Goal: Communication & Community: Answer question/provide support

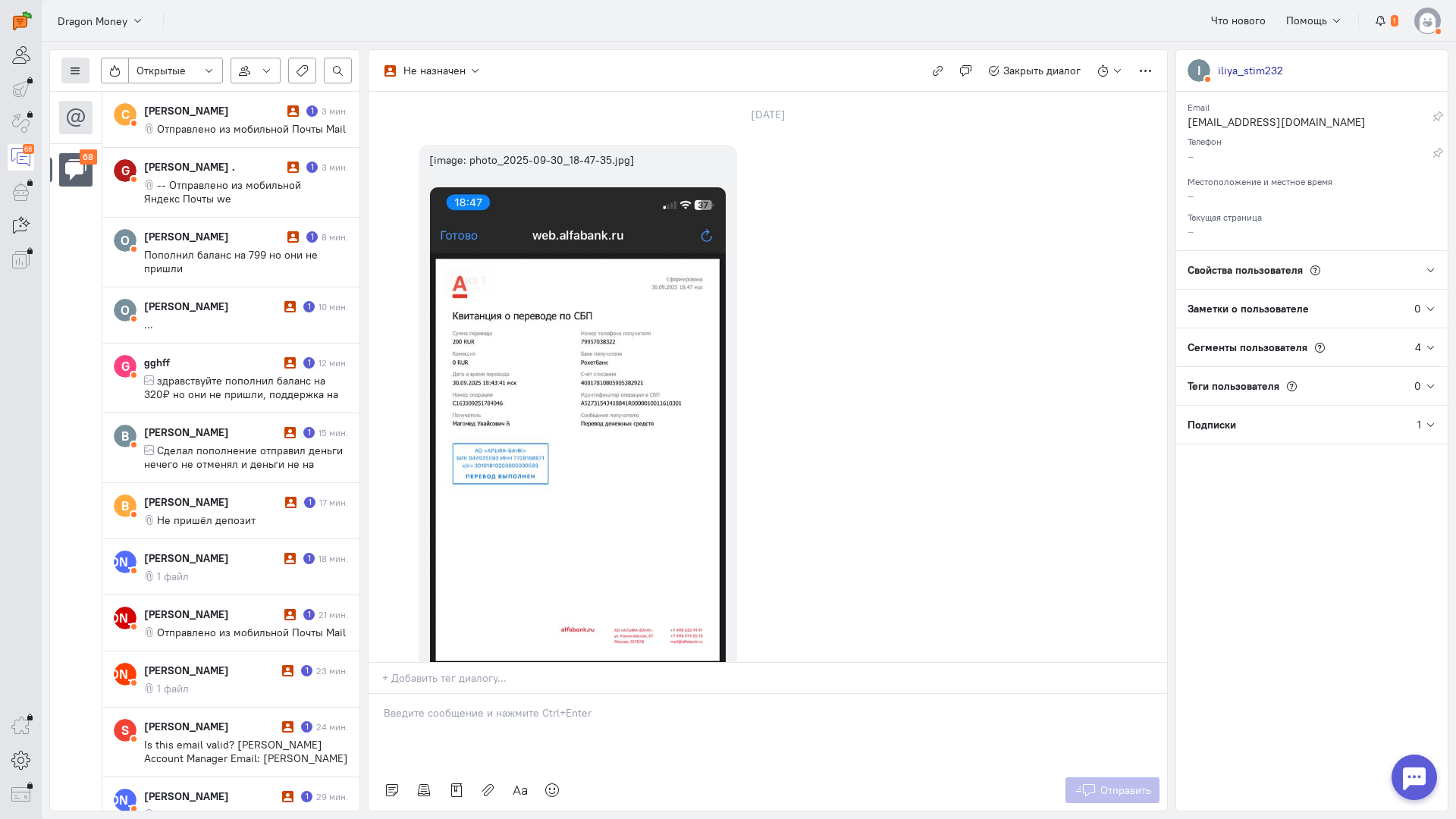
click at [86, 69] on button at bounding box center [76, 70] width 28 height 26
click at [132, 97] on span "Список пользователей" at bounding box center [148, 100] width 113 height 13
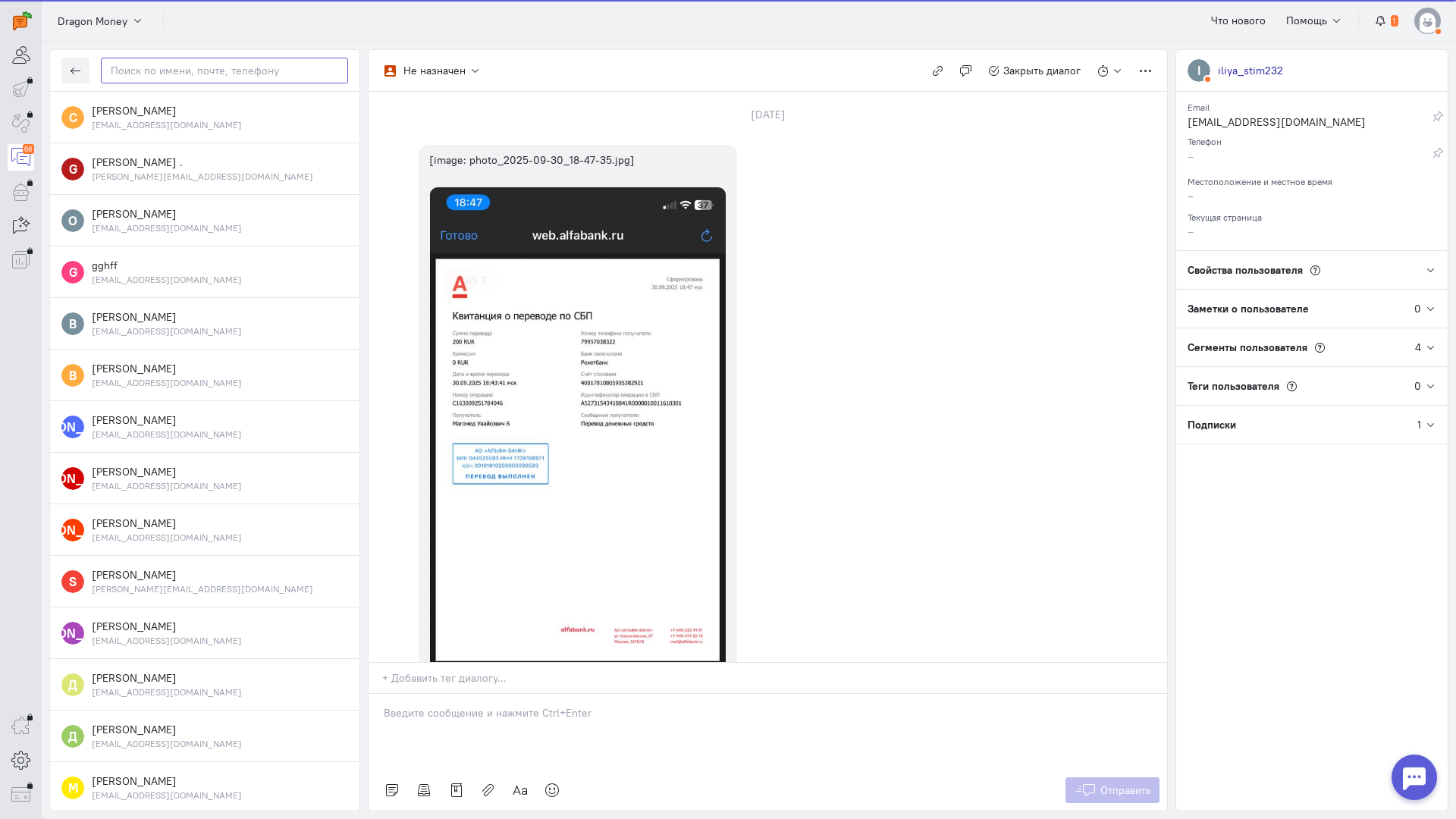
click at [230, 78] on input "text" at bounding box center [224, 70] width 247 height 26
paste input "[PERSON_NAME]"
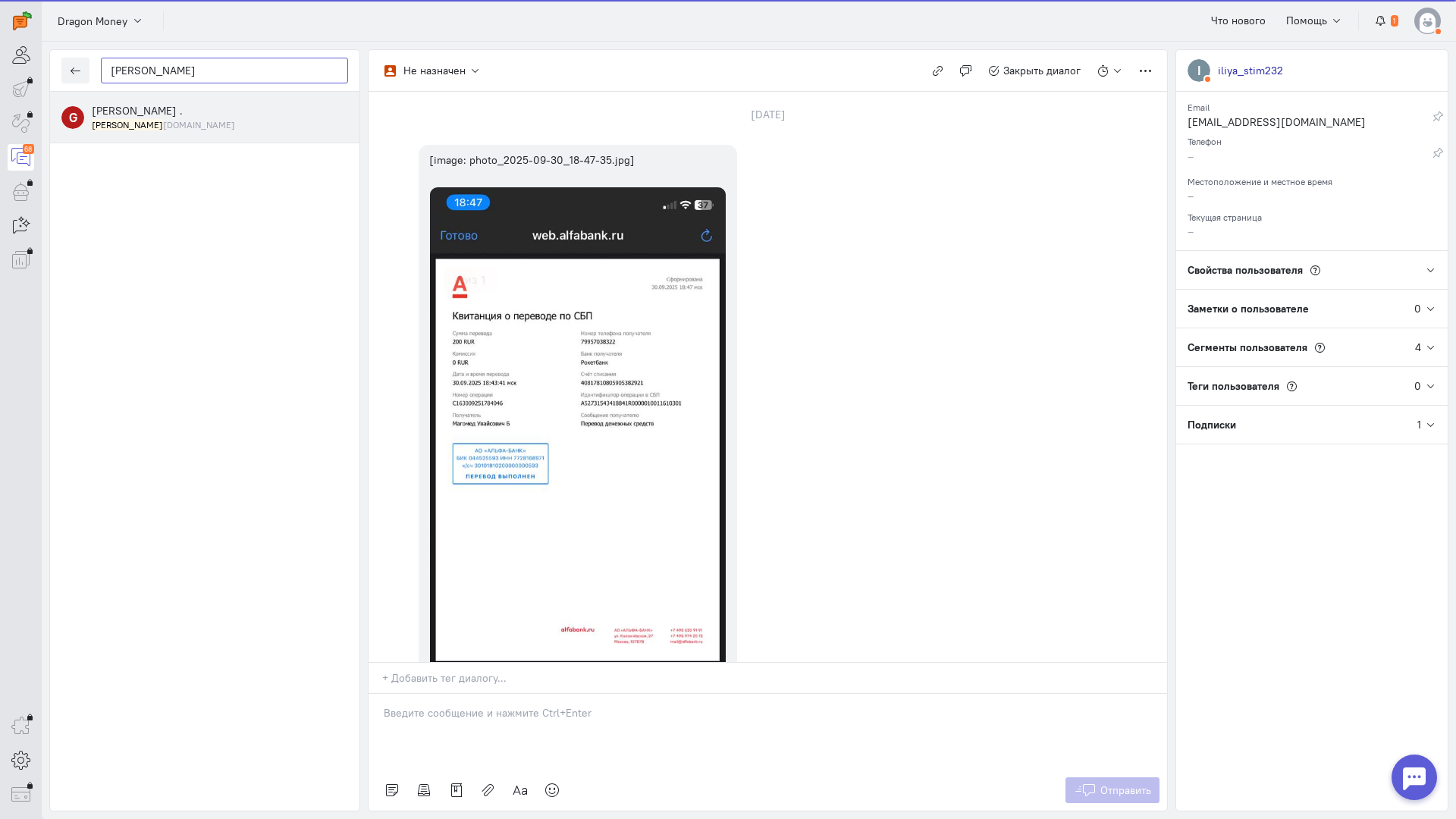
type input "[PERSON_NAME]"
click at [163, 126] on mark "[PERSON_NAME]" at bounding box center [127, 124] width 72 height 11
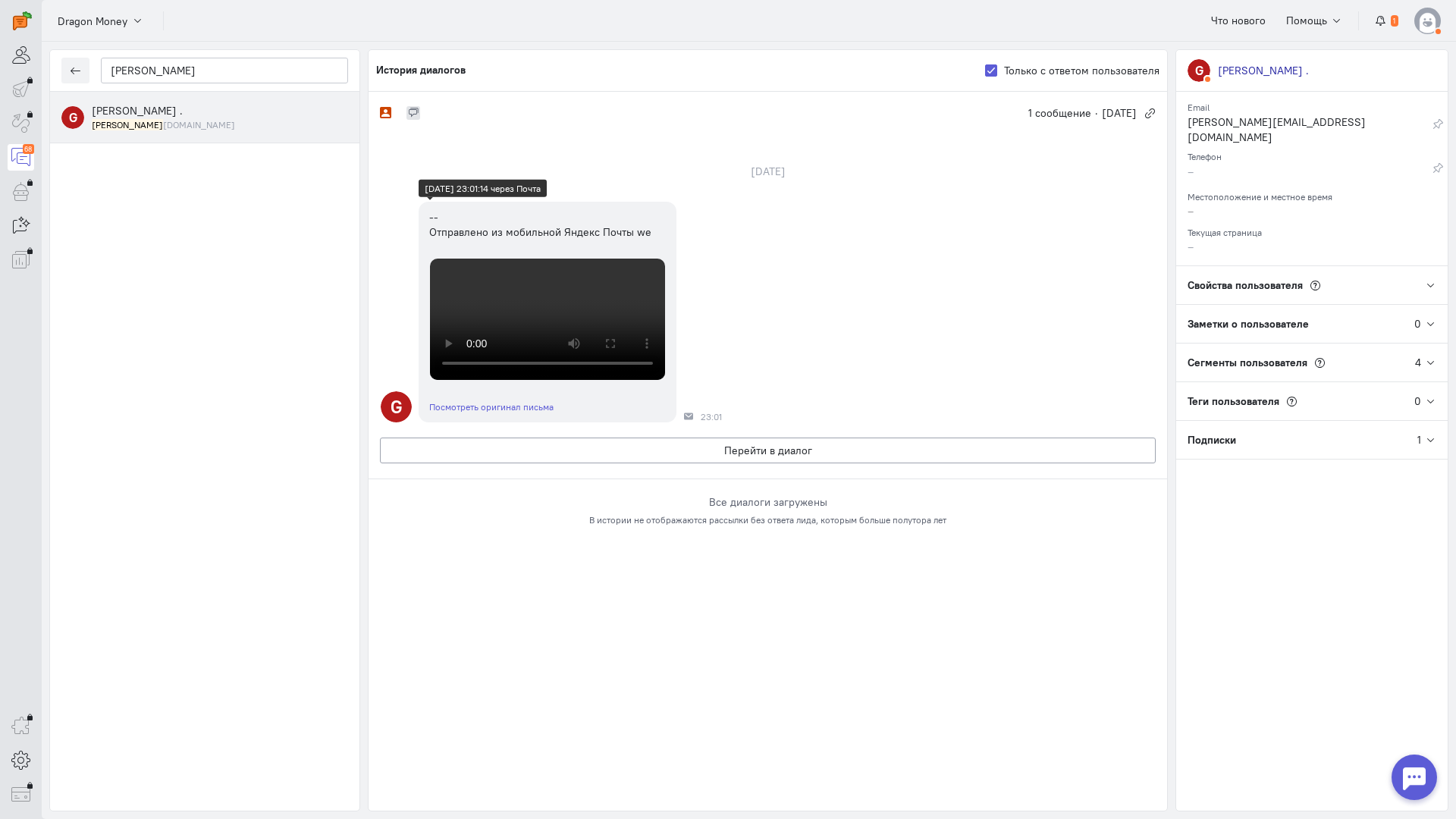
scroll to position [348, 0]
drag, startPoint x: 157, startPoint y: 454, endPoint x: 170, endPoint y: 454, distance: 13.0
click at [159, 454] on div "G [PERSON_NAME] . [PERSON_NAME] [DOMAIN_NAME]" at bounding box center [205, 451] width 309 height 719
click at [521, 464] on button "Перейти в диалог" at bounding box center [767, 450] width 775 height 26
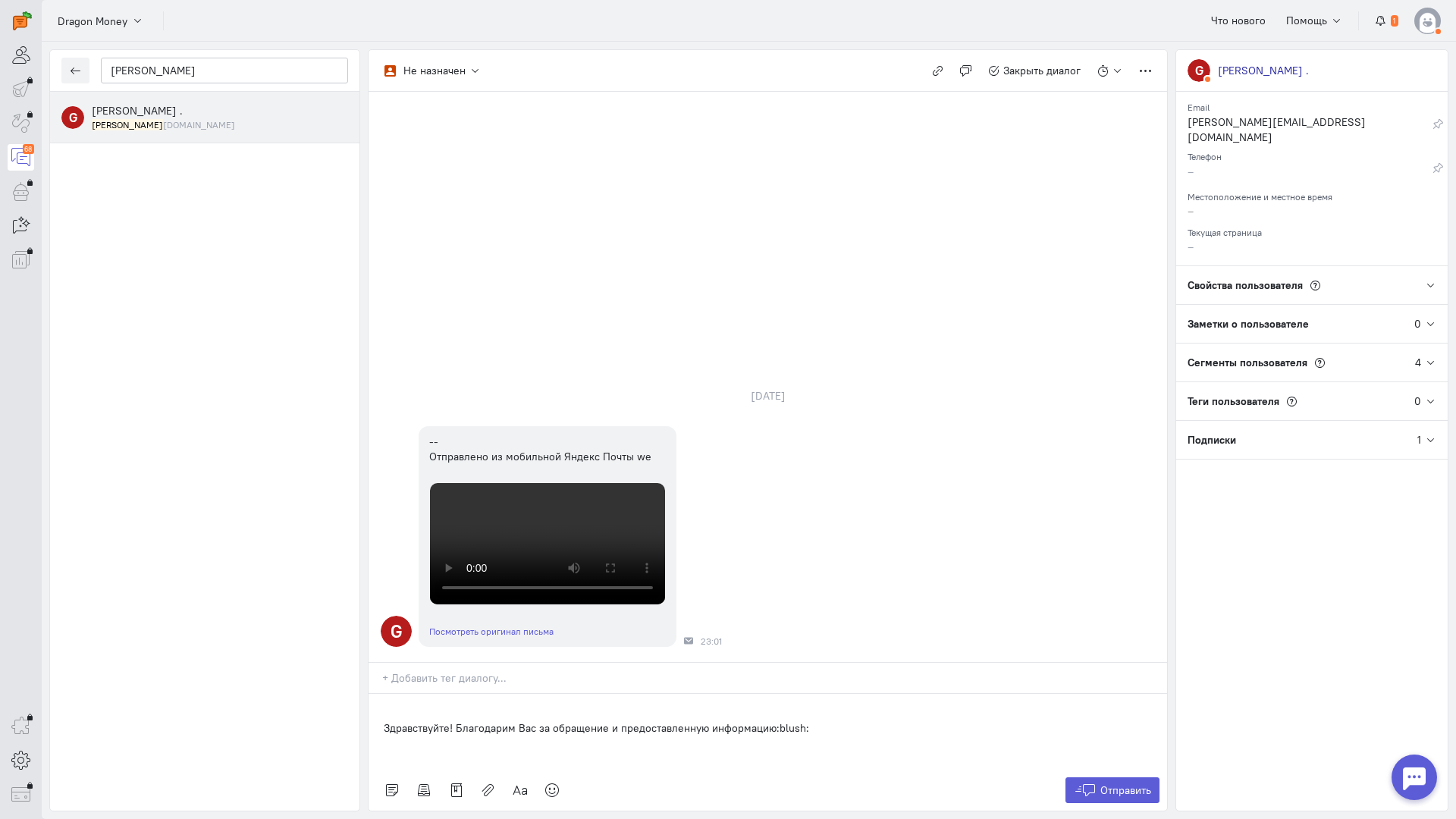
click at [382, 694] on div "Здравствуйте! Благодарим Вас за обращение и предоставленную информацию:blush:" at bounding box center [767, 732] width 798 height 76
click at [1094, 783] on icon at bounding box center [1085, 790] width 23 height 15
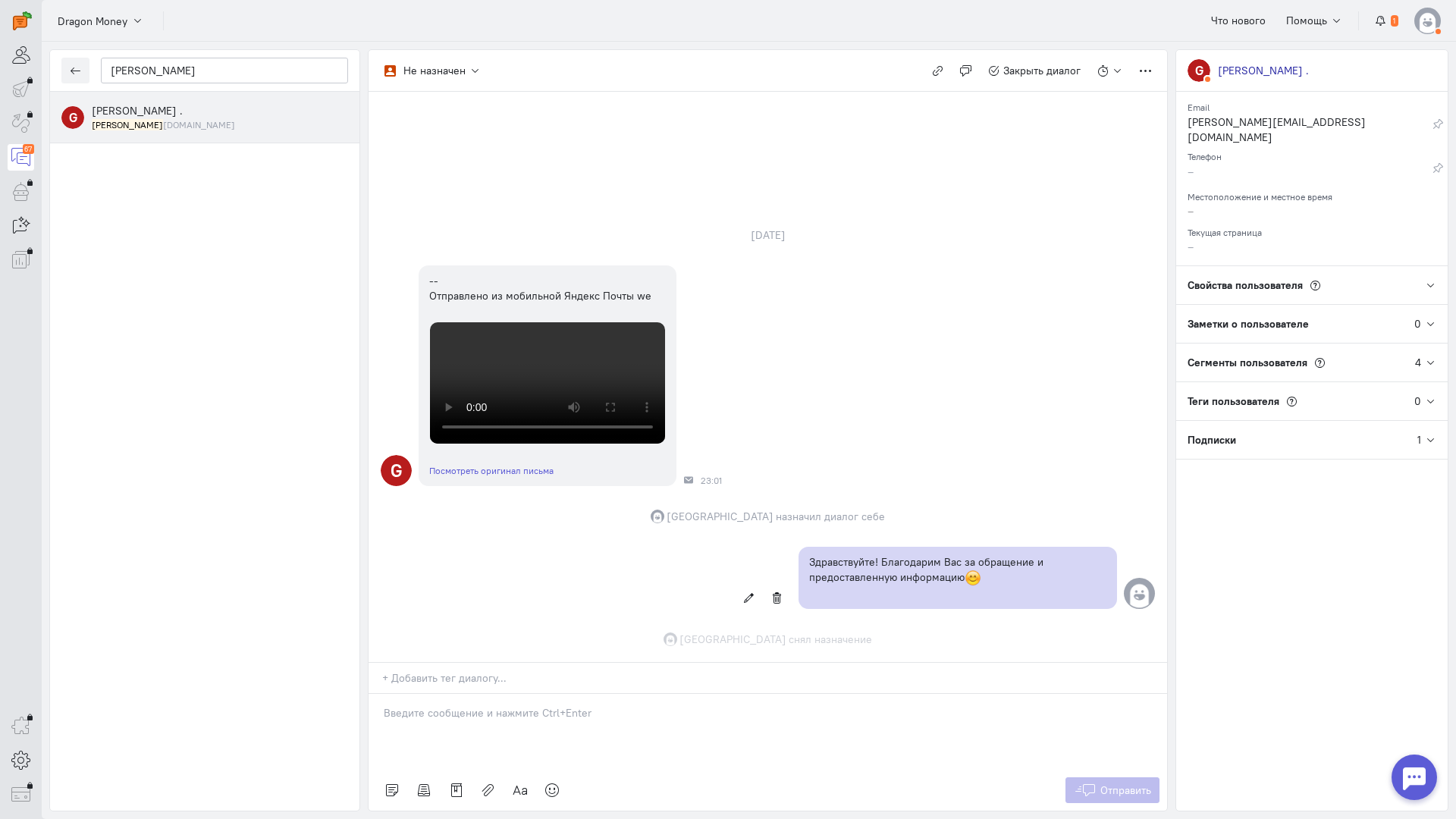
scroll to position [528, 0]
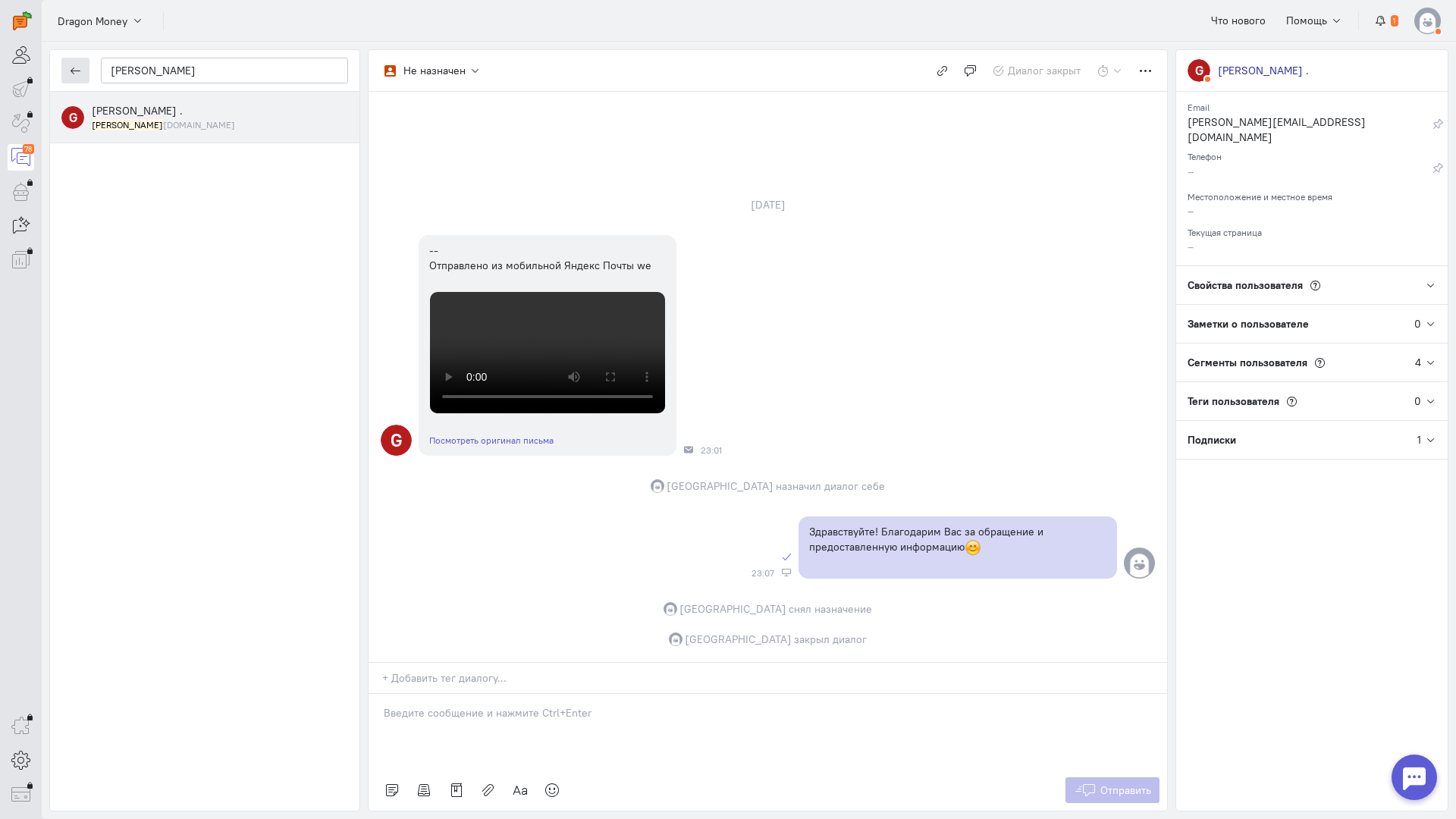
click at [66, 71] on button "button" at bounding box center [76, 70] width 28 height 26
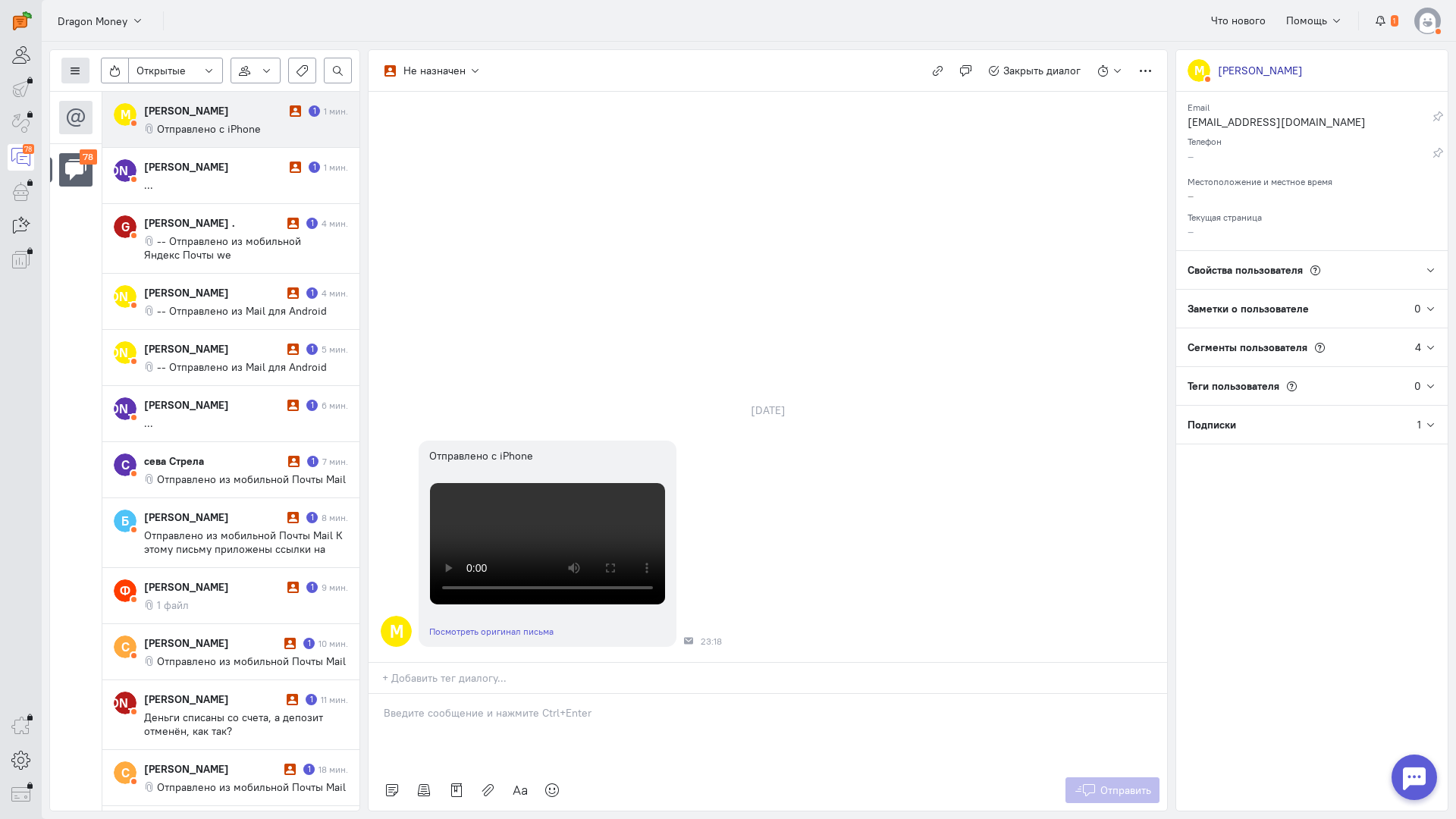
click at [81, 67] on button at bounding box center [76, 70] width 28 height 26
click at [134, 97] on span "Список пользователей" at bounding box center [148, 100] width 113 height 13
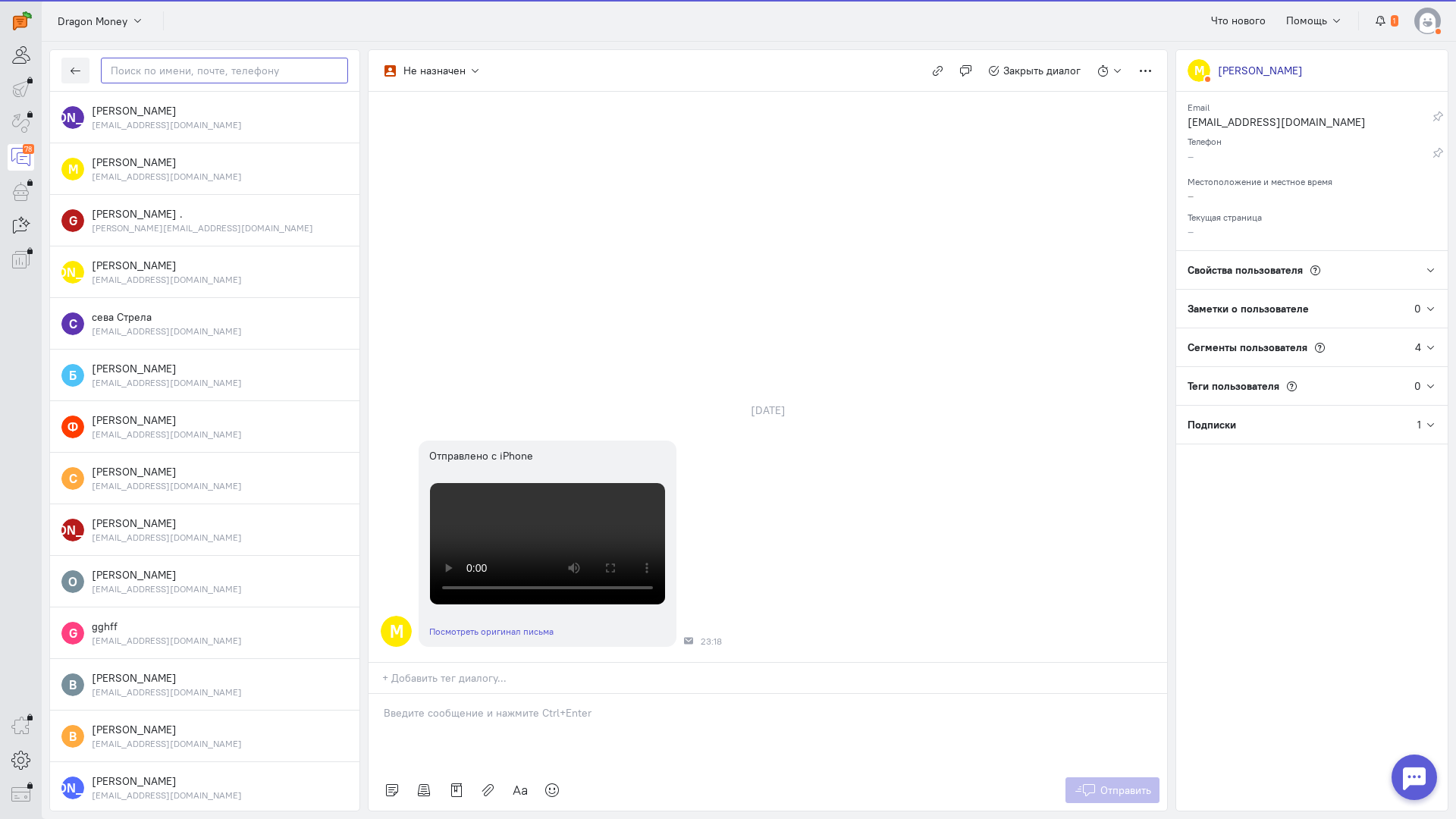
drag, startPoint x: 217, startPoint y: 72, endPoint x: 234, endPoint y: 80, distance: 18.8
click at [204, 69] on input "text" at bounding box center [224, 70] width 247 height 26
paste input "[PERSON_NAME]"
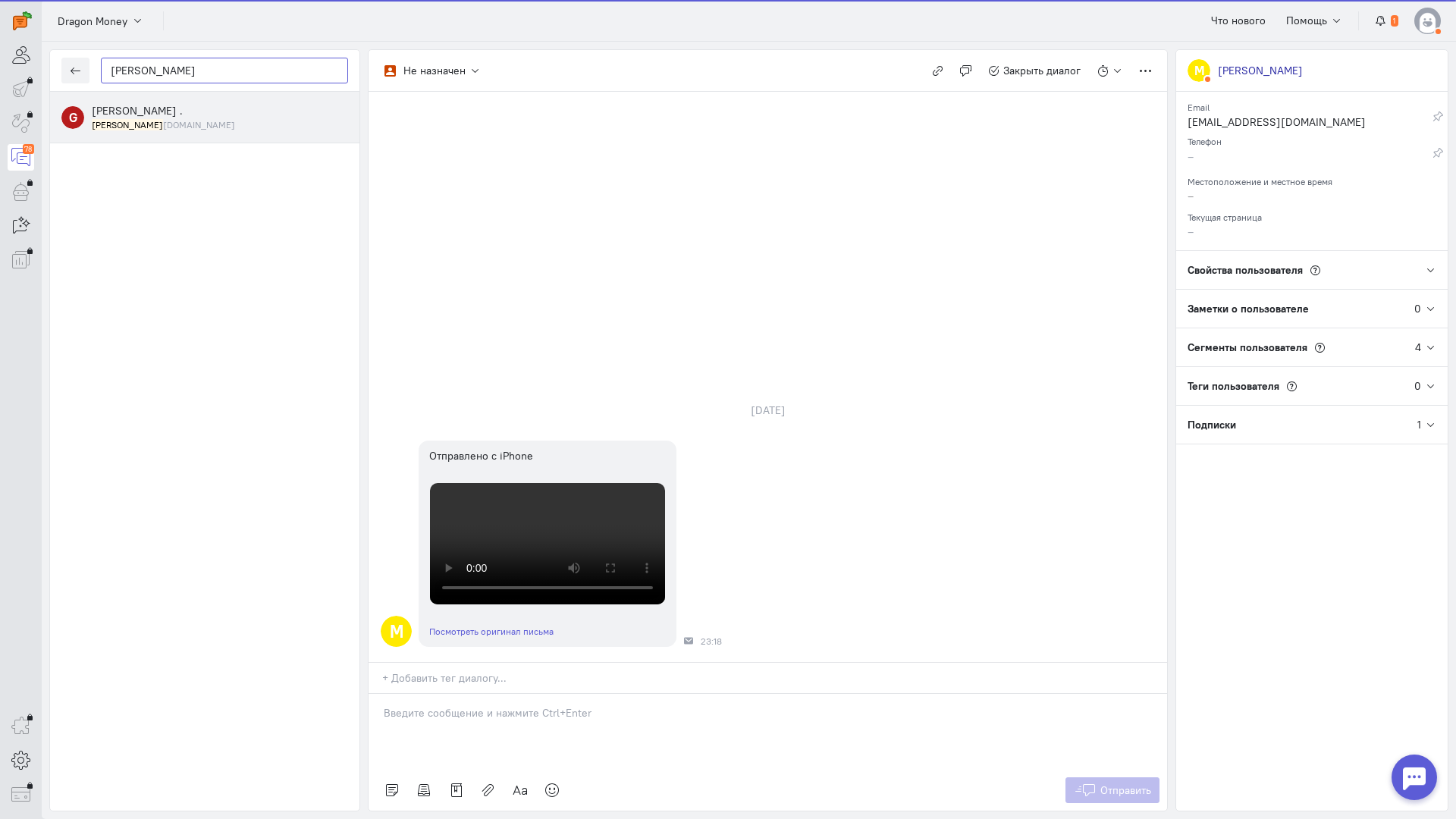
type input "[PERSON_NAME]"
click at [171, 106] on div "[PERSON_NAME] . [PERSON_NAME] [DOMAIN_NAME]" at bounding box center [220, 117] width 257 height 28
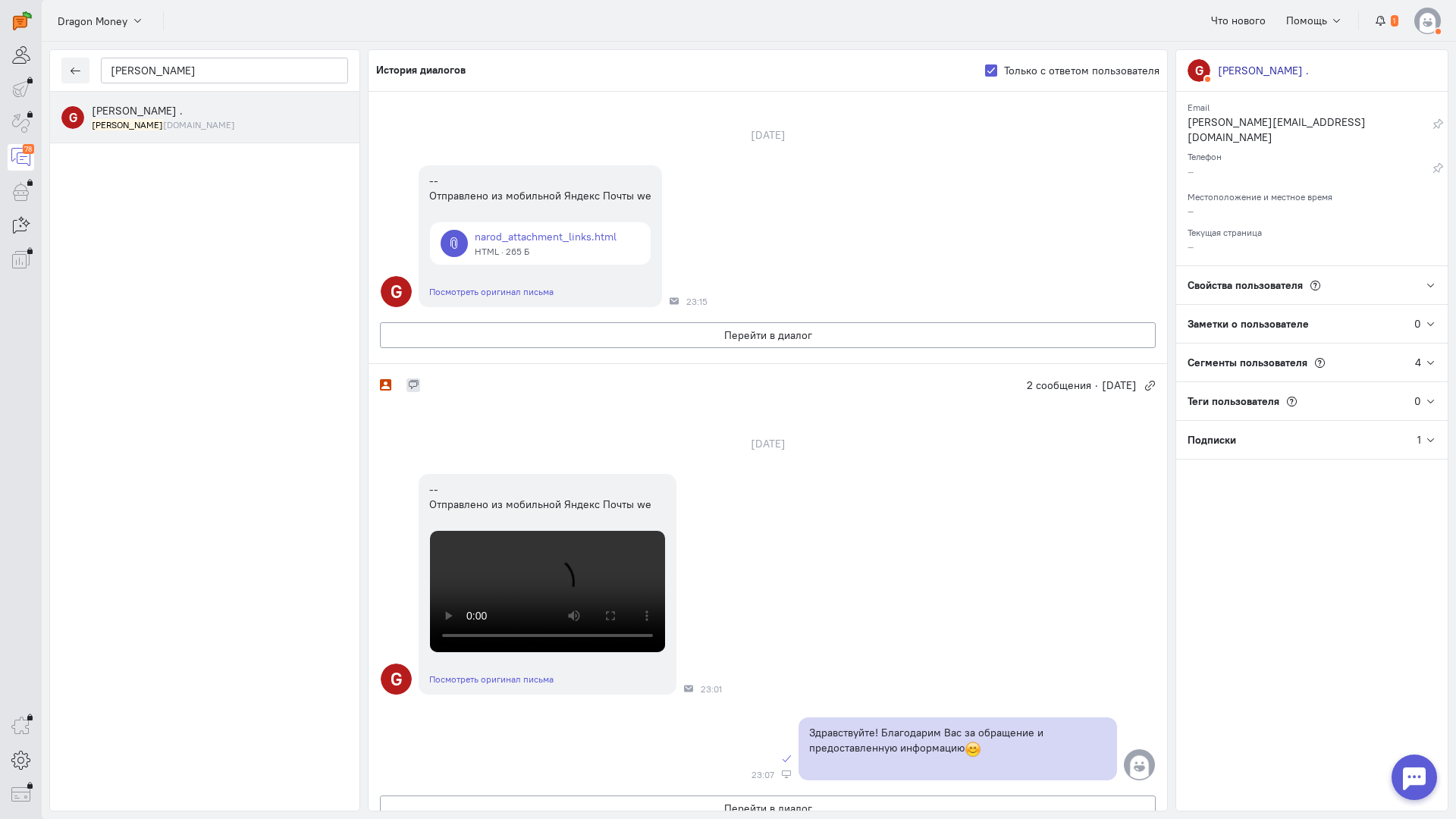
scroll to position [0, 0]
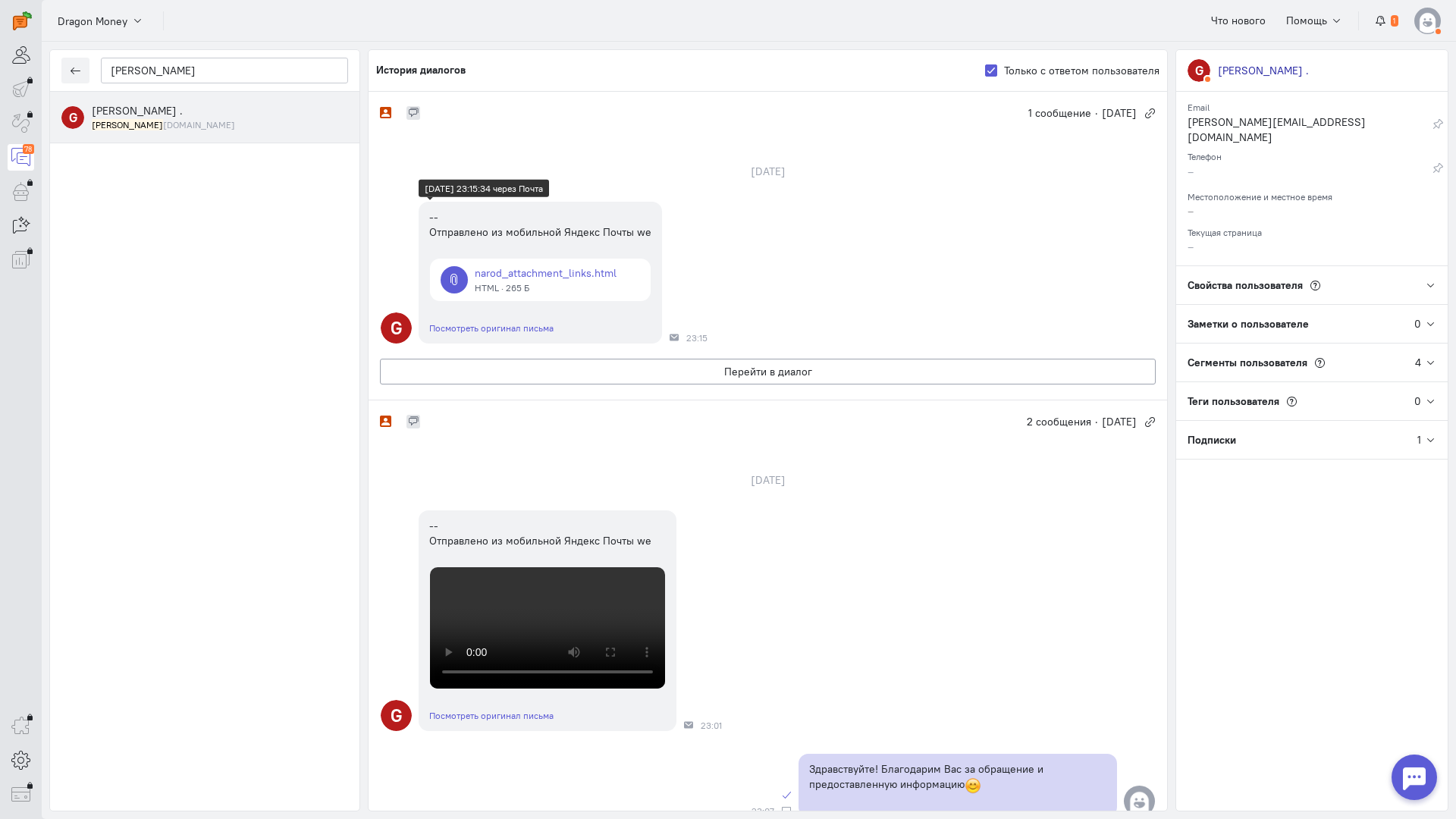
click at [585, 272] on link at bounding box center [540, 280] width 220 height 43
click at [250, 281] on div "G [PERSON_NAME] . [PERSON_NAME] [DOMAIN_NAME]" at bounding box center [205, 451] width 309 height 719
click at [325, 673] on div "G [PERSON_NAME] . [PERSON_NAME] [DOMAIN_NAME]" at bounding box center [205, 451] width 309 height 719
click at [586, 382] on button "Перейти в диалог" at bounding box center [767, 372] width 775 height 26
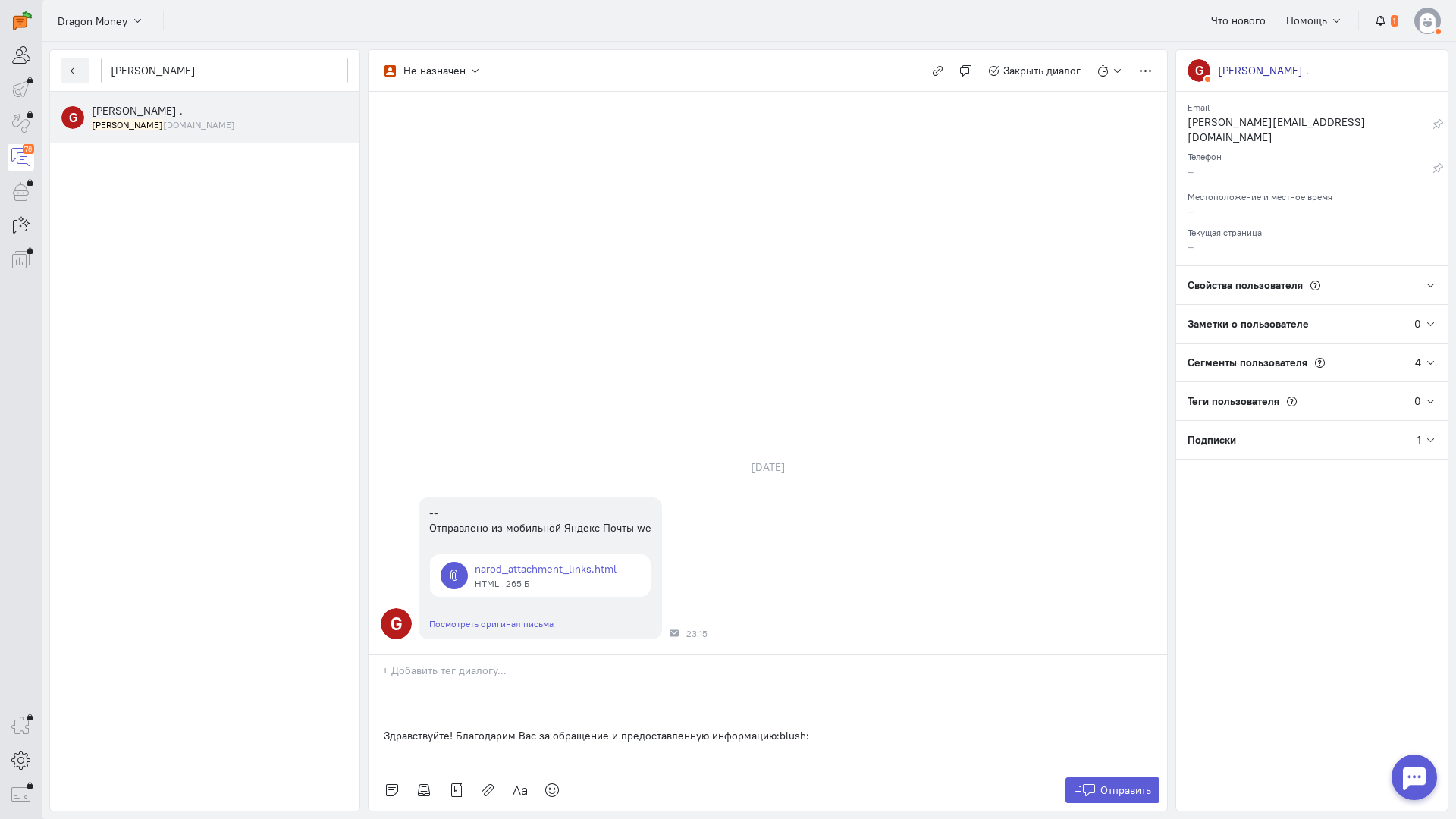
click at [382, 687] on div "Здравствуйте! Благодарим Вас за обращение и предоставленную информацию:blush:" at bounding box center [767, 728] width 798 height 83
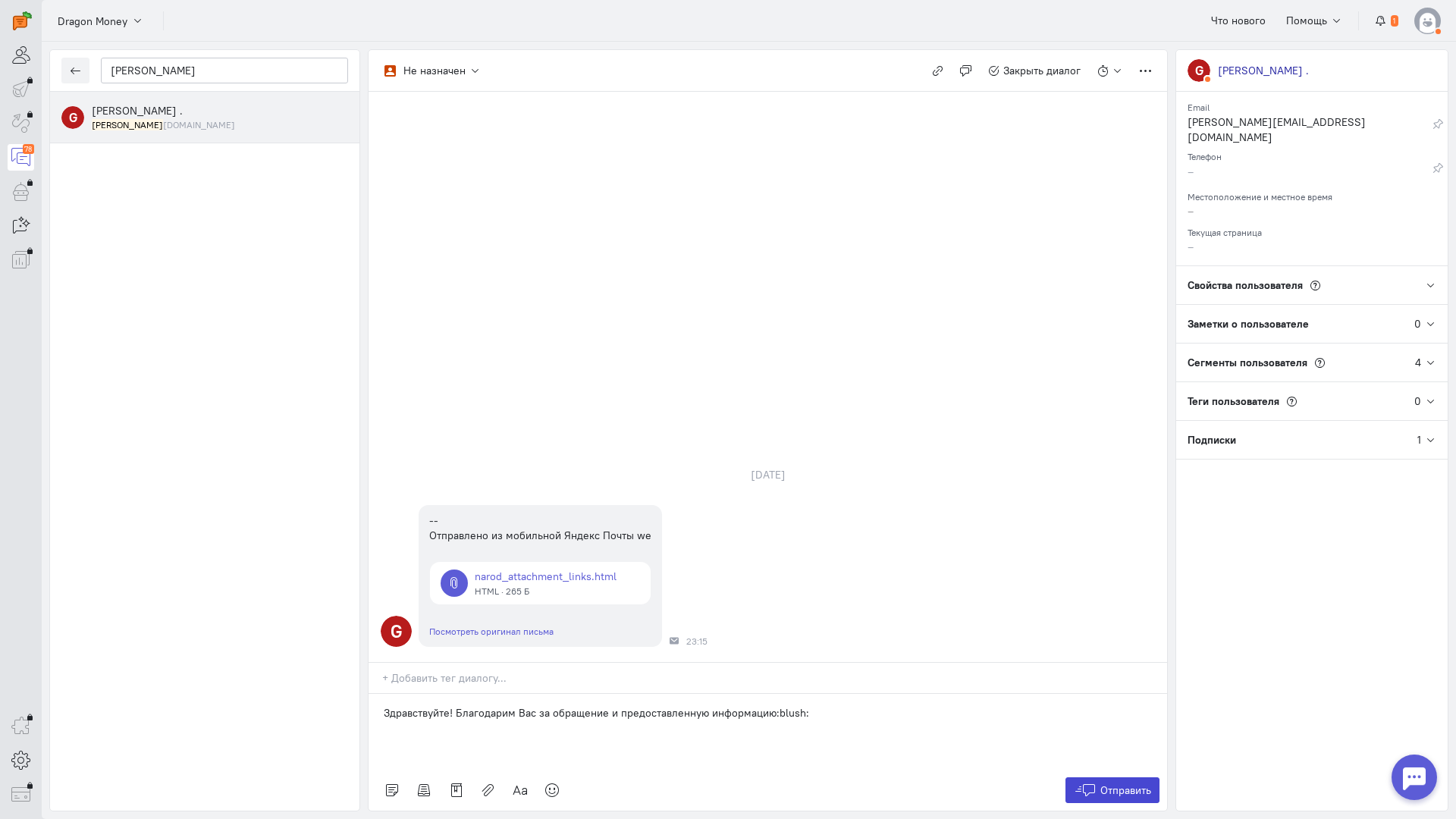
click at [1126, 784] on span "Отправить" at bounding box center [1125, 790] width 51 height 13
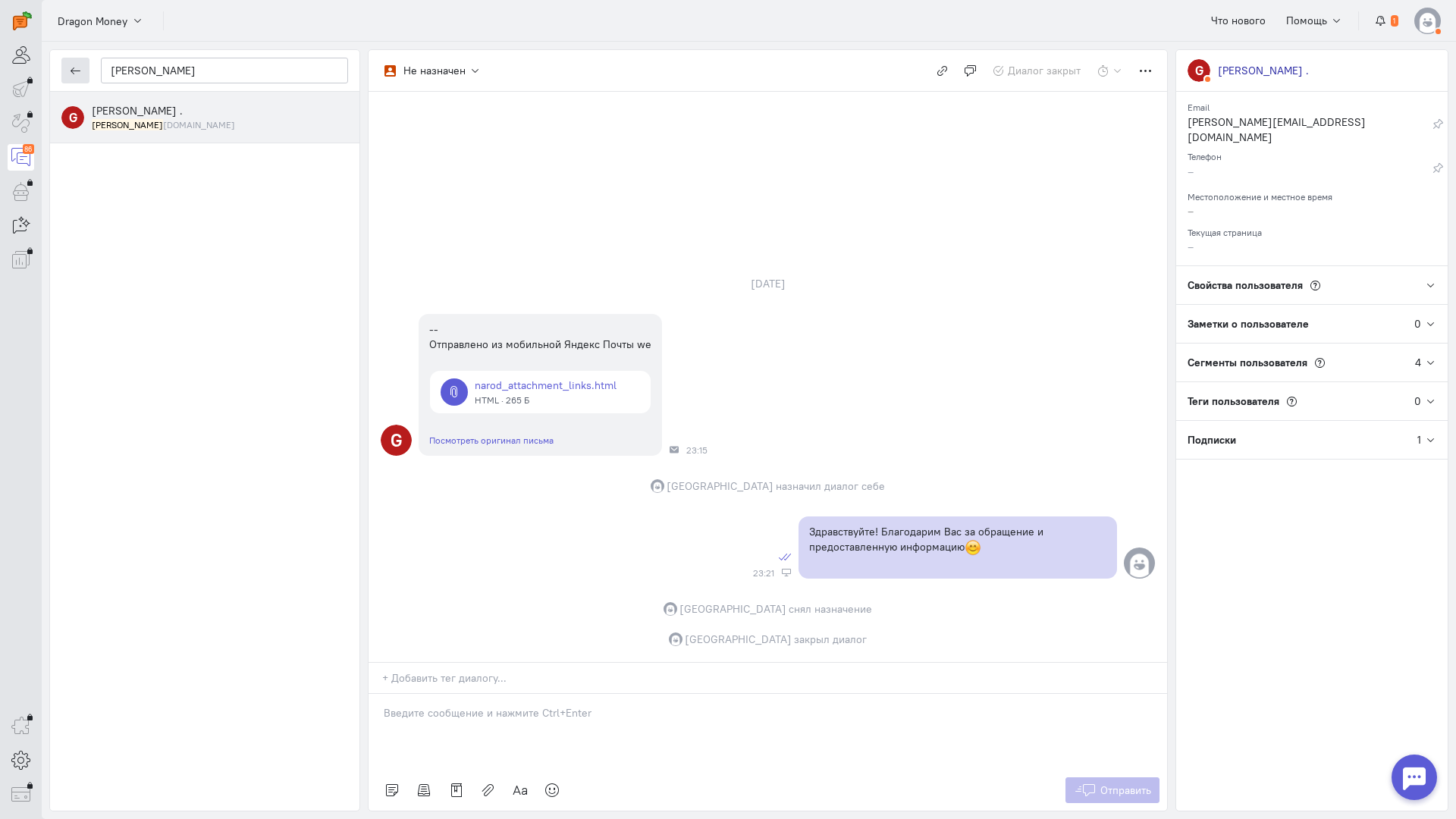
click at [76, 74] on icon "button" at bounding box center [76, 71] width 11 height 11
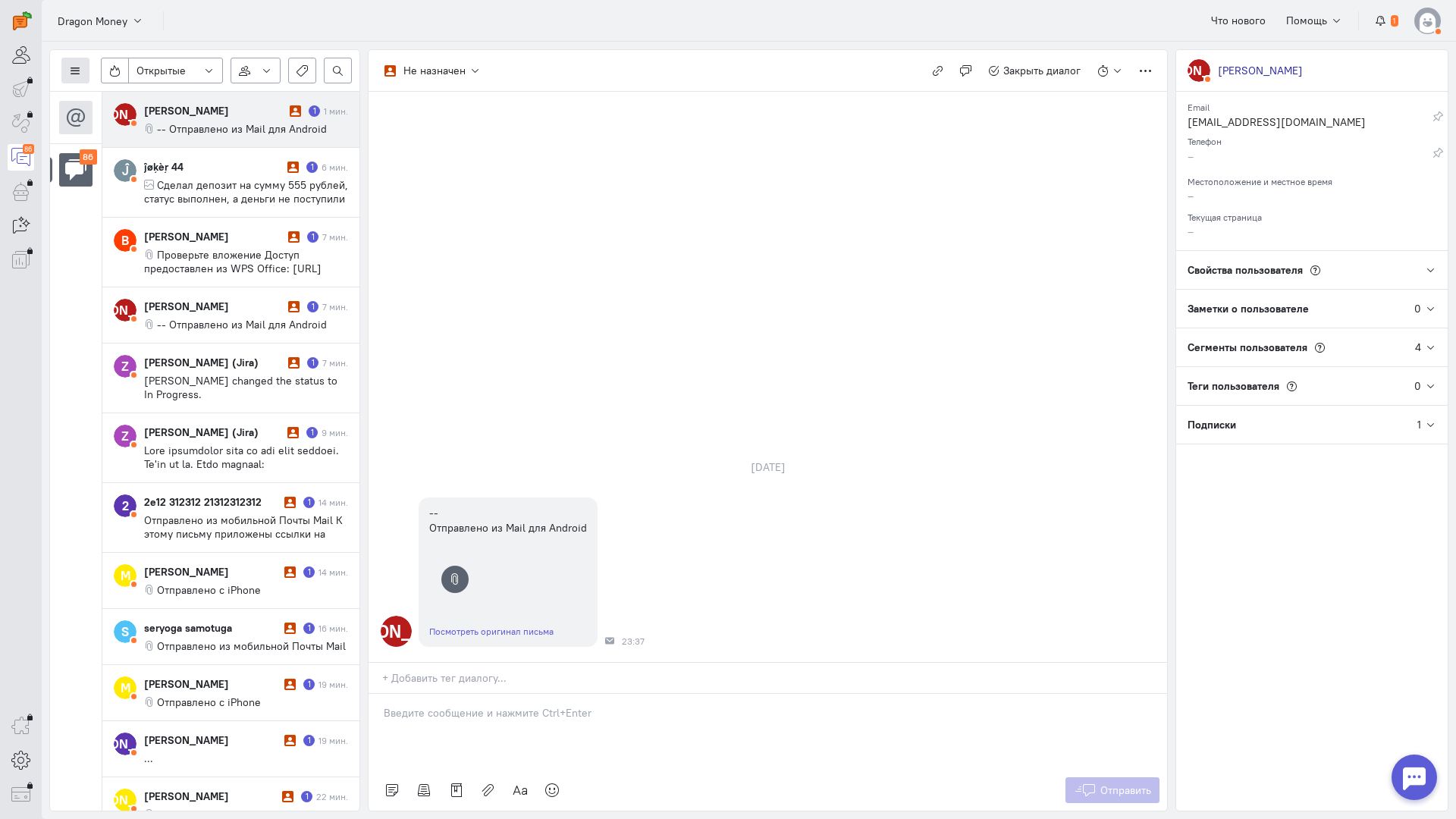
click at [65, 69] on button at bounding box center [76, 70] width 28 height 26
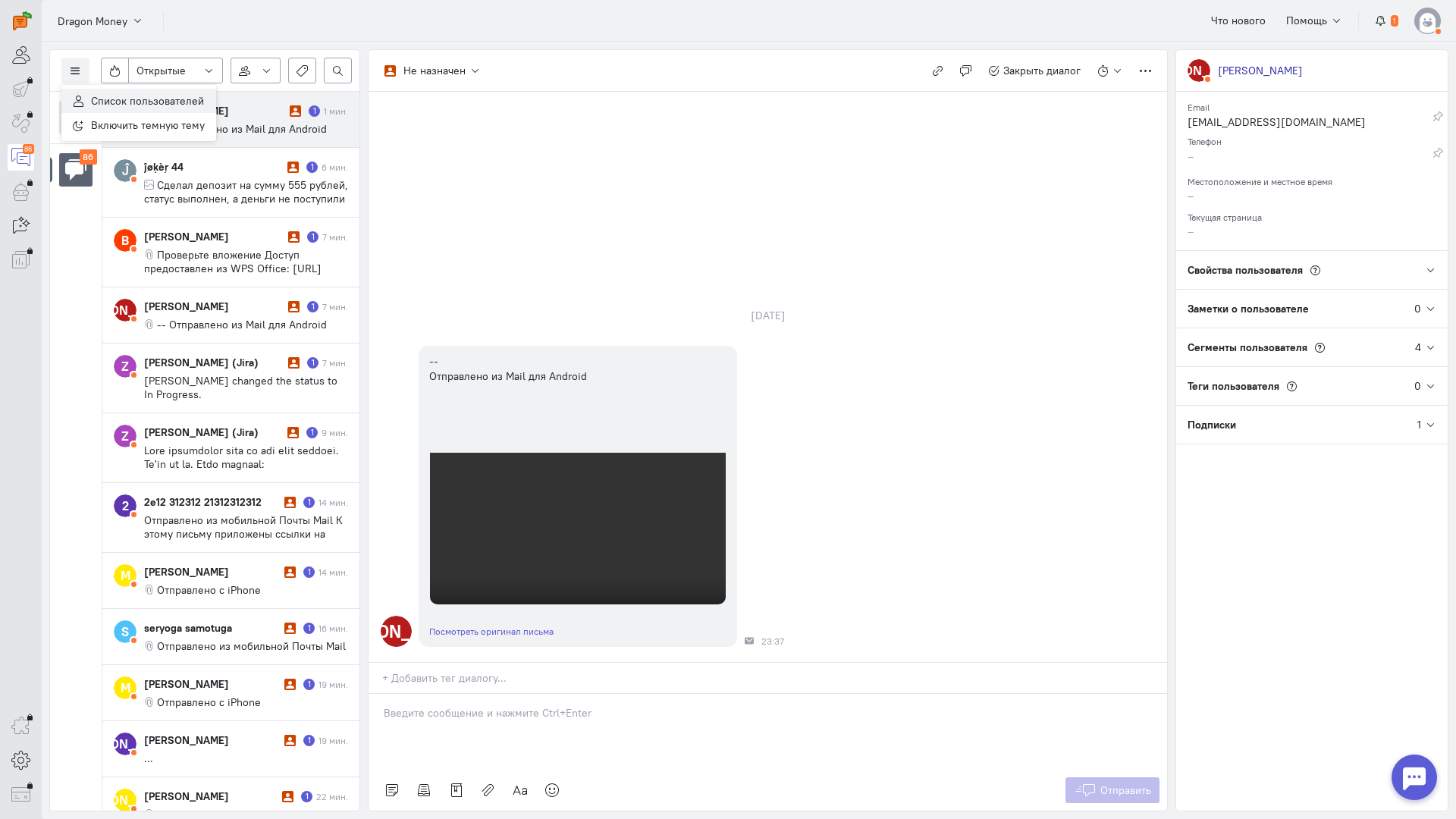
click at [112, 96] on span "Список пользователей" at bounding box center [148, 100] width 113 height 13
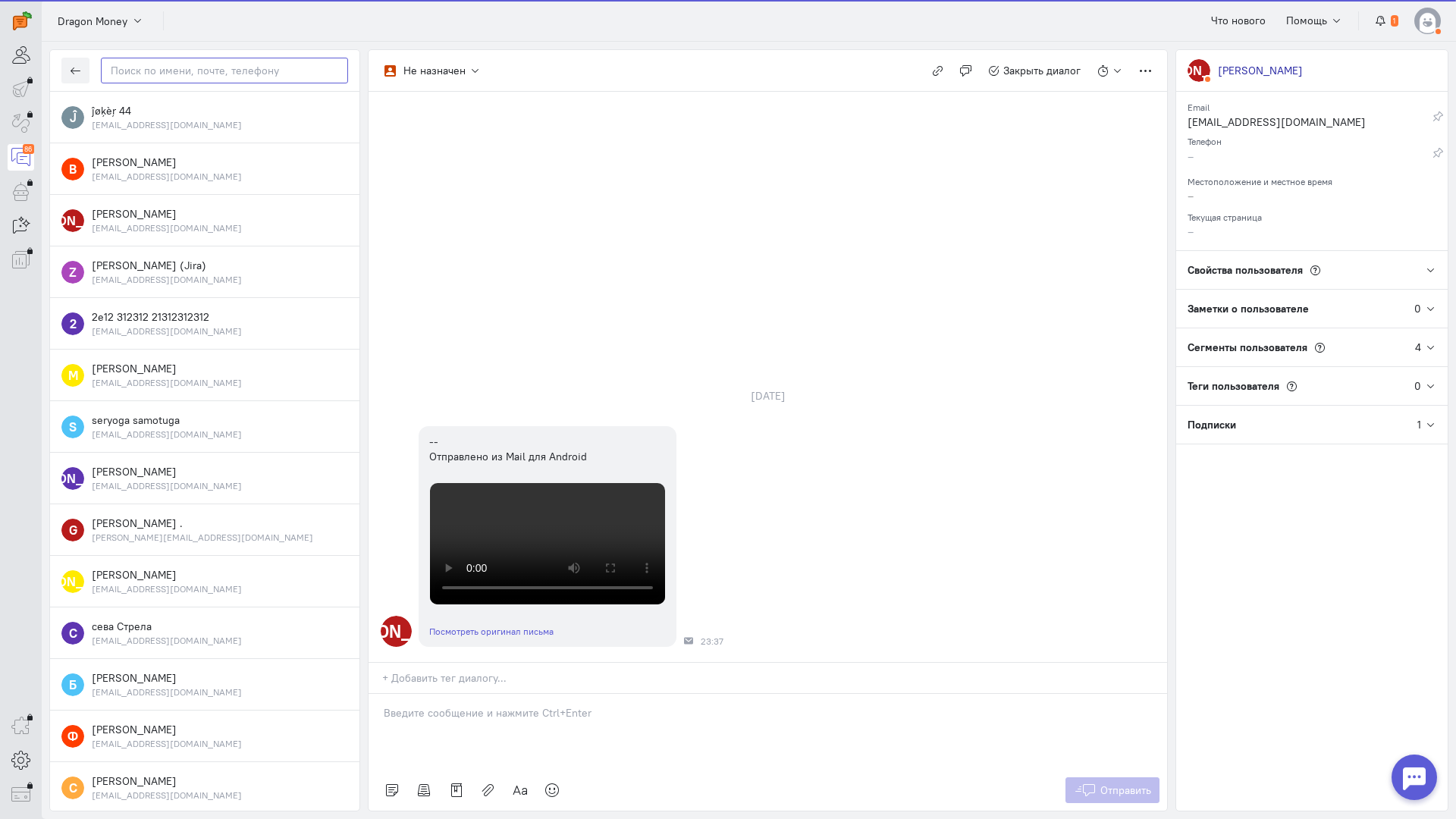
click at [177, 72] on input "text" at bounding box center [224, 70] width 247 height 26
paste input "2e12312312@mail"
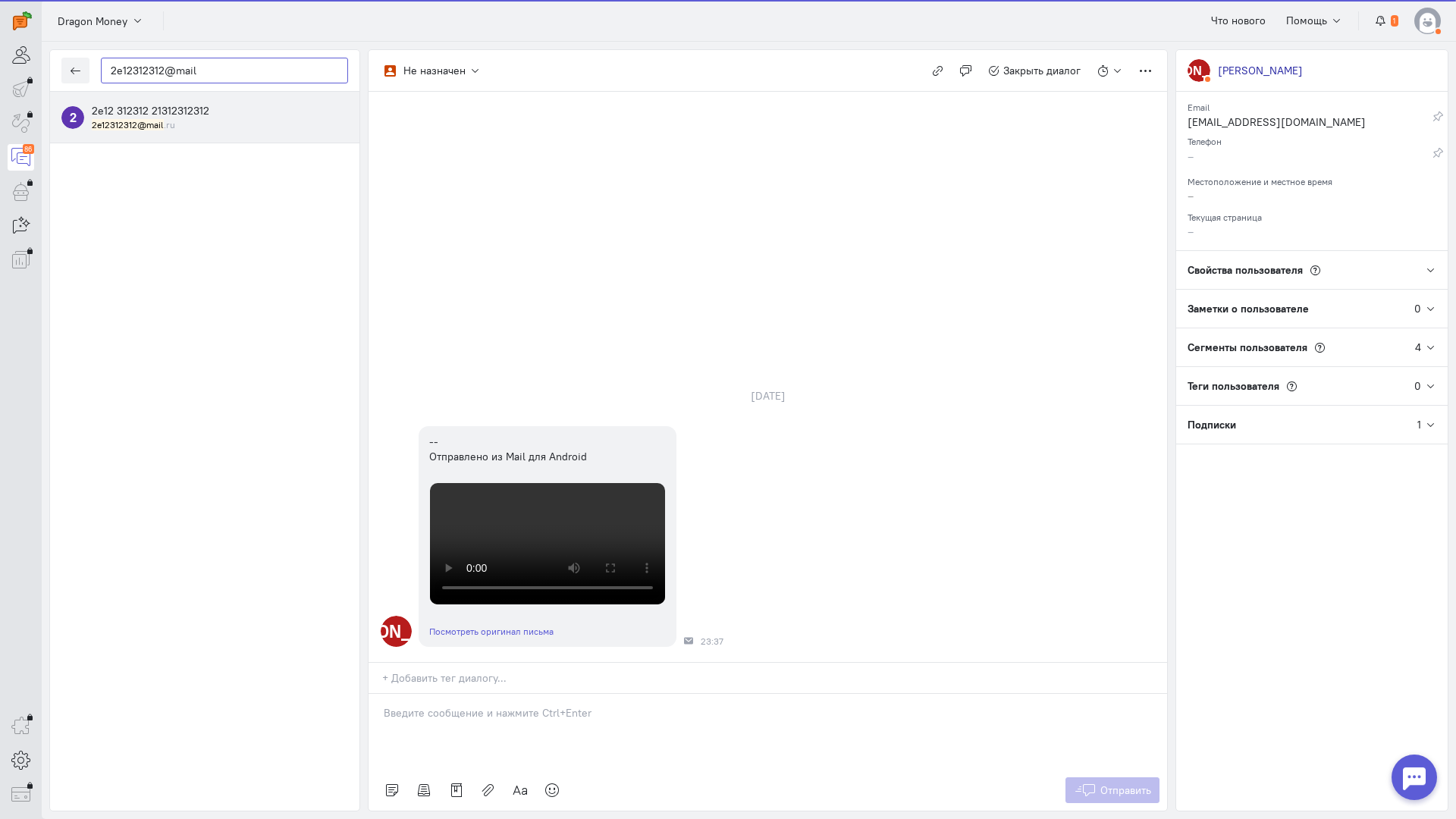
type input "2e12312312@mail"
click at [180, 113] on span "2e12 312312 21312312312" at bounding box center [150, 110] width 117 height 13
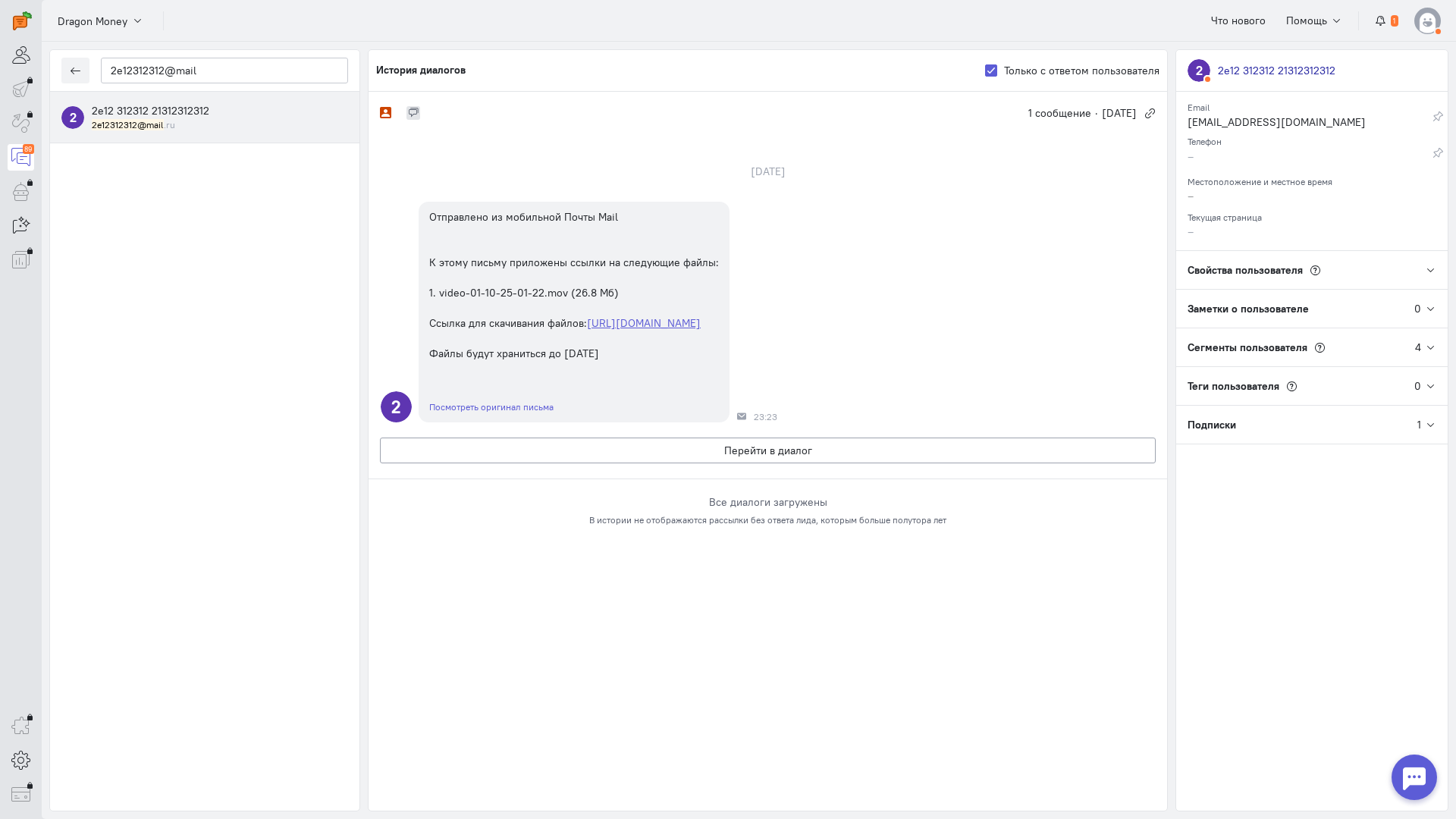
drag, startPoint x: 457, startPoint y: 658, endPoint x: 461, endPoint y: 647, distance: 11.7
click at [458, 654] on div "Не назначен 1 сообщение · [DATE] [DATE] Отправлено из мобильной Почты Mail К эт…" at bounding box center [767, 451] width 798 height 719
click at [454, 464] on button "Перейти в диалог" at bounding box center [767, 450] width 775 height 26
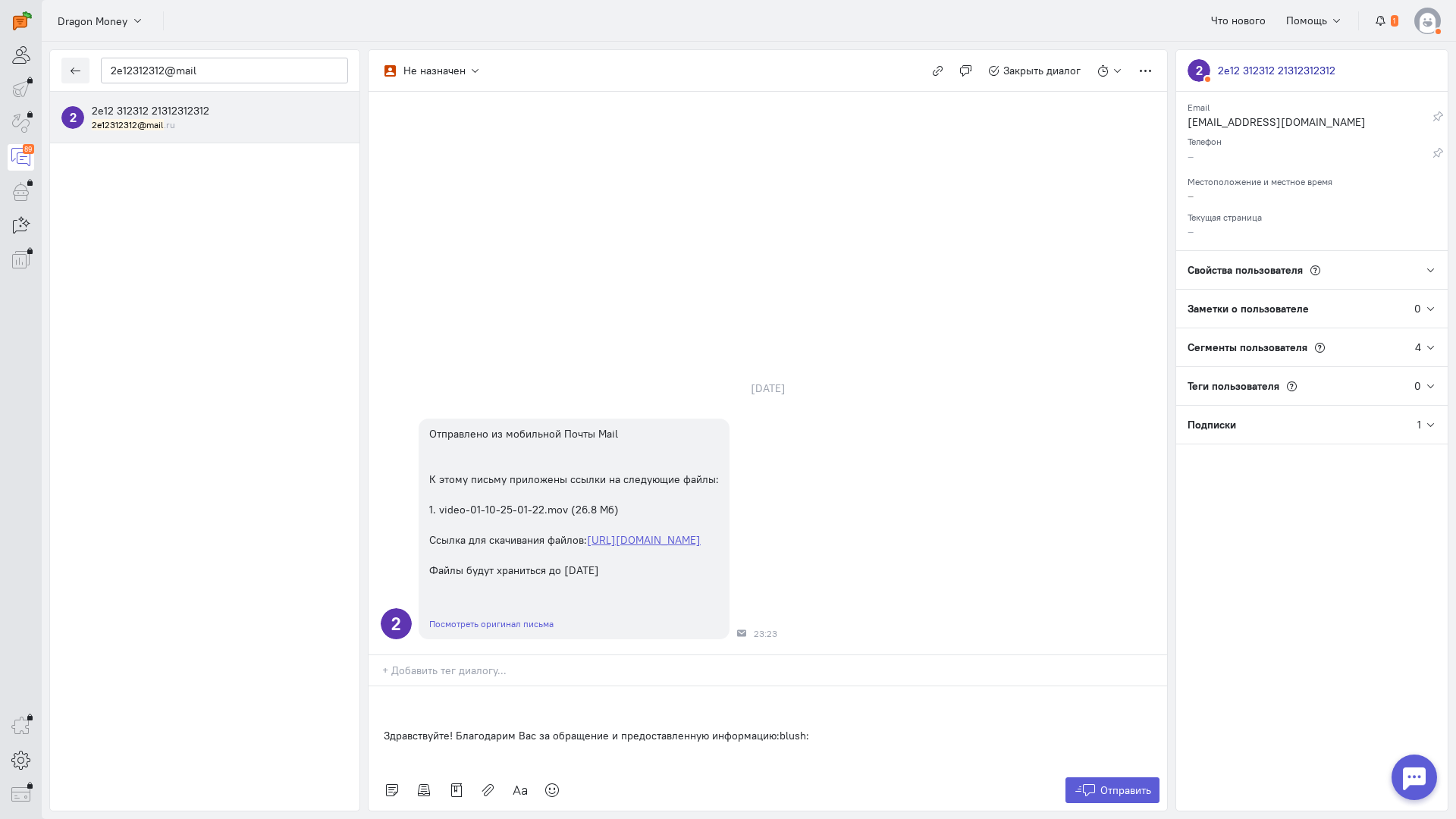
click at [378, 687] on div "Здравствуйте! Благодарим Вас за обращение и предоставленную информацию:blush:" at bounding box center [767, 728] width 798 height 83
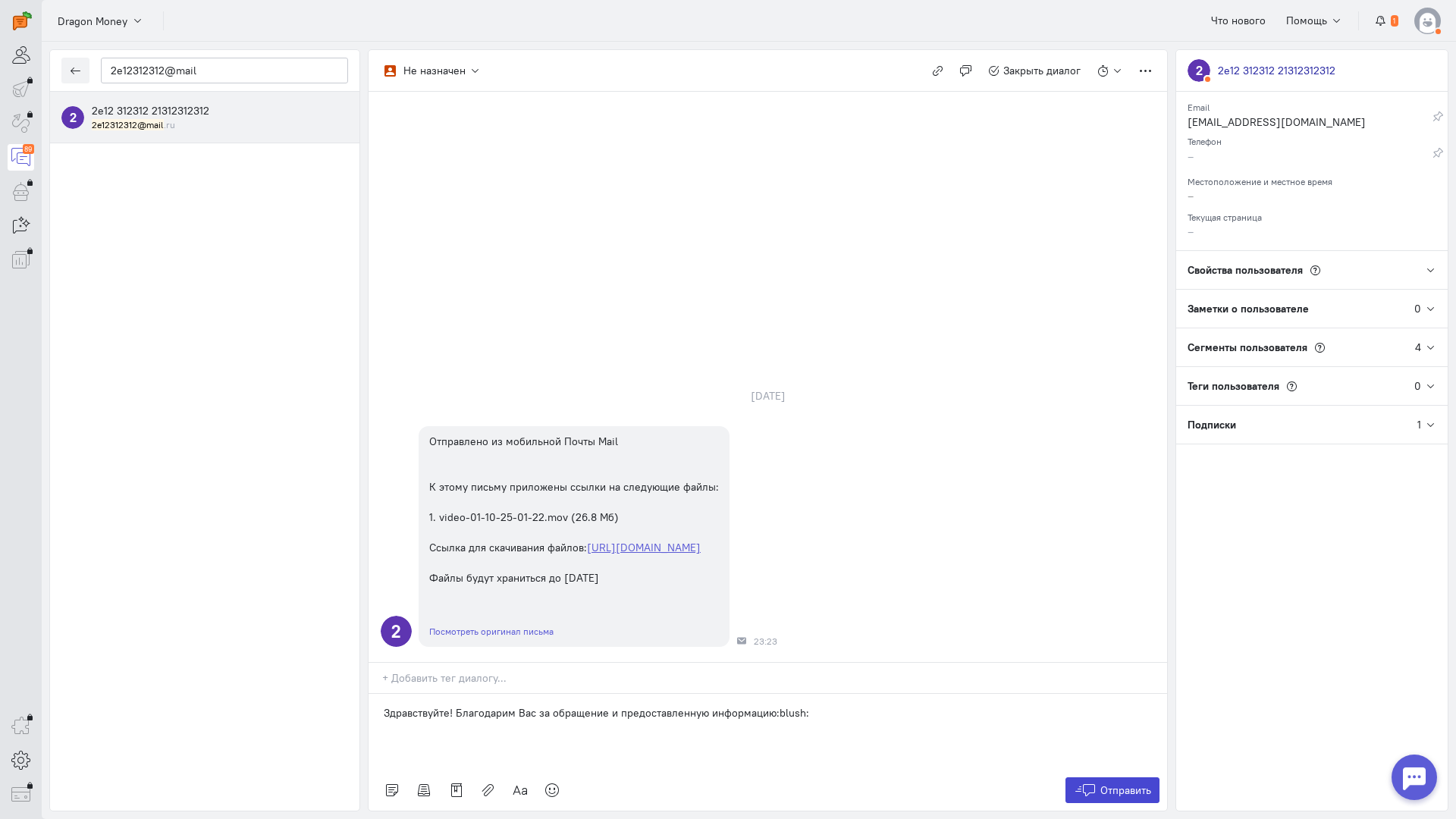
click at [1091, 783] on icon at bounding box center [1085, 790] width 23 height 15
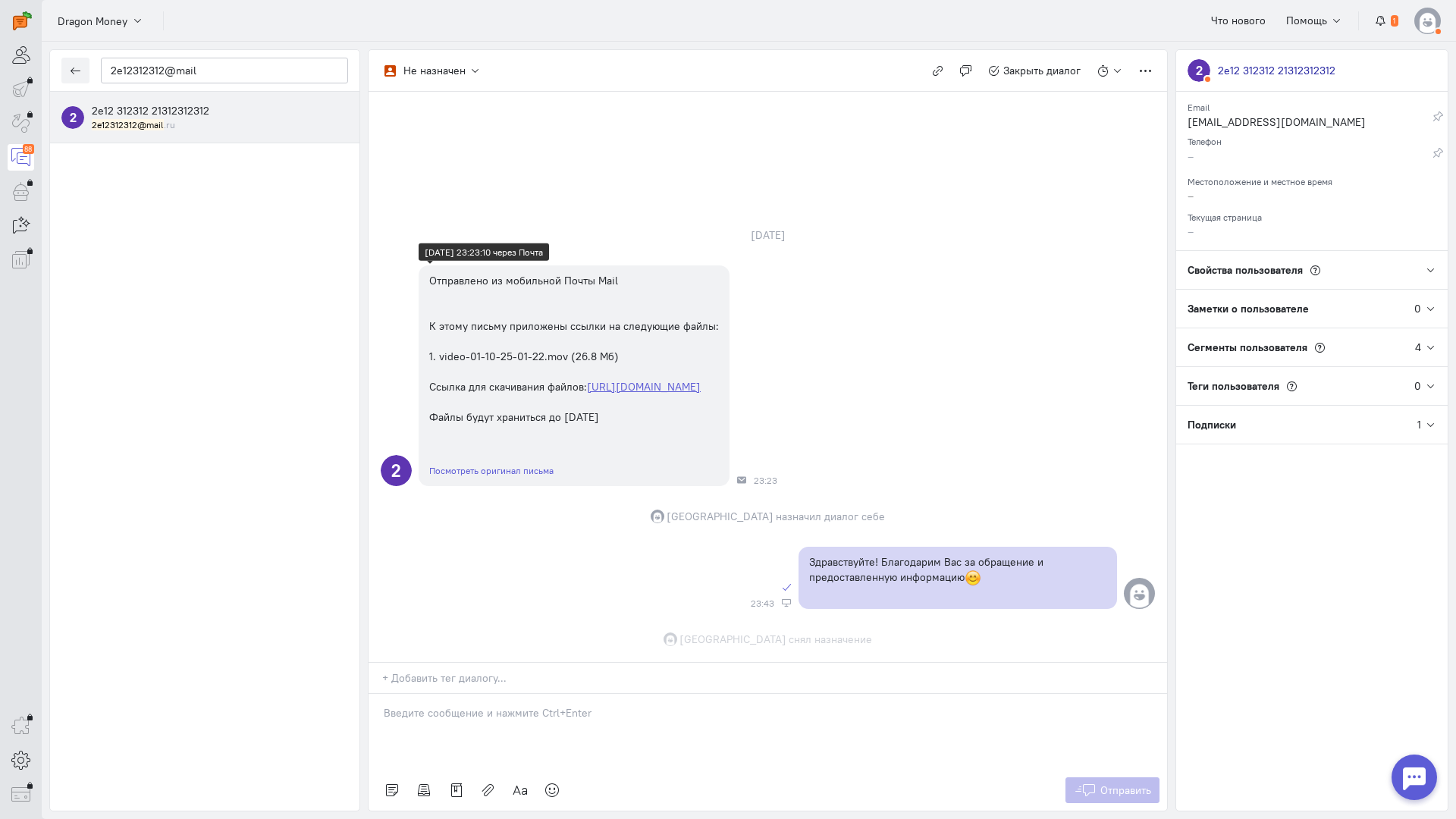
scroll to position [19, 0]
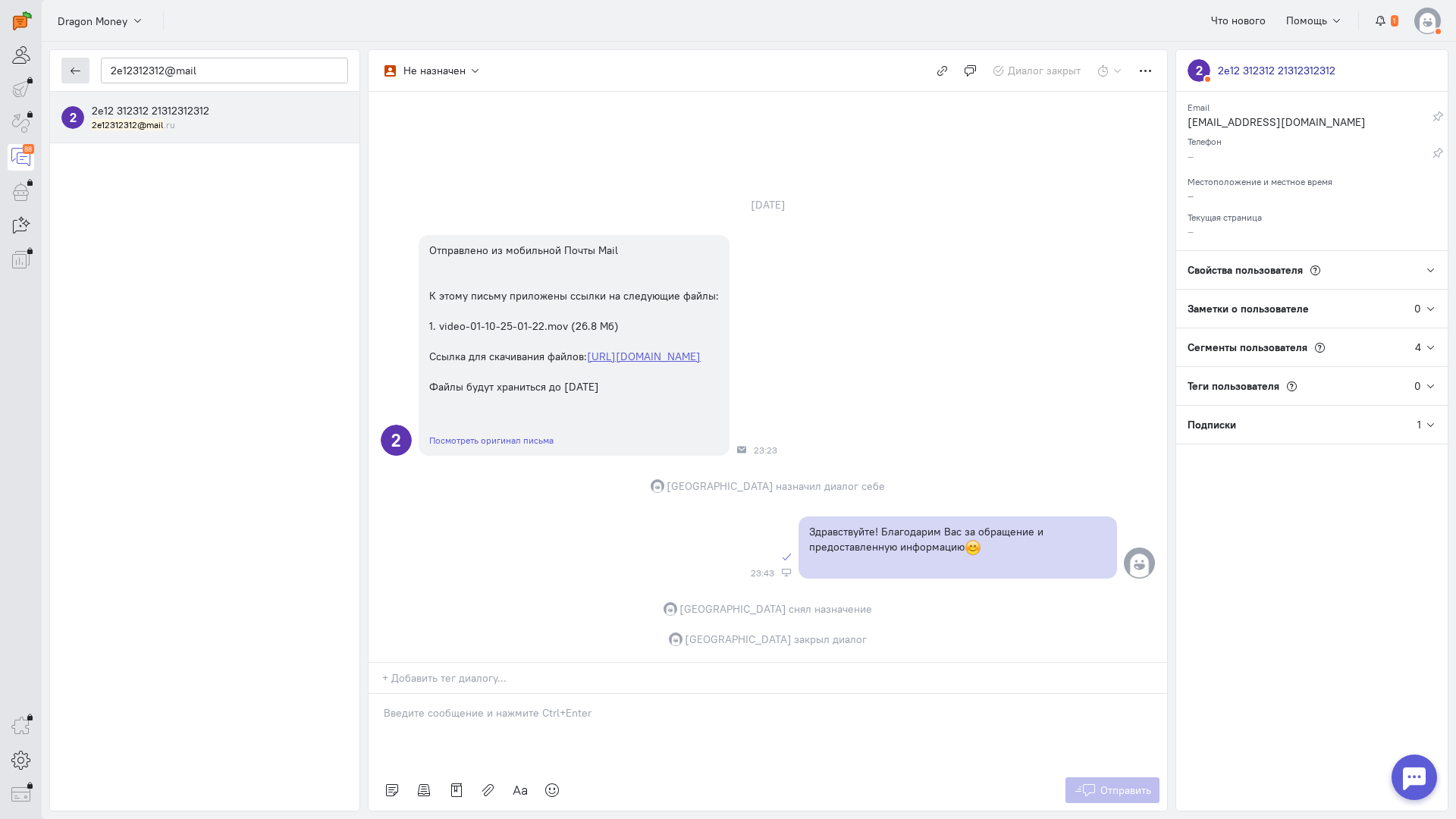
click at [76, 62] on button "button" at bounding box center [76, 70] width 28 height 26
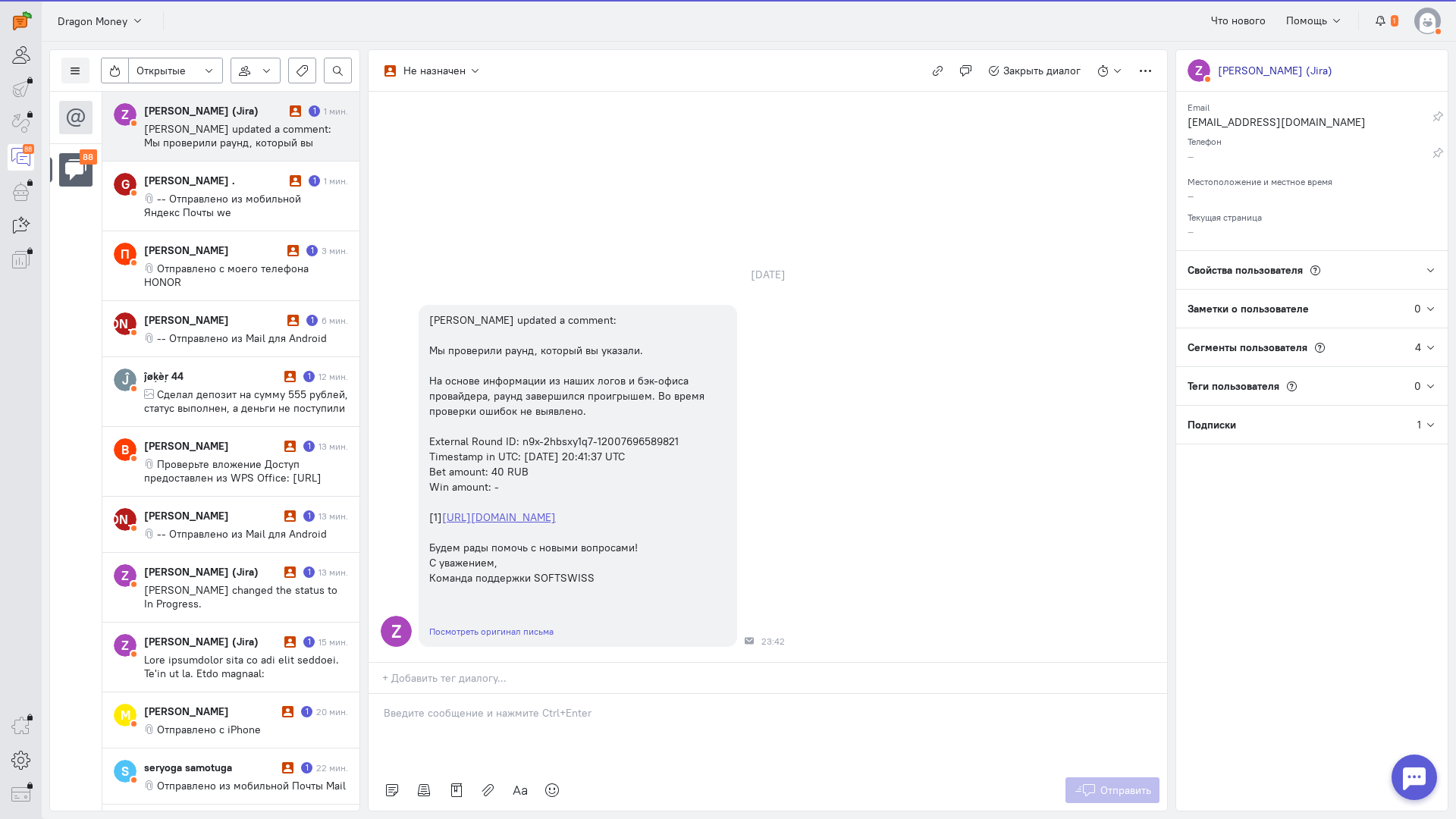
scroll to position [70, 0]
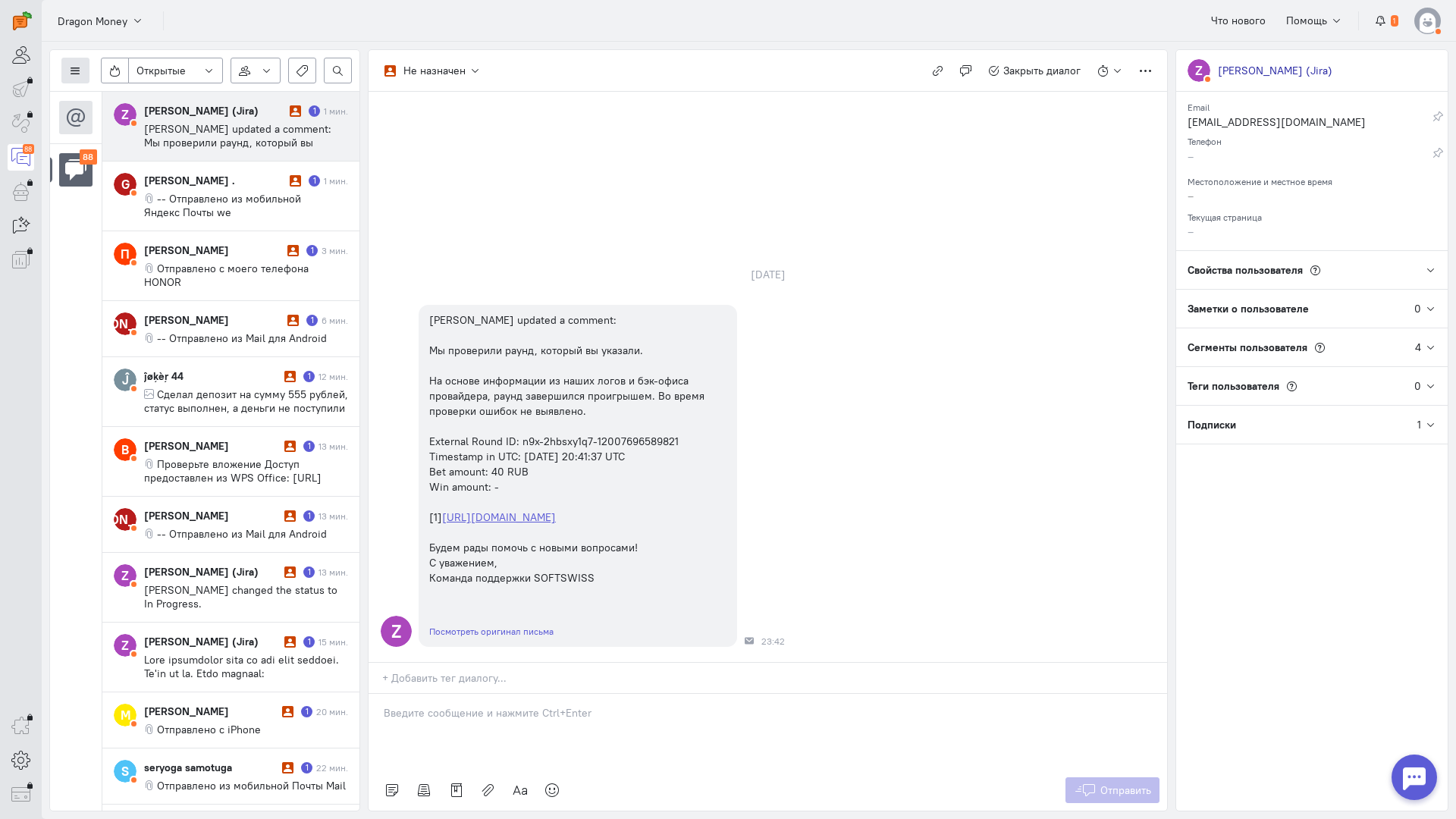
click at [74, 62] on button at bounding box center [76, 70] width 28 height 26
click at [146, 91] on button "Список пользователей" at bounding box center [139, 101] width 155 height 24
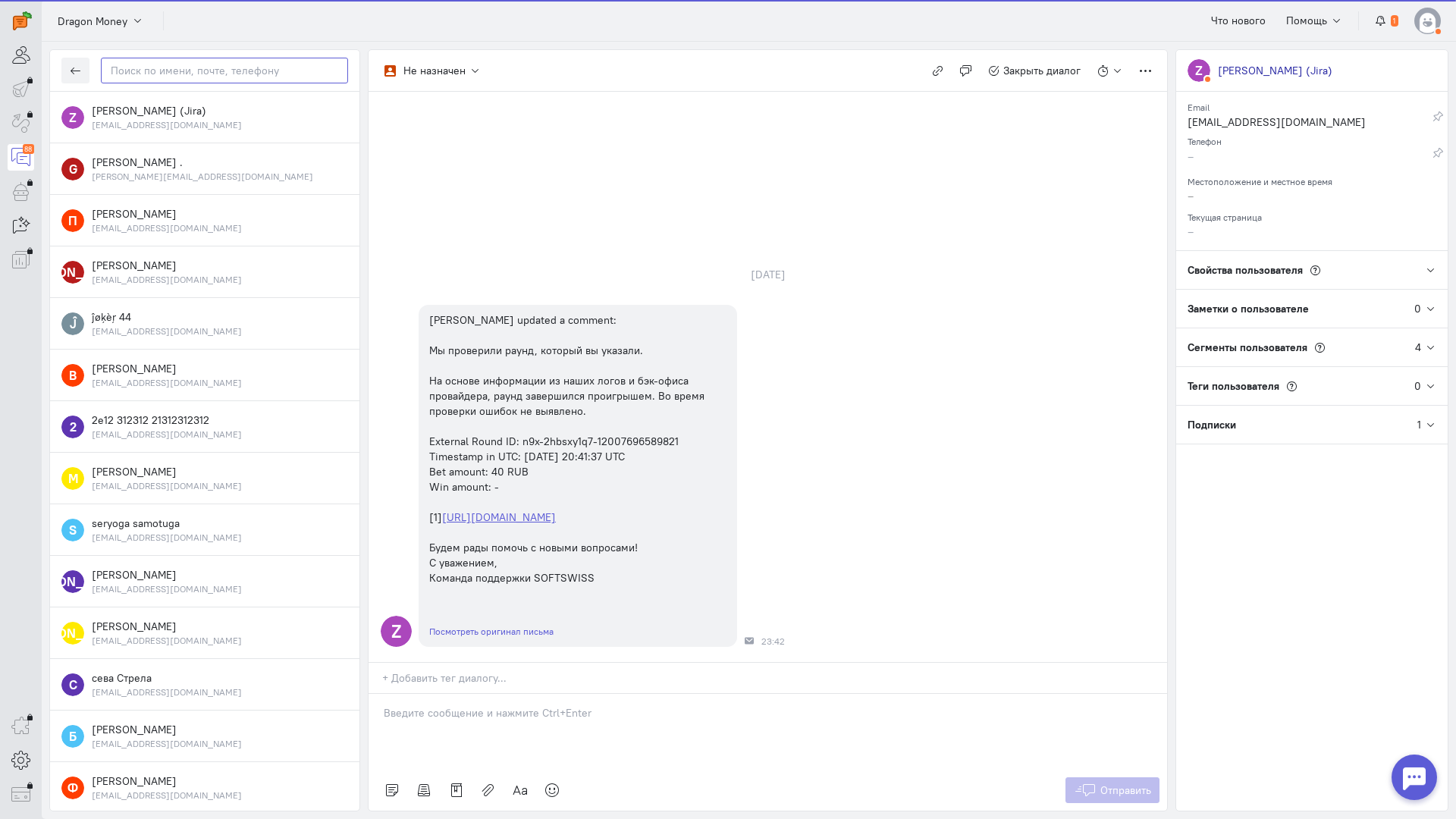
click at [198, 82] on input "text" at bounding box center [224, 70] width 247 height 26
paste input "[PERSON_NAME]"
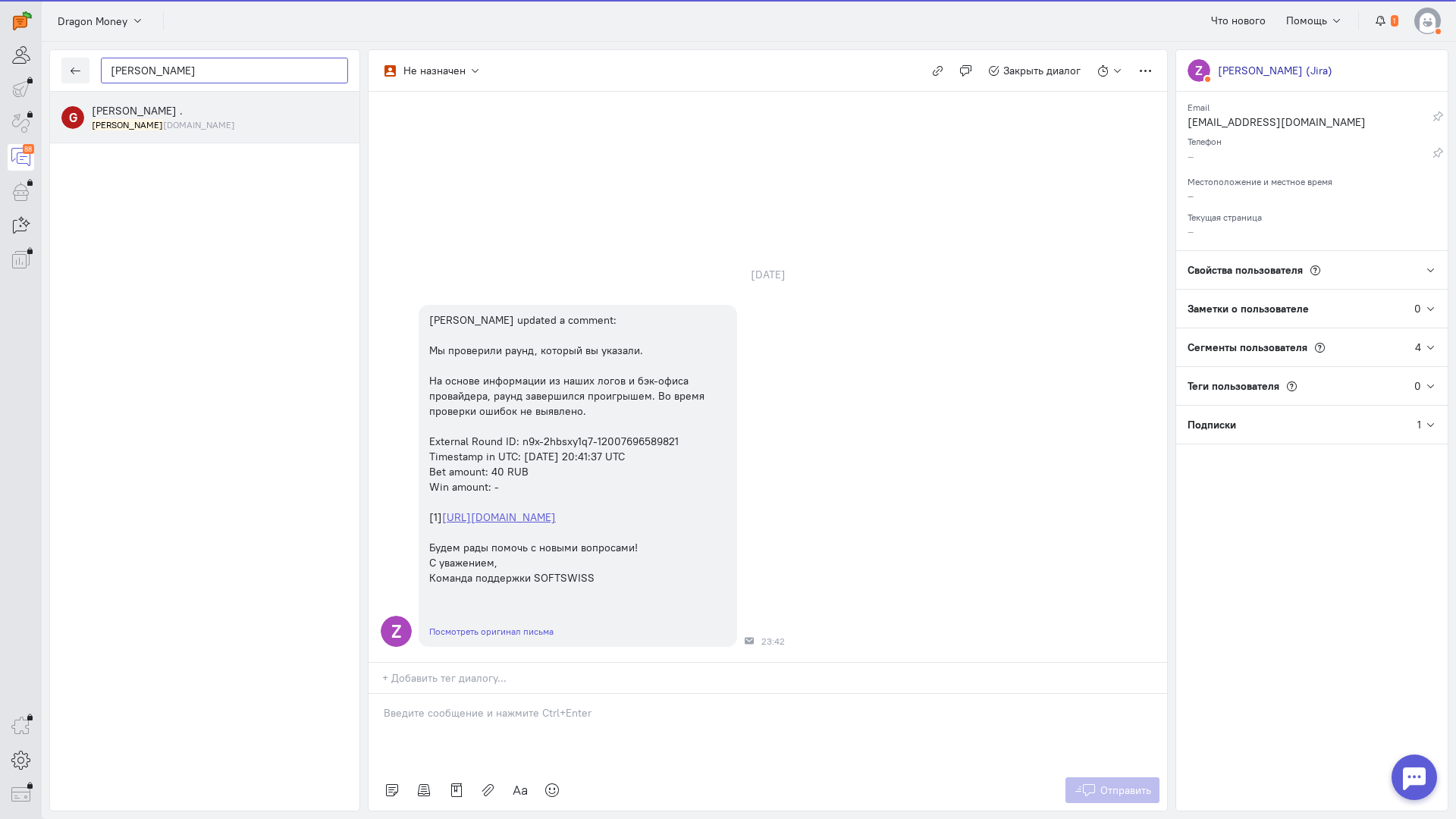
type input "[PERSON_NAME]"
click at [176, 115] on div "[PERSON_NAME] . [PERSON_NAME] [DOMAIN_NAME]" at bounding box center [220, 117] width 257 height 28
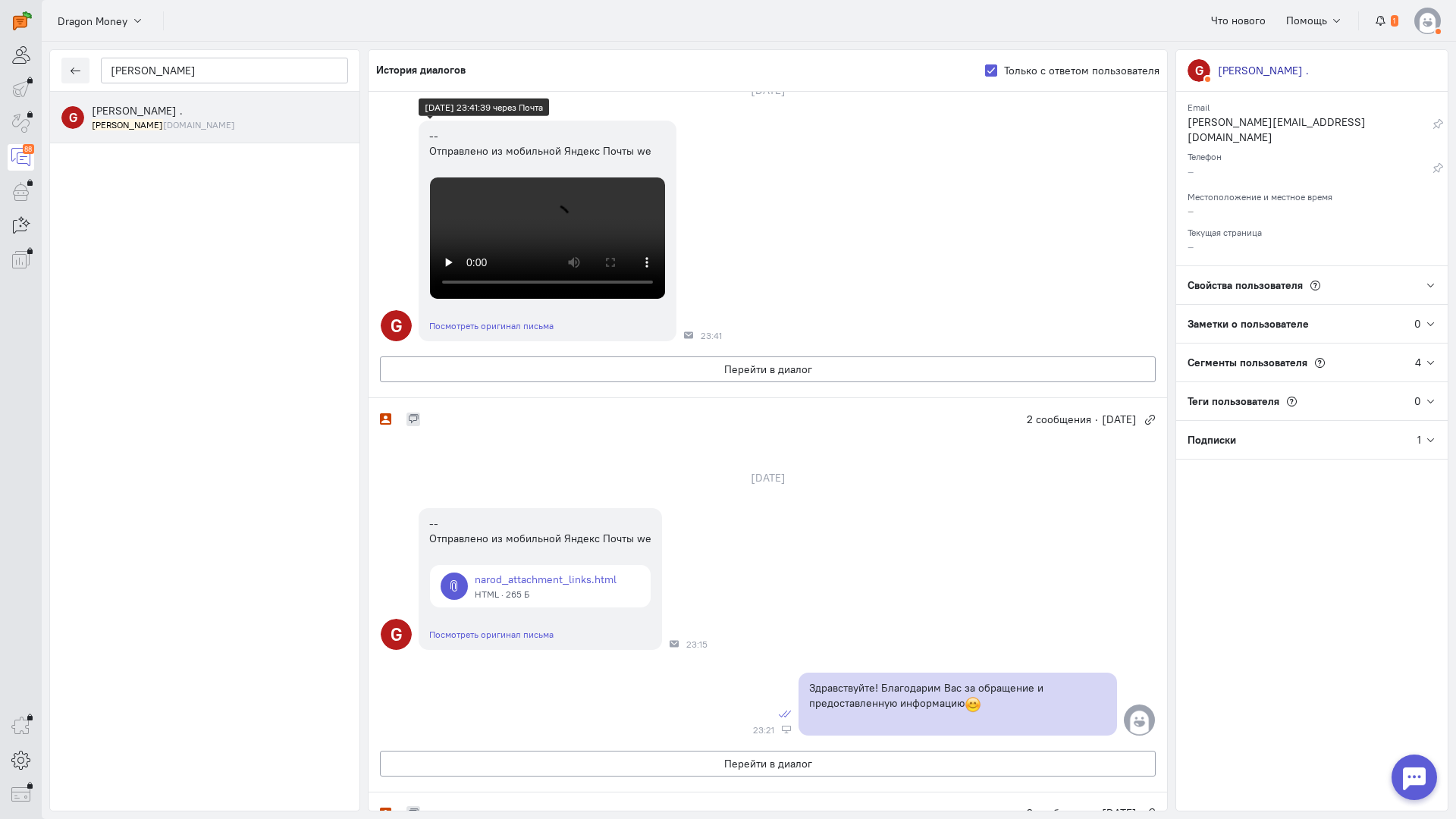
scroll to position [152, 0]
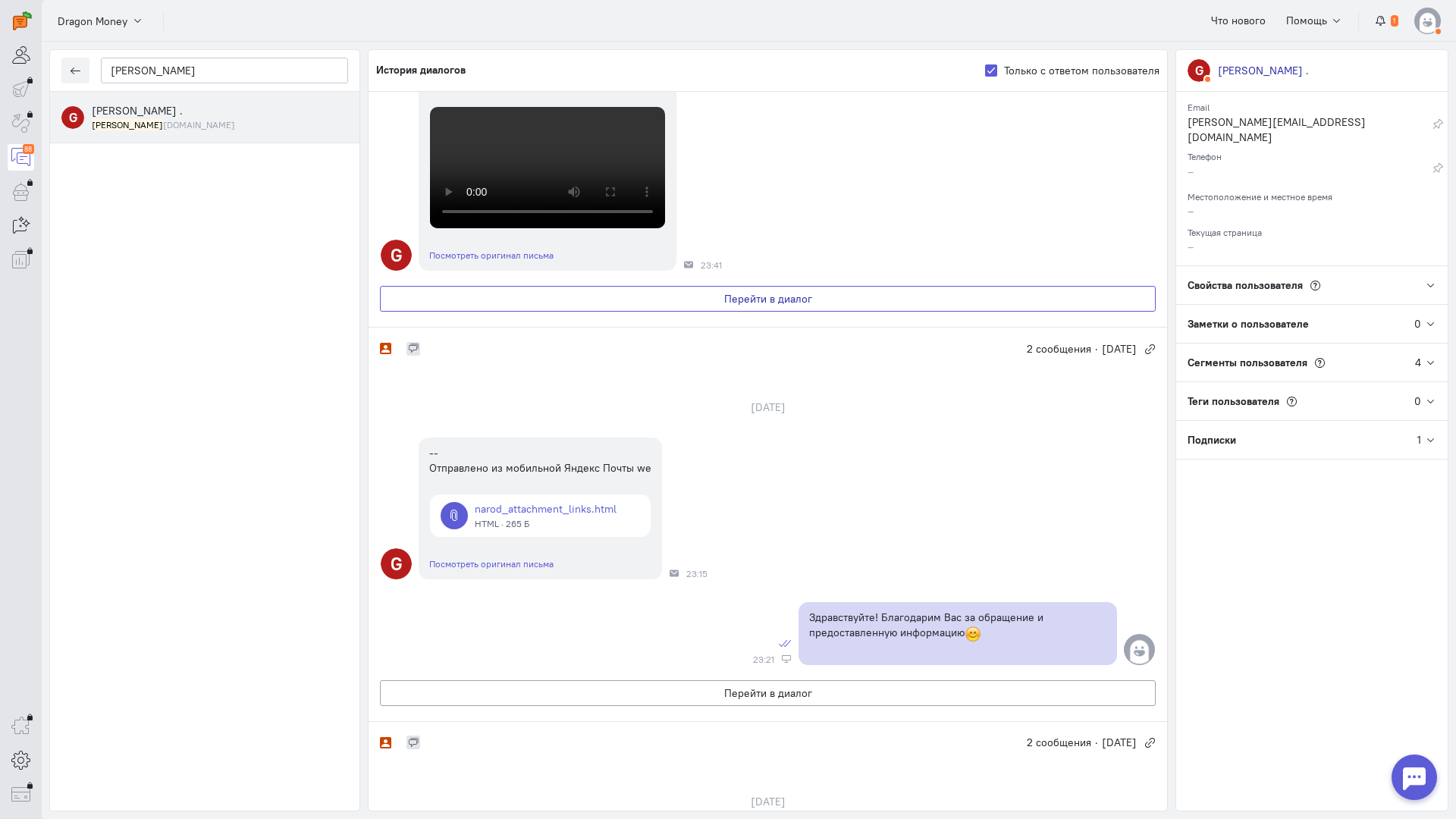
click at [652, 312] on button "Перейти в диалог" at bounding box center [767, 298] width 775 height 26
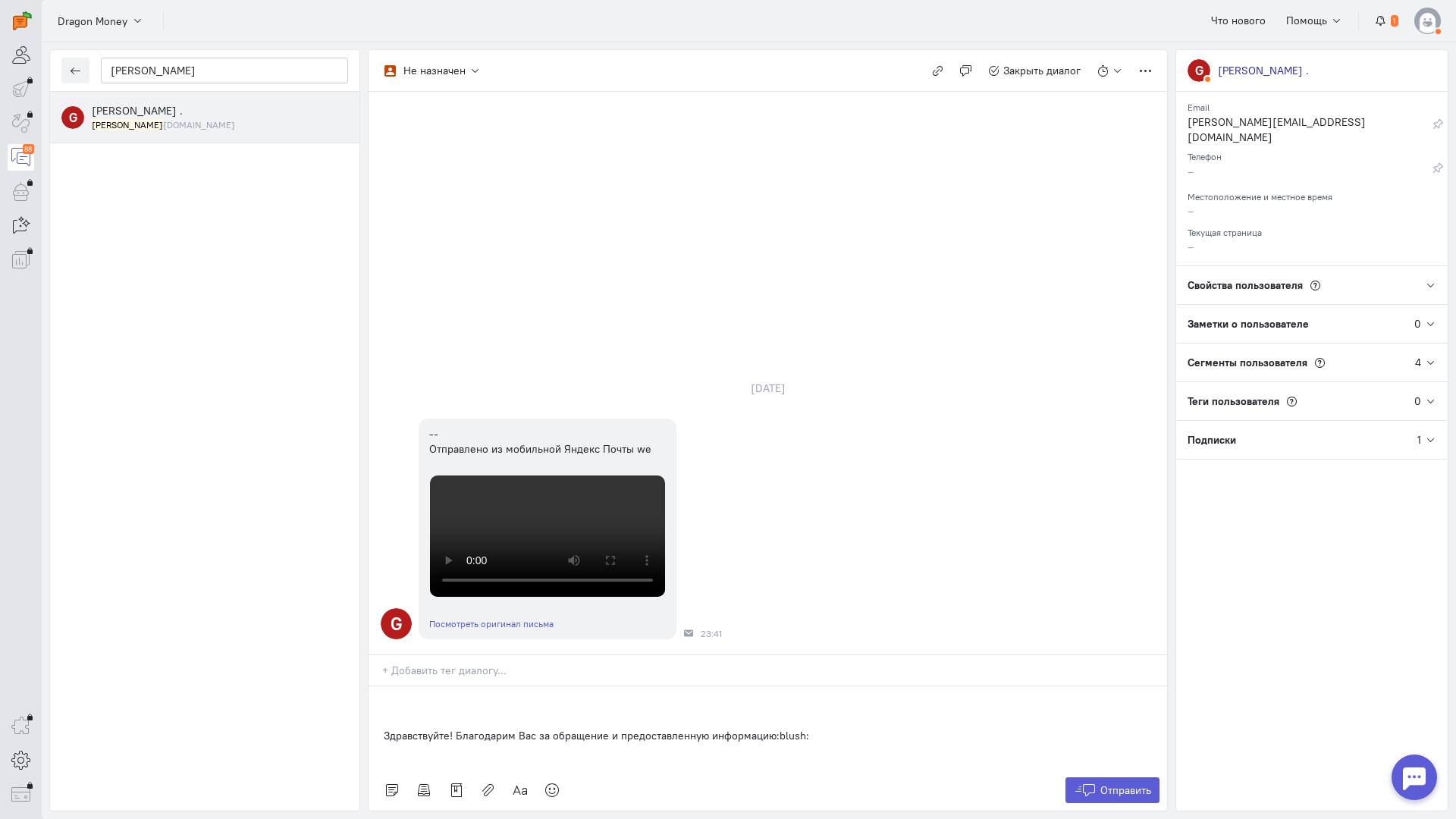
click at [379, 687] on div "Здравствуйте! Благодарим Вас за обращение и предоставленную информацию:blush:" at bounding box center [767, 728] width 798 height 83
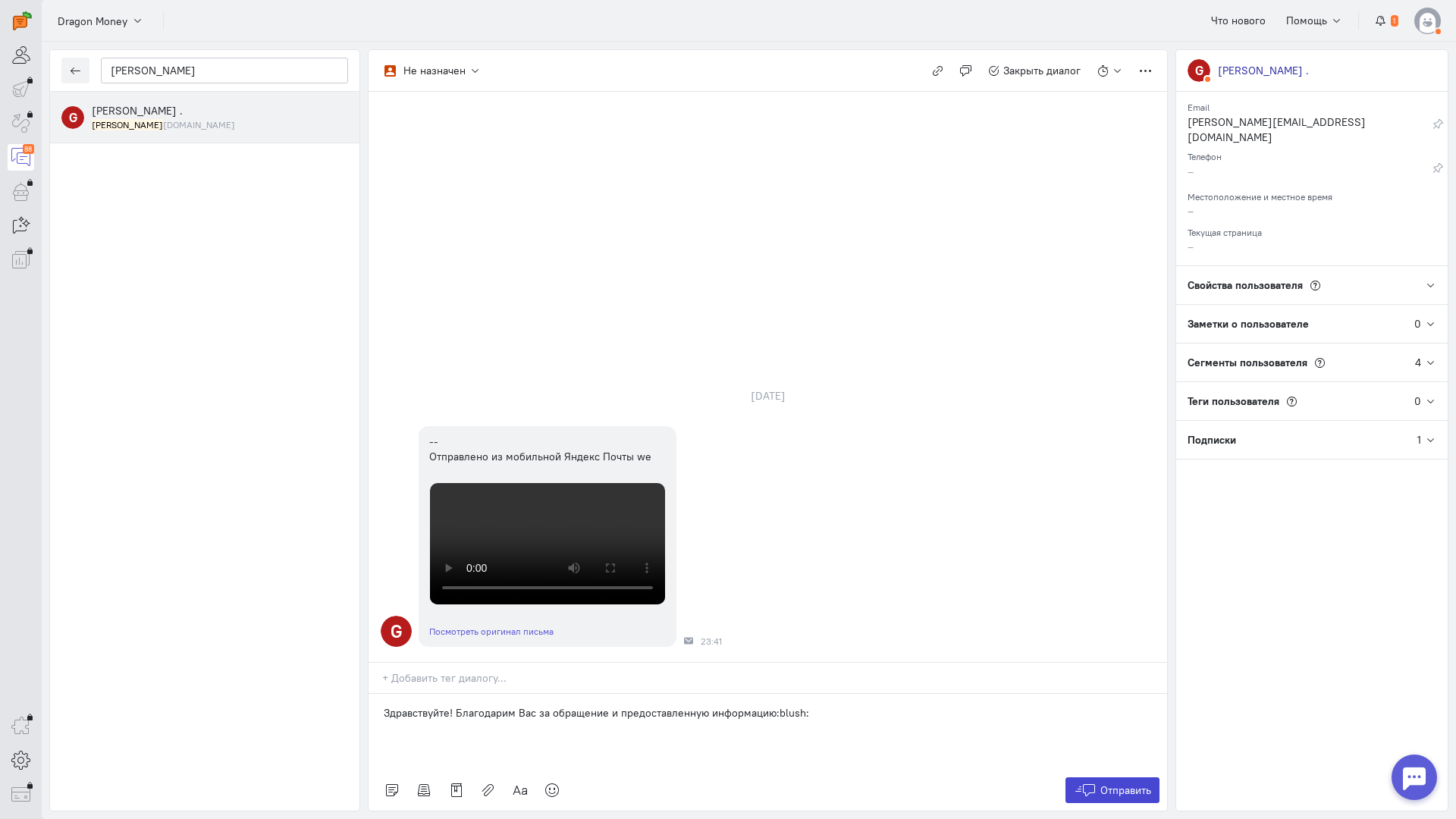
click at [1115, 777] on button "Отправить" at bounding box center [1112, 790] width 94 height 26
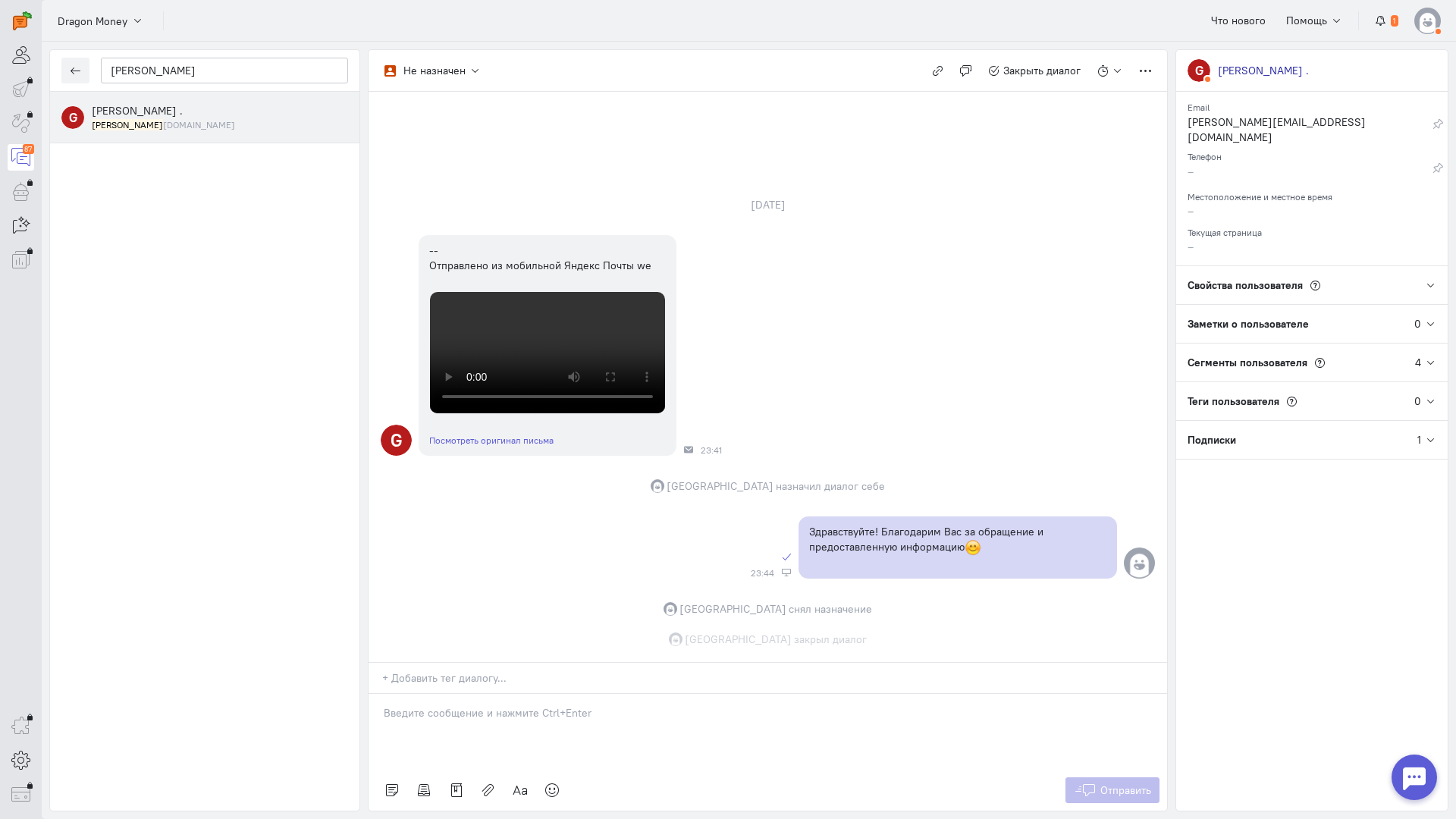
scroll to position [415, 0]
click at [77, 64] on button "button" at bounding box center [76, 70] width 28 height 26
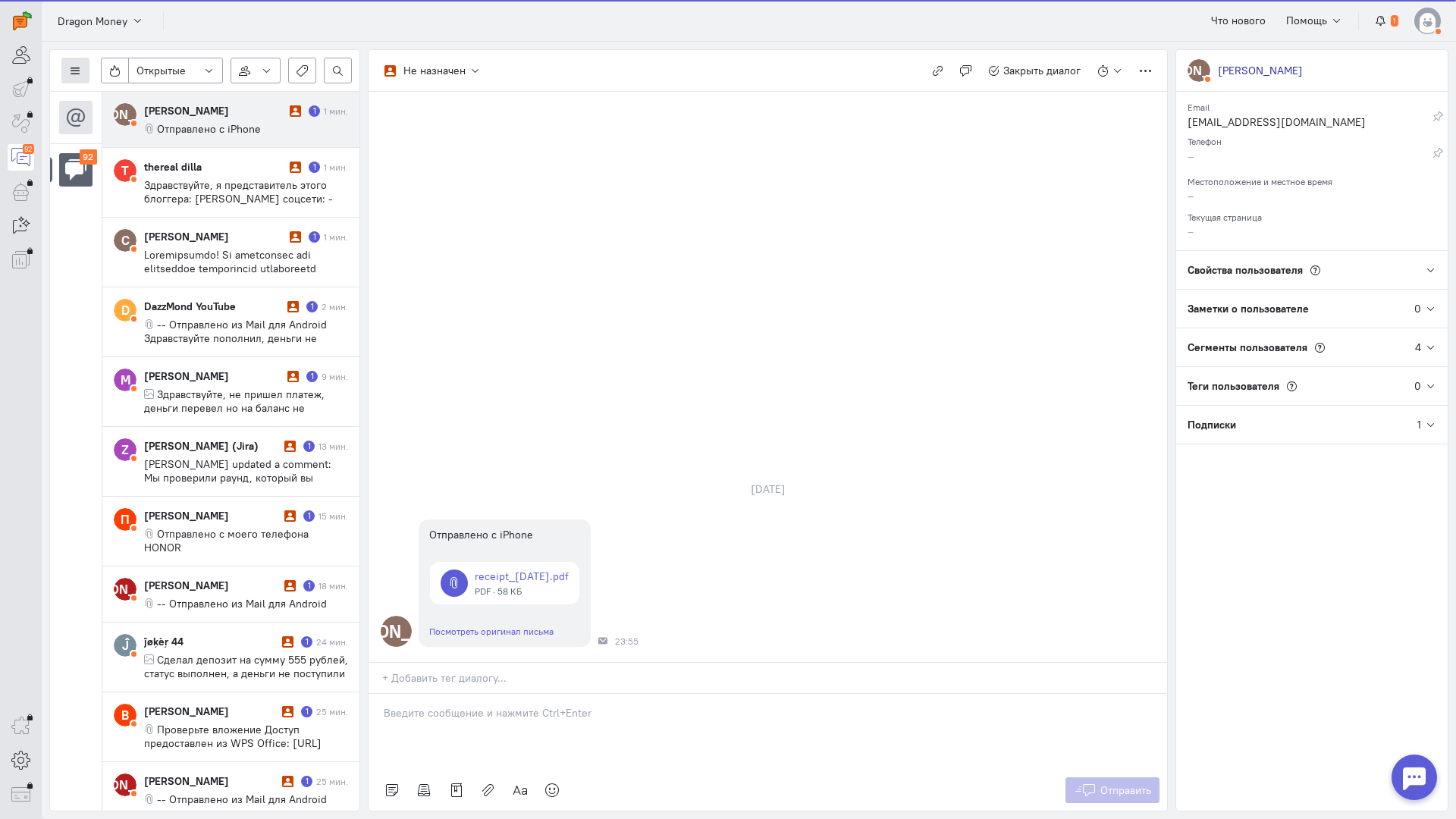
click at [77, 65] on icon at bounding box center [76, 71] width 11 height 11
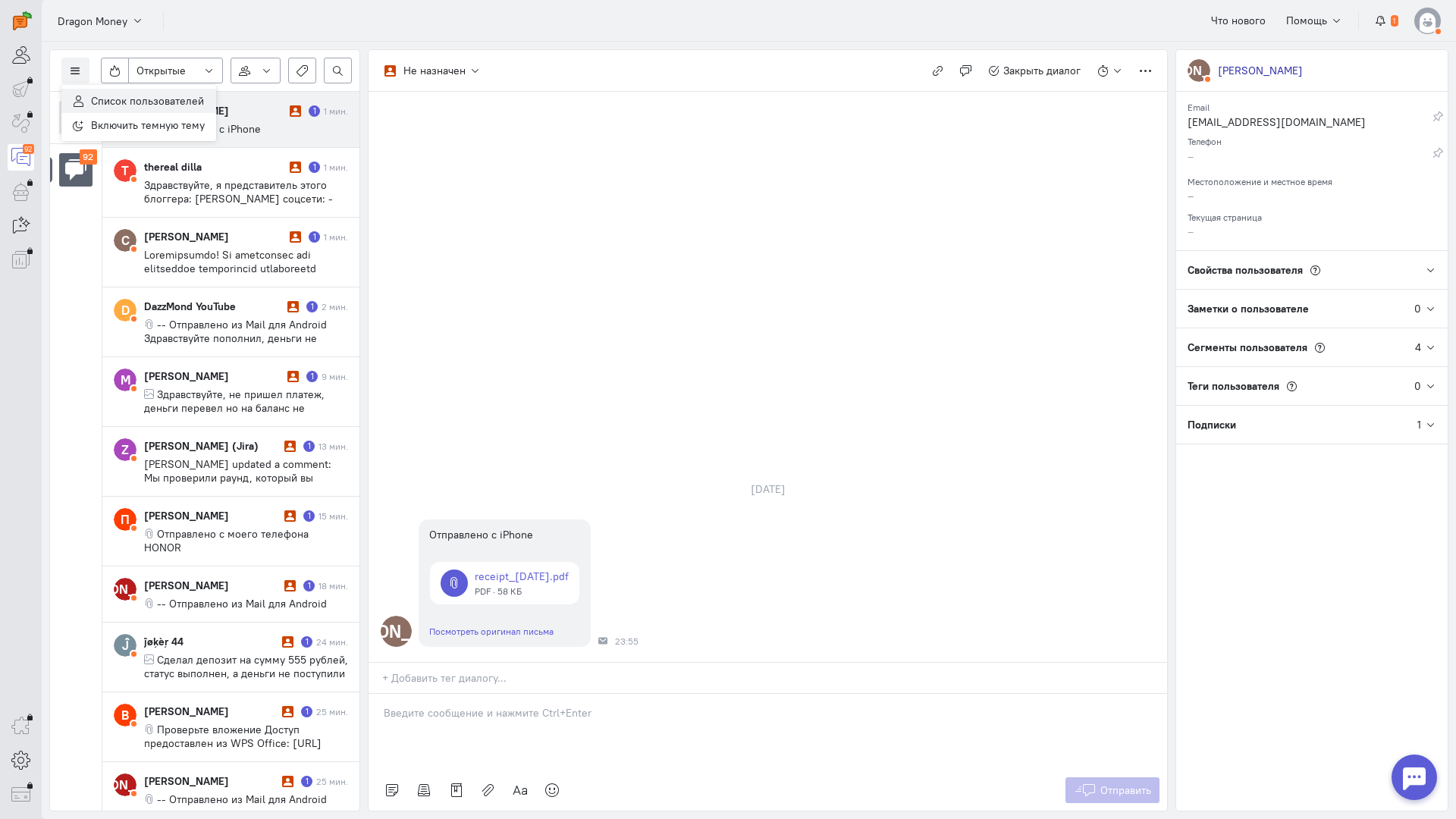
click at [127, 97] on span "Список пользователей" at bounding box center [148, 100] width 113 height 13
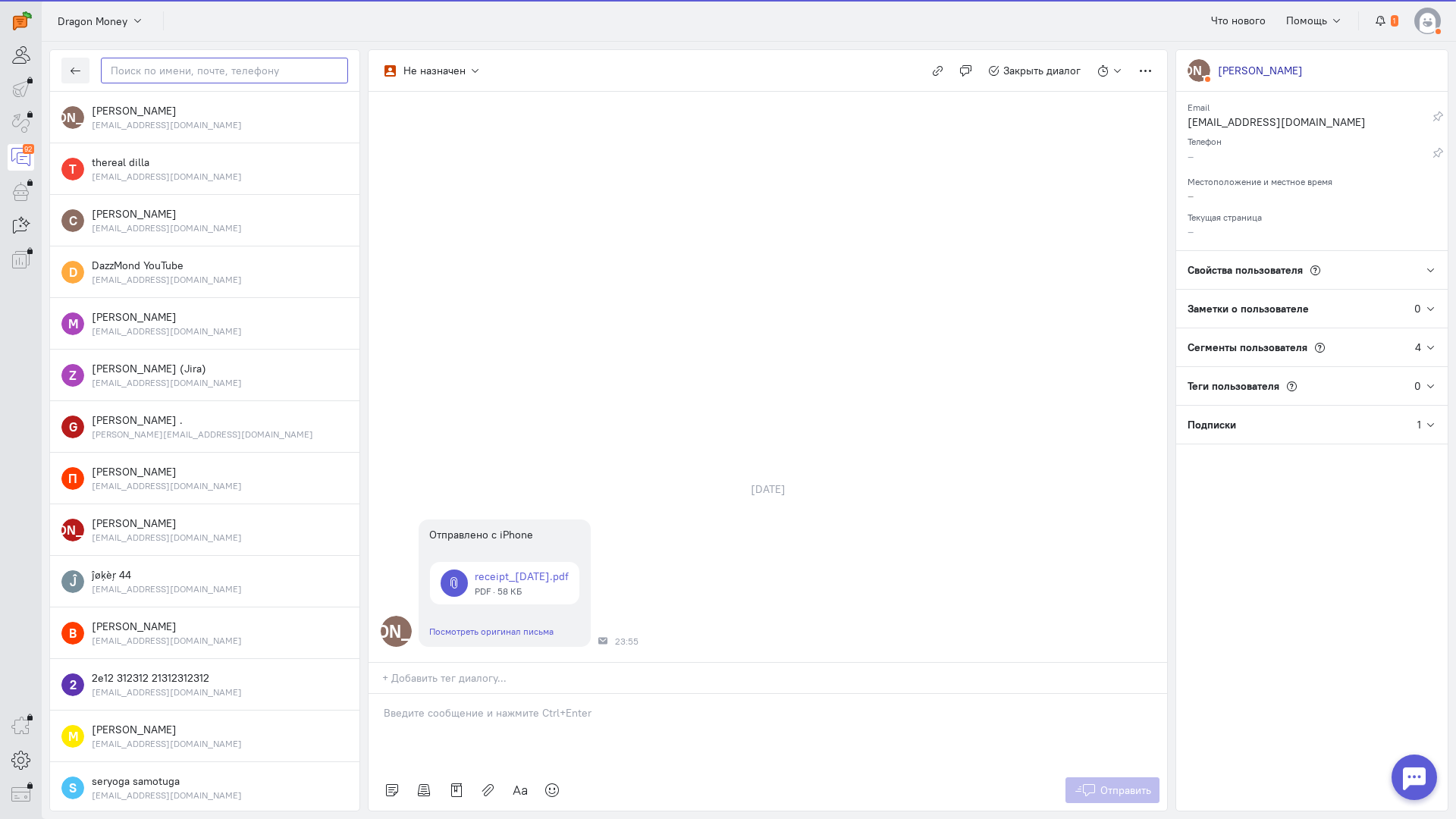
click at [143, 72] on input "text" at bounding box center [224, 70] width 247 height 26
paste input "novinskajlena@m"
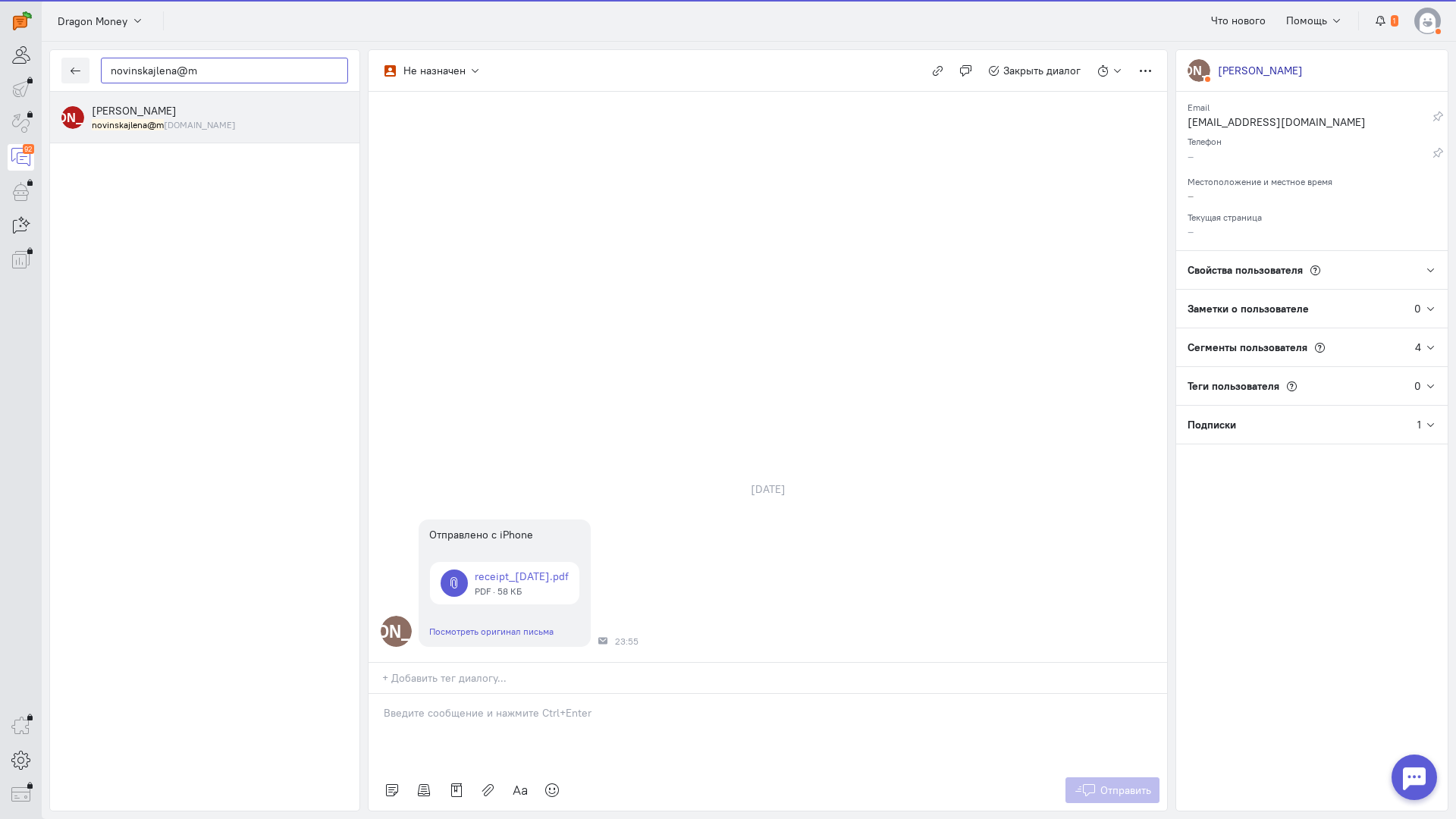
type input "novinskajlena@m"
click at [185, 139] on div "[PERSON_NAME] [PERSON_NAME] novinskajlena@m [DOMAIN_NAME]" at bounding box center [205, 118] width 309 height 52
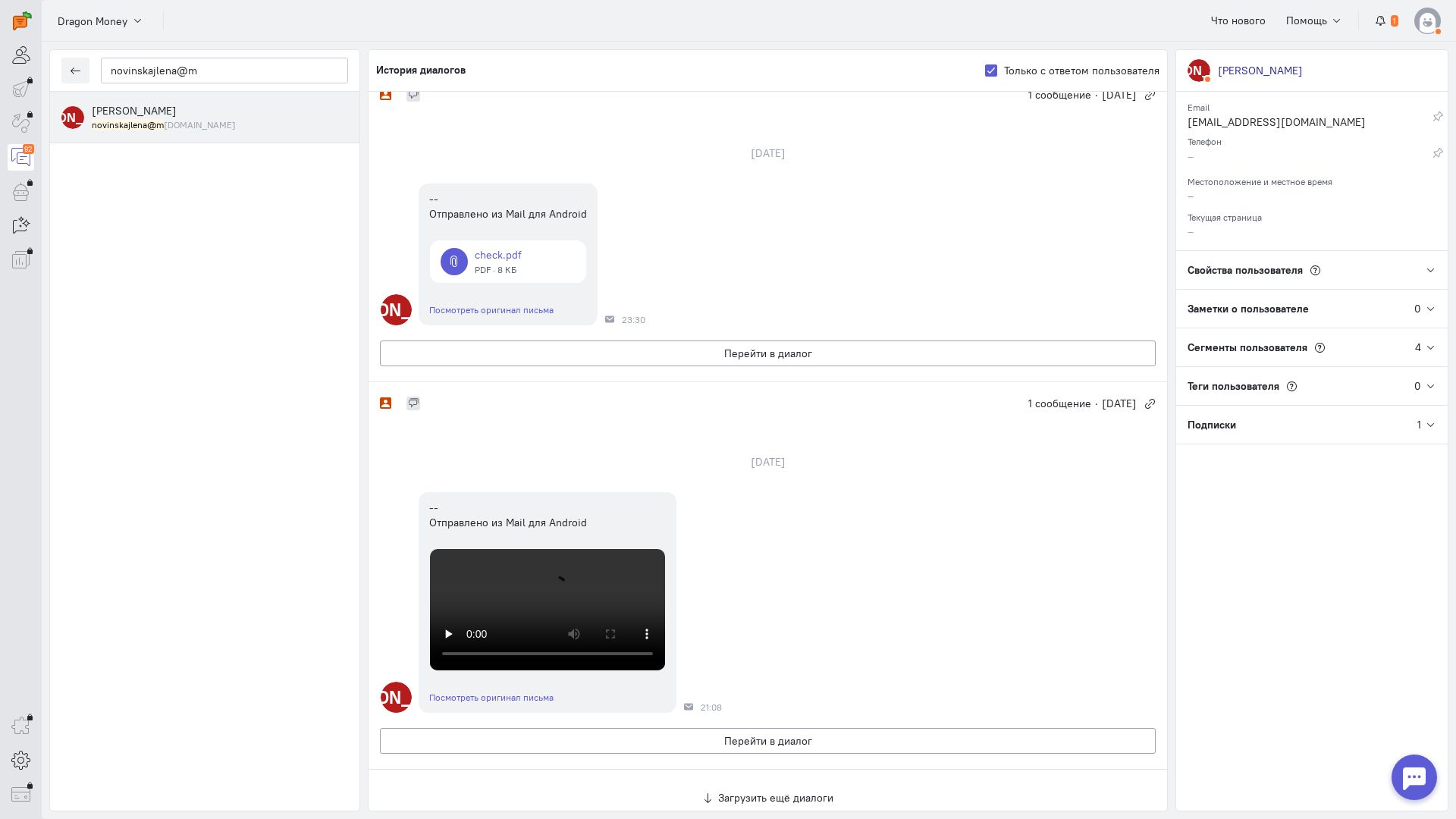
scroll to position [835, 0]
click at [497, 283] on link at bounding box center [508, 261] width 156 height 43
click at [1384, 574] on div "[PERSON_NAME] [PERSON_NAME] Email [EMAIL_ADDRESS][DOMAIN_NAME] Редактировать Ск…" at bounding box center [1311, 431] width 273 height 762
click at [730, 728] on button "Перейти в диалог" at bounding box center [767, 741] width 775 height 26
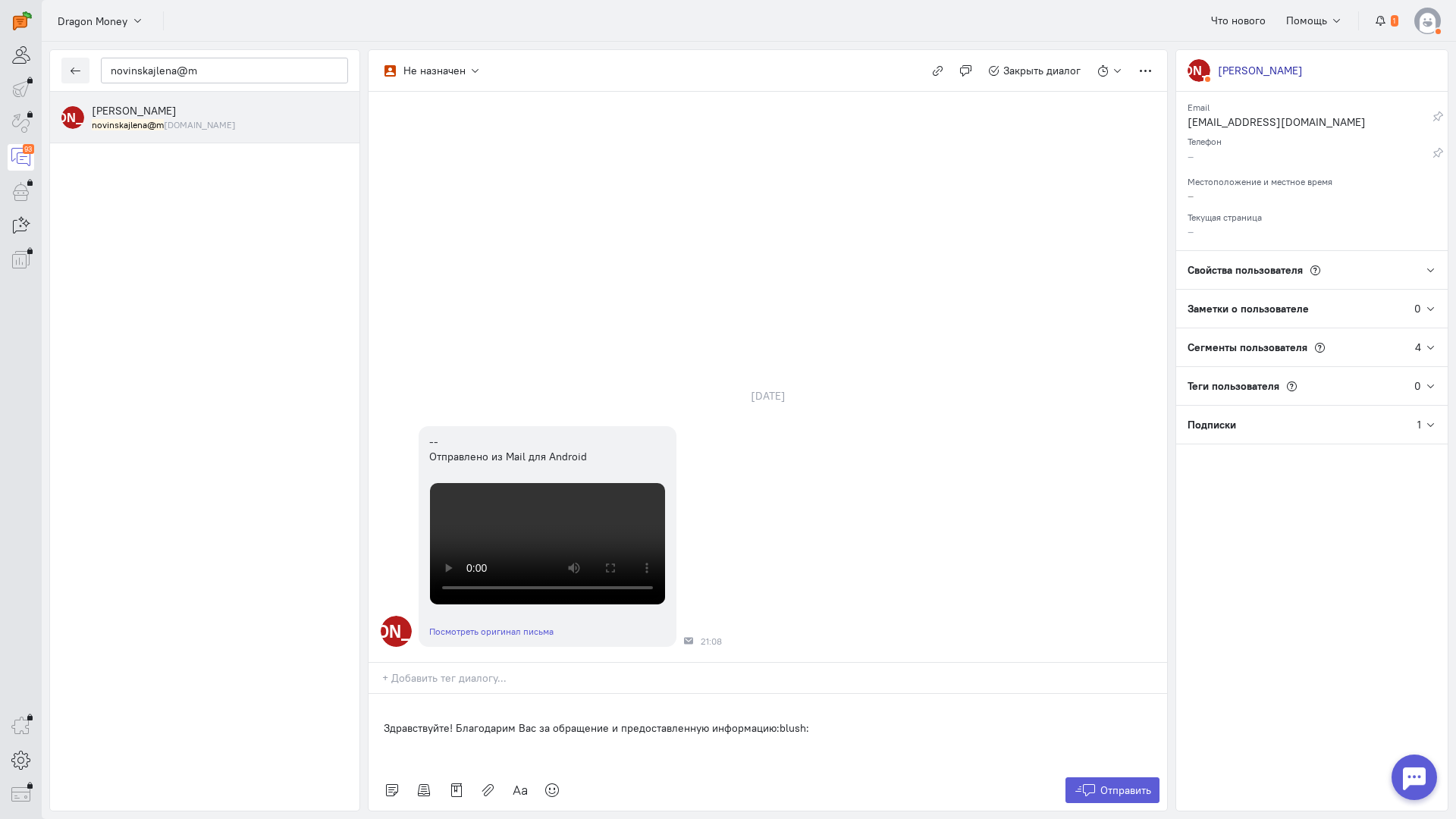
click at [381, 694] on div "Здравствуйте! Благодарим Вас за обращение и предоставленную информацию:blush:" at bounding box center [767, 732] width 798 height 76
click at [1117, 784] on span "Отправить" at bounding box center [1125, 790] width 51 height 13
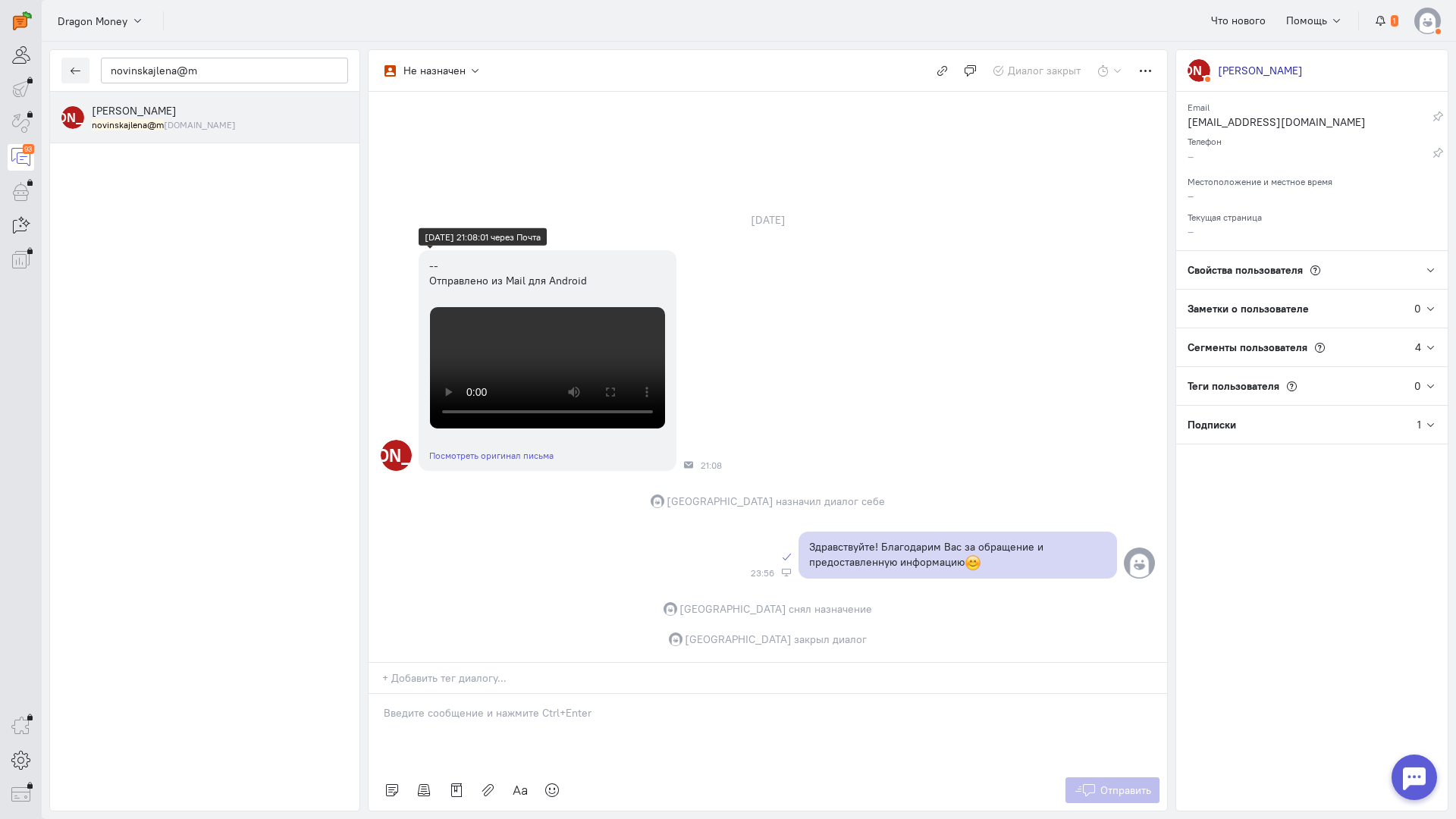
scroll to position [0, 0]
click at [77, 67] on icon "button" at bounding box center [76, 71] width 11 height 11
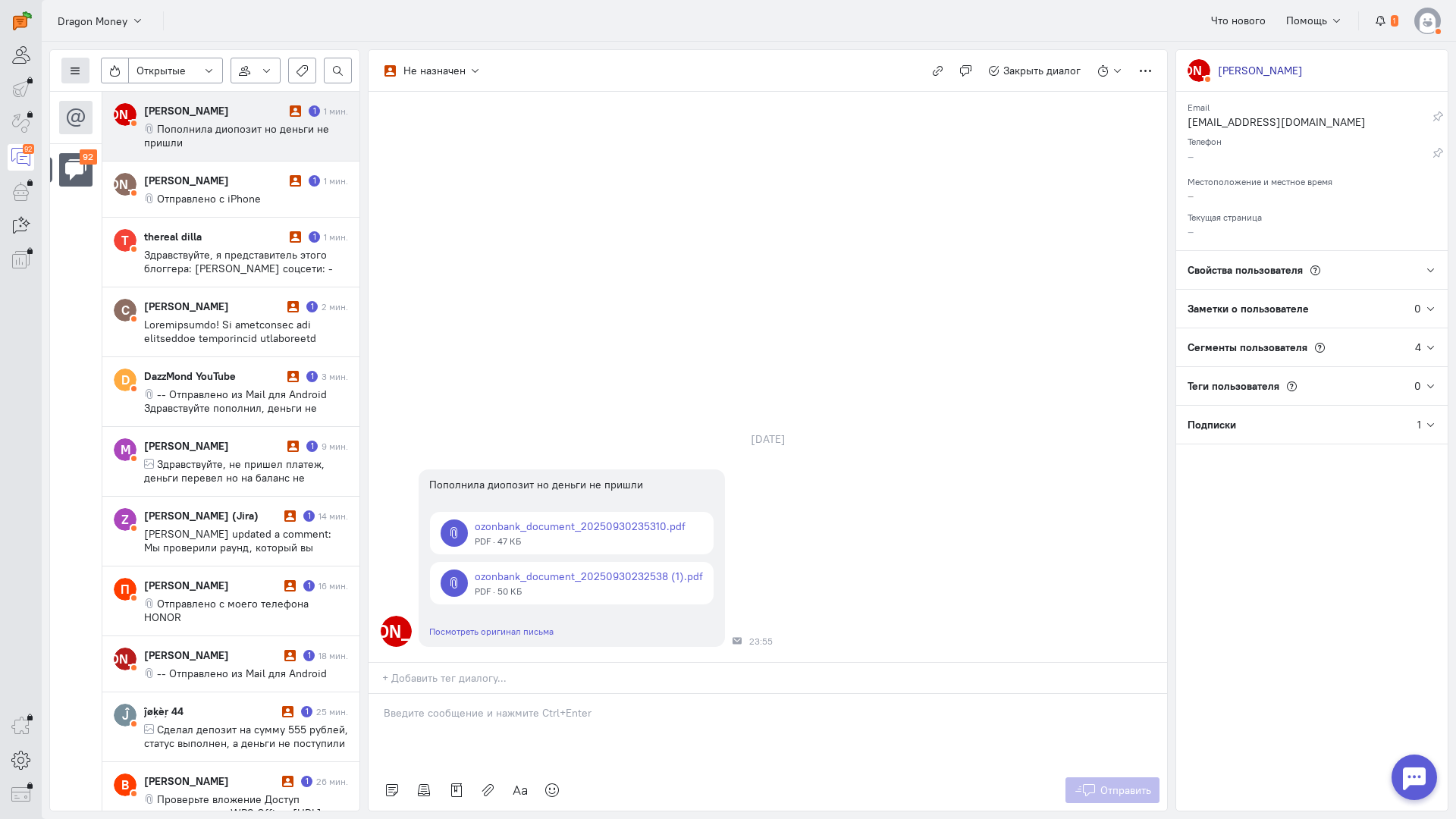
click at [72, 69] on icon at bounding box center [76, 71] width 11 height 11
click at [129, 90] on button "Список пользователей" at bounding box center [139, 101] width 155 height 24
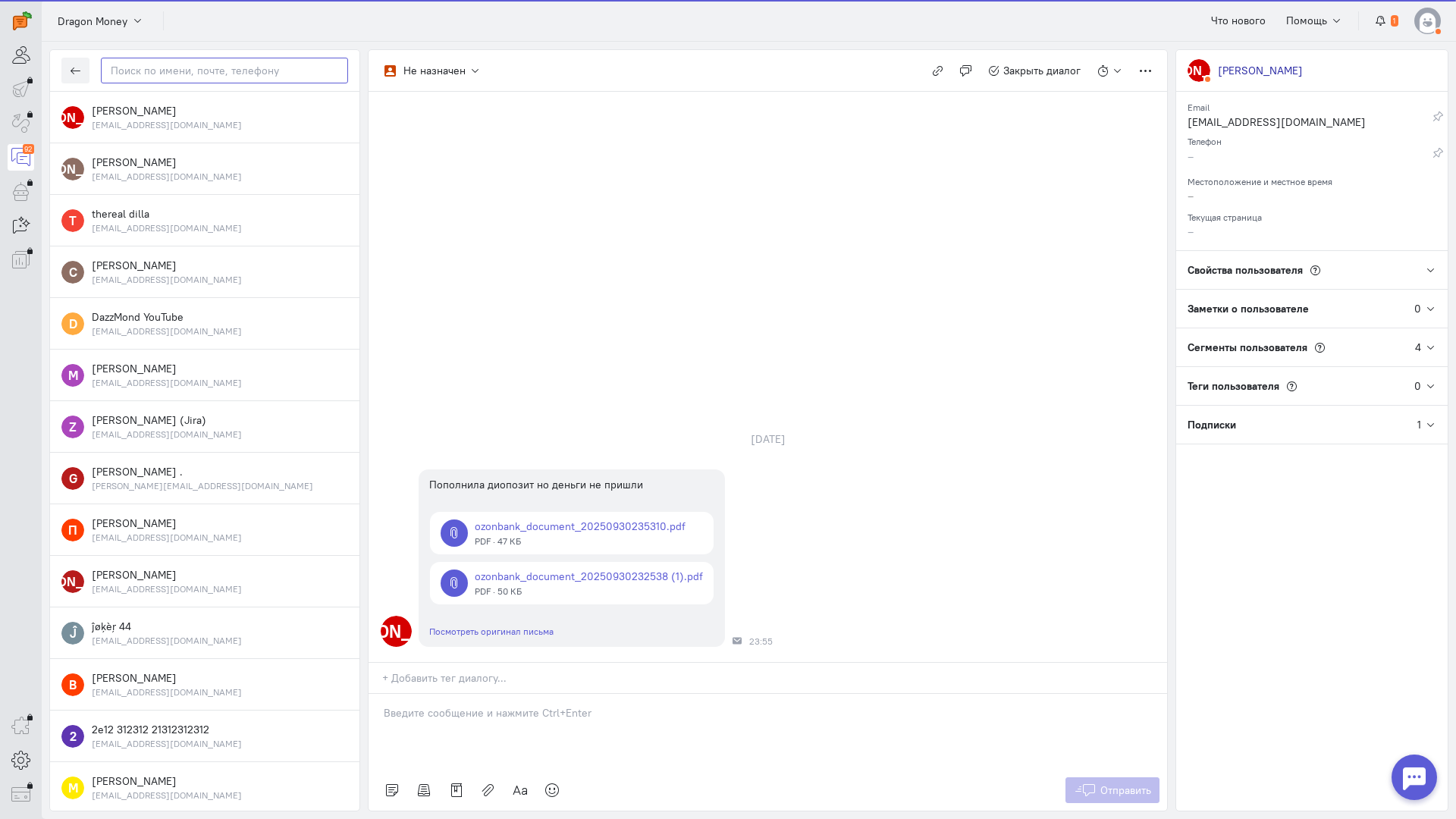
click at [212, 71] on input "text" at bounding box center [224, 70] width 247 height 26
paste input "novinskajlena@m"
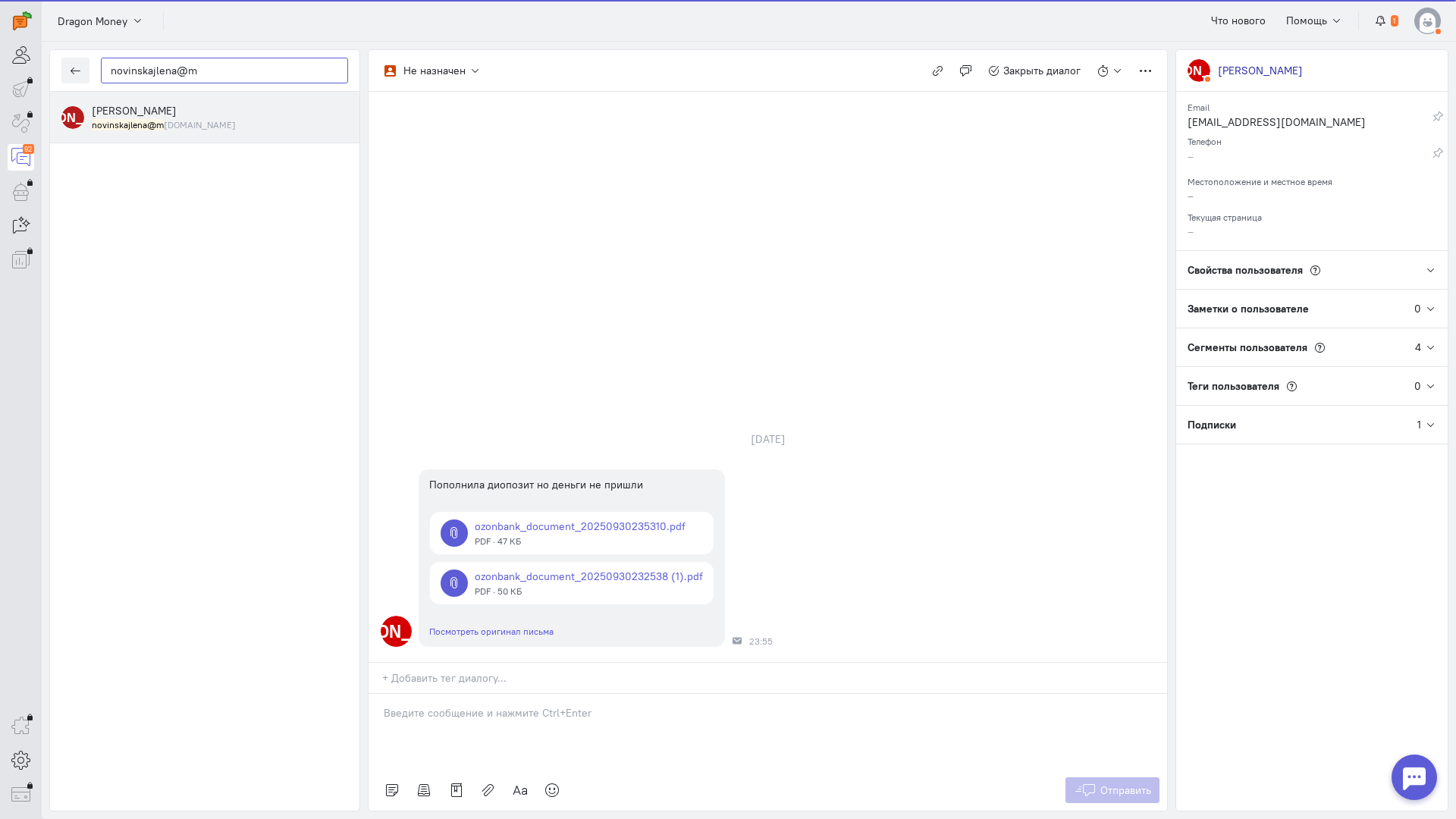
type input "novinskajlena@m"
drag, startPoint x: 202, startPoint y: 111, endPoint x: 362, endPoint y: 171, distance: 170.9
click at [203, 111] on div "[PERSON_NAME] novinskajlena@m [DOMAIN_NAME]" at bounding box center [220, 117] width 257 height 28
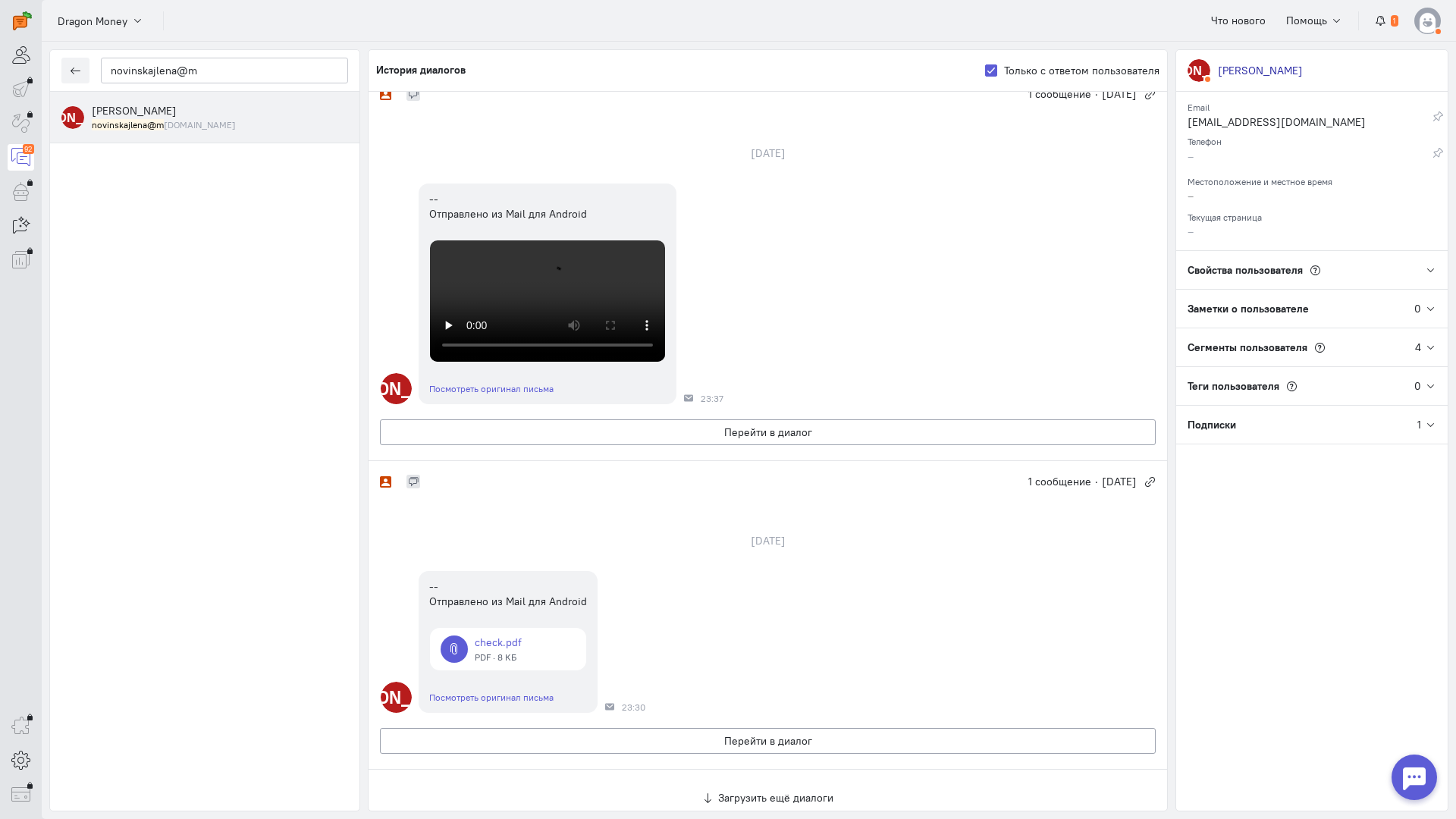
scroll to position [597, 0]
copy p "Здравствуйте! Благодарим Вас за обращение и предоставленную информацию"
drag, startPoint x: 915, startPoint y: 419, endPoint x: 792, endPoint y: 408, distance: 123.5
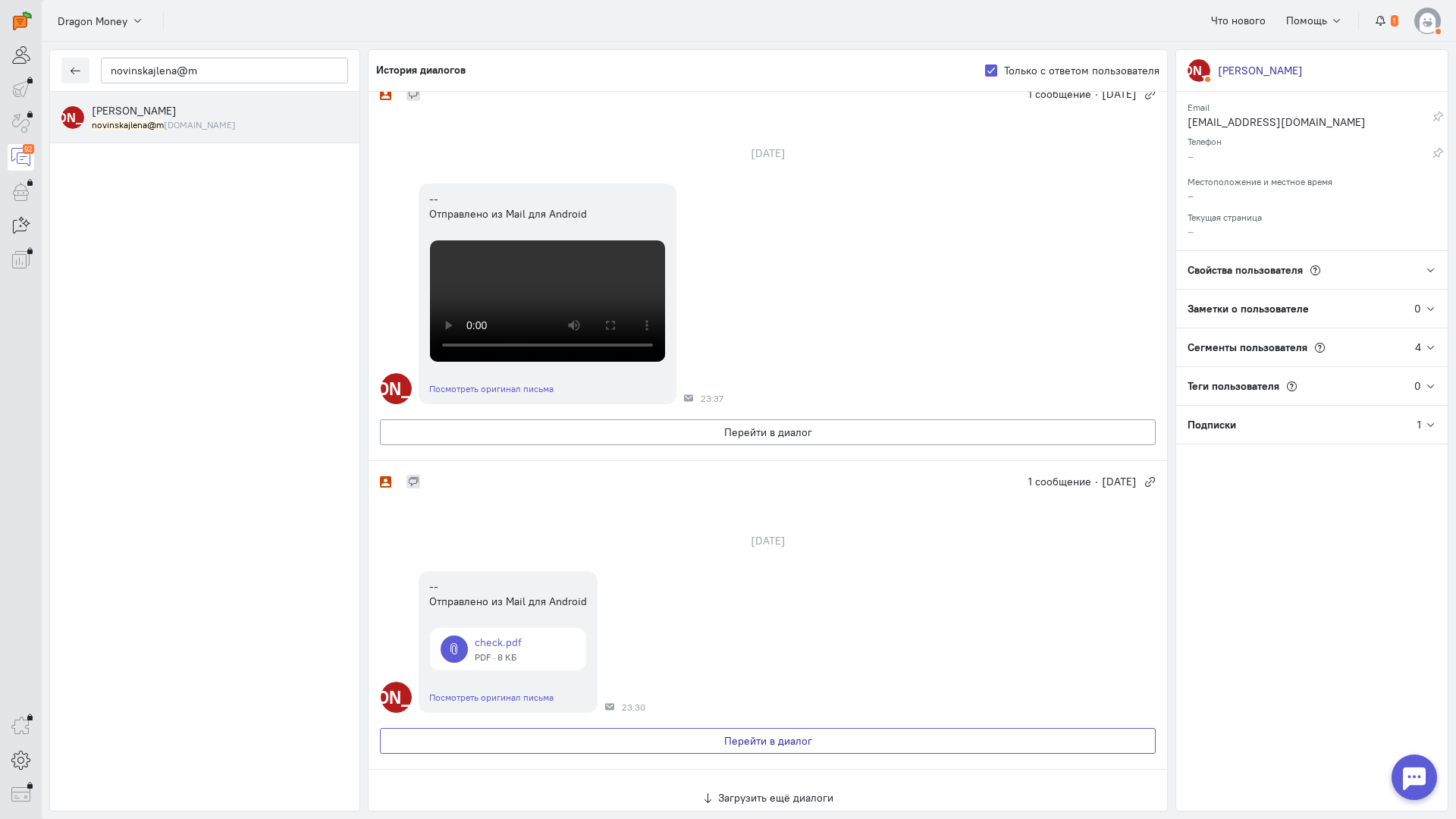
click at [740, 728] on button "Перейти в диалог" at bounding box center [767, 741] width 775 height 26
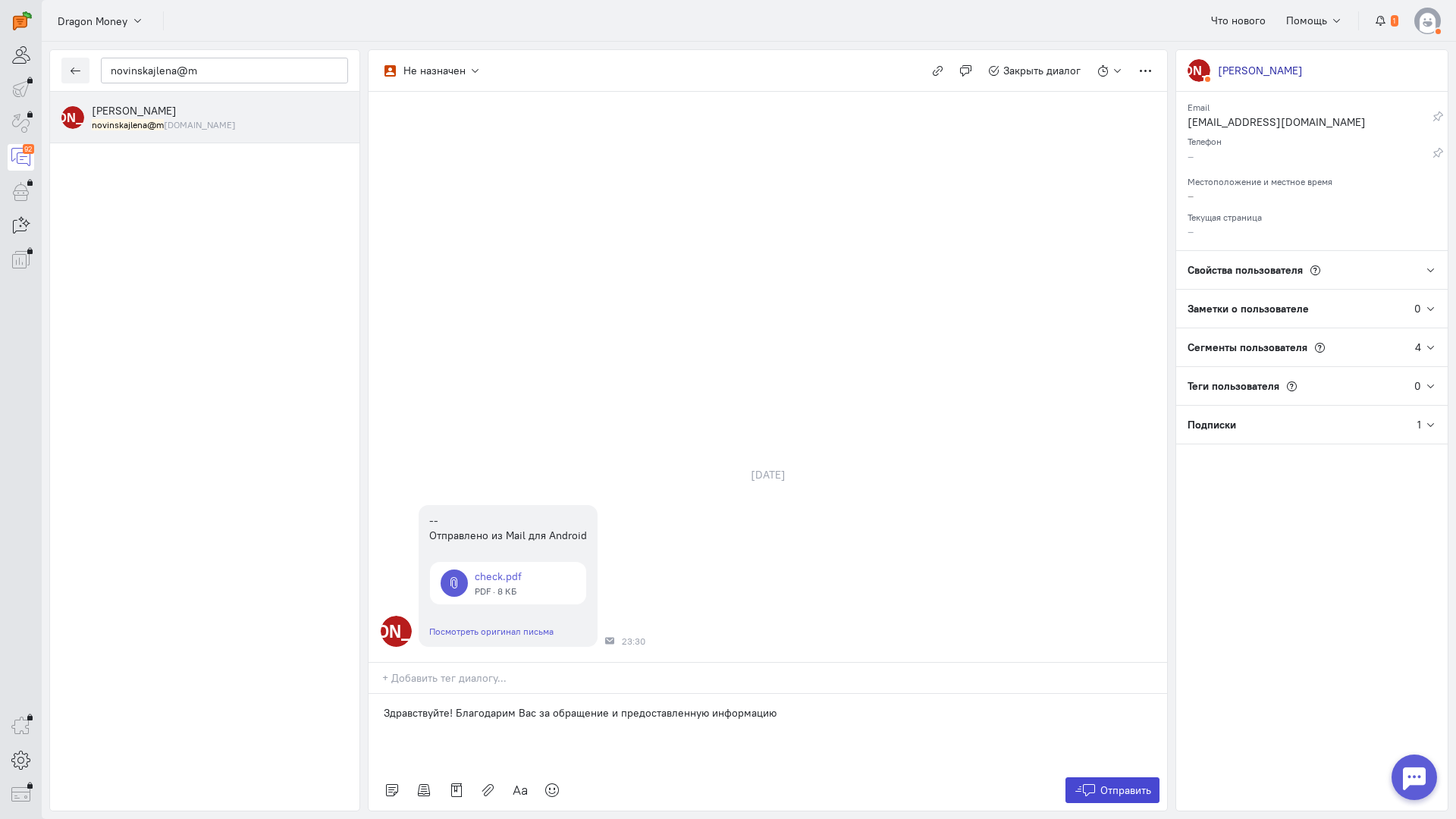
click at [1111, 777] on button "Отправить" at bounding box center [1112, 790] width 94 height 26
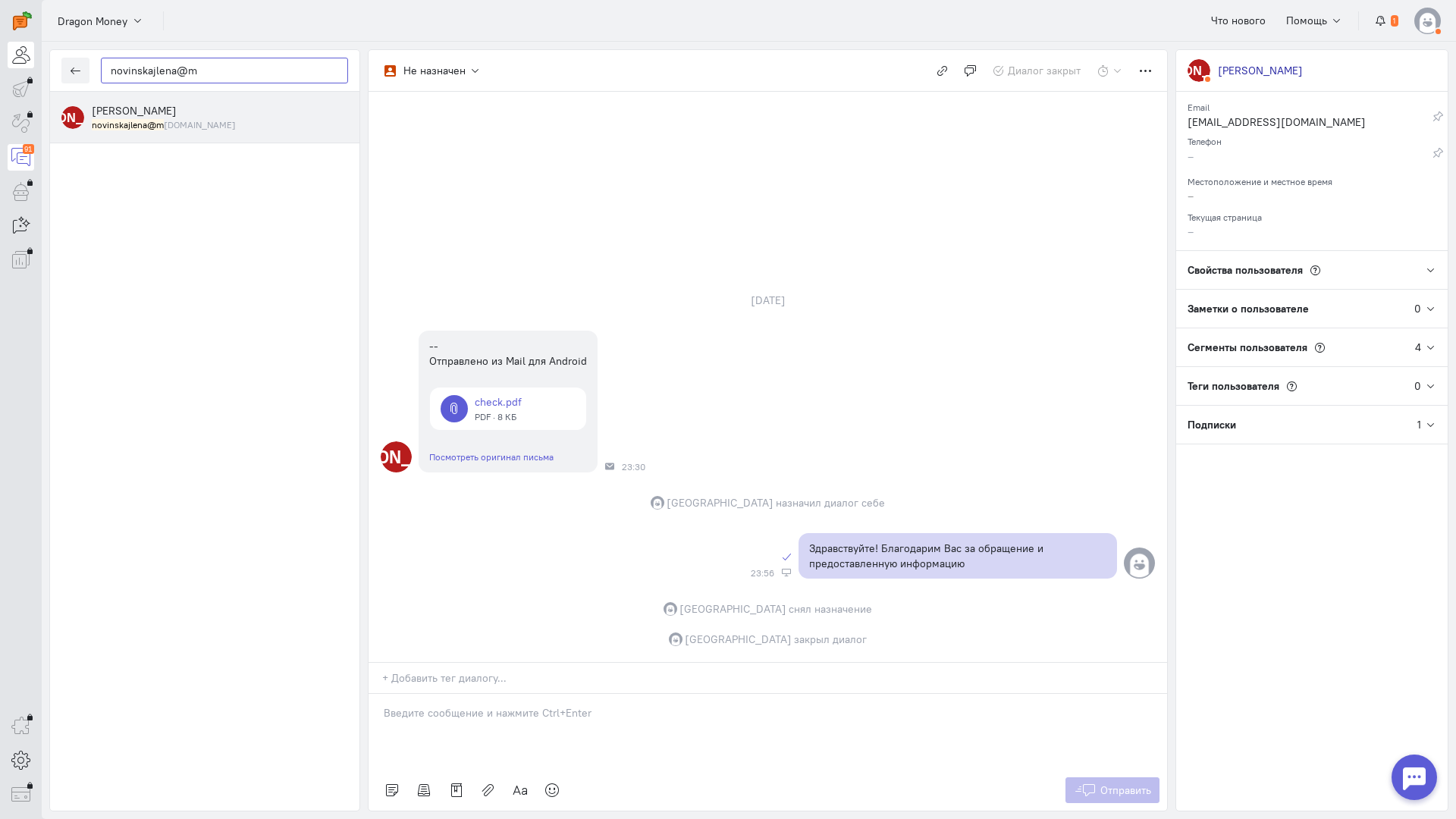
drag, startPoint x: 228, startPoint y: 69, endPoint x: 31, endPoint y: 65, distance: 197.0
click at [31, 65] on div "operator conversation-V1122-10000-3month 91" at bounding box center [728, 410] width 1456 height 819
click at [69, 76] on button "button" at bounding box center [76, 70] width 28 height 26
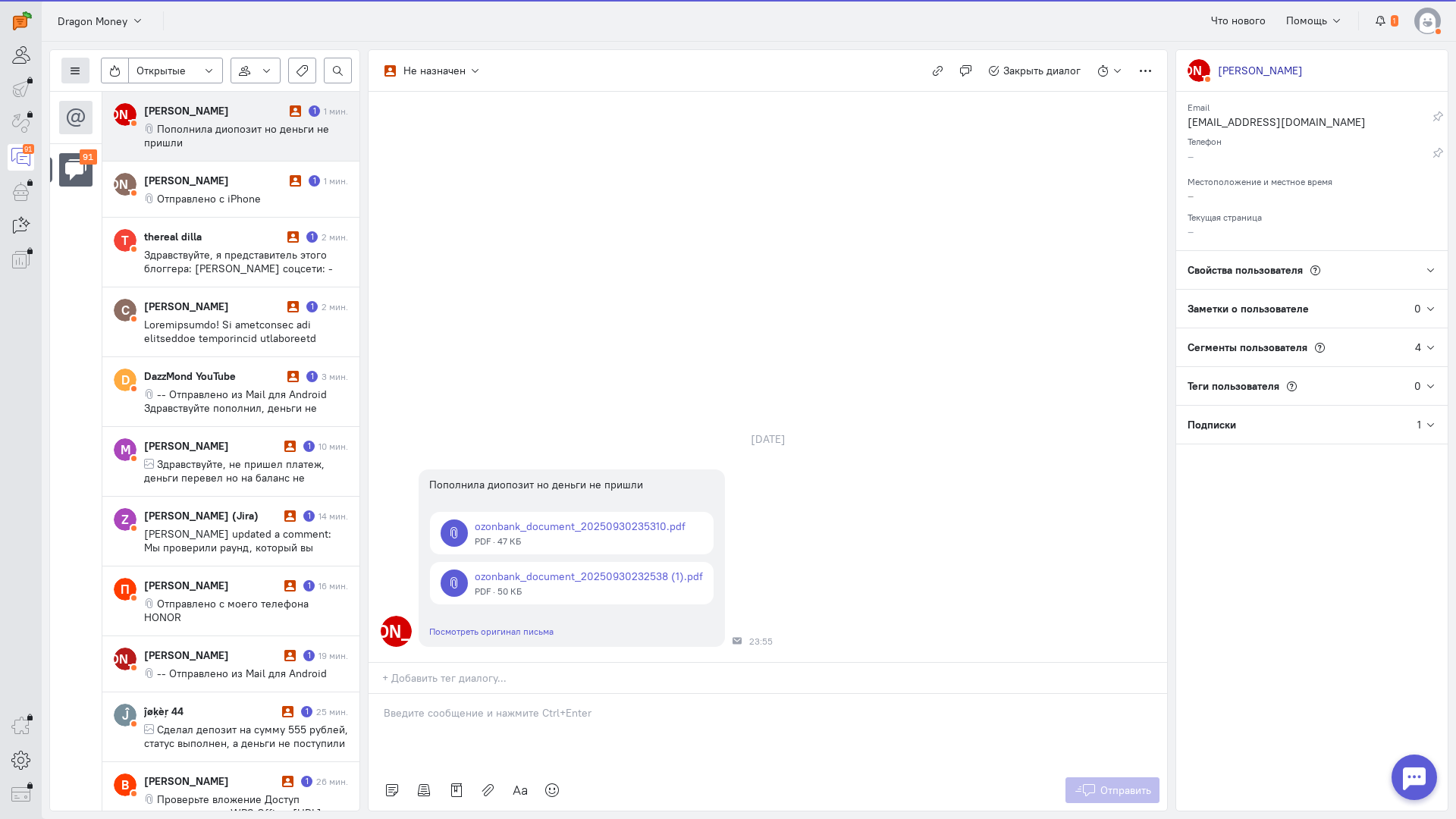
click at [81, 71] on button at bounding box center [76, 70] width 28 height 26
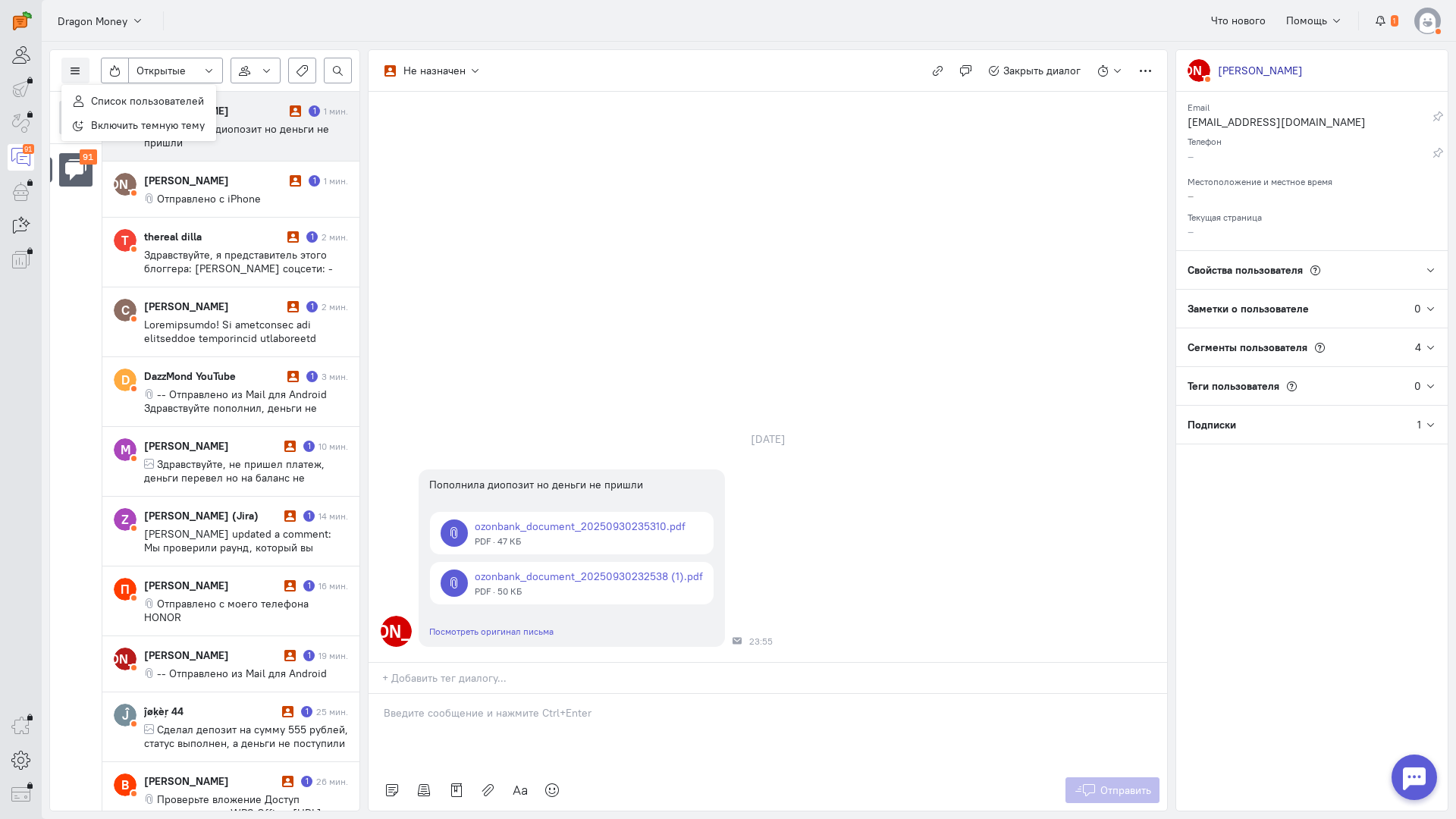
click at [124, 86] on div "Список пользователей Включить темную тему" at bounding box center [139, 113] width 155 height 56
click at [131, 94] on span "Список пользователей" at bounding box center [148, 100] width 113 height 13
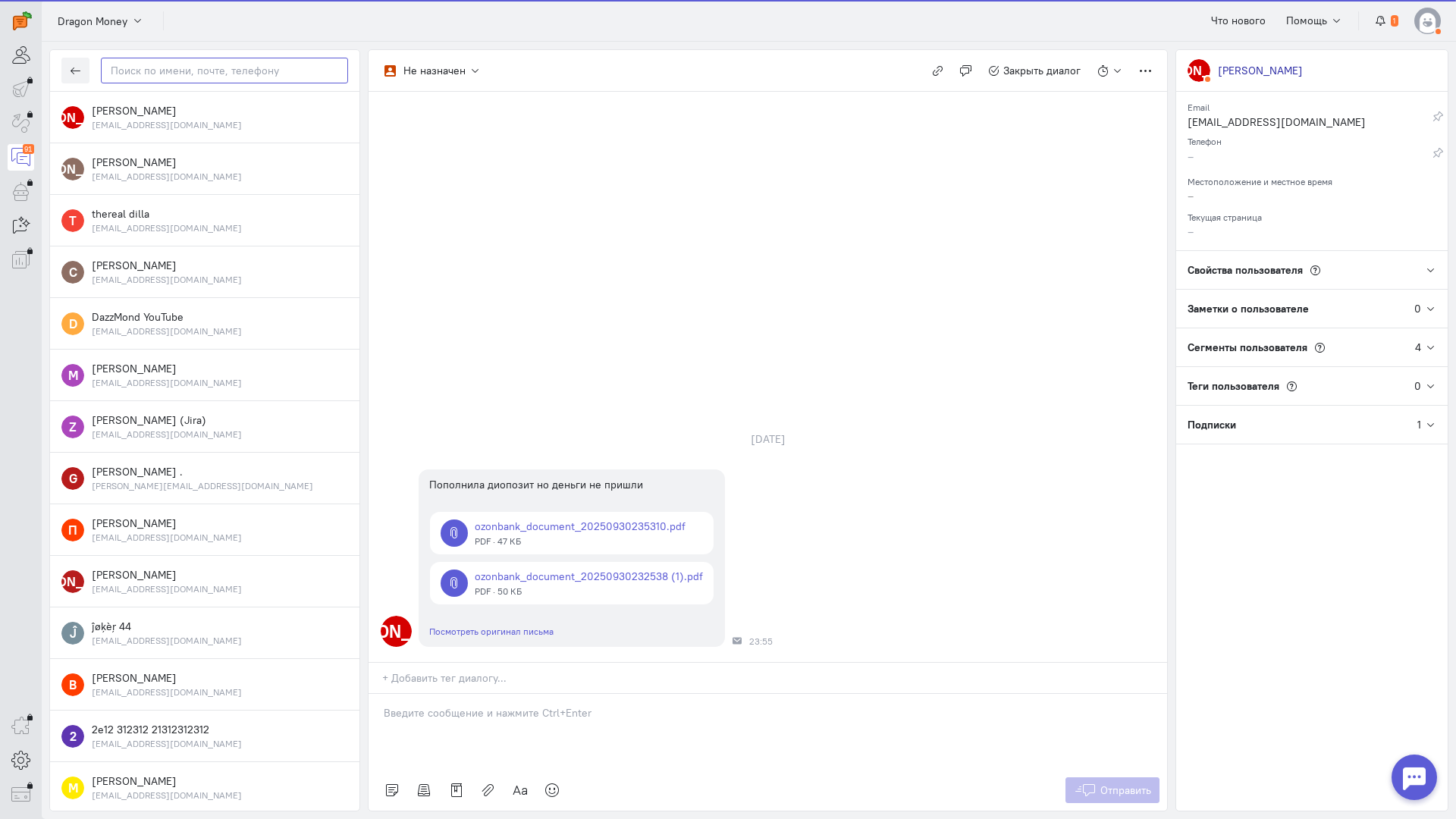
click at [153, 76] on input "text" at bounding box center [224, 70] width 247 height 26
paste input "novinskajlena@m"
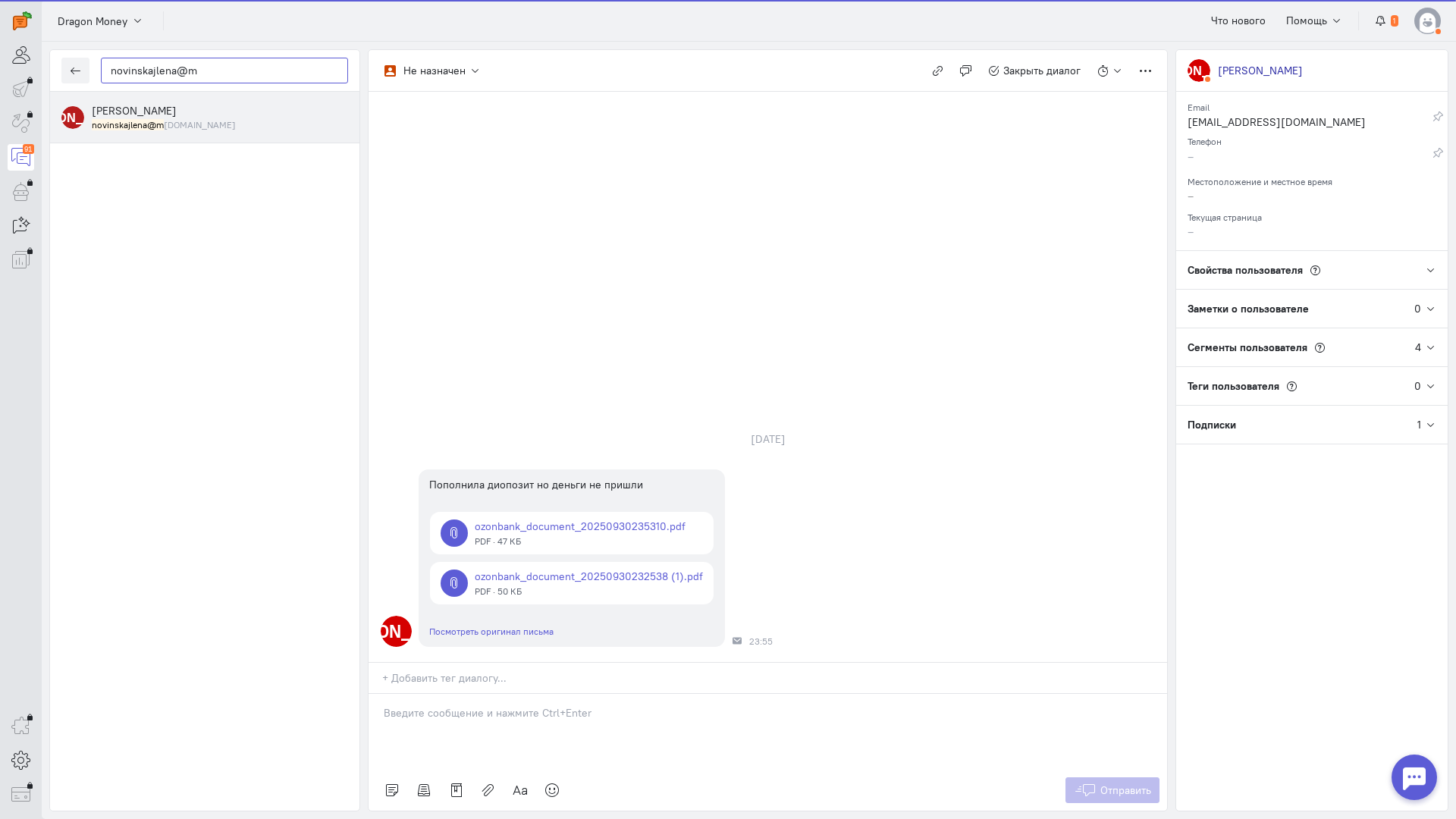
type input "novinskajlena@m"
click at [208, 116] on div "[PERSON_NAME] novinskajlena@m [DOMAIN_NAME]" at bounding box center [220, 117] width 257 height 28
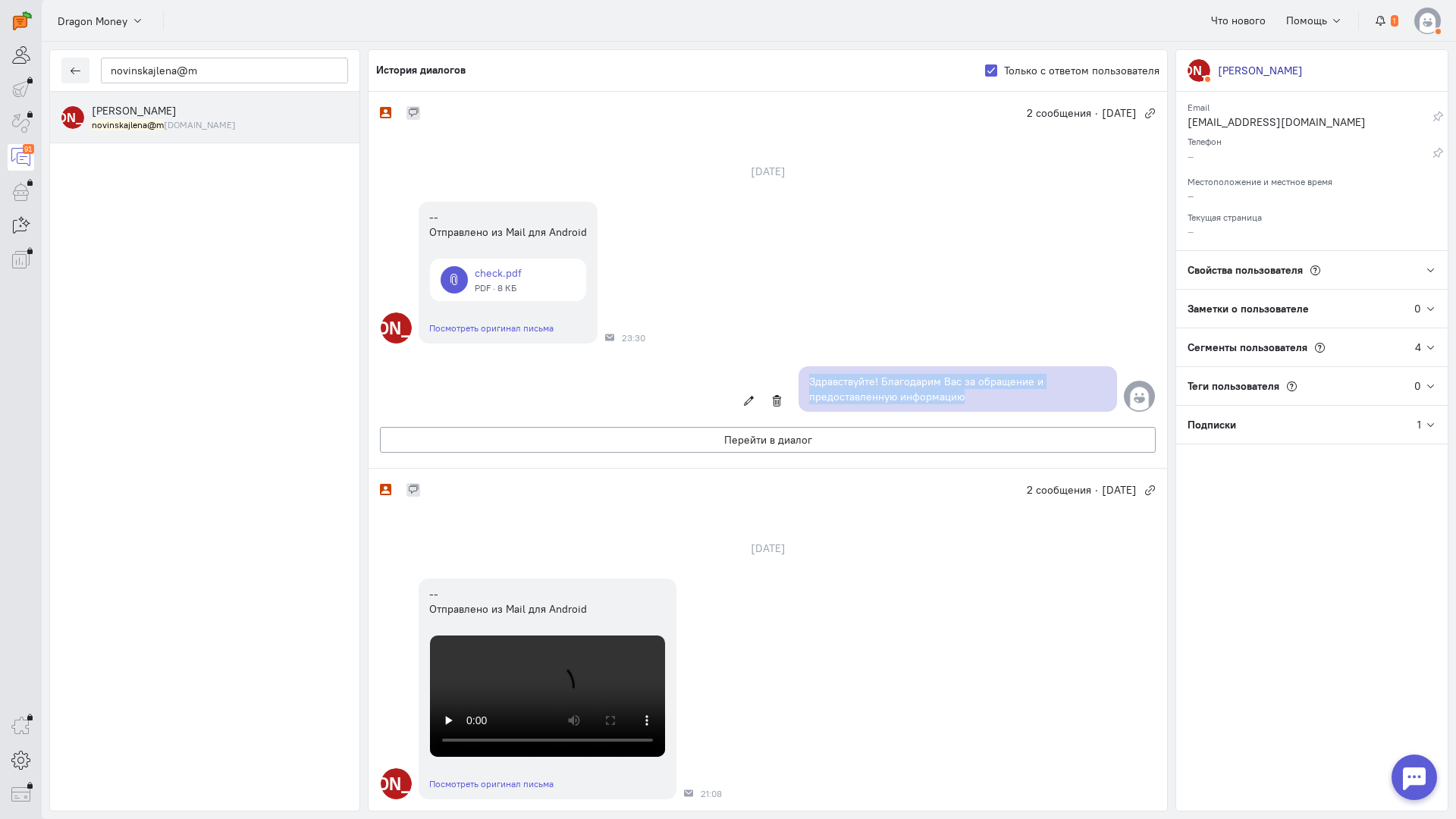
copy p "Здравствуйте! Благодарим Вас за обращение и предоставленную информацию"
drag, startPoint x: 967, startPoint y: 399, endPoint x: 786, endPoint y: 378, distance: 182.2
click at [786, 378] on div "Здравствуйте! Благодарим Вас за обращение и предоставленную информацию [DATE] 2…" at bounding box center [767, 389] width 798 height 61
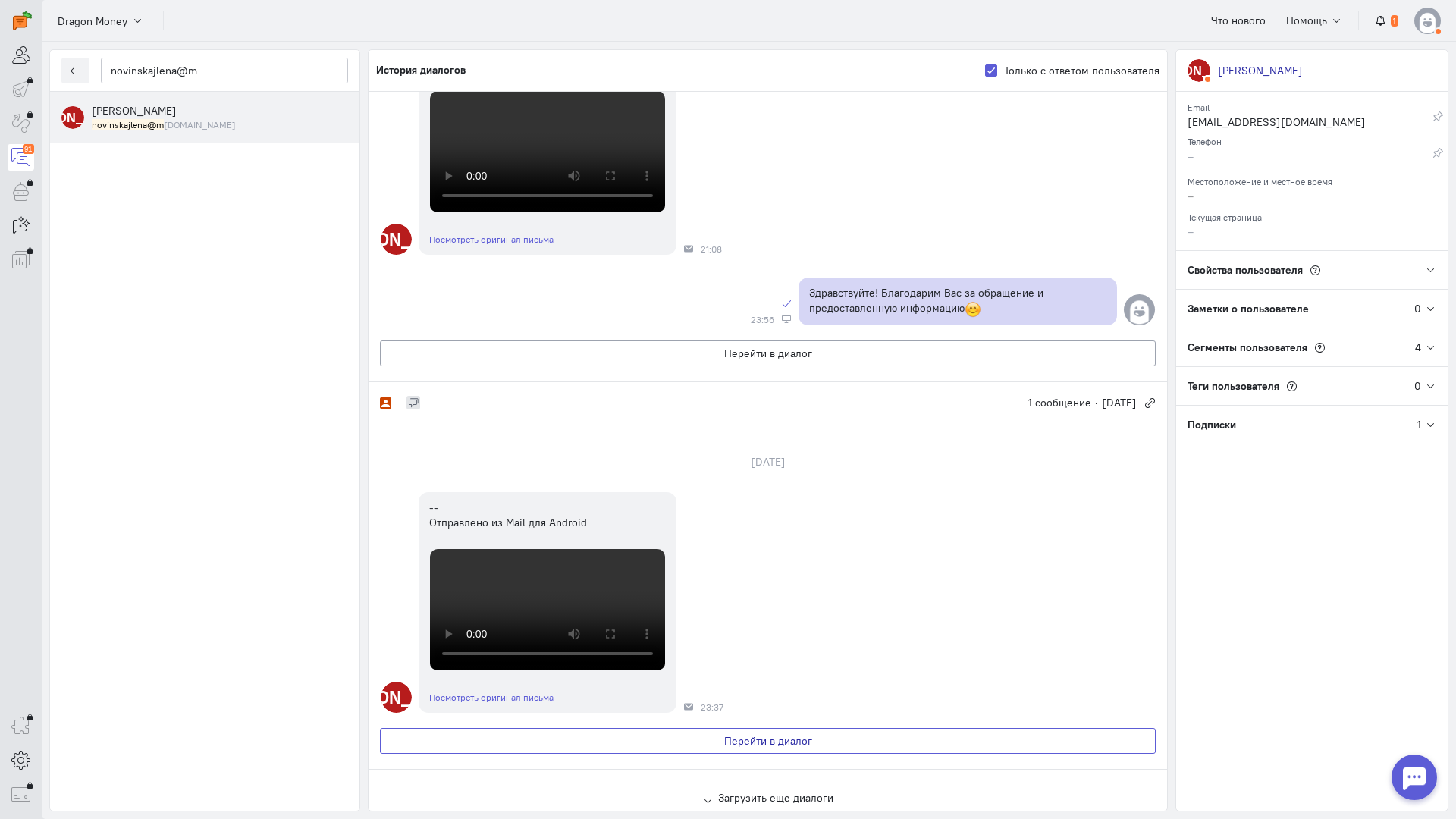
scroll to position [1727, 0]
click at [770, 728] on button "Перейти в диалог" at bounding box center [767, 741] width 775 height 26
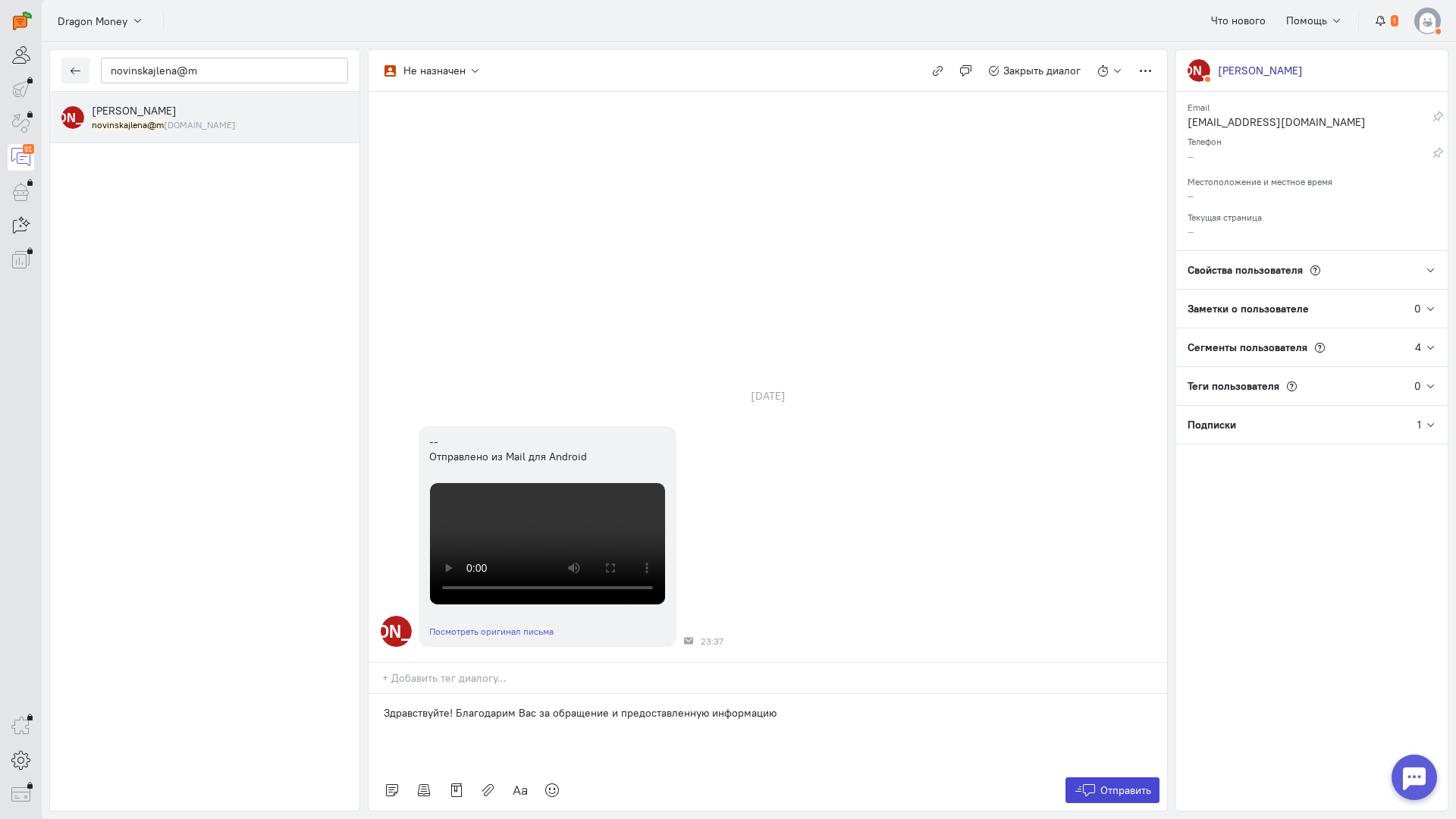
click at [1136, 784] on span "Отправить" at bounding box center [1125, 790] width 51 height 13
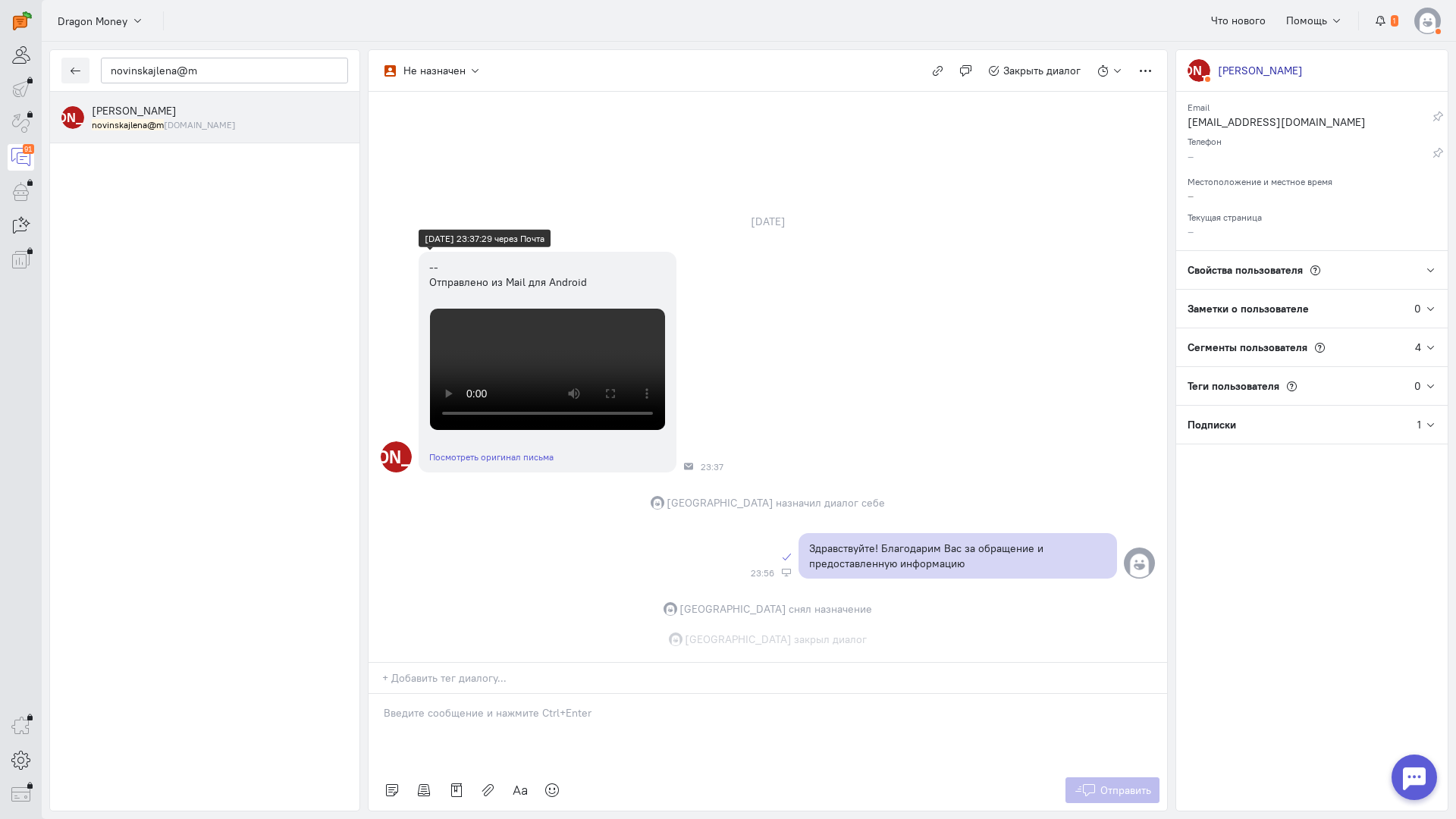
scroll to position [531, 0]
click at [76, 72] on icon "button" at bounding box center [76, 71] width 11 height 11
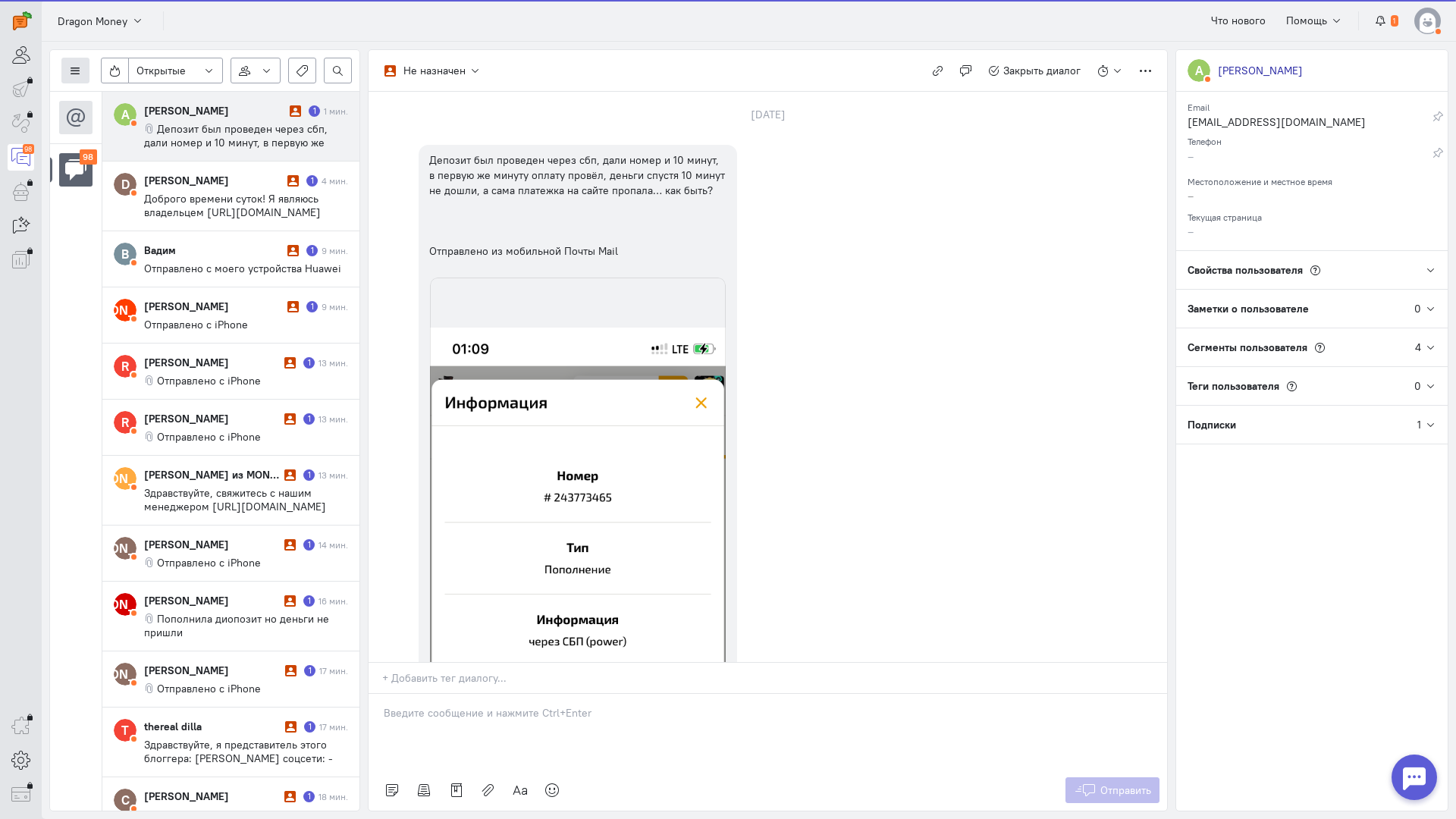
click at [78, 72] on icon at bounding box center [76, 71] width 11 height 11
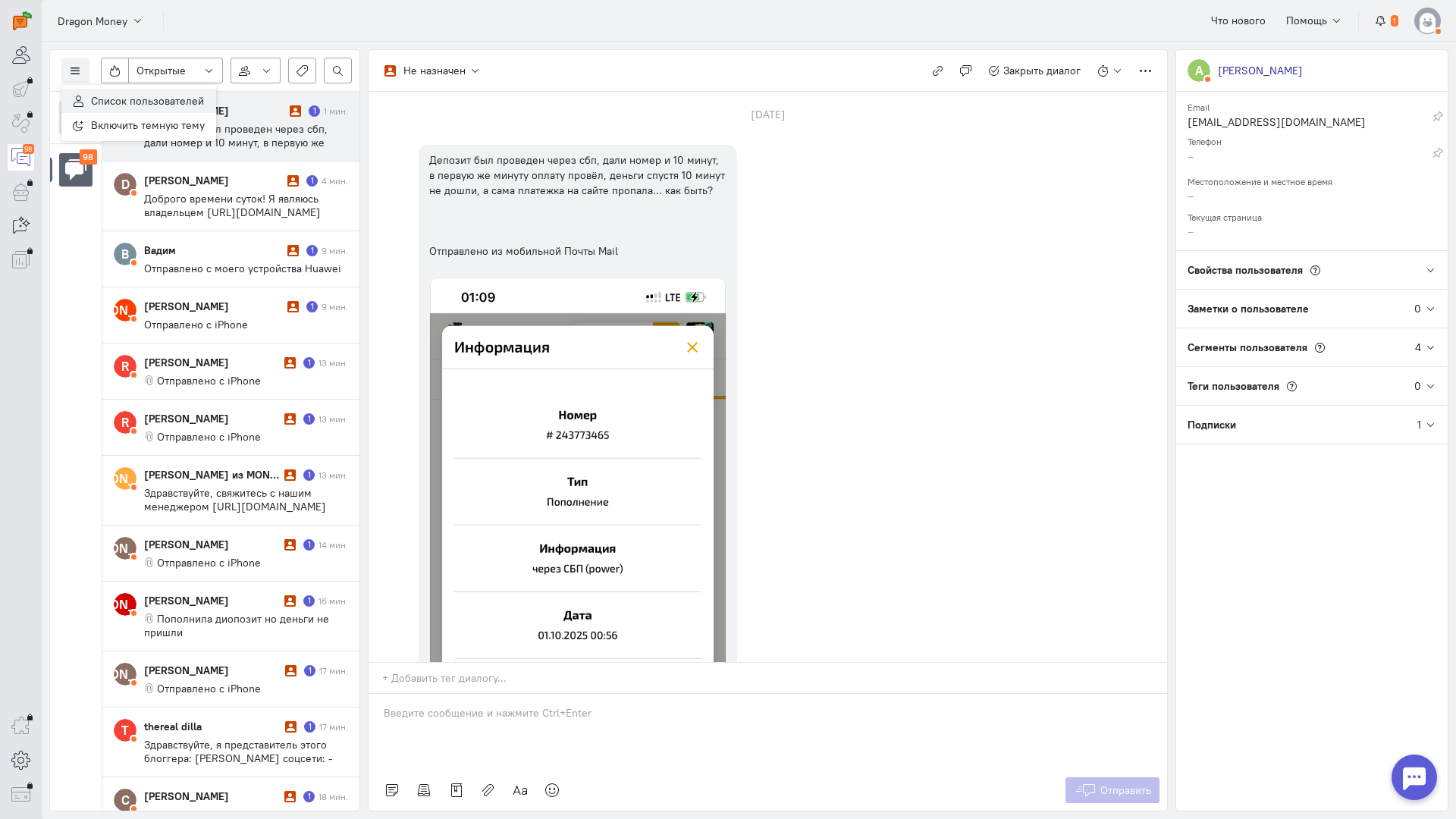
click at [144, 98] on span "Список пользователей" at bounding box center [148, 100] width 113 height 13
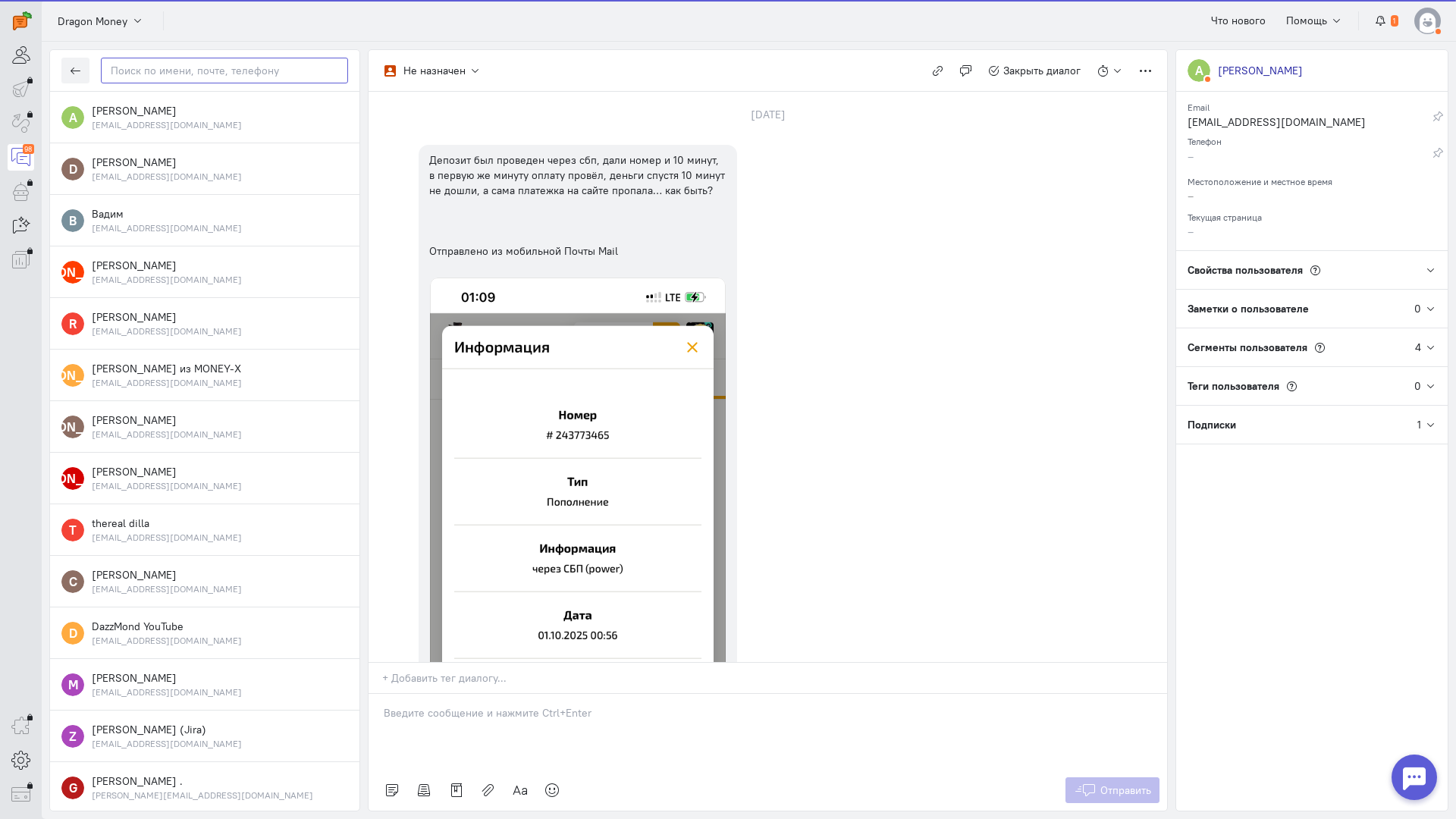
click at [203, 72] on input "text" at bounding box center [224, 70] width 247 height 26
paste input "ismailovraul@ic"
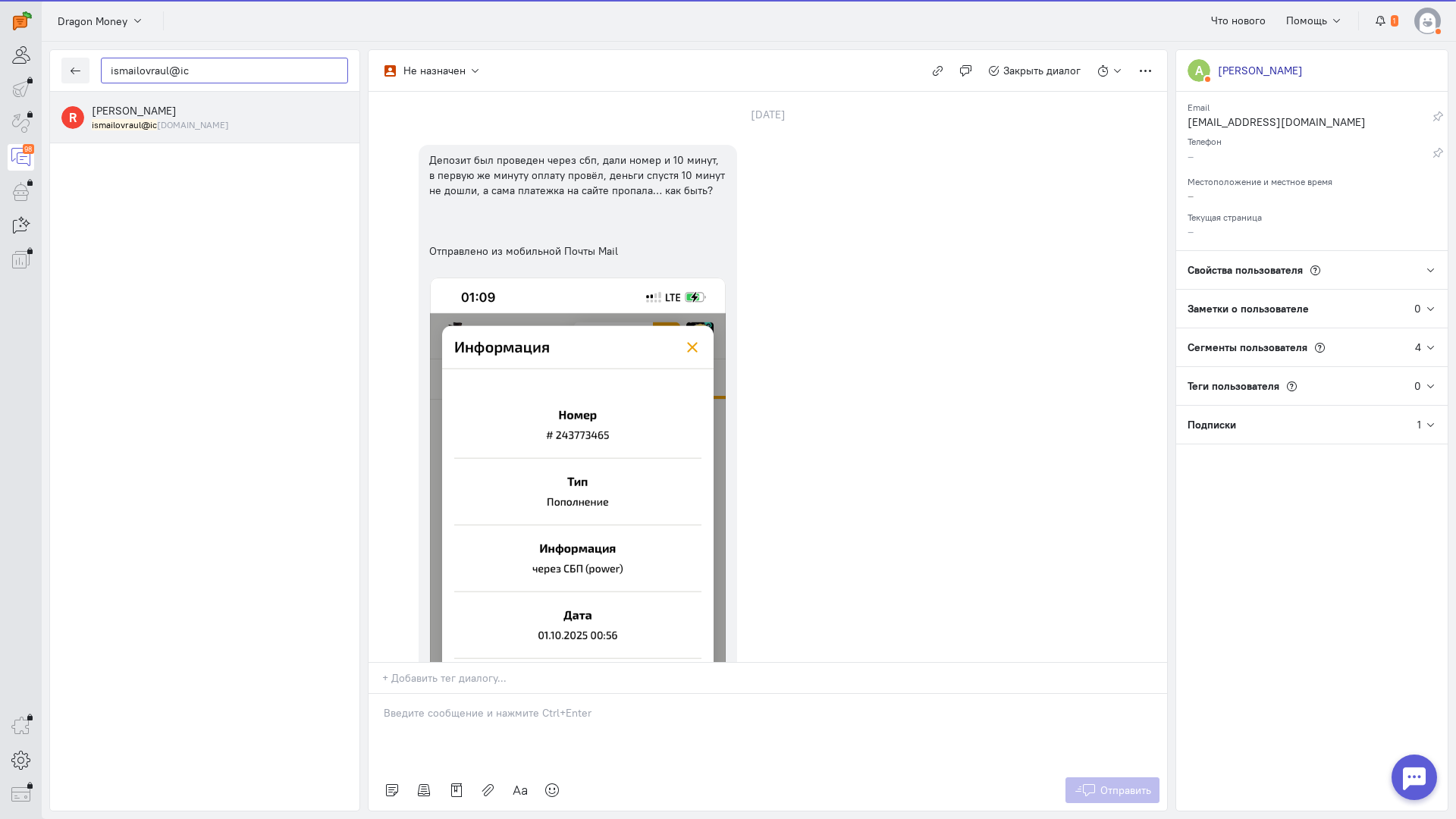
type input "ismailovraul@ic"
click at [127, 117] on span "[PERSON_NAME]" at bounding box center [135, 110] width 85 height 13
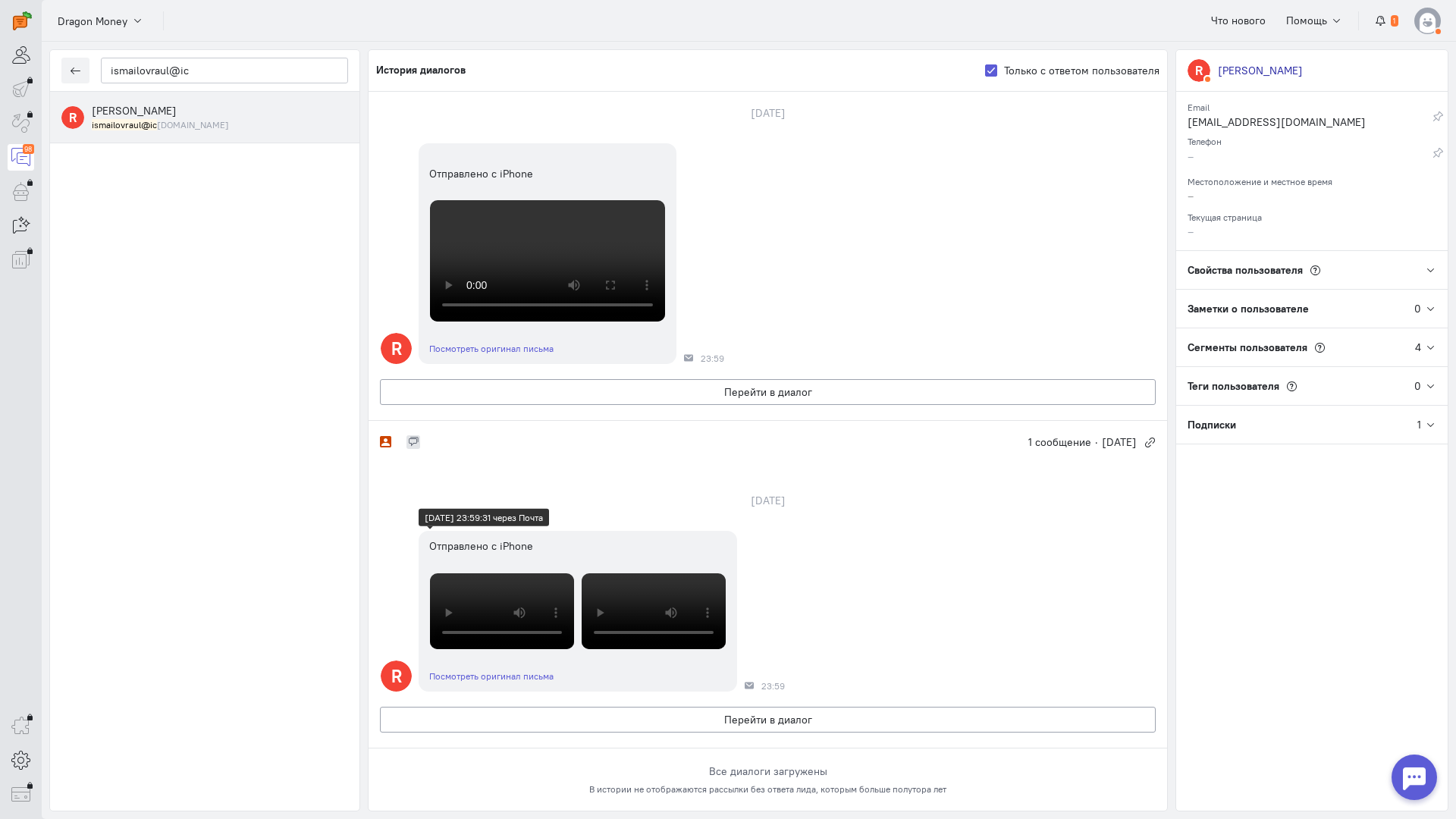
scroll to position [76, 0]
click at [615, 405] on button "Перейти в диалог" at bounding box center [767, 392] width 775 height 26
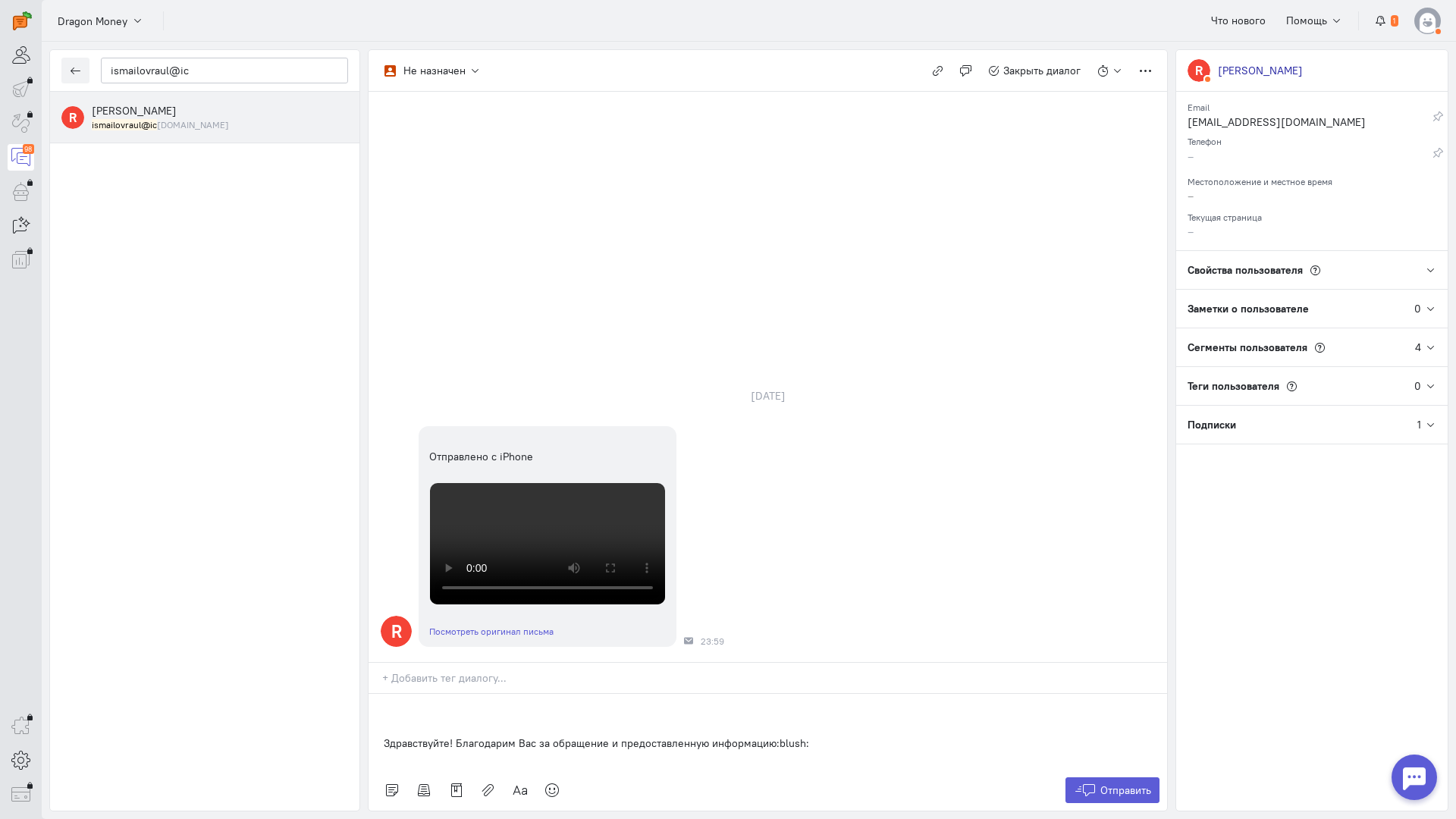
click at [375, 694] on div "Здравствуйте! Благодарим Вас за обращение и предоставленную информацию:blush:" at bounding box center [767, 732] width 798 height 76
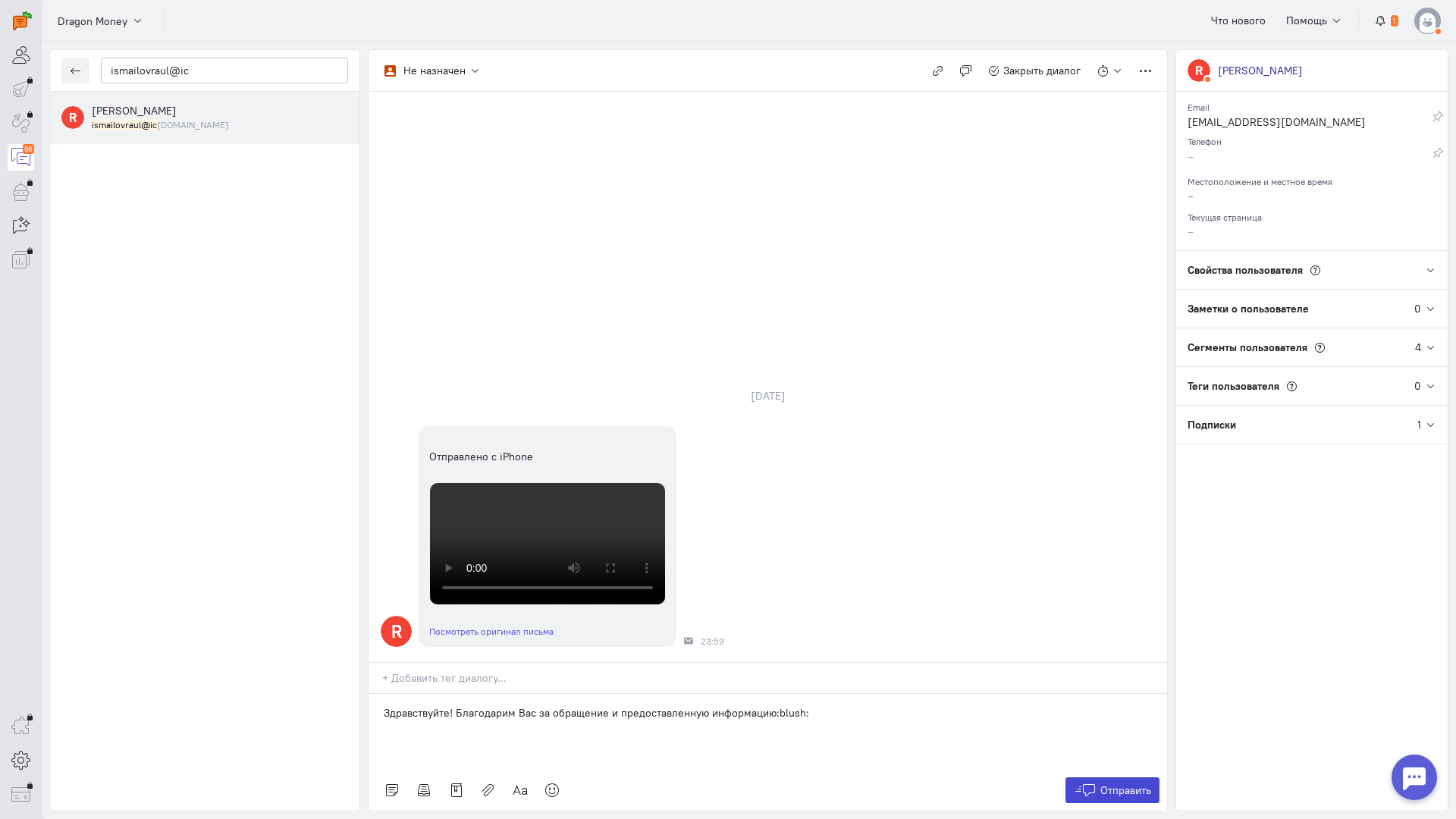
click at [1132, 784] on span "Отправить" at bounding box center [1125, 790] width 51 height 13
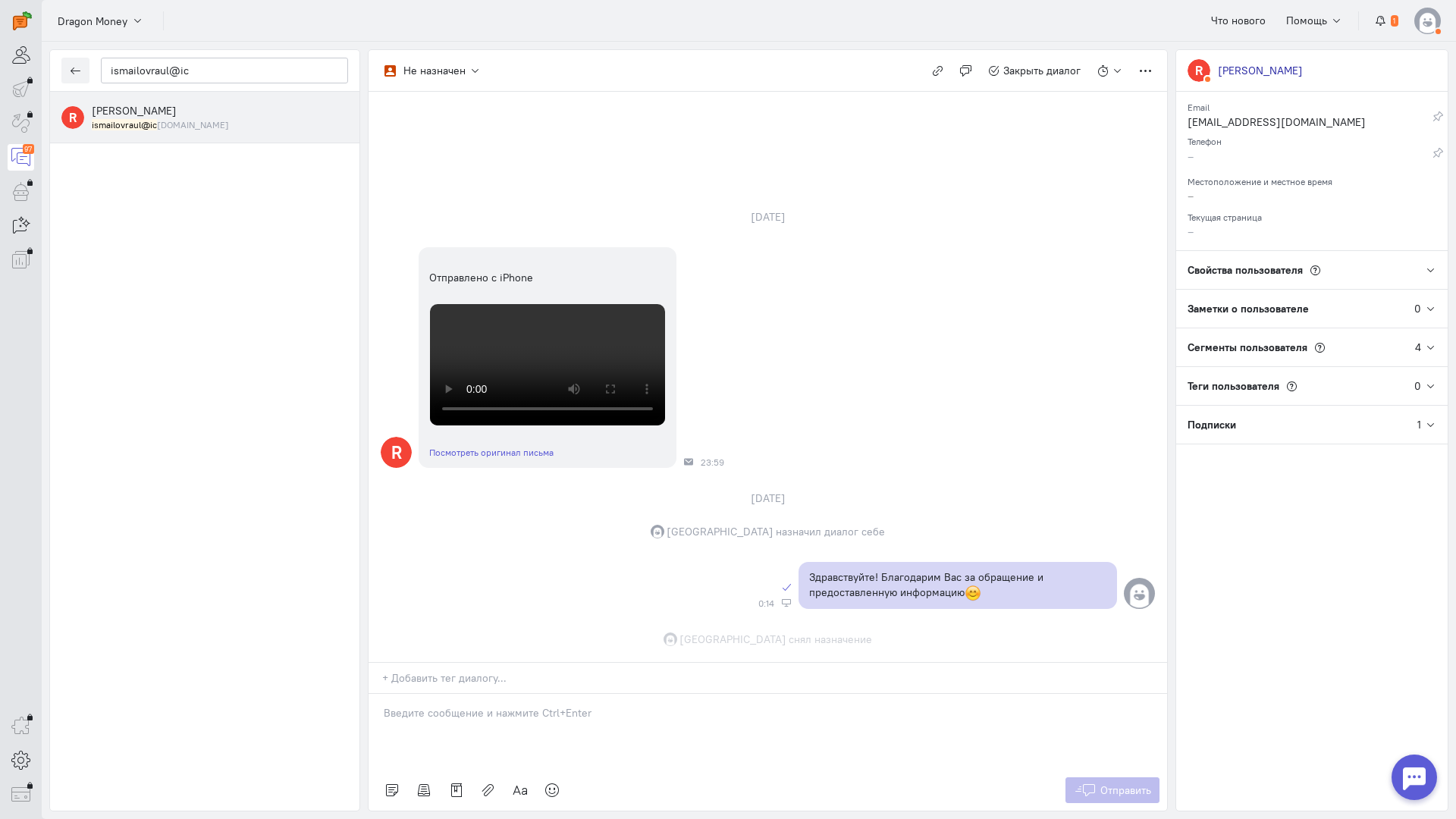
scroll to position [272, 0]
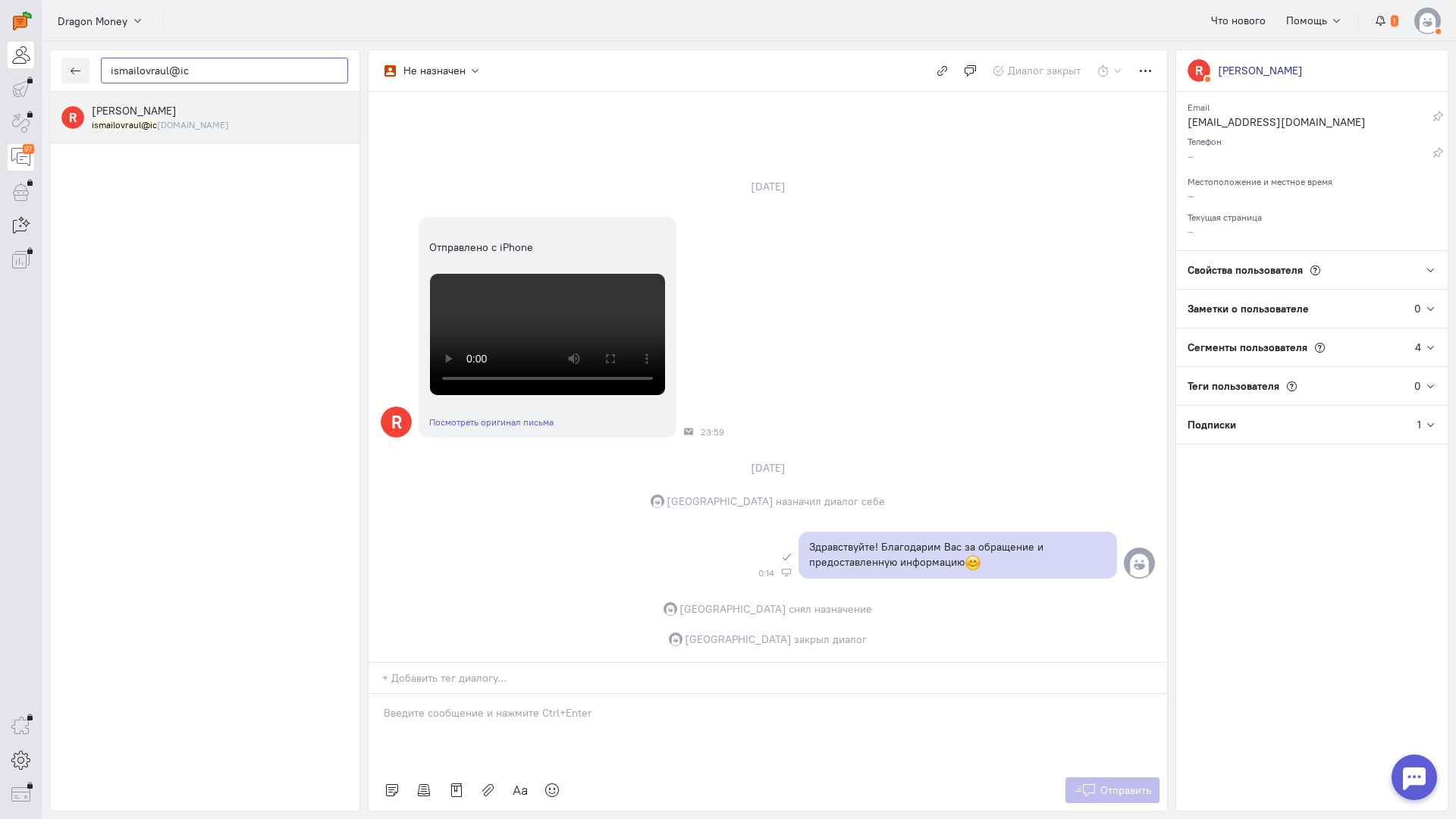
drag, startPoint x: 216, startPoint y: 74, endPoint x: 30, endPoint y: 62, distance: 186.4
click at [28, 62] on div "operator conversation-V1122-10000-3month 97" at bounding box center [728, 410] width 1456 height 819
click at [67, 72] on button "button" at bounding box center [76, 70] width 28 height 26
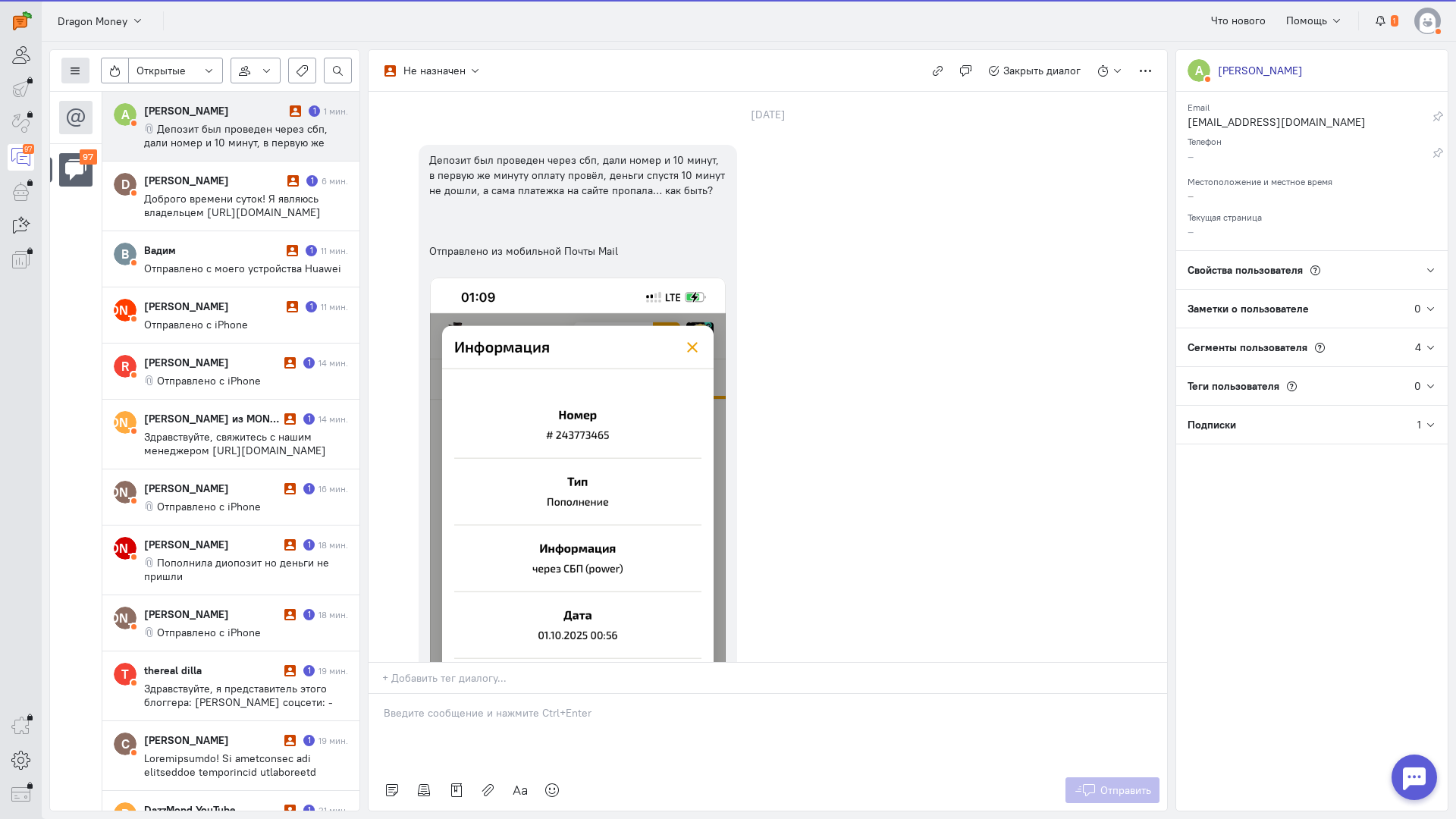
click at [78, 76] on icon at bounding box center [76, 71] width 11 height 11
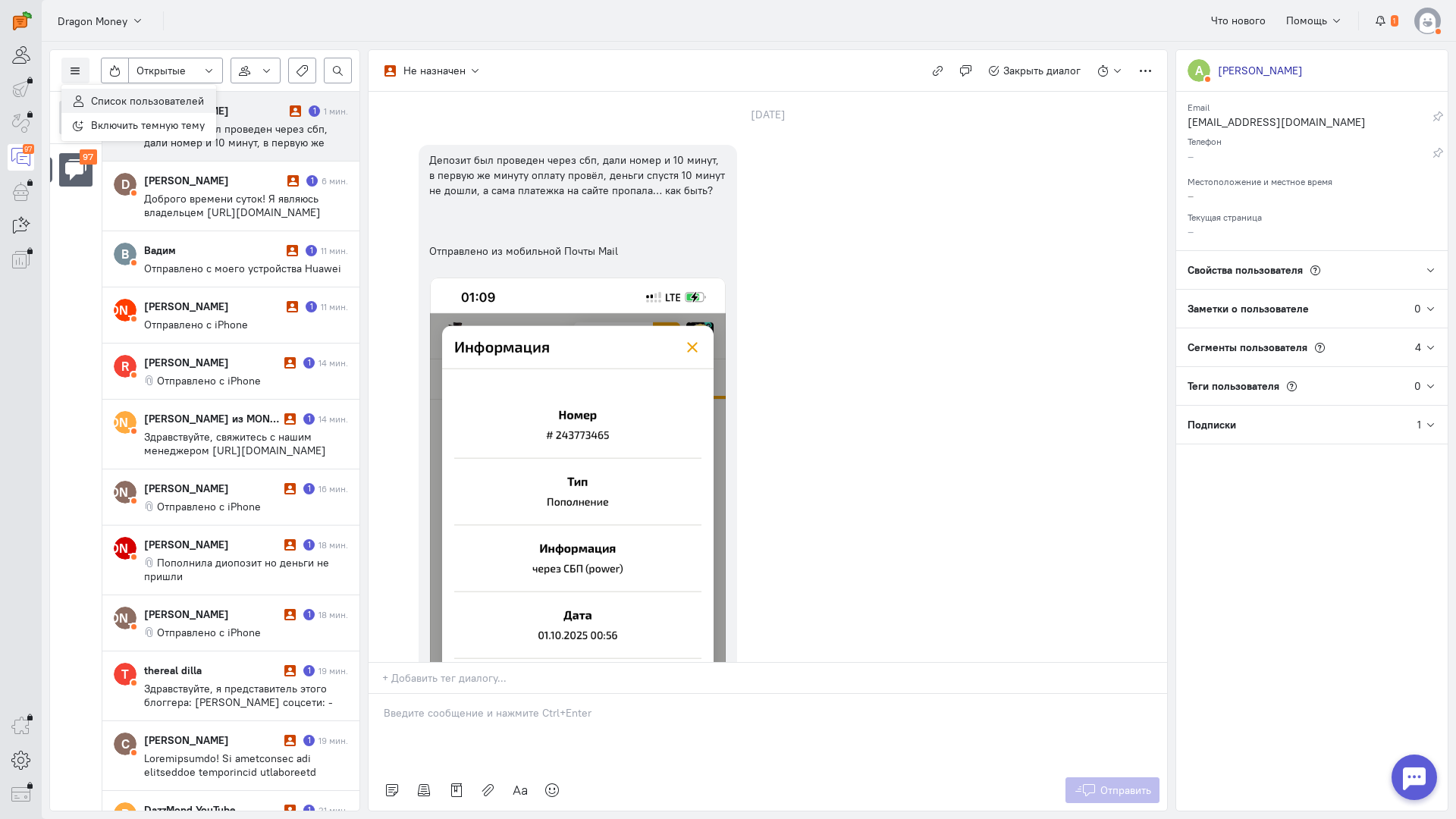
click at [118, 98] on span "Список пользователей" at bounding box center [148, 100] width 113 height 13
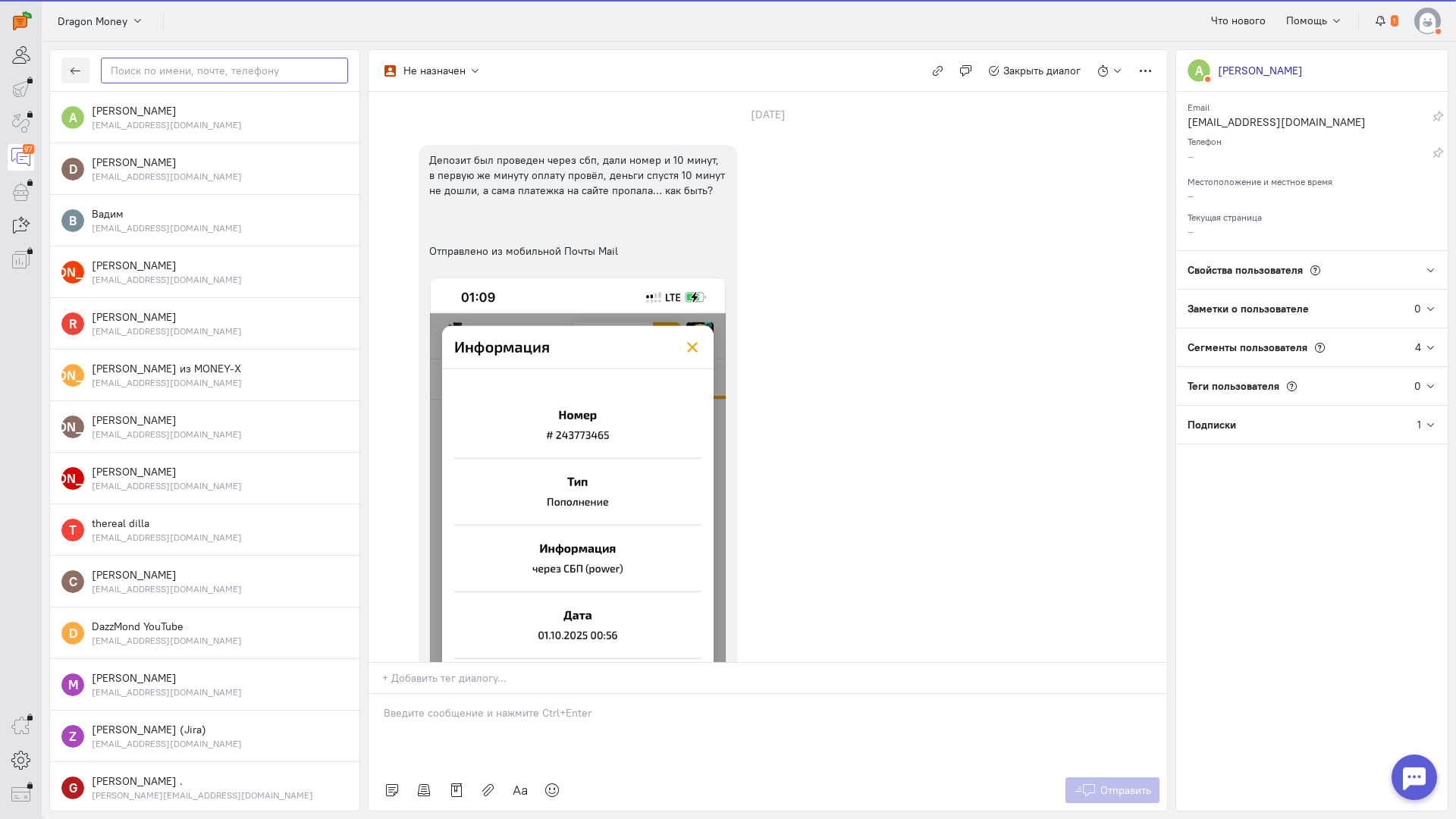
click at [168, 67] on input "text" at bounding box center [224, 70] width 247 height 26
paste input "ismailovraul@ic"
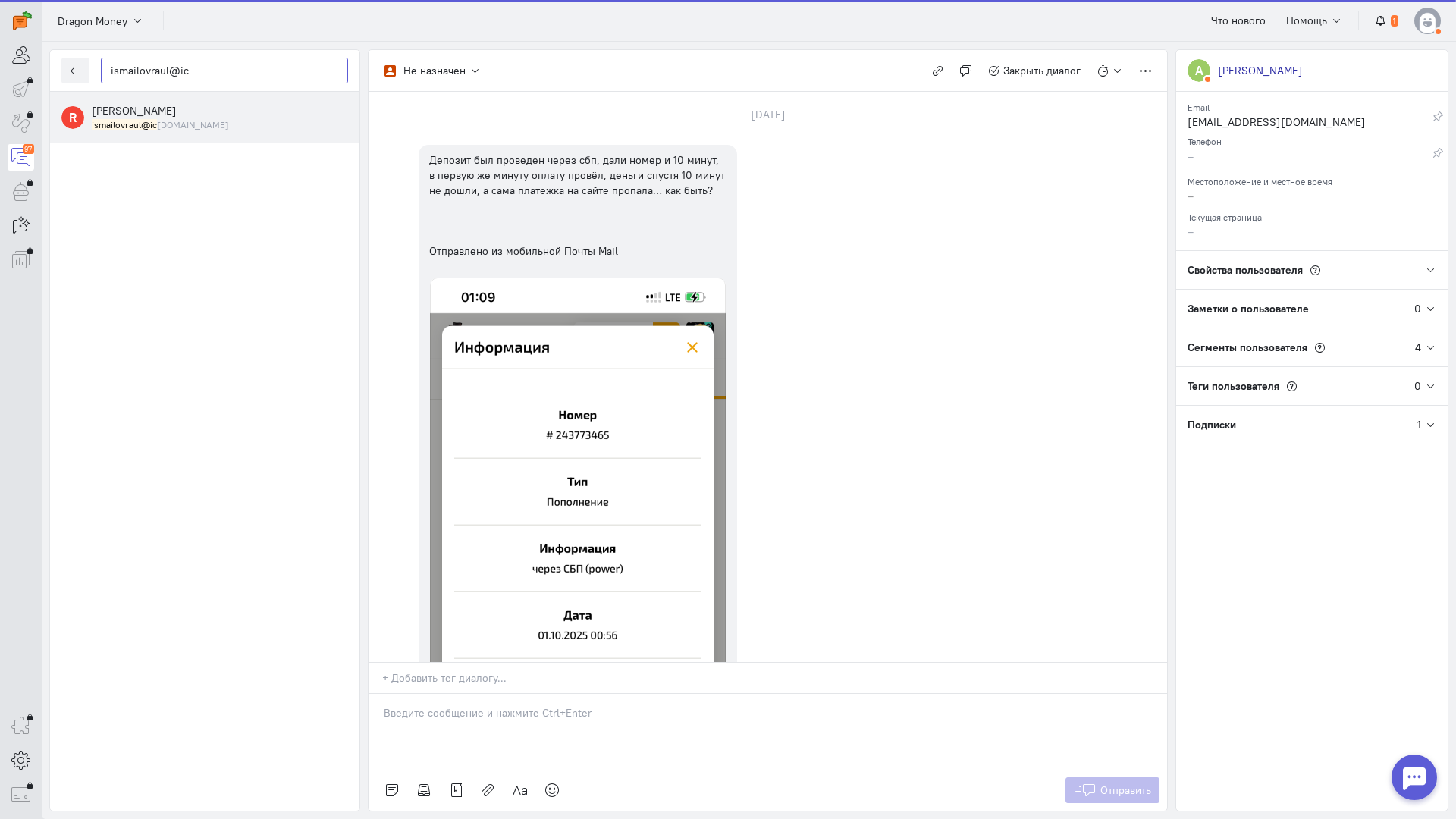
type input "ismailovraul@ic"
click at [172, 114] on div "[PERSON_NAME] ismailovraul@ic [DOMAIN_NAME]" at bounding box center [220, 117] width 257 height 28
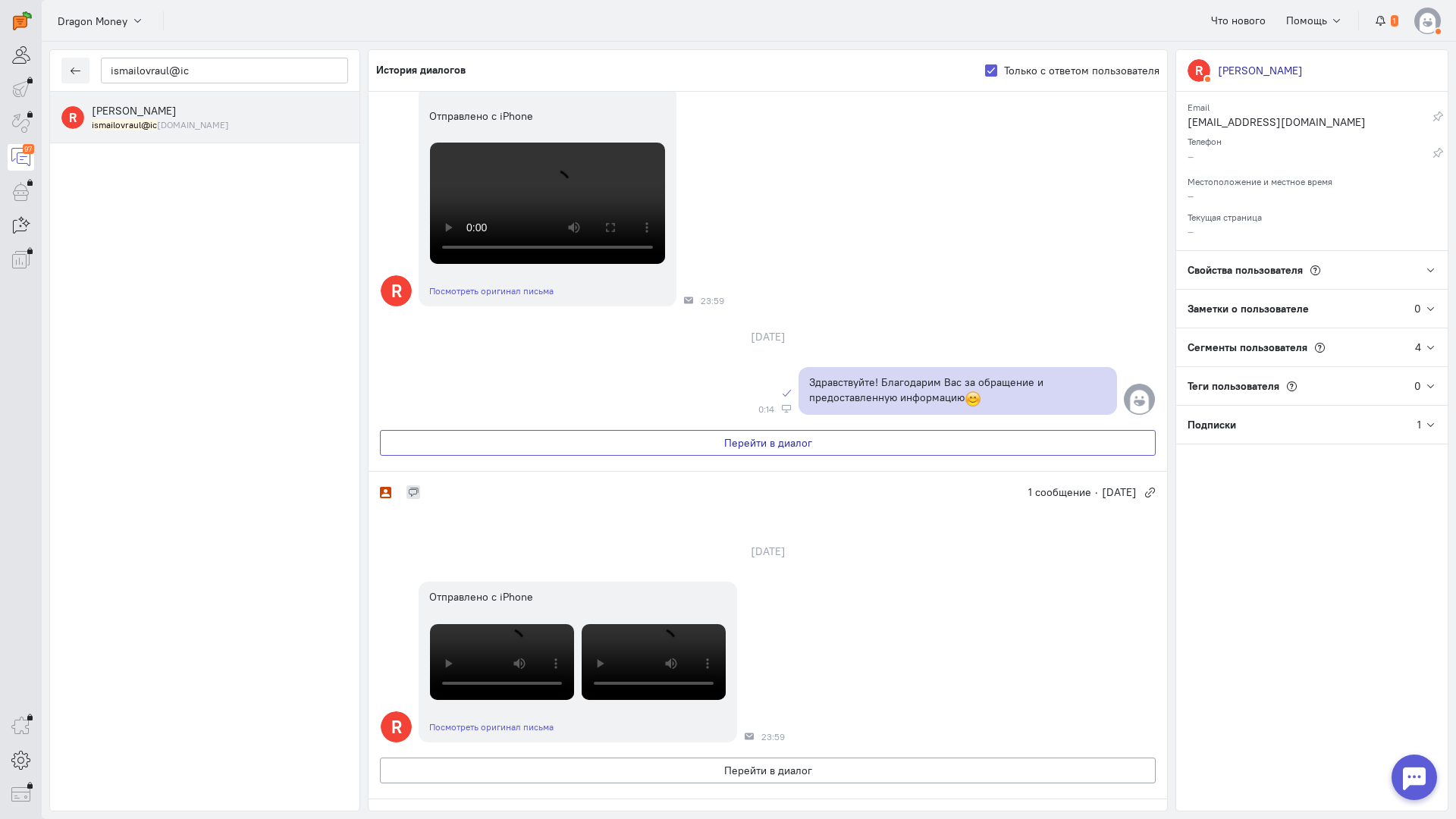
scroll to position [455, 0]
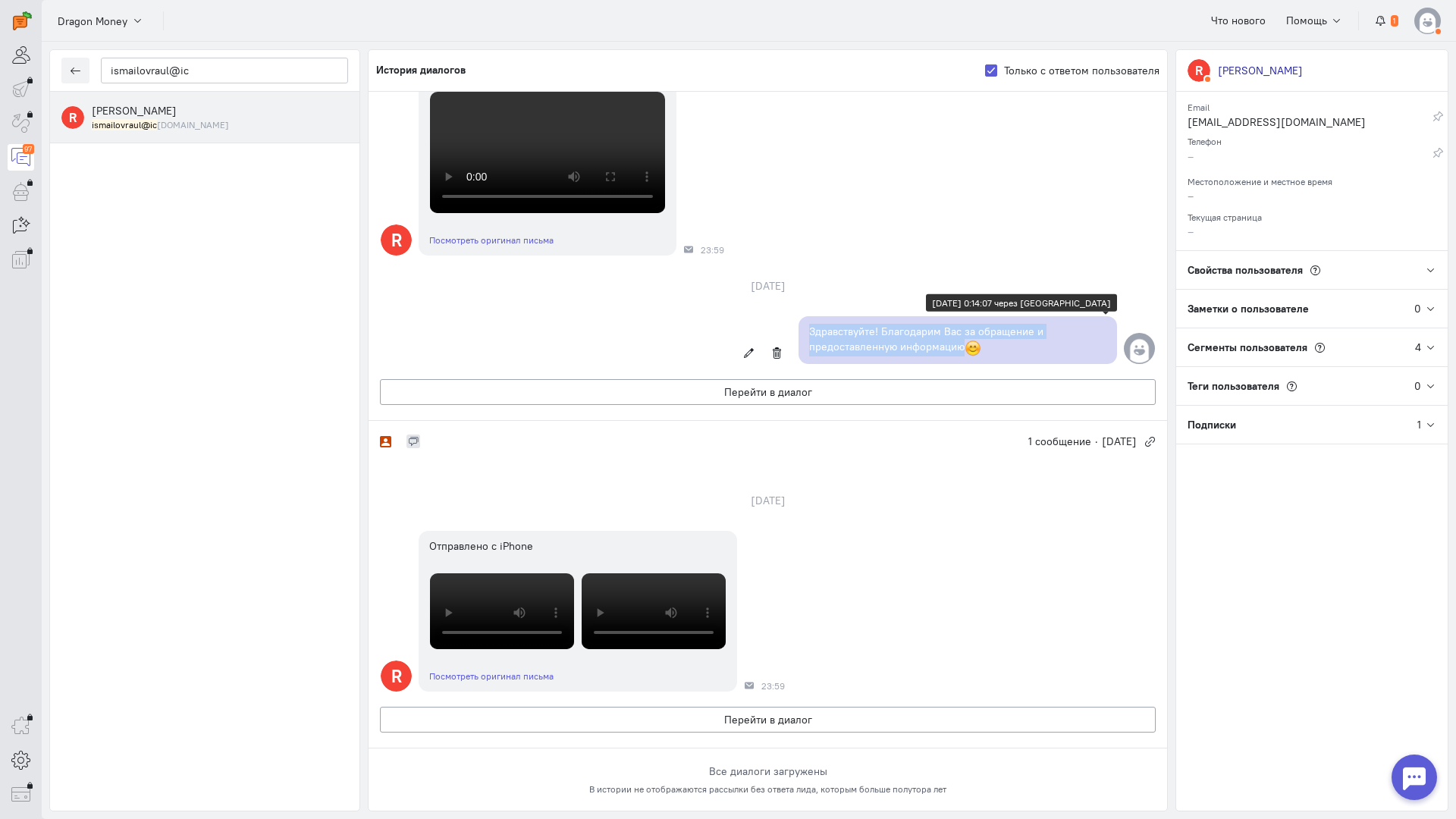
copy p "Здравствуйте! Благодарим Вас за обращение и предоставленную информацию"
drag, startPoint x: 807, startPoint y: 291, endPoint x: 1007, endPoint y: 315, distance: 201.4
click at [1000, 317] on div "Здравствуйте! Благодарим Вас за обращение и предоставленную информацию" at bounding box center [957, 340] width 319 height 48
click at [615, 707] on button "Перейти в диалог" at bounding box center [767, 720] width 775 height 26
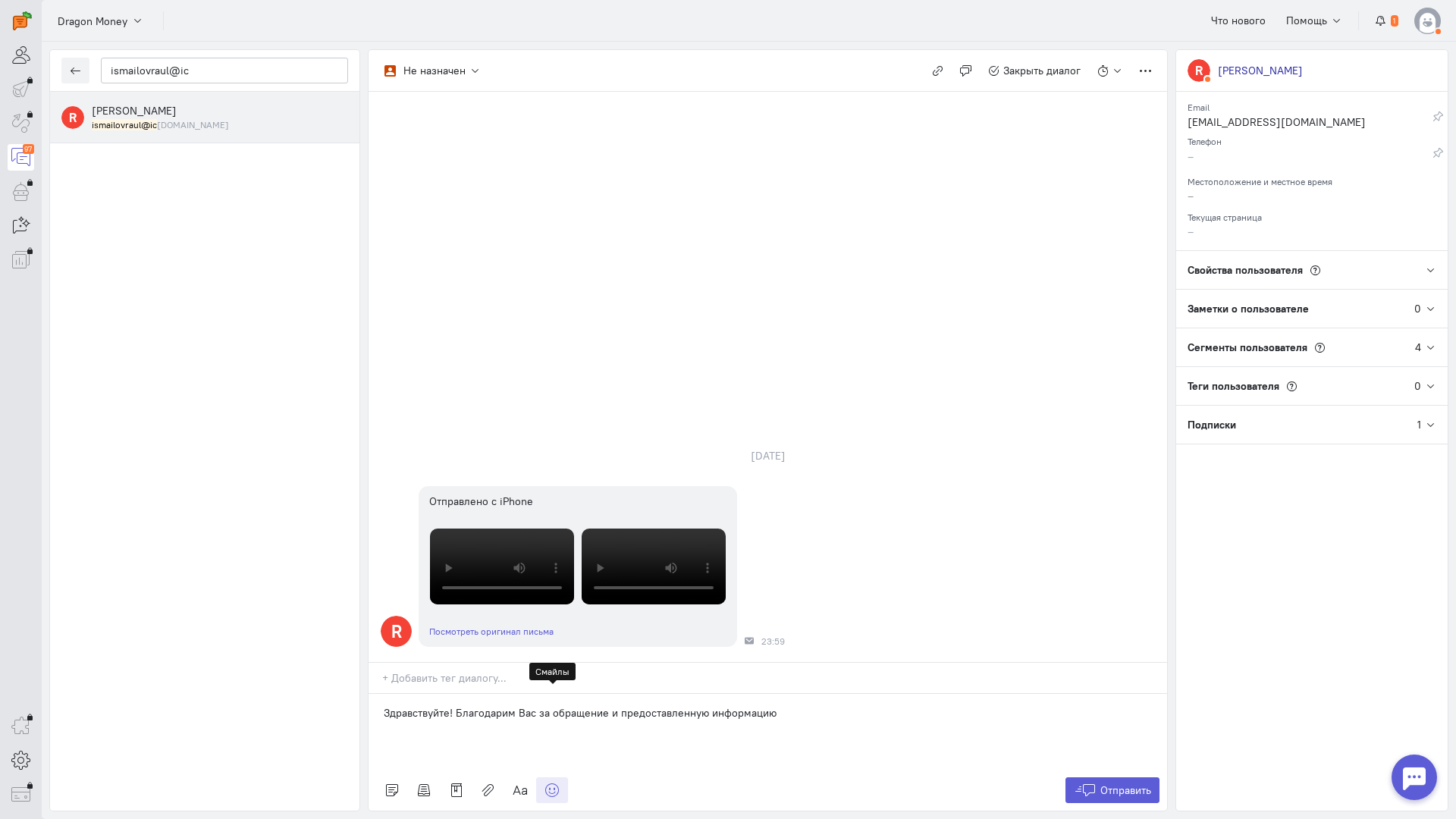
click at [547, 783] on icon at bounding box center [552, 790] width 15 height 15
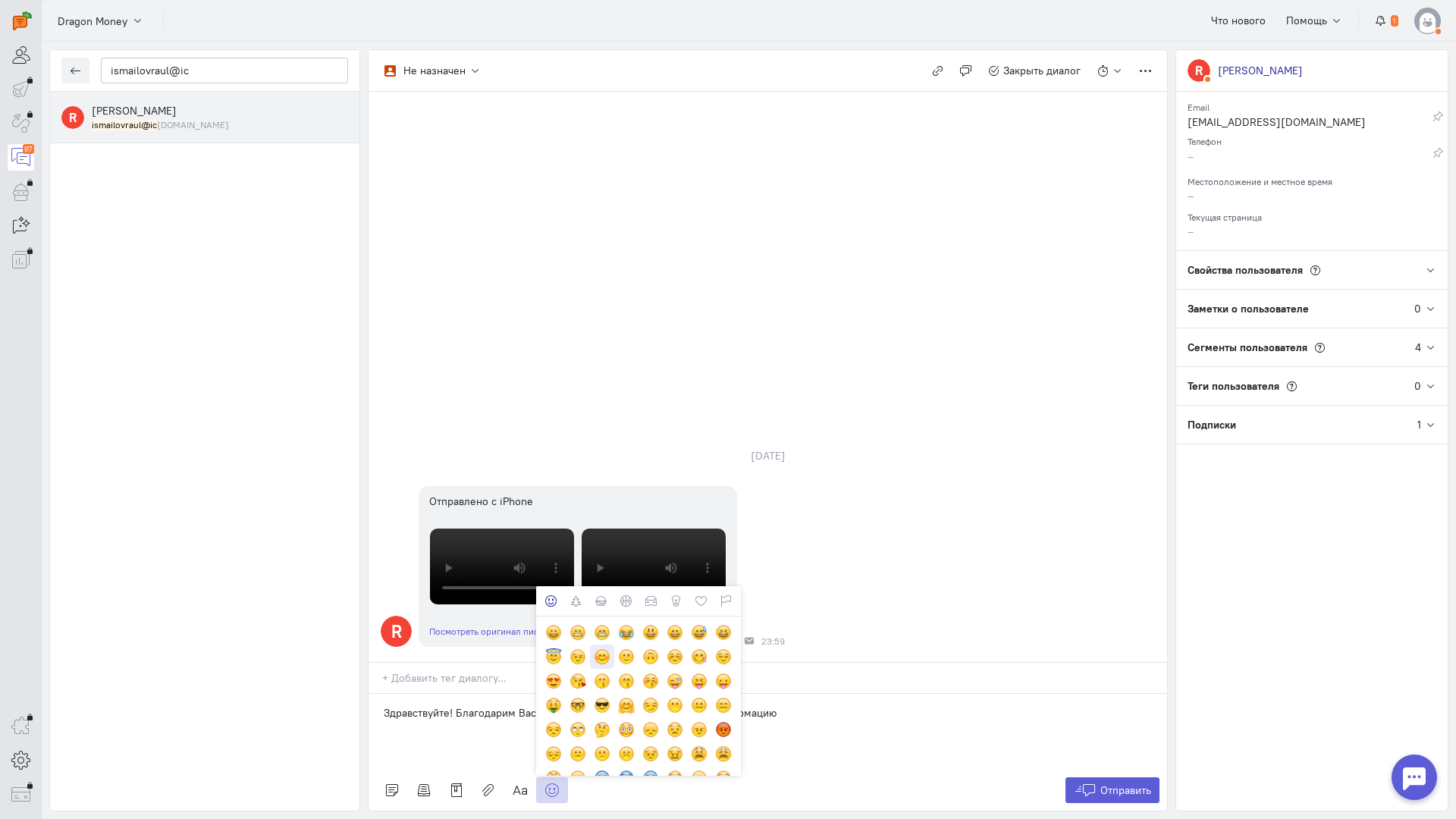
click at [604, 649] on div at bounding box center [601, 657] width 17 height 17
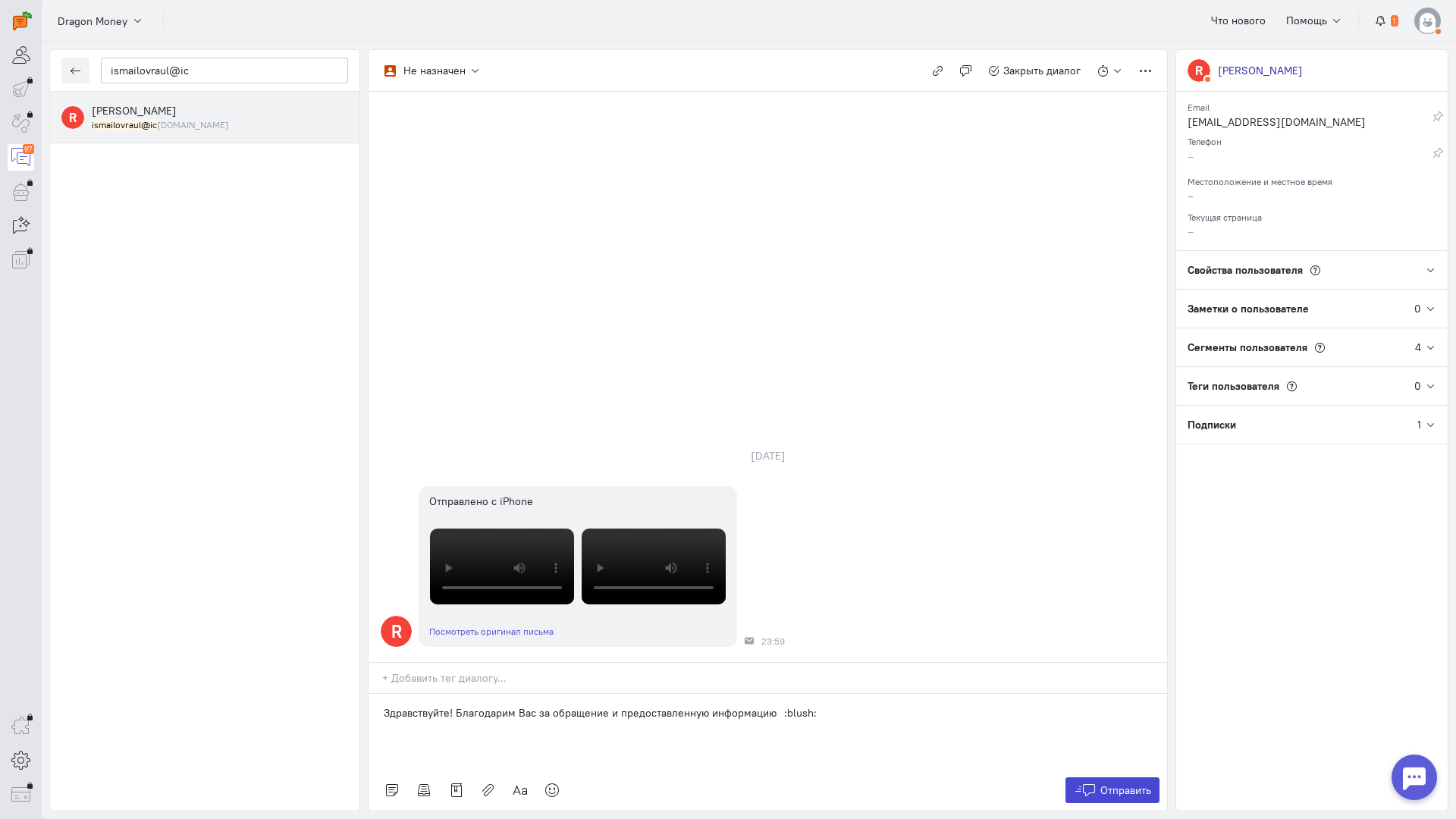
click at [1119, 777] on button "Отправить" at bounding box center [1112, 790] width 94 height 26
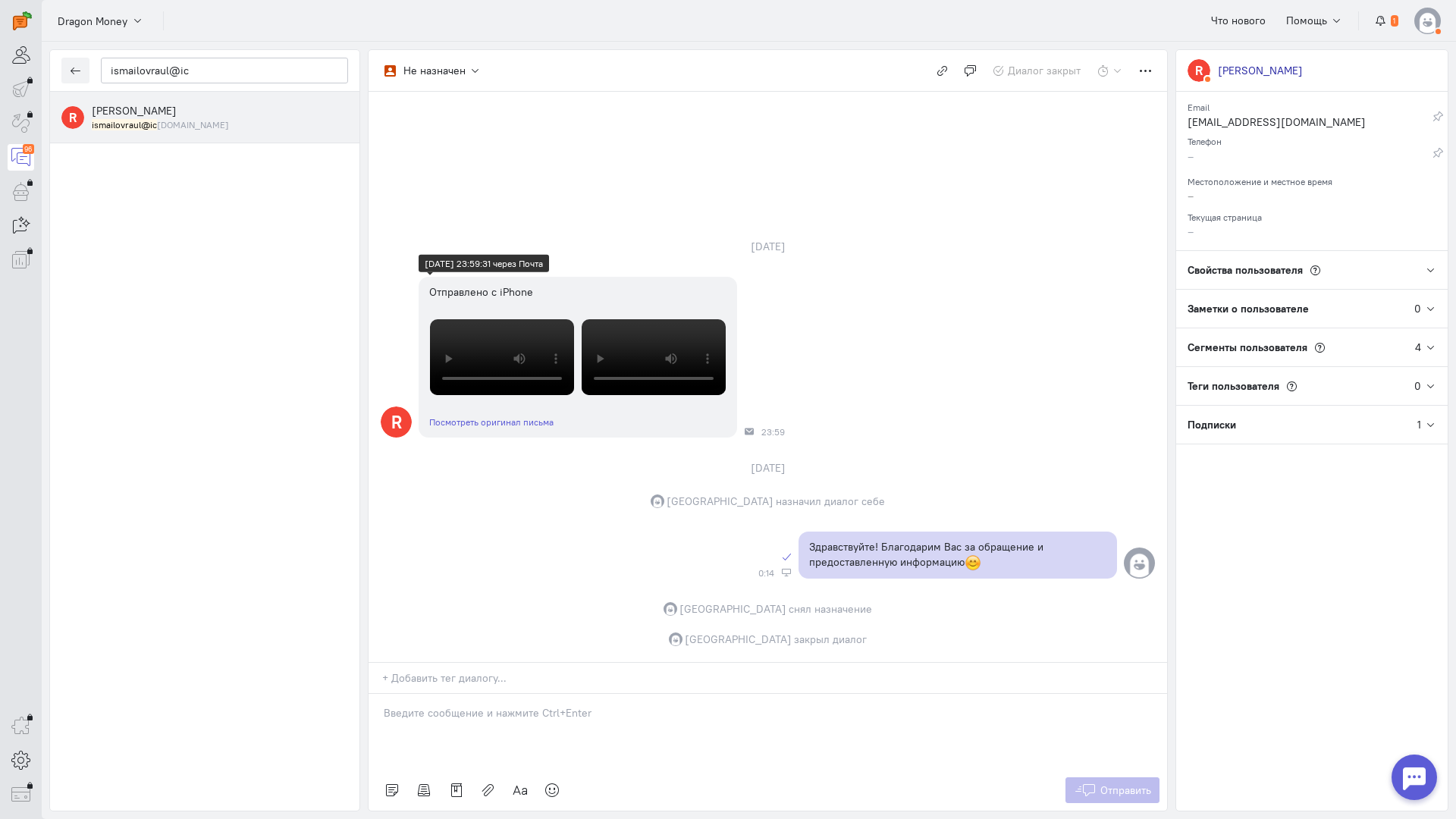
scroll to position [204, 0]
drag, startPoint x: 206, startPoint y: 71, endPoint x: 39, endPoint y: 69, distance: 167.0
click at [39, 69] on div "operator conversation-V1122-10000-3month 96" at bounding box center [728, 410] width 1456 height 819
click at [72, 76] on icon "button" at bounding box center [76, 71] width 11 height 11
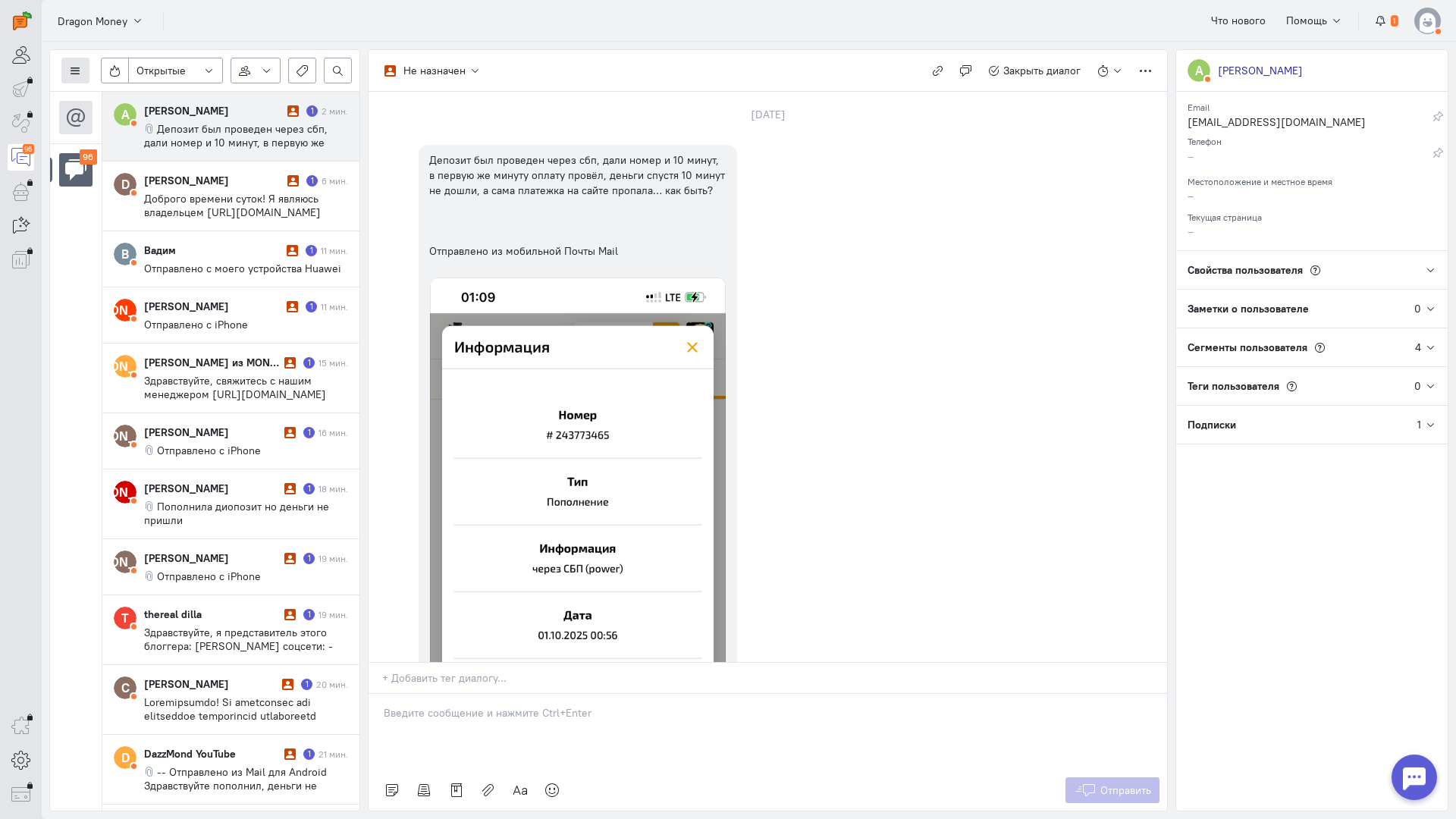
click at [76, 65] on button at bounding box center [76, 70] width 28 height 26
click at [138, 98] on span "Список пользователей" at bounding box center [148, 100] width 113 height 13
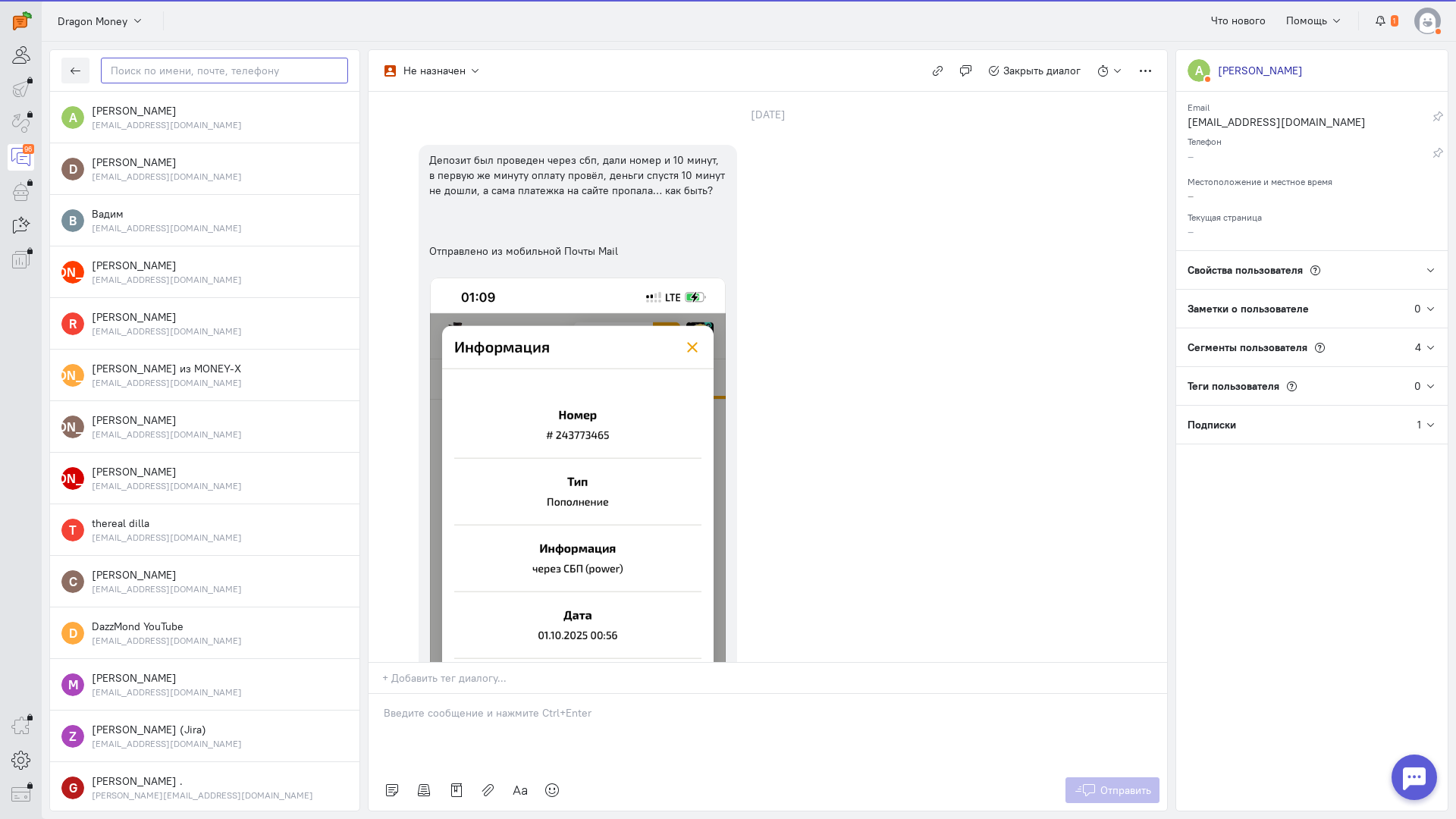
click at [174, 66] on input "text" at bounding box center [224, 70] width 247 height 26
paste input "ismailovraul@ic"
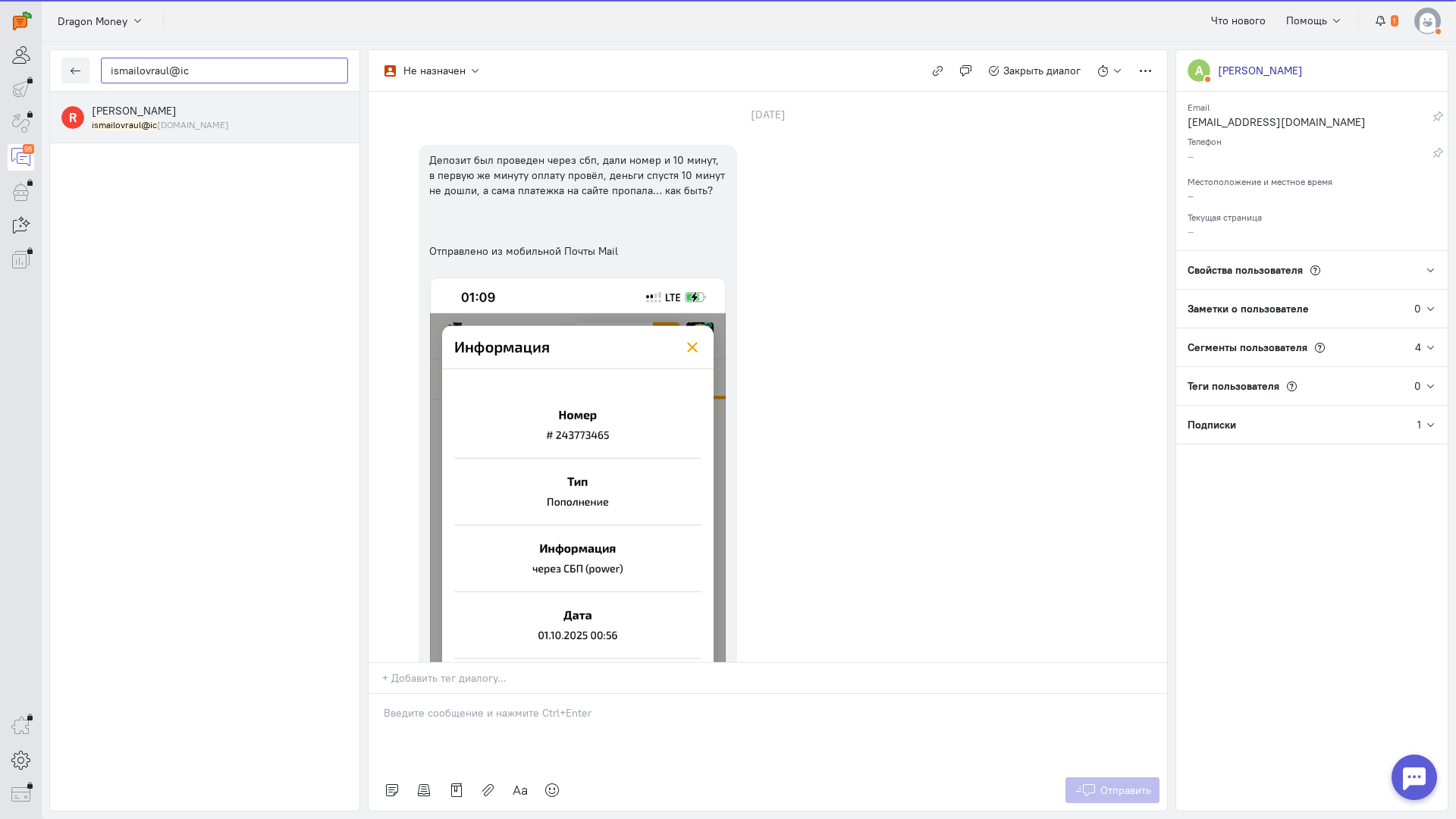
type input "ismailovraul@ic"
click at [164, 119] on small "ismailovraul@ic [DOMAIN_NAME]" at bounding box center [161, 124] width 137 height 13
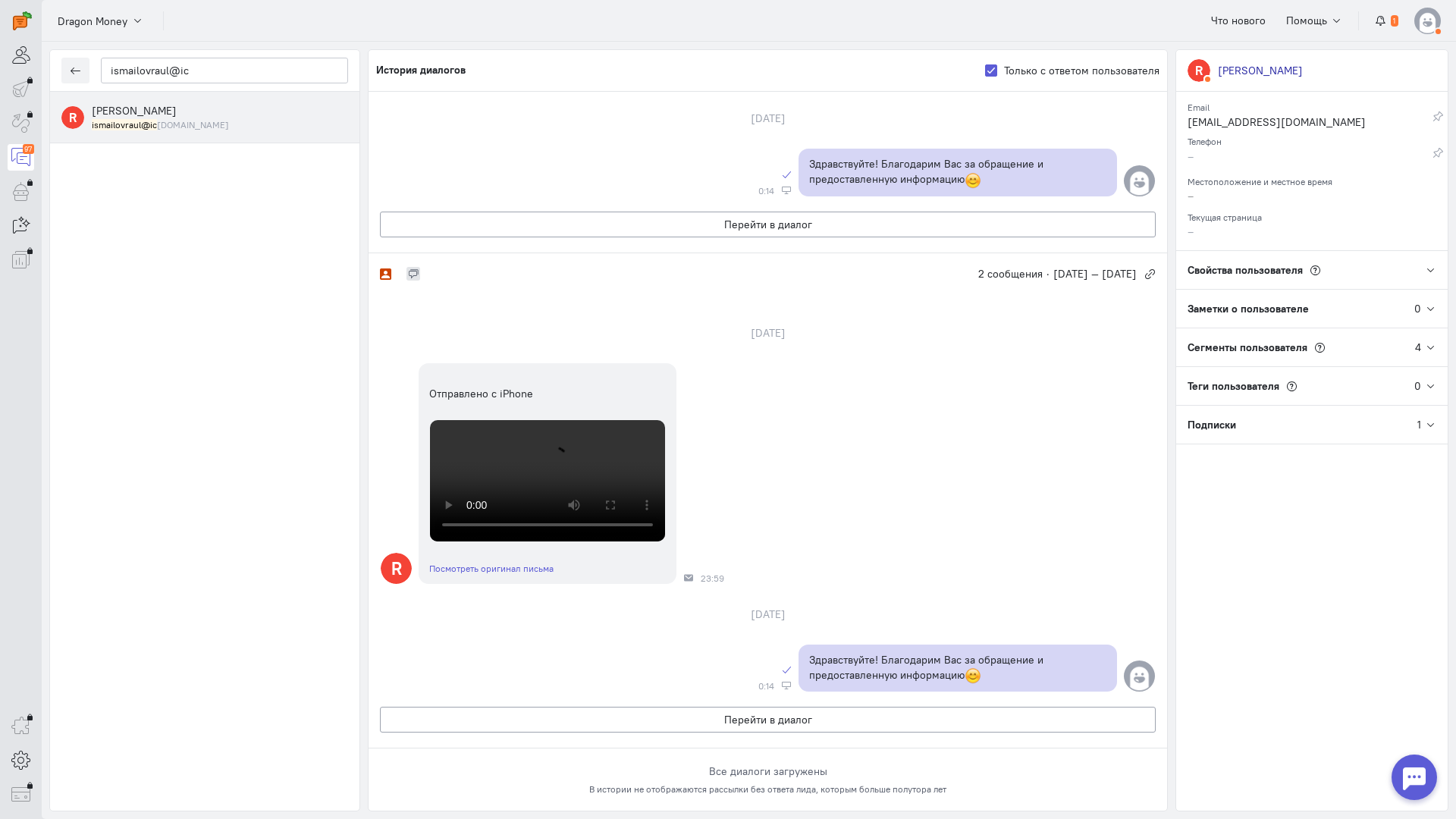
scroll to position [76, 0]
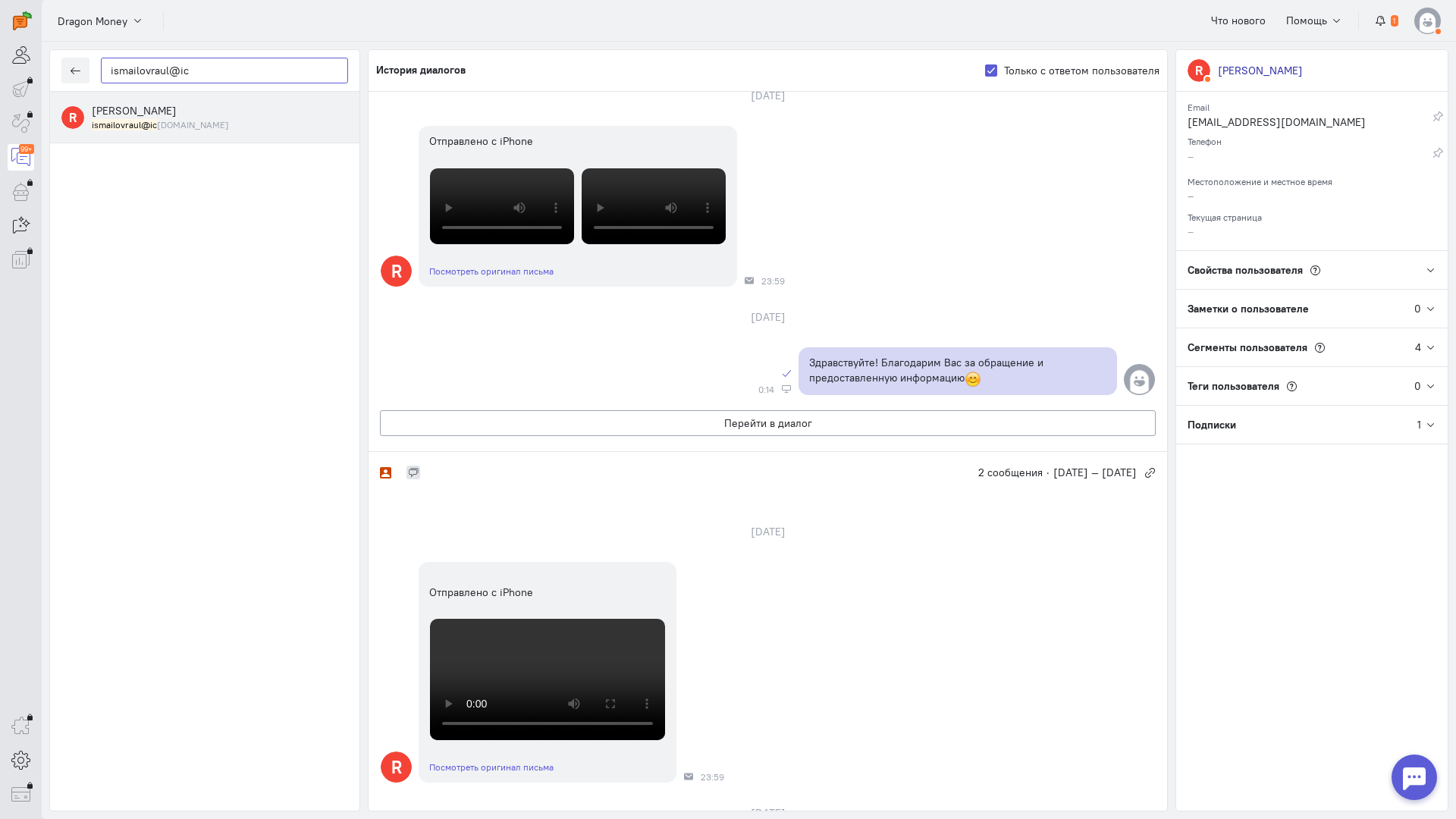
drag, startPoint x: 115, startPoint y: 72, endPoint x: 47, endPoint y: 71, distance: 68.0
click at [33, 72] on div "operator conversation-V1122-10000-3month 99+" at bounding box center [728, 410] width 1456 height 819
paste input "cebikov78@mail."
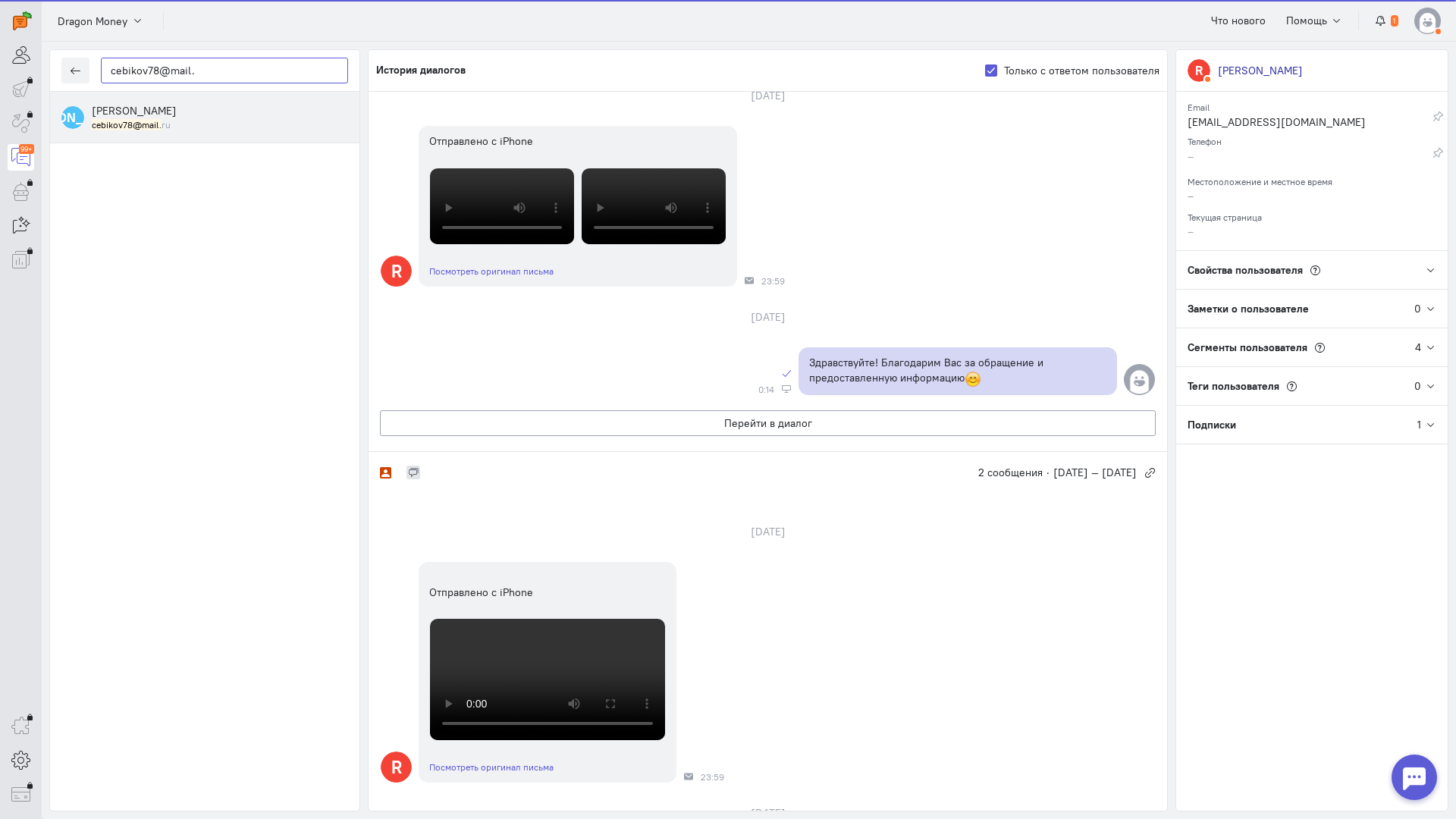
type input "cebikov78@mail."
click at [148, 132] on div "[PERSON_NAME] [PERSON_NAME] cebikov78@mail. ru" at bounding box center [205, 118] width 309 height 52
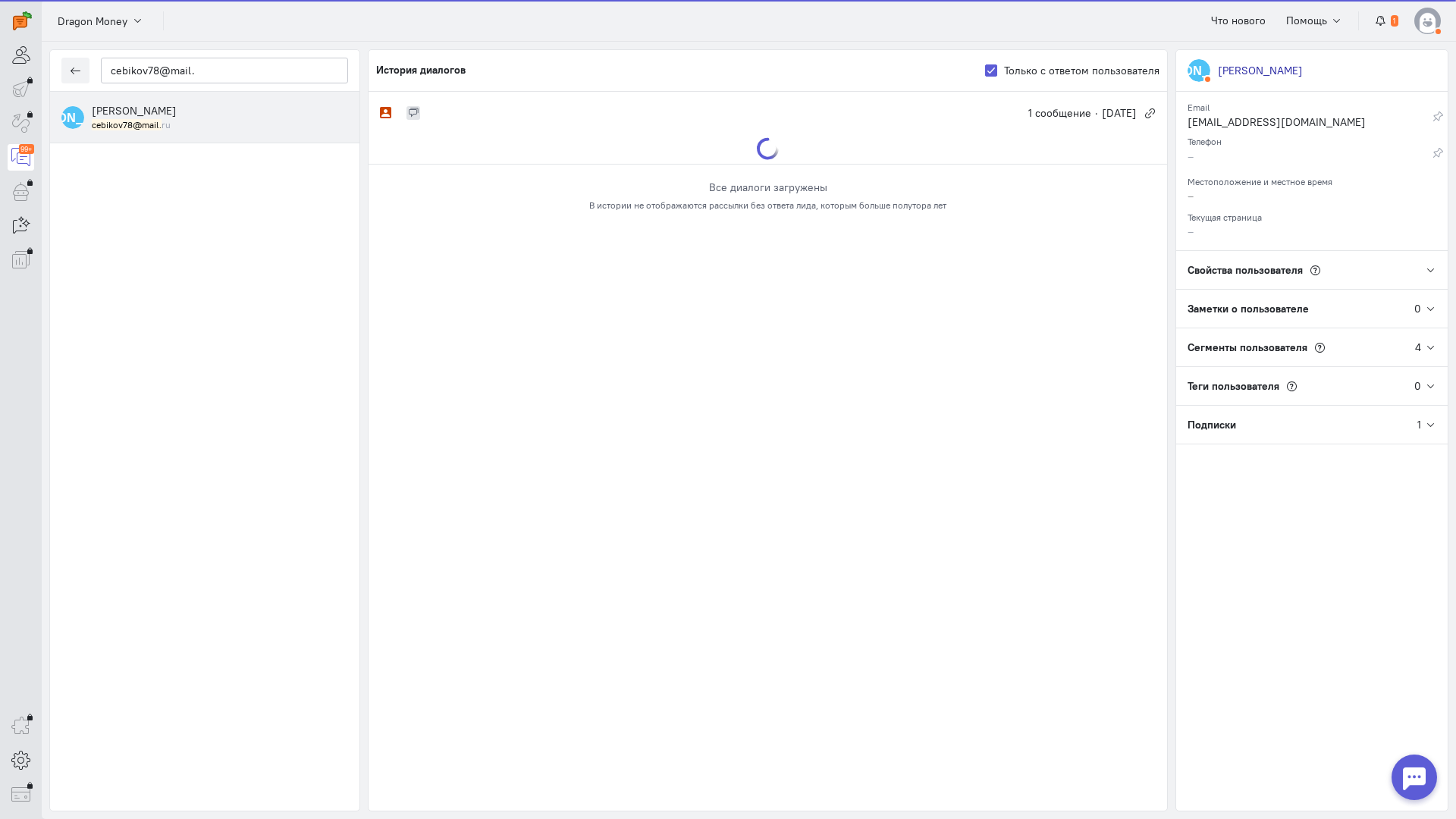
scroll to position [0, 0]
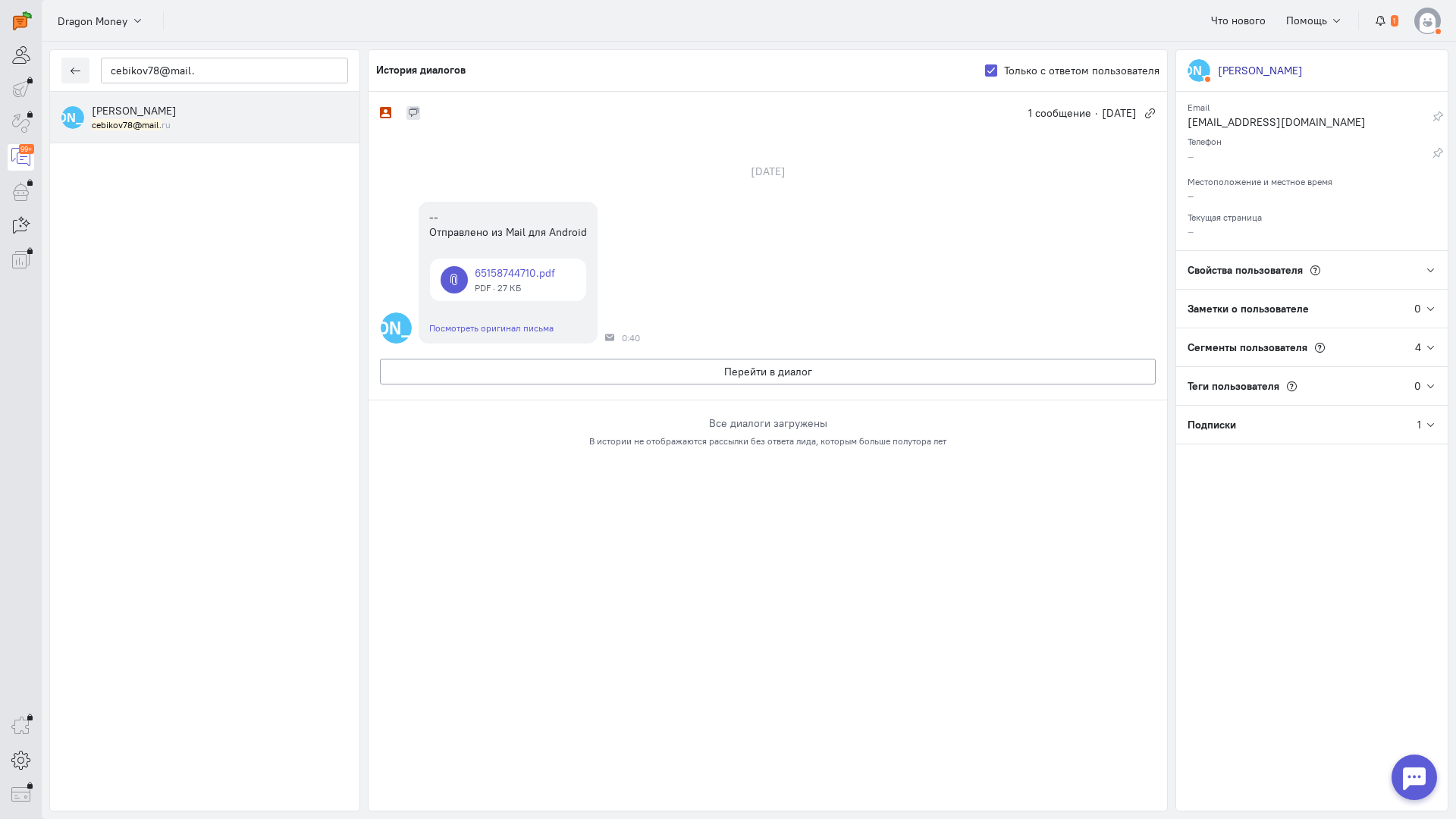
click at [227, 117] on div "[PERSON_NAME] cebikov78@mail. ru" at bounding box center [220, 117] width 257 height 28
click at [552, 362] on button "Перейти в диалог" at bounding box center [767, 372] width 775 height 26
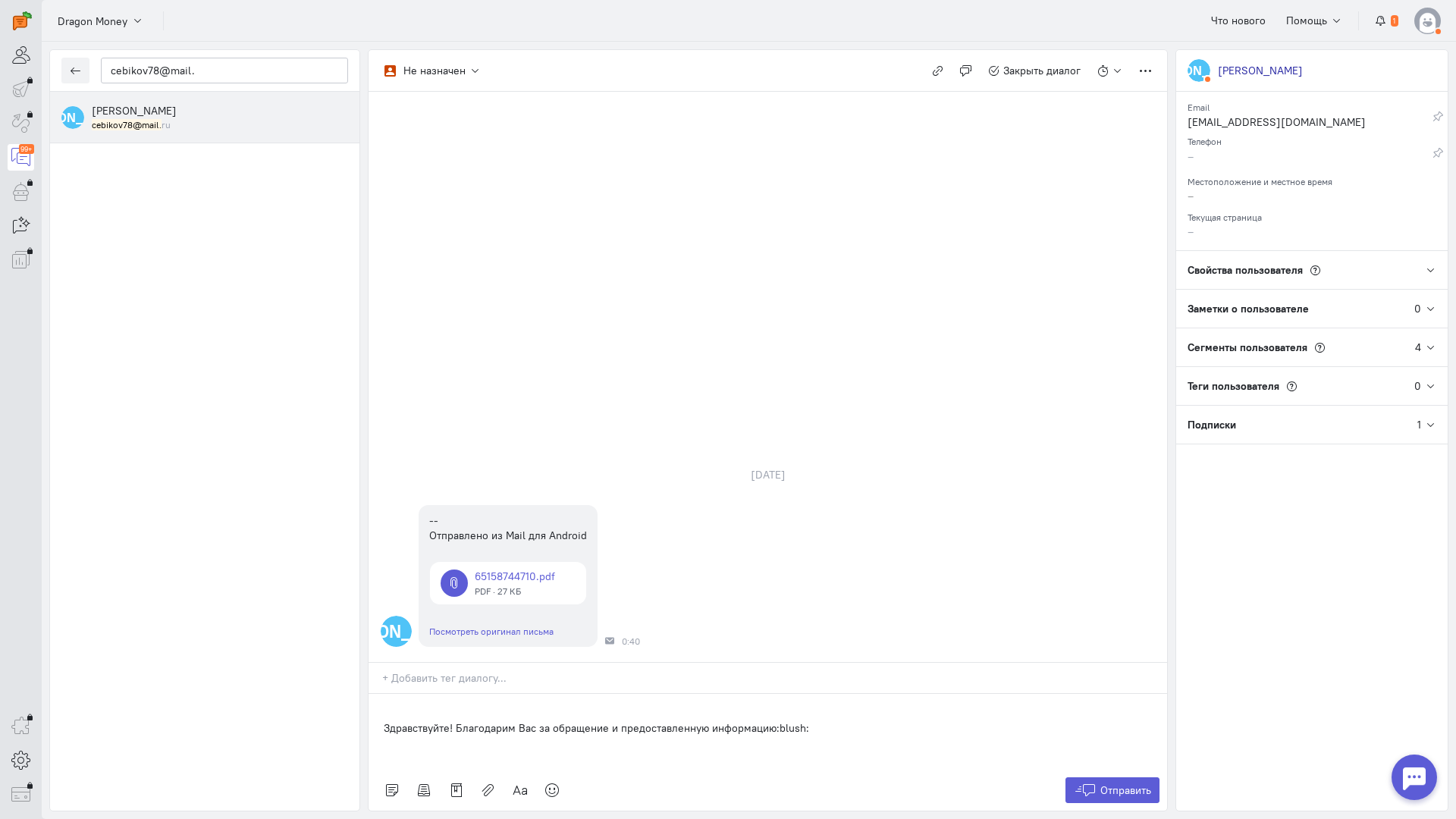
click at [382, 694] on div "Здравствуйте! Благодарим Вас за обращение и предоставленную информацию:blush:" at bounding box center [767, 732] width 798 height 76
click at [1140, 784] on span "Отправить" at bounding box center [1125, 790] width 51 height 13
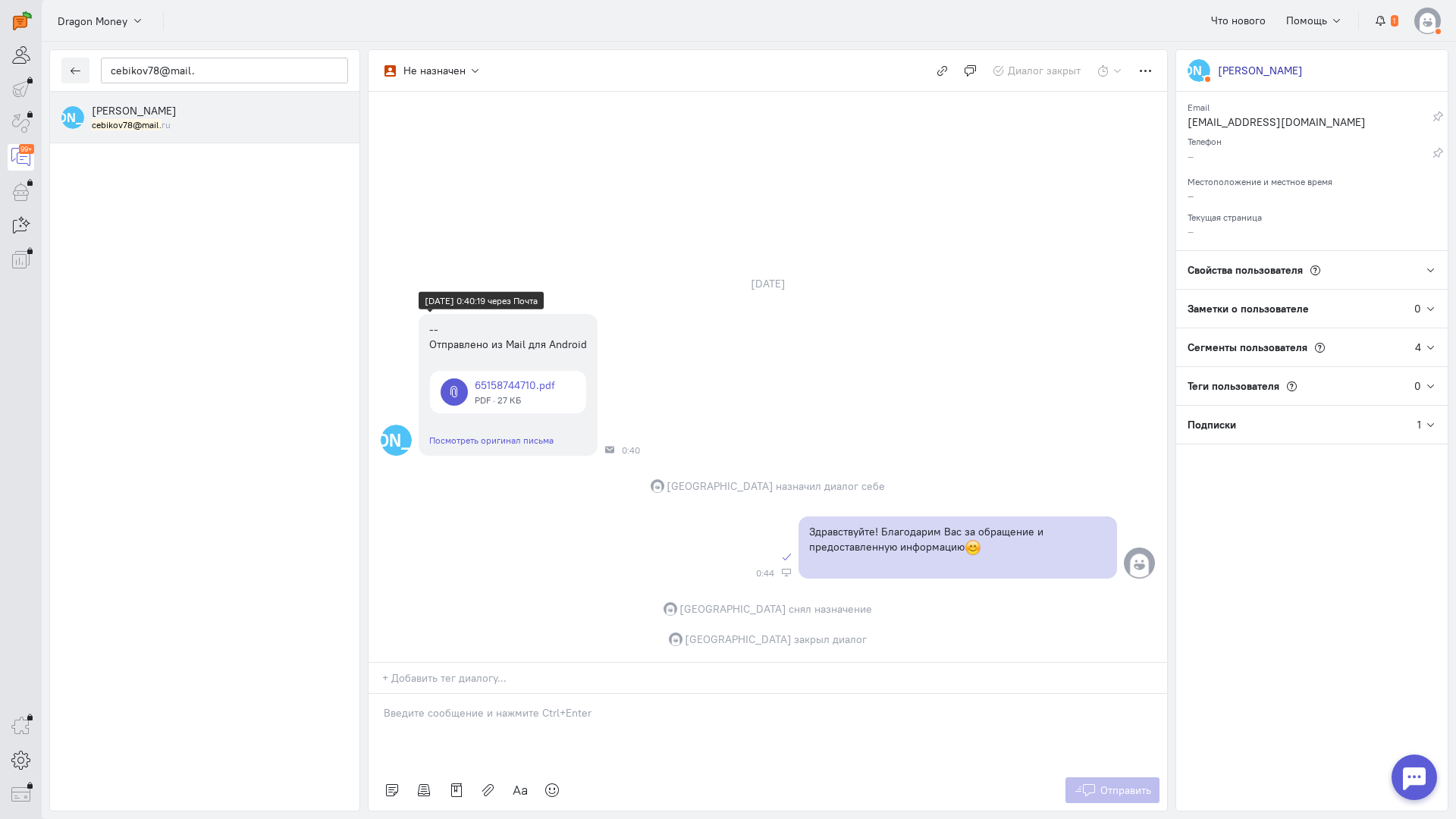
click at [509, 371] on link at bounding box center [508, 392] width 156 height 43
click at [75, 65] on icon "button" at bounding box center [76, 71] width 11 height 11
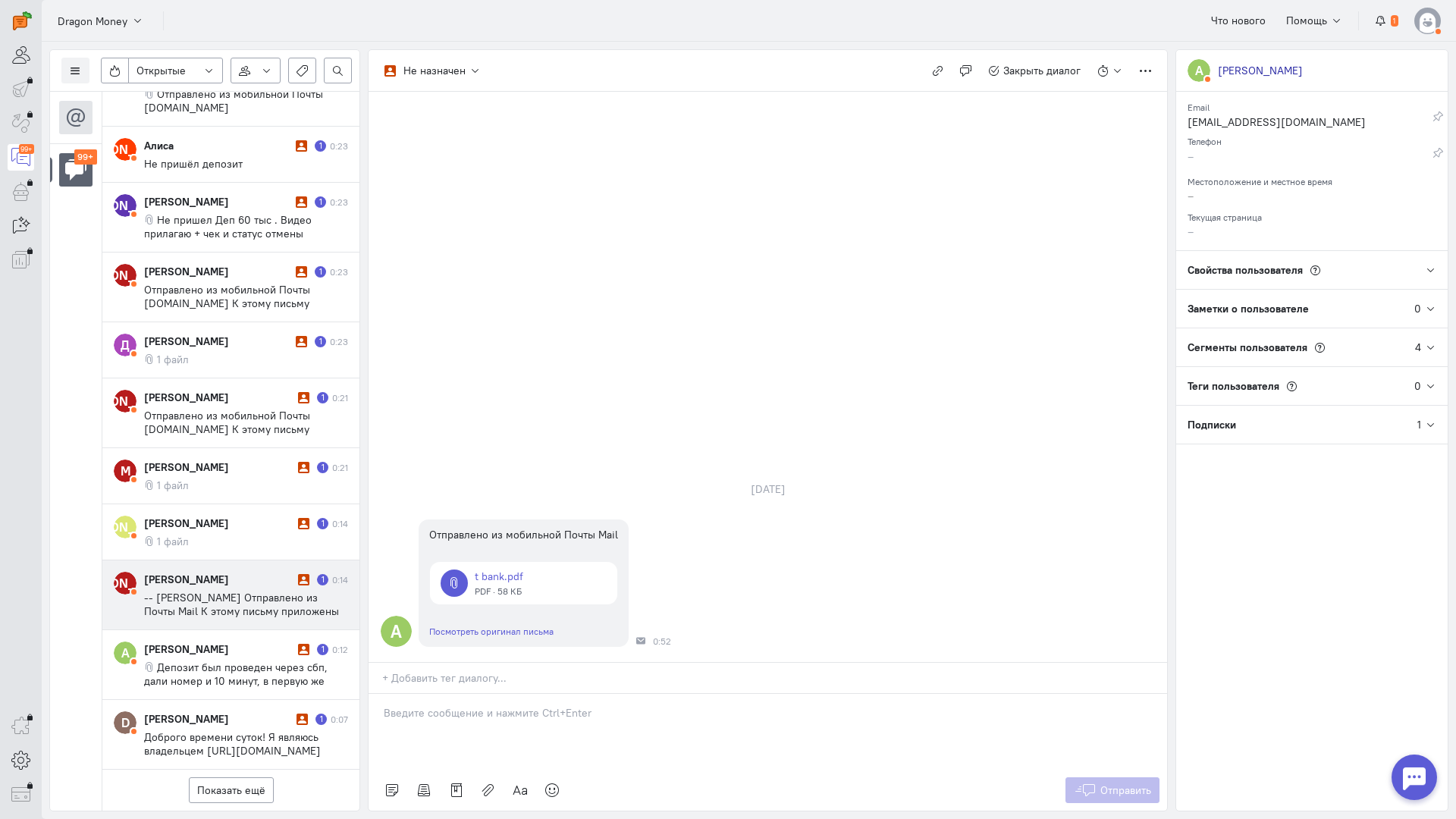
scroll to position [744, 0]
click at [245, 777] on button "Показать ещё" at bounding box center [231, 790] width 85 height 26
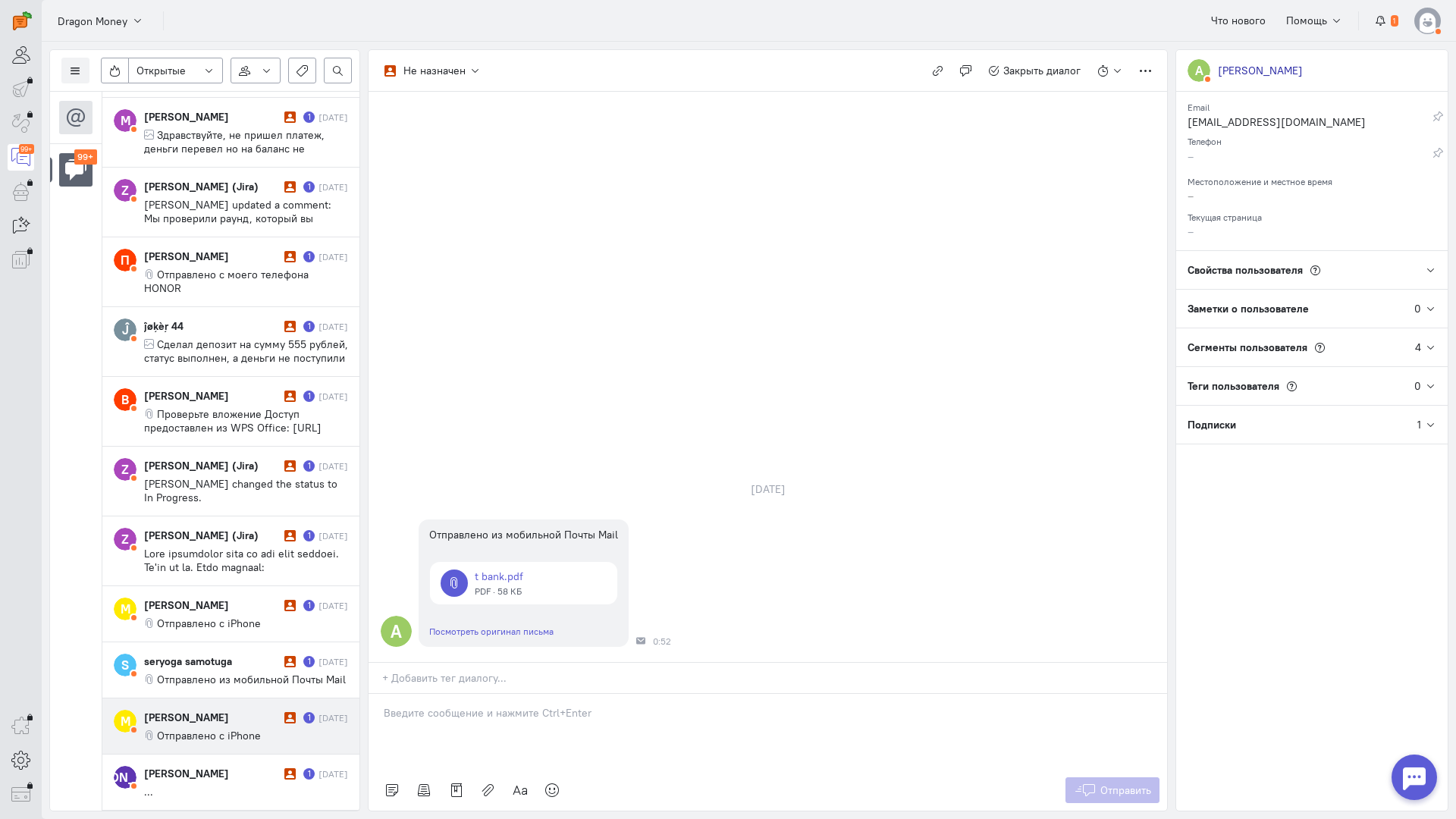
scroll to position [2123, 0]
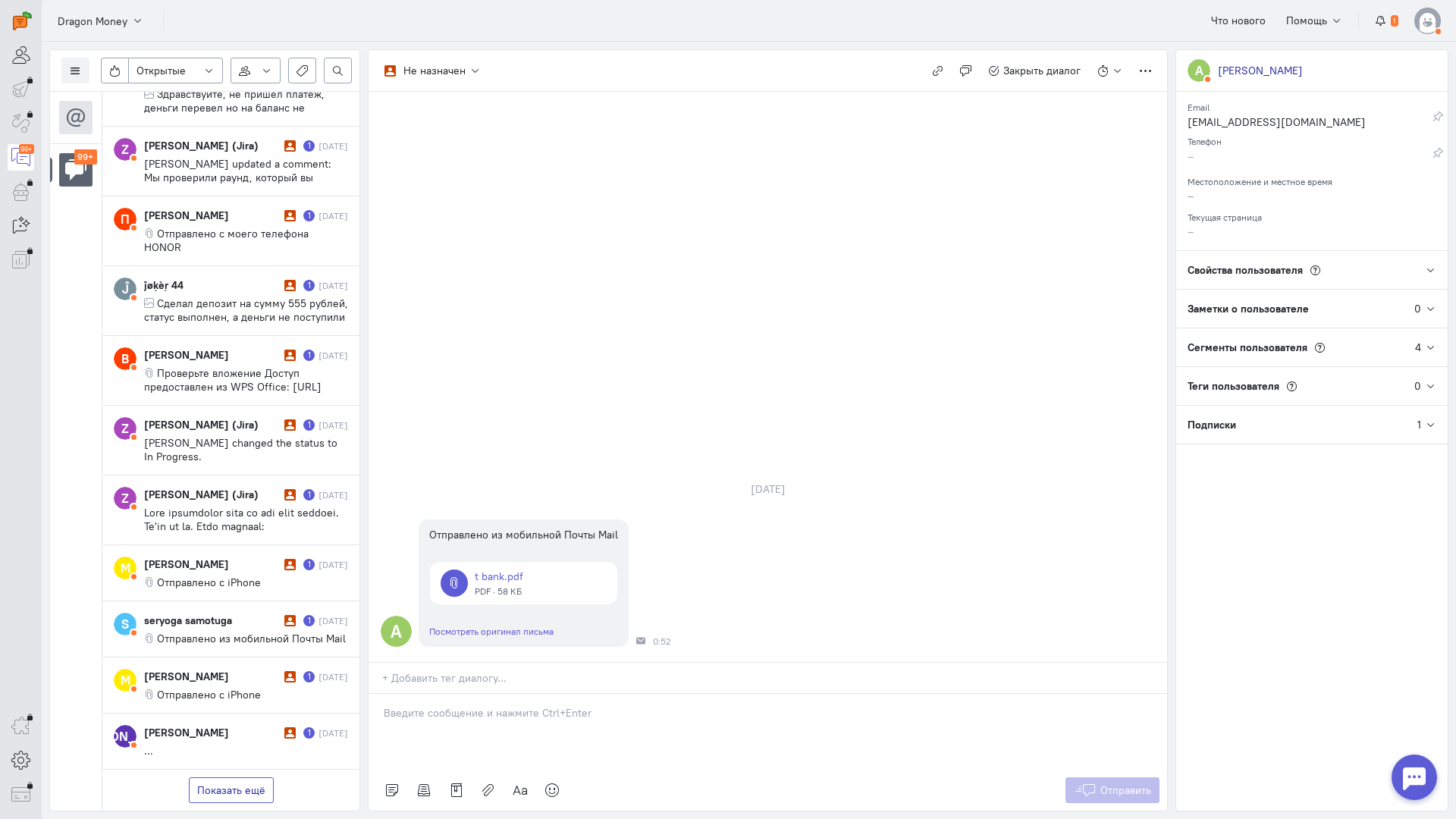
click at [235, 777] on button "Показать ещё" at bounding box center [231, 790] width 85 height 26
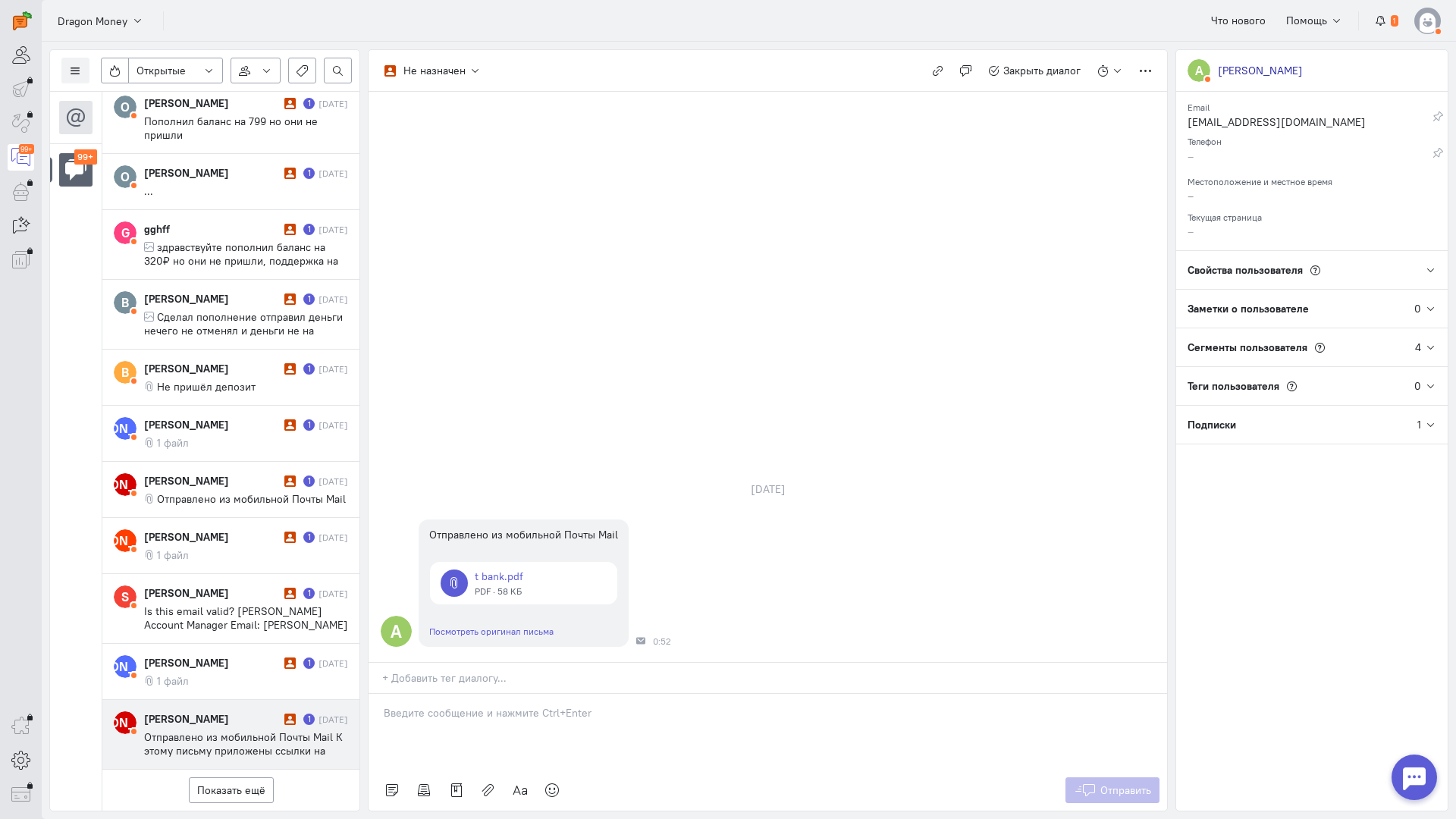
scroll to position [3462, 0]
click at [246, 777] on button "Показать ещё" at bounding box center [231, 790] width 85 height 26
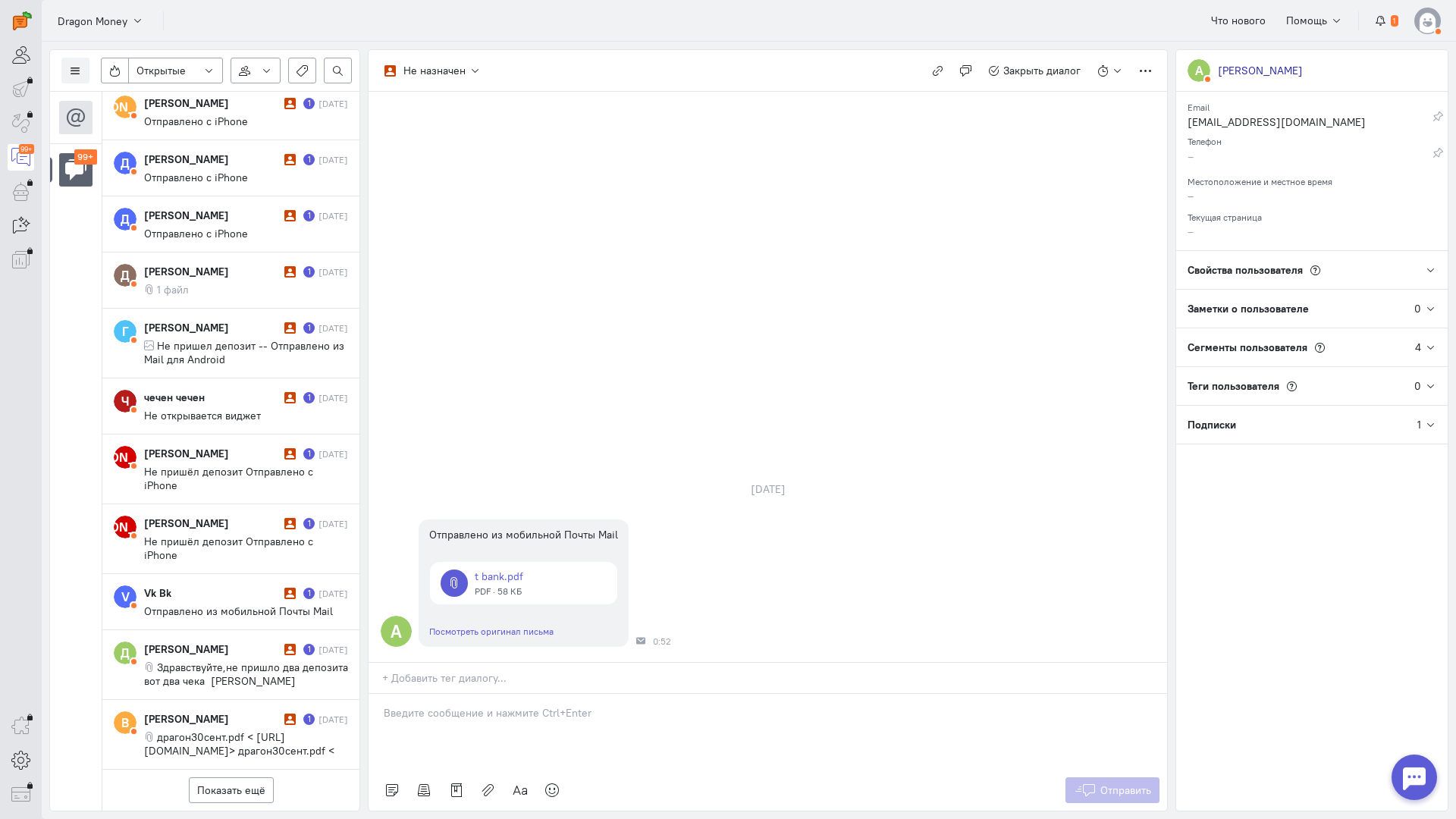
scroll to position [4787, 0]
click at [243, 777] on button "Показать ещё" at bounding box center [231, 790] width 85 height 26
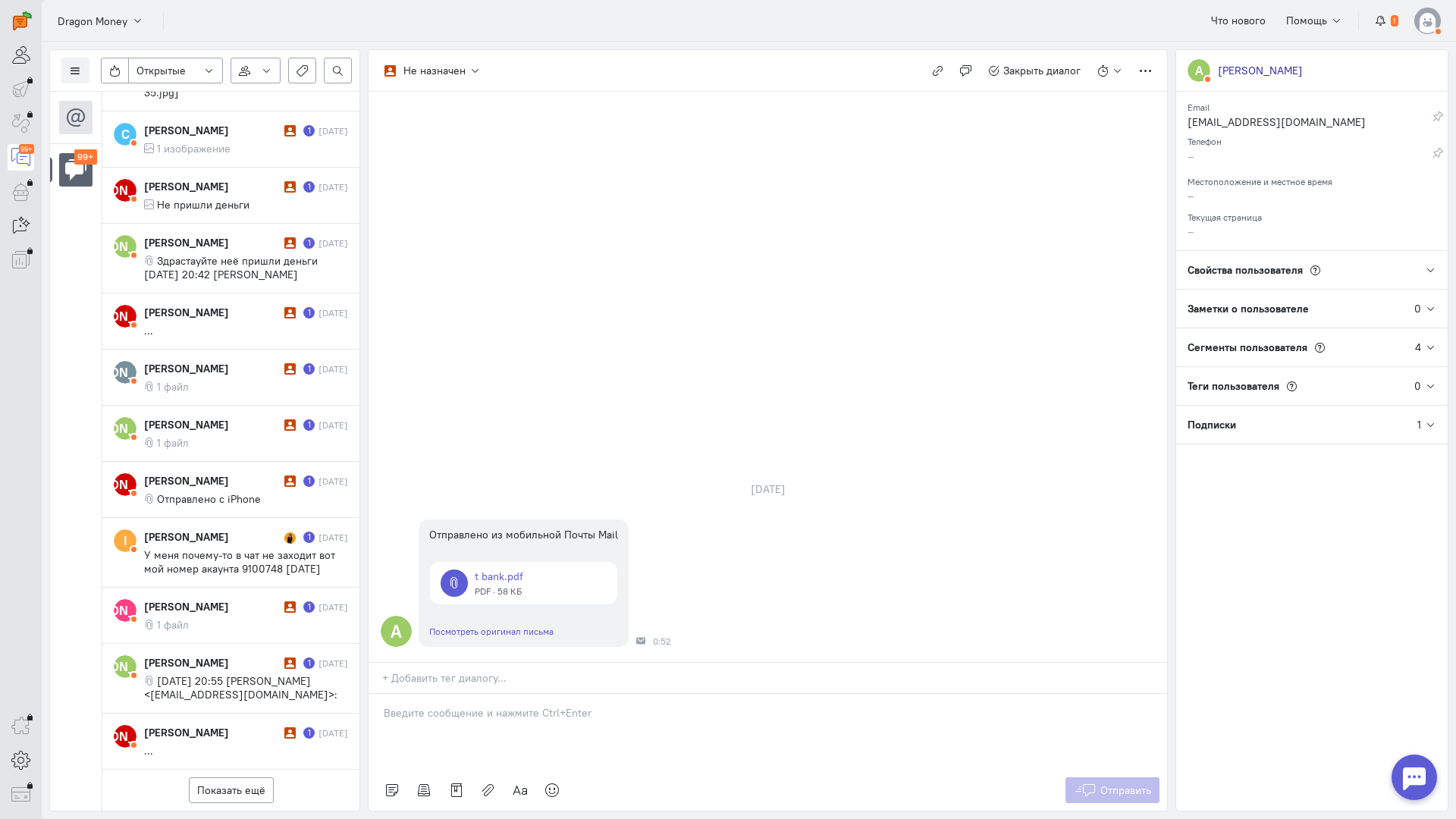
scroll to position [6153, 0]
click at [238, 777] on button "Показать ещё" at bounding box center [231, 790] width 85 height 26
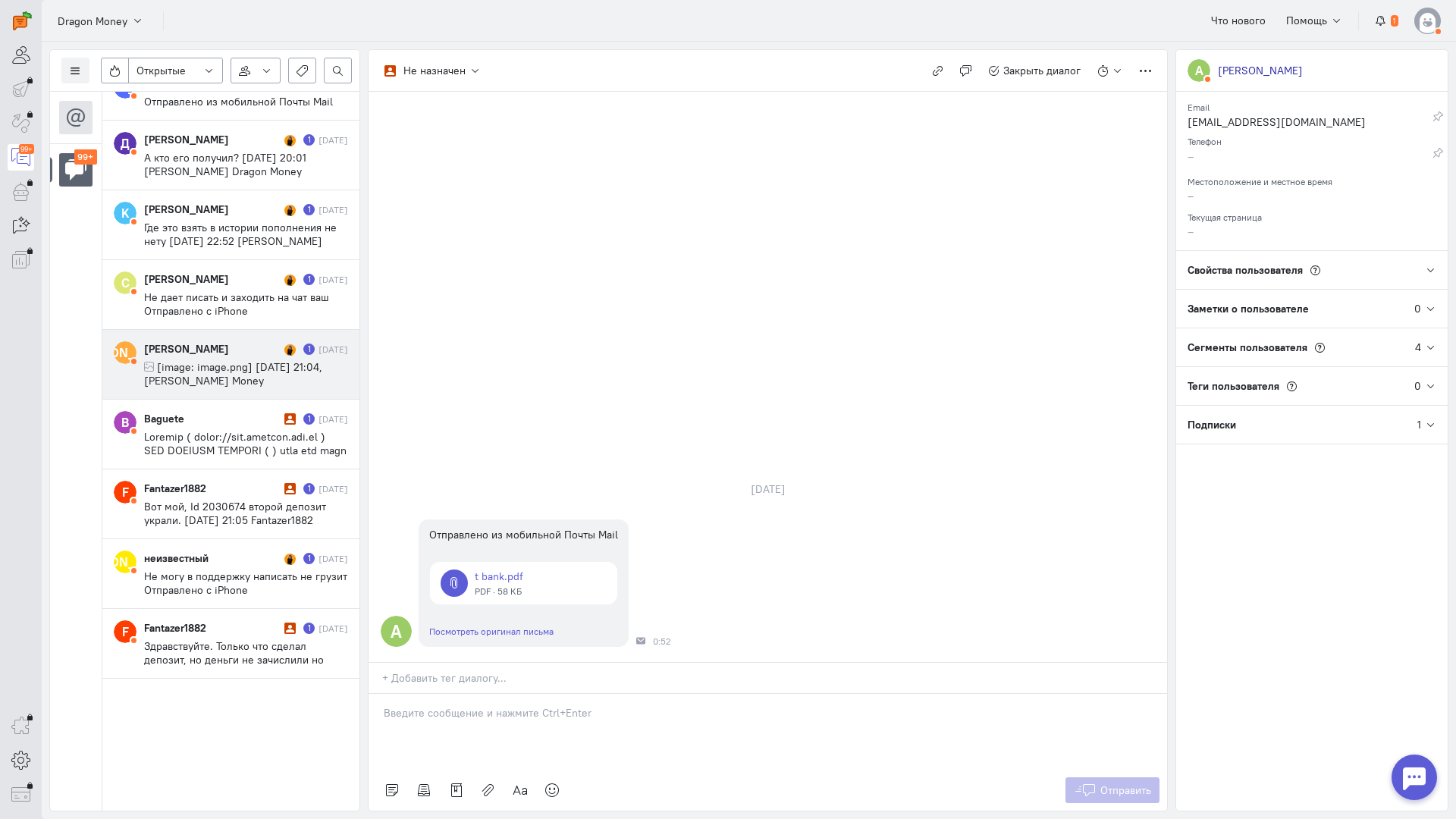
scroll to position [7585, 0]
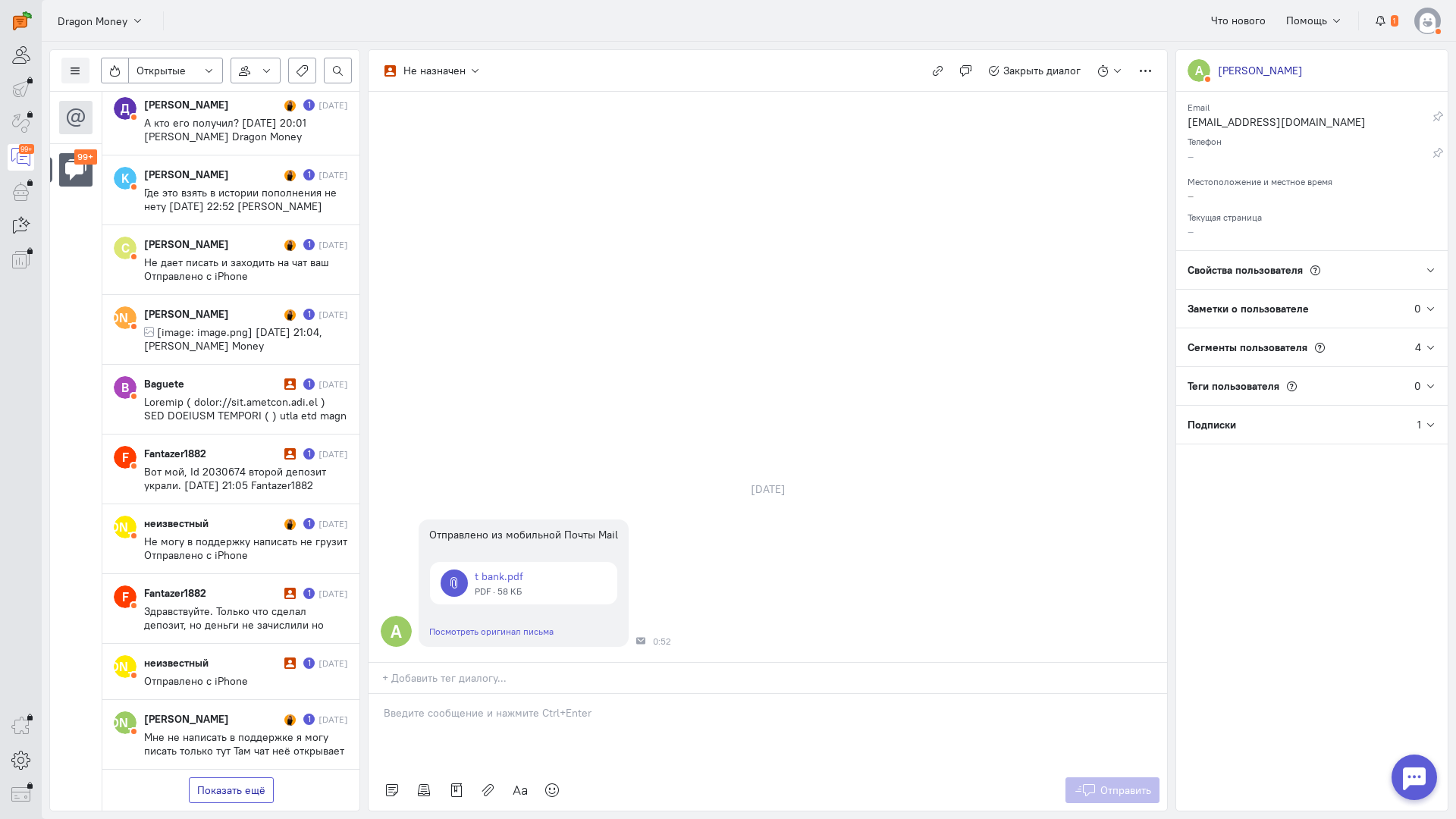
click at [242, 777] on button "Показать ещё" at bounding box center [231, 790] width 85 height 26
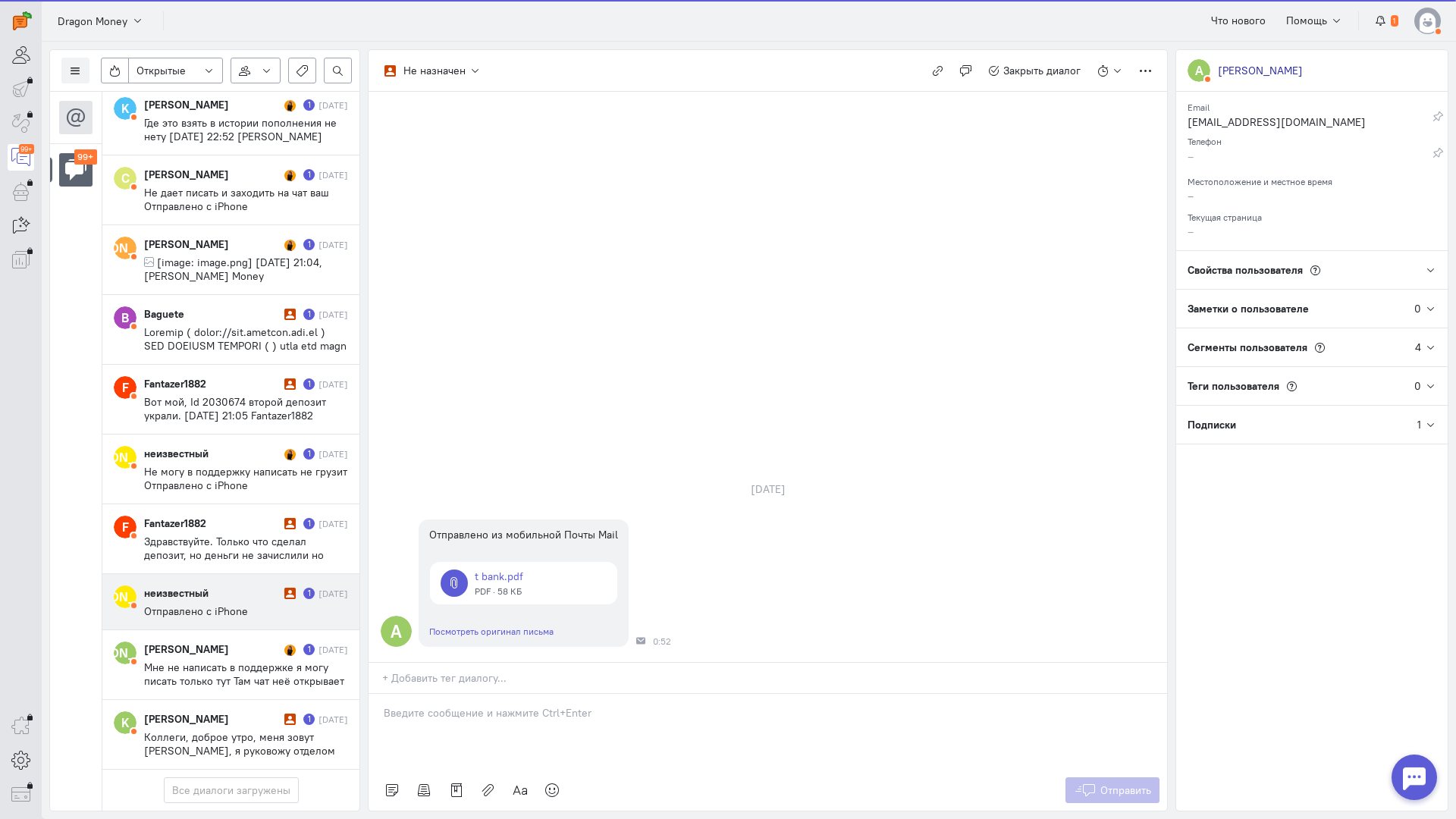
scroll to position [7680, 0]
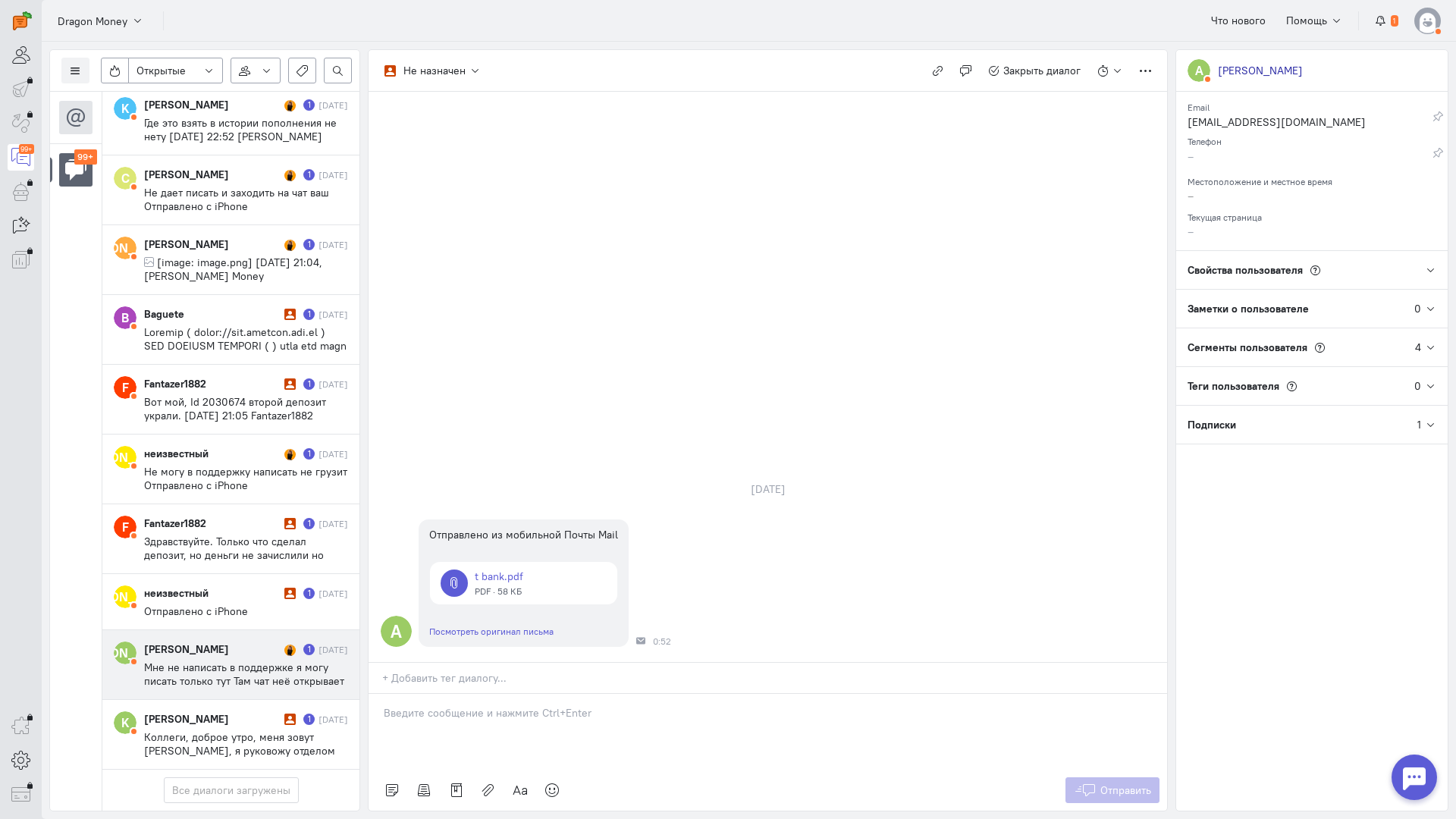
drag, startPoint x: 235, startPoint y: 569, endPoint x: 346, endPoint y: 559, distance: 111.4
click at [235, 661] on span "Мне не написать в поддержке я могу писать только тут Там чат неё открывает [DAT…" at bounding box center [244, 695] width 200 height 69
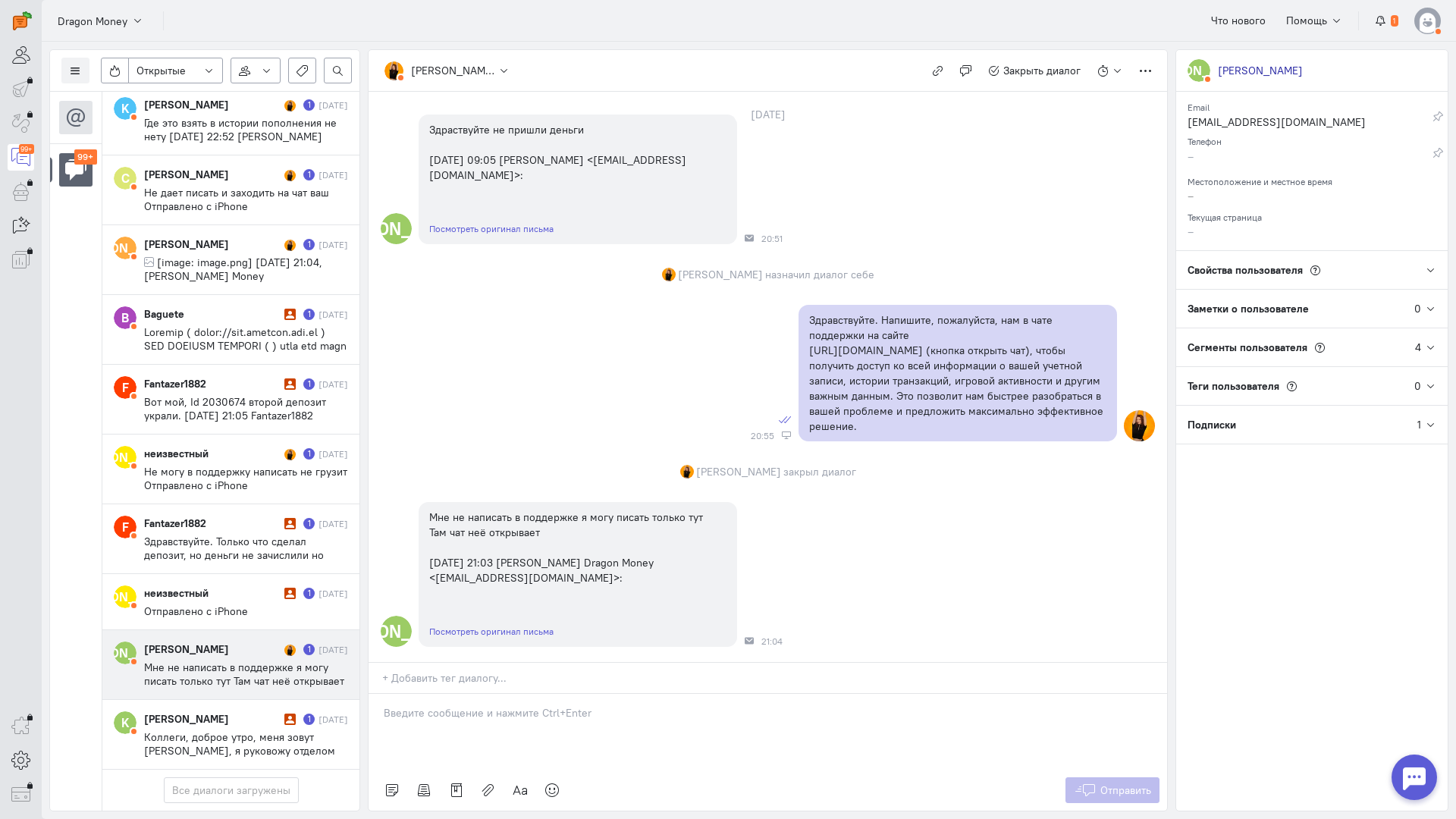
scroll to position [124, 0]
click at [425, 694] on div at bounding box center [767, 732] width 798 height 76
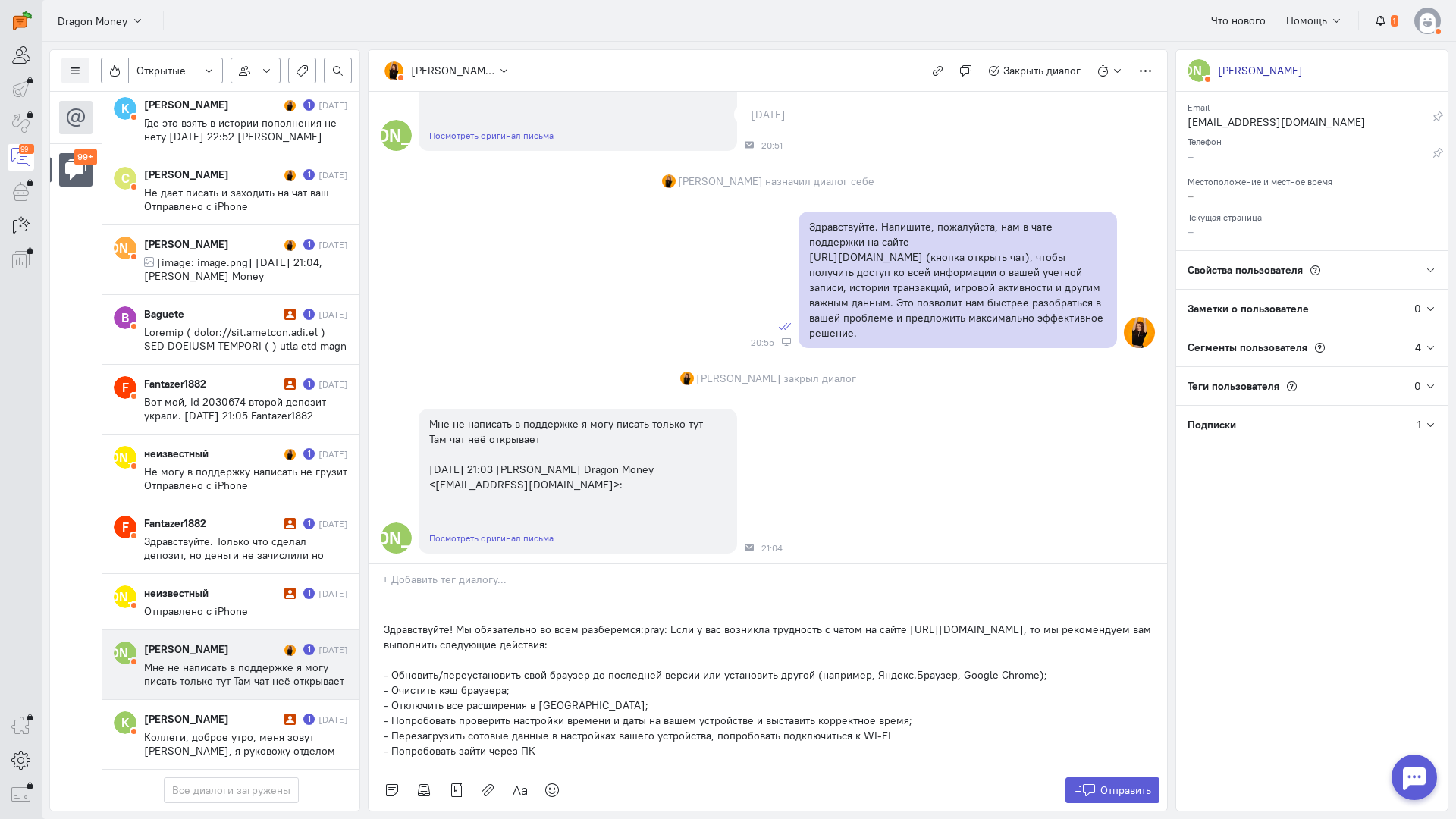
click at [375, 595] on div "Здравствуйте! Мы обязательно во всем разберемся:pray: Если у вас возникла трудн…" at bounding box center [767, 683] width 798 height 175
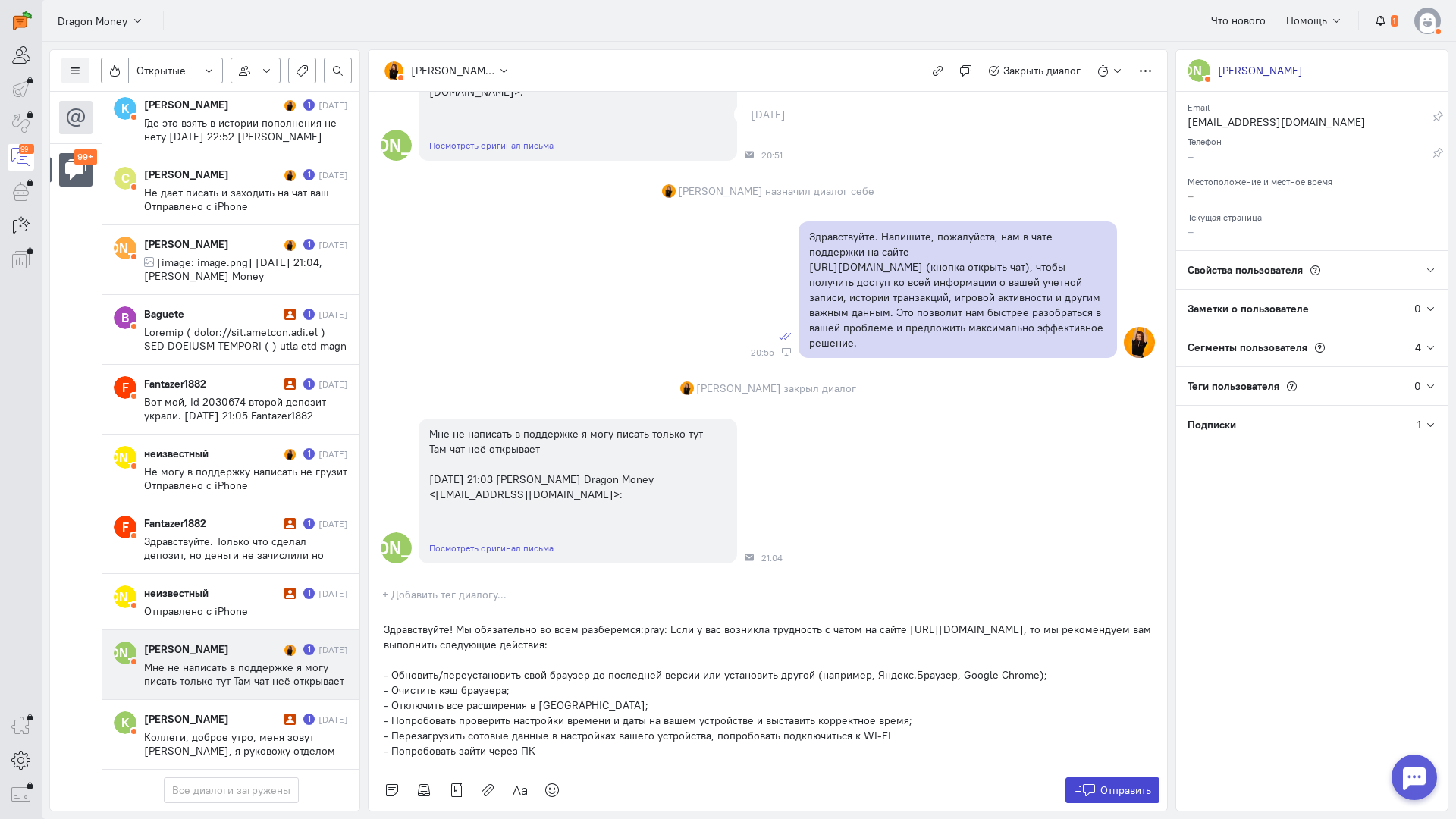
click at [1123, 777] on button "Отправить" at bounding box center [1112, 790] width 94 height 26
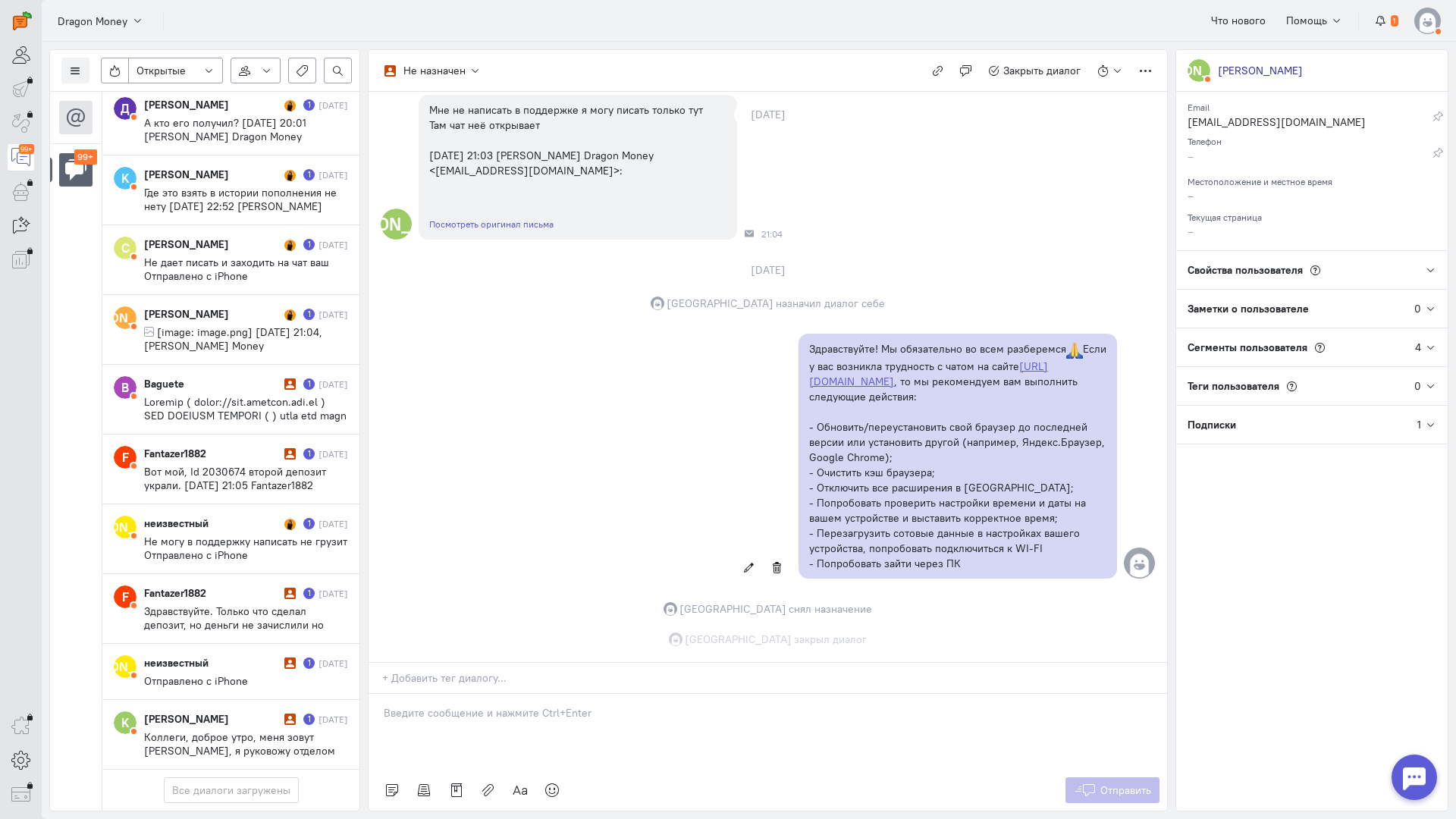
scroll to position [7598, 0]
click at [205, 655] on div "неизвестный" at bounding box center [212, 662] width 136 height 15
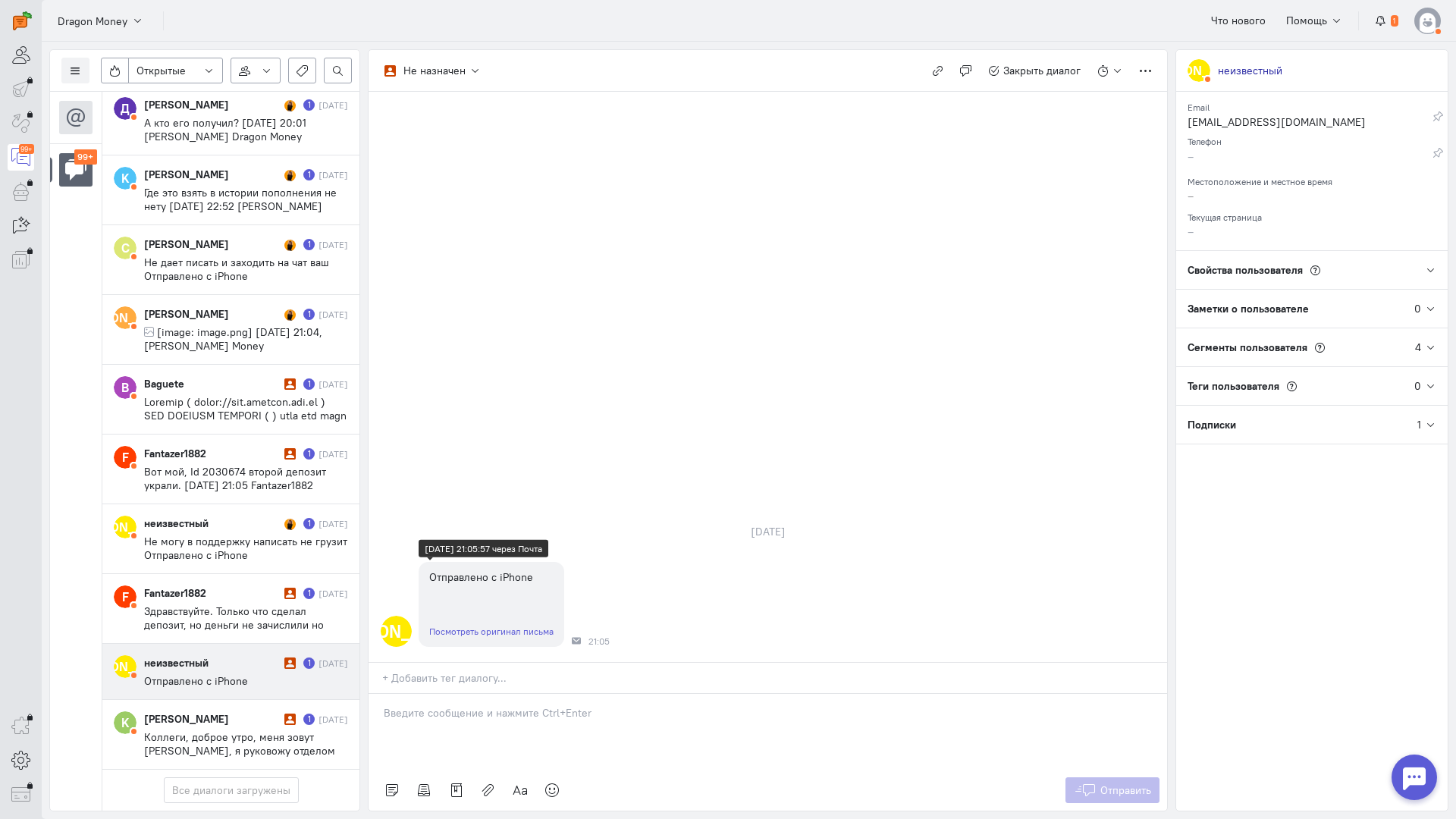
click at [502, 626] on link "Посмотреть оригинал письма" at bounding box center [491, 632] width 124 height 11
drag, startPoint x: 471, startPoint y: 631, endPoint x: 449, endPoint y: 630, distance: 22.0
click at [469, 694] on div at bounding box center [767, 732] width 798 height 76
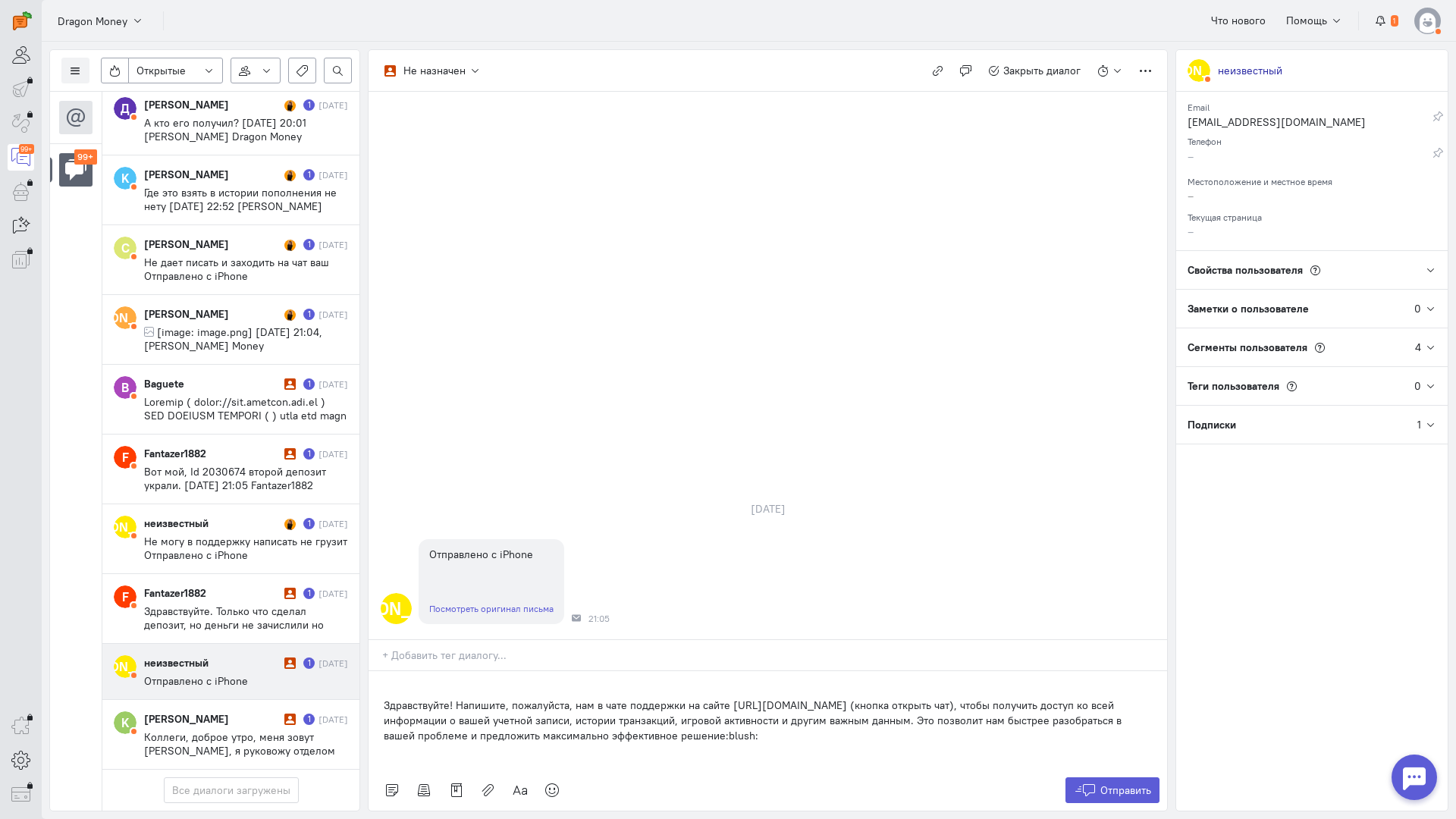
click at [374, 672] on div "Здравствуйте! Напишите, пожалуйста, нам в чате поддержки на сайте [URL][DOMAIN_…" at bounding box center [767, 721] width 798 height 98
click at [1096, 777] on button "Отправить" at bounding box center [1112, 790] width 94 height 26
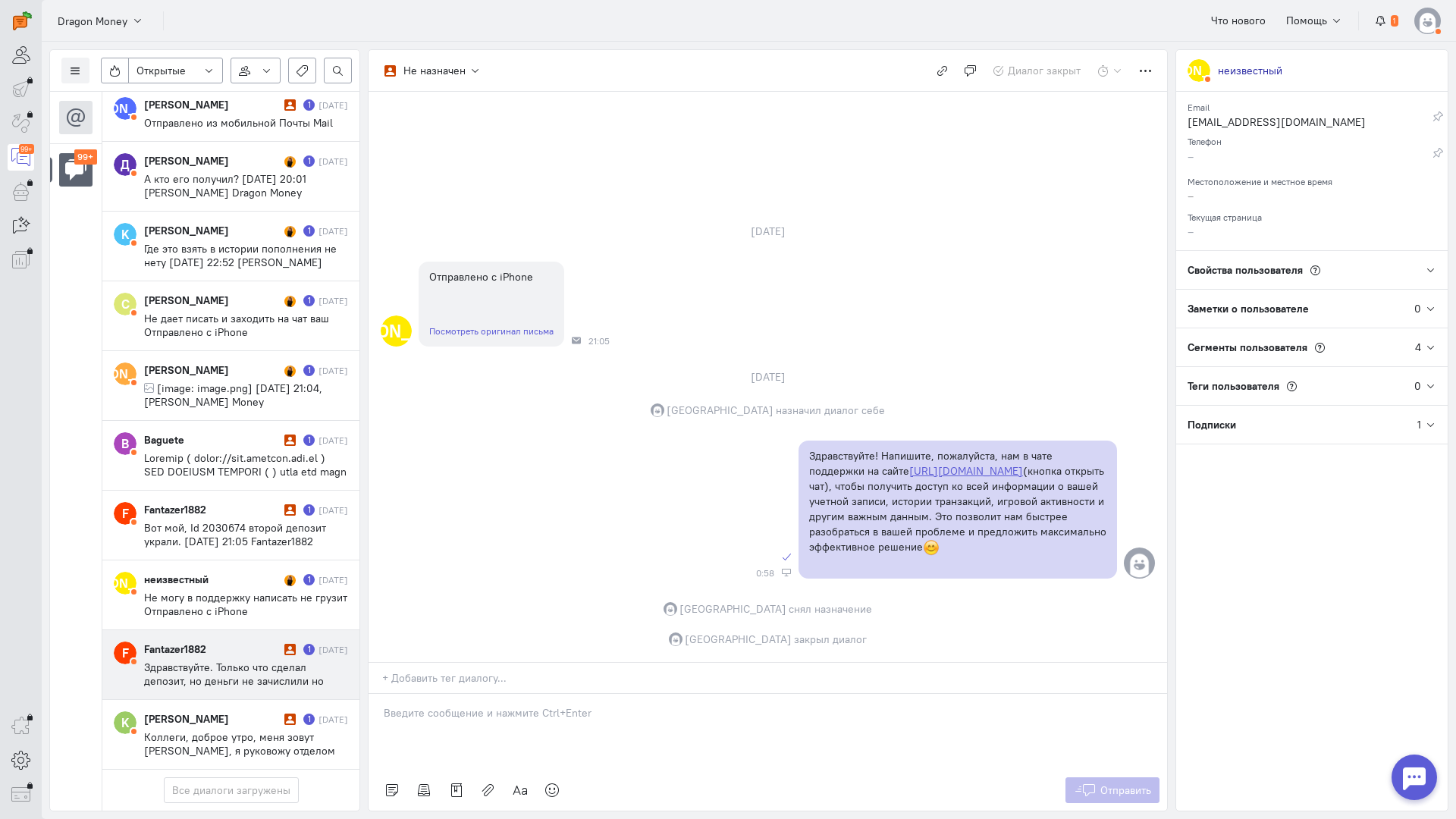
scroll to position [7529, 0]
click at [232, 642] on div "Fantazer1882" at bounding box center [212, 649] width 136 height 15
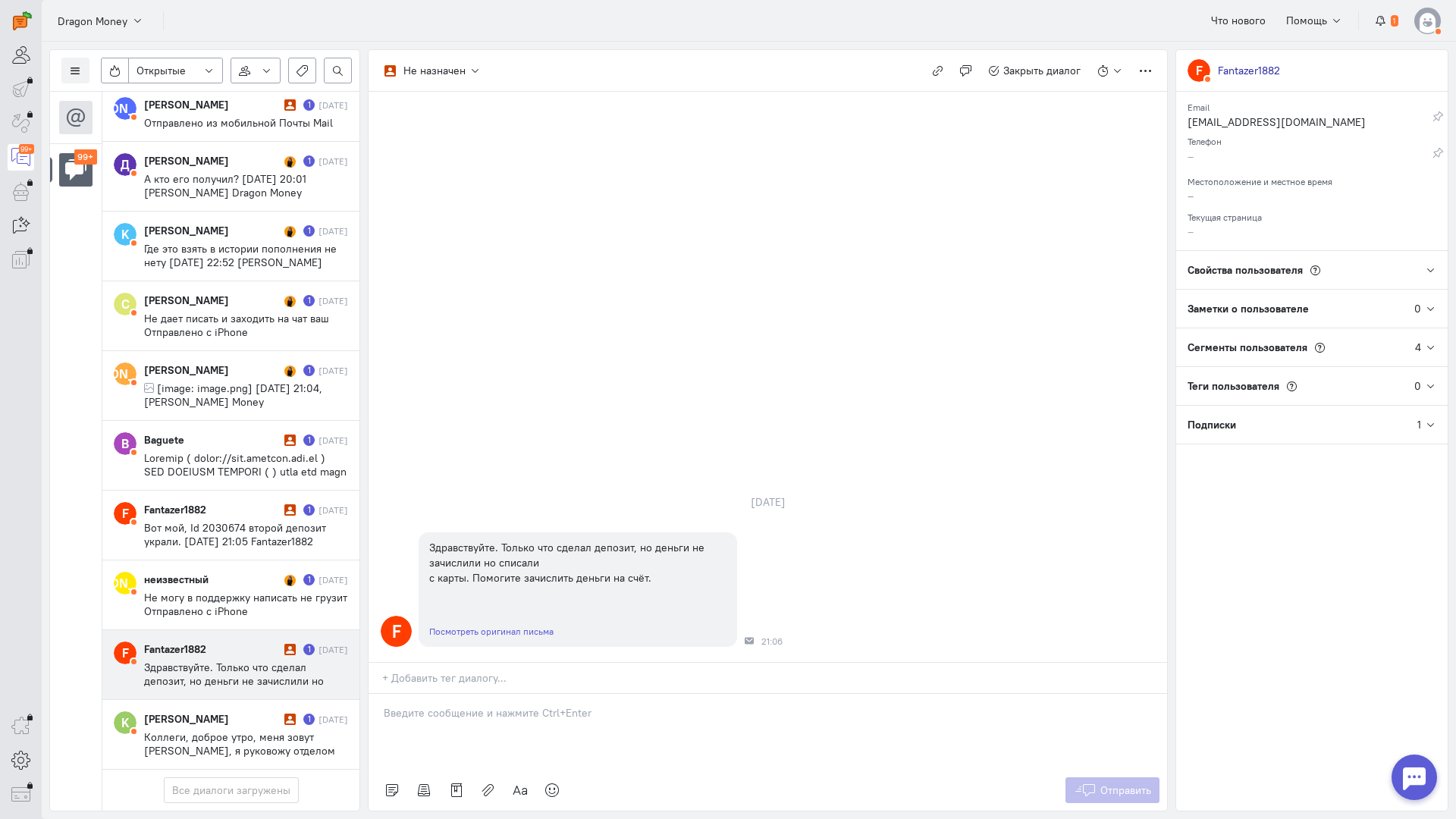
click at [438, 706] on p at bounding box center [767, 713] width 768 height 15
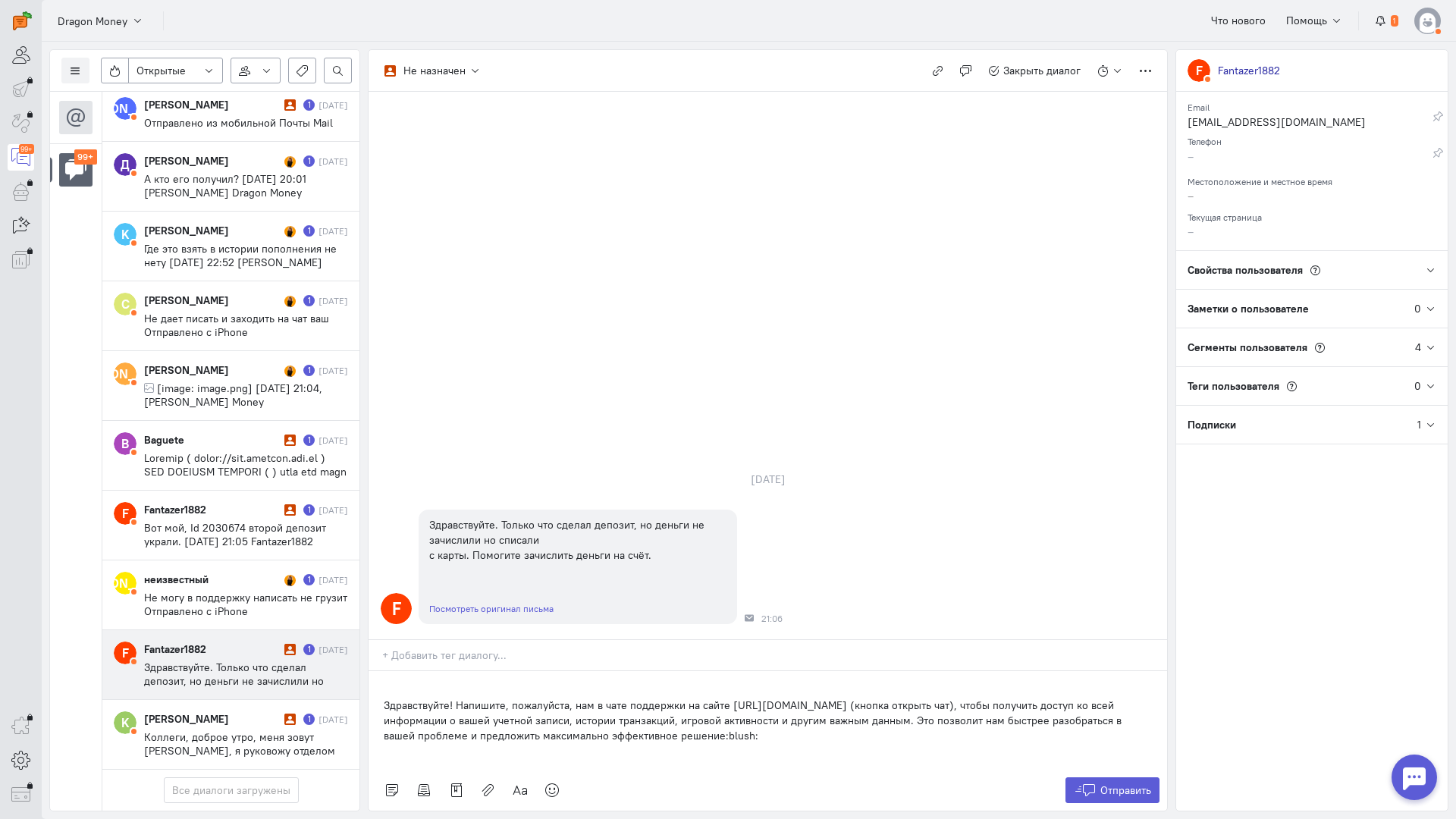
click at [378, 672] on div "Здравствуйте! Напишите, пожалуйста, нам в чате поддержки на сайте [URL][DOMAIN_…" at bounding box center [767, 721] width 798 height 98
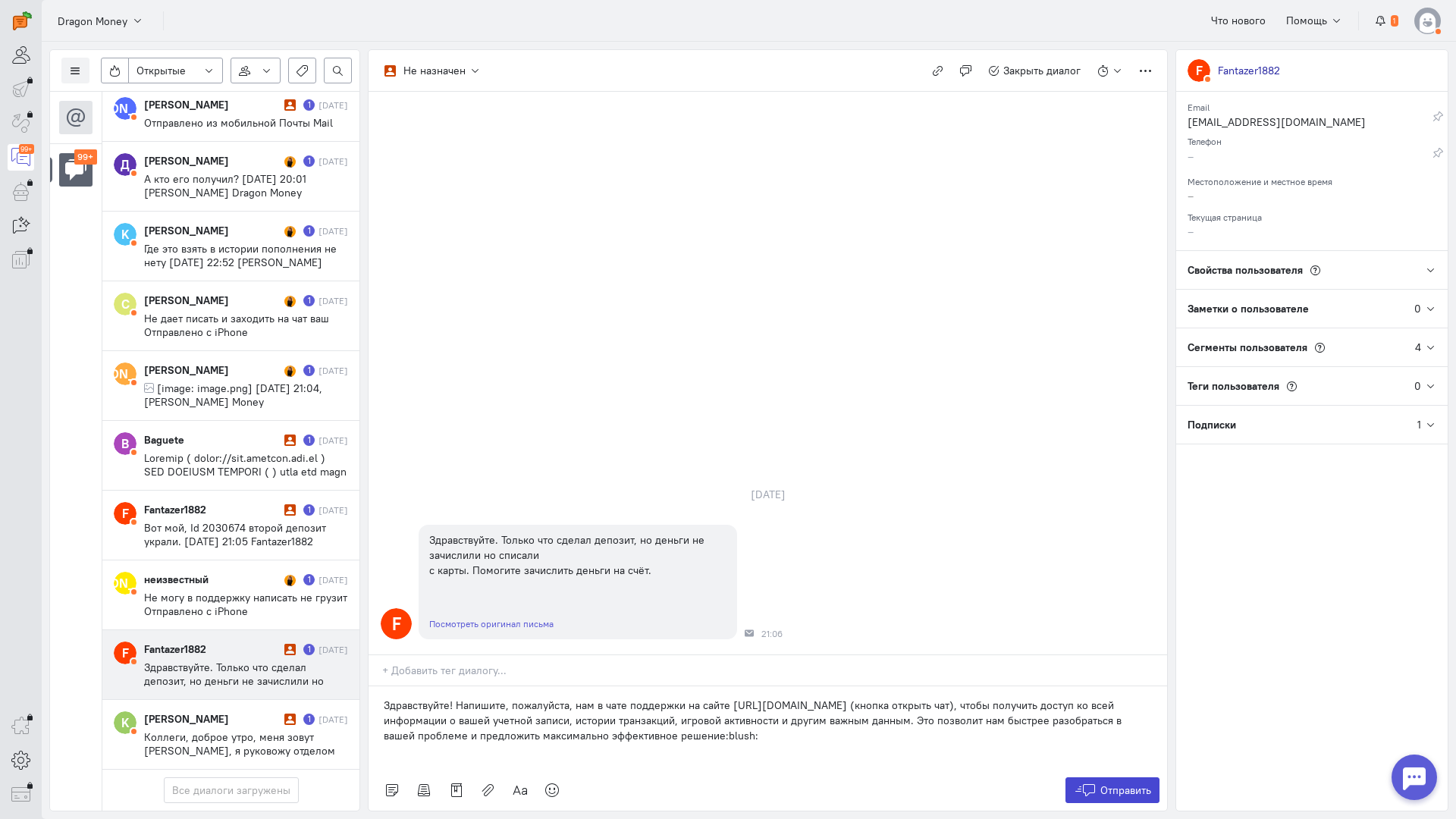
click at [1123, 784] on span "Отправить" at bounding box center [1125, 790] width 51 height 13
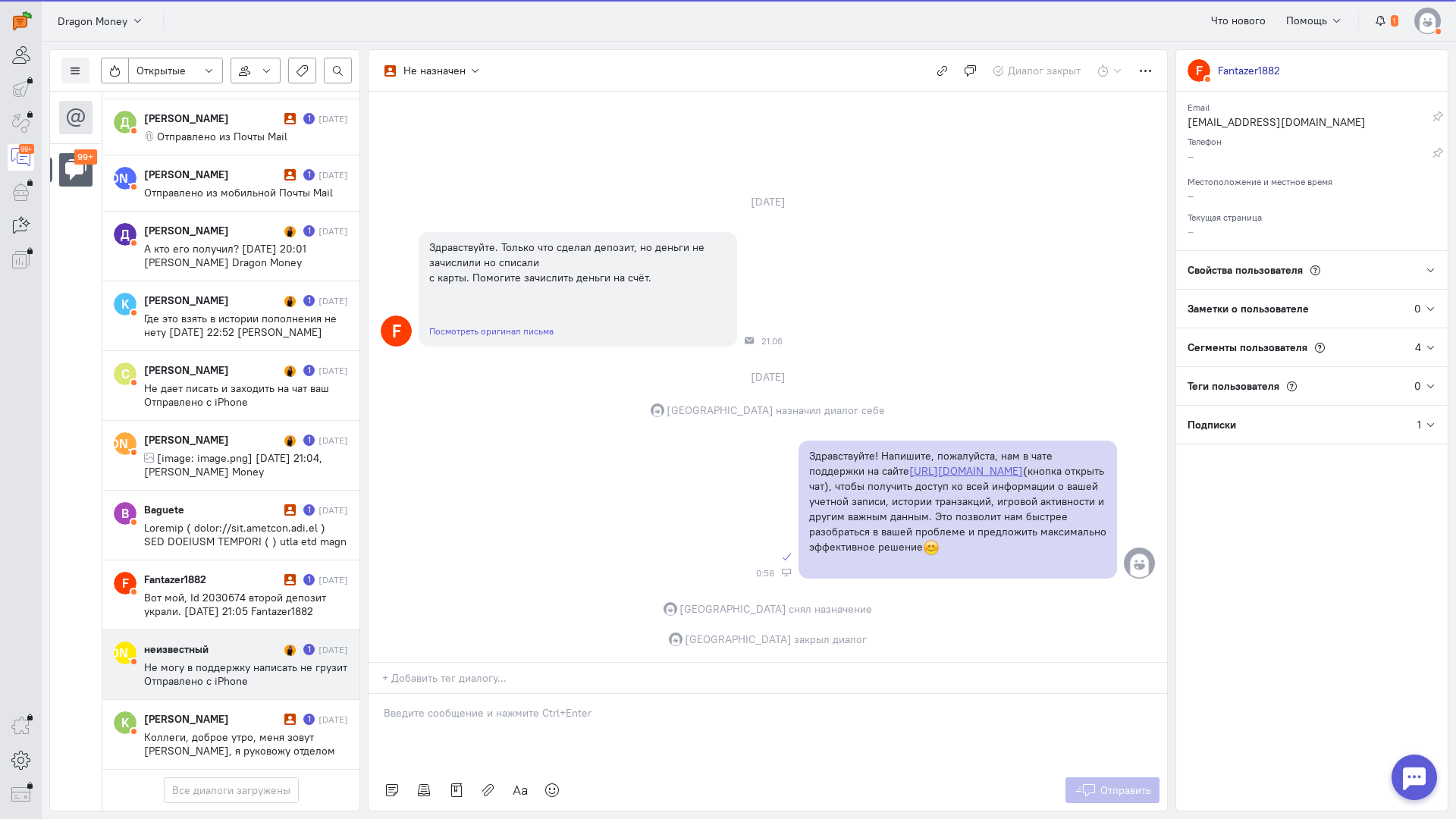
scroll to position [7461, 0]
click at [193, 642] on div "неизвестный 1 [DATE] Не могу в поддержку написать не грузит Отправлено с iPhone" at bounding box center [246, 665] width 204 height 46
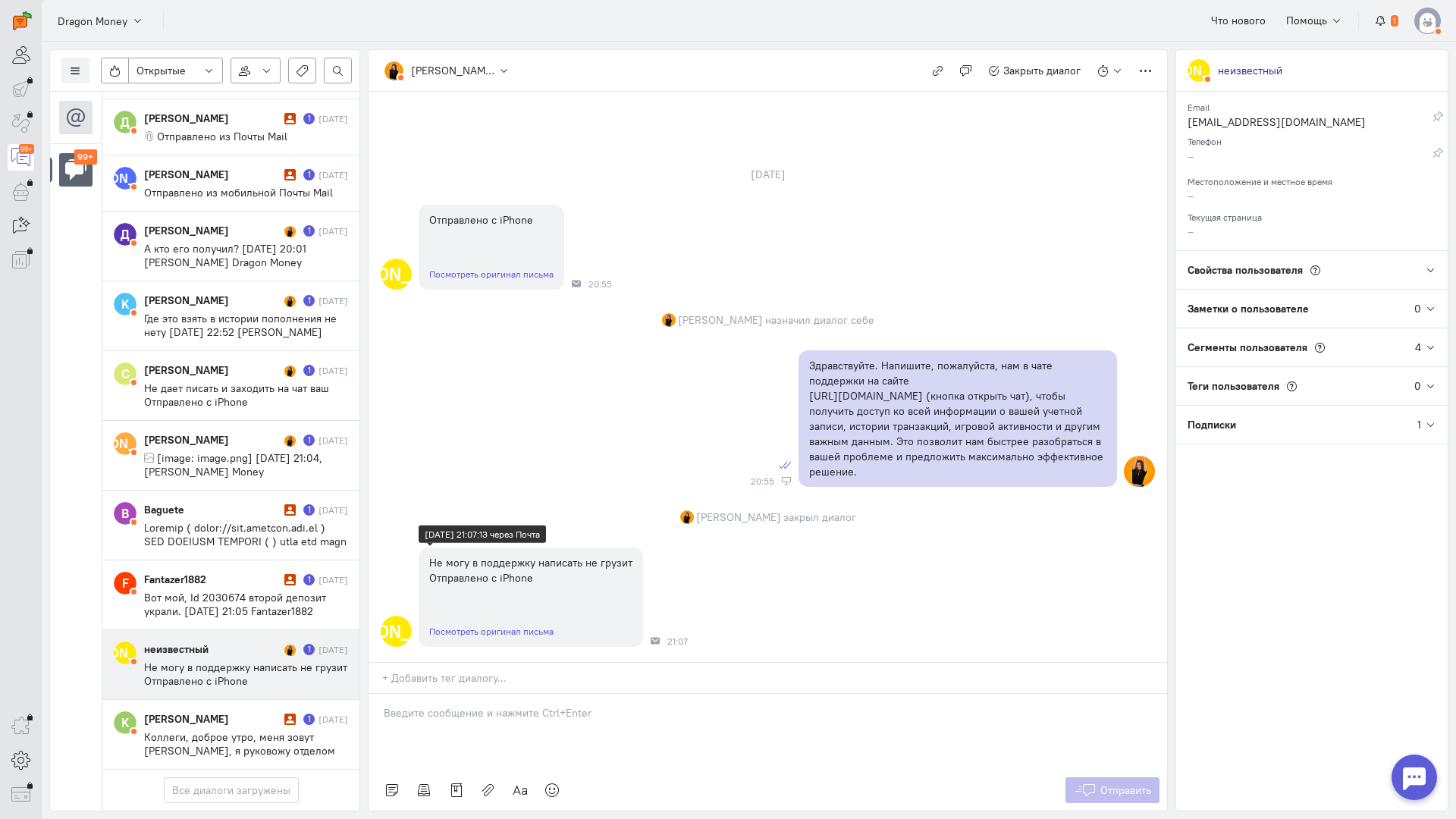
scroll to position [0, 0]
click at [422, 694] on div at bounding box center [767, 732] width 798 height 76
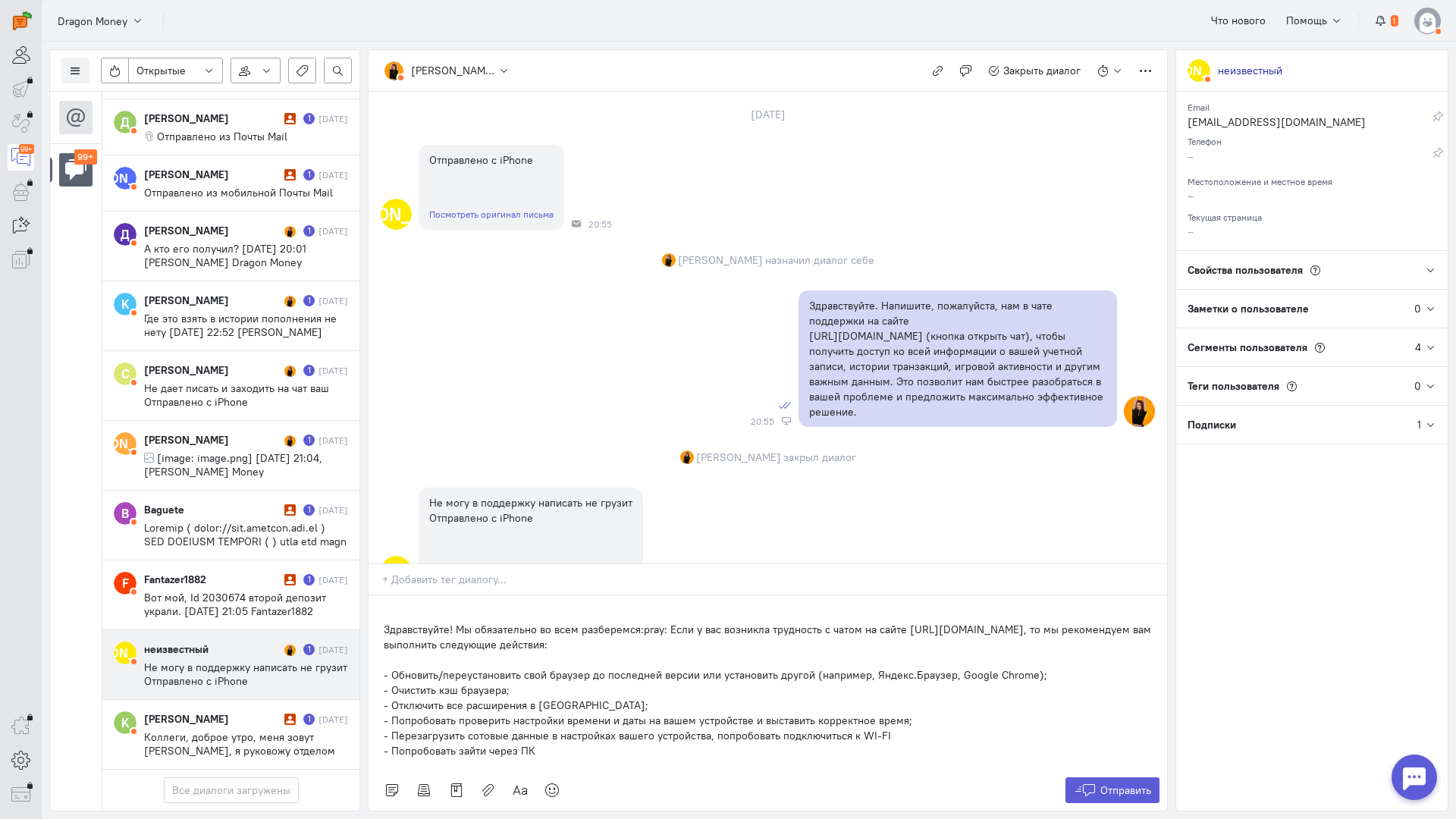
click at [379, 595] on div "Здравствуйте! Мы обязательно во всем разберемся:pray: Если у вас возникла трудн…" at bounding box center [767, 683] width 798 height 175
click at [1107, 784] on span "Отправить" at bounding box center [1125, 790] width 51 height 13
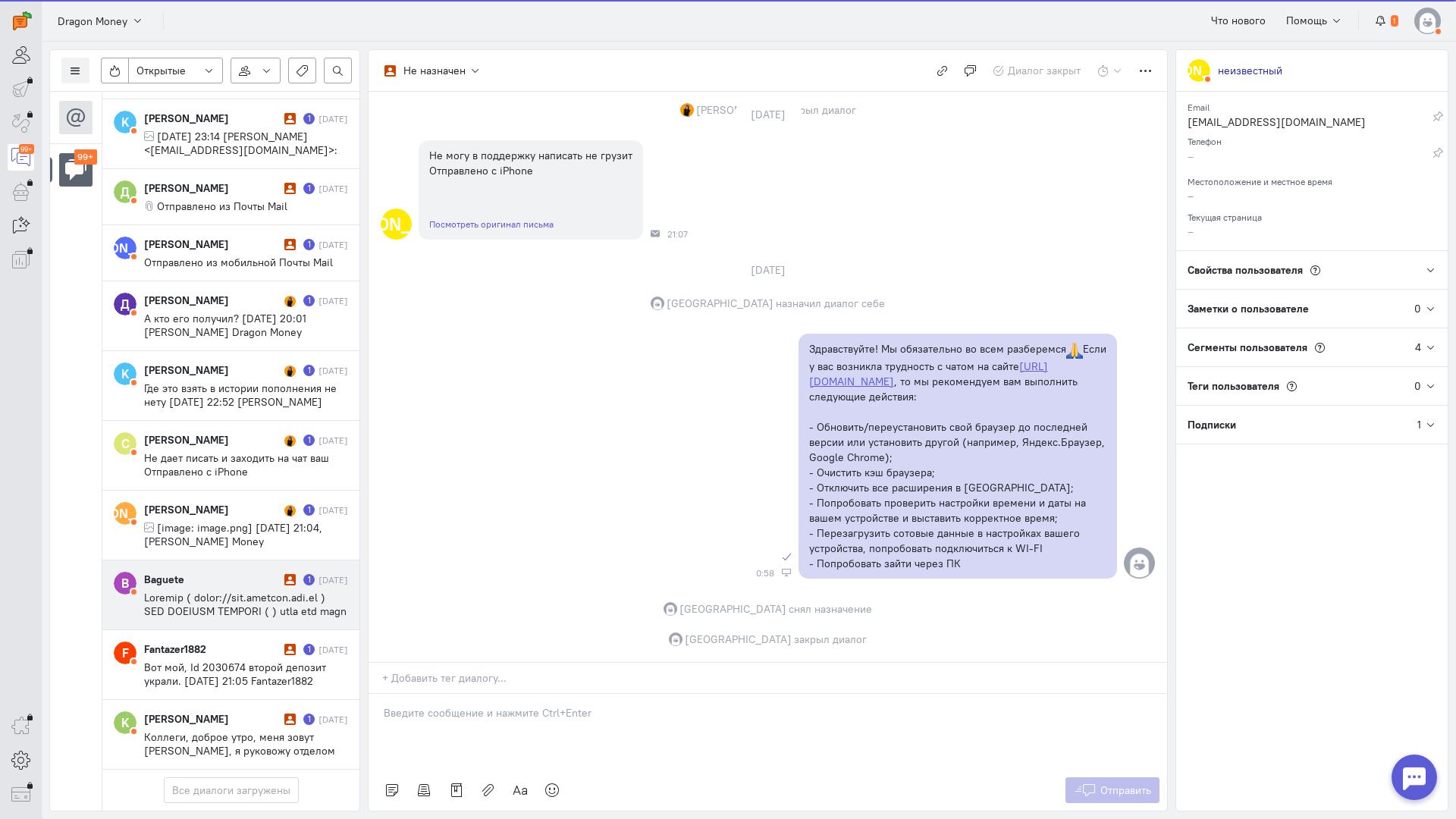
scroll to position [7380, 0]
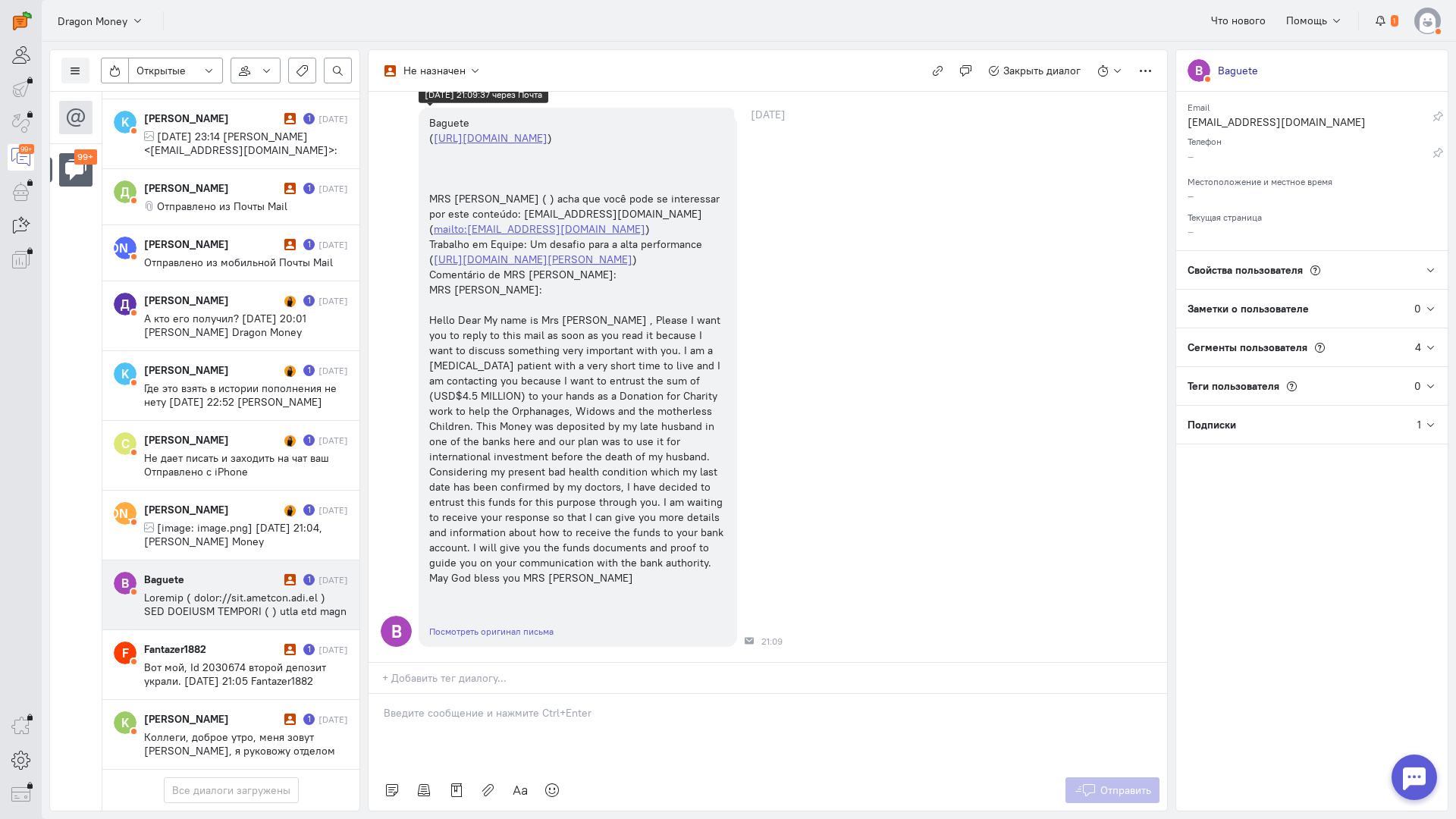
scroll to position [161, 0]
copy div "Hello Dear My name is Mrs [PERSON_NAME] , Please I want you to reply to this ma…"
drag, startPoint x: 426, startPoint y: 221, endPoint x: 592, endPoint y: 487, distance: 313.5
click at [592, 487] on div "Baguete ( [URL][DOMAIN_NAME] ) MRS [PERSON_NAME] ( ) acha que você pode se inte…" at bounding box center [578, 350] width 319 height 486
click at [933, 72] on icon "button" at bounding box center [937, 71] width 11 height 11
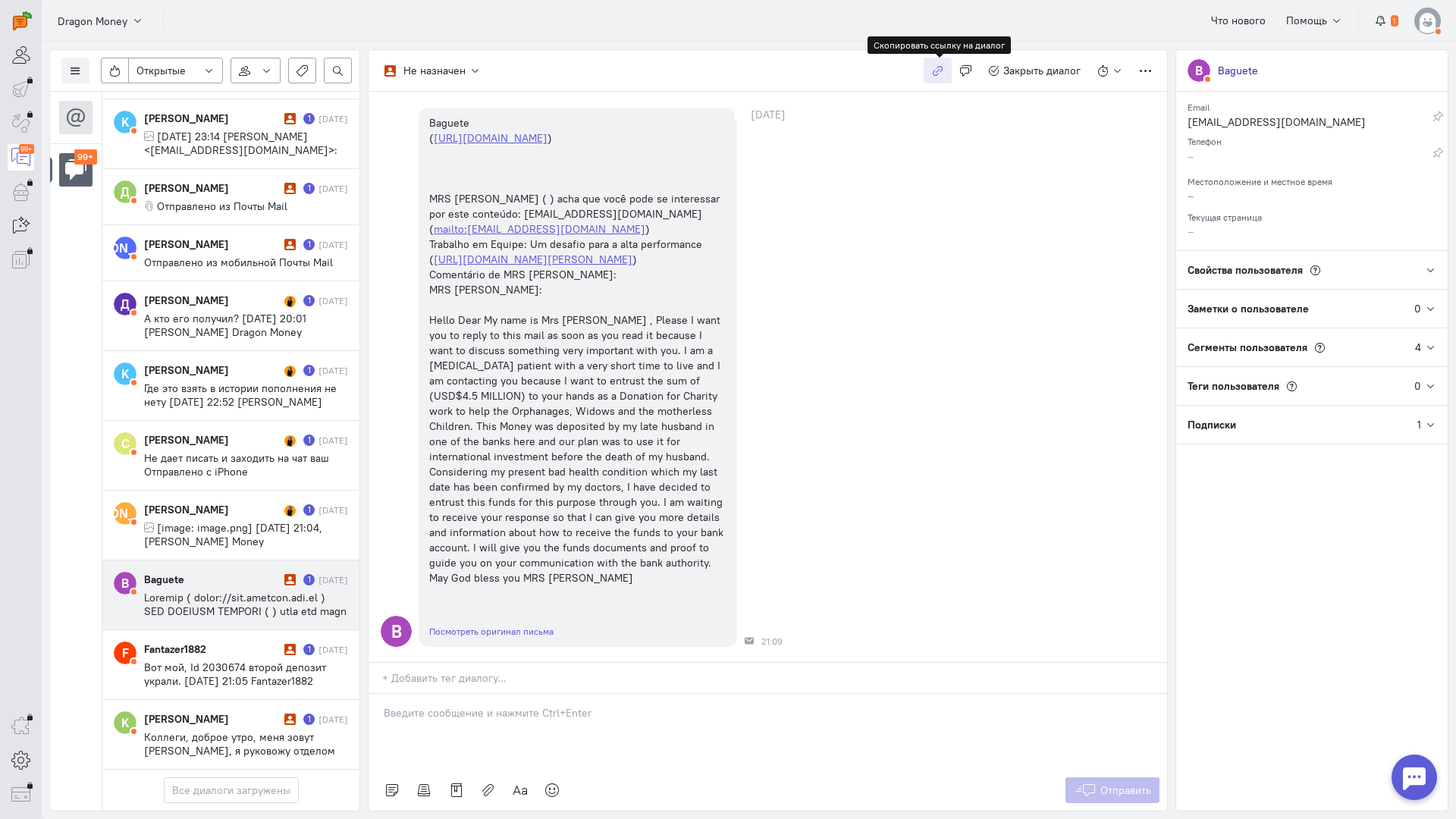
copy div "Hello Dear My name is Mrs [PERSON_NAME] , Please I want you to reply to this ma…"
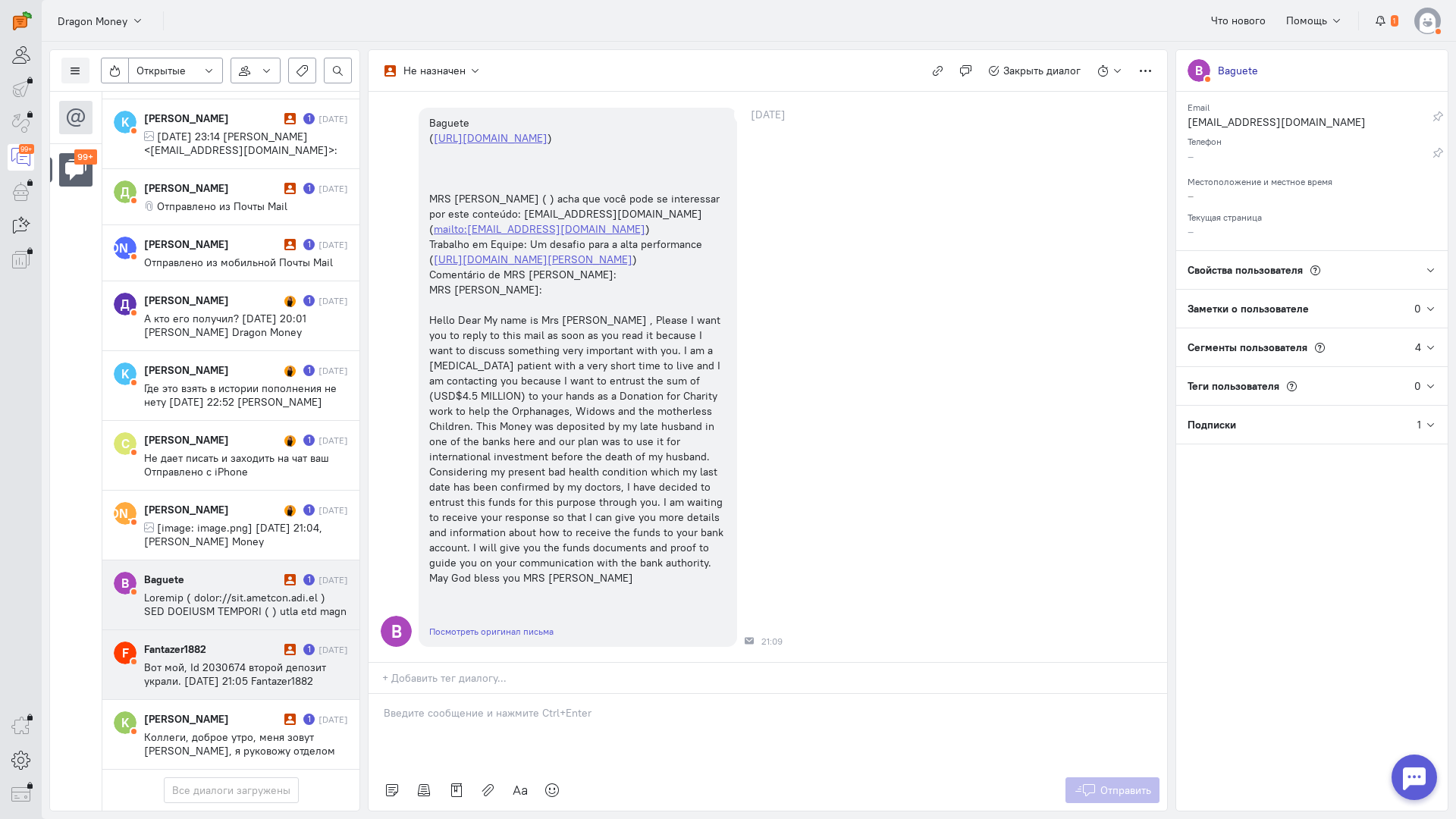
drag, startPoint x: 211, startPoint y: 553, endPoint x: 226, endPoint y: 554, distance: 15.0
click at [212, 642] on div "Fantazer1882" at bounding box center [212, 649] width 136 height 15
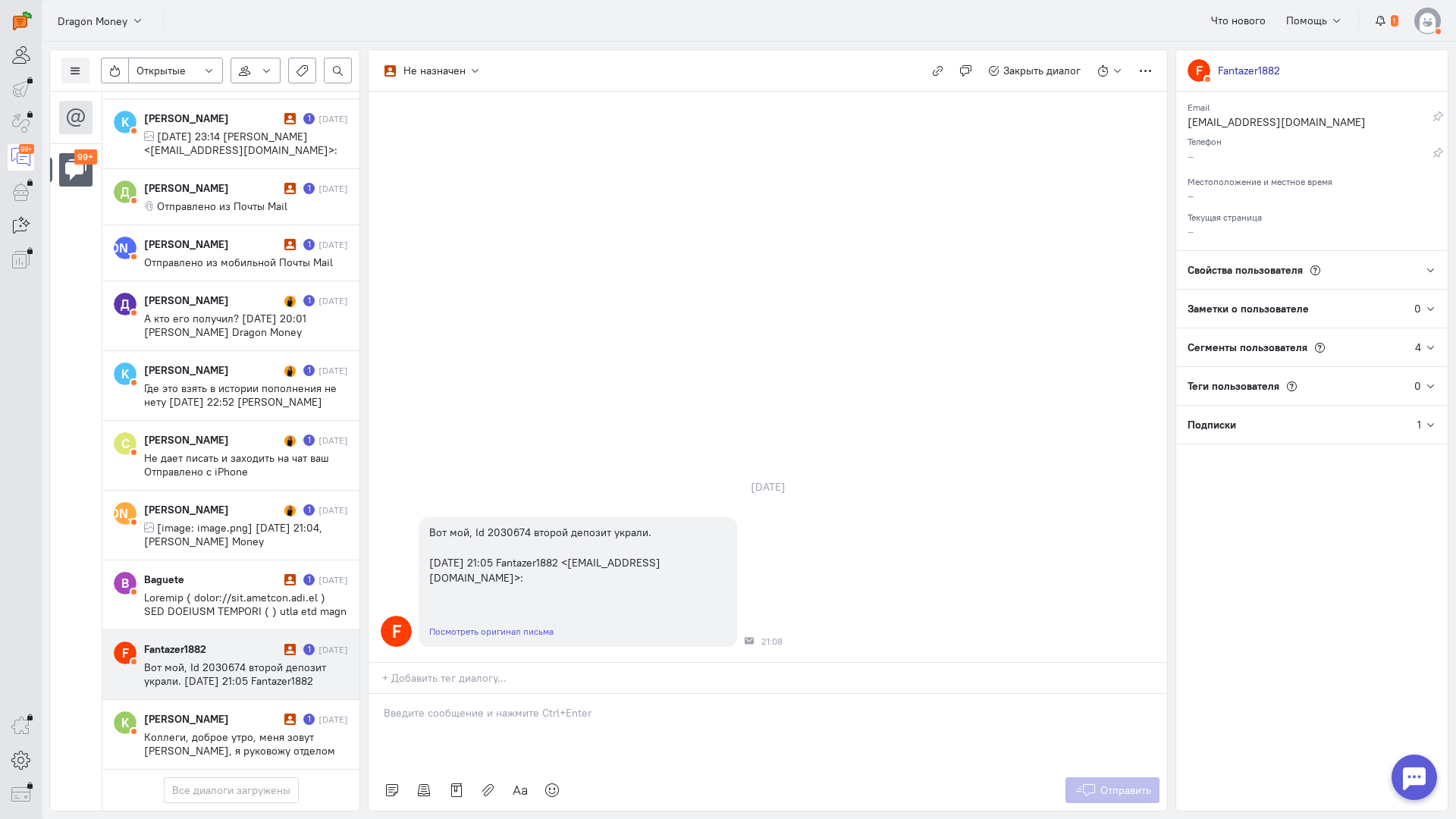
click at [456, 706] on p at bounding box center [767, 713] width 768 height 15
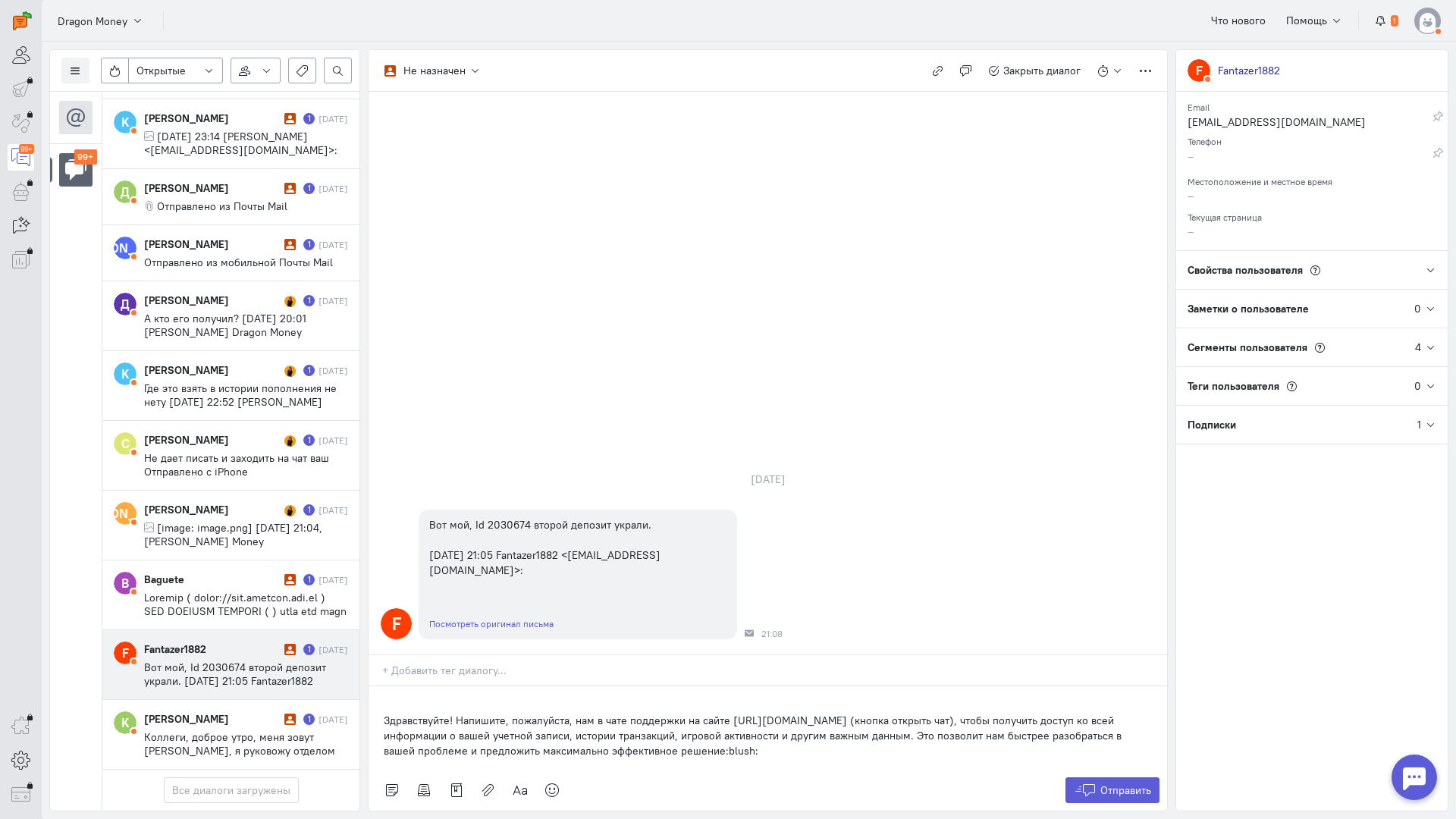
click at [382, 687] on div "Здравствуйте! Напишите, пожалуйста, нам в чате поддержки на сайте [URL][DOMAIN_…" at bounding box center [767, 728] width 798 height 83
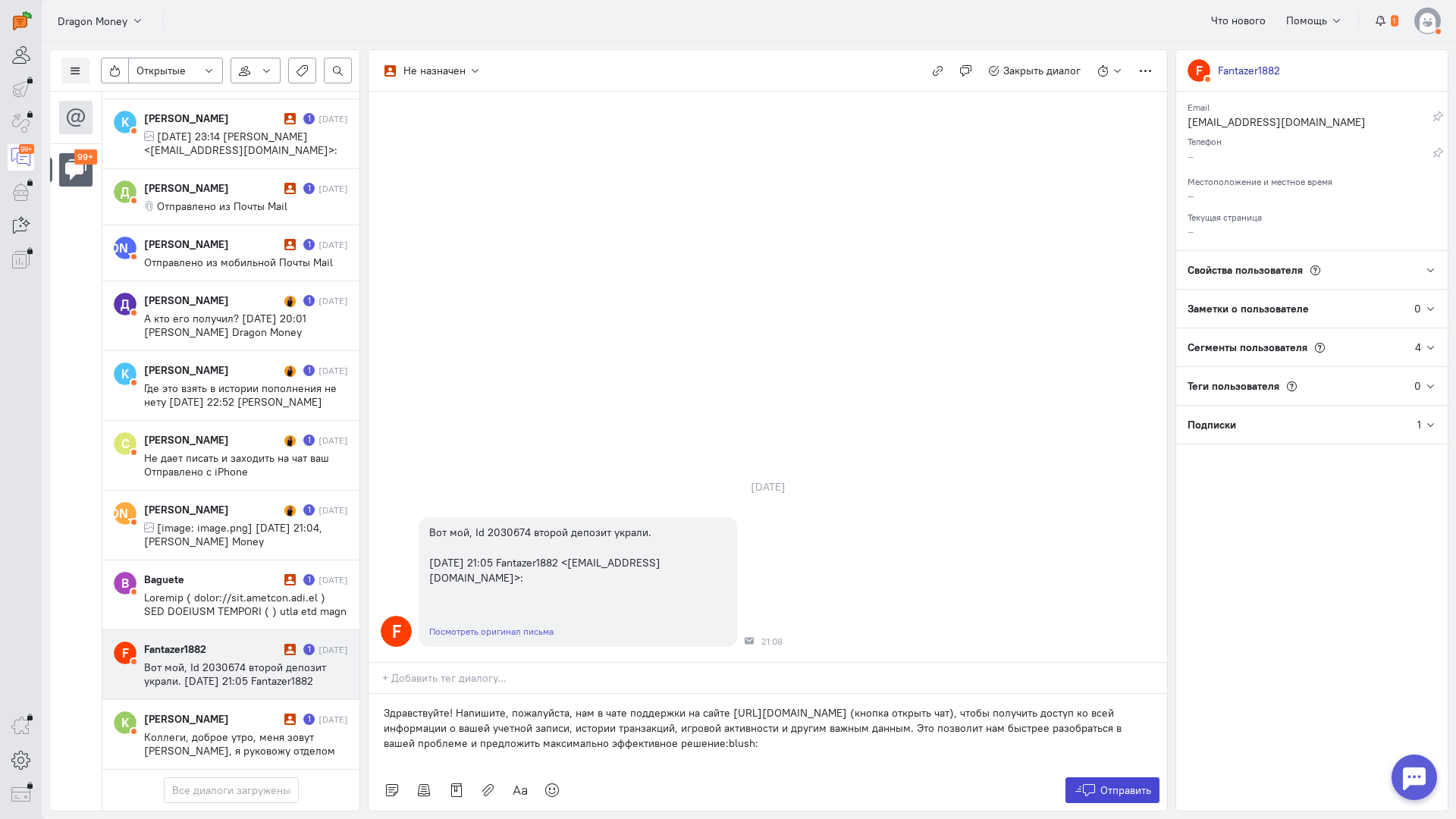
drag, startPoint x: 1082, startPoint y: 703, endPoint x: 1075, endPoint y: 691, distance: 13.9
click at [1083, 783] on icon at bounding box center [1085, 790] width 23 height 15
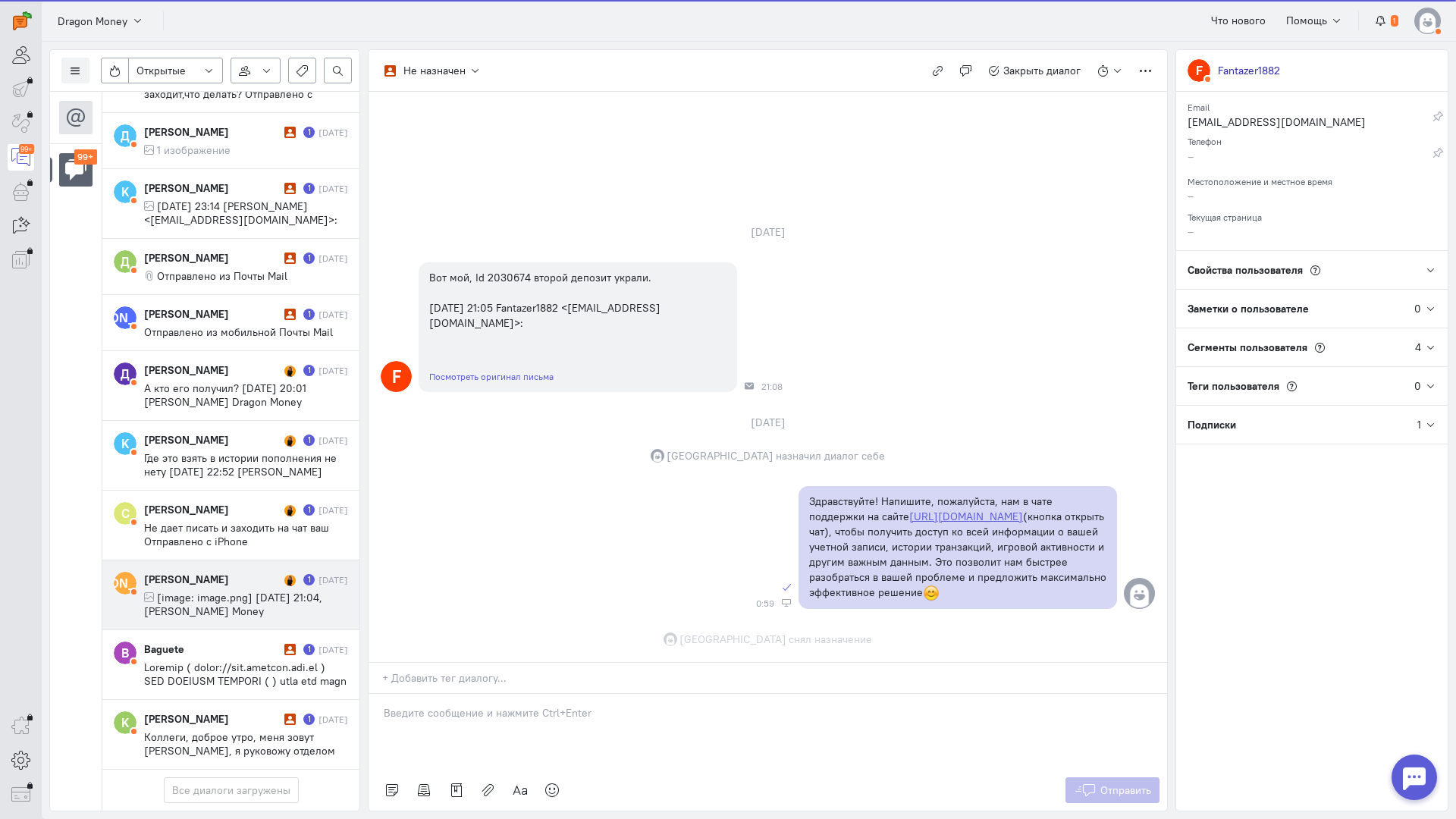
scroll to position [7, 0]
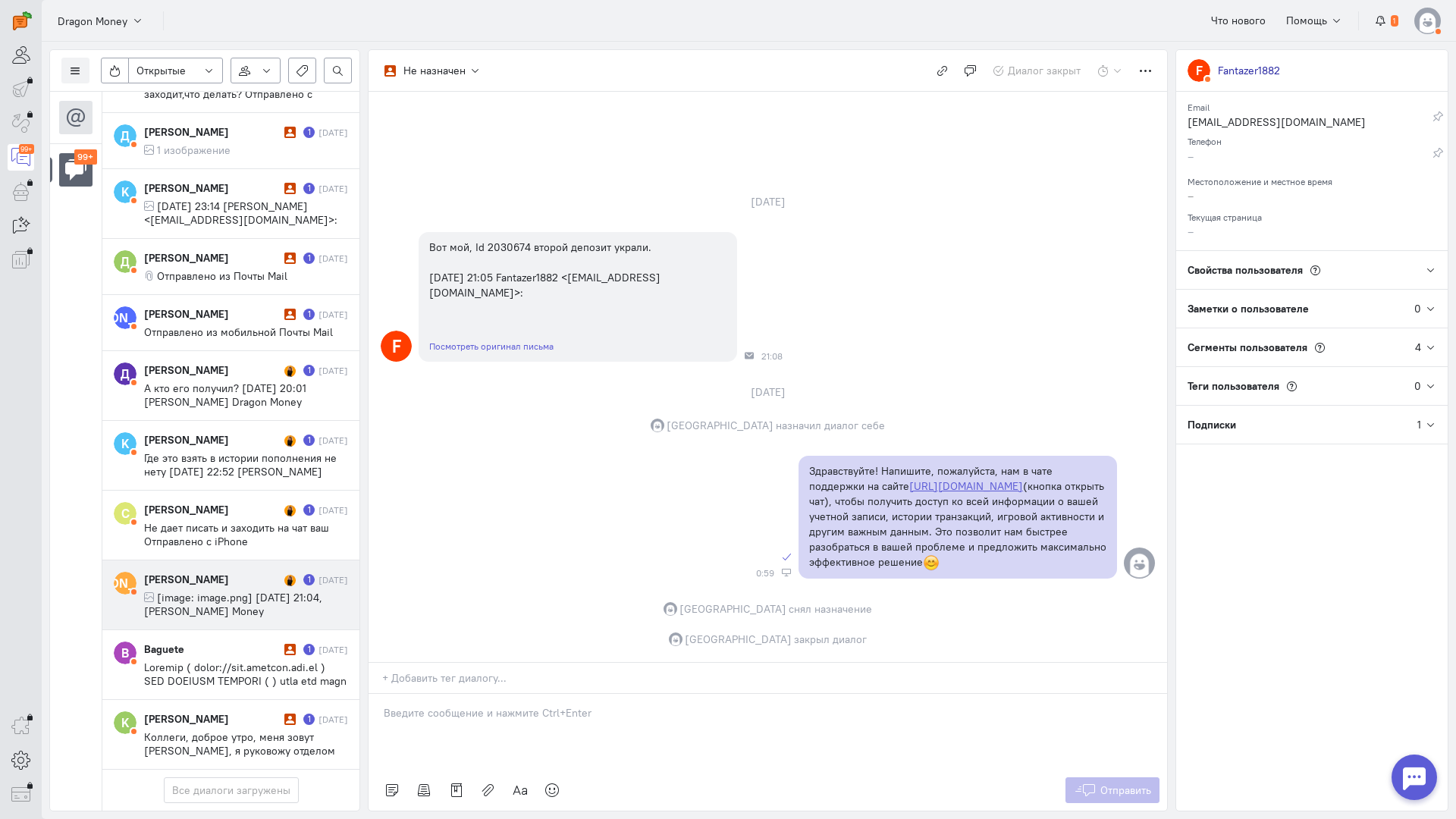
click at [217, 591] on span "[image: image.png] [DATE] 21:04, [PERSON_NAME] Money <[EMAIL_ADDRESS][DOMAIN_NA…" at bounding box center [236, 611] width 184 height 41
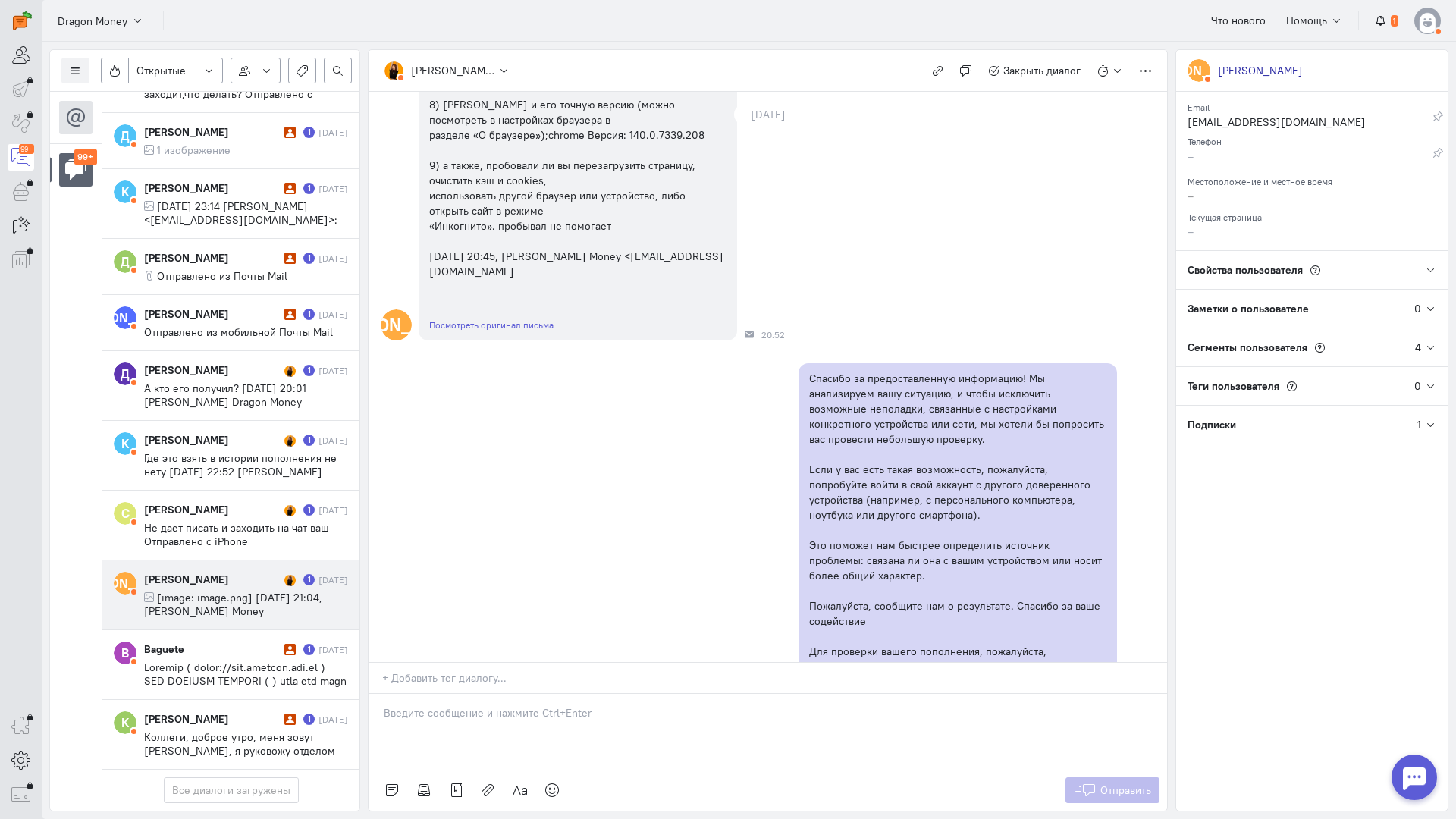
scroll to position [1777, 0]
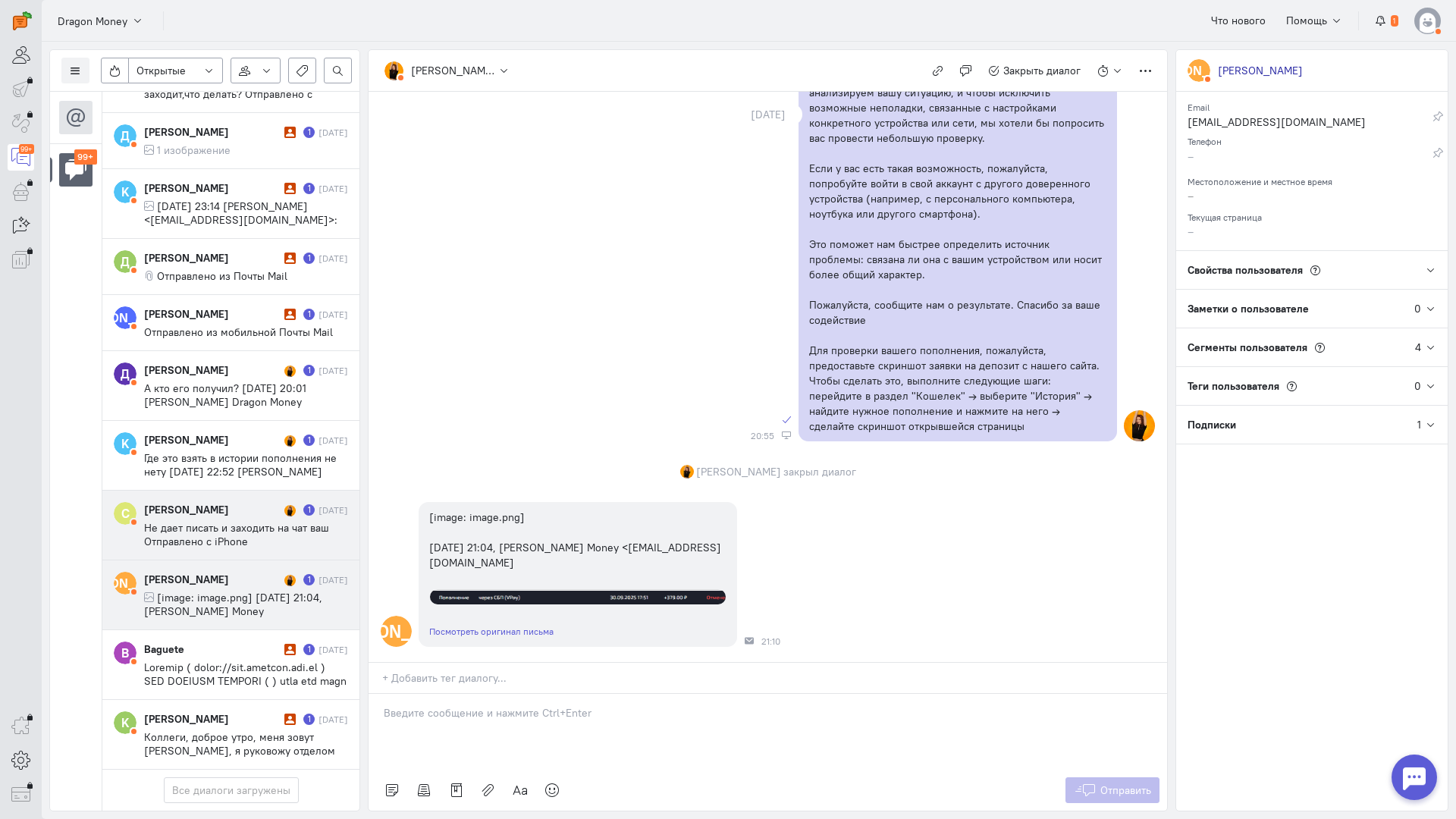
click at [244, 521] on span "Не дает писать и заходить на чат ваш Отправлено с iPhone" at bounding box center [236, 535] width 185 height 28
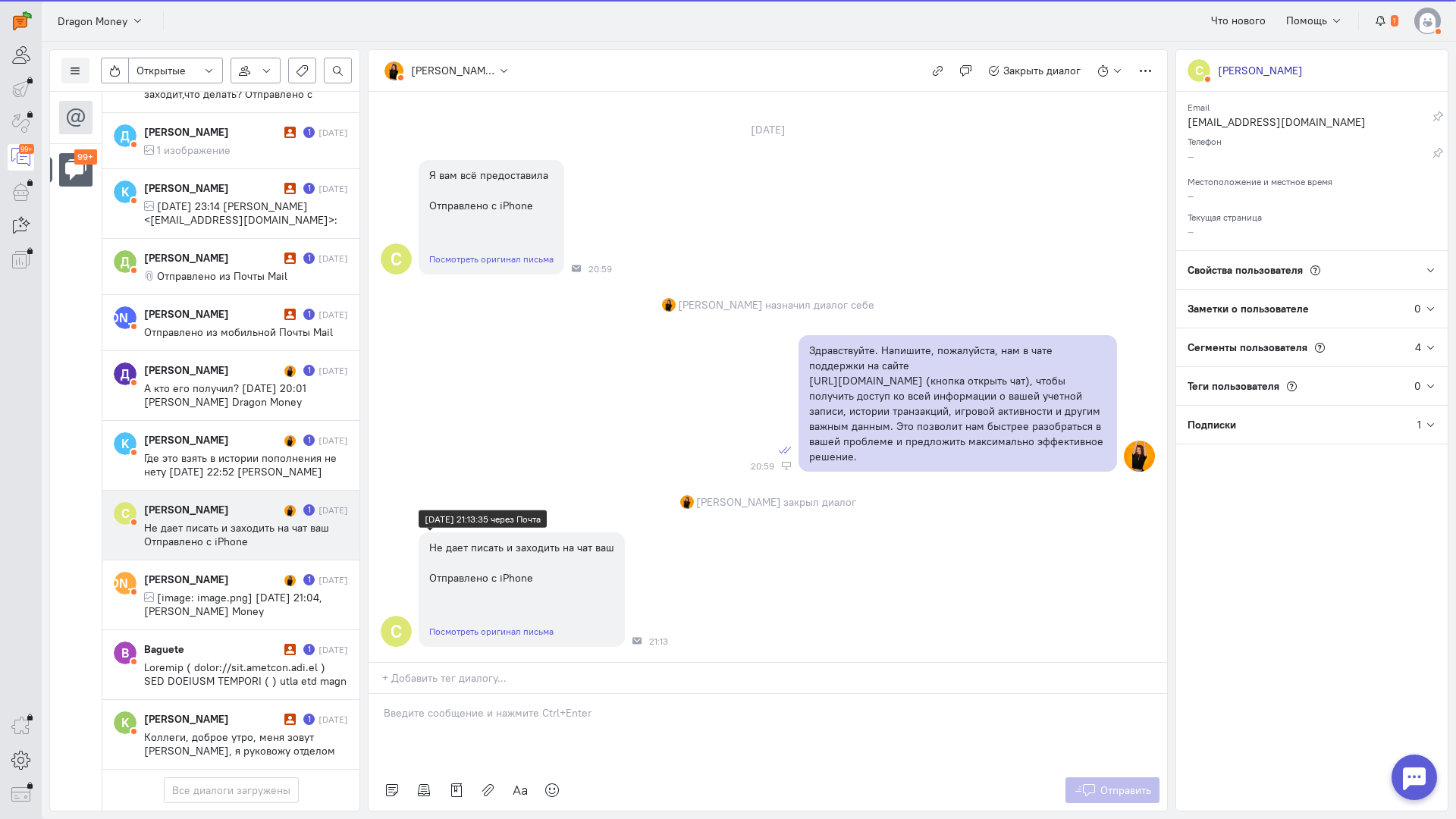
scroll to position [78, 0]
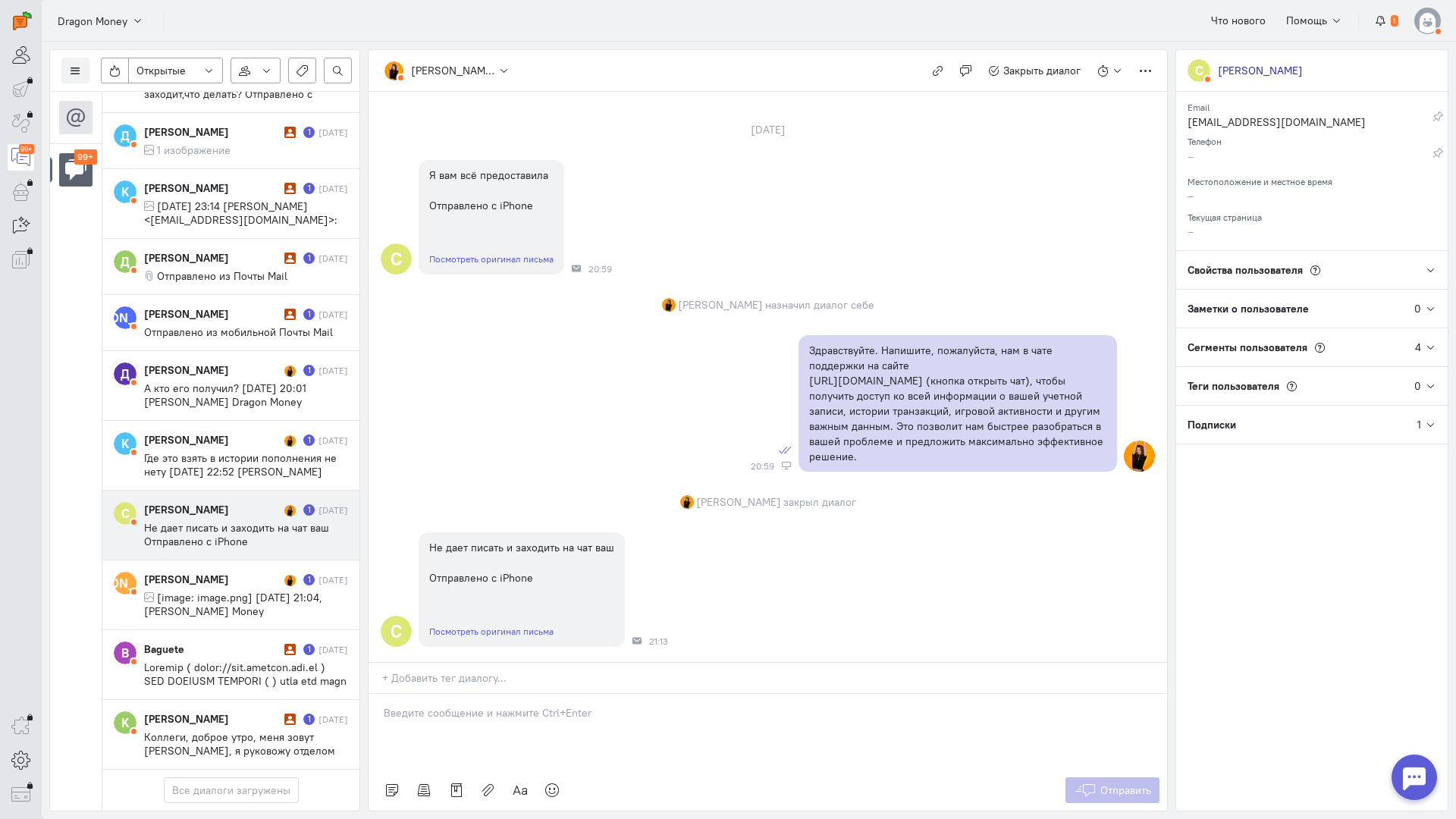
click at [444, 694] on div at bounding box center [767, 732] width 798 height 76
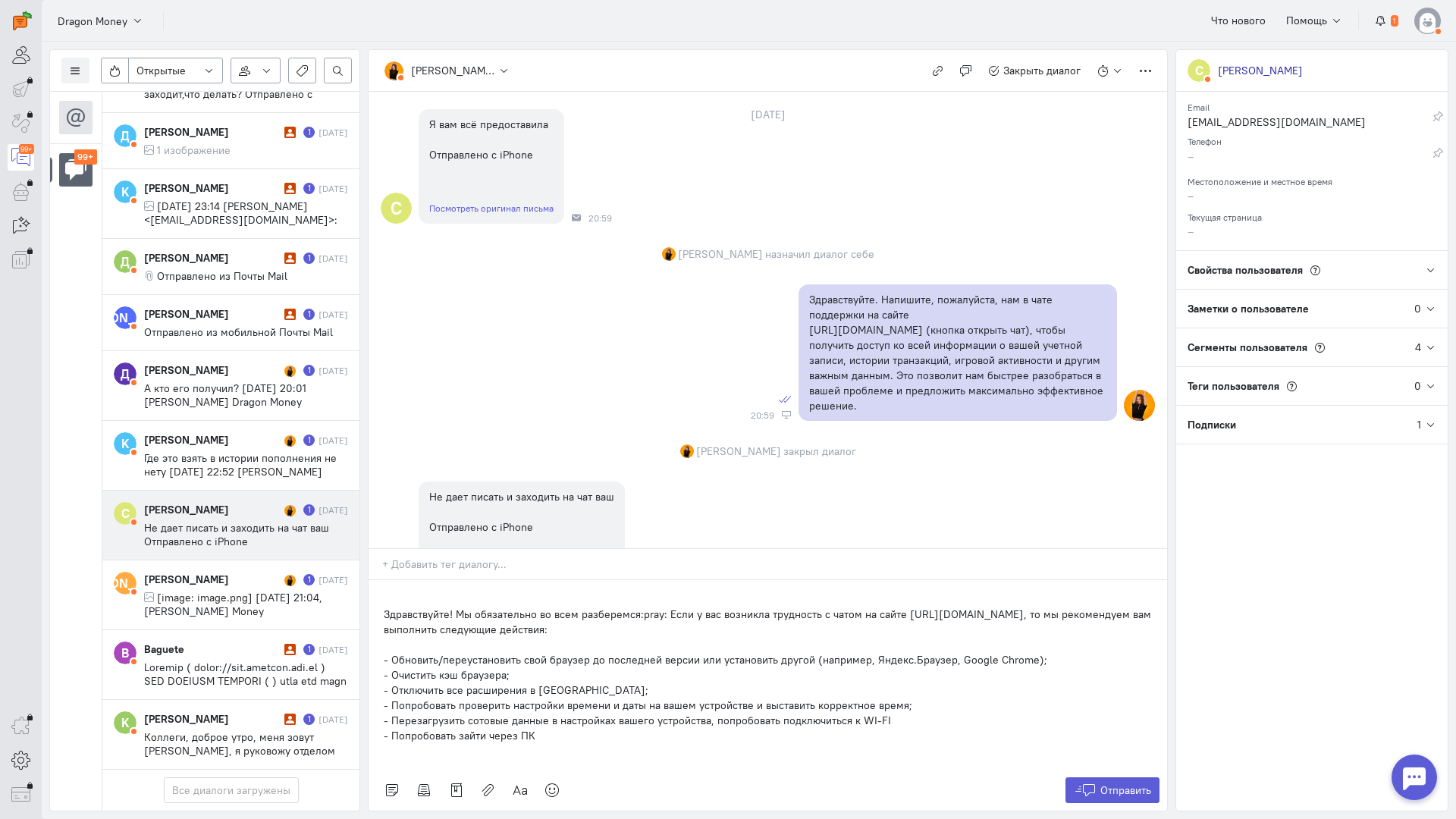
scroll to position [0, 0]
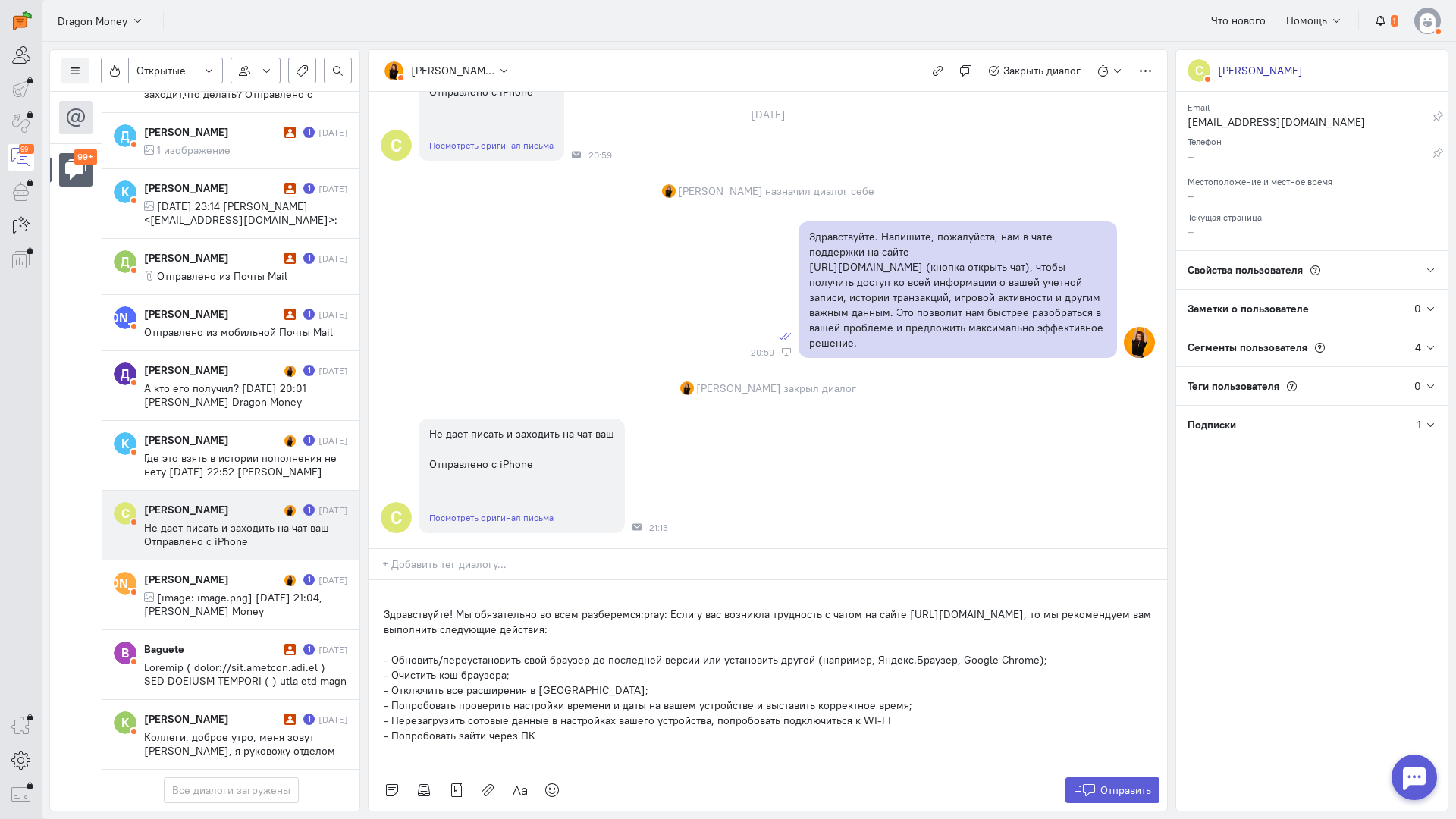
click at [382, 580] on div "Здравствуйте! Мы обязательно во всем разберемся:pray: Если у вас возникла трудн…" at bounding box center [767, 675] width 798 height 190
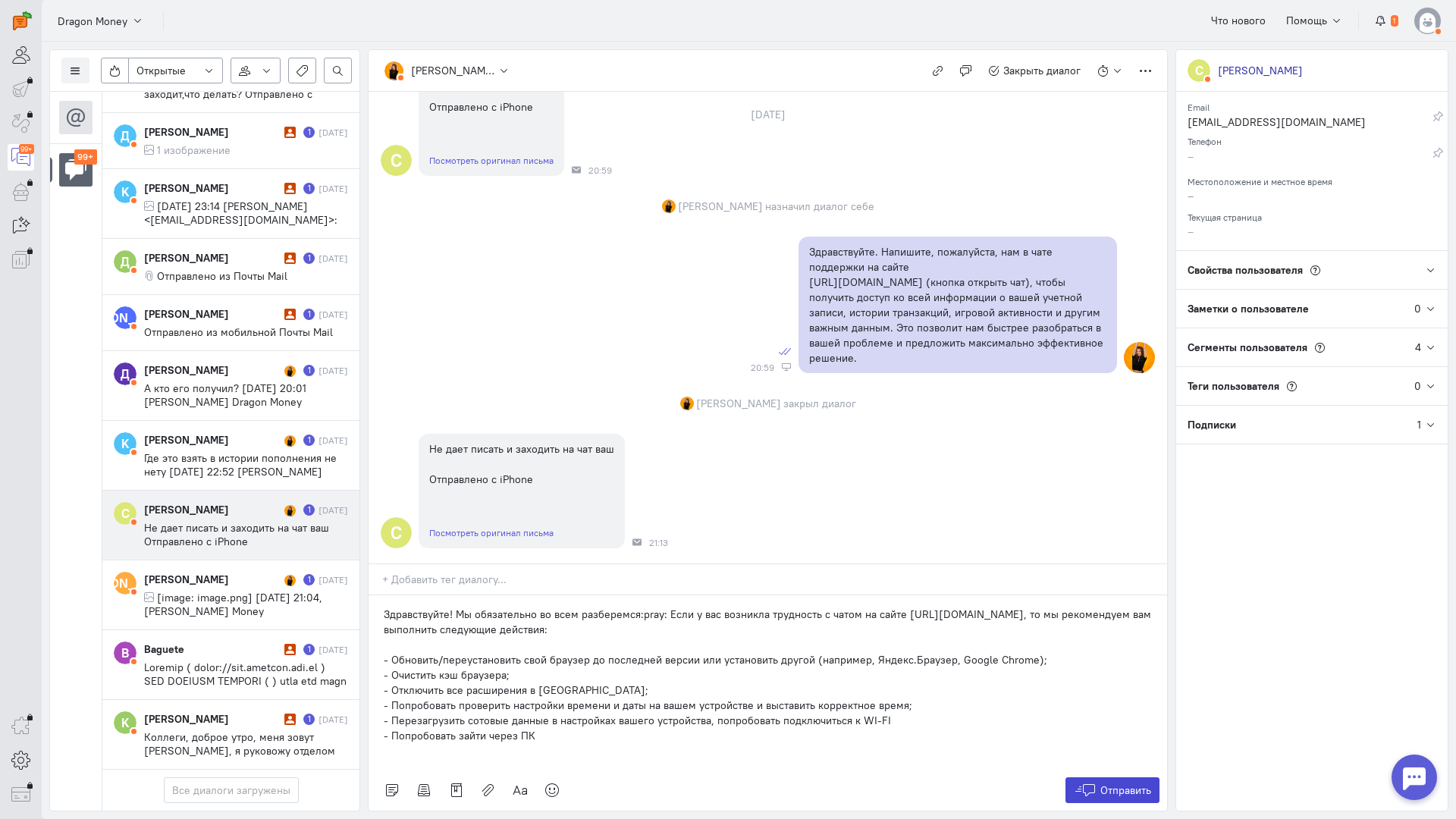
click at [1107, 784] on span "Отправить" at bounding box center [1125, 790] width 51 height 13
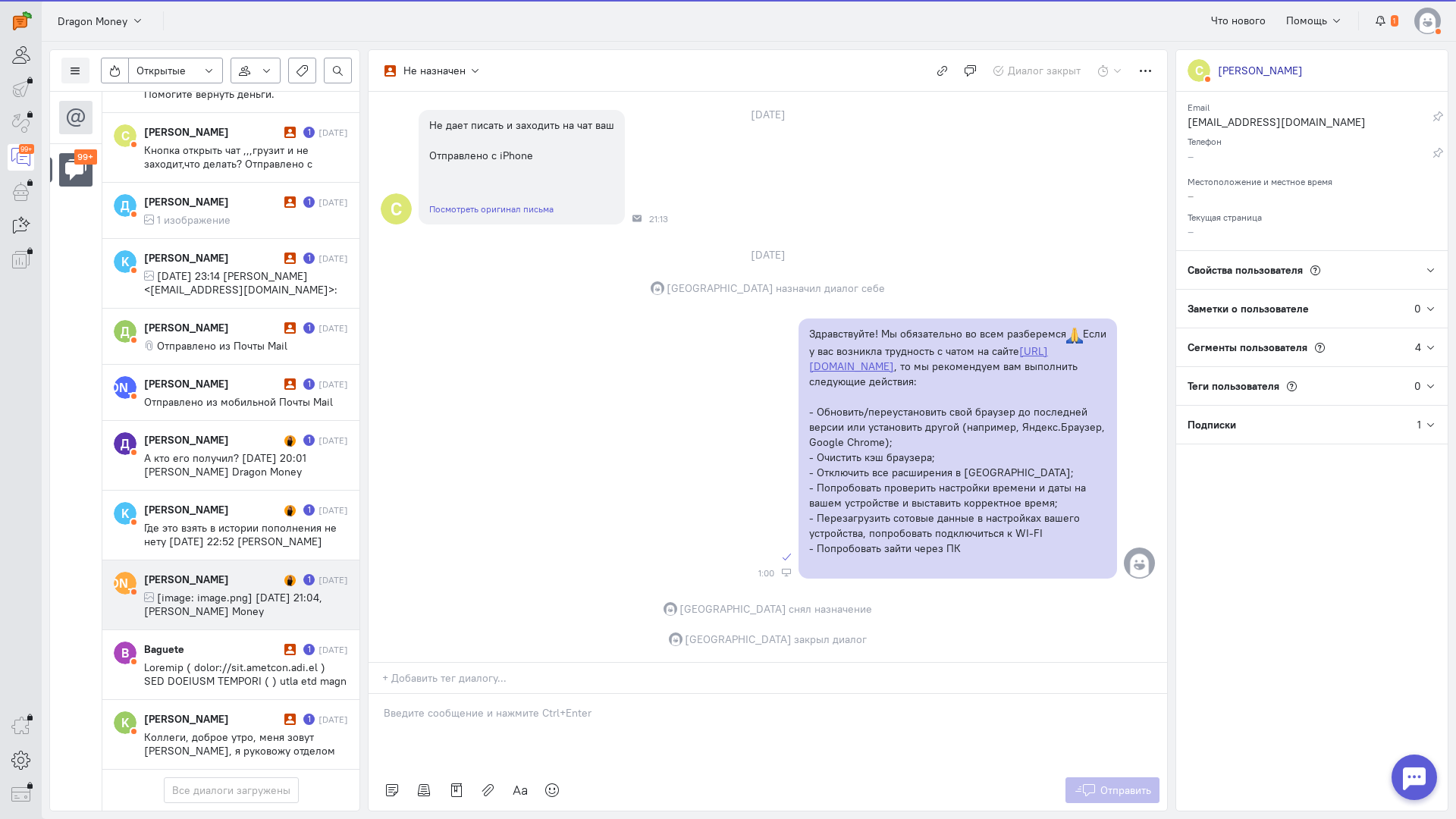
scroll to position [7230, 0]
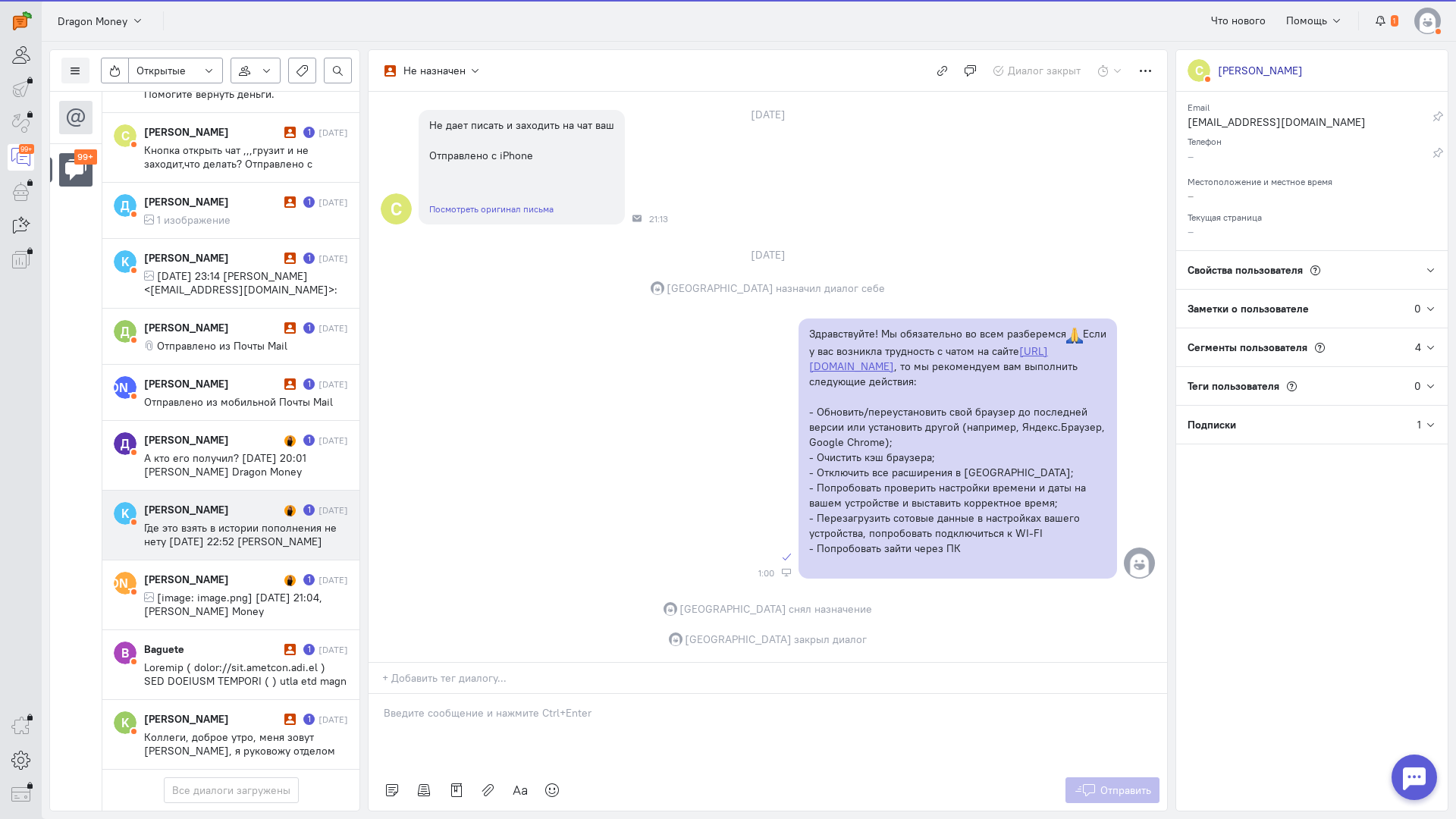
click at [223, 502] on div "[PERSON_NAME] 1 [DATE] Где это взять в истории пополнения не нету [DATE] 22:52 …" at bounding box center [246, 525] width 204 height 46
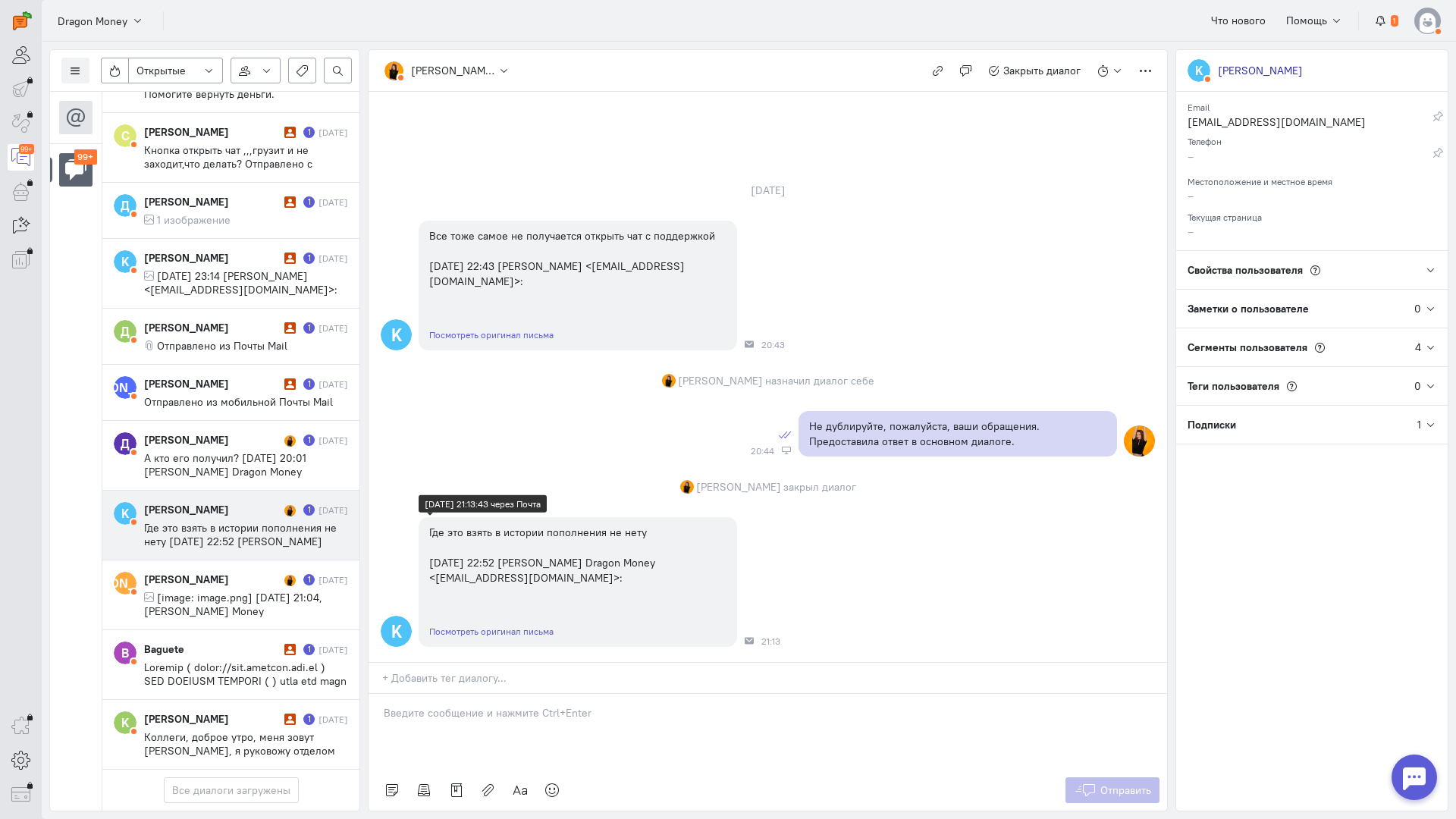
scroll to position [0, 0]
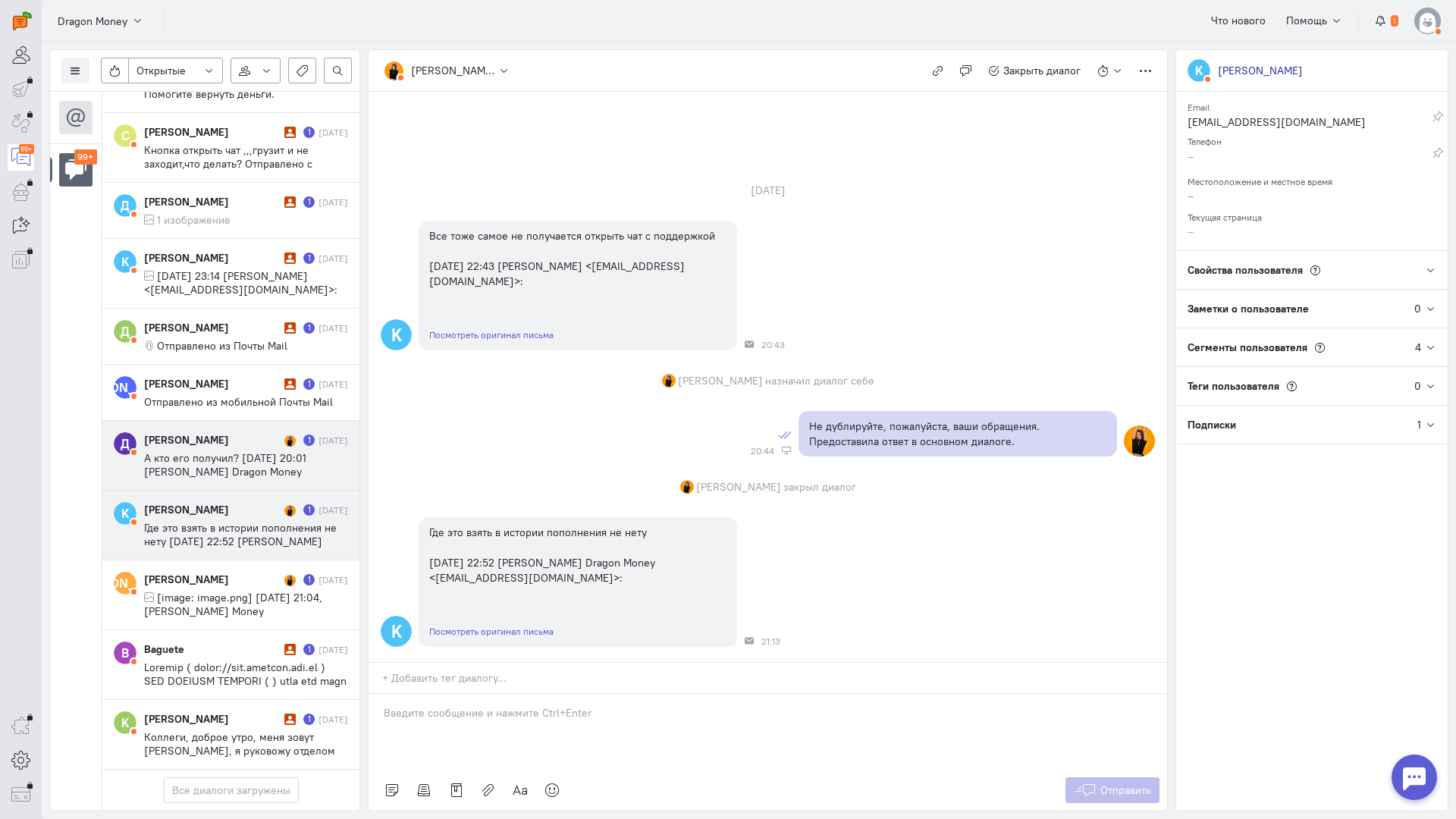
click at [257, 432] on div "[PERSON_NAME]" at bounding box center [212, 439] width 136 height 15
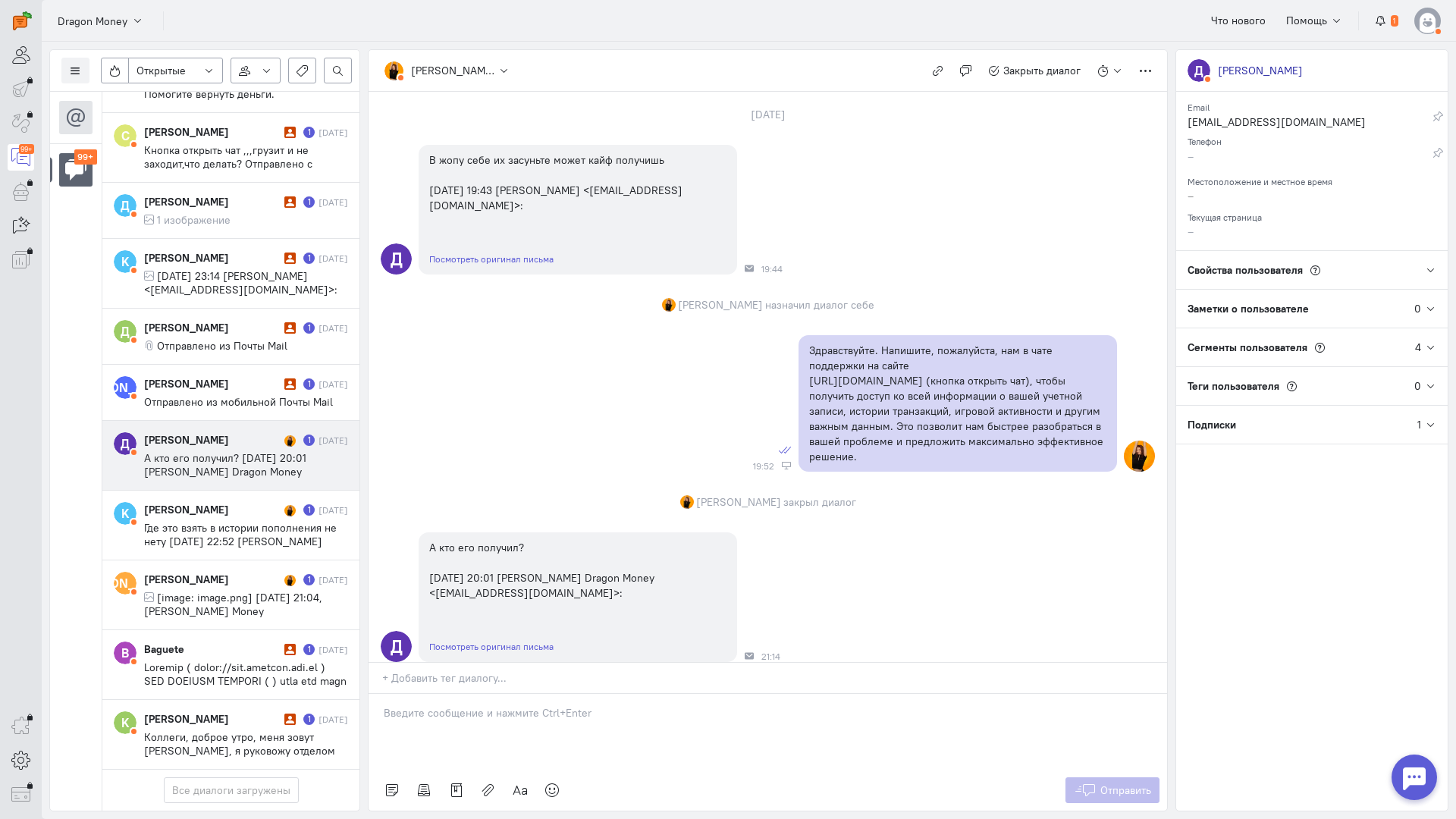
copy div "Здравствуйте. Напишите, пожалуйста, нам в чате поддержки на сайте [URL][DOMAIN_…"
drag, startPoint x: 858, startPoint y: 461, endPoint x: 763, endPoint y: 346, distance: 149.2
click at [763, 346] on div "Здравствуйте. Напишите, пожалуйста, нам в чате поддержки на сайте [URL][DOMAIN_…" at bounding box center [767, 403] width 798 height 152
click at [444, 694] on div at bounding box center [767, 732] width 798 height 76
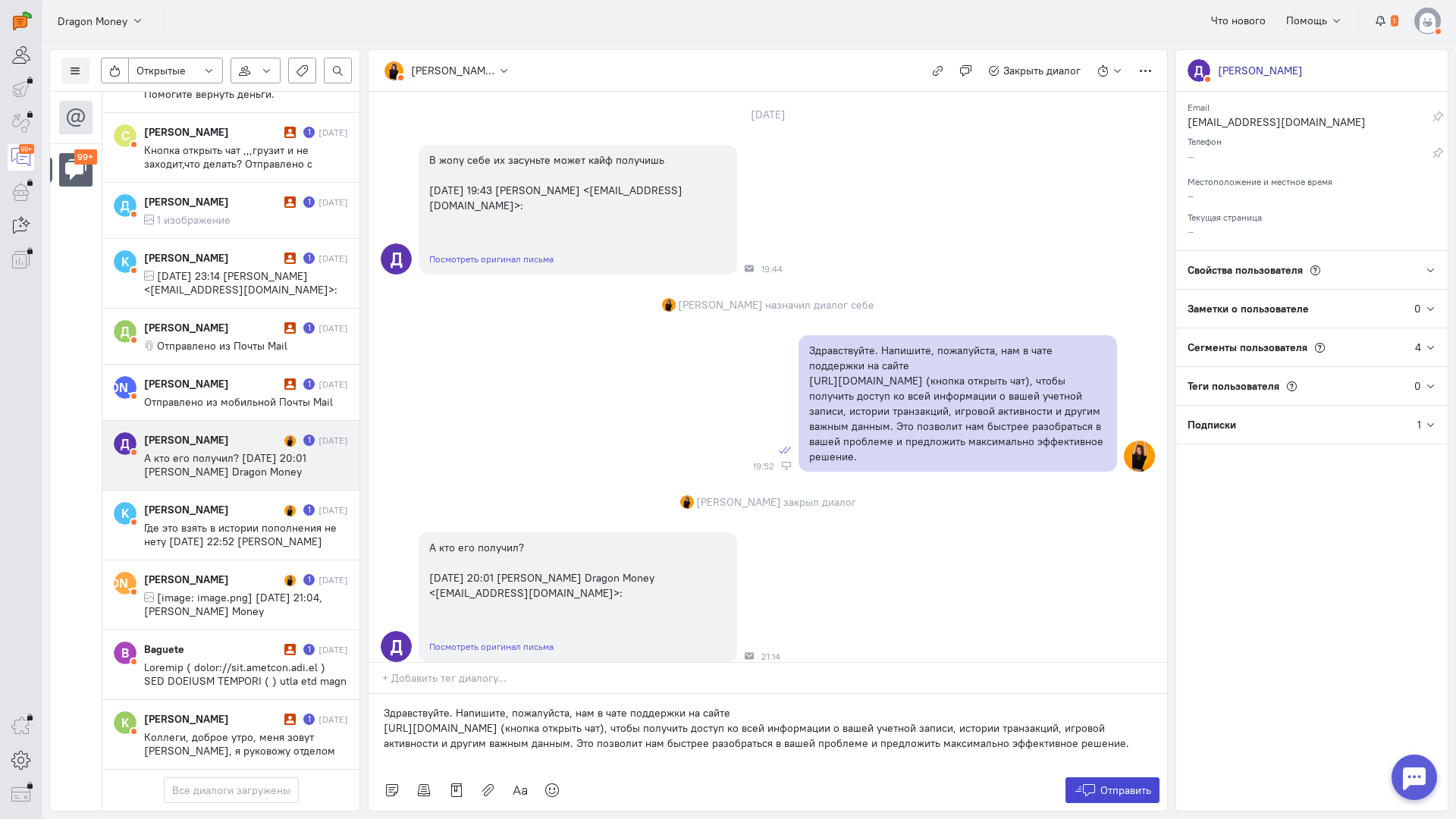
click at [1144, 784] on span "Отправить" at bounding box center [1125, 790] width 51 height 13
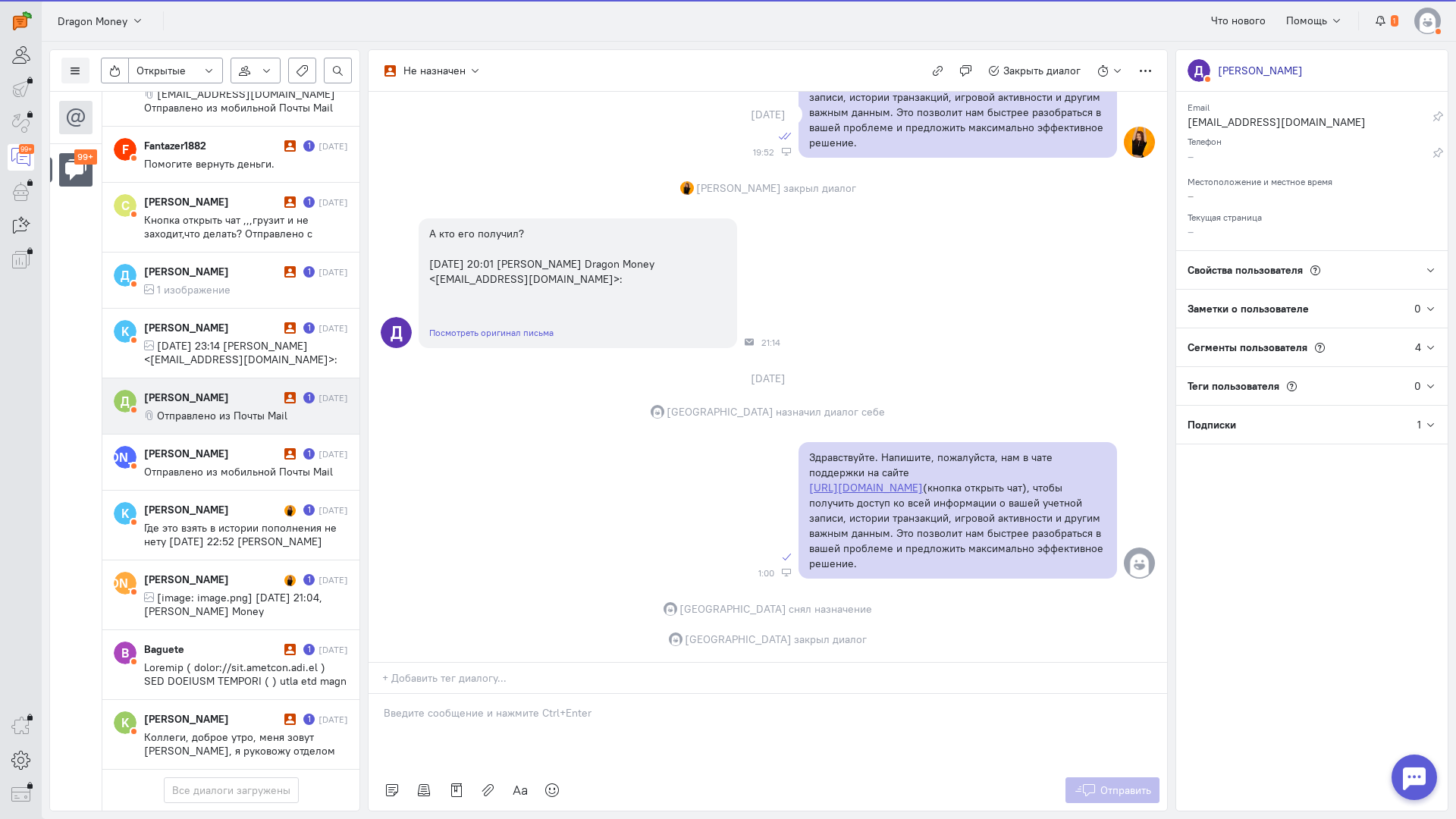
scroll to position [7162, 0]
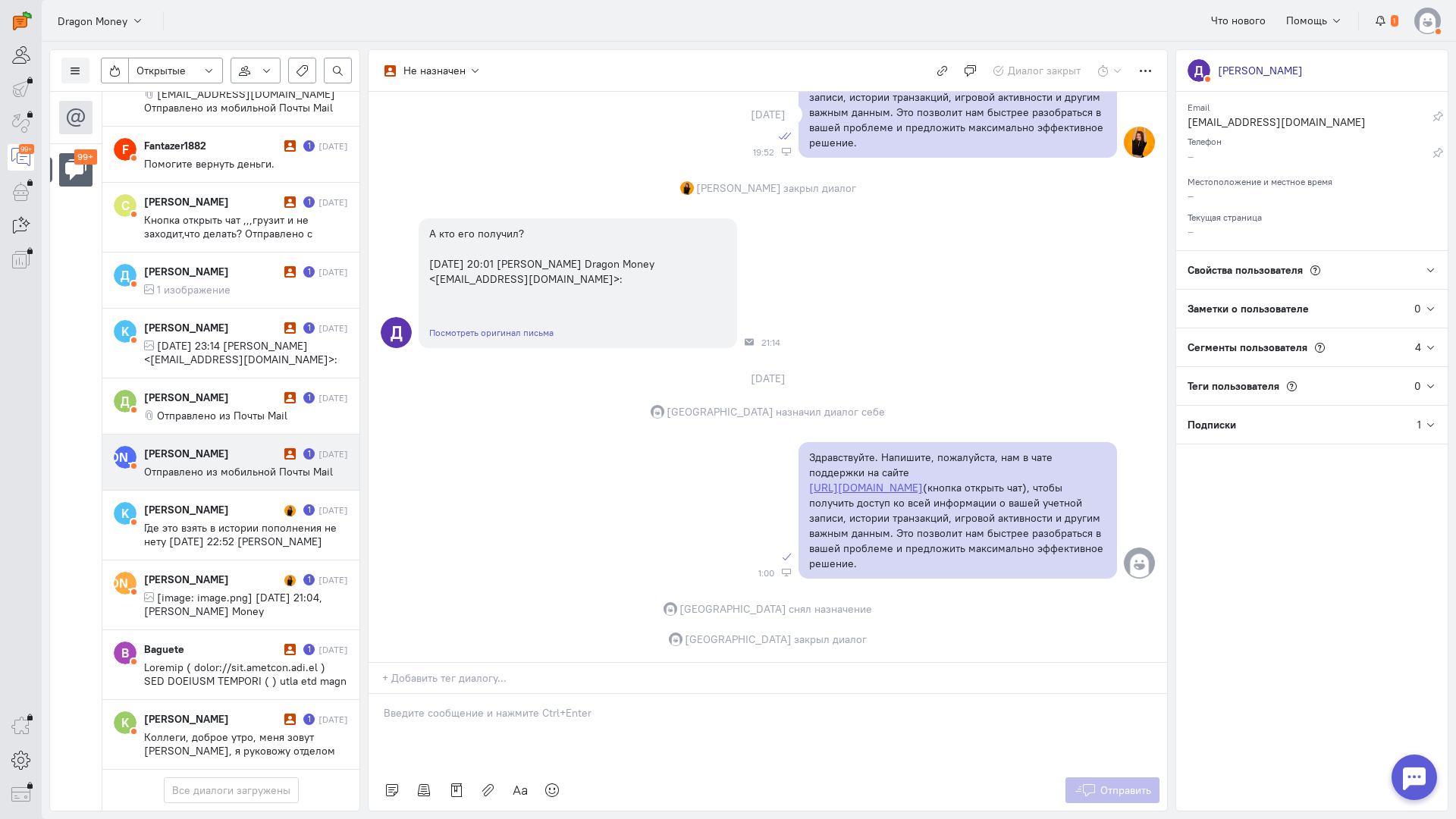
click at [214, 446] on div "[PERSON_NAME]" at bounding box center [212, 453] width 136 height 15
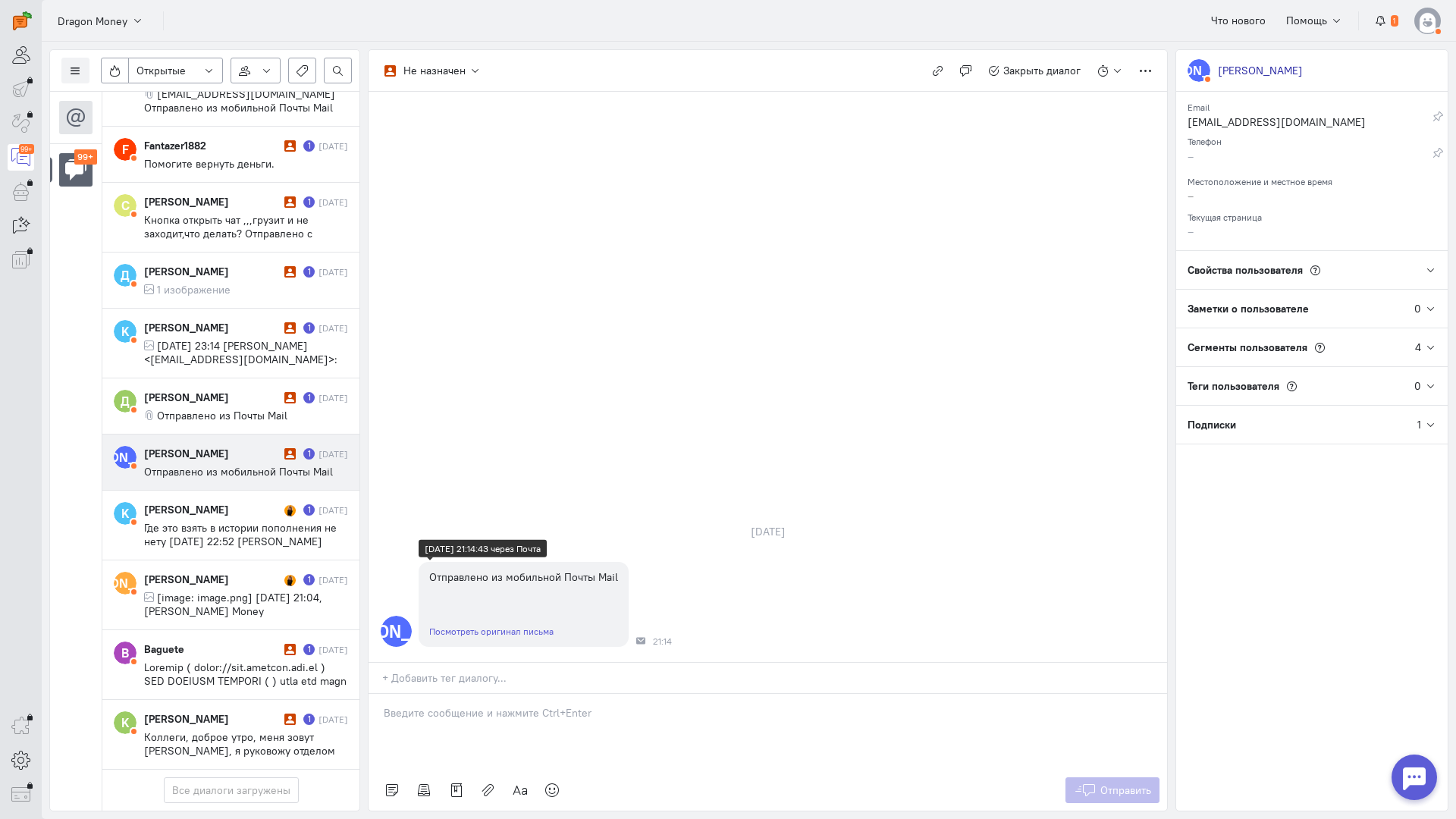
click at [512, 626] on link "Посмотреть оригинал письма" at bounding box center [491, 632] width 124 height 11
click at [449, 706] on p at bounding box center [767, 713] width 768 height 15
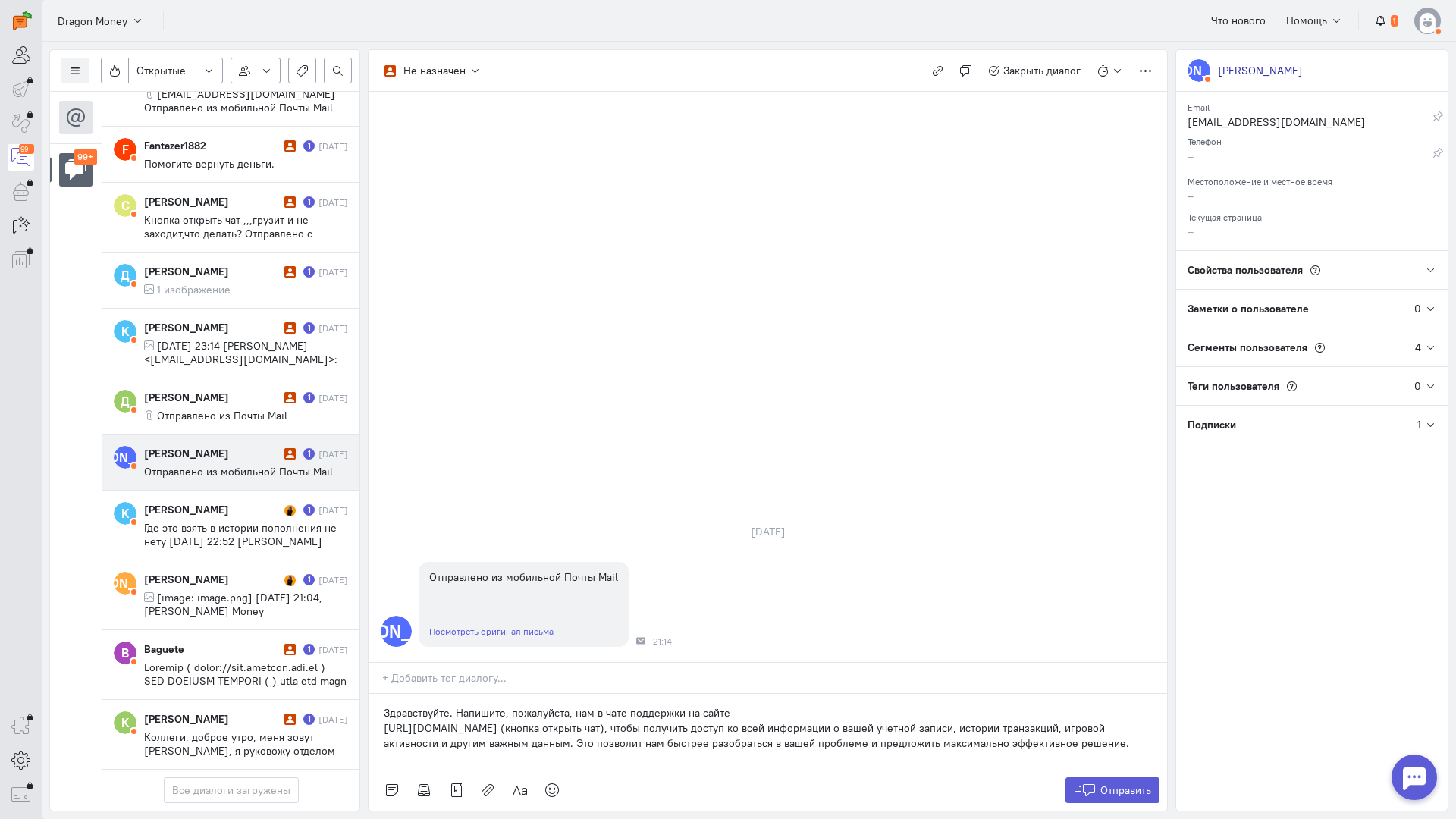
click at [378, 694] on div "Здравствуйте. Напишите, пожалуйста, нам в чате поддержки на сайте [URL][DOMAIN_…" at bounding box center [767, 732] width 798 height 76
click at [1017, 694] on div "Здравствуйте. Напишите, пожалуйста, нам в чате поддержки на сайте [URL][DOMAIN_…" at bounding box center [767, 732] width 798 height 76
drag, startPoint x: 1071, startPoint y: 658, endPoint x: 179, endPoint y: 579, distance: 895.5
click at [179, 579] on div "Список пользователей Включить темную тему Открытые Открытые диалоги Отложенные …" at bounding box center [748, 430] width 1414 height 777
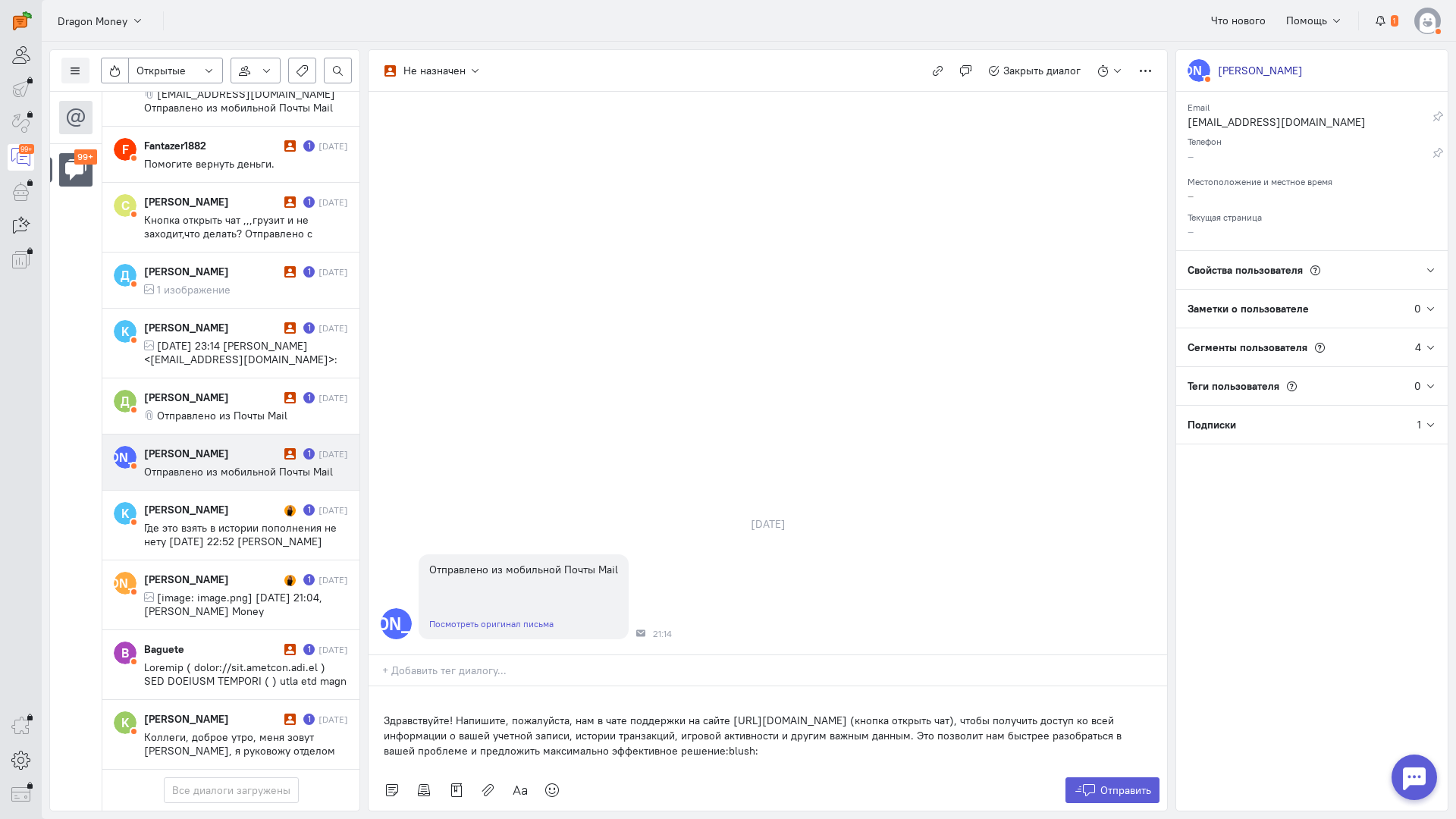
click at [382, 687] on div "Здравствуйте! Напишите, пожалуйста, нам в чате поддержки на сайте [URL][DOMAIN_…" at bounding box center [767, 728] width 798 height 83
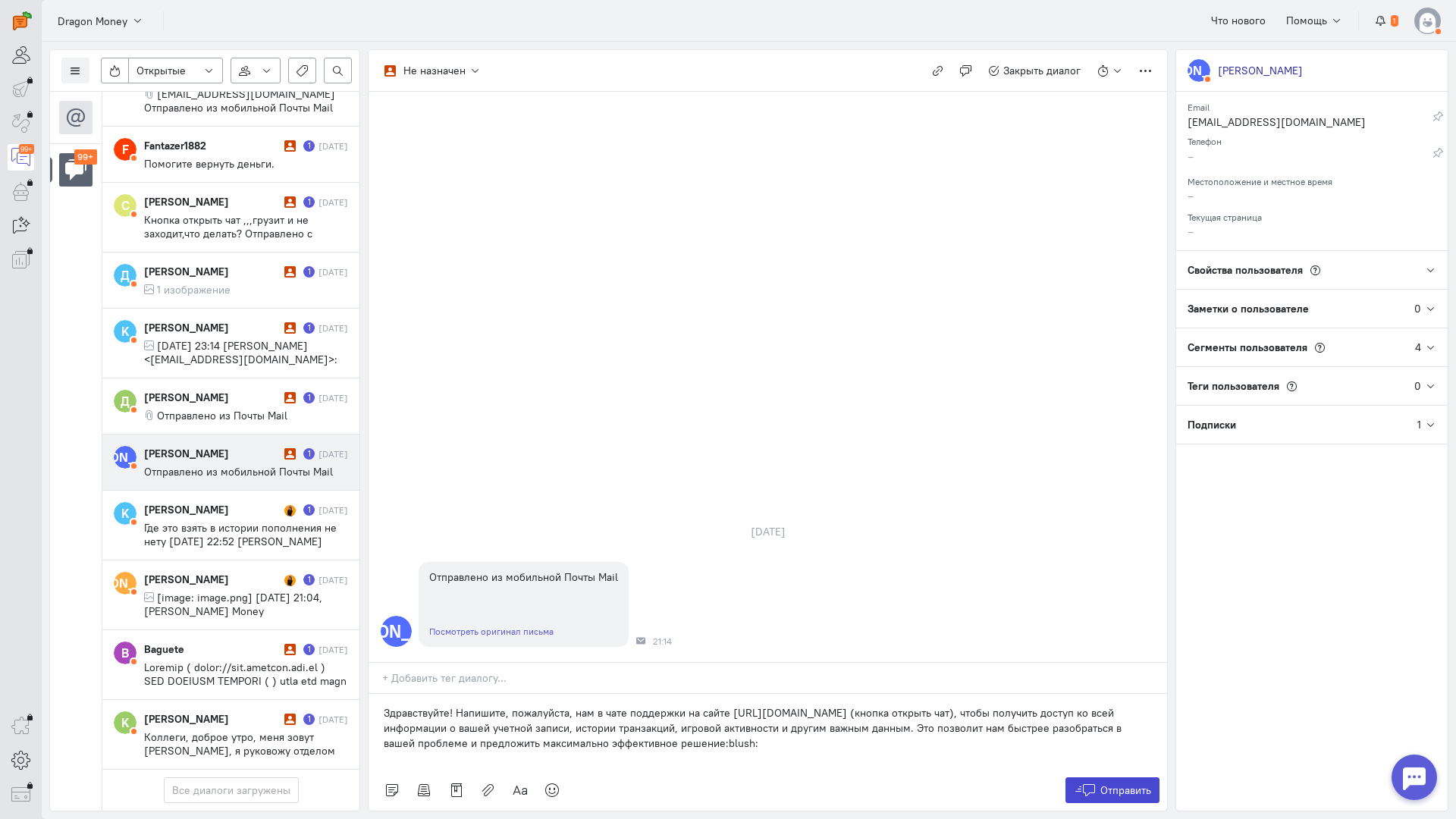
click at [1131, 784] on span "Отправить" at bounding box center [1125, 790] width 51 height 13
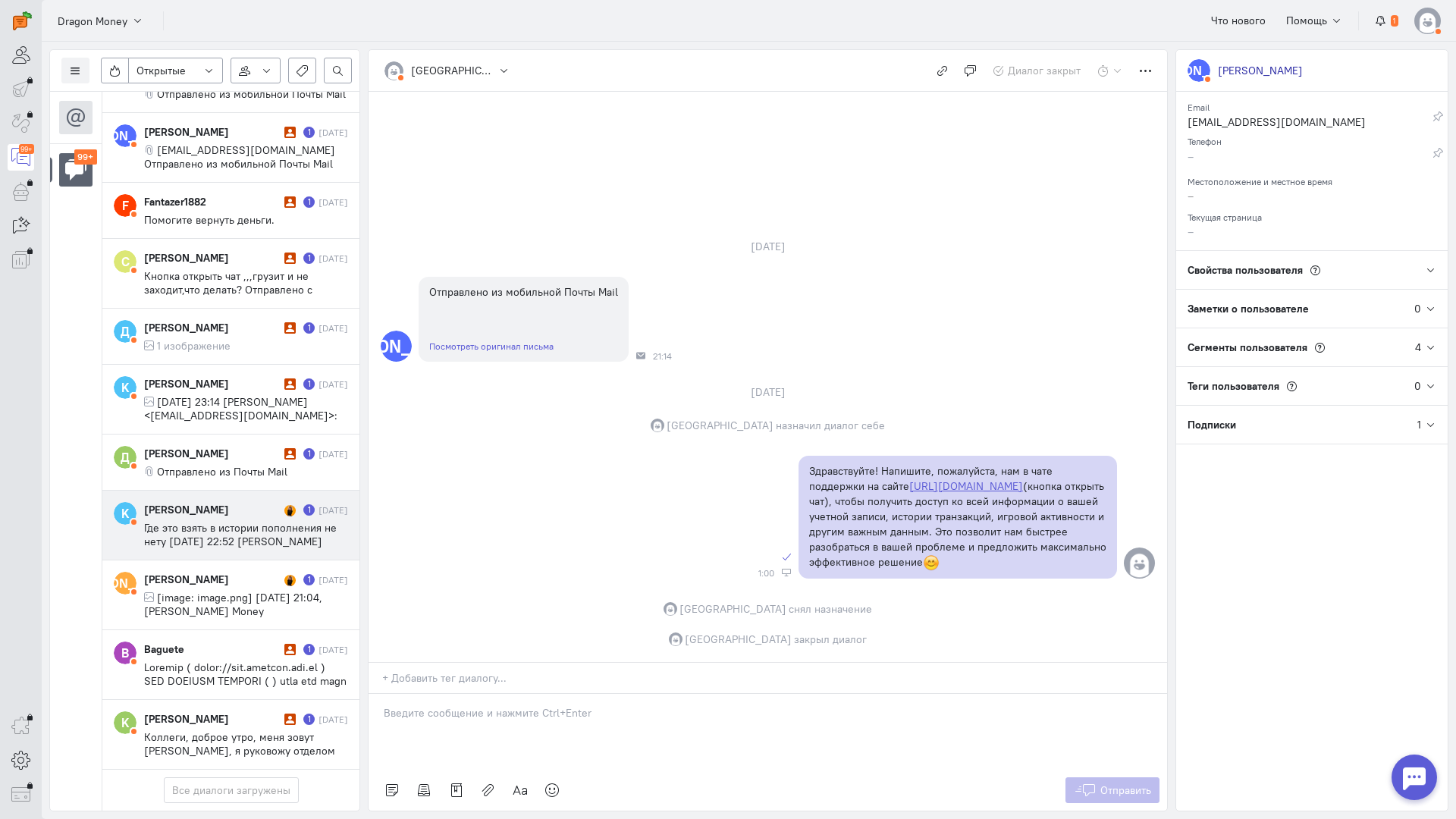
scroll to position [7094, 0]
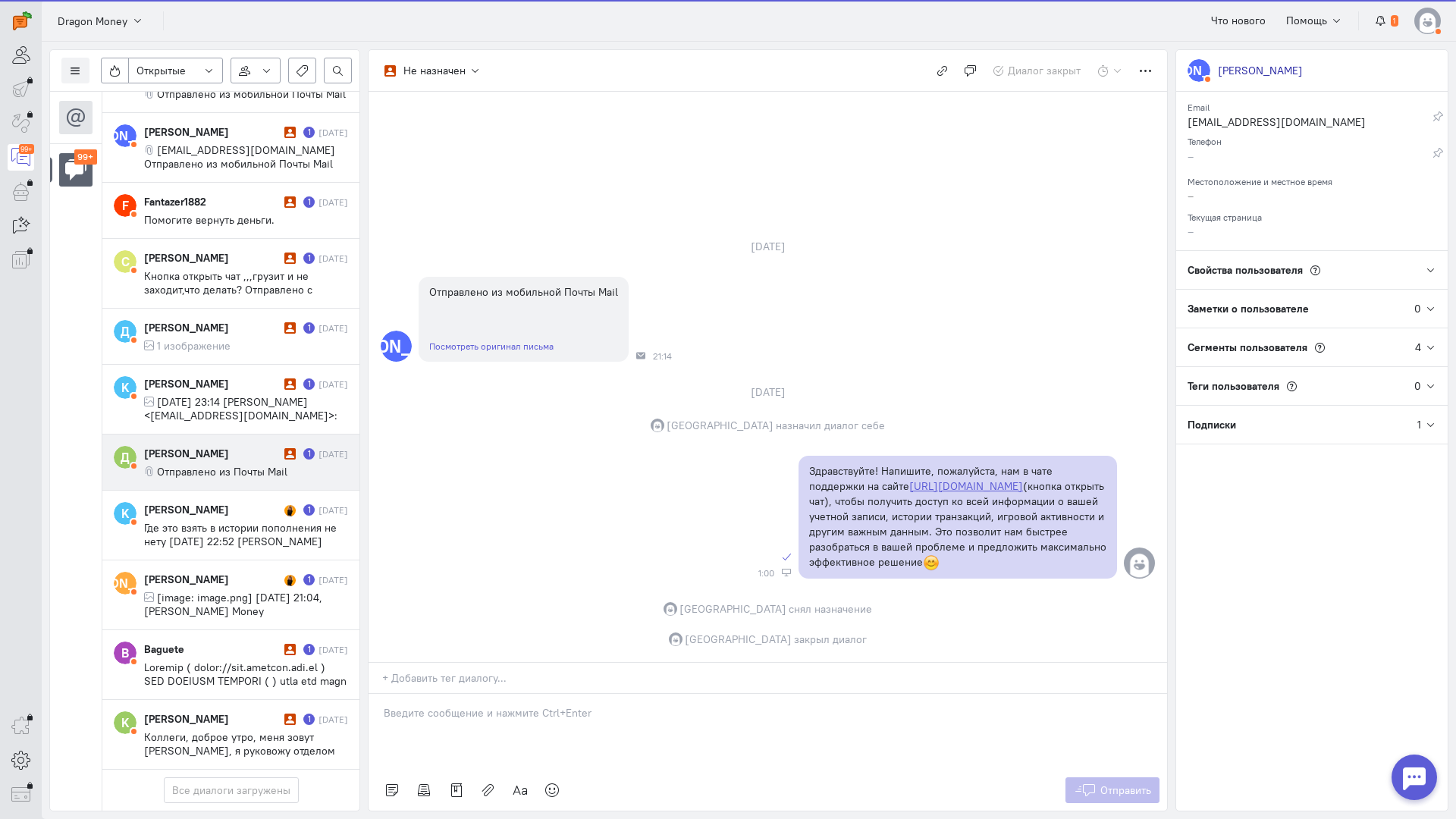
click at [213, 435] on cq-conversation-card "Д [PERSON_NAME] 1 [DATE] Отправлено из Почты Mail" at bounding box center [231, 462] width 257 height 56
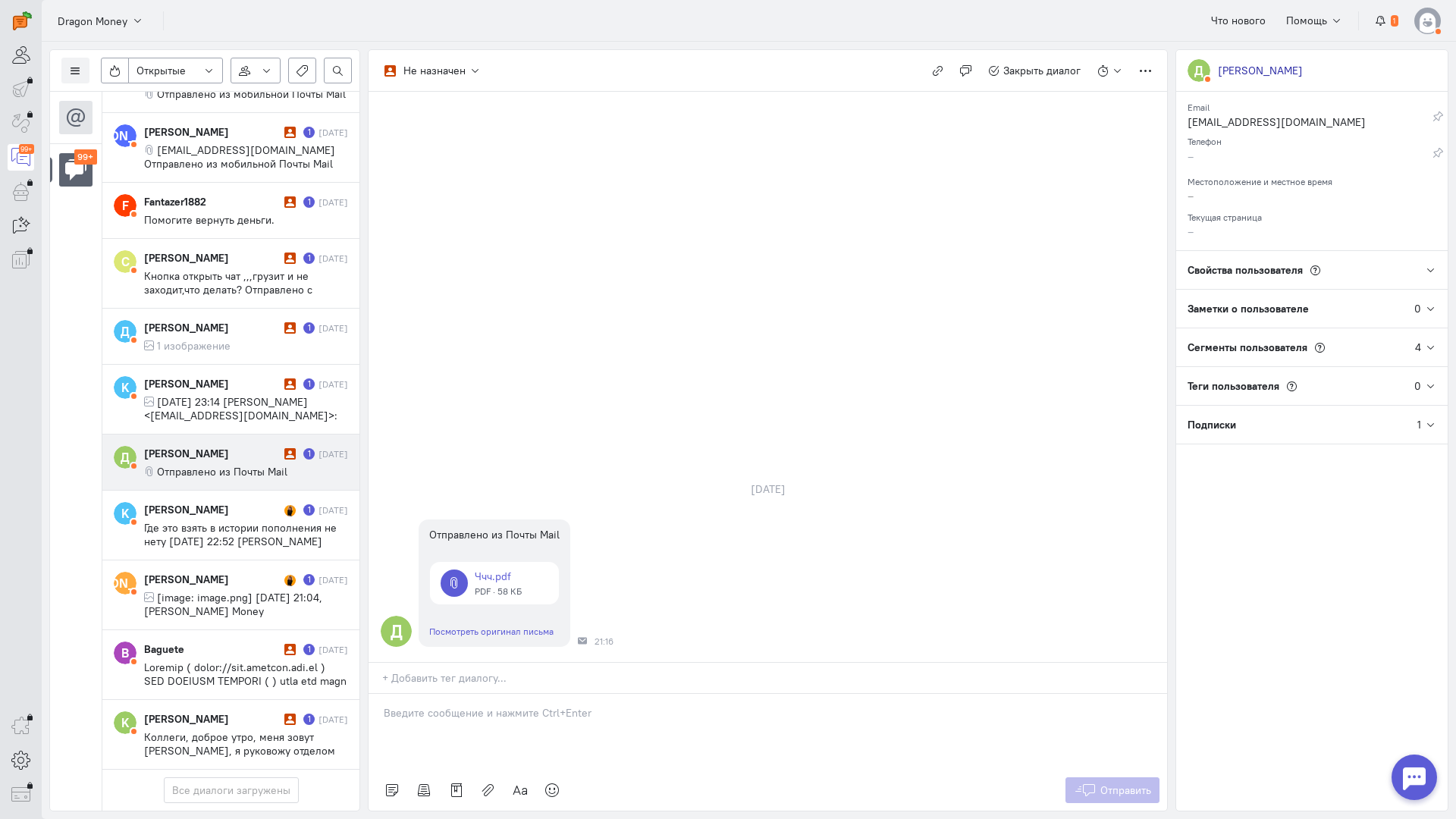
click at [456, 694] on div at bounding box center [767, 732] width 798 height 76
click at [379, 694] on div "Здравствуйте! Благодарим Вас за обращение и предоставленную информацию:blush:" at bounding box center [767, 732] width 798 height 76
click at [1130, 784] on span "Отправить" at bounding box center [1125, 790] width 51 height 13
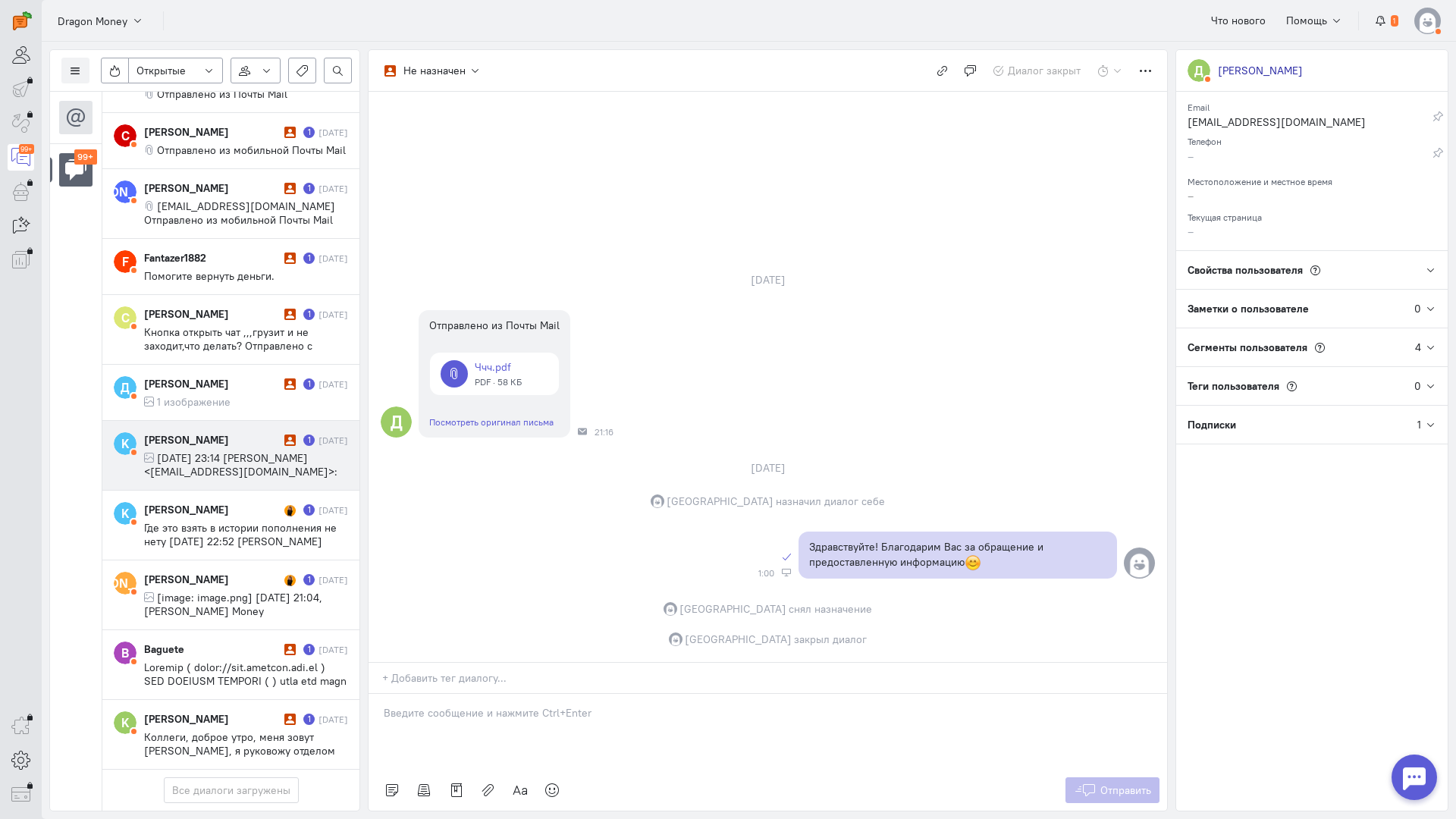
scroll to position [7025, 0]
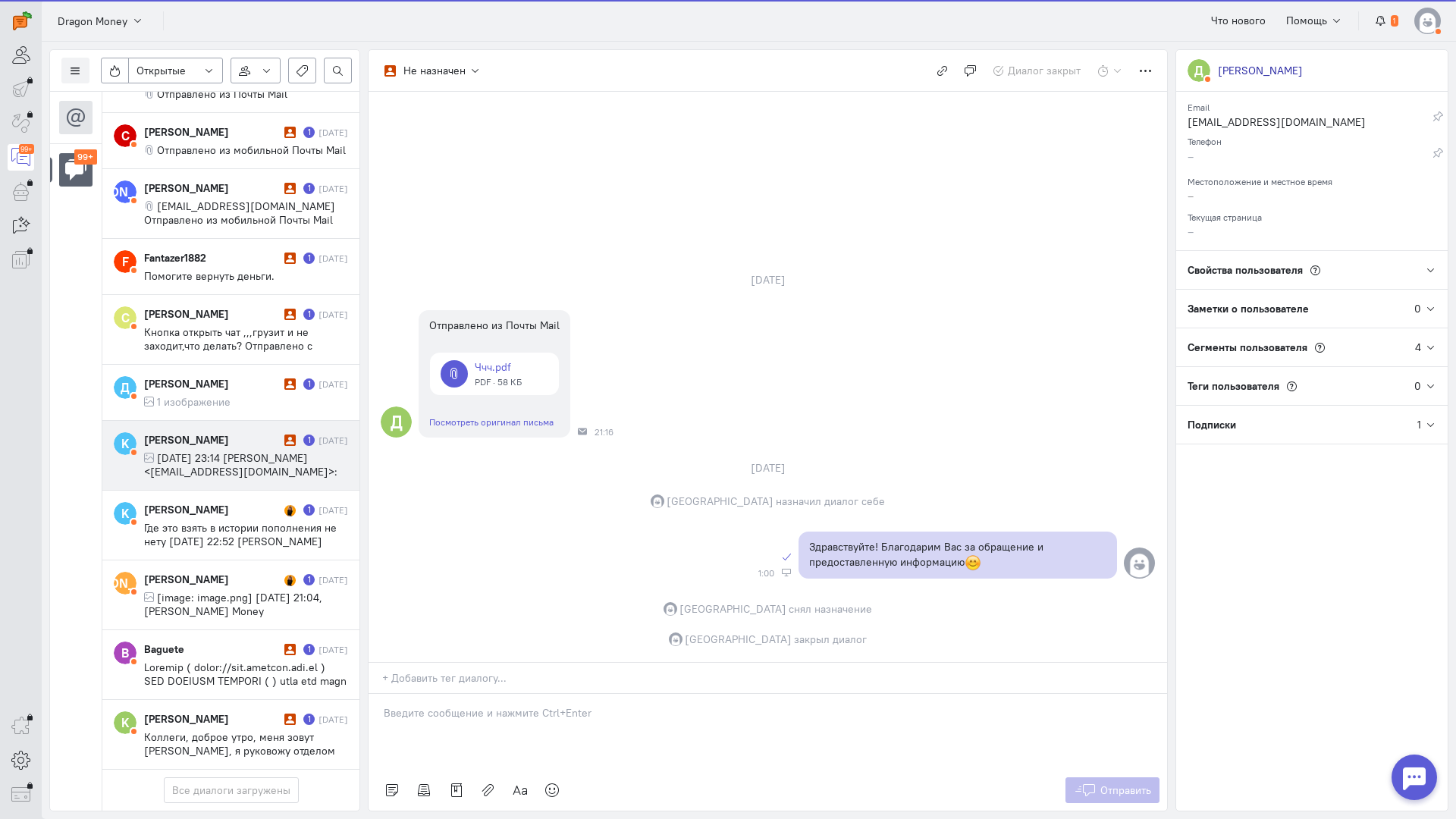
click at [227, 432] on div "[PERSON_NAME]" at bounding box center [212, 439] width 136 height 15
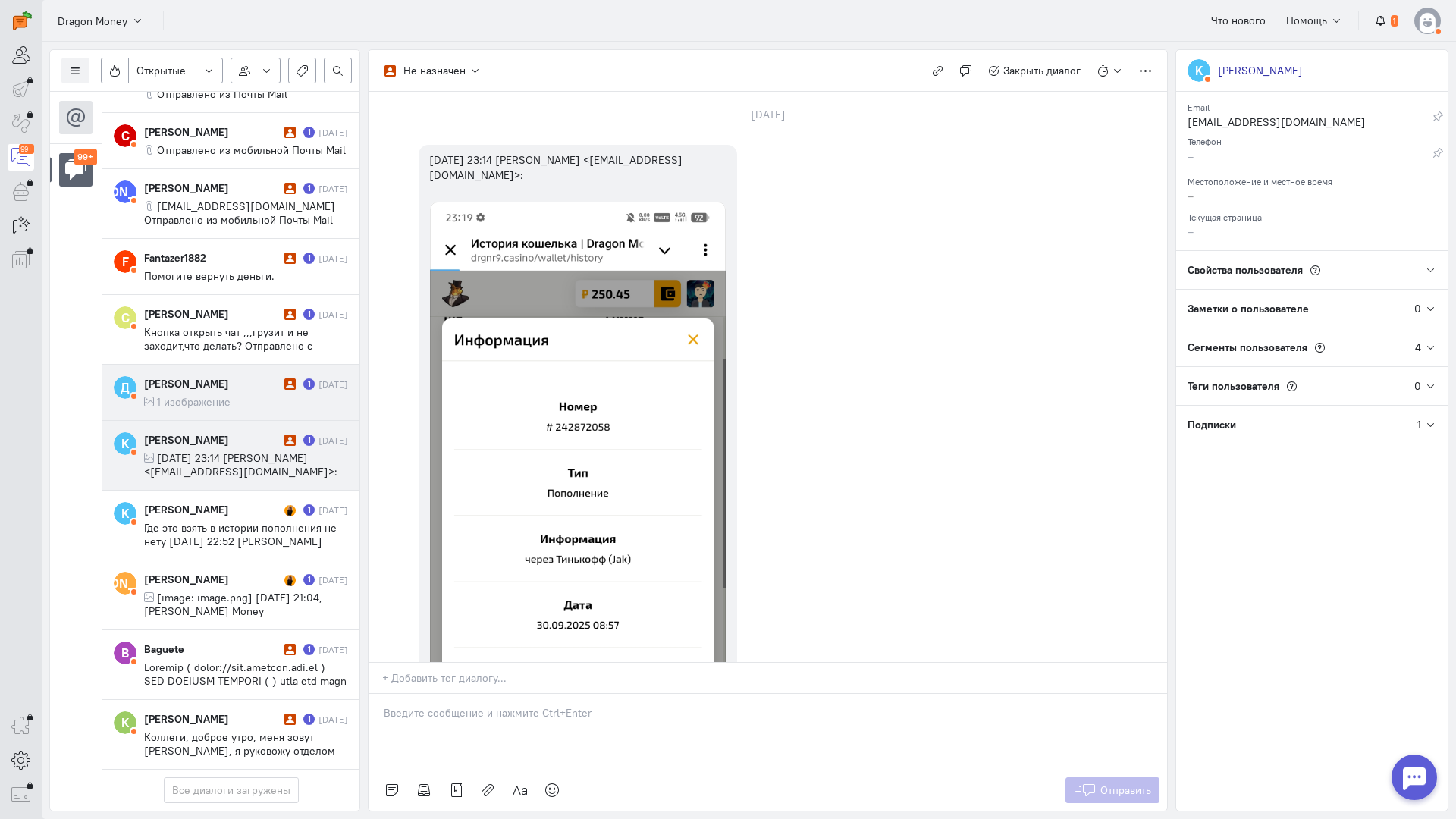
click at [211, 376] on div "[PERSON_NAME]" at bounding box center [212, 384] width 136 height 15
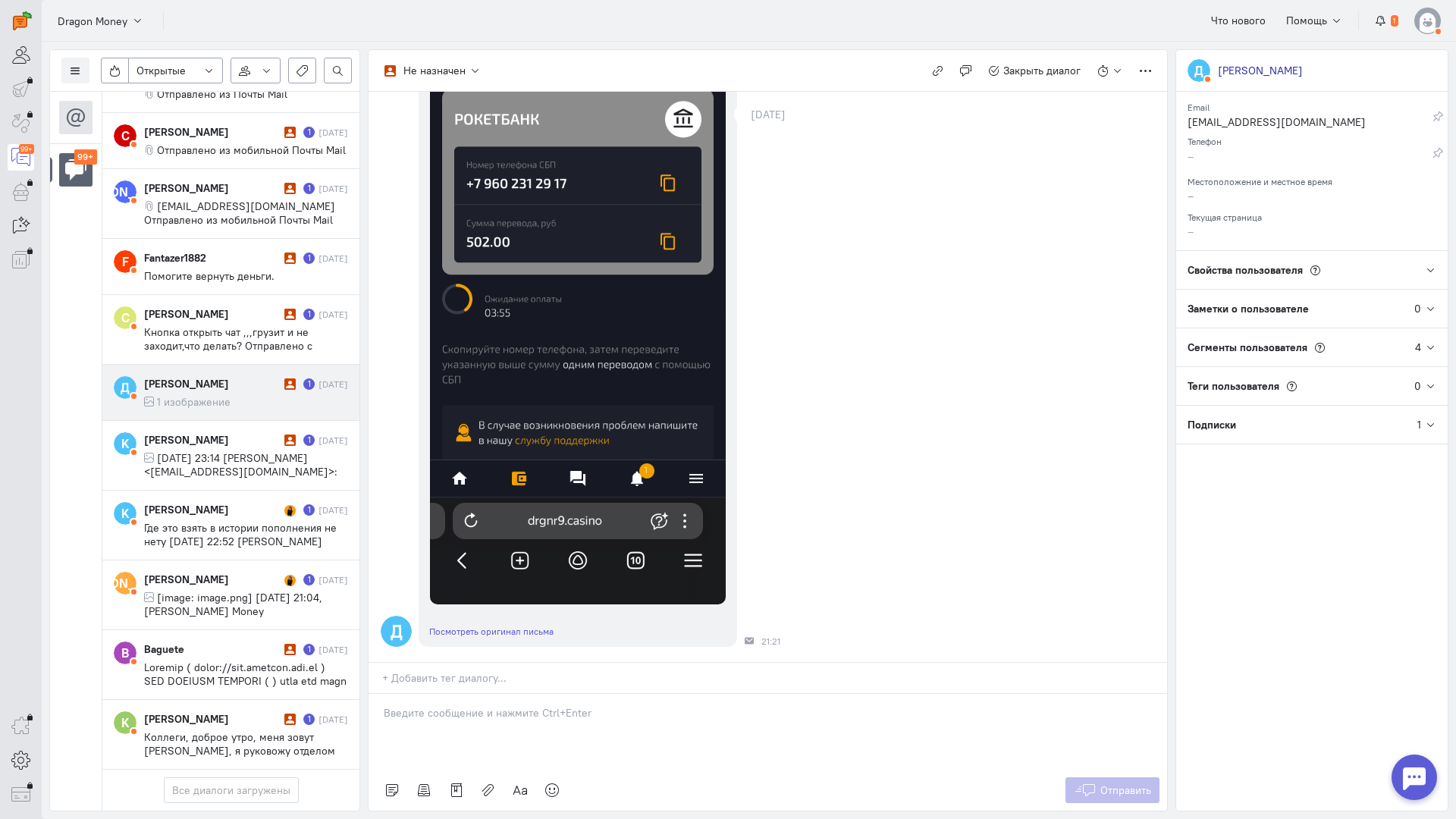
scroll to position [0, 0]
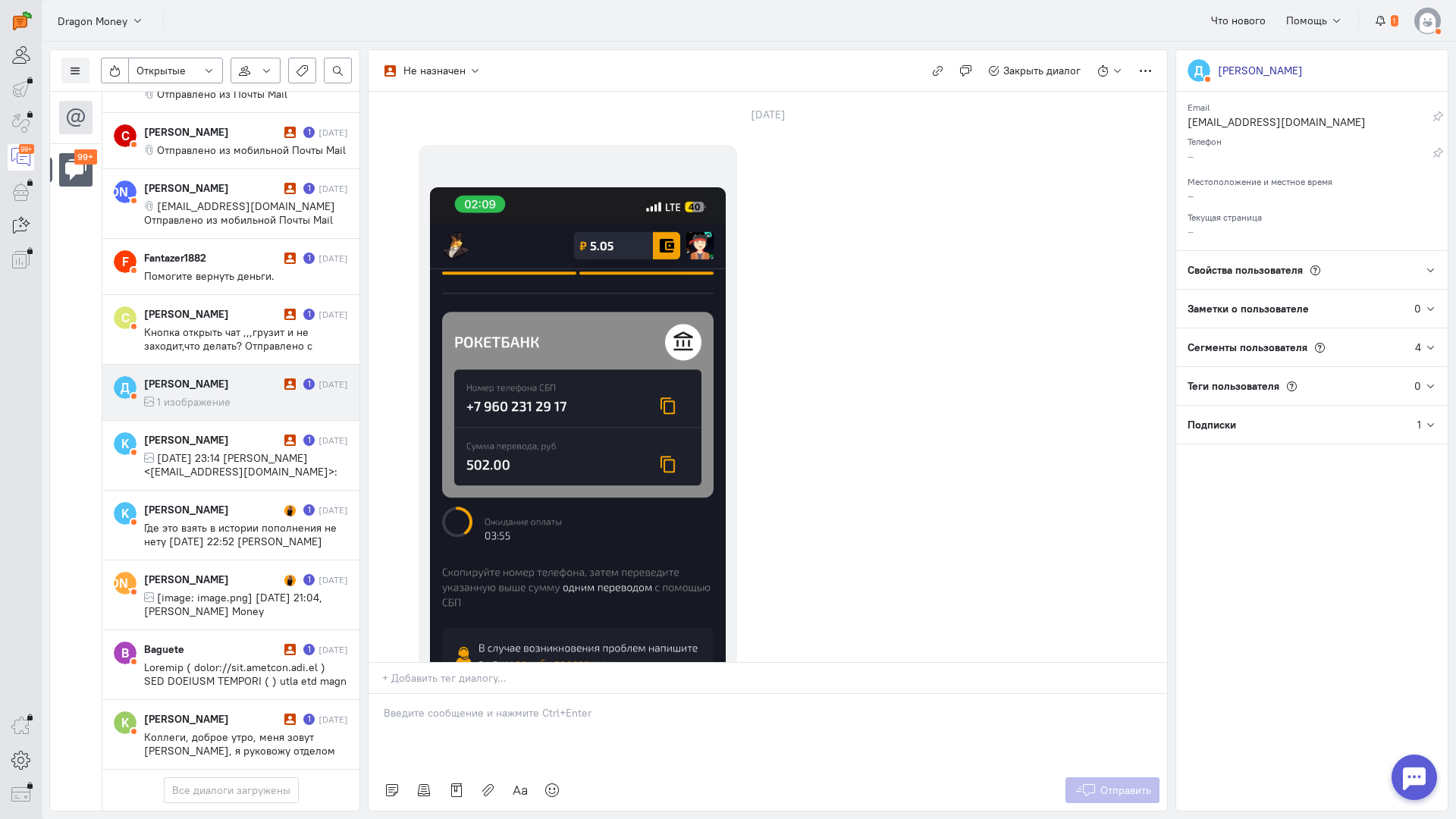
click at [413, 694] on div at bounding box center [767, 732] width 798 height 76
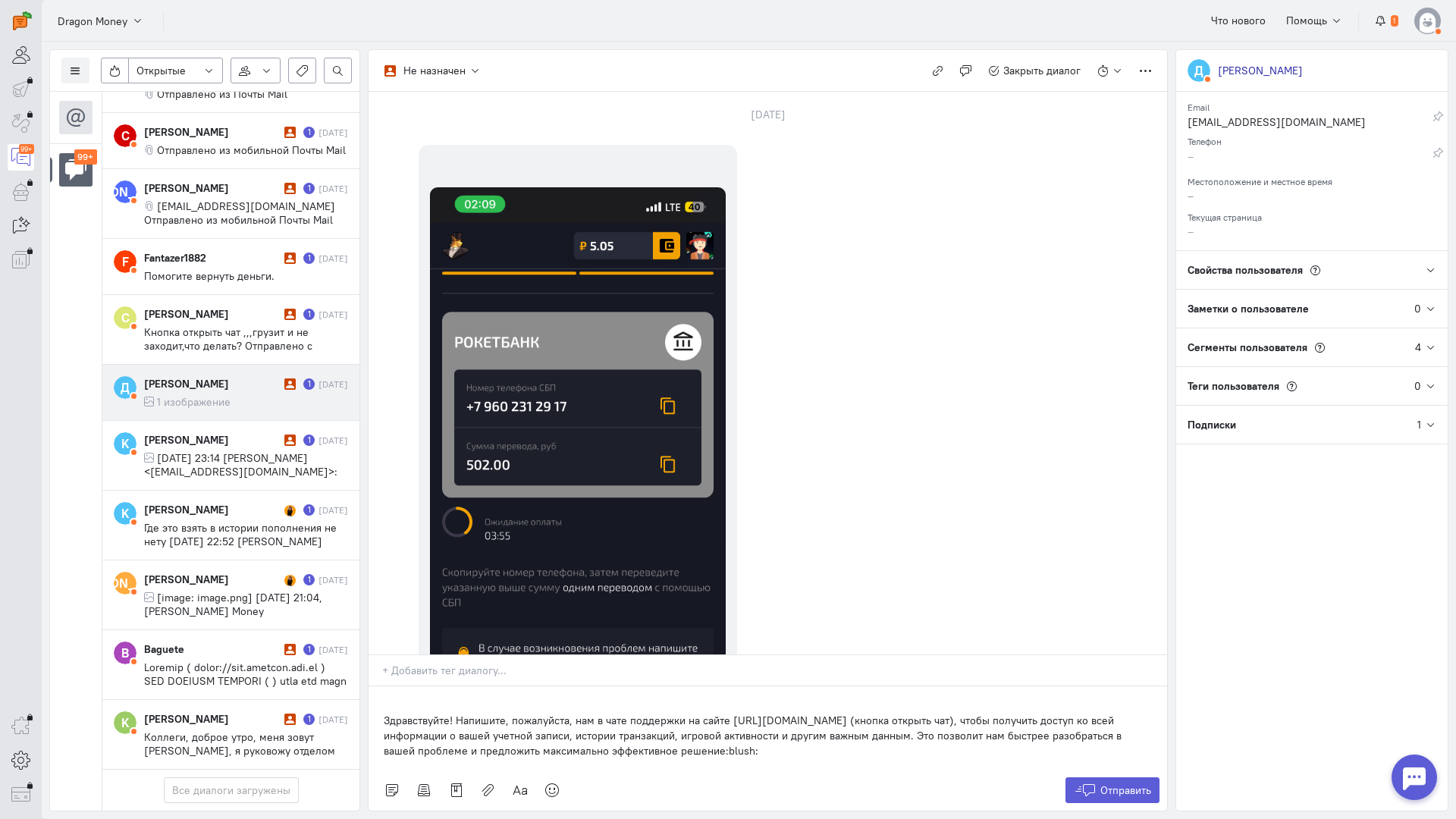
click at [380, 687] on div "Здравствуйте! Напишите, пожалуйста, нам в чате поддержки на сайте [URL][DOMAIN_…" at bounding box center [767, 728] width 798 height 83
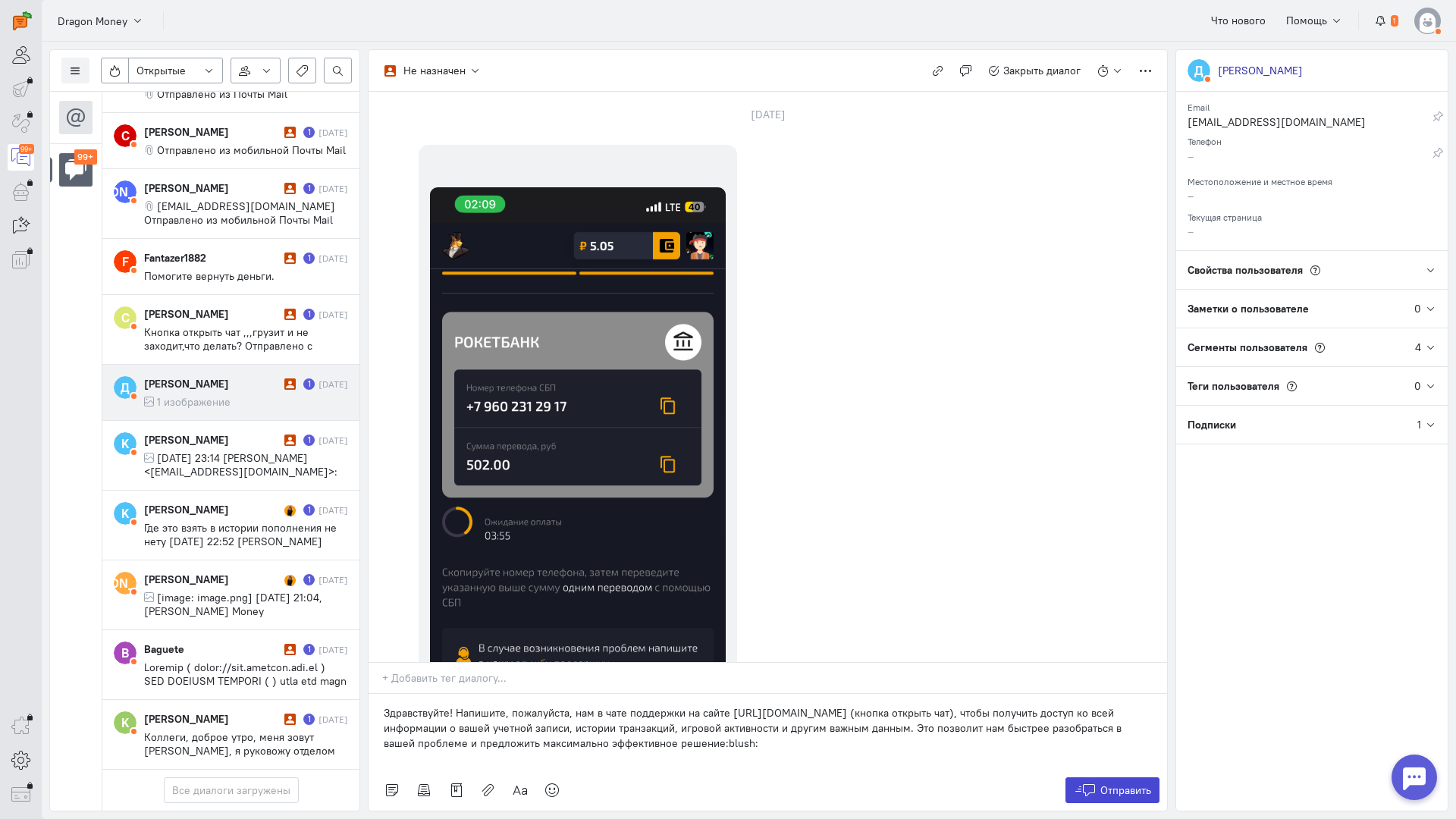
click at [1109, 784] on span "Отправить" at bounding box center [1125, 790] width 51 height 13
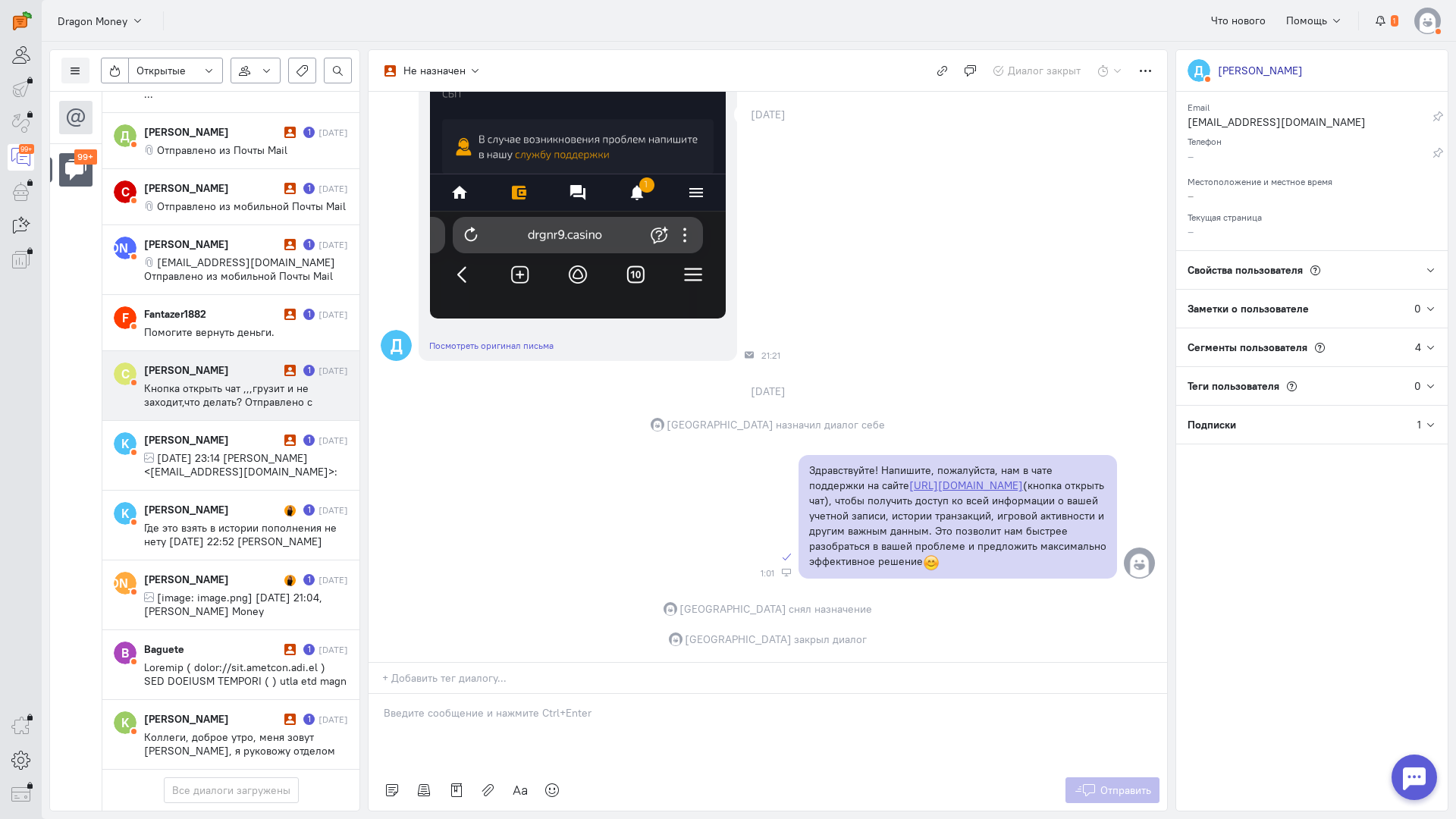
scroll to position [6958, 0]
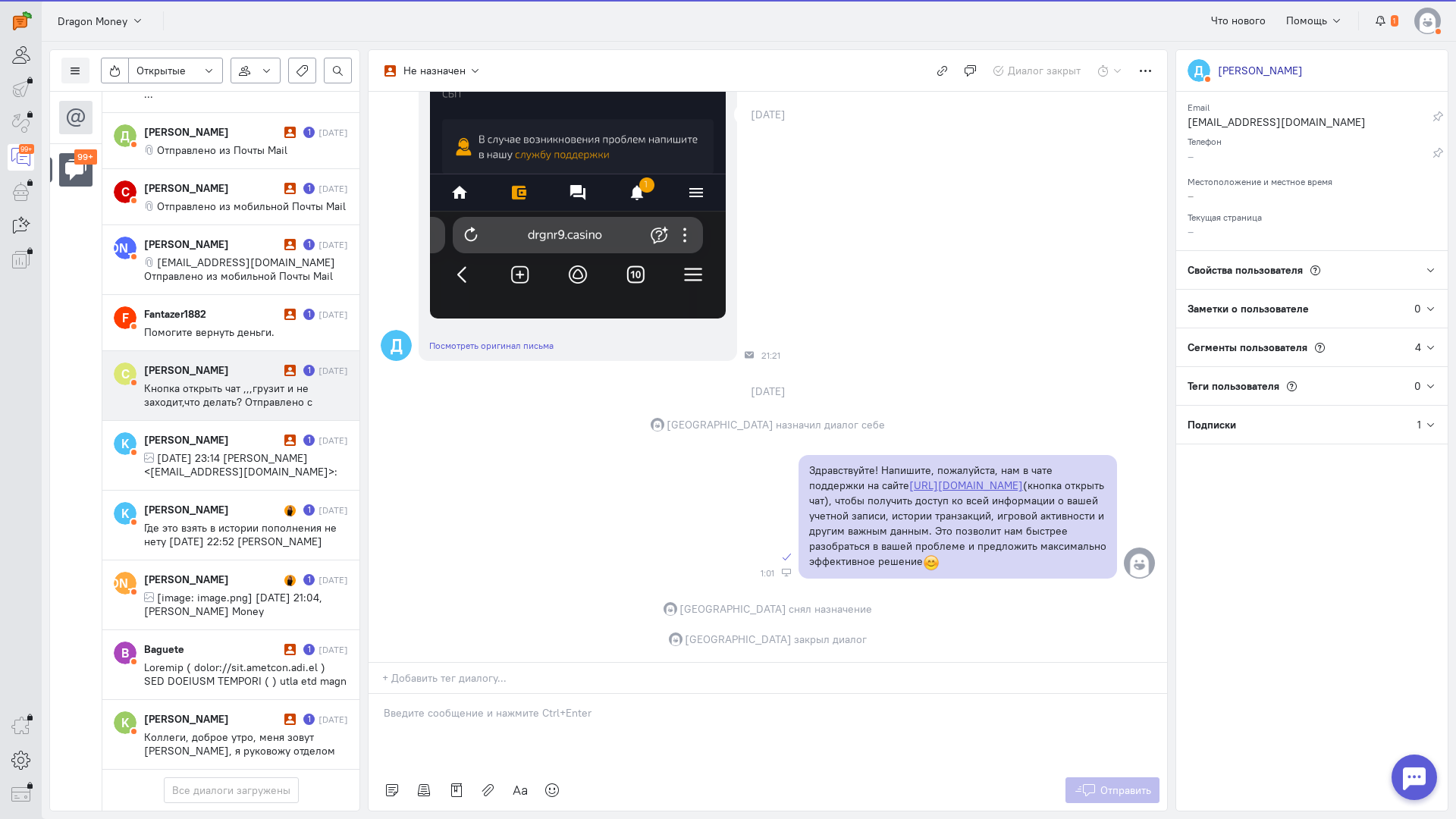
click at [215, 382] on span "Кнопка открыть чат ,,,грузит и не заходит,что делать? Отправлено с iPhone" at bounding box center [228, 402] width 168 height 41
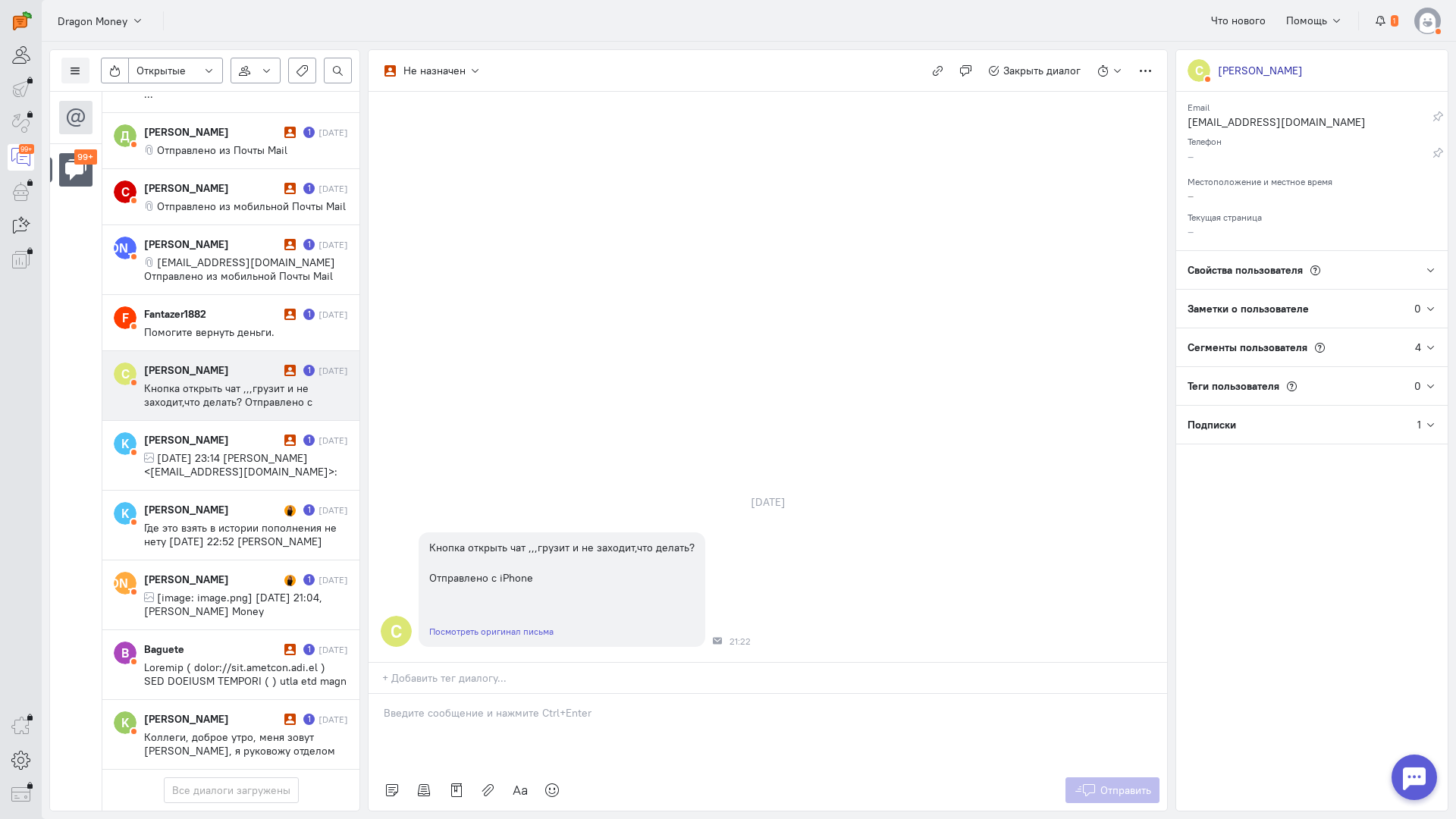
click at [490, 706] on p at bounding box center [767, 713] width 768 height 15
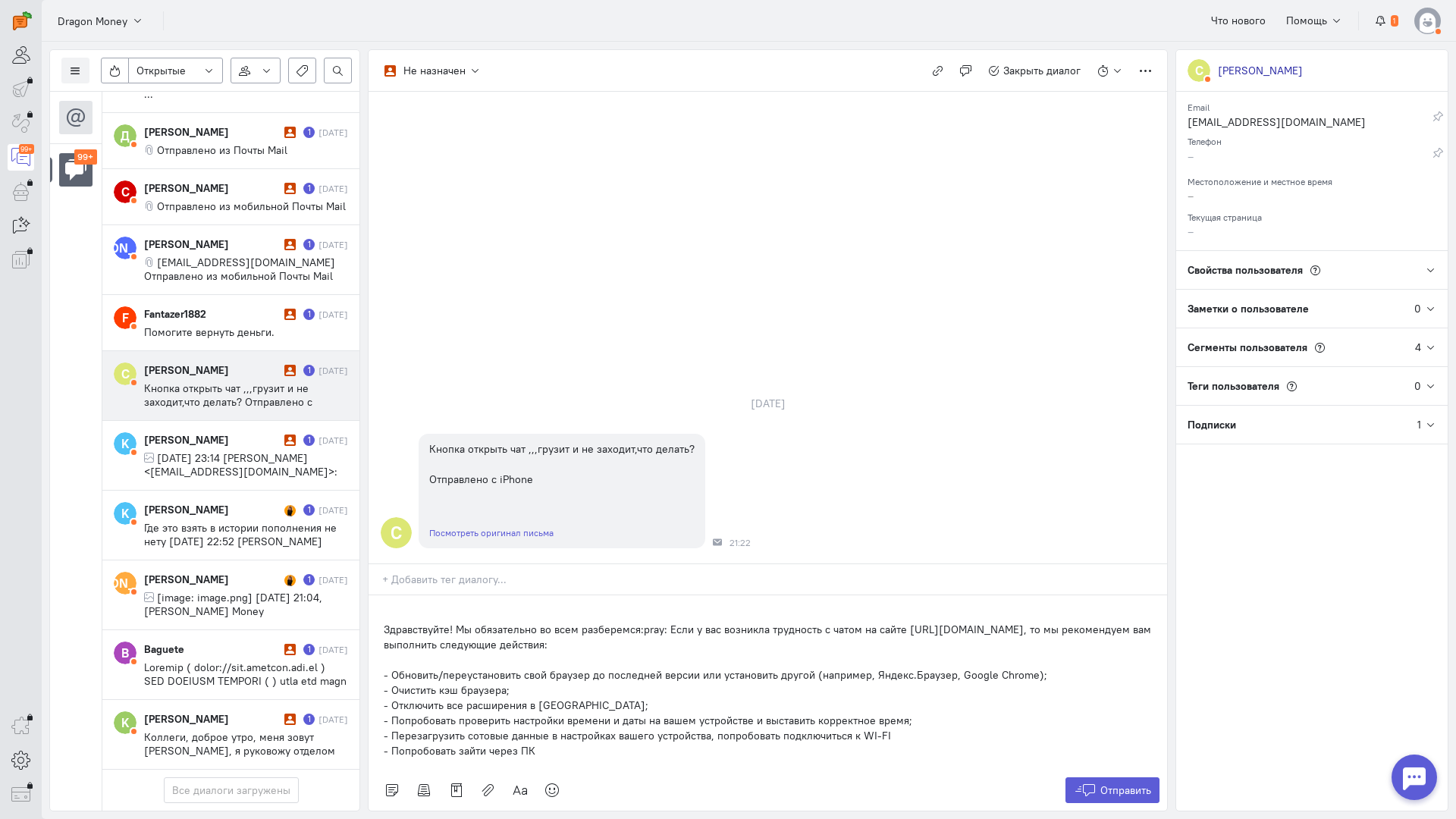
click at [378, 595] on div "Здравствуйте! Мы обязательно во всем разберемся:pray: Если у вас возникла трудн…" at bounding box center [767, 683] width 798 height 175
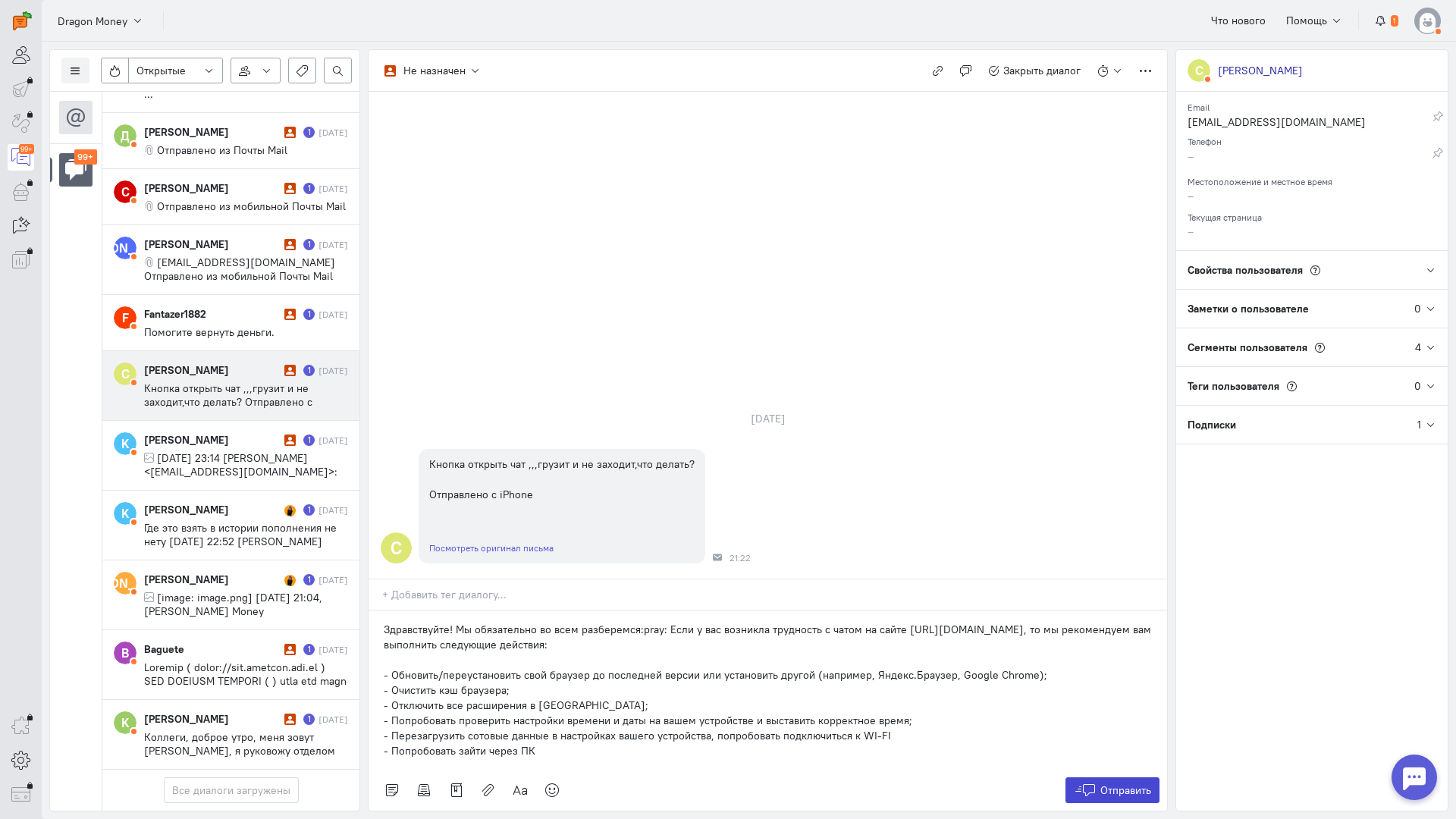
click at [1126, 784] on span "Отправить" at bounding box center [1125, 790] width 51 height 13
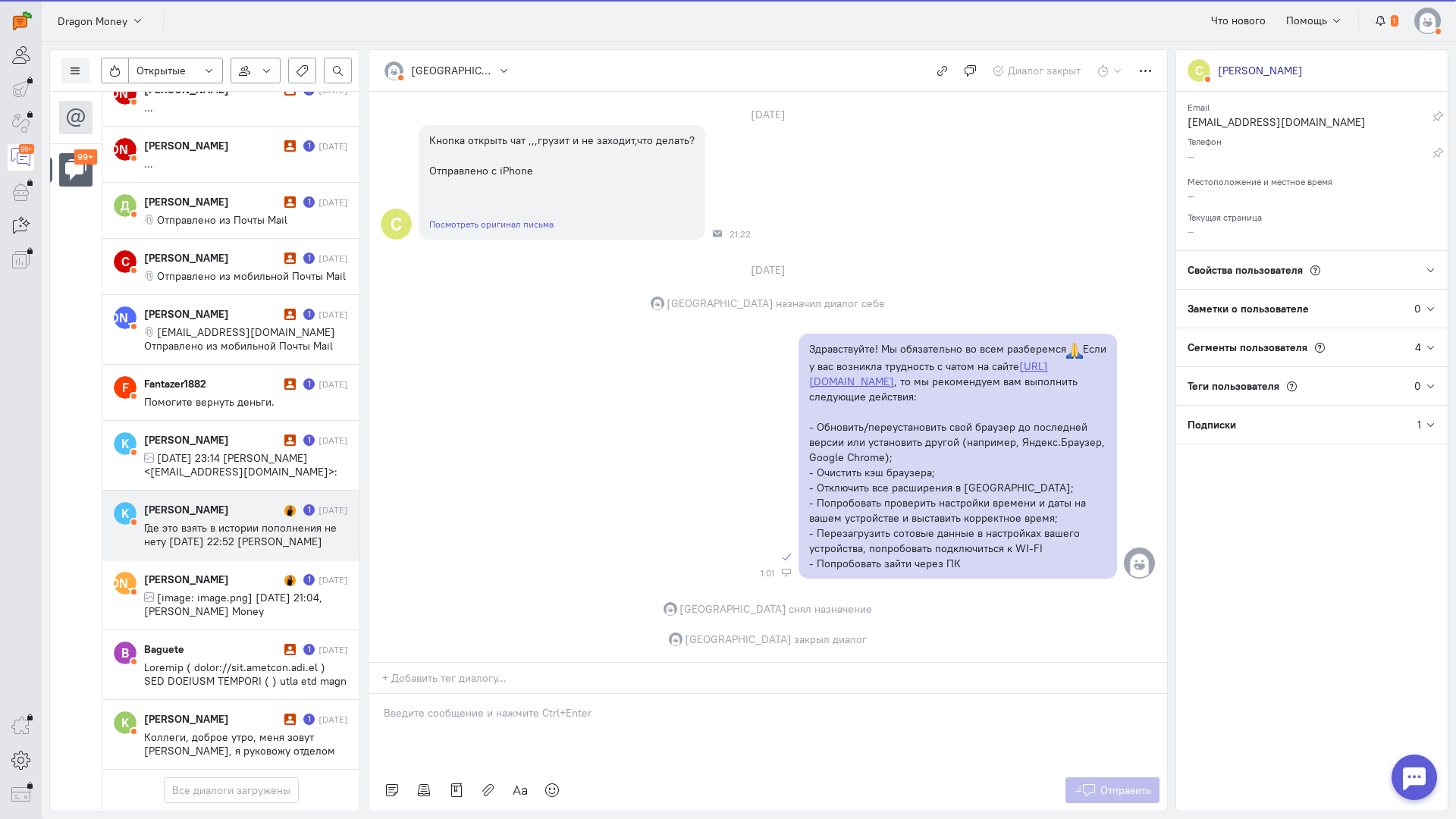
scroll to position [6889, 0]
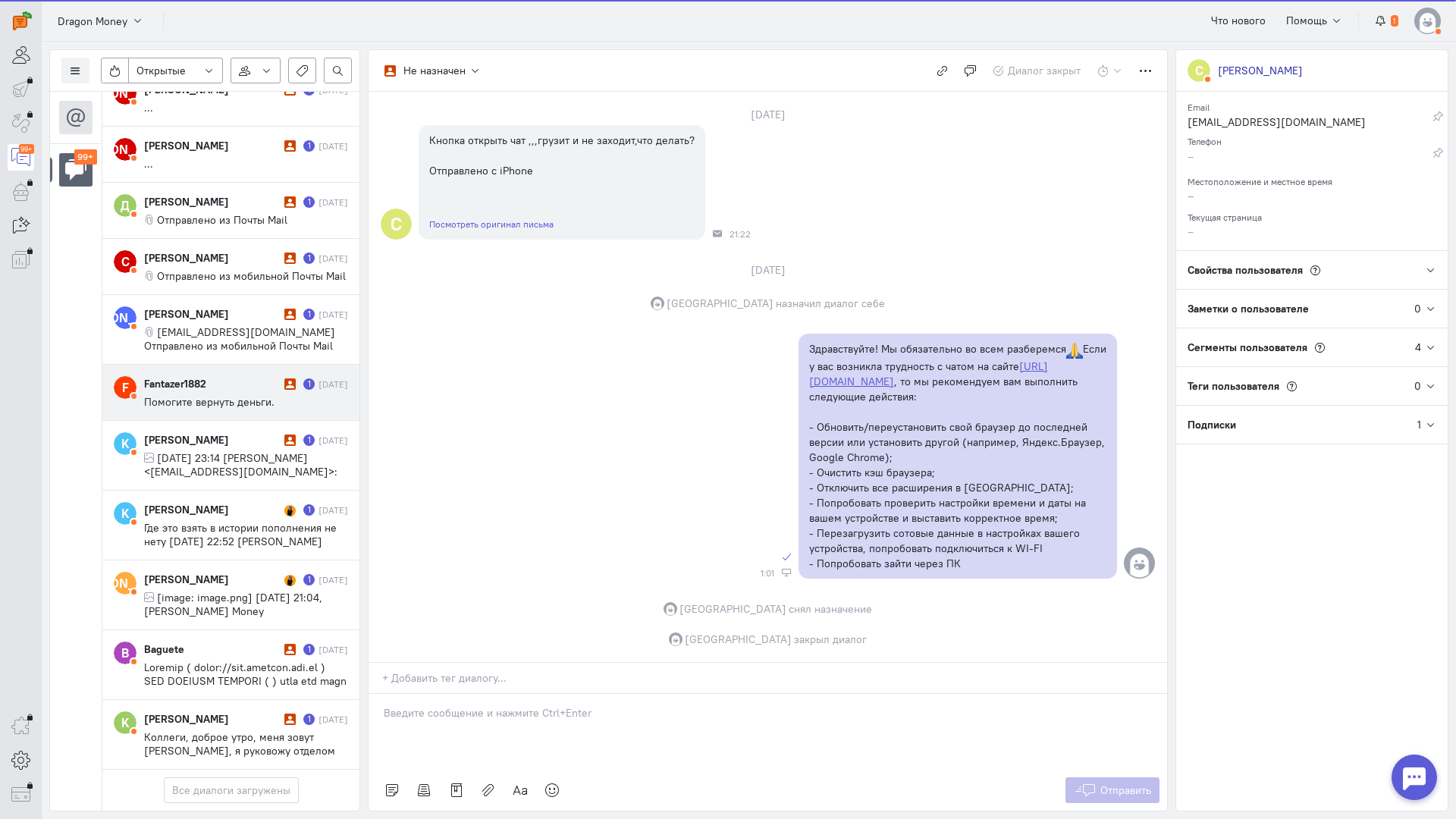
click at [227, 376] on div "Fantazer1882" at bounding box center [212, 384] width 136 height 15
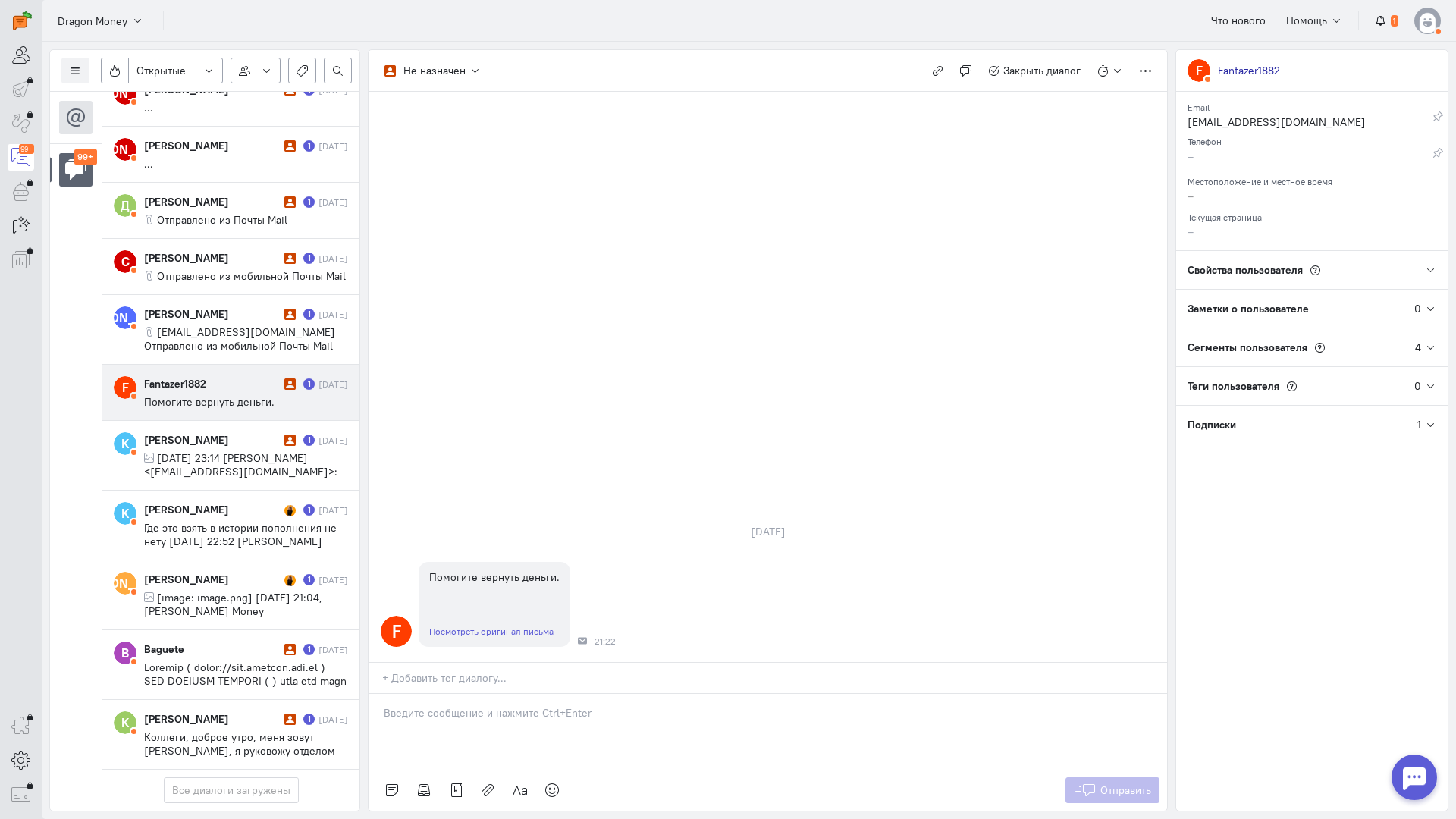
drag, startPoint x: 487, startPoint y: 641, endPoint x: 408, endPoint y: 629, distance: 79.9
click at [484, 694] on div at bounding box center [767, 732] width 798 height 76
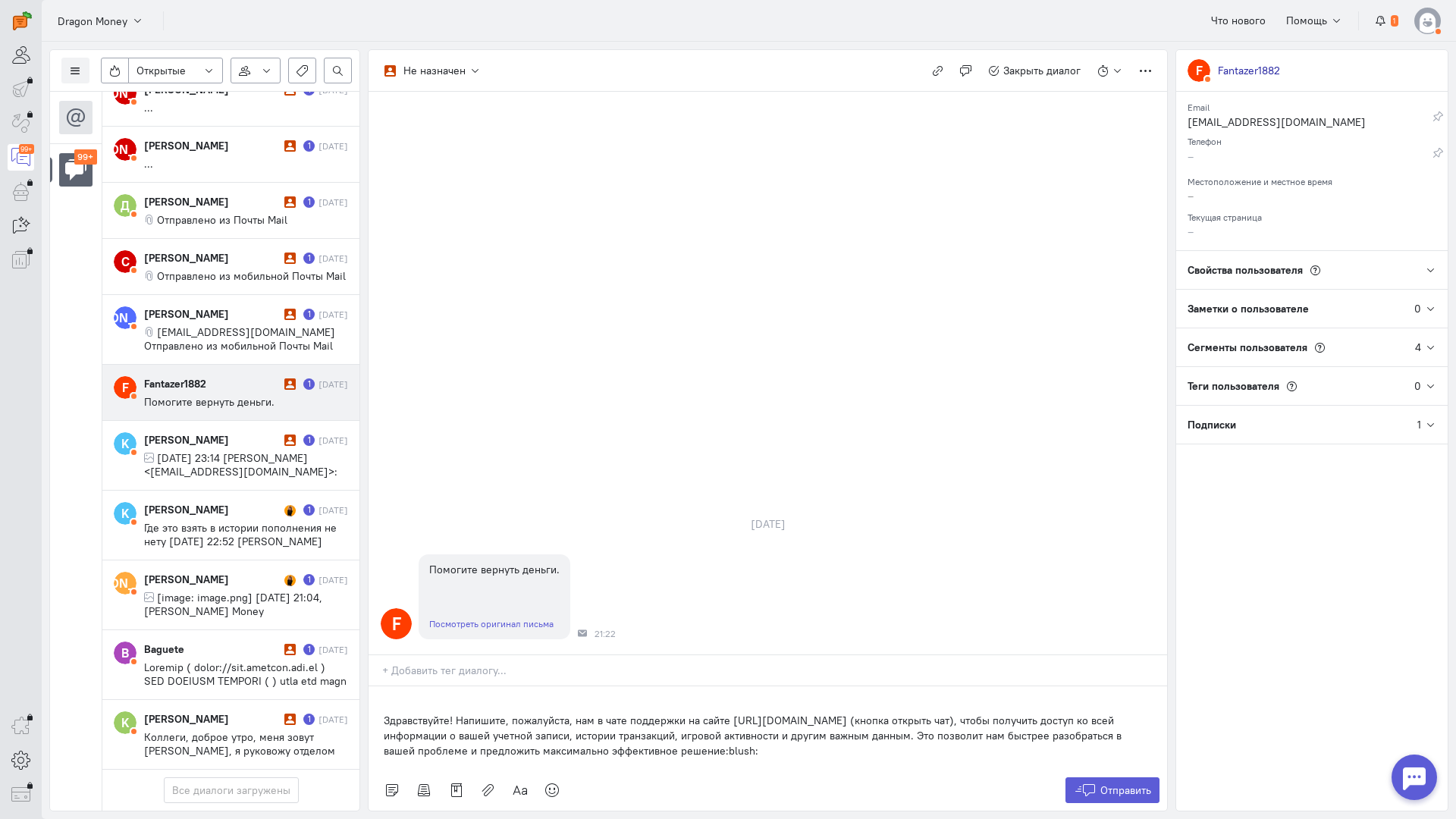
click at [377, 687] on div "Здравствуйте! Напишите, пожалуйста, нам в чате поддержки на сайте [URL][DOMAIN_…" at bounding box center [767, 728] width 798 height 83
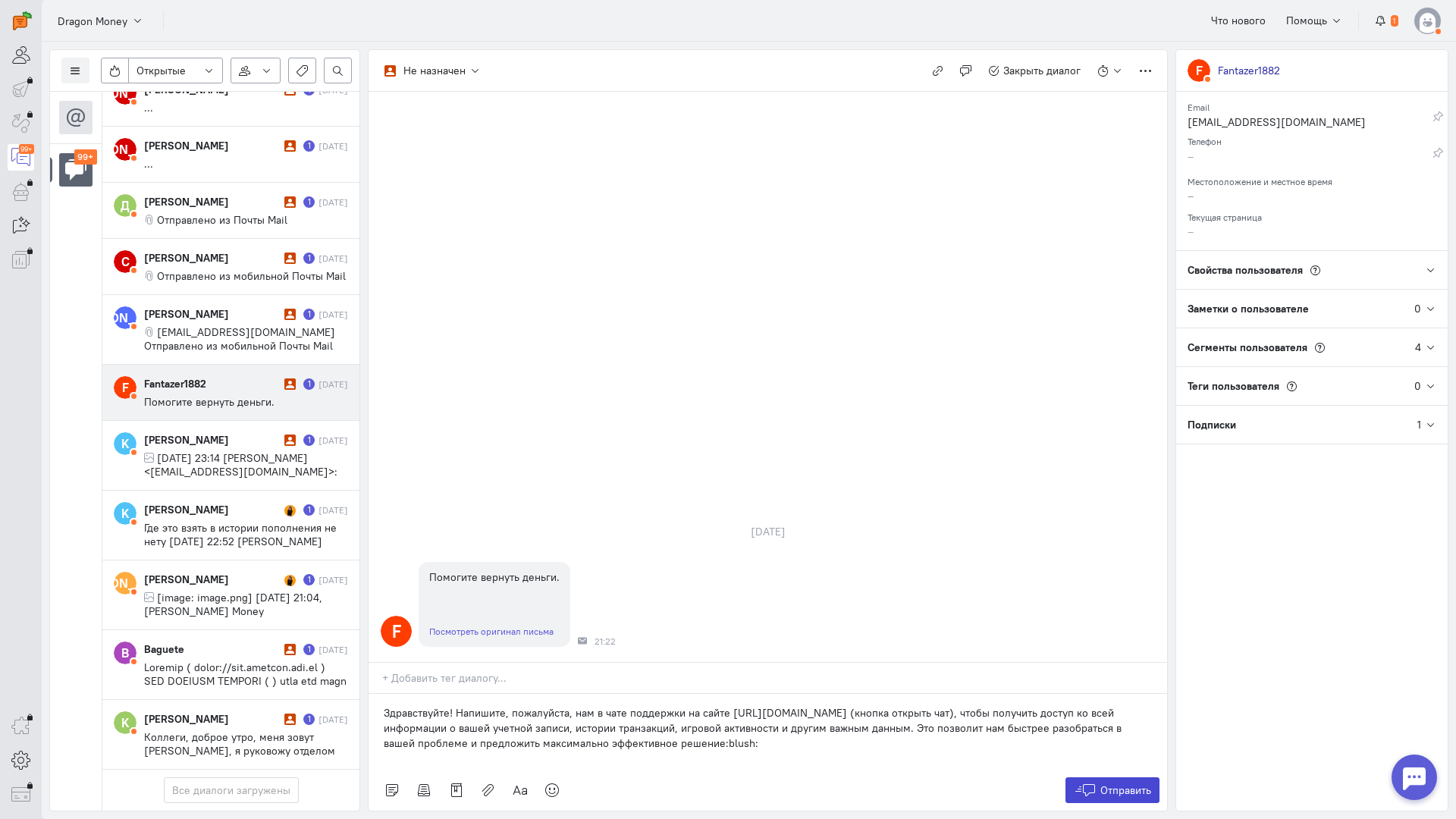
click at [1102, 784] on span "Отправить" at bounding box center [1125, 790] width 51 height 13
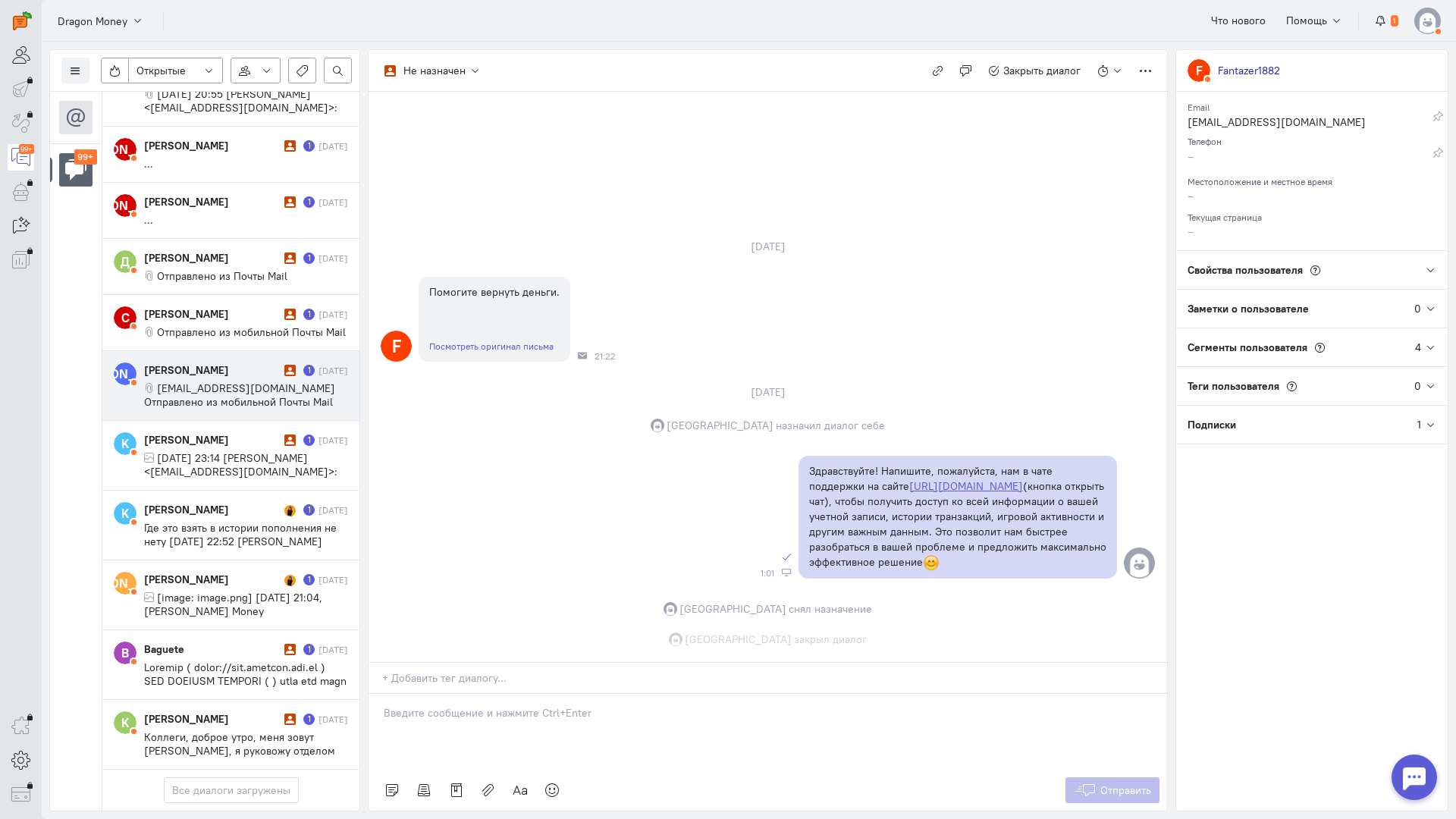
scroll to position [6821, 0]
click at [201, 382] on span "[EMAIL_ADDRESS][DOMAIN_NAME] Отправлено из мобильной Почты Mail" at bounding box center [239, 395] width 191 height 28
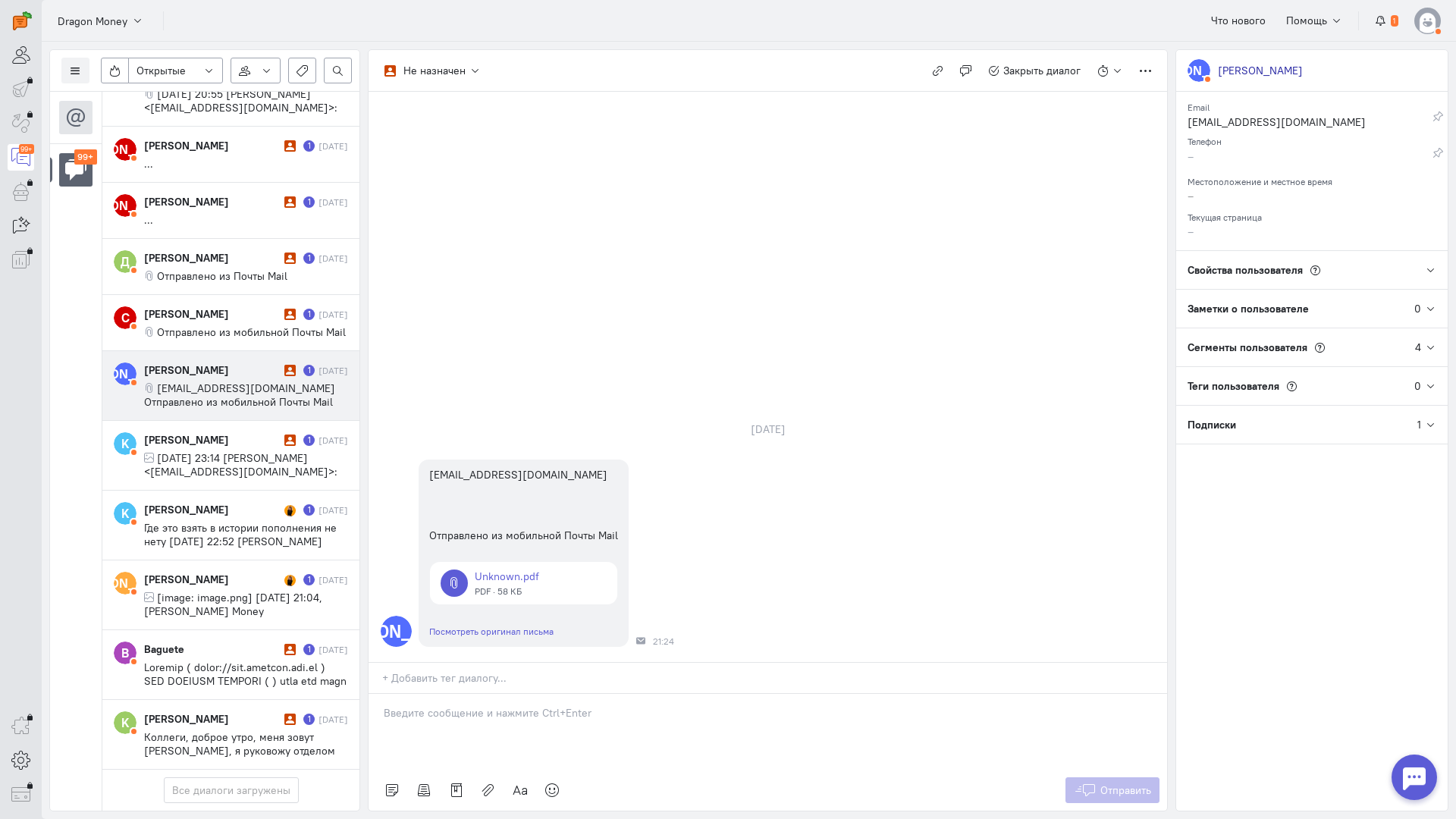
click at [469, 694] on div at bounding box center [767, 732] width 798 height 76
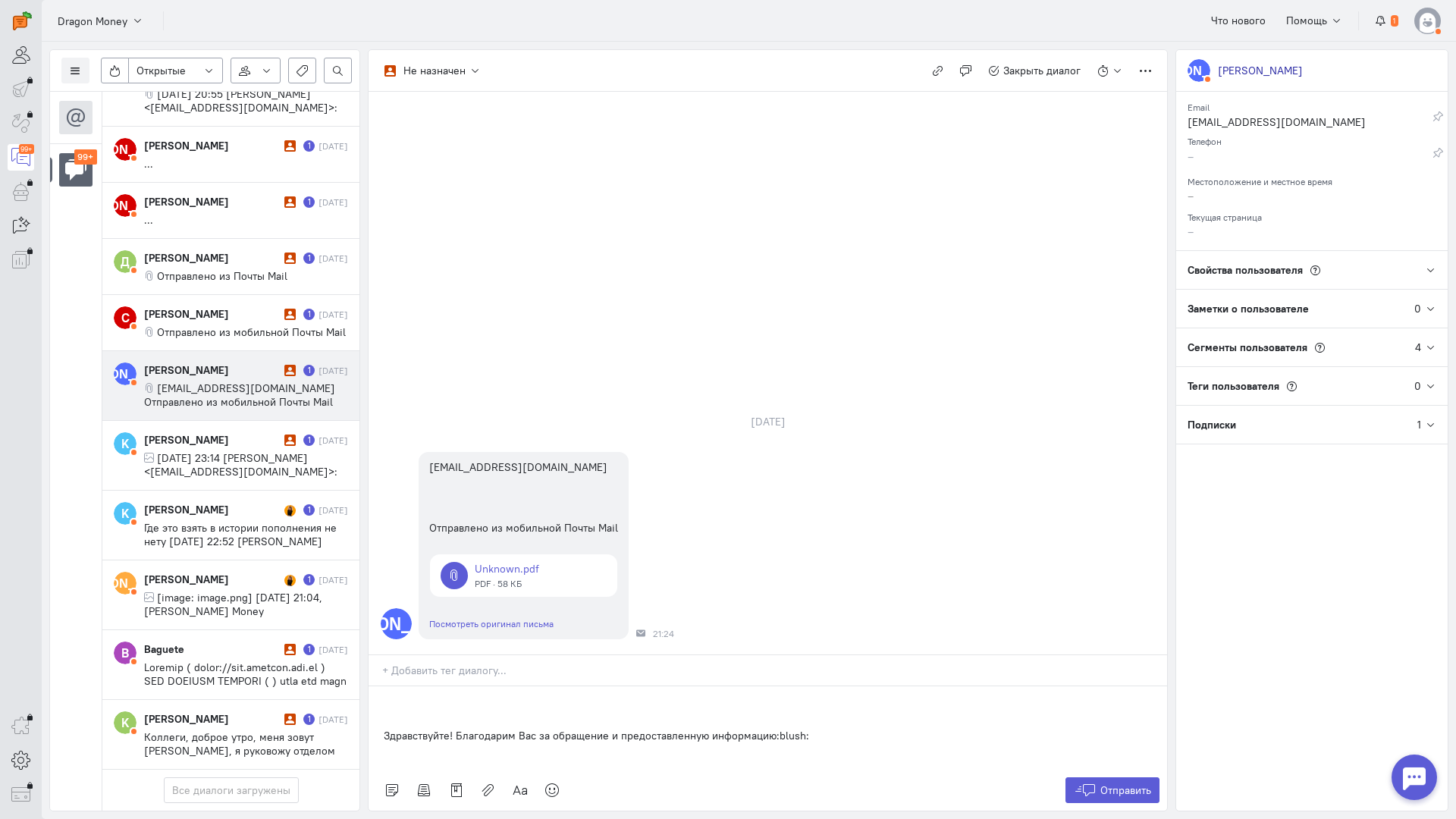
click at [372, 687] on div "Здравствуйте! Благодарим Вас за обращение и предоставленную информацию:blush:" at bounding box center [767, 728] width 798 height 83
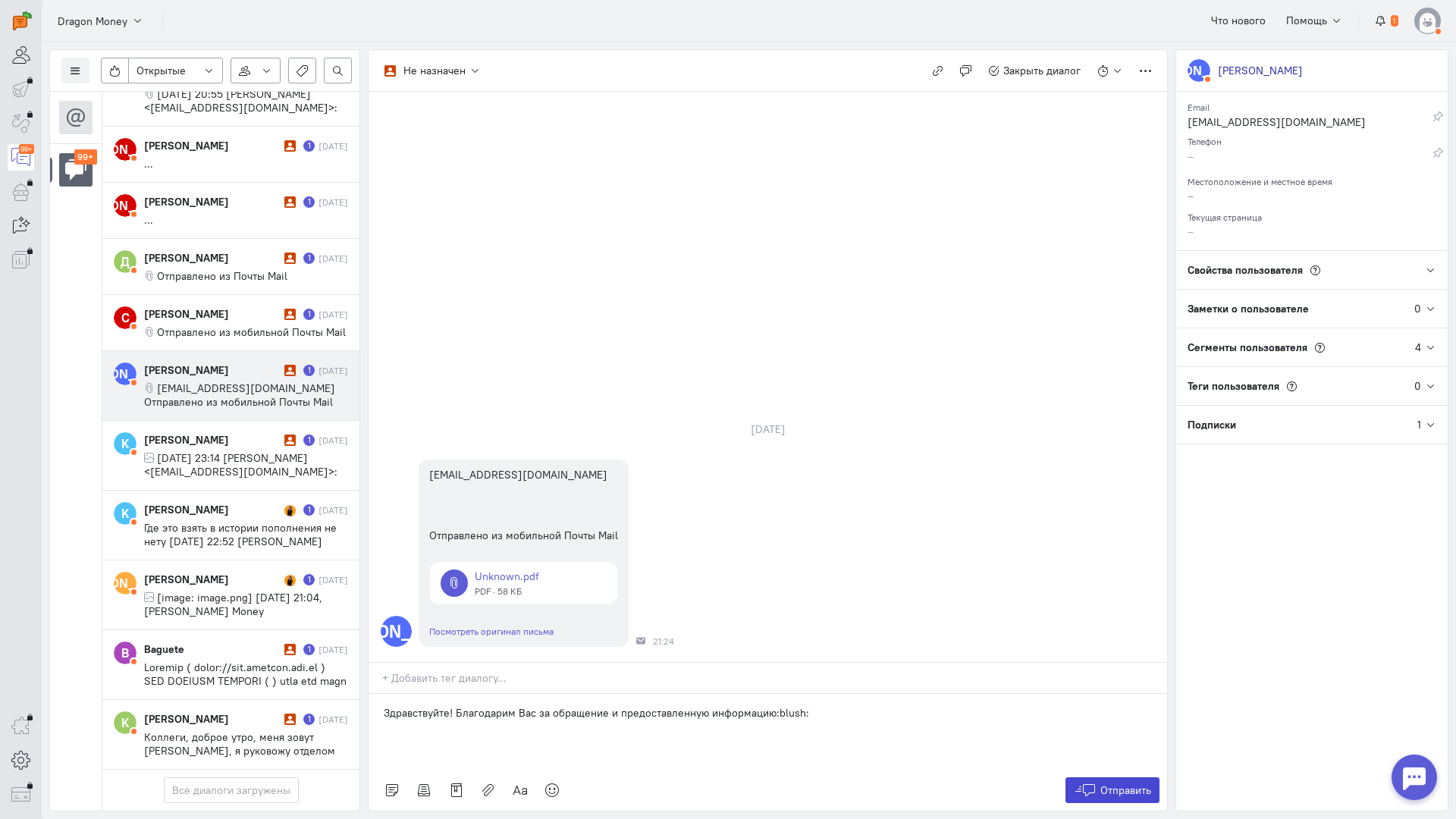
click at [1141, 777] on button "Отправить" at bounding box center [1112, 790] width 94 height 26
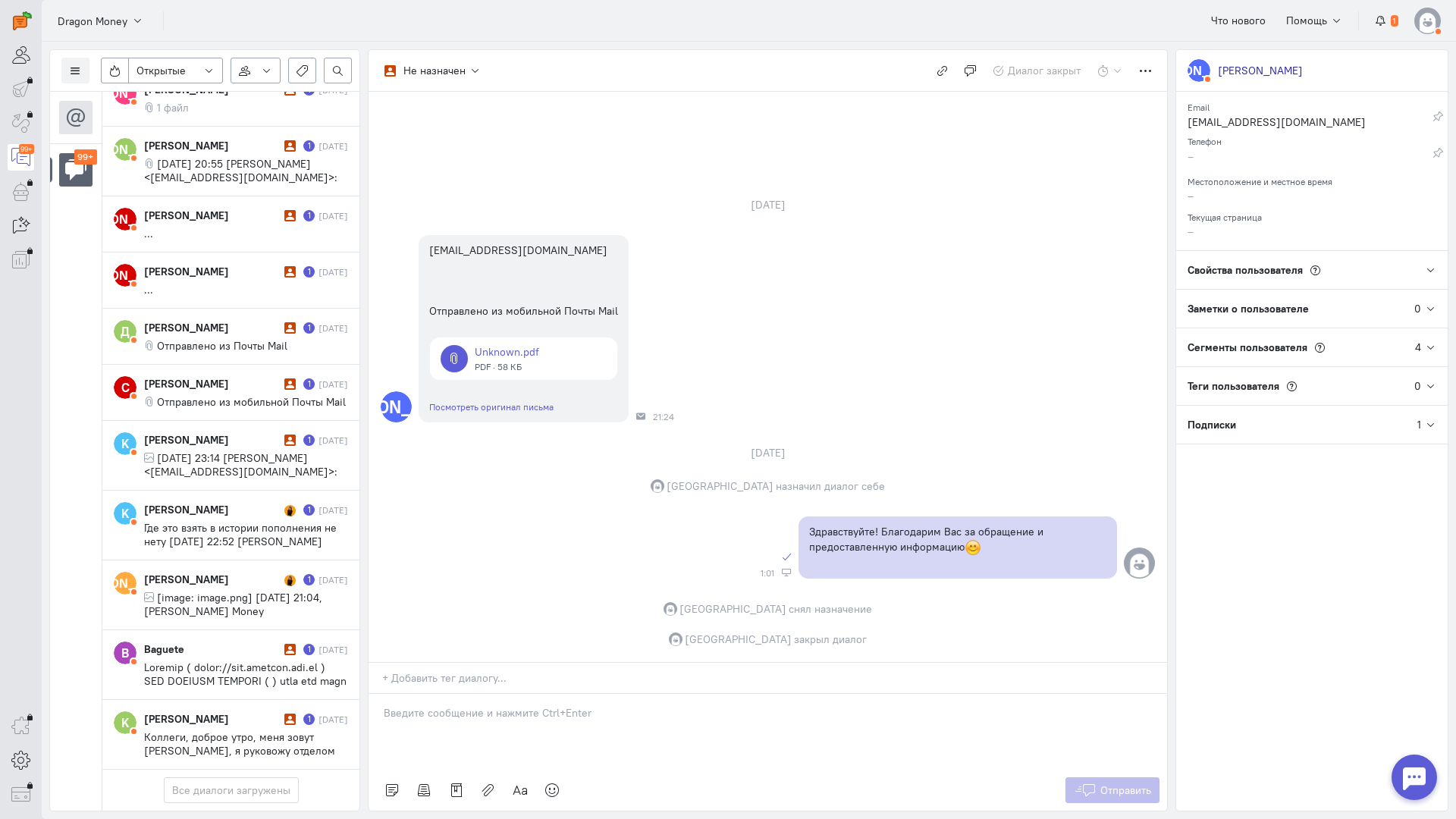
scroll to position [6752, 0]
click at [224, 395] on span "Отправлено из мобильной Почты Mail" at bounding box center [251, 402] width 189 height 13
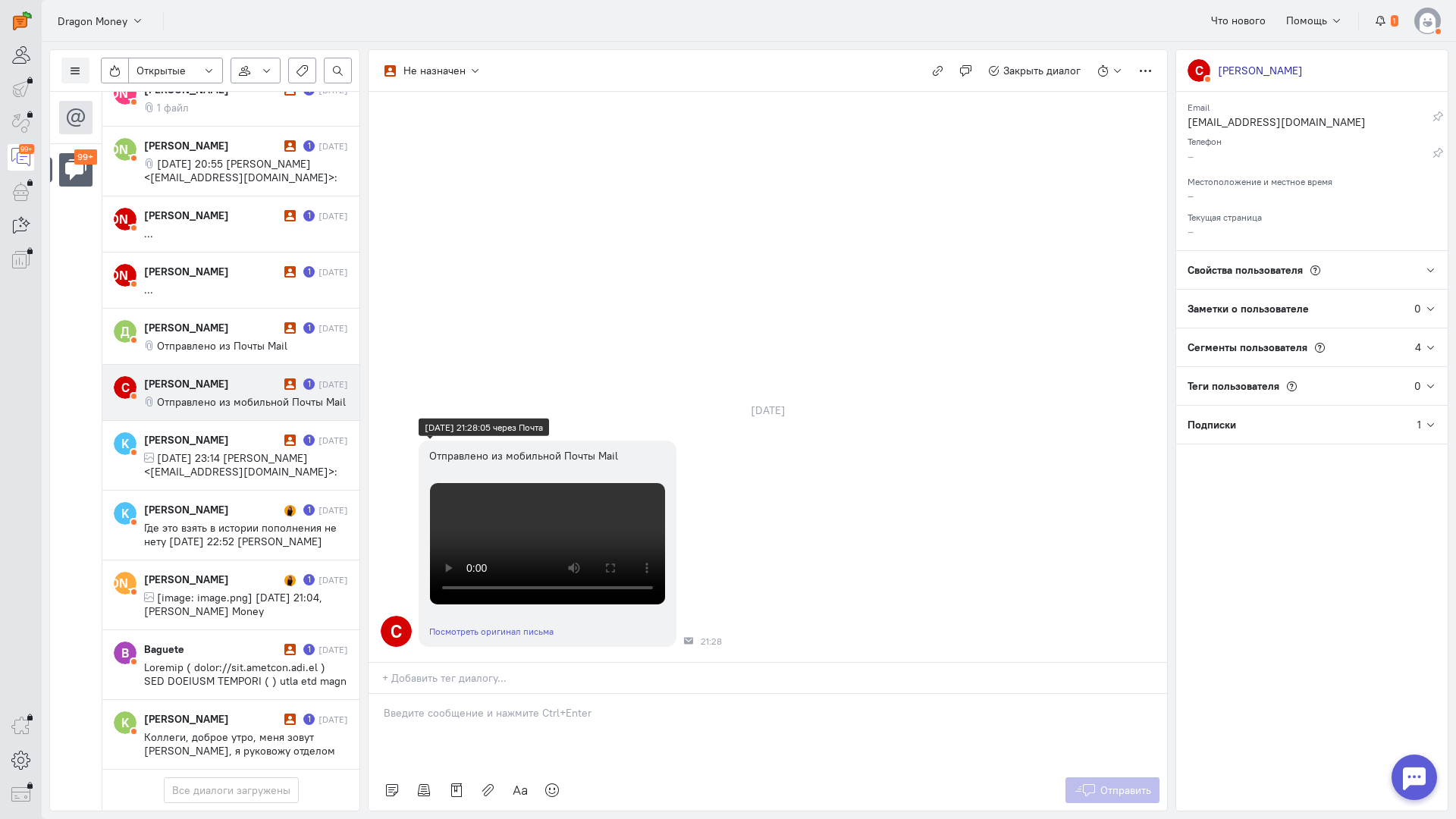
scroll to position [321, 0]
click at [458, 706] on p at bounding box center [767, 713] width 768 height 15
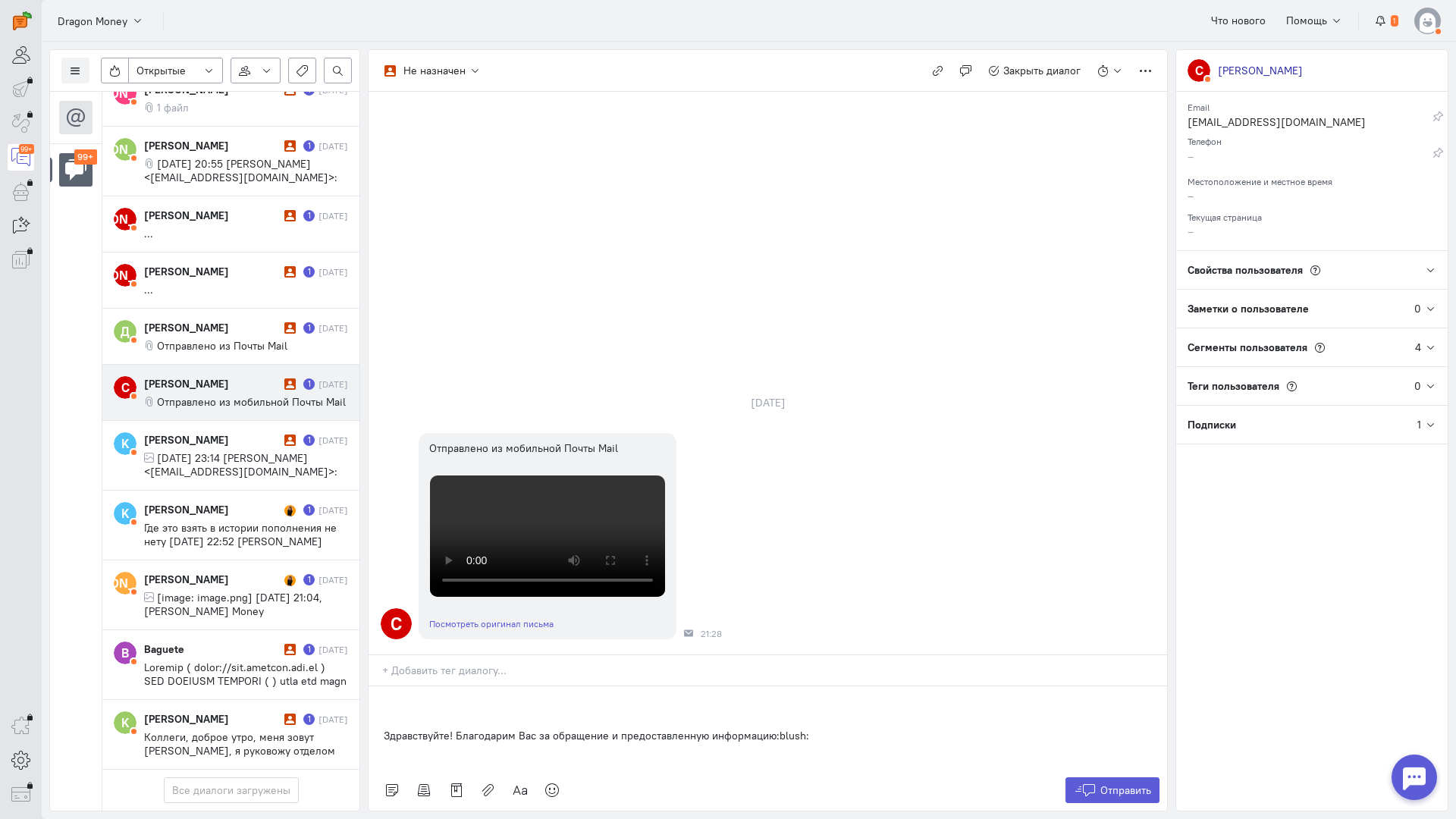
click at [382, 687] on div "Здравствуйте! Благодарим Вас за обращение и предоставленную информацию:blush:" at bounding box center [767, 728] width 798 height 83
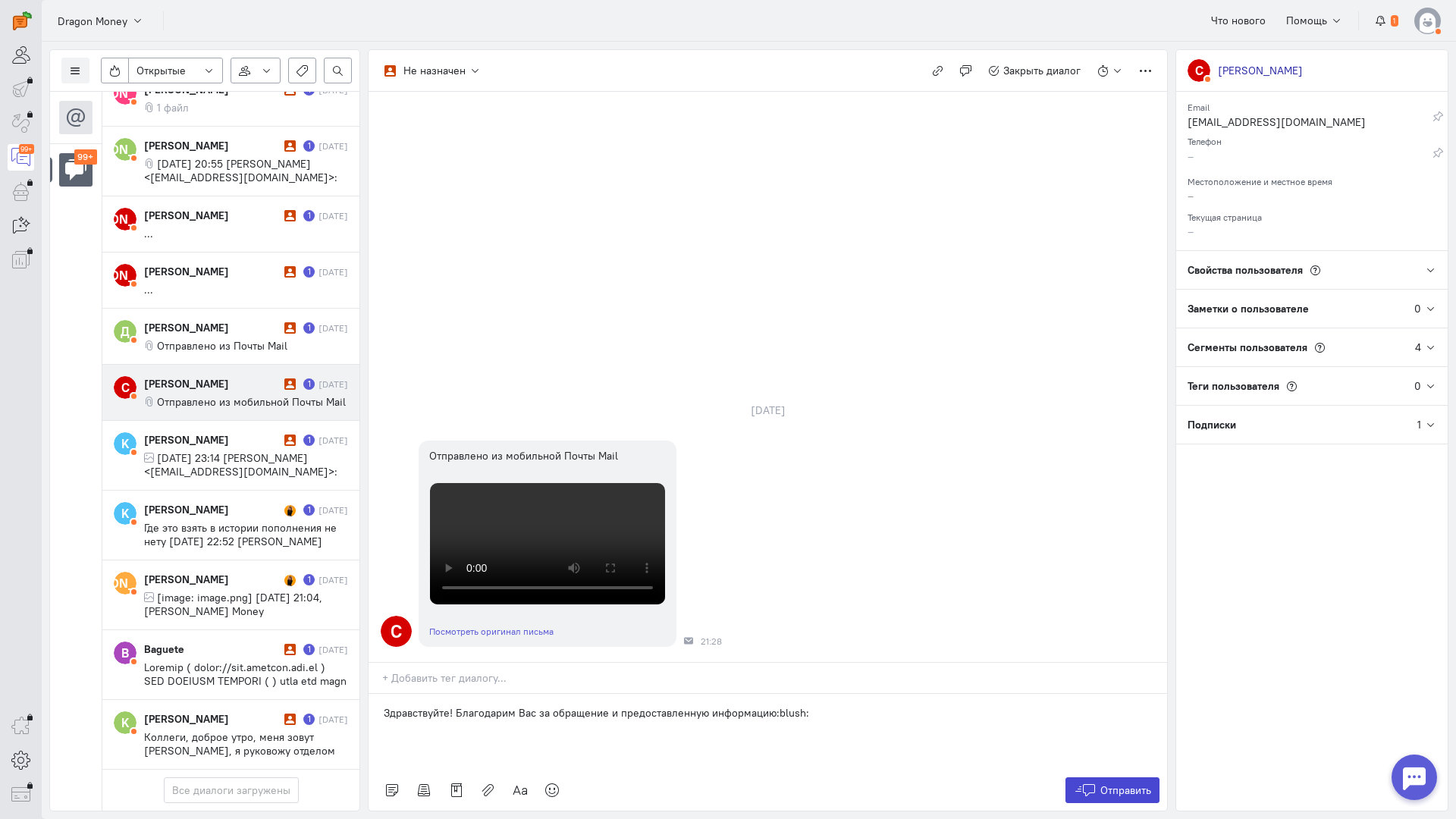
click at [1135, 784] on span "Отправить" at bounding box center [1125, 790] width 51 height 13
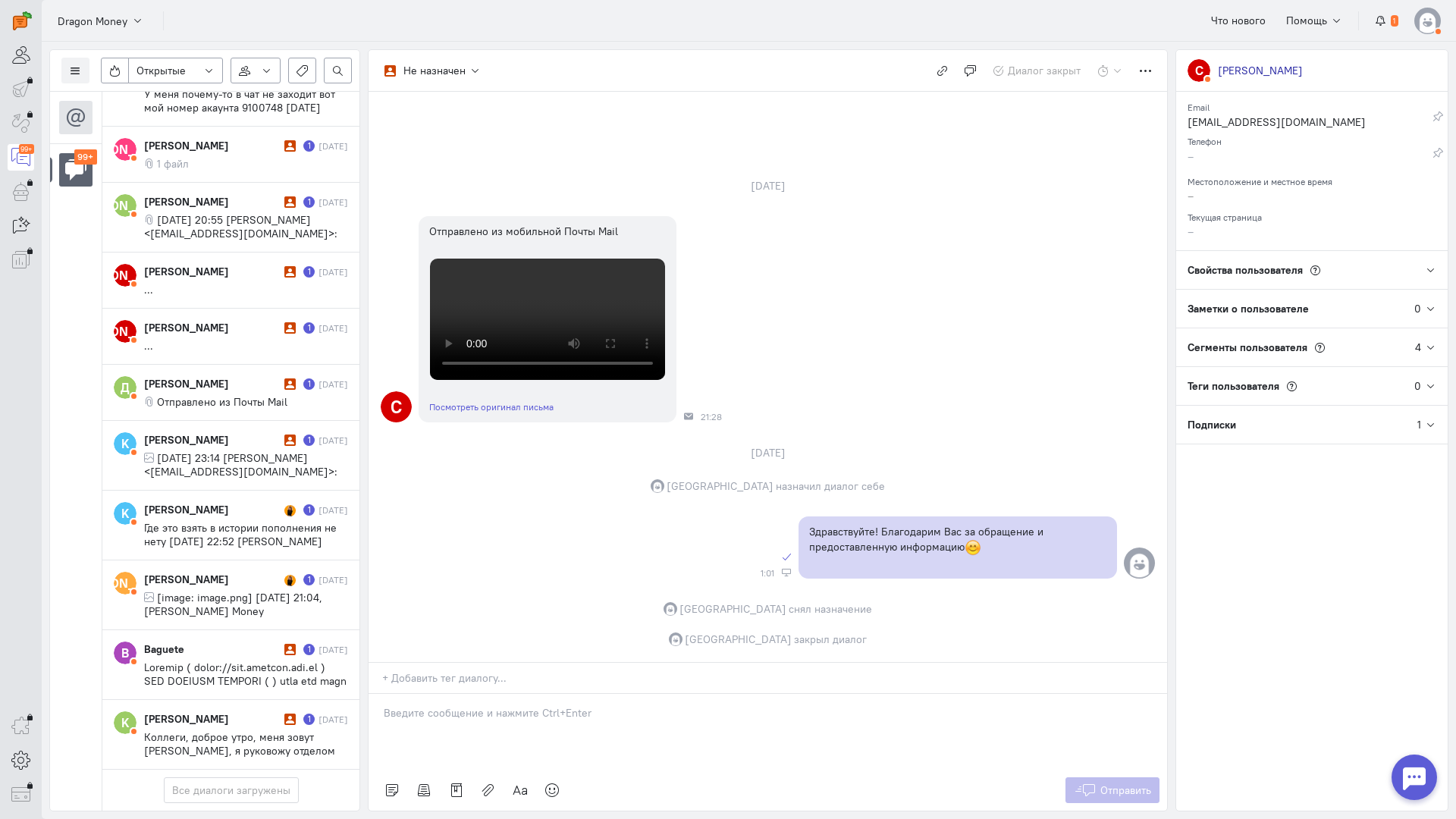
scroll to position [6807, 0]
click at [229, 591] on span "[image: image.png] [DATE] 21:04, [PERSON_NAME] Money <[EMAIL_ADDRESS][DOMAIN_NA…" at bounding box center [236, 611] width 184 height 41
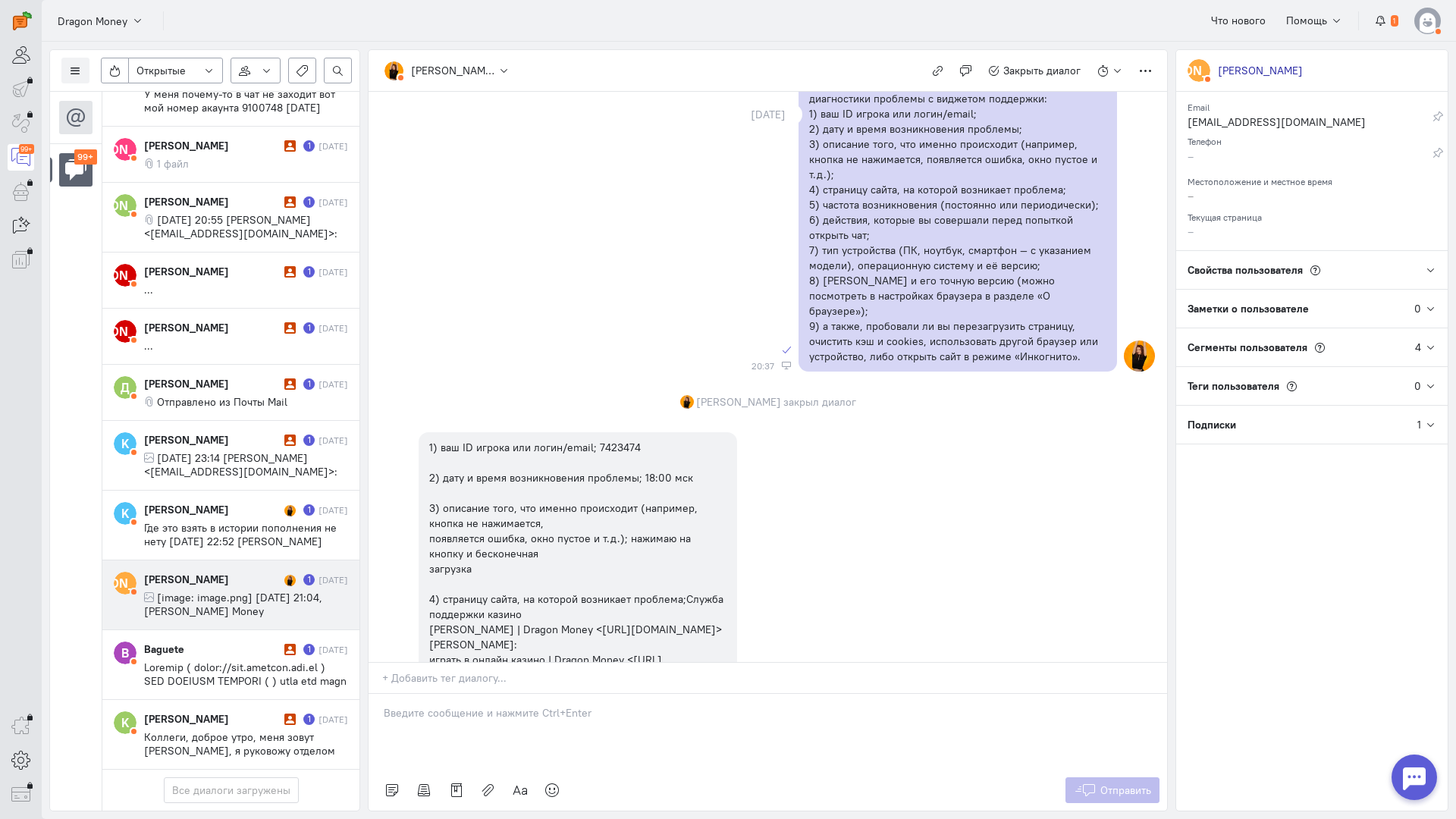
scroll to position [639, 0]
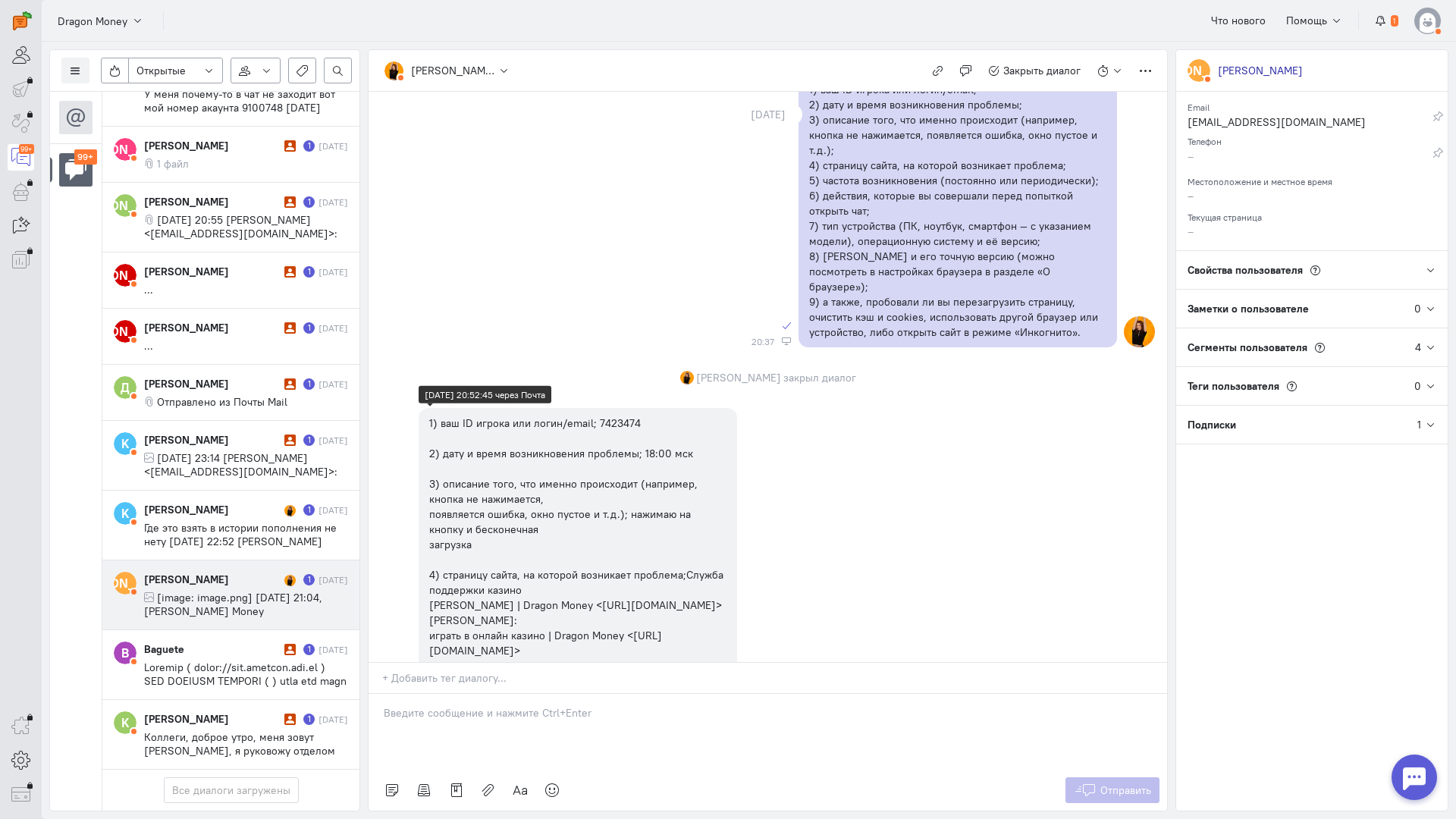
click at [615, 416] on div "1) ваш ID игрока или логин/email; 7423474 2) дату и время возникновения проблем…" at bounding box center [578, 727] width 297 height 622
copy div "7423474"
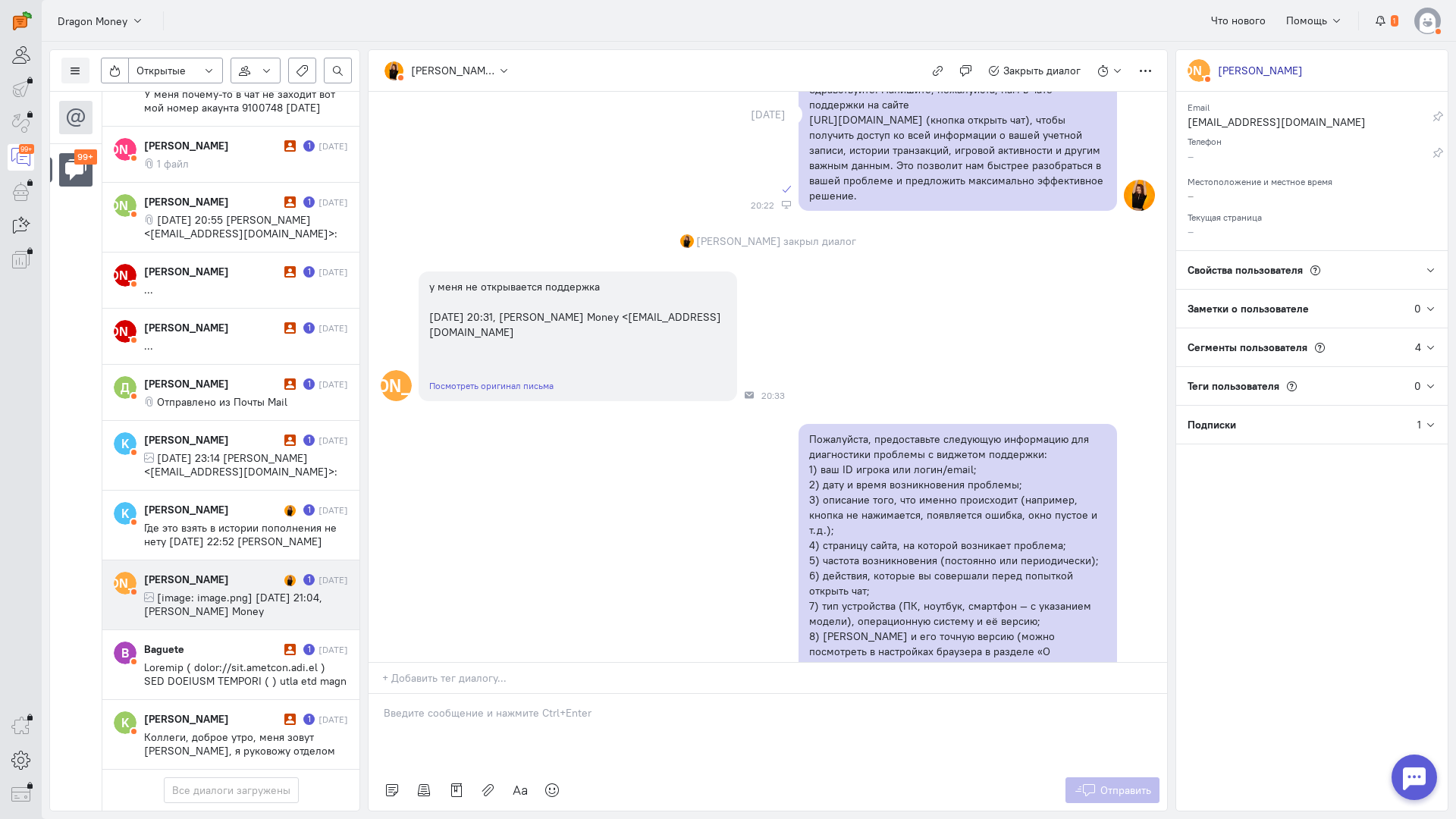
scroll to position [0, 0]
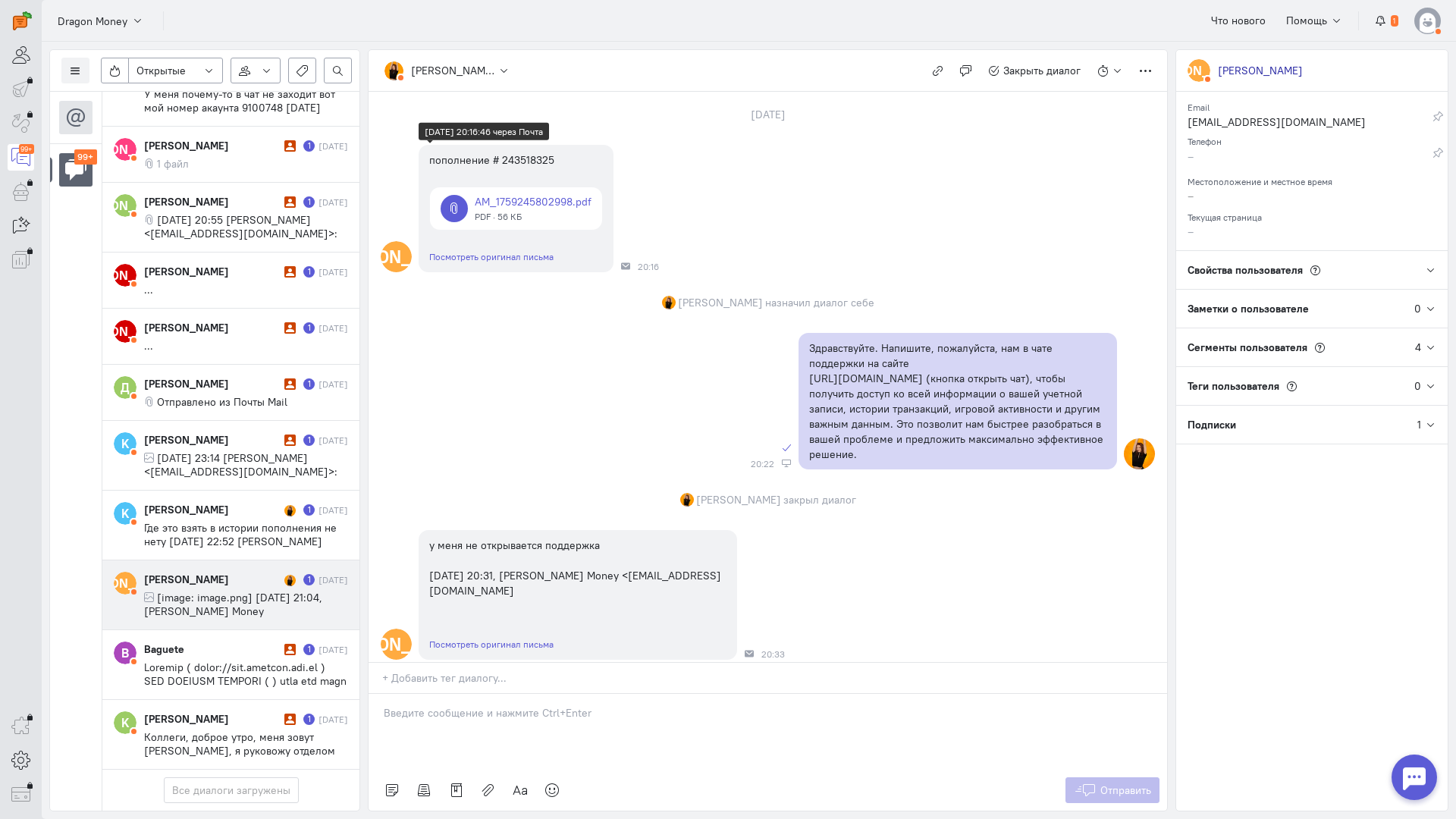
click at [552, 202] on link at bounding box center [516, 209] width 172 height 43
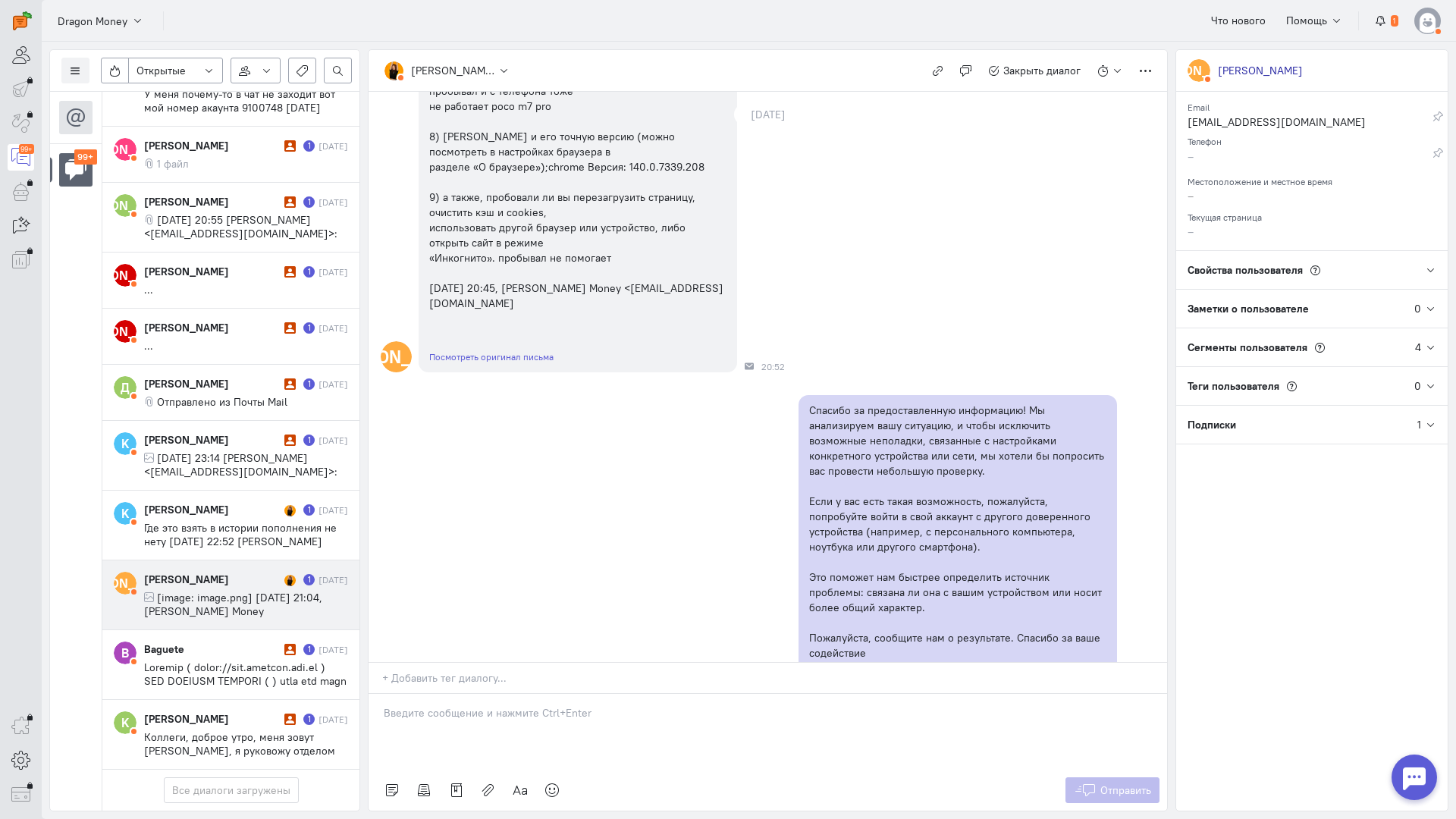
scroll to position [1777, 0]
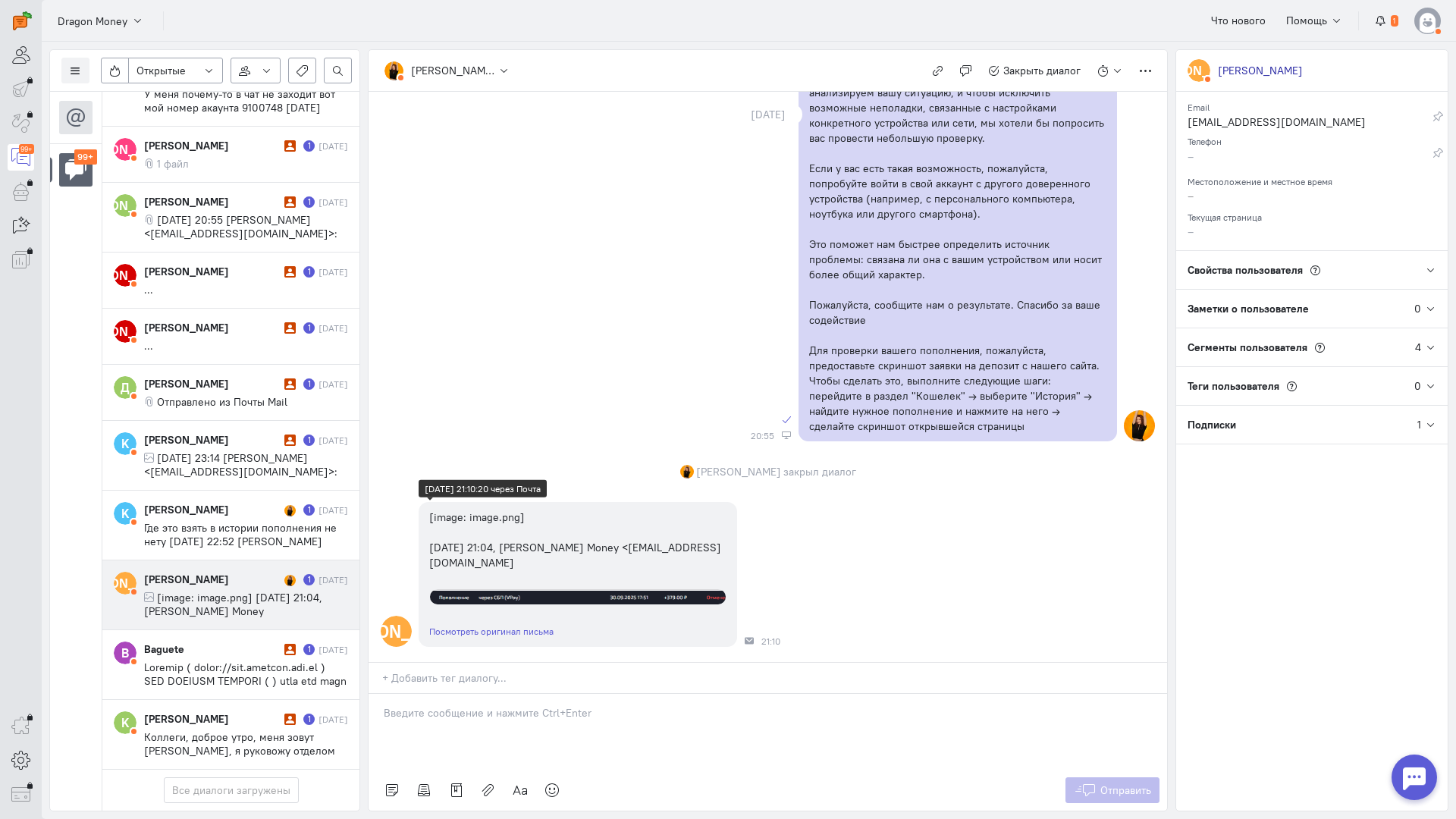
click at [538, 591] on img at bounding box center [578, 598] width 296 height 15
click at [475, 706] on p at bounding box center [767, 713] width 768 height 15
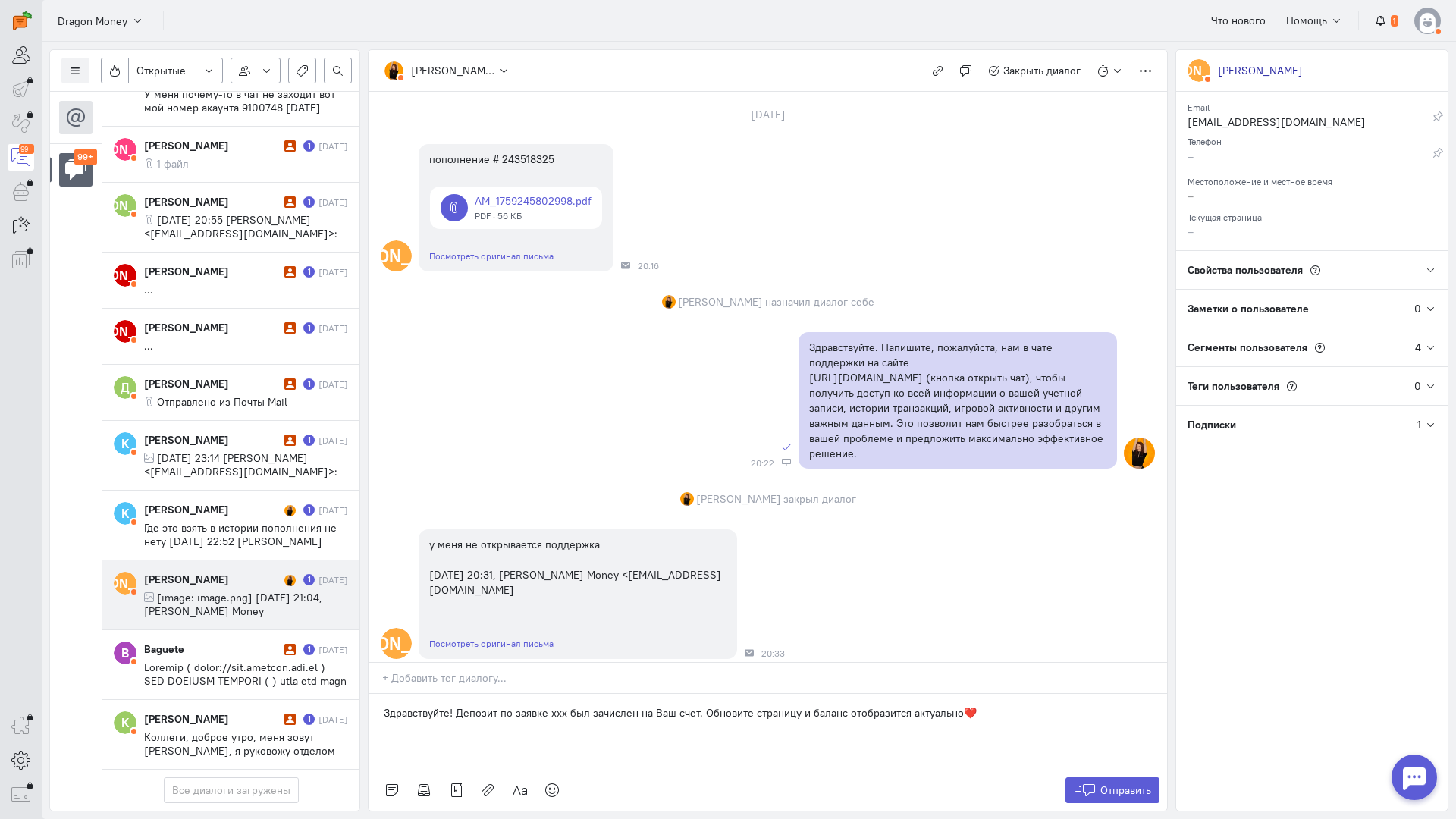
scroll to position [0, 0]
click at [539, 155] on div "пополнение # 243518325" at bounding box center [516, 160] width 174 height 15
copy div "243518325"
drag, startPoint x: 563, startPoint y: 622, endPoint x: 548, endPoint y: 625, distance: 15.3
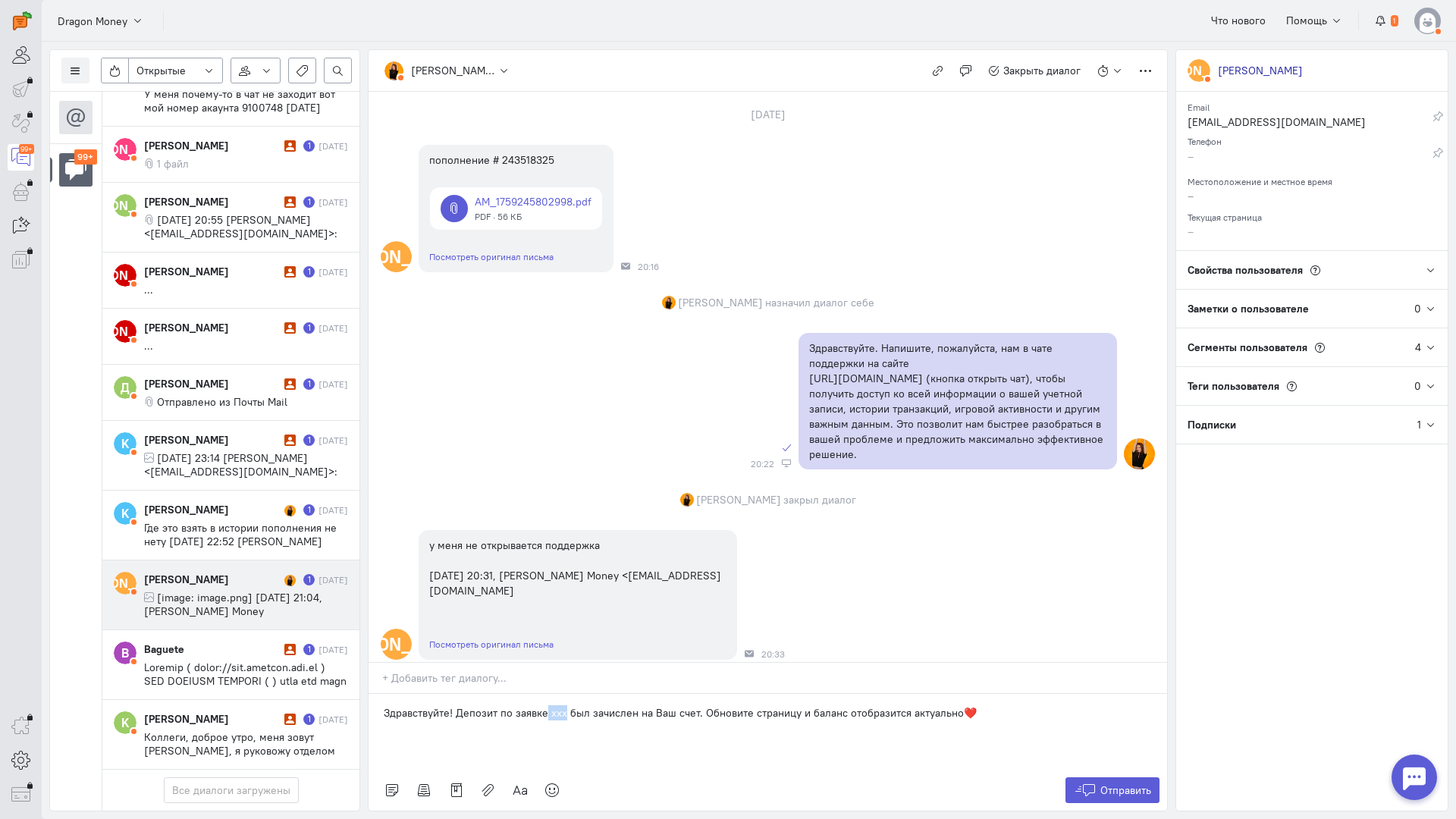
click at [548, 706] on p "Здравствуйте! Депозит по заявке xxx был зачислен на Ваш счет. Обновите страницу…" at bounding box center [767, 713] width 768 height 15
click at [544, 706] on p "Здравствуйте! Депозит по заявке243518325 был зачислен на Ваш счет. Обновите стр…" at bounding box center [767, 713] width 768 height 15
click at [623, 706] on p "Здравствуйте! Депозит по заявке 243518325 был зачислен на Ваш счет. Обновите ст…" at bounding box center [767, 713] width 768 height 15
drag, startPoint x: 1023, startPoint y: 623, endPoint x: 763, endPoint y: 626, distance: 260.0
click at [763, 706] on p "Здравствуйте! Депозит по заявке 243518325 был ранее зачислен на Ваш счет. Обнов…" at bounding box center [767, 713] width 768 height 15
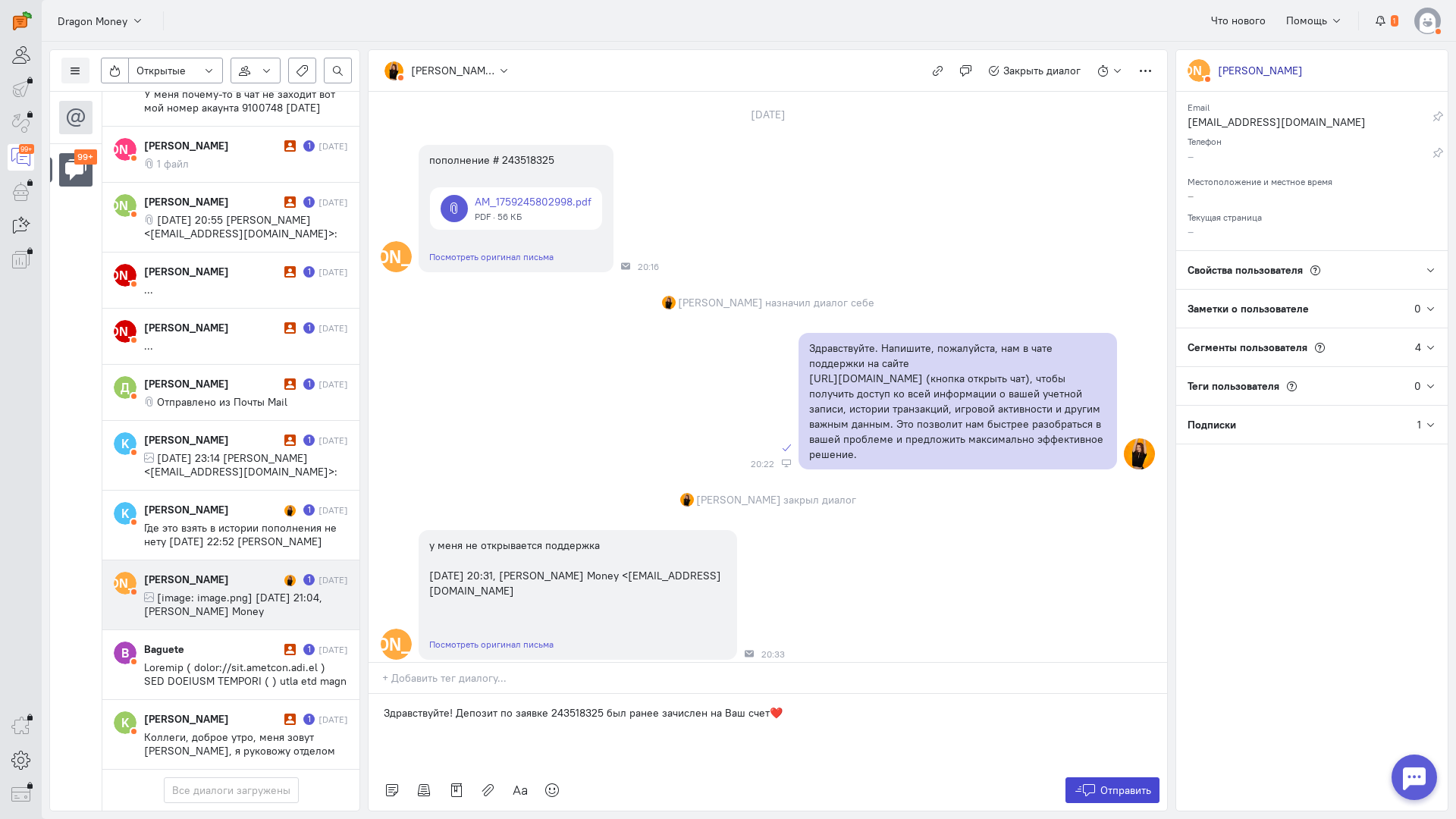
click at [1102, 784] on span "Отправить" at bounding box center [1125, 790] width 51 height 13
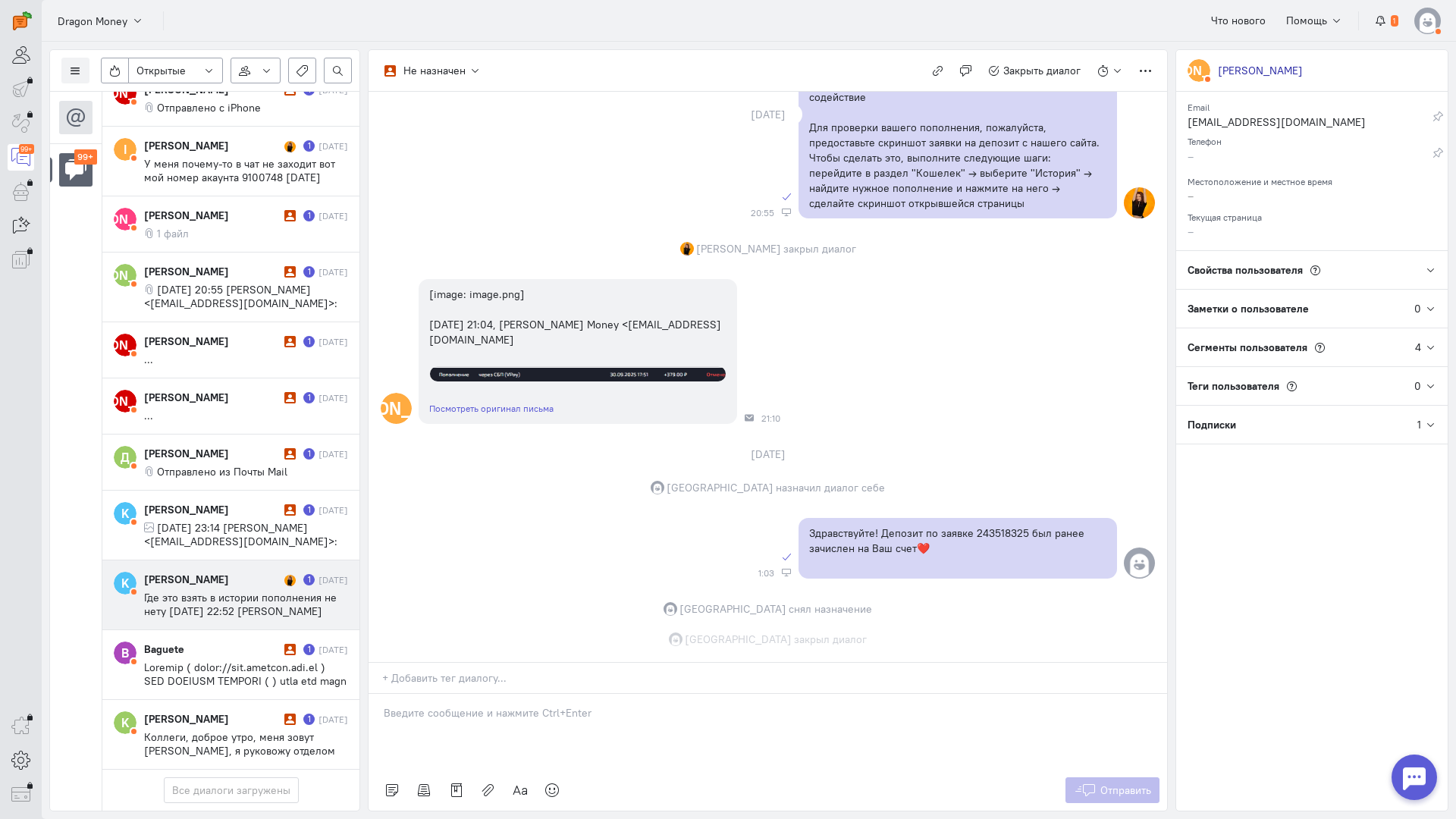
scroll to position [1999, 0]
click at [217, 591] on span "Где это взять в истории пополнения не нету [DATE] 22:52 [PERSON_NAME] Dragon Mo…" at bounding box center [240, 617] width 193 height 54
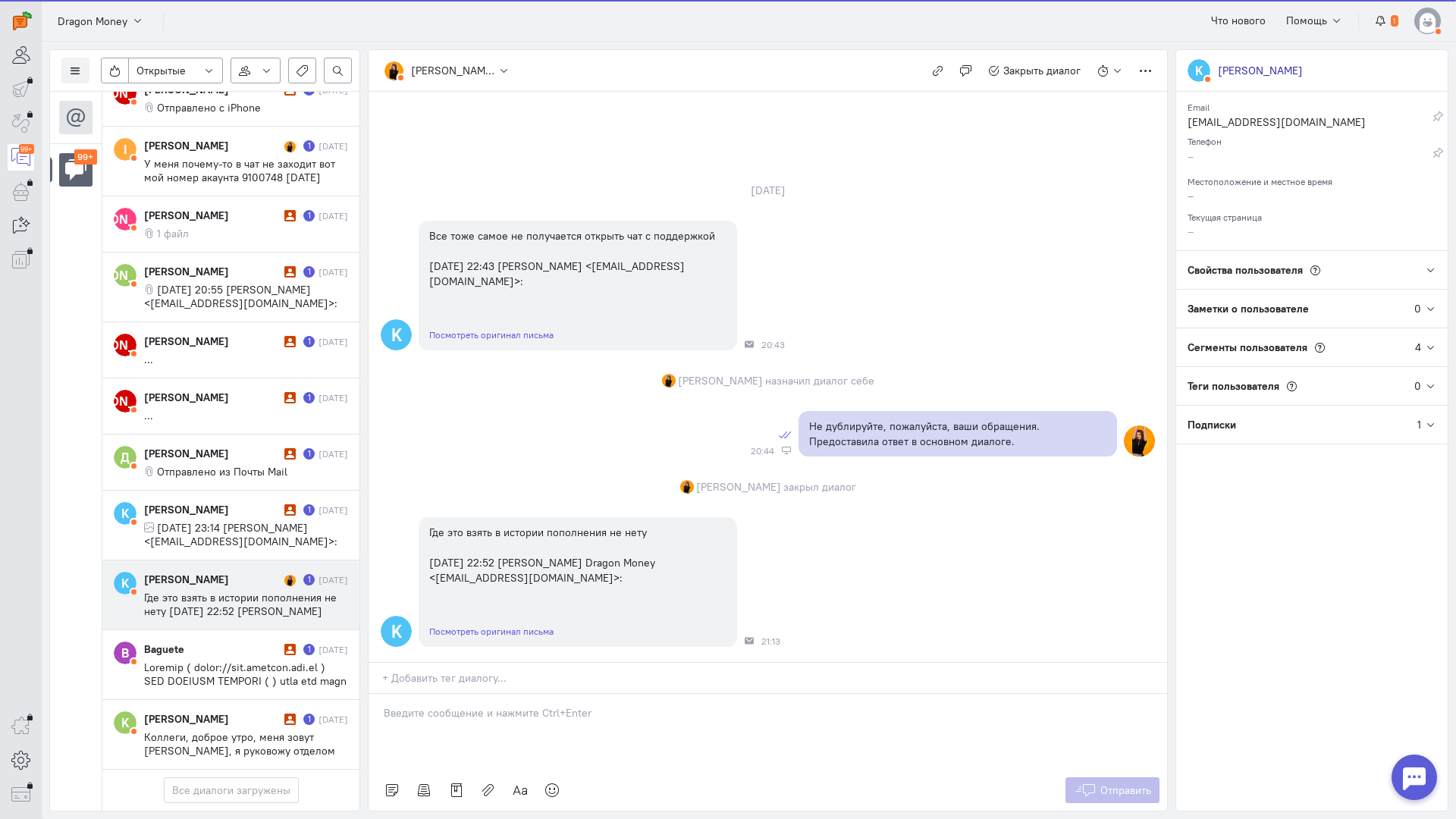
scroll to position [17, 0]
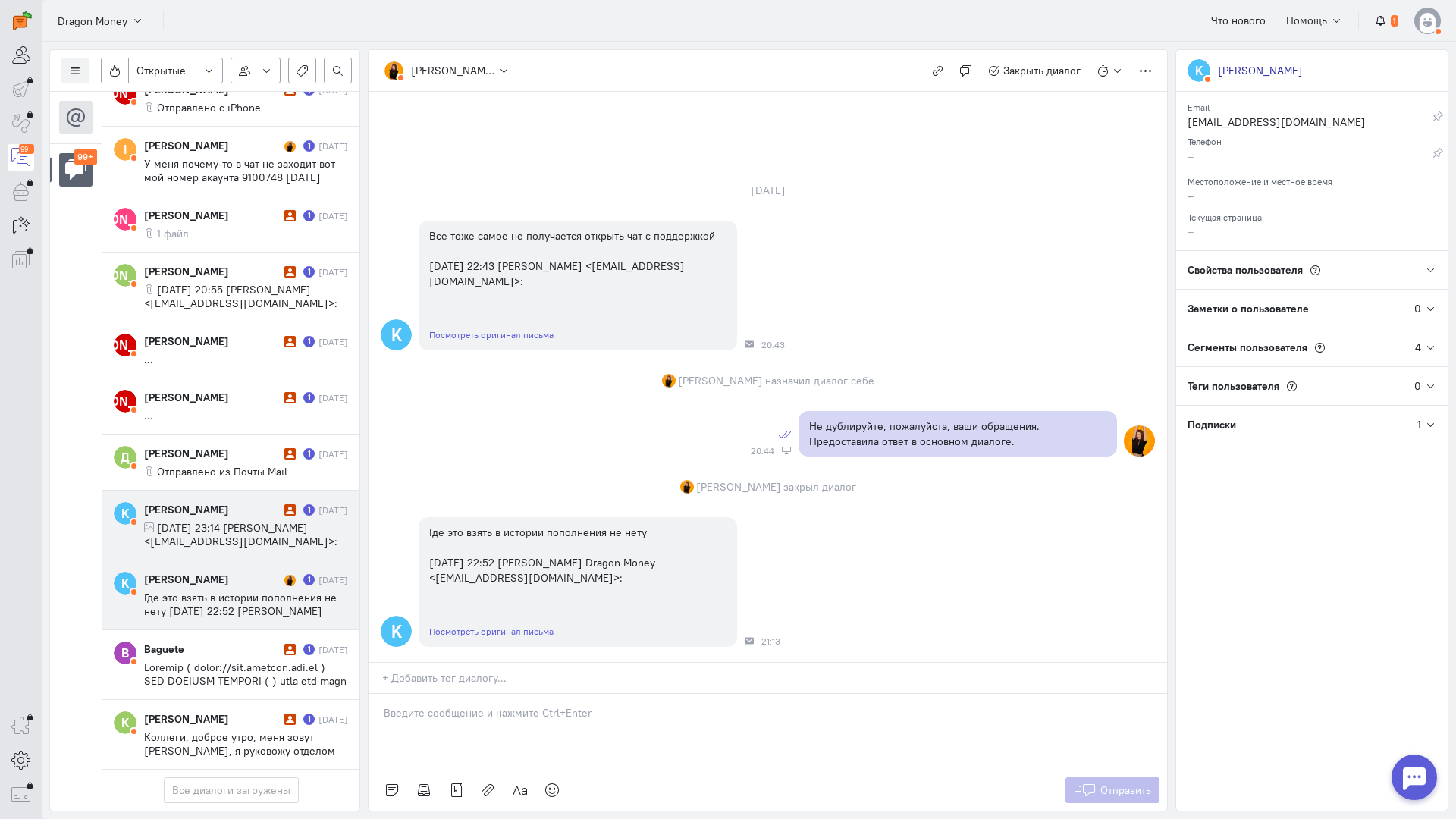
click at [247, 521] on span "[DATE] 23:14 [PERSON_NAME] <[EMAIL_ADDRESS][DOMAIN_NAME]>:" at bounding box center [241, 535] width 194 height 28
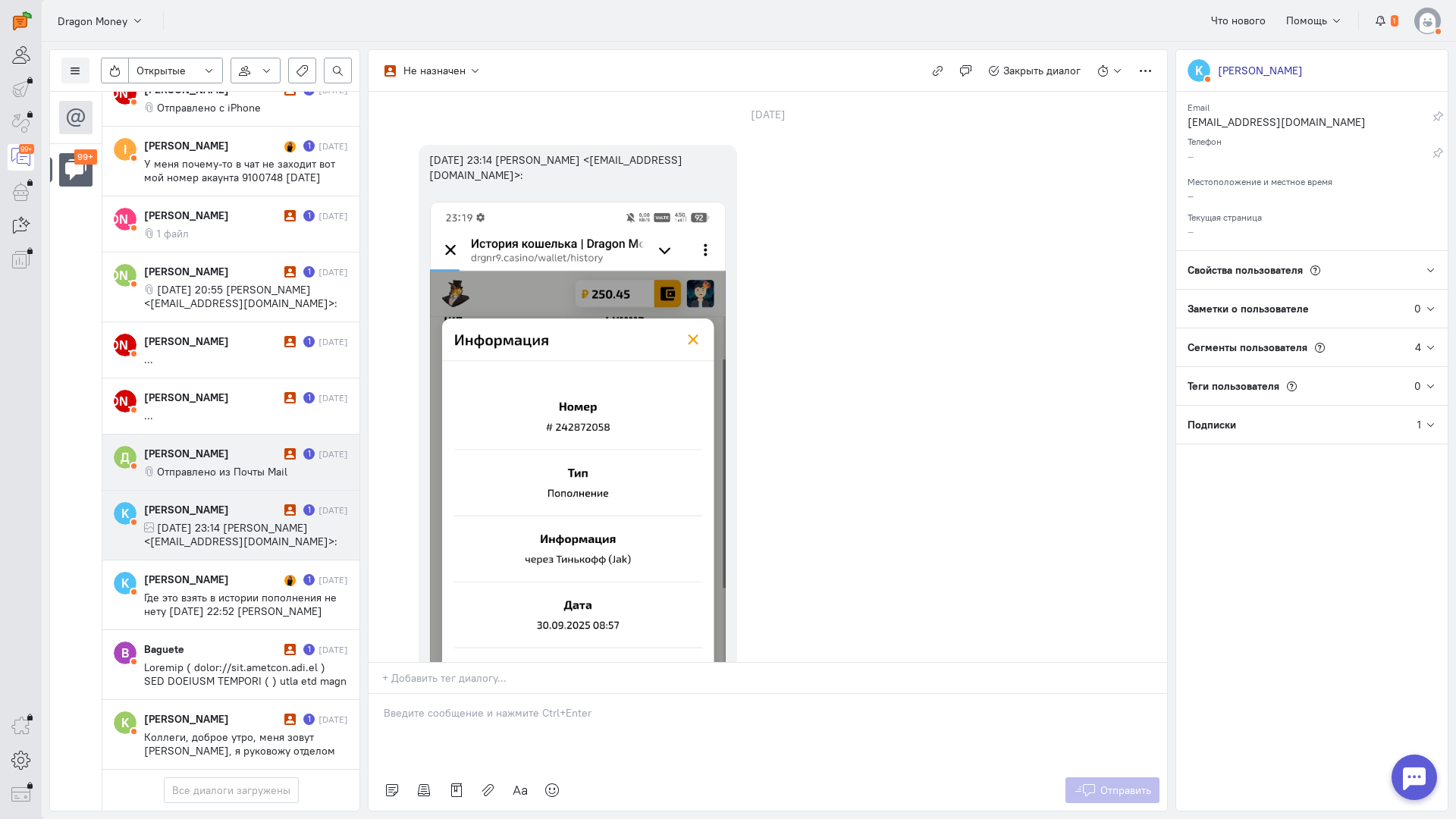
click at [232, 446] on div "[PERSON_NAME] 1 [DATE] Отправлено из Почты Mail" at bounding box center [246, 461] width 204 height 32
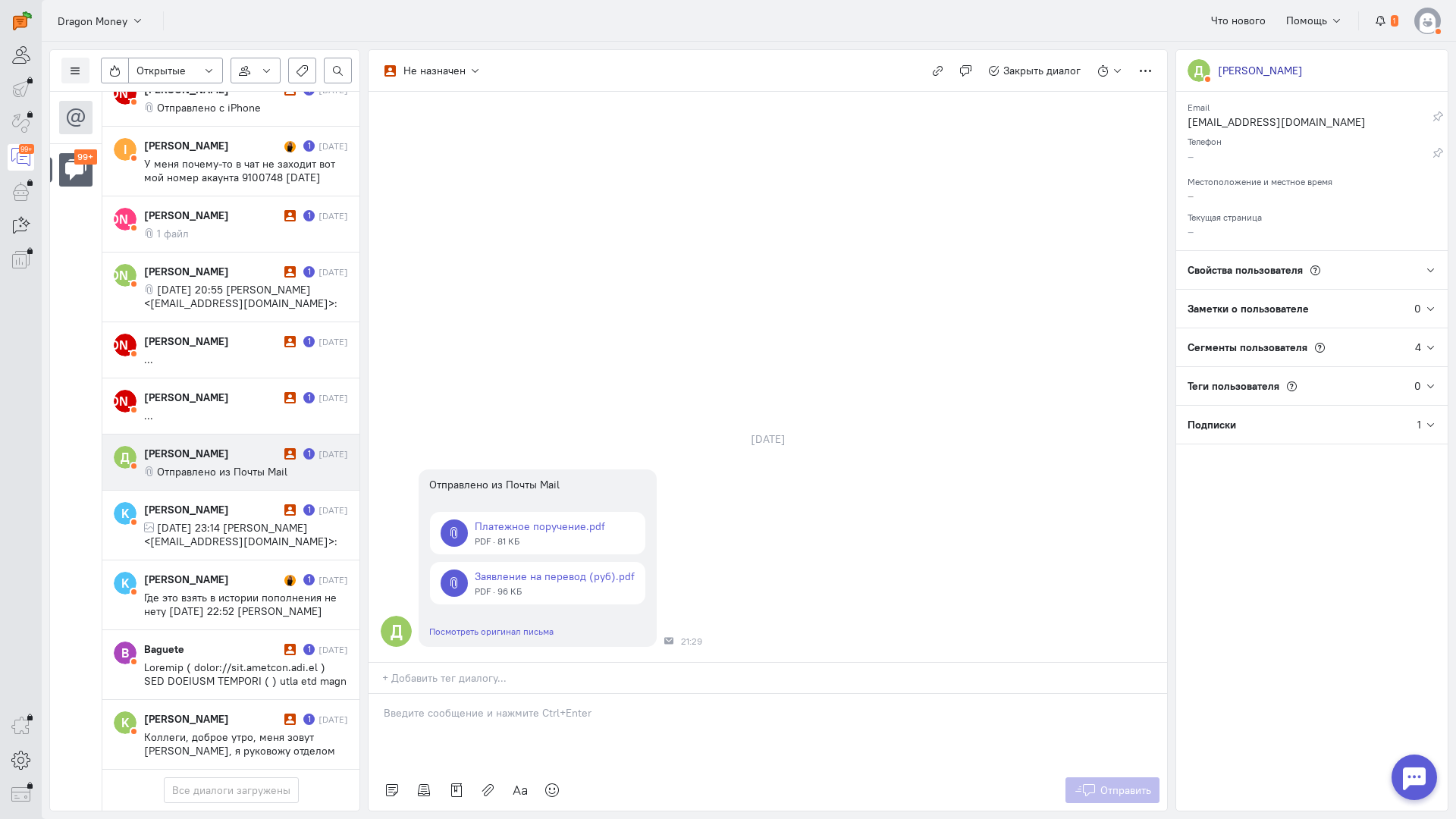
click at [261, 435] on cq-conversation-card "Д [PERSON_NAME] 1 [DATE] Отправлено из Почты Mail" at bounding box center [231, 462] width 257 height 56
click at [425, 694] on div at bounding box center [767, 732] width 798 height 76
click at [376, 694] on div "Здравствуйте! Благодарим Вас за обращение и предоставленную информацию:blush:" at bounding box center [767, 732] width 798 height 76
click at [1100, 784] on span "Отправить" at bounding box center [1125, 790] width 51 height 13
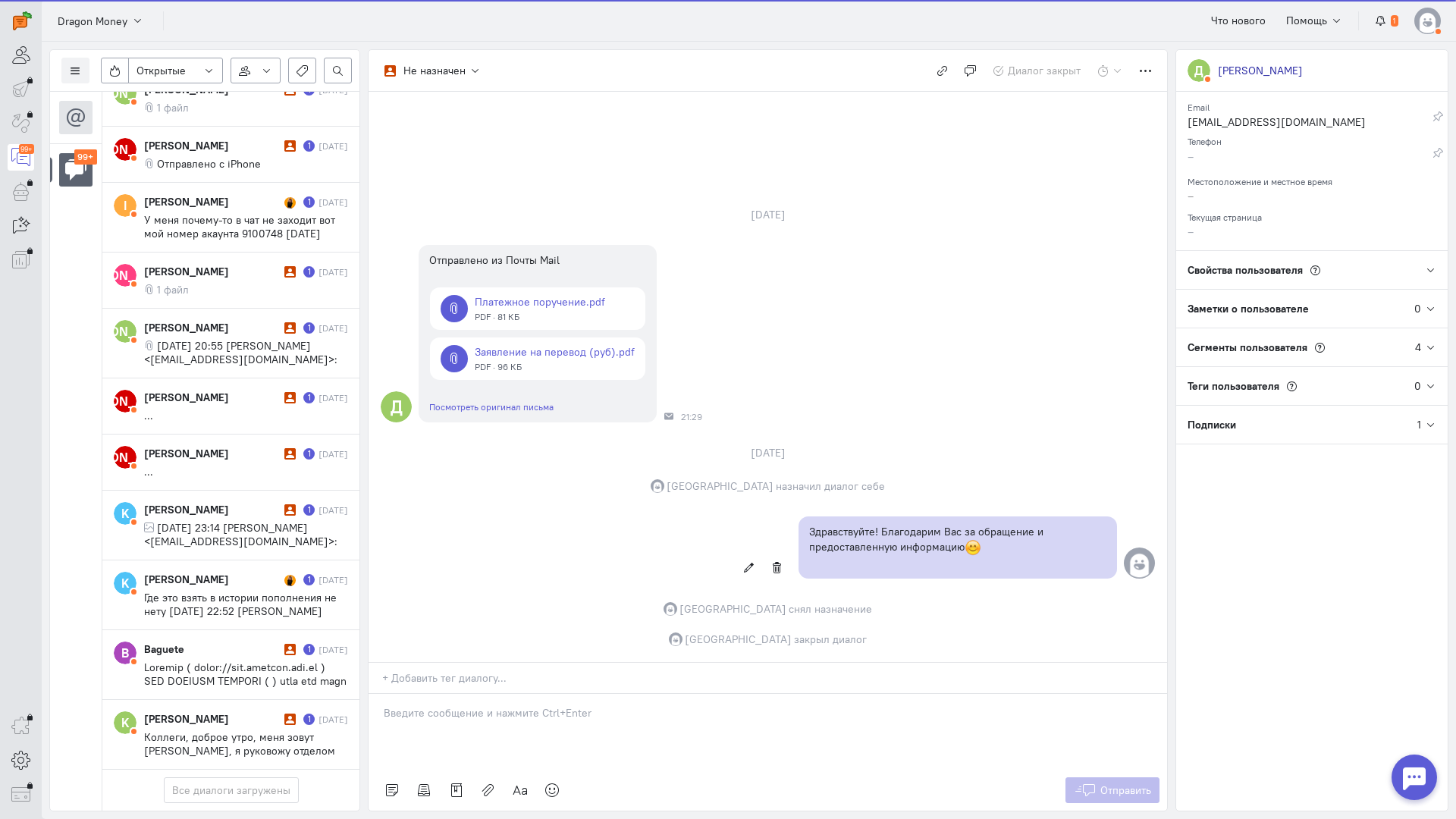
scroll to position [6657, 0]
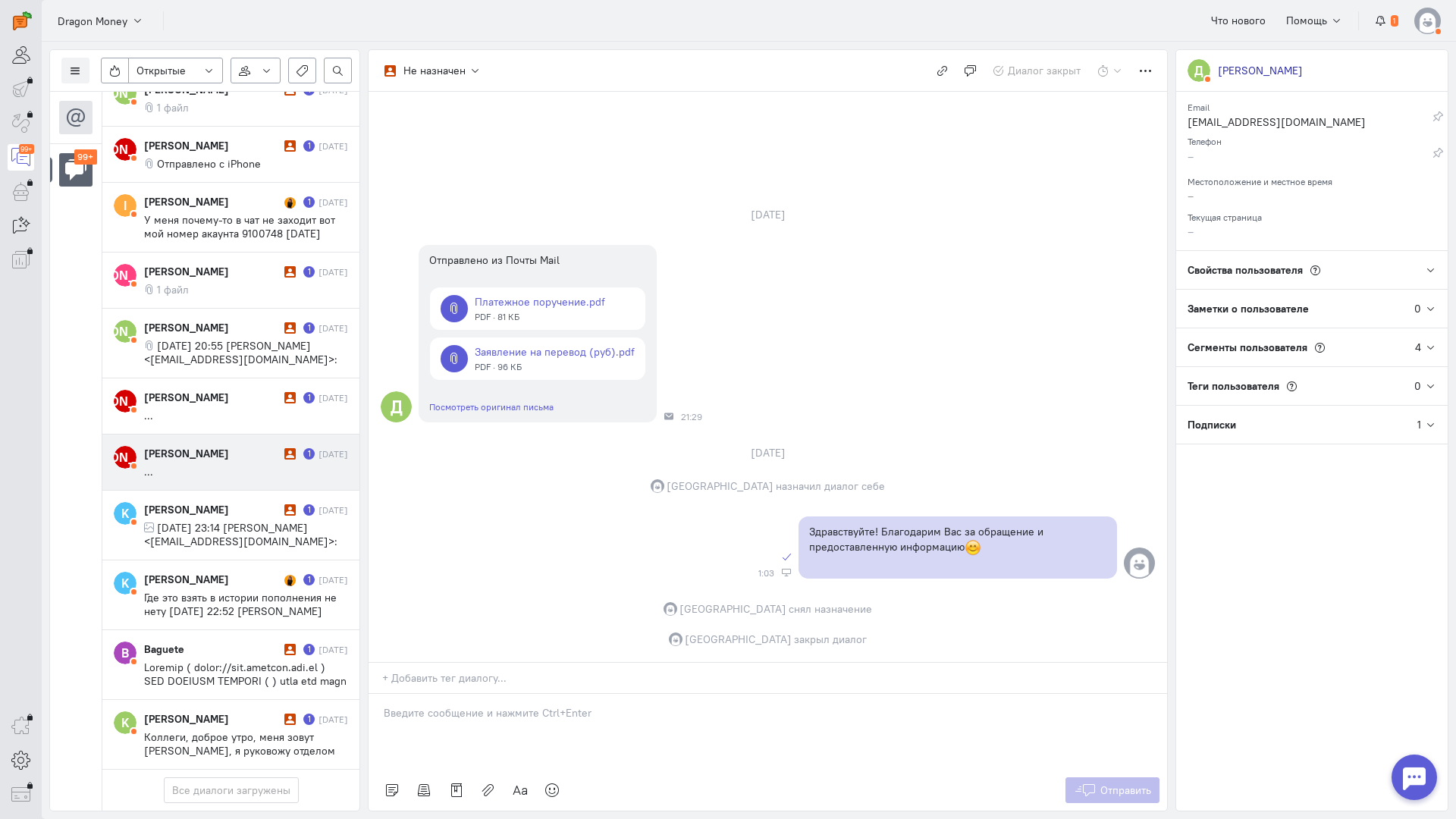
click at [211, 446] on div "[PERSON_NAME]" at bounding box center [212, 453] width 136 height 15
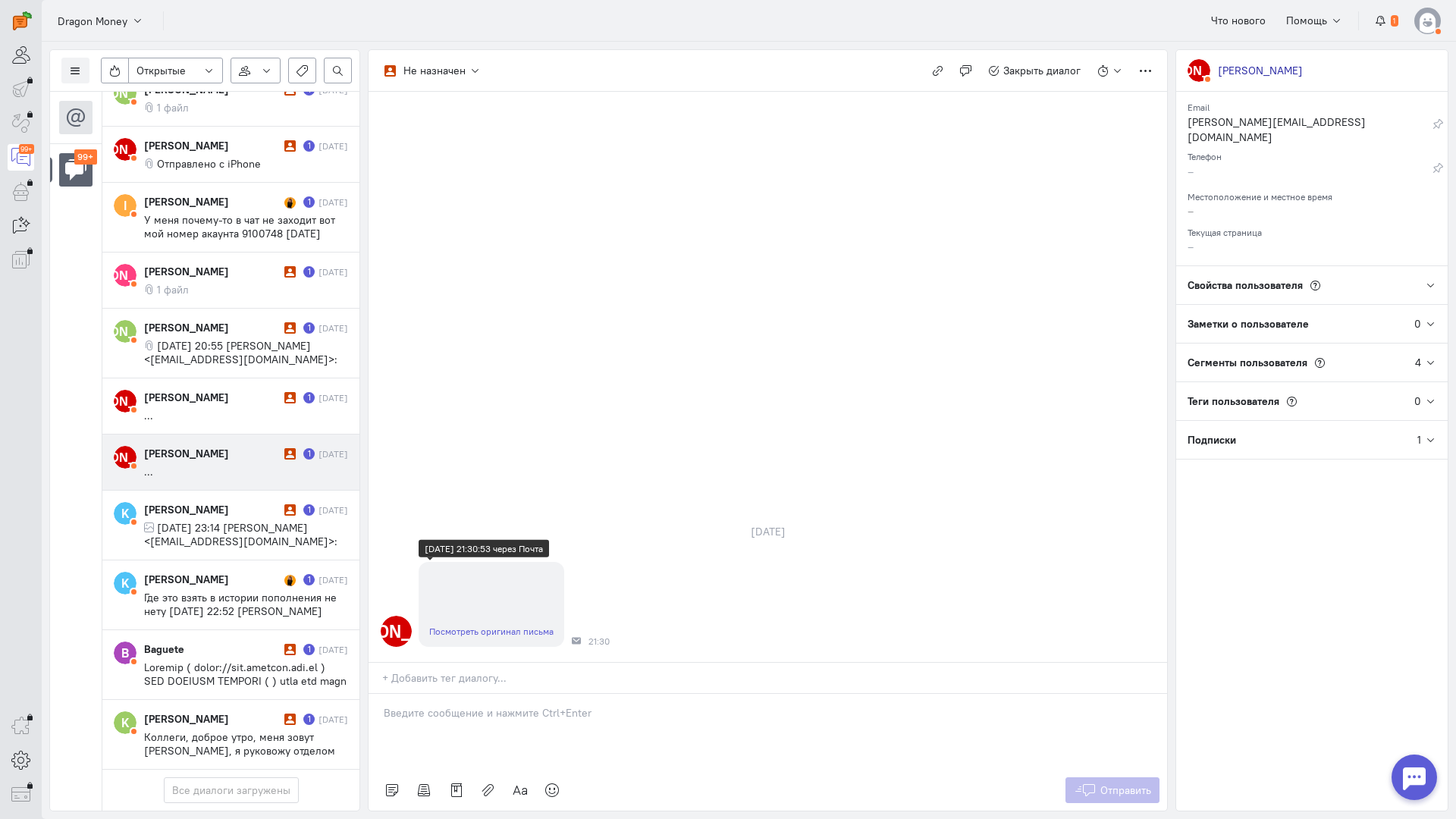
click at [473, 626] on link "Посмотреть оригинал письма" at bounding box center [491, 632] width 124 height 11
drag, startPoint x: 424, startPoint y: 631, endPoint x: 398, endPoint y: 630, distance: 26.0
click at [423, 694] on div at bounding box center [767, 732] width 798 height 76
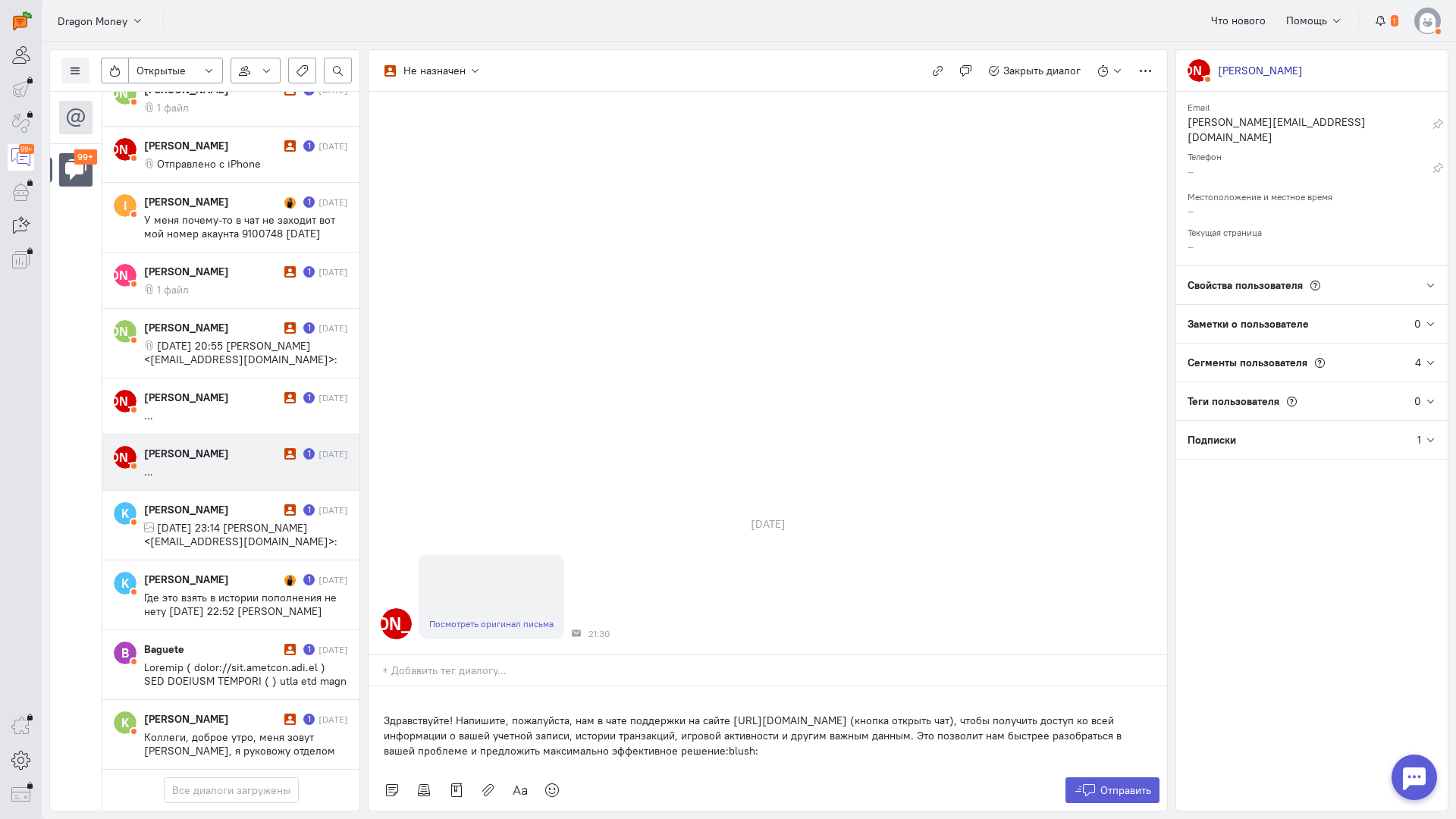
click at [379, 687] on div "Здравствуйте! Напишите, пожалуйста, нам в чате поддержки на сайте [URL][DOMAIN_…" at bounding box center [767, 728] width 798 height 83
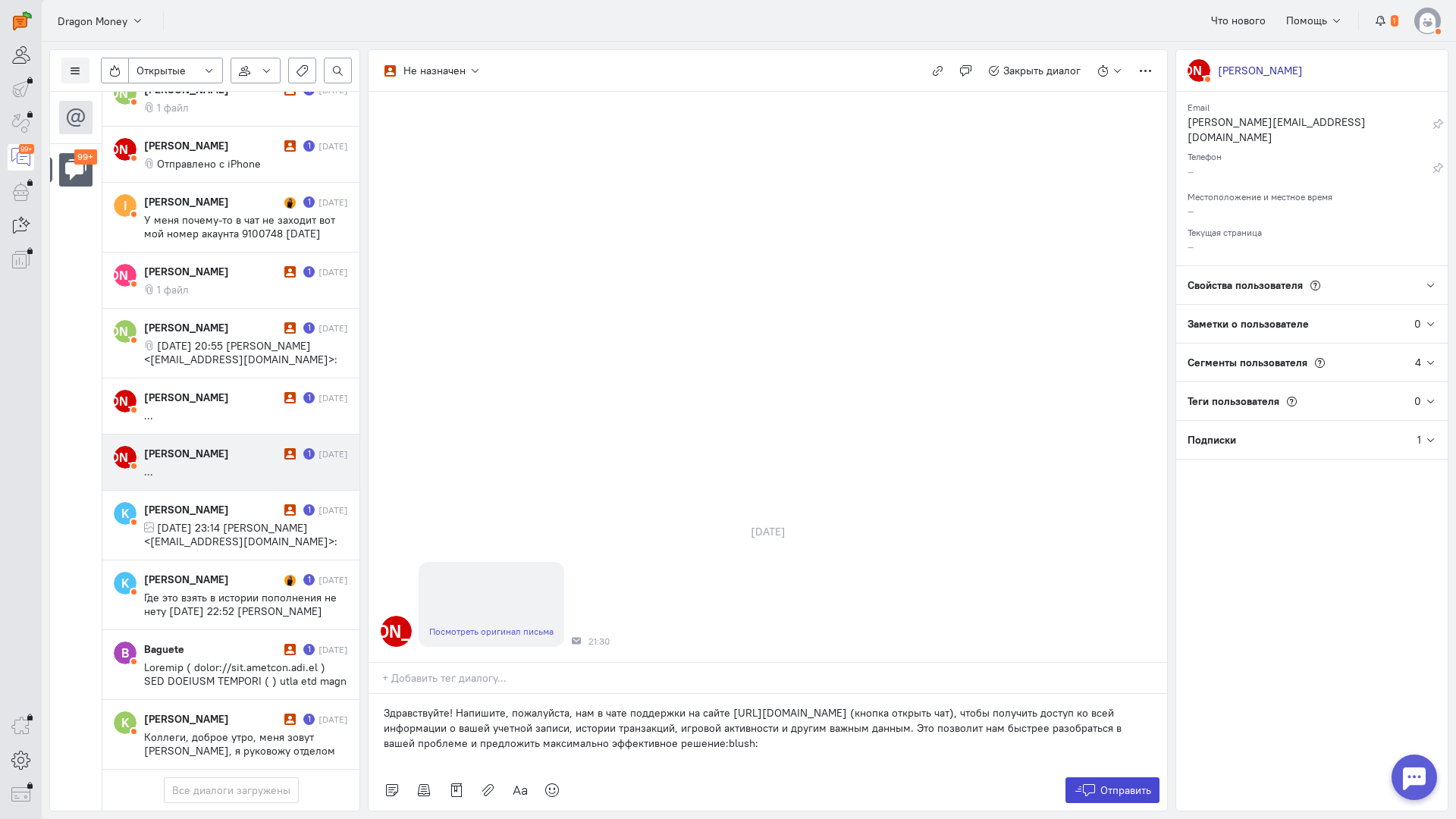
click at [1090, 783] on icon at bounding box center [1085, 790] width 23 height 15
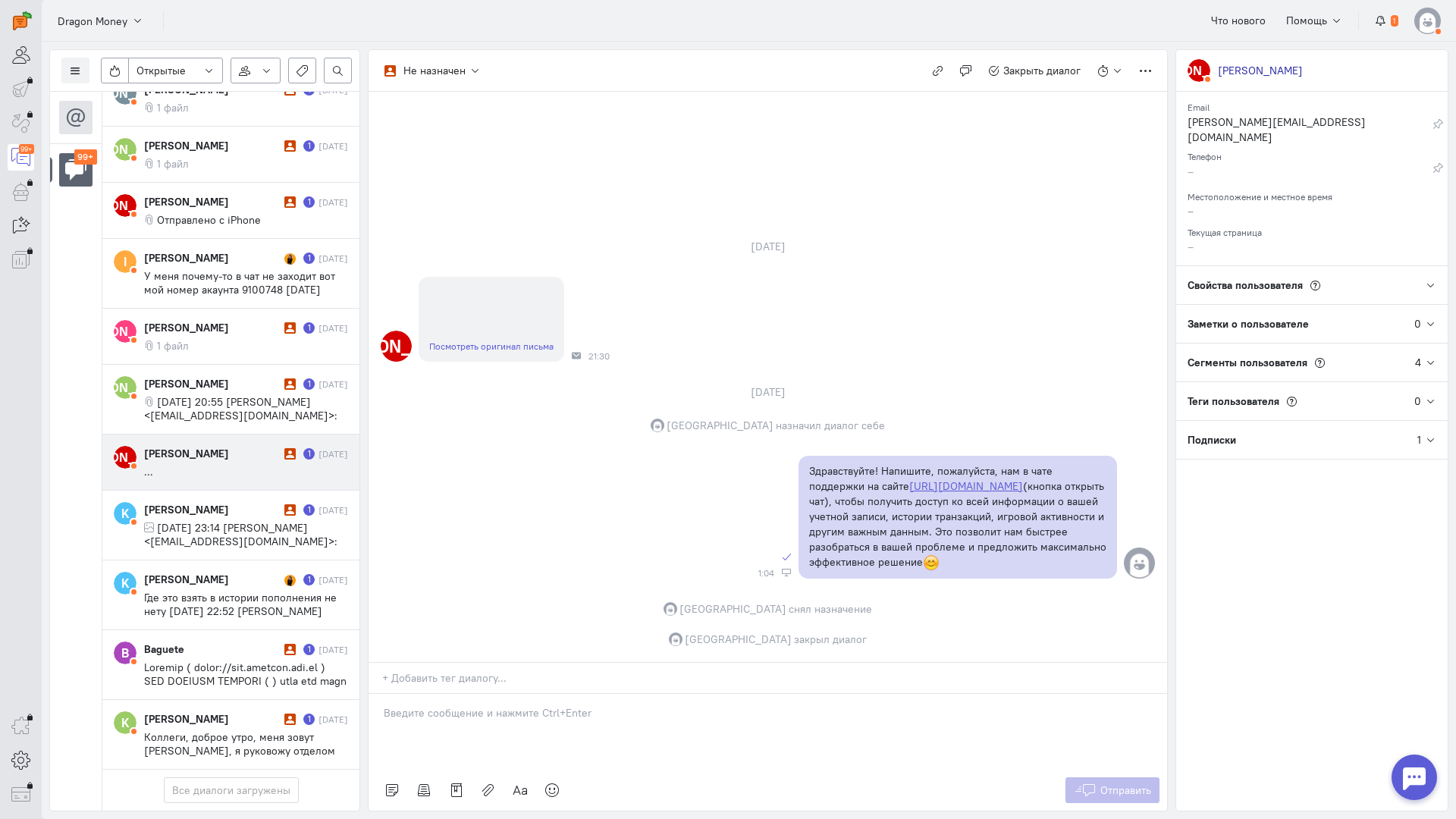
click at [180, 465] on cq-message "..." at bounding box center [246, 472] width 204 height 13
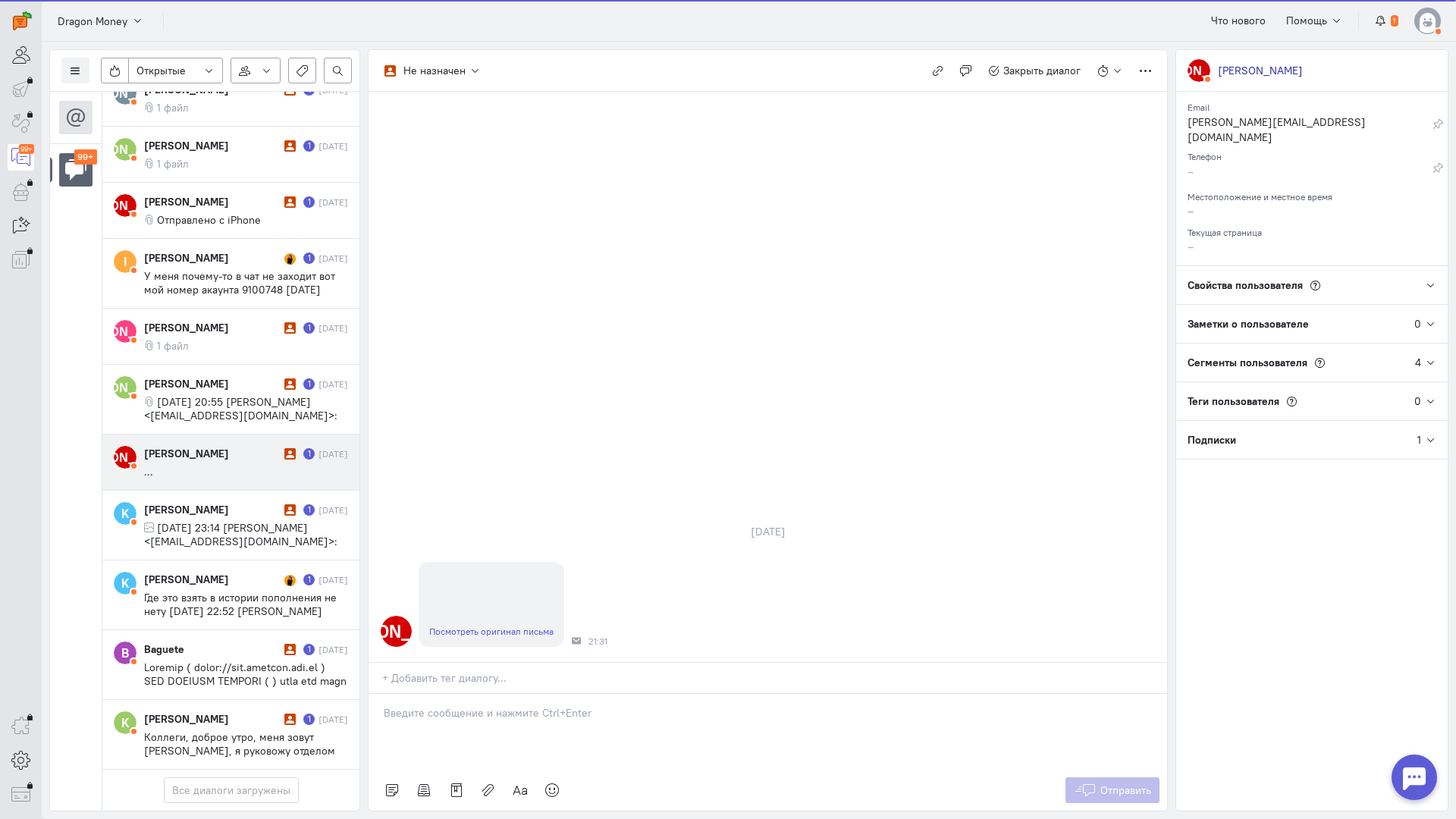
scroll to position [6588, 0]
click at [464, 694] on div at bounding box center [767, 732] width 798 height 76
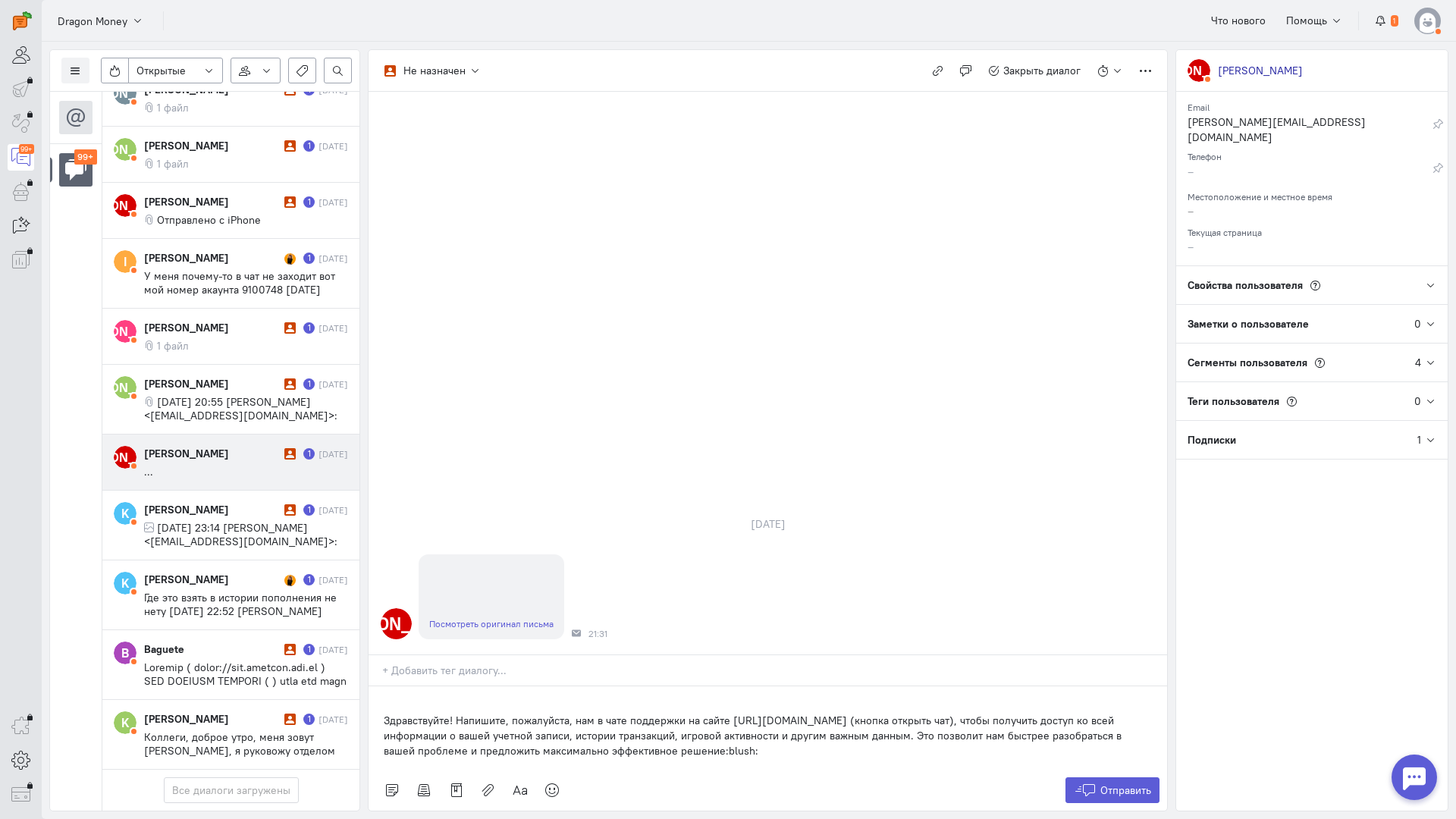
click at [377, 687] on div "Здравствуйте! Напишите, пожалуйста, нам в чате поддержки на сайте [URL][DOMAIN_…" at bounding box center [767, 728] width 798 height 83
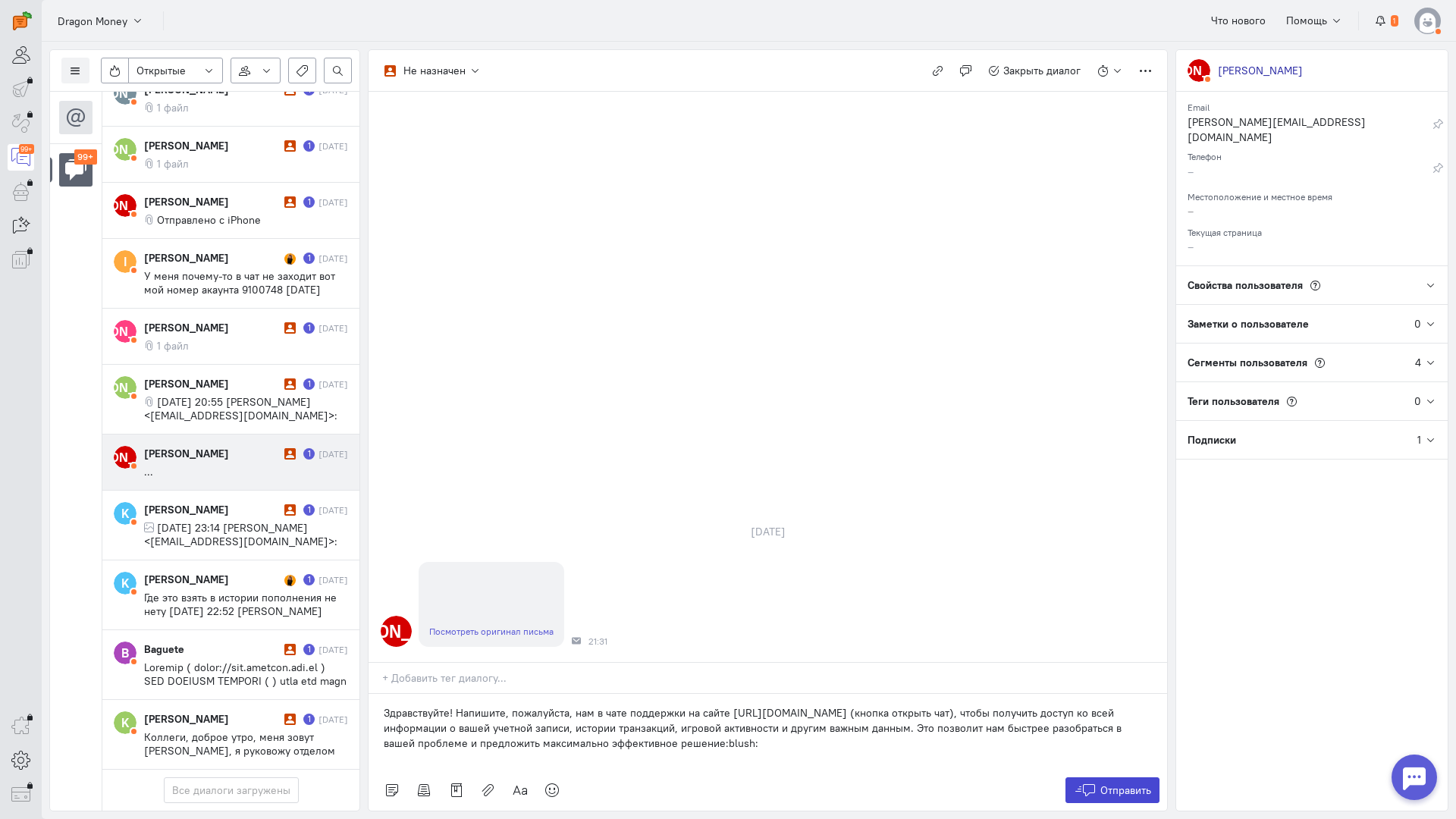
click at [1098, 777] on button "Отправить" at bounding box center [1112, 790] width 94 height 26
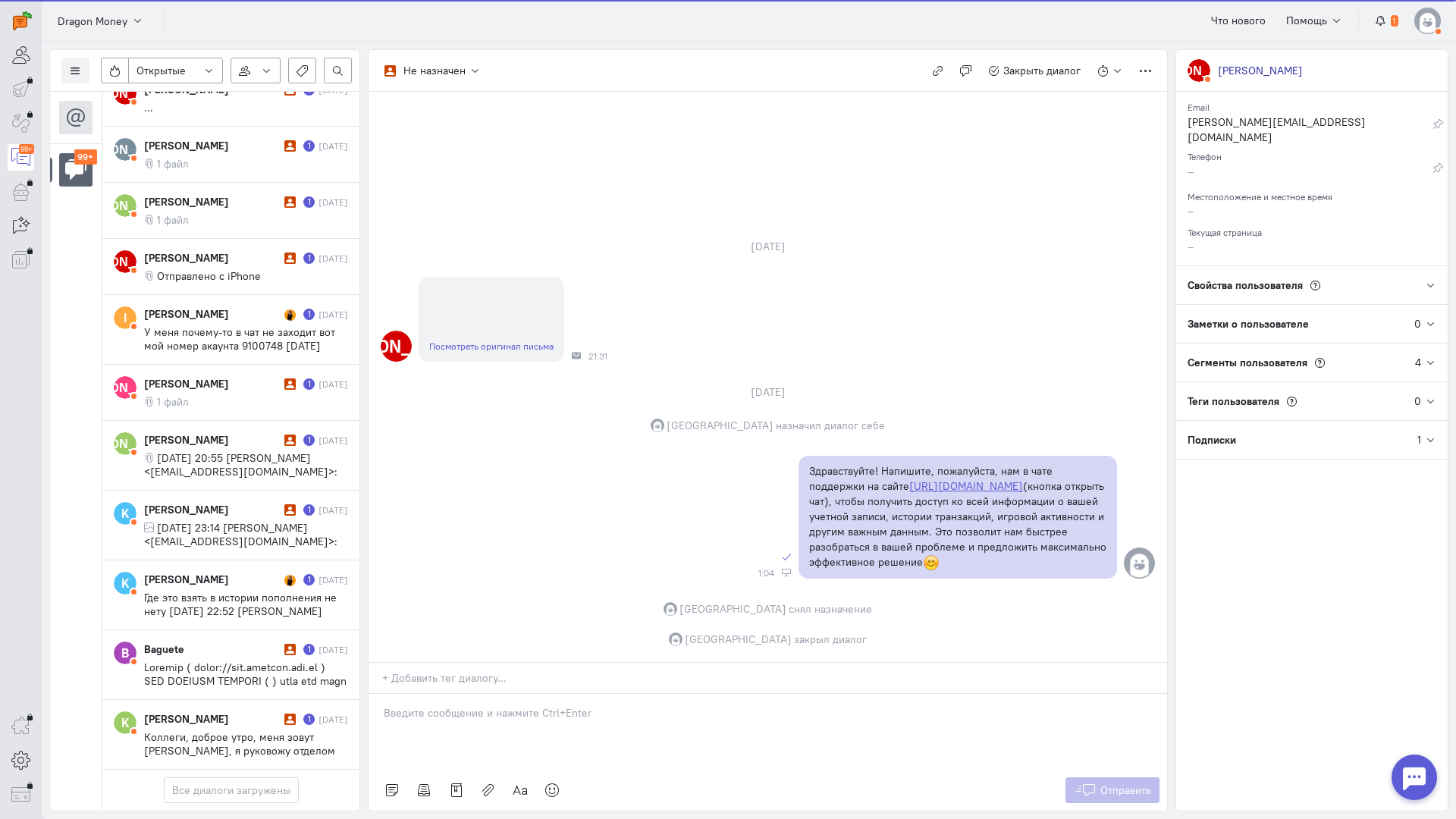
scroll to position [6534, 0]
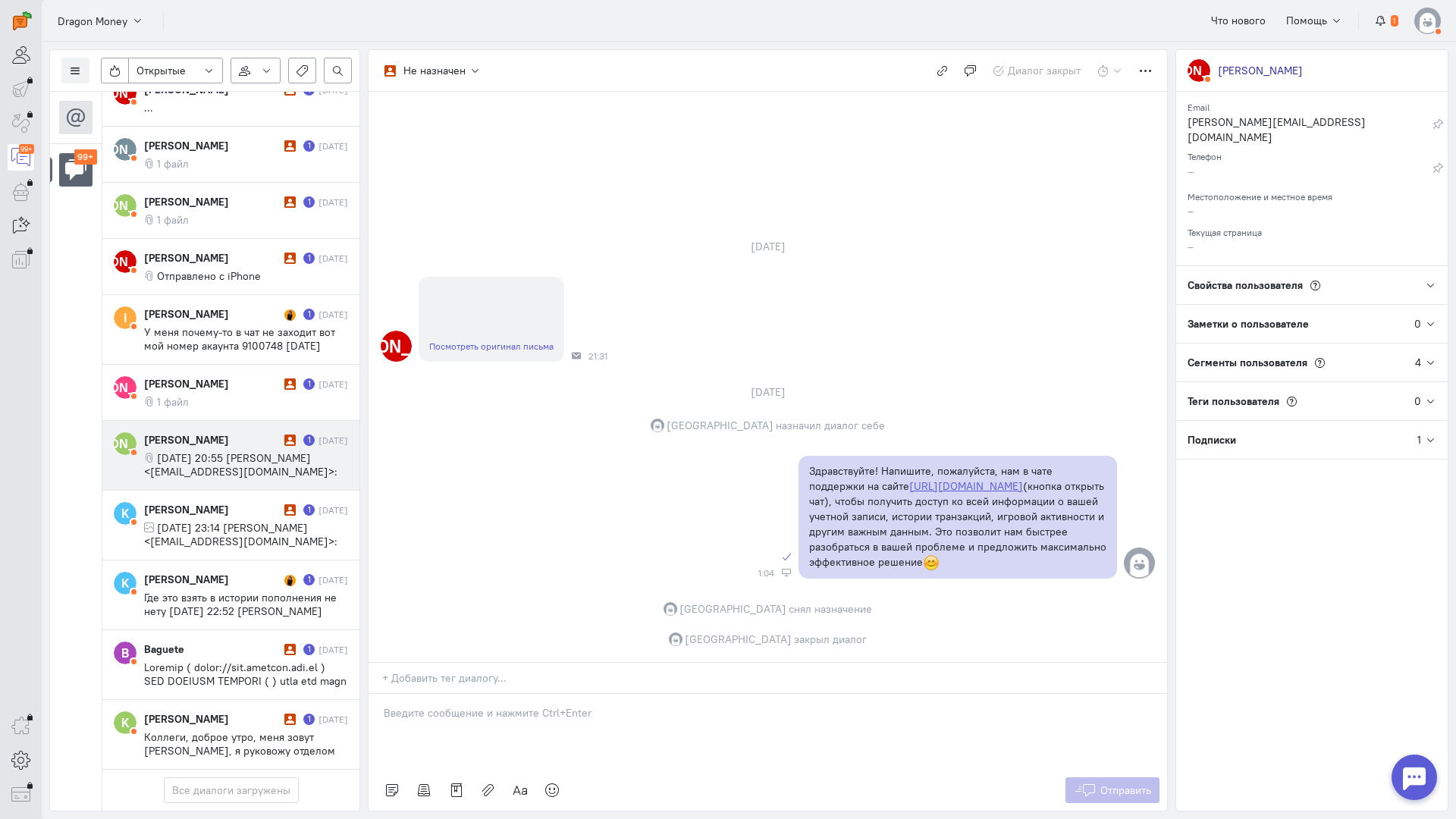
click at [236, 451] on span "[DATE] 20:55 [PERSON_NAME] <[EMAIL_ADDRESS][DOMAIN_NAME]>:" at bounding box center [241, 465] width 194 height 28
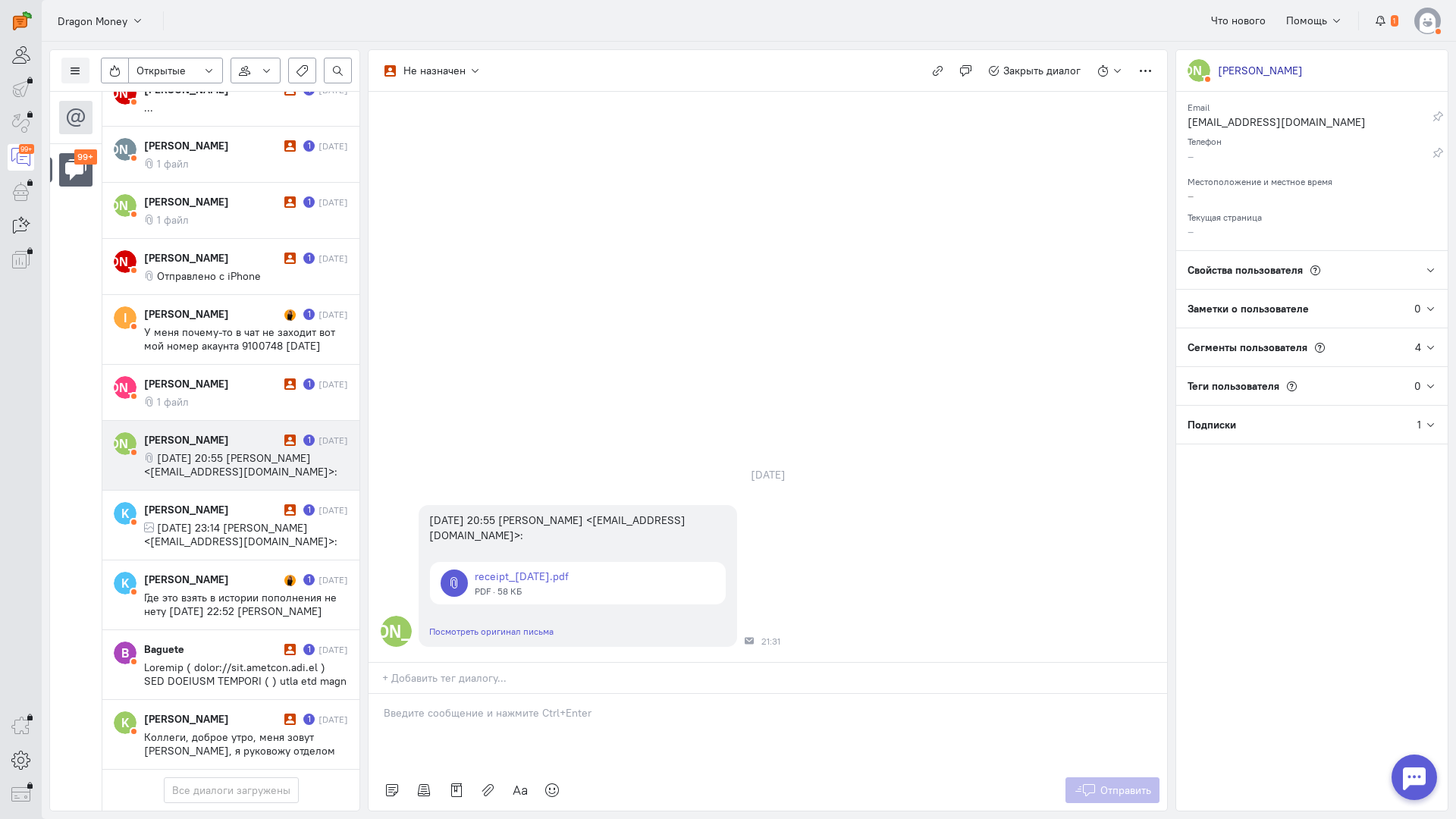
drag, startPoint x: 493, startPoint y: 630, endPoint x: 464, endPoint y: 628, distance: 29.1
click at [486, 694] on div at bounding box center [767, 732] width 798 height 76
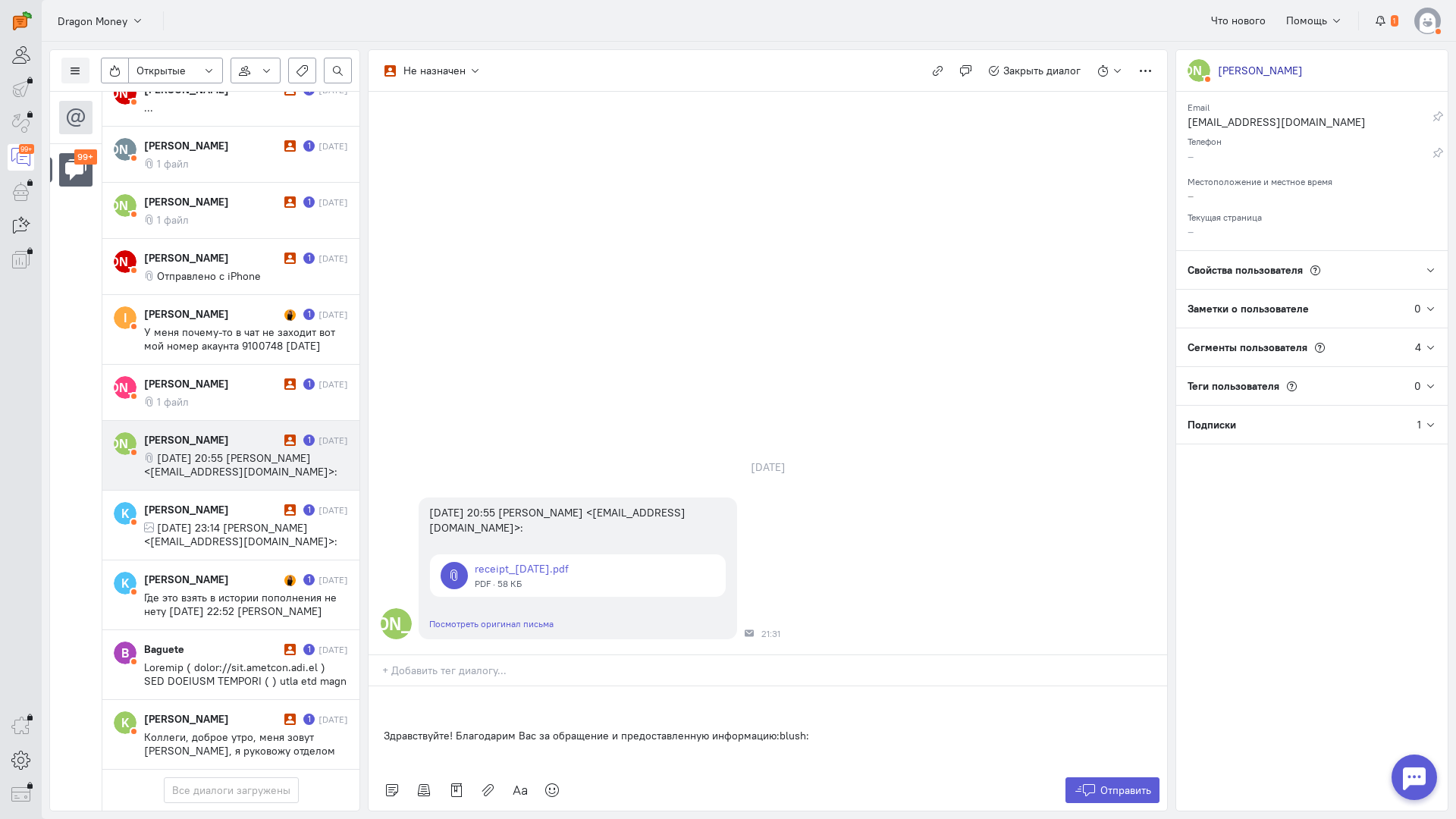
click at [378, 687] on div "Здравствуйте! Благодарим Вас за обращение и предоставленную информацию:blush:" at bounding box center [767, 728] width 798 height 83
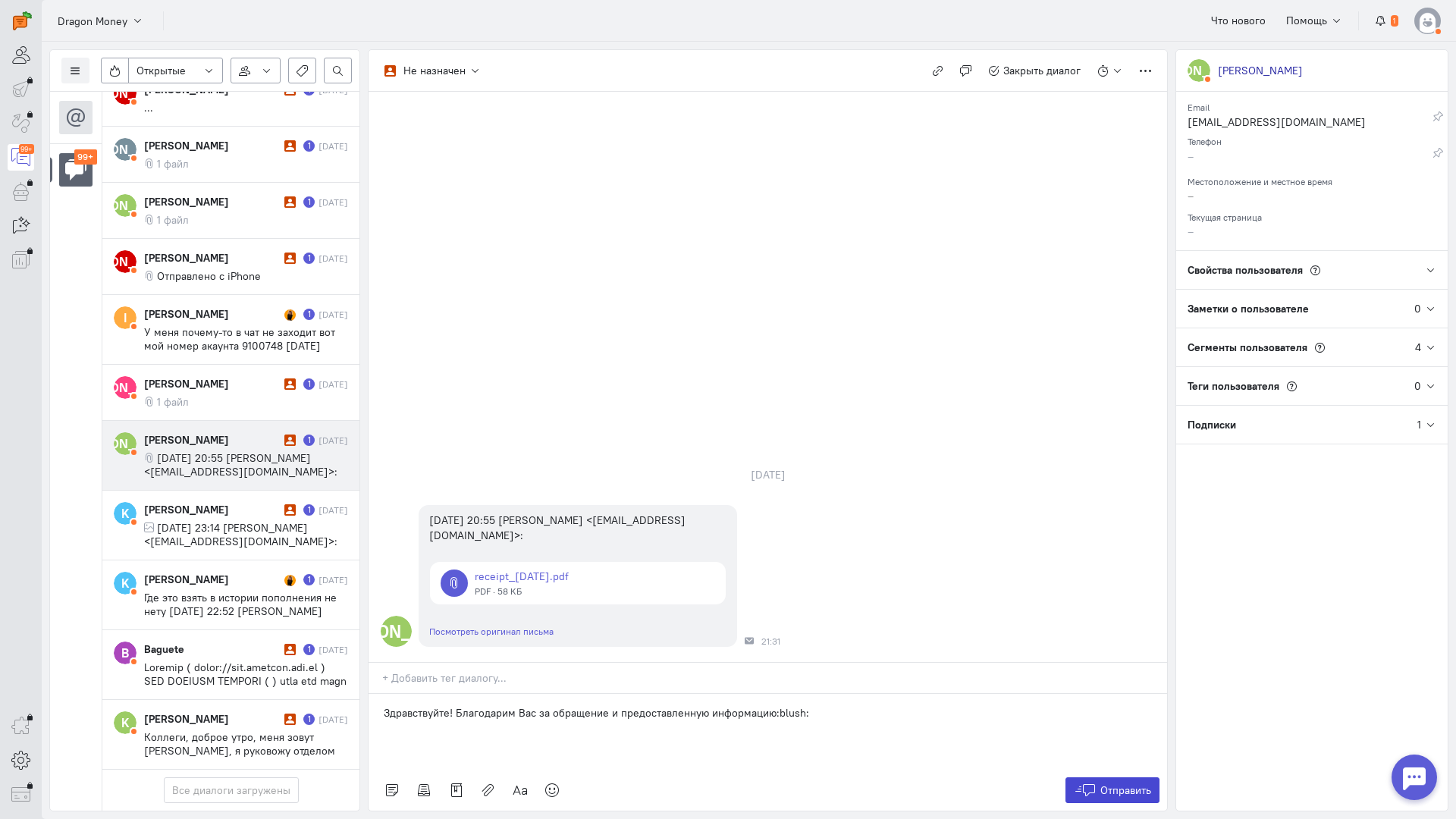
click at [1096, 777] on button "Отправить" at bounding box center [1112, 790] width 94 height 26
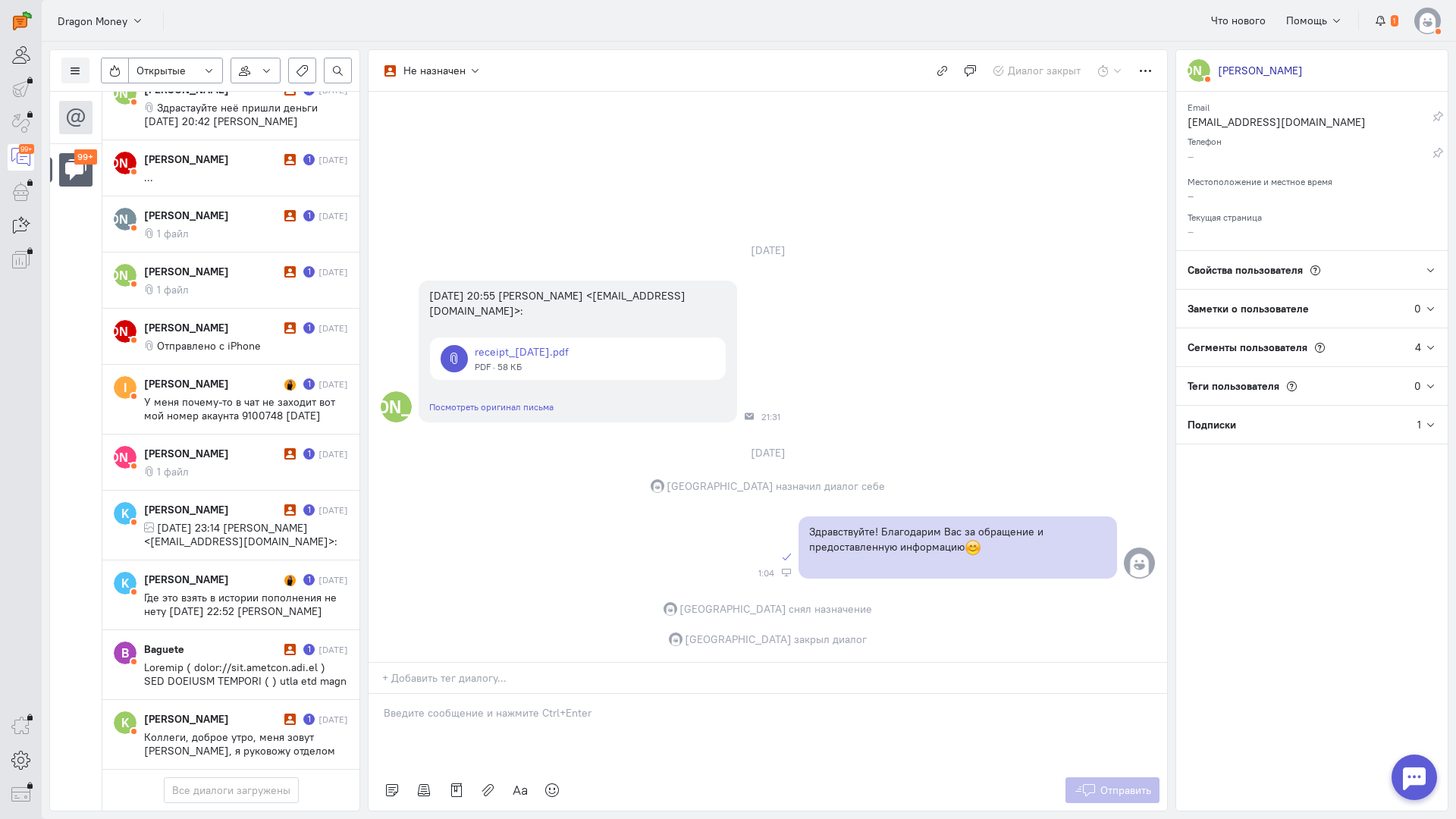
scroll to position [6452, 0]
drag, startPoint x: 203, startPoint y: 413, endPoint x: 206, endPoint y: 403, distance: 10.4
click at [203, 502] on div "[PERSON_NAME]" at bounding box center [212, 510] width 136 height 15
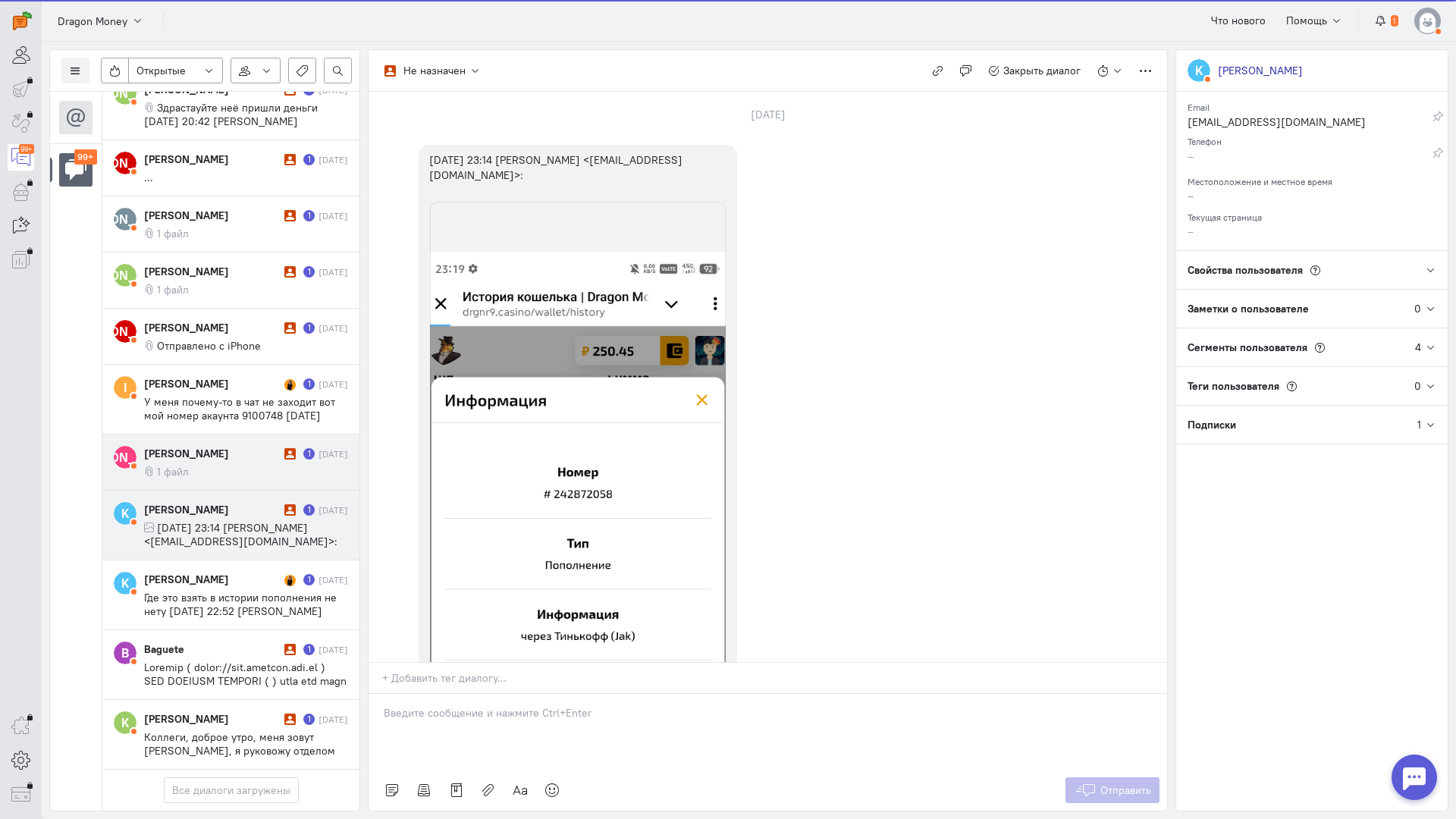
click at [224, 446] on div "[PERSON_NAME]" at bounding box center [212, 453] width 136 height 15
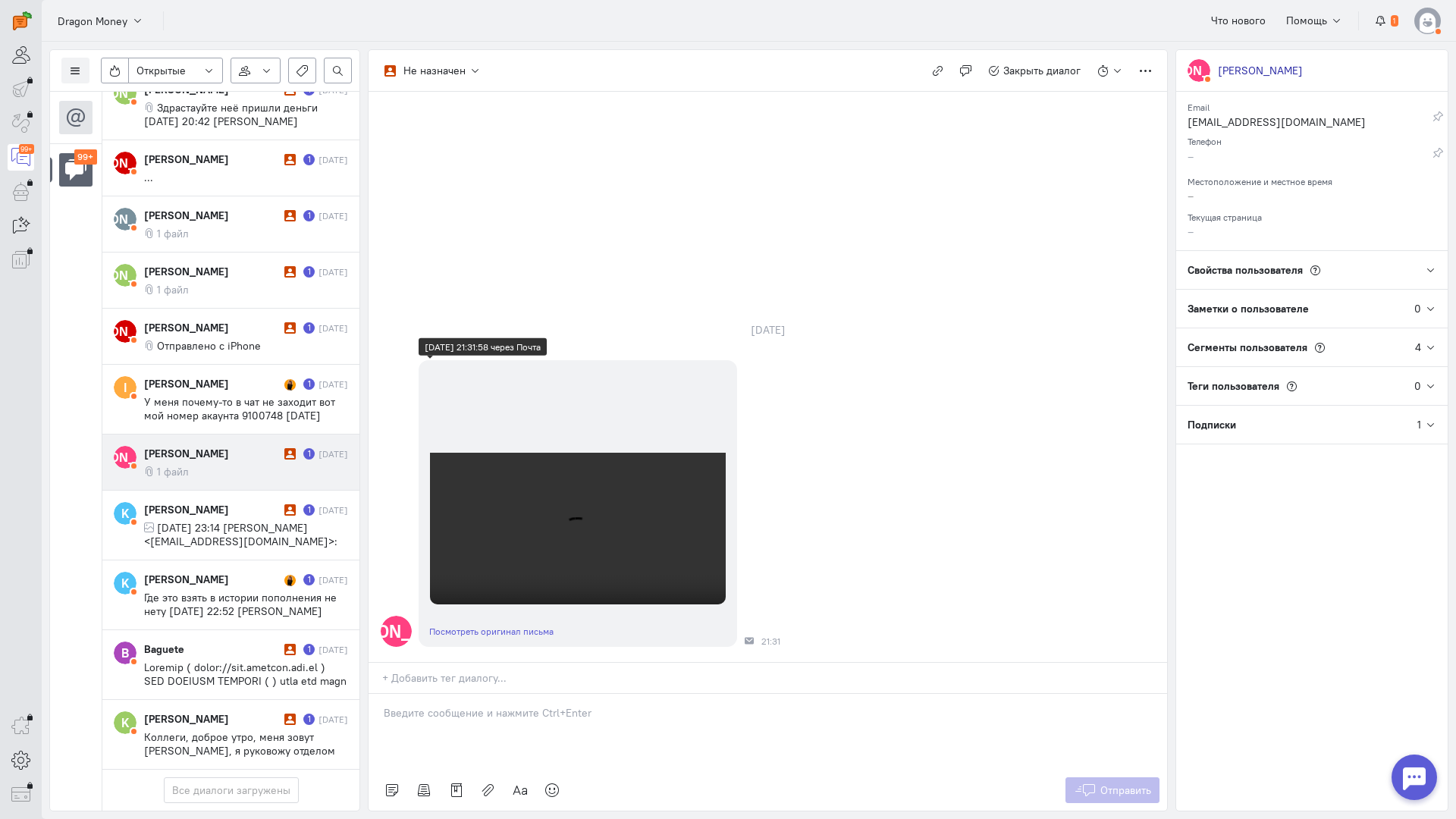
click at [485, 541] on video at bounding box center [578, 554] width 296 height 202
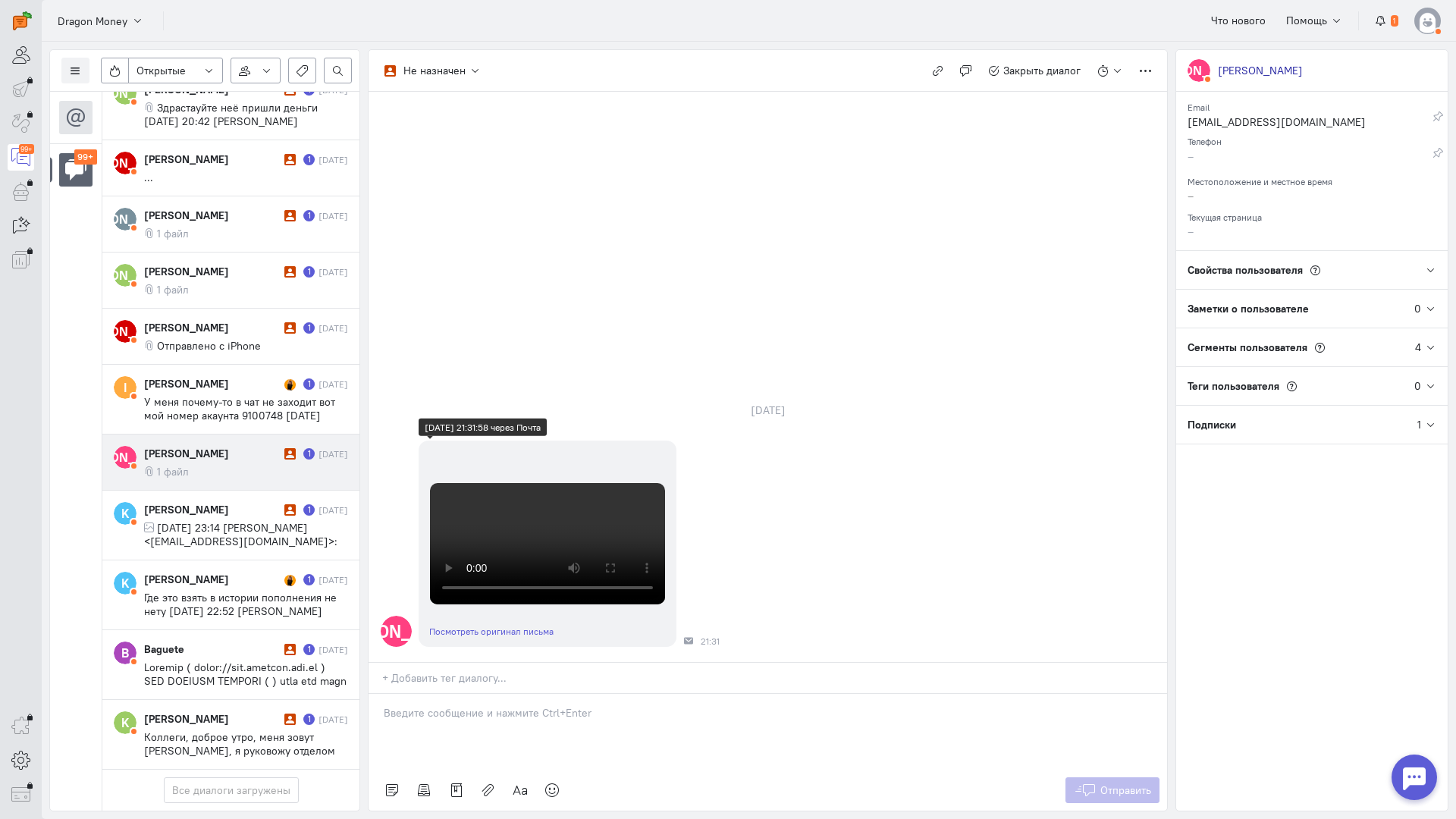
scroll to position [338, 0]
click at [459, 706] on p at bounding box center [767, 713] width 768 height 15
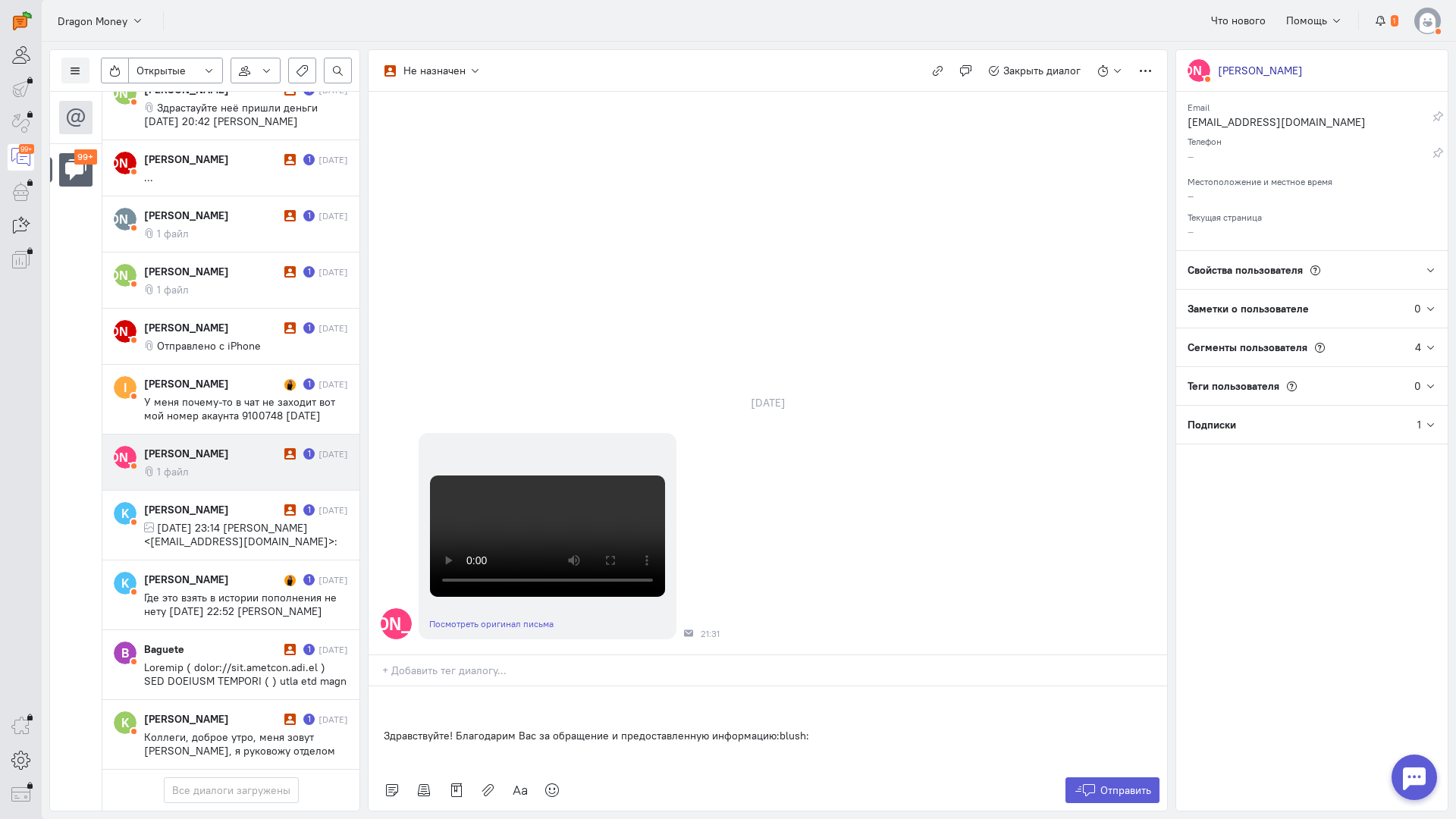
click at [381, 687] on div "Здравствуйте! Благодарим Вас за обращение и предоставленную информацию:blush:" at bounding box center [767, 728] width 798 height 83
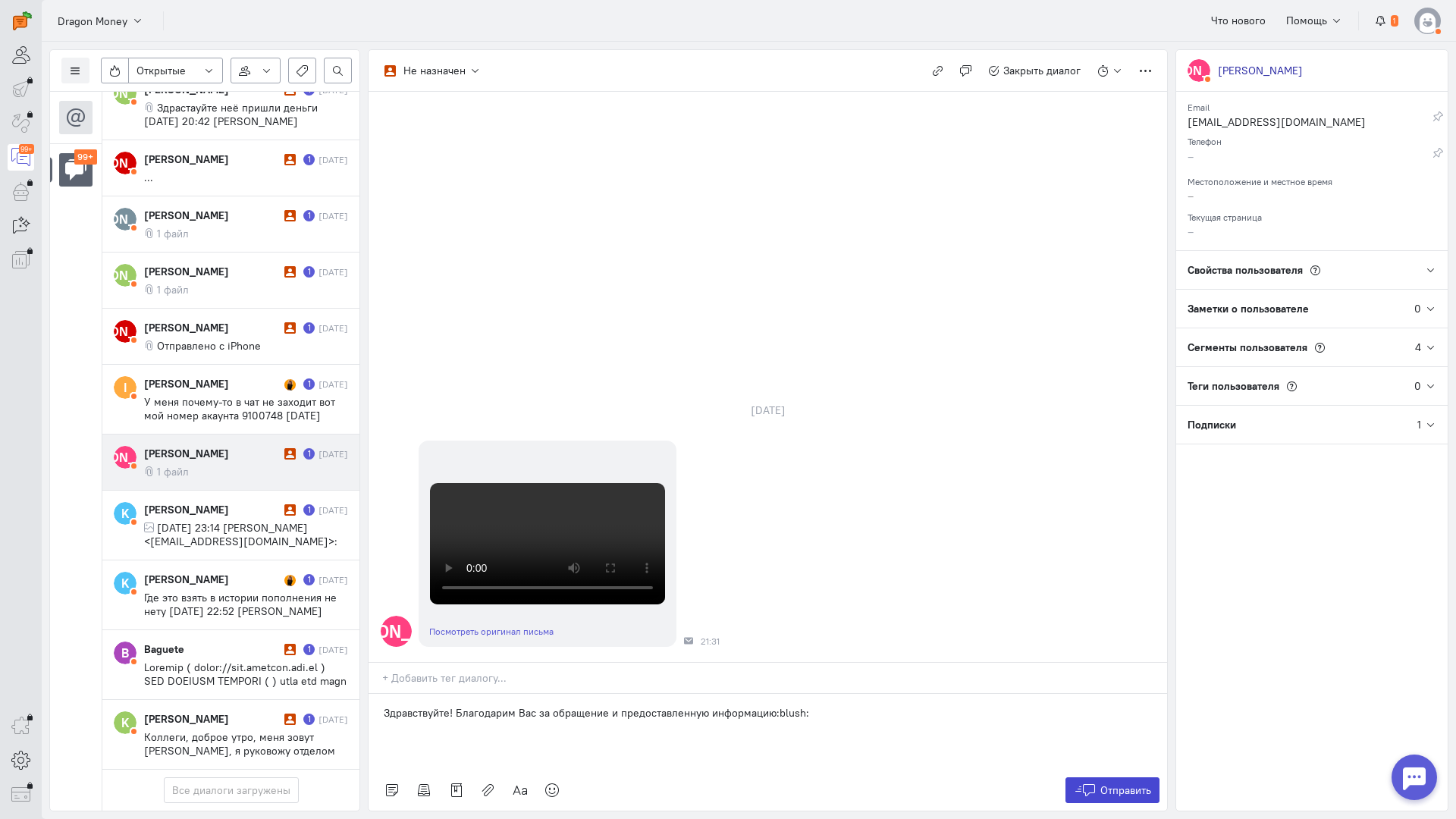
click at [1122, 784] on span "Отправить" at bounding box center [1125, 790] width 51 height 13
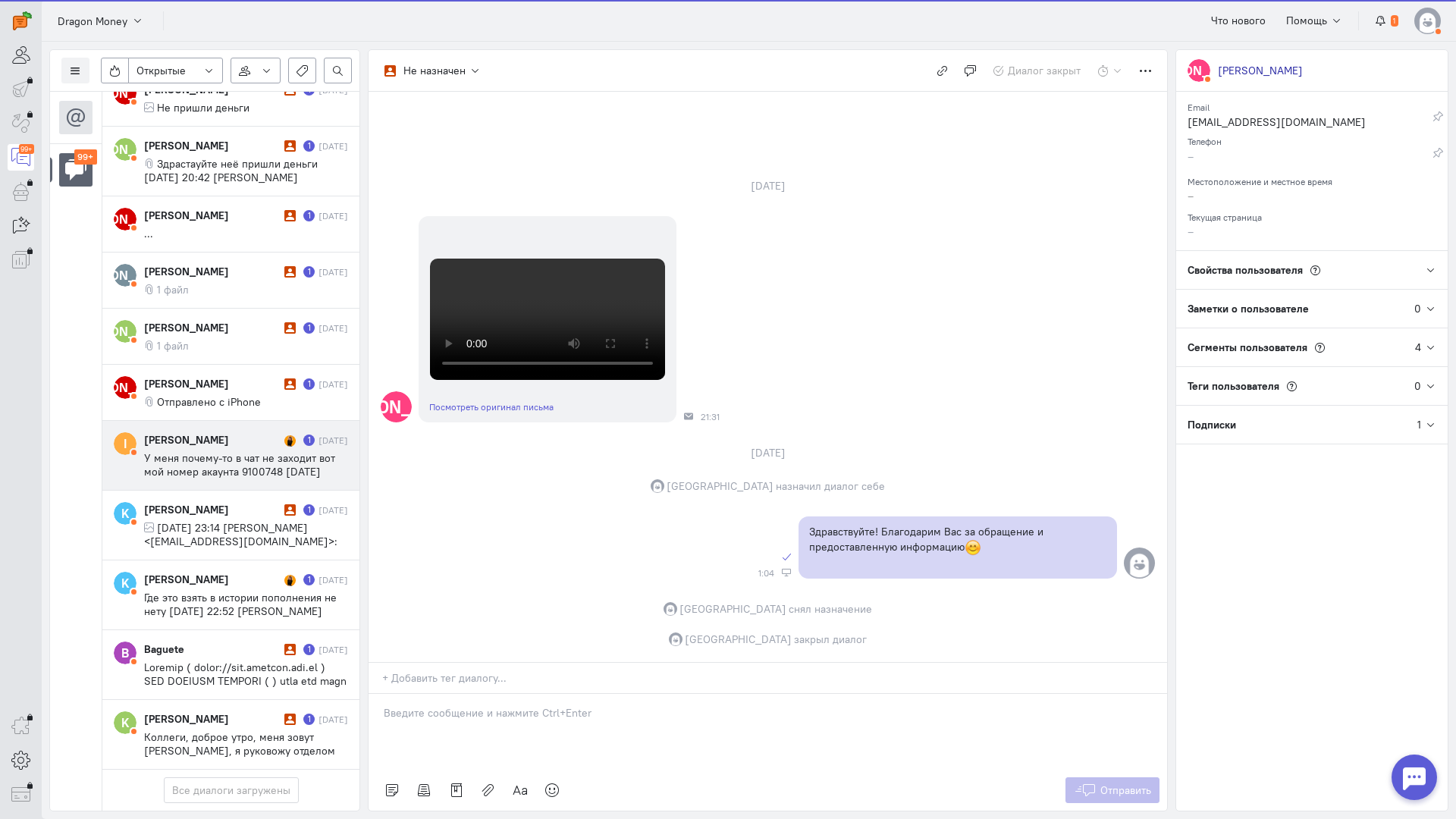
scroll to position [6383, 0]
click at [228, 432] on div "[PERSON_NAME] 1 [DATE] У меня почему-то в чат не заходит вот мой номер акаунта …" at bounding box center [246, 455] width 204 height 46
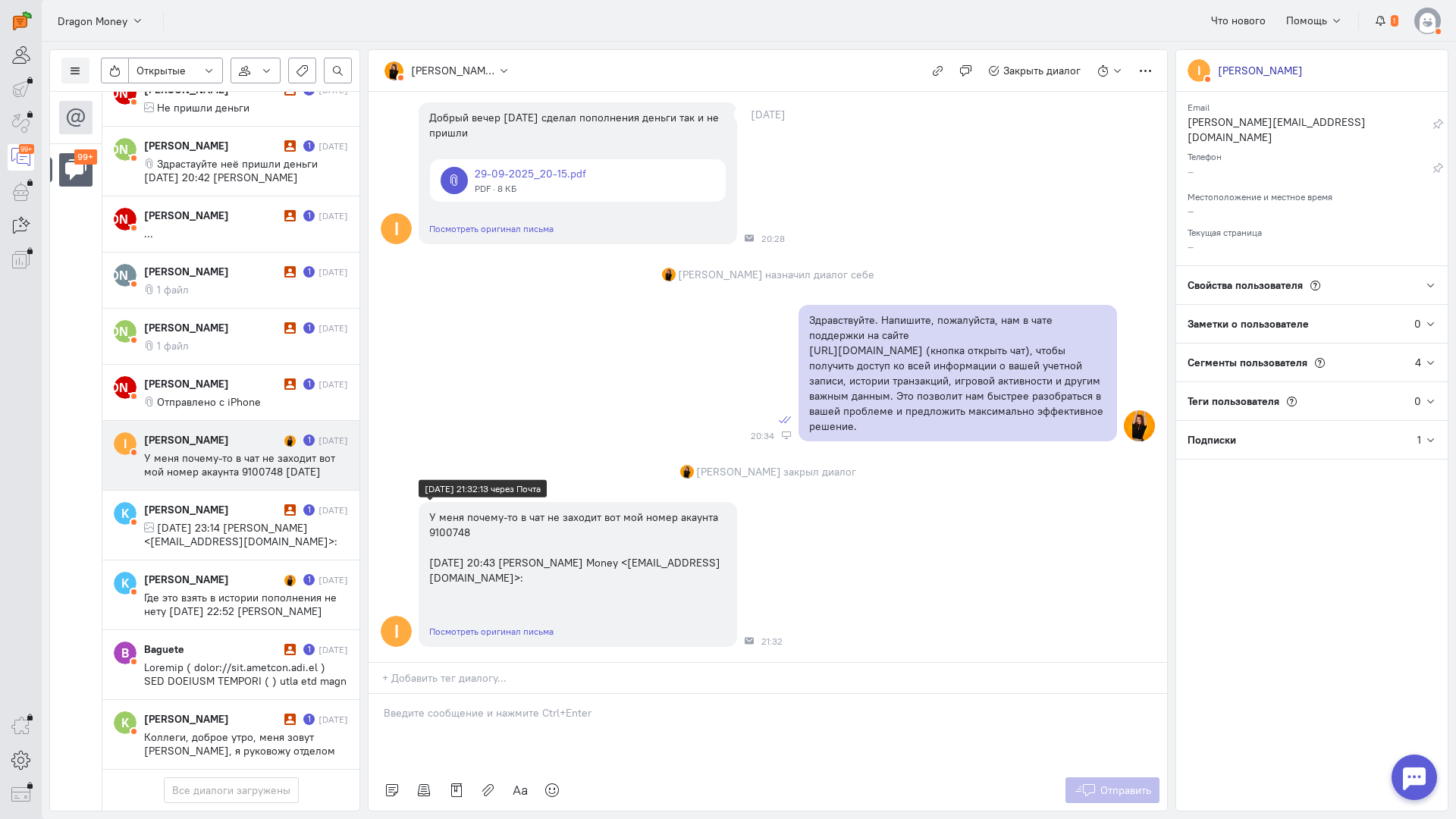
scroll to position [135, 0]
click at [432, 694] on div at bounding box center [767, 732] width 798 height 76
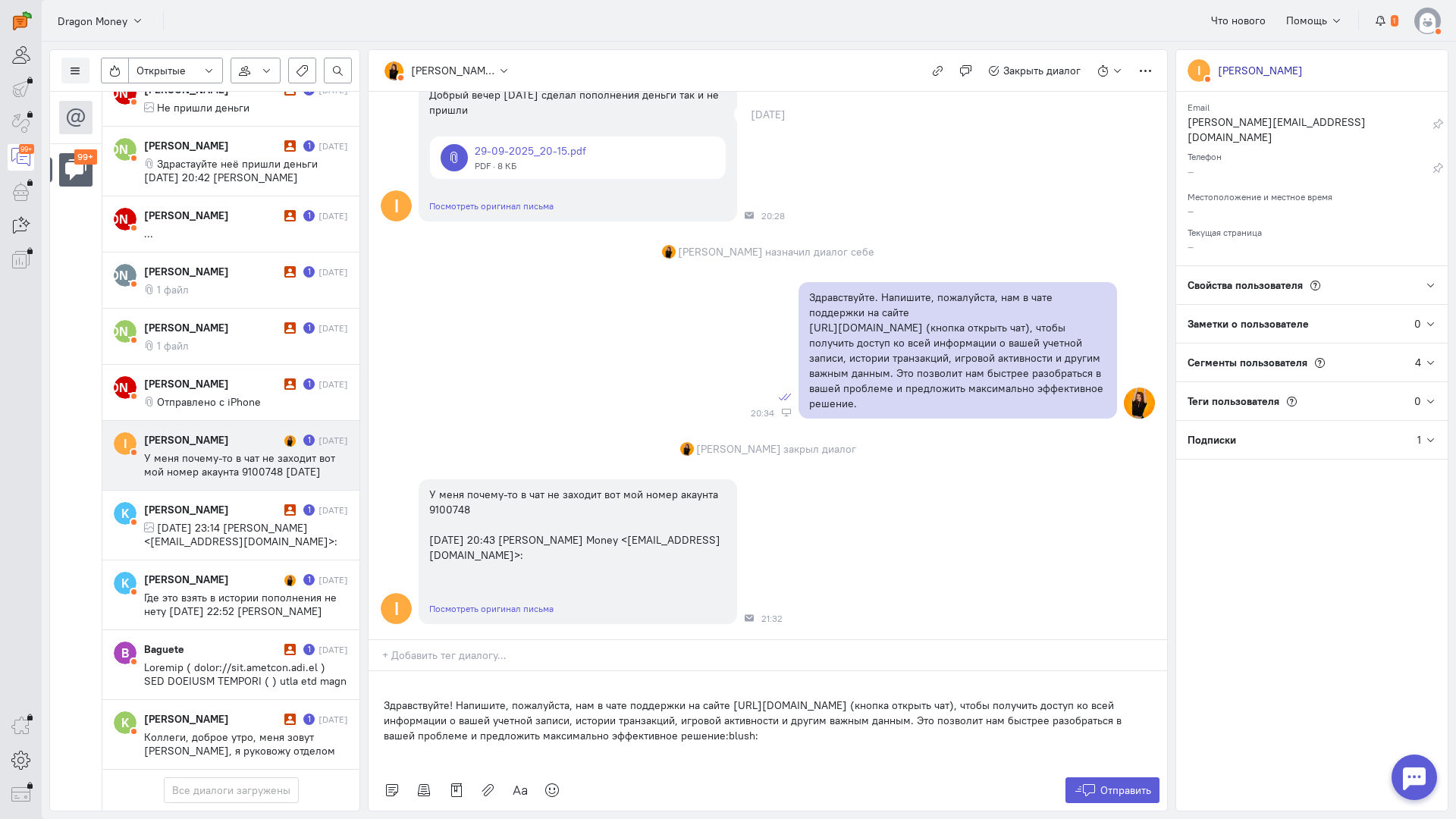
click at [376, 672] on div "Здравствуйте! Напишите, пожалуйста, нам в чате поддержки на сайте [URL][DOMAIN_…" at bounding box center [767, 721] width 798 height 98
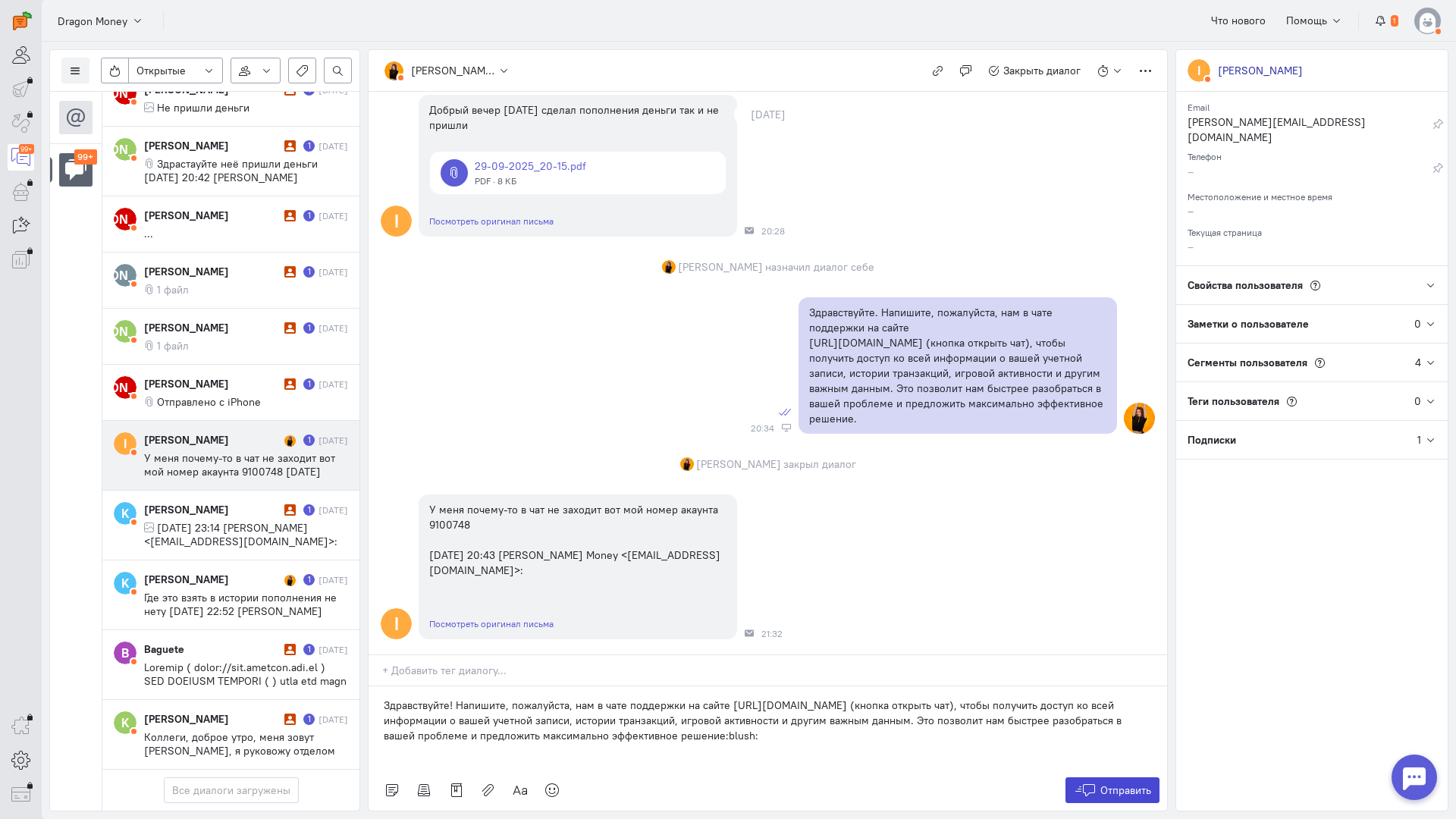
click at [1118, 777] on button "Отправить" at bounding box center [1112, 790] width 94 height 26
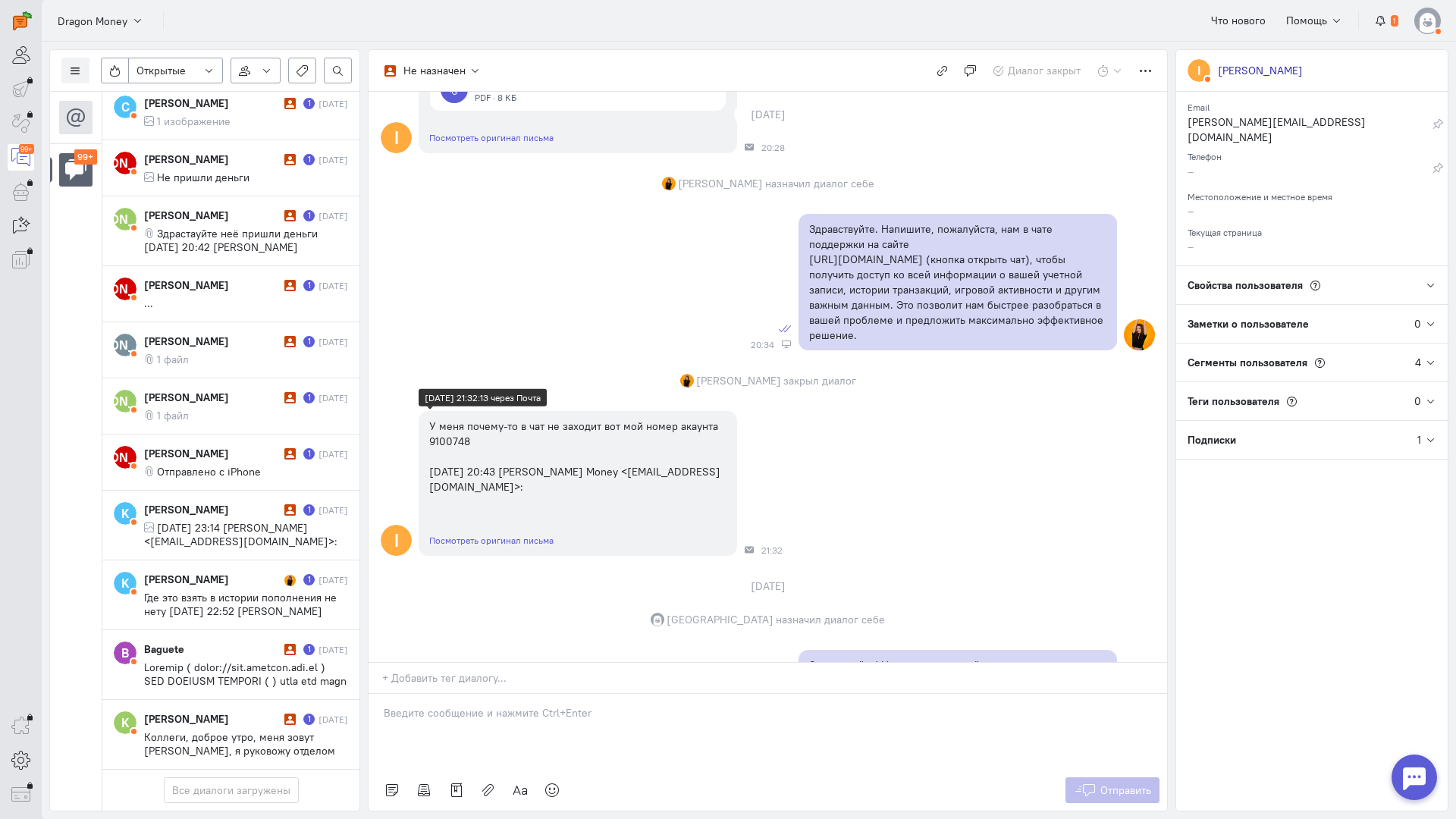
scroll to position [437, 0]
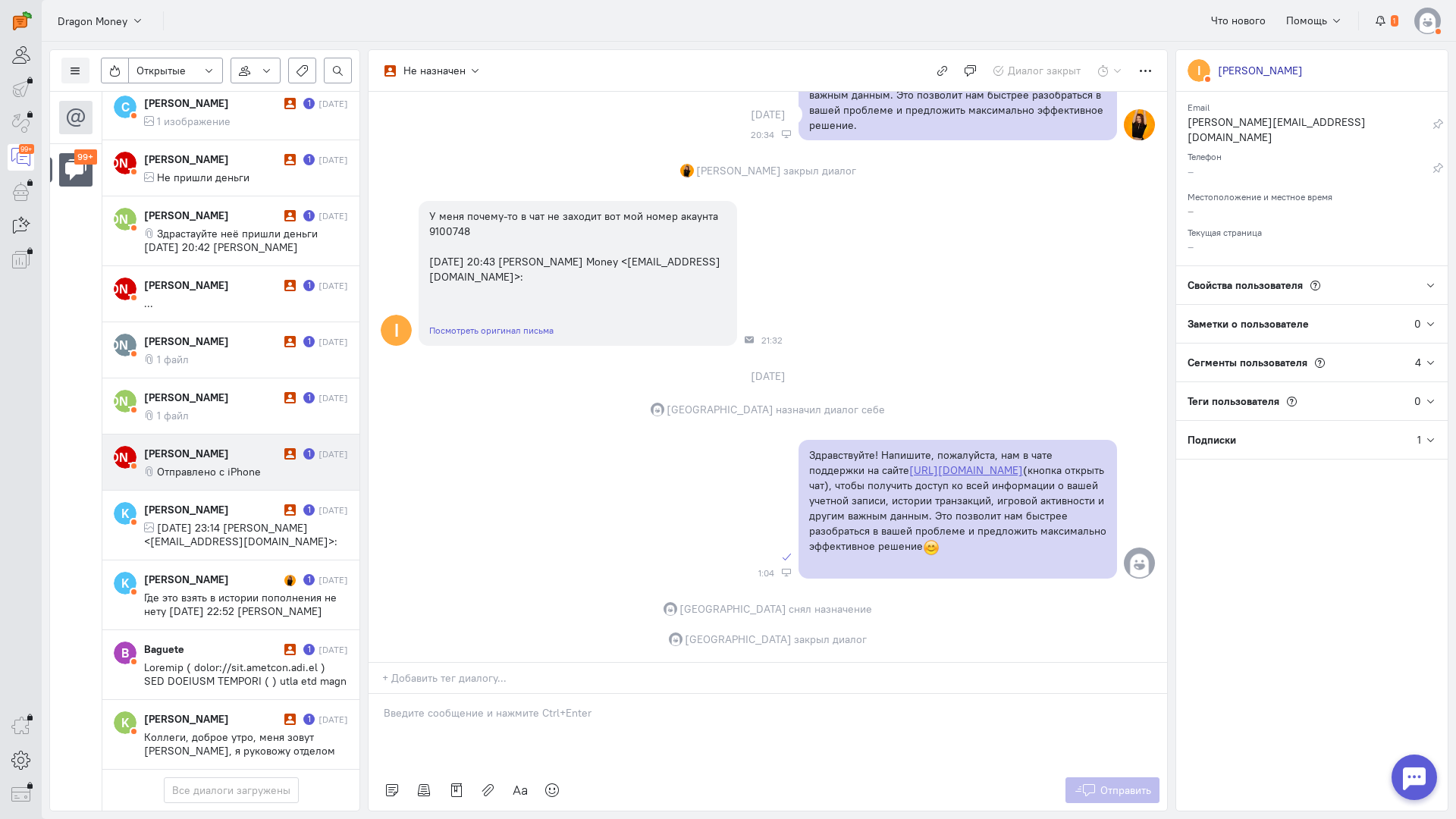
click at [205, 446] on div "[PERSON_NAME]" at bounding box center [212, 453] width 136 height 15
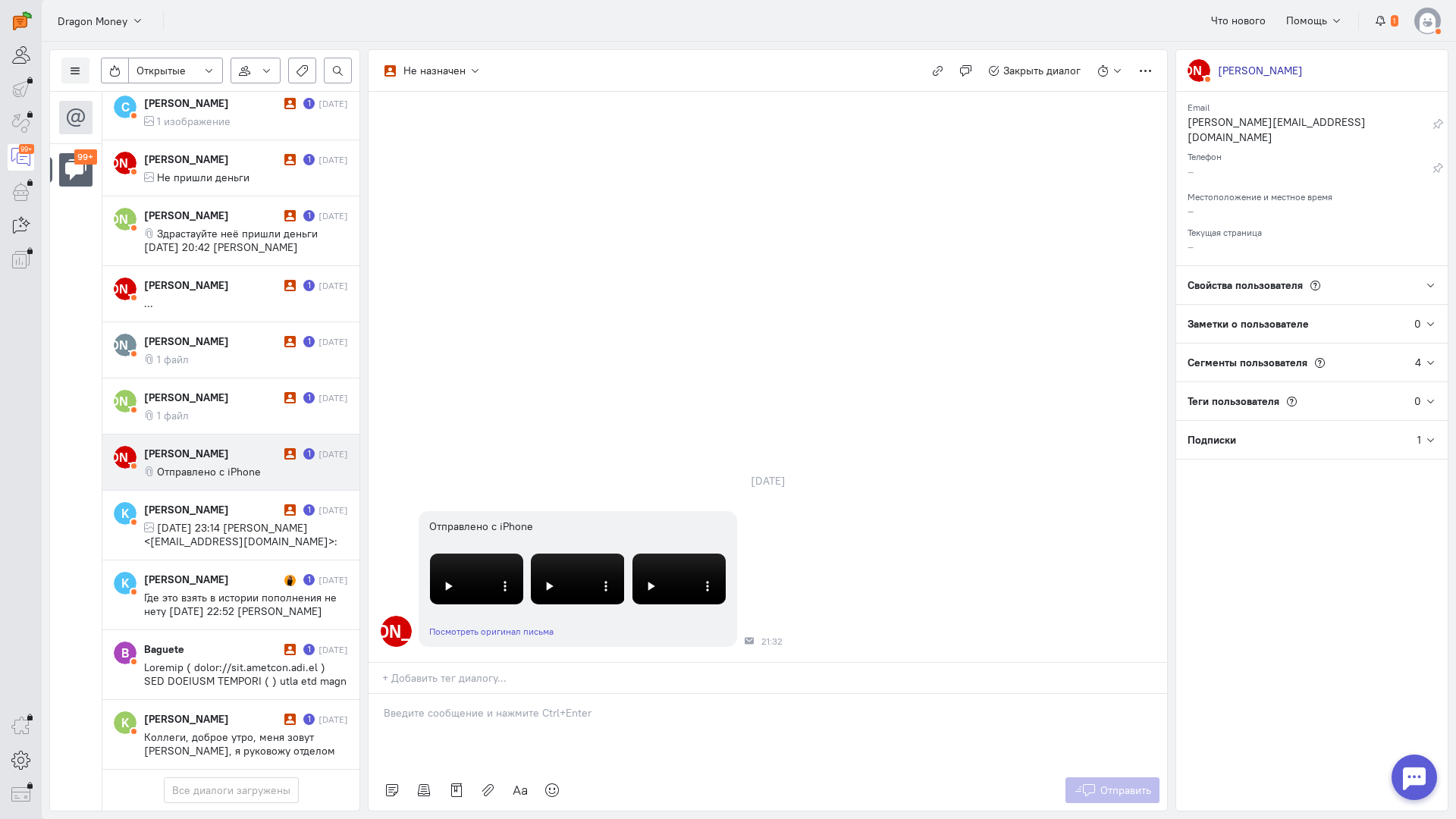
click at [438, 706] on p at bounding box center [767, 713] width 768 height 15
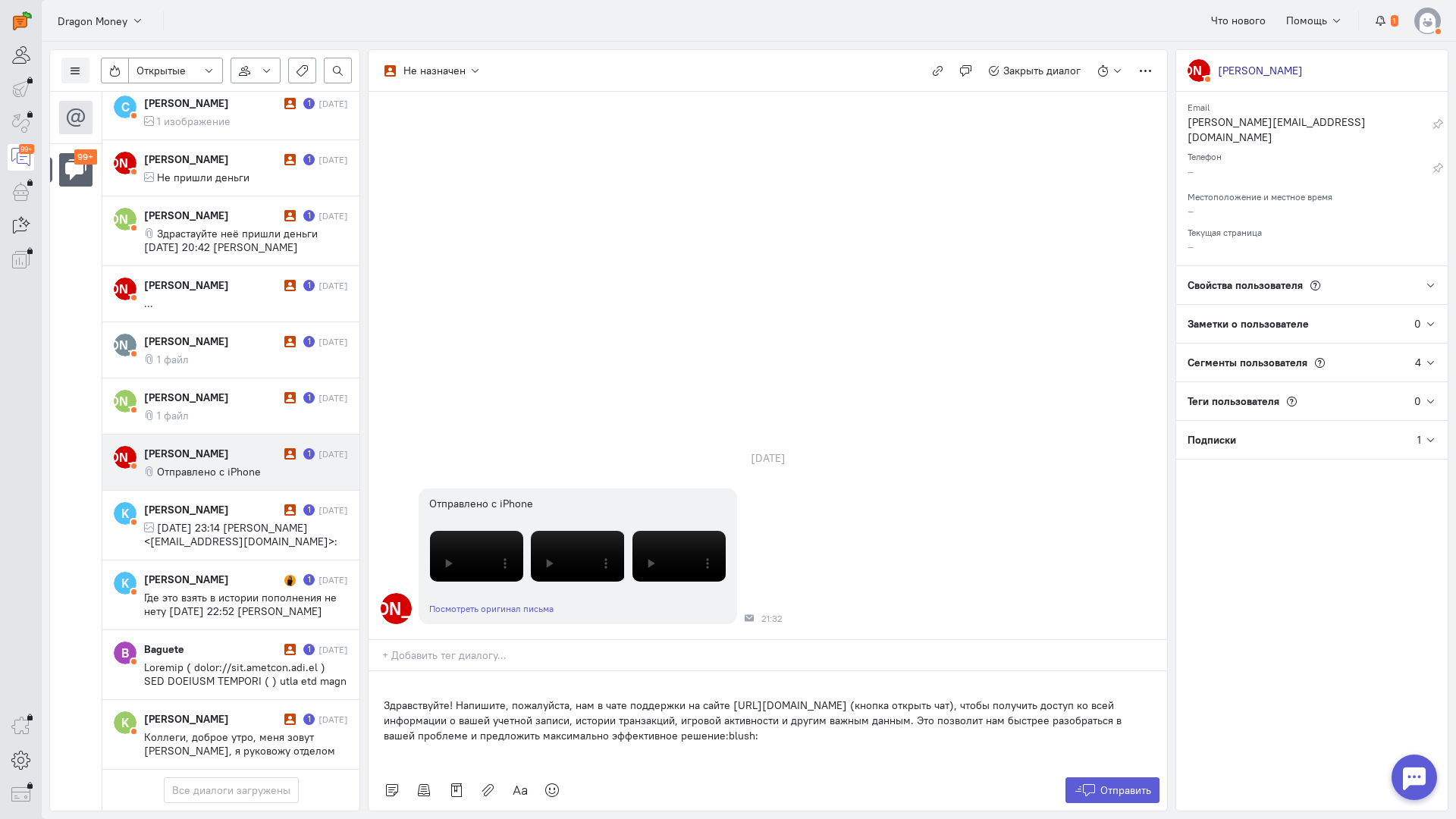
click at [379, 672] on div "Здравствуйте! Напишите, пожалуйста, нам в чате поддержки на сайте [URL][DOMAIN_…" at bounding box center [767, 721] width 798 height 98
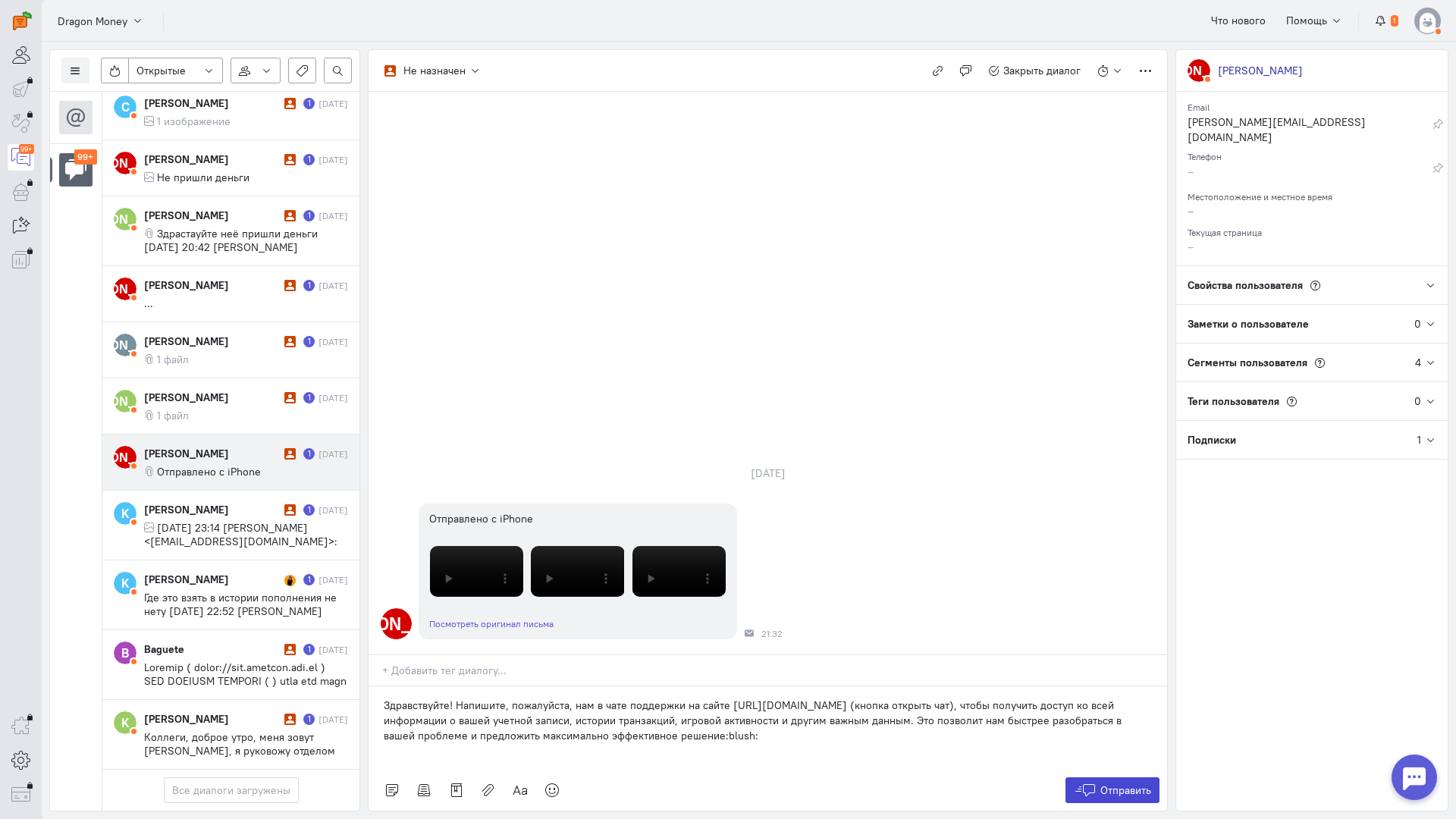
click at [1114, 784] on span "Отправить" at bounding box center [1125, 790] width 51 height 13
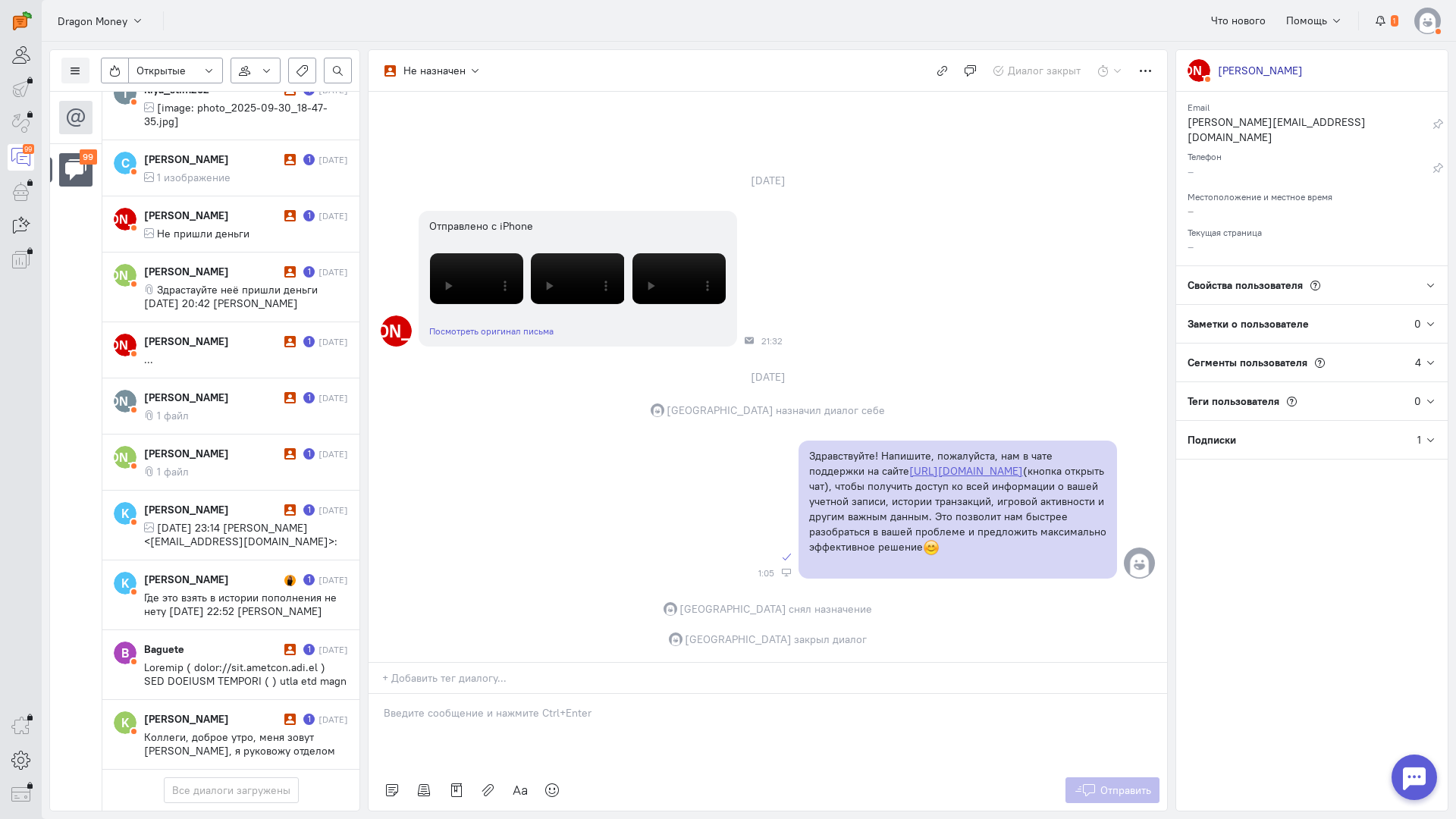
scroll to position [6261, 0]
click at [224, 465] on cq-message "1 файл" at bounding box center [246, 472] width 204 height 13
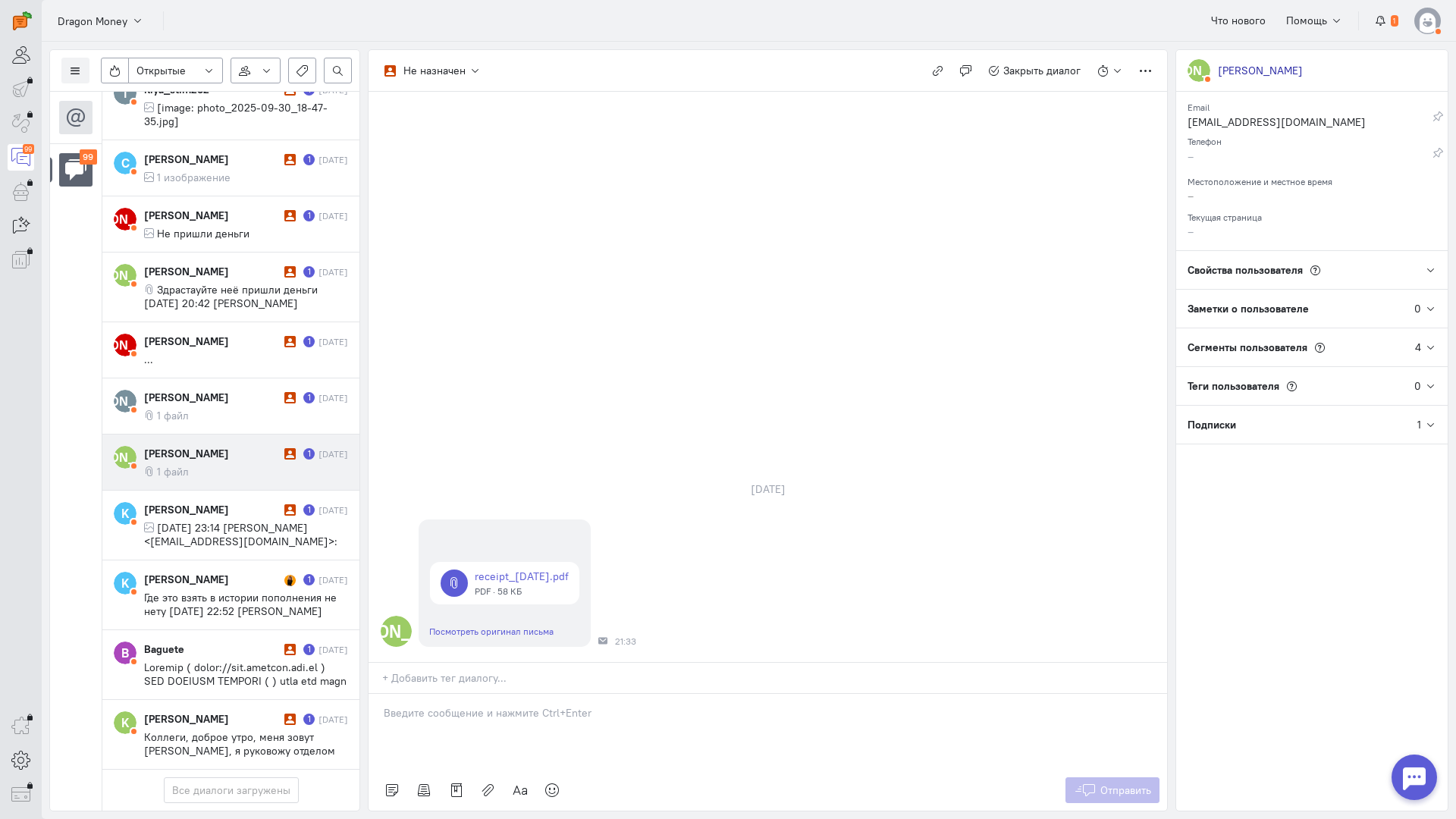
drag, startPoint x: 471, startPoint y: 632, endPoint x: 410, endPoint y: 632, distance: 61.0
click at [464, 694] on div at bounding box center [767, 732] width 798 height 76
click at [370, 694] on div "Здравствуйте! Благодарим Вас за обращение и предоставленную информацию:blush:" at bounding box center [767, 732] width 798 height 76
click at [1122, 784] on span "Отправить" at bounding box center [1125, 790] width 51 height 13
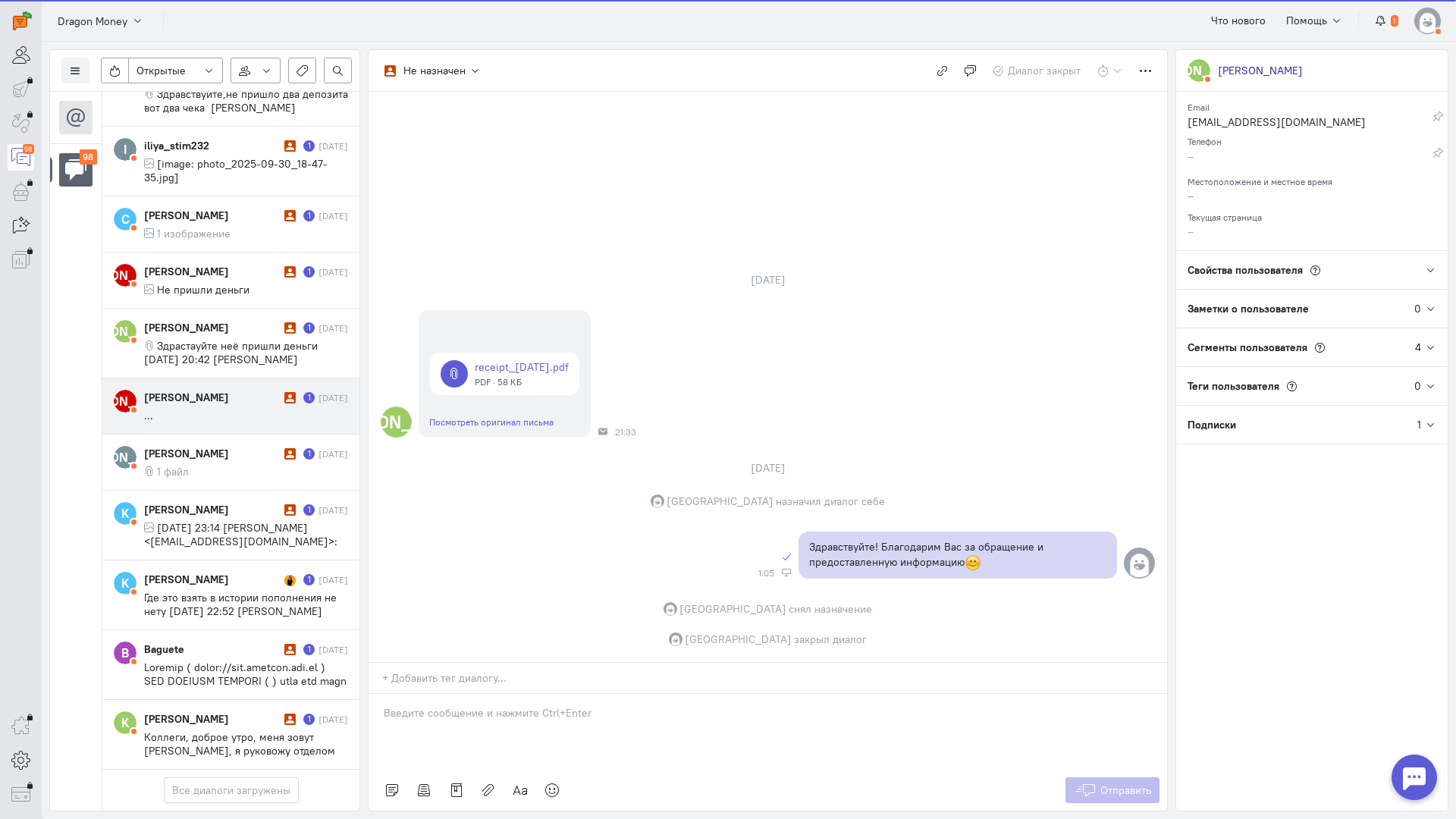
scroll to position [6193, 0]
click at [176, 390] on div "[PERSON_NAME]" at bounding box center [212, 397] width 136 height 15
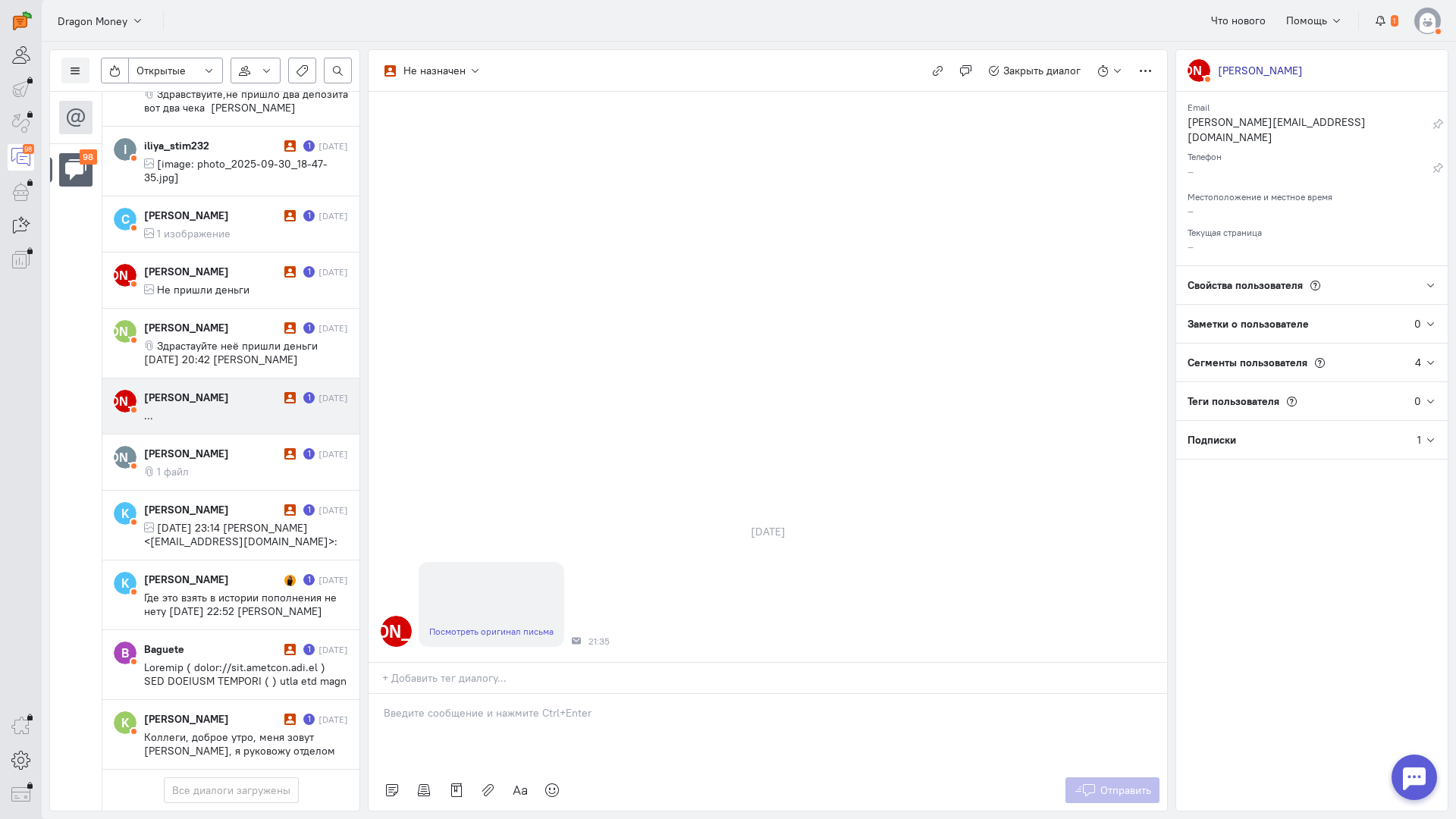
drag, startPoint x: 464, startPoint y: 626, endPoint x: 387, endPoint y: 624, distance: 77.0
click at [459, 706] on p at bounding box center [767, 713] width 768 height 15
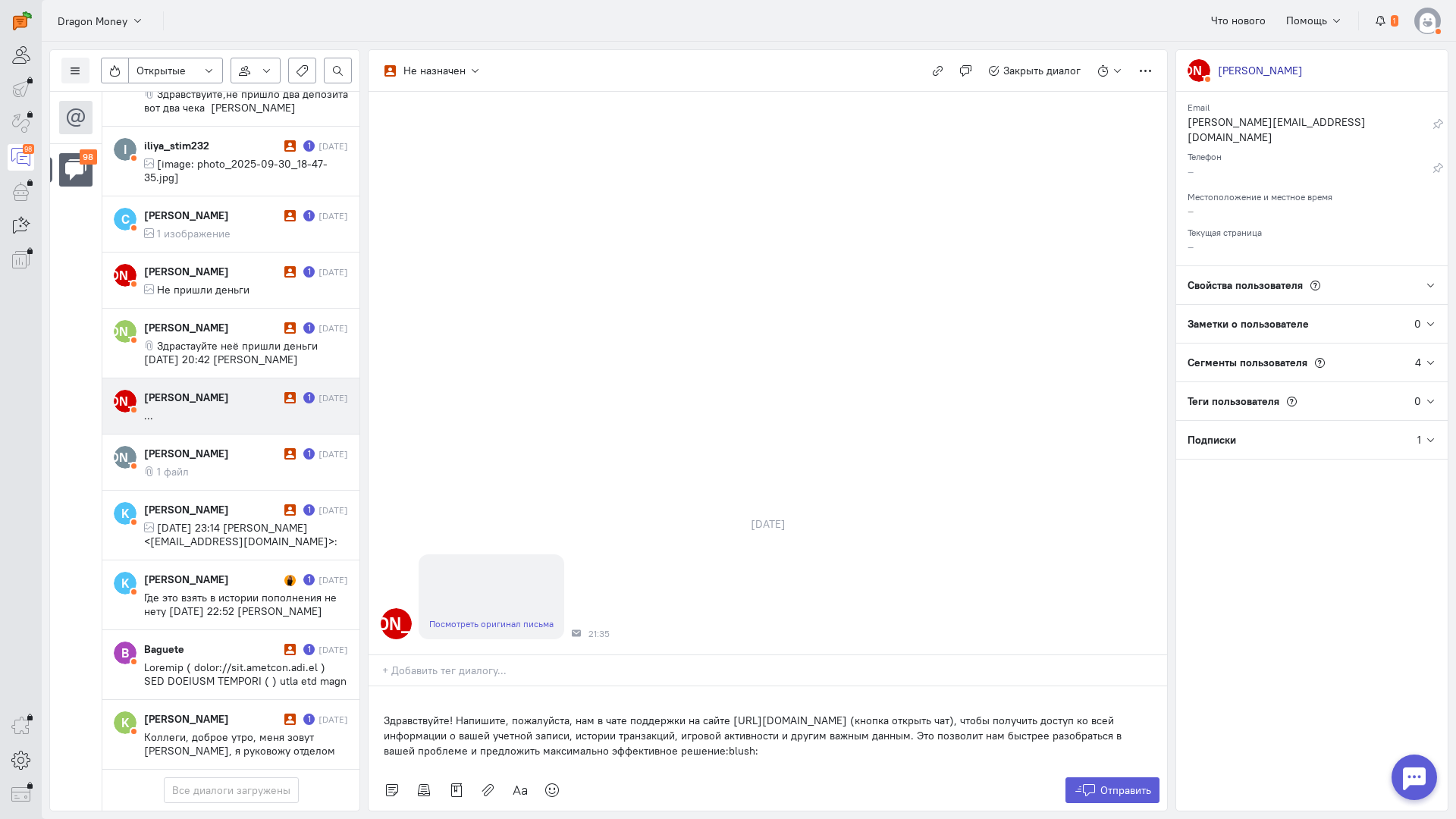
click at [382, 687] on div "Здравствуйте! Напишите, пожалуйста, нам в чате поддержки на сайте [URL][DOMAIN_…" at bounding box center [767, 728] width 798 height 83
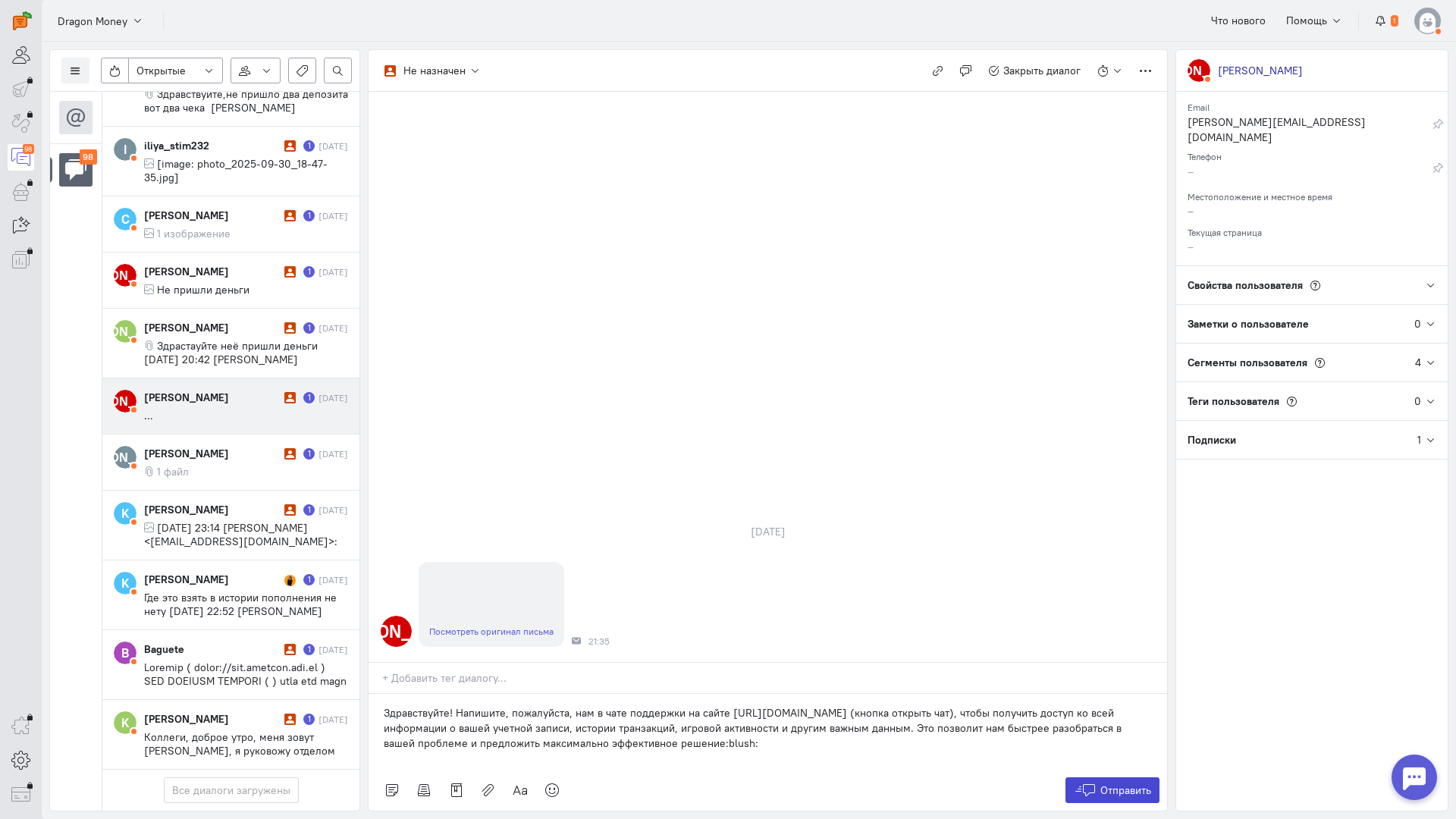
click at [1092, 783] on icon at bounding box center [1085, 790] width 23 height 15
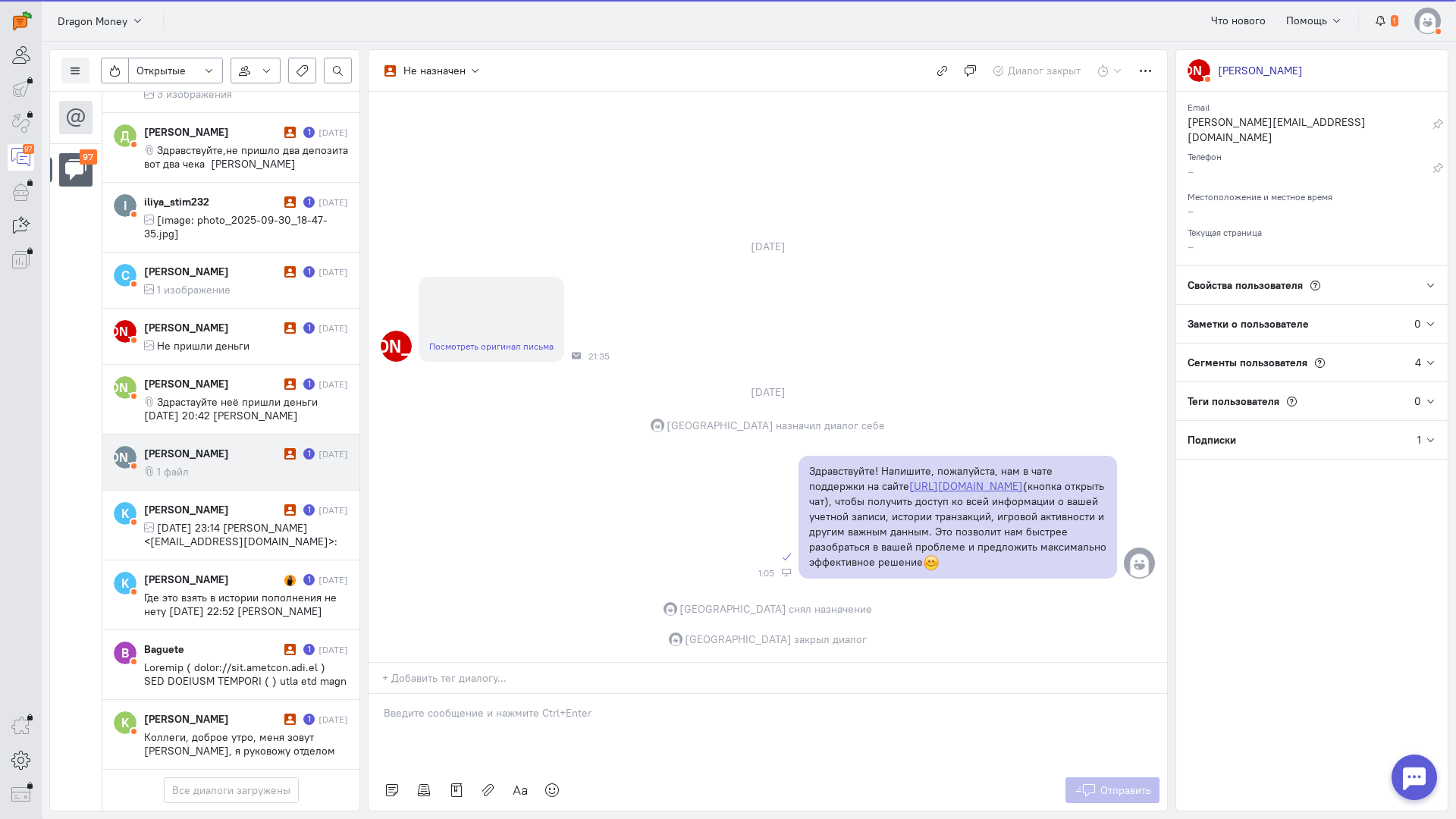
scroll to position [6138, 0]
click at [195, 465] on cq-message "1 файл" at bounding box center [246, 472] width 204 height 13
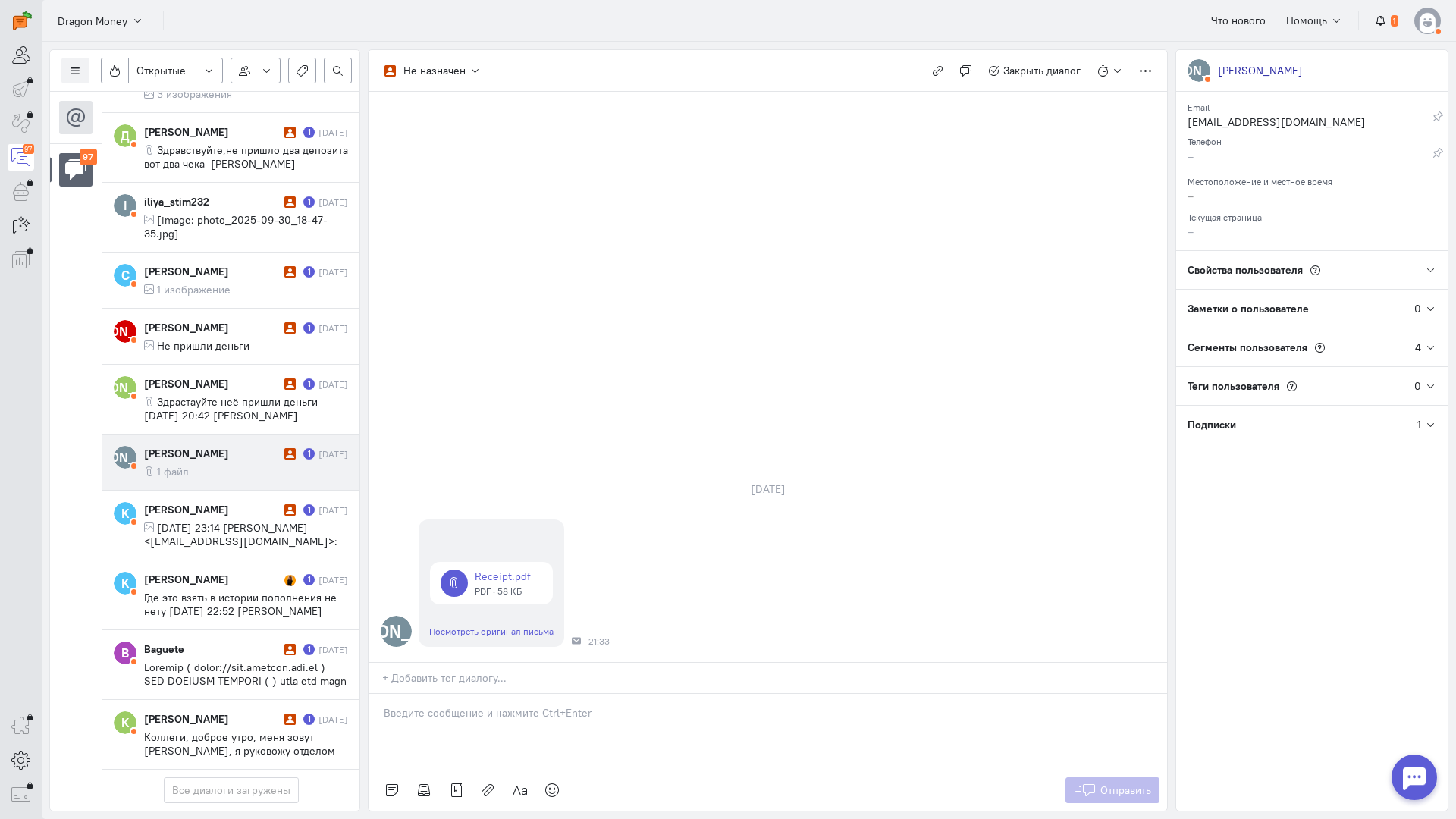
click at [456, 706] on p at bounding box center [767, 713] width 768 height 15
click at [379, 694] on div "Здравствуйте! Благодарим Вас за обращение и предоставленную информацию:blush:" at bounding box center [767, 732] width 798 height 76
click at [1112, 777] on button "Отправить" at bounding box center [1112, 790] width 94 height 26
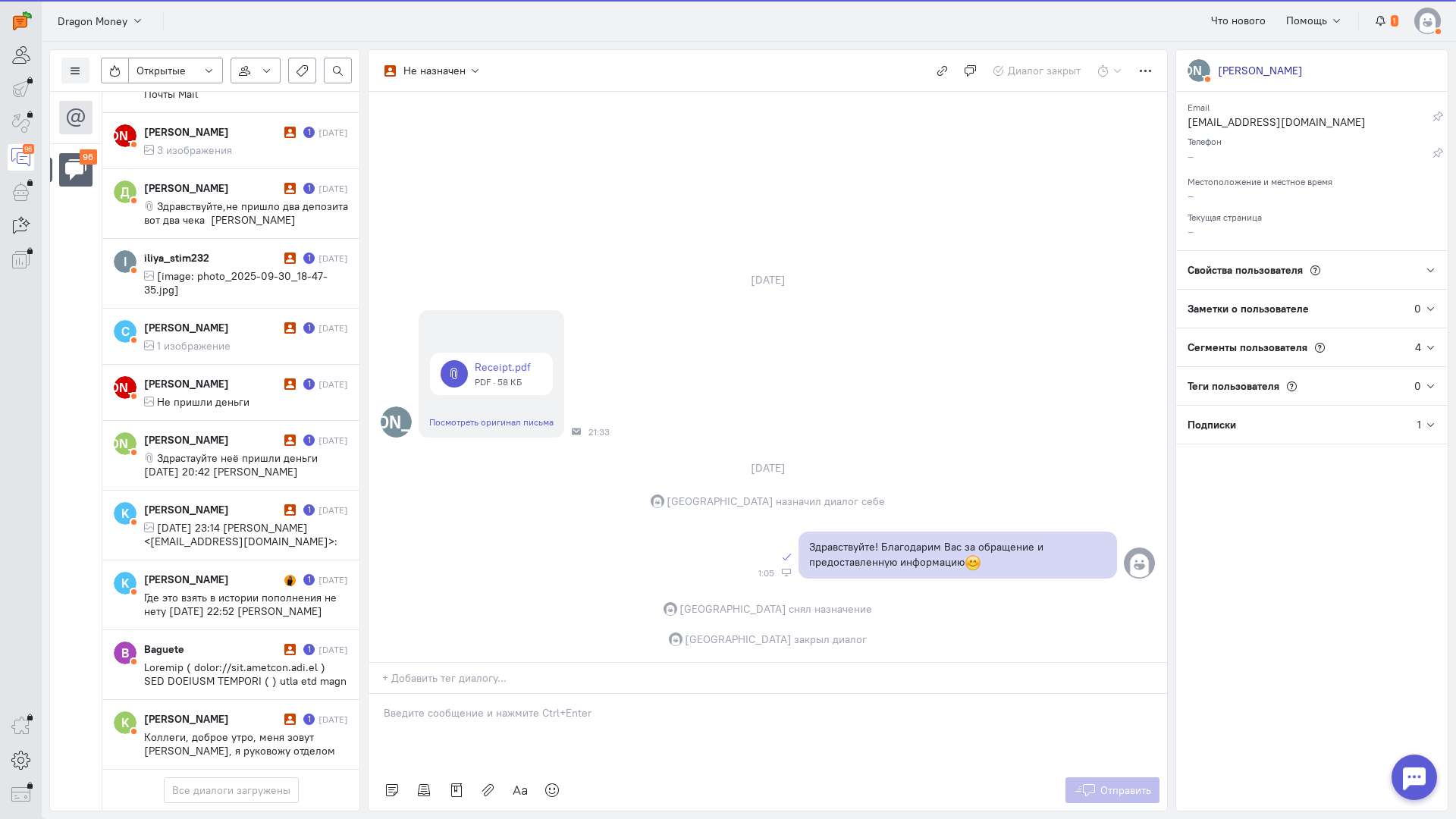
scroll to position [6070, 0]
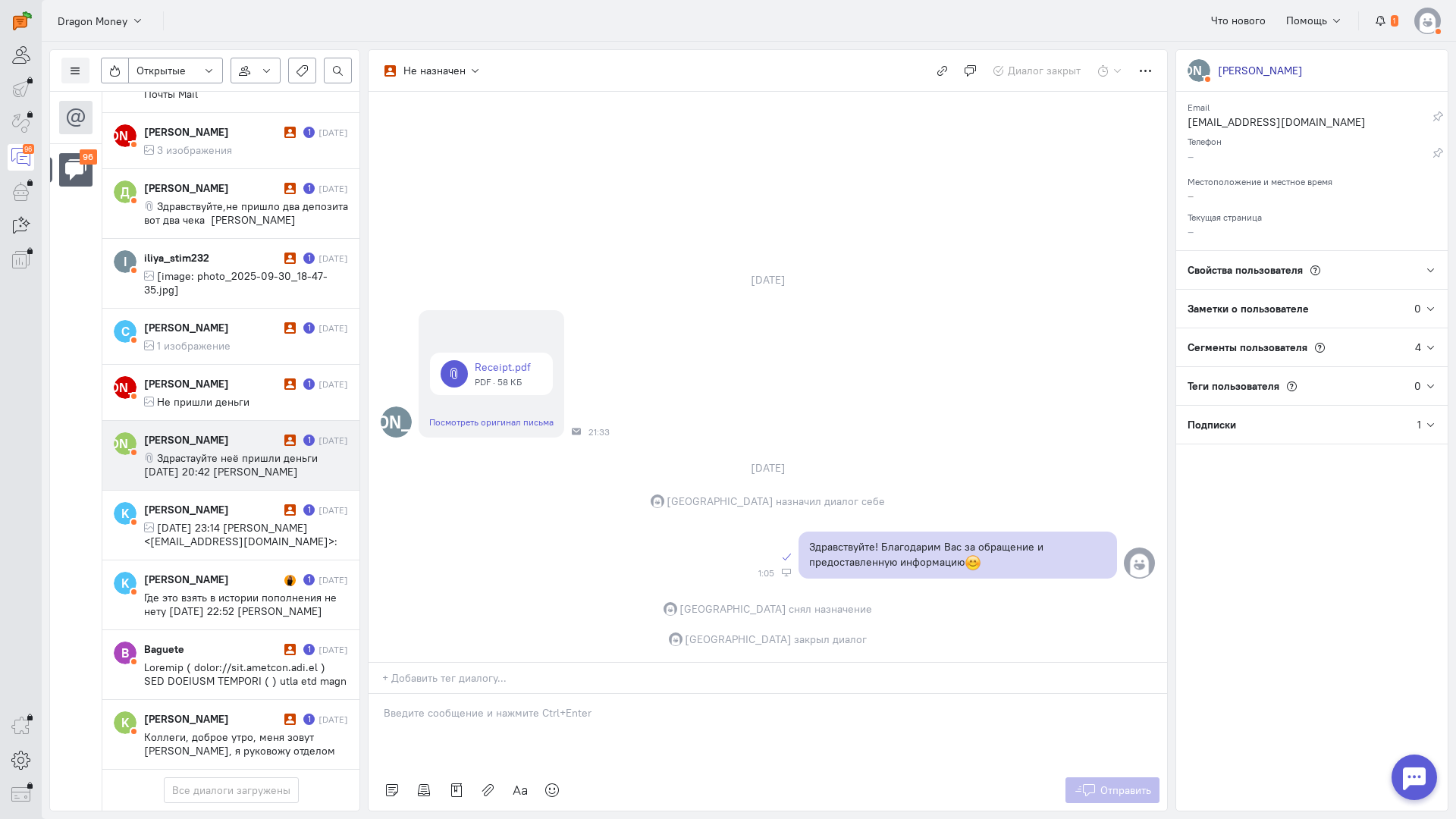
click at [217, 432] on div "[PERSON_NAME] 1 [DATE] Здрастауйте неё пришли деньги [DATE] 20:42 [PERSON_NAME]…" at bounding box center [246, 455] width 204 height 46
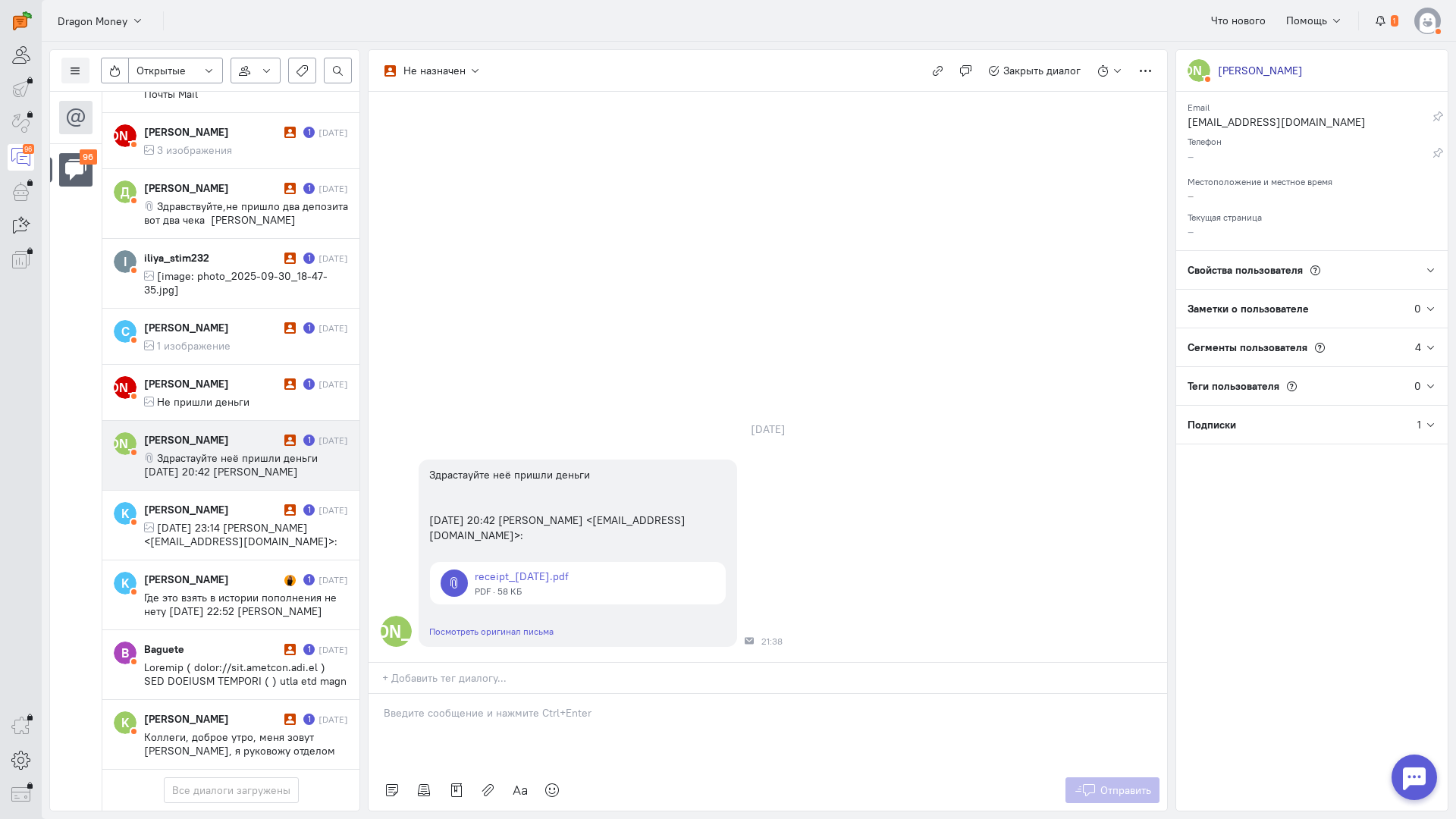
click at [462, 706] on p at bounding box center [767, 713] width 768 height 15
click at [382, 694] on div "Здравствуйте! Благодарим Вас за обращение и предоставленную информацию:blush:" at bounding box center [767, 732] width 798 height 76
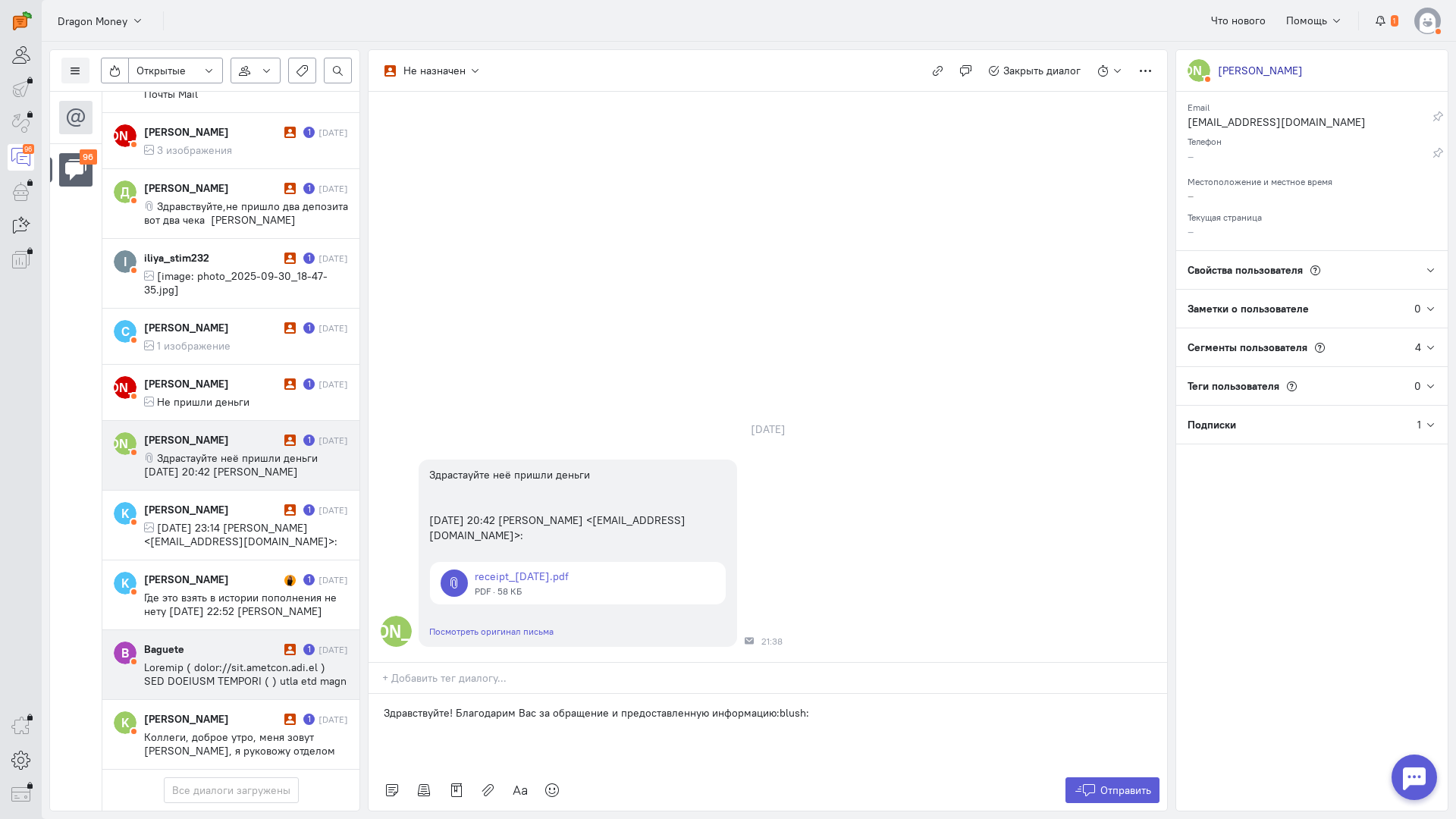
drag, startPoint x: 246, startPoint y: 602, endPoint x: 291, endPoint y: 603, distance: 45.0
click at [235, 602] on div "Список пользователей Включить темную тему Открытые Открытые диалоги Отложенные …" at bounding box center [748, 430] width 1414 height 777
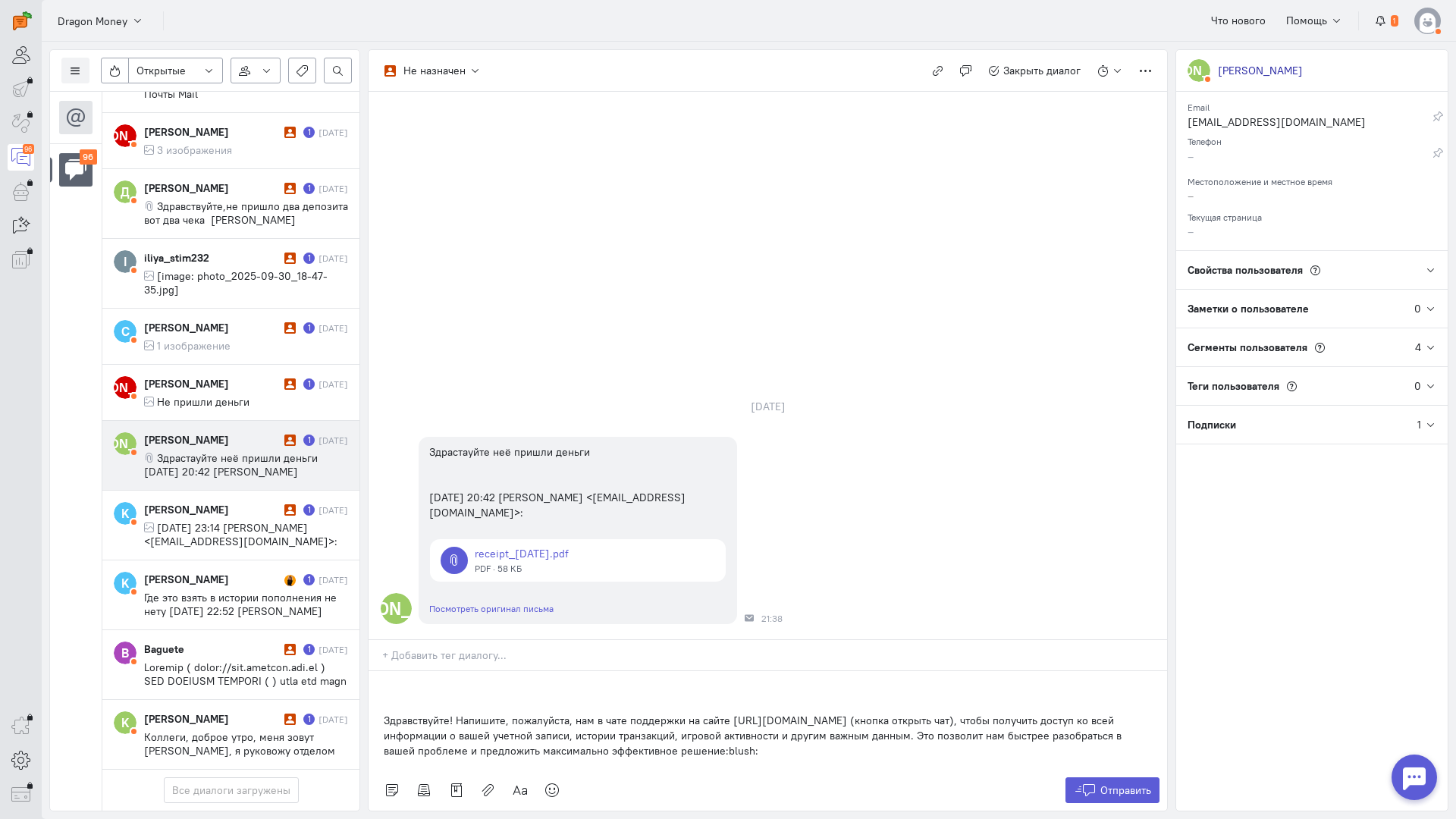
click at [376, 672] on div "Здравствуйте! Напишите, пожалуйста, нам в чате поддержки на сайте [URL][DOMAIN_…" at bounding box center [767, 721] width 798 height 98
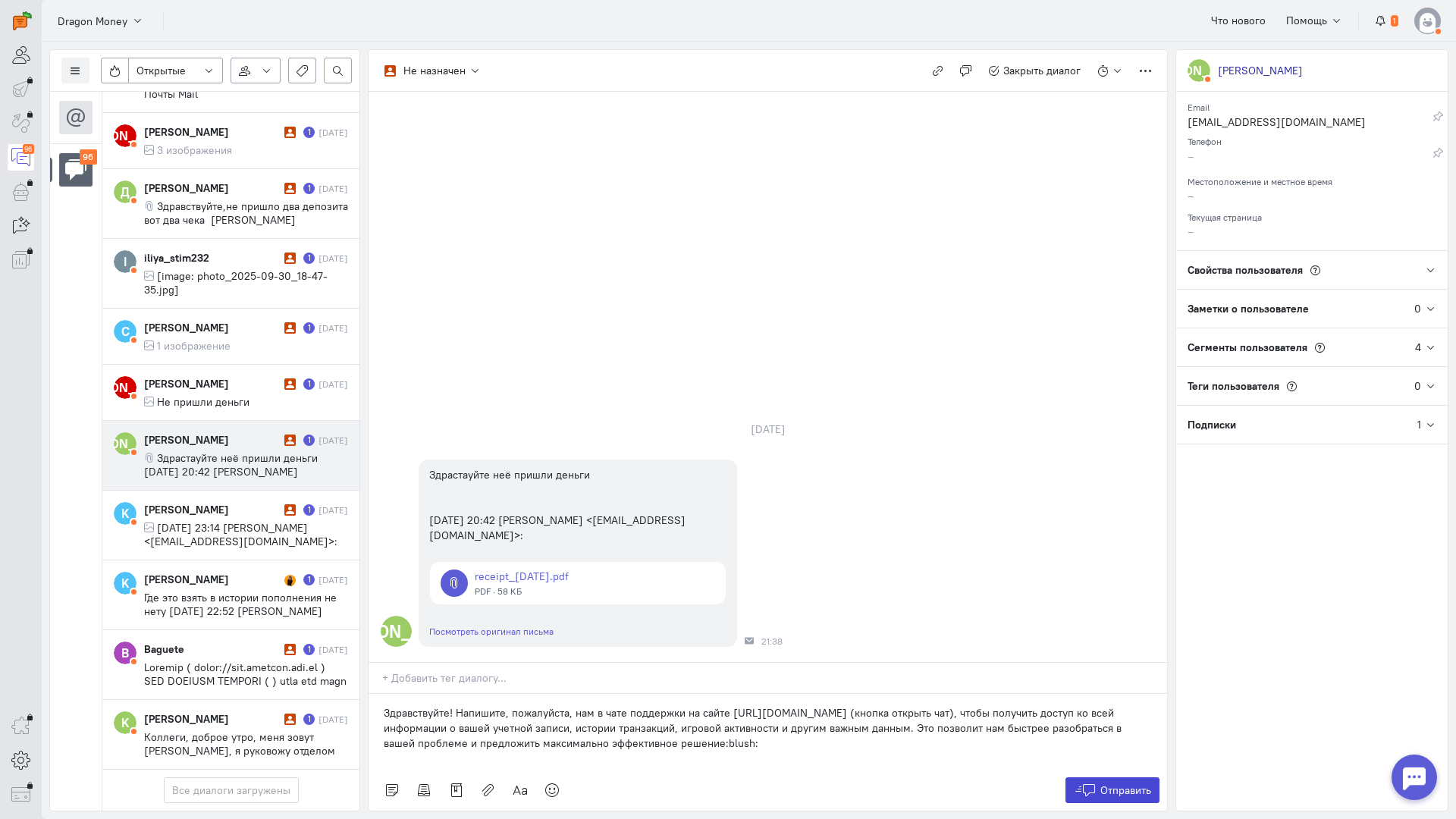
click at [1119, 784] on span "Отправить" at bounding box center [1125, 790] width 51 height 13
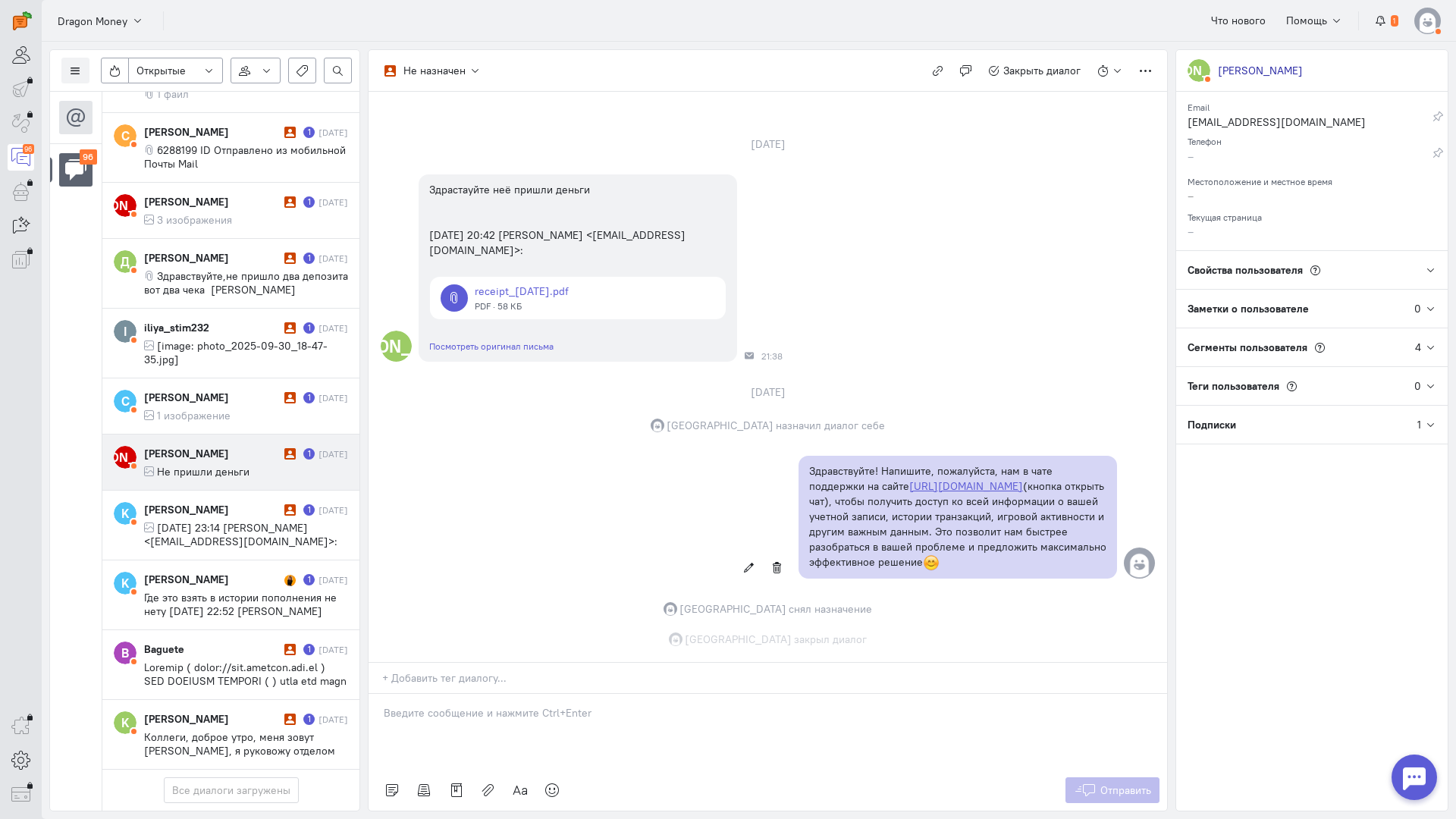
scroll to position [65, 0]
click at [223, 446] on div "[PERSON_NAME]" at bounding box center [212, 453] width 136 height 15
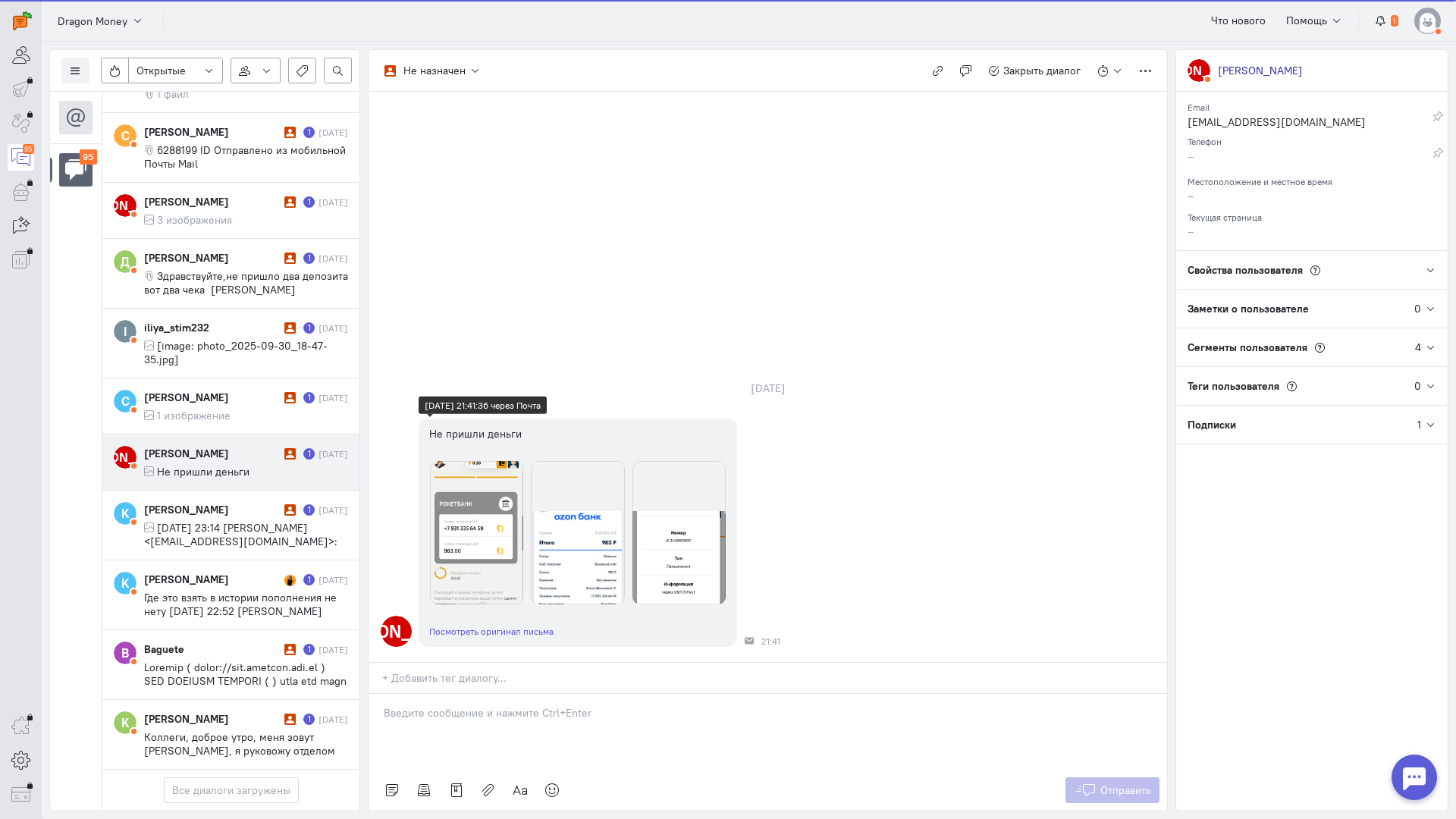
scroll to position [6002, 0]
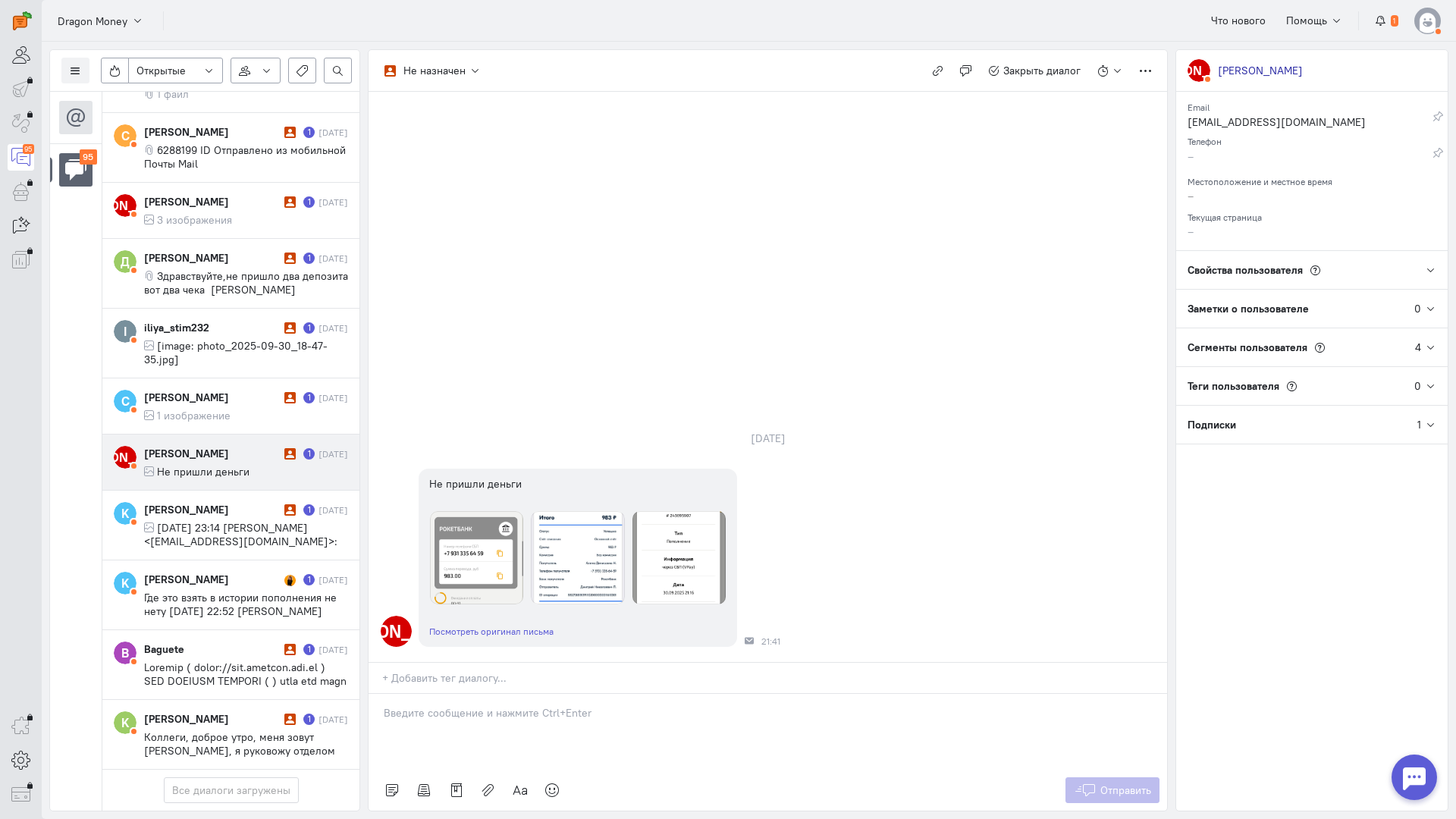
drag, startPoint x: 434, startPoint y: 625, endPoint x: 422, endPoint y: 624, distance: 12.0
click at [431, 706] on p at bounding box center [767, 713] width 768 height 15
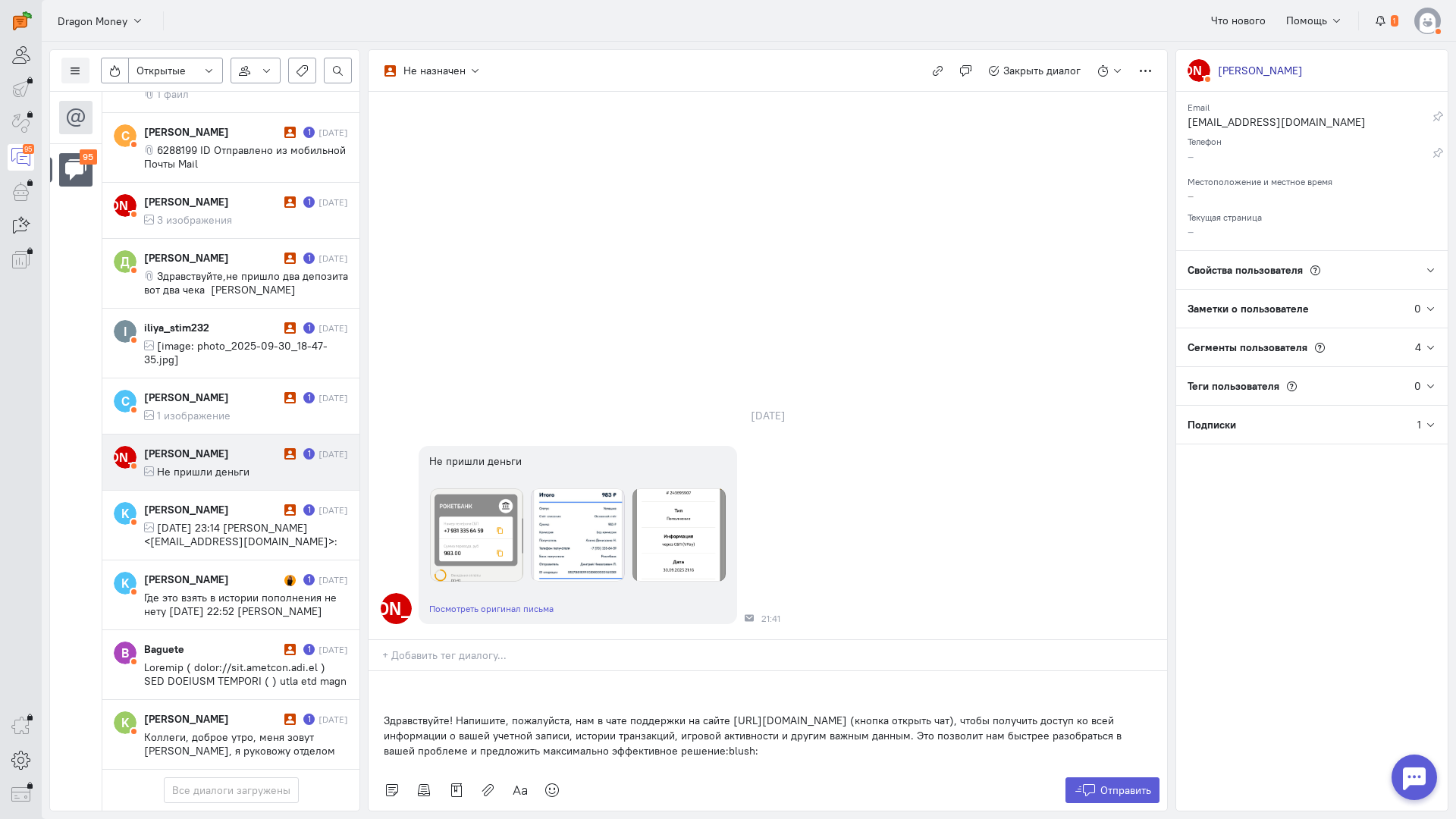
click at [379, 672] on div "Здравствуйте! Напишите, пожалуйста, нам в чате поддержки на сайте [URL][DOMAIN_…" at bounding box center [767, 721] width 798 height 98
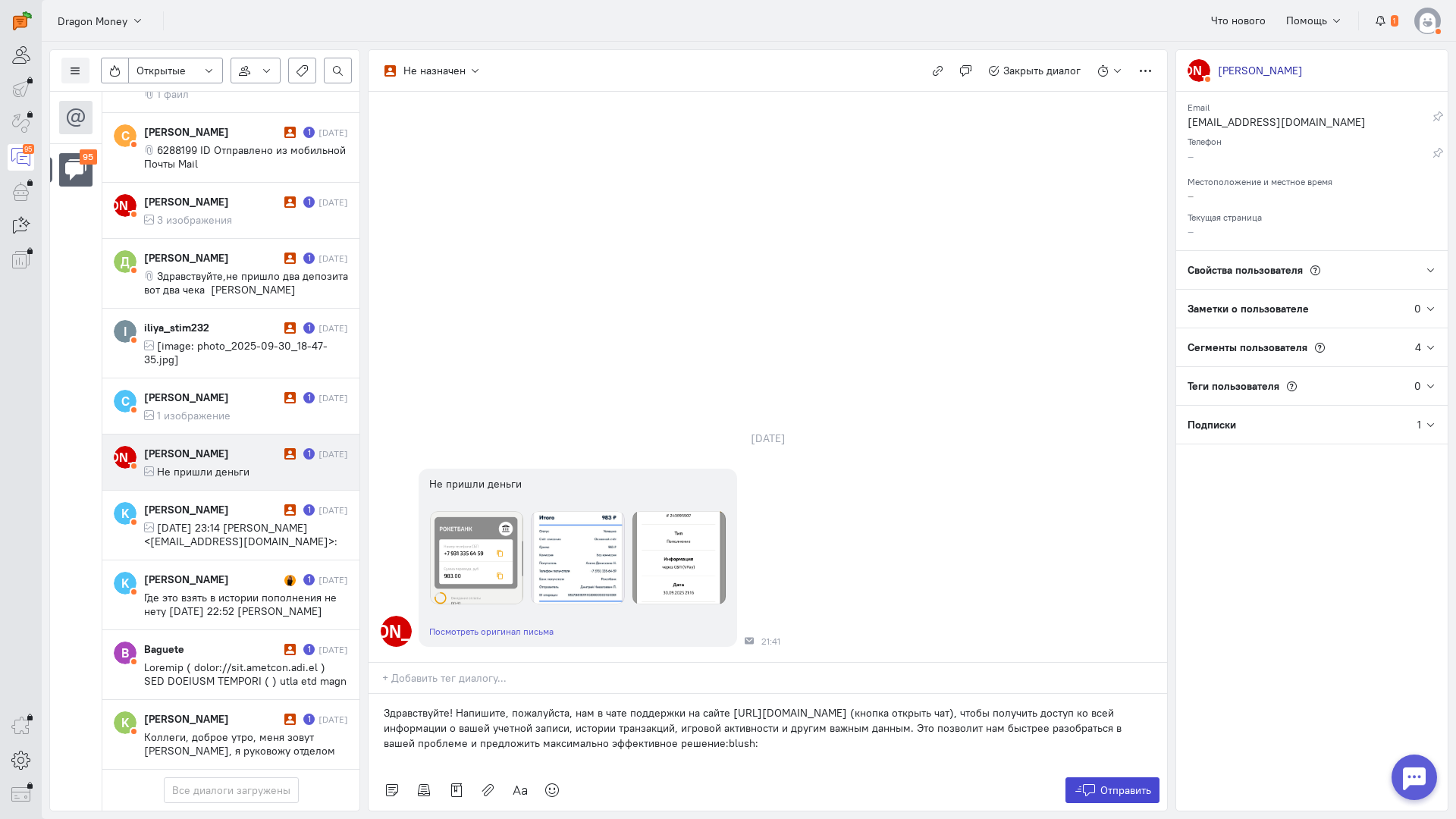
click at [1136, 784] on span "Отправить" at bounding box center [1125, 790] width 51 height 13
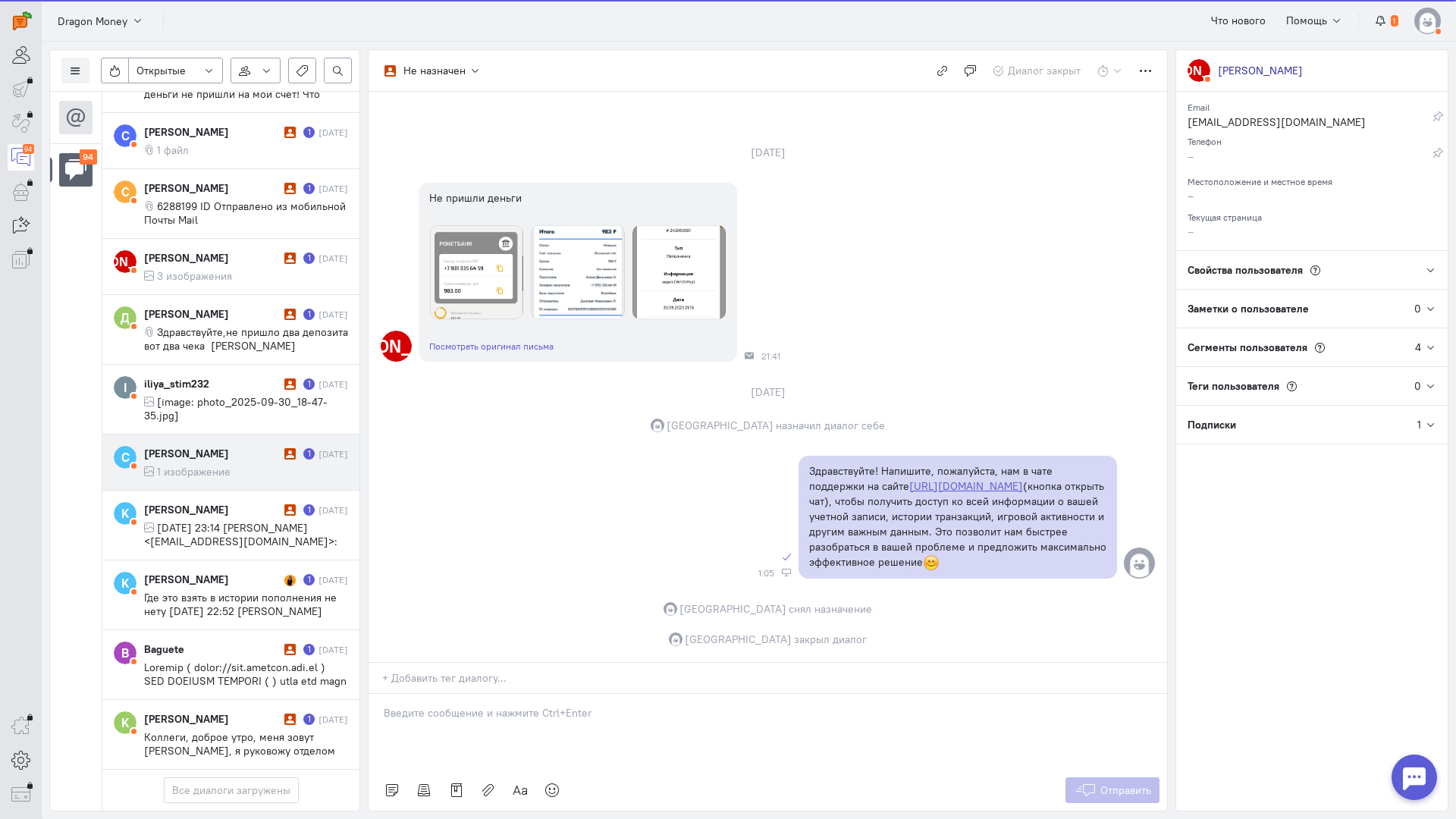
scroll to position [5933, 0]
click at [221, 446] on div "[PERSON_NAME]" at bounding box center [212, 453] width 136 height 15
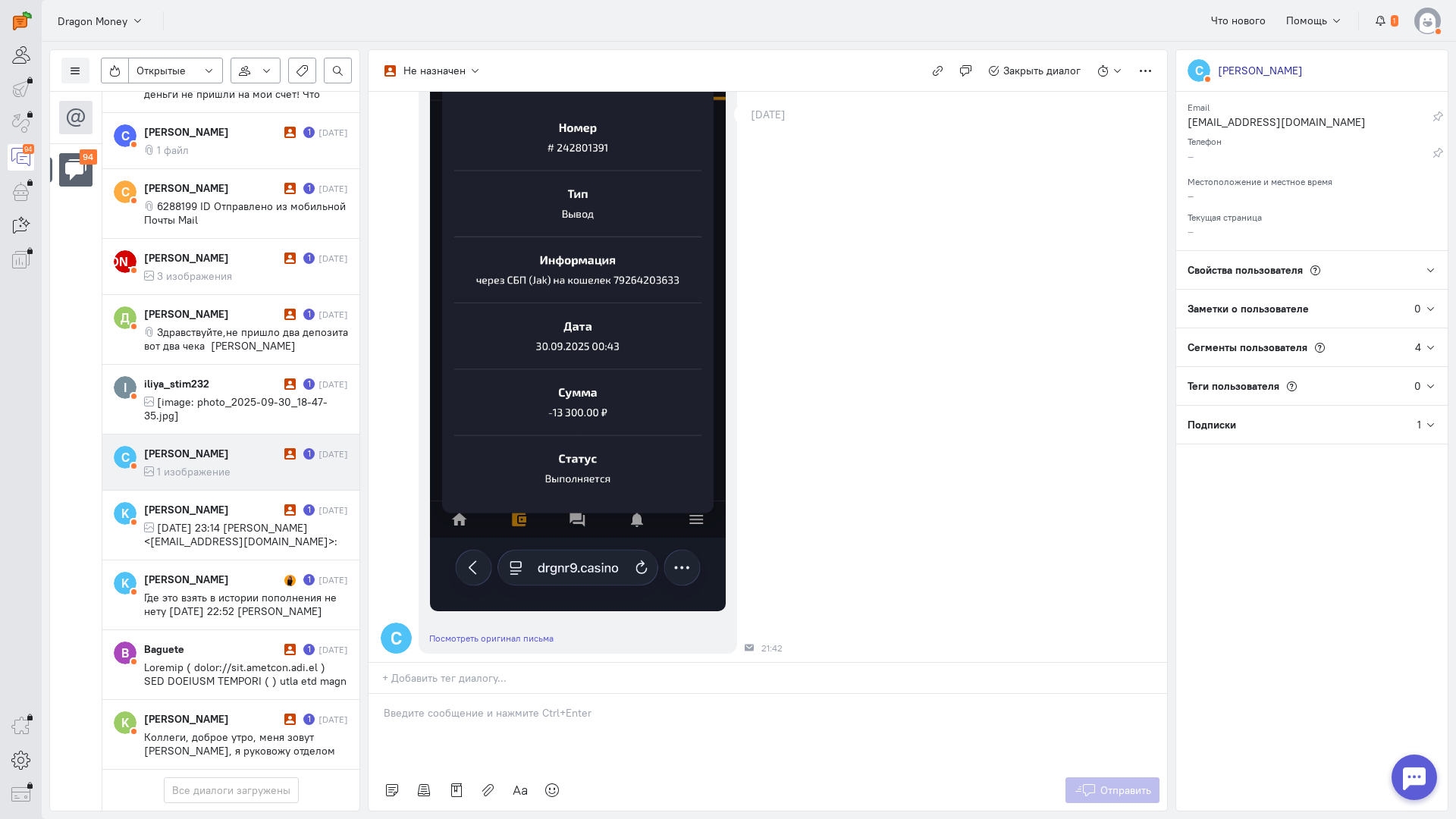
scroll to position [317, 0]
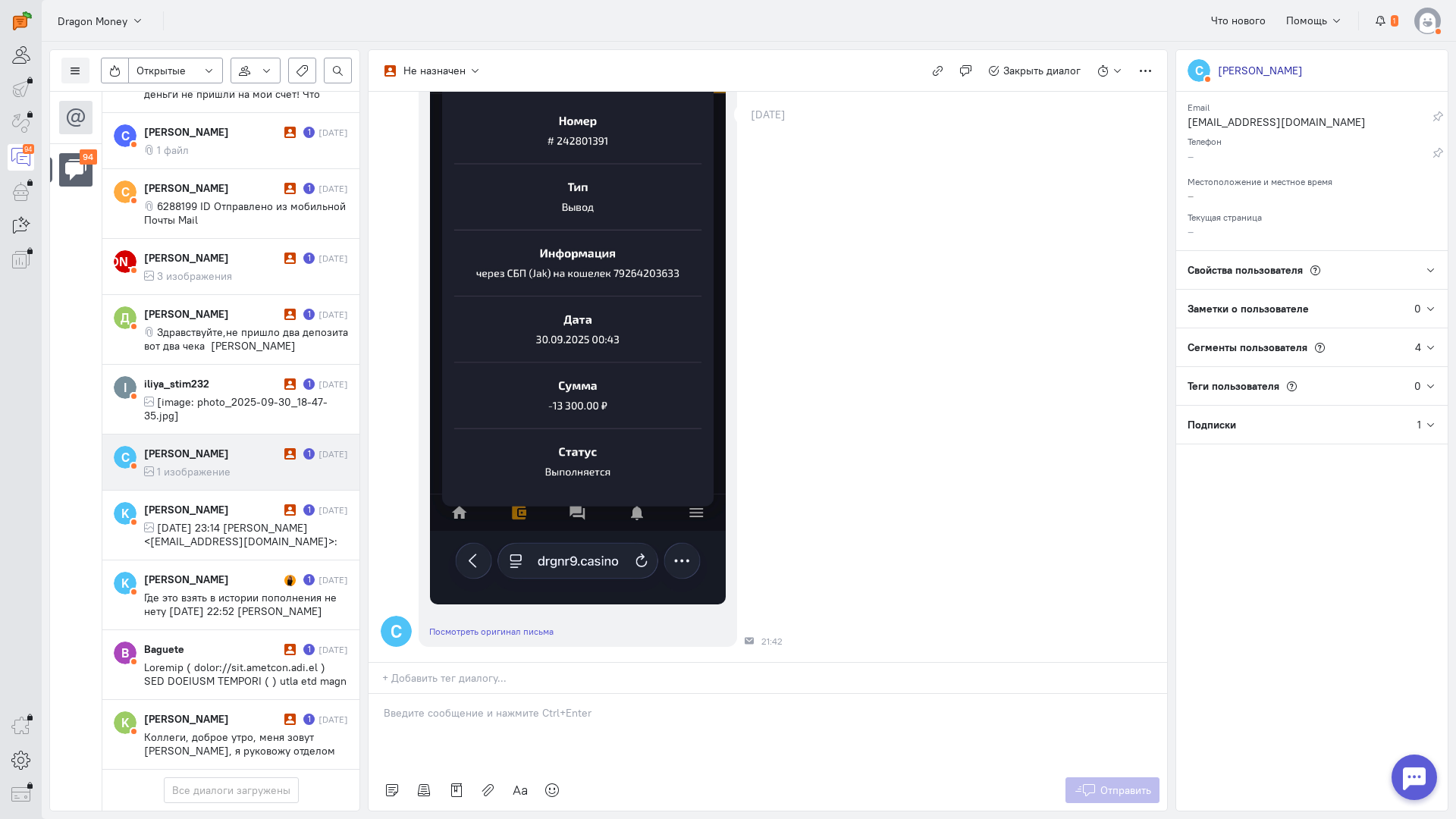
click at [438, 706] on p at bounding box center [767, 713] width 768 height 15
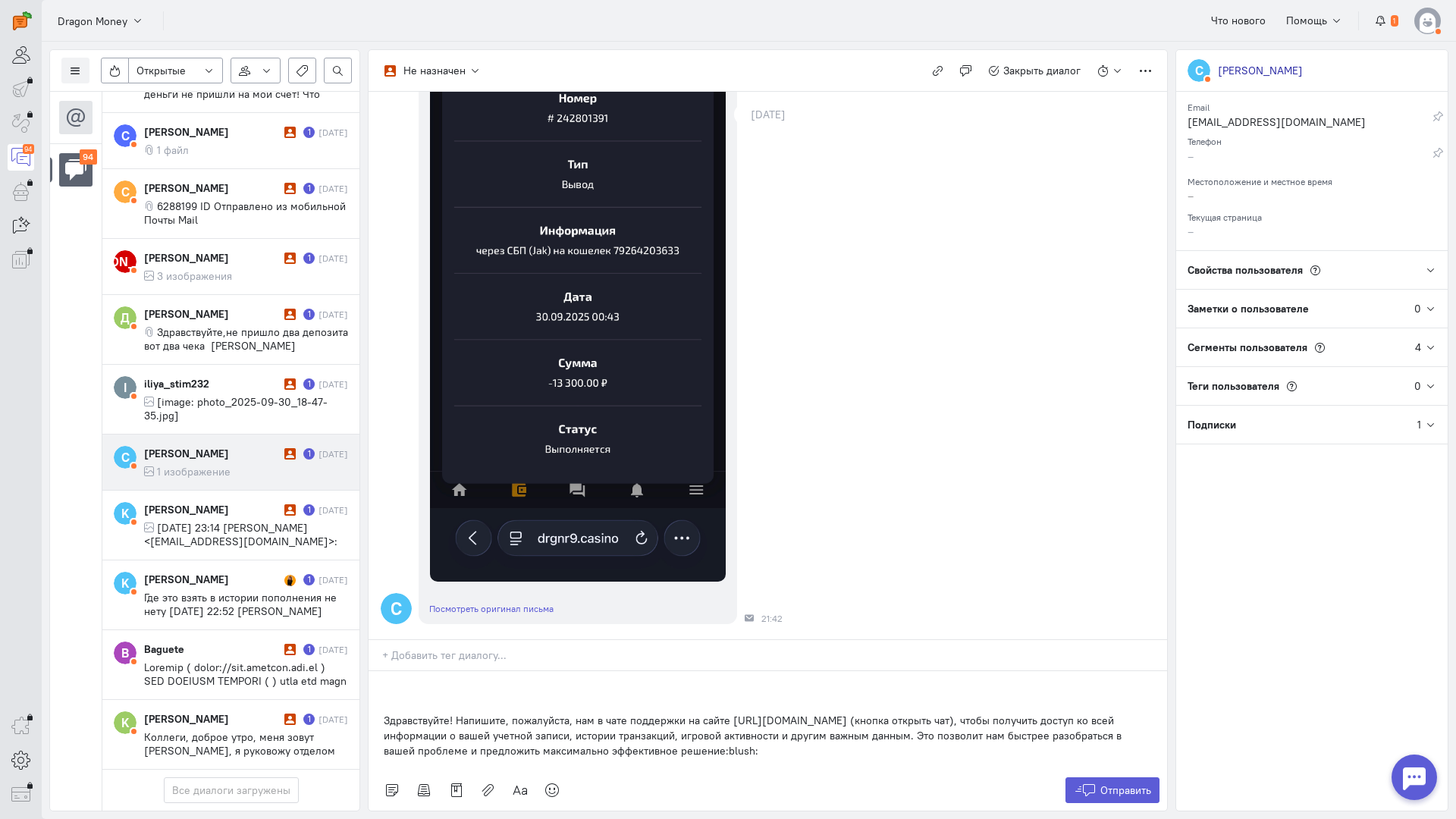
click at [376, 672] on div "Здравствуйте! Напишите, пожалуйста, нам в чате поддержки на сайте [URL][DOMAIN_…" at bounding box center [767, 721] width 798 height 98
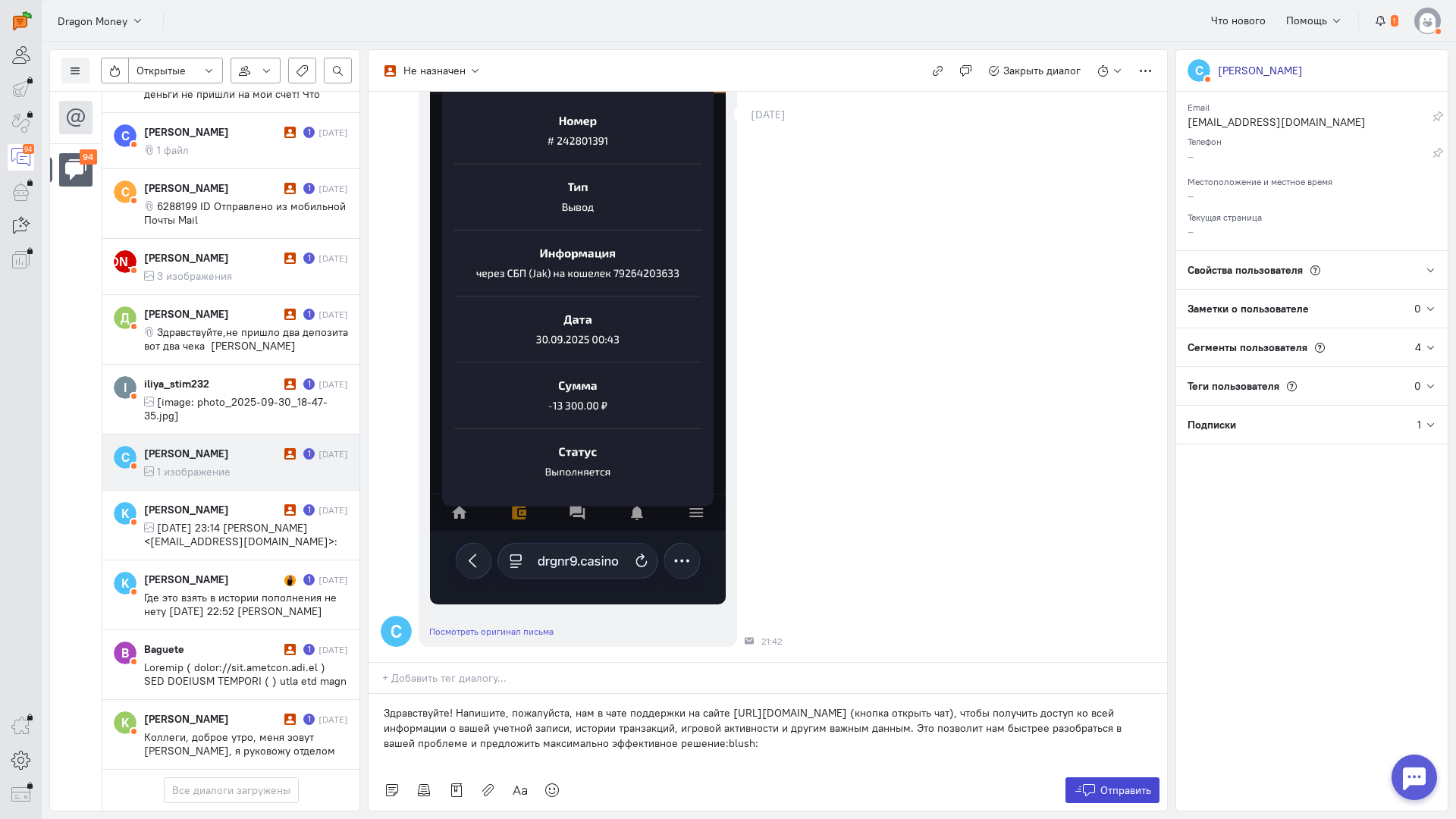
click at [1147, 784] on span "Отправить" at bounding box center [1125, 790] width 51 height 13
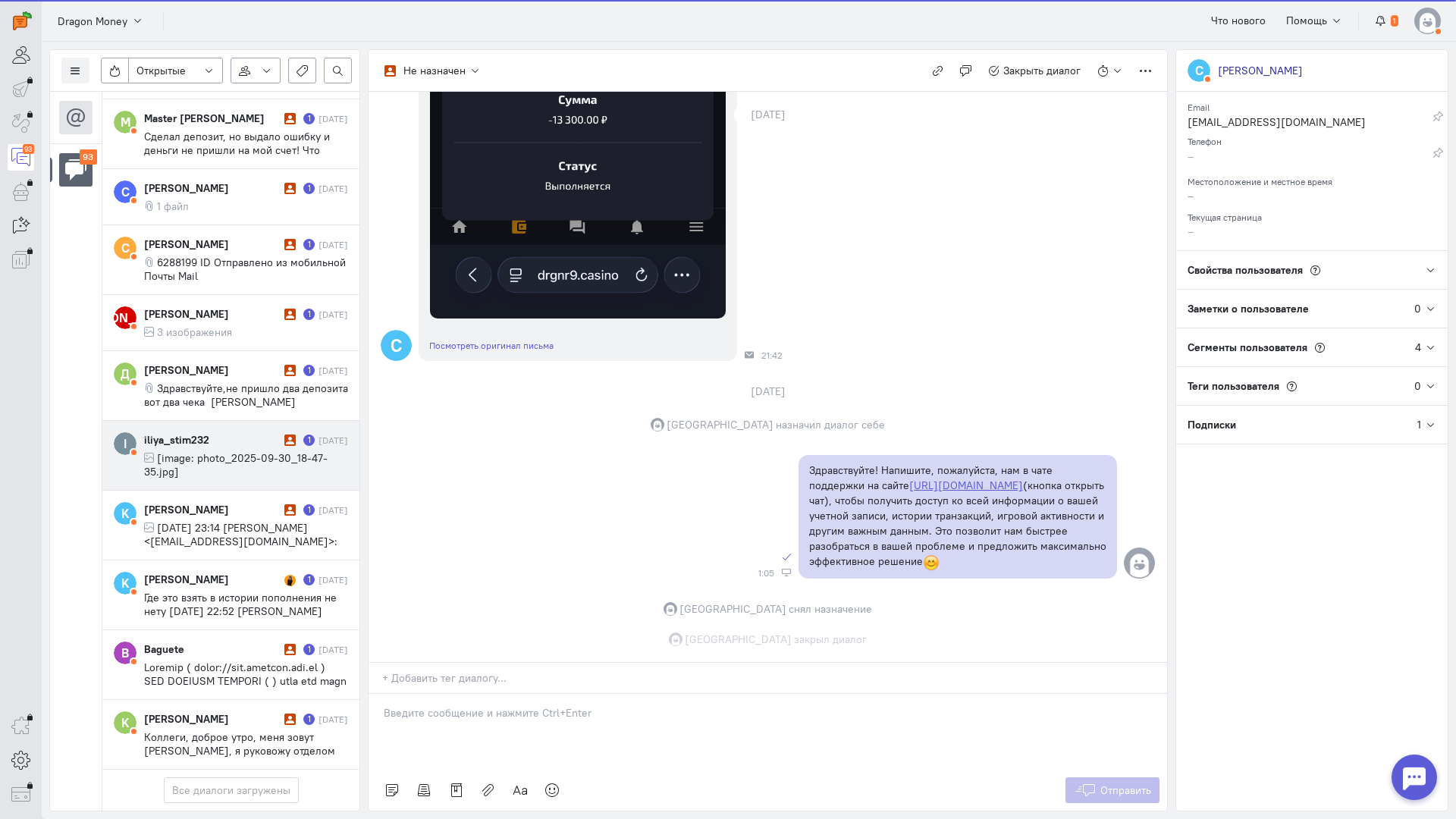
scroll to position [603, 0]
click at [214, 451] on span "[image: photo_2025-09-30_18-47-35.jpg]" at bounding box center [235, 465] width 183 height 28
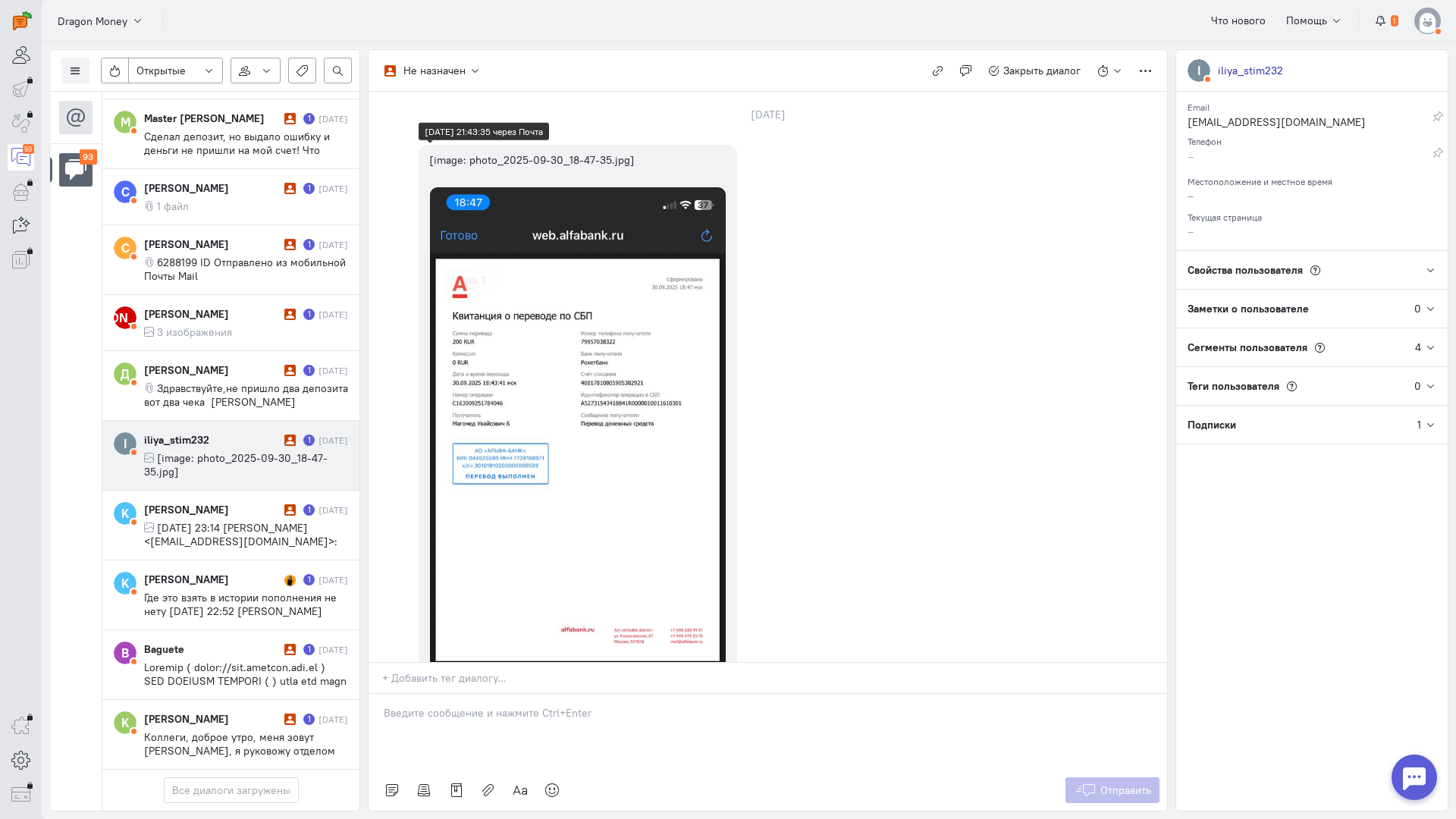
scroll to position [317, 0]
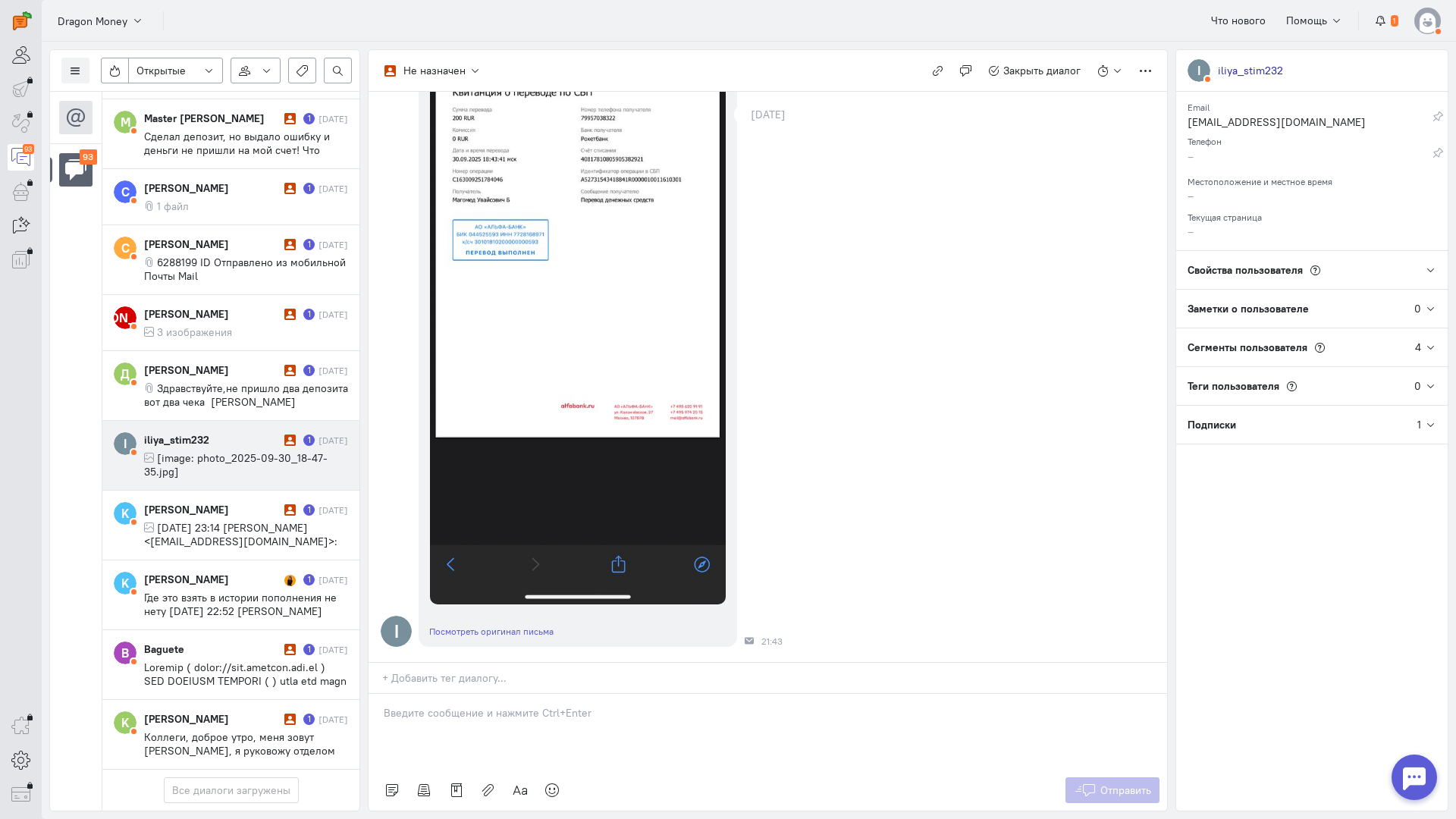
click at [484, 706] on p at bounding box center [767, 713] width 768 height 15
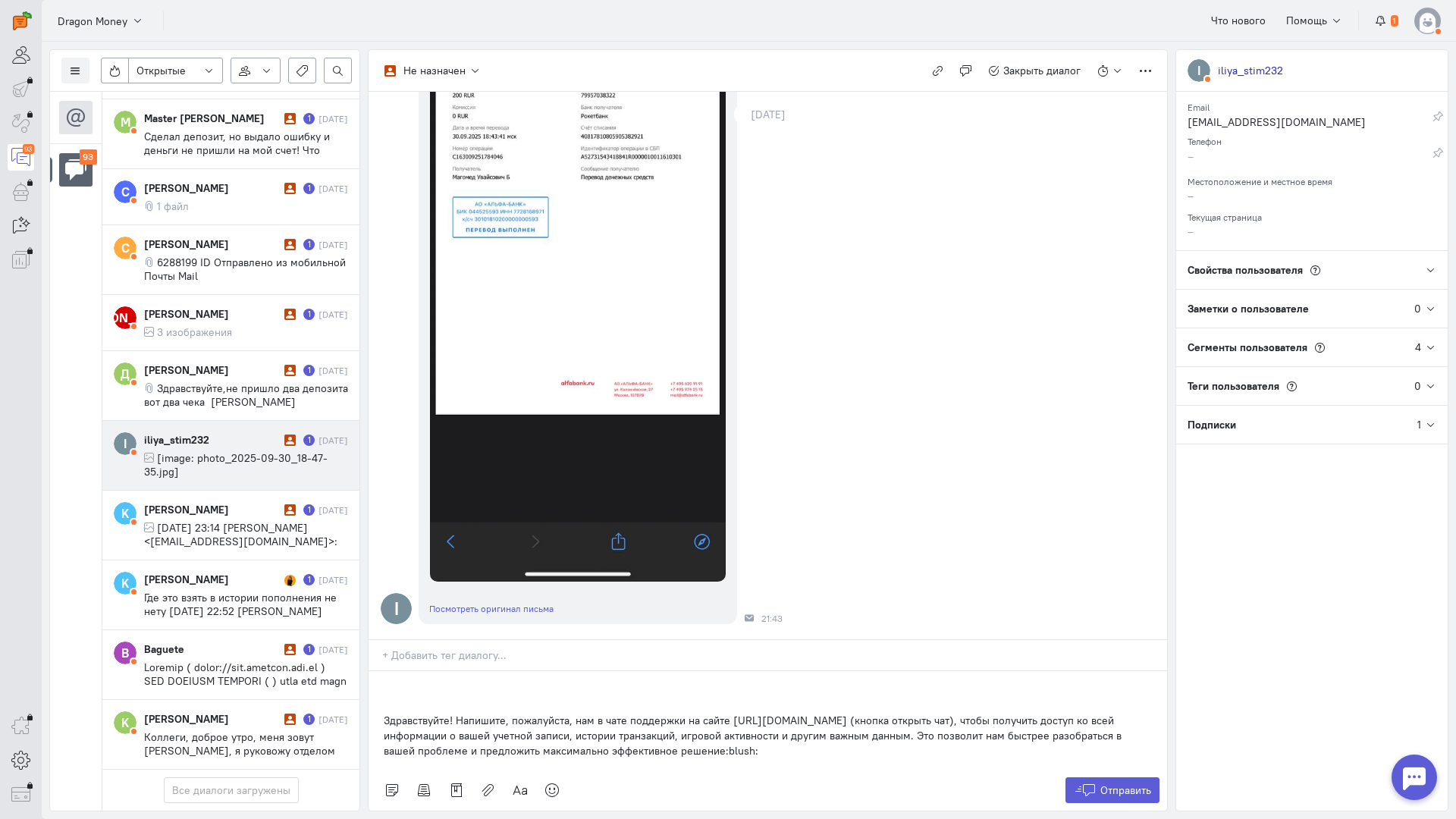
click at [368, 672] on div "Здравствуйте! Напишите, пожалуйста, нам в чате поддержки на сайте [URL][DOMAIN_…" at bounding box center [767, 721] width 798 height 98
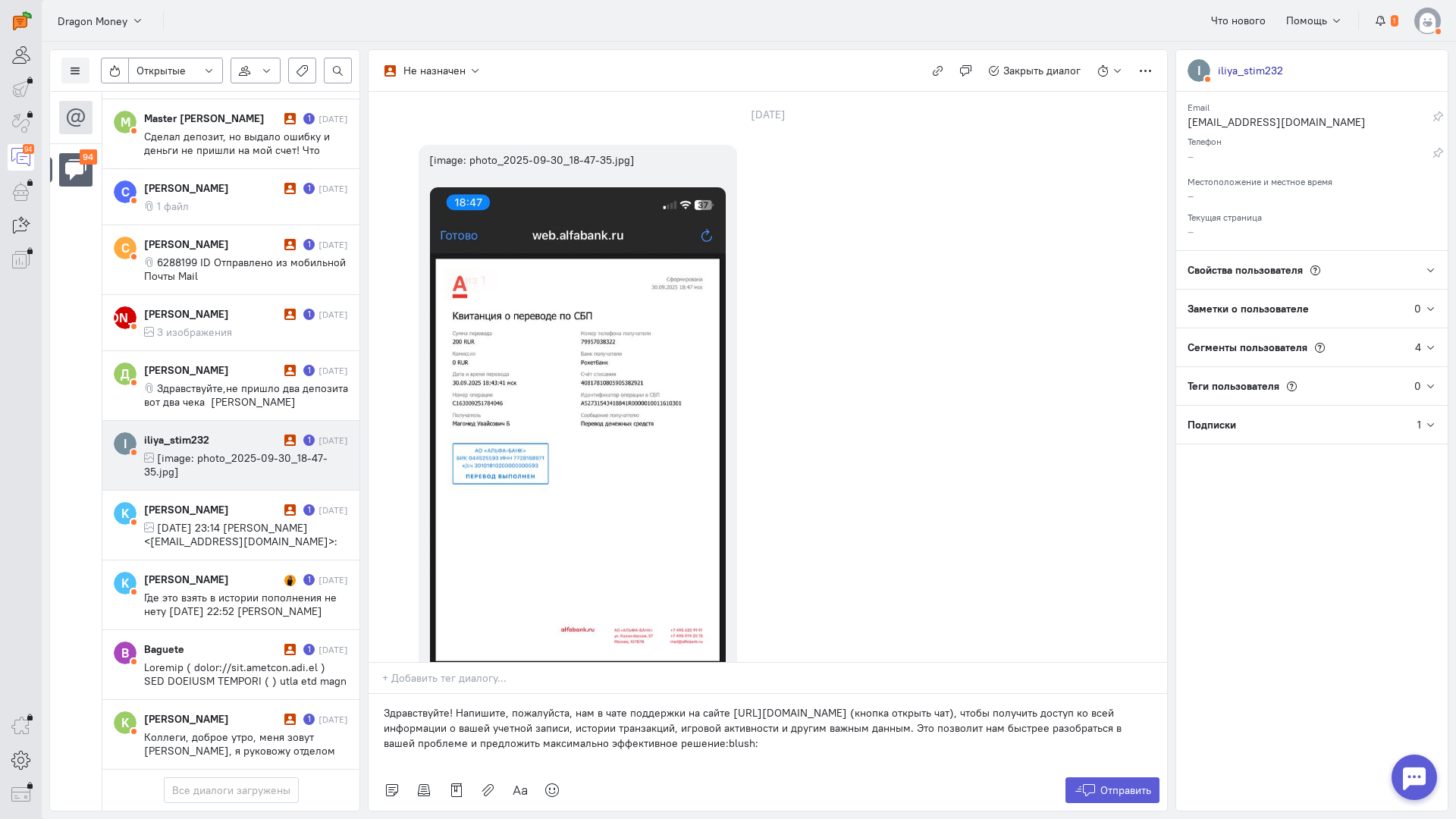
scroll to position [5933, 0]
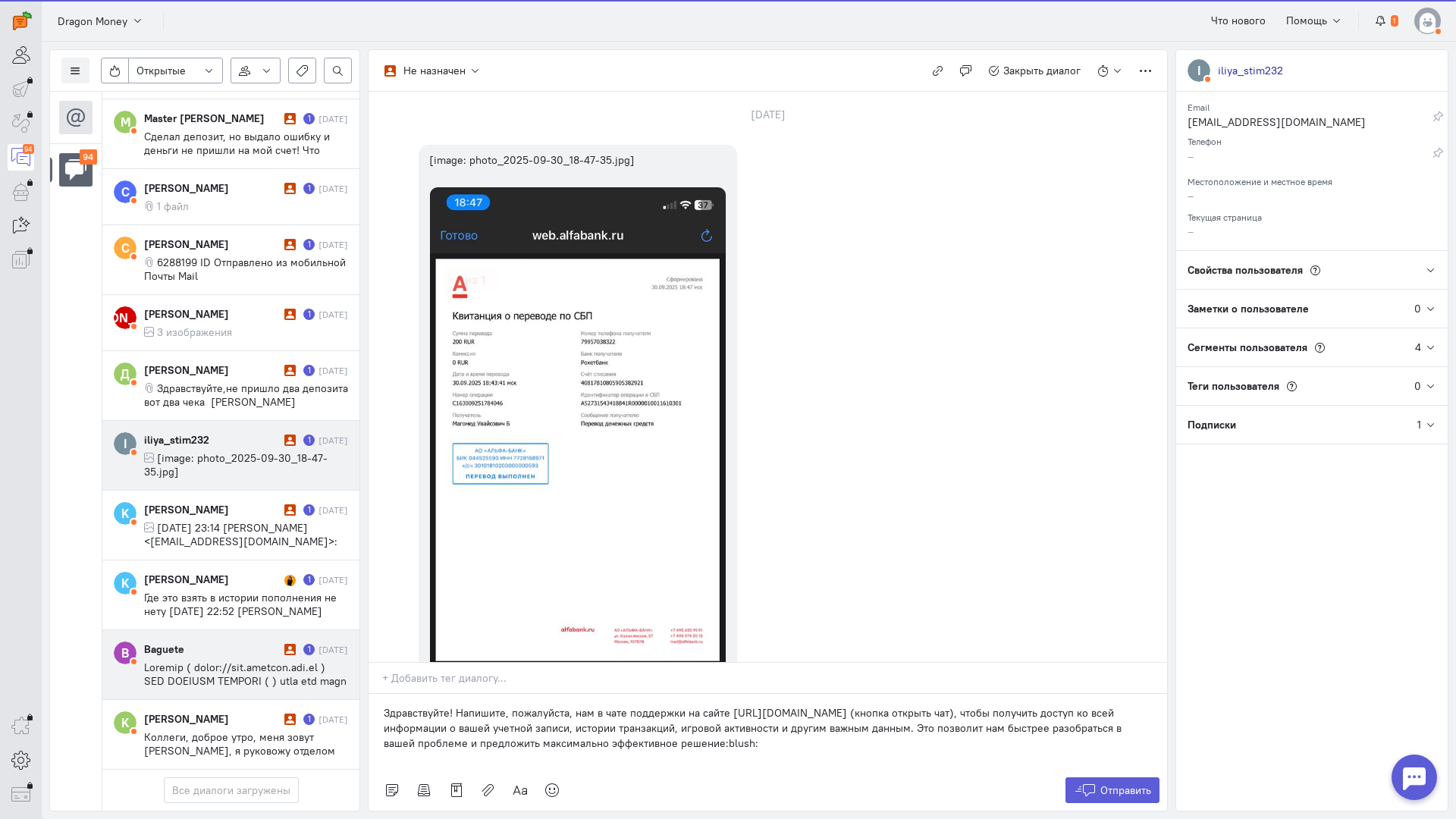
drag, startPoint x: 715, startPoint y: 648, endPoint x: 282, endPoint y: 580, distance: 438.3
click at [282, 580] on div "Список пользователей Включить темную тему Открытые Открытые диалоги Отложенные …" at bounding box center [748, 430] width 1414 height 777
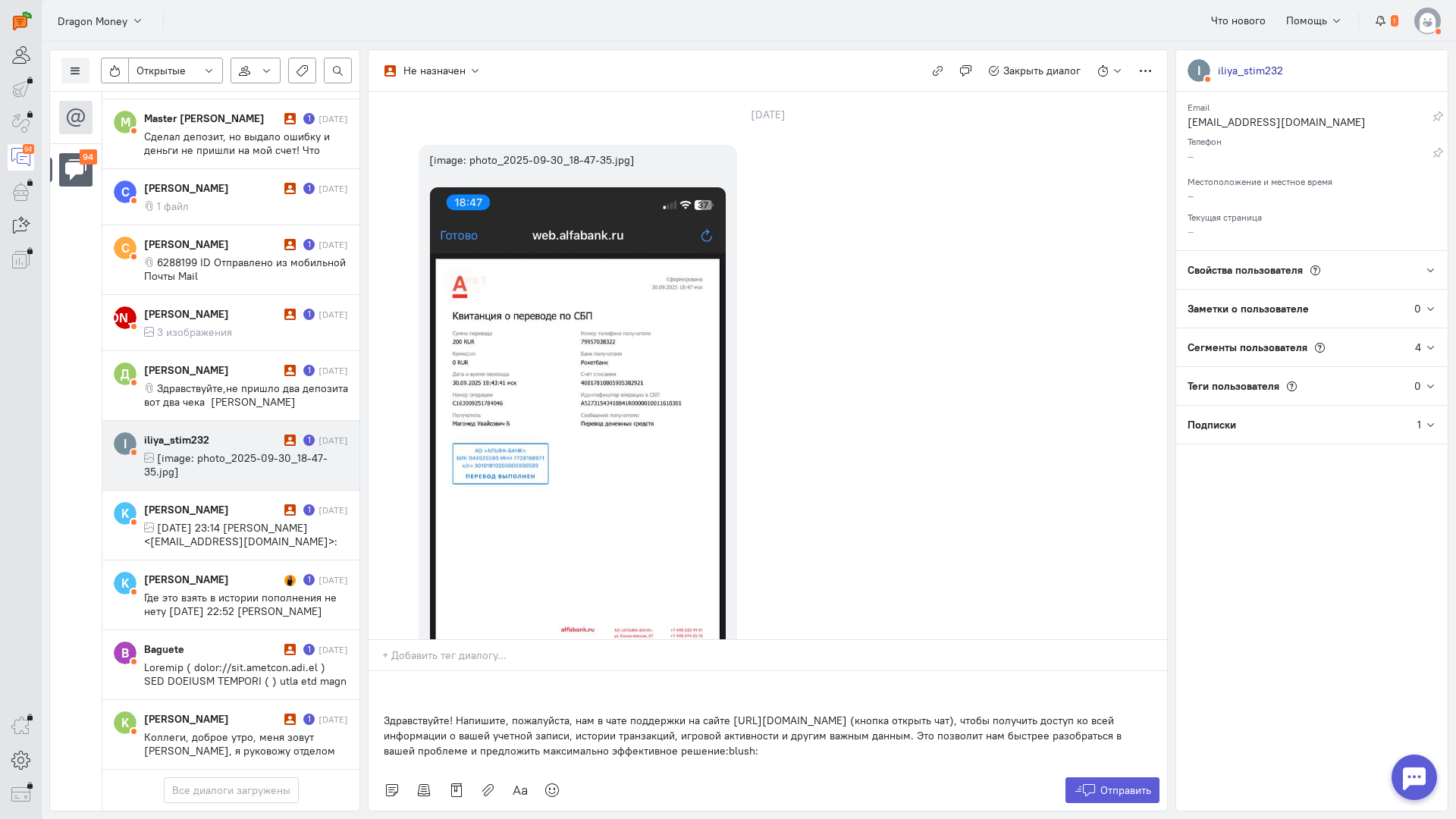
click at [378, 672] on div "Здравствуйте! Напишите, пожалуйста, нам в чате поддержки на сайте [URL][DOMAIN_…" at bounding box center [767, 721] width 798 height 98
drag, startPoint x: 748, startPoint y: 660, endPoint x: 320, endPoint y: 564, distance: 438.6
click at [304, 555] on div "Список пользователей Включить темную тему Открытые Открытые диалоги Отложенные …" at bounding box center [748, 430] width 1414 height 777
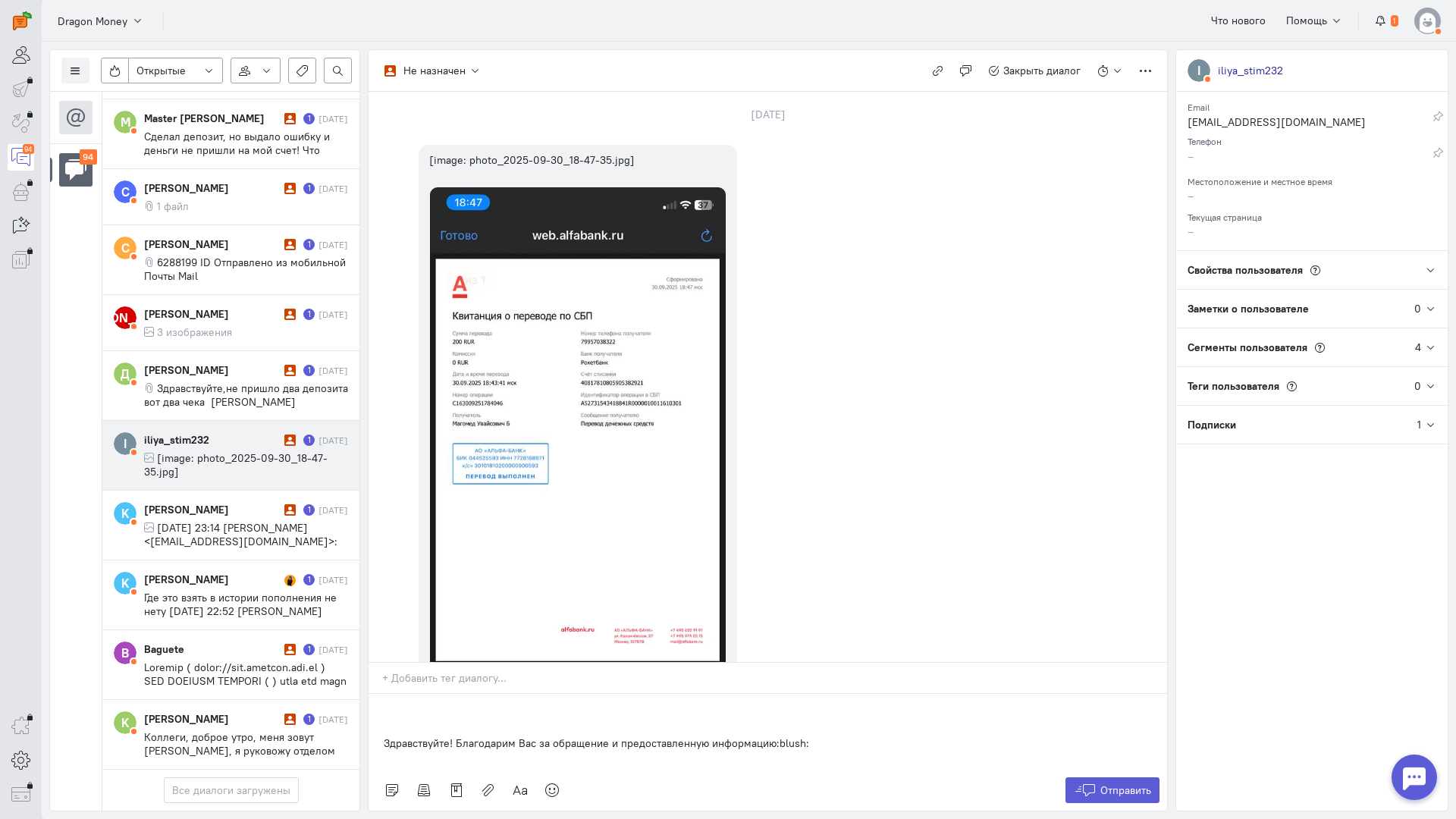
click at [381, 694] on div "Здравствуйте! Благодарим Вас за обращение и предоставленную информацию:blush:" at bounding box center [767, 732] width 798 height 76
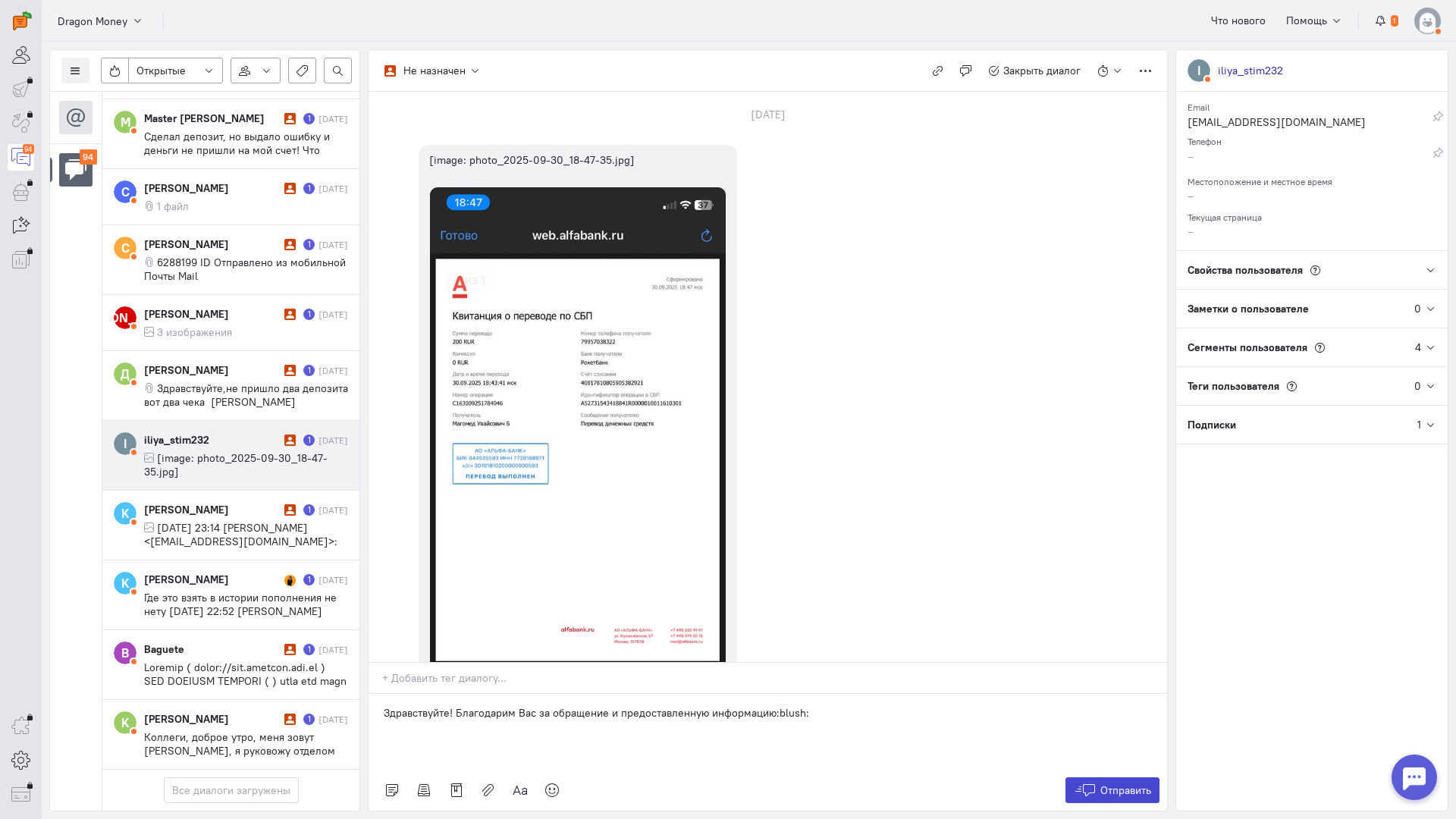
click at [1107, 784] on span "Отправить" at bounding box center [1125, 790] width 51 height 13
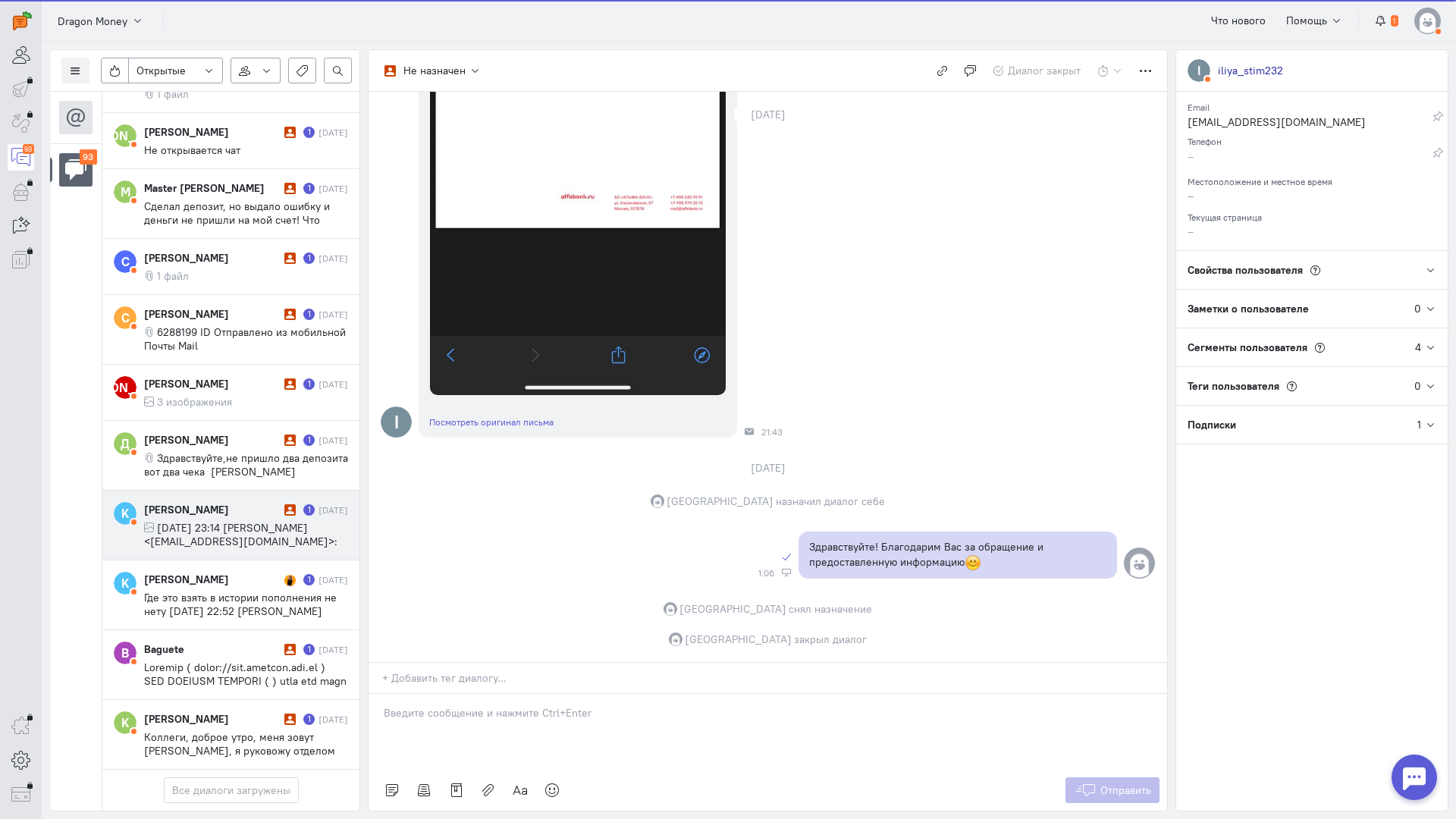
scroll to position [5851, 0]
drag, startPoint x: 198, startPoint y: 361, endPoint x: 325, endPoint y: 416, distance: 138.4
click at [199, 451] on span "Здравствуйте,не пришло два депозита вот два чека [PERSON_NAME] депозитов: 900 р…" at bounding box center [246, 485] width 204 height 69
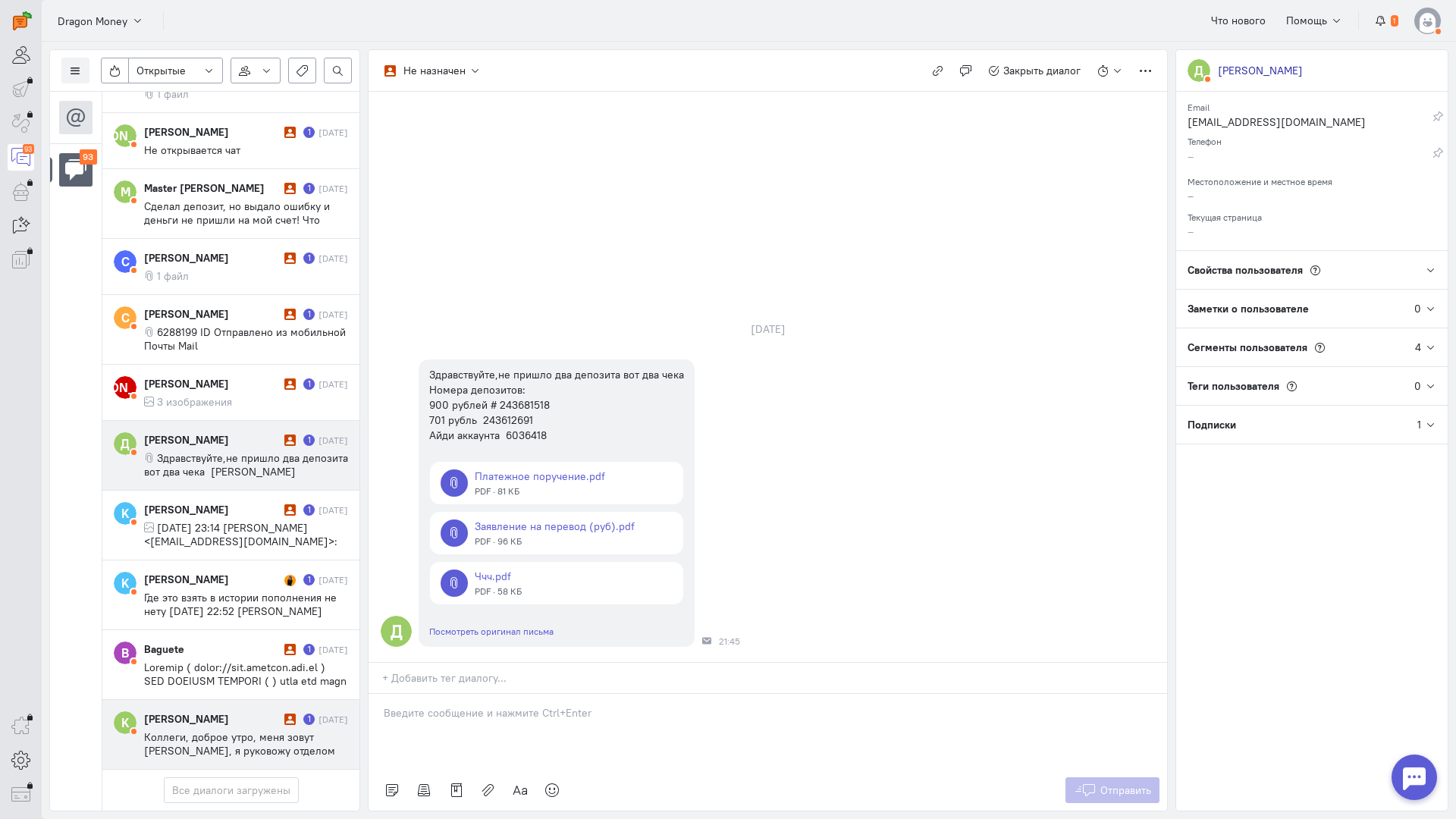
drag, startPoint x: 512, startPoint y: 613, endPoint x: 316, endPoint y: 617, distance: 196.0
click at [294, 617] on div "Список пользователей Включить темную тему Открытые Открытые диалоги Отложенные …" at bounding box center [748, 430] width 1414 height 777
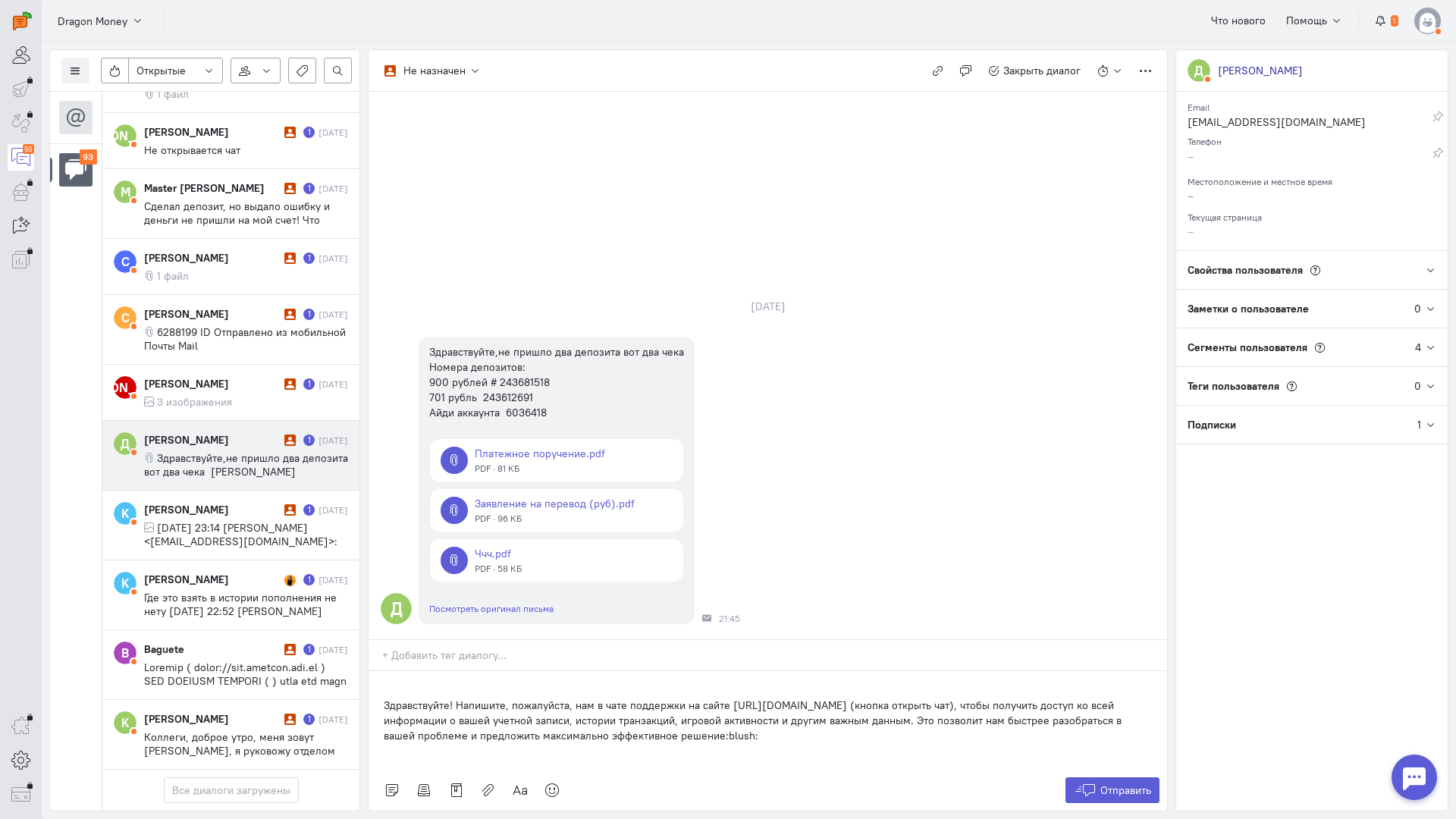
click at [378, 672] on div "Здравствуйте! Напишите, пожалуйста, нам в чате поддержки на сайте [URL][DOMAIN_…" at bounding box center [767, 721] width 798 height 98
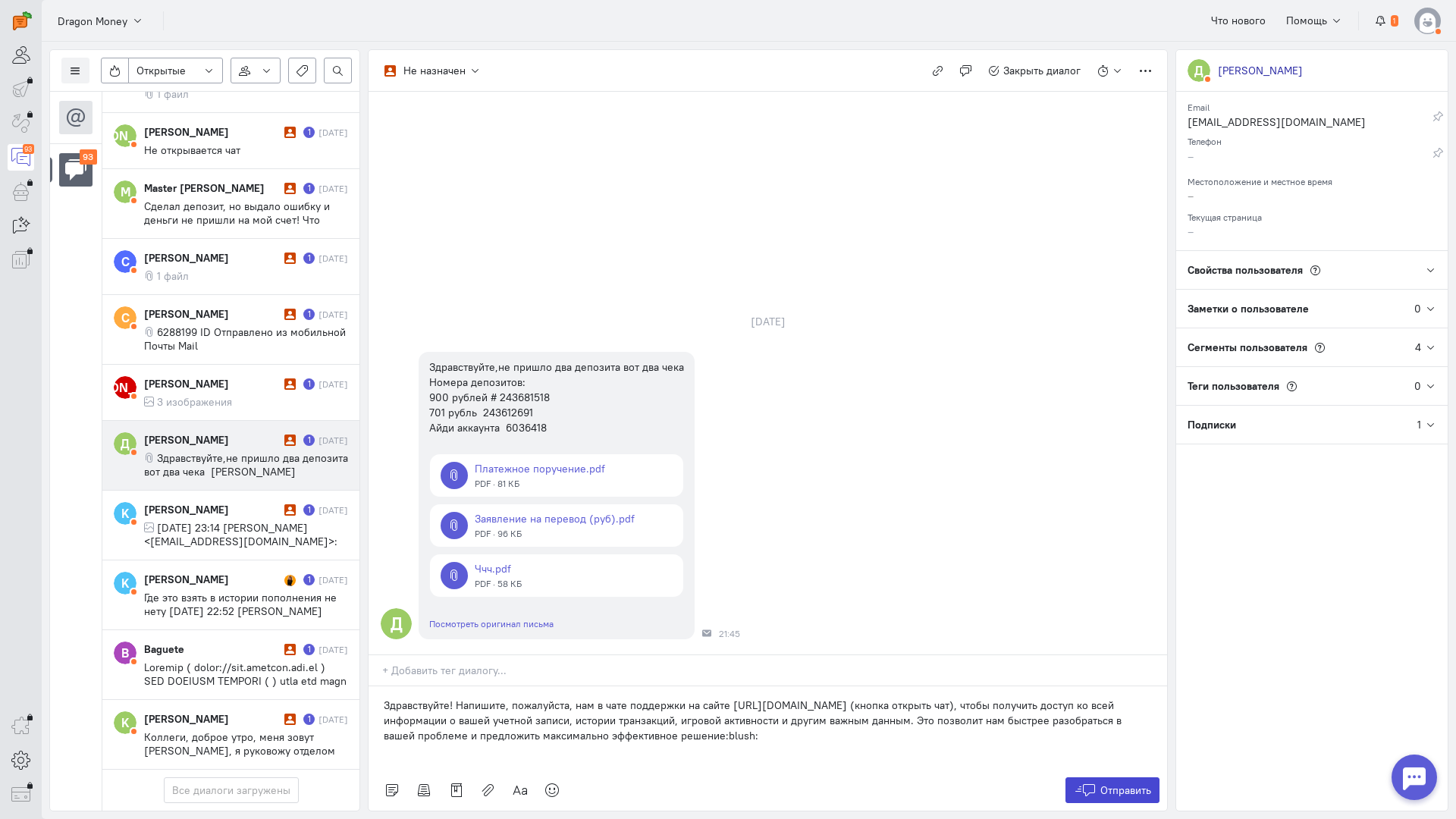
click at [1109, 784] on span "Отправить" at bounding box center [1125, 790] width 51 height 13
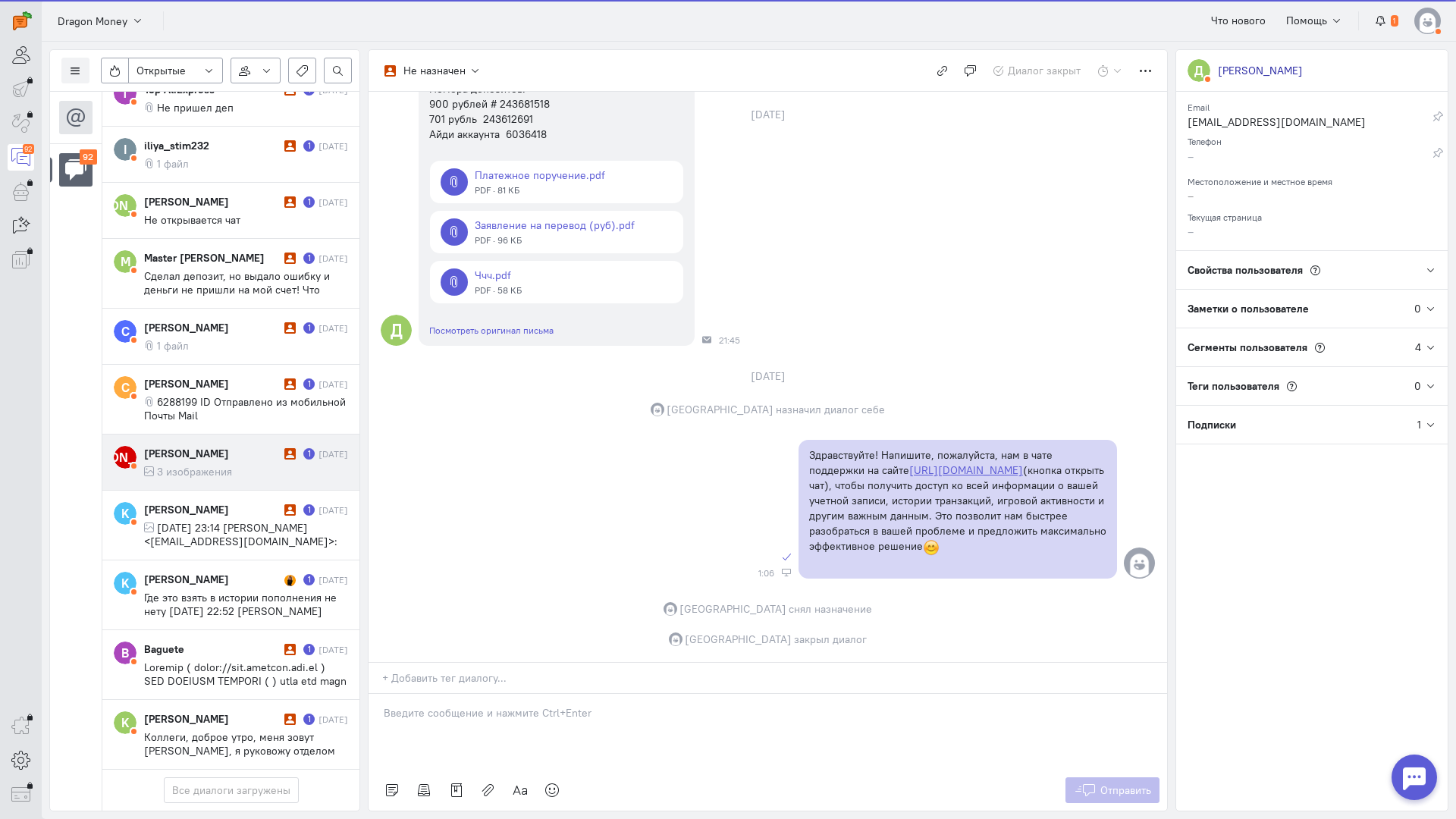
scroll to position [5783, 0]
click at [217, 465] on span "3 изображения" at bounding box center [194, 472] width 75 height 13
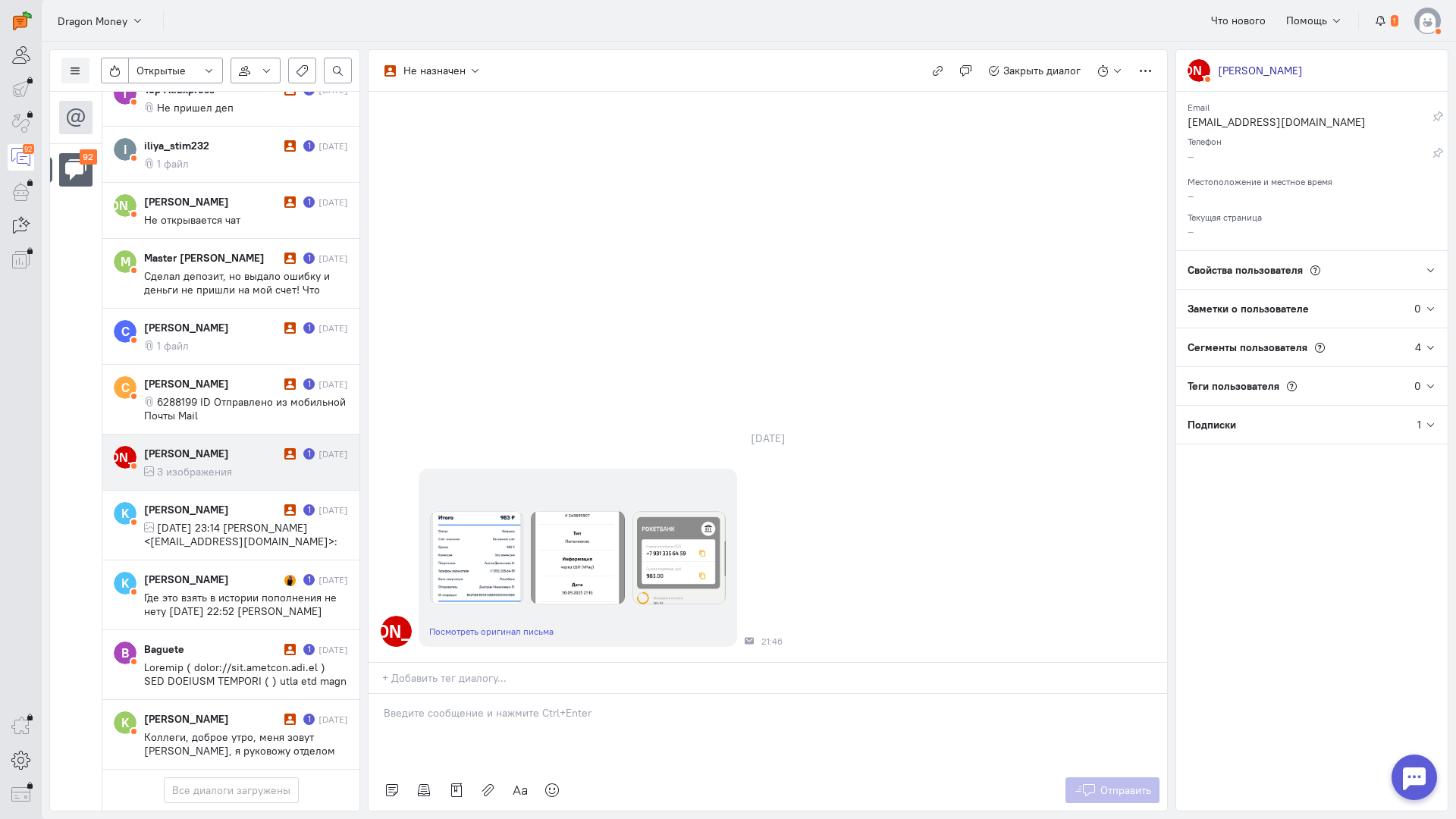
click at [457, 706] on p at bounding box center [767, 713] width 768 height 15
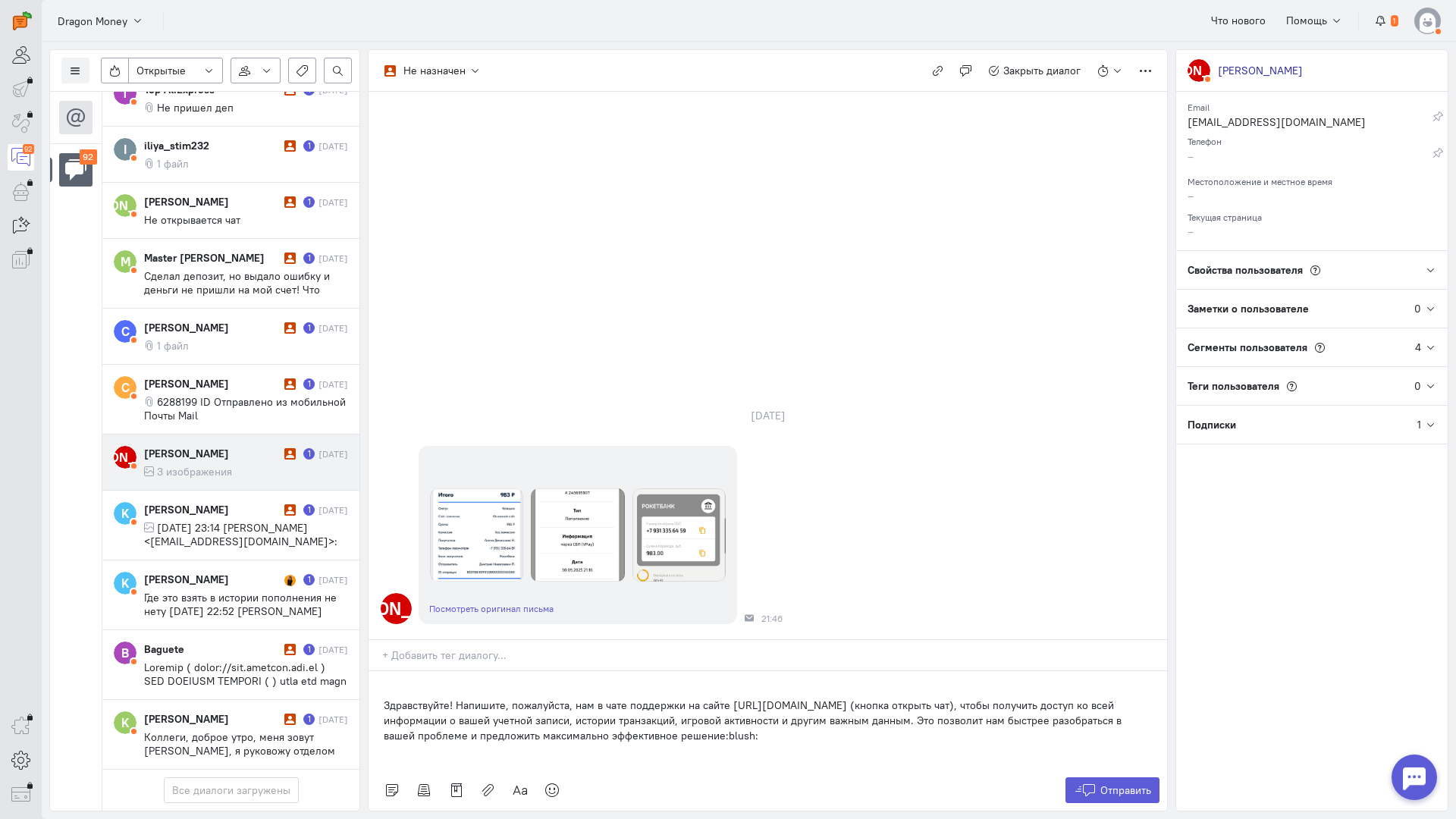
click at [377, 672] on div "Здравствуйте! Напишите, пожалуйста, нам в чате поддержки на сайте [URL][DOMAIN_…" at bounding box center [767, 721] width 798 height 98
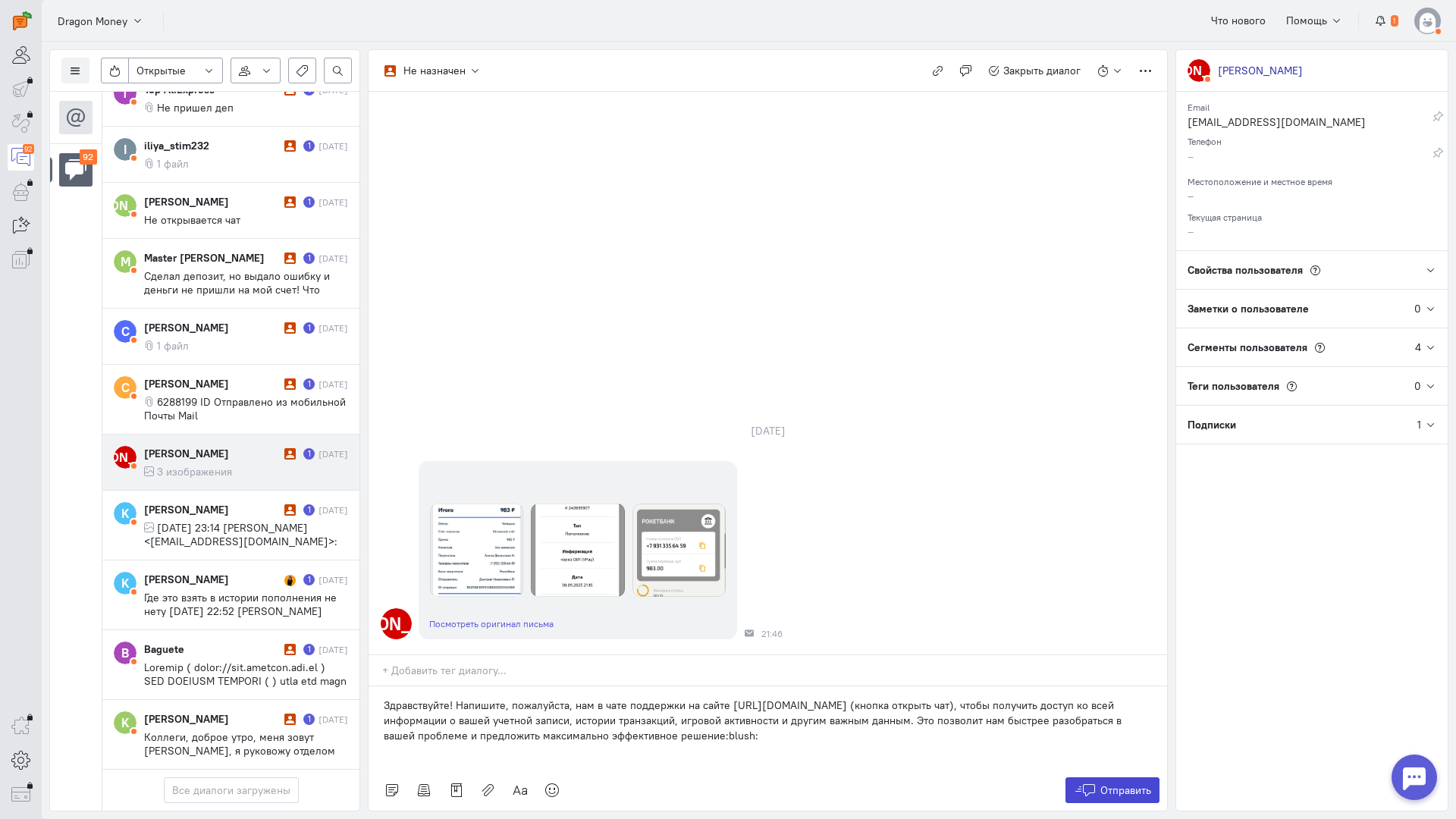
click at [1136, 784] on span "Отправить" at bounding box center [1125, 790] width 51 height 13
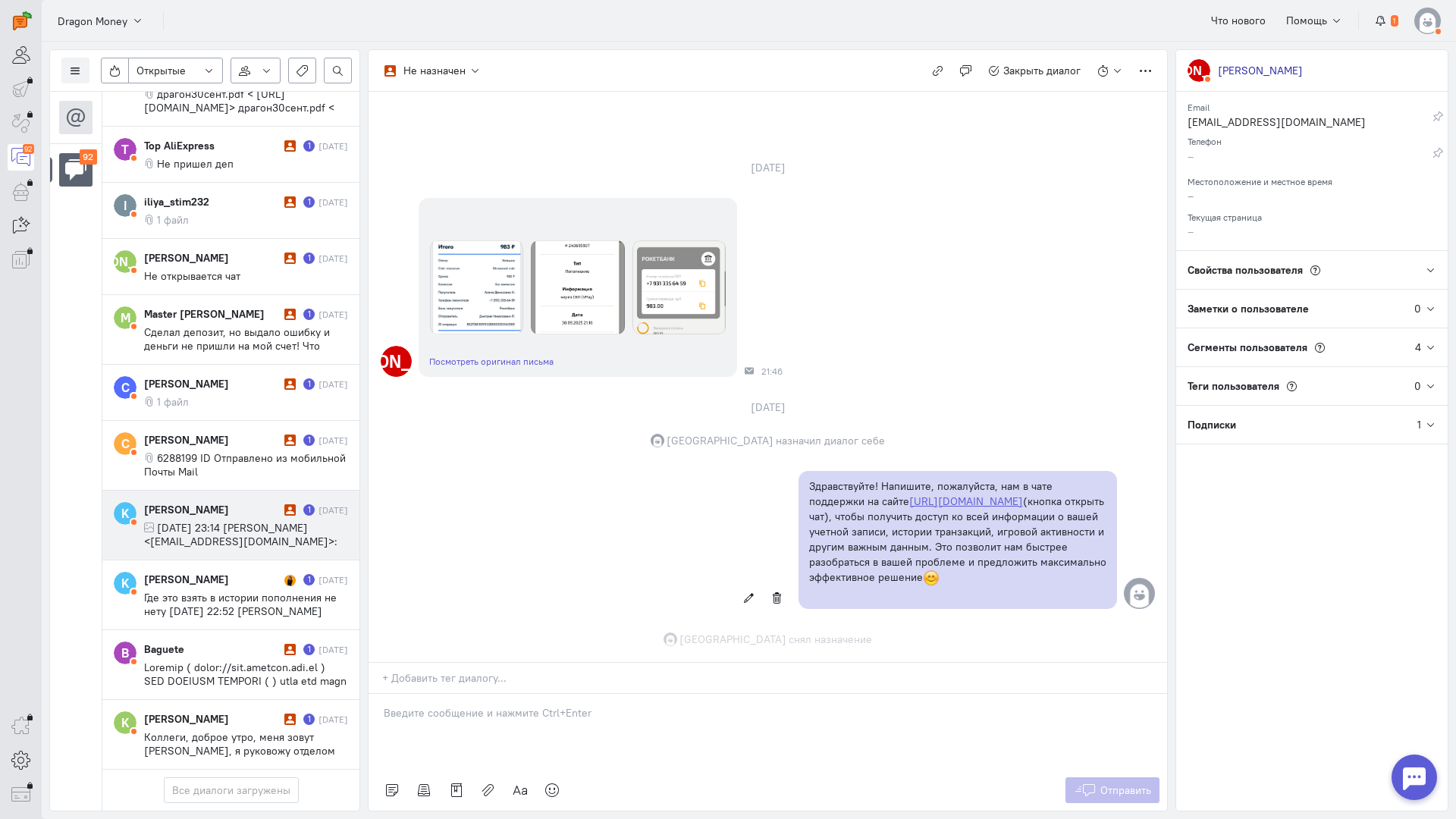
scroll to position [71, 0]
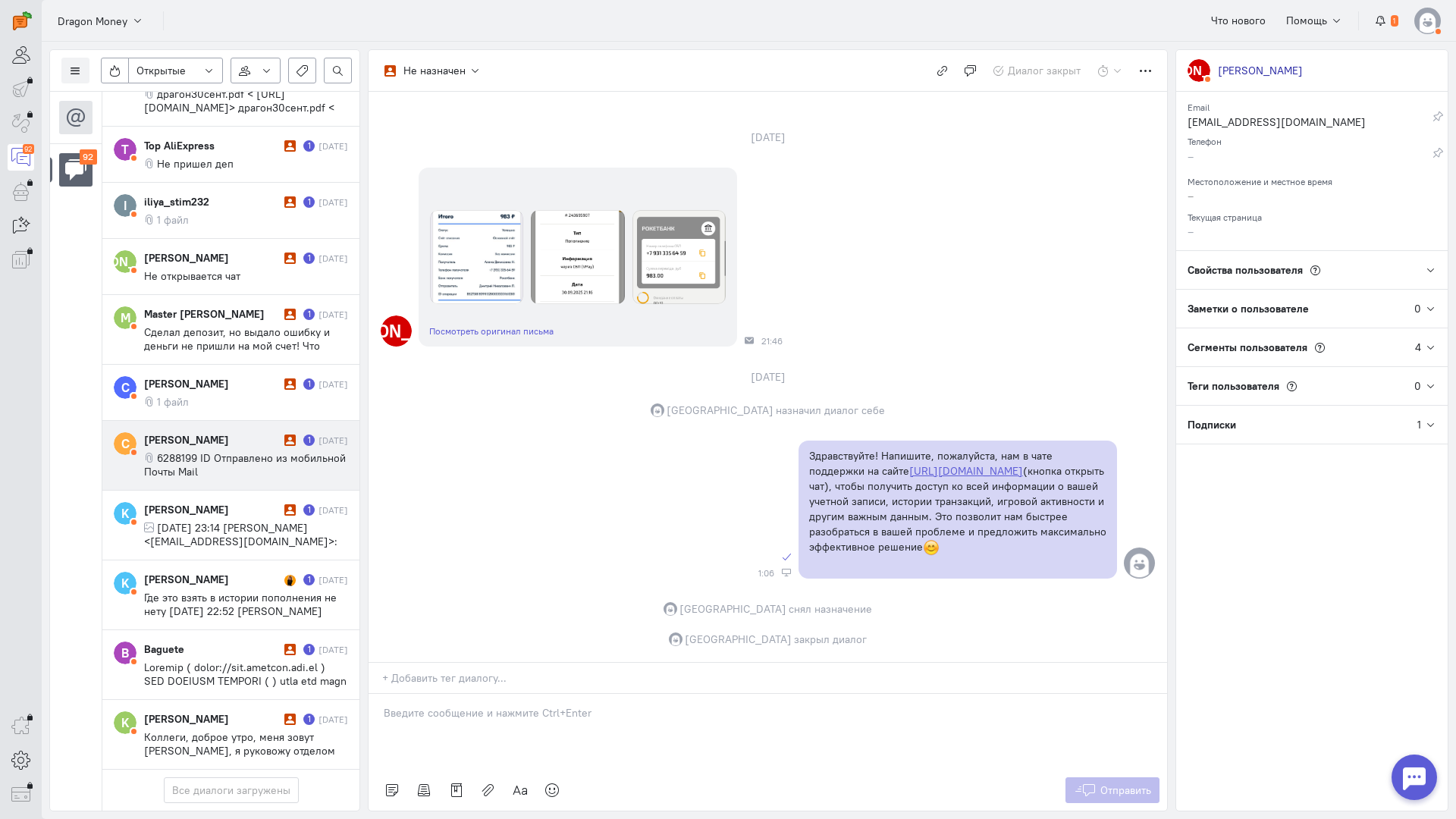
click at [205, 451] on span "6288199 ID Отправлено из мобильной Почты Mail" at bounding box center [245, 465] width 201 height 28
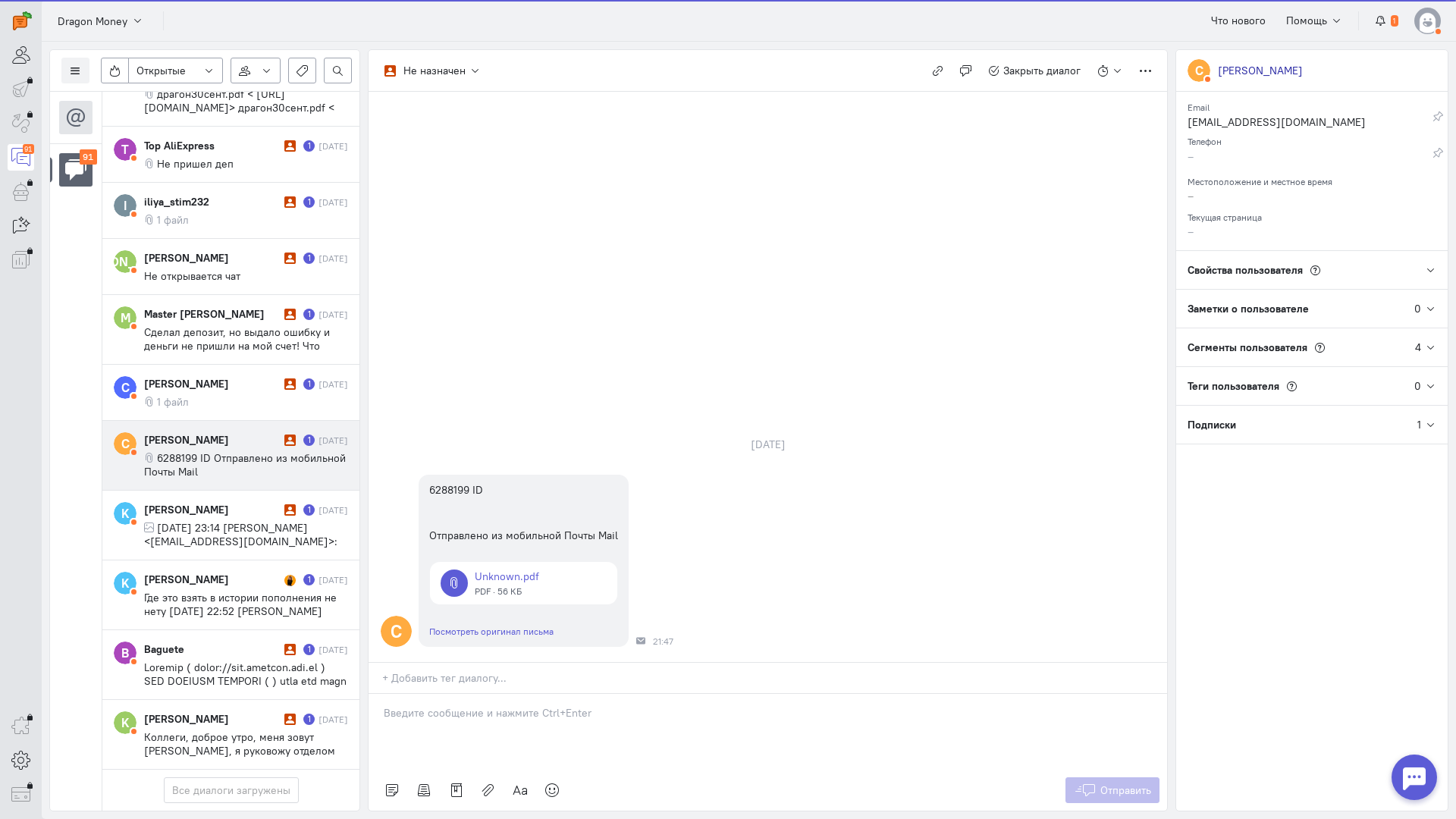
scroll to position [5728, 0]
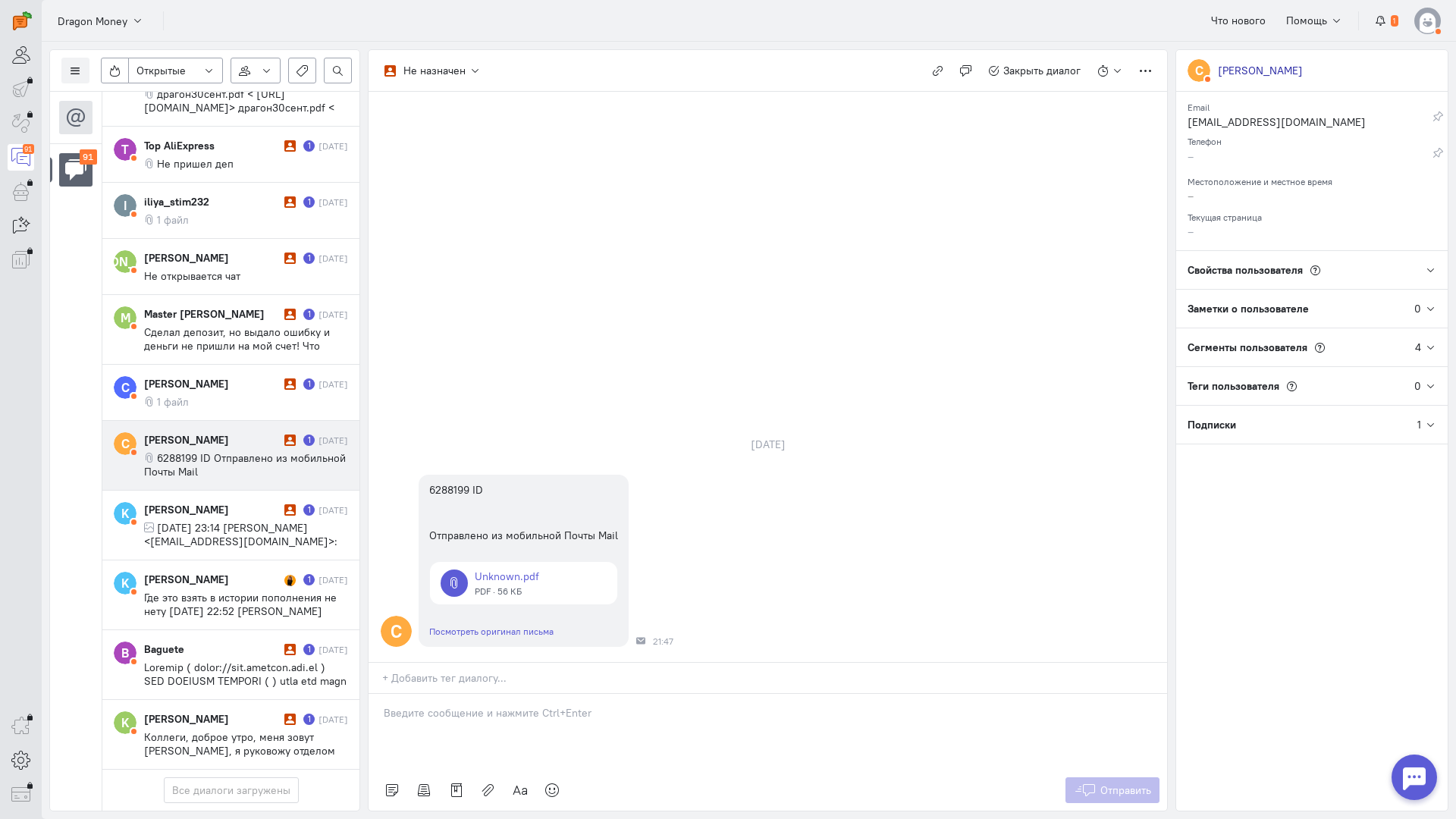
drag, startPoint x: 555, startPoint y: 618, endPoint x: 491, endPoint y: 615, distance: 64.1
click at [554, 706] on p at bounding box center [767, 713] width 768 height 15
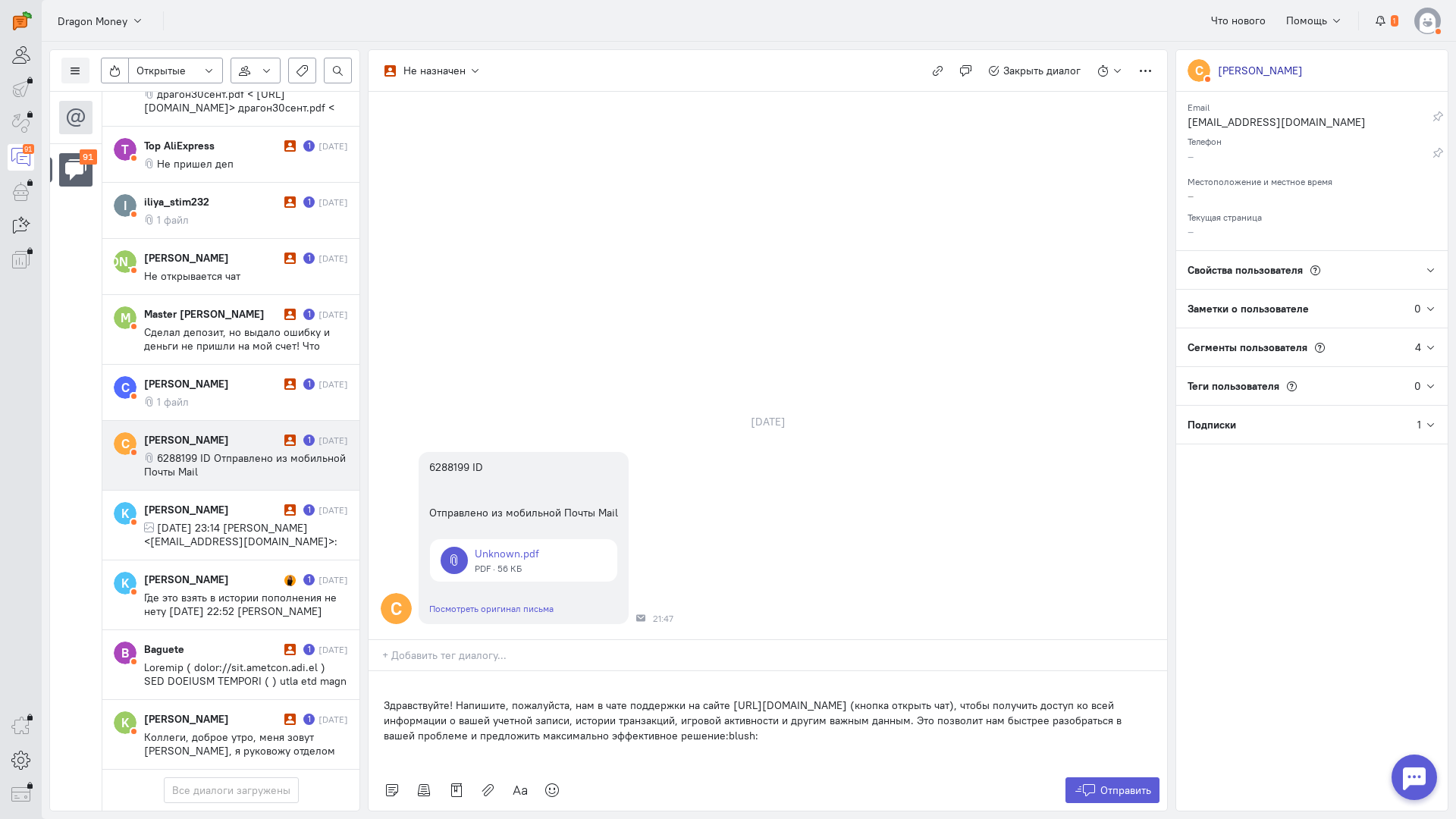
click at [377, 672] on div "Здравствуйте! Напишите, пожалуйста, нам в чате поддержки на сайте [URL][DOMAIN_…" at bounding box center [767, 721] width 798 height 98
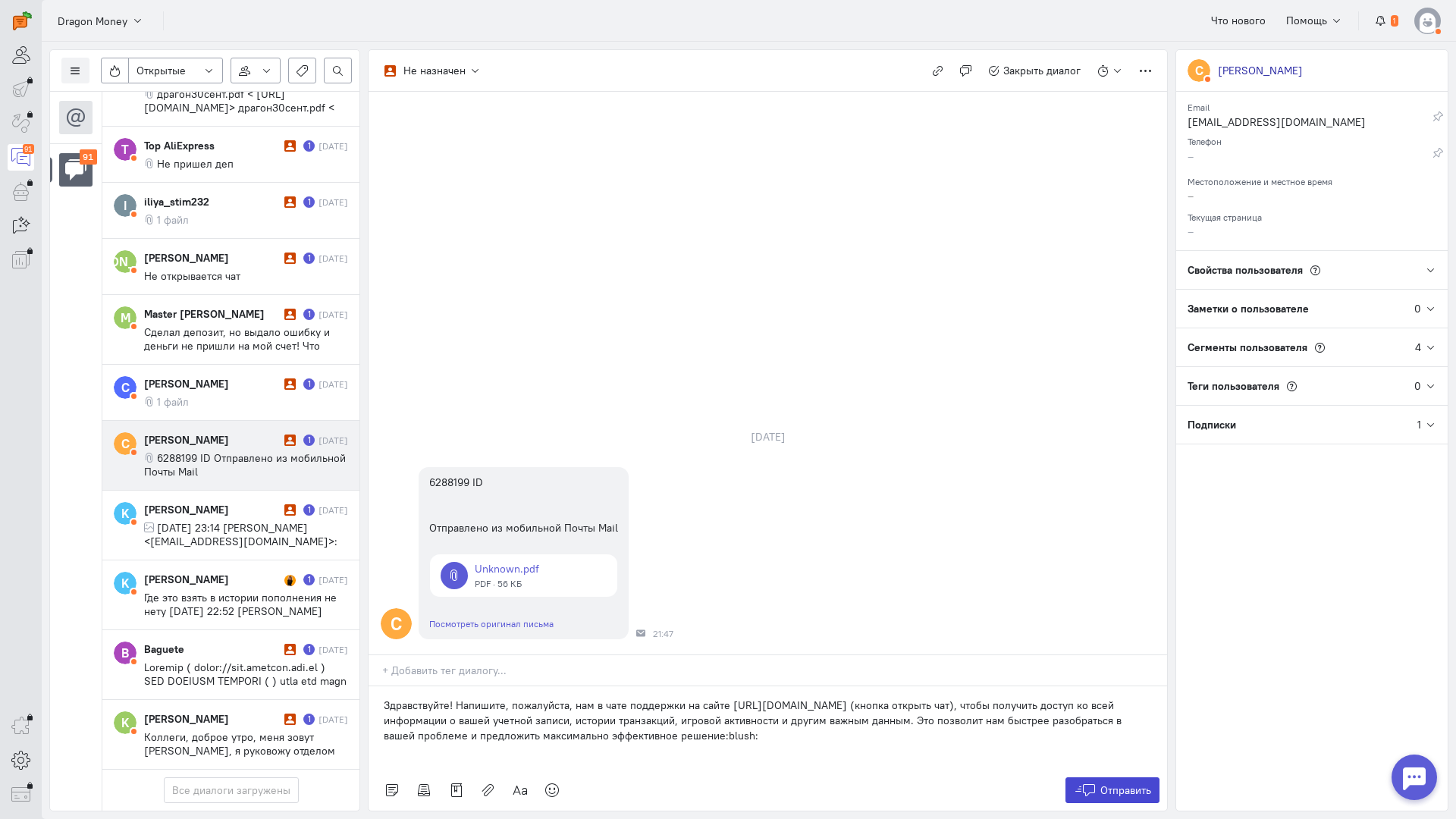
click at [1090, 783] on icon at bounding box center [1085, 790] width 23 height 15
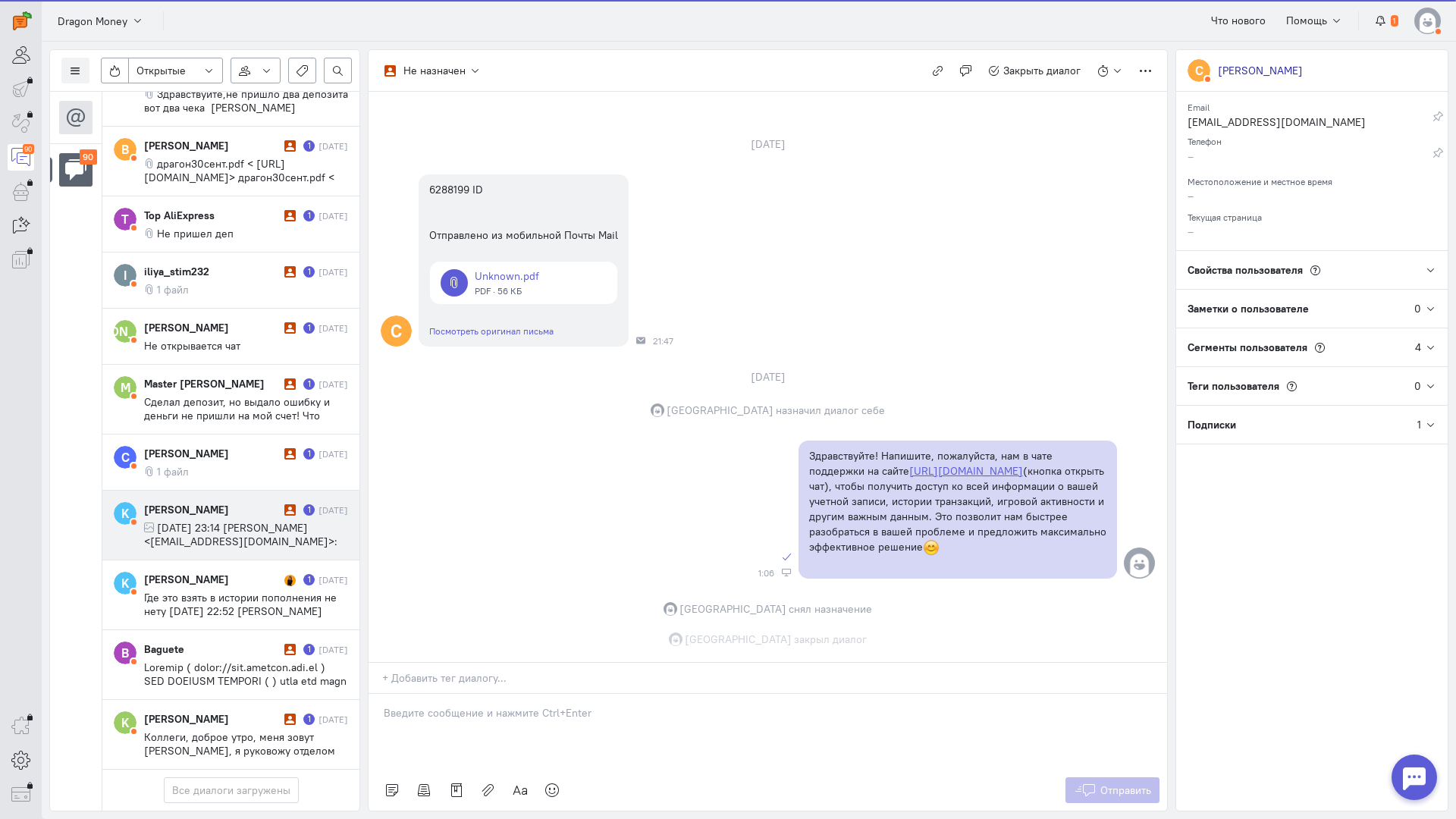
scroll to position [65, 0]
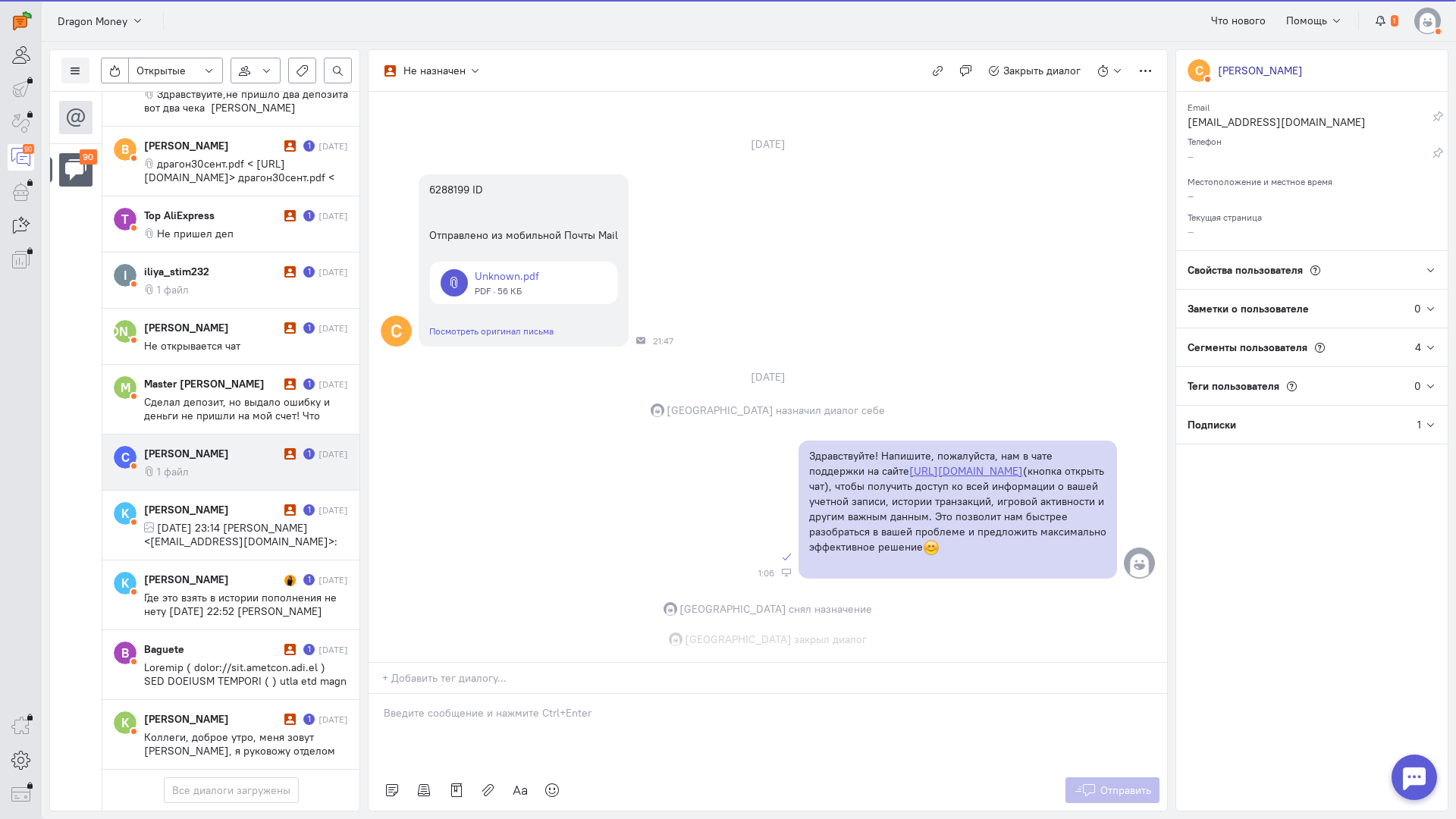
click at [208, 465] on cq-message "1 файл" at bounding box center [246, 472] width 204 height 13
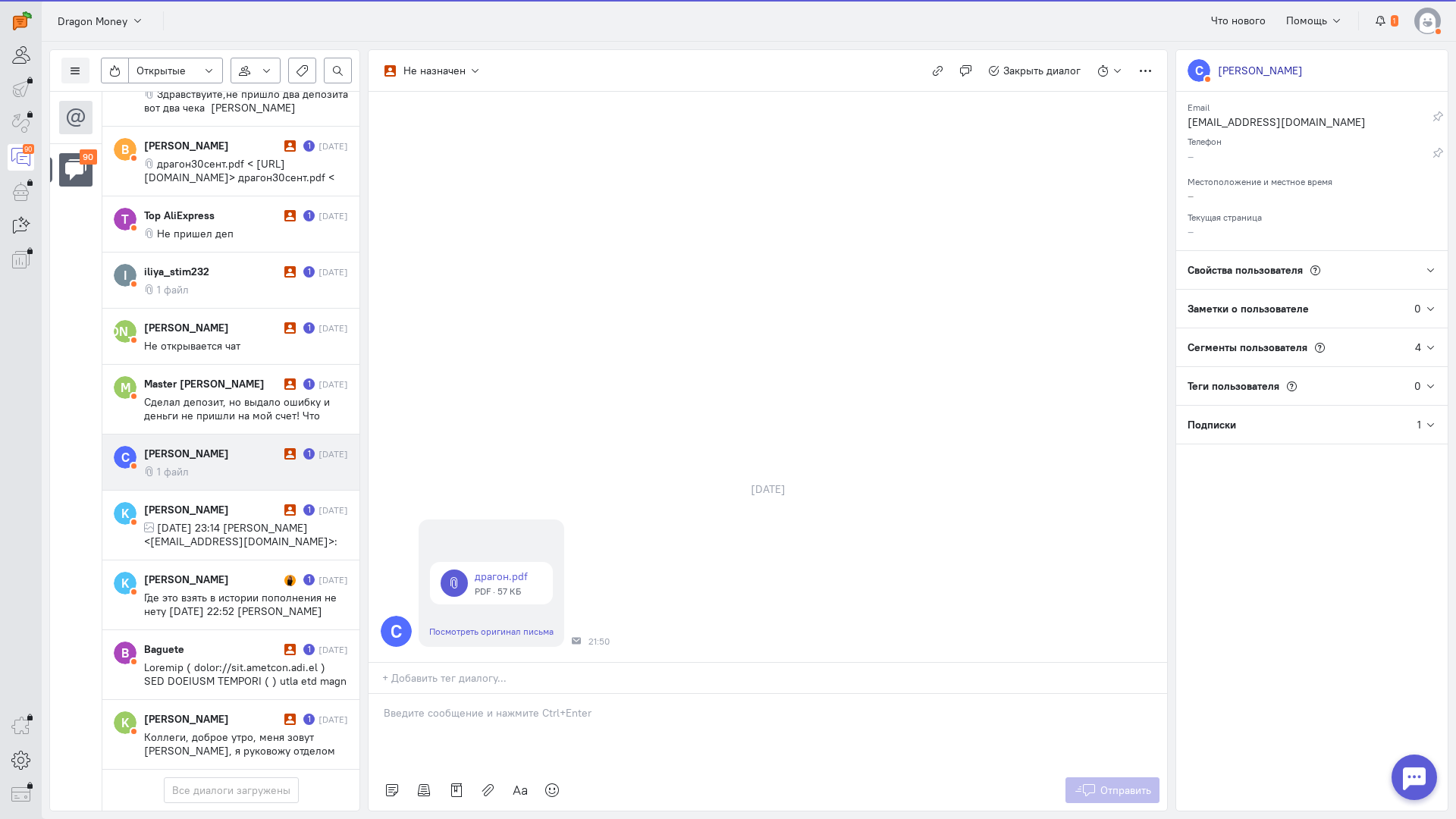
scroll to position [5646, 0]
click at [445, 706] on p at bounding box center [767, 713] width 768 height 15
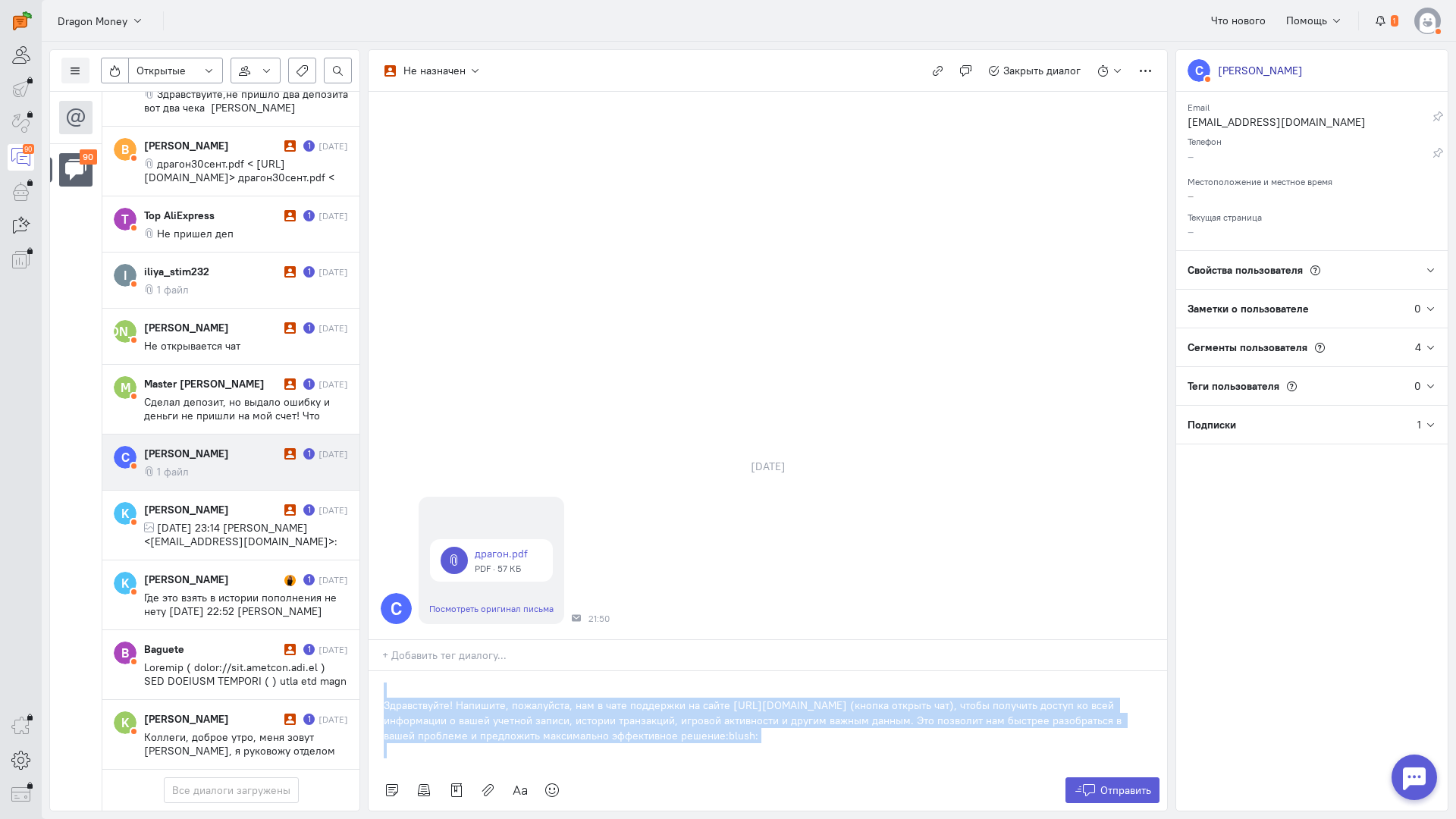
drag, startPoint x: 745, startPoint y: 648, endPoint x: 382, endPoint y: 620, distance: 364.1
click at [279, 588] on div "Список пользователей Включить темную тему Открытые Открытые диалоги Отложенные …" at bounding box center [748, 430] width 1414 height 777
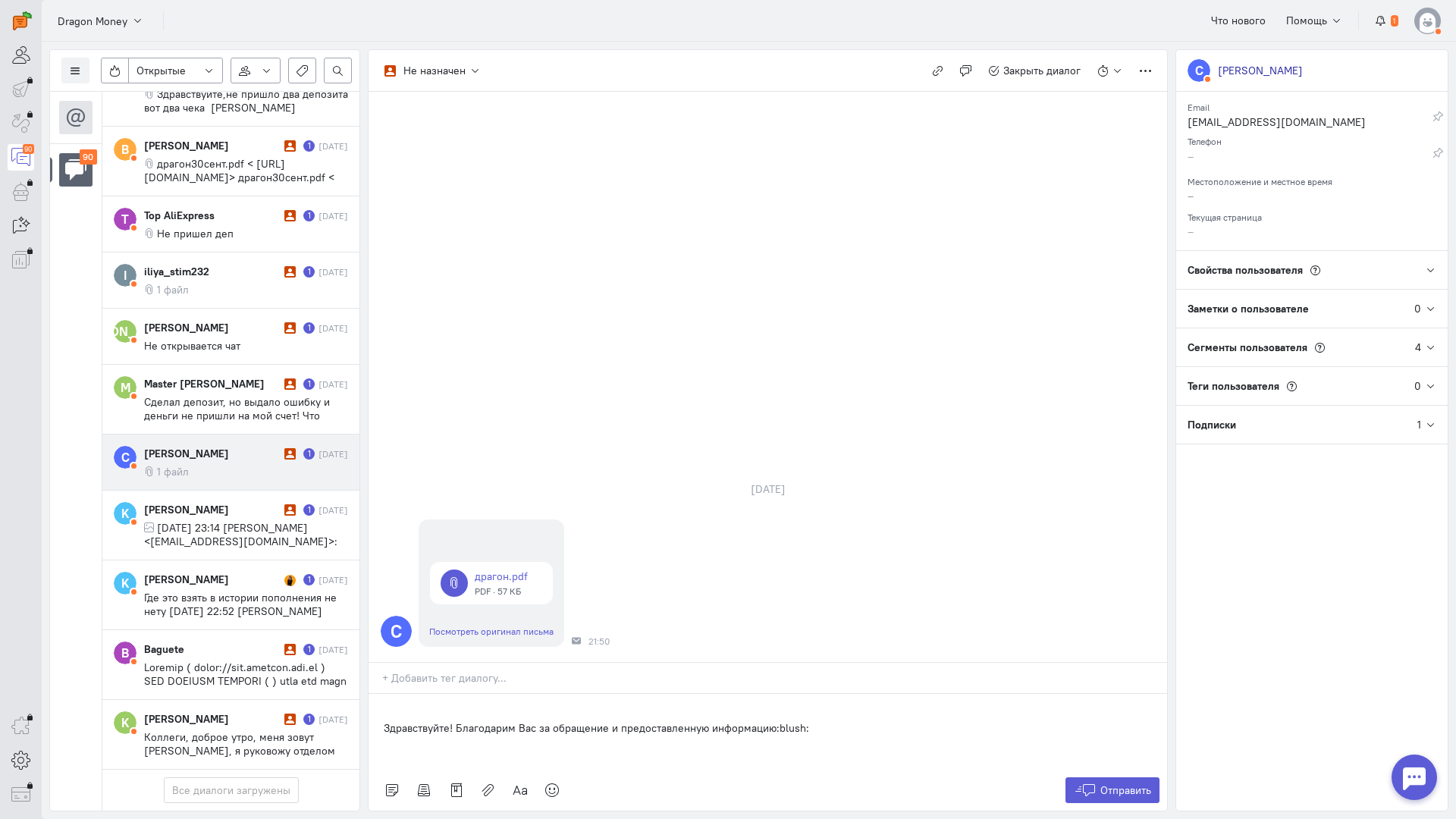
click at [377, 694] on div "Здравствуйте! Благодарим Вас за обращение и предоставленную информацию:blush:" at bounding box center [767, 732] width 798 height 76
click at [1085, 783] on icon at bounding box center [1085, 790] width 23 height 15
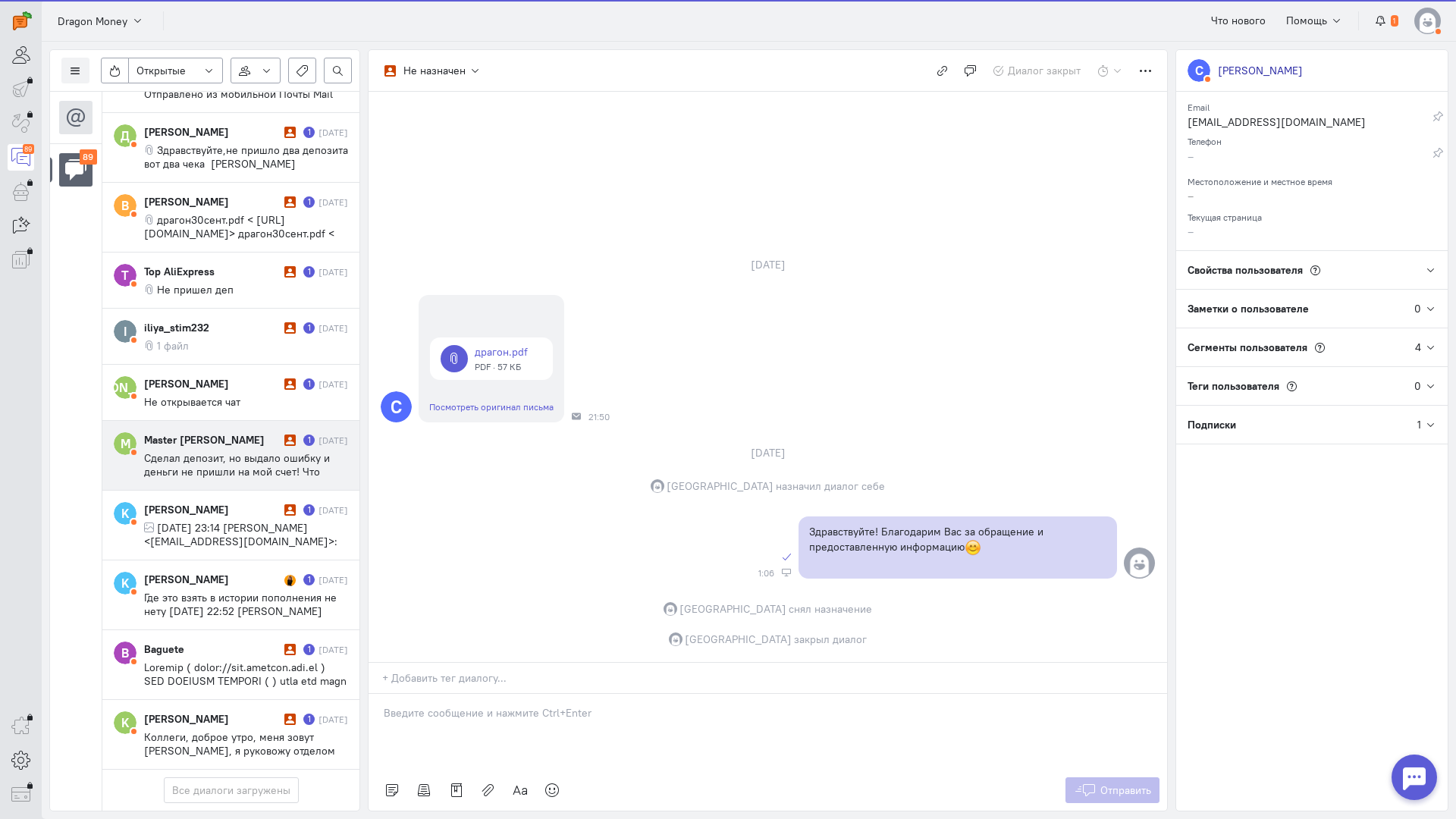
scroll to position [5592, 0]
click at [205, 451] on span "Сделал депозит, но выдало ошибку и деньги не пришли на мой счет! Что делать?" at bounding box center [237, 472] width 186 height 41
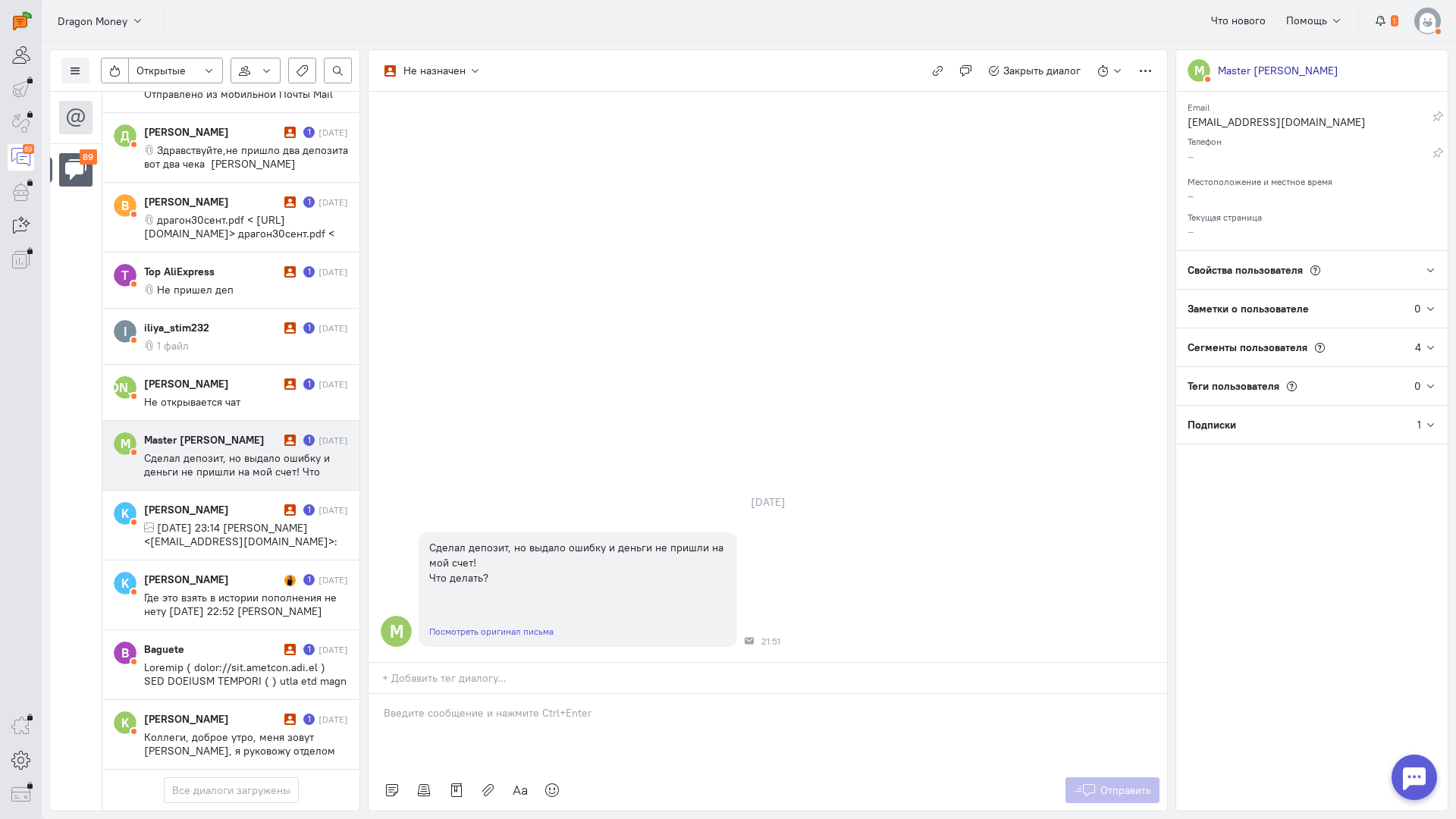
click at [504, 706] on p at bounding box center [767, 713] width 768 height 15
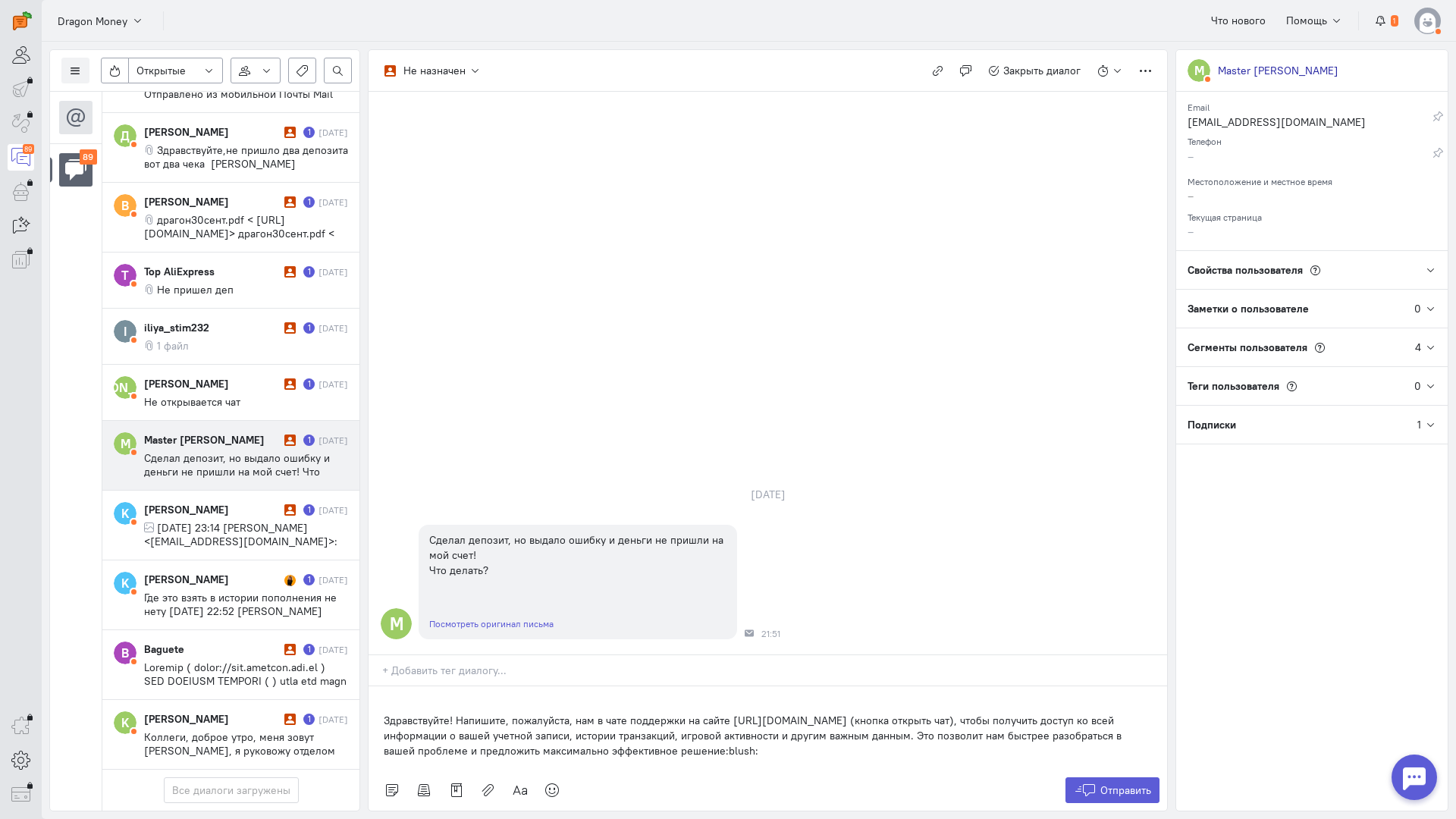
click at [377, 687] on div "Здравствуйте! Напишите, пожалуйста, нам в чате поддержки на сайте [URL][DOMAIN_…" at bounding box center [767, 728] width 798 height 83
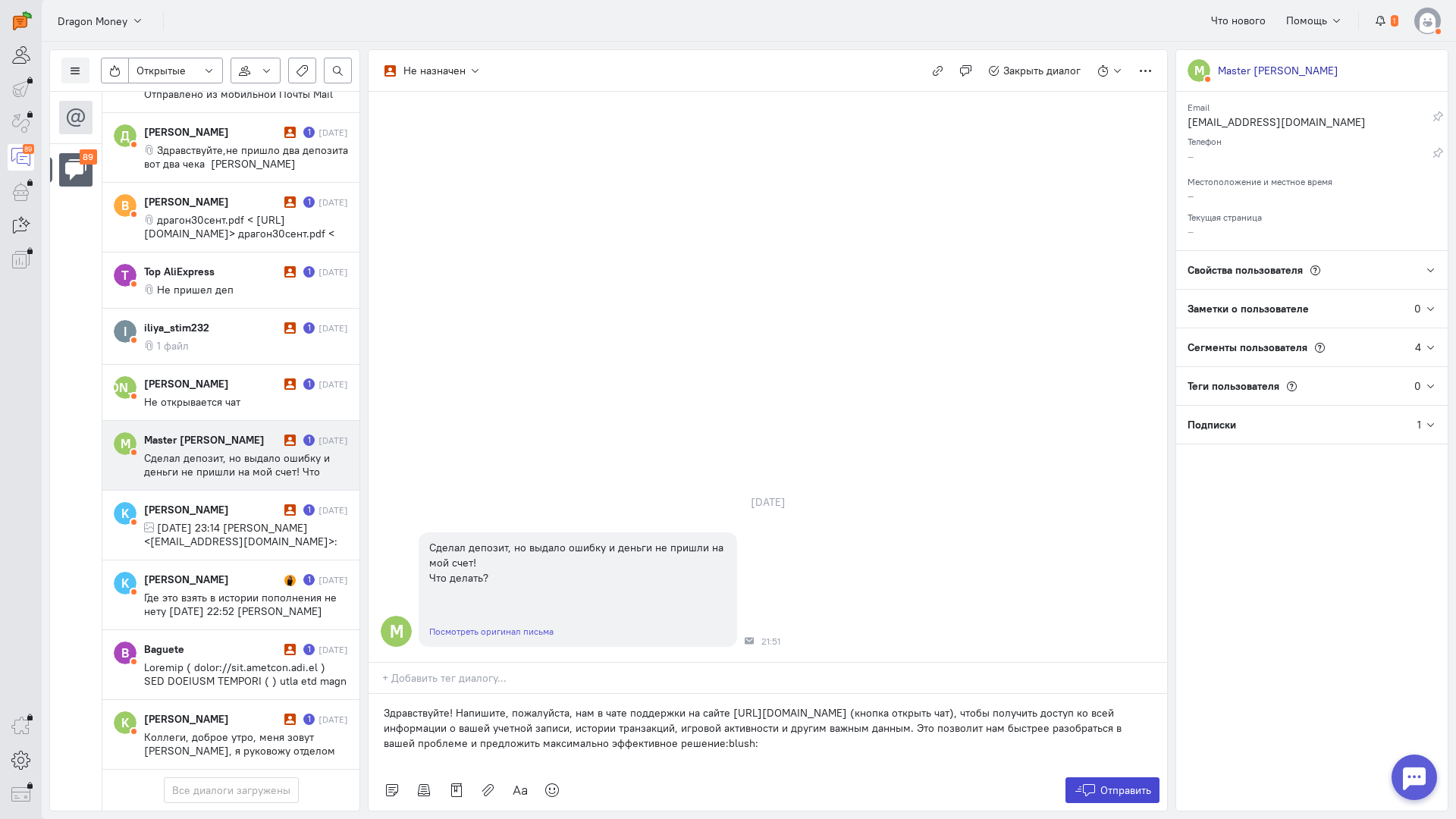
click at [1092, 777] on button "Отправить" at bounding box center [1112, 790] width 94 height 26
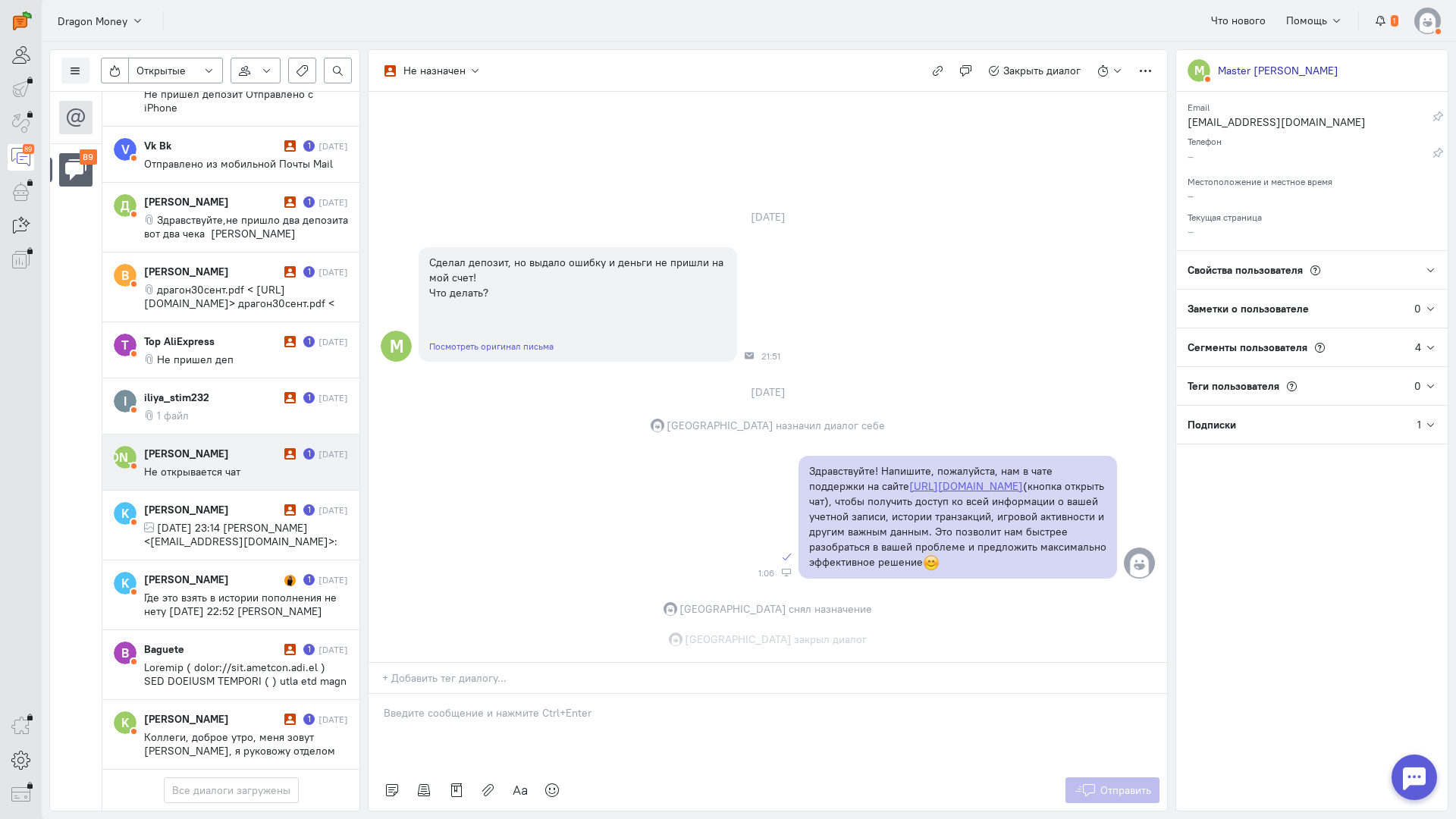
drag, startPoint x: 187, startPoint y: 364, endPoint x: 348, endPoint y: 394, distance: 163.8
click at [187, 446] on div "[PERSON_NAME]" at bounding box center [212, 453] width 136 height 15
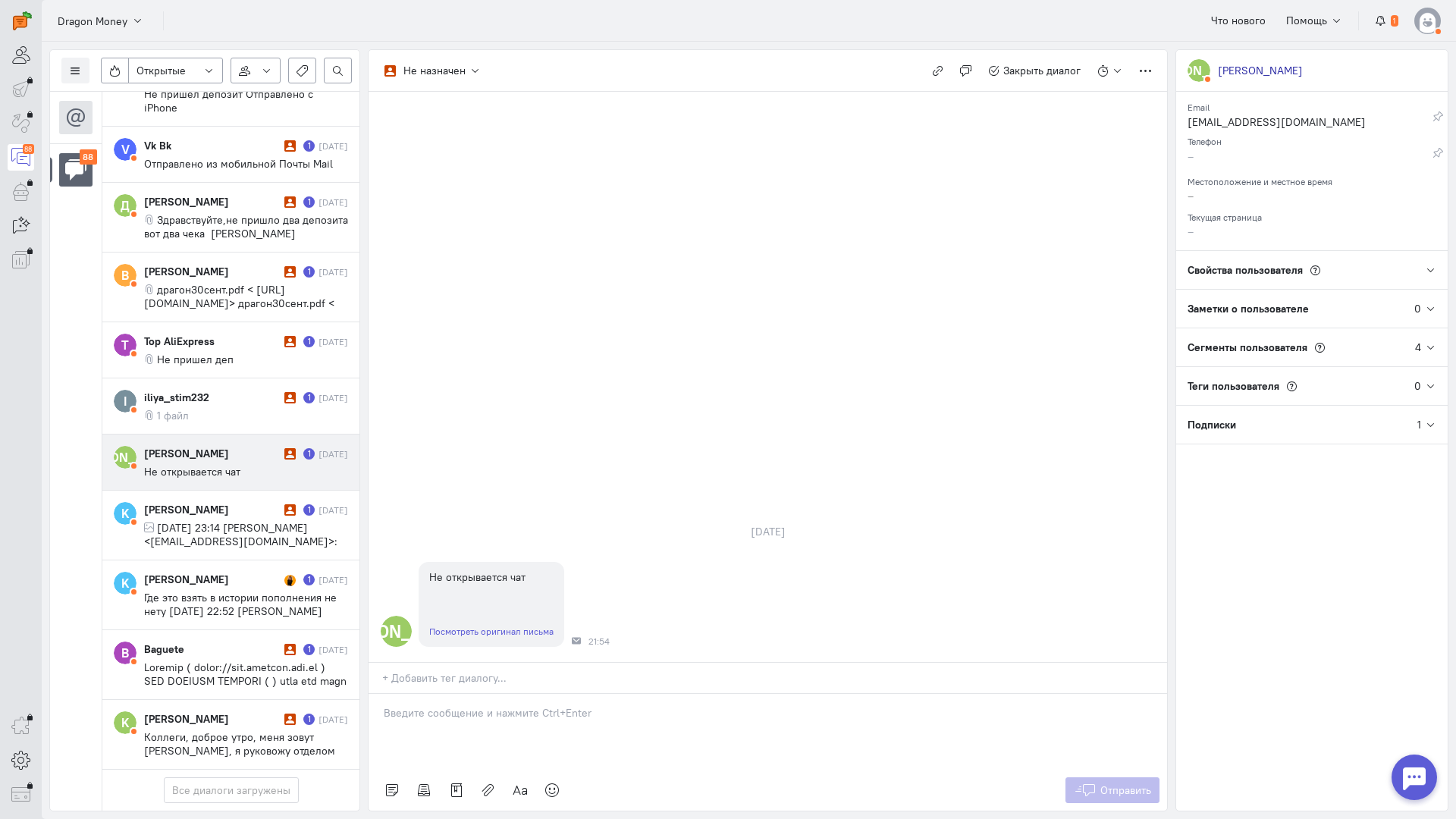
click at [456, 706] on p at bounding box center [767, 713] width 768 height 15
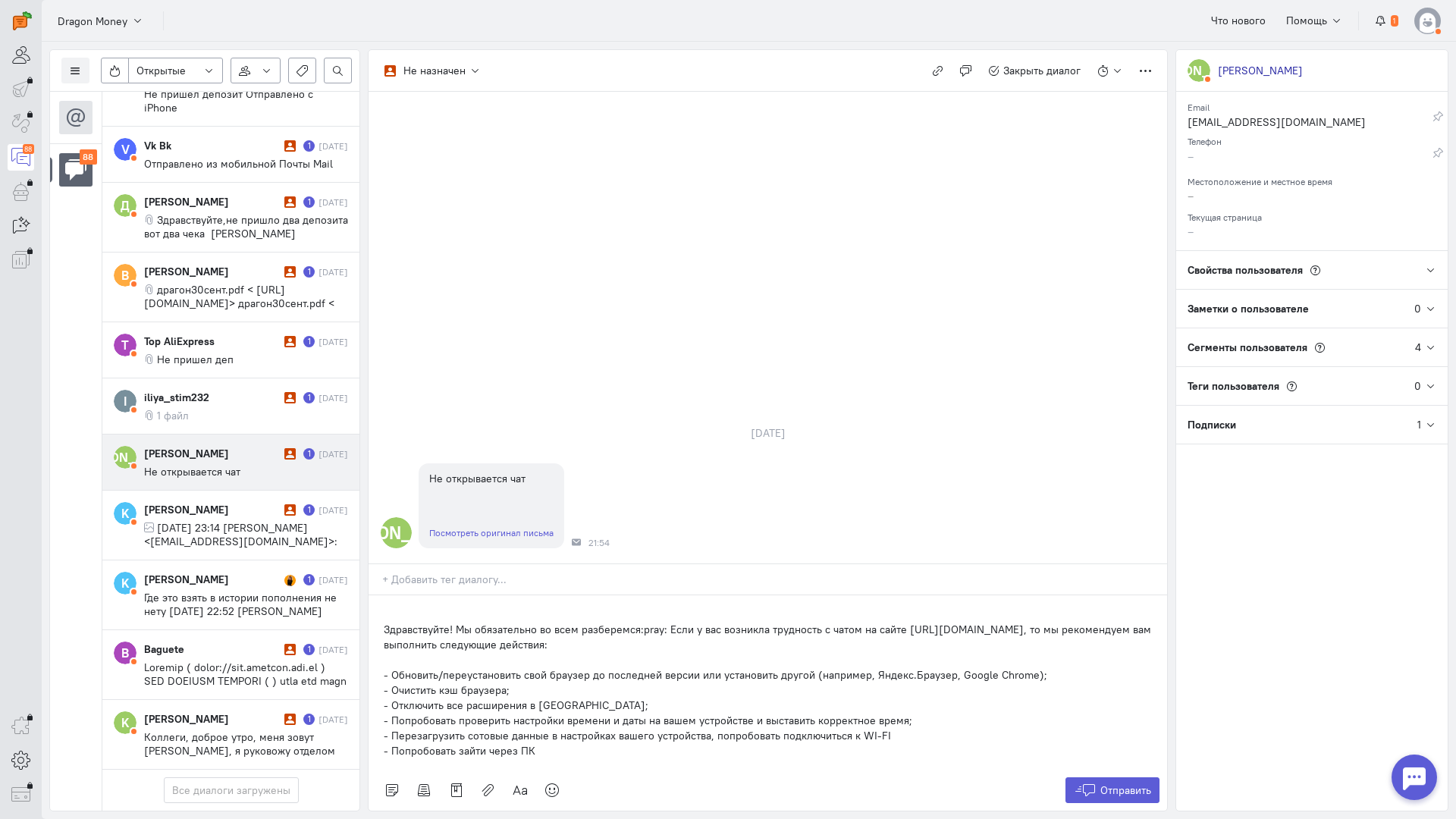
click at [379, 595] on div "Здравствуйте! Мы обязательно во всем разберемся:pray: Если у вас возникла трудн…" at bounding box center [767, 683] width 798 height 175
click at [1119, 784] on span "Отправить" at bounding box center [1125, 790] width 51 height 13
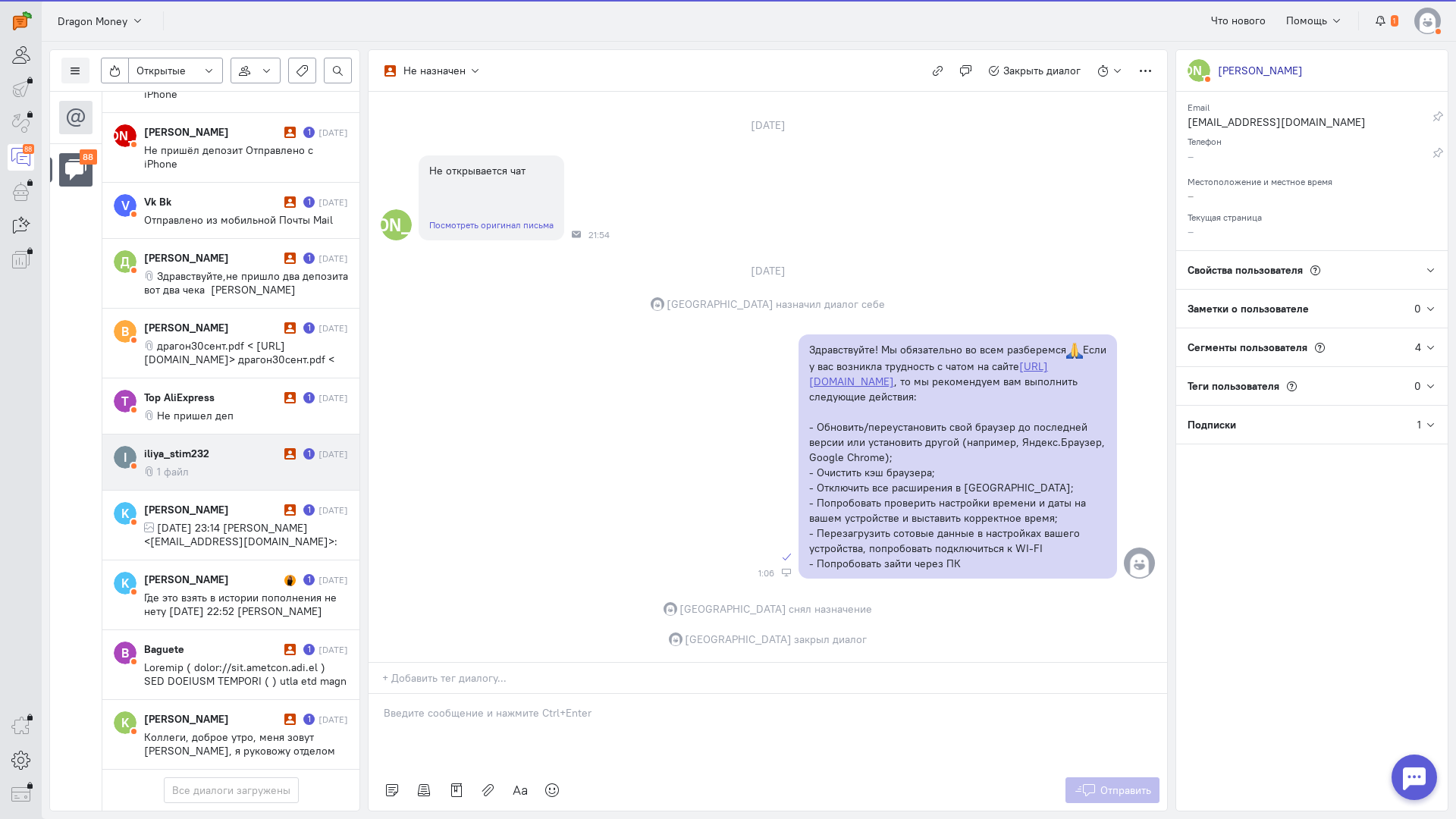
scroll to position [5455, 0]
click at [211, 446] on div "iliya_stim232" at bounding box center [212, 453] width 136 height 15
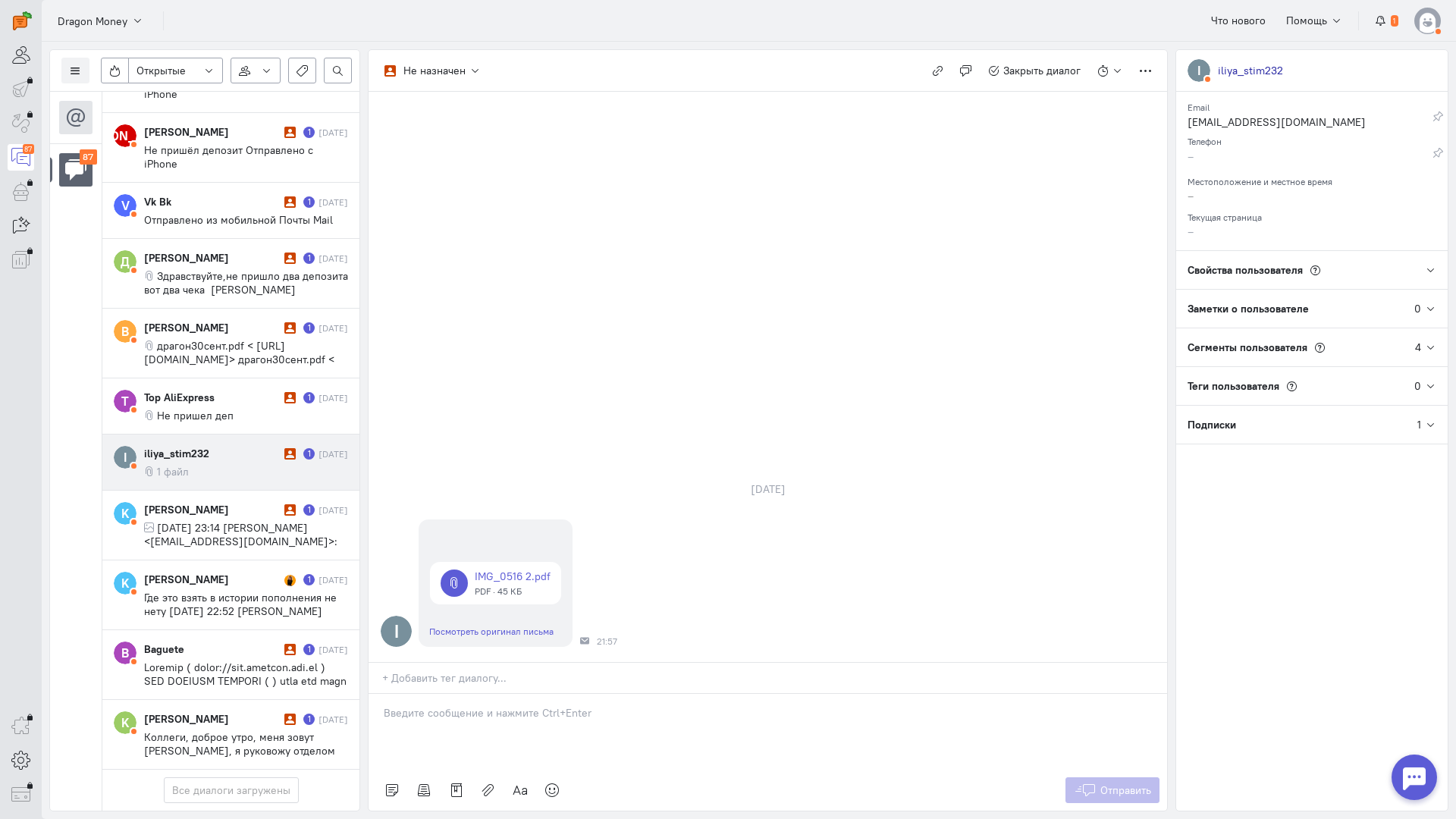
click at [217, 446] on div "iliya_stim232" at bounding box center [212, 453] width 136 height 15
click at [460, 694] on div at bounding box center [767, 732] width 798 height 76
click at [383, 728] on p "Здравствуйте! Благодарим Вас за обращение и предоставленную информацию:blush:" at bounding box center [767, 736] width 768 height 15
click at [1113, 784] on span "Отправить" at bounding box center [1125, 790] width 51 height 13
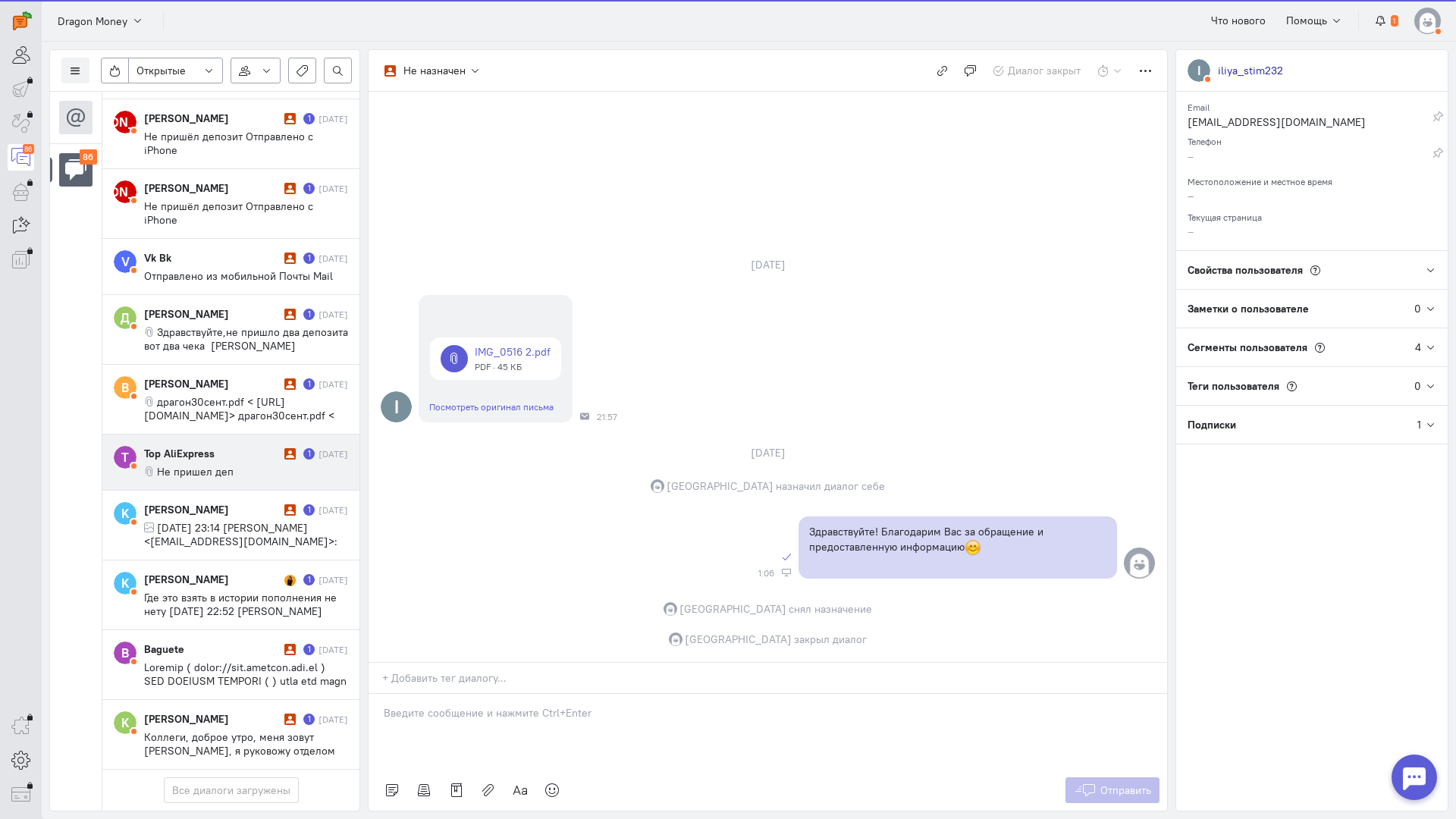
scroll to position [5401, 0]
click at [200, 465] on span "Не пришел деп" at bounding box center [194, 472] width 76 height 13
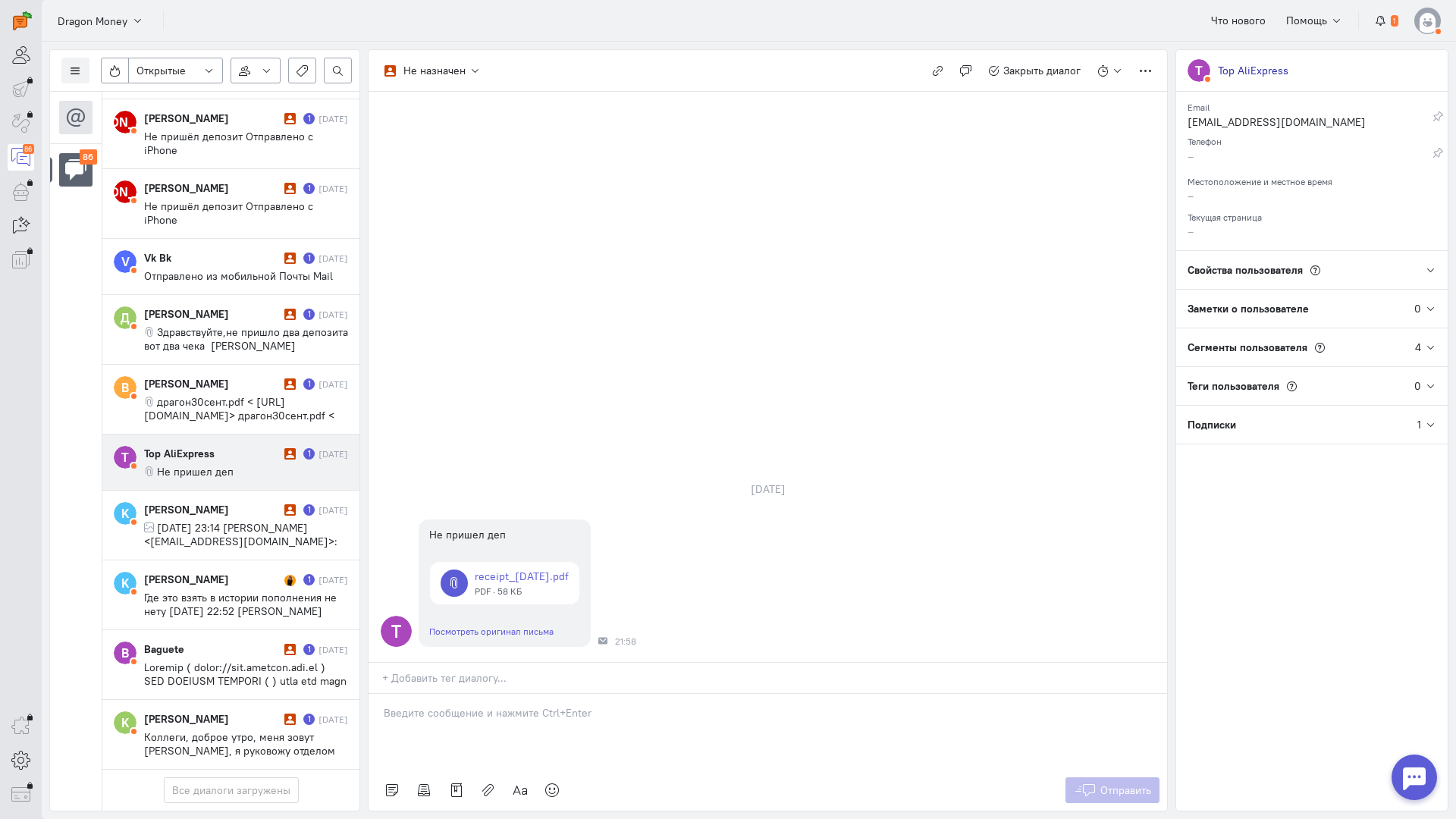
drag, startPoint x: 446, startPoint y: 626, endPoint x: 382, endPoint y: 625, distance: 64.0
click at [445, 706] on p at bounding box center [767, 713] width 768 height 15
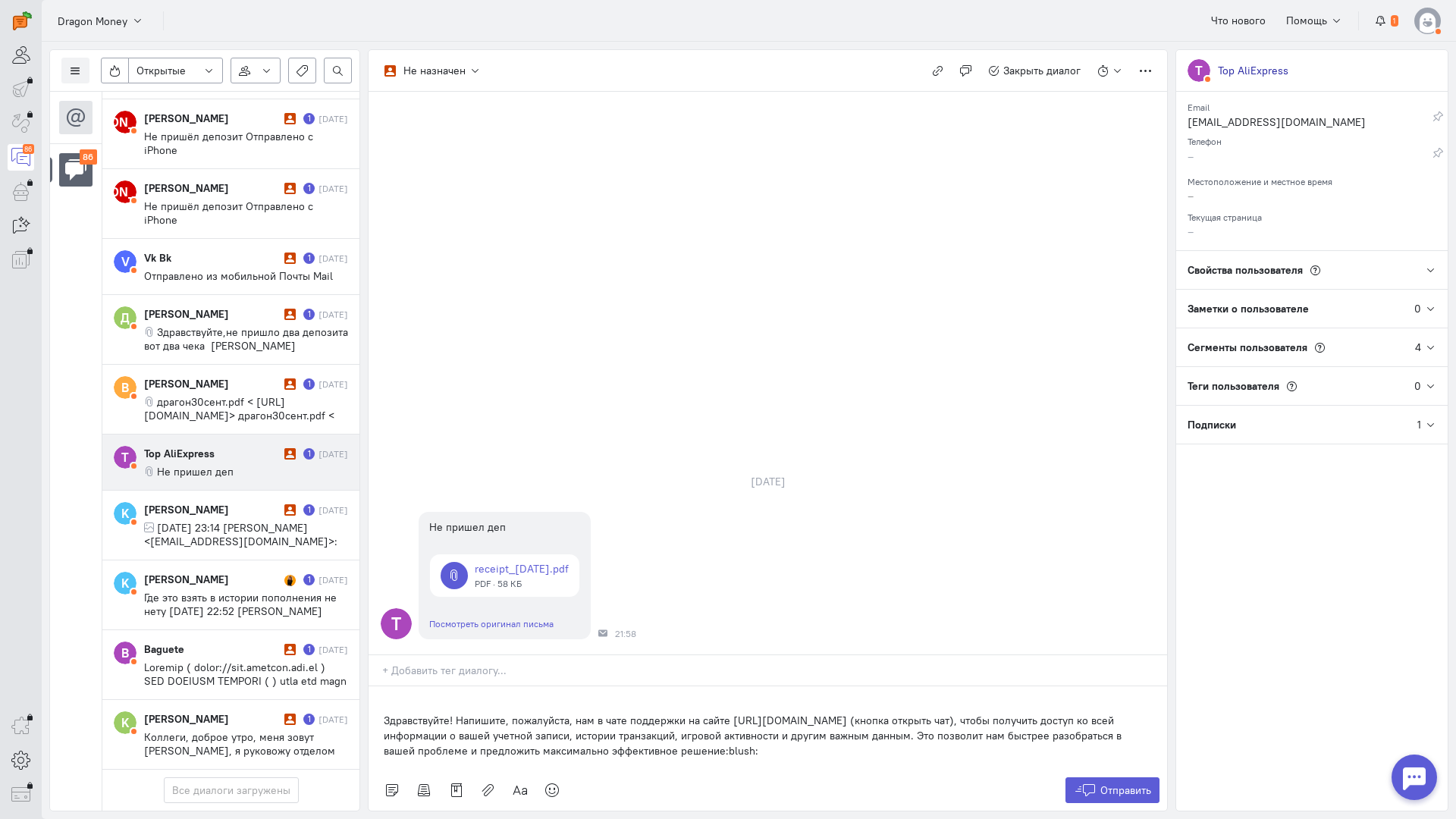
click at [379, 687] on div "Здравствуйте! Напишите, пожалуйста, нам в чате поддержки на сайте [URL][DOMAIN_…" at bounding box center [767, 728] width 798 height 83
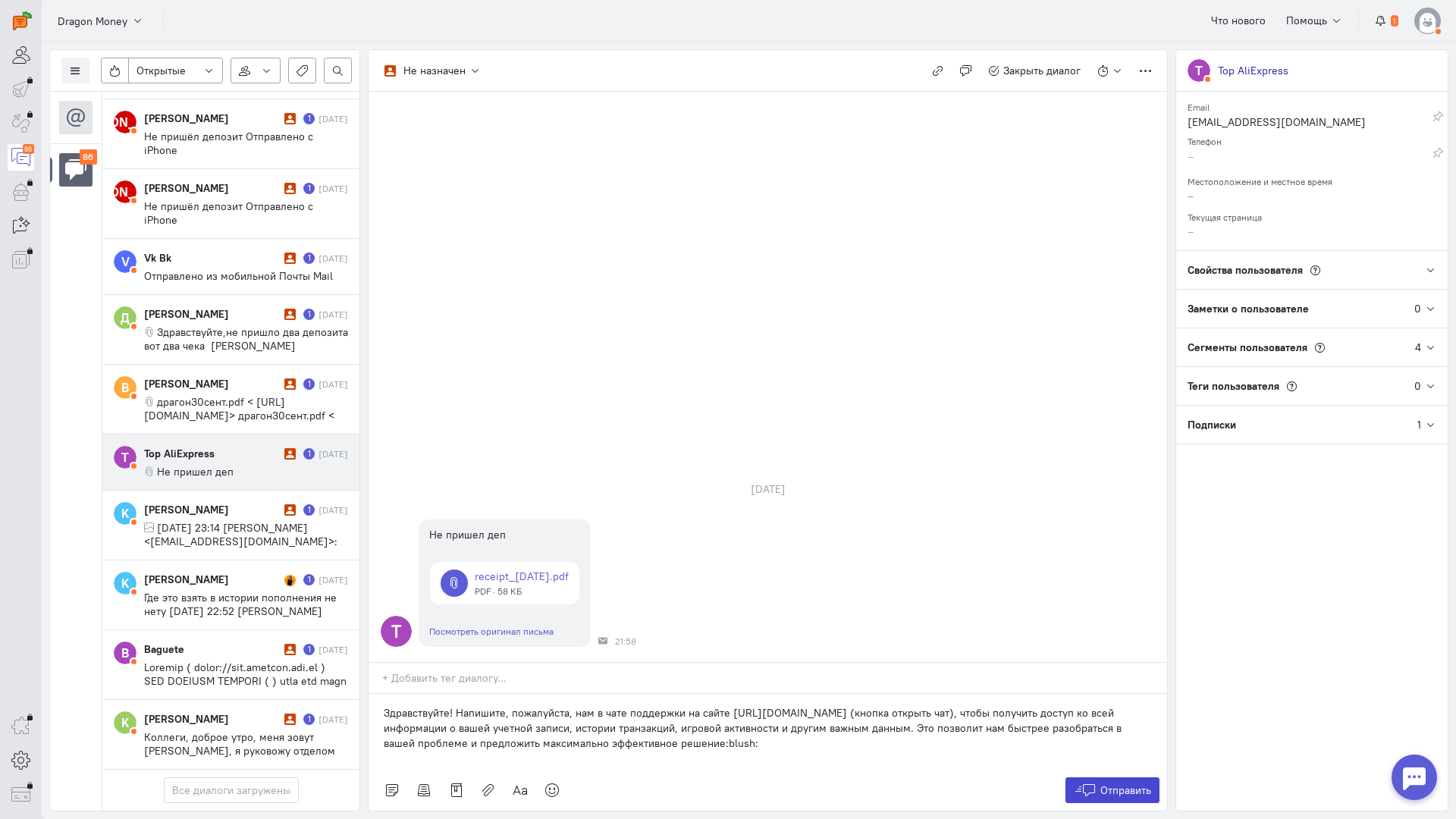
click at [1133, 784] on span "Отправить" at bounding box center [1125, 790] width 51 height 13
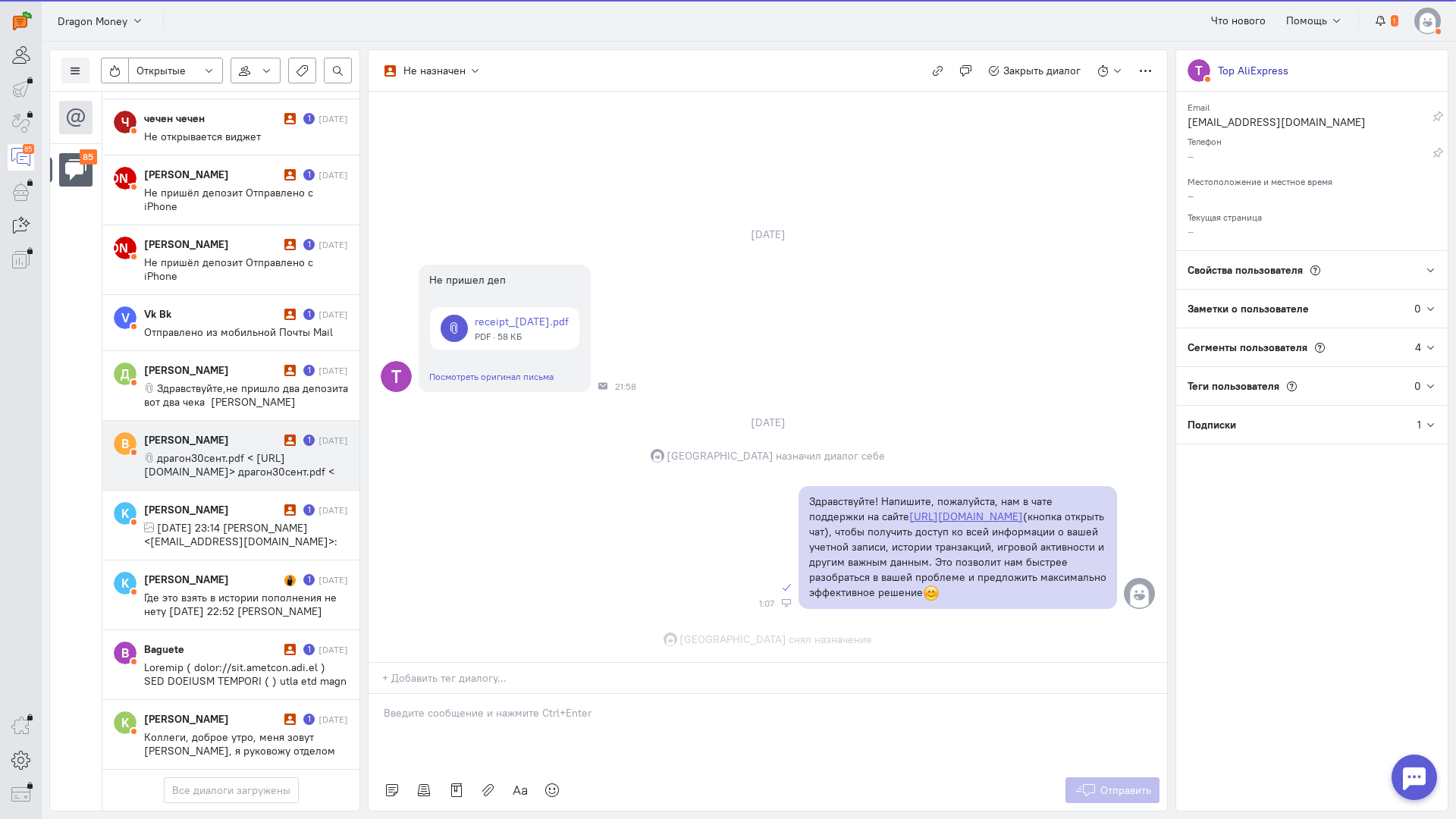
scroll to position [5, 0]
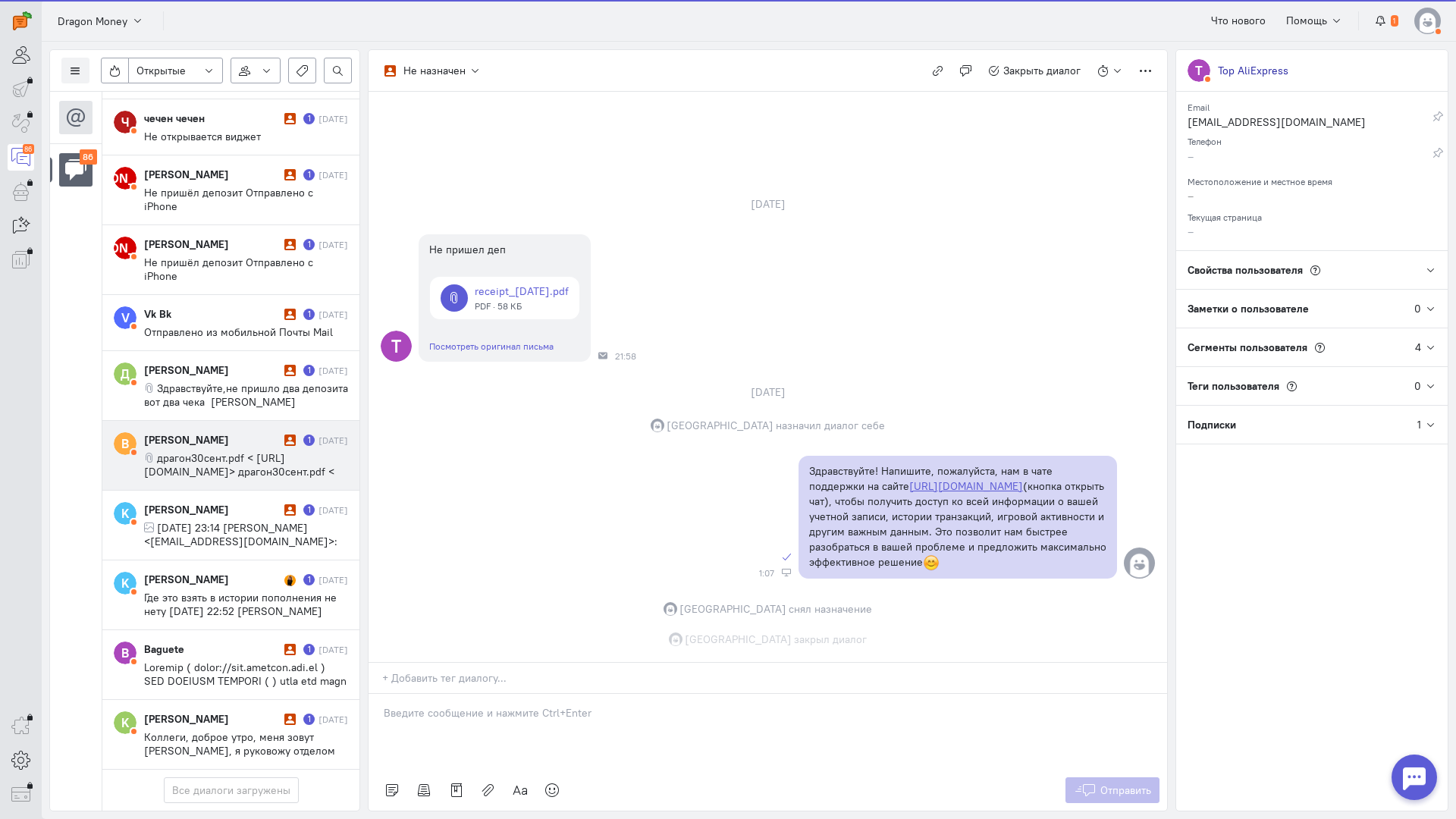
click at [202, 451] on span "драгон30сент.pdf < [URL][DOMAIN_NAME]> драгон30сент.pdf < [URL][DOMAIN_NAME]>" at bounding box center [239, 472] width 190 height 41
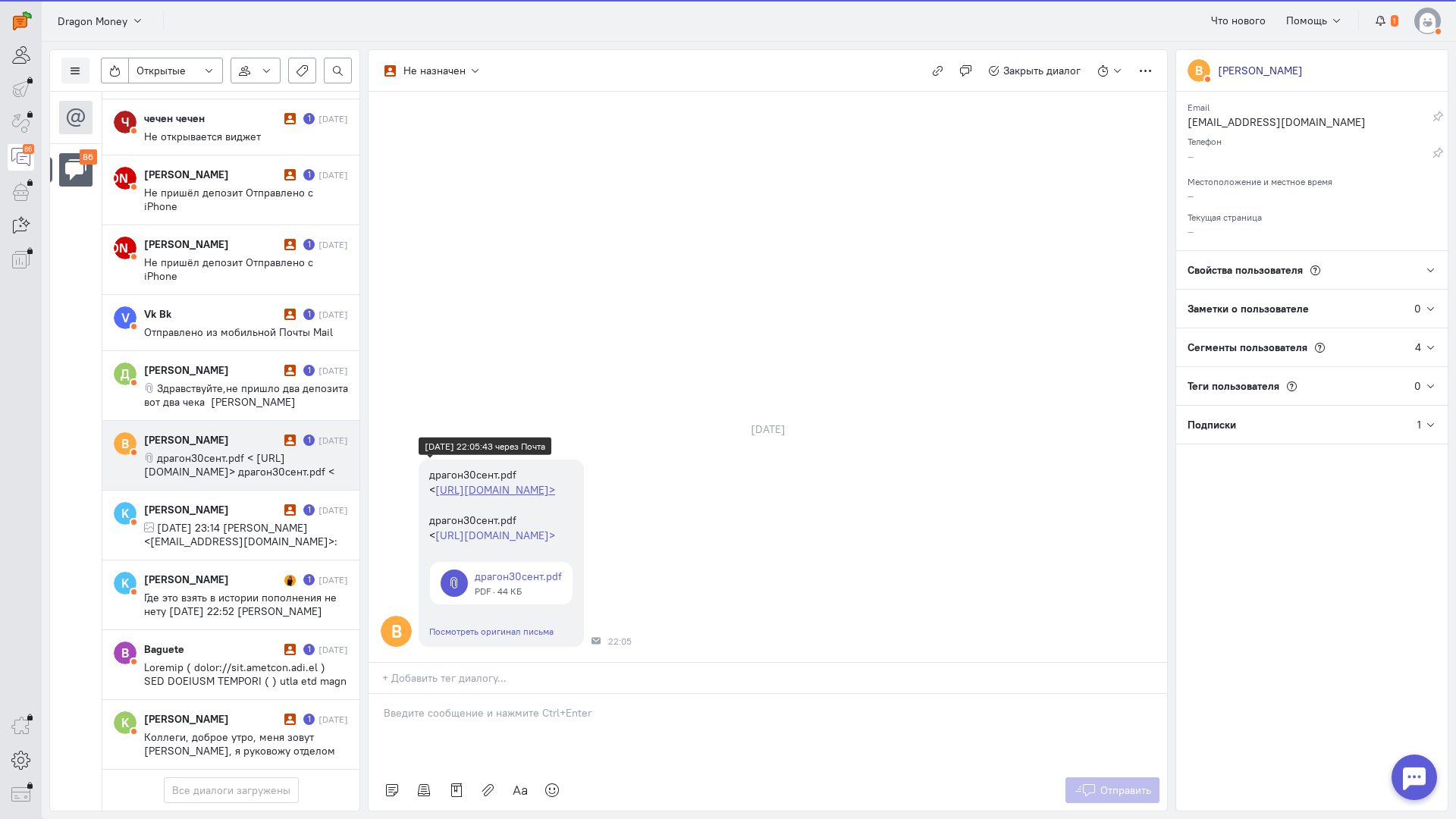
scroll to position [5345, 0]
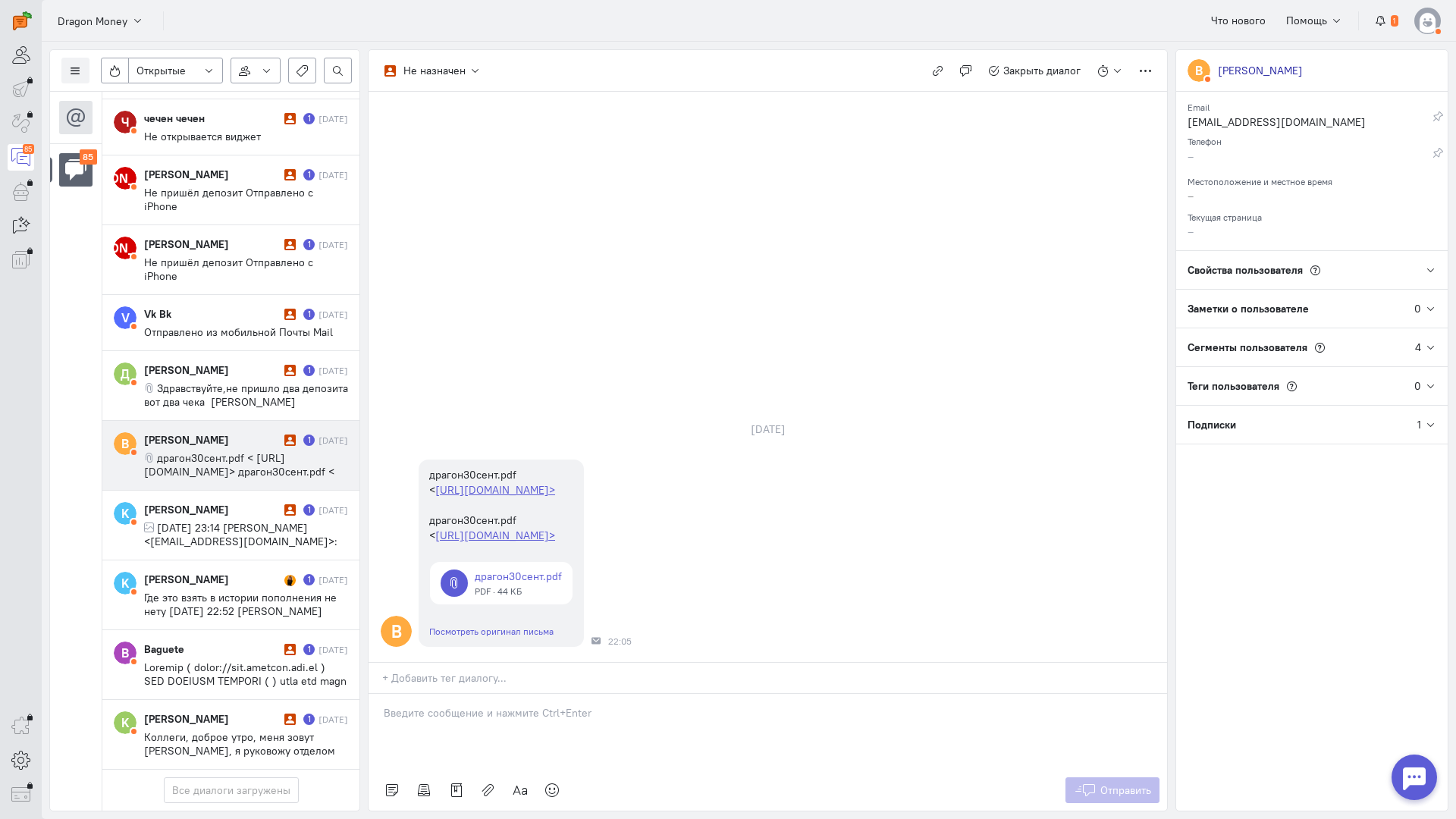
click at [439, 706] on p at bounding box center [767, 713] width 768 height 15
click at [379, 694] on div "Здравствуйте! Благодарим Вас за обращение и предоставленную информацию:blush:" at bounding box center [767, 732] width 798 height 76
click at [1103, 784] on span "Отправить" at bounding box center [1125, 790] width 51 height 13
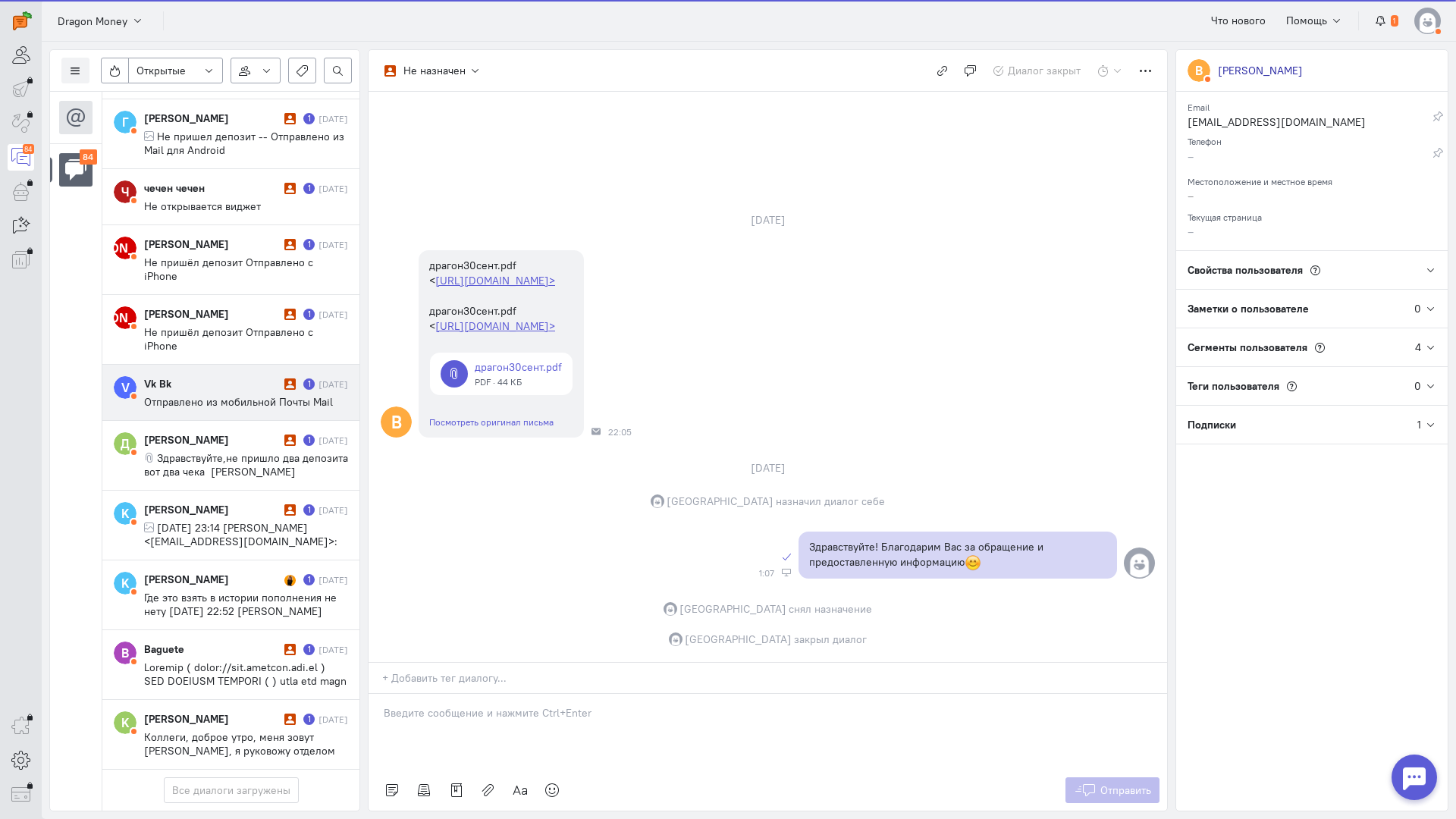
scroll to position [5250, 0]
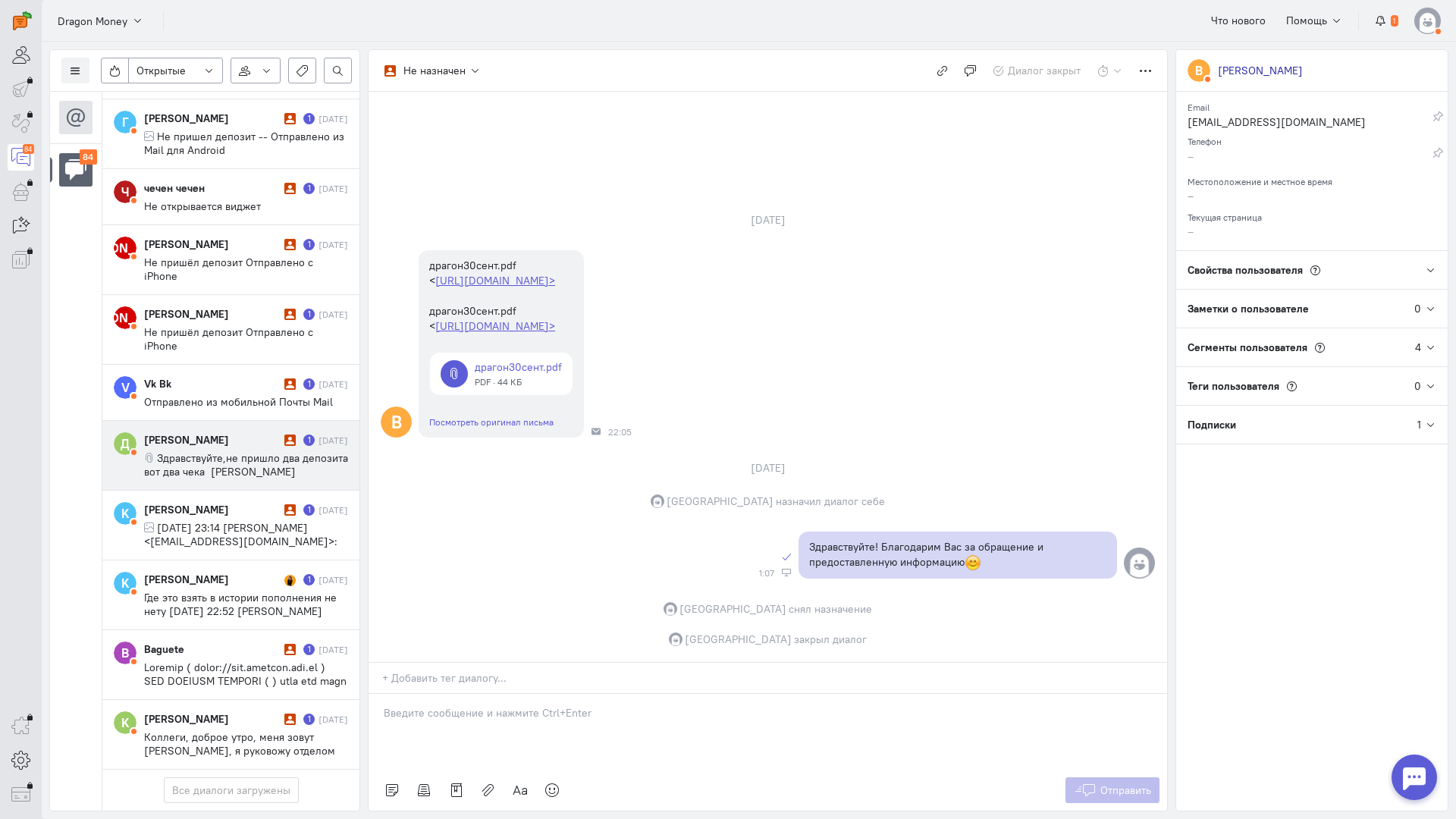
click at [241, 451] on span "Здравствуйте,не пришло два депозита вот два чека [PERSON_NAME] депозитов: 900 р…" at bounding box center [246, 506] width 204 height 109
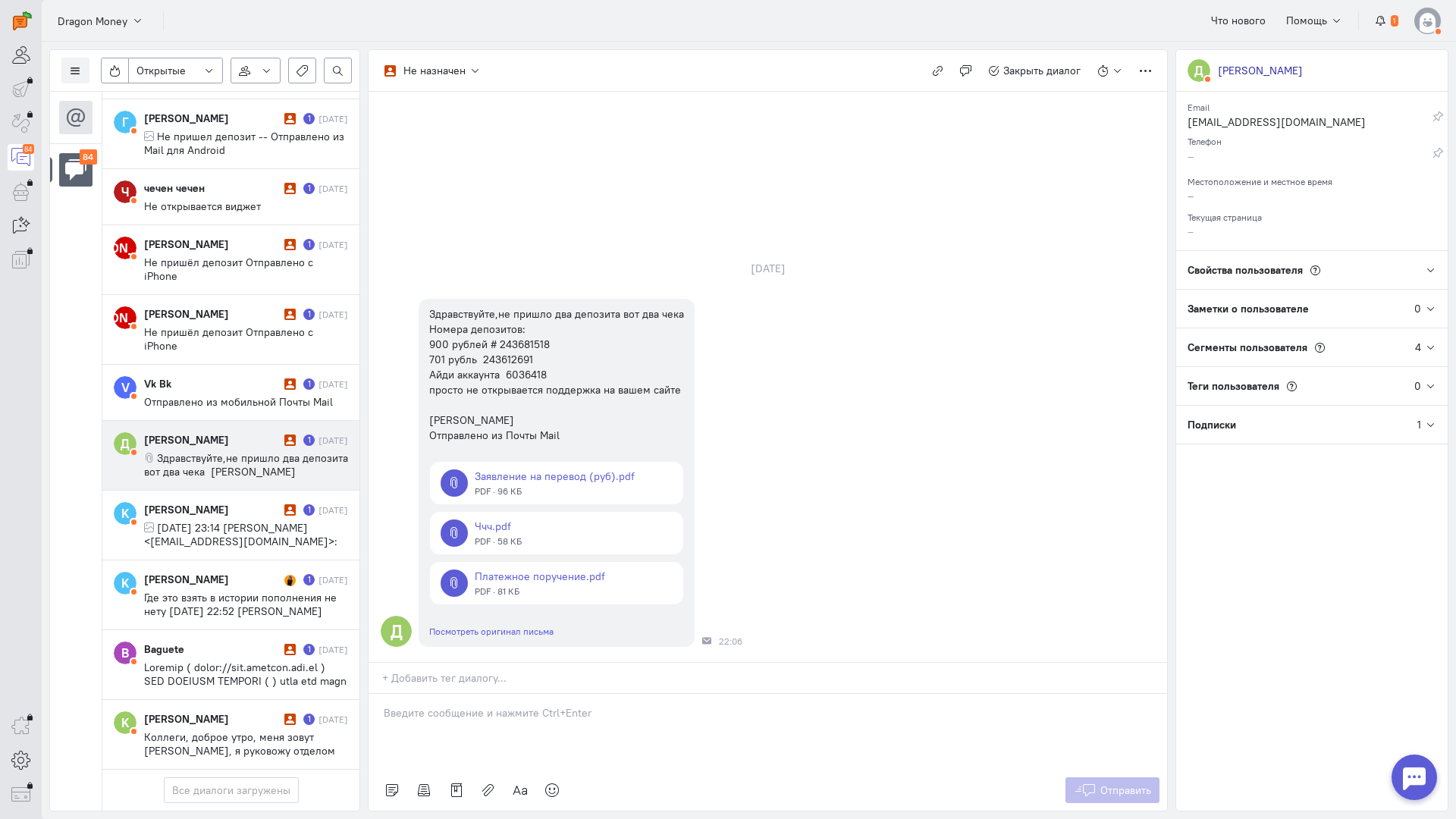
click at [508, 694] on div at bounding box center [767, 732] width 798 height 76
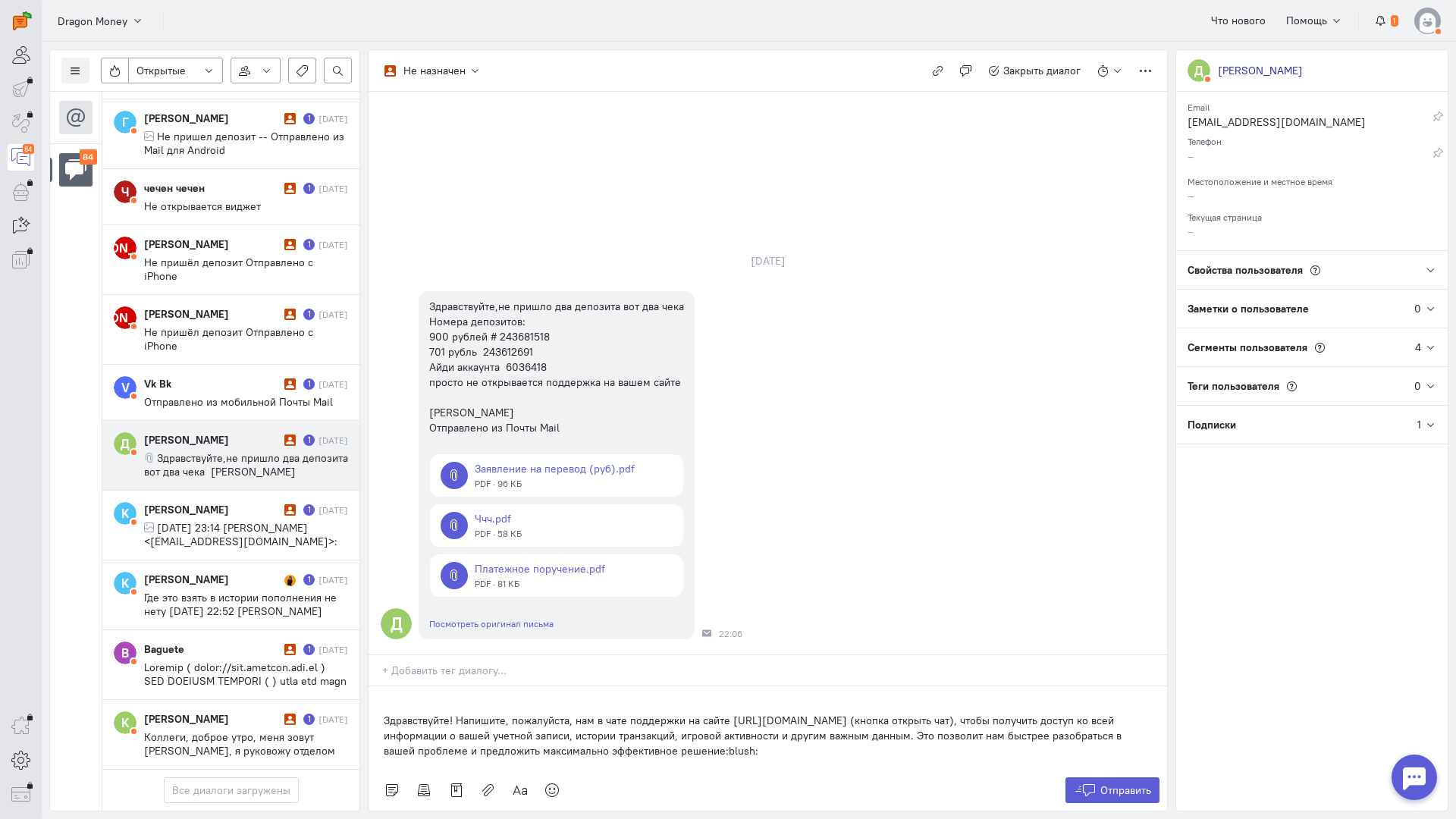
click at [375, 687] on div "Здравствуйте! Напишите, пожалуйста, нам в чате поддержки на сайте [URL][DOMAIN_…" at bounding box center [767, 728] width 798 height 83
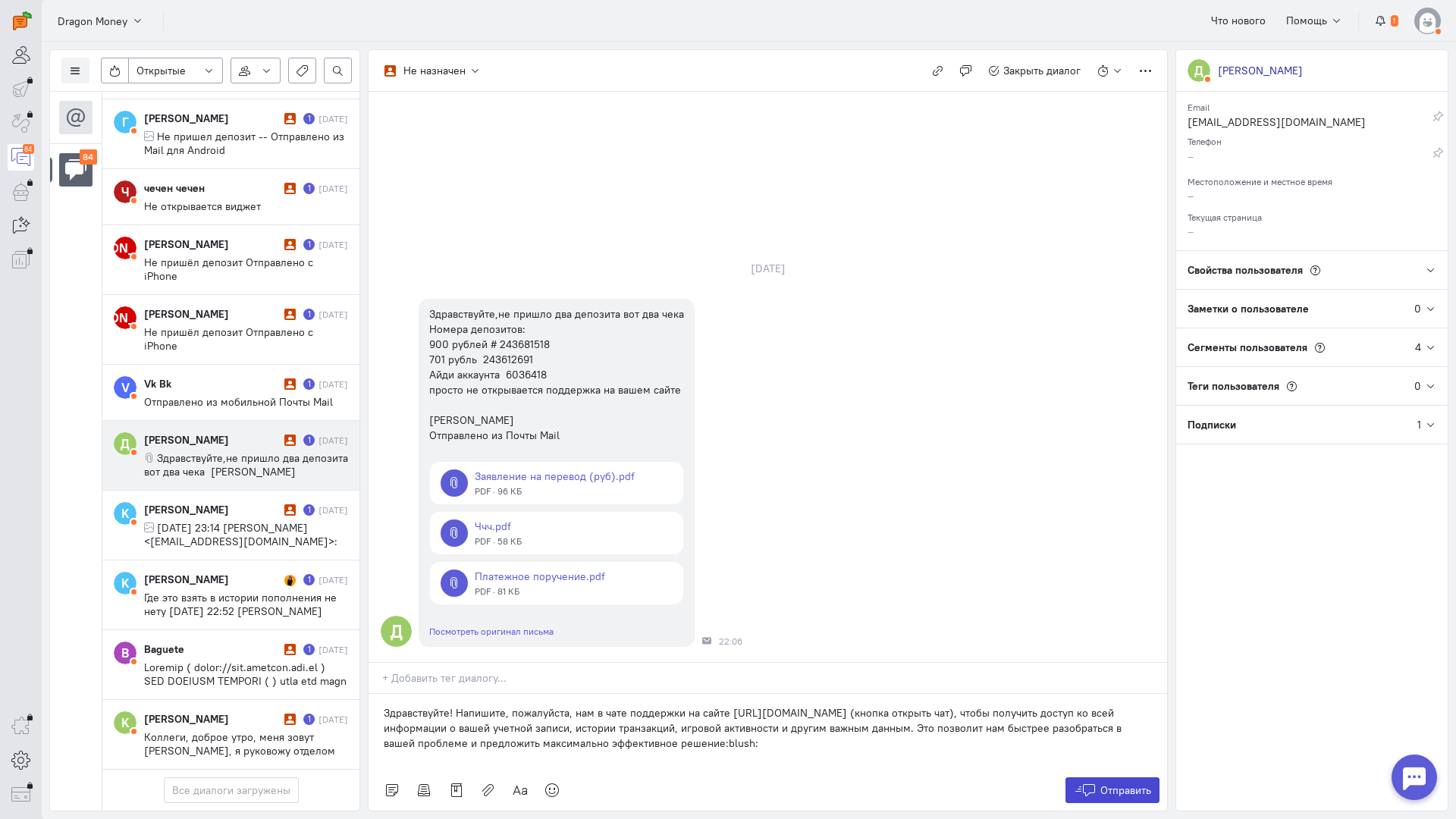
click at [1123, 784] on span "Отправить" at bounding box center [1125, 790] width 51 height 13
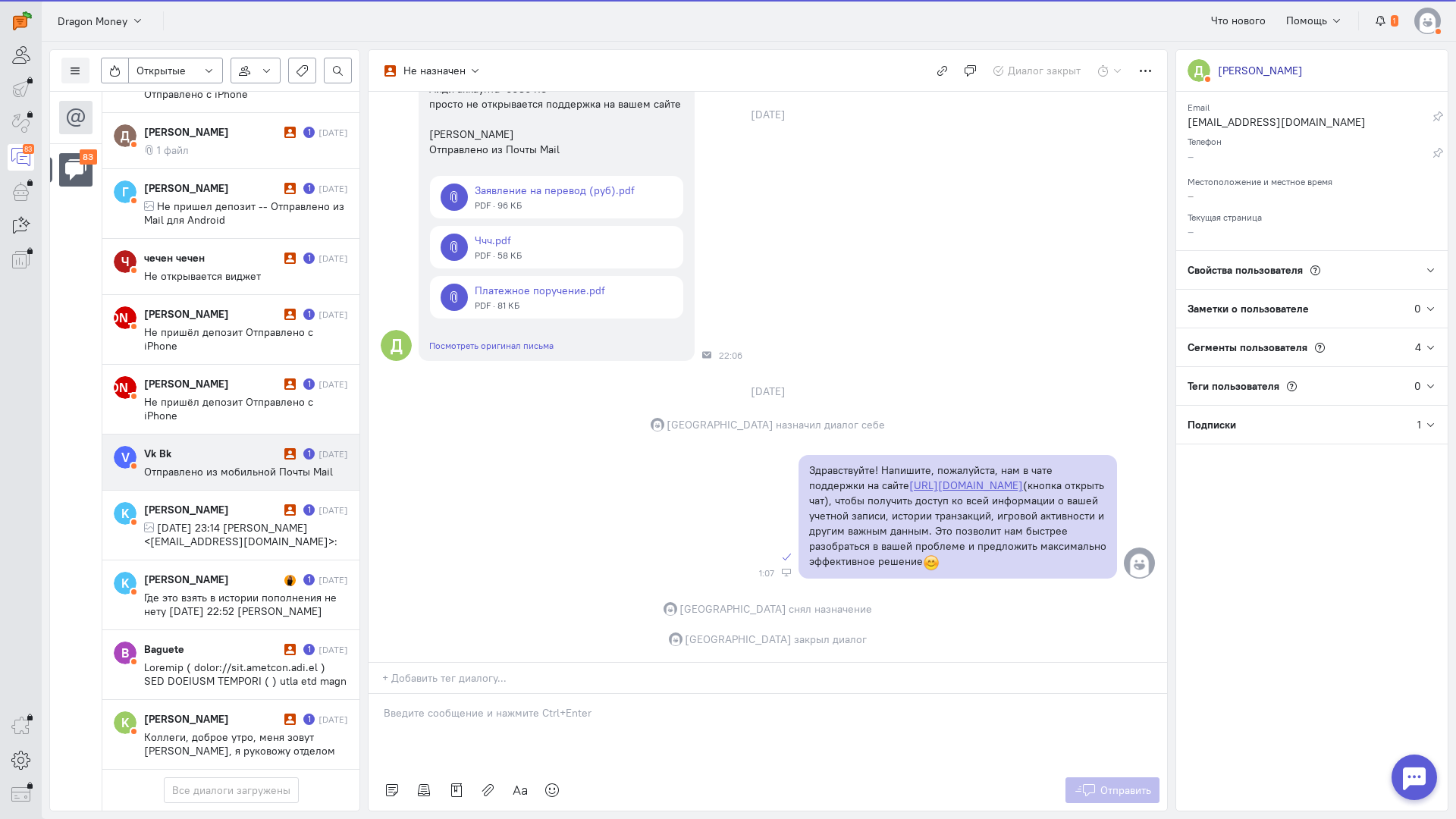
scroll to position [5168, 0]
click at [215, 446] on div "Vk Bk" at bounding box center [212, 453] width 136 height 15
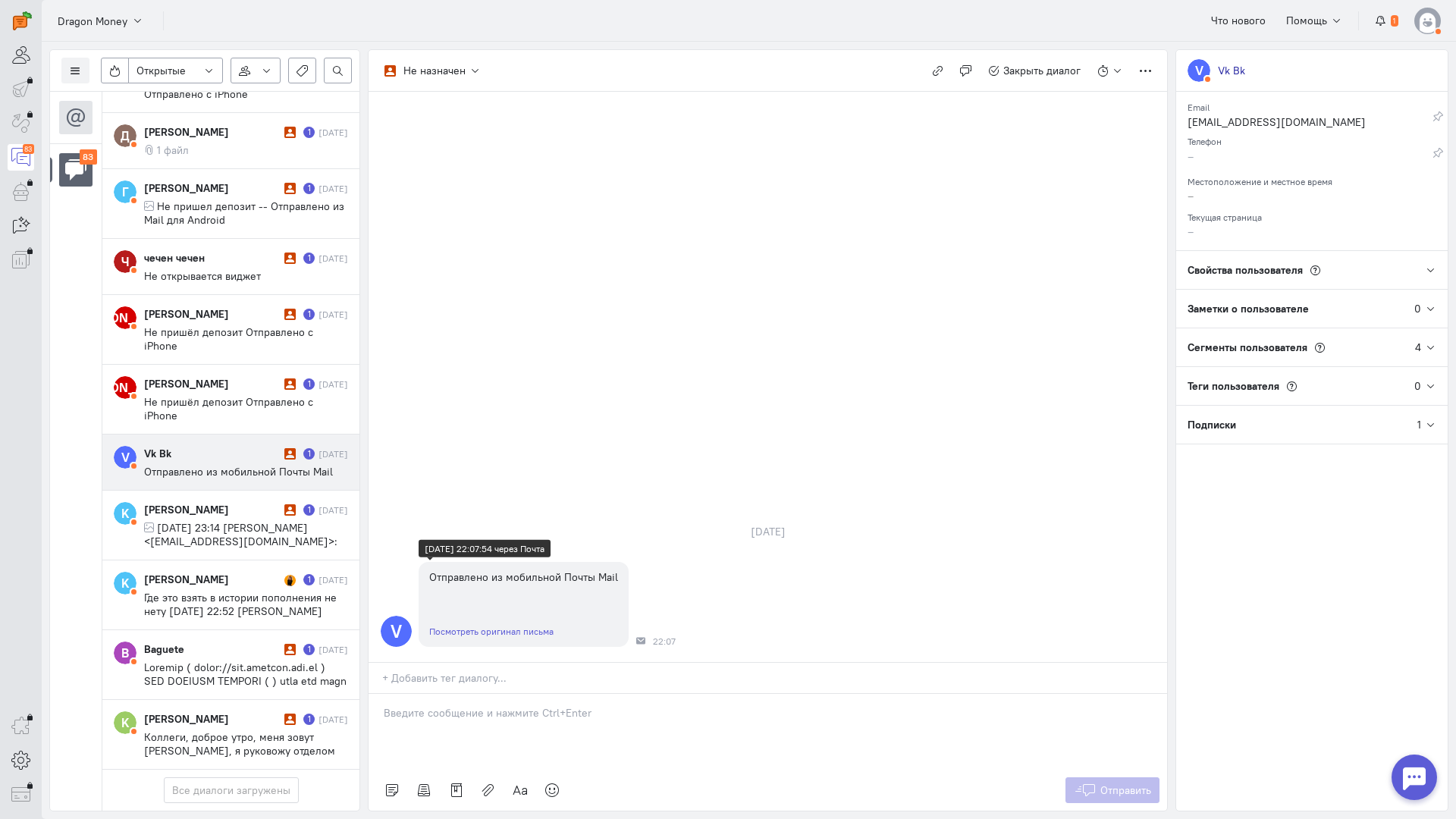
click at [485, 626] on link "Посмотреть оригинал письма" at bounding box center [491, 632] width 124 height 11
drag, startPoint x: 444, startPoint y: 631, endPoint x: 397, endPoint y: 631, distance: 47.0
click at [442, 694] on div at bounding box center [767, 732] width 798 height 76
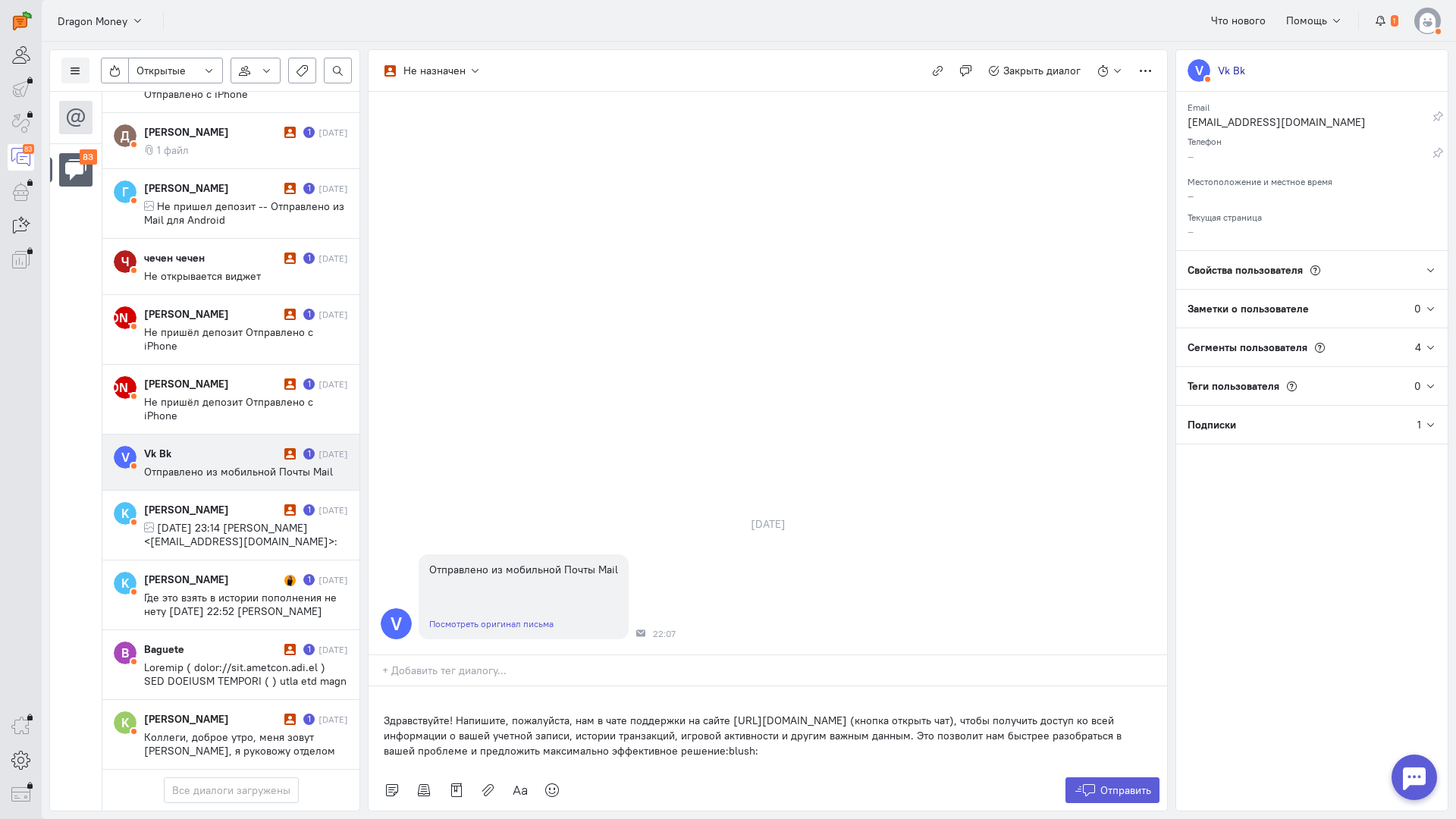
click at [375, 687] on div "Здравствуйте! Напишите, пожалуйста, нам в чате поддержки на сайте [URL][DOMAIN_…" at bounding box center [767, 728] width 798 height 83
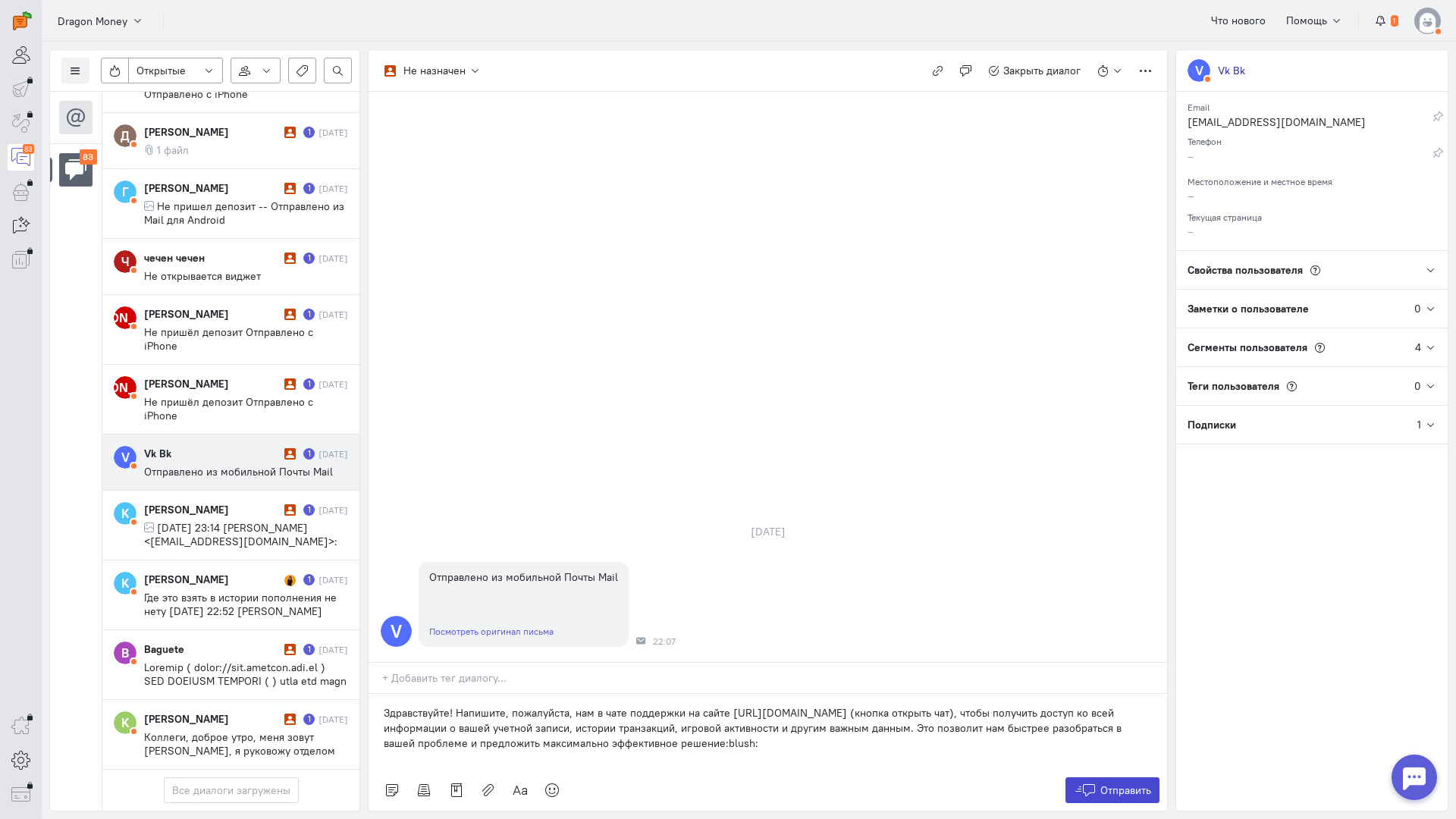
click at [1105, 784] on span "Отправить" at bounding box center [1125, 790] width 51 height 13
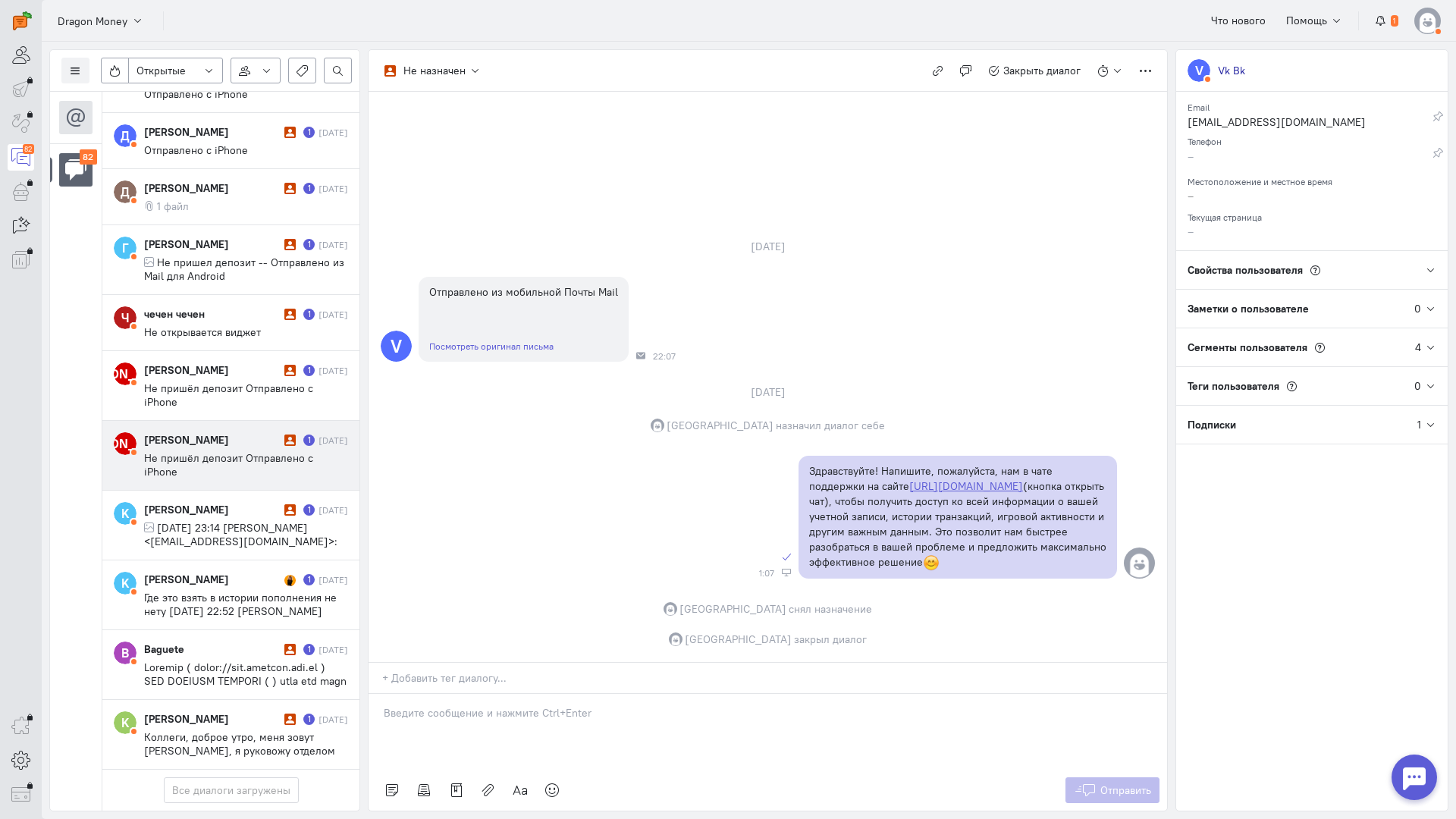
click at [232, 451] on span "Не пришёл депозит Отправлено с iPhone" at bounding box center [228, 465] width 169 height 28
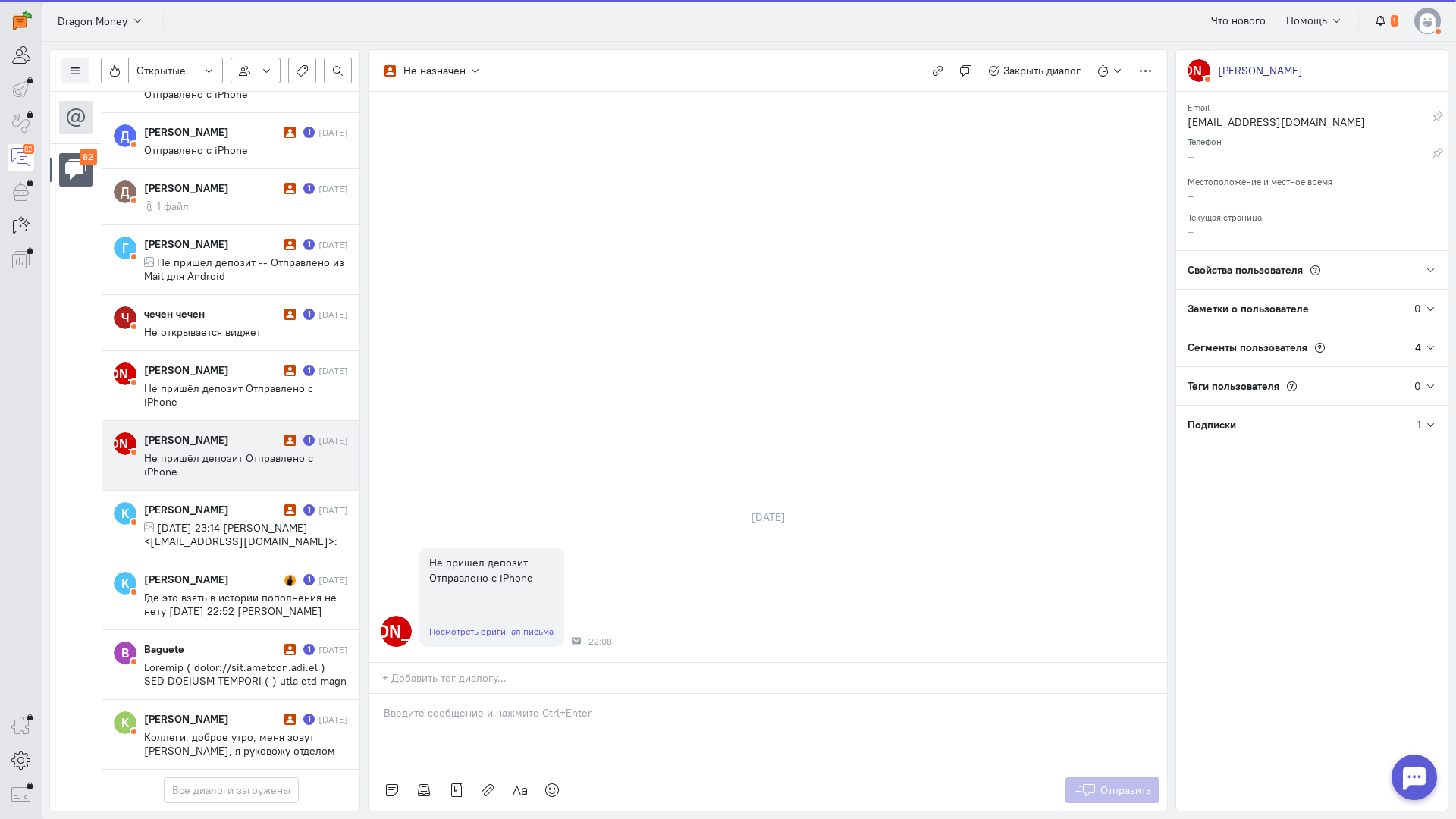
scroll to position [5100, 0]
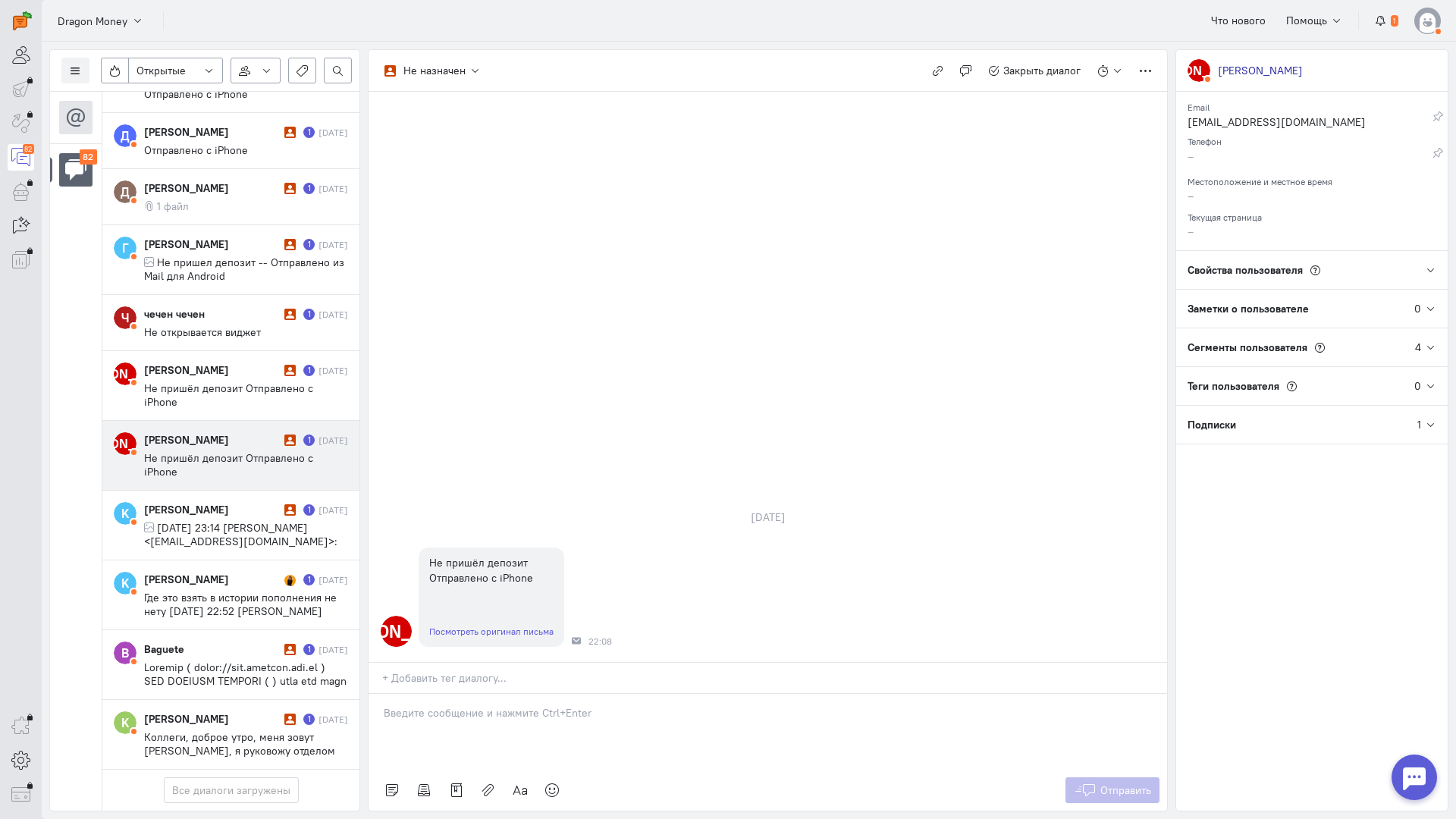
click at [442, 706] on p at bounding box center [767, 713] width 768 height 15
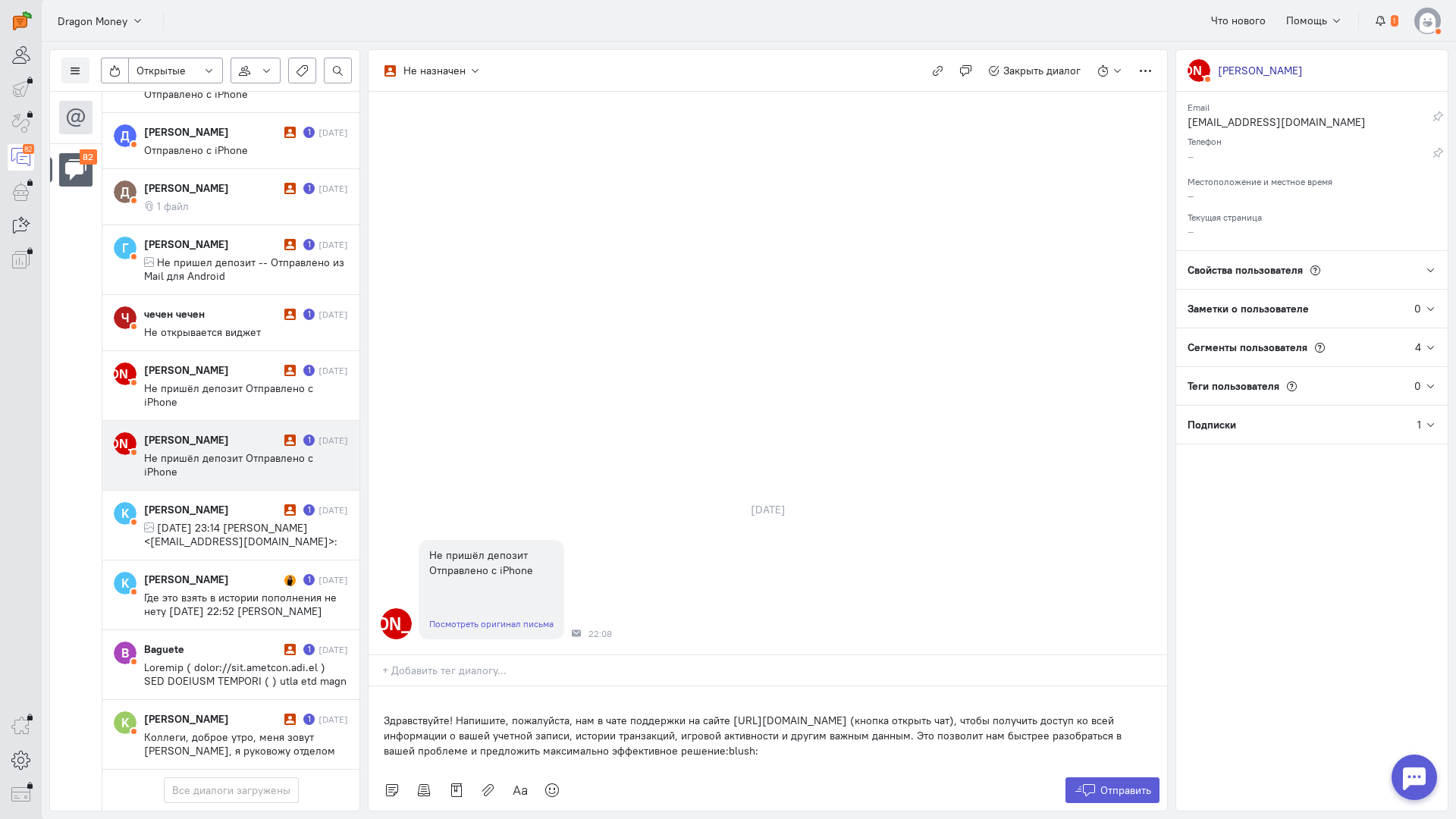
click at [382, 687] on div "Здравствуйте! Напишите, пожалуйста, нам в чате поддержки на сайте [URL][DOMAIN_…" at bounding box center [767, 728] width 798 height 83
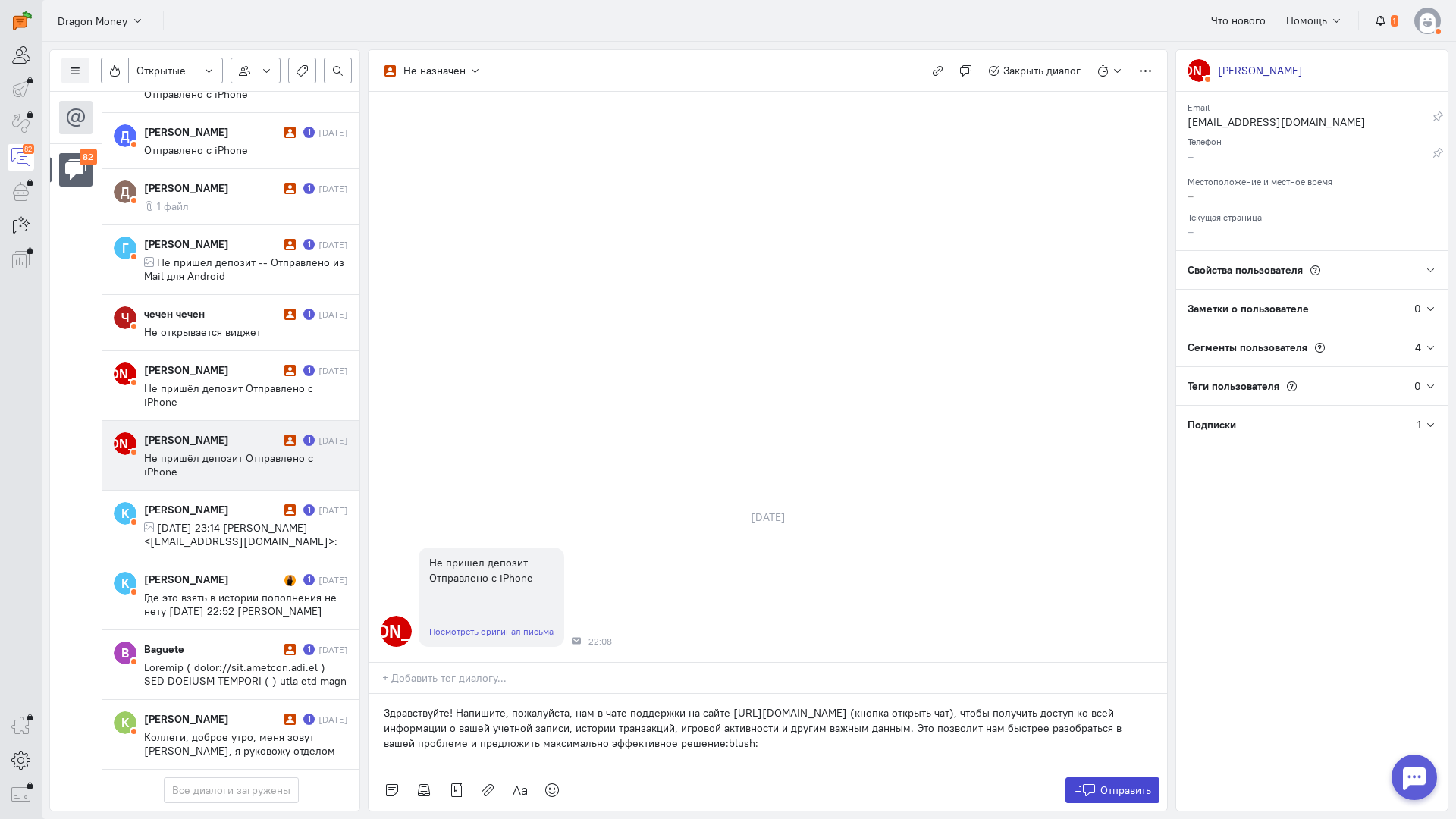
click at [1105, 784] on span "Отправить" at bounding box center [1125, 790] width 51 height 13
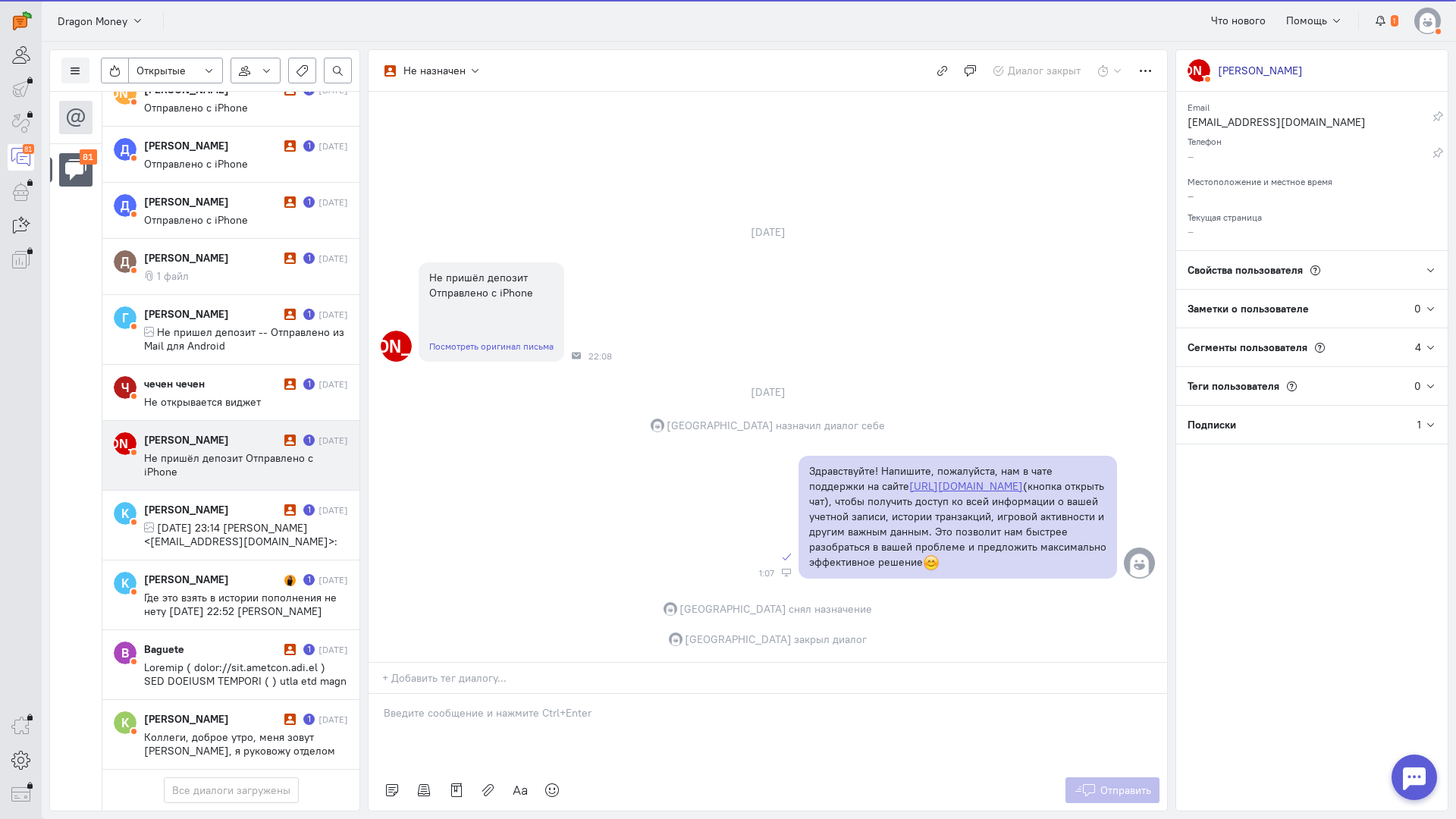
scroll to position [5018, 0]
click at [217, 451] on span "Не пришёл депозит Отправлено с iPhone" at bounding box center [228, 465] width 169 height 28
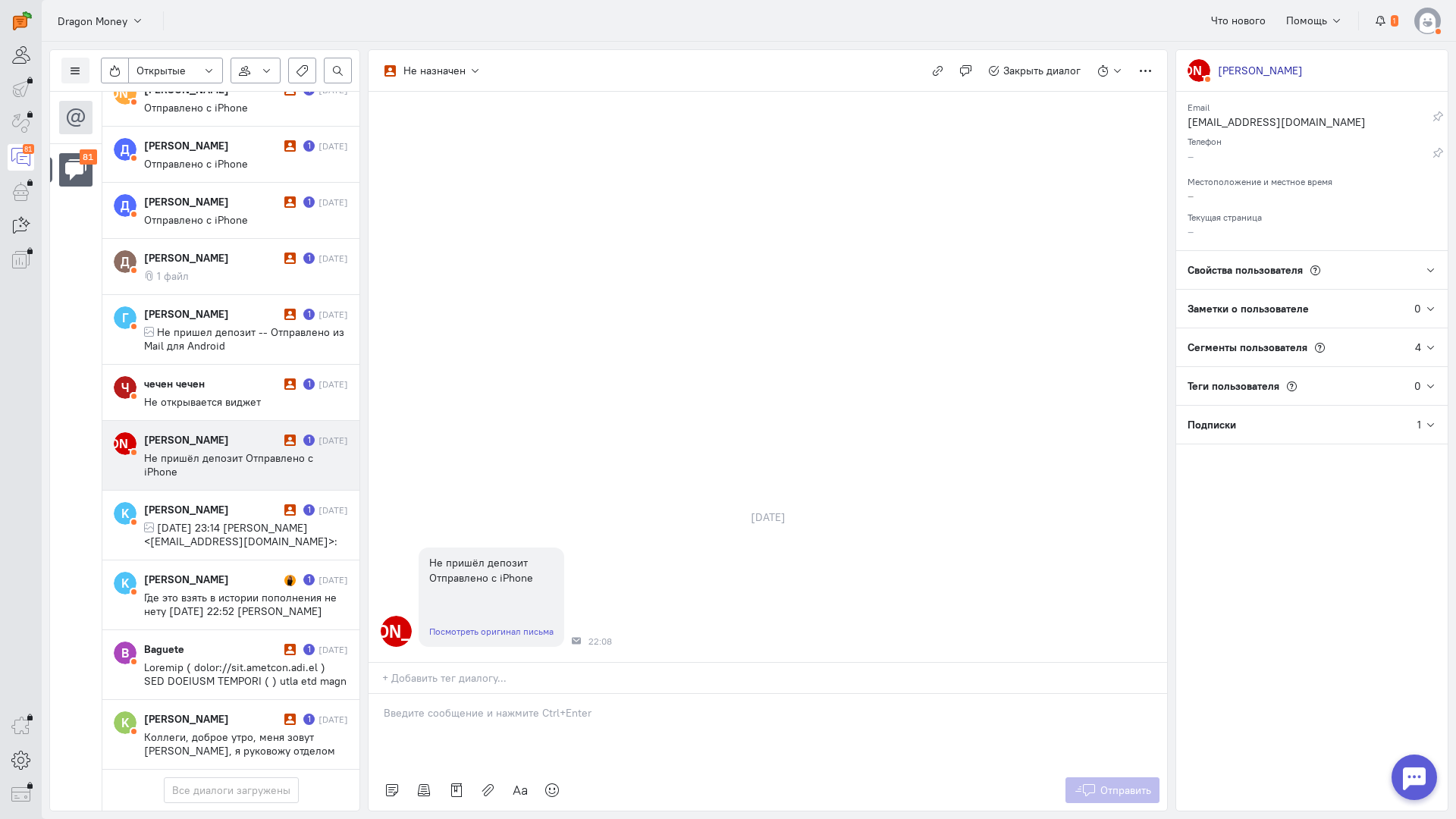
click at [445, 706] on p at bounding box center [767, 713] width 768 height 15
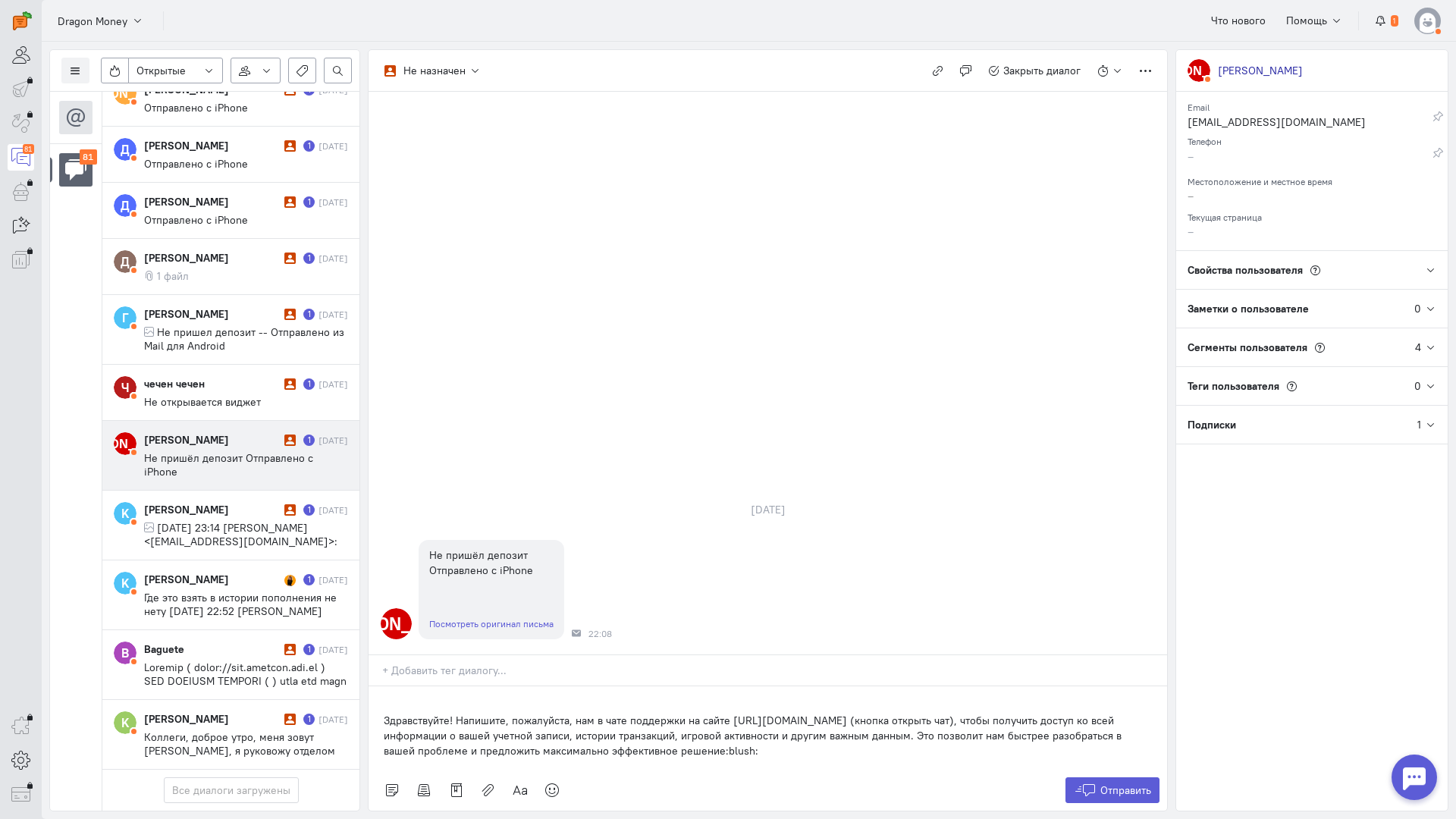
click at [378, 687] on div "Здравствуйте! Напишите, пожалуйста, нам в чате поддержки на сайте [URL][DOMAIN_…" at bounding box center [767, 728] width 798 height 83
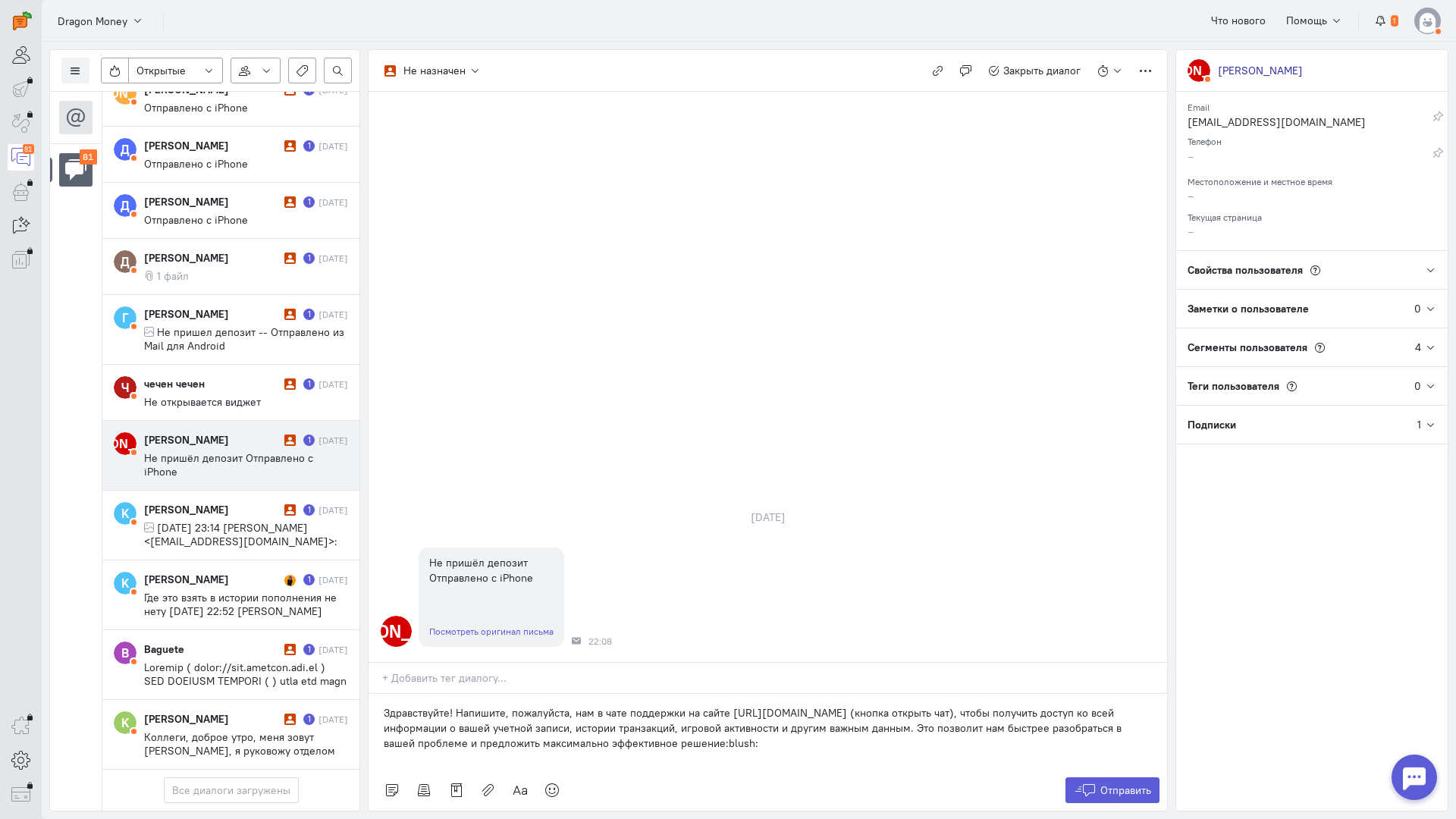
click at [1118, 720] on div "Список пользователей Включить темную тему Открытые Открытые диалоги Отложенные …" at bounding box center [748, 430] width 1414 height 777
click at [1103, 784] on span "Отправить" at bounding box center [1125, 790] width 51 height 13
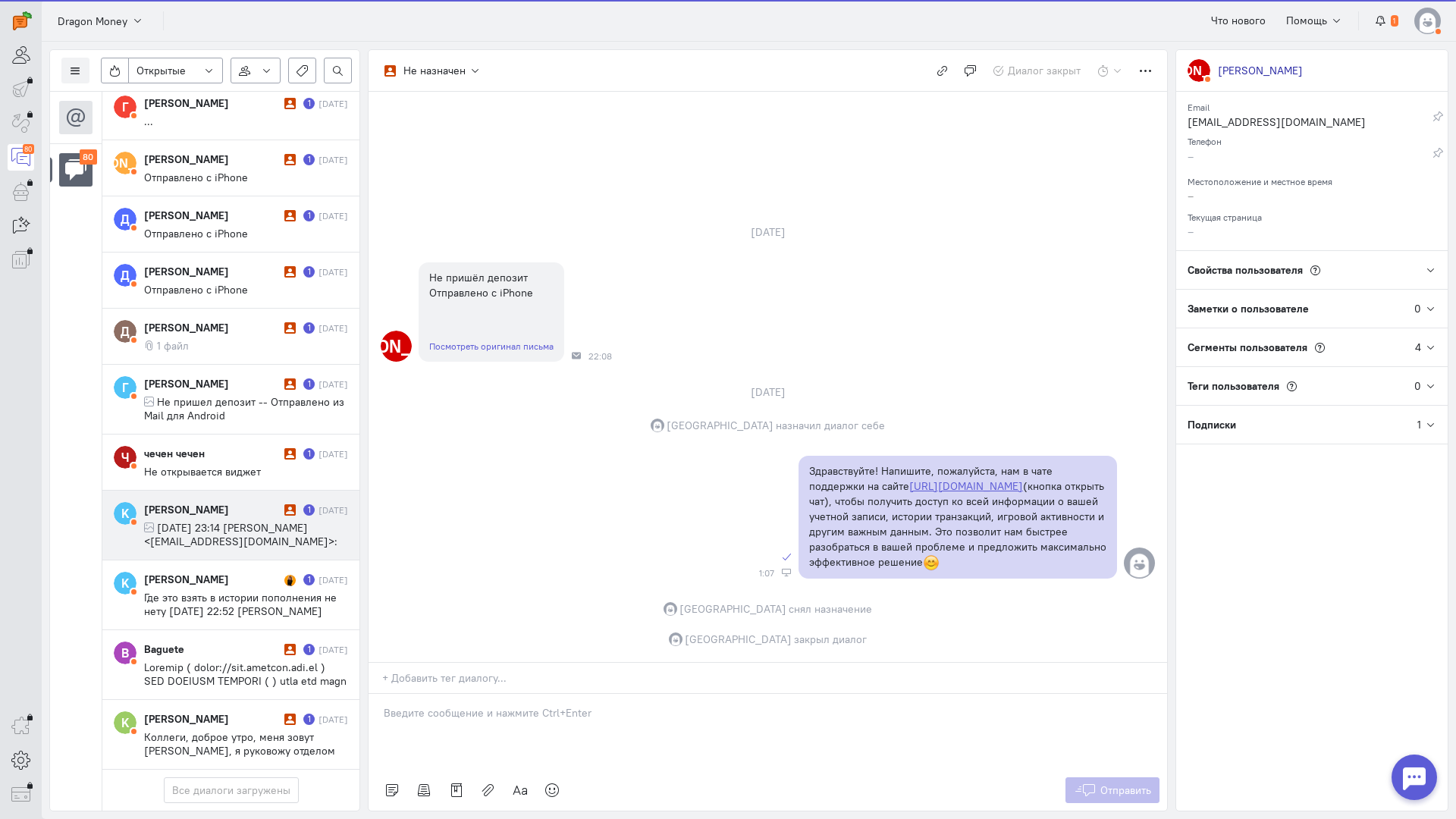
scroll to position [4936, 0]
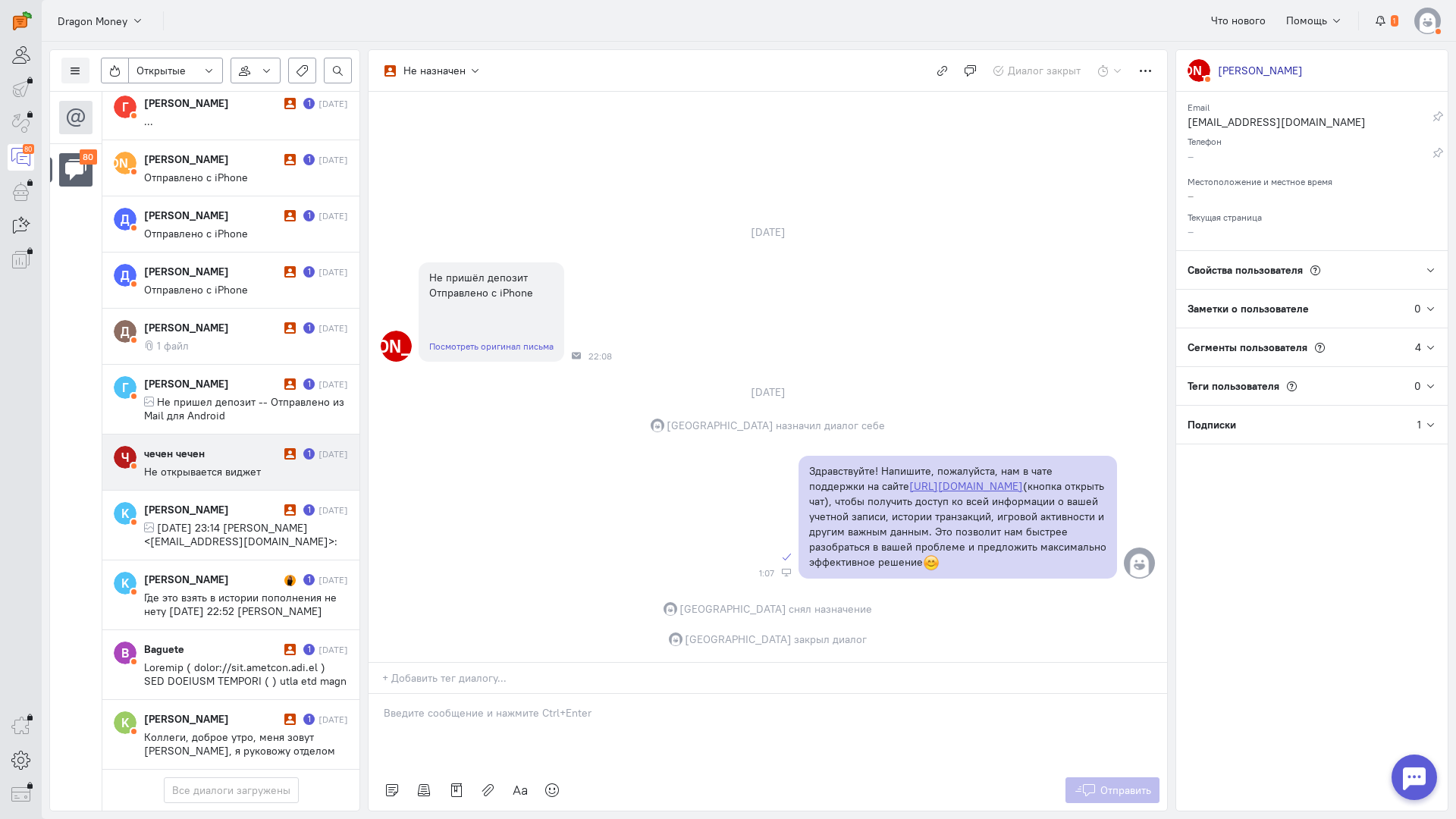
click at [218, 446] on div "чечен чечен" at bounding box center [212, 453] width 136 height 15
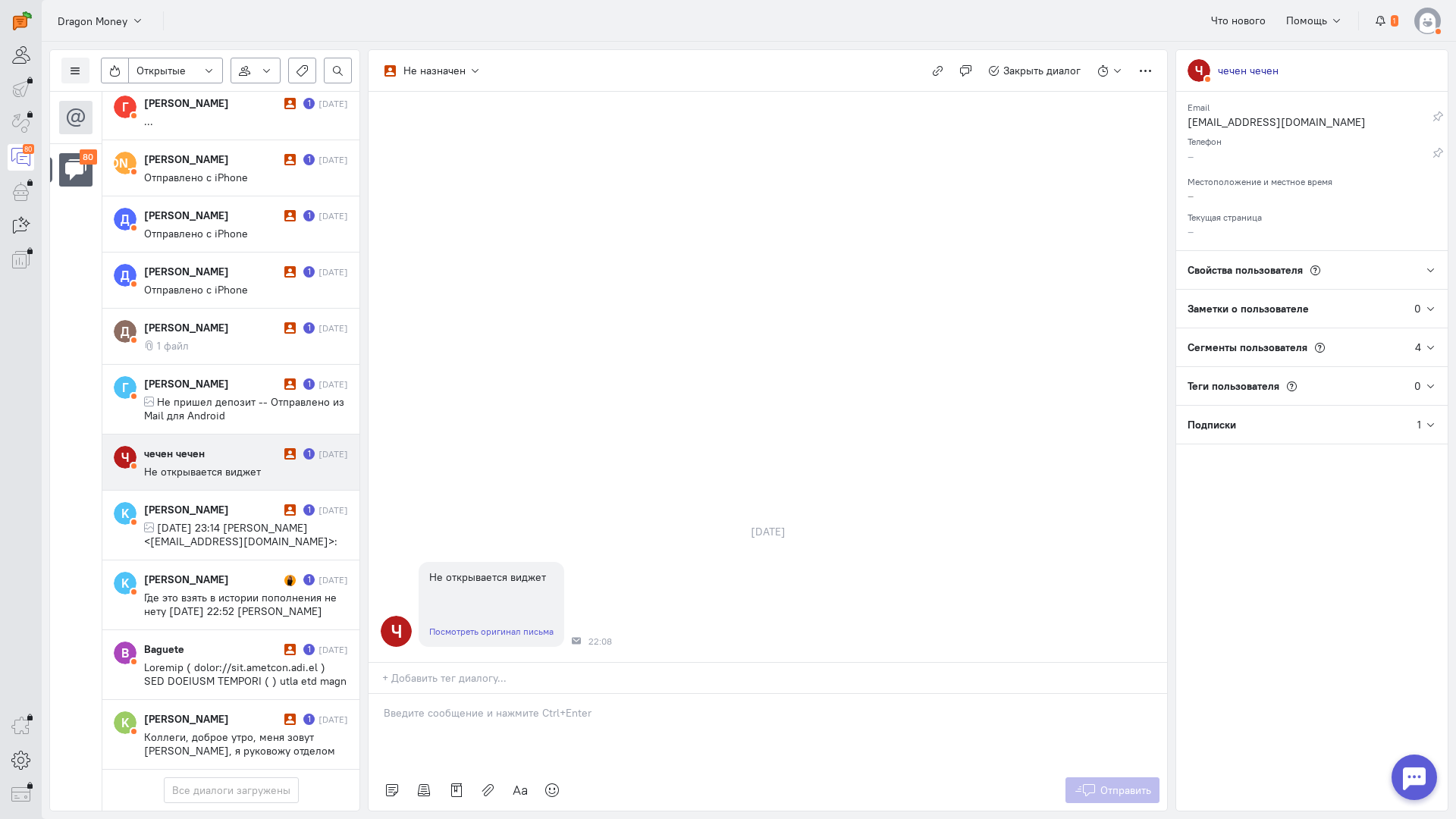
click at [455, 694] on div at bounding box center [767, 732] width 798 height 76
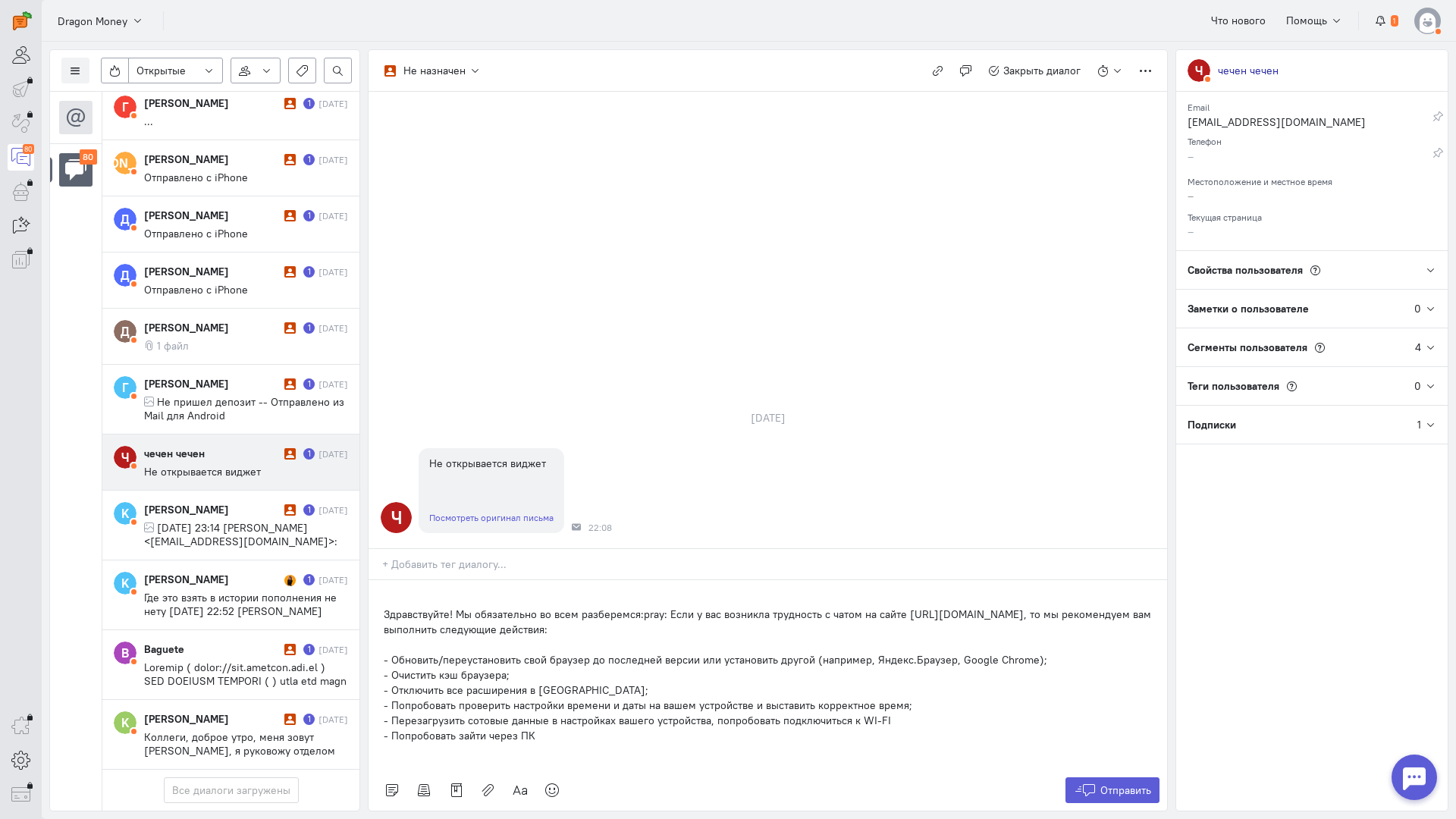
click at [382, 580] on div "Здравствуйте! Мы обязательно во всем разберемся:pray: Если у вас возникла трудн…" at bounding box center [767, 675] width 798 height 190
click at [1109, 784] on span "Отправить" at bounding box center [1125, 790] width 51 height 13
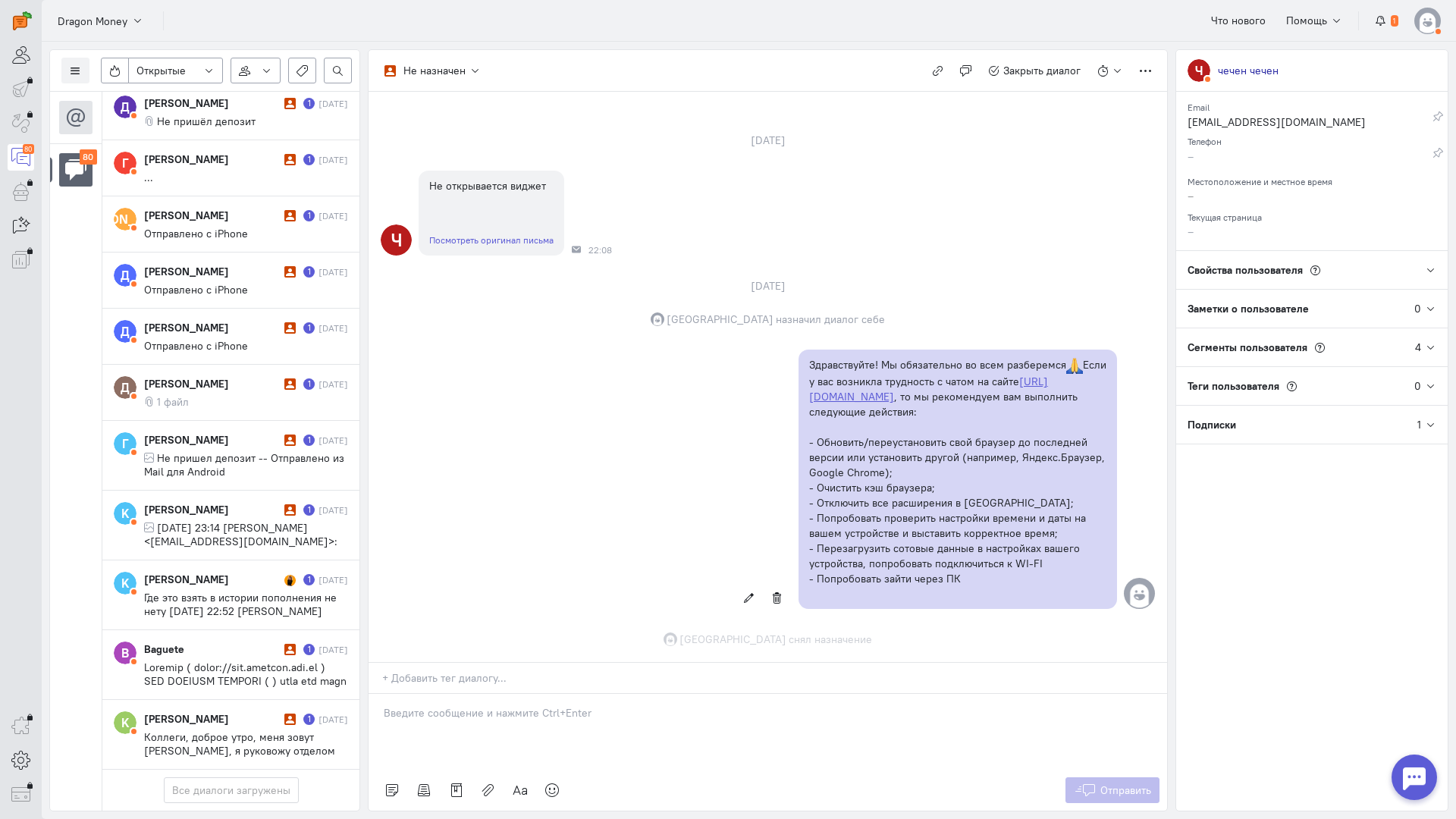
scroll to position [98, 0]
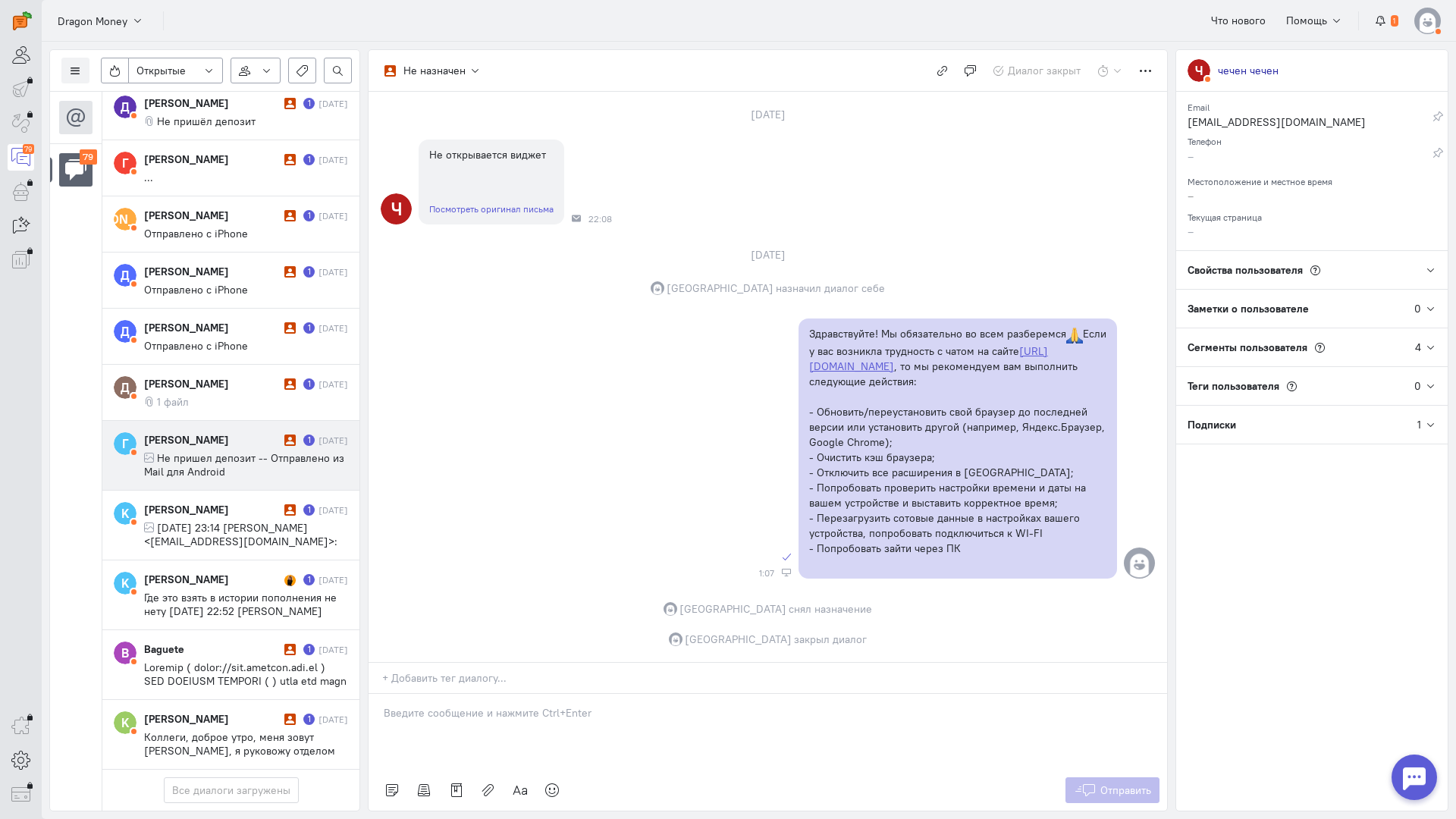
click at [203, 451] on span "Не пришел депозит -- Отправлено из Mail для Android" at bounding box center [244, 465] width 200 height 28
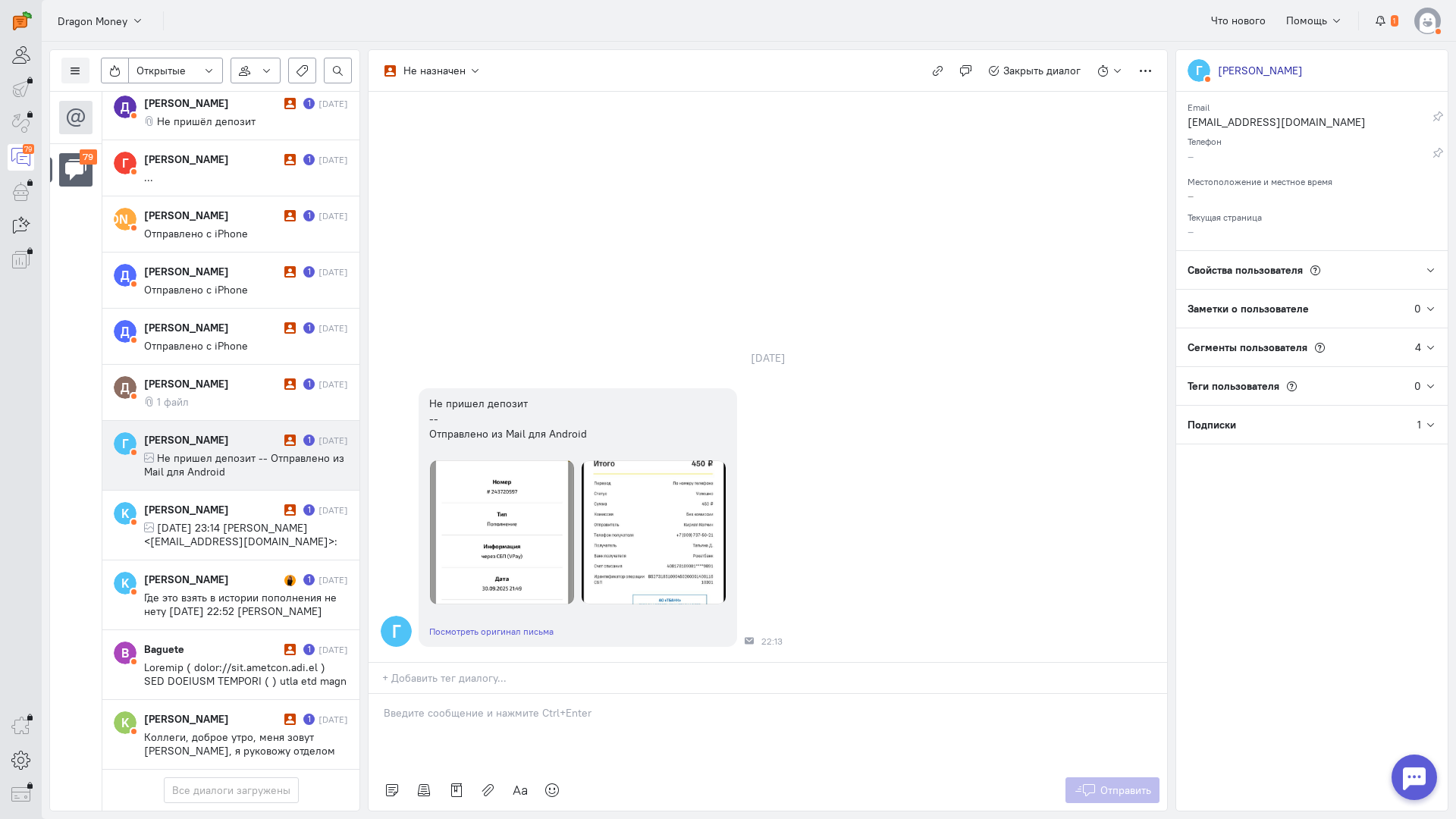
click at [470, 706] on p at bounding box center [767, 713] width 768 height 15
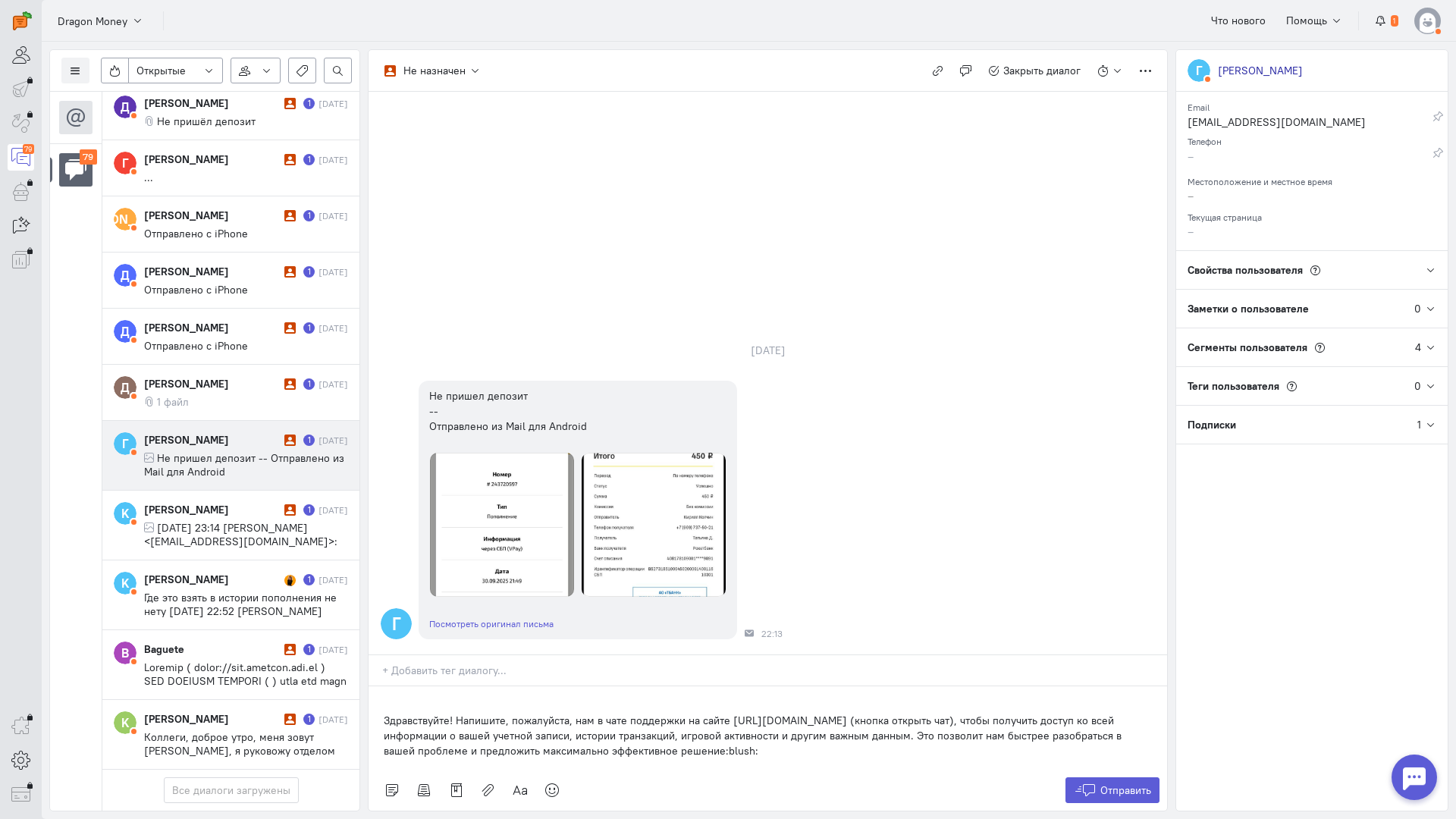
click at [377, 687] on div "Здравствуйте! Напишите, пожалуйста, нам в чате поддержки на сайте [URL][DOMAIN_…" at bounding box center [767, 728] width 798 height 83
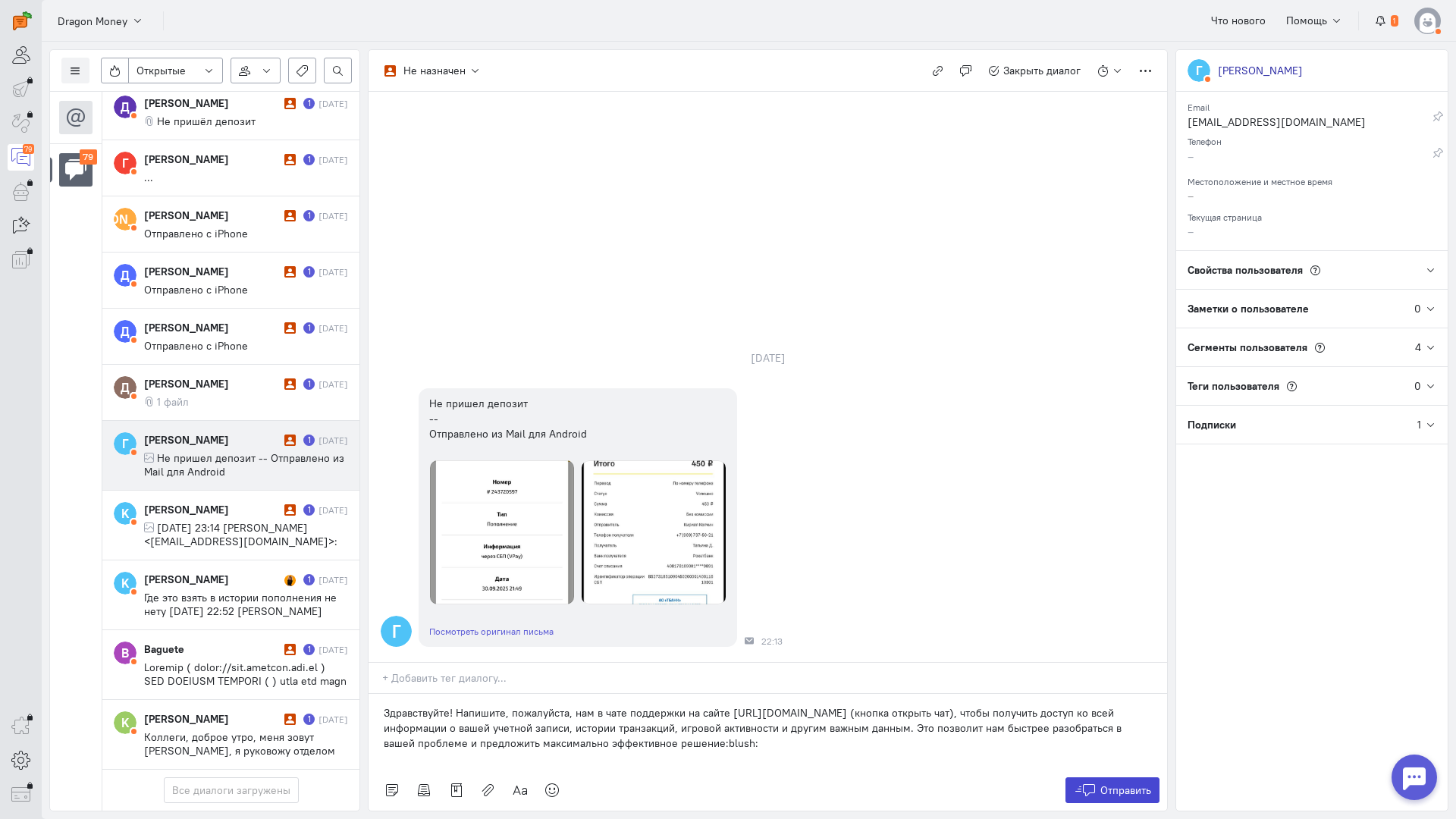
click at [1105, 784] on span "Отправить" at bounding box center [1125, 790] width 51 height 13
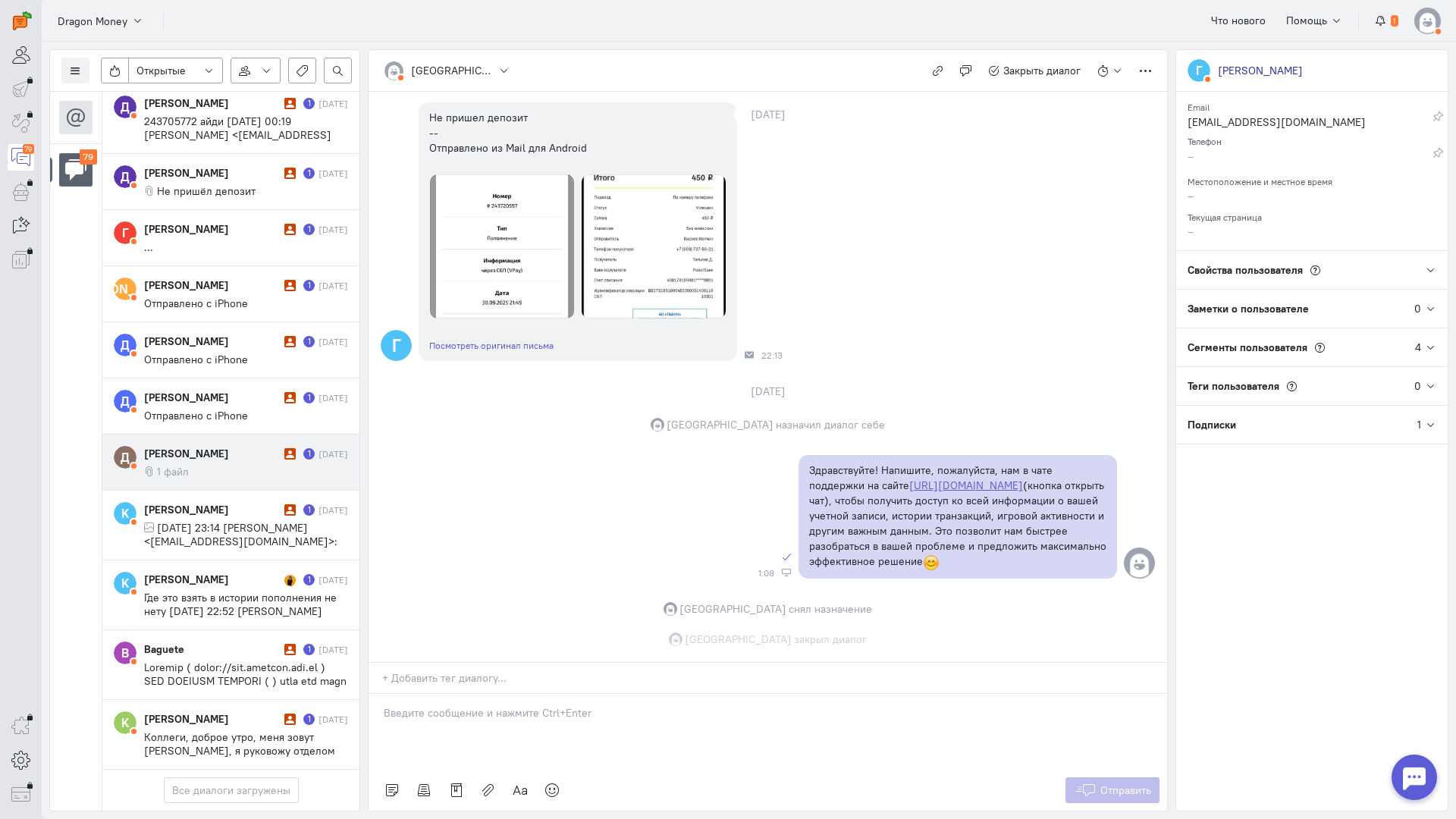
scroll to position [135, 0]
click at [228, 465] on cq-message "1 файл" at bounding box center [246, 472] width 204 height 13
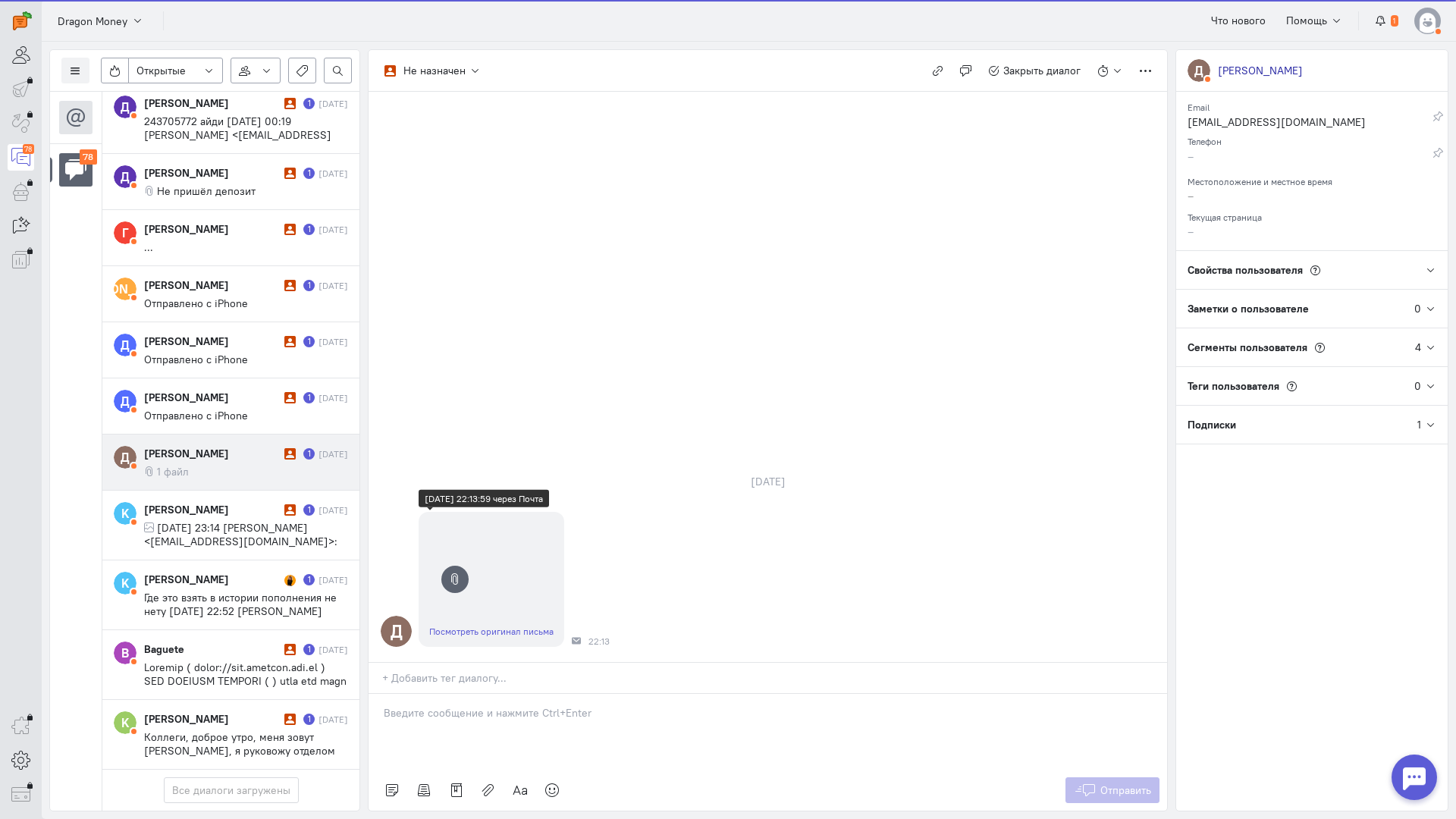
scroll to position [4800, 0]
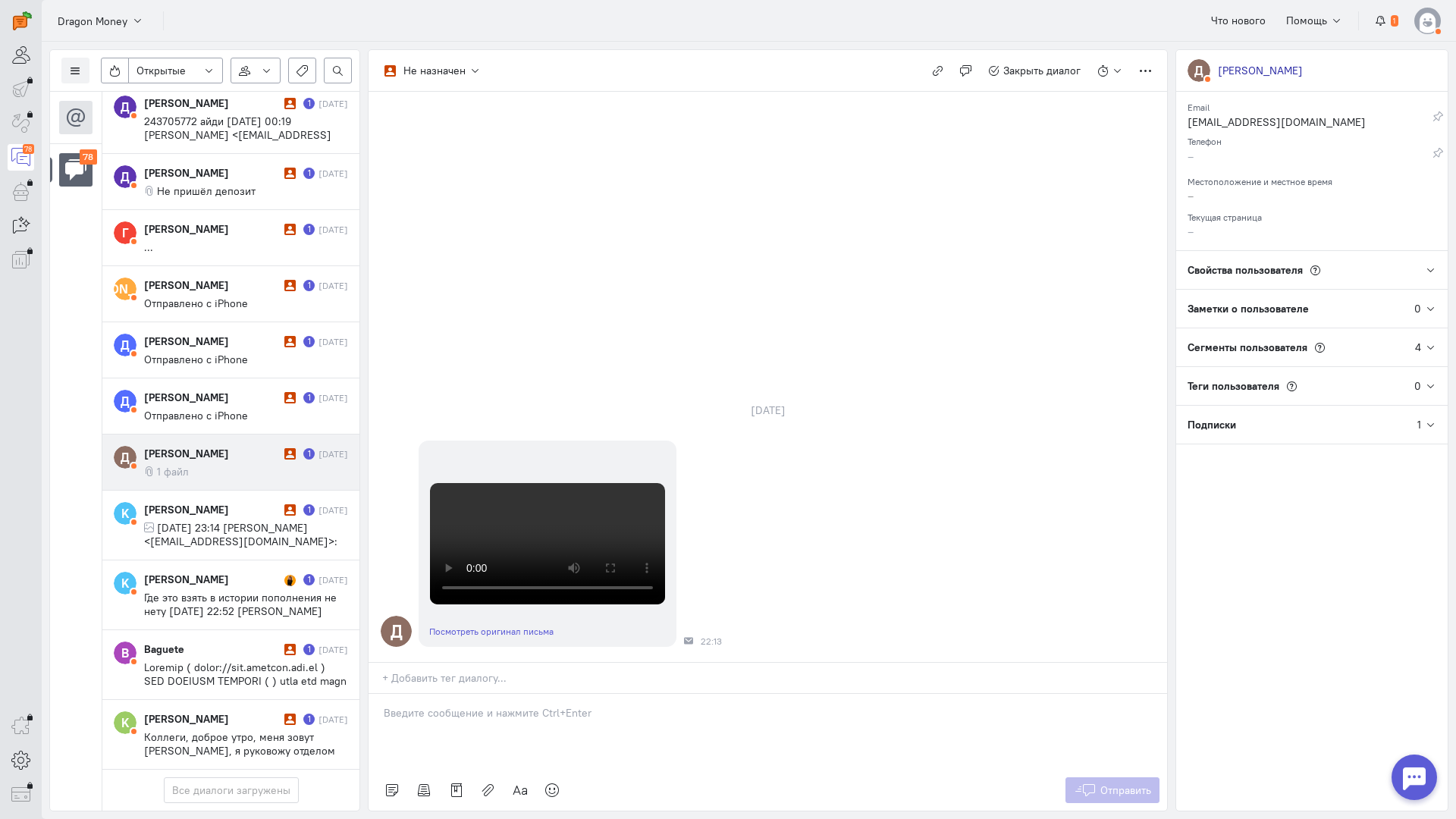
drag, startPoint x: 502, startPoint y: 628, endPoint x: 468, endPoint y: 623, distance: 34.4
click at [492, 694] on div at bounding box center [767, 732] width 798 height 76
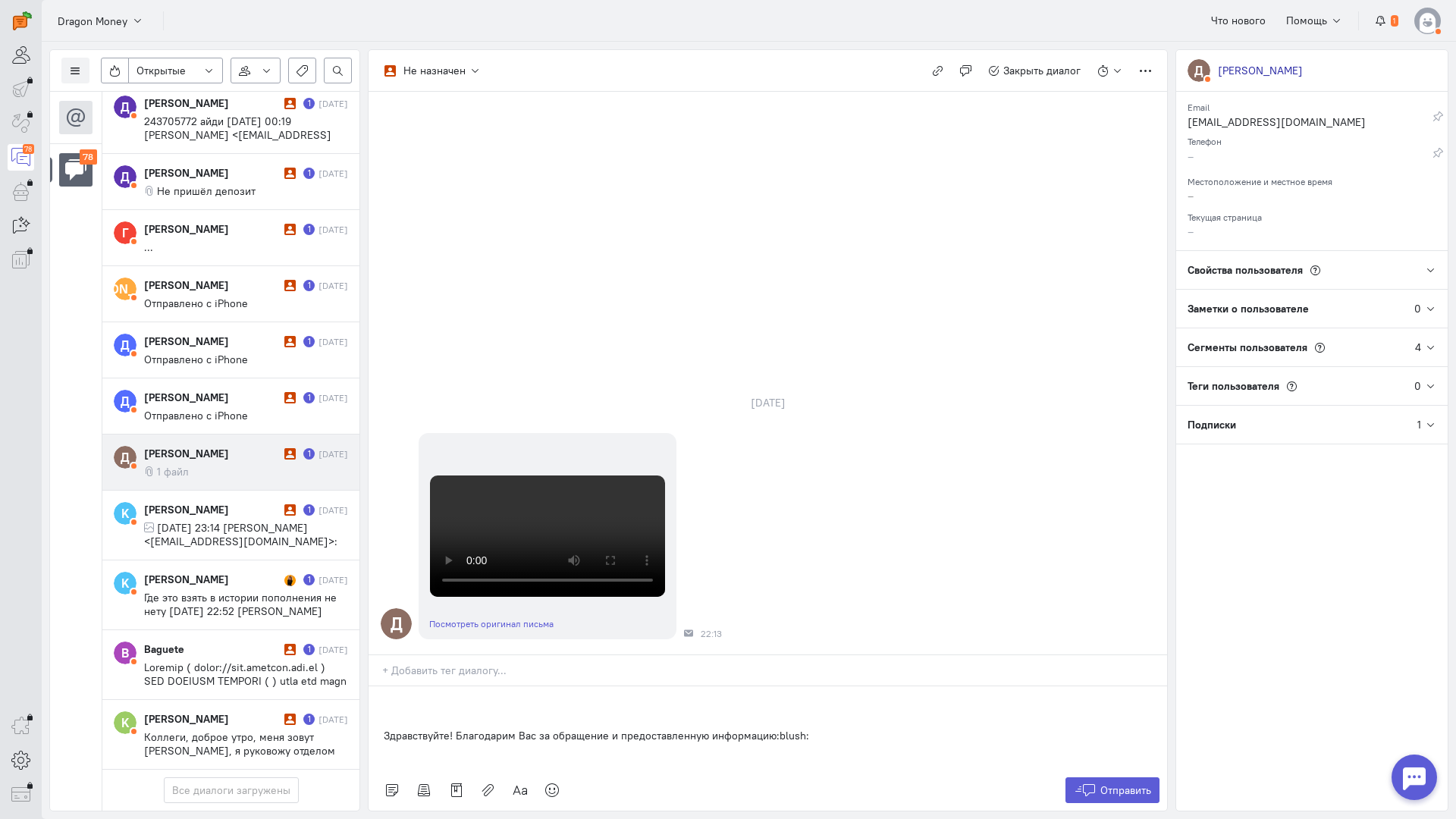
click at [377, 687] on div "Здравствуйте! Благодарим Вас за обращение и предоставленную информацию:blush:" at bounding box center [767, 728] width 798 height 83
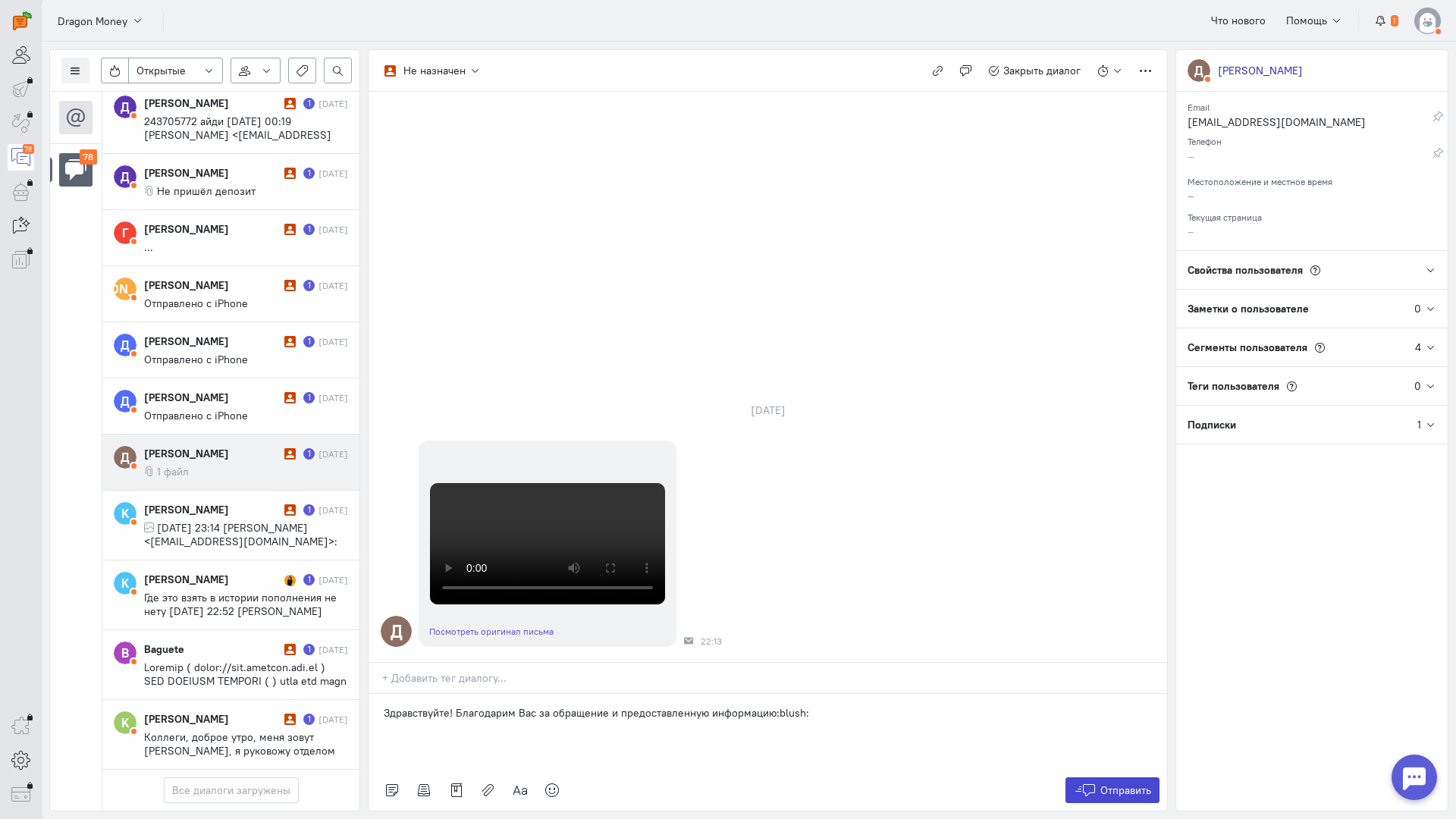
click at [1101, 784] on span "Отправить" at bounding box center [1125, 790] width 51 height 13
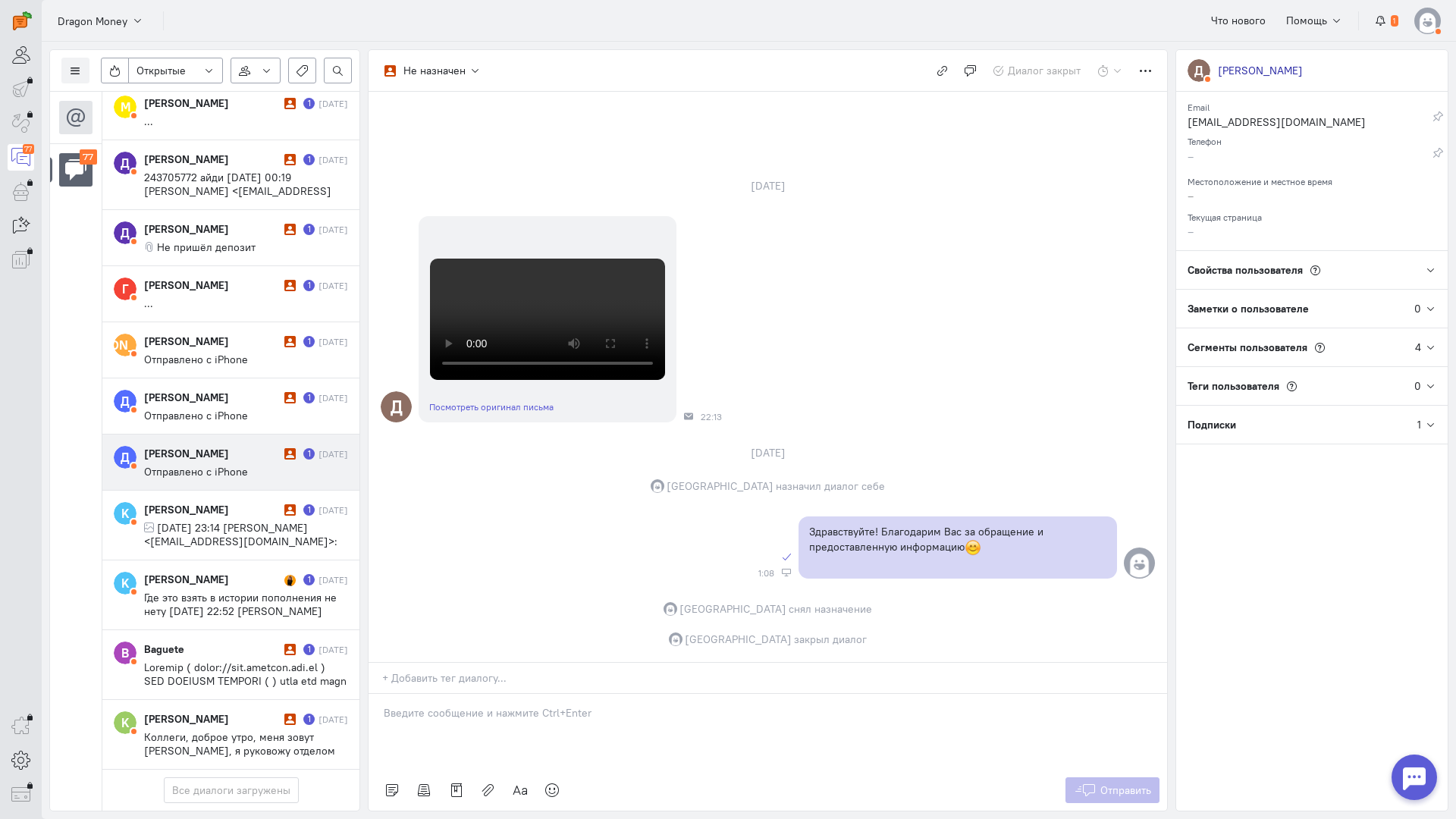
scroll to position [4731, 0]
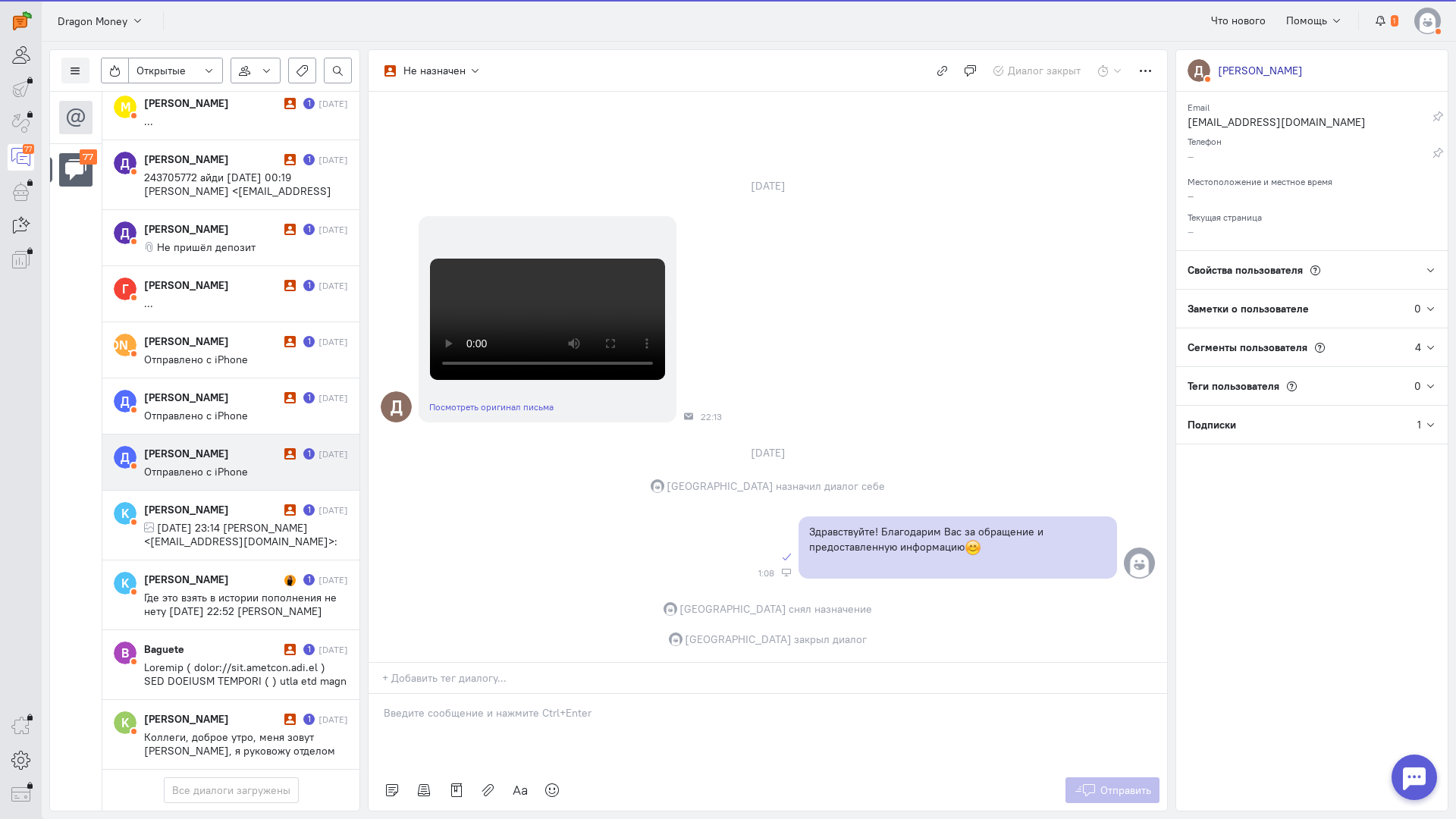
click at [232, 446] on div "[PERSON_NAME]" at bounding box center [212, 453] width 136 height 15
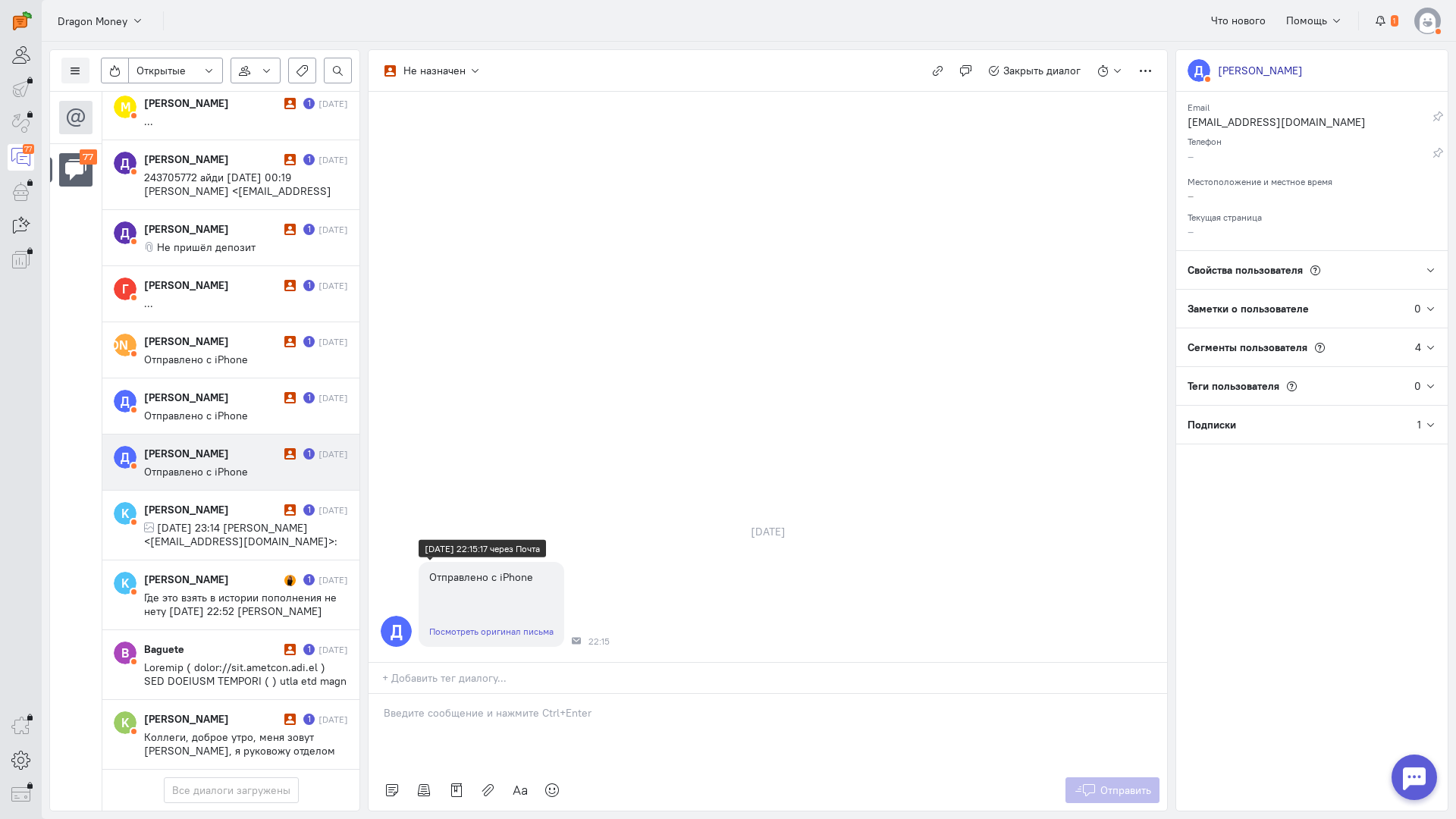
click at [478, 626] on link "Посмотреть оригинал письма" at bounding box center [491, 632] width 124 height 11
click at [456, 706] on p at bounding box center [767, 713] width 768 height 15
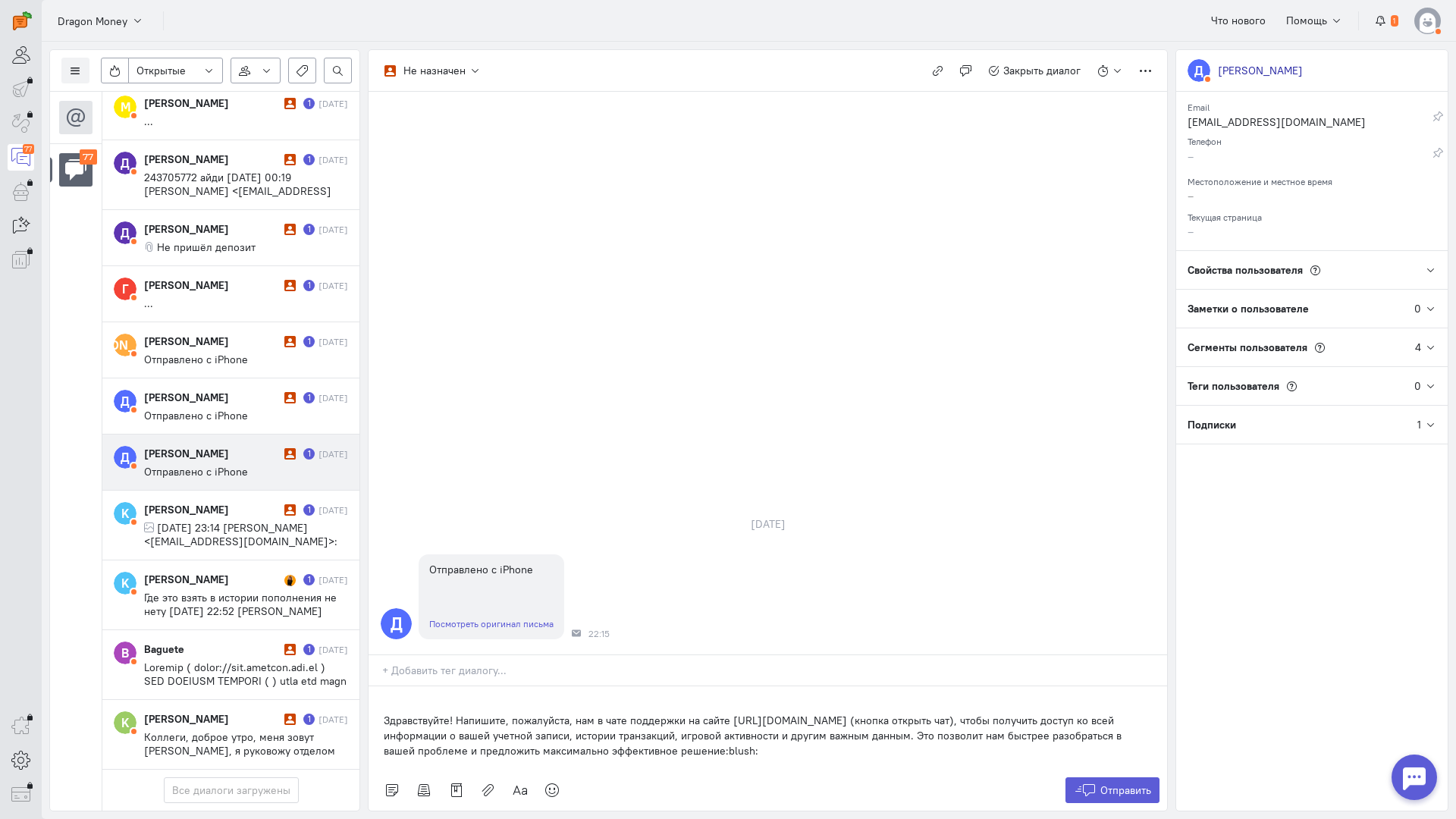
click at [375, 687] on div "Здравствуйте! Напишите, пожалуйста, нам в чате поддержки на сайте [URL][DOMAIN_…" at bounding box center [767, 728] width 798 height 83
click at [378, 687] on div "Здравствуйте! Напишите, пожалуйста, нам в чате поддержки на сайте [URL][DOMAIN_…" at bounding box center [767, 728] width 798 height 83
click at [385, 713] on p "Здравствуйте! Напишите, пожалуйста, нам в чате поддержки на сайте [URL][DOMAIN_…" at bounding box center [767, 736] width 768 height 46
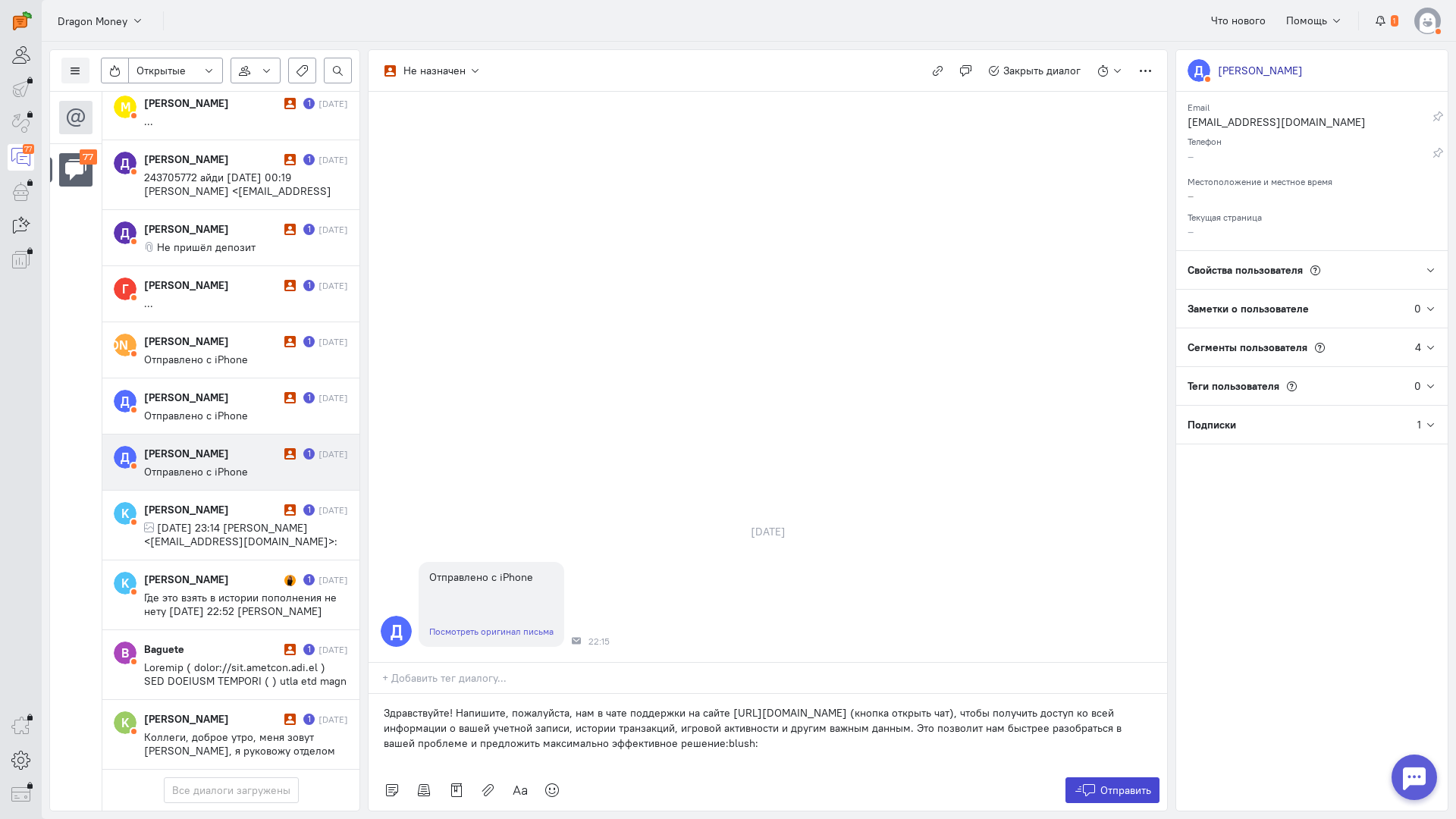
click at [1118, 777] on button "Отправить" at bounding box center [1112, 790] width 94 height 26
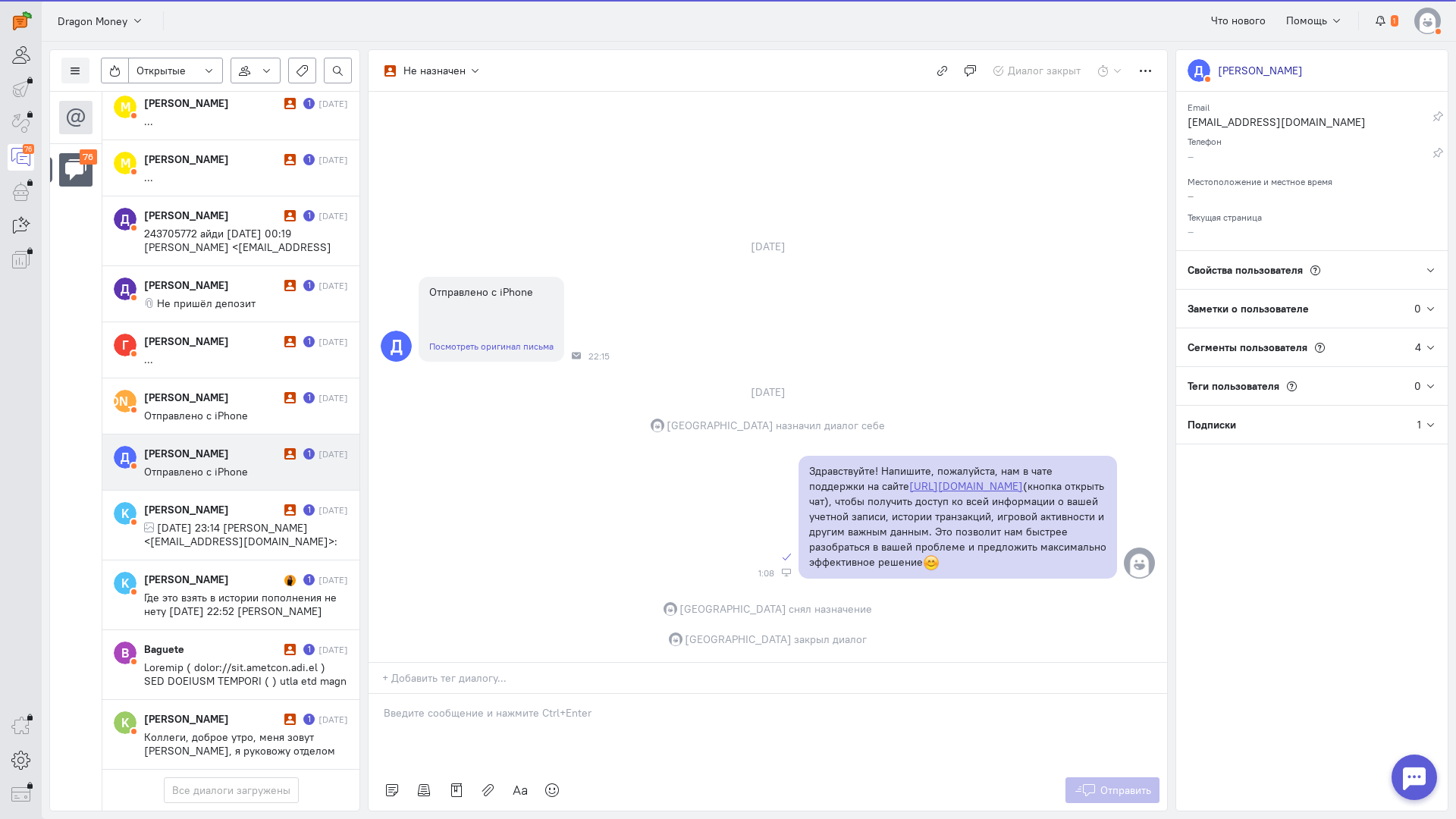
scroll to position [4664, 0]
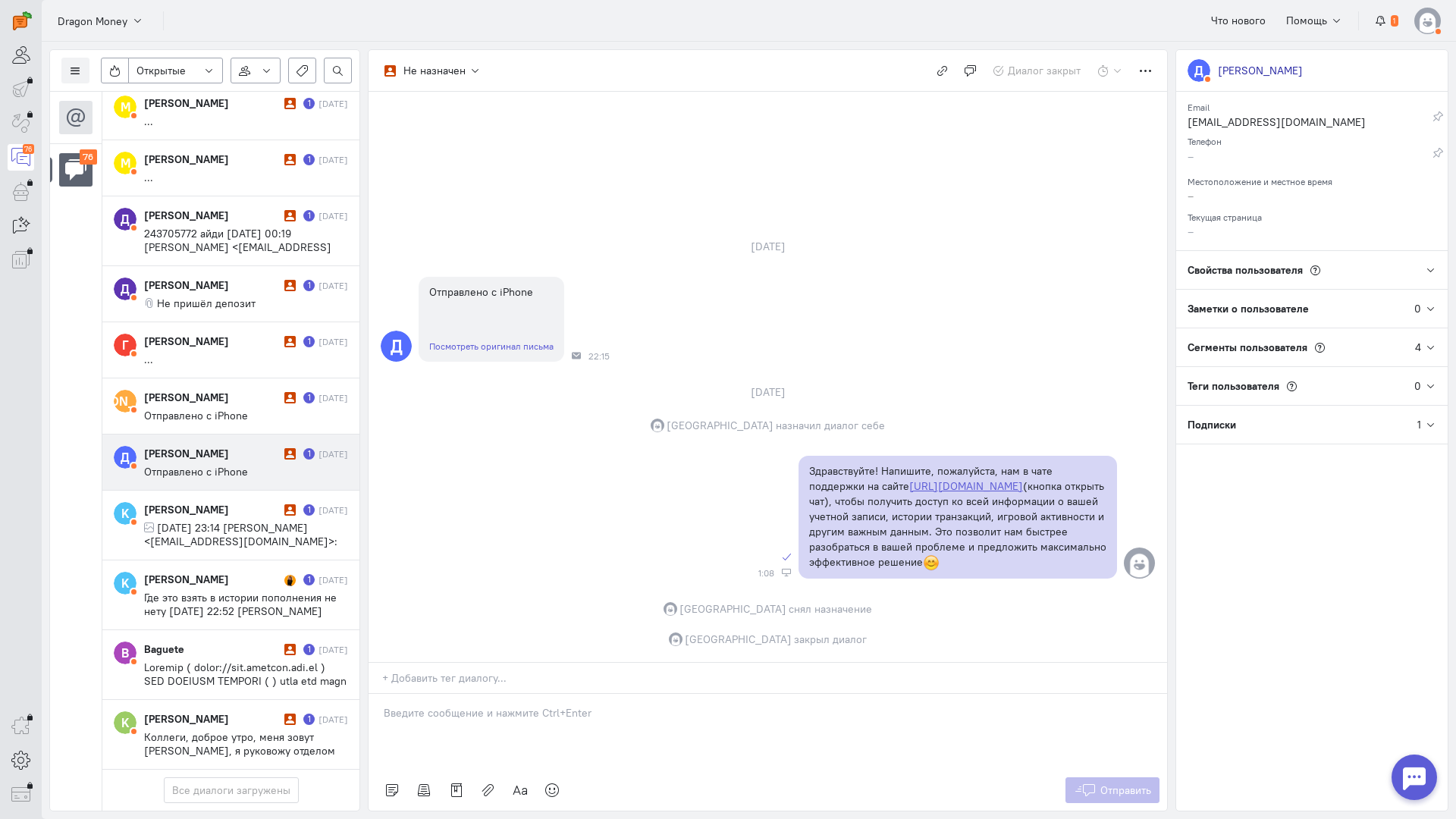
click at [236, 446] on div "[PERSON_NAME]" at bounding box center [212, 453] width 136 height 15
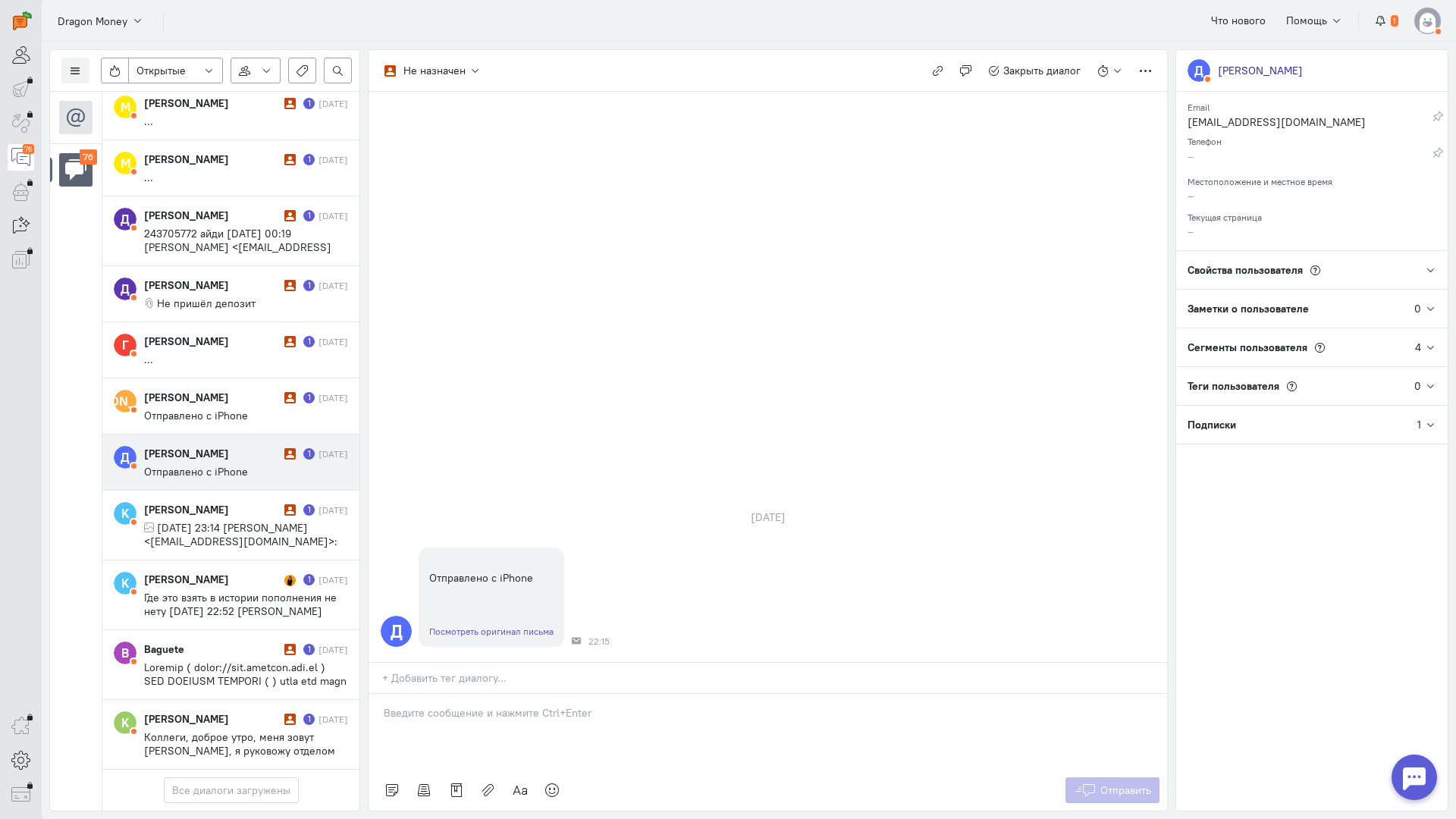
click at [464, 706] on p at bounding box center [767, 713] width 768 height 15
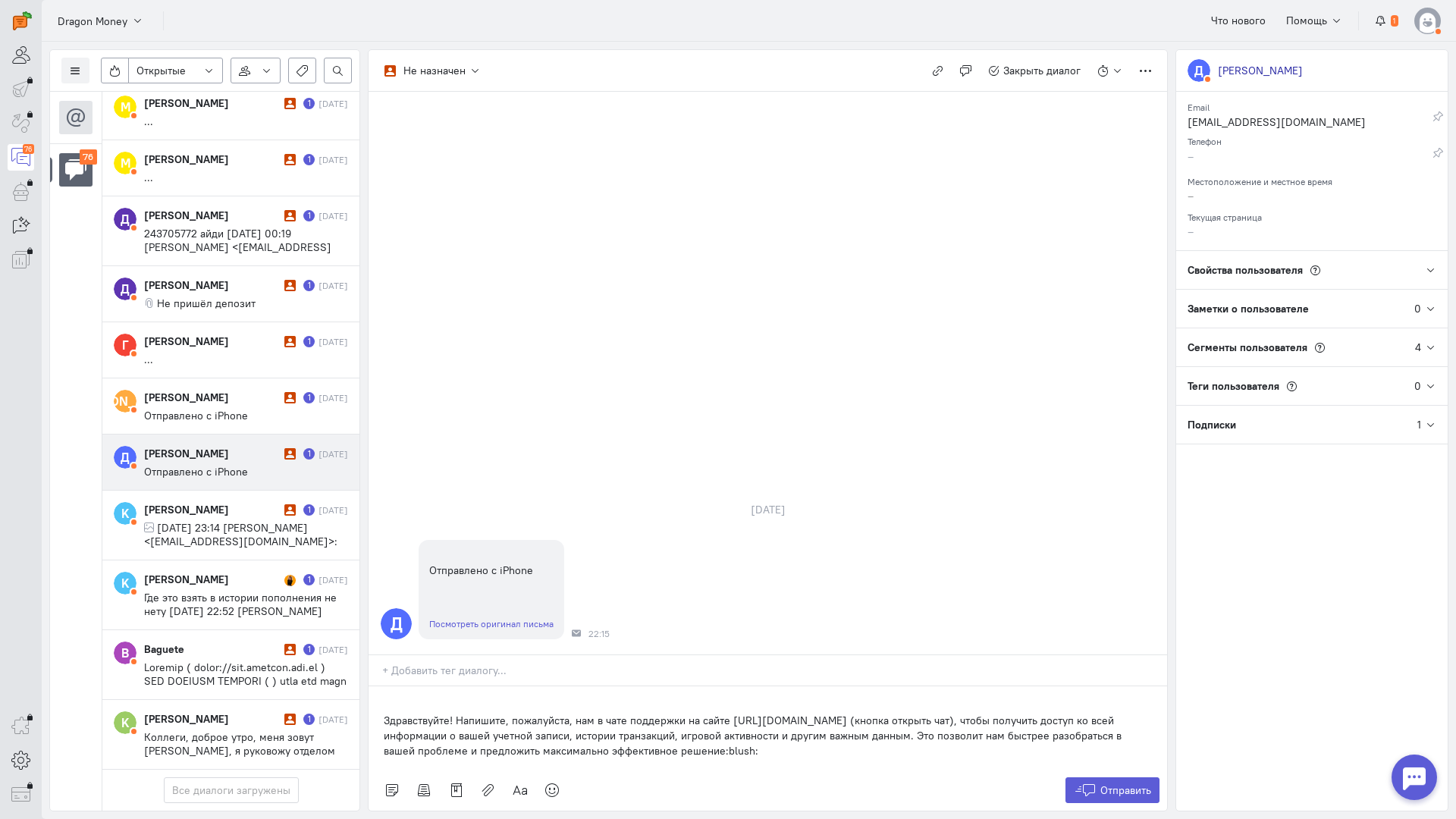
click at [382, 687] on div "Здравствуйте! Напишите, пожалуйста, нам в чате поддержки на сайте [URL][DOMAIN_…" at bounding box center [767, 728] width 798 height 83
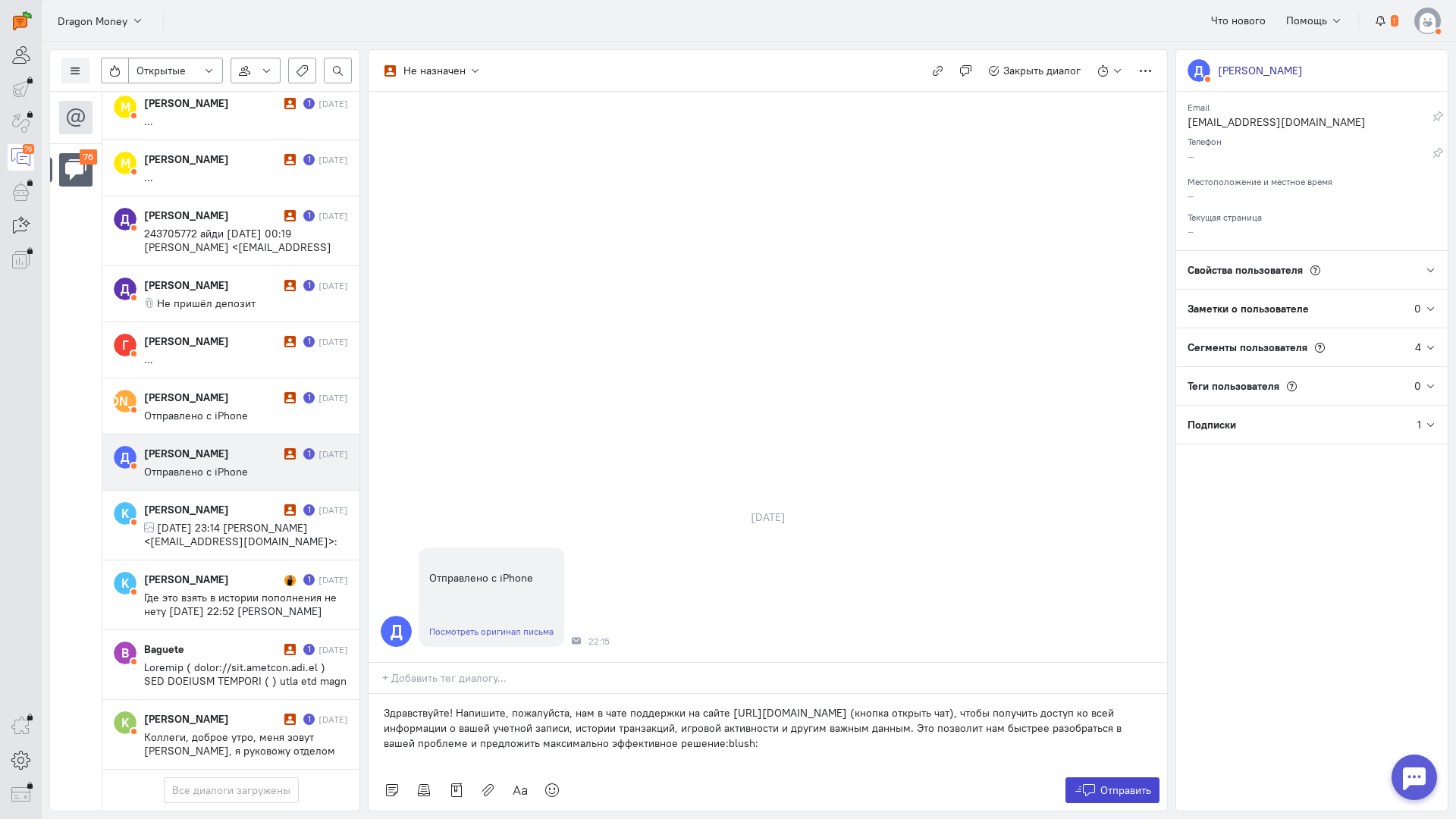
click at [1113, 784] on span "Отправить" at bounding box center [1125, 790] width 51 height 13
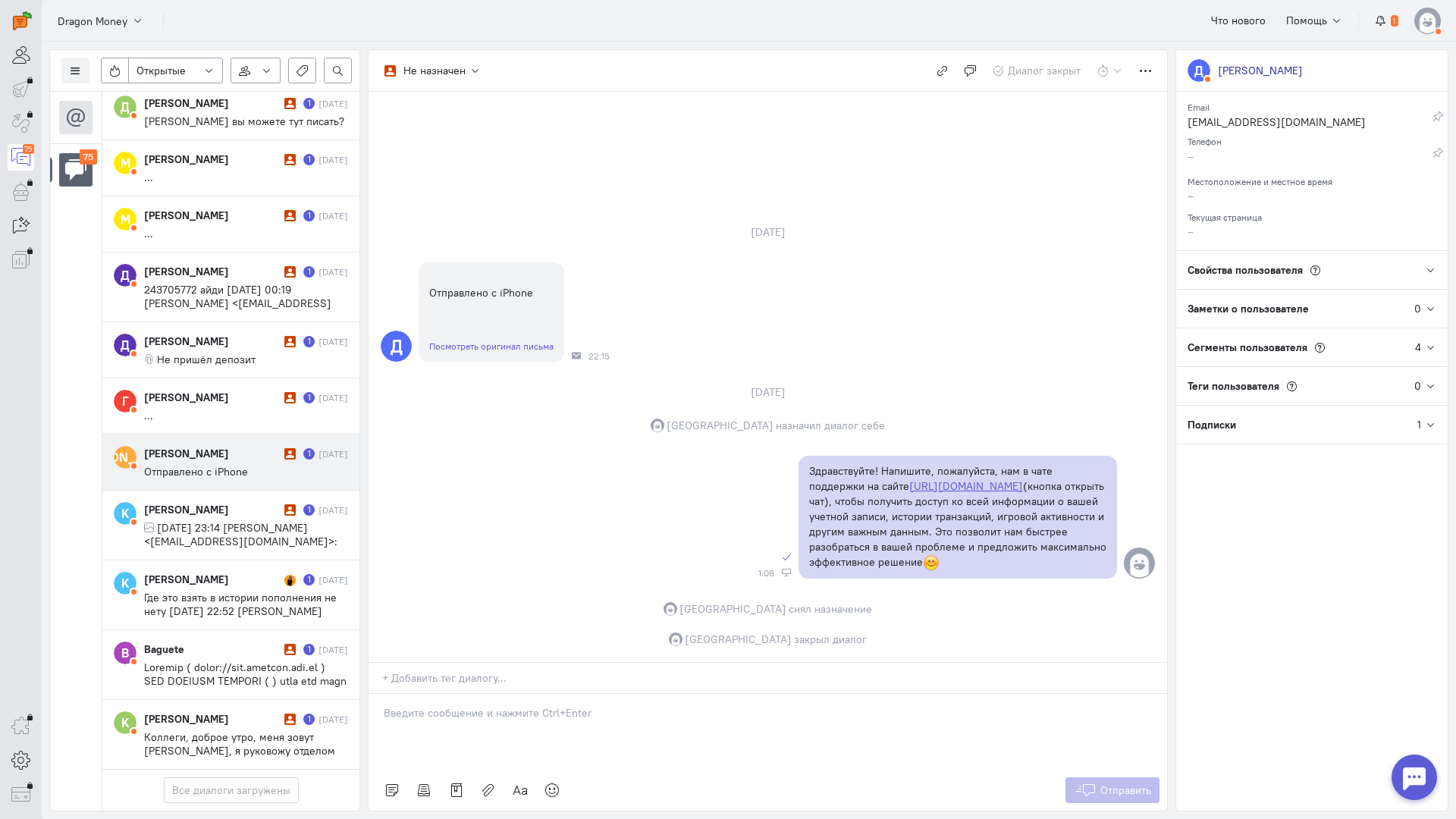
scroll to position [4608, 0]
click at [217, 465] on span "Отправлено с iPhone" at bounding box center [196, 472] width 104 height 13
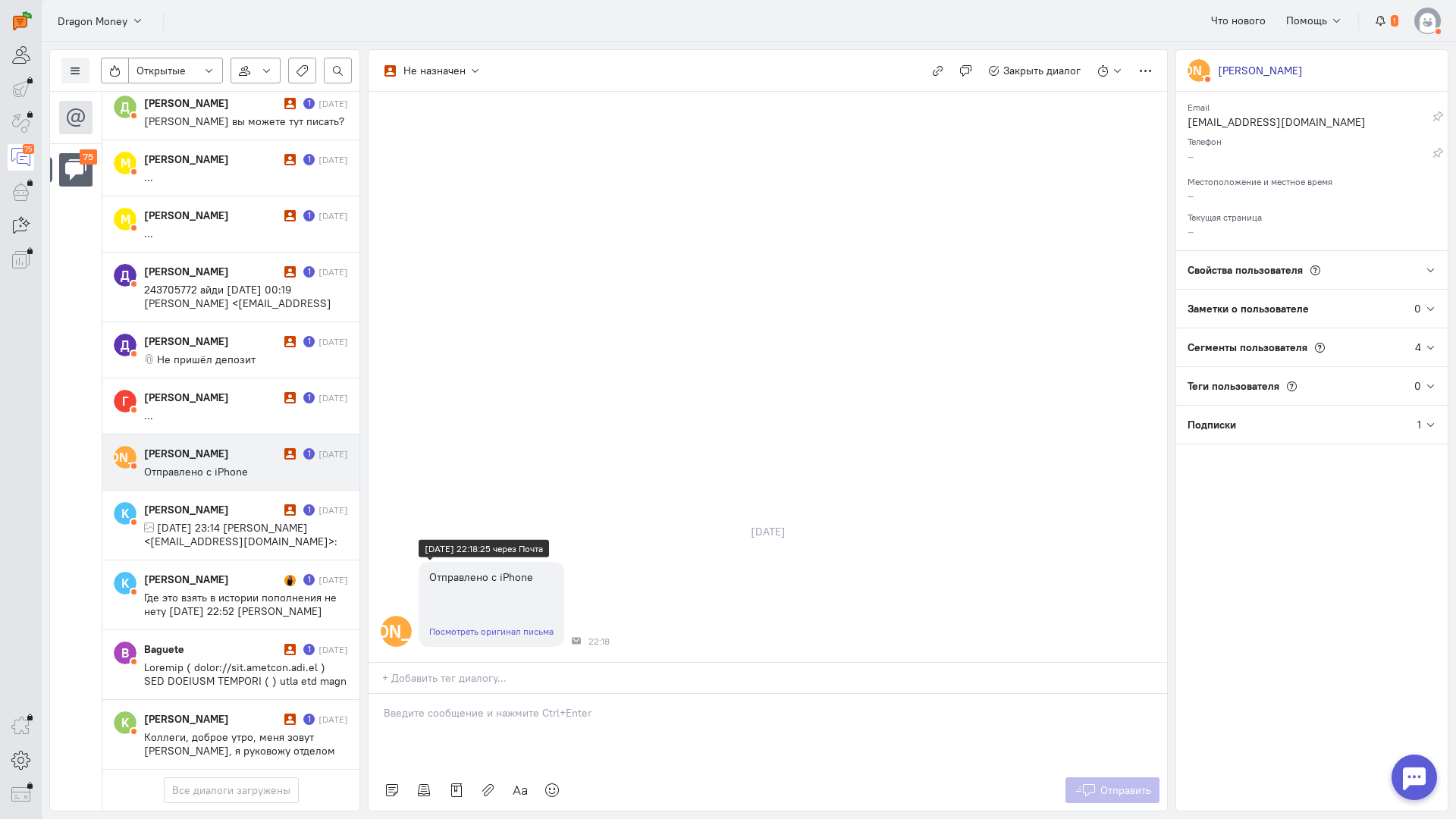
click at [460, 626] on link "Посмотреть оригинал письма" at bounding box center [491, 632] width 124 height 11
click at [455, 706] on p at bounding box center [767, 713] width 768 height 15
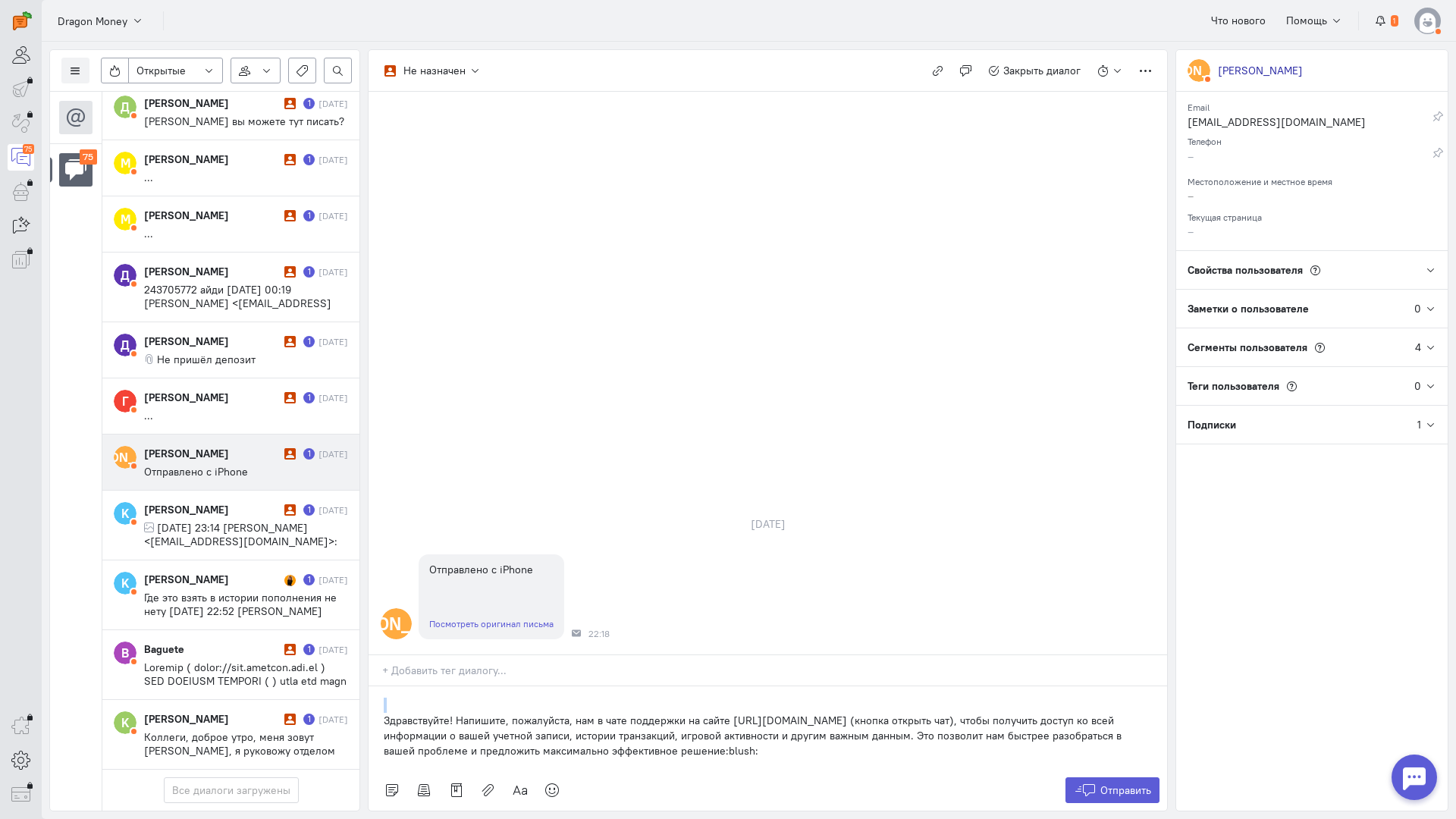
click at [379, 687] on div "Здравствуйте! Напишите, пожалуйста, нам в чате поддержки на сайте [URL][DOMAIN_…" at bounding box center [767, 728] width 798 height 83
click at [384, 713] on p "Здравствуйте! Напишите, пожалуйста, нам в чате поддержки на сайте [URL][DOMAIN_…" at bounding box center [767, 736] width 768 height 46
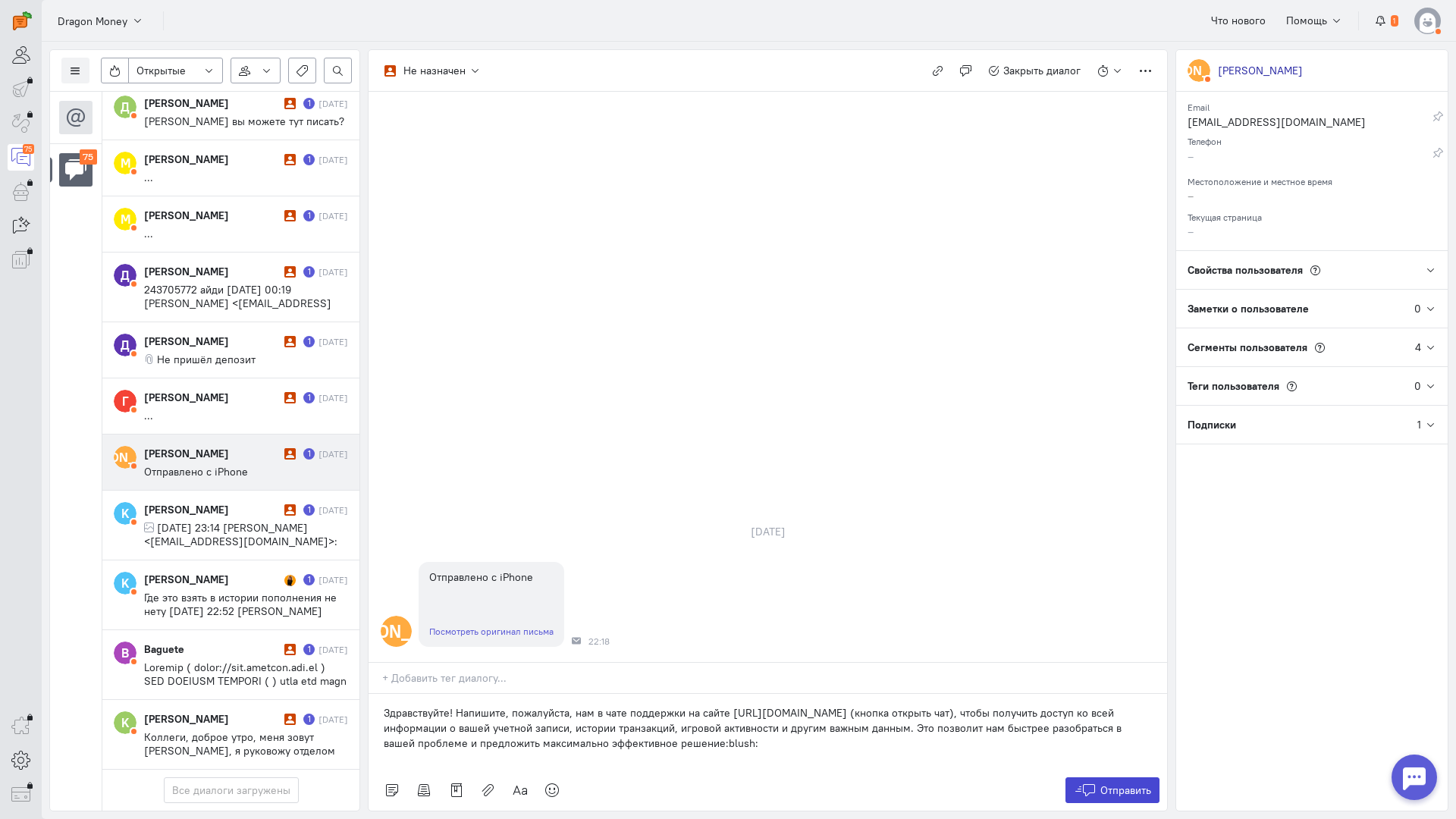
click at [1105, 777] on button "Отправить" at bounding box center [1112, 790] width 94 height 26
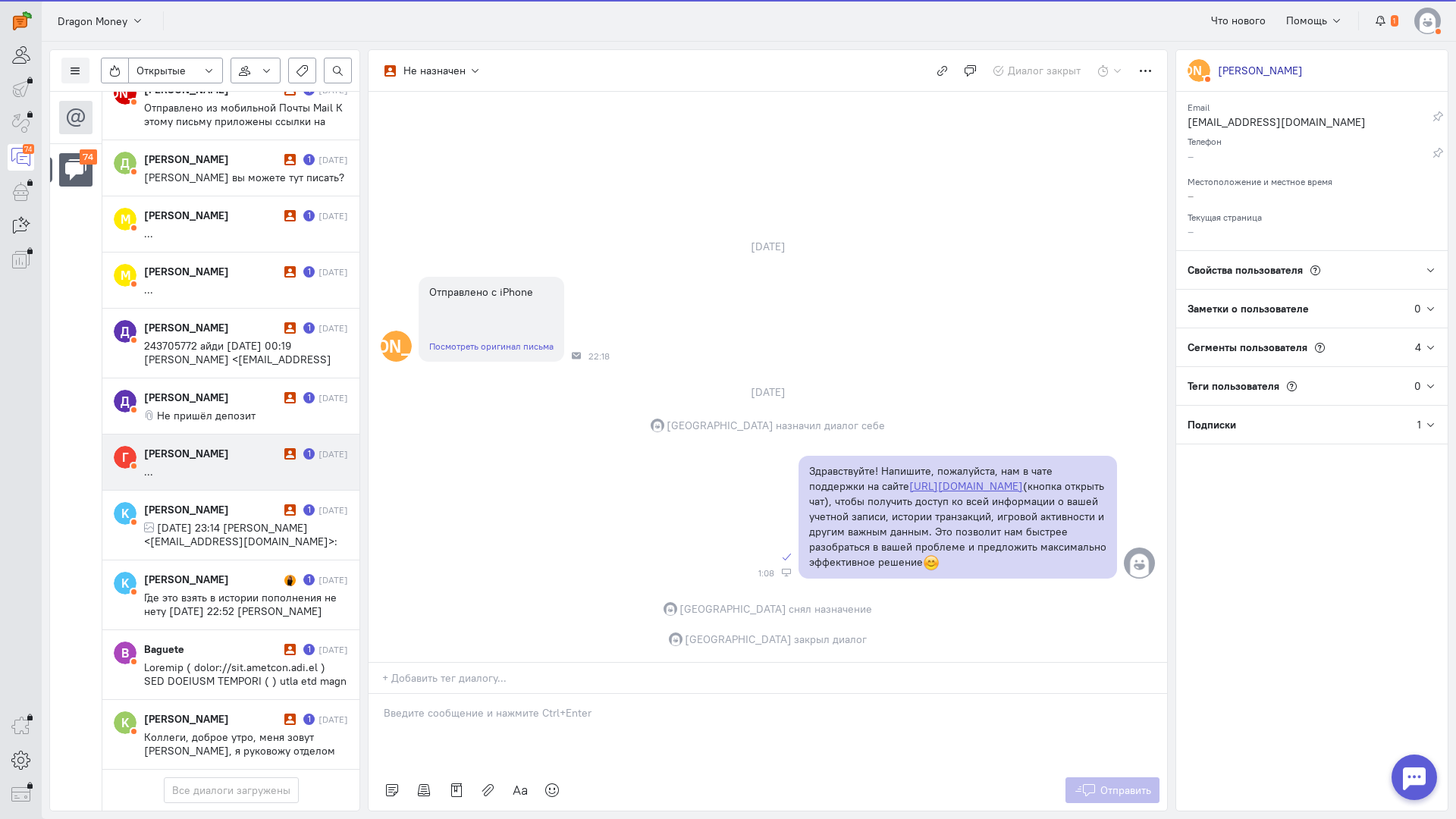
scroll to position [4540, 0]
click at [216, 446] on div "[PERSON_NAME]" at bounding box center [212, 453] width 136 height 15
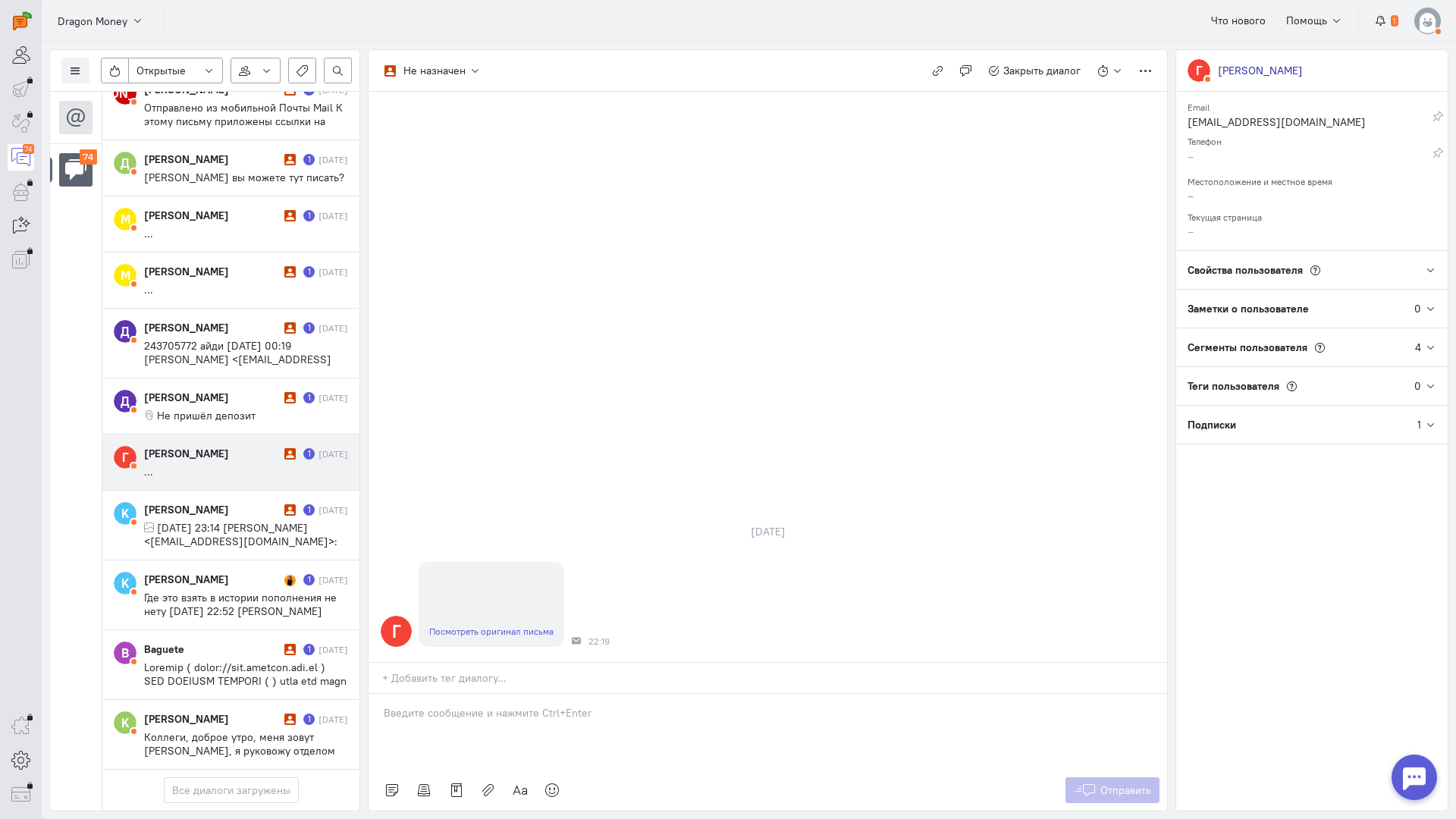
click at [472, 706] on p at bounding box center [767, 713] width 768 height 15
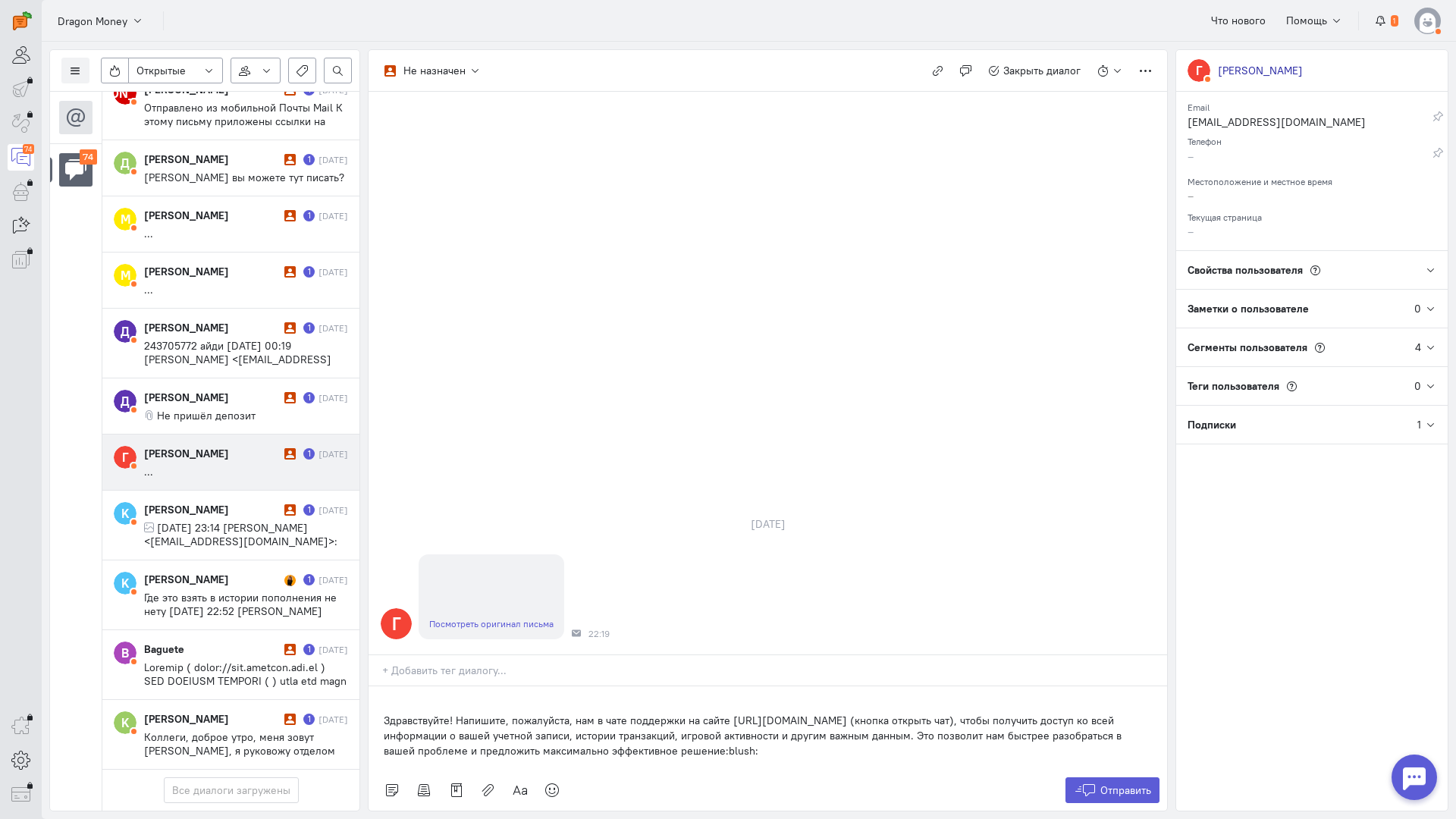
click at [376, 687] on div "Здравствуйте! Напишите, пожалуйста, нам в чате поддержки на сайте [URL][DOMAIN_…" at bounding box center [767, 728] width 798 height 83
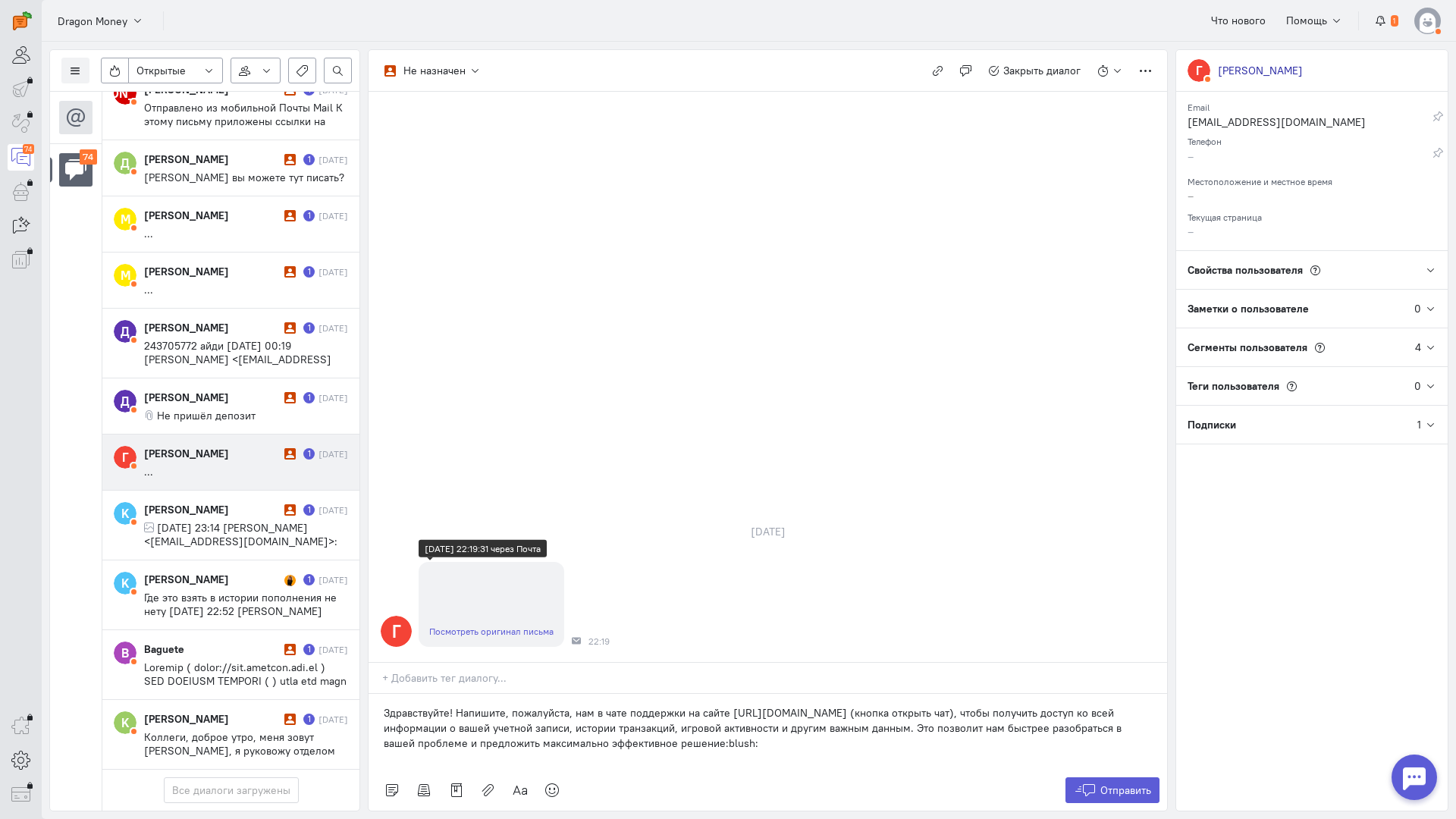
click at [508, 626] on link "Посмотреть оригинал письма" at bounding box center [491, 632] width 124 height 11
drag, startPoint x: 752, startPoint y: 658, endPoint x: 367, endPoint y: 617, distance: 387.2
click at [283, 595] on div "Список пользователей Включить темную тему Открытые Открытые диалоги Отложенные …" at bounding box center [748, 430] width 1414 height 777
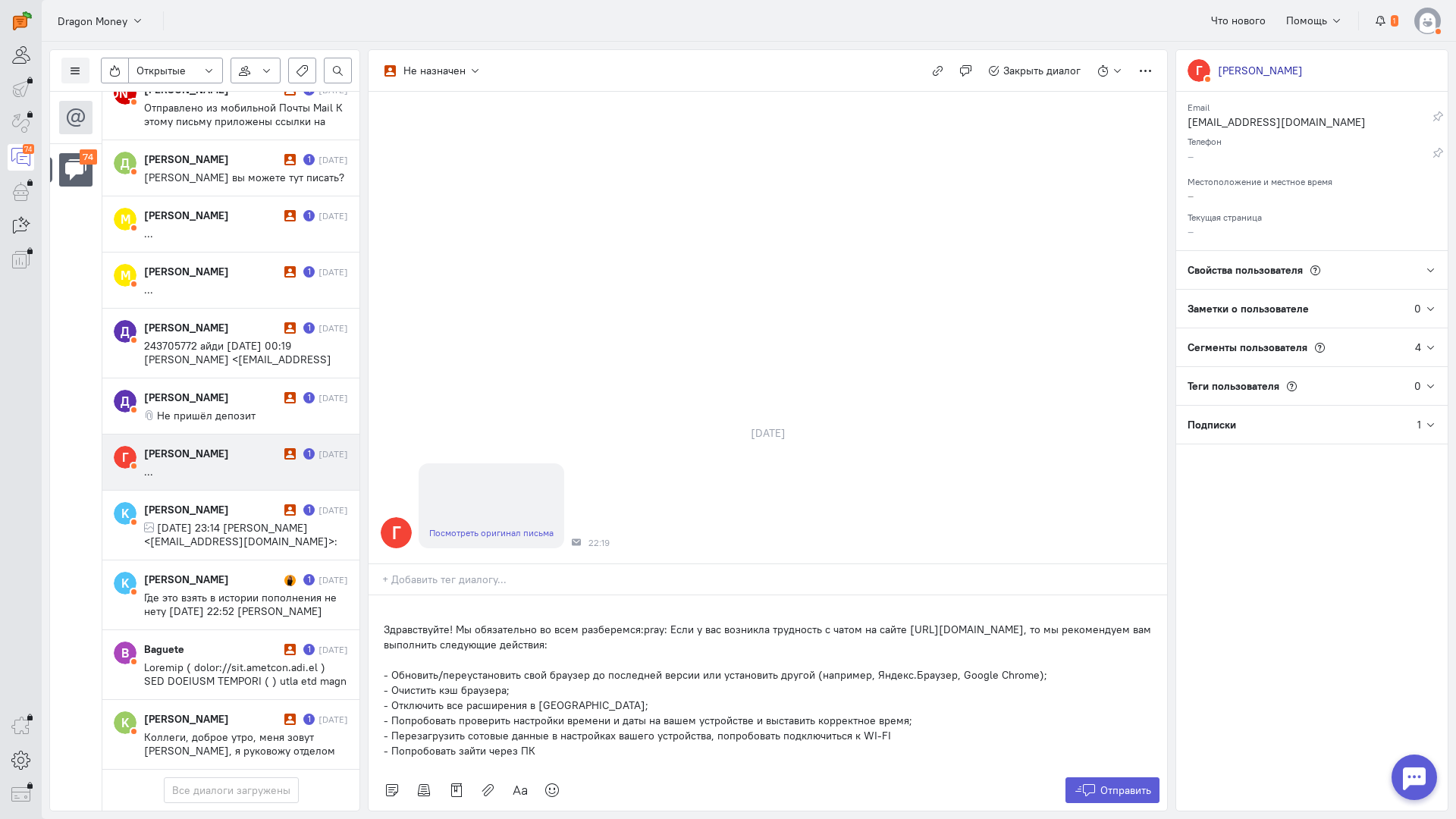
click at [377, 595] on div "Здравствуйте! Мы обязательно во всем разберемся:pray: Если у вас возникла трудн…" at bounding box center [767, 683] width 798 height 175
click at [1119, 784] on span "Отправить" at bounding box center [1125, 790] width 51 height 13
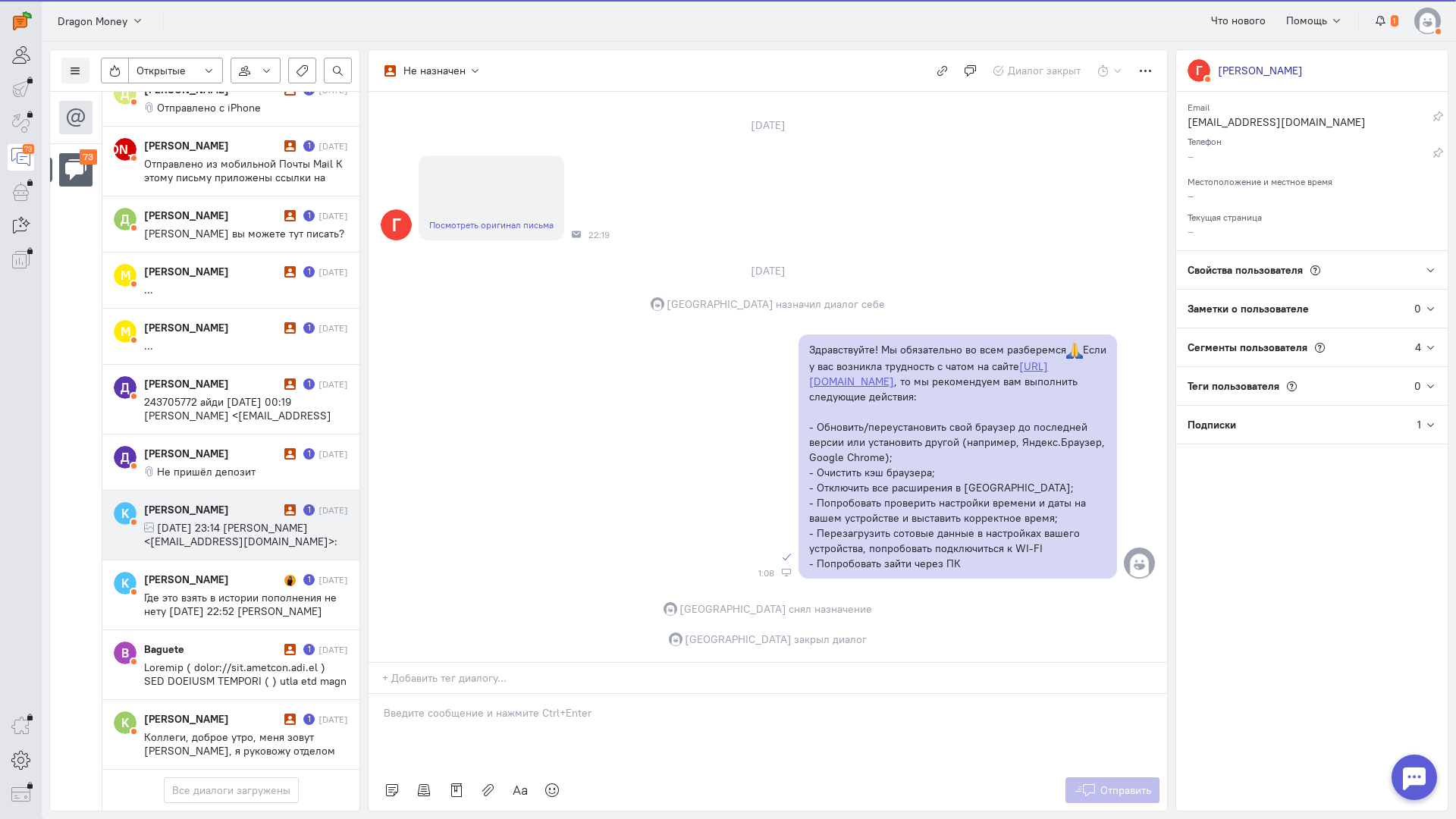
scroll to position [4472, 0]
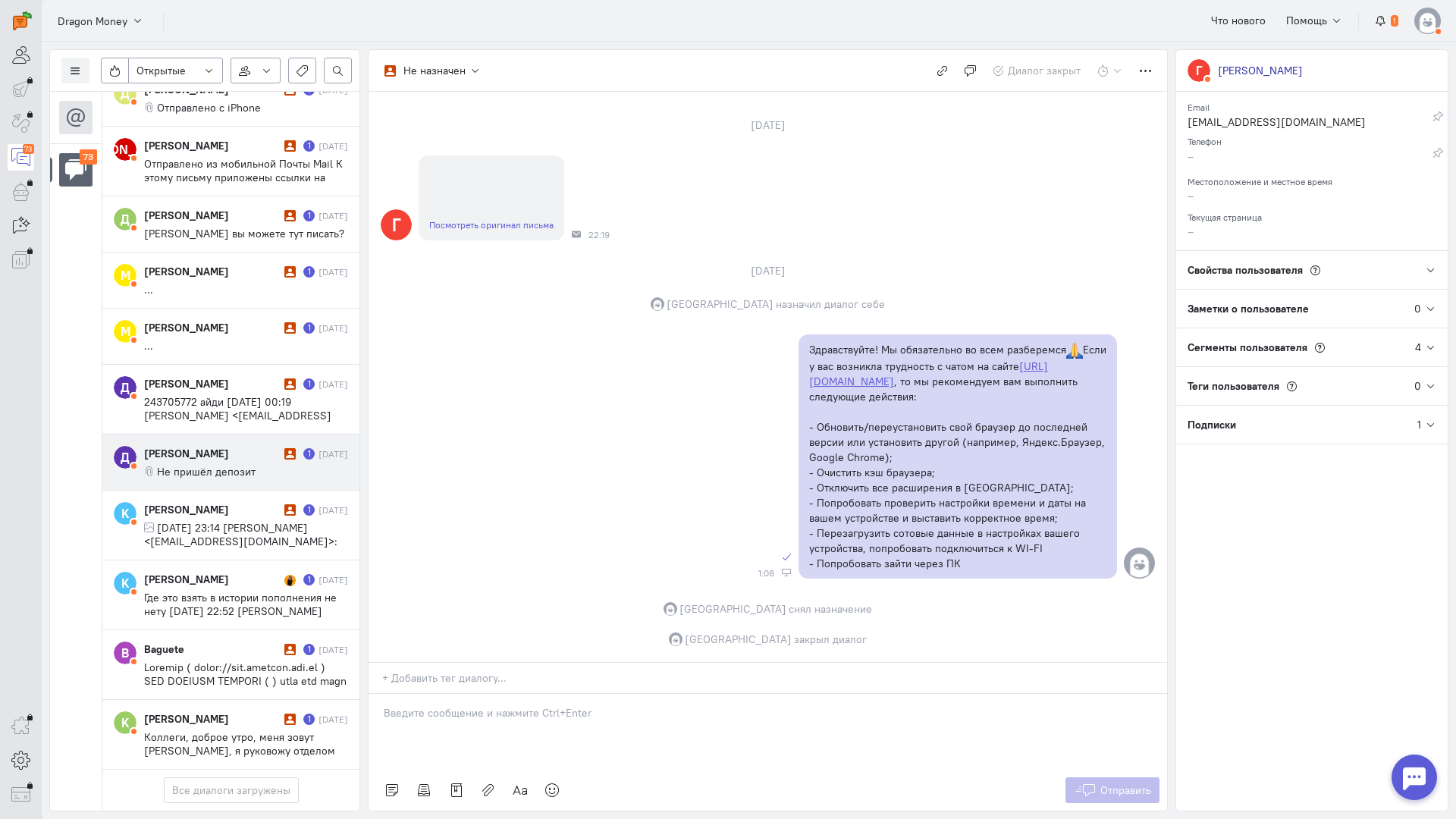
click at [231, 435] on cq-conversation-card "Д [PERSON_NAME] 1 [DATE] Не пришёл депозит" at bounding box center [231, 462] width 257 height 56
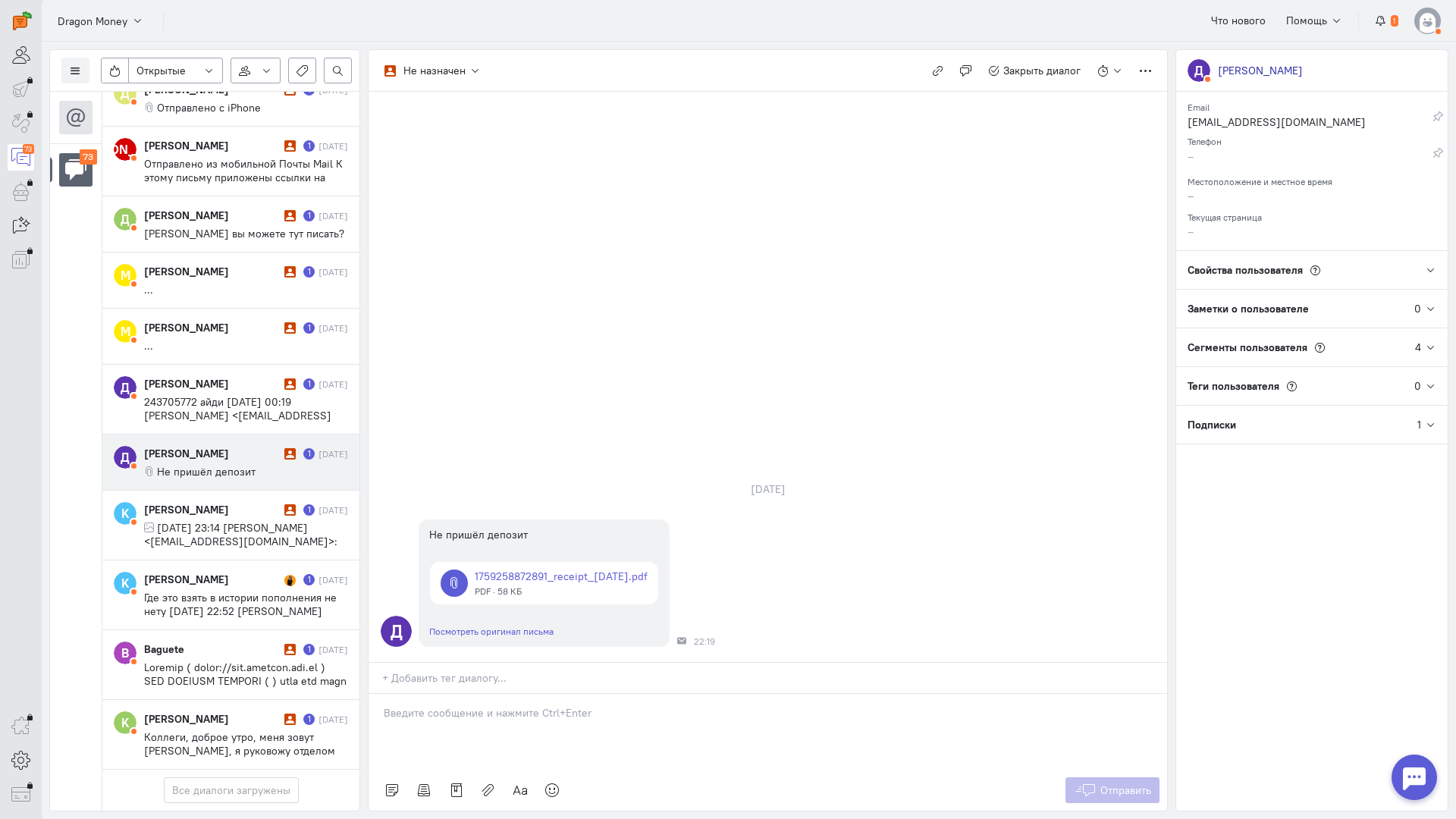
click at [436, 706] on p at bounding box center [767, 713] width 768 height 15
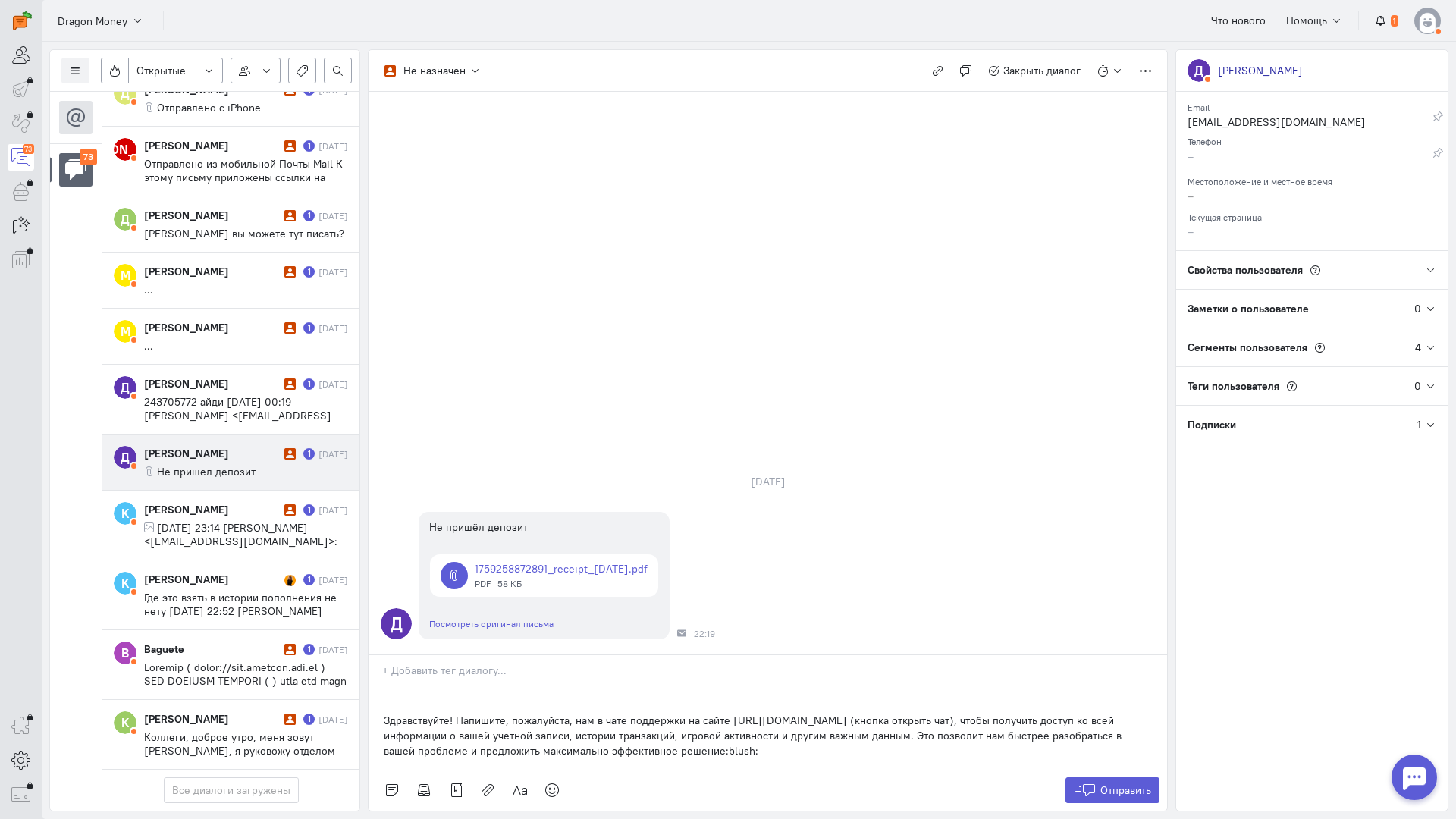
click at [376, 687] on div "Здравствуйте! Напишите, пожалуйста, нам в чате поддержки на сайте [URL][DOMAIN_…" at bounding box center [767, 728] width 798 height 83
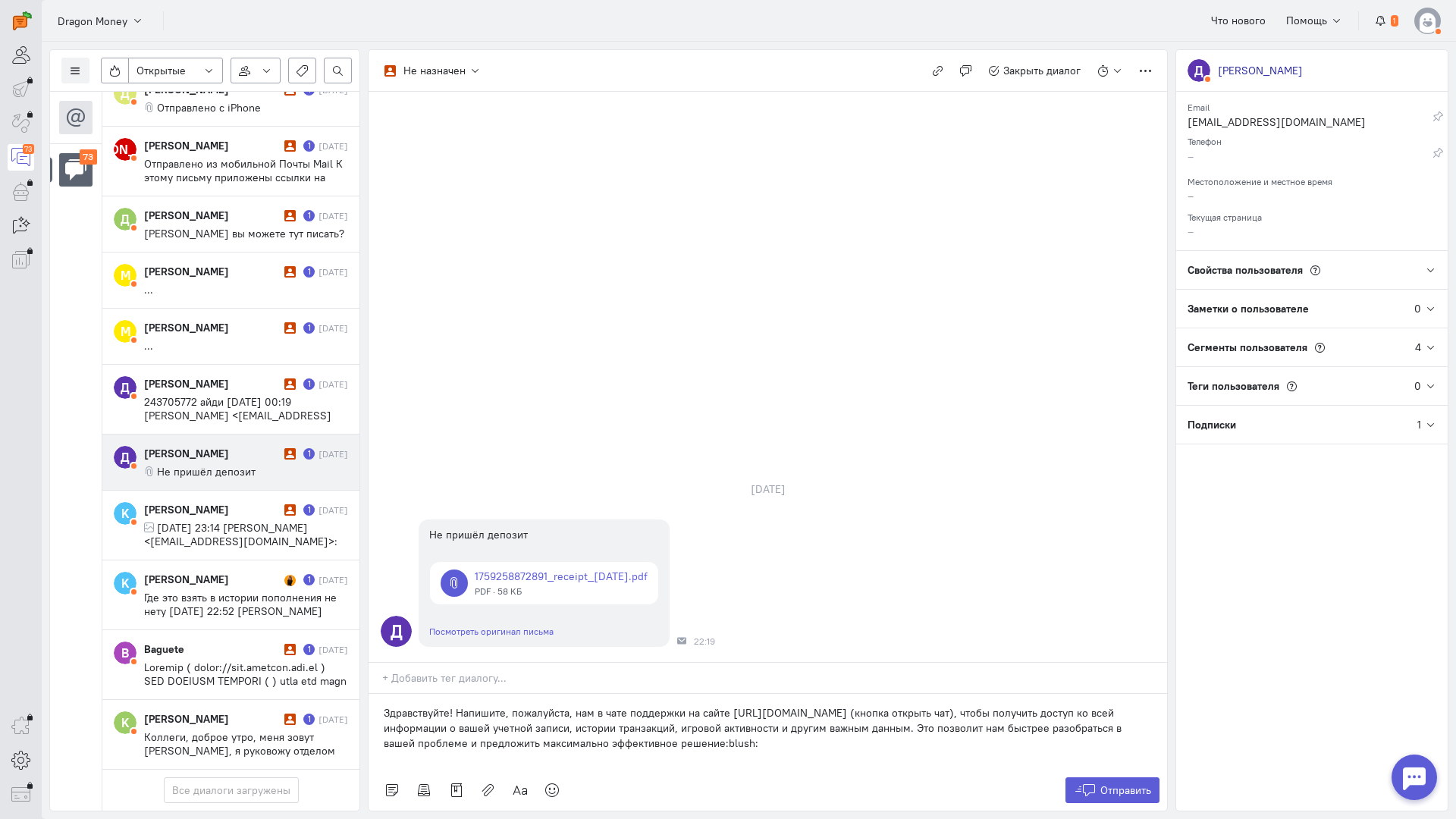
click at [1099, 770] on div "Отправить" at bounding box center [767, 791] width 798 height 41
click at [1092, 783] on icon at bounding box center [1085, 790] width 23 height 15
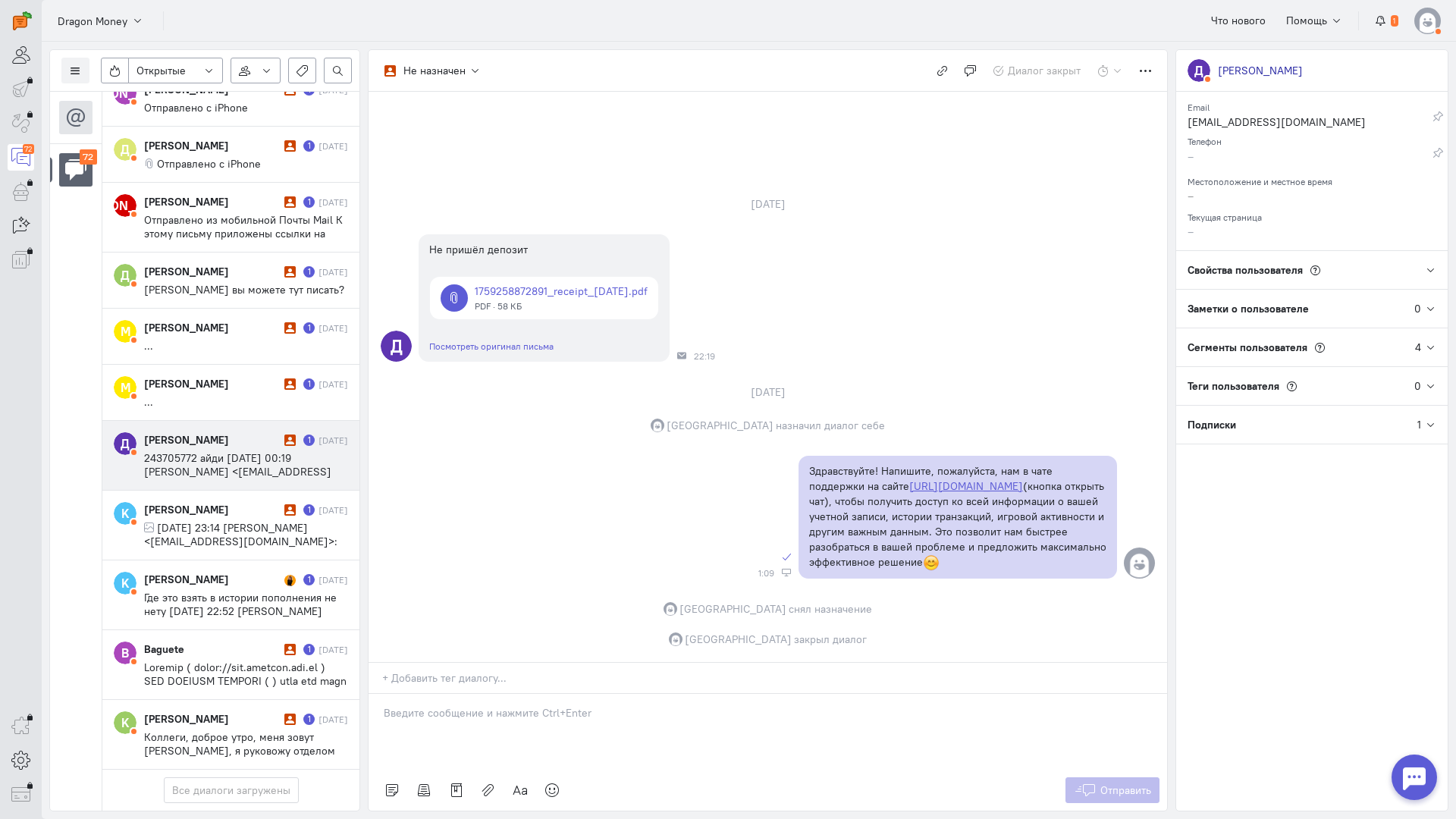
scroll to position [4417, 0]
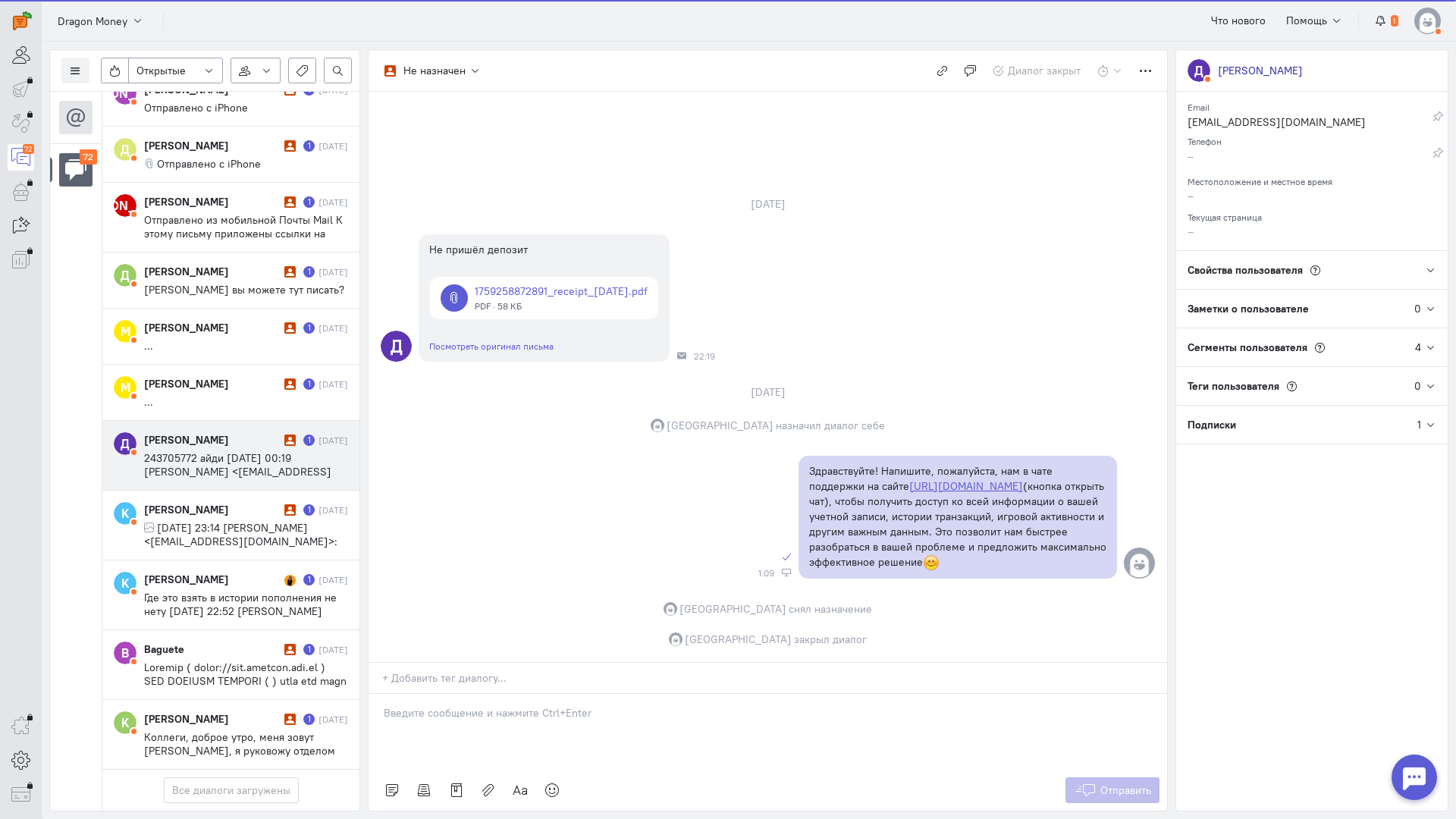
click at [213, 451] on span "243705772 айди [DATE] 00:19 [PERSON_NAME] <[EMAIL_ADDRESS][DOMAIN_NAME]>:" at bounding box center [238, 472] width 187 height 41
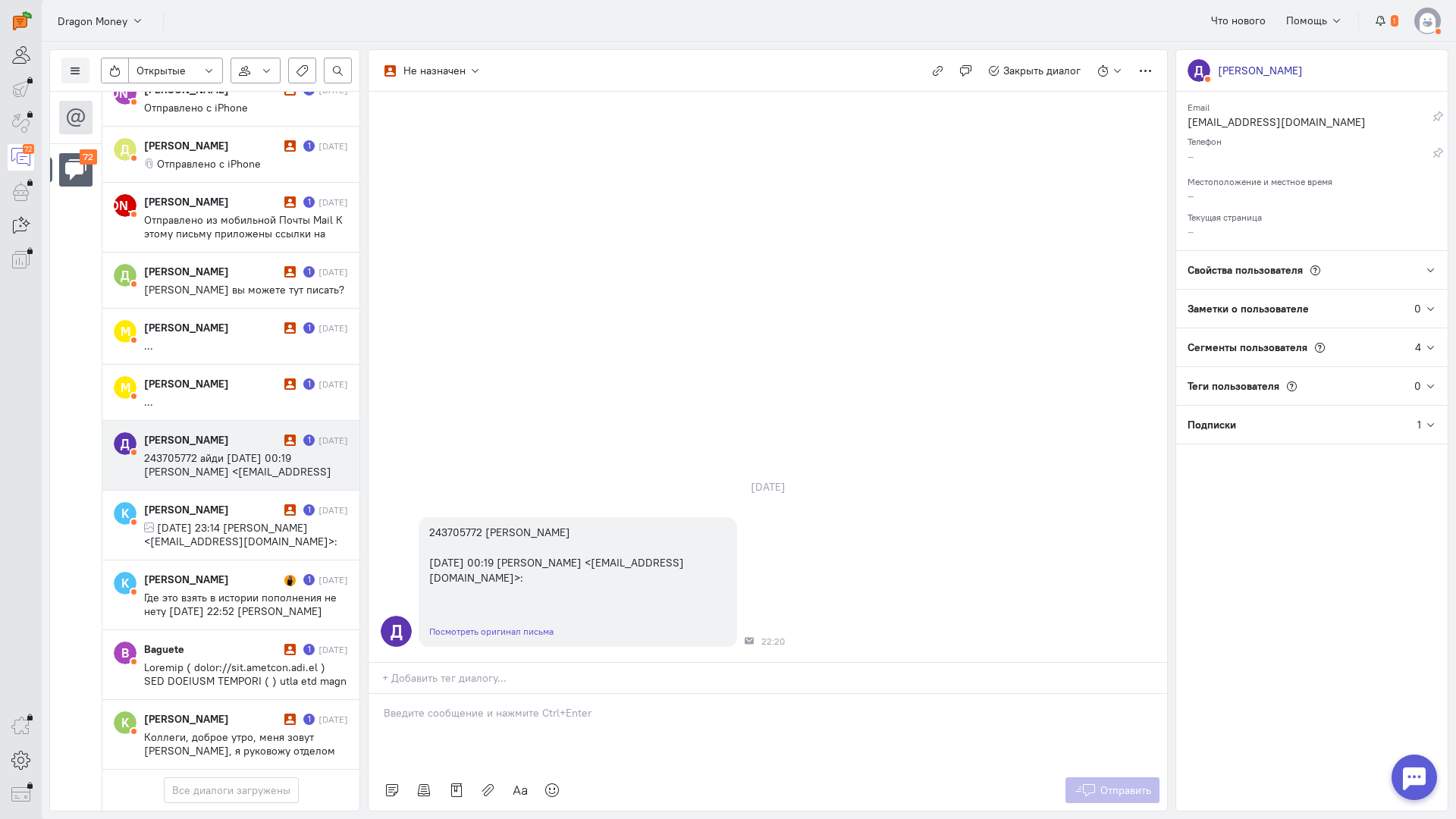
click at [435, 706] on p at bounding box center [767, 713] width 768 height 15
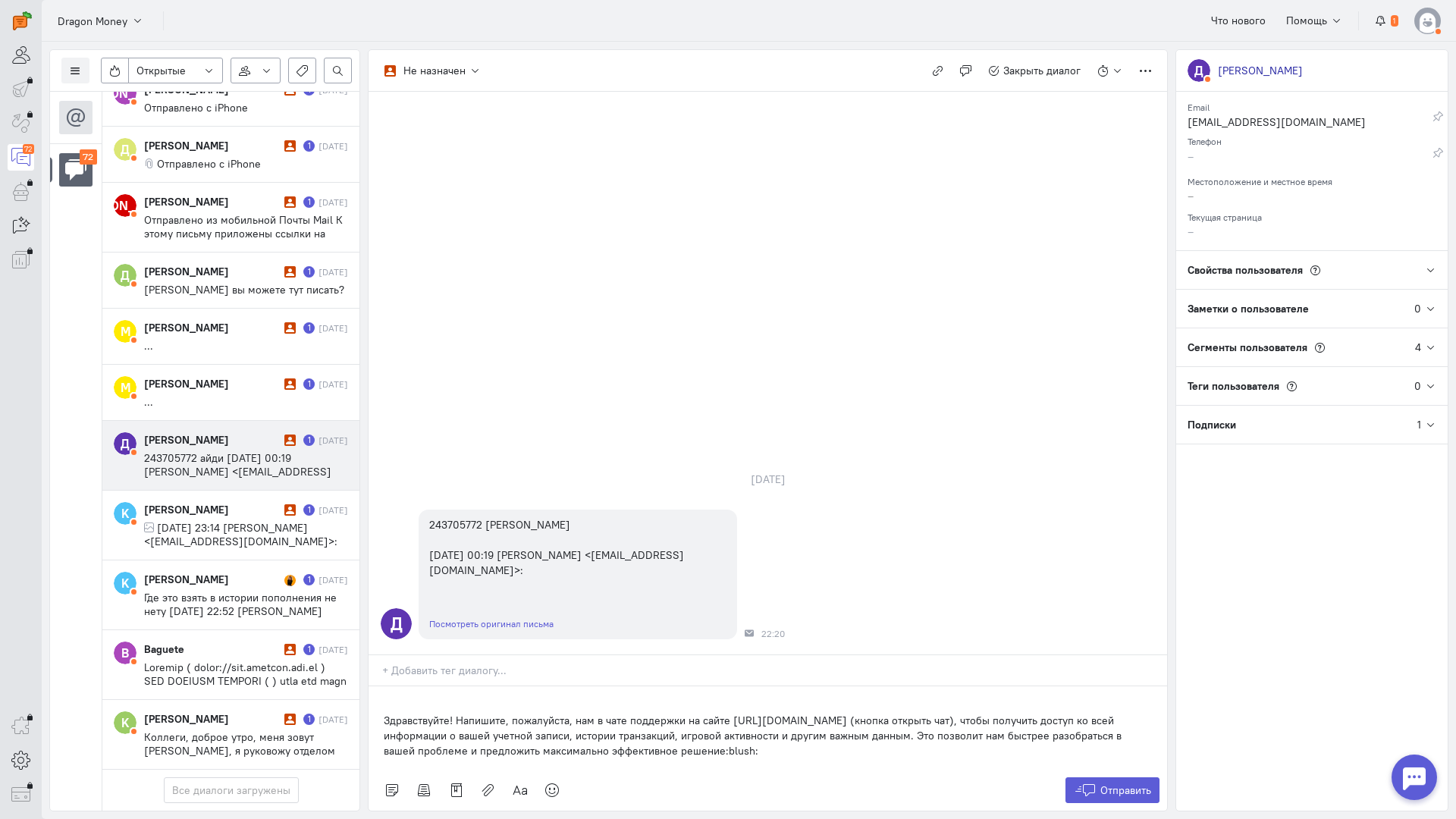
click at [382, 687] on div "Здравствуйте! Напишите, пожалуйста, нам в чате поддержки на сайте [URL][DOMAIN_…" at bounding box center [767, 728] width 798 height 83
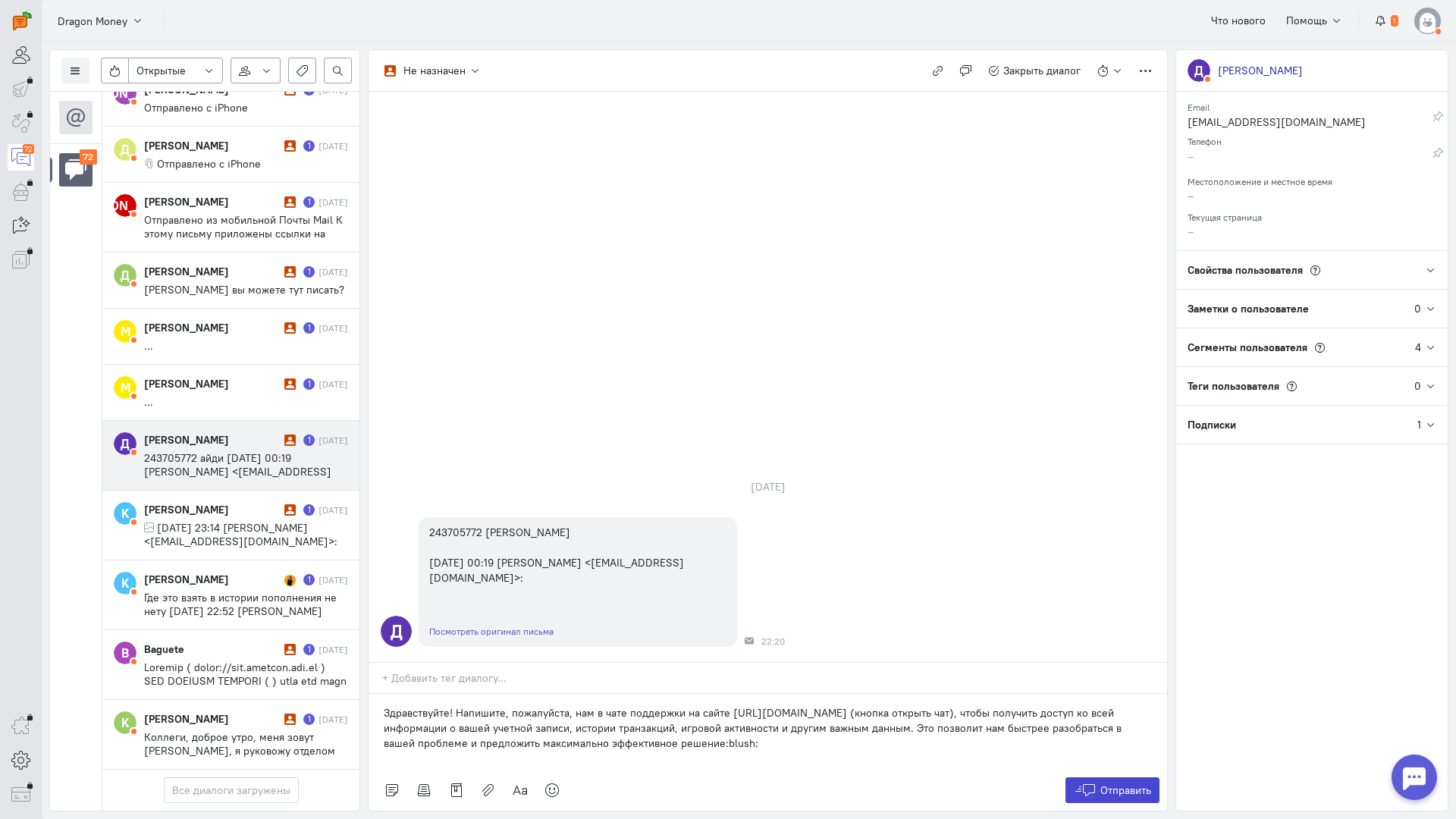
click at [1135, 784] on span "Отправить" at bounding box center [1125, 790] width 51 height 13
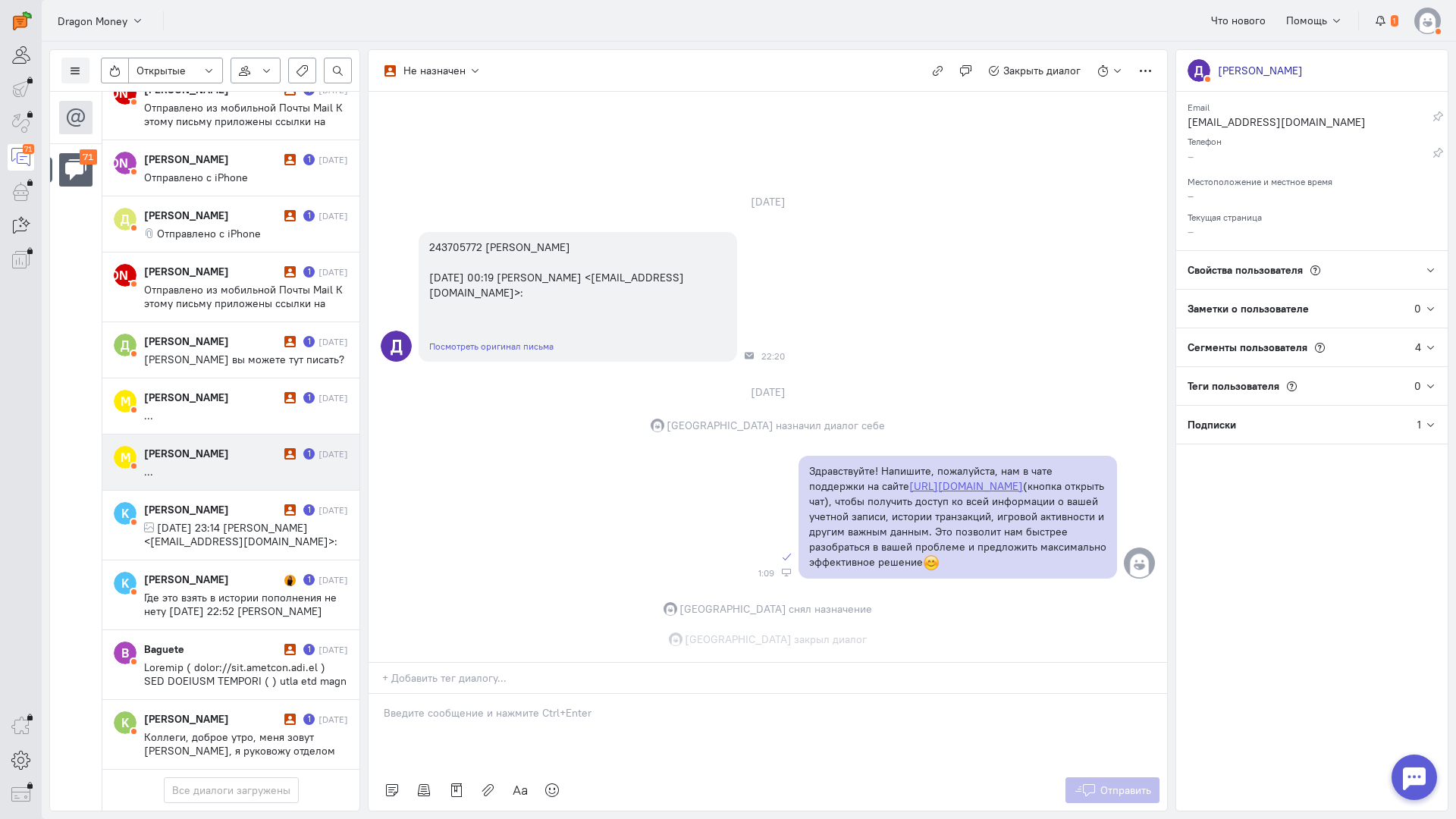
scroll to position [4335, 0]
click at [227, 446] on div "[PERSON_NAME]" at bounding box center [212, 453] width 136 height 15
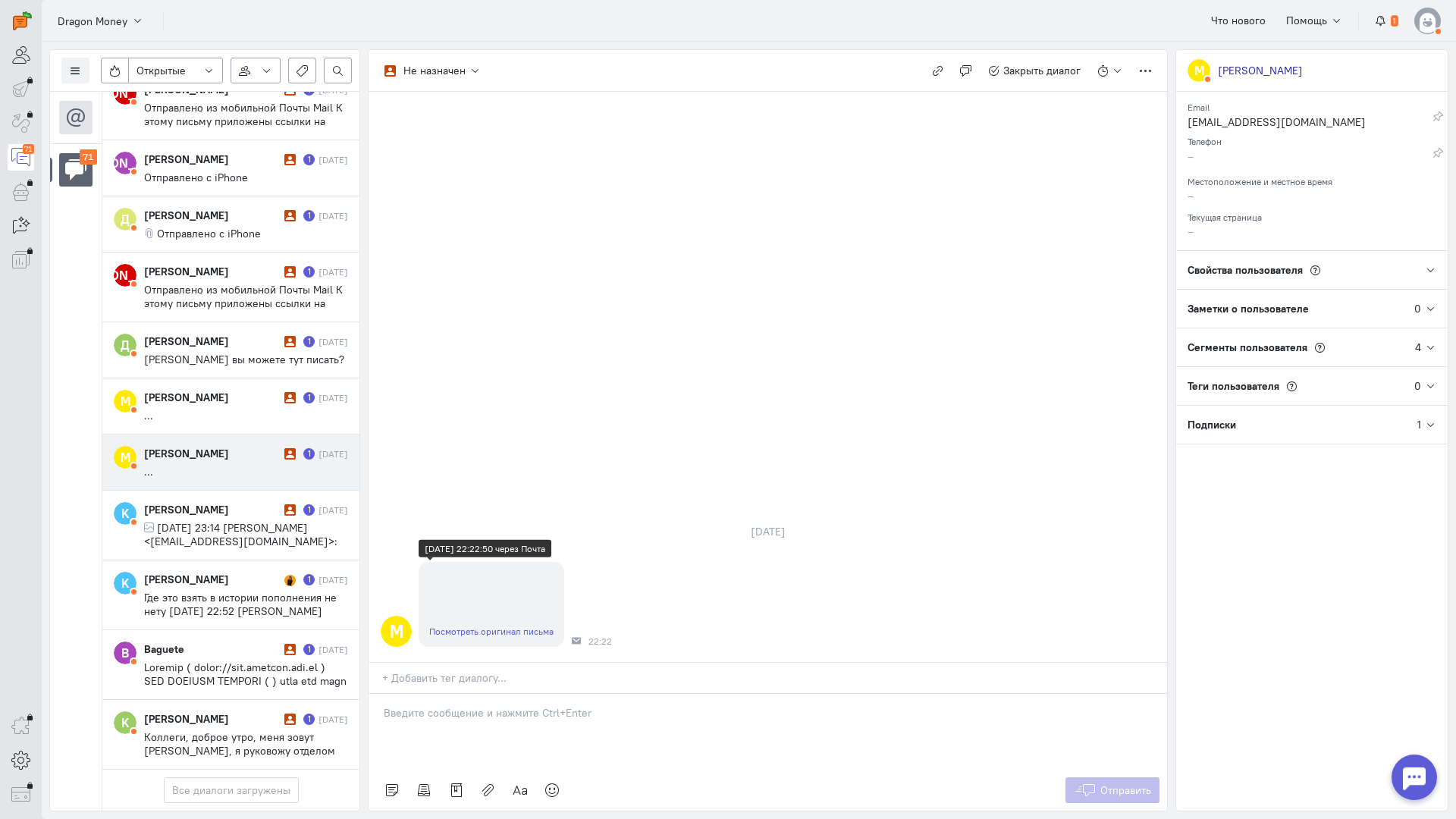
click at [490, 626] on link "Посмотреть оригинал письма" at bounding box center [491, 632] width 124 height 11
drag, startPoint x: 475, startPoint y: 617, endPoint x: 391, endPoint y: 625, distance: 84.4
click at [474, 706] on p at bounding box center [767, 713] width 768 height 15
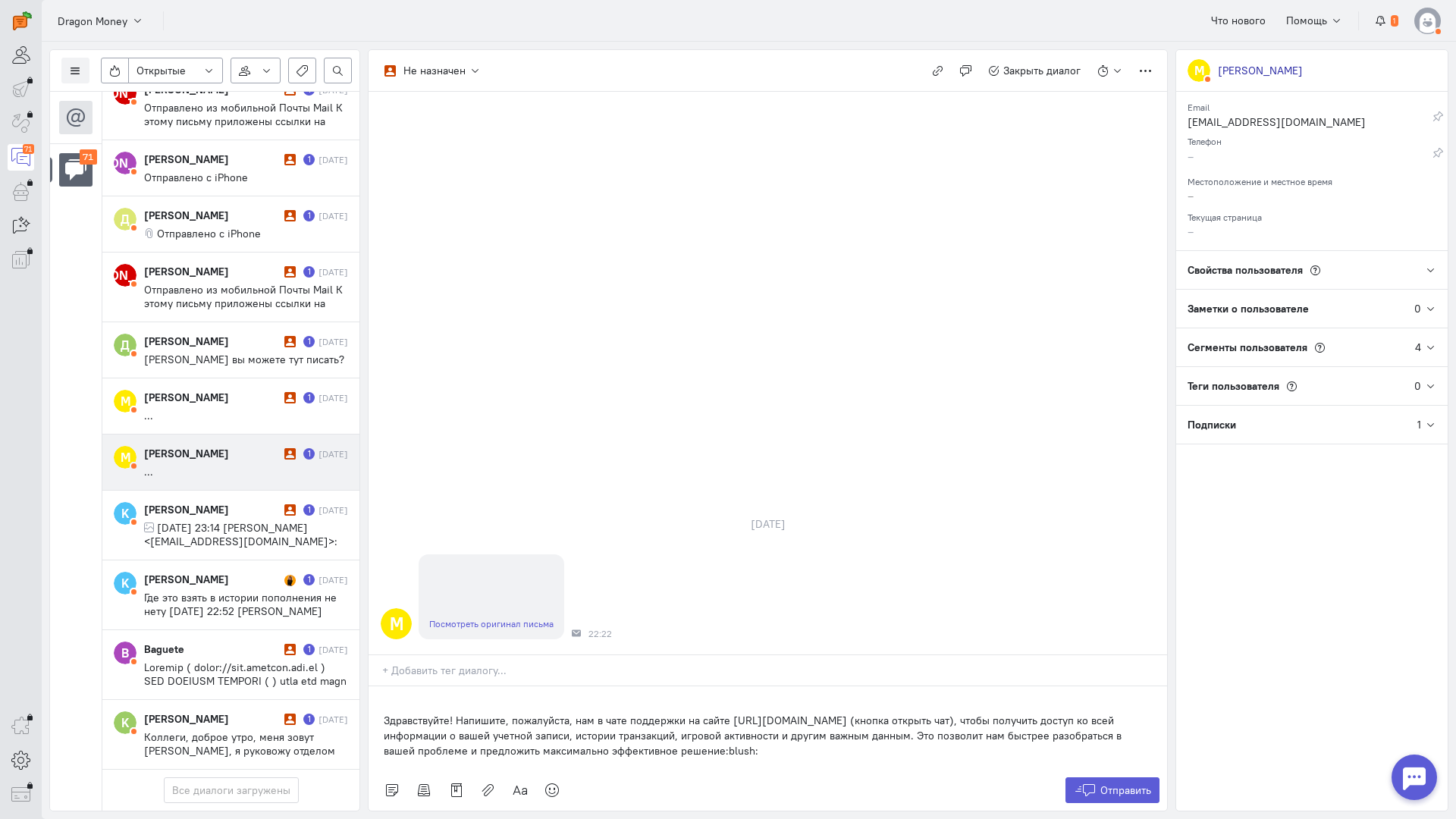
click at [371, 687] on div "Здравствуйте! Напишите, пожалуйста, нам в чате поддержки на сайте [URL][DOMAIN_…" at bounding box center [767, 728] width 798 height 83
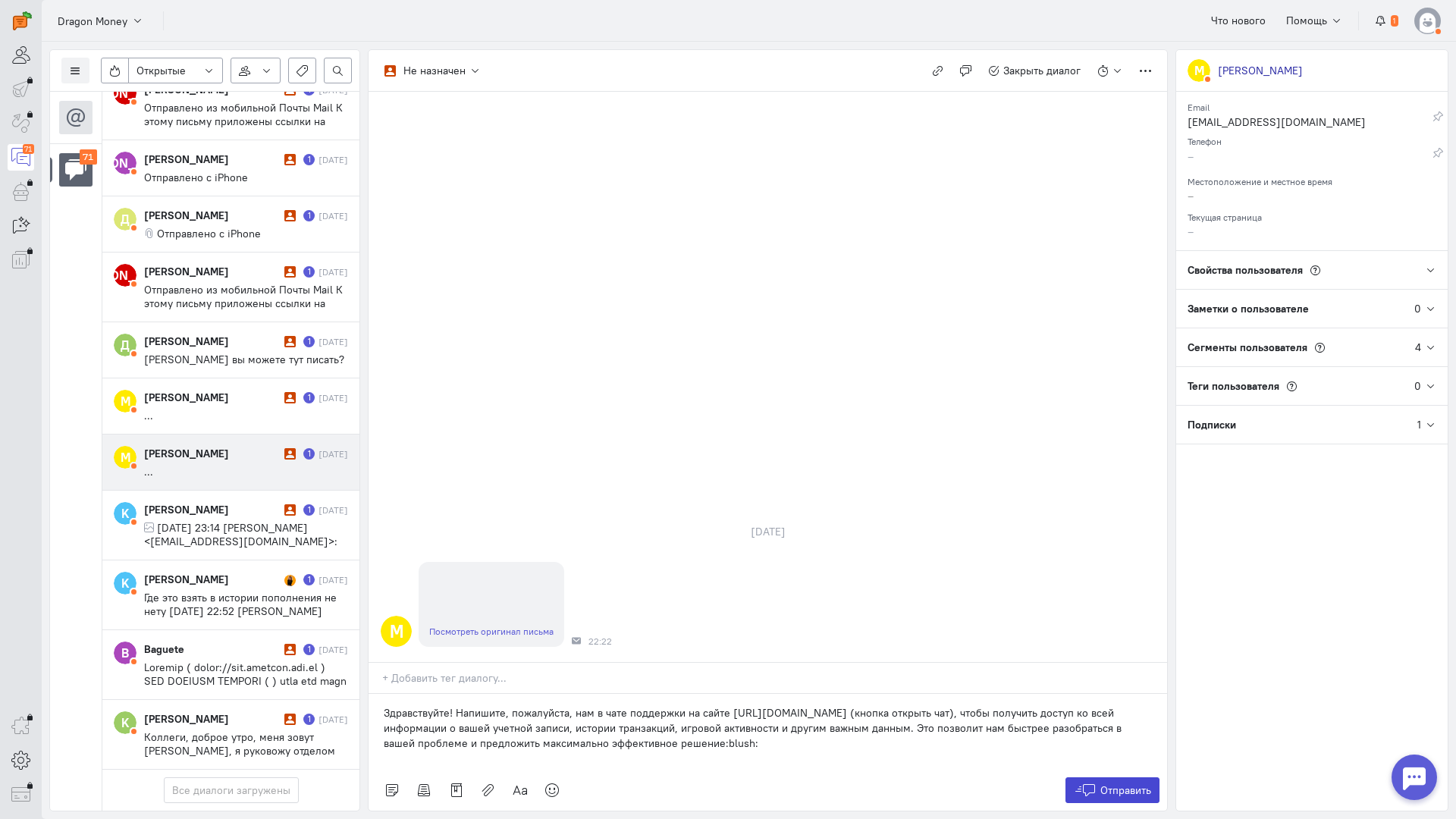
click at [1106, 784] on span "Отправить" at bounding box center [1125, 790] width 51 height 13
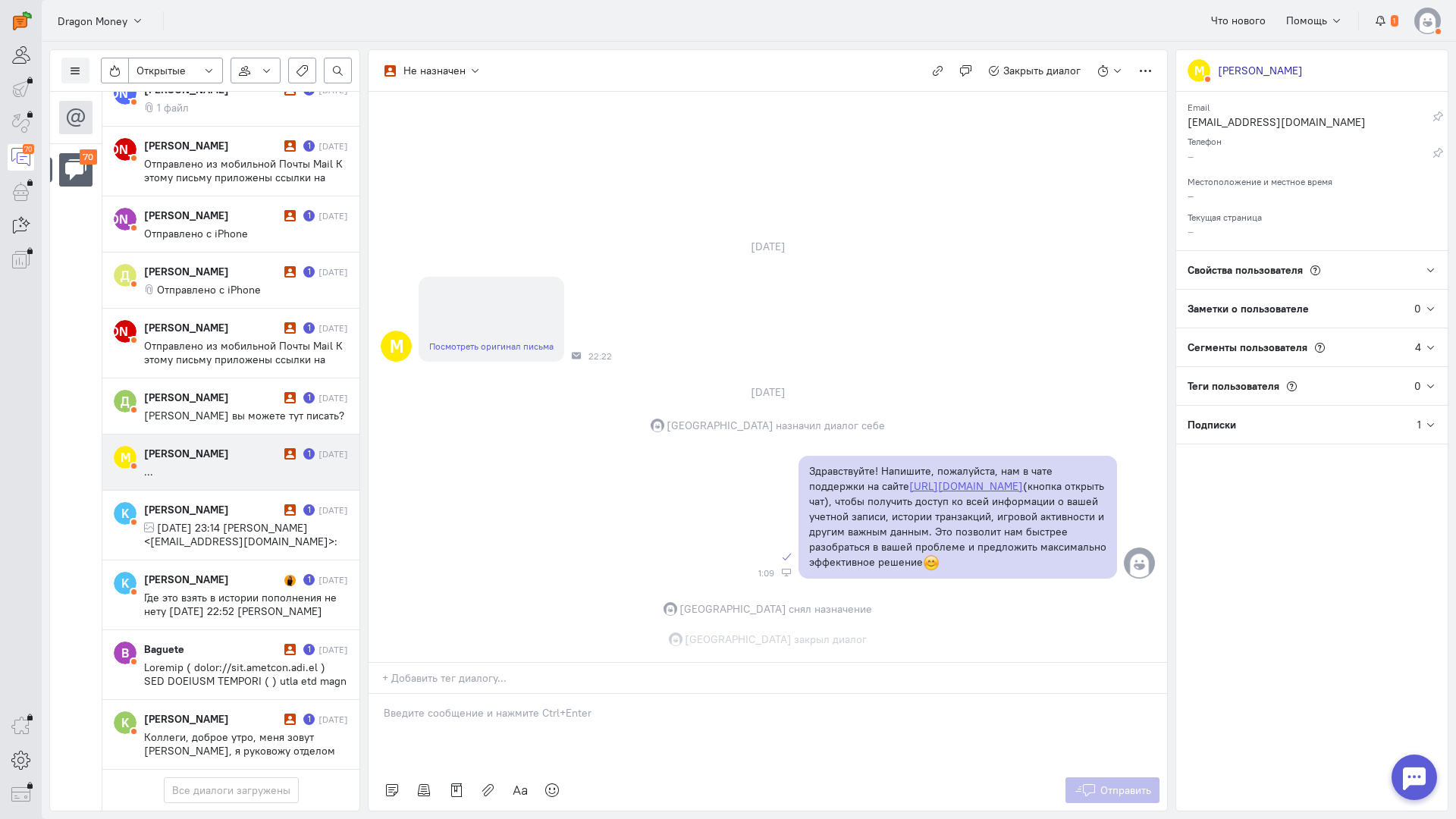
scroll to position [4281, 0]
click at [236, 465] on cq-message "..." at bounding box center [246, 472] width 204 height 13
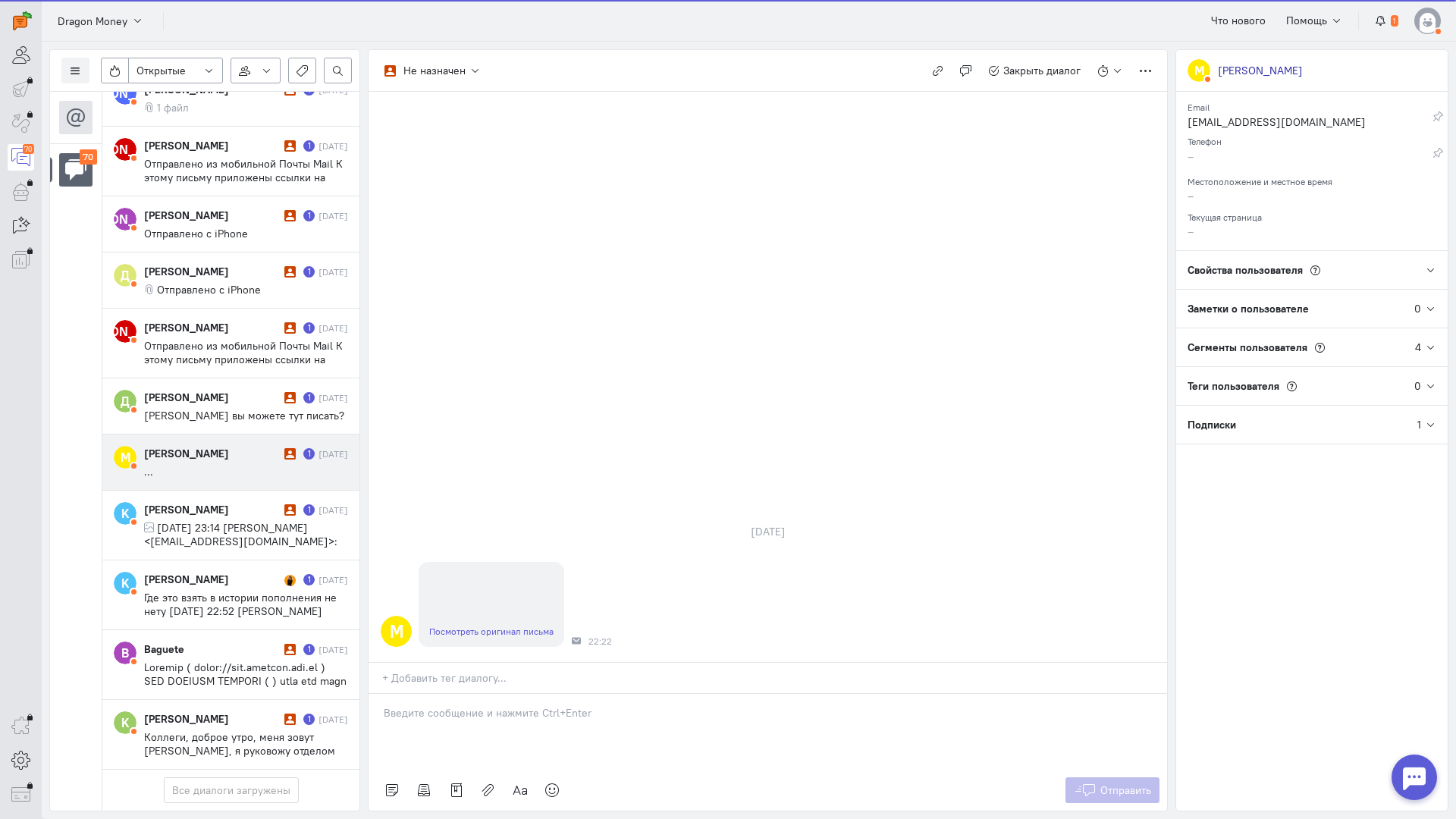
click at [471, 706] on p at bounding box center [767, 713] width 768 height 15
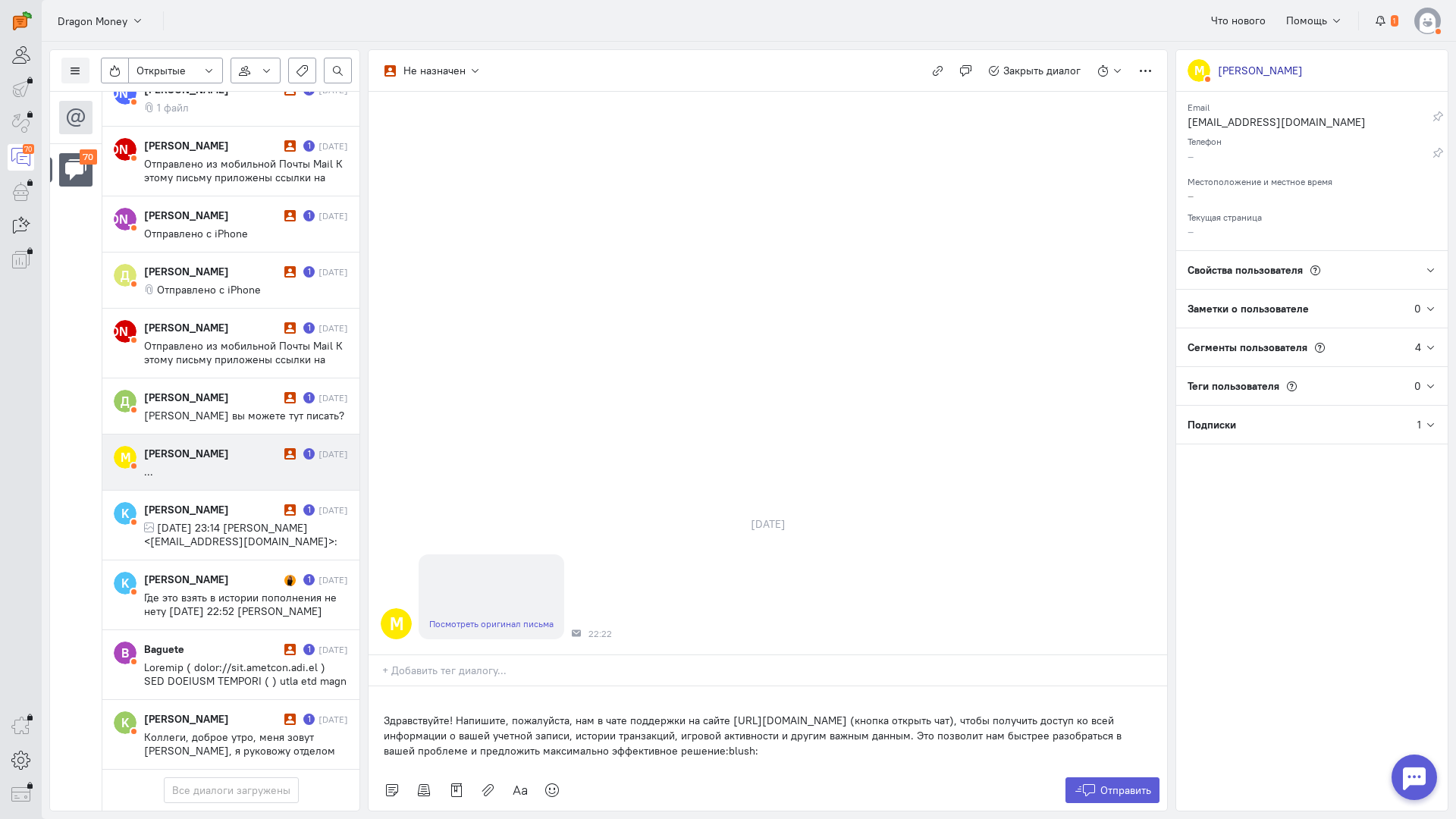
click at [377, 687] on div "Здравствуйте! Напишите, пожалуйста, нам в чате поддержки на сайте [URL][DOMAIN_…" at bounding box center [767, 728] width 798 height 83
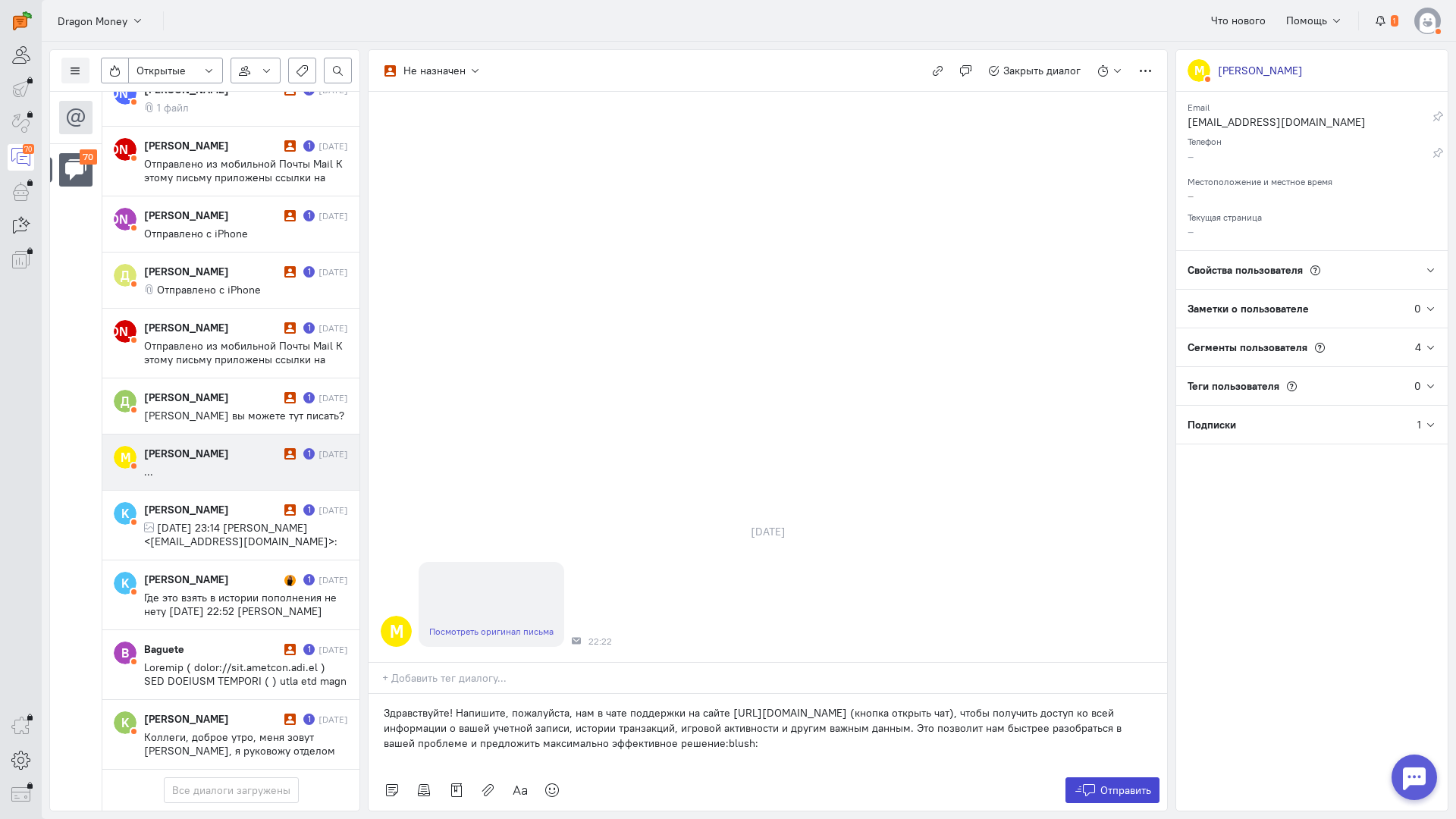
click at [1085, 777] on button "Отправить" at bounding box center [1112, 790] width 94 height 26
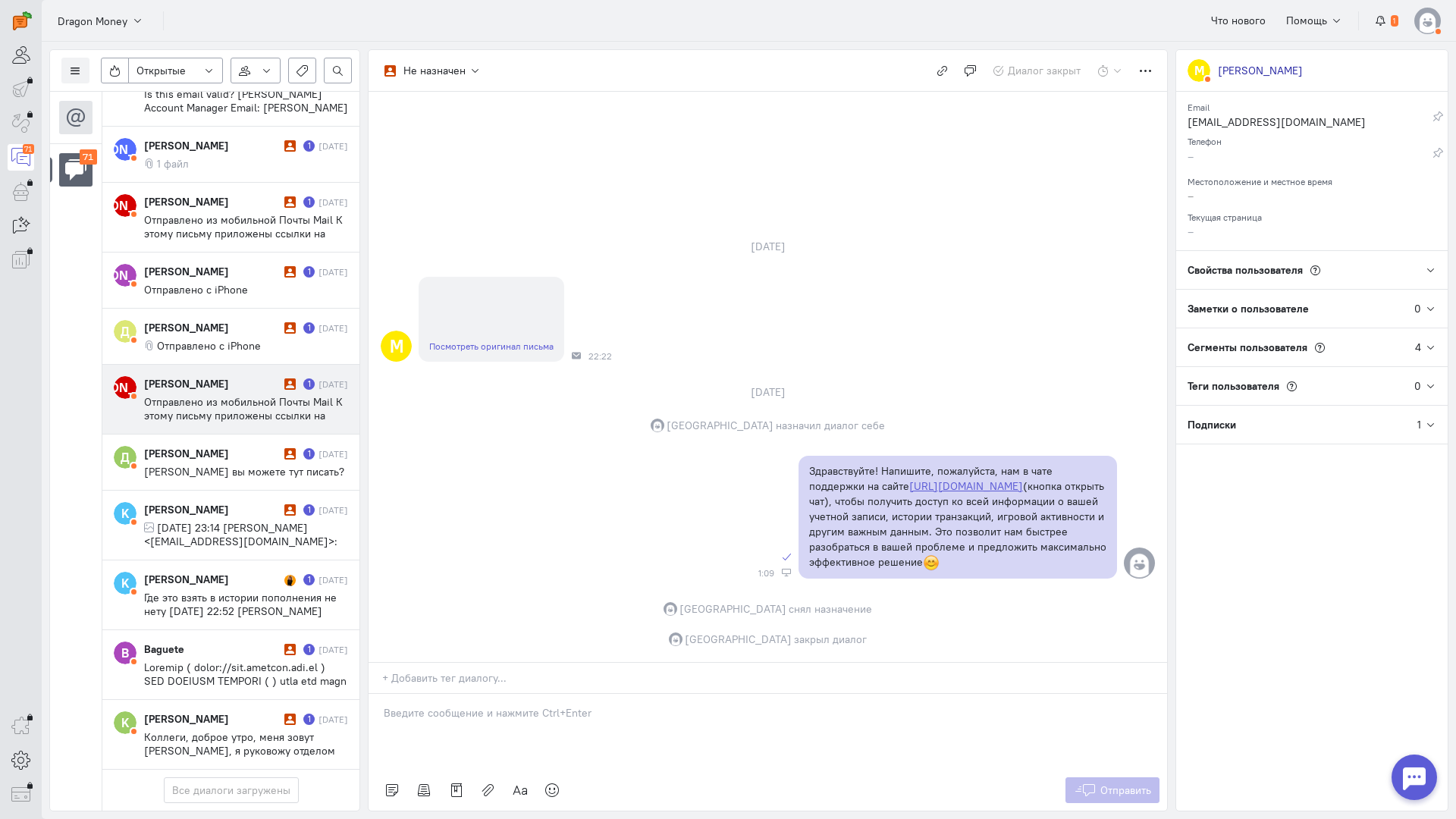
scroll to position [4349, 0]
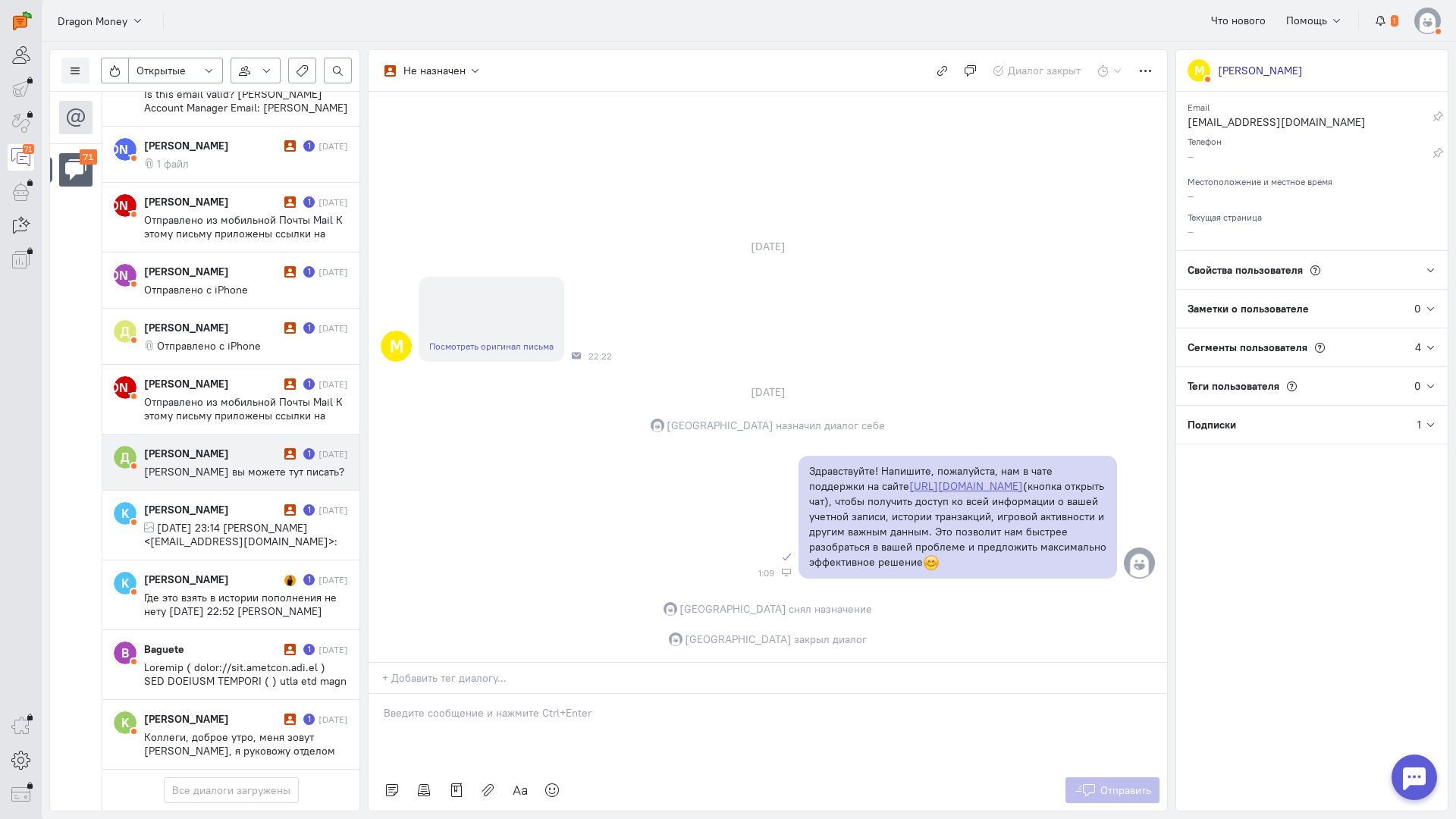
click at [235, 446] on div "[PERSON_NAME]" at bounding box center [212, 453] width 136 height 15
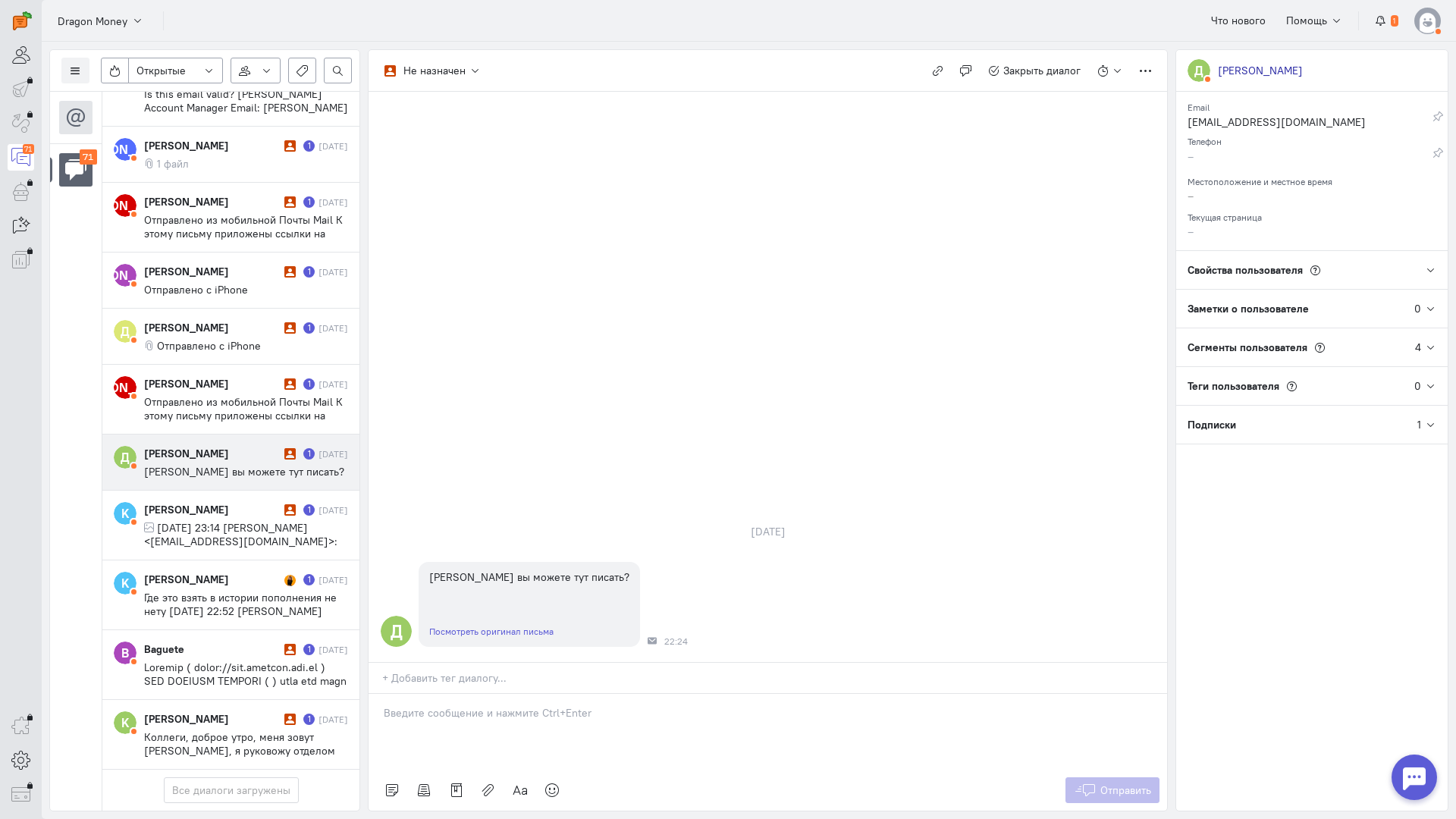
click at [446, 694] on div at bounding box center [767, 732] width 798 height 76
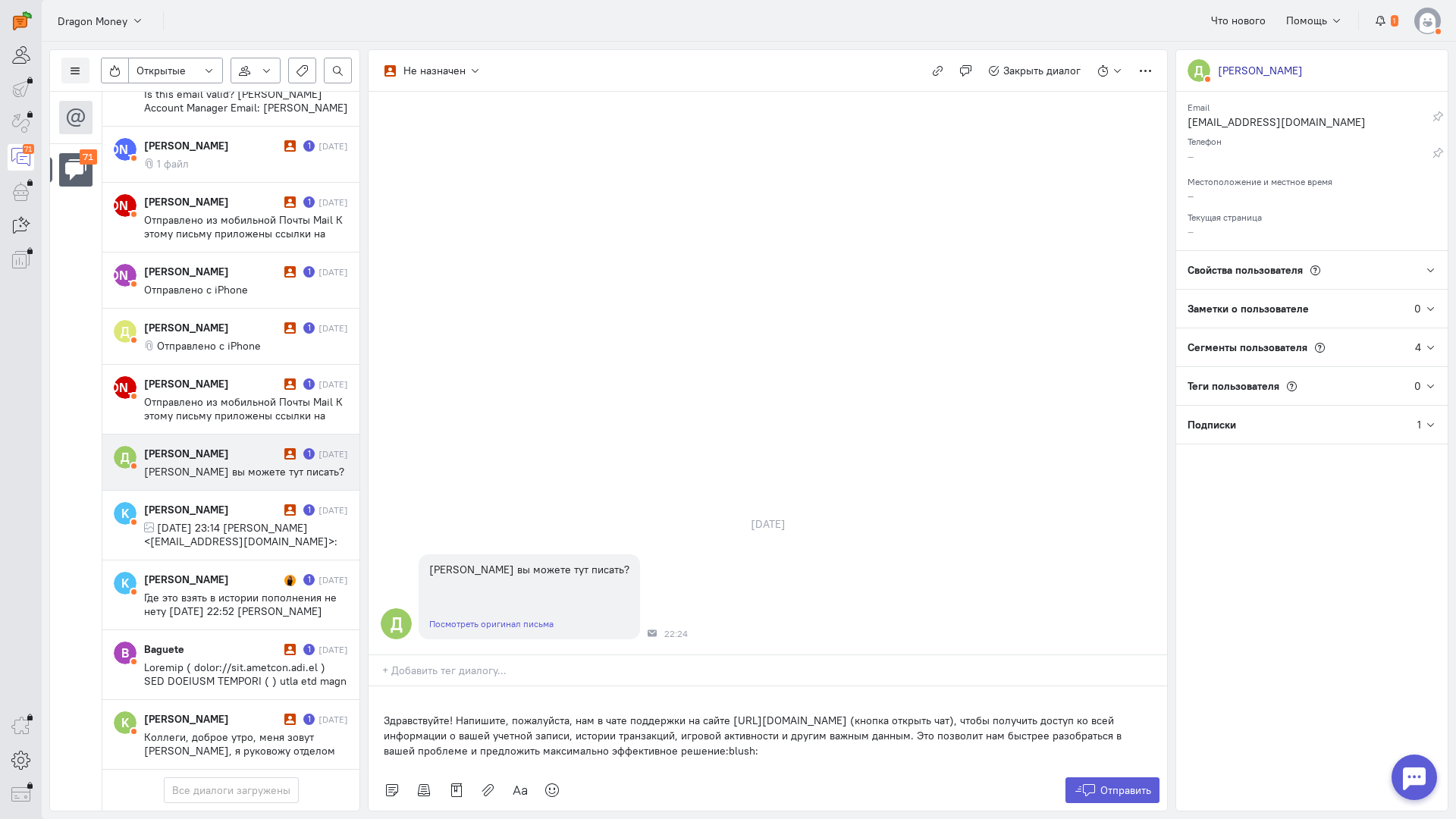
click at [385, 713] on p "Здравствуйте! Напишите, пожалуйста, нам в чате поддержки на сайте [URL][DOMAIN_…" at bounding box center [767, 736] width 768 height 46
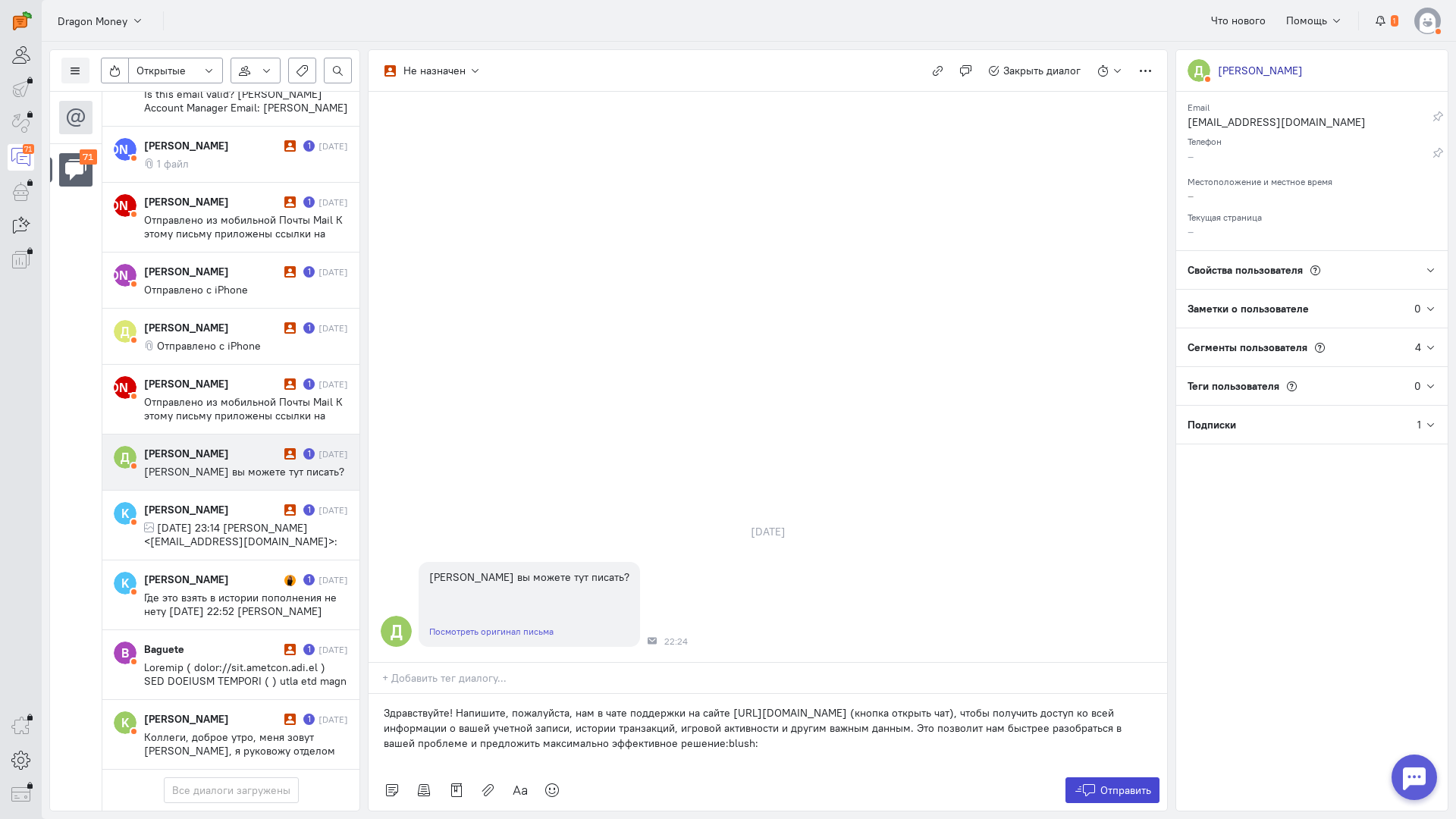
click at [1096, 777] on button "Отправить" at bounding box center [1112, 790] width 94 height 26
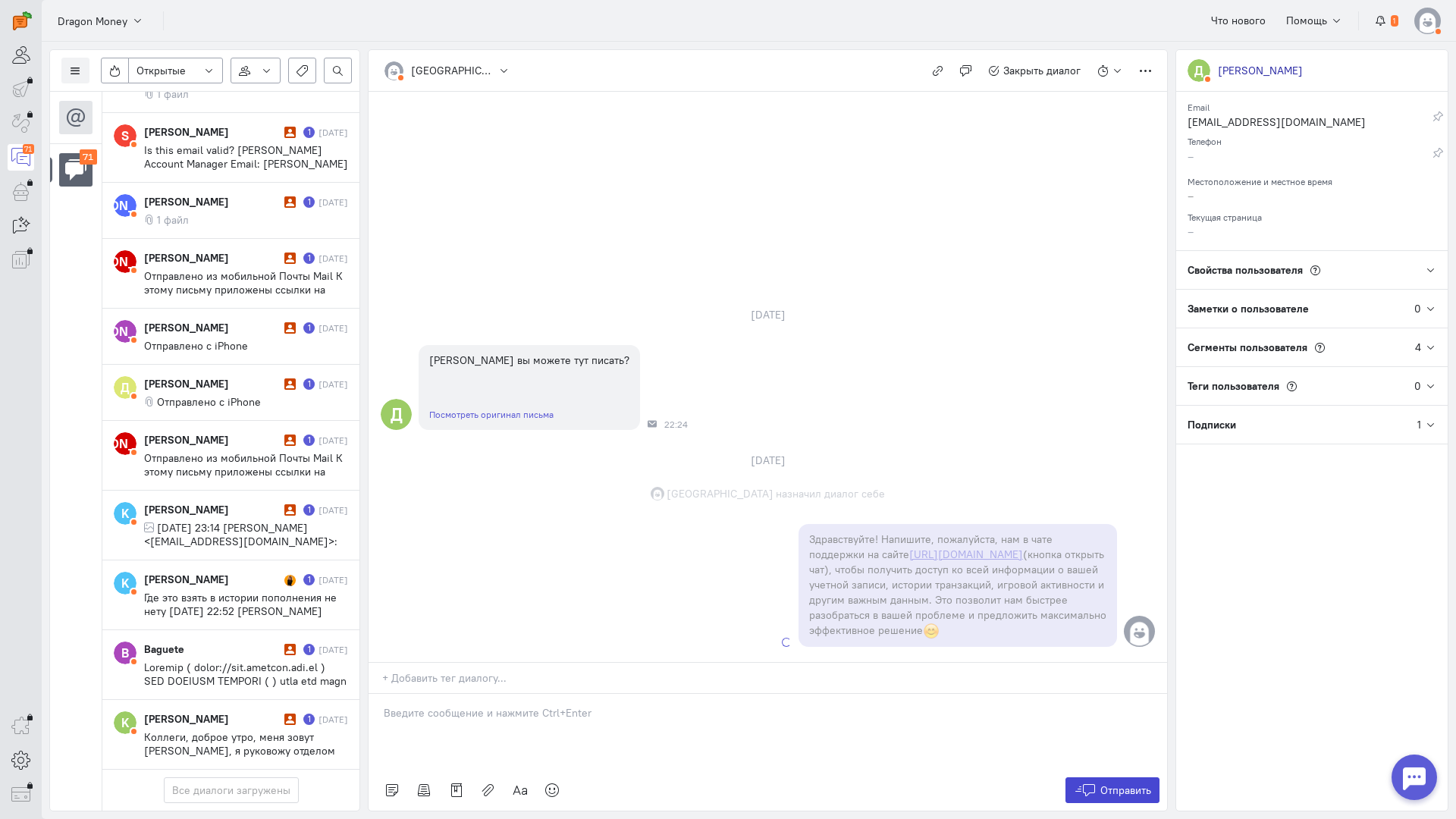
scroll to position [4363, 0]
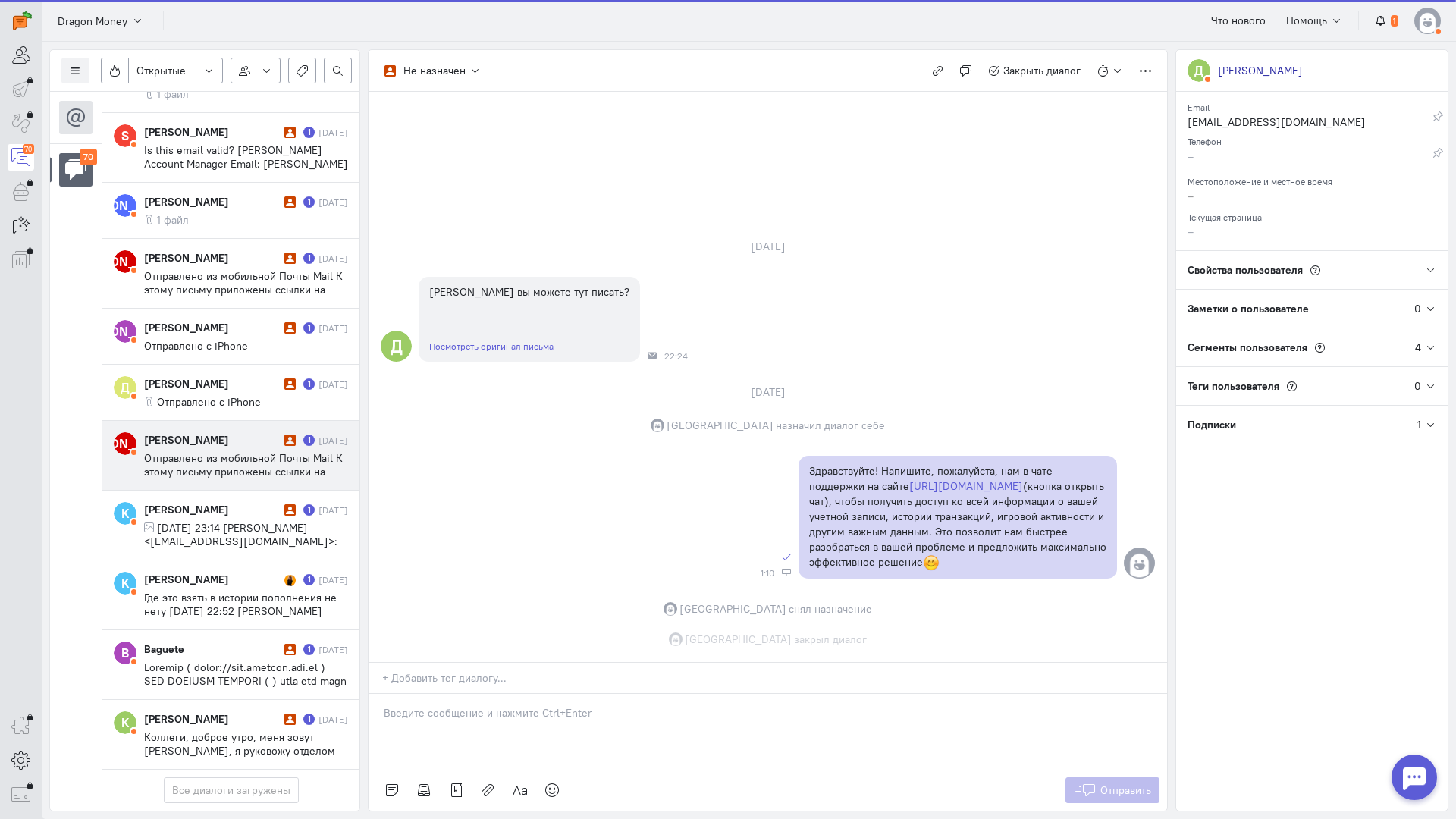
click at [220, 432] on div "[PERSON_NAME]" at bounding box center [212, 439] width 136 height 15
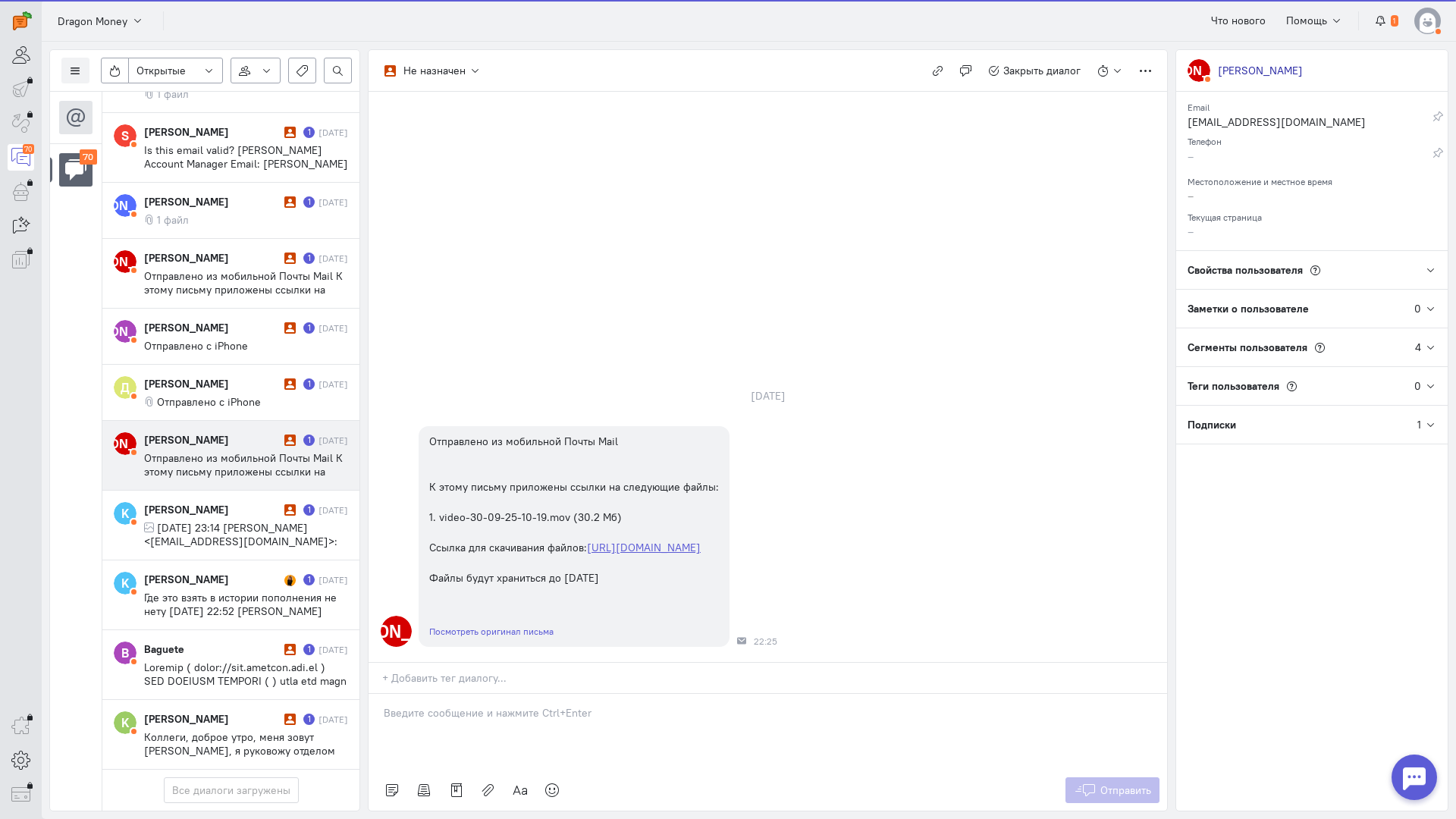
scroll to position [4294, 0]
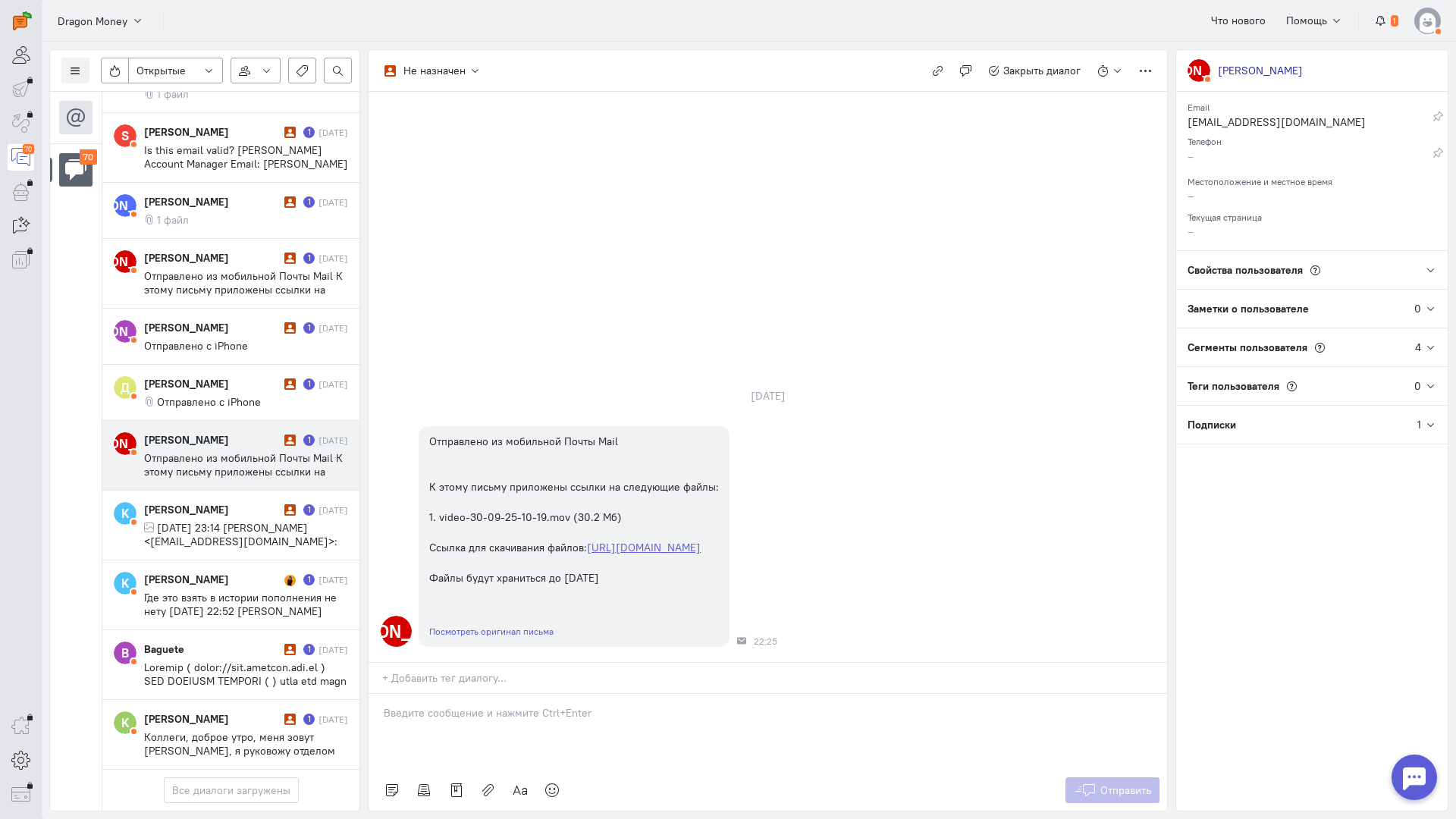
drag, startPoint x: 508, startPoint y: 624, endPoint x: 499, endPoint y: 623, distance: 9.1
click at [507, 706] on p at bounding box center [767, 713] width 768 height 15
click at [370, 694] on div "Здравствуйте! Благодарим Вас за обращение и предоставленную информацию:blush:" at bounding box center [767, 732] width 798 height 76
drag, startPoint x: 1096, startPoint y: 701, endPoint x: 1077, endPoint y: 688, distance: 23.0
click at [1096, 777] on button "Отправить" at bounding box center [1112, 790] width 94 height 26
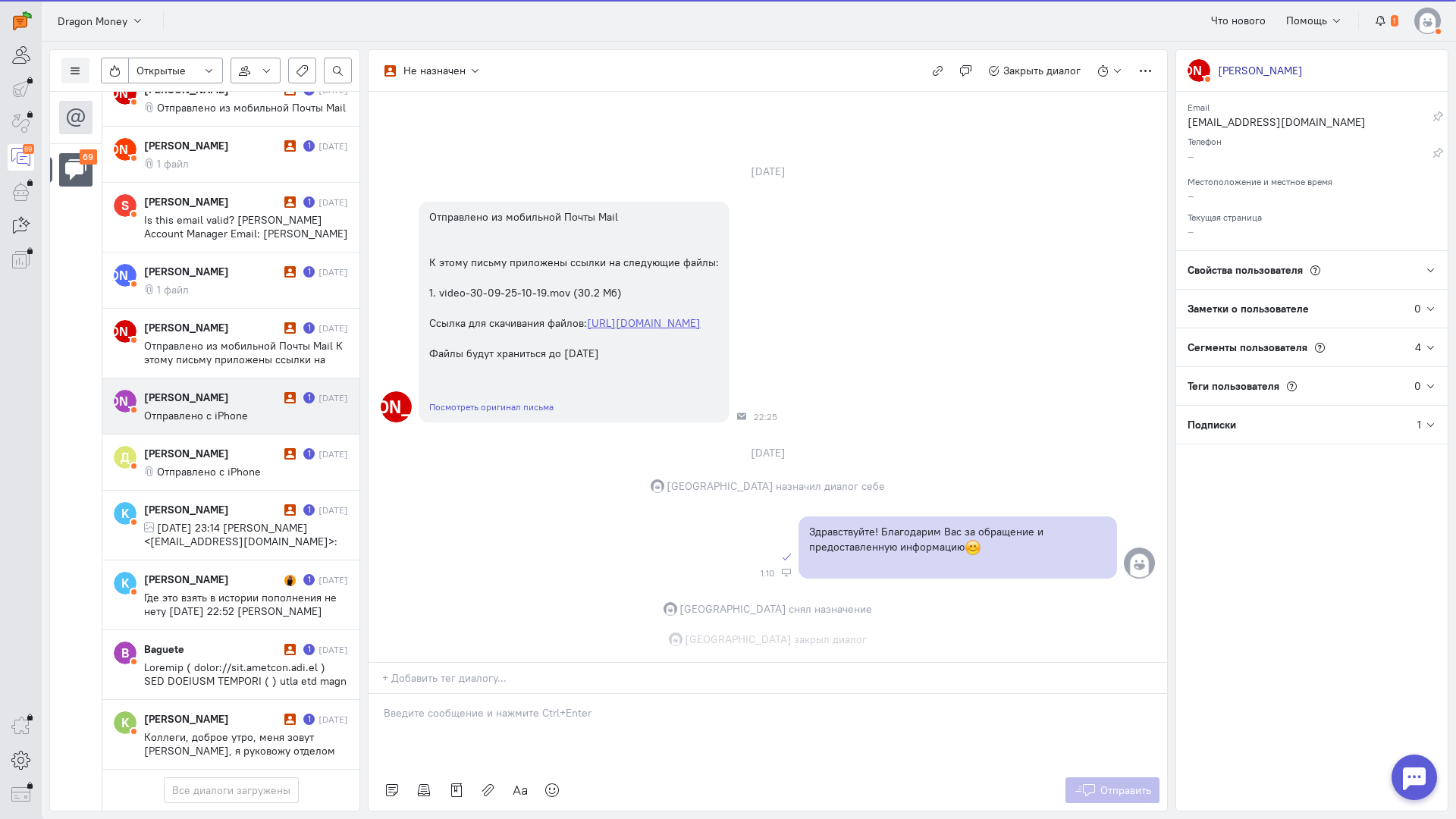
scroll to position [52, 0]
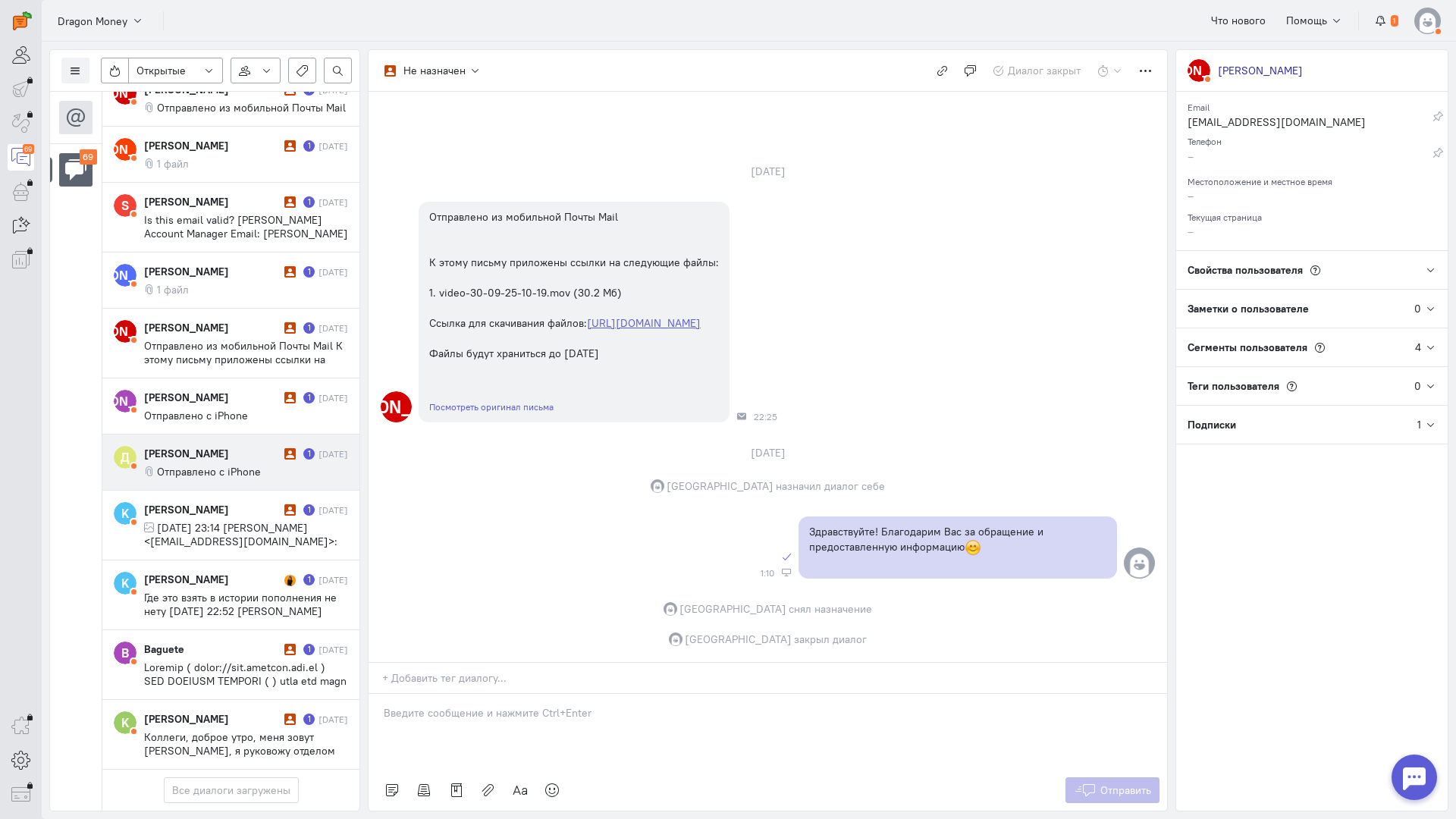
click at [194, 446] on div "[PERSON_NAME]" at bounding box center [212, 453] width 136 height 15
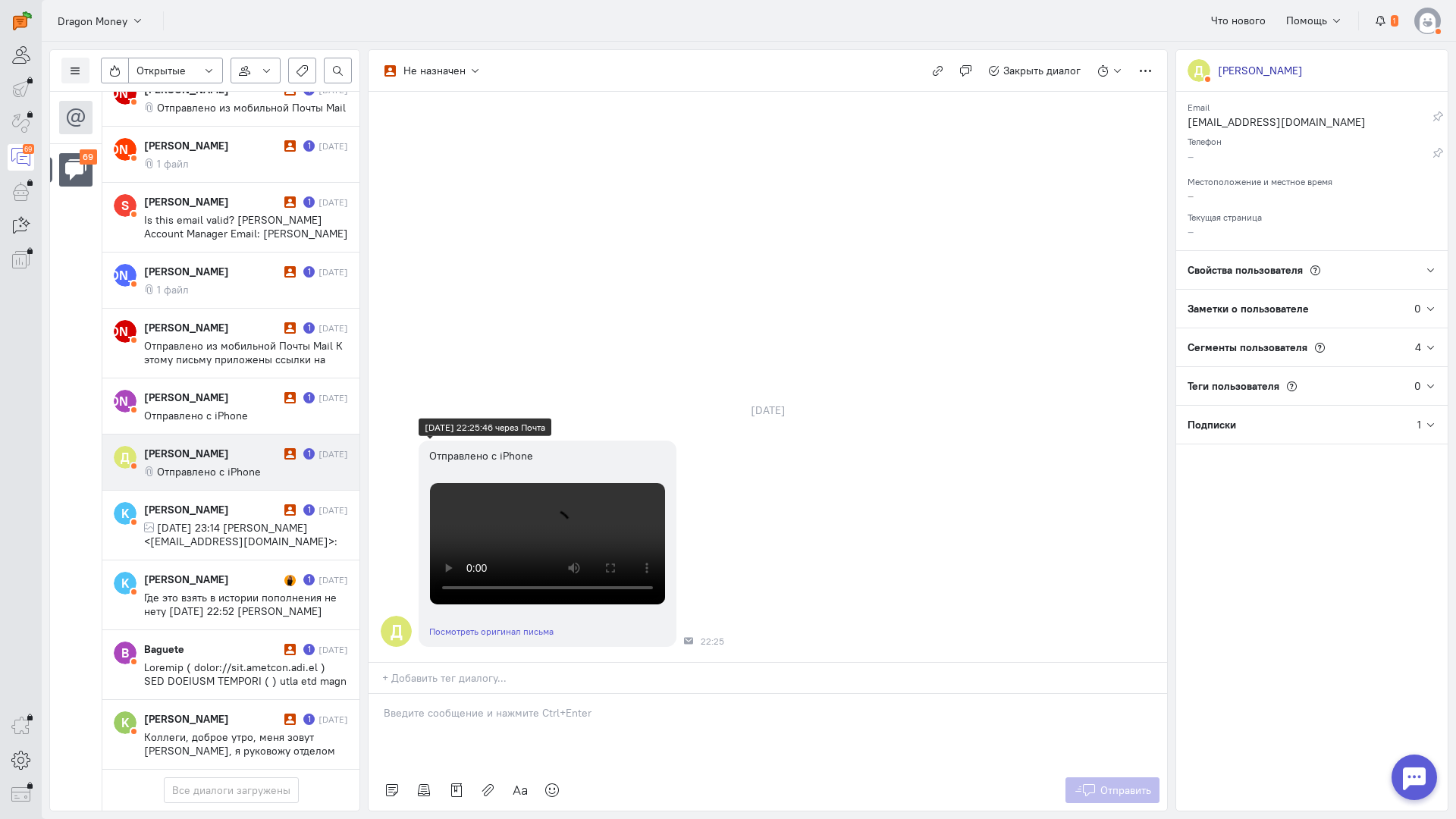
scroll to position [48, 0]
drag, startPoint x: 458, startPoint y: 633, endPoint x: 402, endPoint y: 629, distance: 56.1
click at [450, 694] on div at bounding box center [767, 732] width 798 height 76
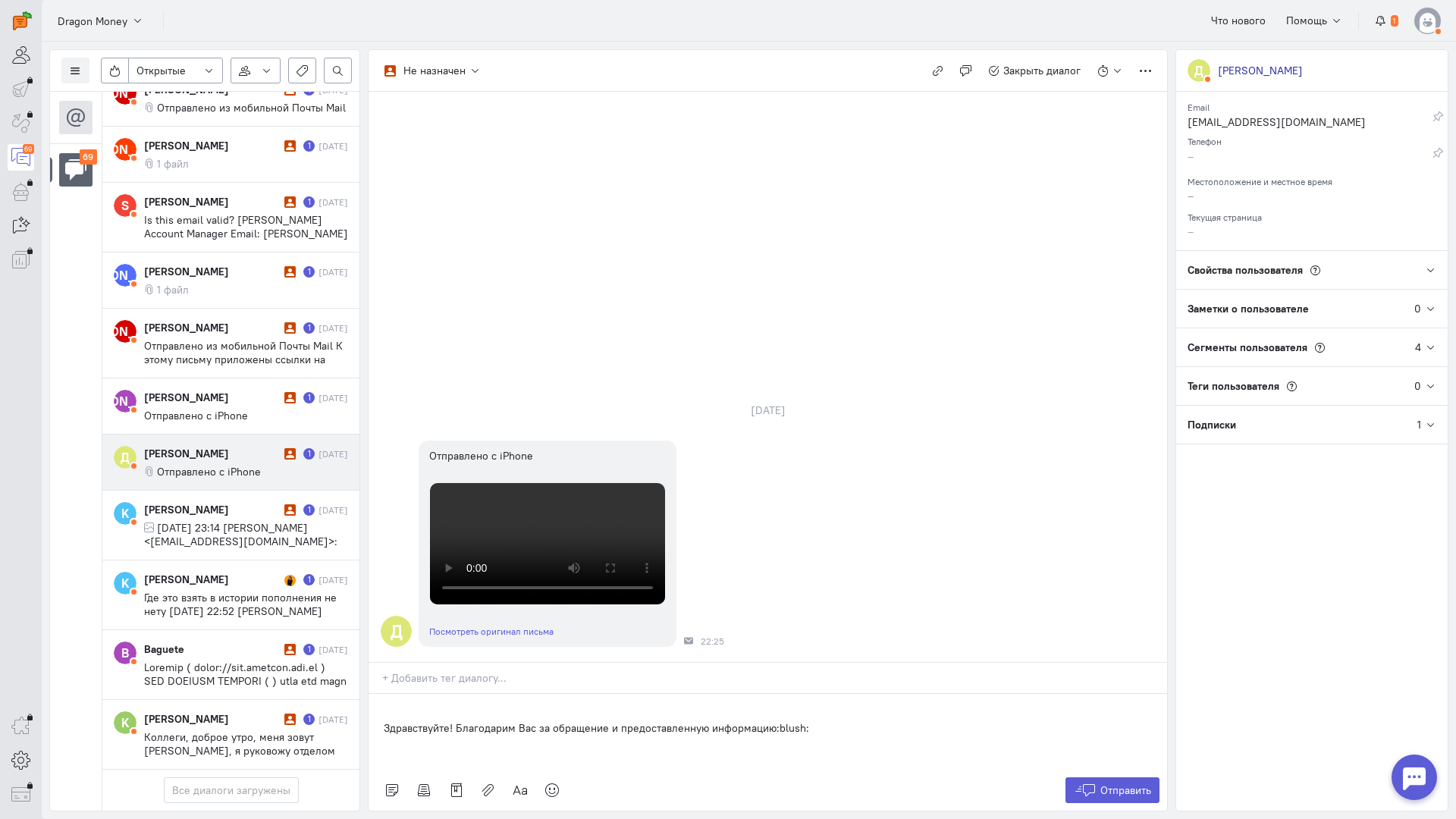
click at [378, 694] on div "Здравствуйте! Благодарим Вас за обращение и предоставленную информацию:blush:" at bounding box center [767, 732] width 798 height 76
click at [1110, 784] on span "Отправить" at bounding box center [1125, 790] width 51 height 13
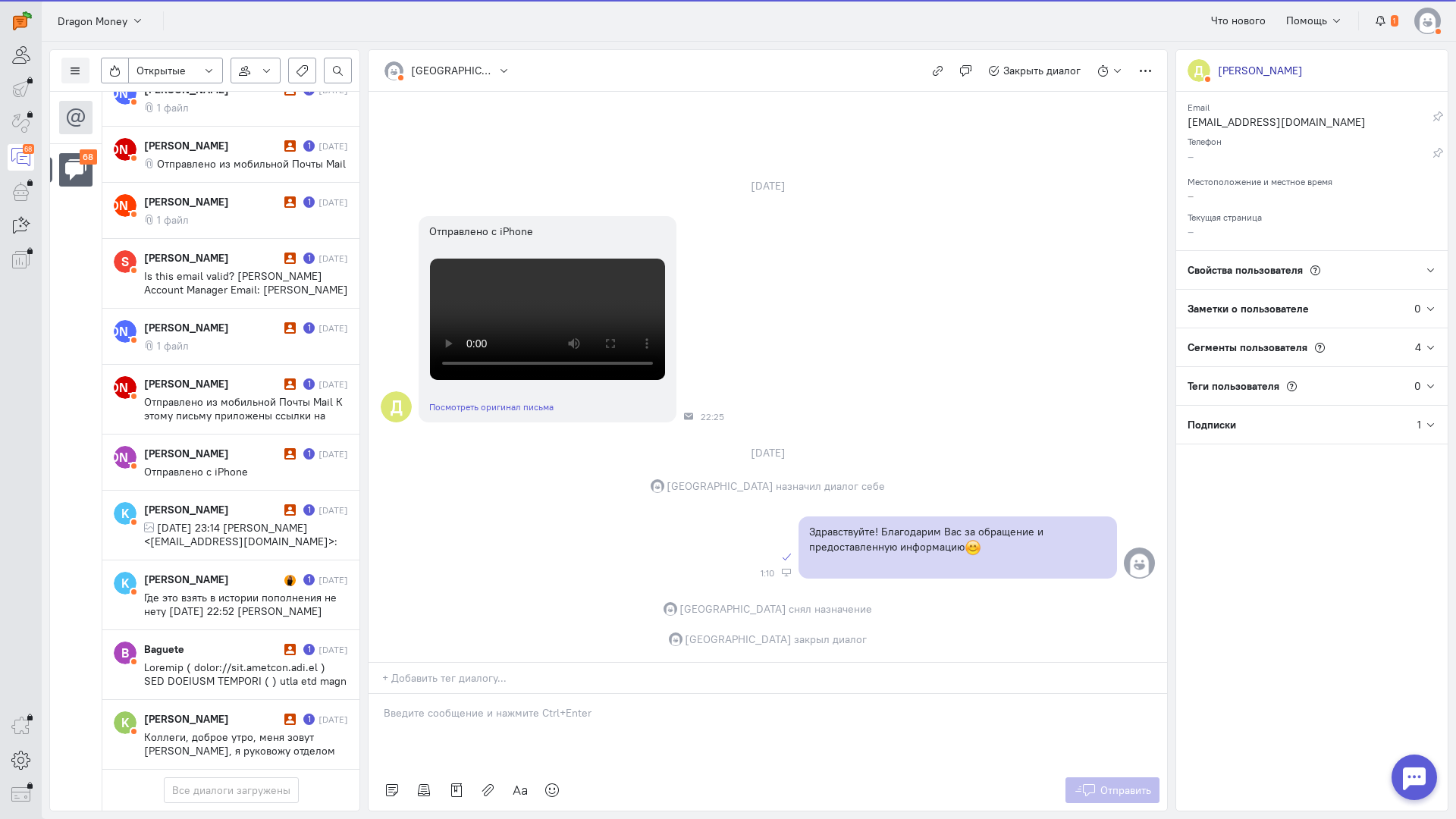
scroll to position [4145, 0]
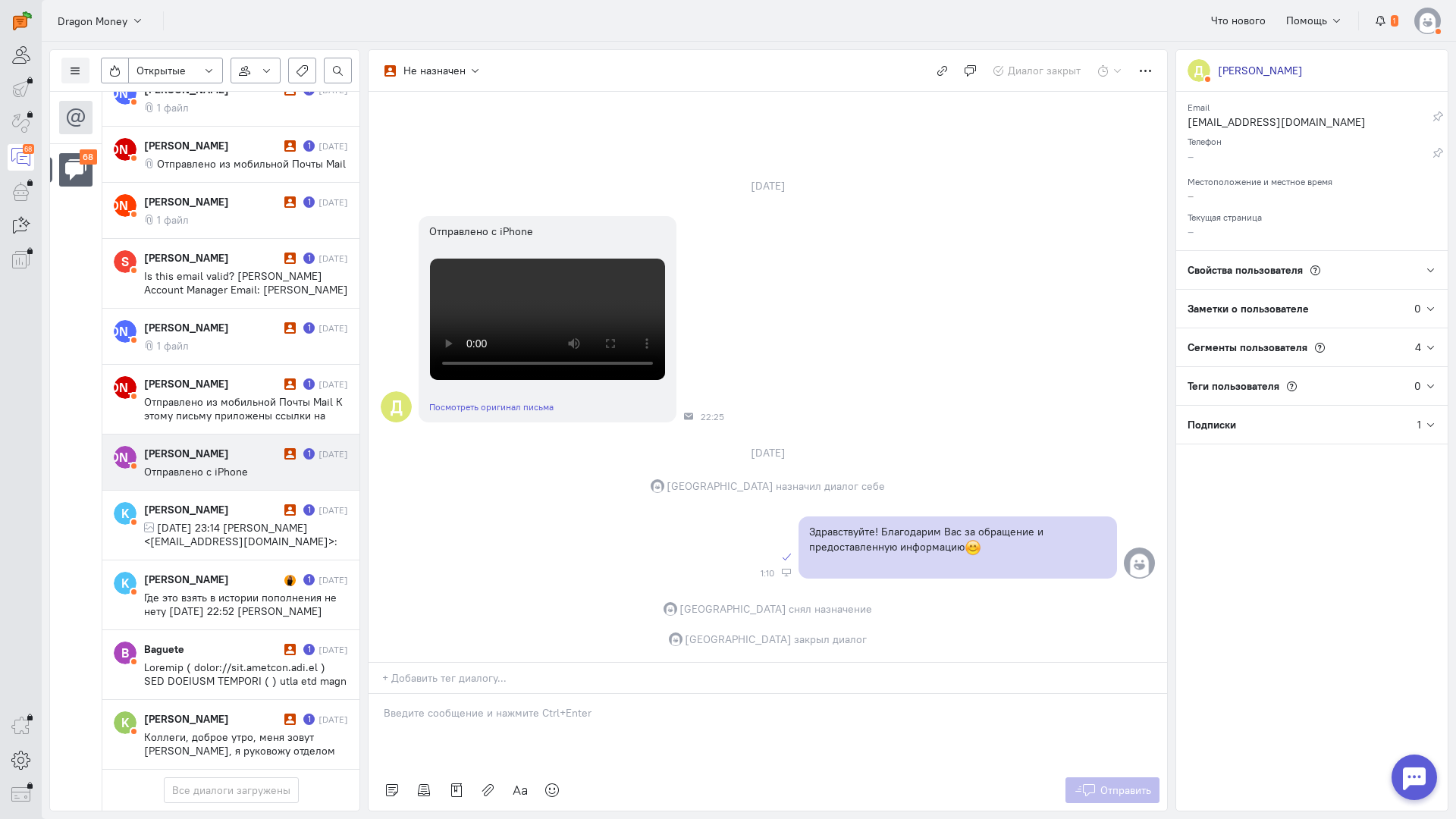
click at [216, 446] on div "[PERSON_NAME]" at bounding box center [212, 453] width 136 height 15
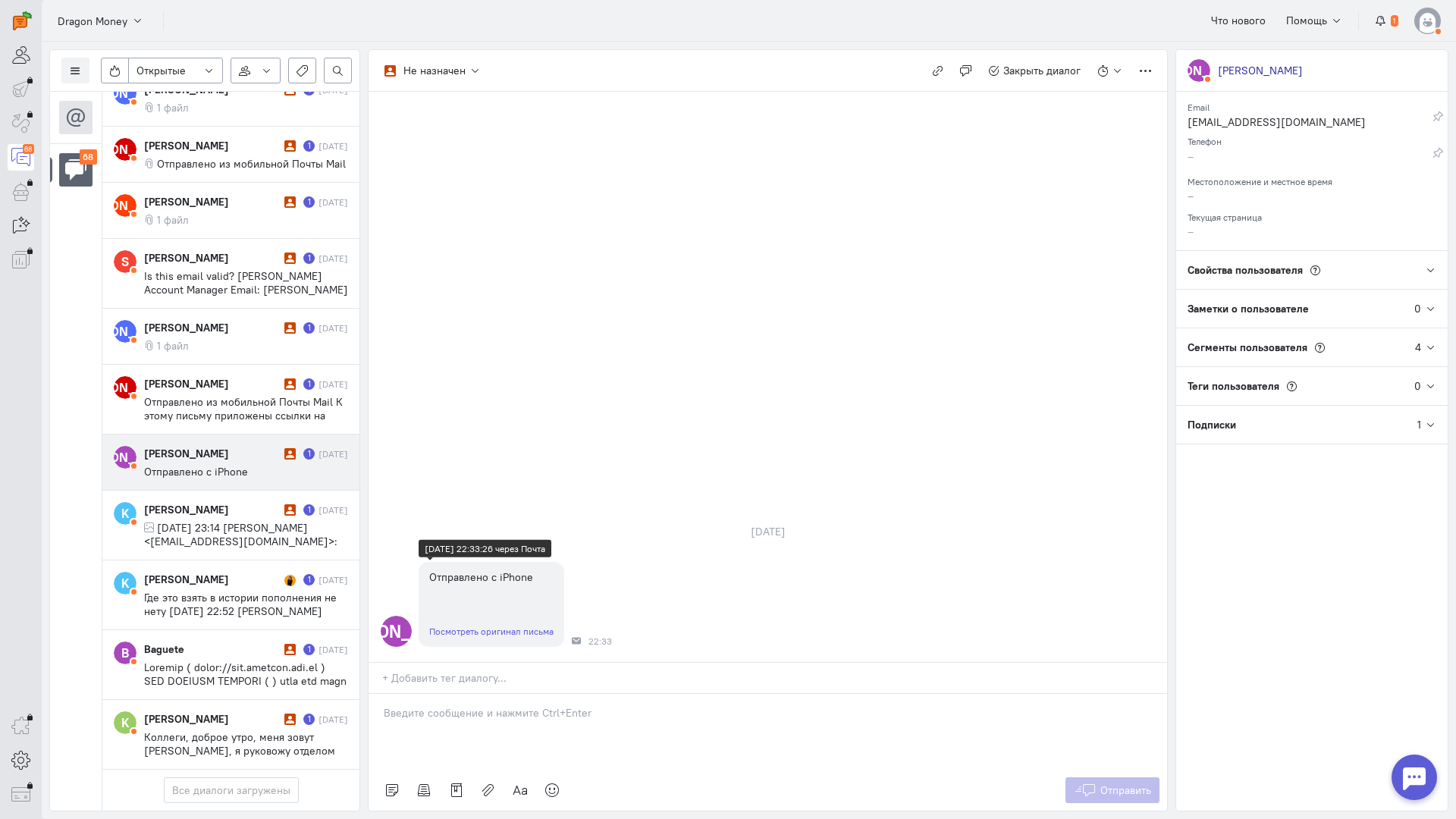
click at [483, 626] on link "Посмотреть оригинал письма" at bounding box center [491, 632] width 124 height 11
click at [438, 706] on p at bounding box center [767, 713] width 768 height 15
drag, startPoint x: 442, startPoint y: 650, endPoint x: 423, endPoint y: 634, distance: 24.8
click at [441, 694] on div at bounding box center [767, 732] width 798 height 76
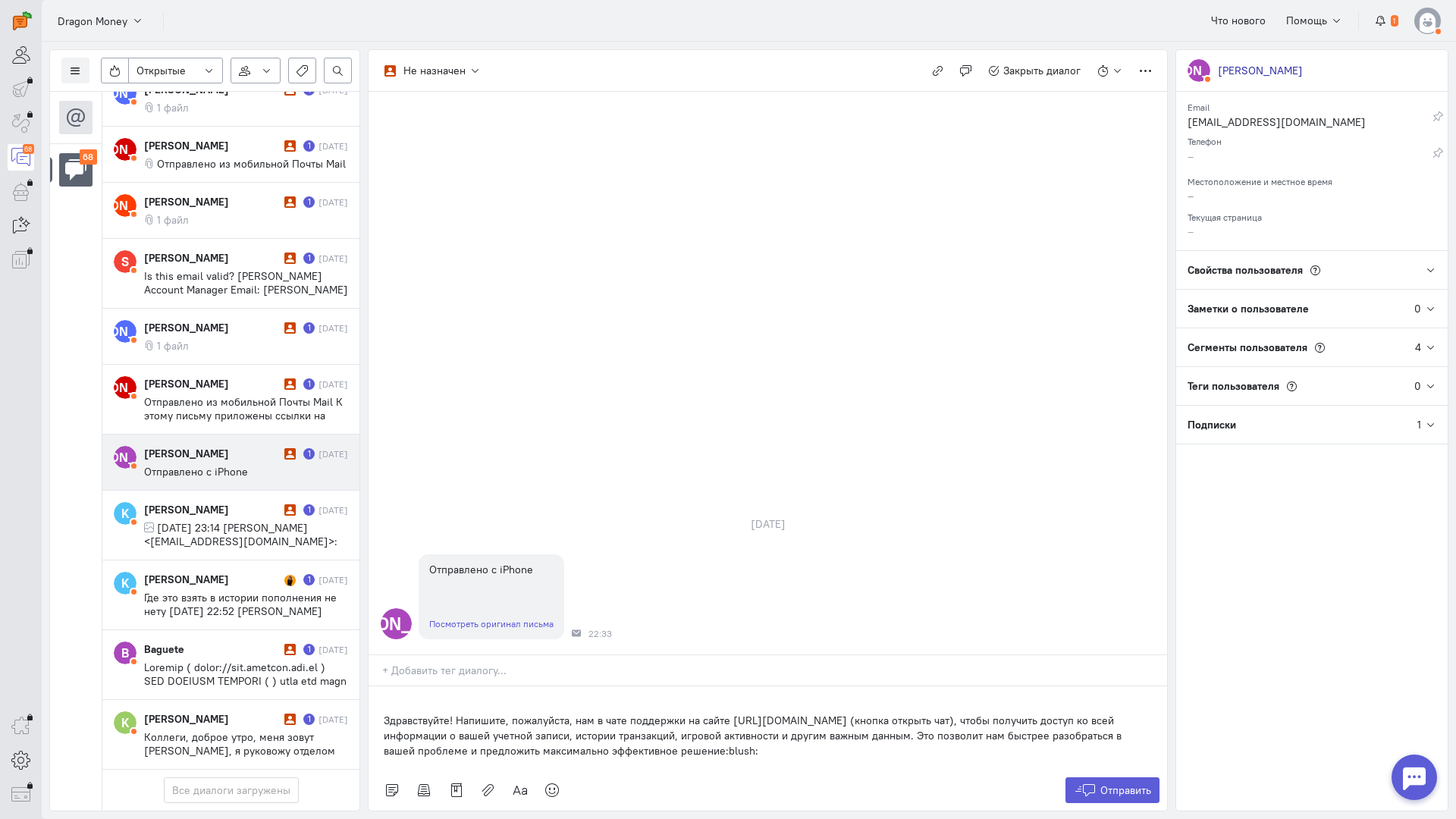
click at [382, 687] on div "Здравствуйте! Напишите, пожалуйста, нам в чате поддержки на сайте [URL][DOMAIN_…" at bounding box center [767, 728] width 798 height 83
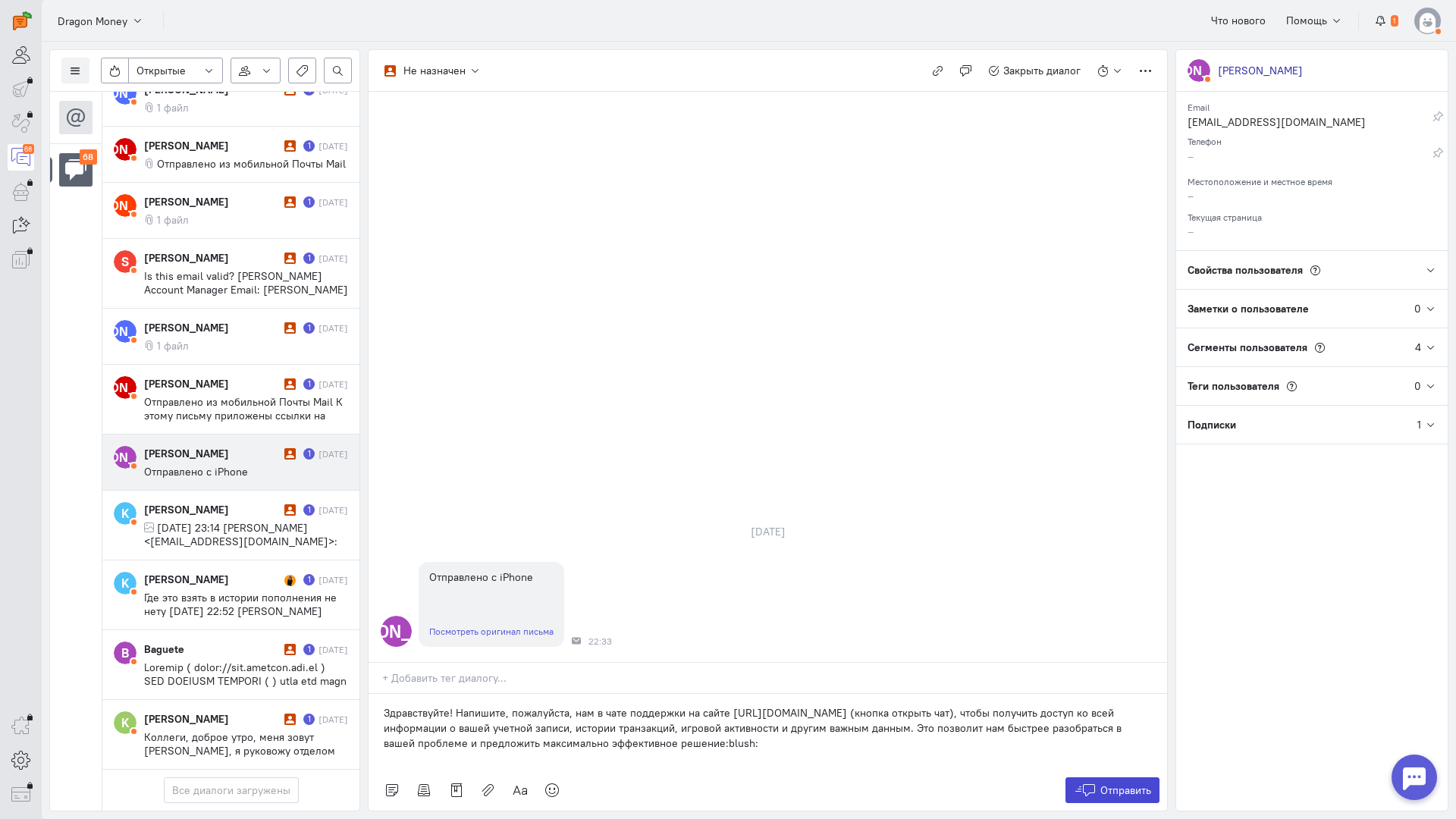
drag, startPoint x: 1081, startPoint y: 707, endPoint x: 1000, endPoint y: 654, distance: 96.8
click at [1080, 777] on button "Отправить" at bounding box center [1112, 790] width 94 height 26
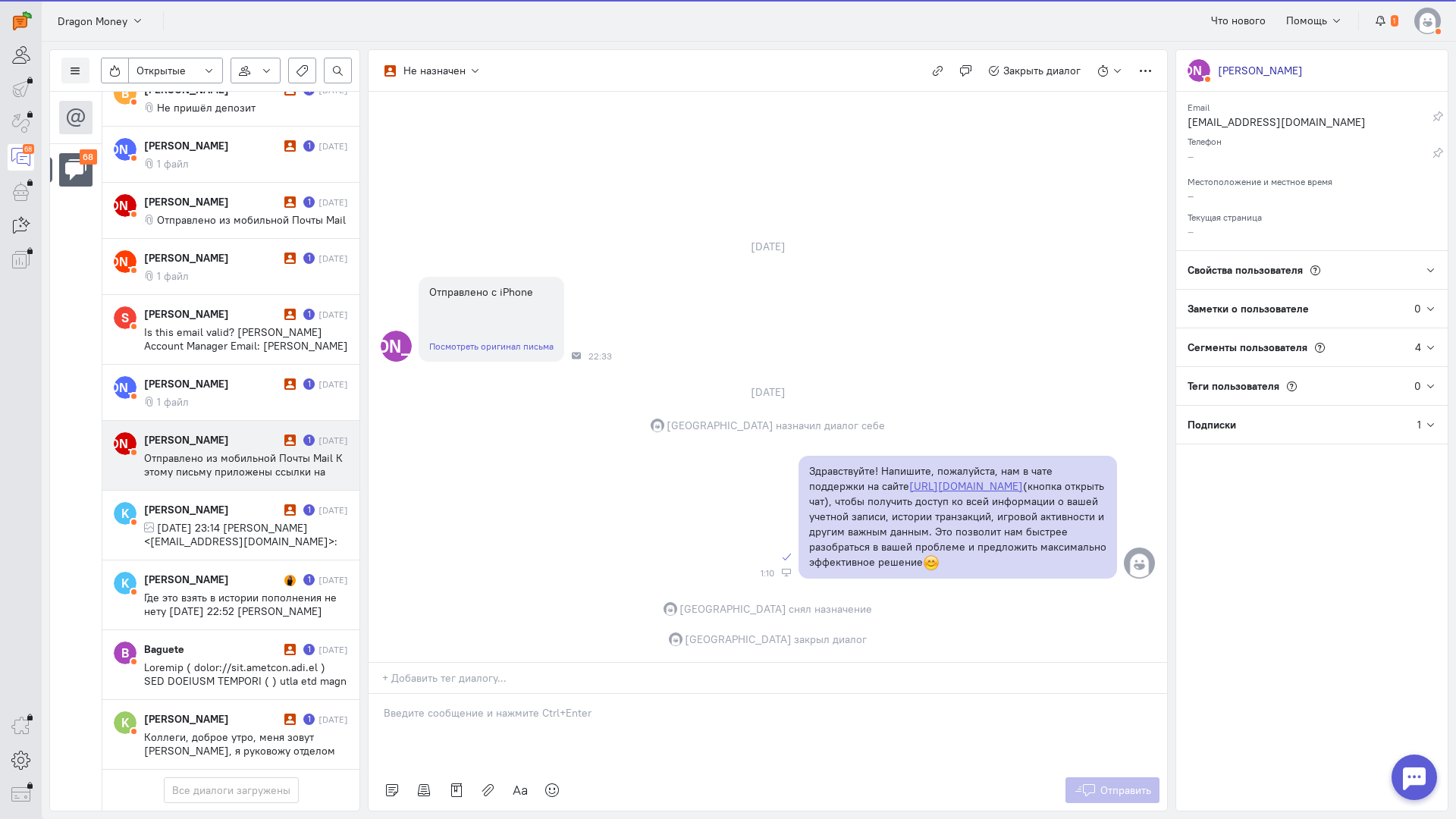
scroll to position [4089, 0]
click at [225, 432] on div "[PERSON_NAME] 1 [DATE] Отправлено из мобильной Почты Mail К этому письму прилож…" at bounding box center [246, 455] width 204 height 46
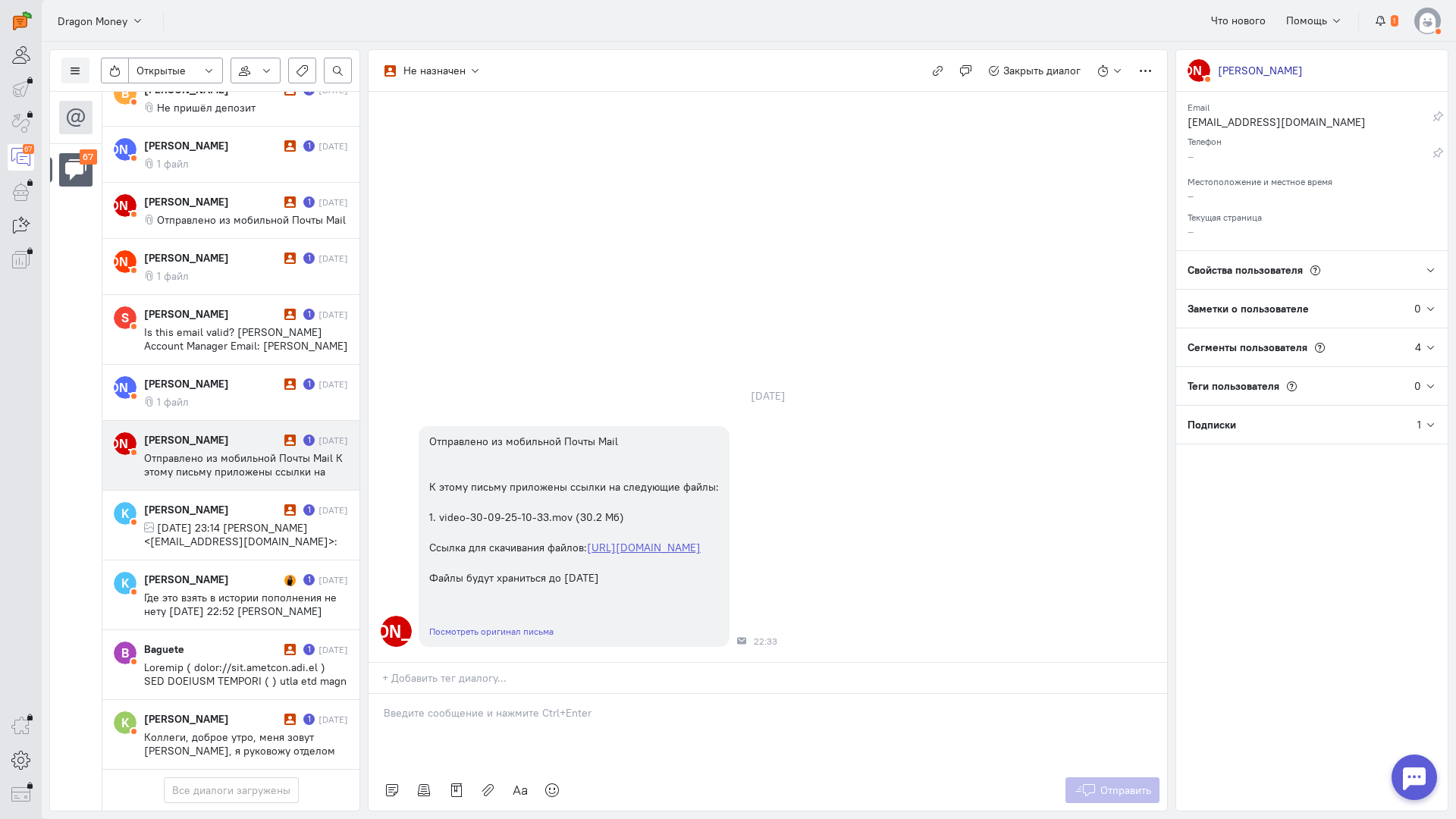
drag, startPoint x: 483, startPoint y: 605, endPoint x: 468, endPoint y: 613, distance: 17.0
click at [483, 694] on div at bounding box center [767, 732] width 798 height 76
click at [379, 694] on div "Здравствуйте! Благодарим Вас за обращение и предоставленную информацию:blush:" at bounding box center [767, 732] width 798 height 76
click at [1130, 777] on button "Отправить" at bounding box center [1112, 790] width 94 height 26
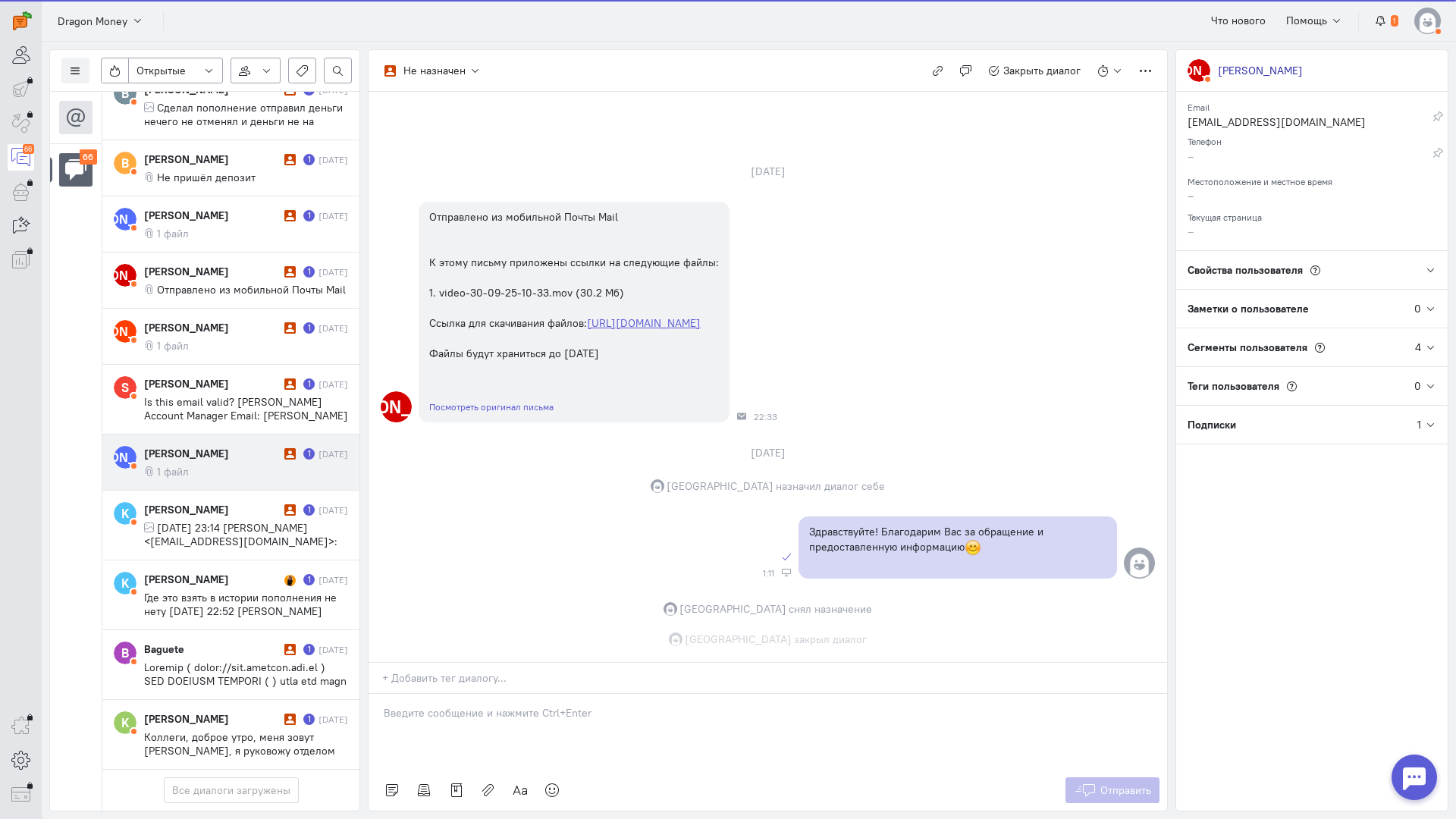
scroll to position [52, 0]
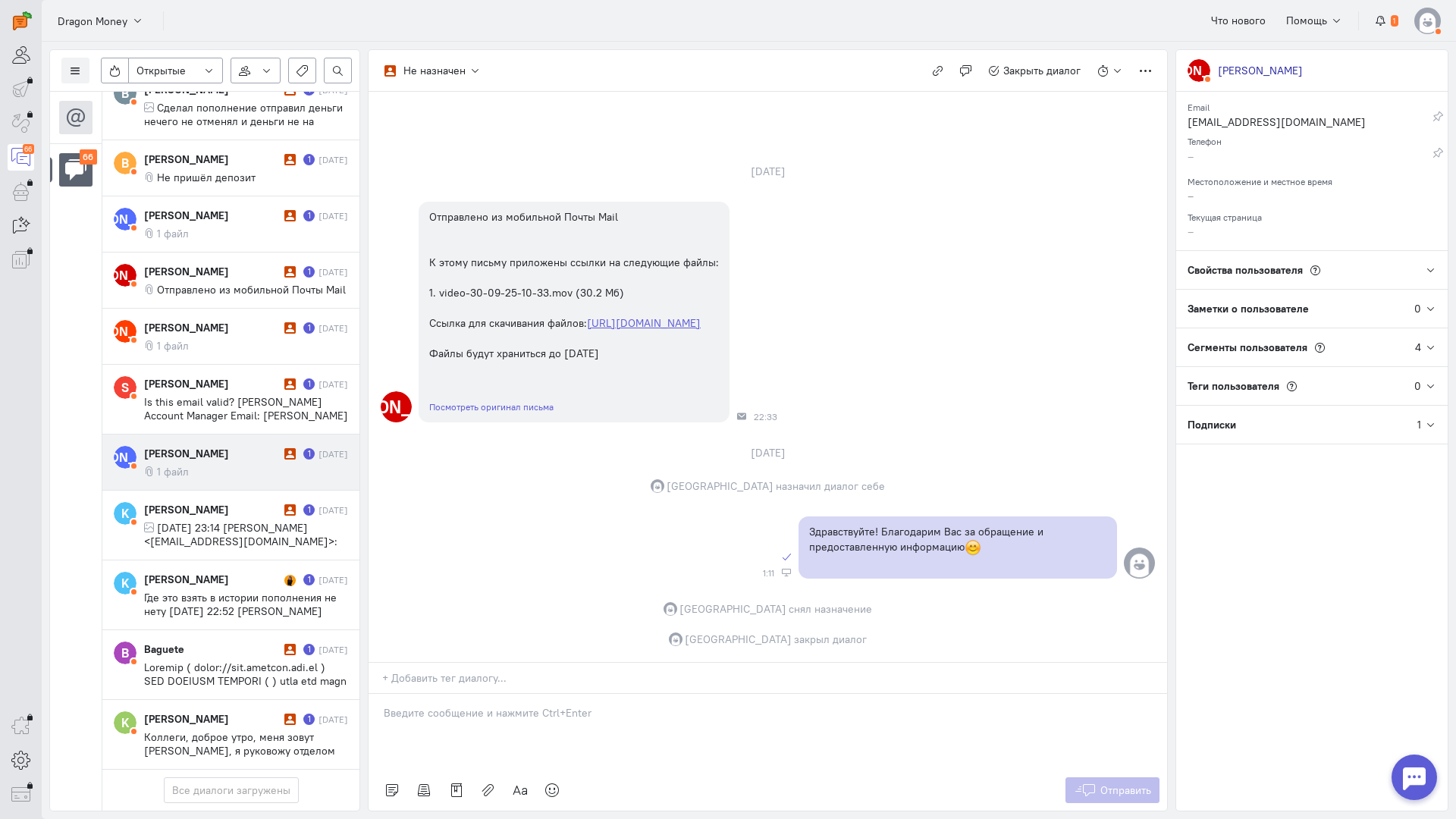
drag, startPoint x: 213, startPoint y: 354, endPoint x: 332, endPoint y: 383, distance: 122.5
click at [216, 446] on div "[PERSON_NAME]" at bounding box center [212, 453] width 136 height 15
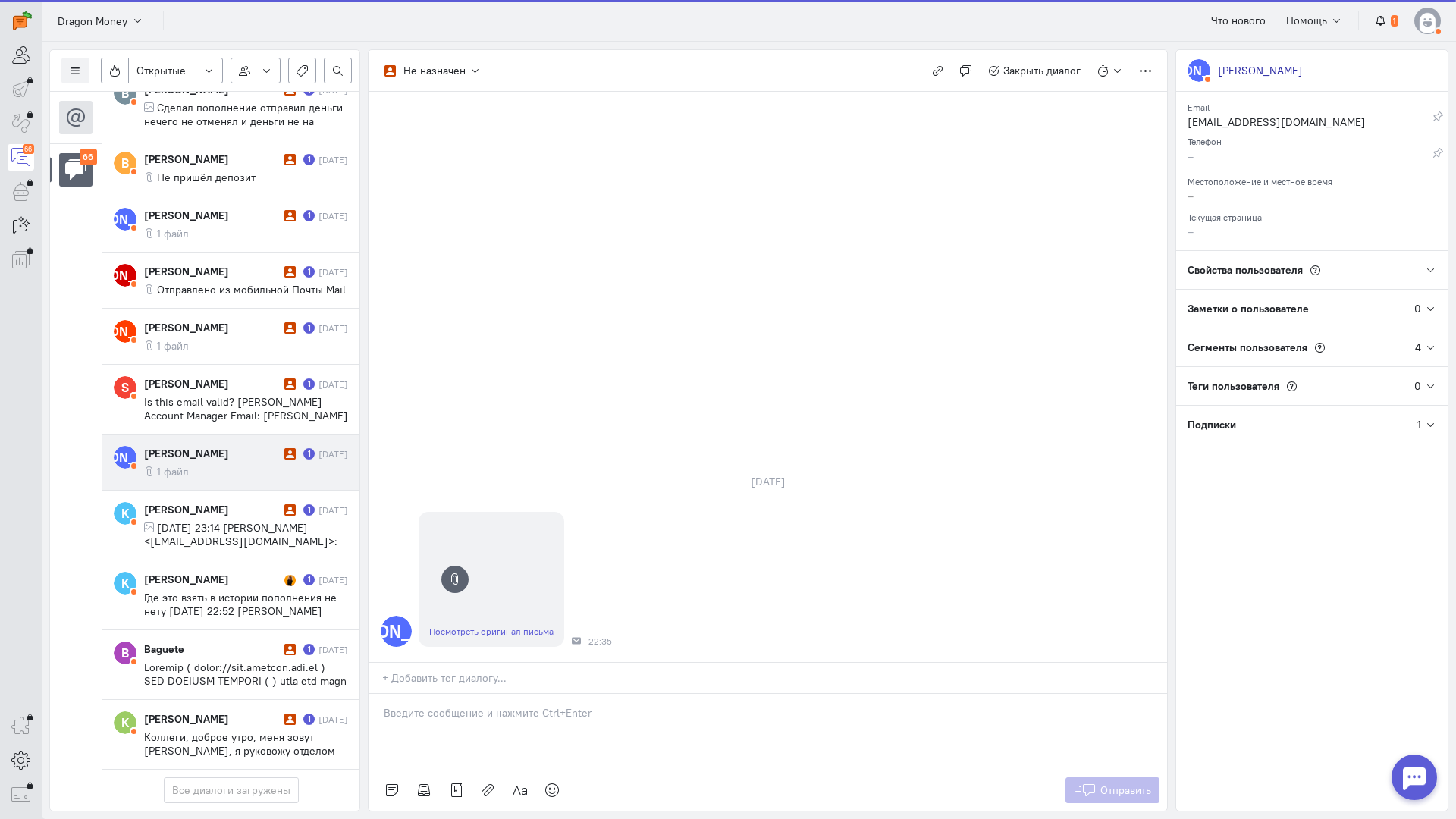
scroll to position [4022, 0]
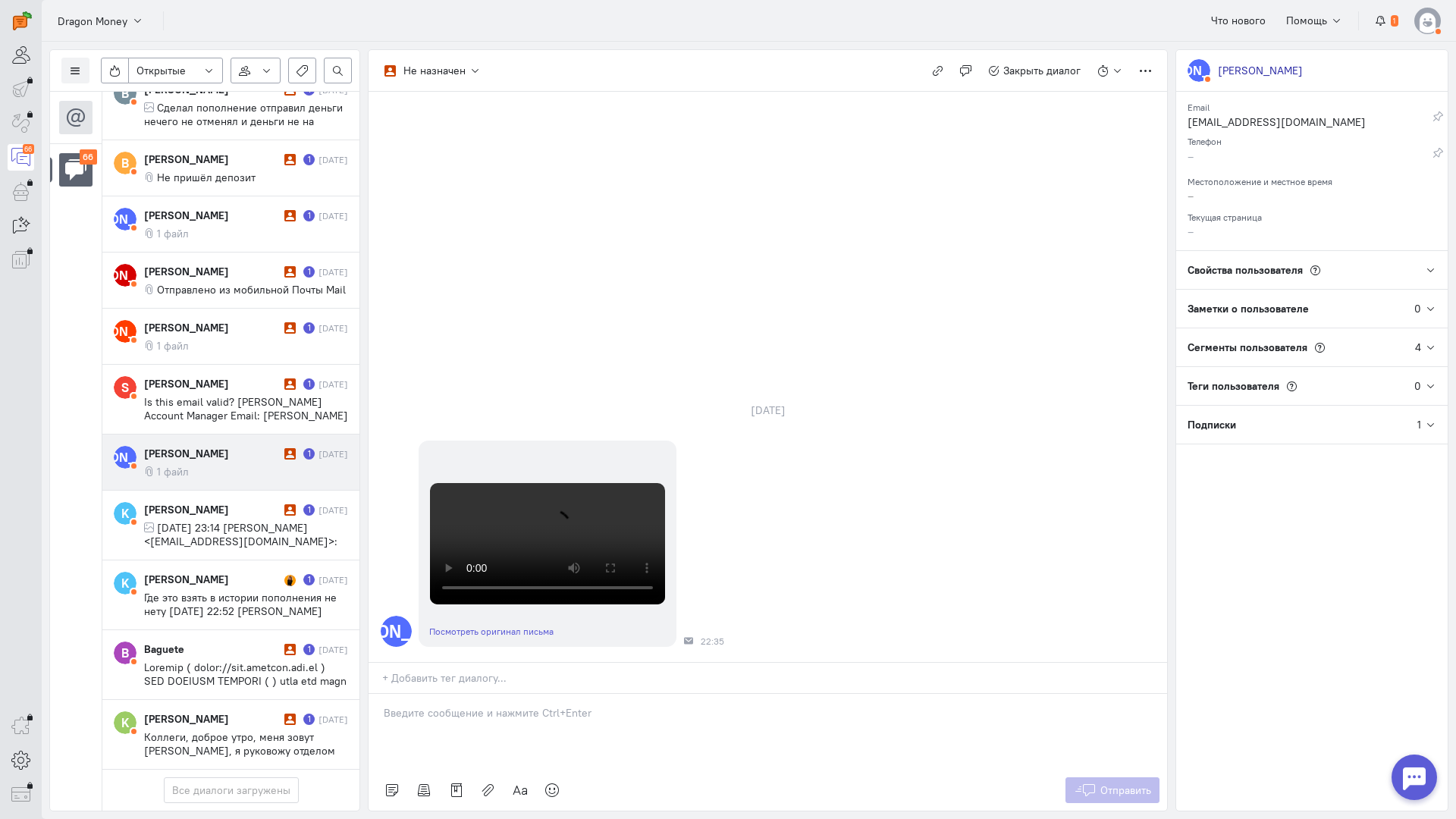
click at [401, 694] on div at bounding box center [767, 732] width 798 height 76
click at [380, 694] on div "Здравствуйте! Благодарим Вас за обращение и предоставленную информацию:blush:" at bounding box center [767, 732] width 798 height 76
click at [1067, 777] on button "Отправить" at bounding box center [1112, 790] width 94 height 26
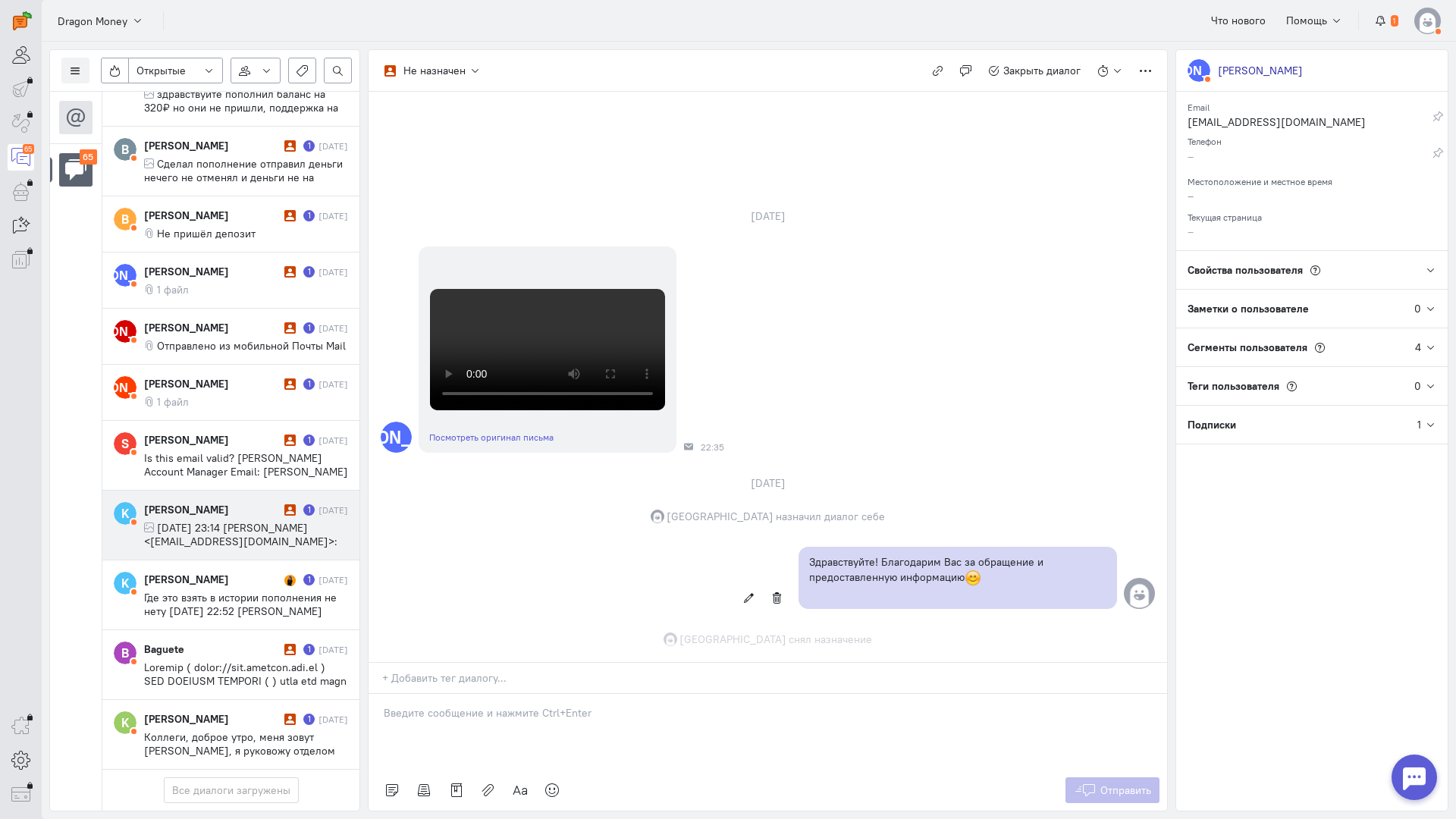
scroll to position [579, 0]
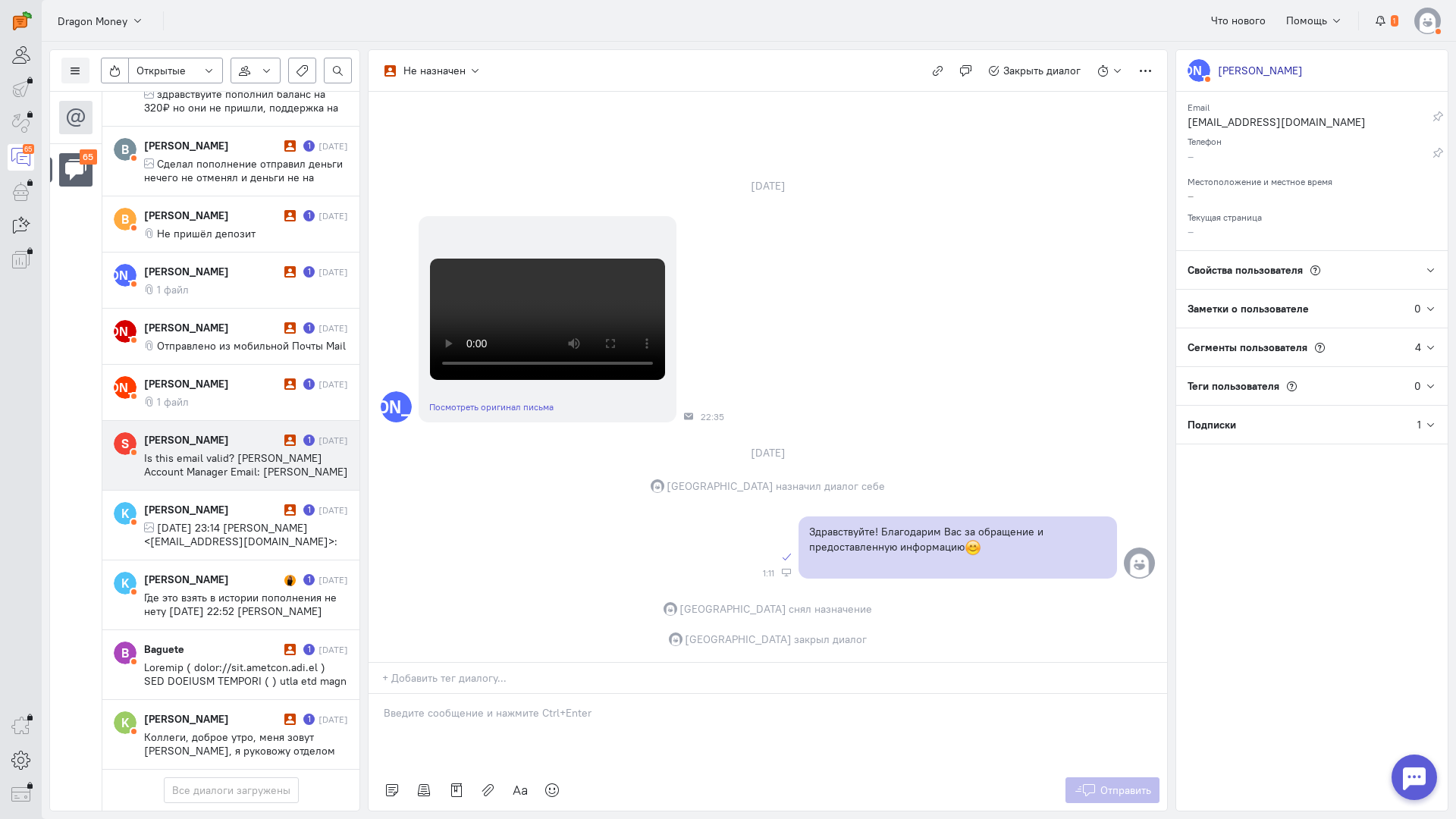
click at [206, 451] on span "Is this email valid? [PERSON_NAME] Account Manager Email: [PERSON_NAME] -[URL] …" at bounding box center [246, 567] width 204 height 232
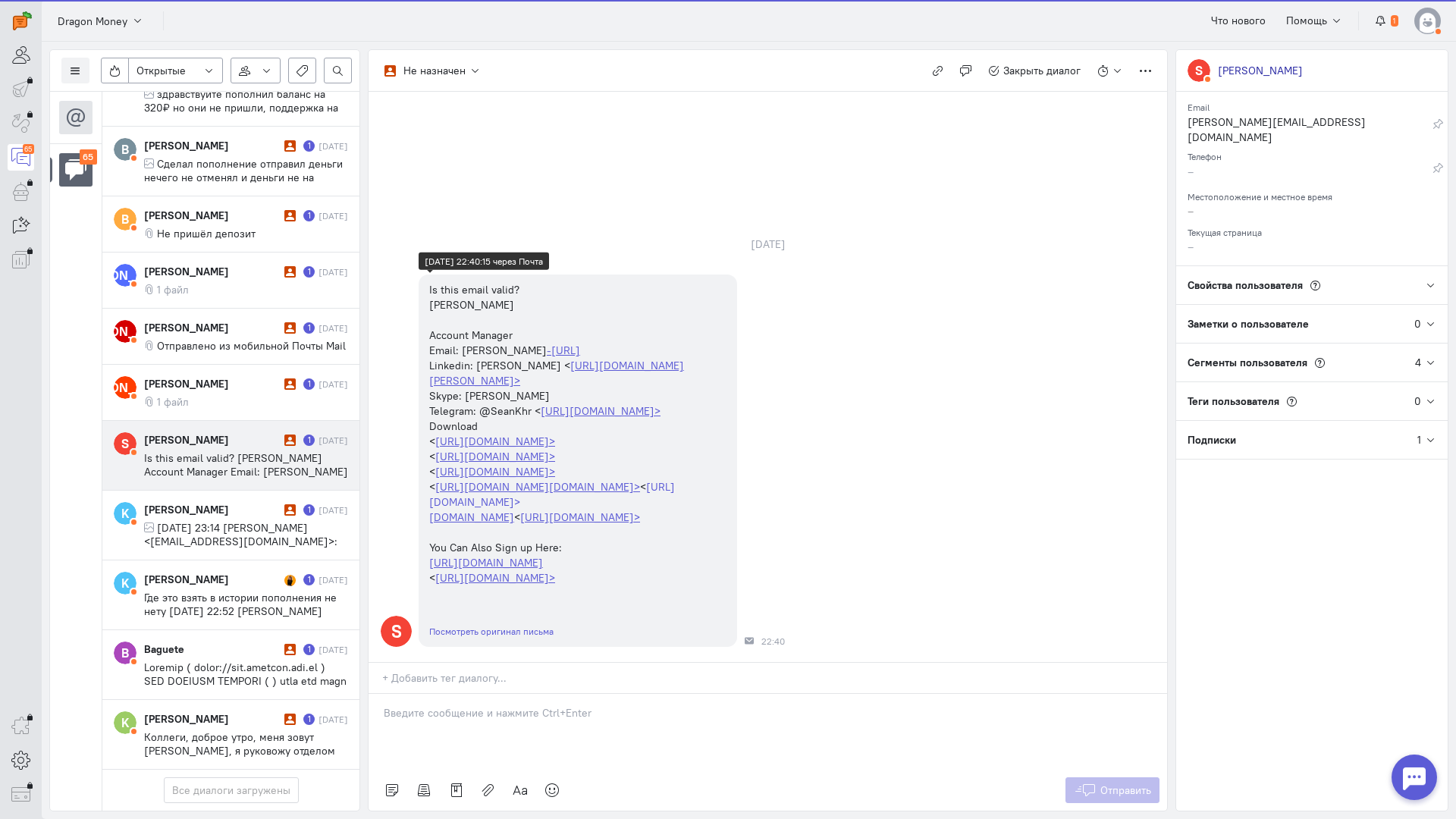
scroll to position [9, 0]
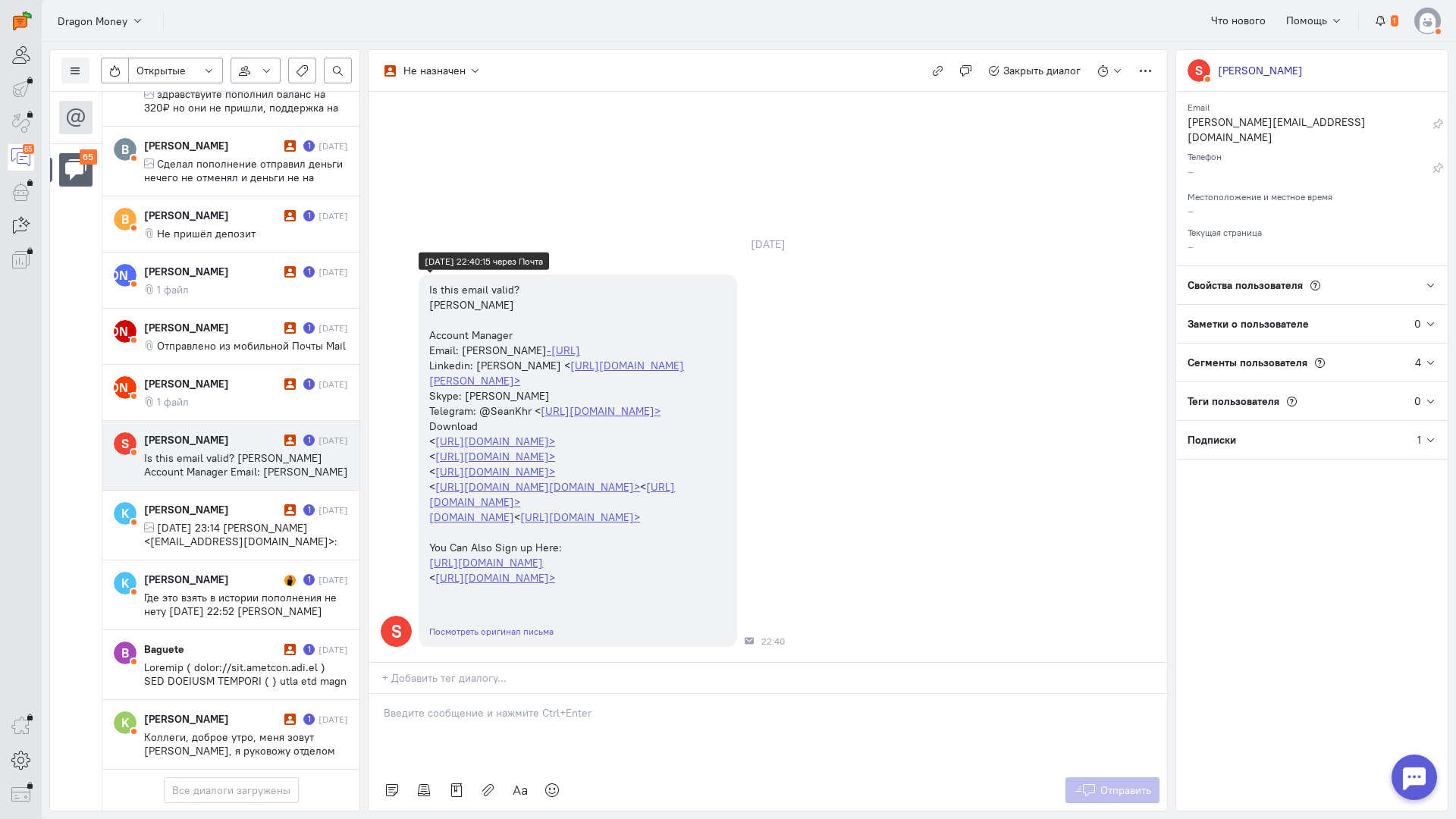
drag, startPoint x: 431, startPoint y: 150, endPoint x: 520, endPoint y: 171, distance: 91.4
click at [520, 275] on div "Is this email valid? [PERSON_NAME] Account Manager Email: [PERSON_NAME] -[URL] …" at bounding box center [578, 434] width 319 height 319
copy div "Is this email valid? [PERSON_NAME]"
click at [528, 626] on link "Посмотреть оригинал письма" at bounding box center [491, 632] width 124 height 11
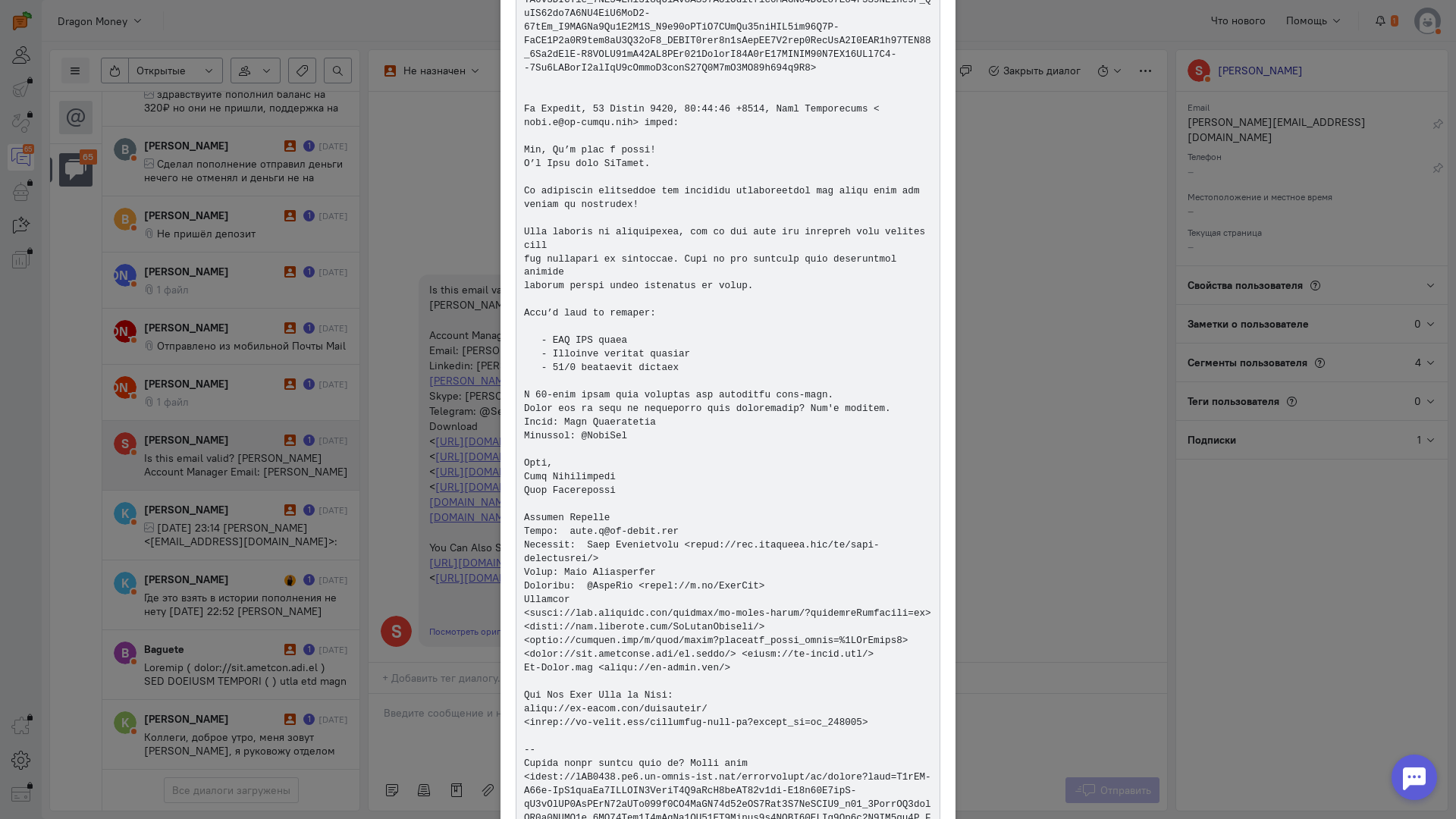
scroll to position [3871, 0]
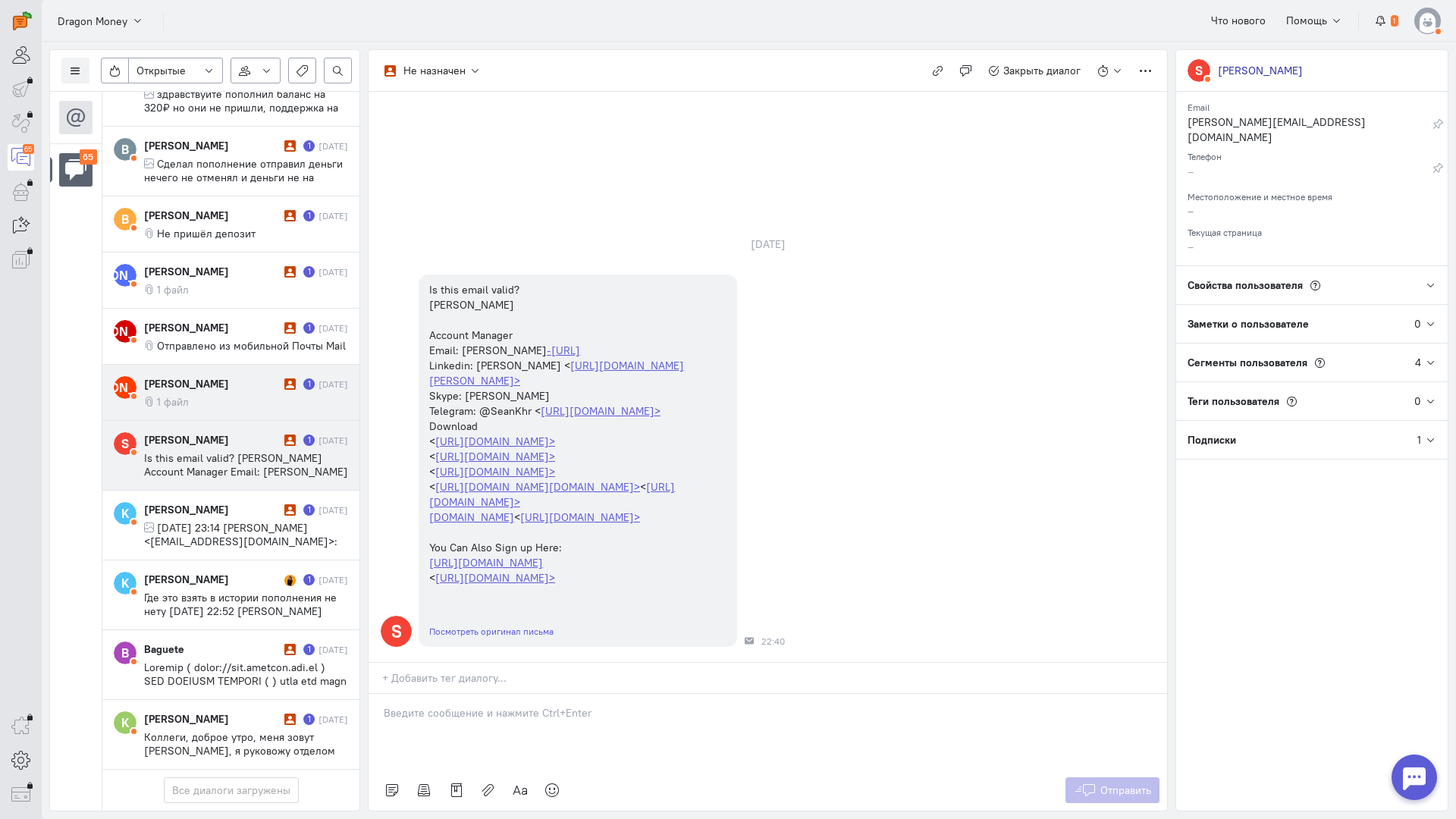
click at [244, 376] on div "[PERSON_NAME] 1 [DATE] 1 файл" at bounding box center [246, 392] width 204 height 32
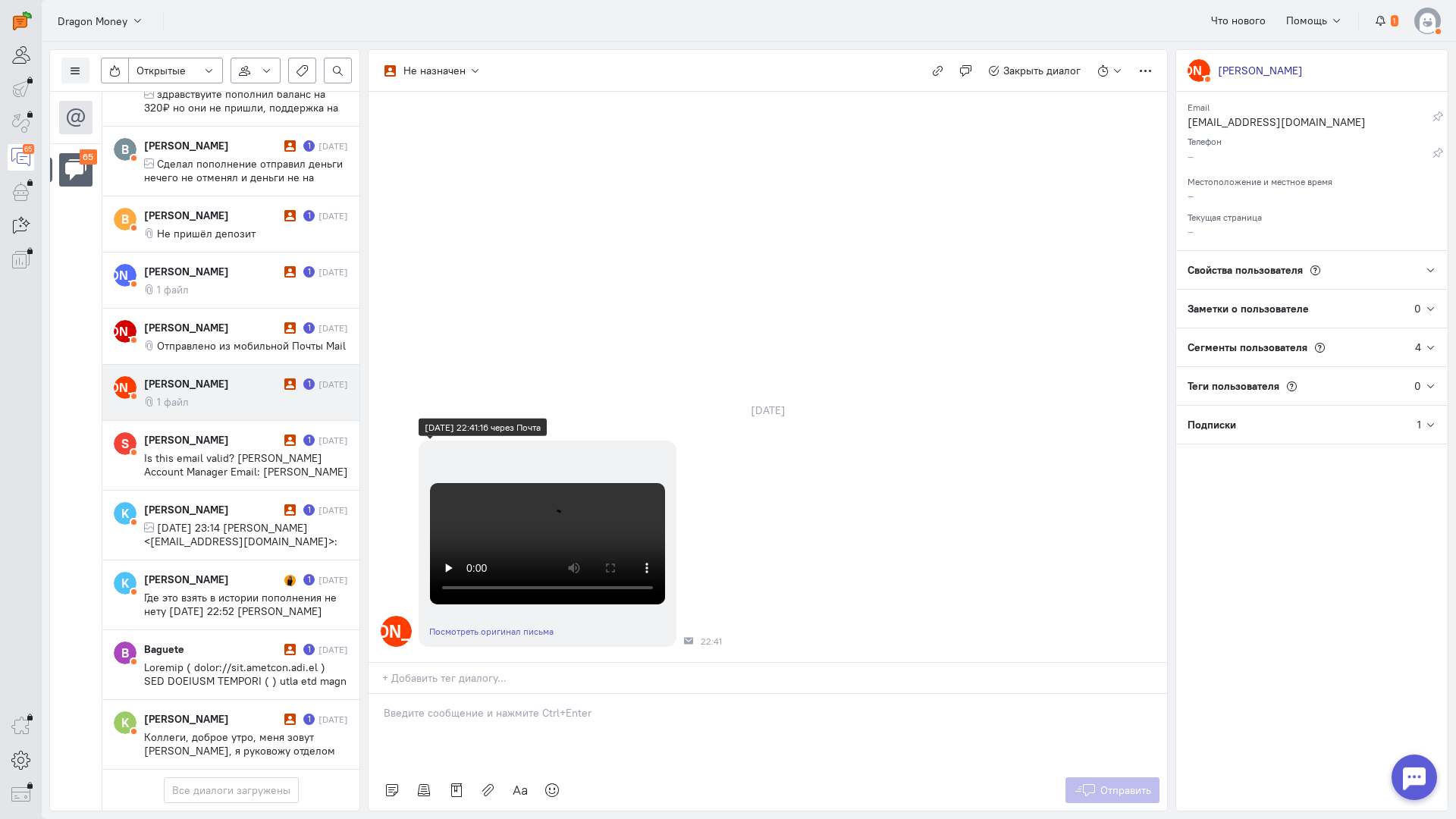
scroll to position [340, 0]
drag, startPoint x: 458, startPoint y: 624, endPoint x: 470, endPoint y: 569, distance: 56.3
click at [458, 706] on p at bounding box center [767, 713] width 768 height 15
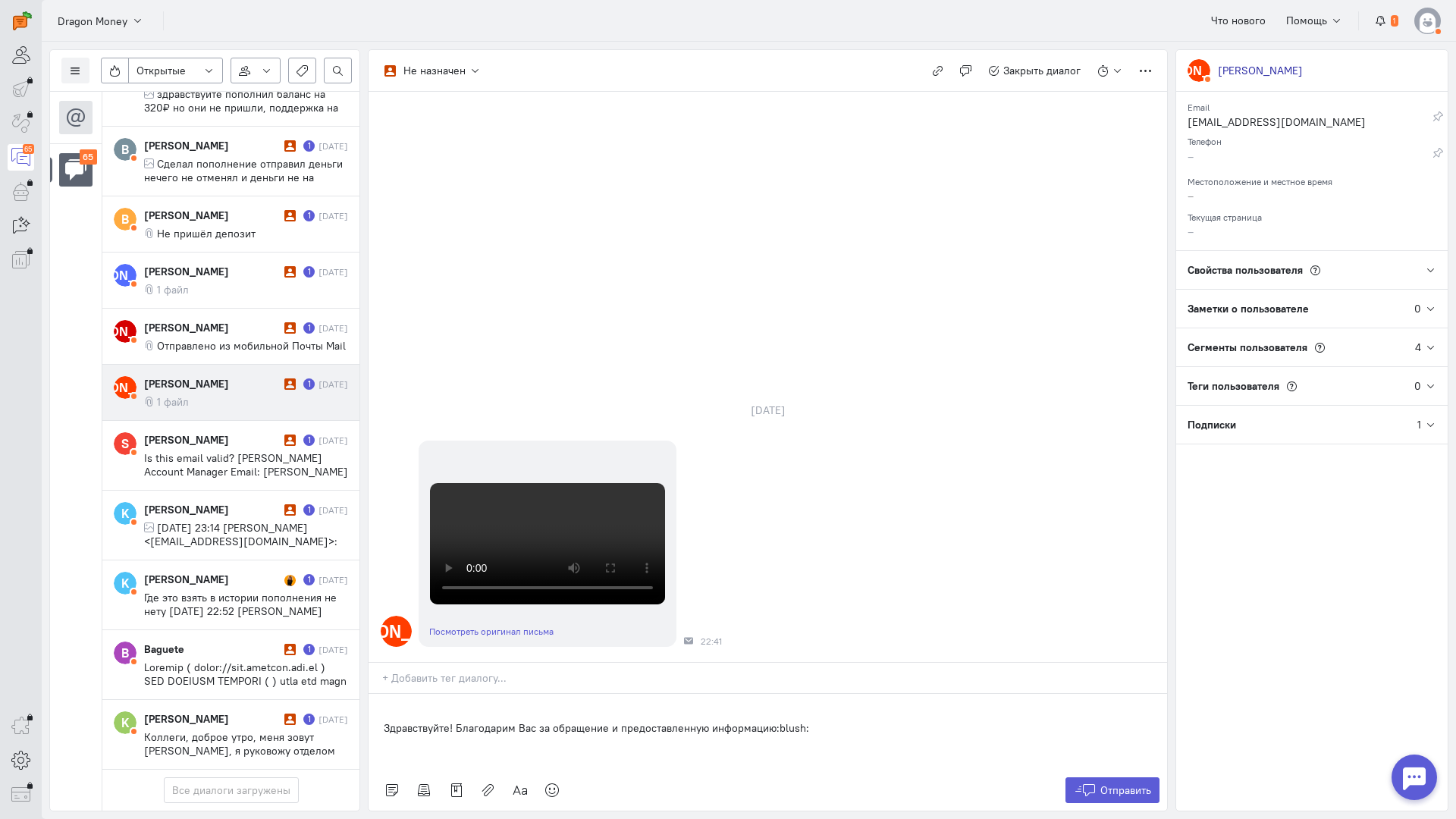
click at [382, 694] on div "Здравствуйте! Благодарим Вас за обращение и предоставленную информацию:blush:" at bounding box center [767, 732] width 798 height 76
drag, startPoint x: 1132, startPoint y: 705, endPoint x: 1122, endPoint y: 697, distance: 12.8
click at [1131, 777] on button "Отправить" at bounding box center [1112, 790] width 94 height 26
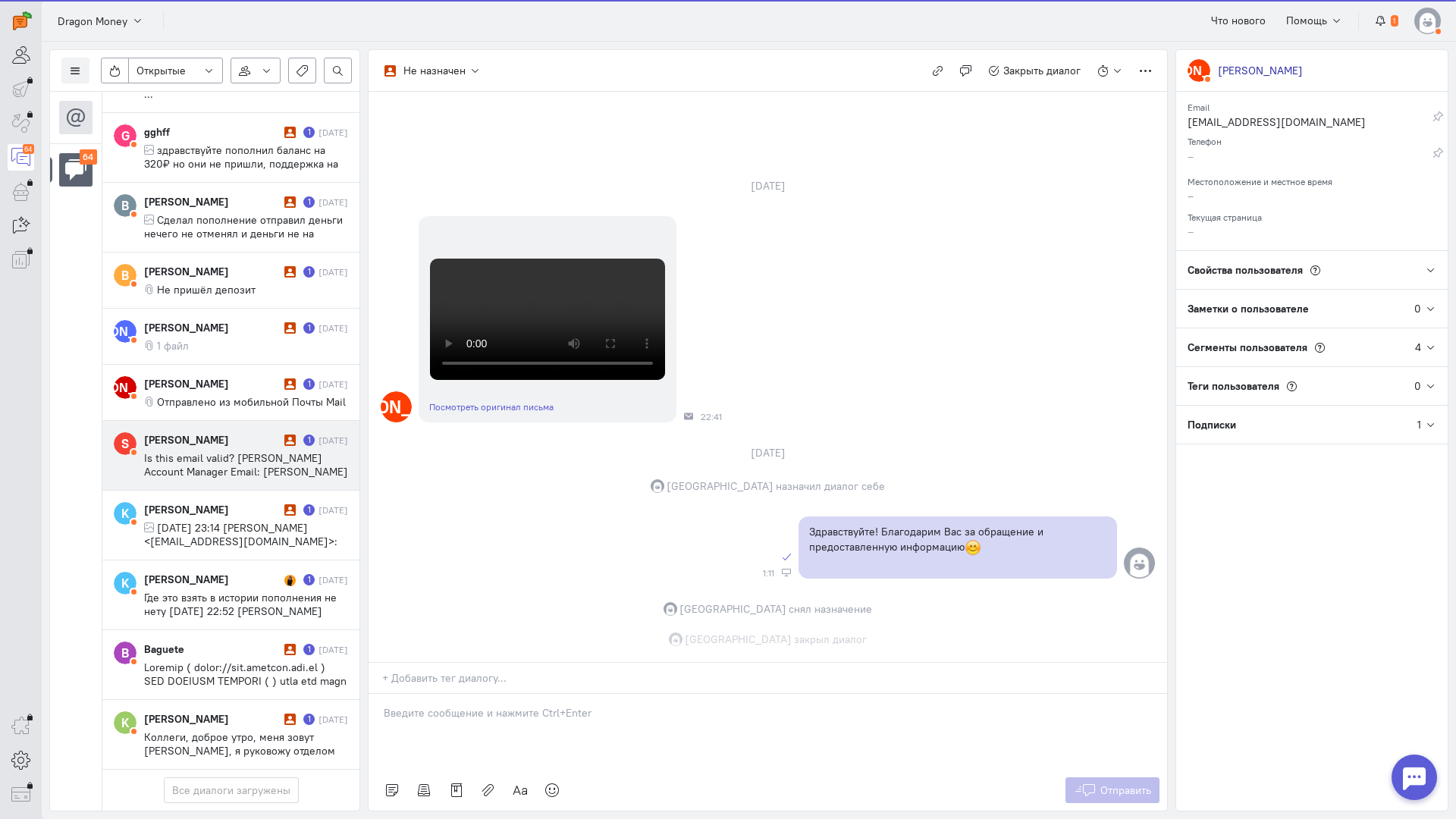
scroll to position [3898, 0]
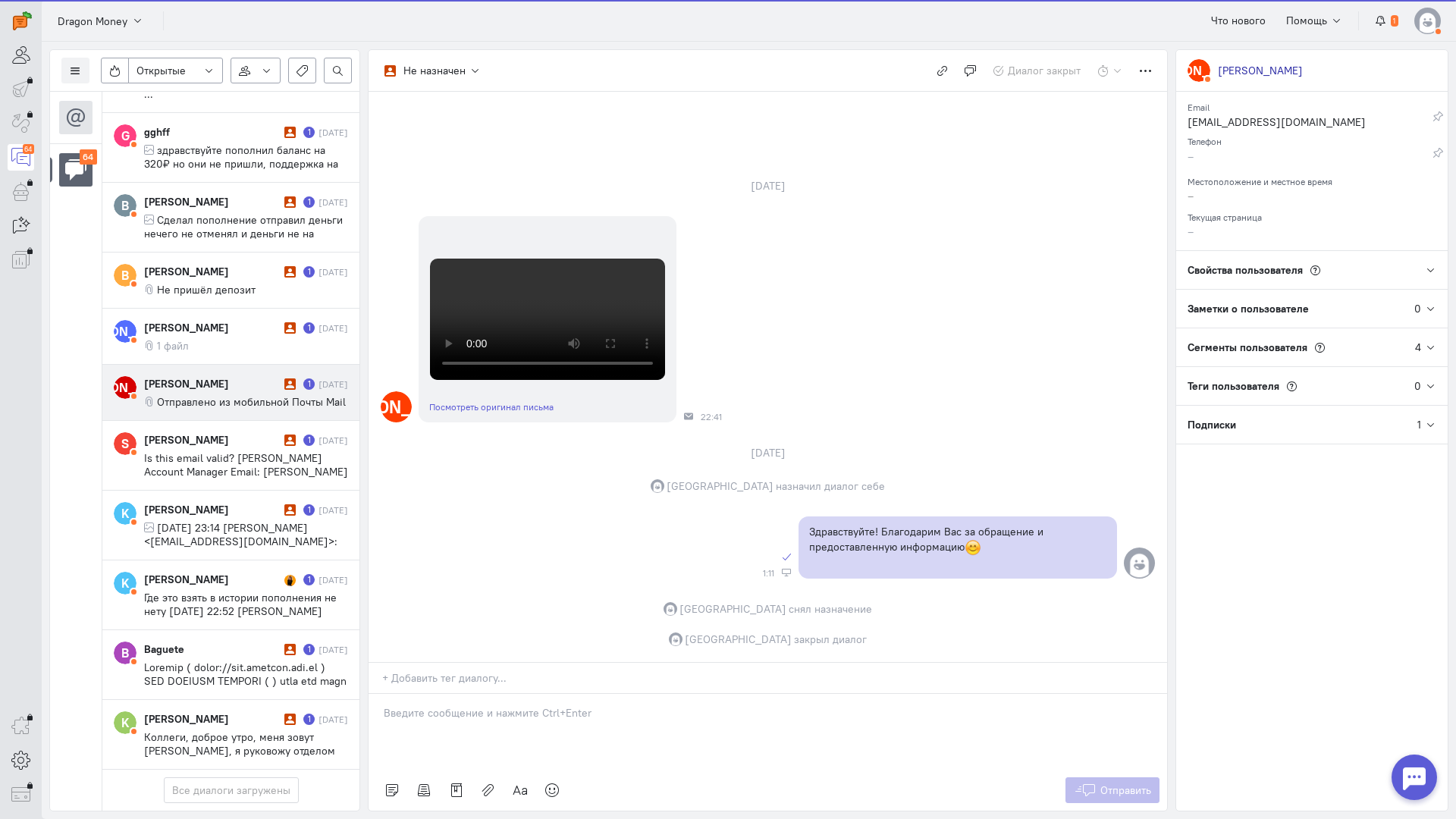
click at [234, 395] on span "Отправлено из мобильной Почты Mail" at bounding box center [251, 402] width 189 height 13
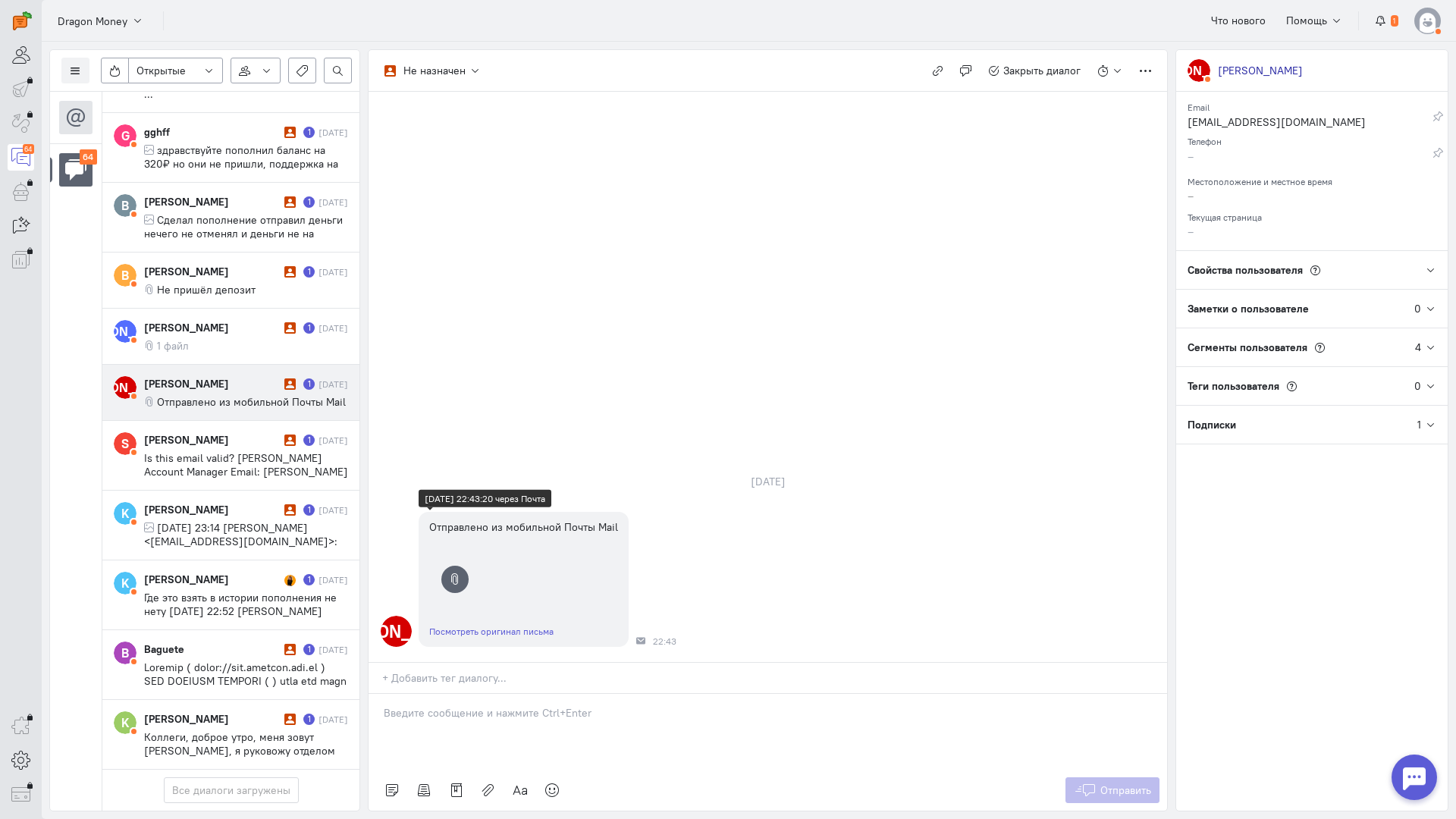
click at [486, 616] on div "Посмотреть оригинал письма" at bounding box center [523, 631] width 210 height 31
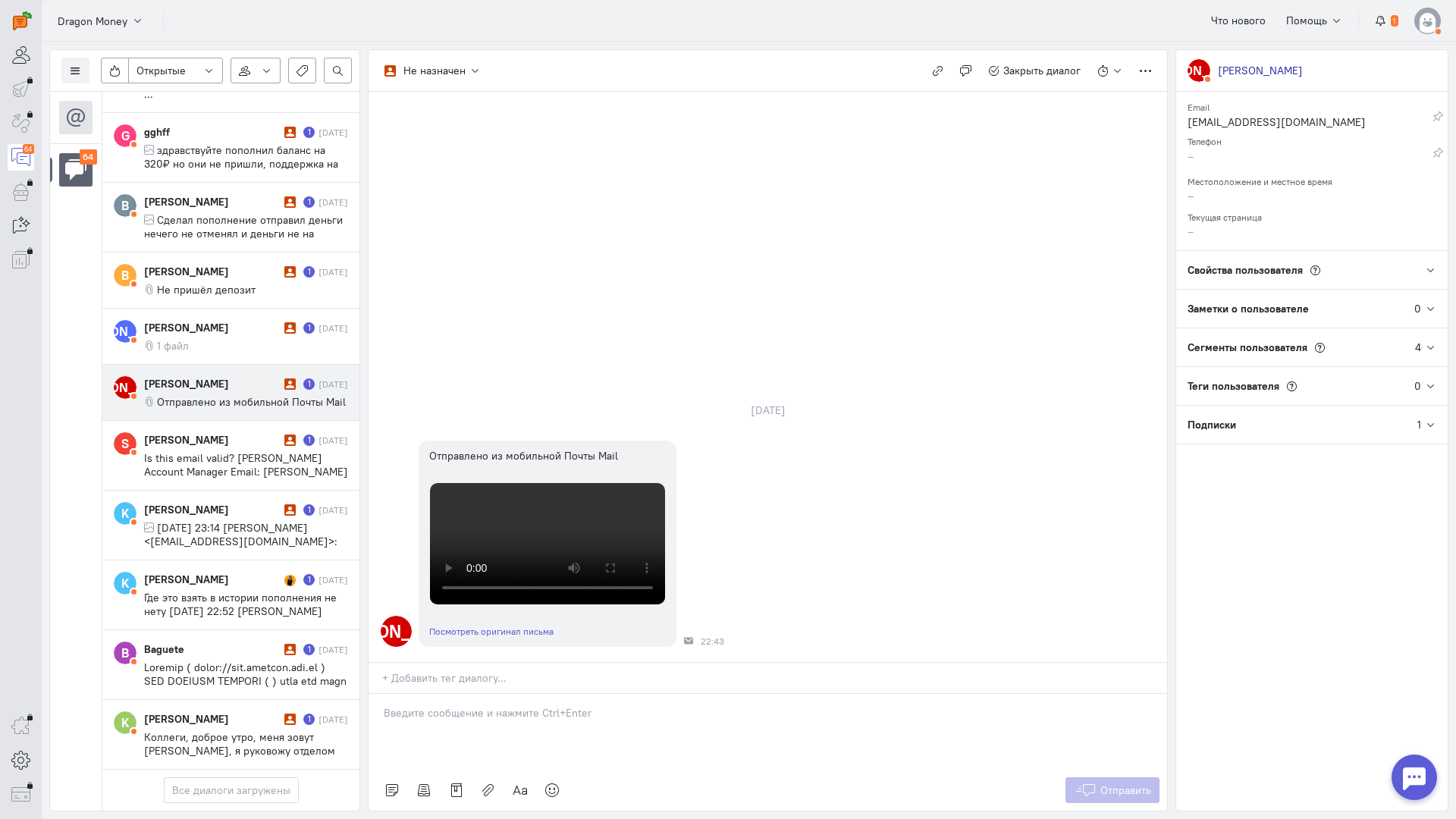
click at [438, 706] on p at bounding box center [767, 713] width 768 height 15
click at [381, 694] on div "Здравствуйте! Благодарим Вас за обращение и предоставленную информацию:blush:" at bounding box center [767, 732] width 798 height 76
click at [1102, 777] on button "Отправить" at bounding box center [1112, 790] width 94 height 26
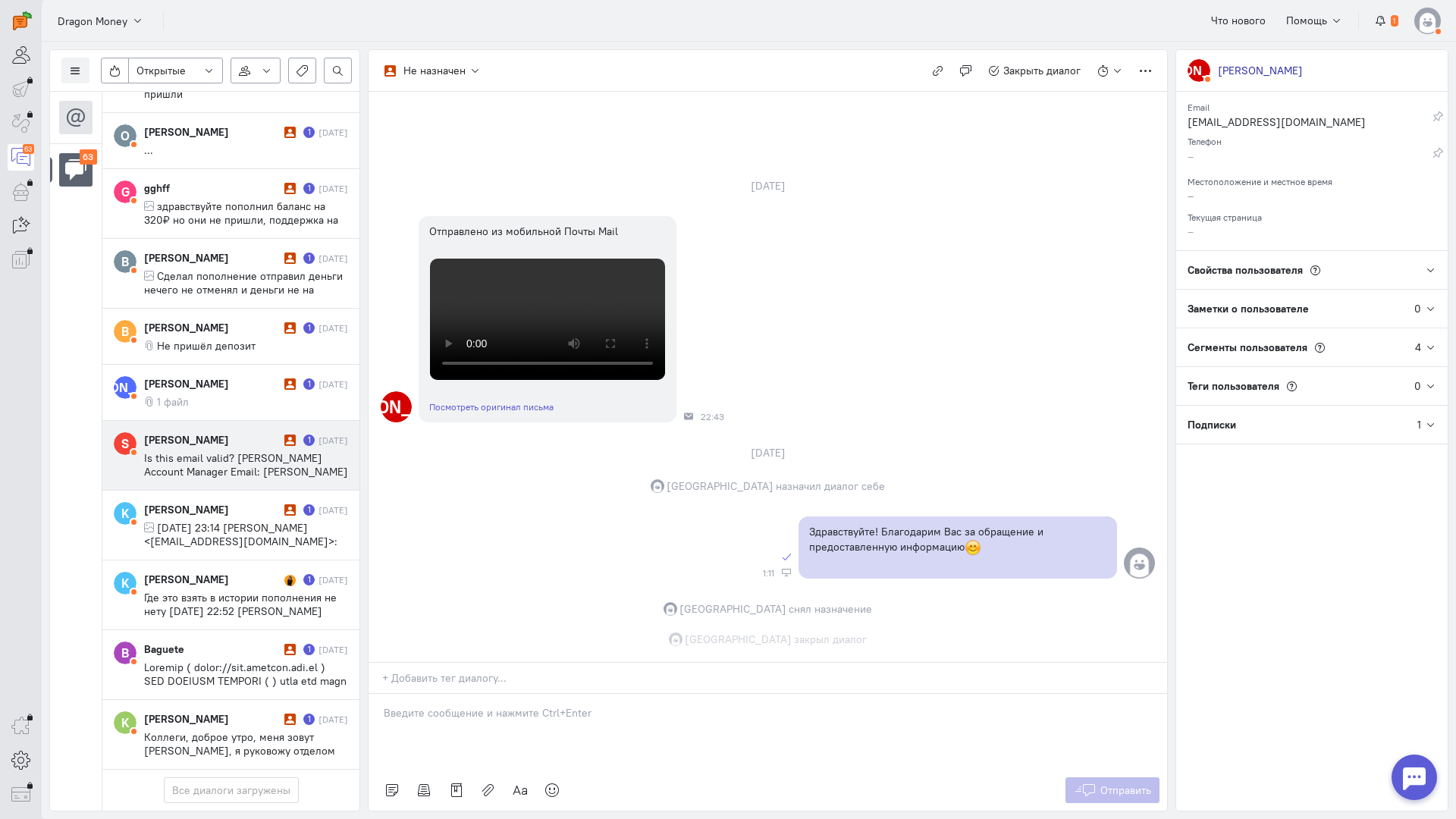
scroll to position [3830, 0]
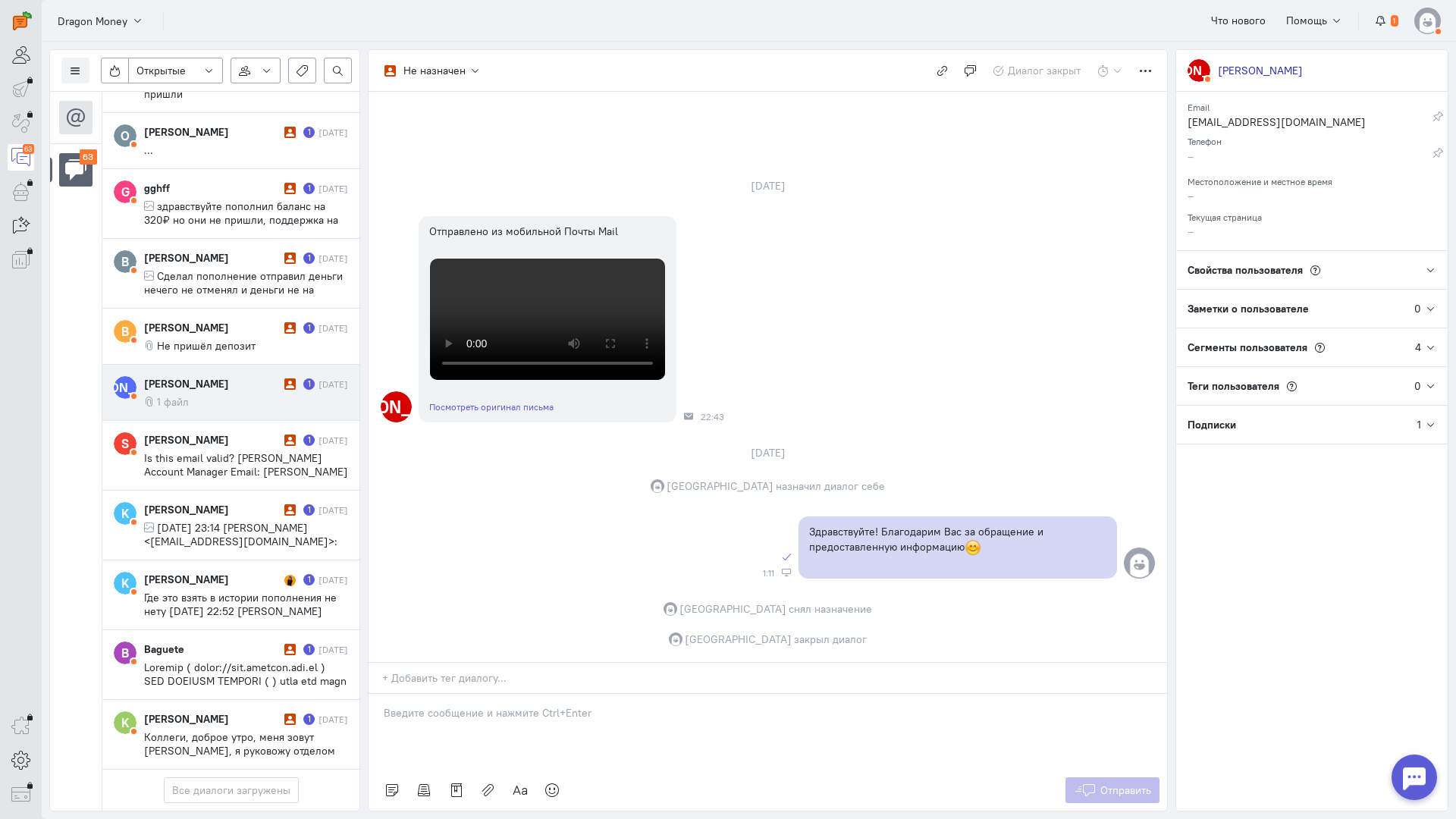
click at [216, 395] on cq-message "1 файл" at bounding box center [246, 402] width 204 height 13
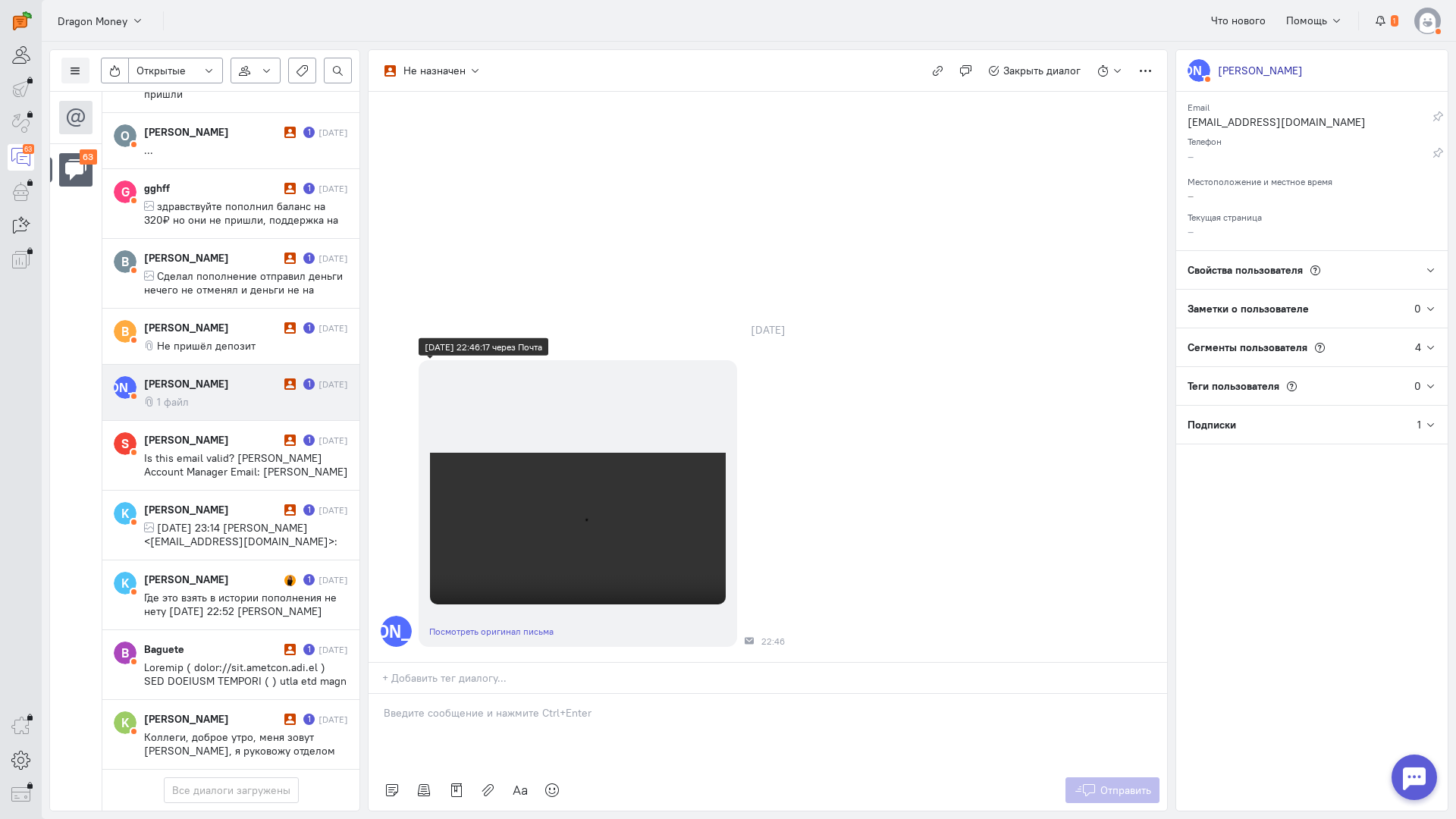
scroll to position [20, 0]
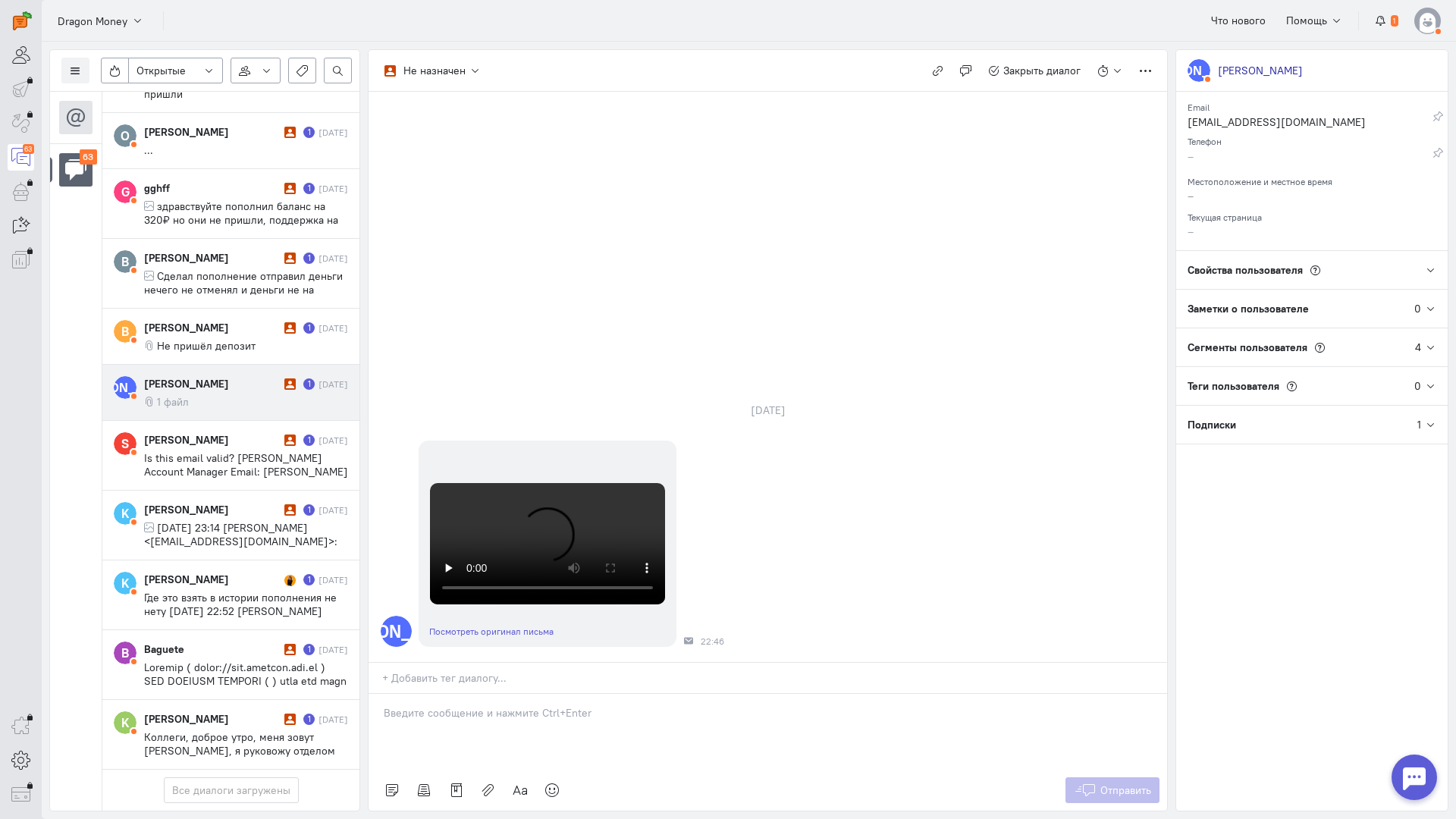
click at [483, 706] on p at bounding box center [767, 713] width 768 height 15
click at [381, 694] on div "Здравствуйте! Благодарим Вас за обращение и предоставленную информацию:blush:" at bounding box center [767, 732] width 798 height 76
click at [1115, 777] on button "Отправить" at bounding box center [1112, 790] width 94 height 26
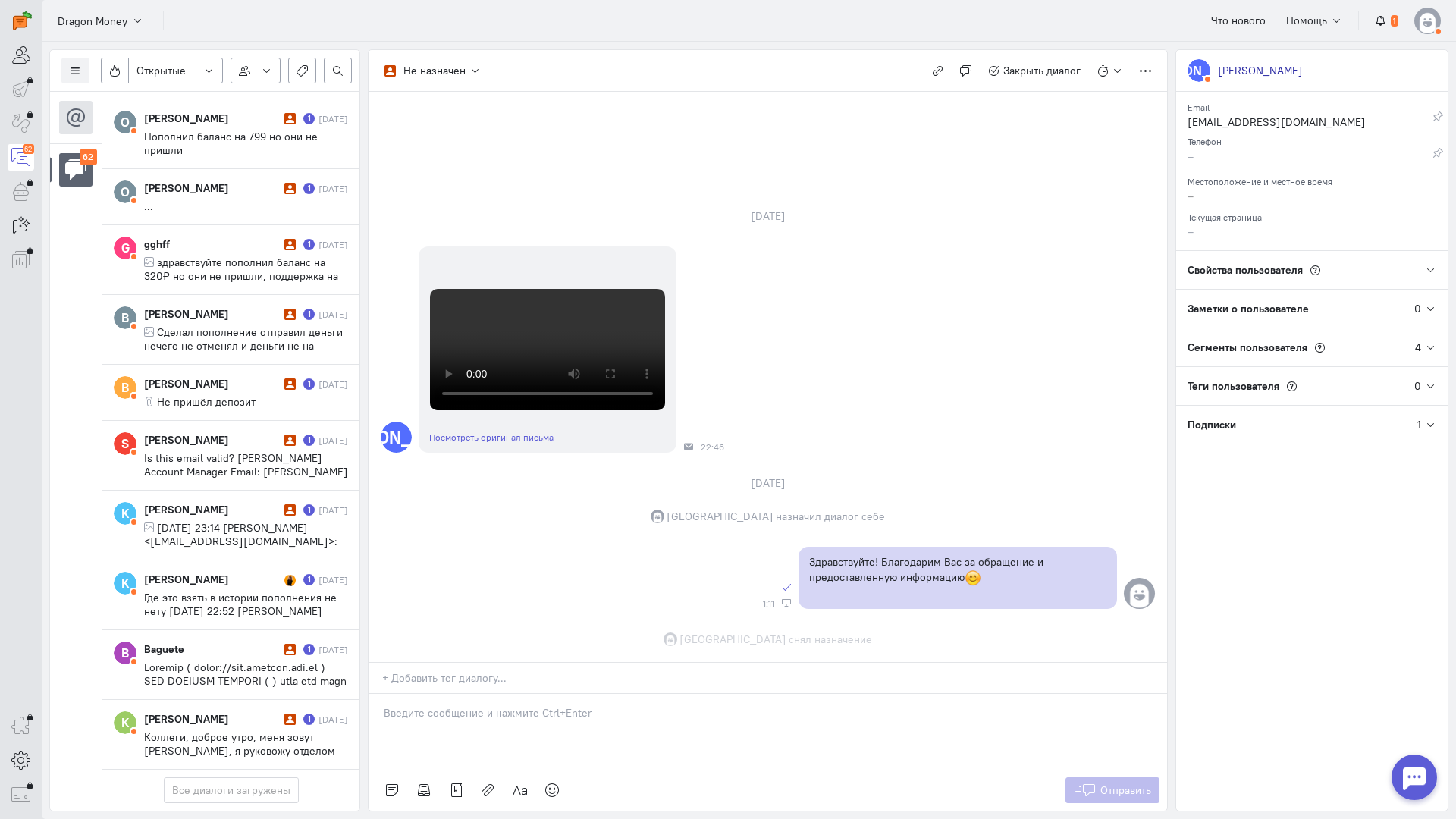
scroll to position [579, 0]
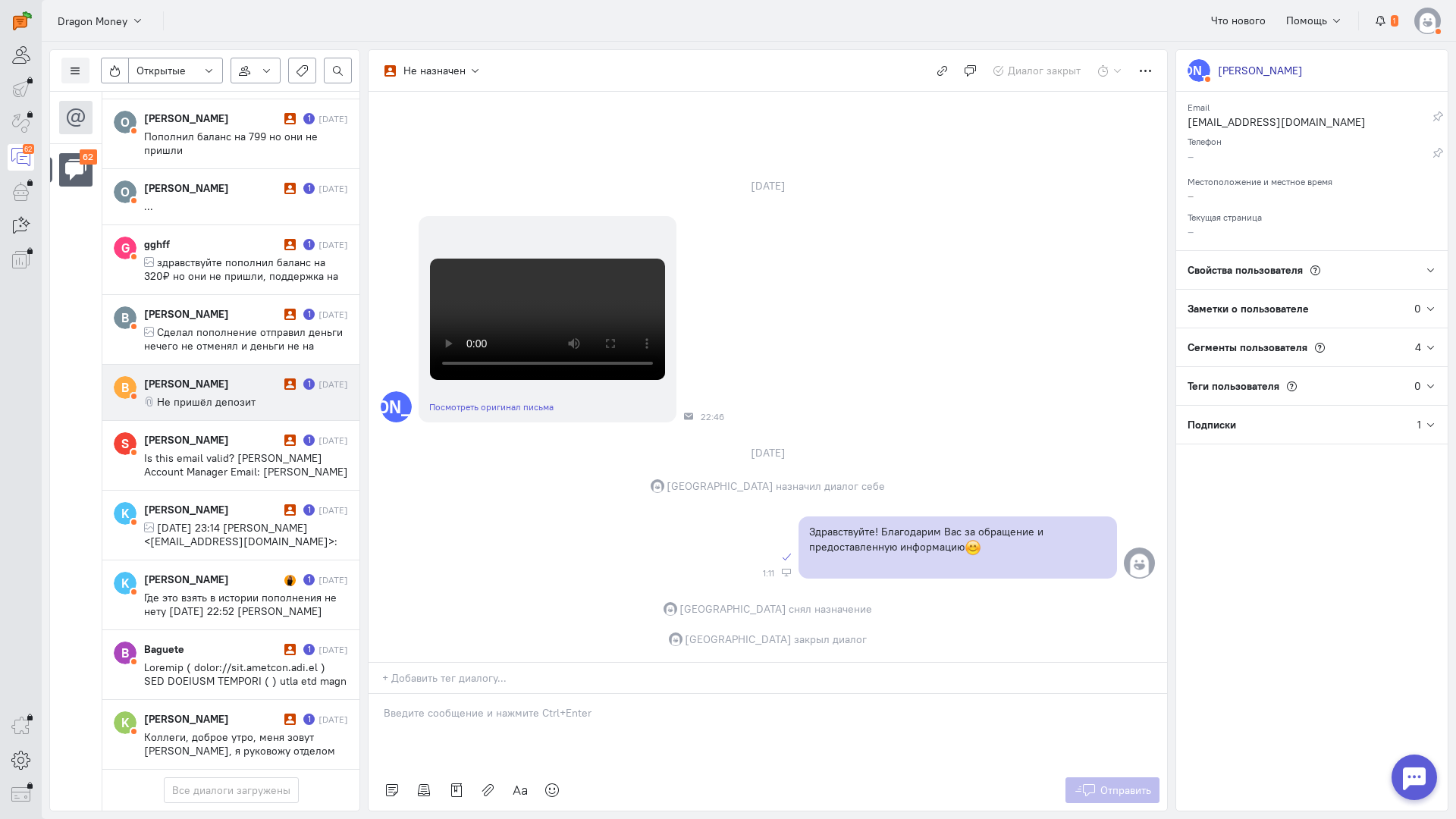
click at [201, 376] on div "[PERSON_NAME]" at bounding box center [212, 384] width 136 height 15
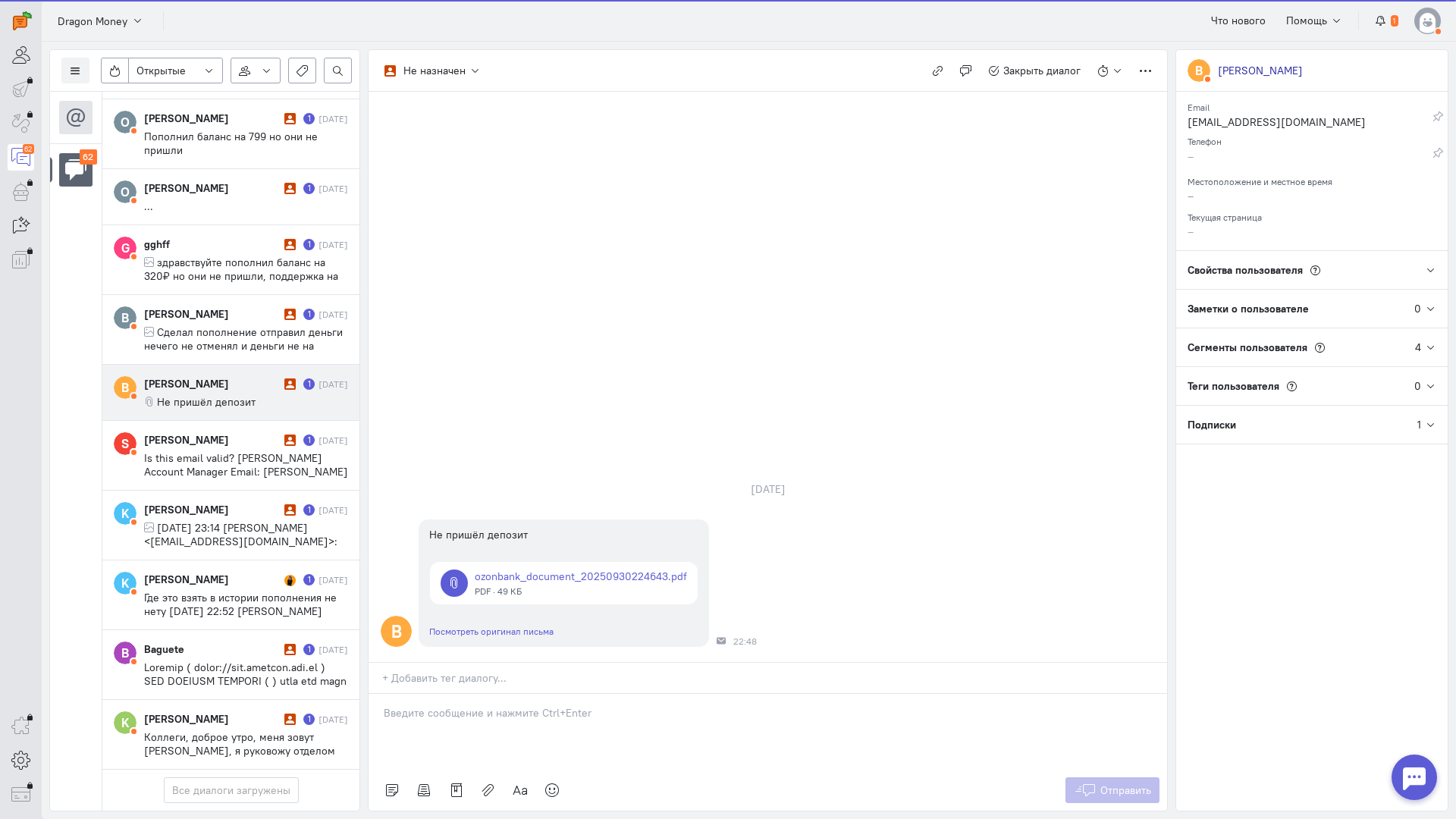
scroll to position [3774, 0]
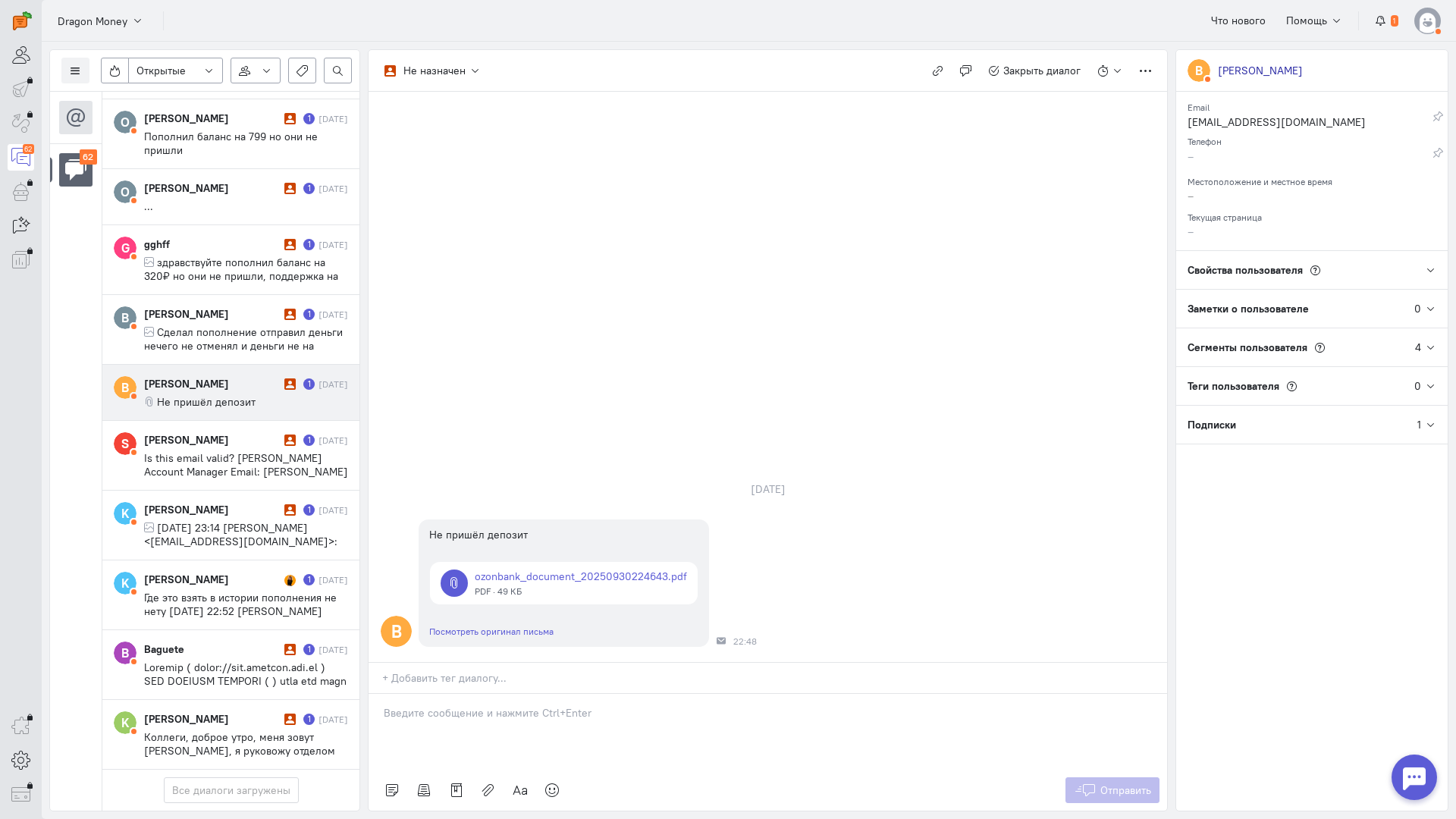
click at [461, 694] on div at bounding box center [767, 732] width 798 height 76
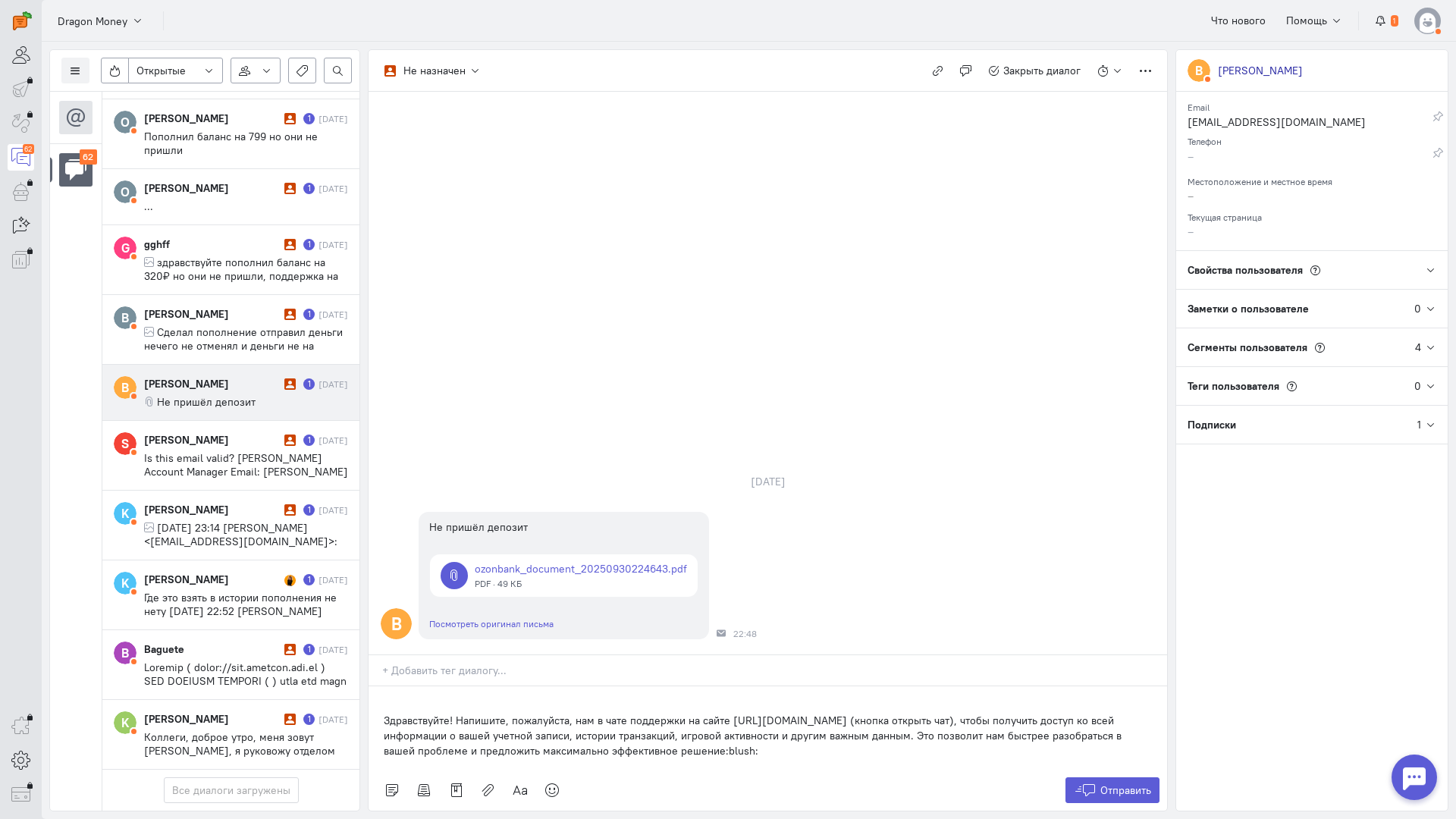
click at [379, 687] on div "Здравствуйте! Напишите, пожалуйста, нам в чате поддержки на сайте [URL][DOMAIN_…" at bounding box center [767, 728] width 798 height 83
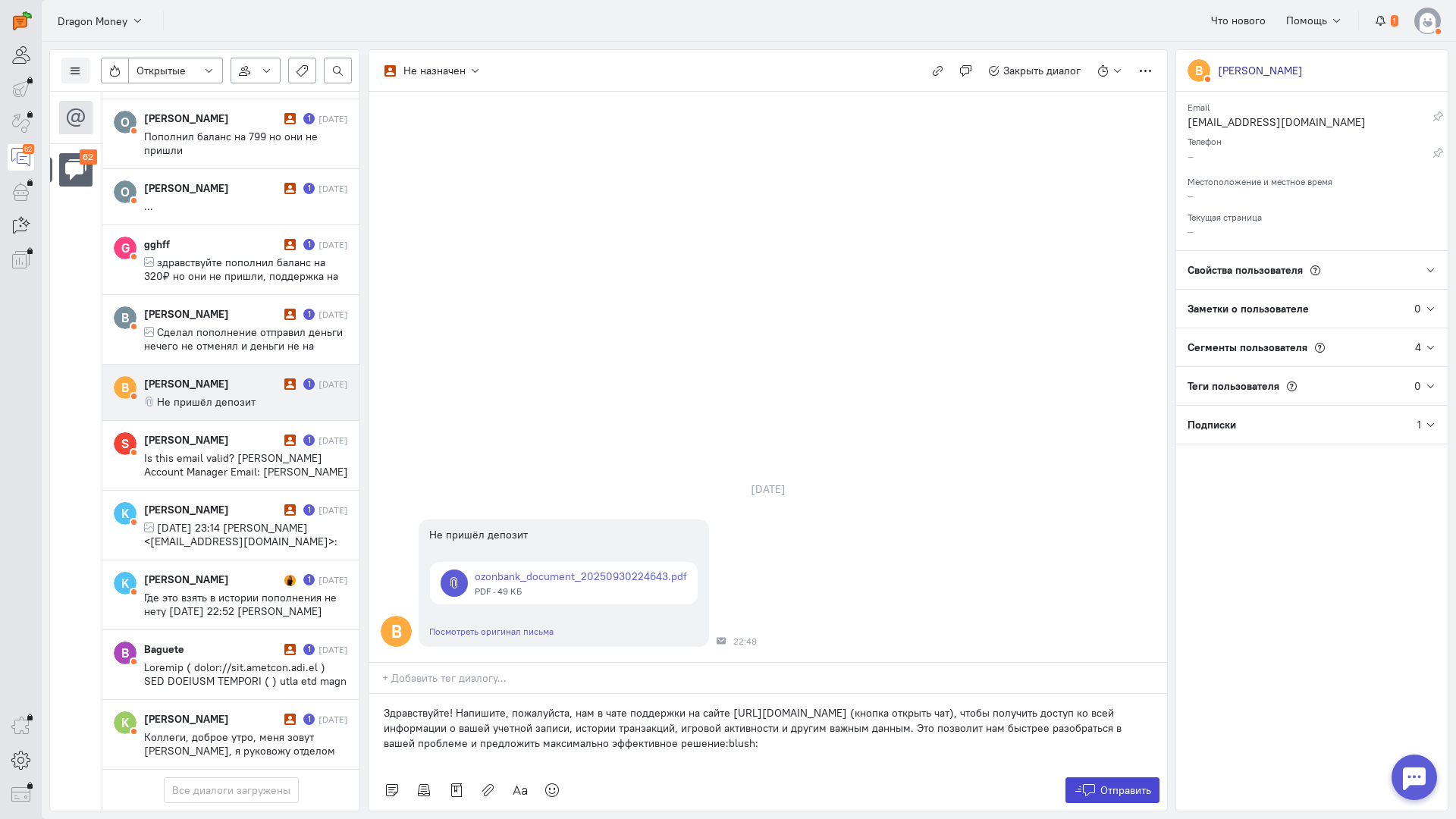
click at [1128, 784] on span "Отправить" at bounding box center [1125, 790] width 51 height 13
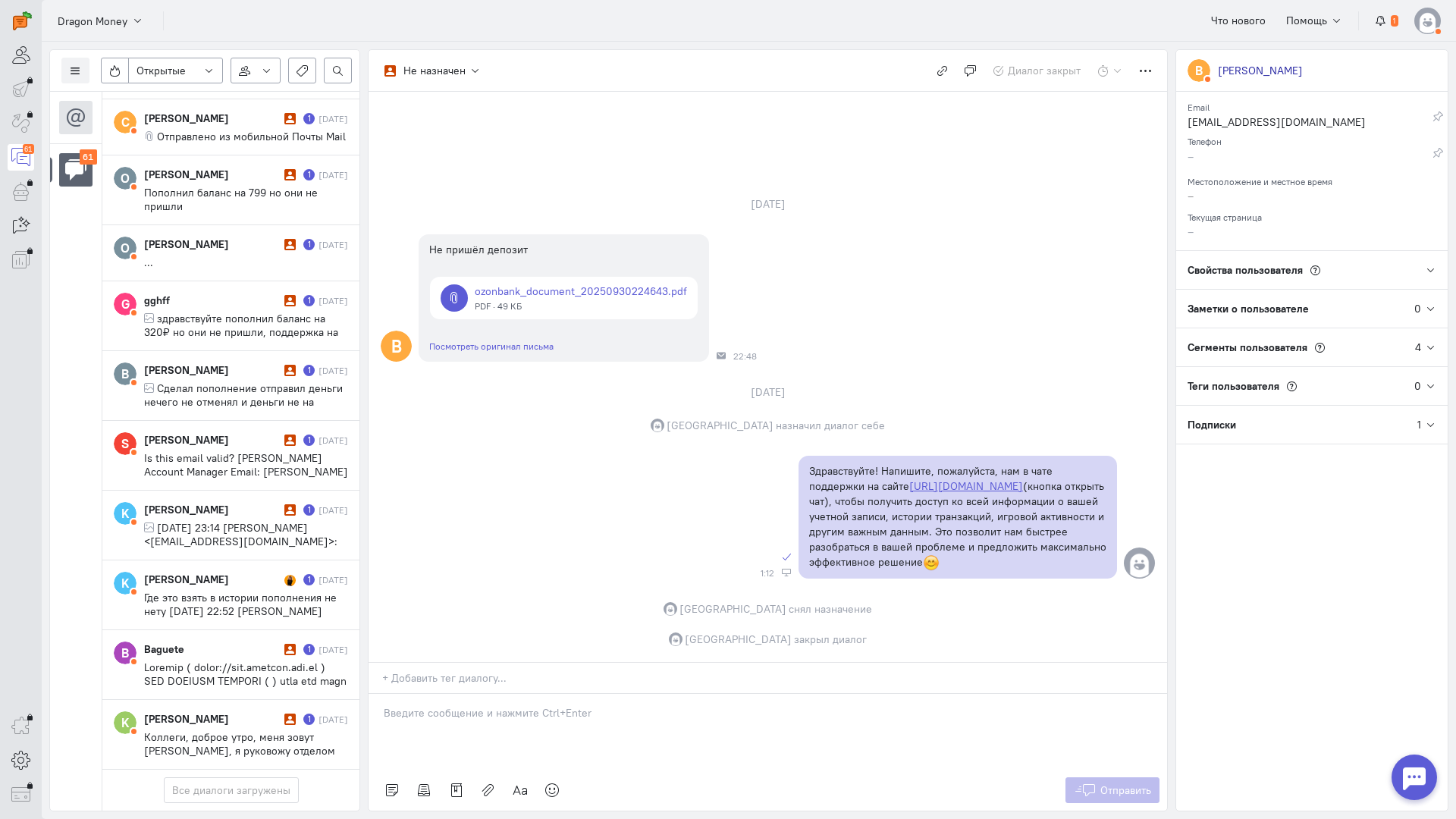
scroll to position [3719, 0]
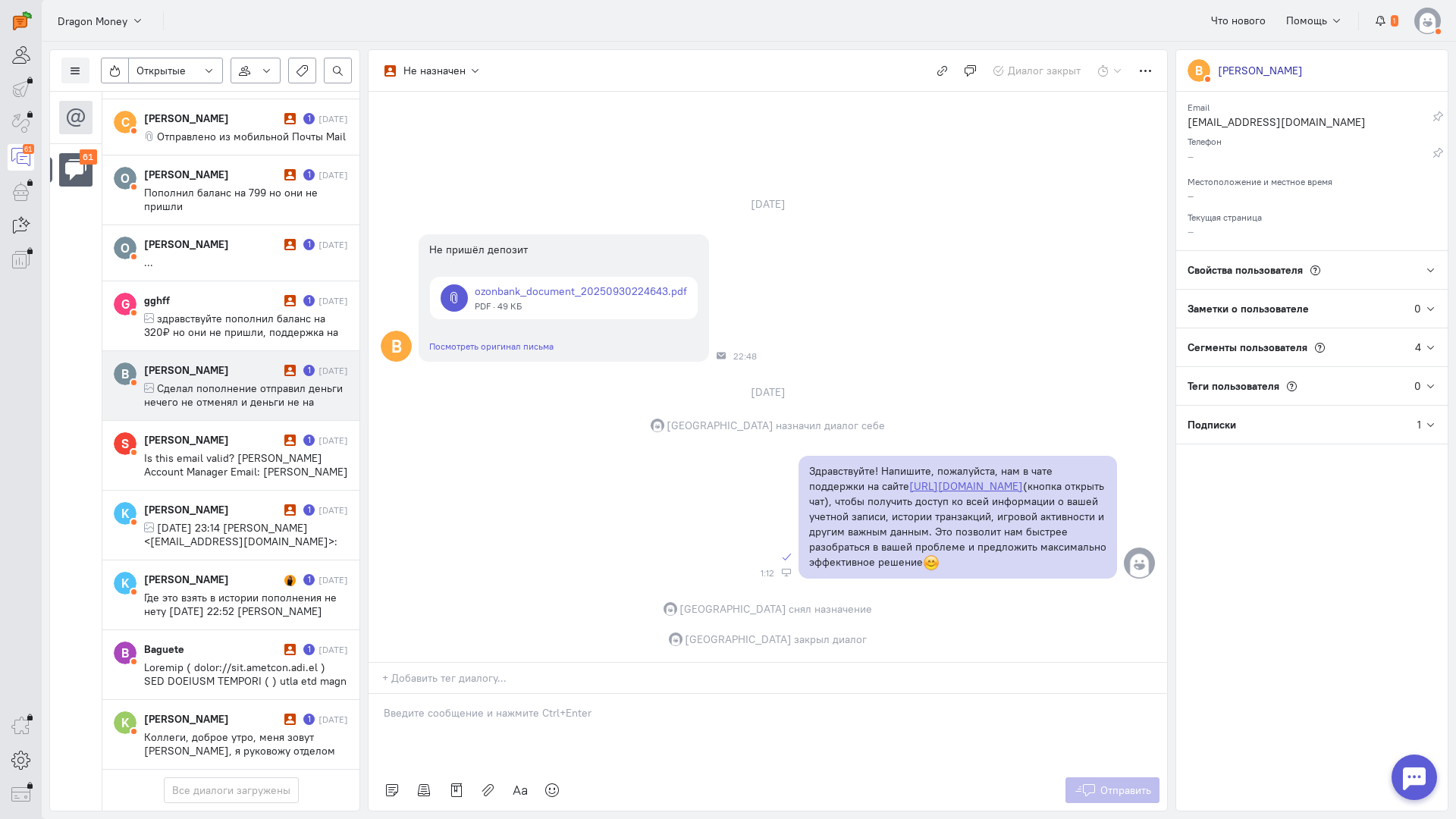
drag, startPoint x: 206, startPoint y: 298, endPoint x: 216, endPoint y: 297, distance: 10.0
click at [207, 382] on span "Сделал пополнение отправил деньги нечего не отменял и деньги не на балансе не н…" at bounding box center [243, 402] width 198 height 41
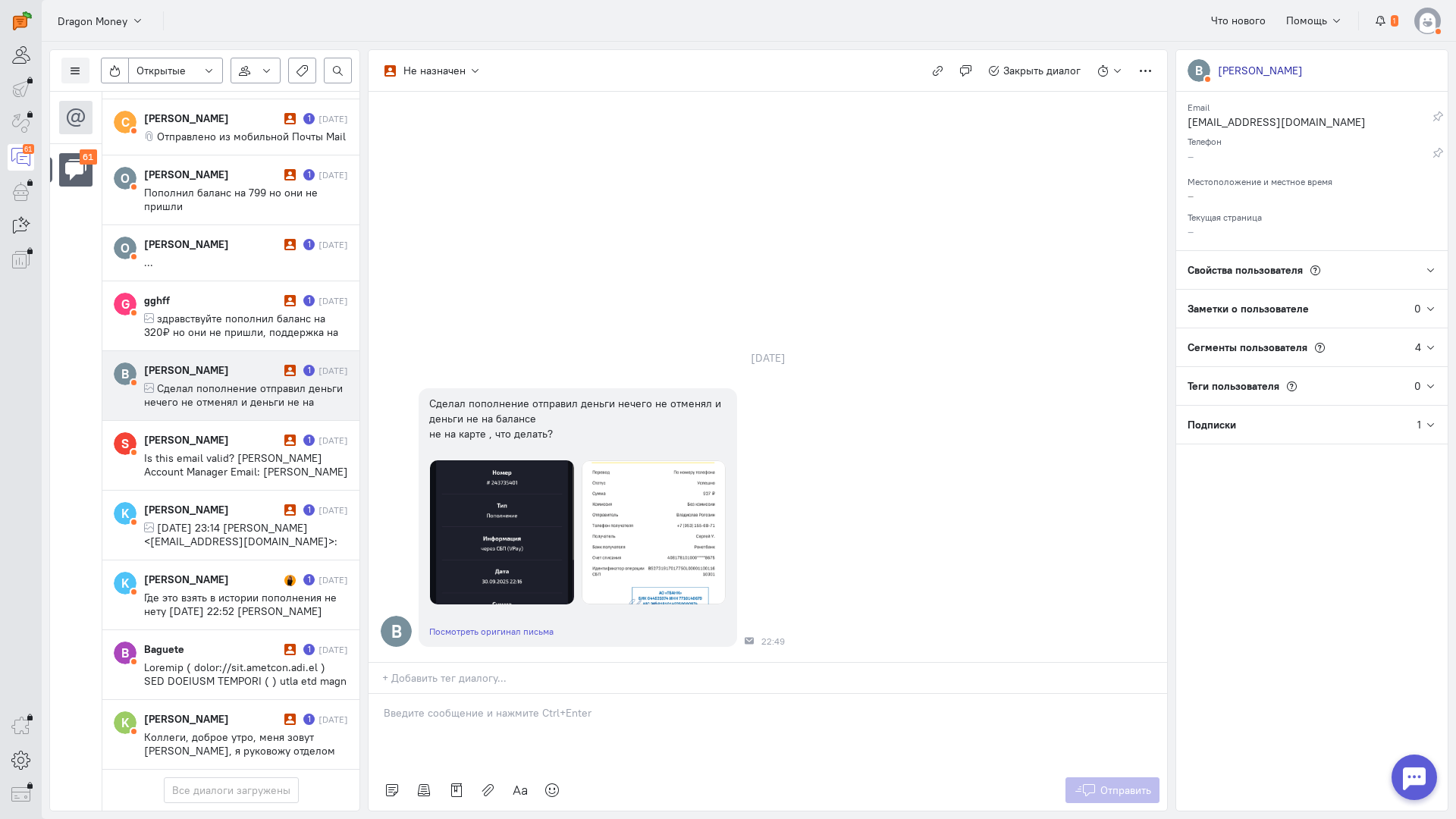
click at [428, 706] on p at bounding box center [767, 713] width 768 height 15
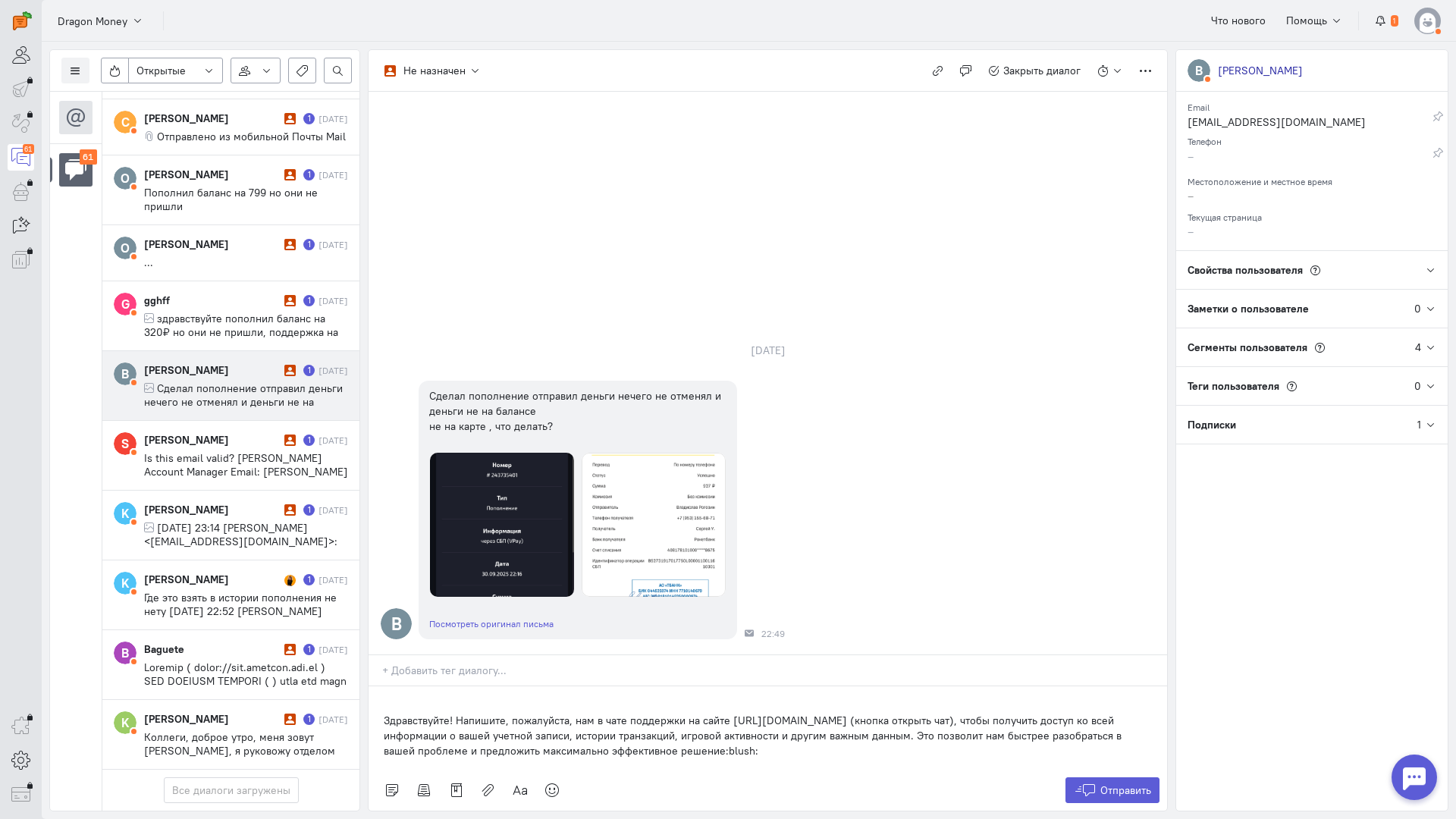
click at [372, 687] on div "Здравствуйте! Напишите, пожалуйста, нам в чате поддержки на сайте [URL][DOMAIN_…" at bounding box center [767, 728] width 798 height 83
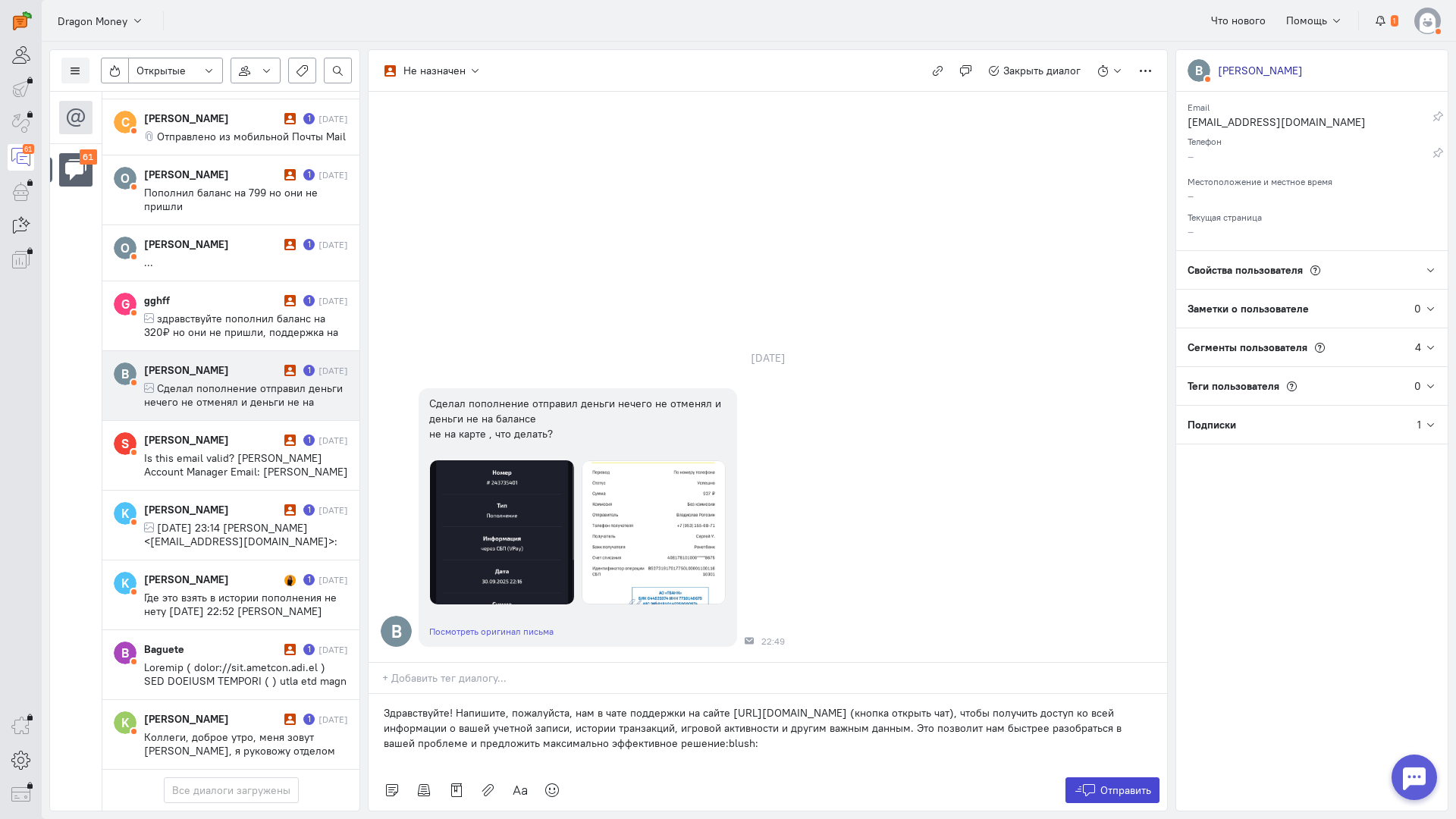
click at [1072, 777] on button "Отправить" at bounding box center [1112, 790] width 94 height 26
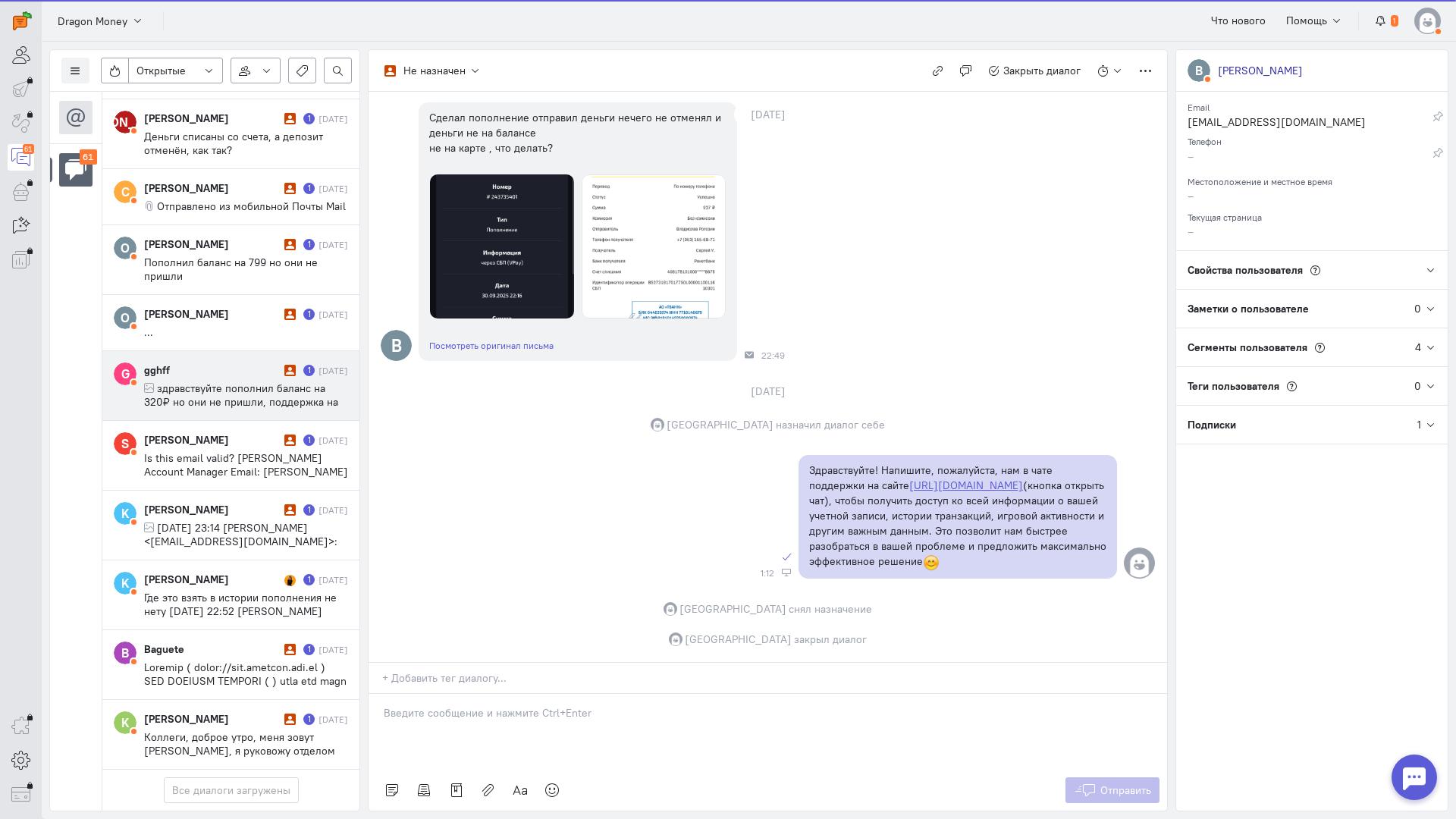
scroll to position [3651, 0]
click at [221, 382] on span "здравствуйте пополнил баланс на 320₽ но они не пришли, поддержка на сайте плохо…" at bounding box center [241, 409] width 194 height 54
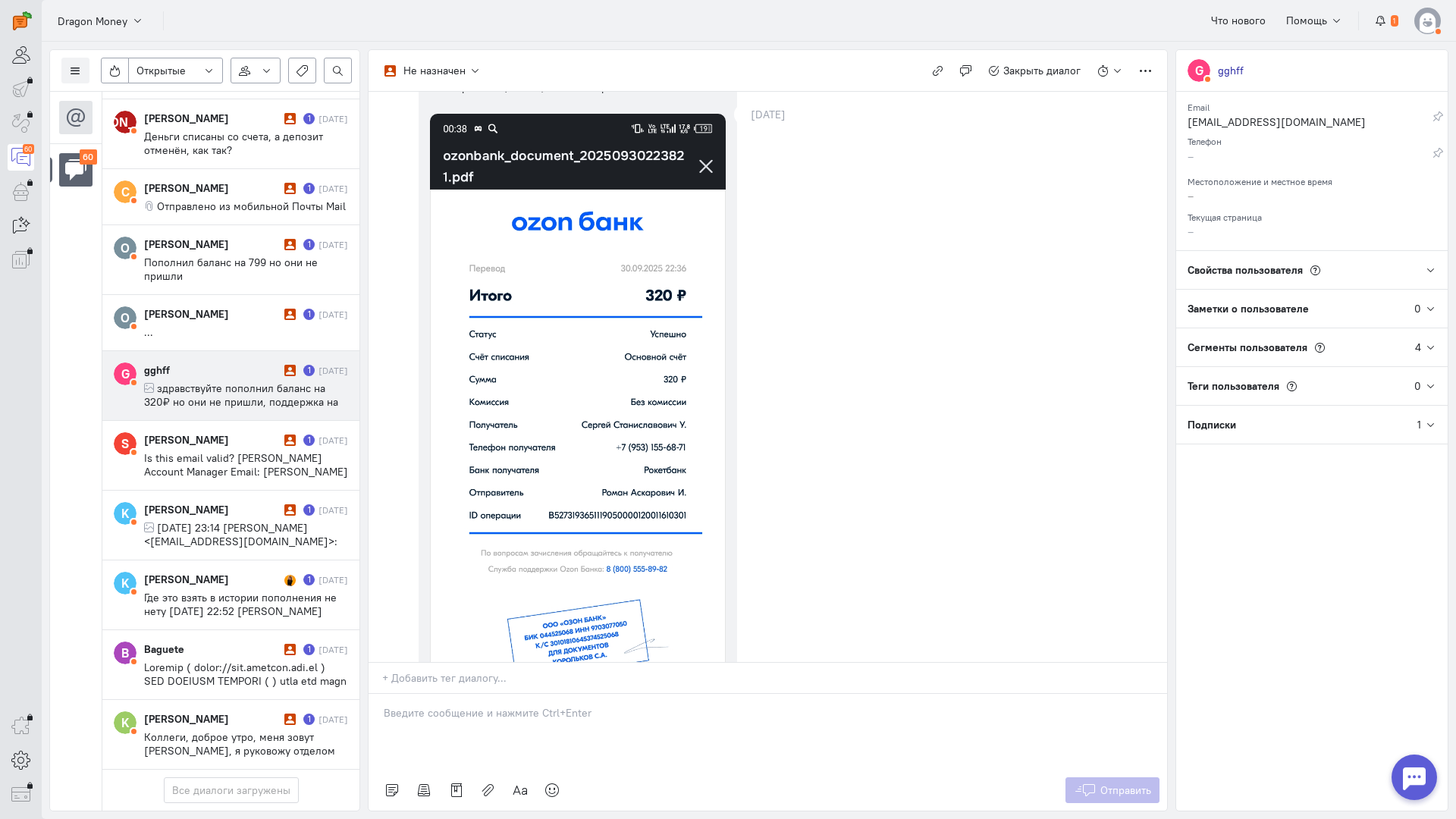
scroll to position [0, 0]
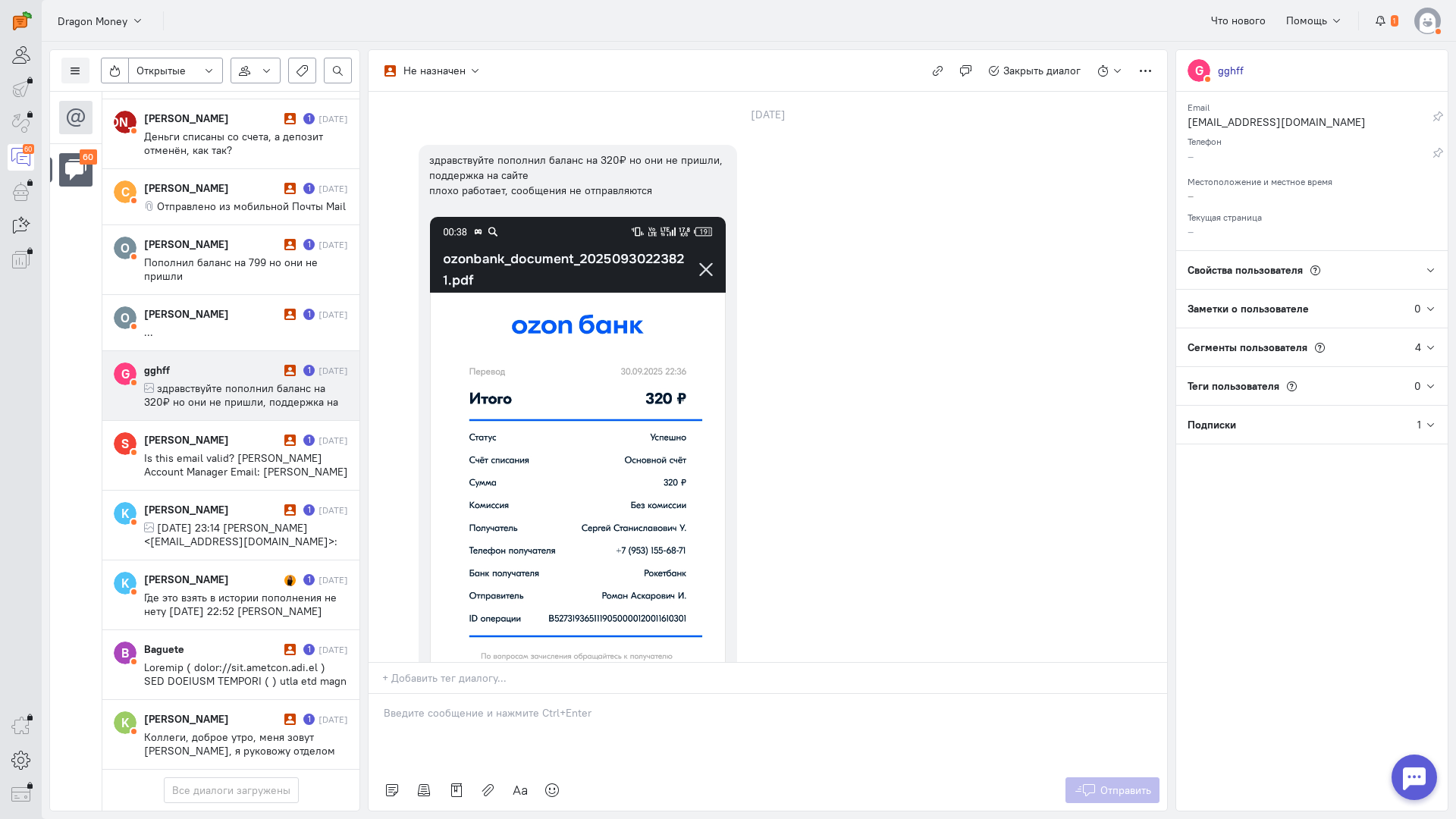
click at [497, 694] on div at bounding box center [767, 732] width 798 height 76
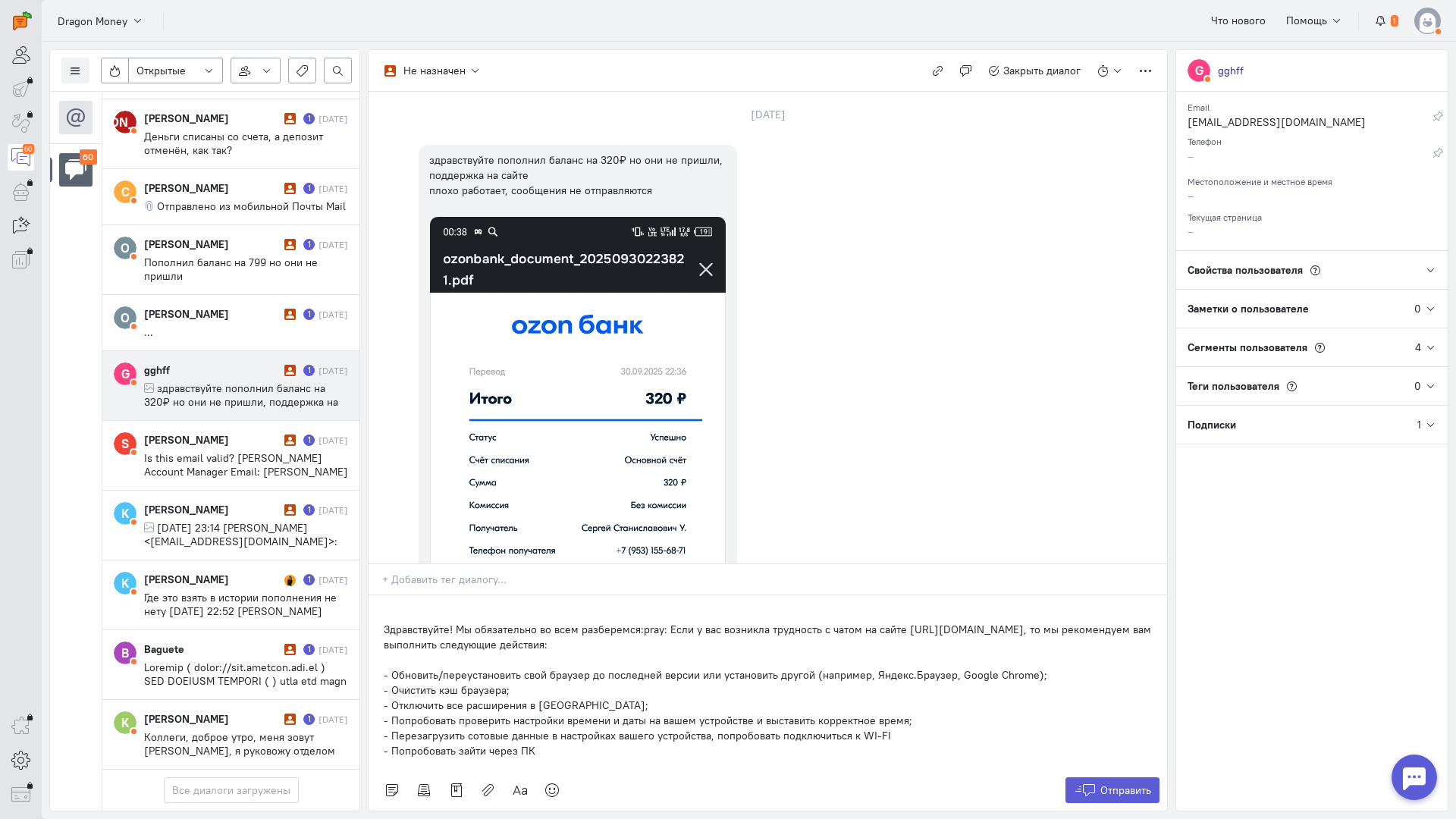
click at [382, 595] on div "Здравствуйте! Мы обязательно во всем разберемся:pray: Если у вас возникла трудн…" at bounding box center [767, 683] width 798 height 175
click at [1152, 777] on button "Отправить" at bounding box center [1112, 790] width 94 height 26
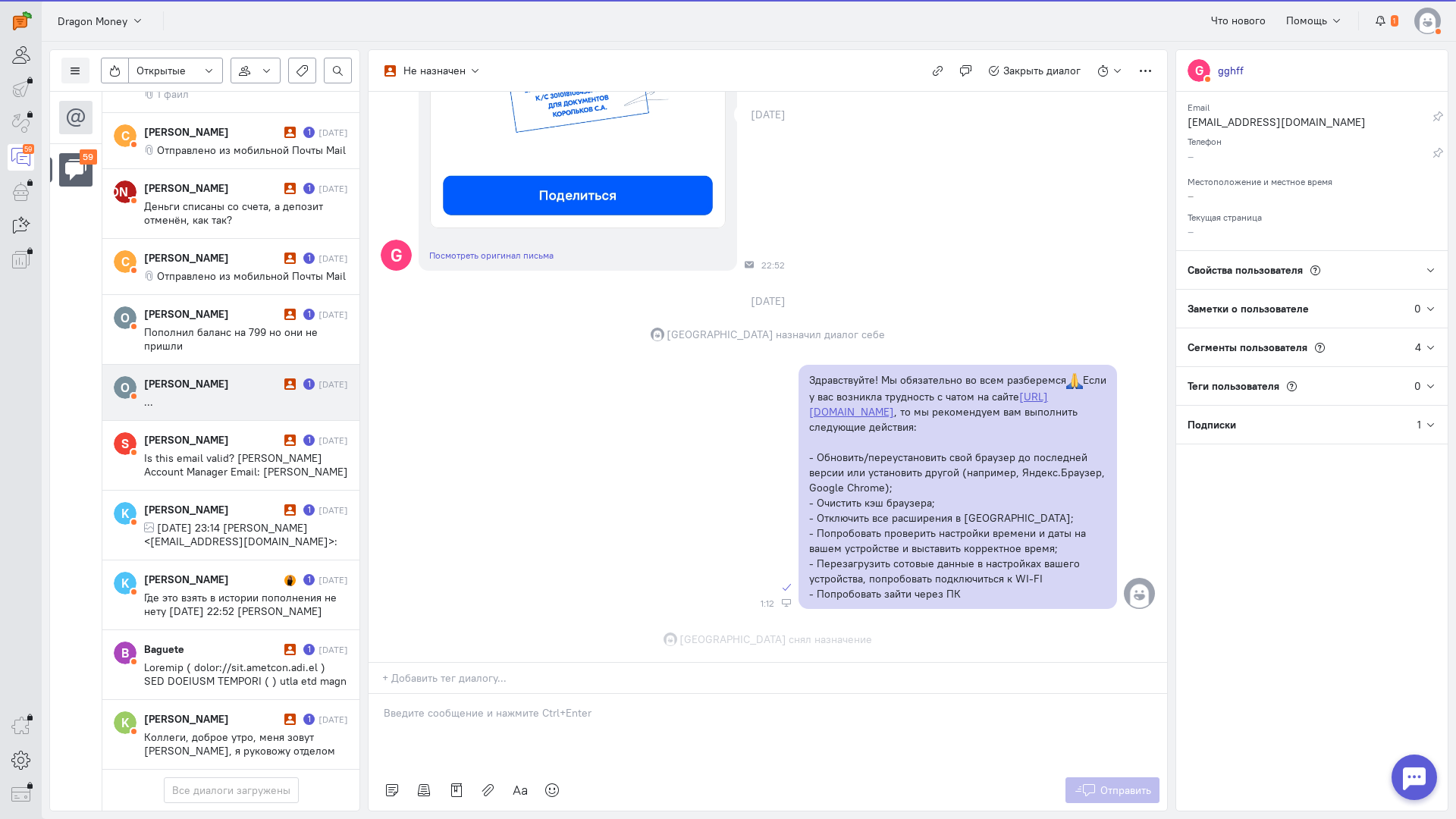
scroll to position [775, 0]
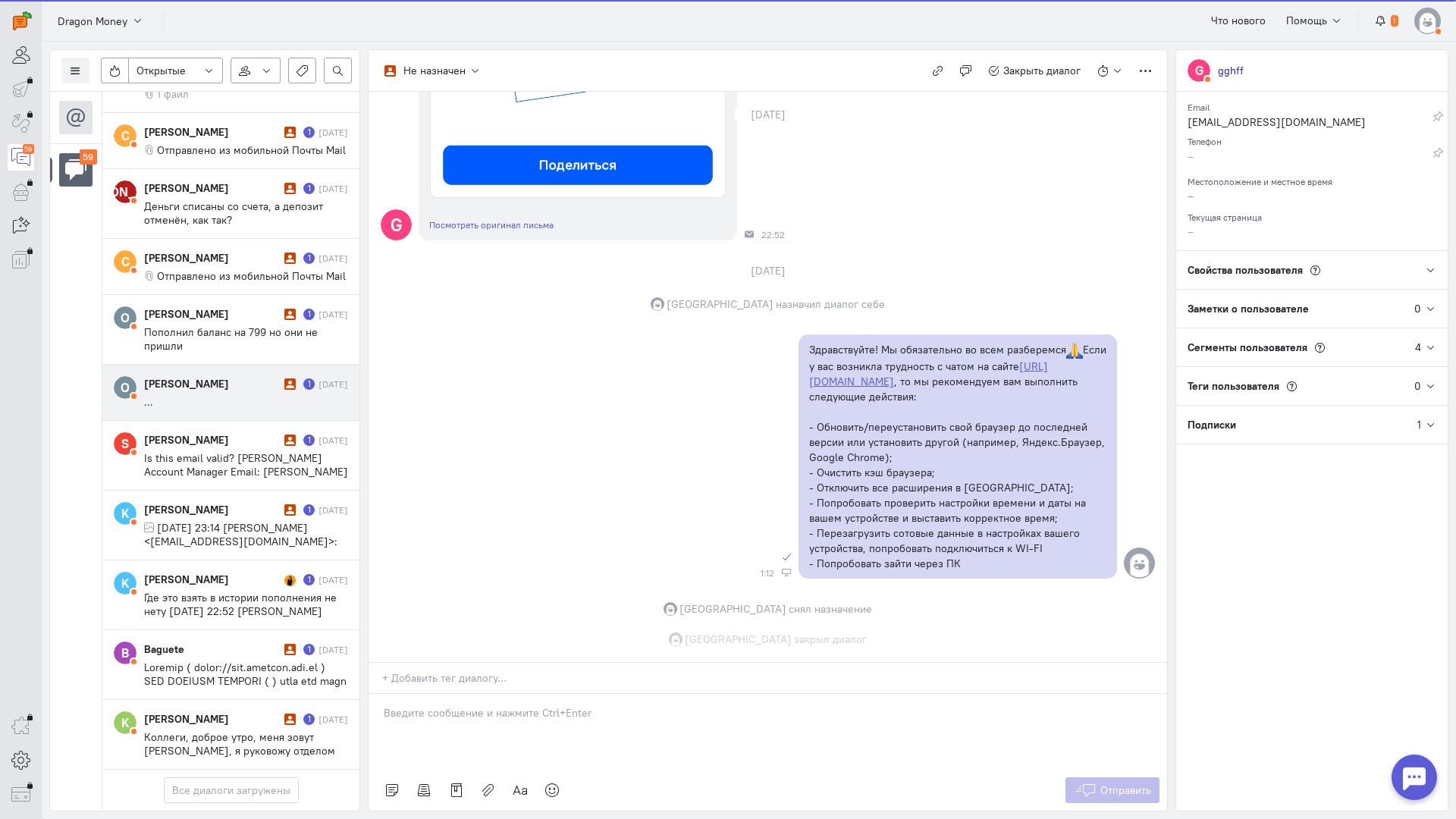
drag, startPoint x: 210, startPoint y: 302, endPoint x: 251, endPoint y: 301, distance: 41.0
click at [209, 395] on cq-message "..." at bounding box center [246, 402] width 204 height 13
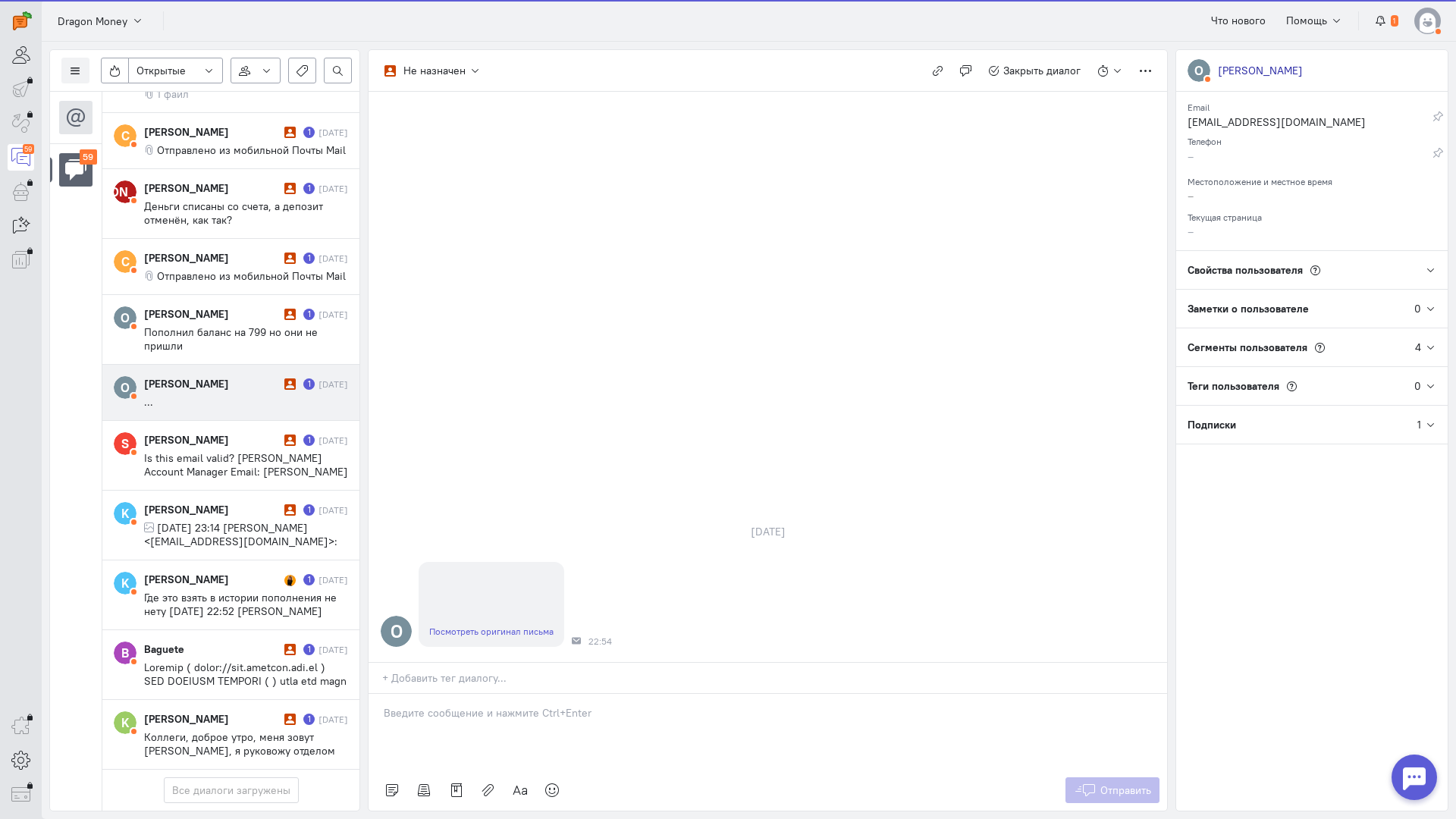
scroll to position [3569, 0]
click at [499, 626] on link "Посмотреть оригинал письма" at bounding box center [491, 632] width 124 height 11
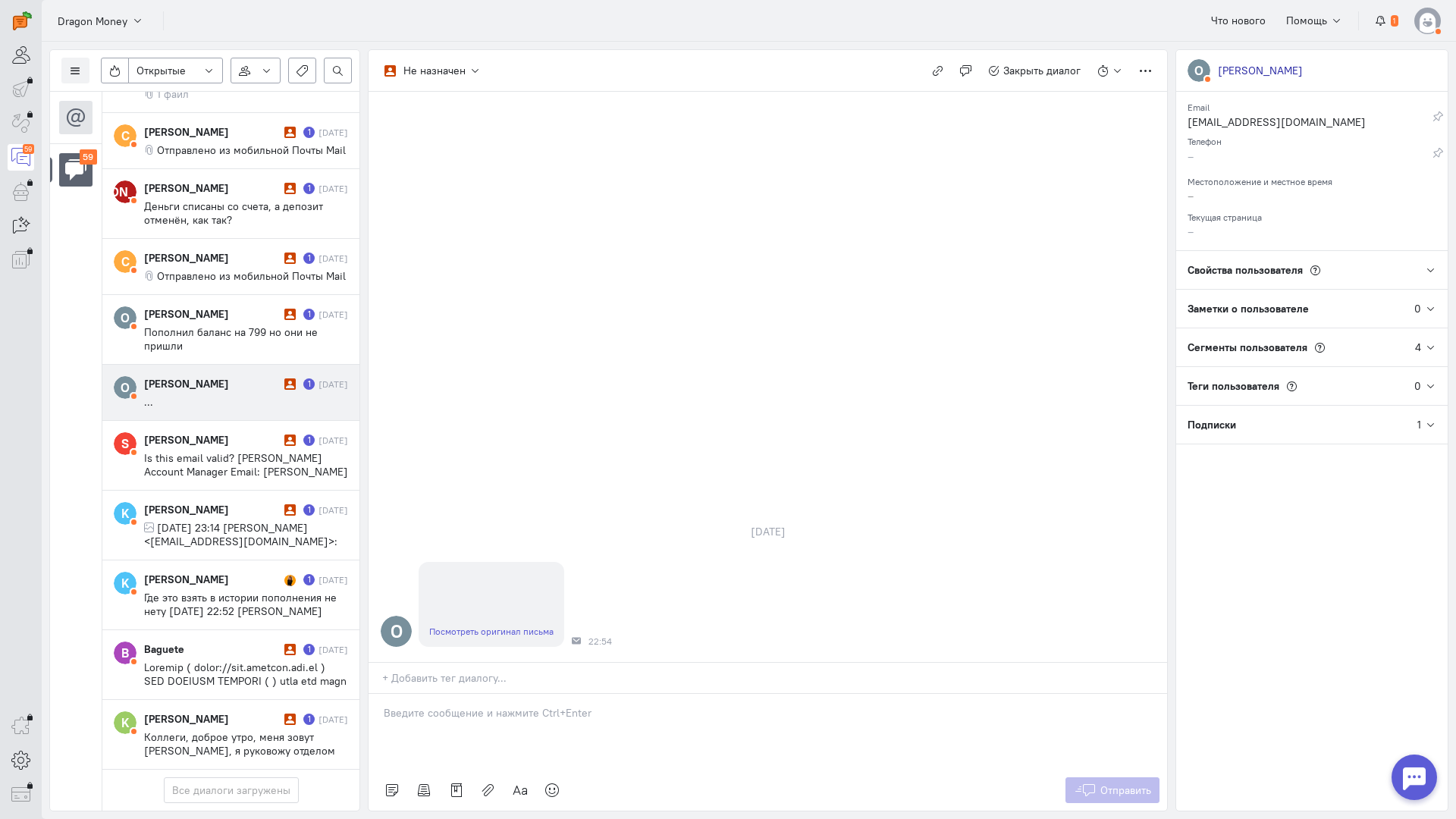
drag, startPoint x: 421, startPoint y: 646, endPoint x: 397, endPoint y: 635, distance: 26.4
click at [422, 694] on div at bounding box center [767, 732] width 798 height 76
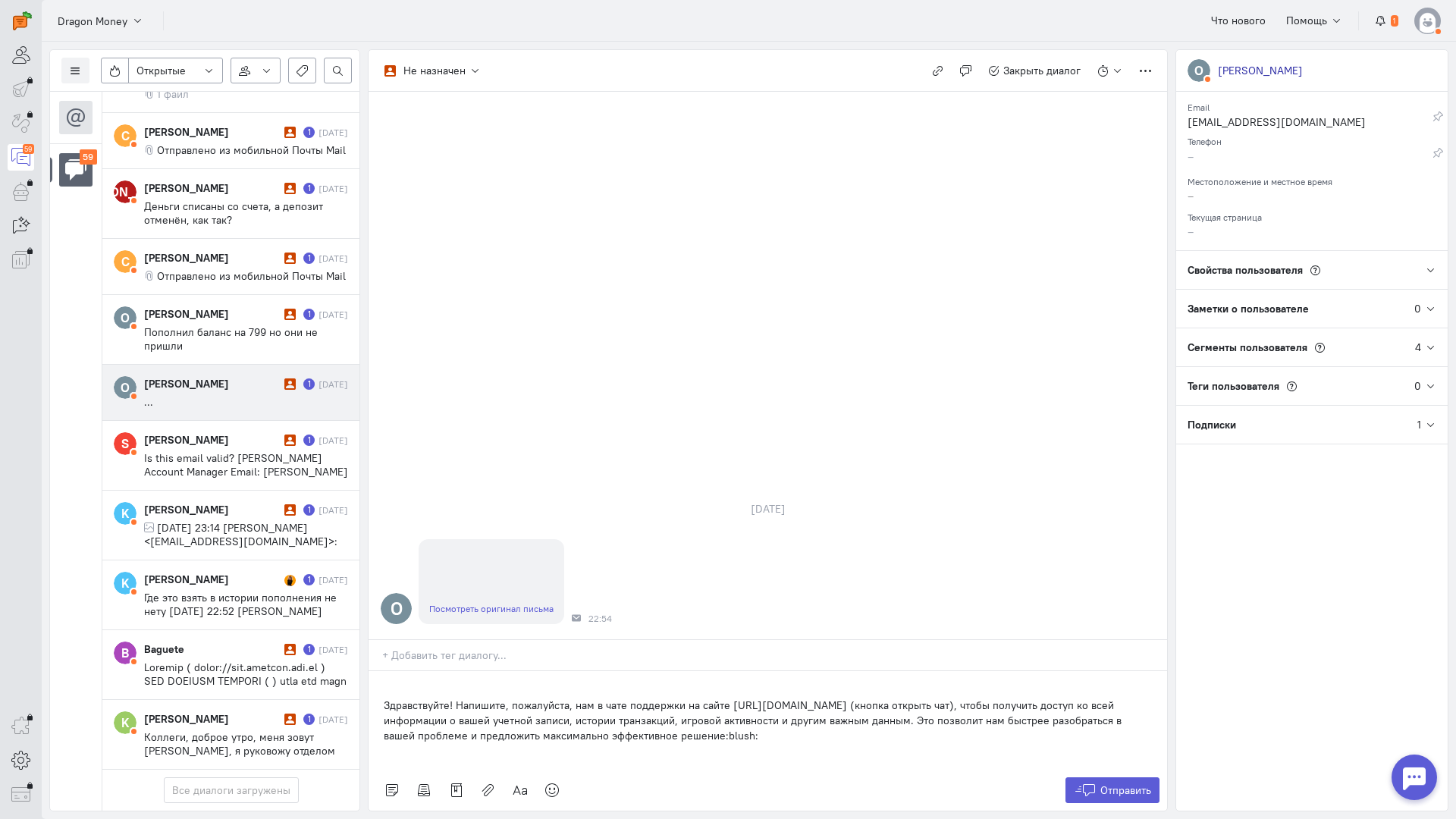
click at [383, 698] on p "Здравствуйте! Напишите, пожалуйста, нам в чате поддержки на сайте [URL][DOMAIN_…" at bounding box center [767, 721] width 768 height 46
click at [1076, 783] on icon at bounding box center [1085, 790] width 23 height 15
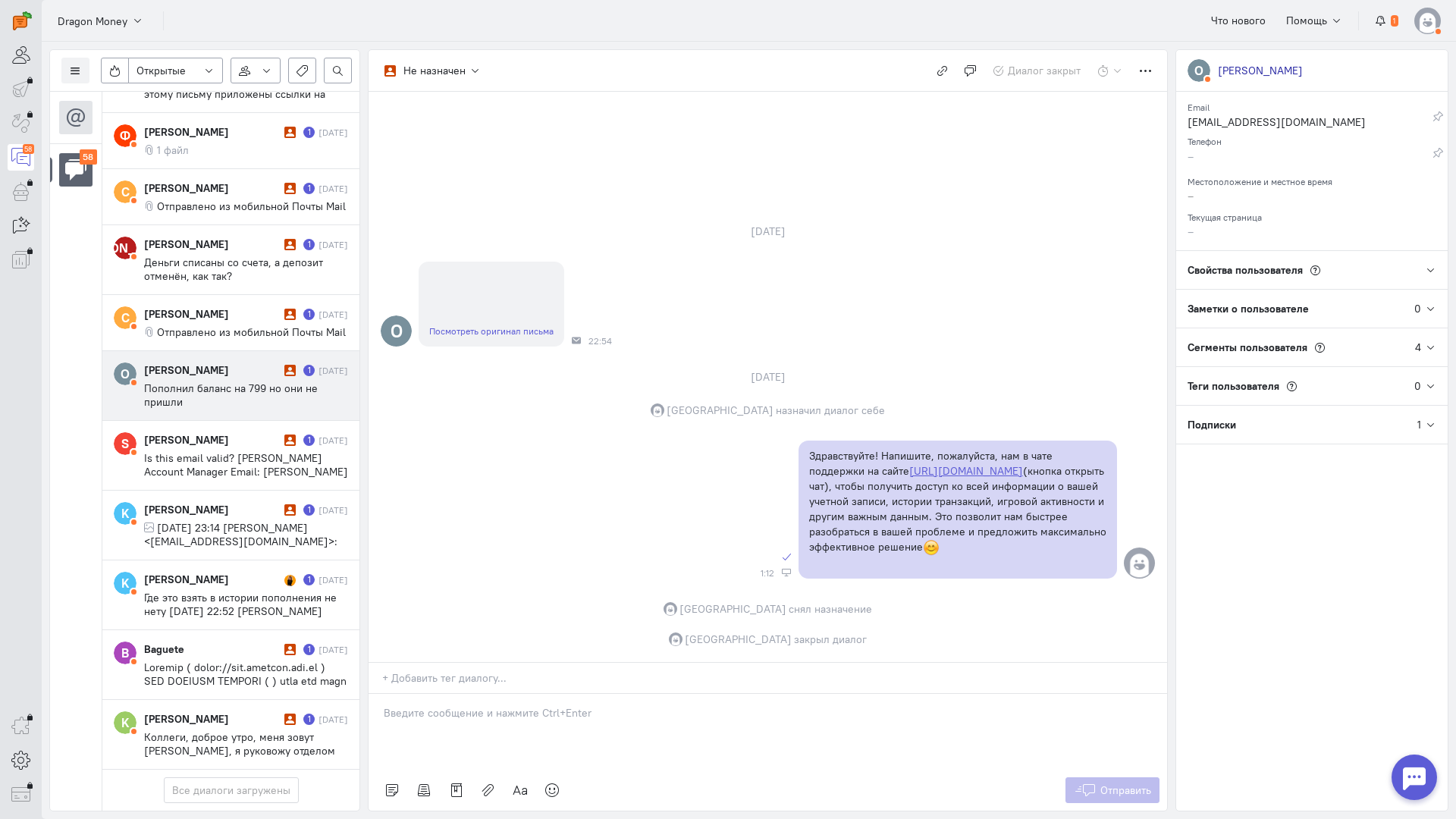
scroll to position [3515, 0]
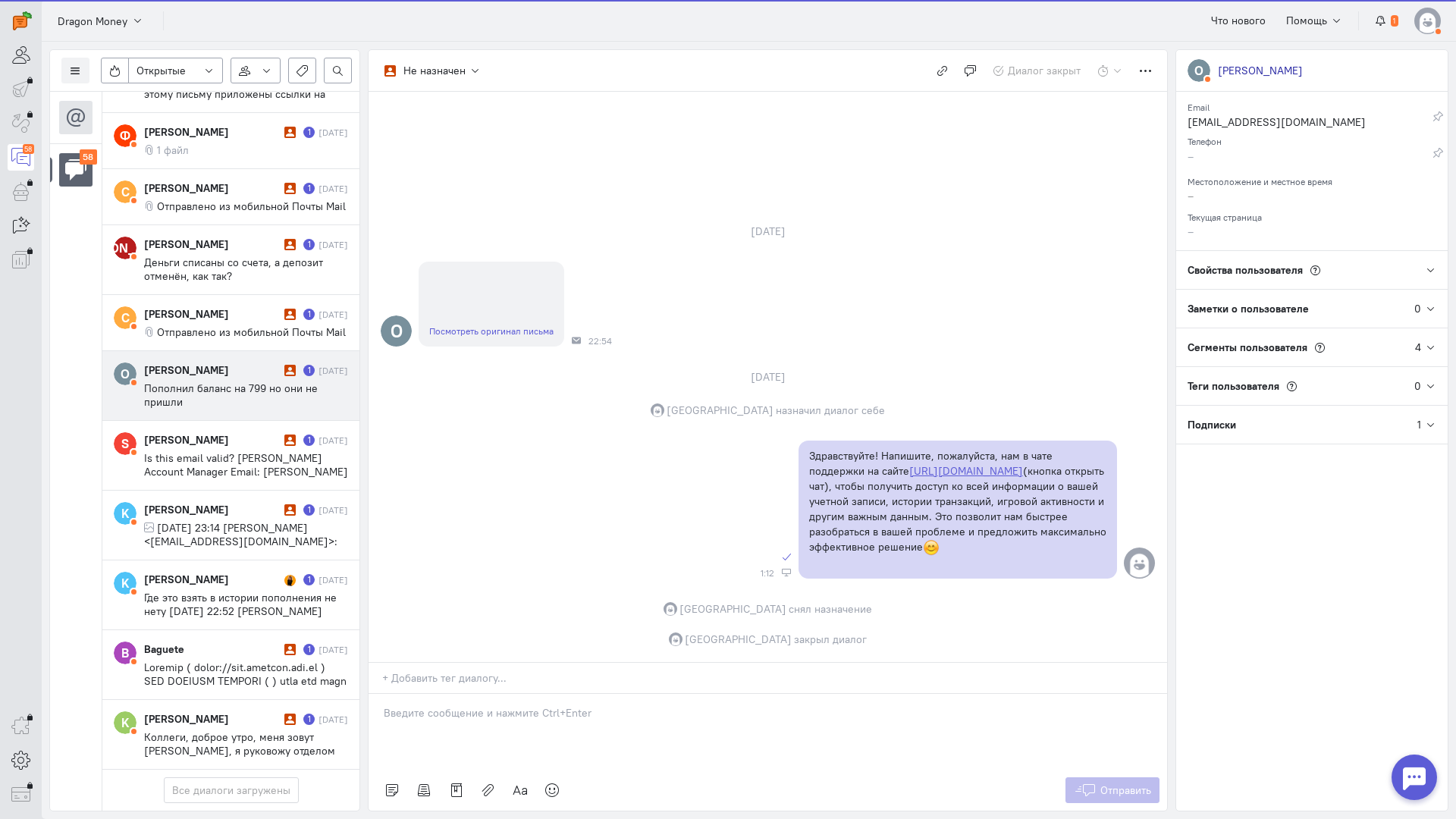
click at [199, 362] on div "[PERSON_NAME]" at bounding box center [212, 369] width 136 height 15
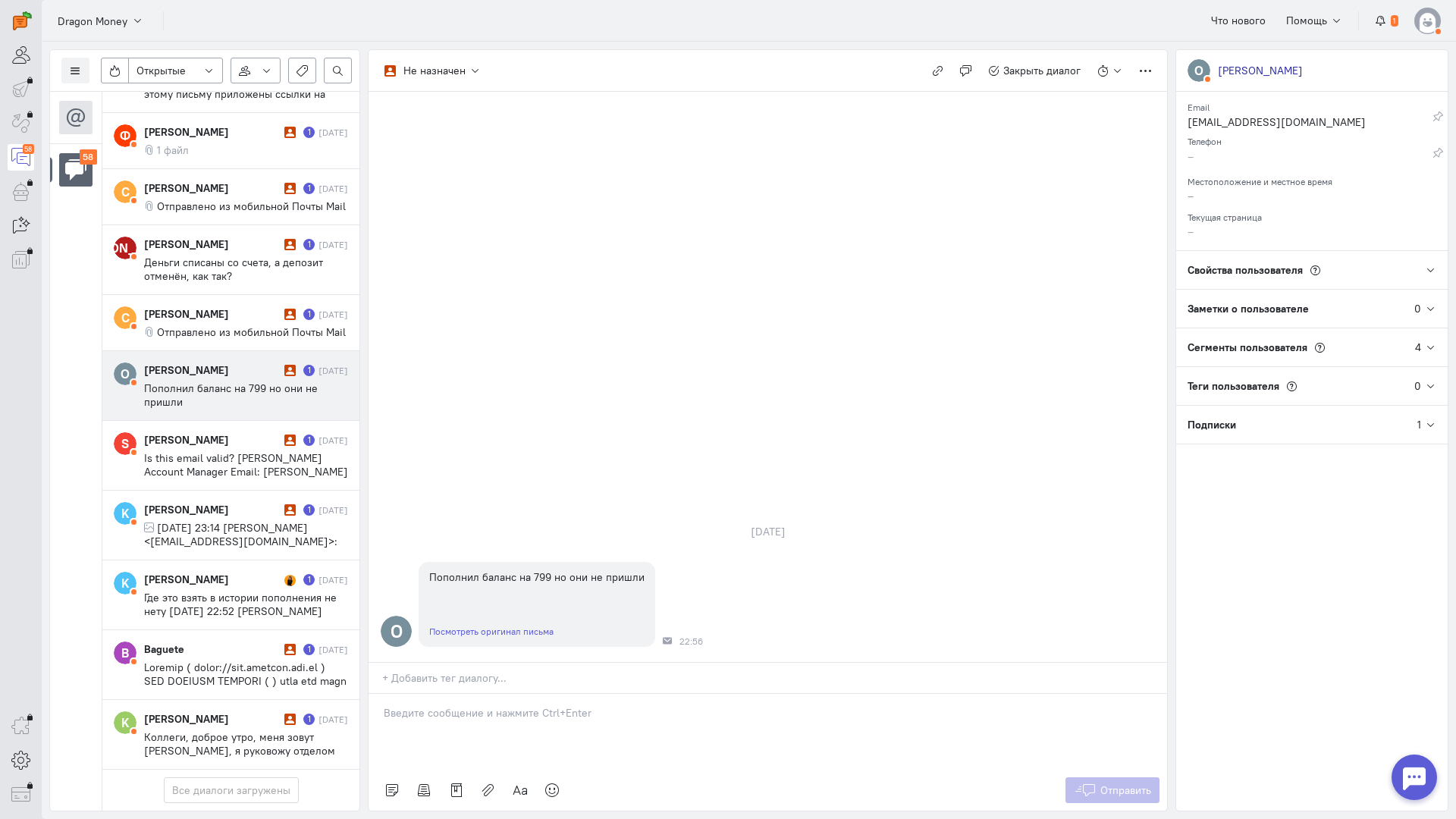
drag, startPoint x: 460, startPoint y: 629, endPoint x: 451, endPoint y: 624, distance: 10.3
click at [460, 694] on div at bounding box center [767, 732] width 798 height 76
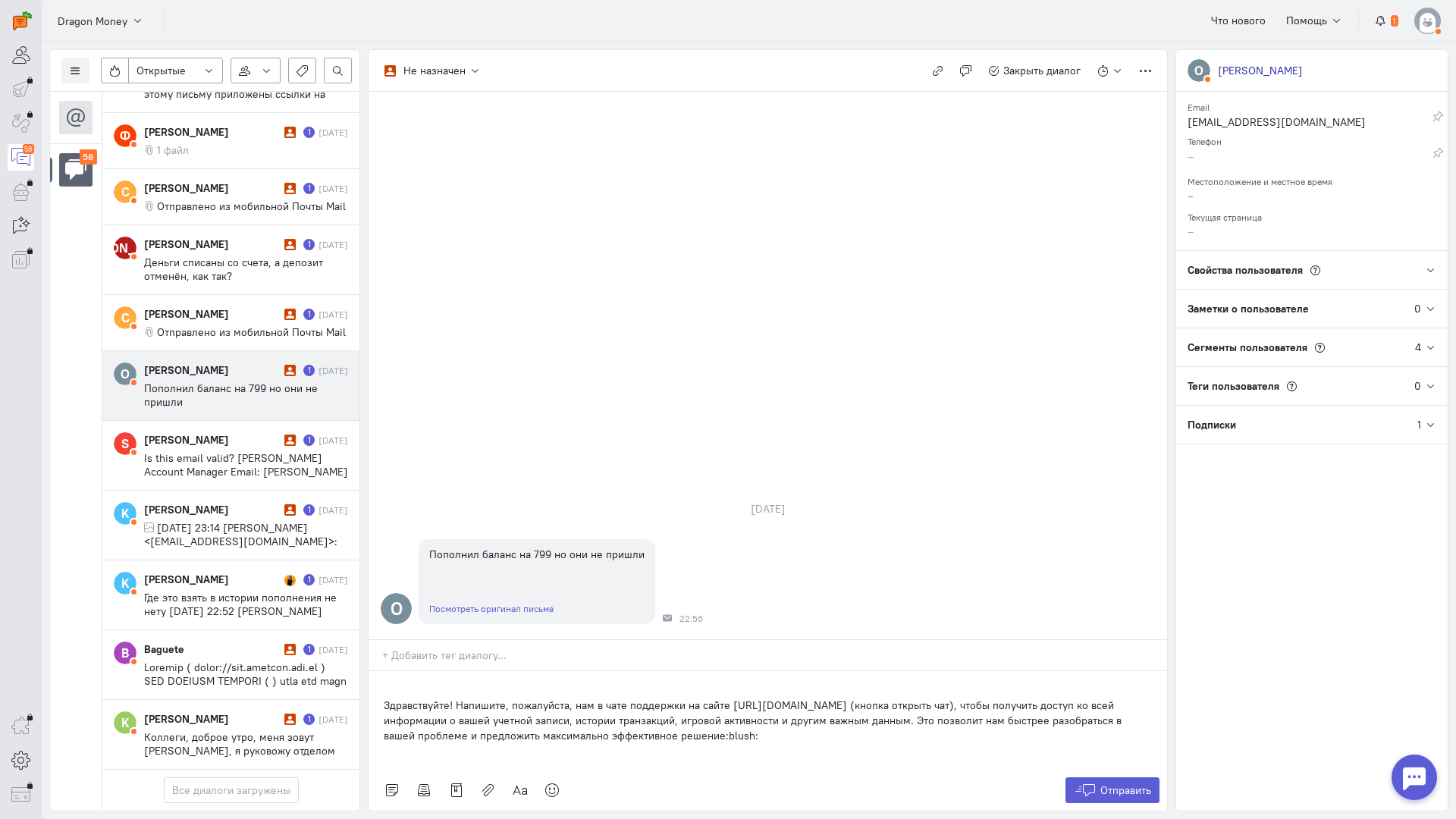
click at [382, 672] on div "Здравствуйте! Напишите, пожалуйста, нам в чате поддержки на сайте [URL][DOMAIN_…" at bounding box center [767, 721] width 798 height 98
click at [387, 698] on p "Здравствуйте! Напишите, пожалуйста, нам в чате поддержки на сайте [URL][DOMAIN_…" at bounding box center [767, 721] width 768 height 46
click at [382, 672] on div "Здравствуйте! Напишите, пожалуйста, нам в чате поддержки на сайте [URL][DOMAIN_…" at bounding box center [767, 721] width 798 height 98
click at [1070, 777] on button "Отправить" at bounding box center [1112, 790] width 94 height 26
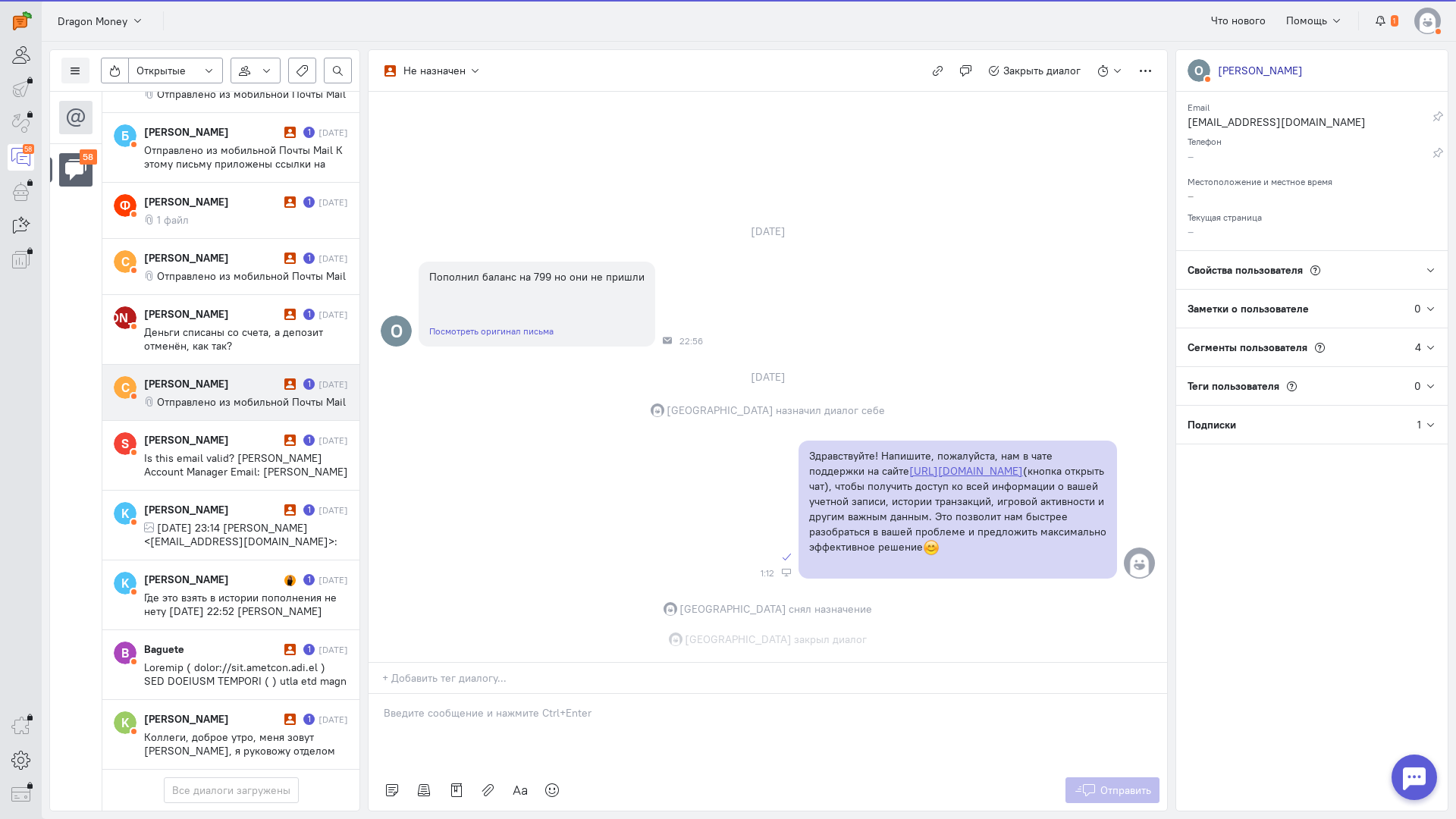
click at [208, 395] on span "Отправлено из мобильной Почты Mail" at bounding box center [251, 402] width 189 height 13
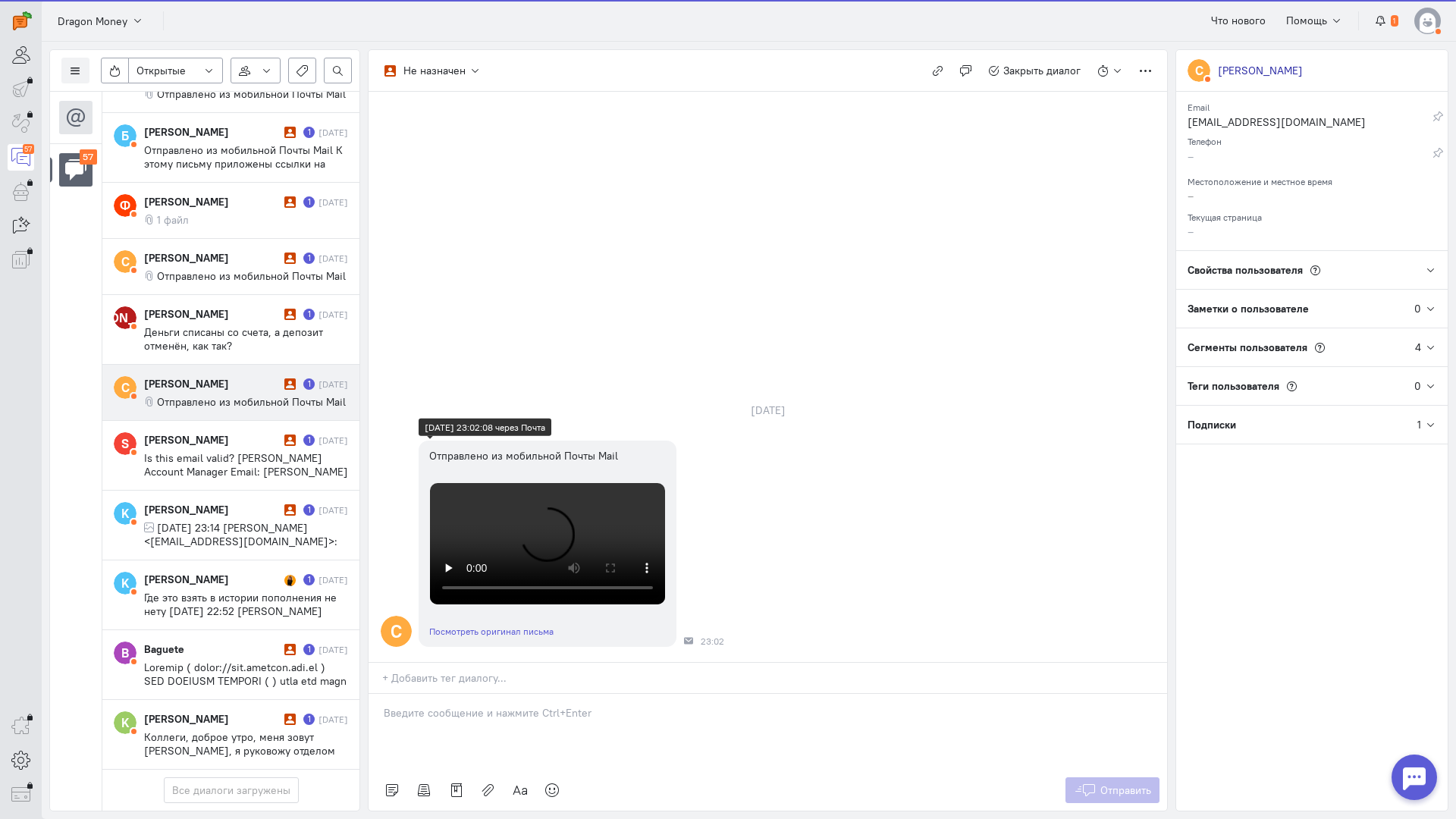
scroll to position [320, 0]
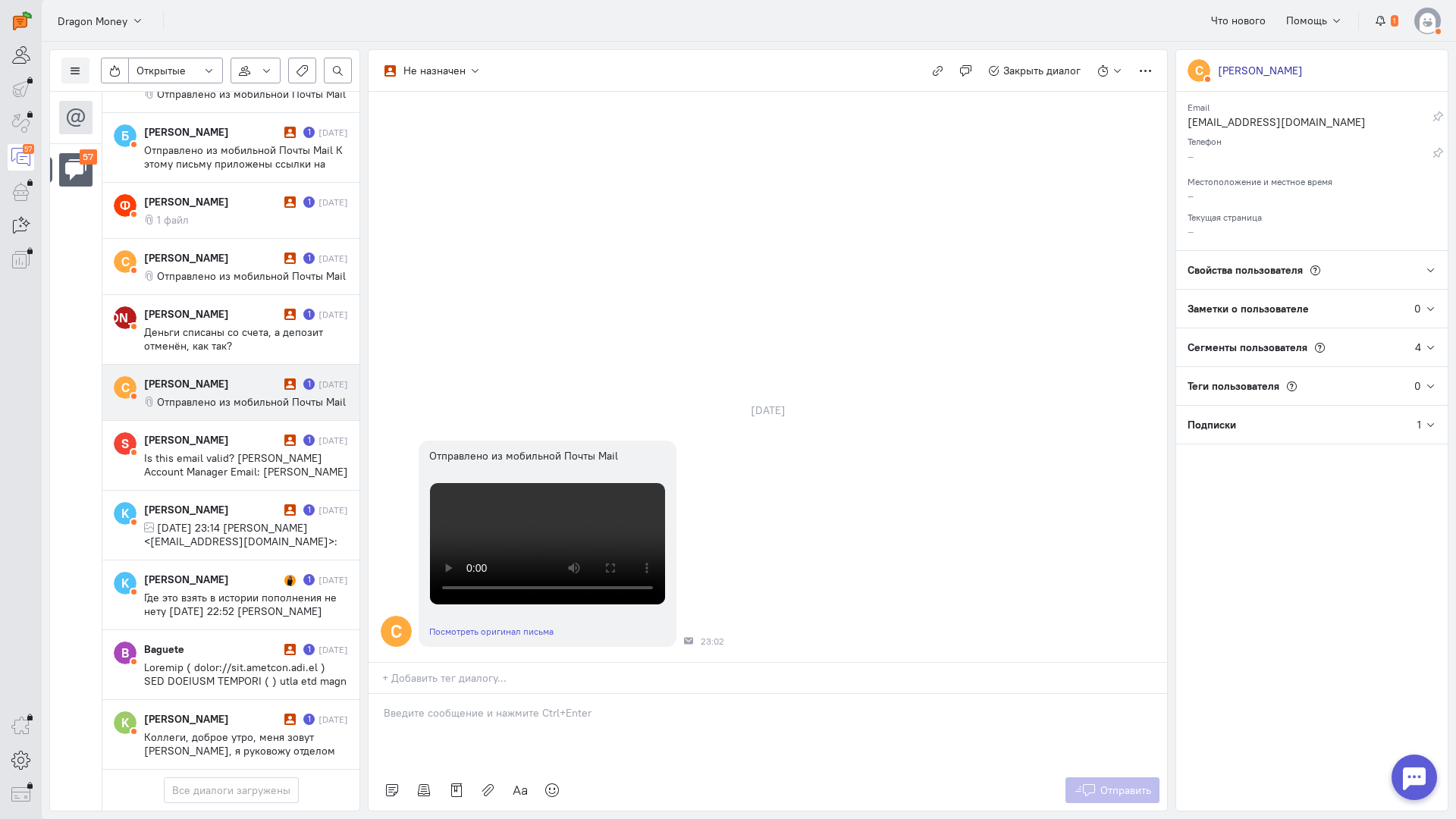
drag, startPoint x: 428, startPoint y: 610, endPoint x: 412, endPoint y: 614, distance: 16.5
click at [425, 694] on div at bounding box center [767, 732] width 798 height 76
click at [381, 694] on div "Здравствуйте! Благодарим Вас за обращение и предоставленную информацию:blush:" at bounding box center [767, 732] width 798 height 76
click at [1082, 770] on div "Отправить" at bounding box center [767, 791] width 798 height 41
click at [1104, 777] on button "Отправить" at bounding box center [1112, 790] width 94 height 26
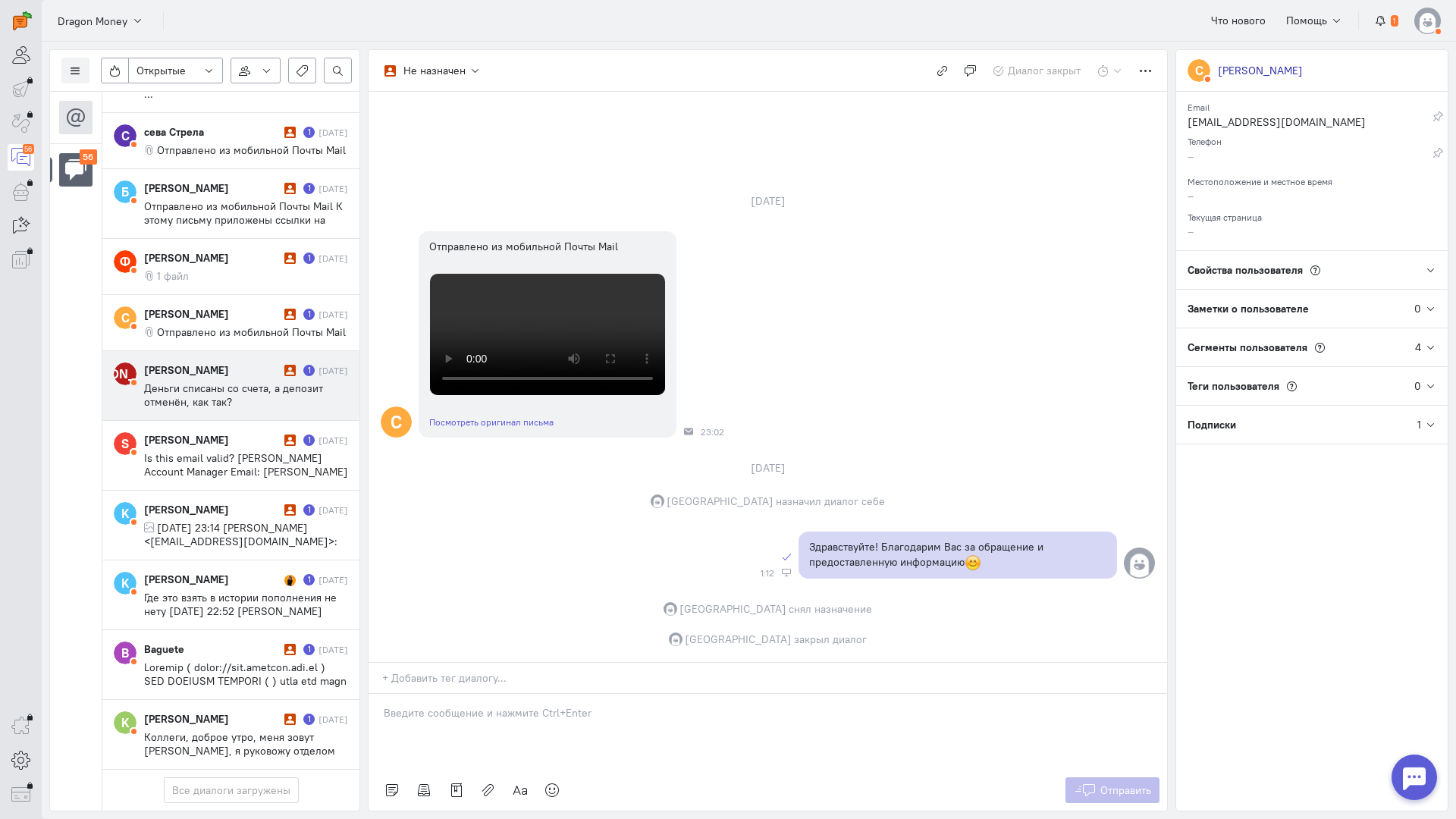
scroll to position [3364, 0]
click at [210, 382] on span "Деньги списаны со счета, а депозит отменён, как так?" at bounding box center [233, 395] width 179 height 28
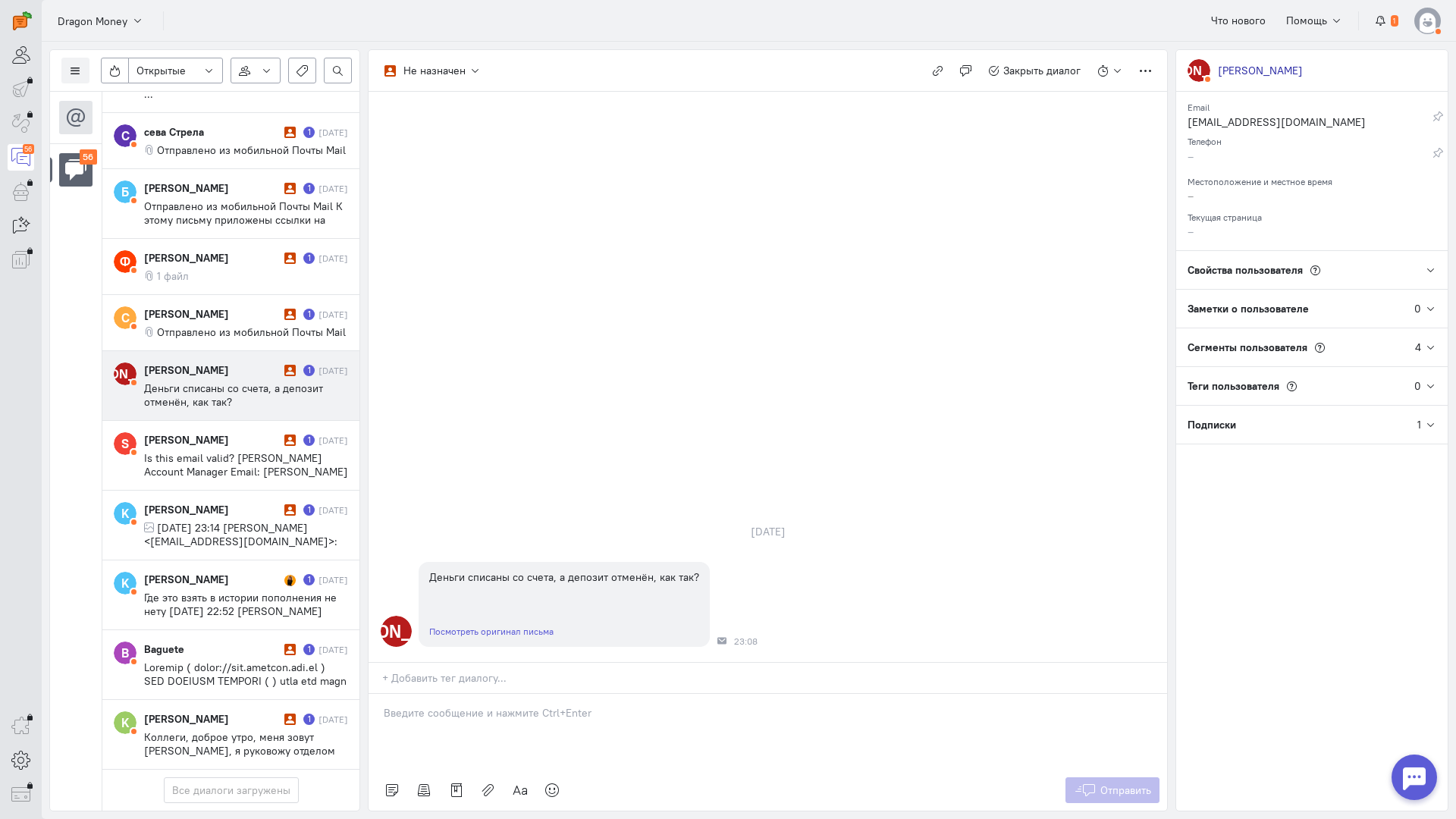
click at [445, 694] on div at bounding box center [767, 732] width 798 height 76
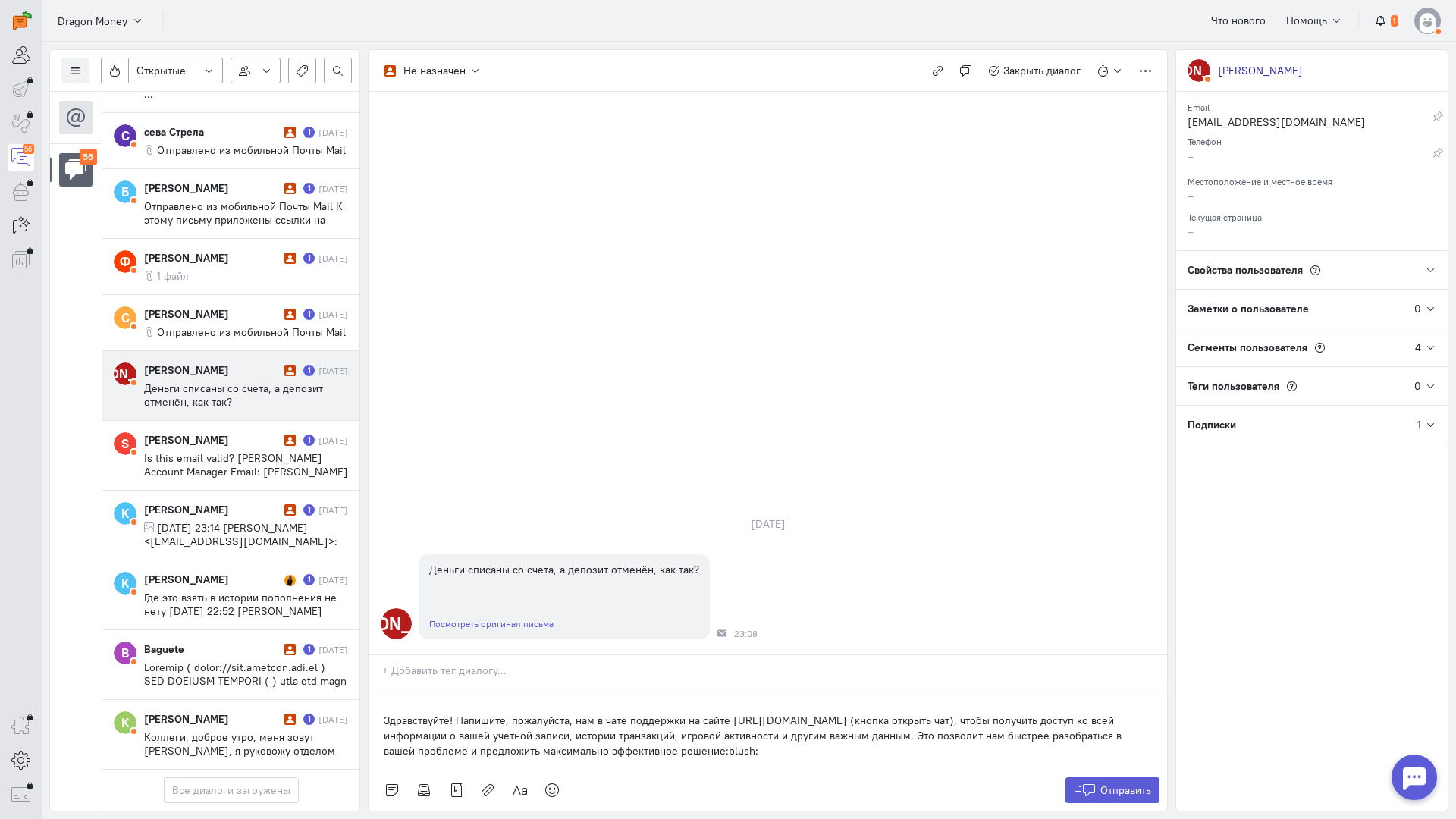
click at [380, 687] on div "Здравствуйте! Напишите, пожалуйста, нам в чате поддержки на сайте [URL][DOMAIN_…" at bounding box center [767, 728] width 798 height 83
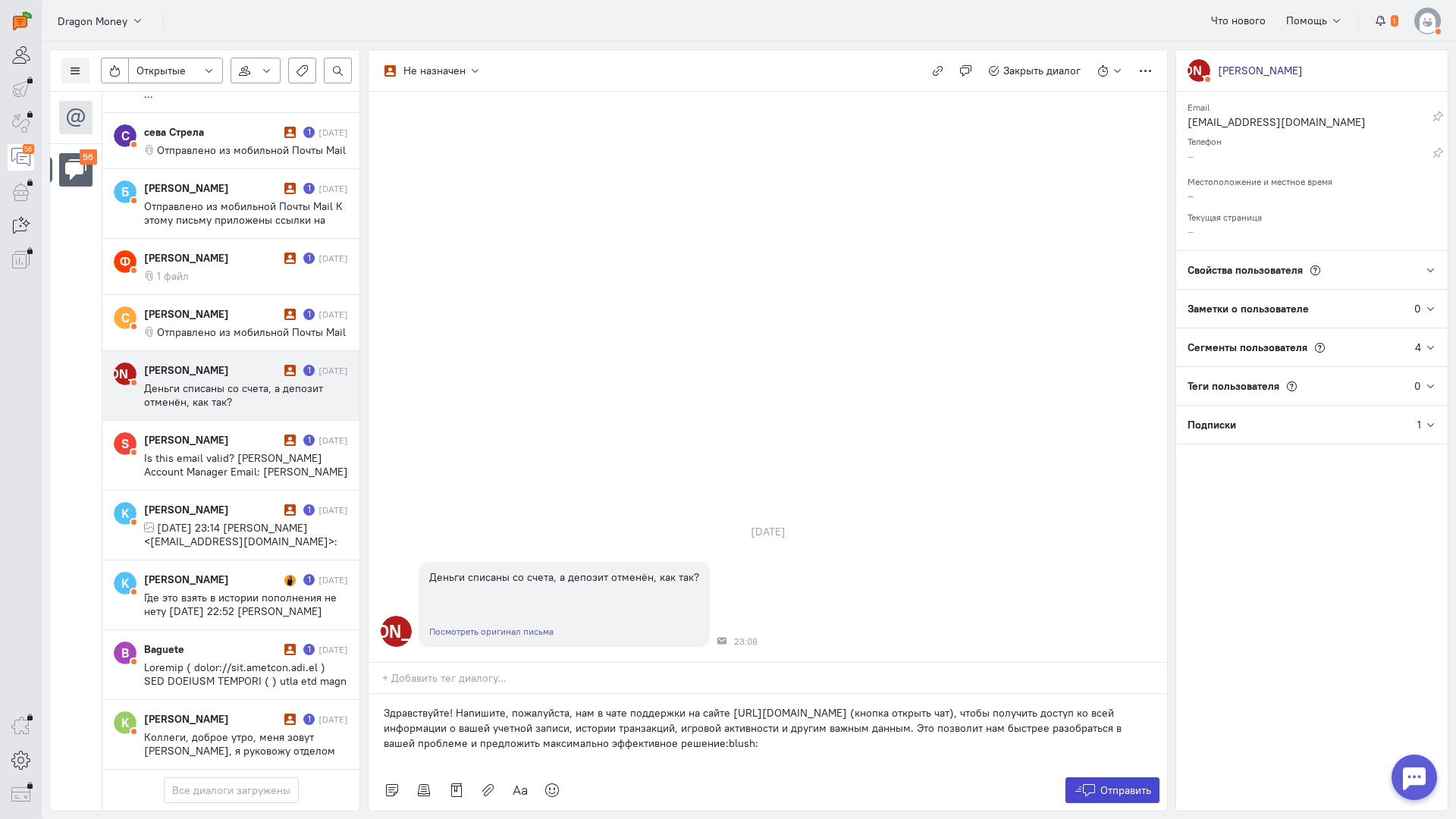
click at [1125, 777] on button "Отправить" at bounding box center [1112, 790] width 94 height 26
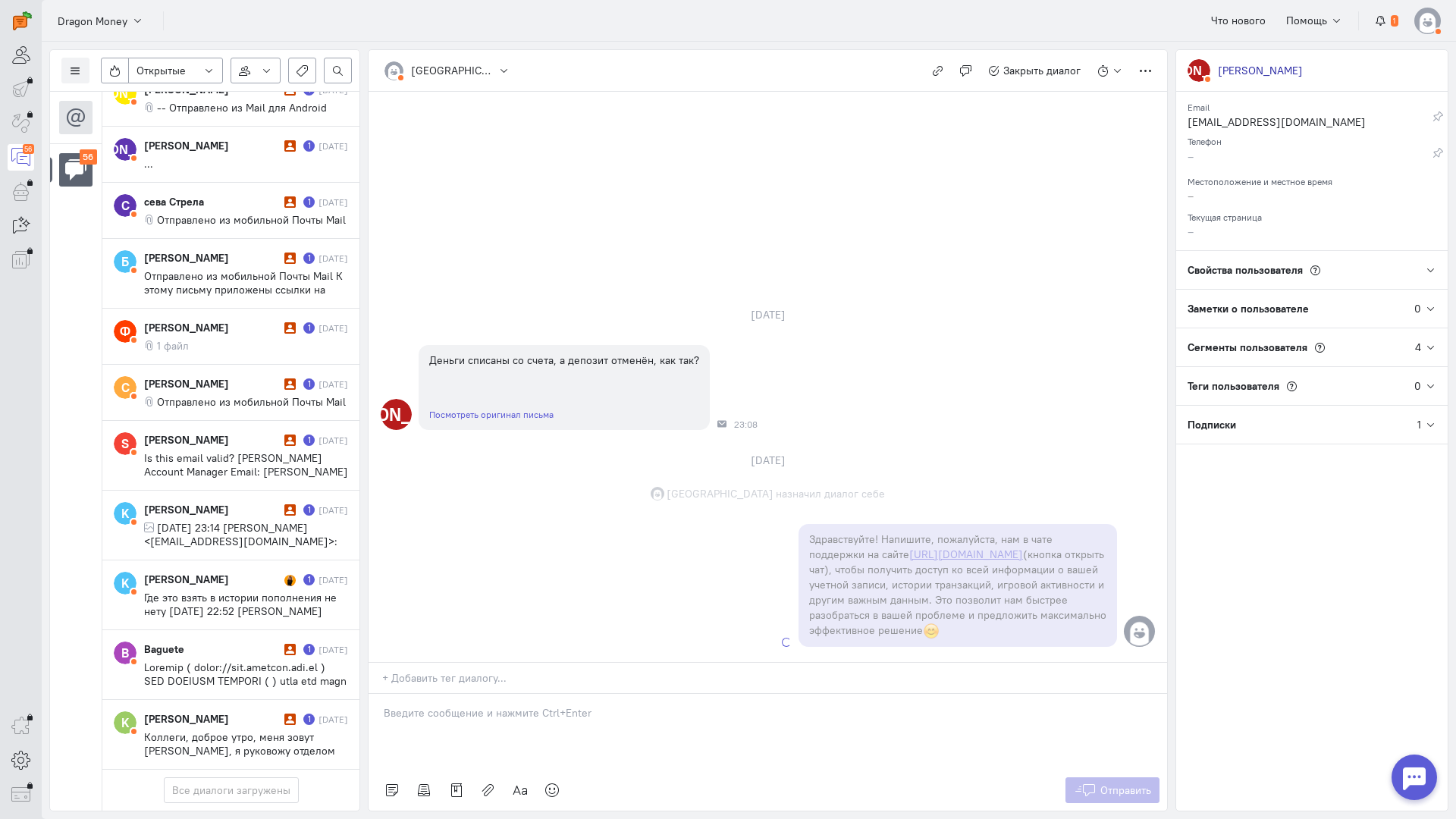
scroll to position [3339, 0]
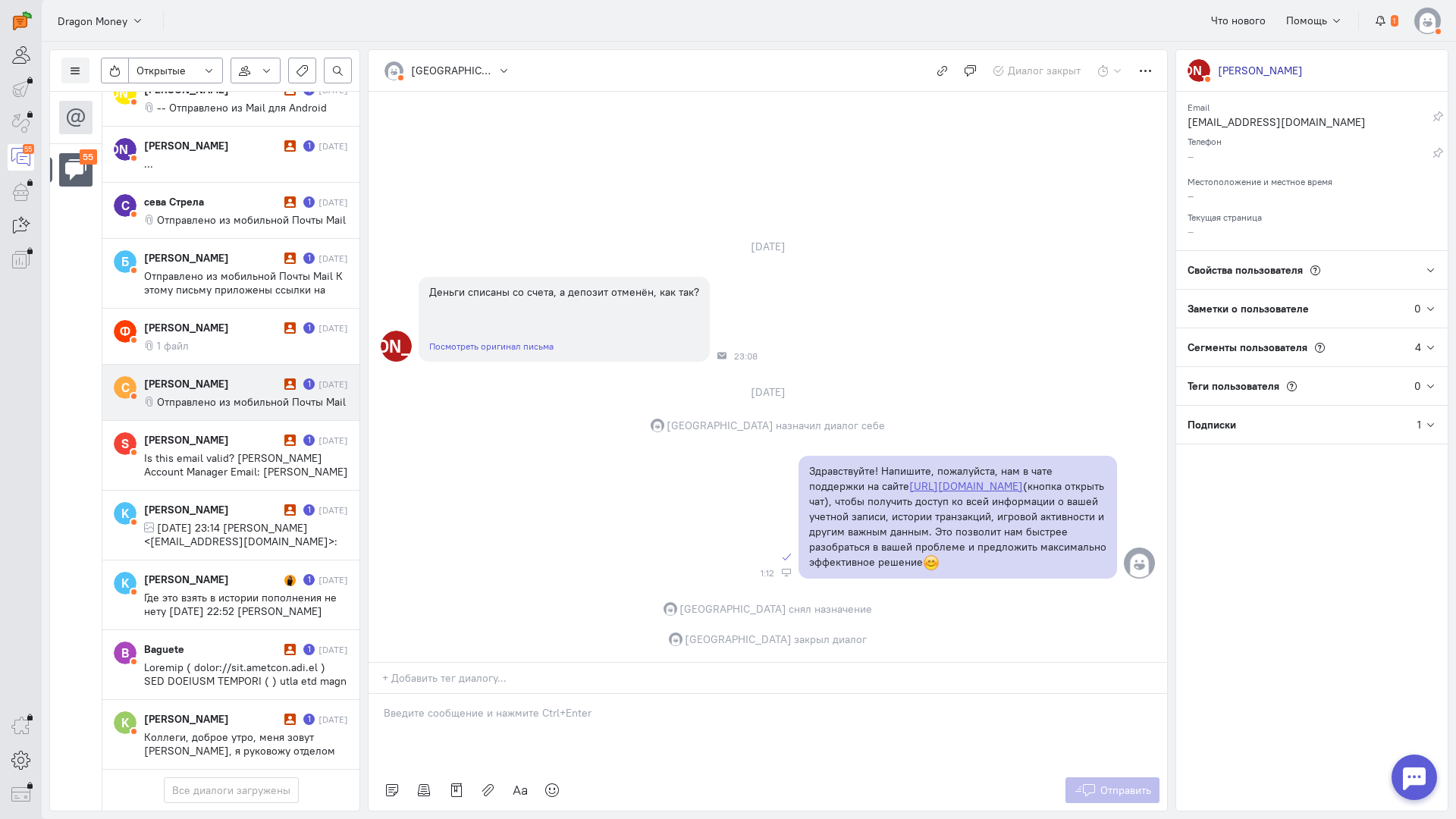
click at [188, 395] on span "Отправлено из мобильной Почты Mail" at bounding box center [251, 402] width 189 height 13
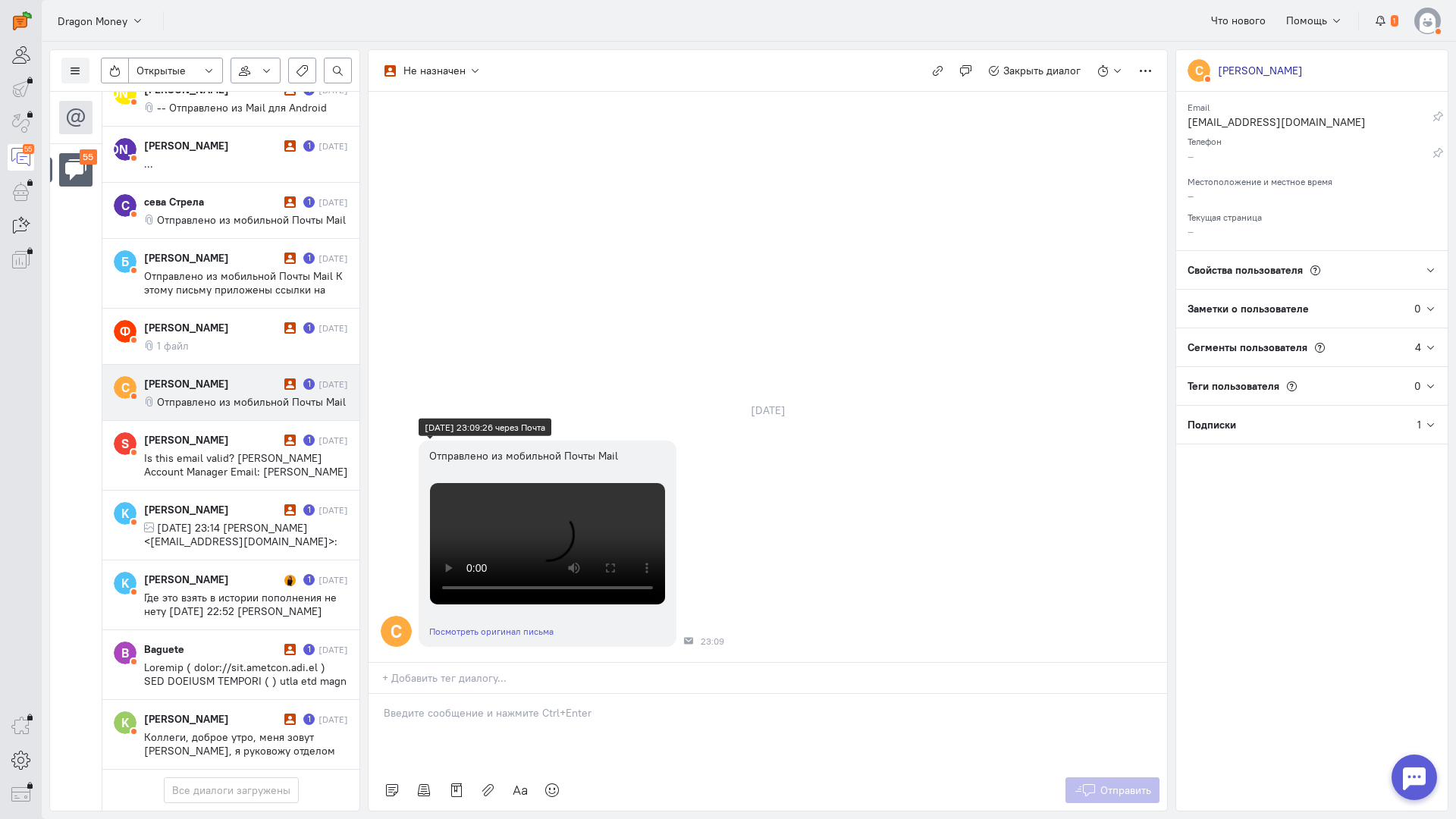
scroll to position [320, 0]
drag, startPoint x: 539, startPoint y: 615, endPoint x: 530, endPoint y: 615, distance: 9.0
click at [539, 706] on p at bounding box center [767, 713] width 768 height 15
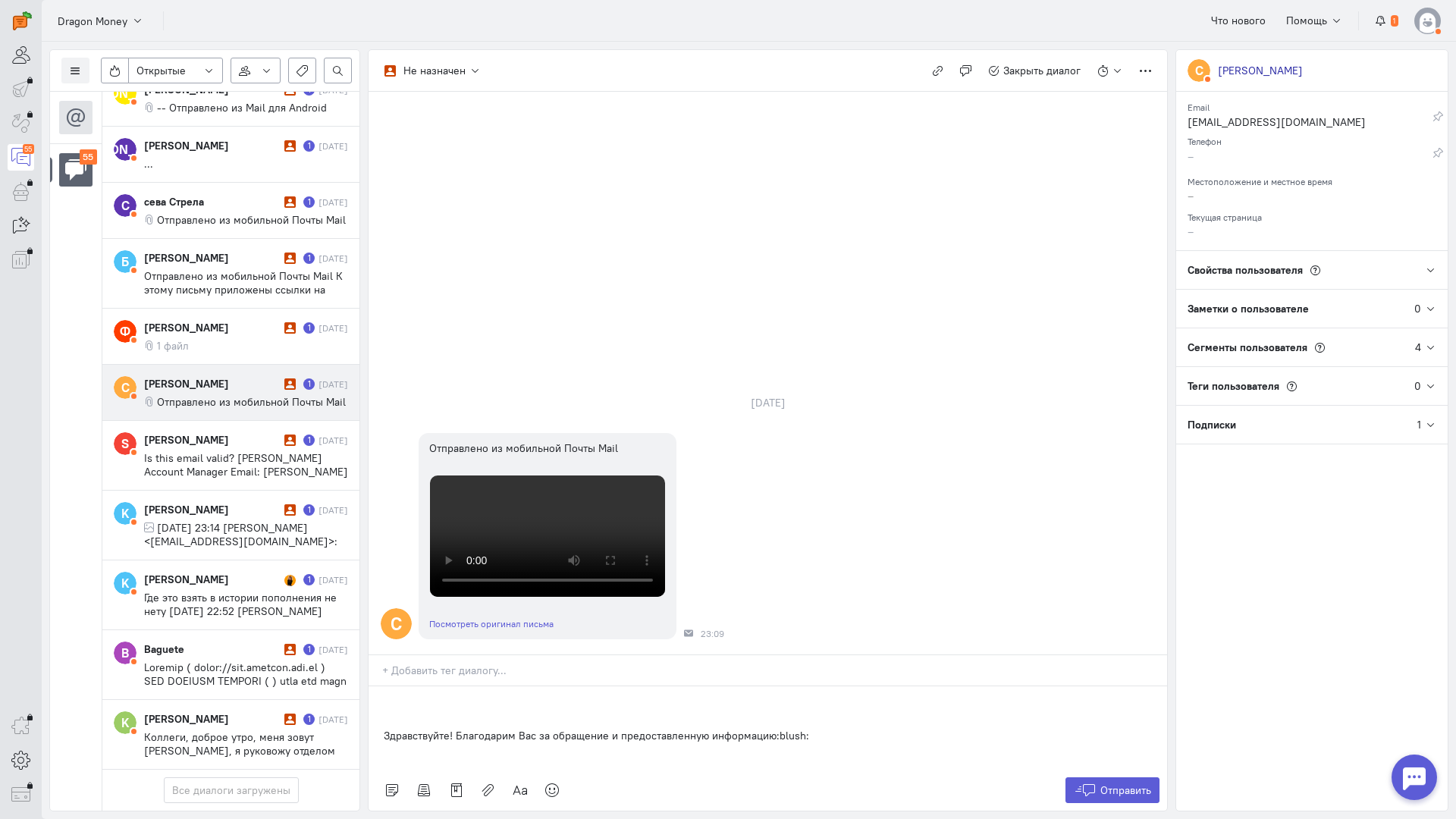
click at [378, 687] on div "Здравствуйте! Благодарим Вас за обращение и предоставленную информацию:blush:" at bounding box center [767, 728] width 798 height 83
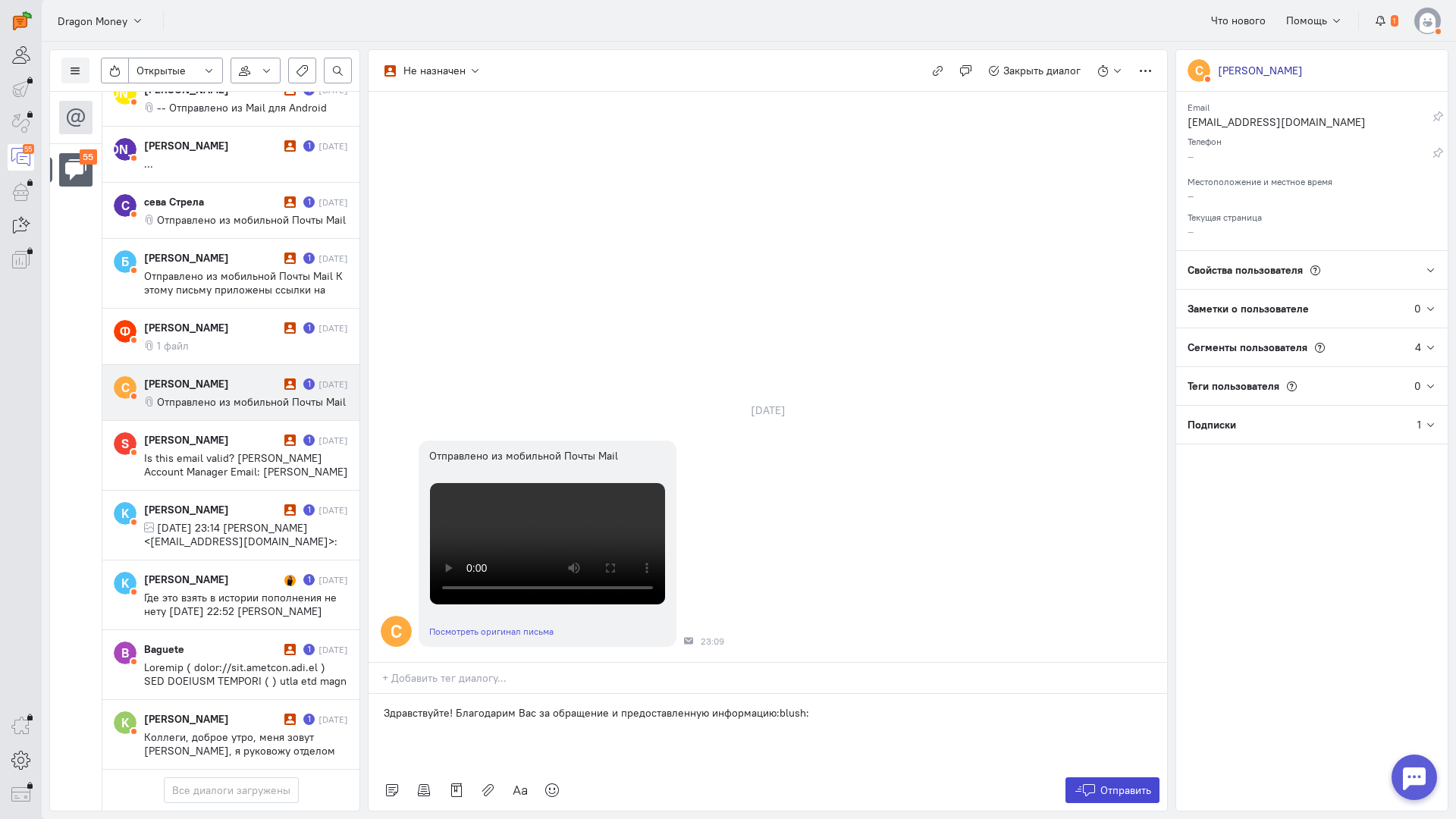
click at [1110, 784] on span "Отправить" at bounding box center [1125, 790] width 51 height 13
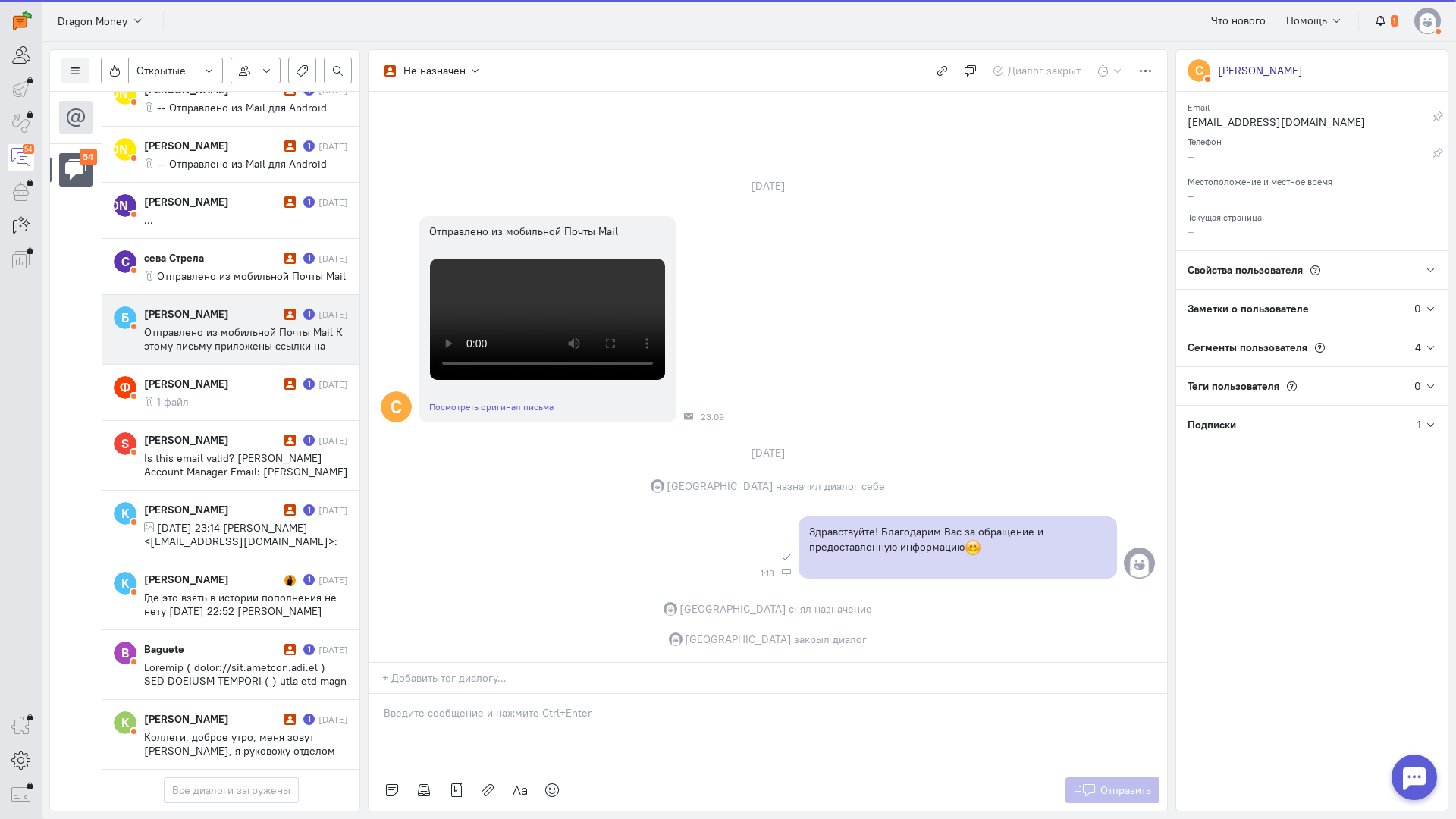
scroll to position [3189, 0]
click at [177, 325] on span "Отправлено из мобильной Почты Mail К этому письму приложены ссылки на следующие…" at bounding box center [246, 366] width 203 height 82
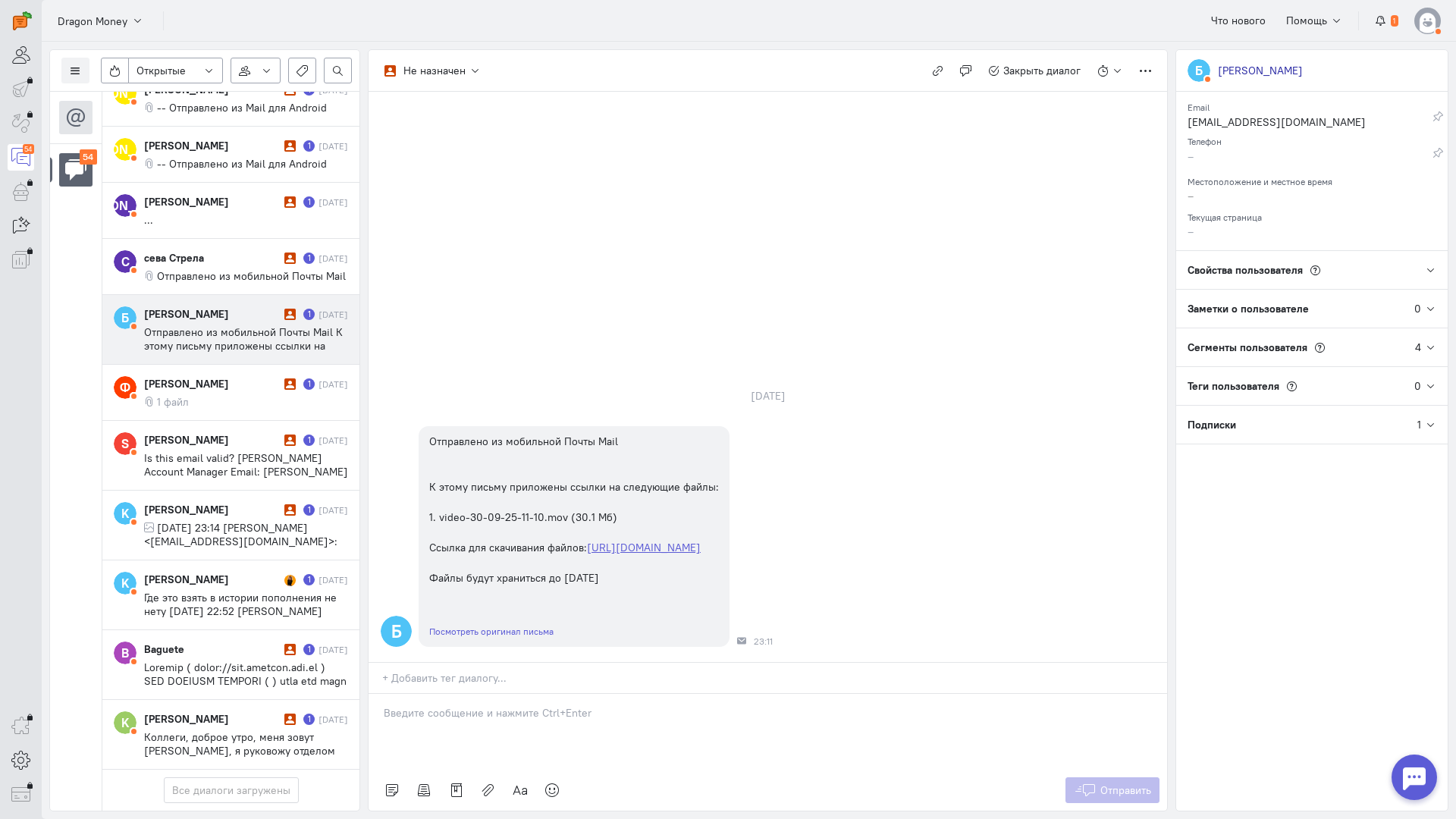
drag, startPoint x: 448, startPoint y: 610, endPoint x: 435, endPoint y: 611, distance: 13.0
click at [446, 694] on div at bounding box center [767, 732] width 798 height 76
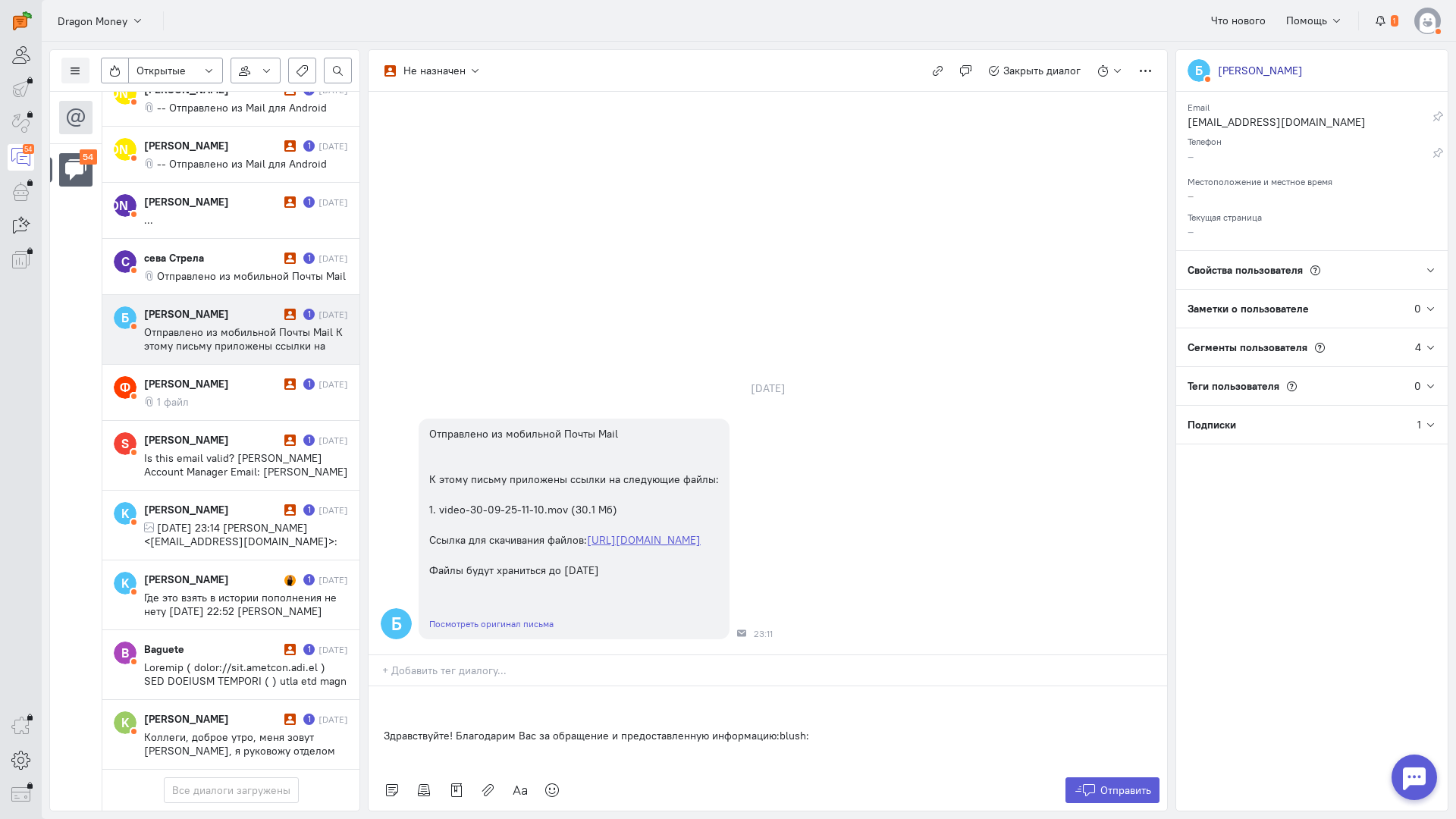
click at [378, 687] on div "Здравствуйте! Благодарим Вас за обращение и предоставленную информацию:blush:" at bounding box center [767, 728] width 798 height 83
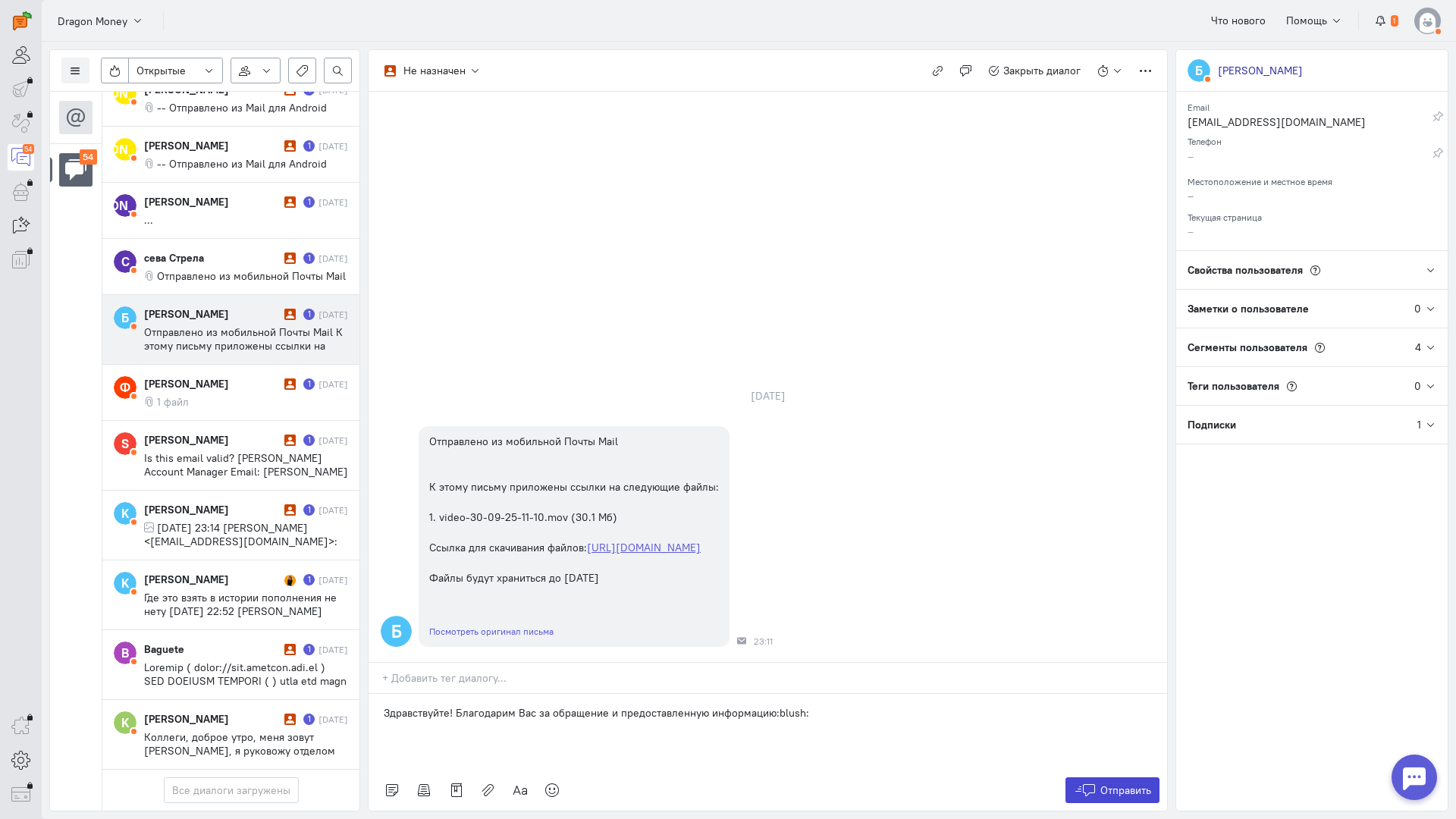
click at [1107, 784] on span "Отправить" at bounding box center [1125, 790] width 51 height 13
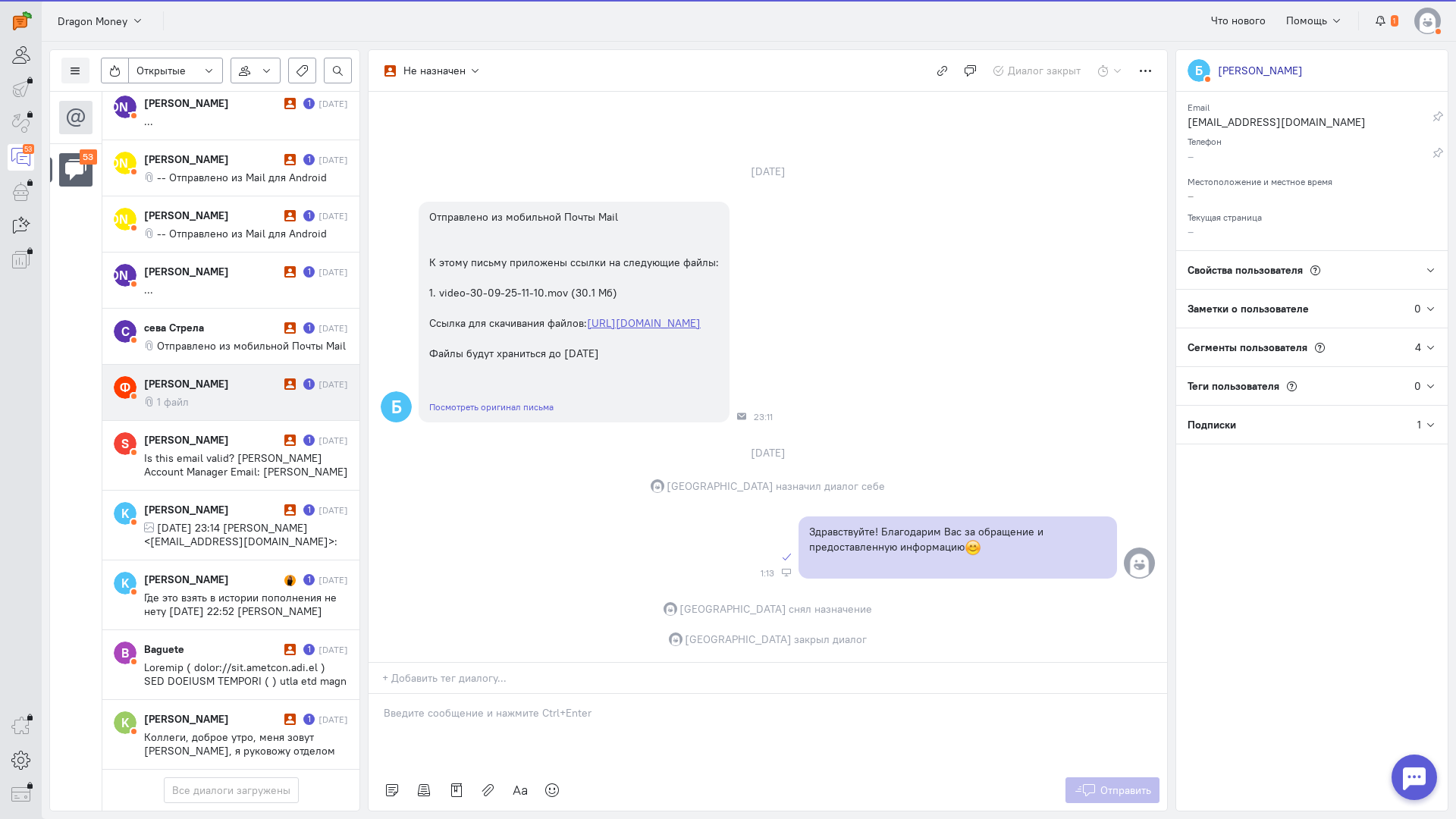
scroll to position [3107, 0]
click at [229, 376] on div "[PERSON_NAME]" at bounding box center [212, 384] width 136 height 15
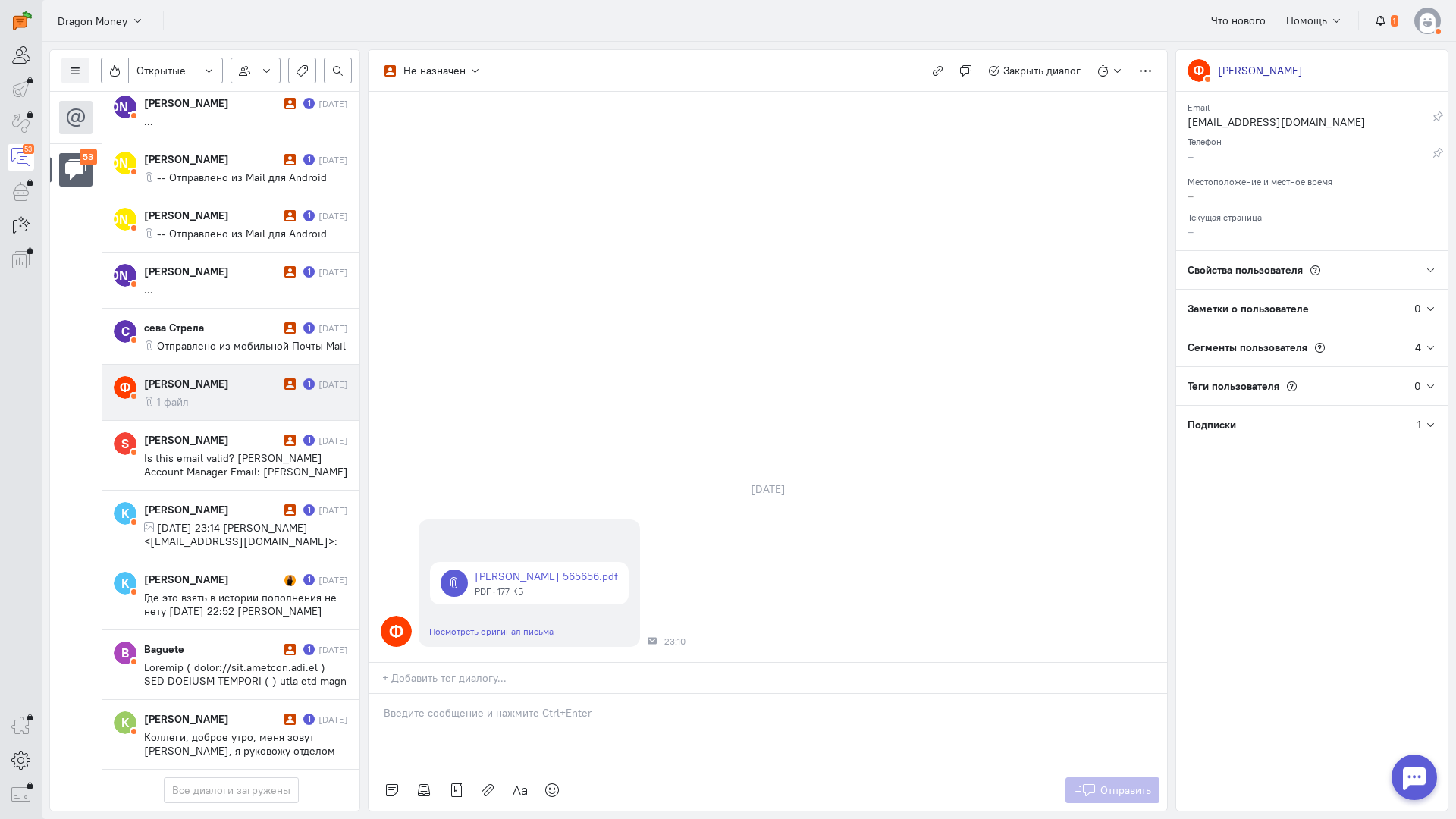
drag, startPoint x: 439, startPoint y: 635, endPoint x: 455, endPoint y: 633, distance: 16.1
click at [439, 694] on div at bounding box center [767, 732] width 798 height 76
click at [375, 687] on div "Здравствуйте! Благодарим Вас за обращение и предоставленную информацию:blush:" at bounding box center [767, 728] width 798 height 83
click at [1112, 784] on span "Отправить" at bounding box center [1125, 790] width 51 height 13
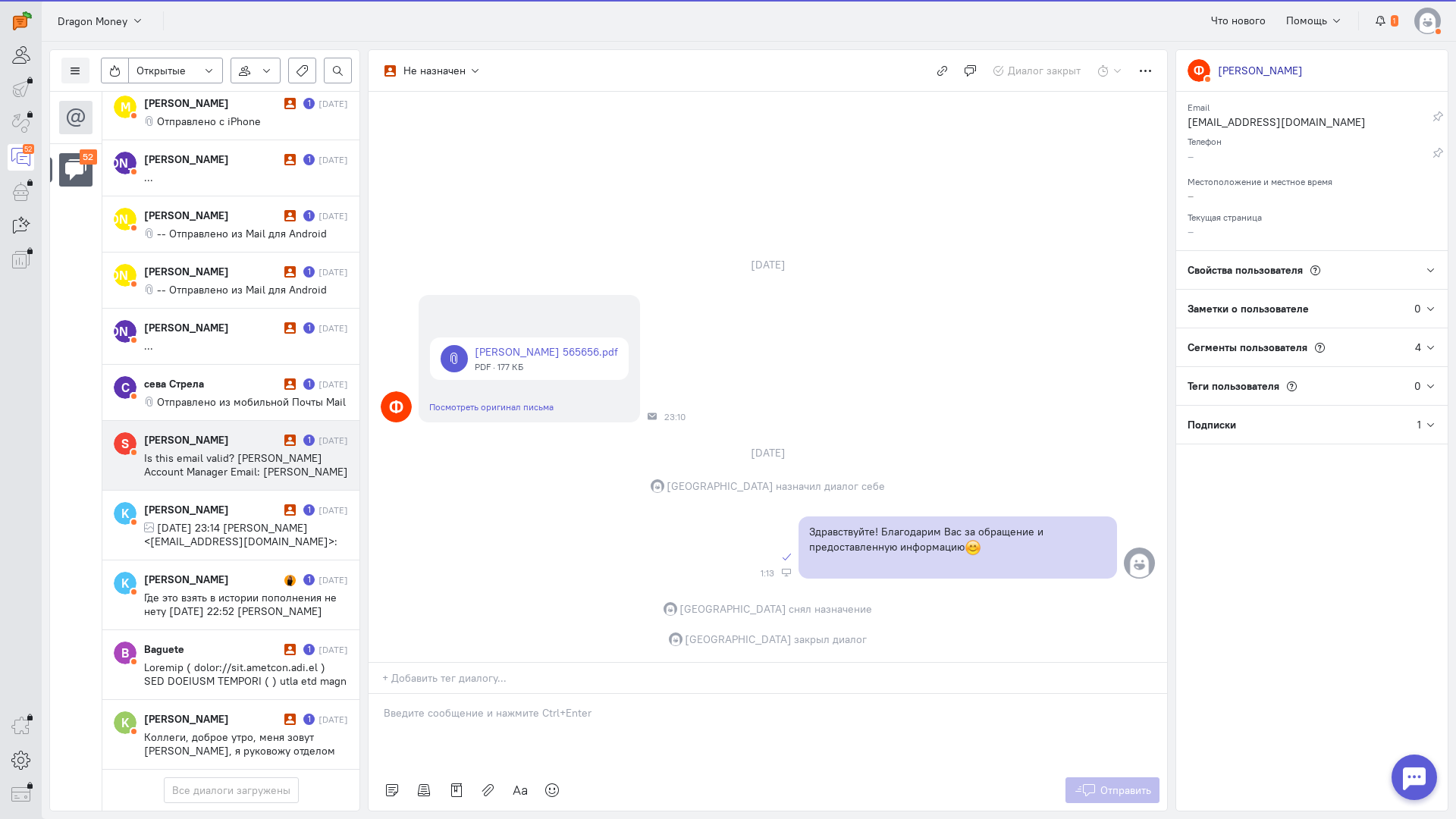
scroll to position [3052, 0]
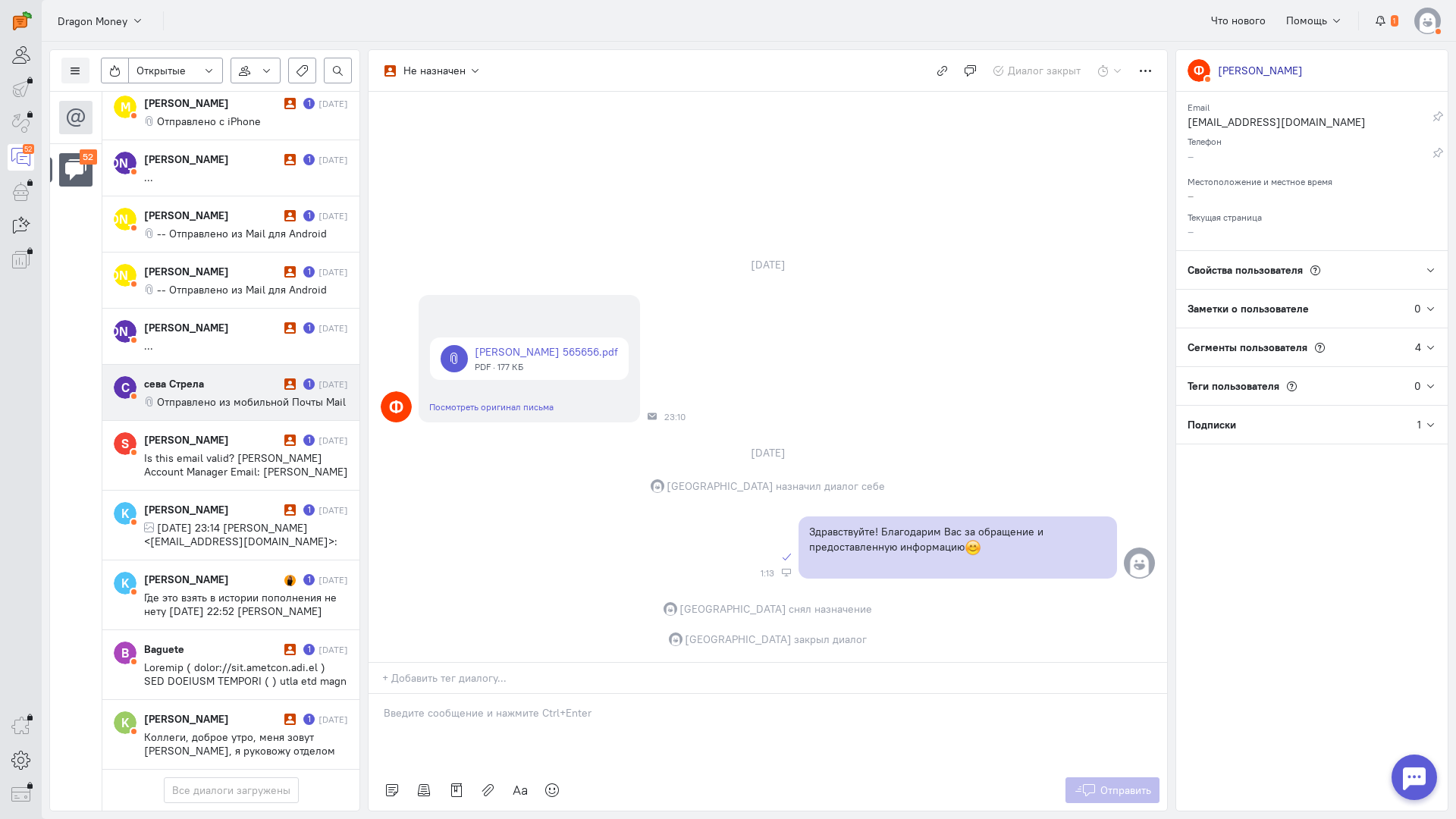
click at [229, 395] on span "Отправлено из мобильной Почты Mail" at bounding box center [251, 402] width 189 height 13
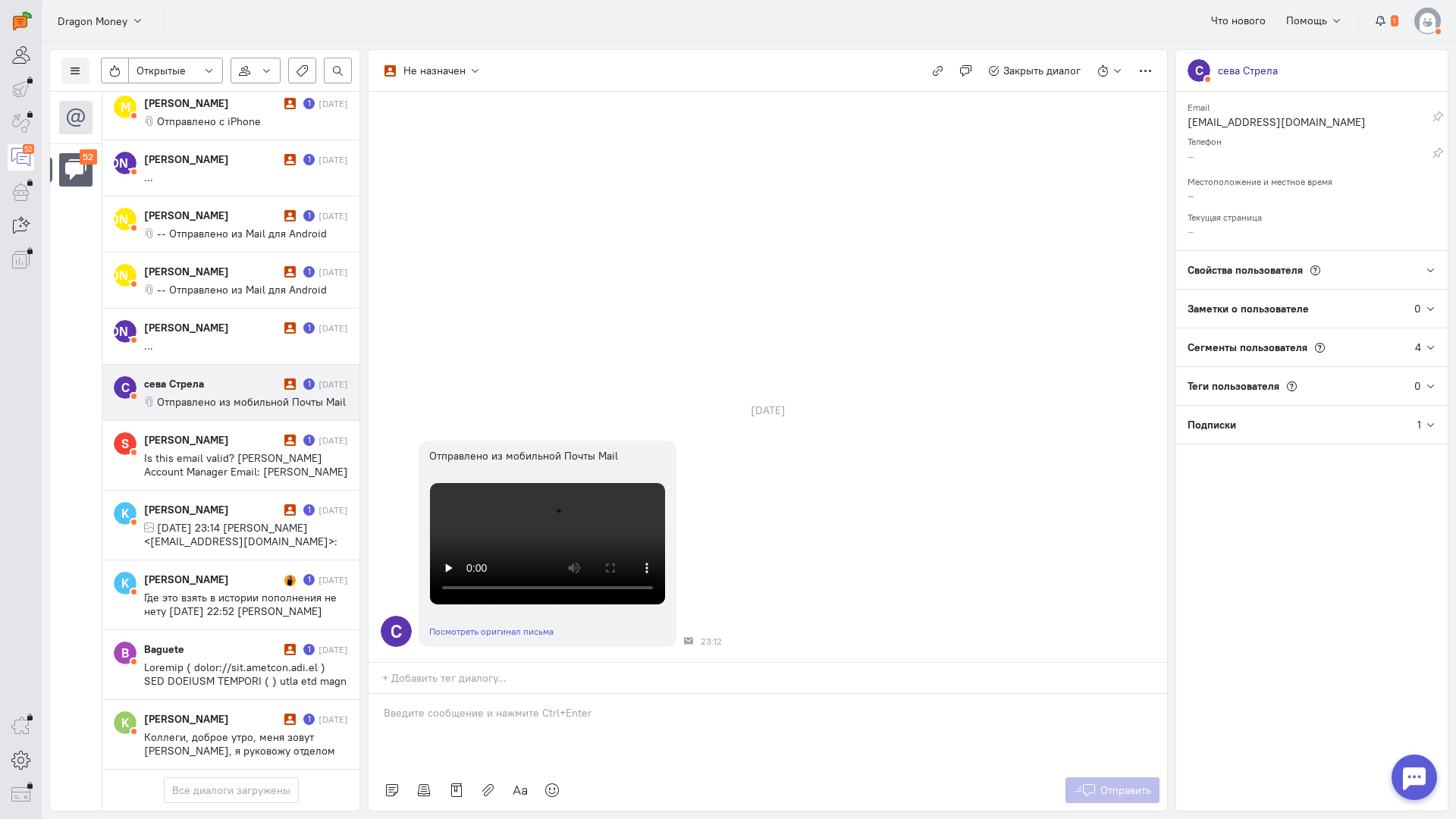
drag, startPoint x: 475, startPoint y: 624, endPoint x: 460, endPoint y: 624, distance: 15.0
click at [471, 706] on p at bounding box center [767, 713] width 768 height 15
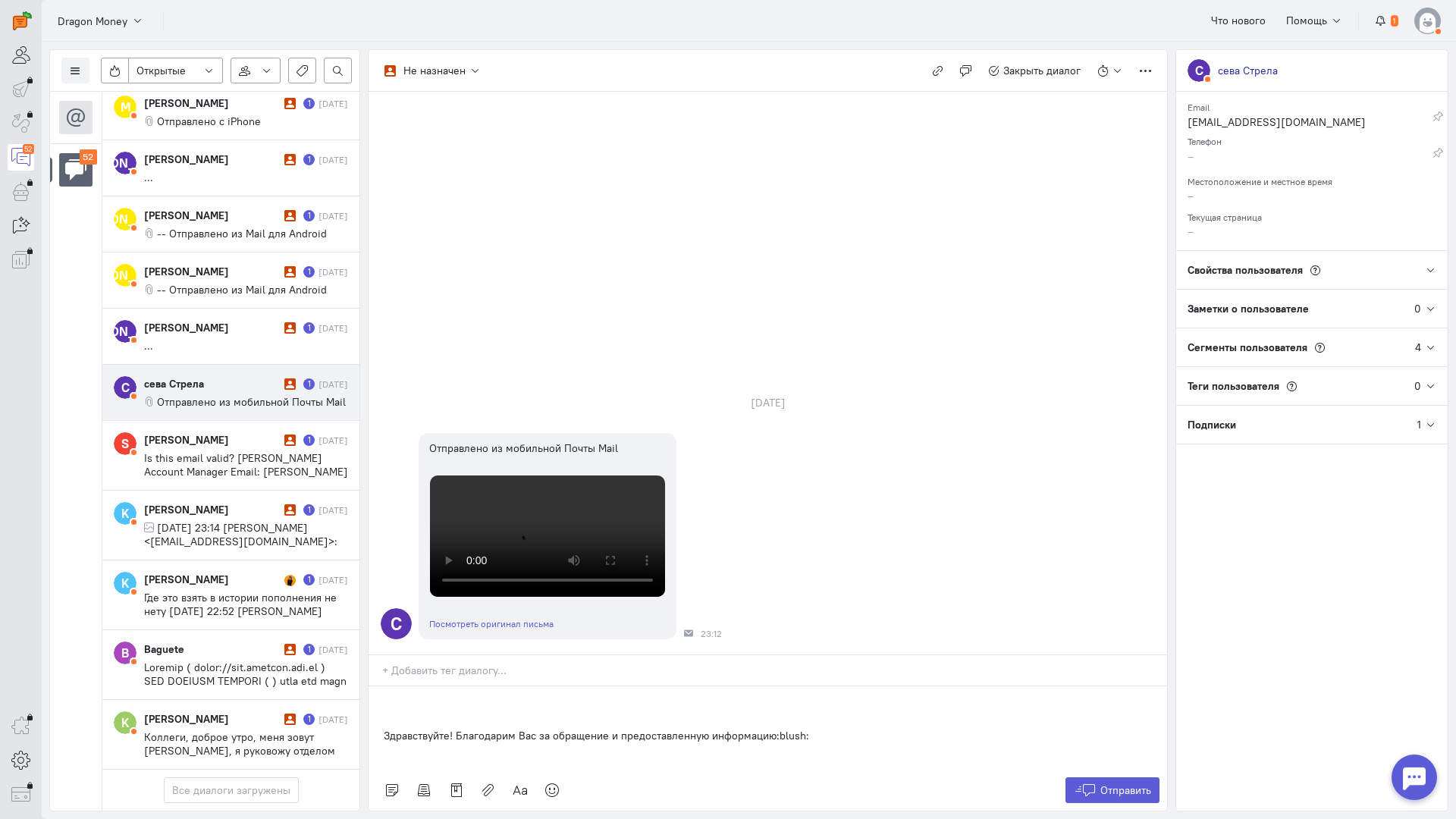
click at [381, 687] on div "Здравствуйте! Благодарим Вас за обращение и предоставленную информацию:blush:" at bounding box center [767, 728] width 798 height 83
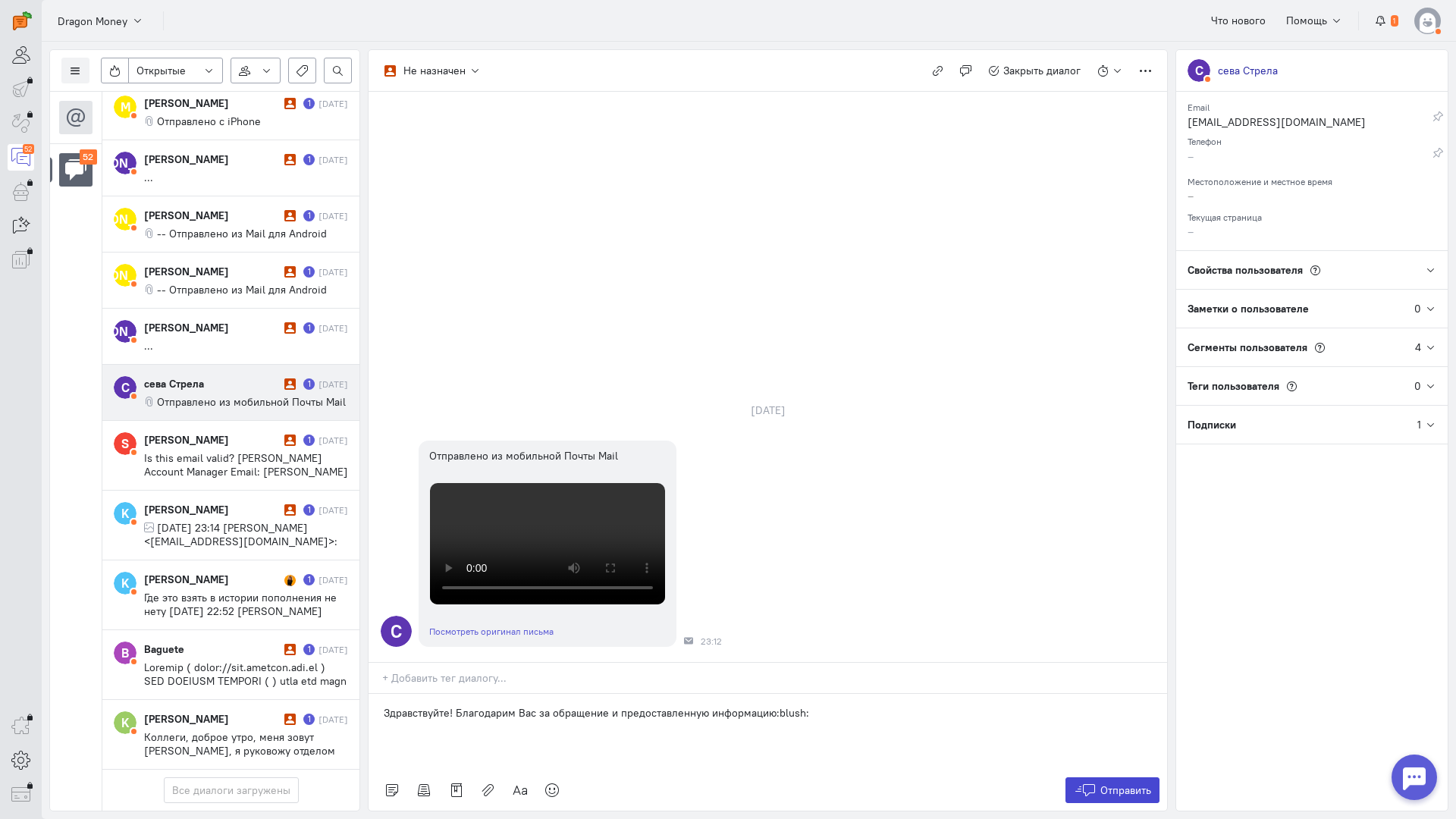
click at [1123, 784] on span "Отправить" at bounding box center [1125, 790] width 51 height 13
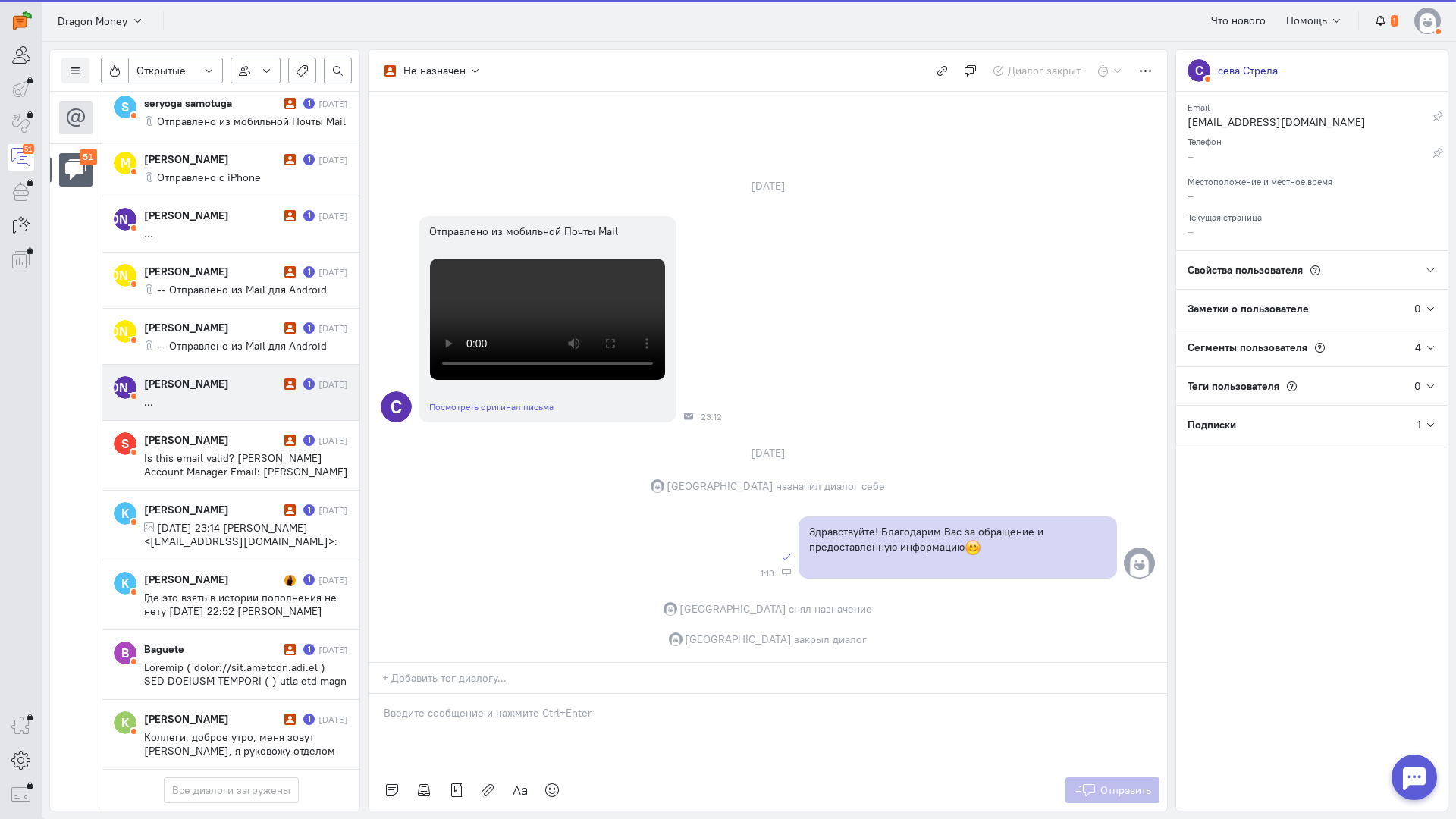
scroll to position [2970, 0]
click at [176, 365] on cq-conversation-card "[PERSON_NAME] [PERSON_NAME] 1 [DATE] ..." at bounding box center [231, 392] width 257 height 56
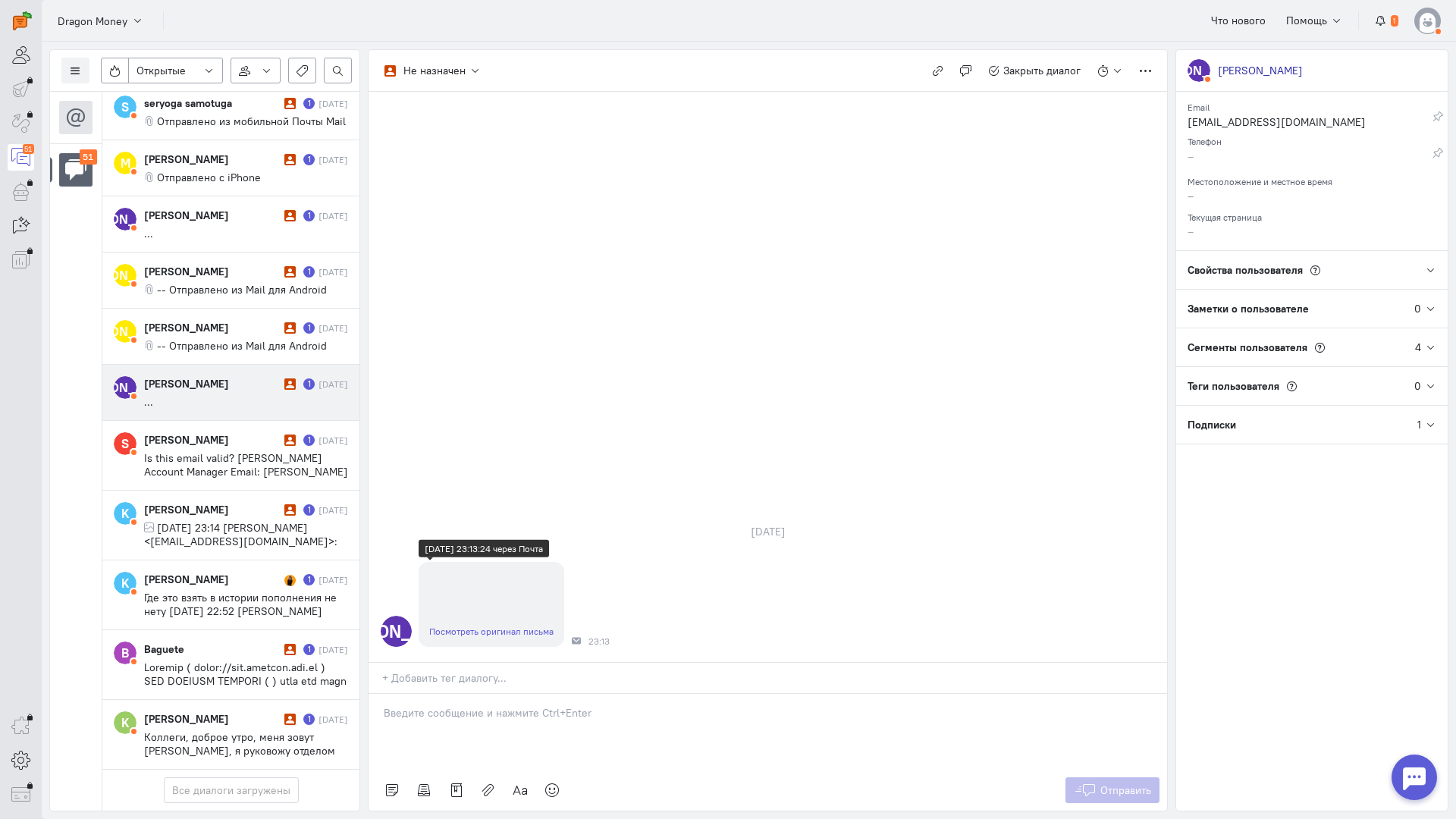
click at [482, 626] on link "Посмотреть оригинал письма" at bounding box center [491, 632] width 124 height 11
click at [452, 706] on p at bounding box center [767, 713] width 768 height 15
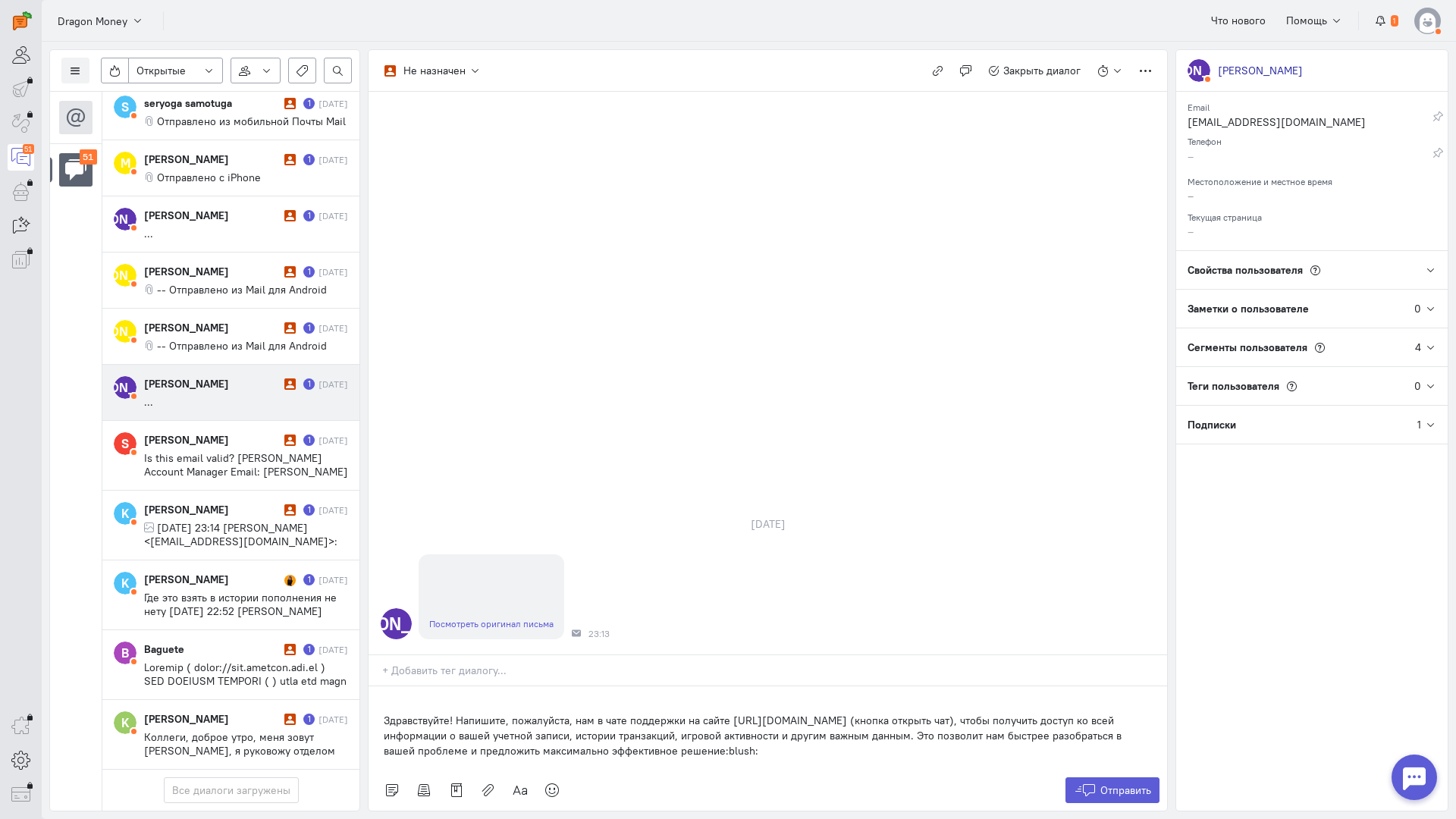
click at [382, 687] on div "Здравствуйте! Напишите, пожалуйста, нам в чате поддержки на сайте [URL][DOMAIN_…" at bounding box center [767, 728] width 798 height 83
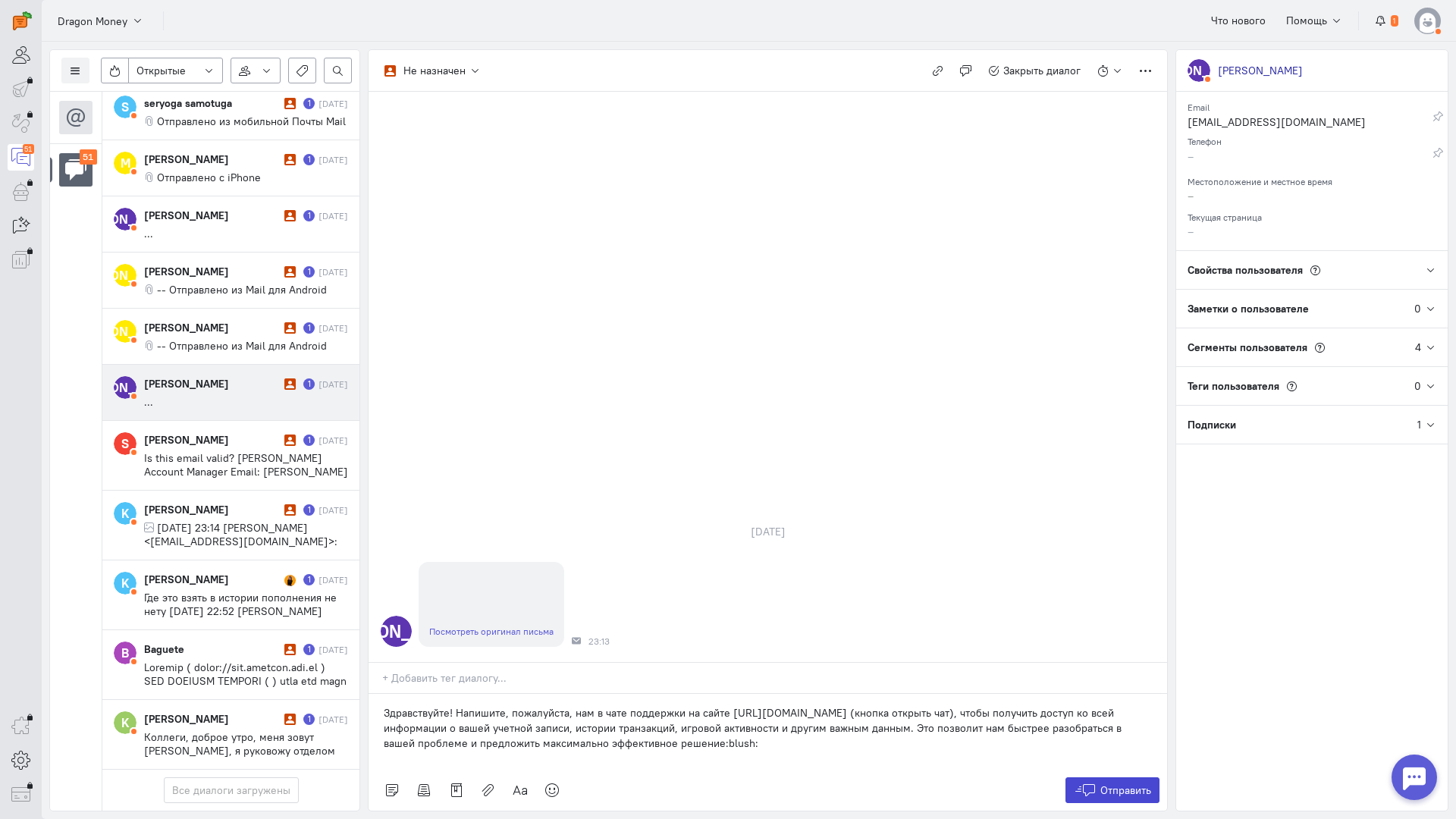
click at [1099, 777] on button "Отправить" at bounding box center [1112, 790] width 94 height 26
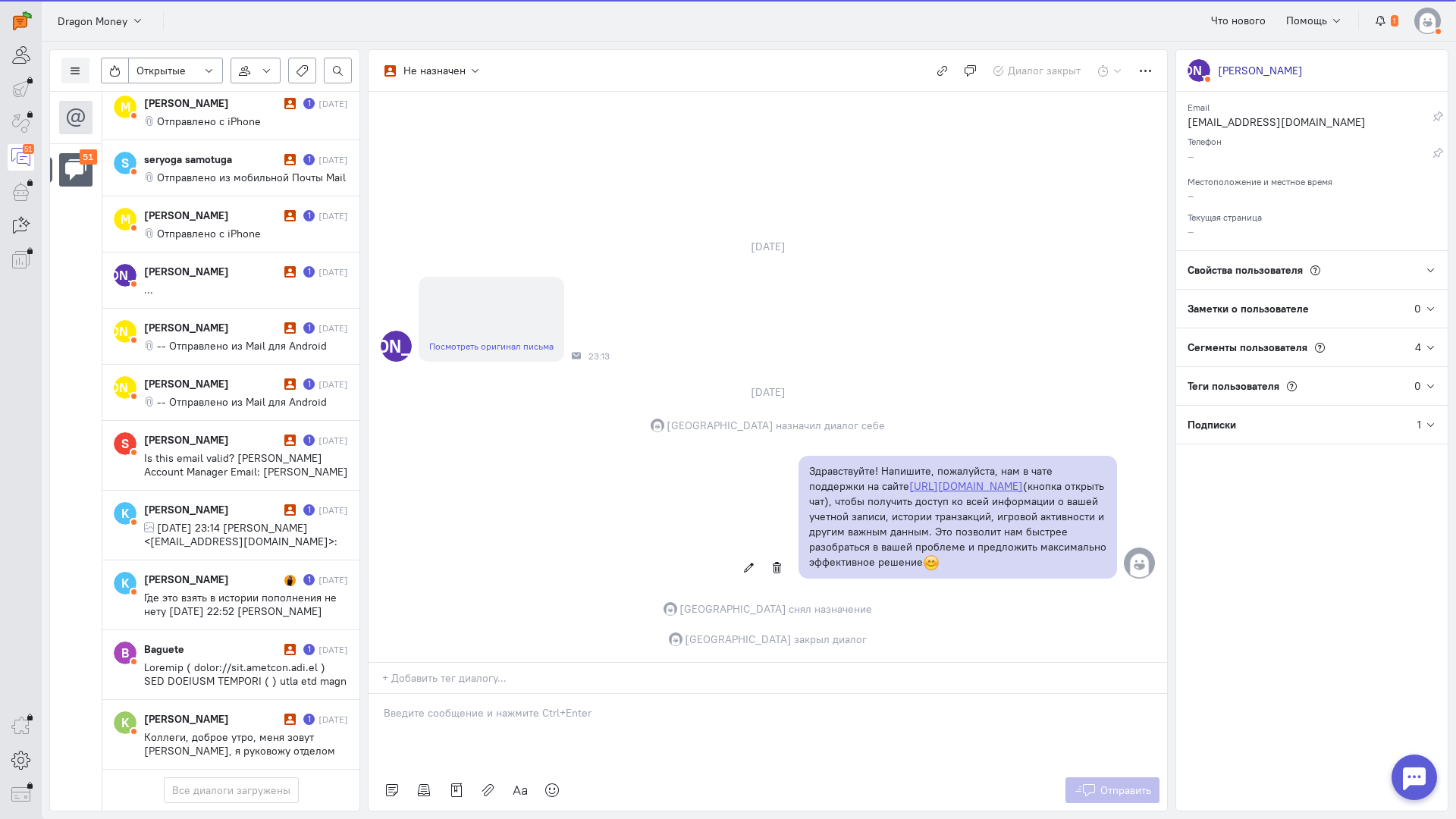
scroll to position [2915, 0]
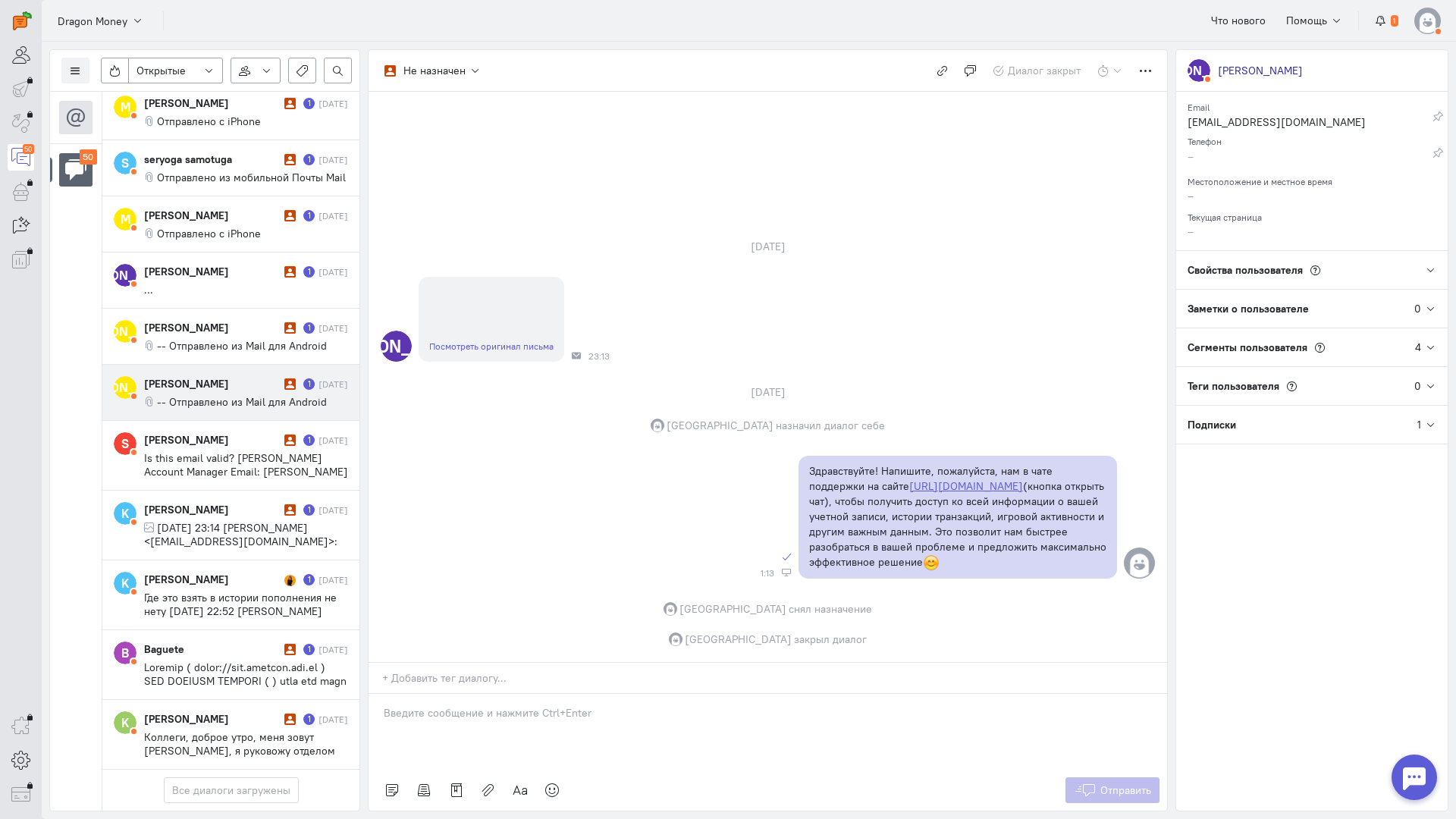
click at [193, 376] on div "[PERSON_NAME]" at bounding box center [212, 384] width 136 height 15
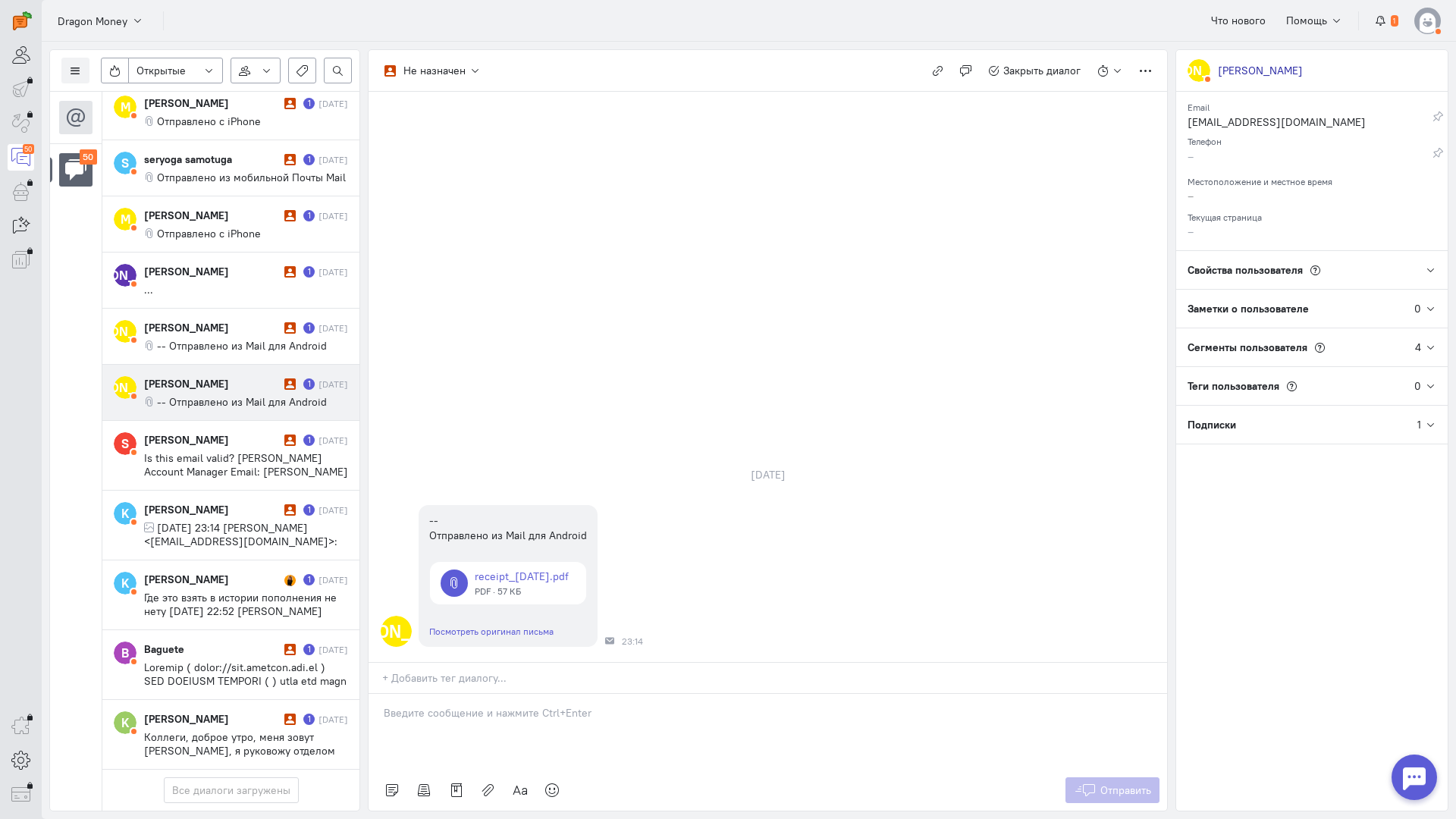
click at [471, 706] on p at bounding box center [767, 713] width 768 height 15
click at [382, 694] on div "Здравствуйте! Благодарим Вас за обращение и предоставленную информацию:blush:" at bounding box center [767, 732] width 798 height 76
click at [1136, 777] on button "Отправить" at bounding box center [1112, 790] width 94 height 26
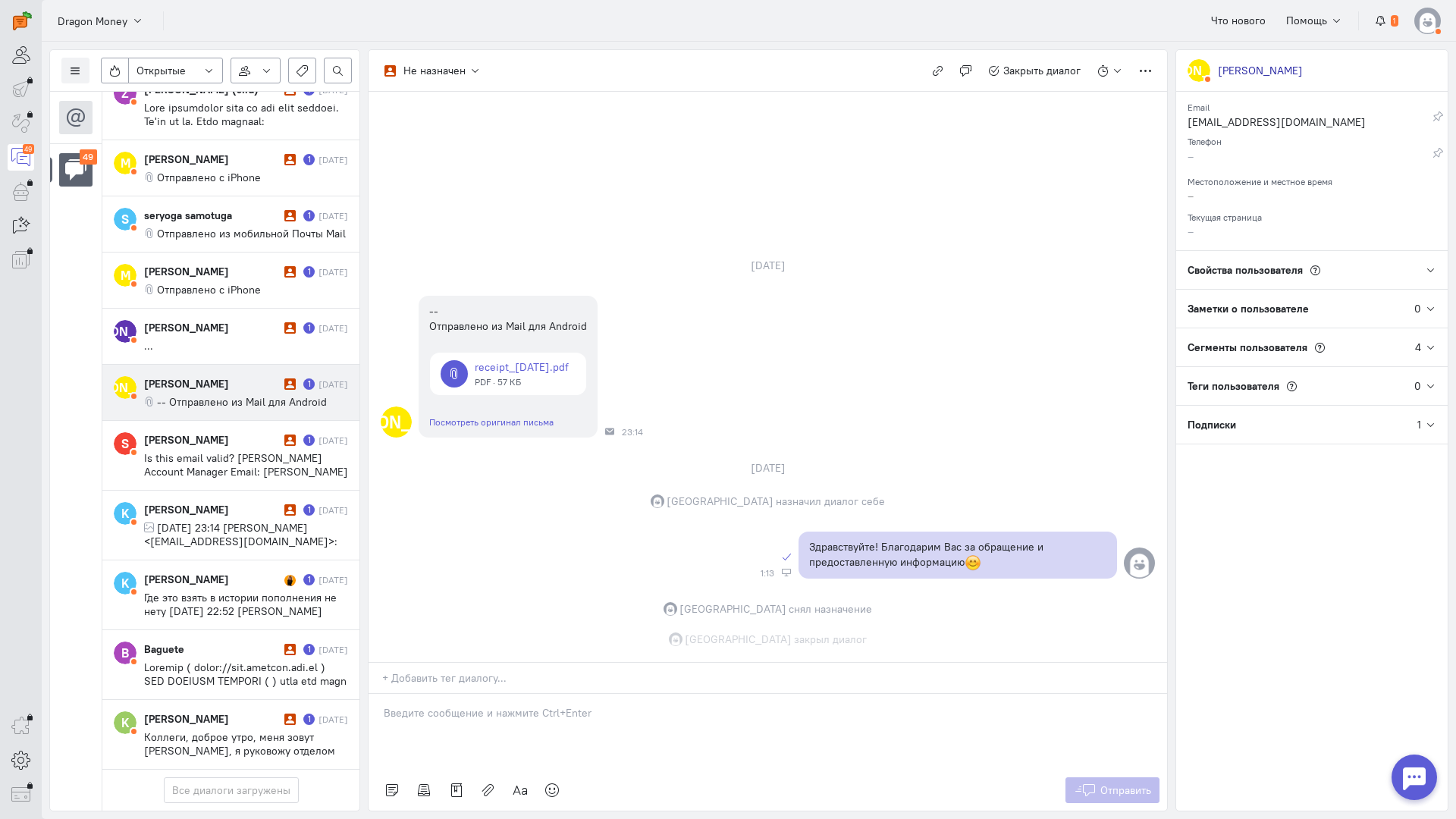
scroll to position [2861, 0]
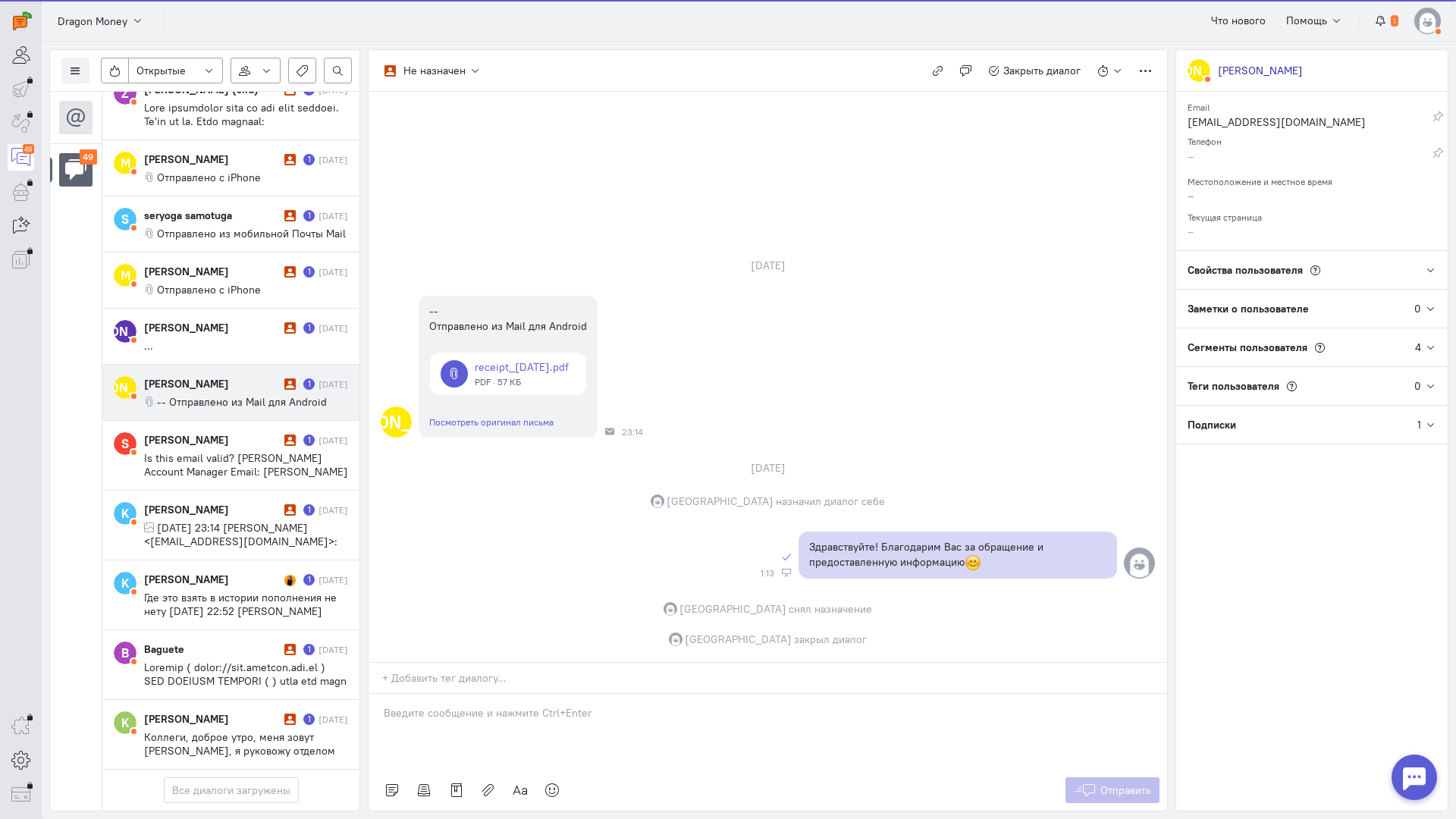
click at [231, 395] on span "-- Отправлено из Mail для Android" at bounding box center [242, 402] width 170 height 13
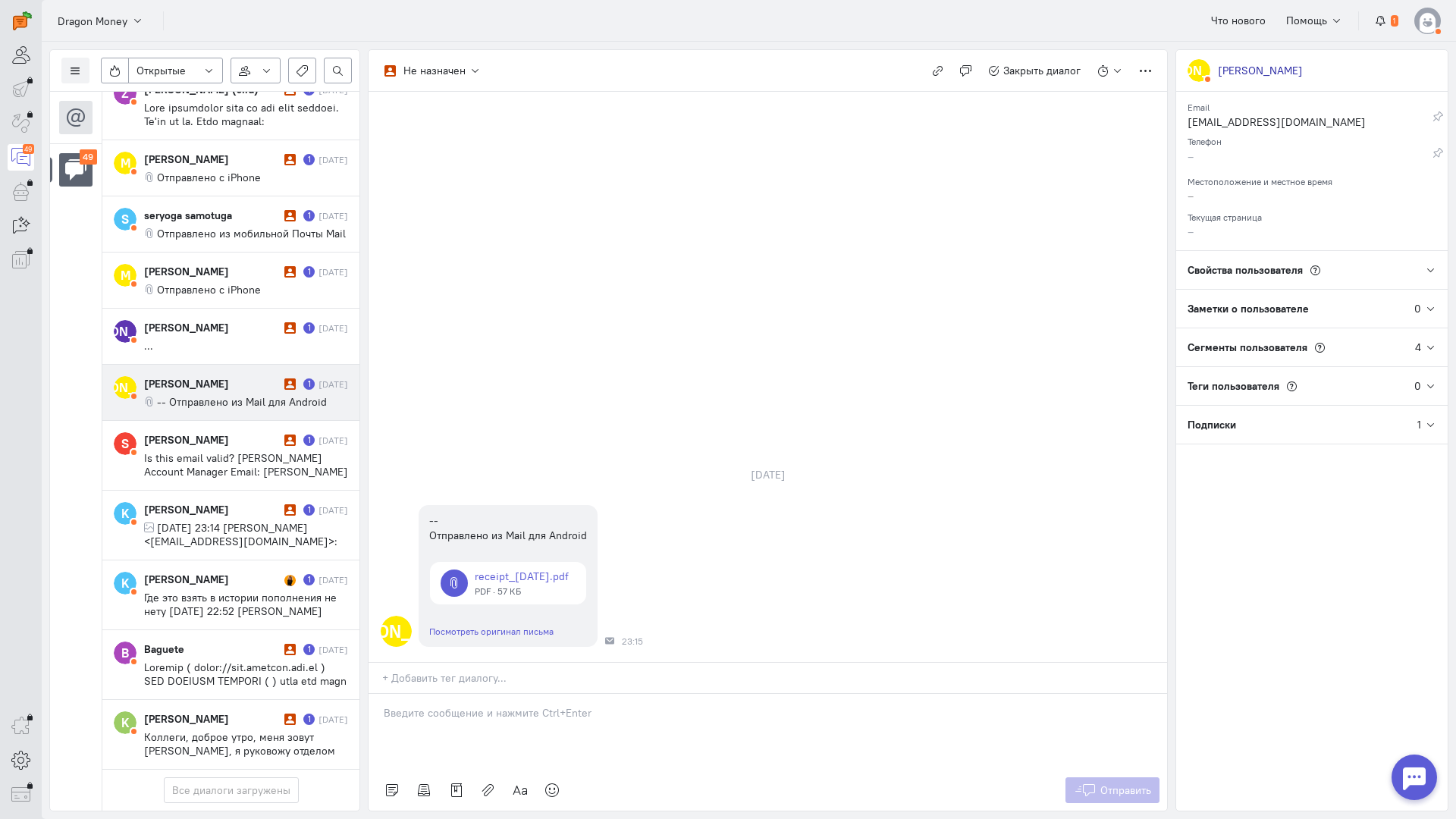
click at [443, 694] on div at bounding box center [767, 732] width 798 height 76
click at [382, 694] on div "Здравствуйте! Благодарим Вас за обращение и предоставленную информацию:blush:" at bounding box center [767, 732] width 798 height 76
click at [1122, 784] on span "Отправить" at bounding box center [1125, 790] width 51 height 13
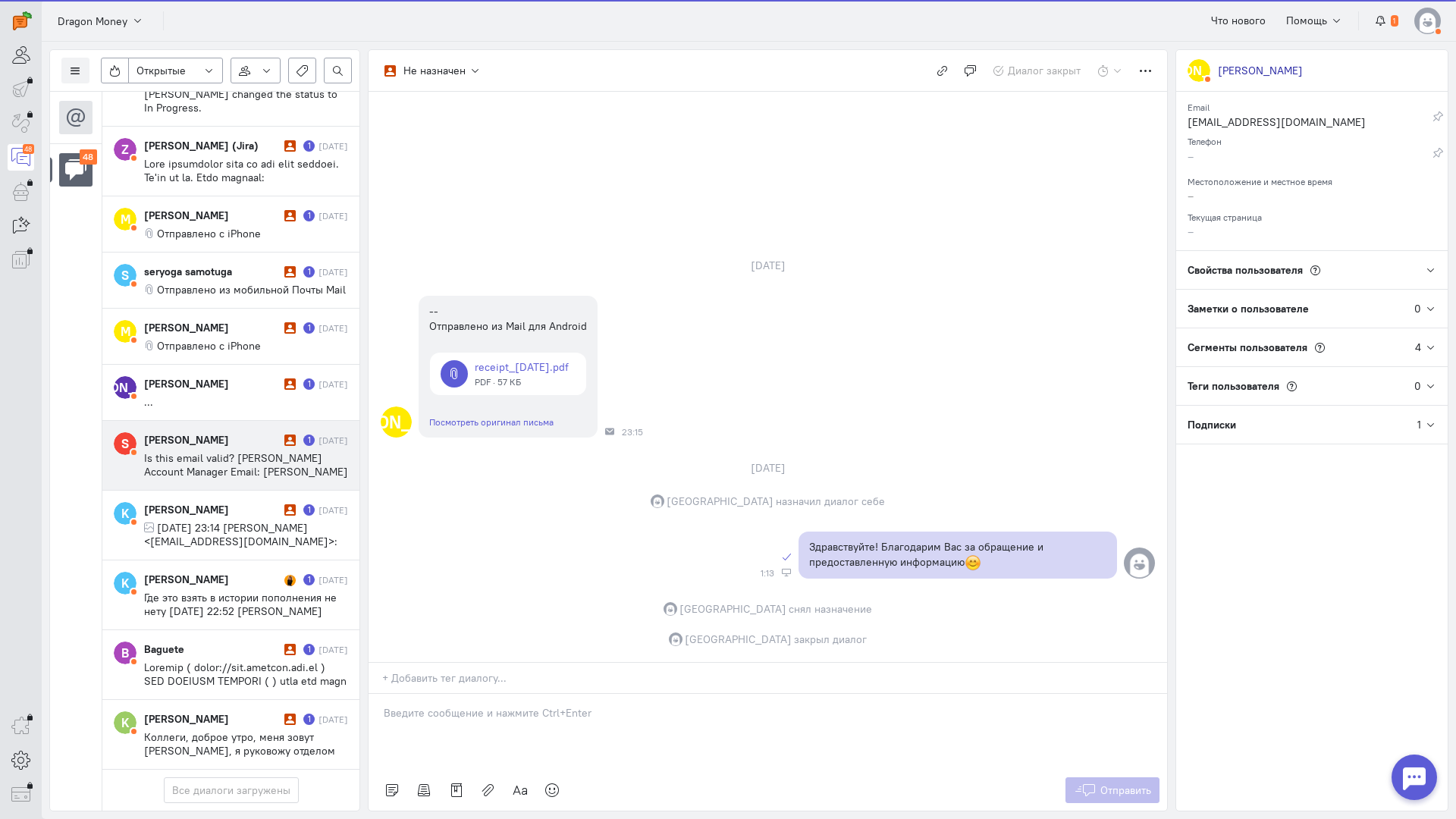
scroll to position [2806, 0]
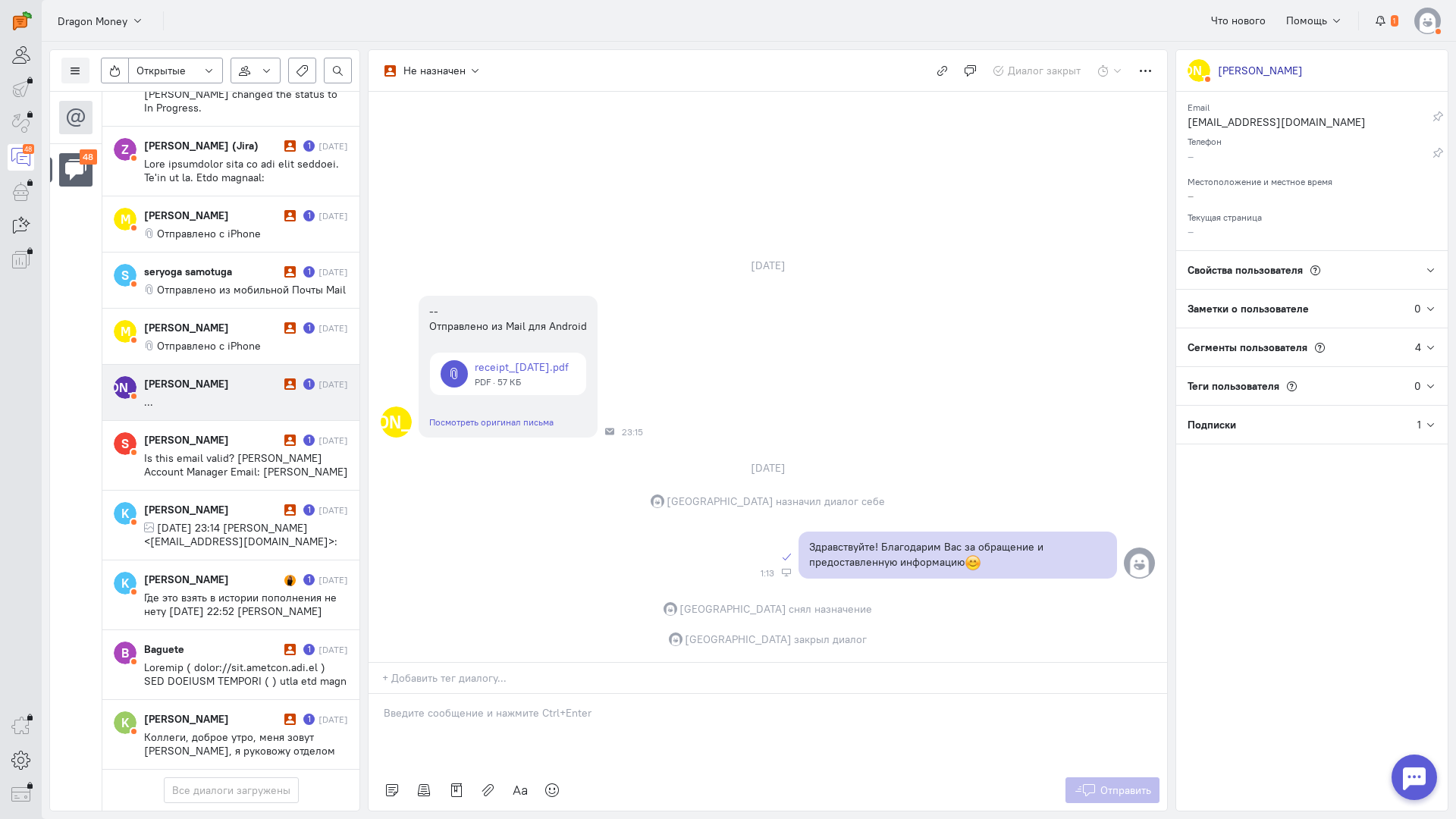
click at [215, 395] on cq-message "..." at bounding box center [246, 402] width 204 height 13
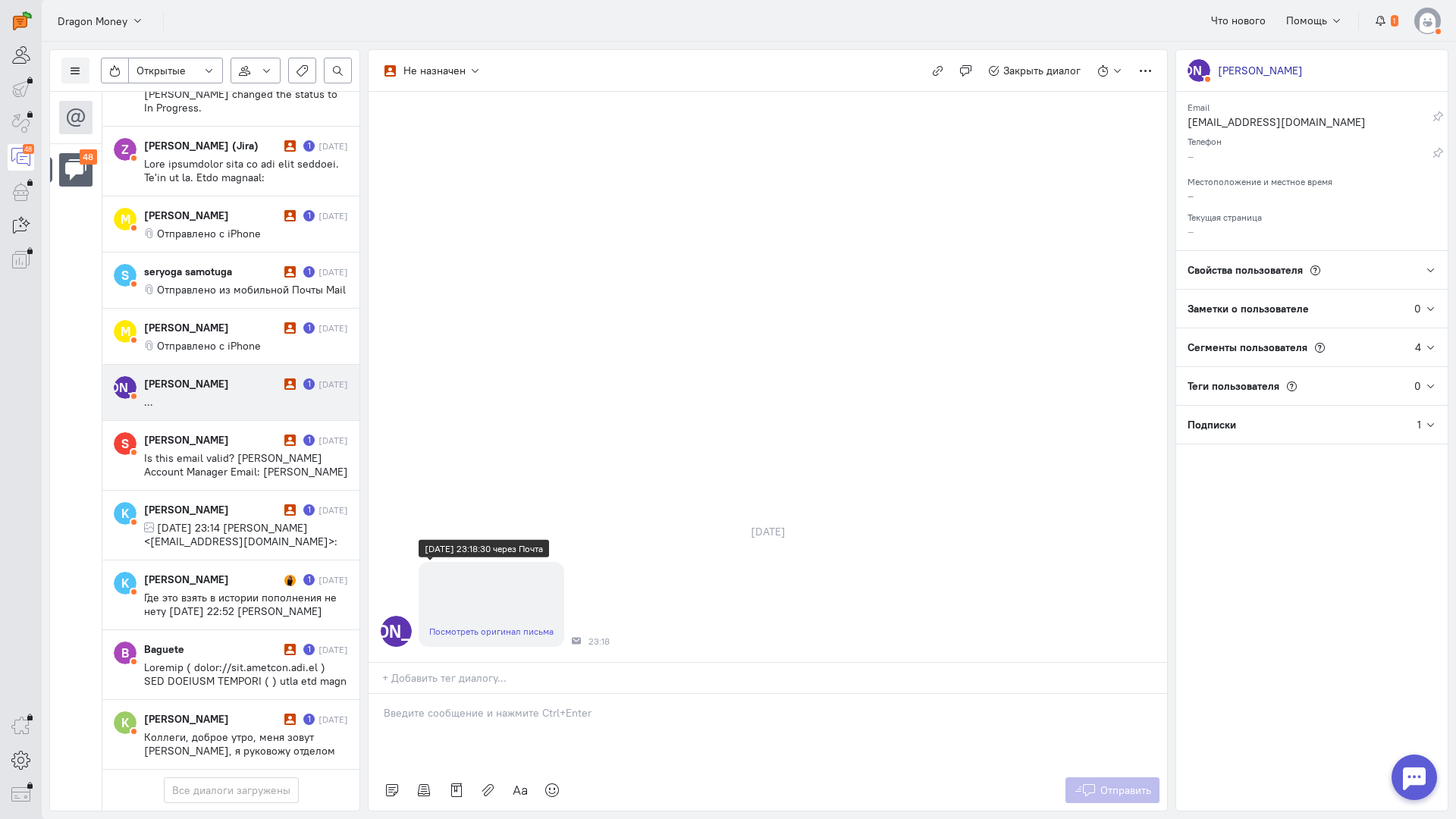
click at [475, 626] on link "Посмотреть оригинал письма" at bounding box center [491, 632] width 124 height 11
click at [424, 694] on div at bounding box center [767, 732] width 798 height 76
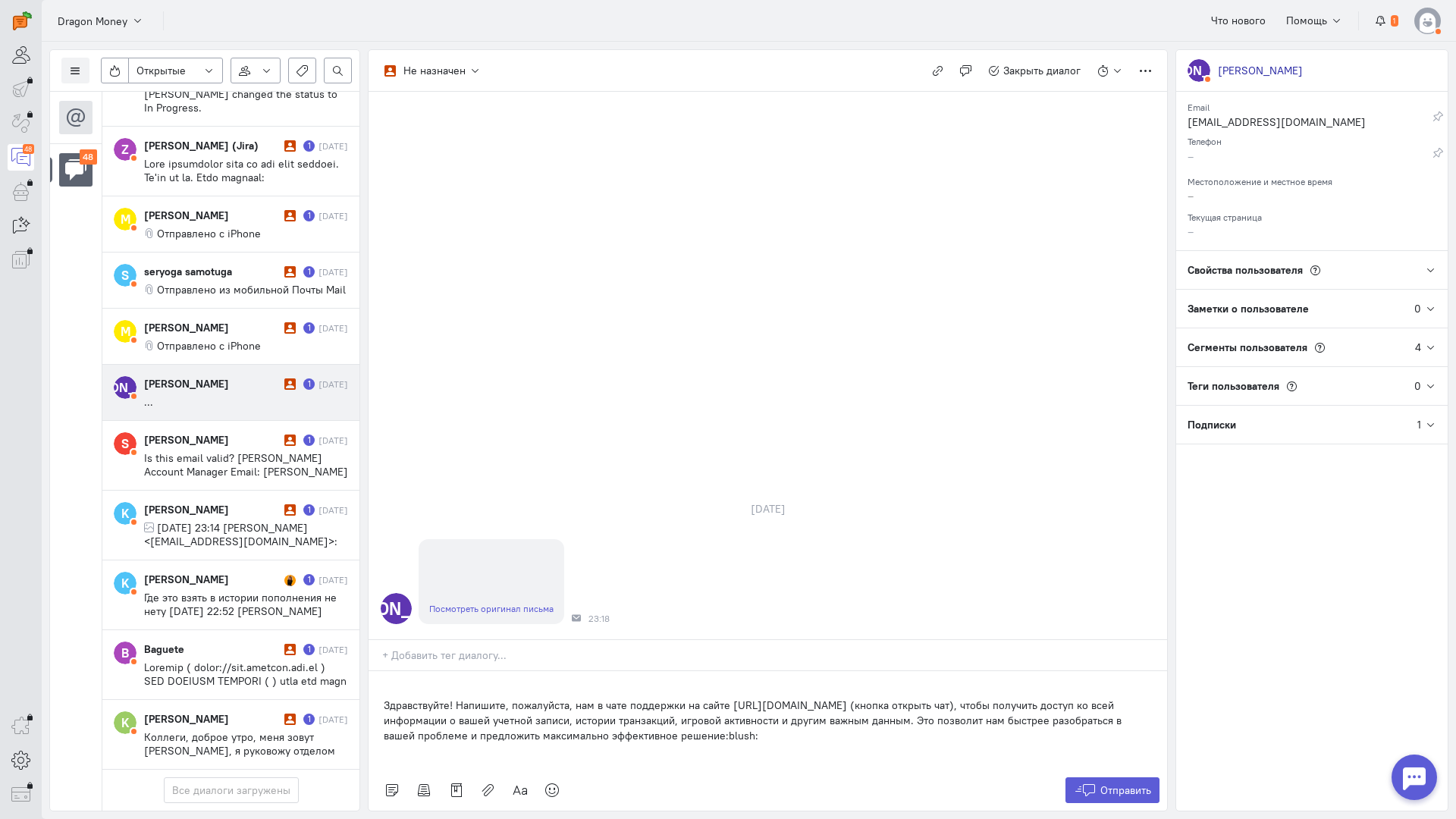
click at [381, 672] on div "Здравствуйте! Напишите, пожалуйста, нам в чате поддержки на сайте [URL][DOMAIN_…" at bounding box center [767, 721] width 798 height 98
click at [1094, 783] on icon at bounding box center [1085, 790] width 23 height 15
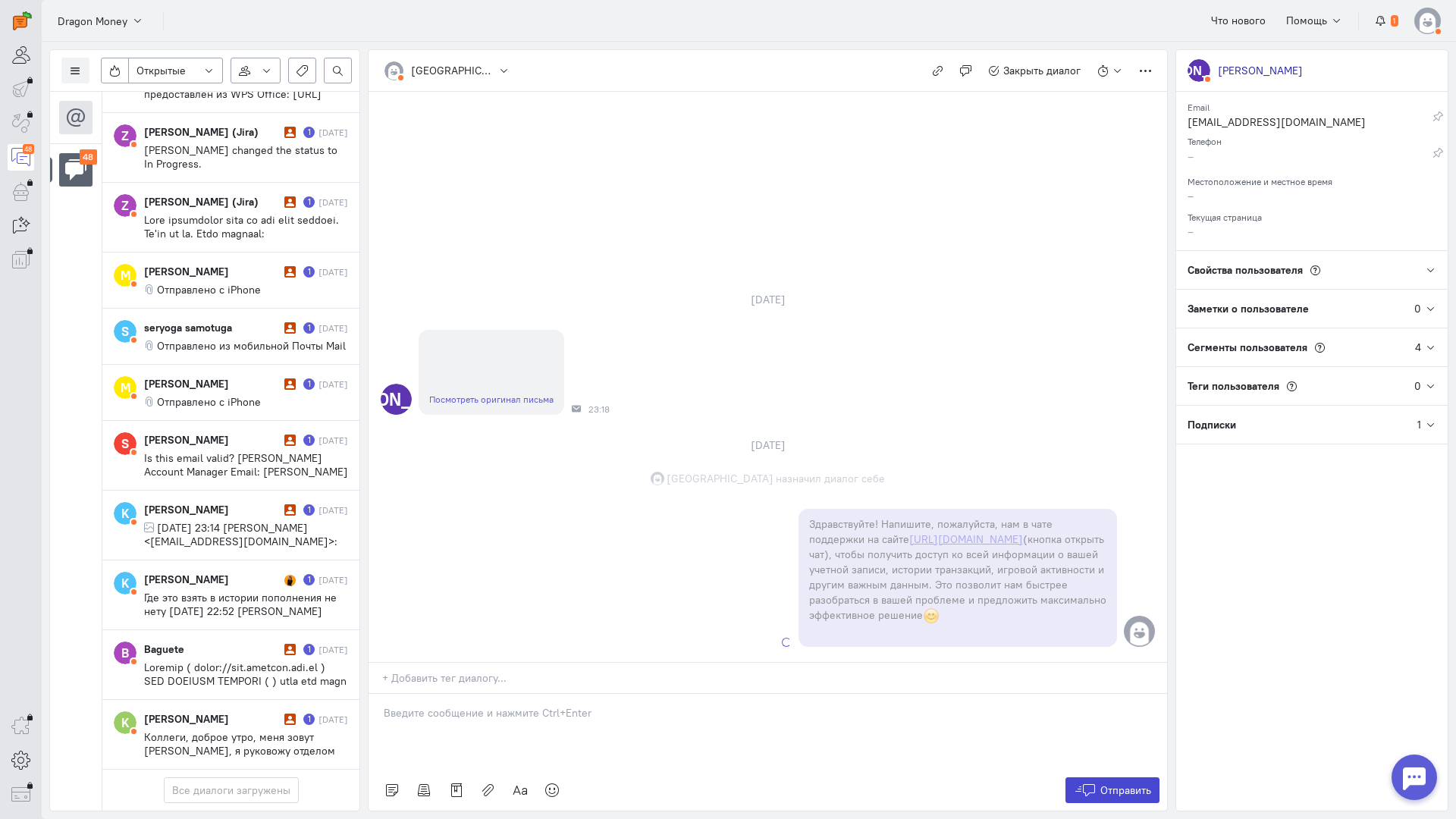
scroll to position [2818, 0]
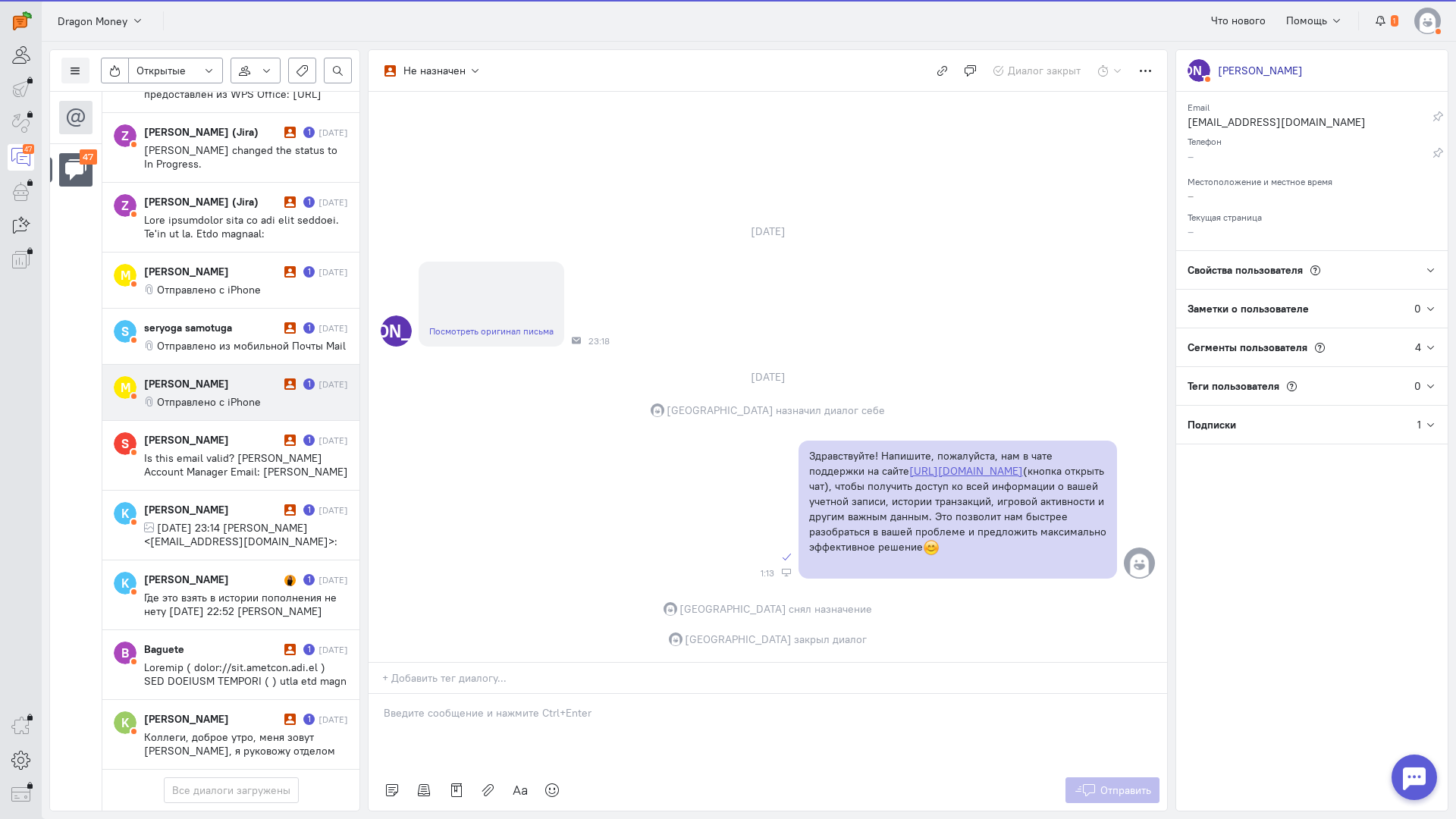
click at [211, 376] on div "[PERSON_NAME]" at bounding box center [212, 384] width 136 height 15
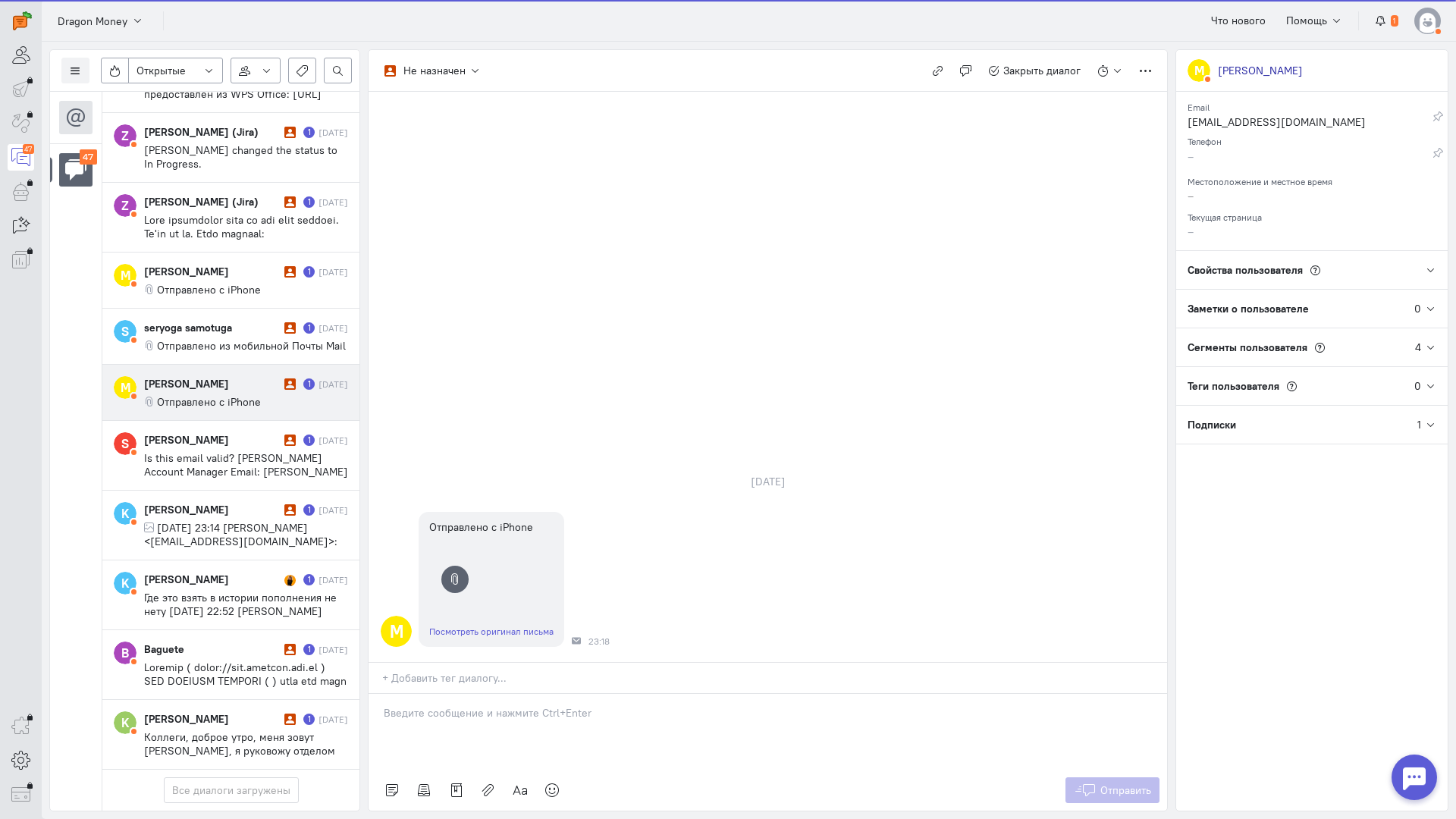
scroll to position [2750, 0]
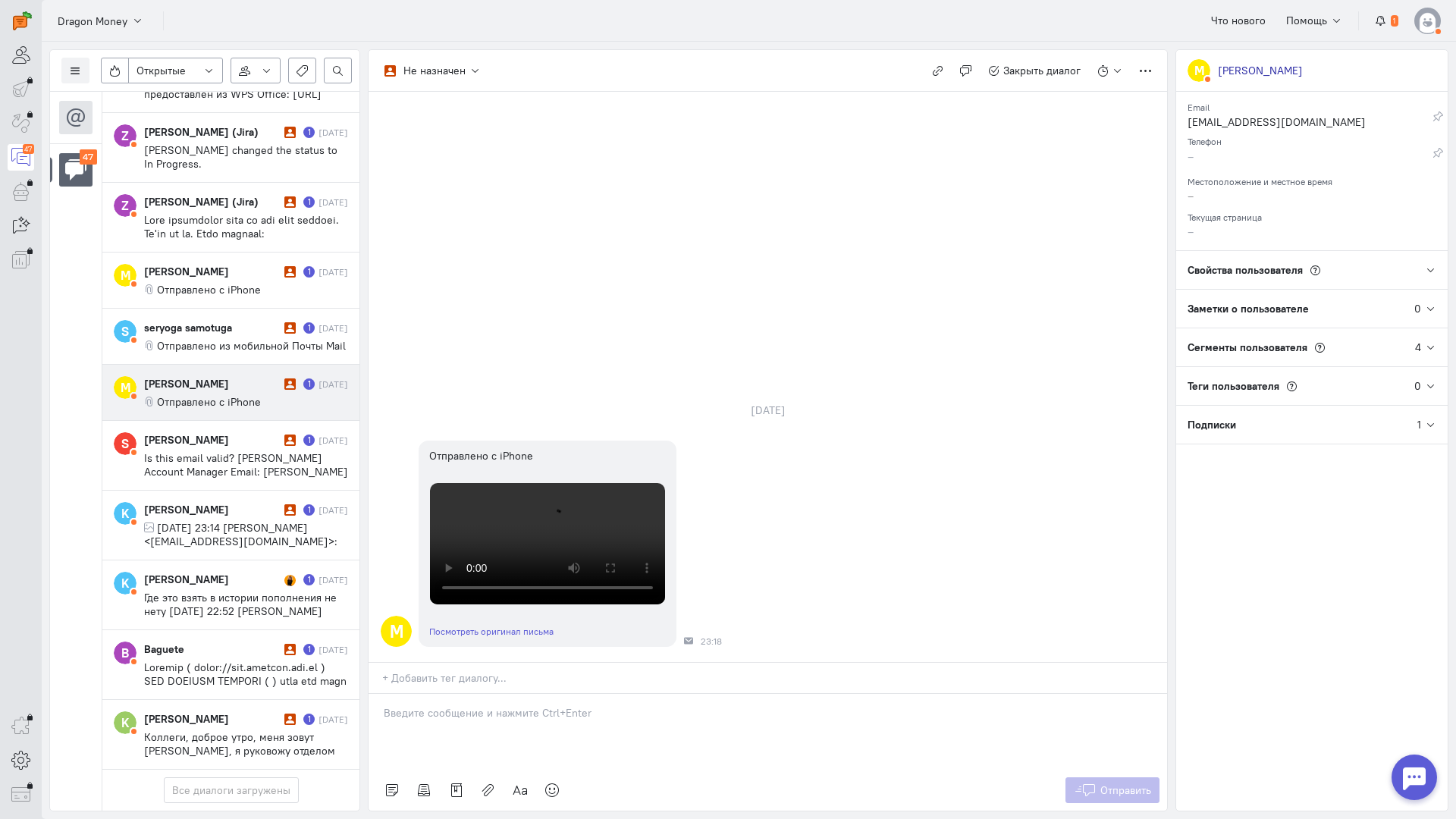
drag, startPoint x: 443, startPoint y: 647, endPoint x: 418, endPoint y: 637, distance: 26.9
click at [442, 694] on div at bounding box center [767, 732] width 798 height 76
click at [374, 694] on div "Здравствуйте! Благодарим Вас за обращение и предоставленную информацию:blush:" at bounding box center [767, 732] width 798 height 76
click at [1107, 777] on button "Отправить" at bounding box center [1112, 790] width 94 height 26
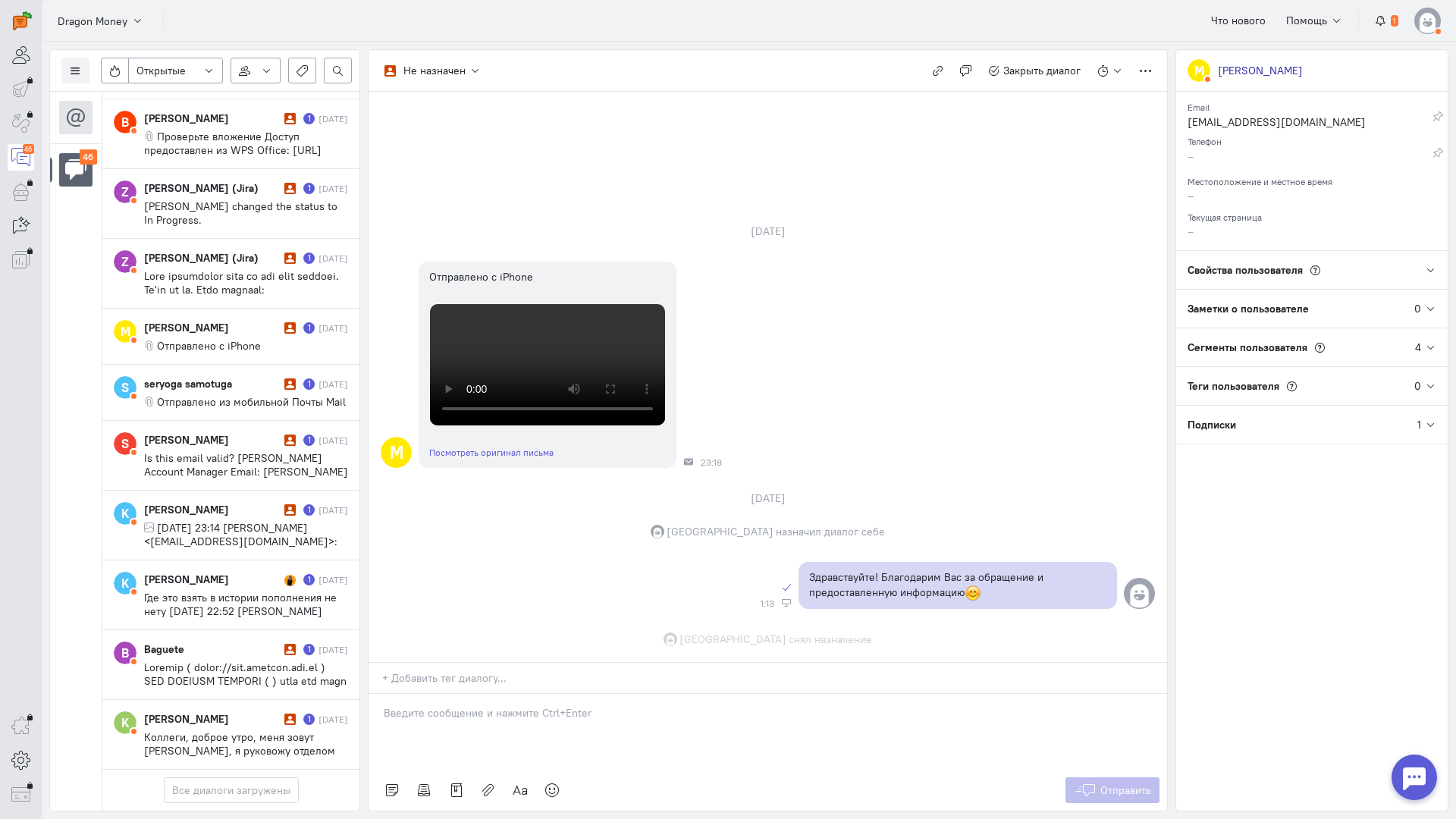
scroll to position [258, 0]
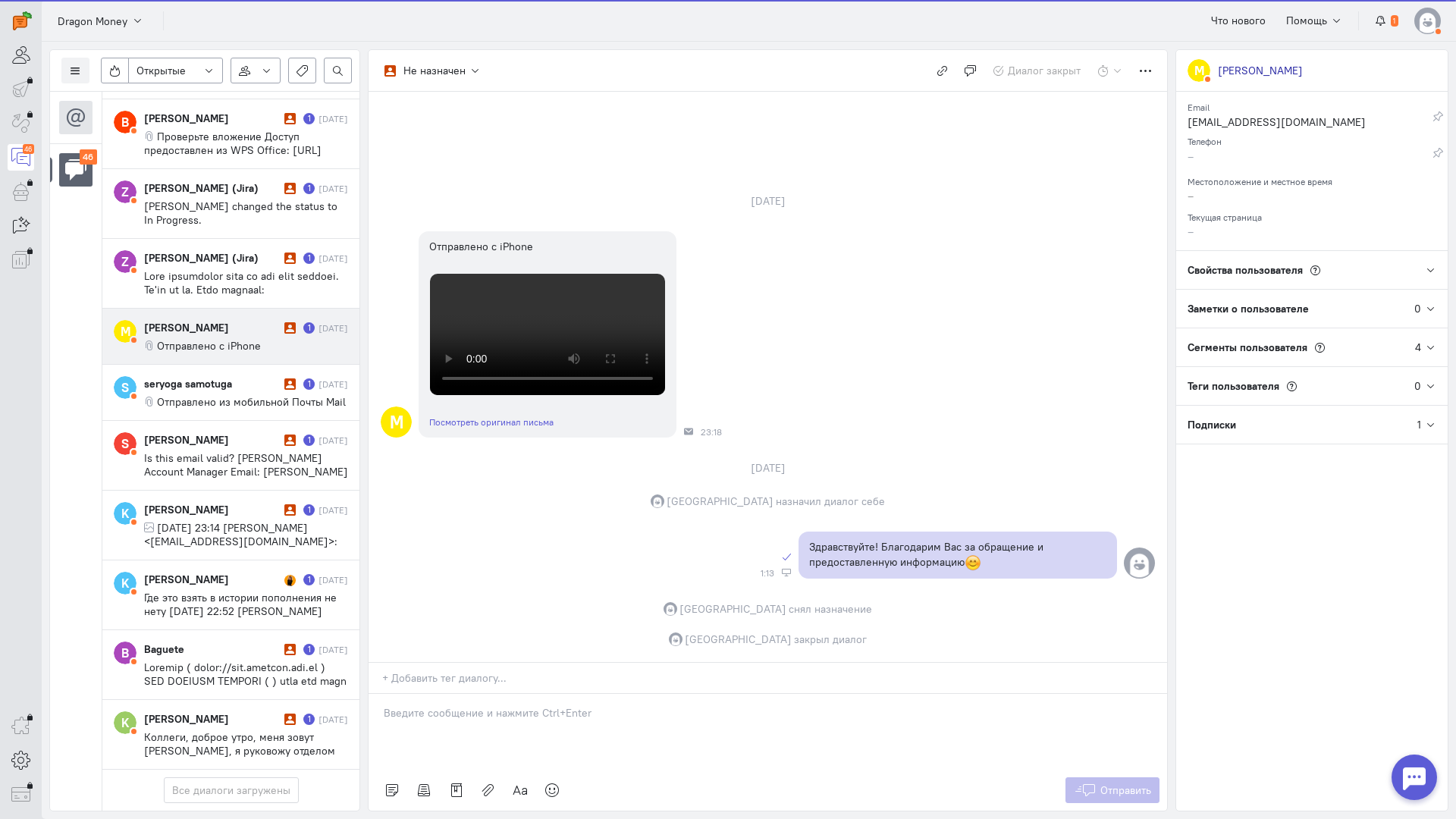
click at [204, 339] on span "Отправлено с iPhone" at bounding box center [209, 346] width 104 height 13
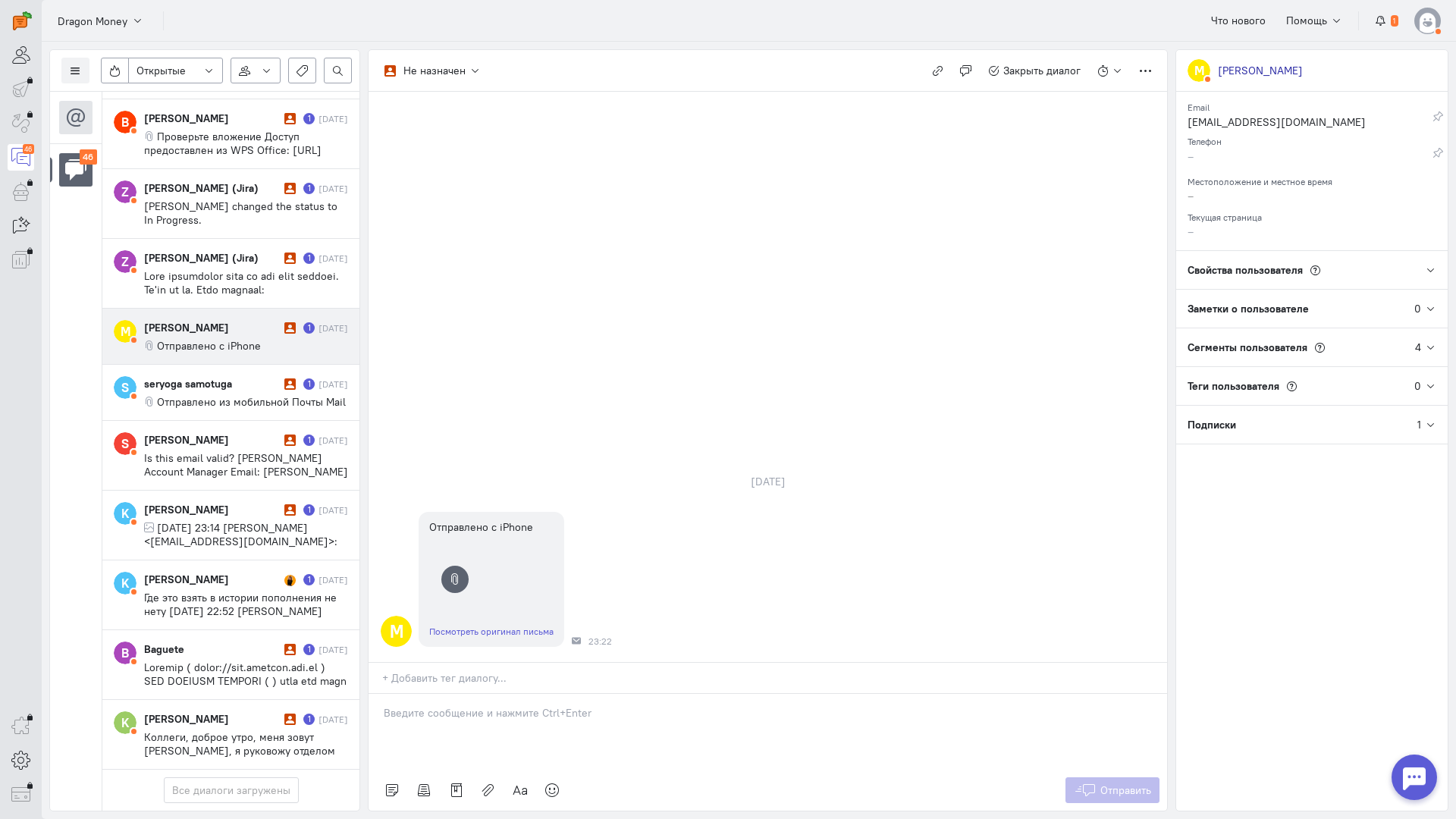
scroll to position [2696, 0]
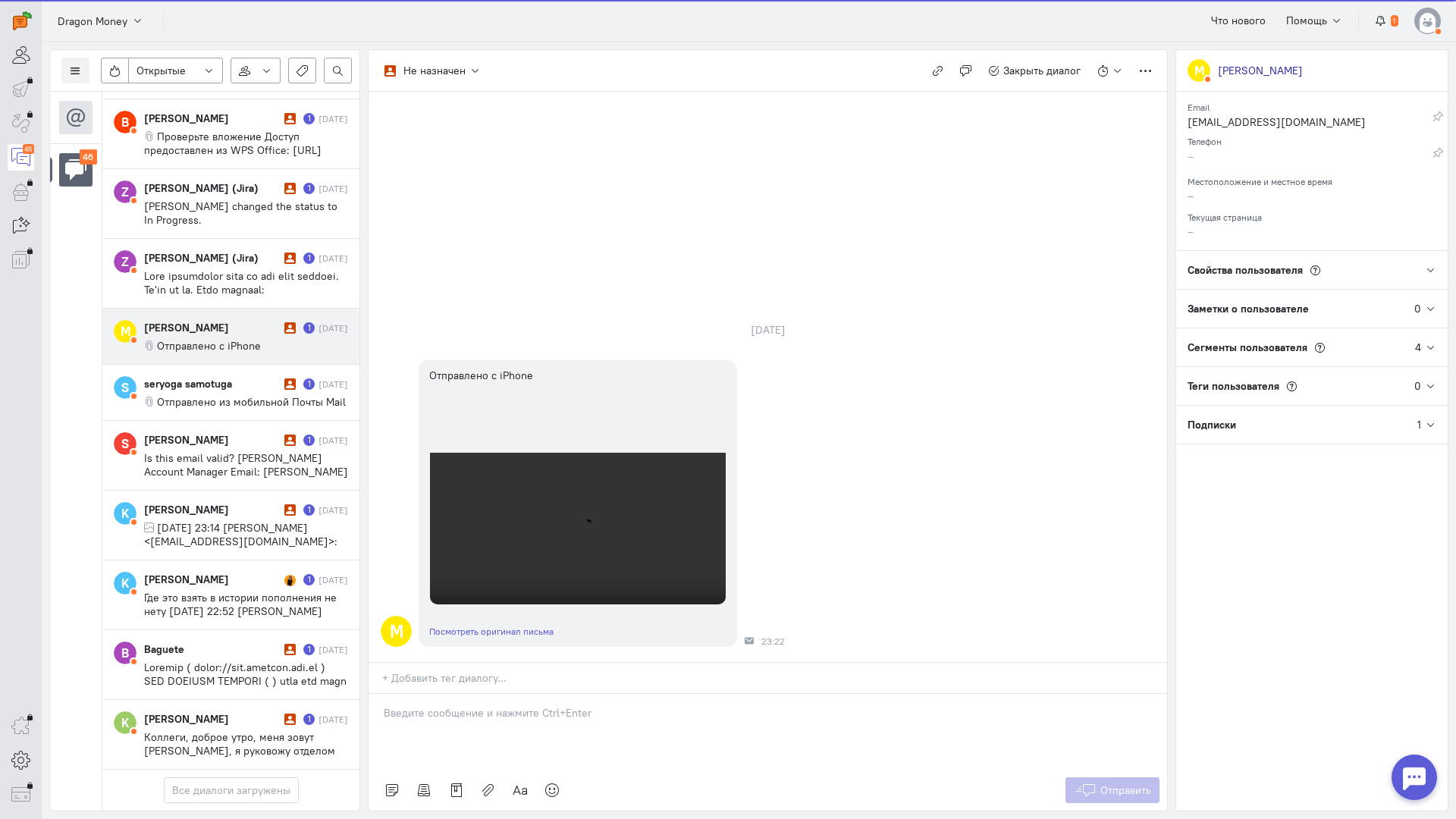
click at [450, 694] on div at bounding box center [767, 732] width 798 height 76
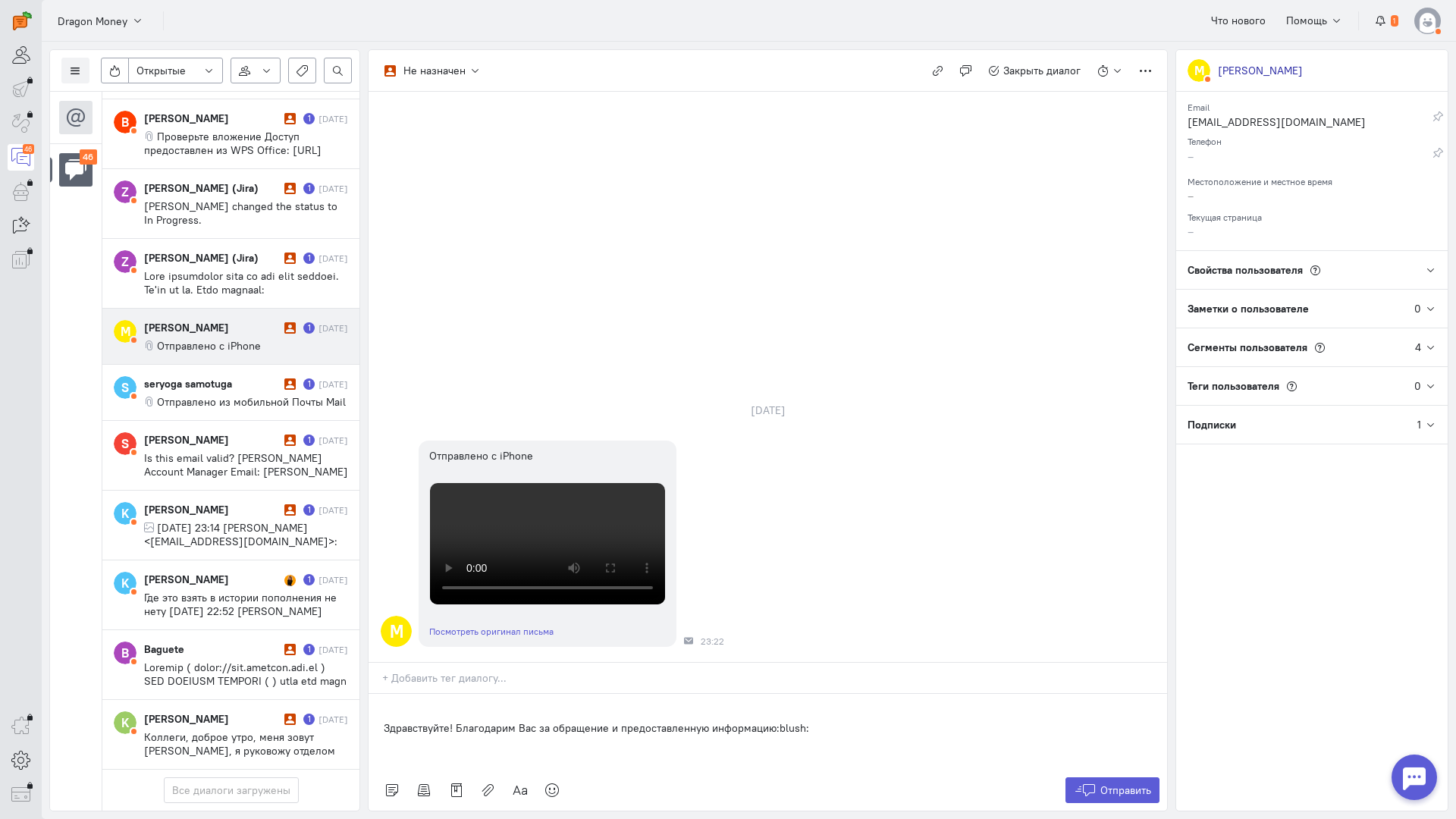
click at [375, 694] on div "Здравствуйте! Благодарим Вас за обращение и предоставленную информацию:blush:" at bounding box center [767, 732] width 798 height 76
click at [1124, 784] on span "Отправить" at bounding box center [1125, 790] width 51 height 13
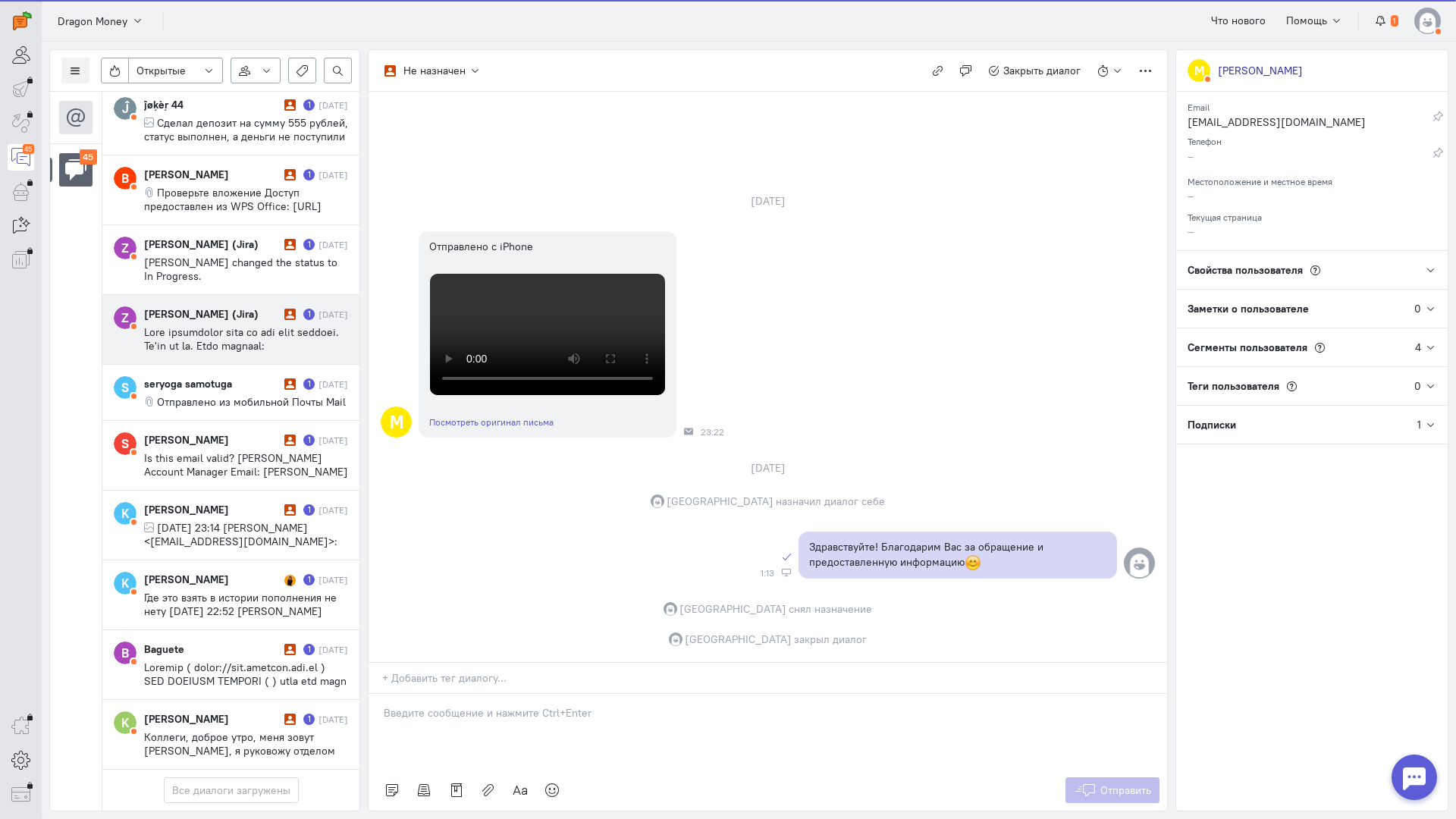
scroll to position [2640, 0]
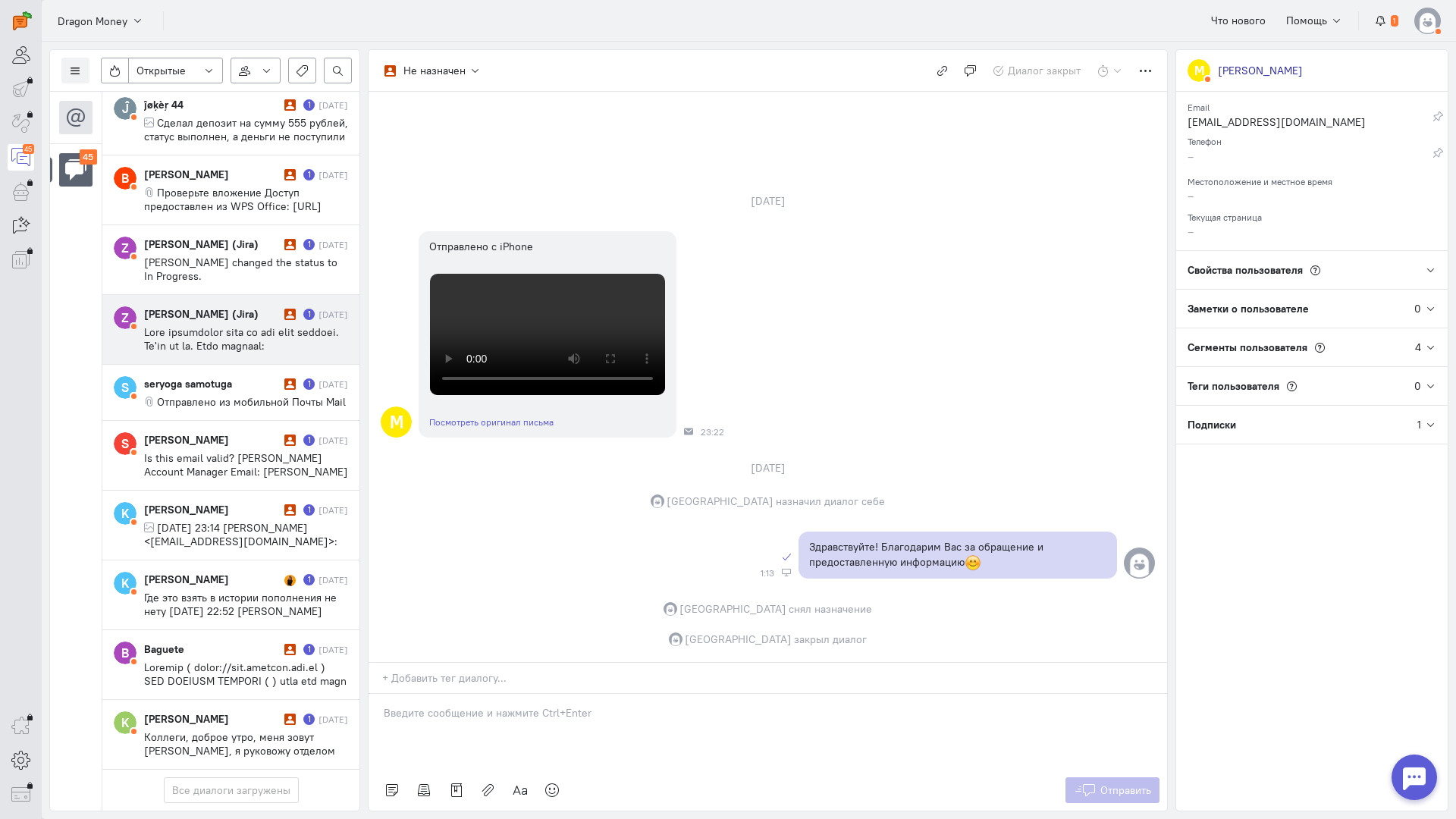
click at [236, 325] on span at bounding box center [246, 707] width 204 height 765
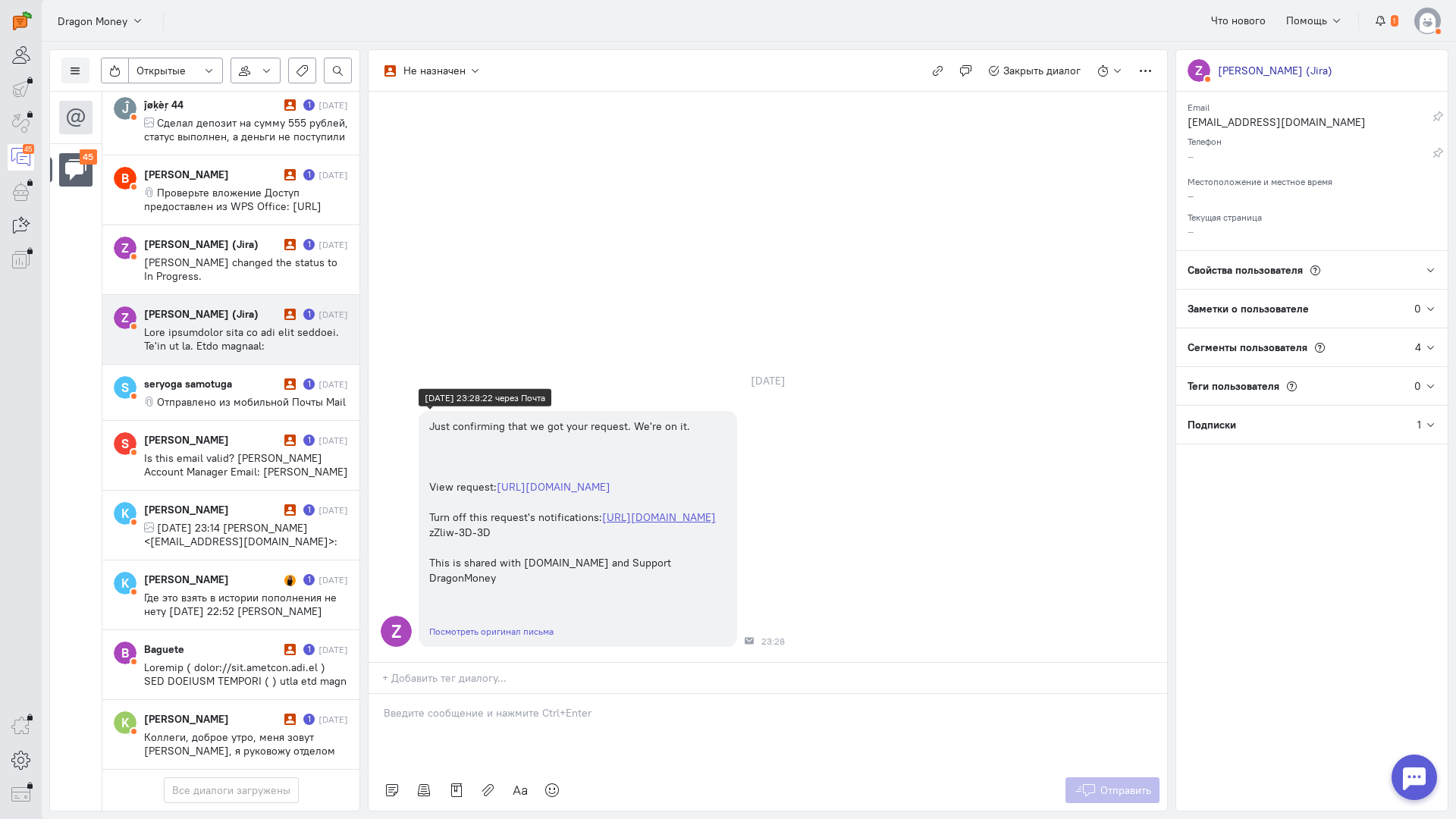
scroll to position [0, 0]
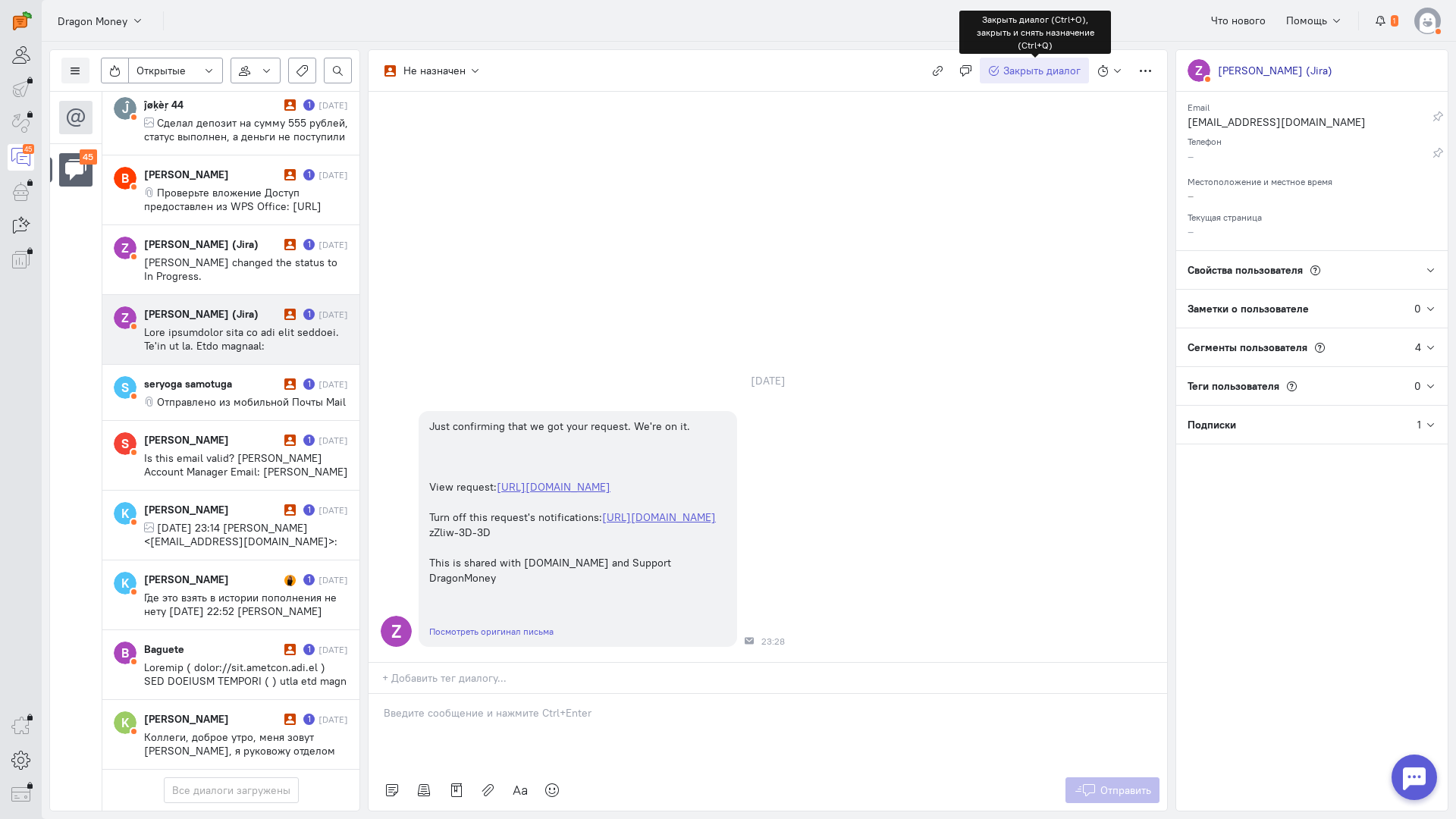
click at [1026, 66] on span "Закрыть диалог" at bounding box center [1041, 70] width 77 height 13
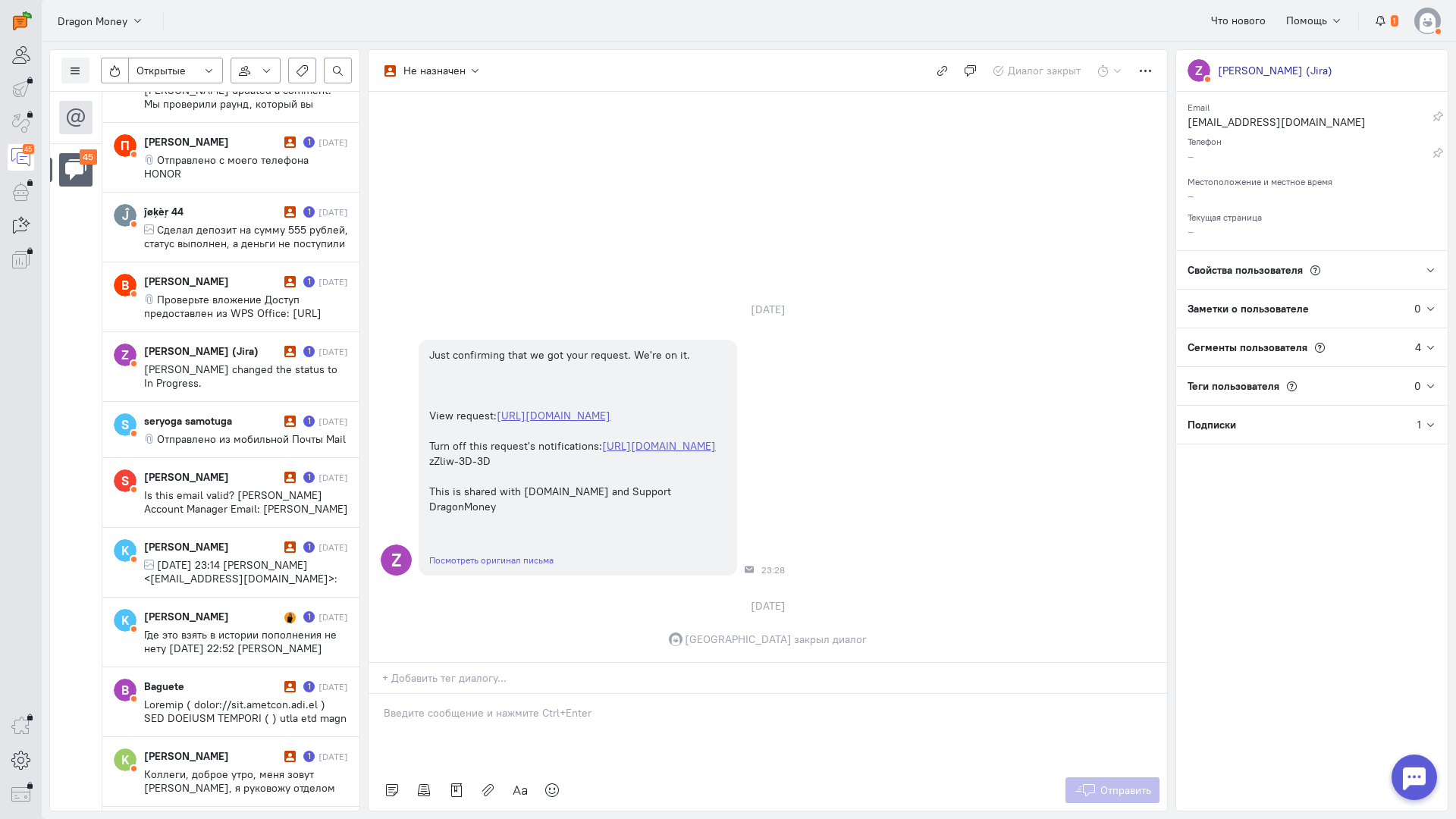
scroll to position [2498, 0]
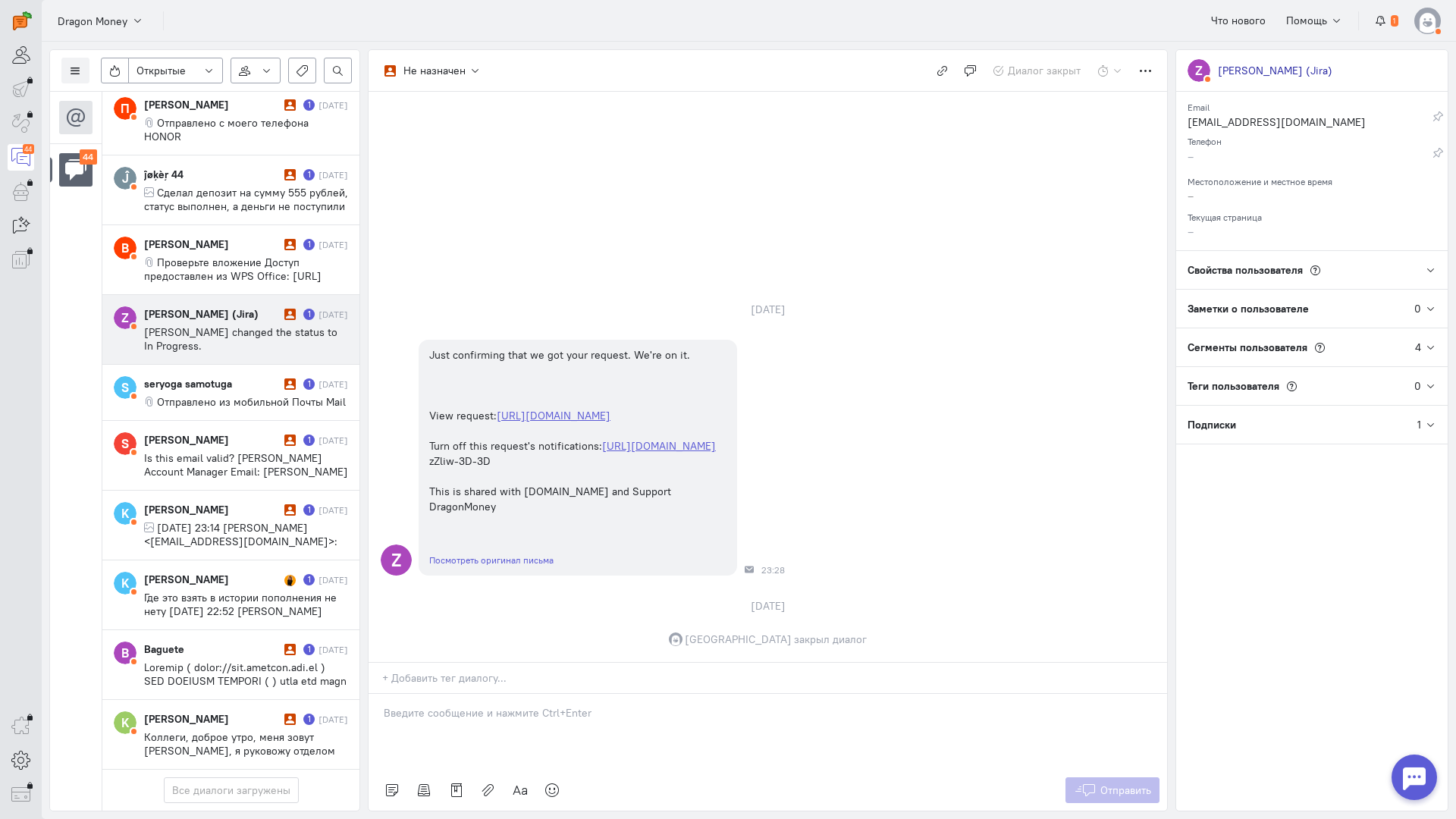
click at [193, 325] on span "[PERSON_NAME] changed the status to In Progress." at bounding box center [241, 339] width 194 height 28
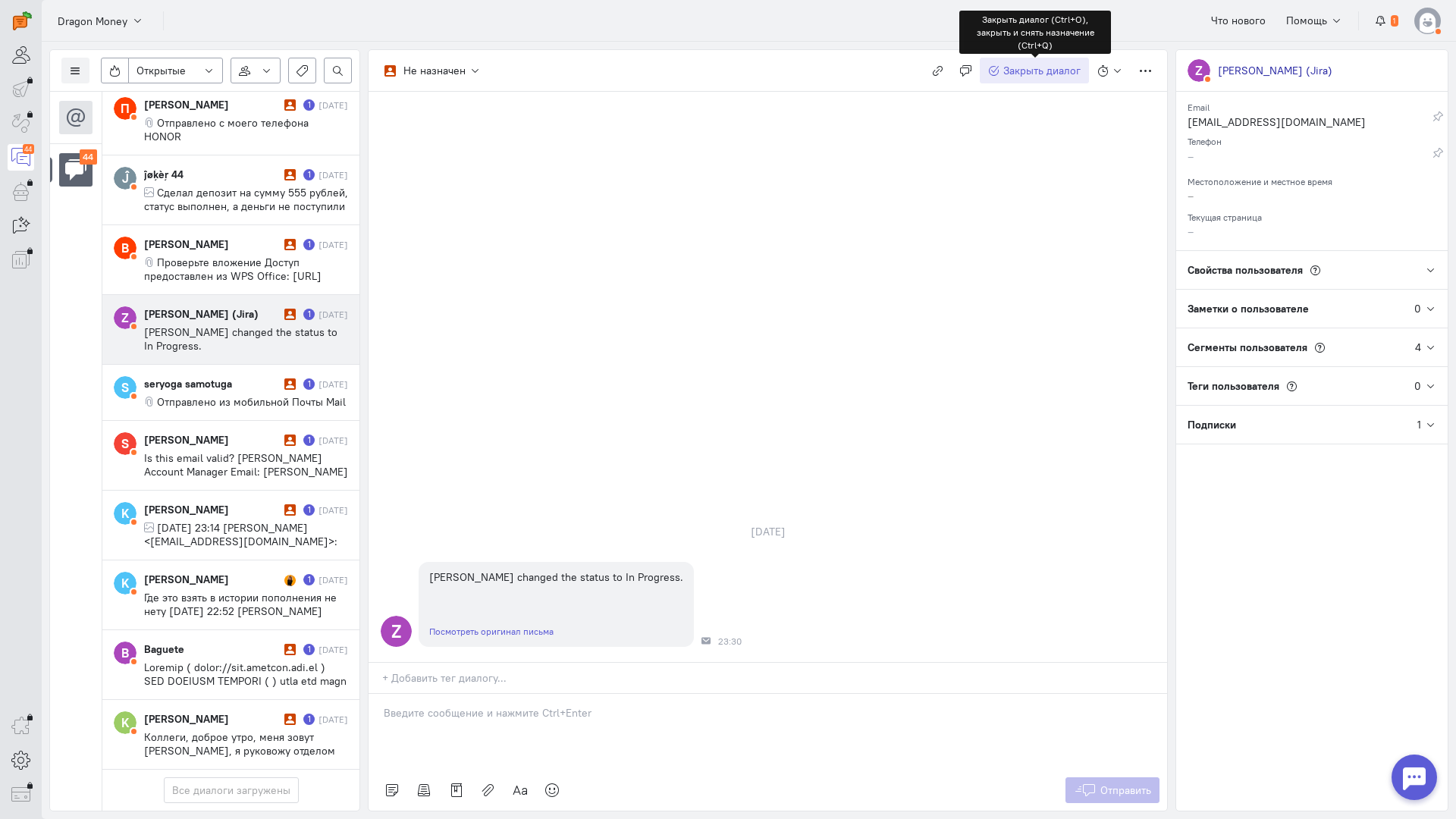
click at [1035, 71] on span "Закрыть диалог" at bounding box center [1041, 70] width 77 height 13
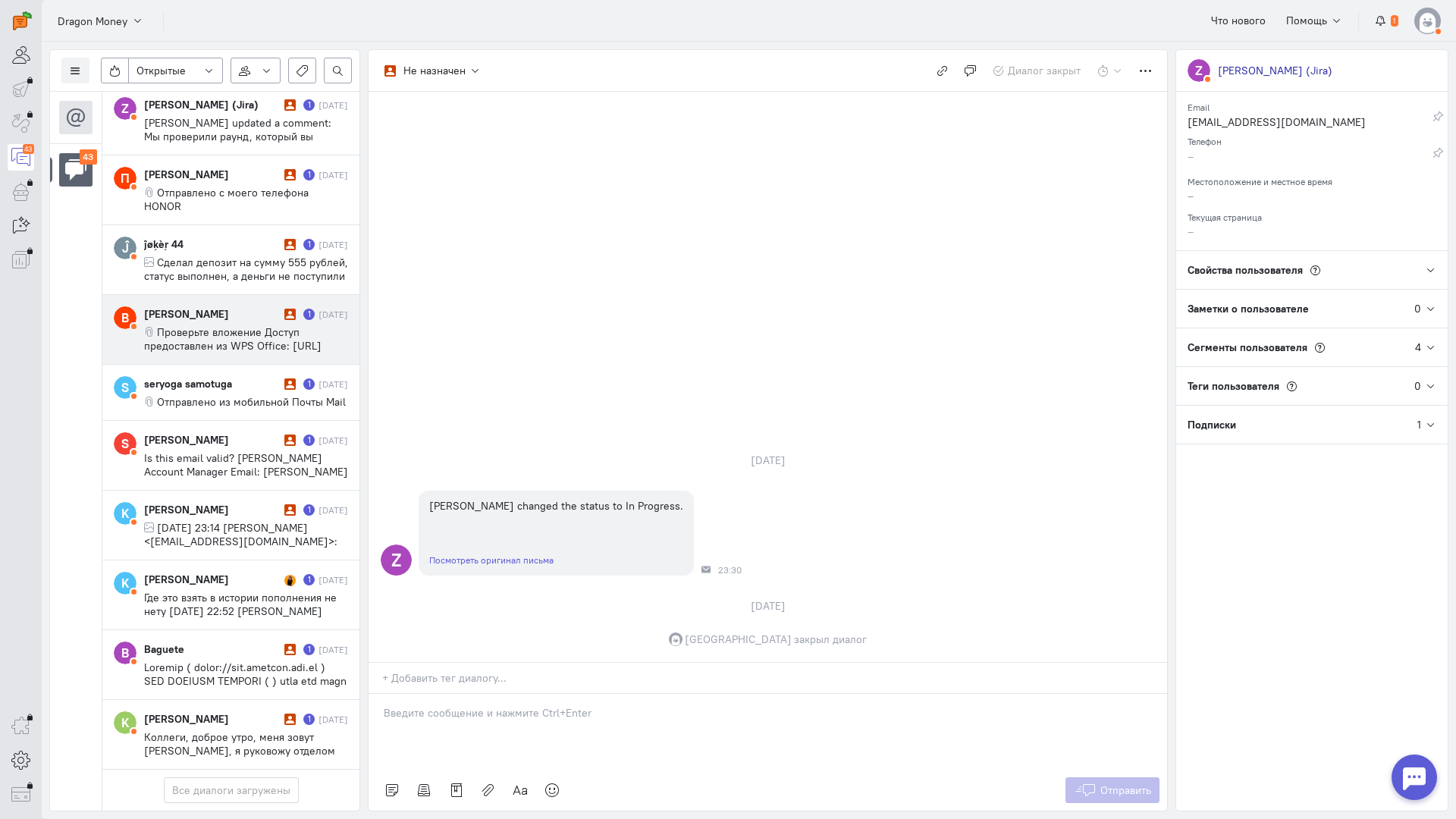
click at [209, 325] on span "Проверьте вложение Доступ предоставлен из WPS Office: [URL][DOMAIN_NAME]" at bounding box center [232, 346] width 177 height 41
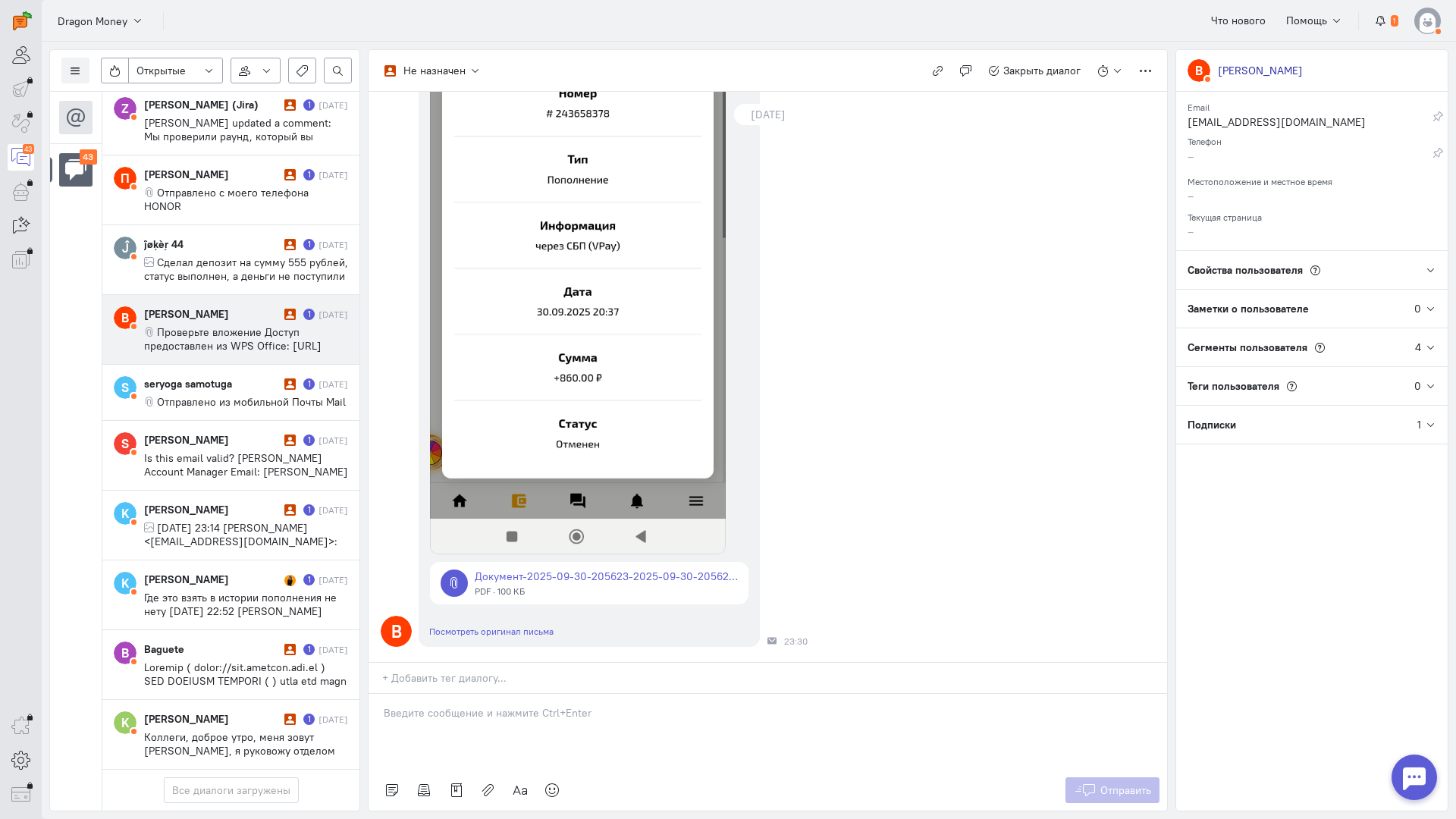
scroll to position [413, 0]
click at [470, 694] on div at bounding box center [767, 732] width 798 height 76
click at [475, 706] on p at bounding box center [767, 713] width 768 height 15
click at [382, 694] on div "Здравствуйте! Благодарим Вас за обращение и предоставленную информацию:blush:" at bounding box center [767, 732] width 798 height 76
click at [1087, 770] on div "Отправить" at bounding box center [767, 791] width 798 height 41
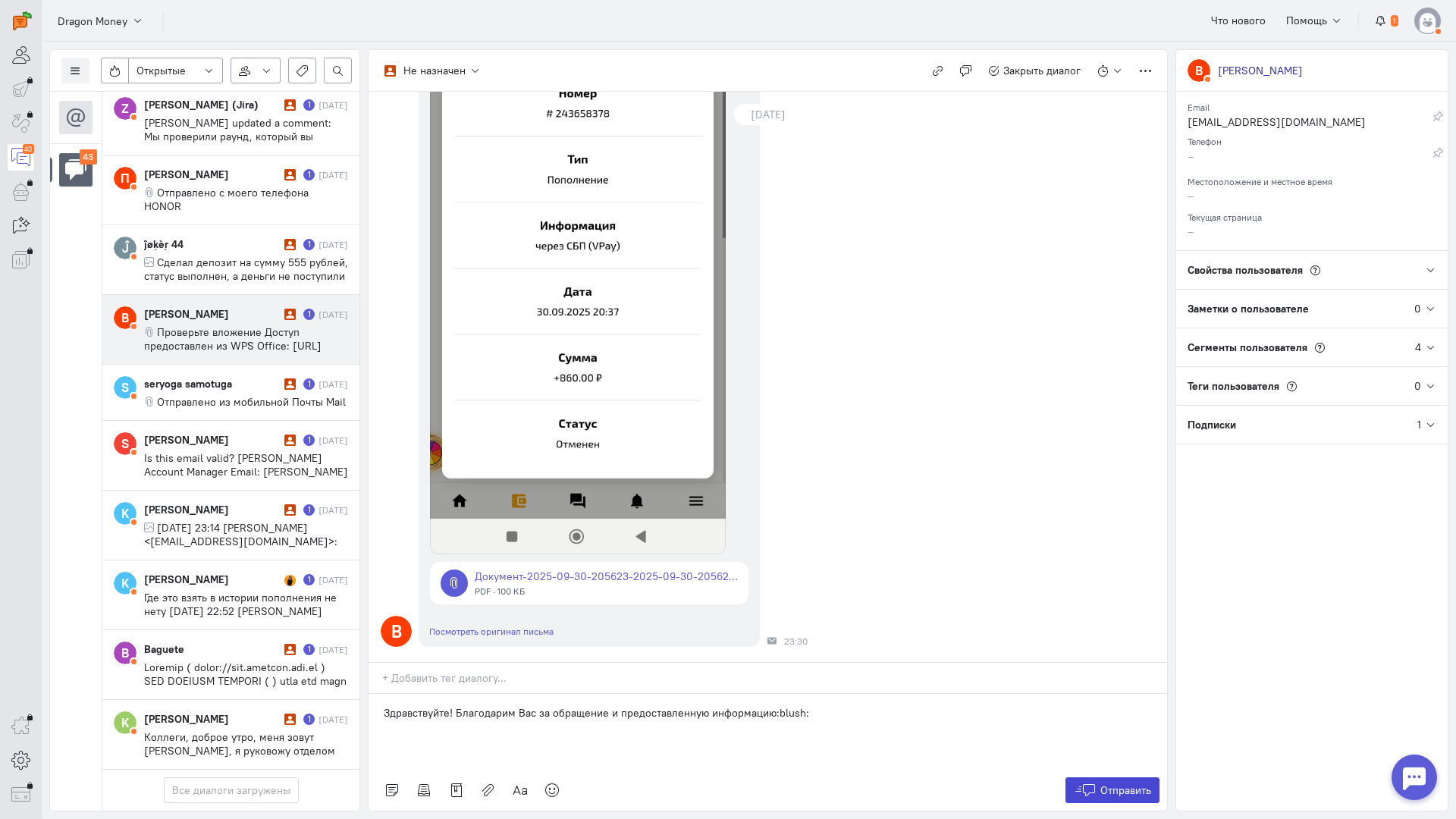
click at [1093, 783] on icon at bounding box center [1085, 790] width 23 height 15
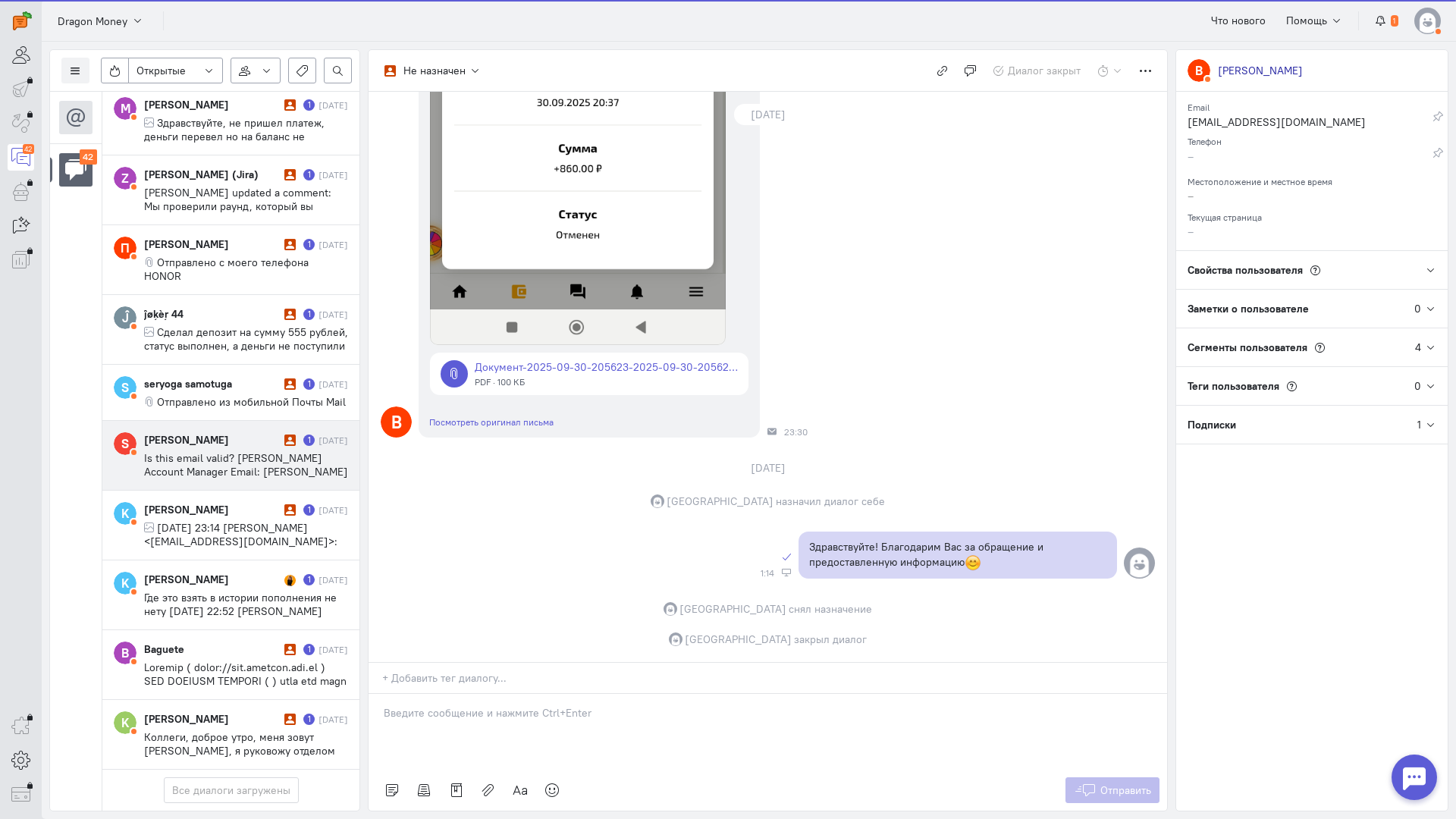
scroll to position [2287, 0]
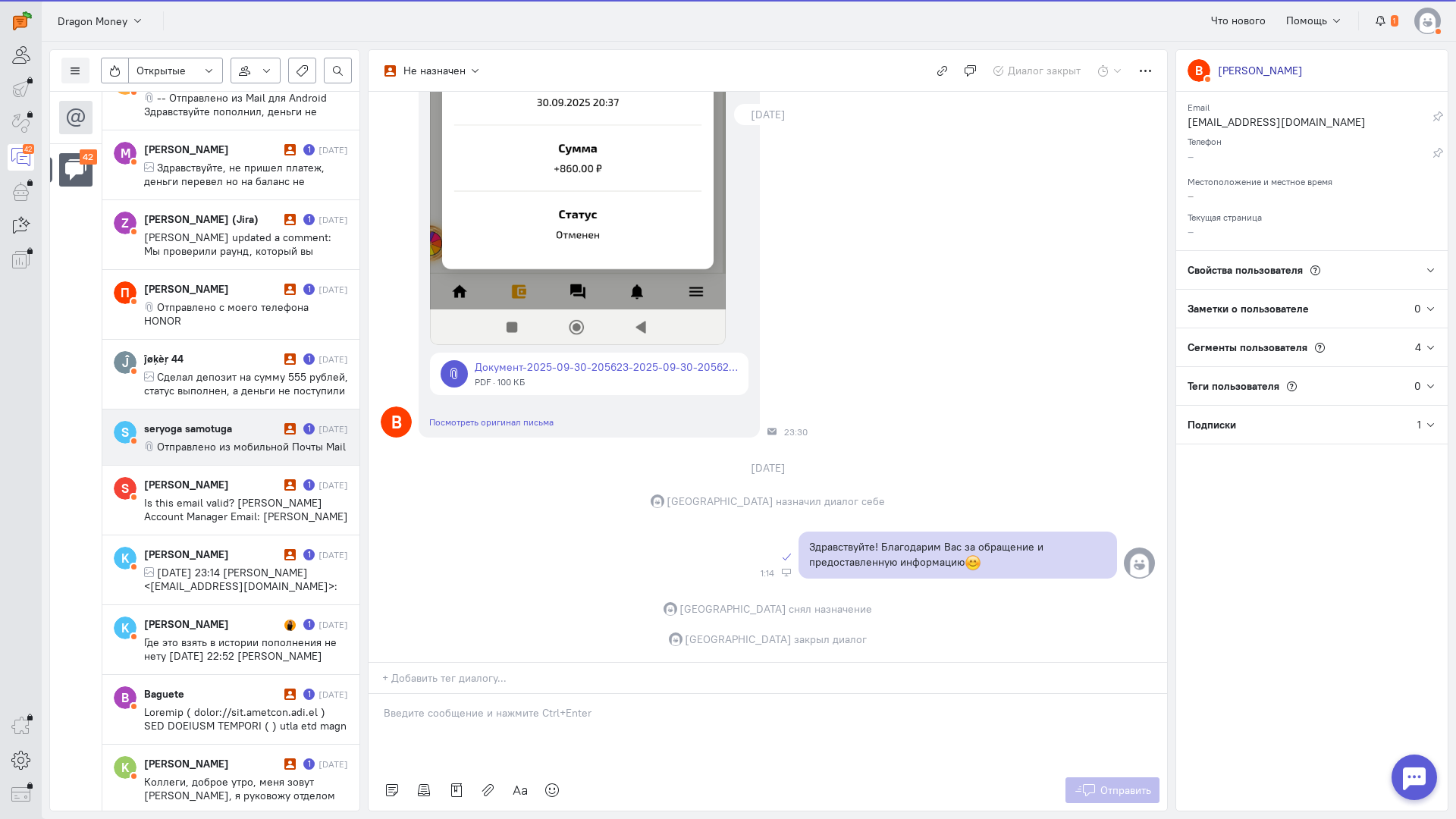
click at [242, 431] on div "seryoga samotuga" at bounding box center [212, 428] width 136 height 15
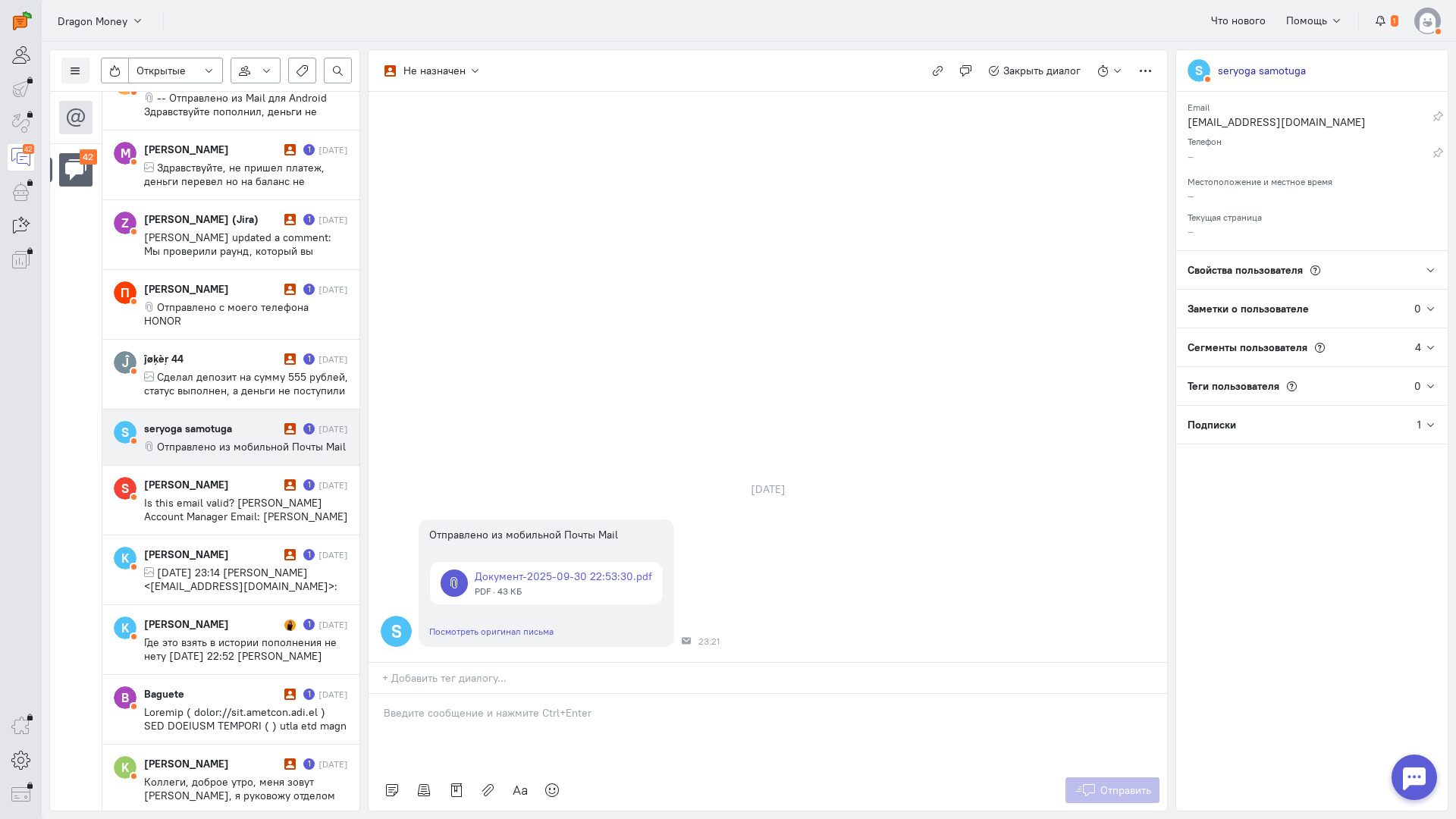
drag, startPoint x: 445, startPoint y: 626, endPoint x: 391, endPoint y: 628, distance: 54.0
click at [445, 706] on p at bounding box center [767, 713] width 768 height 15
click at [382, 694] on div "Здравствуйте! Благодарим Вас за обращение и предоставленную информацию:blush:" at bounding box center [767, 732] width 798 height 76
click at [1104, 777] on button "Отправить" at bounding box center [1112, 790] width 94 height 26
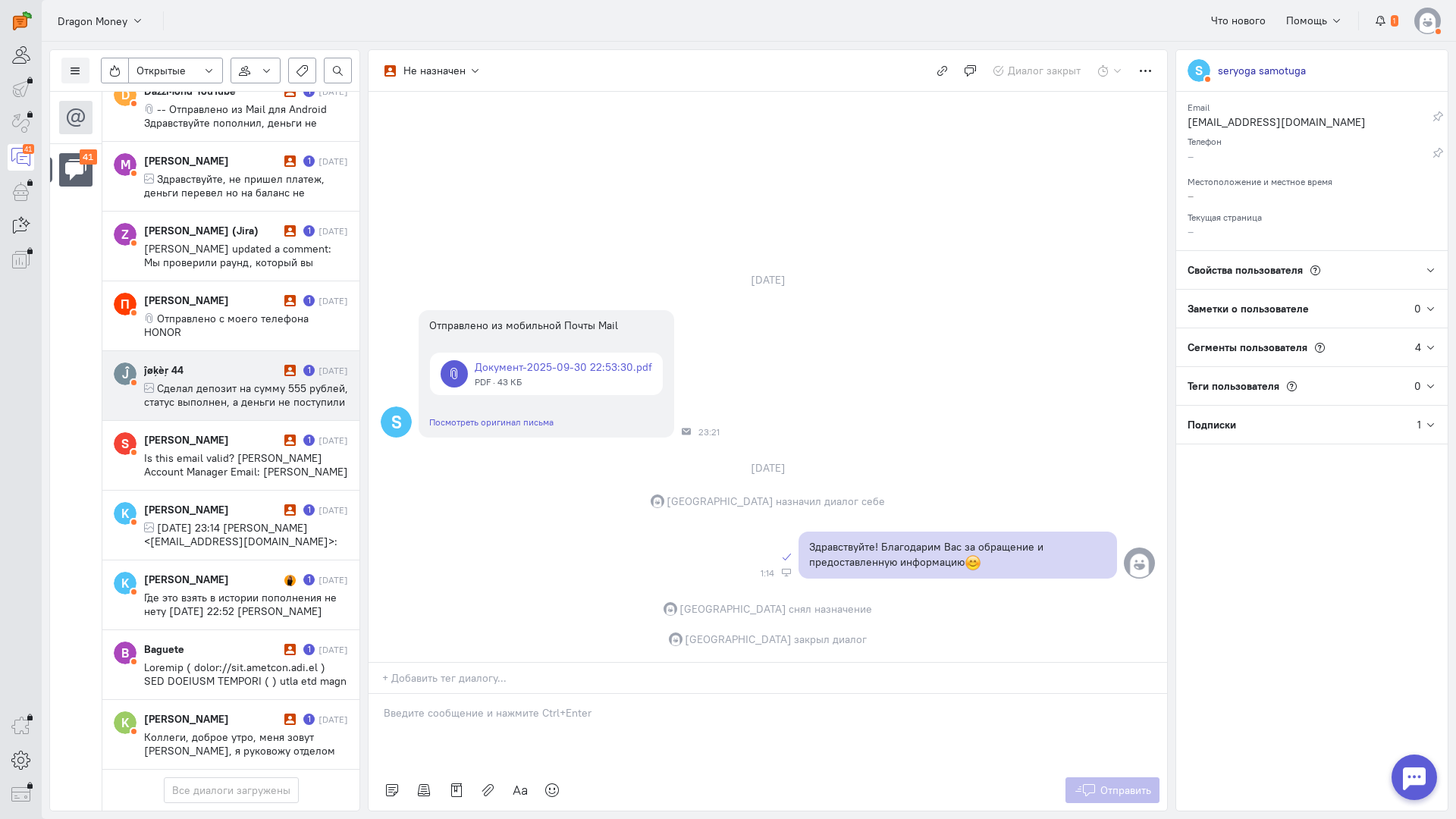
click at [216, 362] on div "ĵøķèŗ 44" at bounding box center [212, 369] width 136 height 15
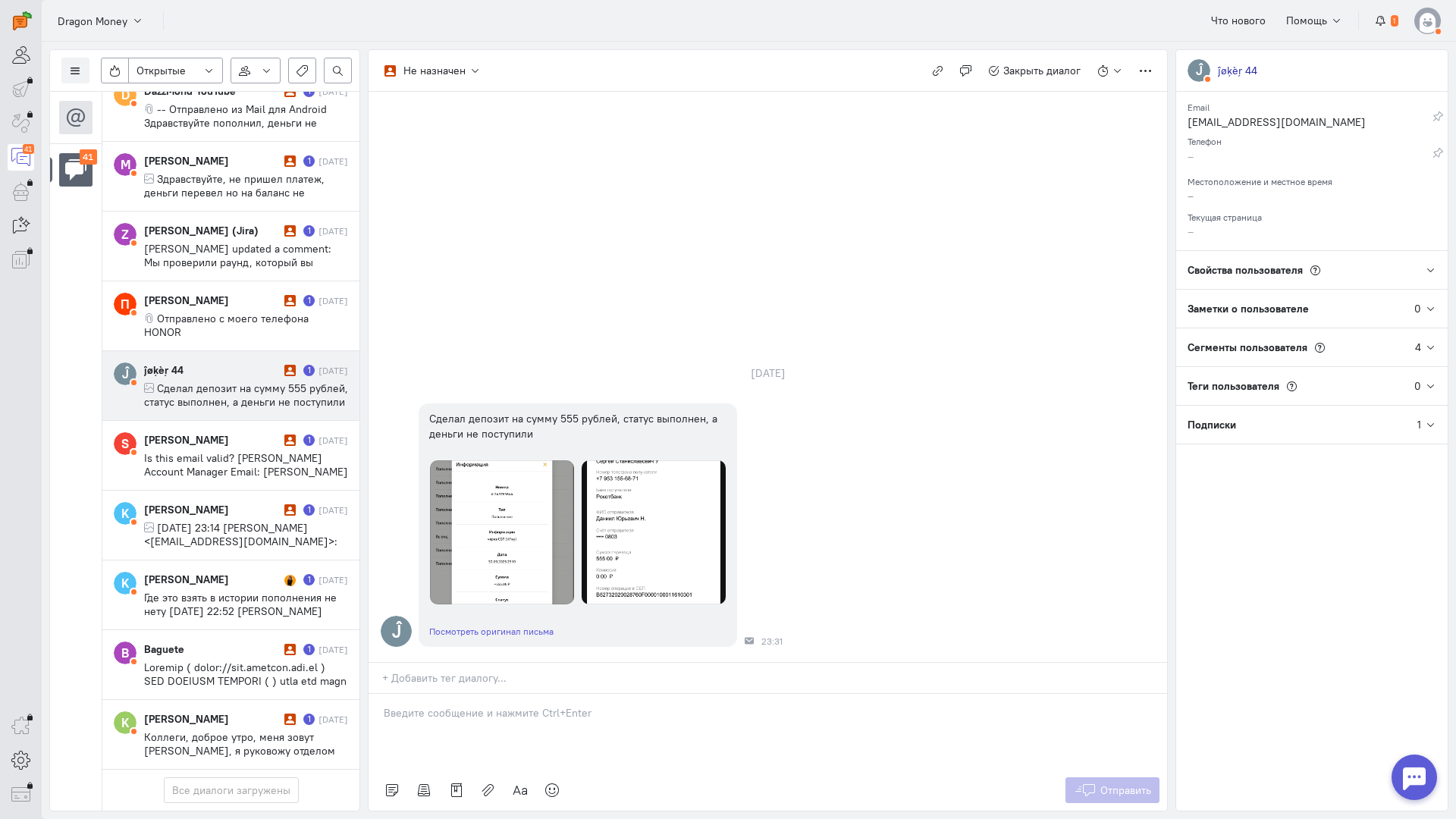
click at [447, 706] on p at bounding box center [767, 713] width 768 height 15
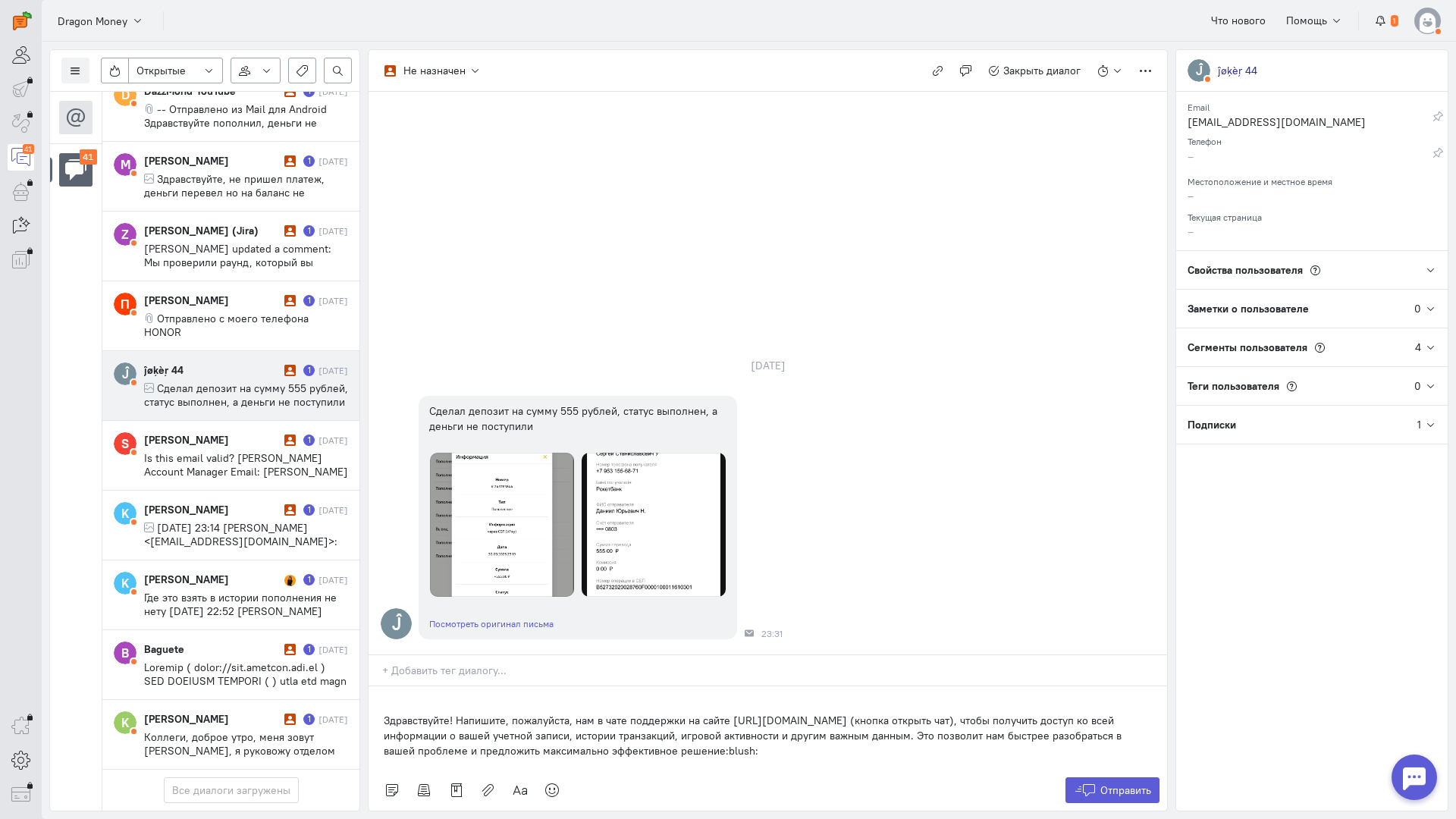
click at [381, 687] on div "Здравствуйте! Напишите, пожалуйста, нам в чате поддержки на сайте [URL][DOMAIN_…" at bounding box center [767, 728] width 798 height 83
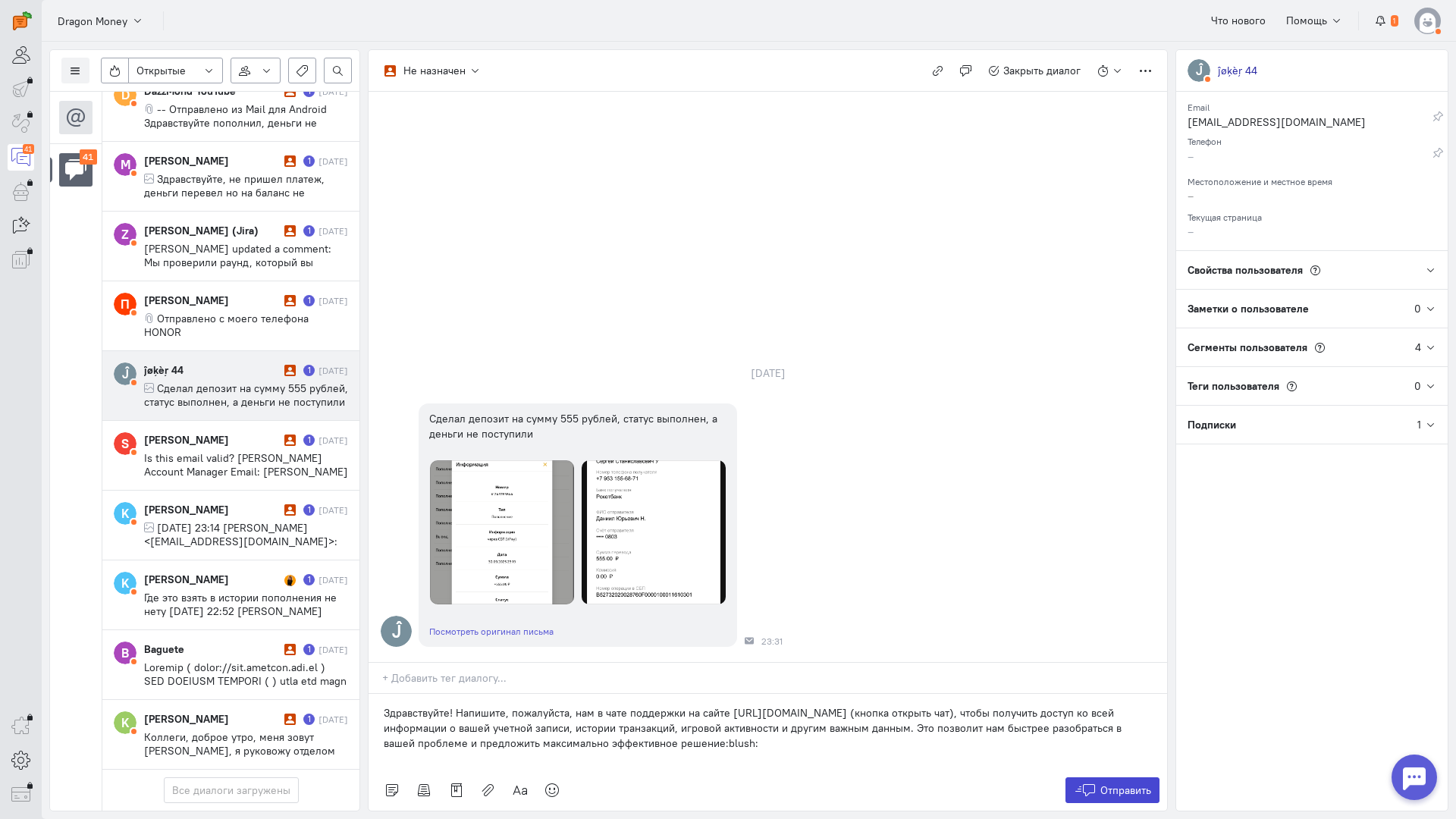
click at [1083, 783] on icon at bounding box center [1085, 790] width 23 height 15
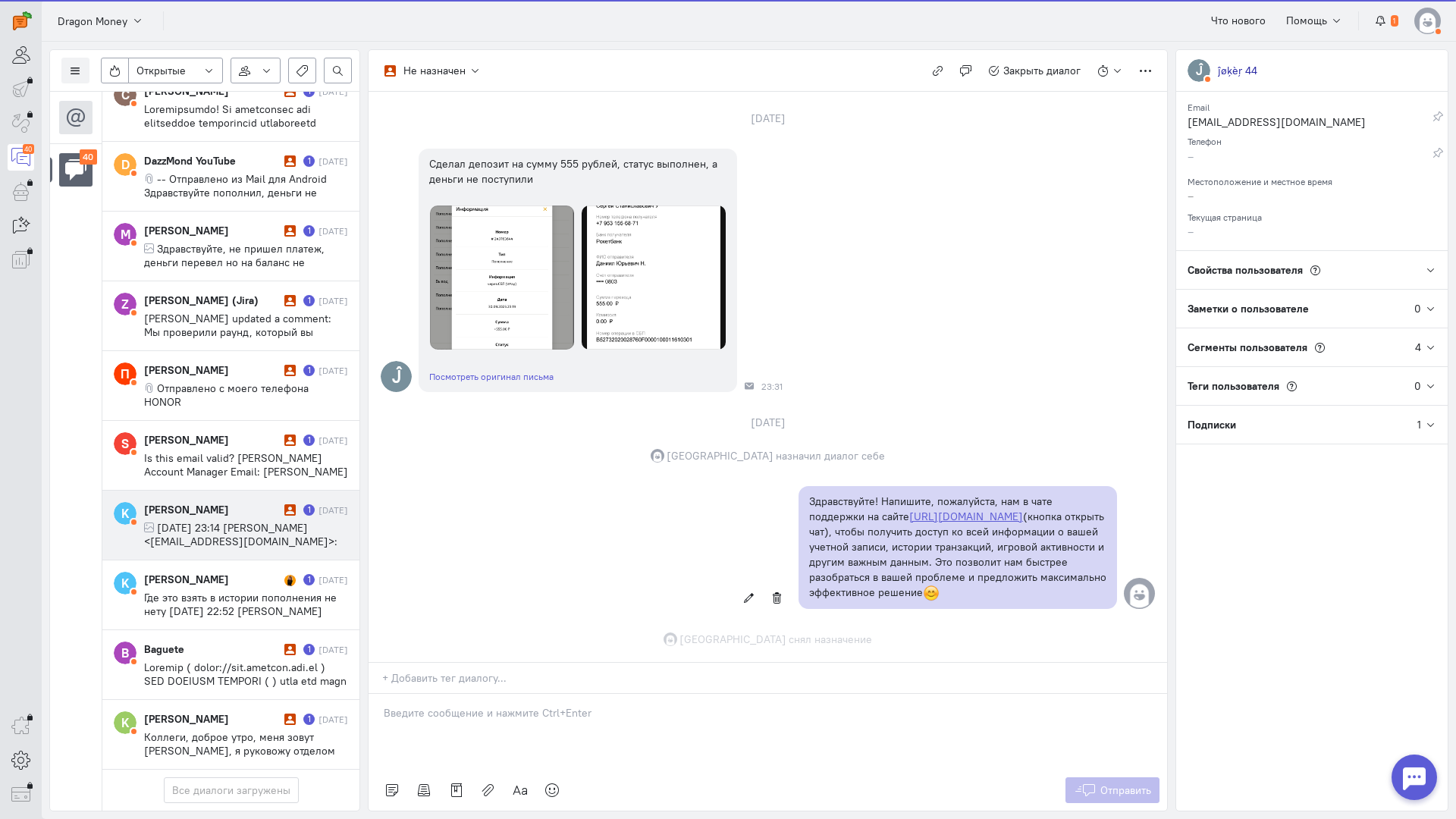
scroll to position [0, 0]
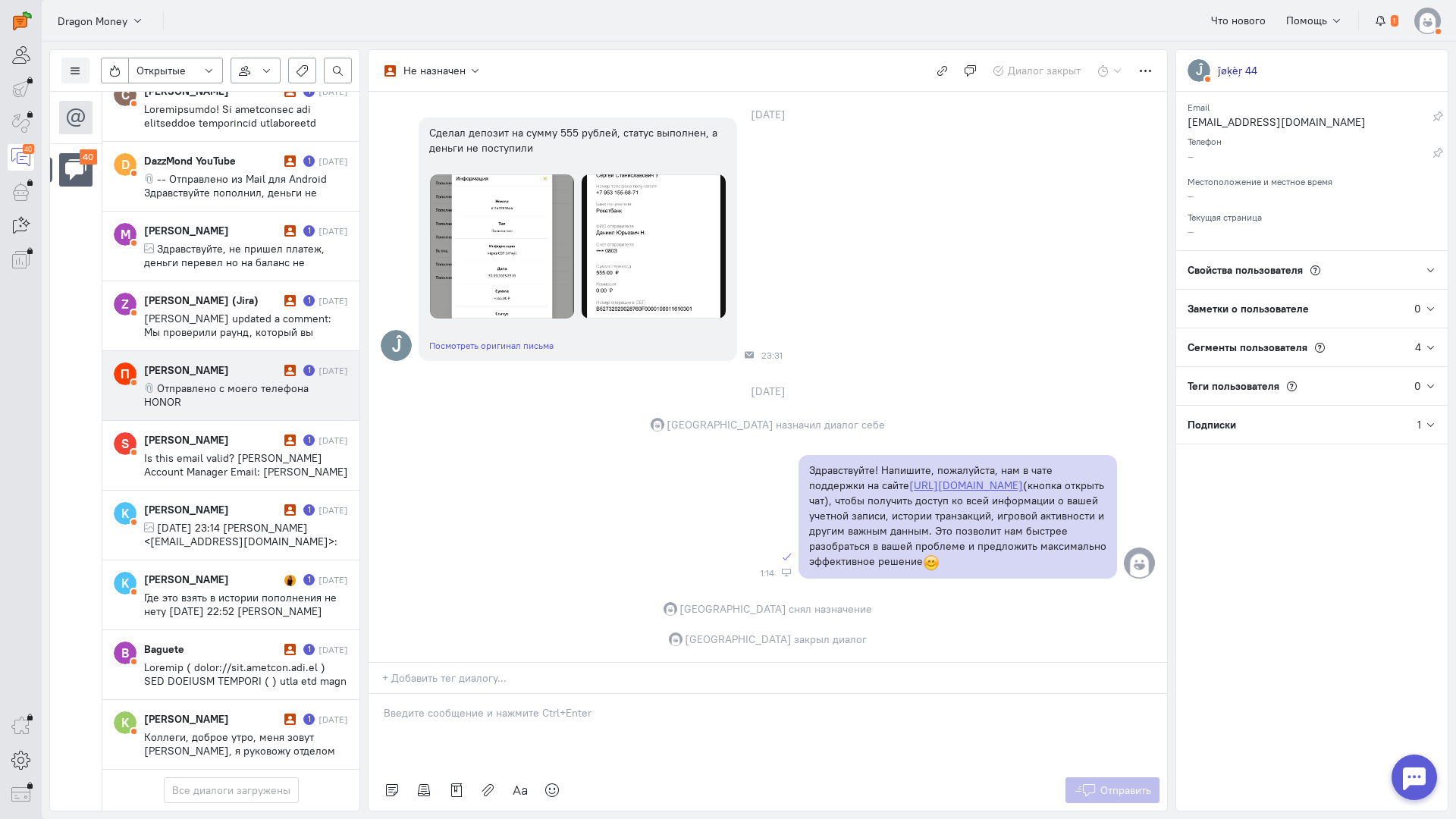
click at [206, 382] on cq-message "Отправлено с моего телефона HONOR" at bounding box center [246, 395] width 204 height 28
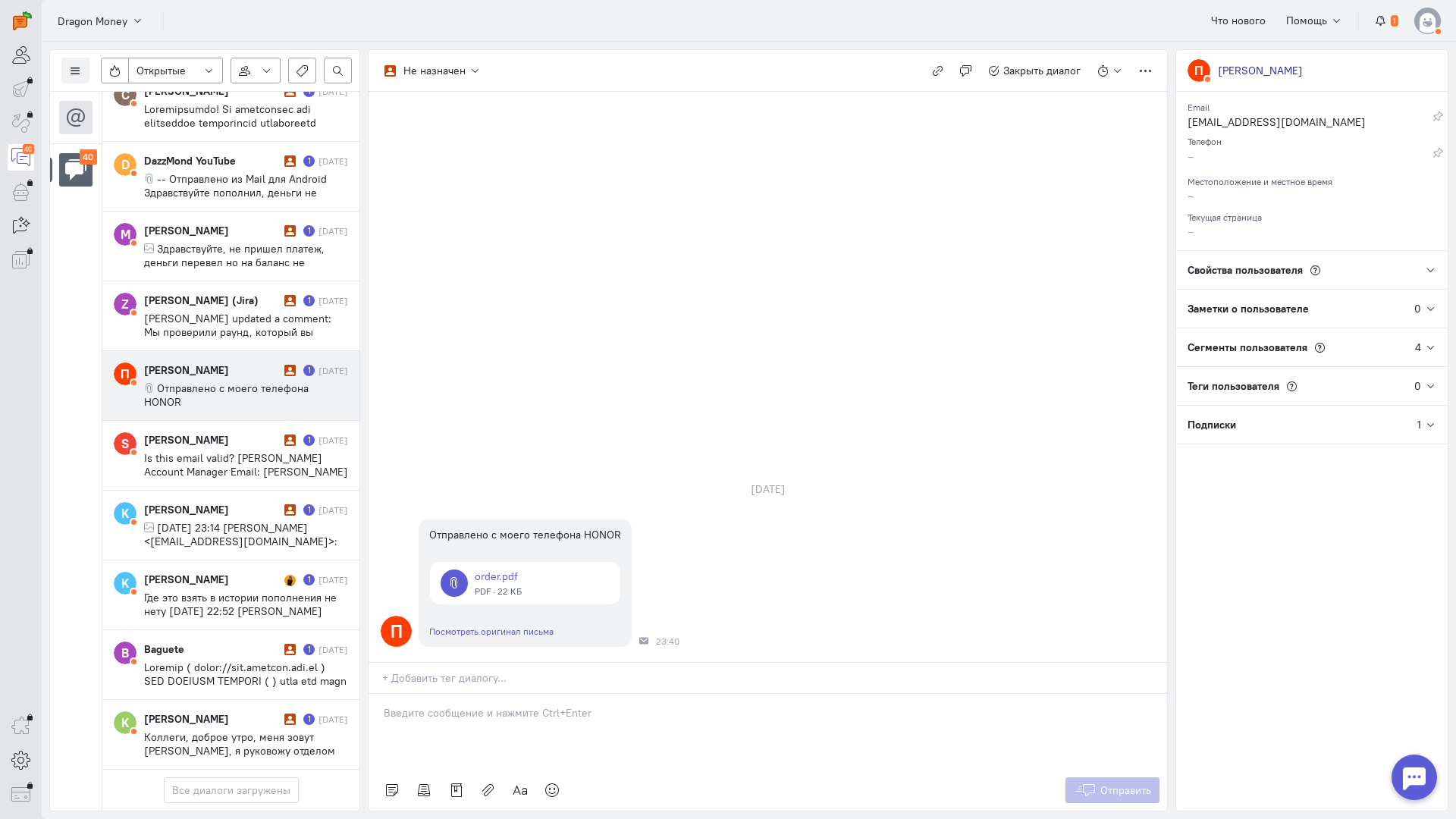
click at [511, 694] on div at bounding box center [767, 732] width 798 height 76
click at [375, 694] on div "Здравствуйте! Благодарим Вас за обращение и предоставленную информацию:blush:" at bounding box center [767, 732] width 798 height 76
click at [1113, 777] on button "Отправить" at bounding box center [1112, 790] width 94 height 26
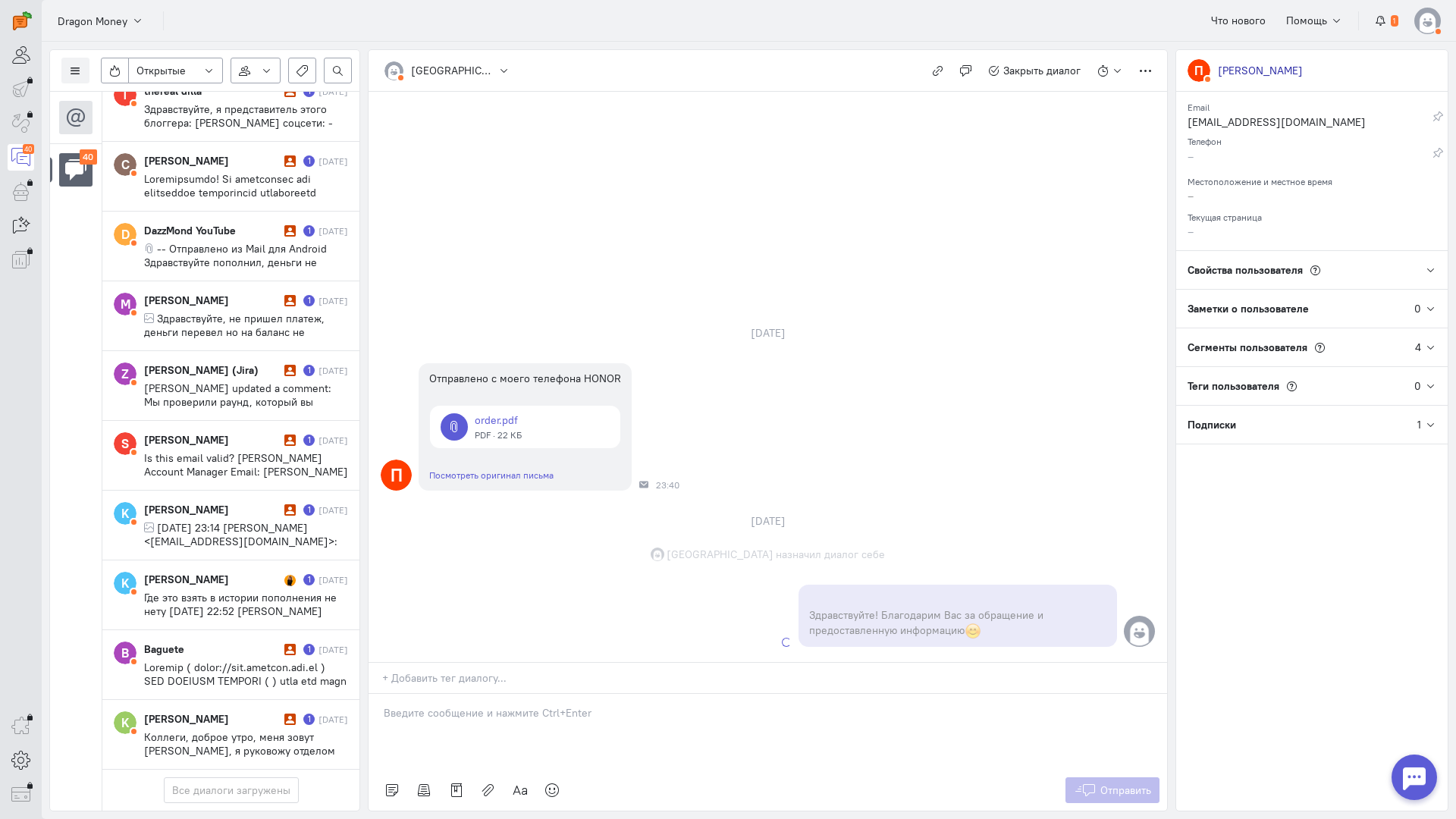
scroll to position [2285, 0]
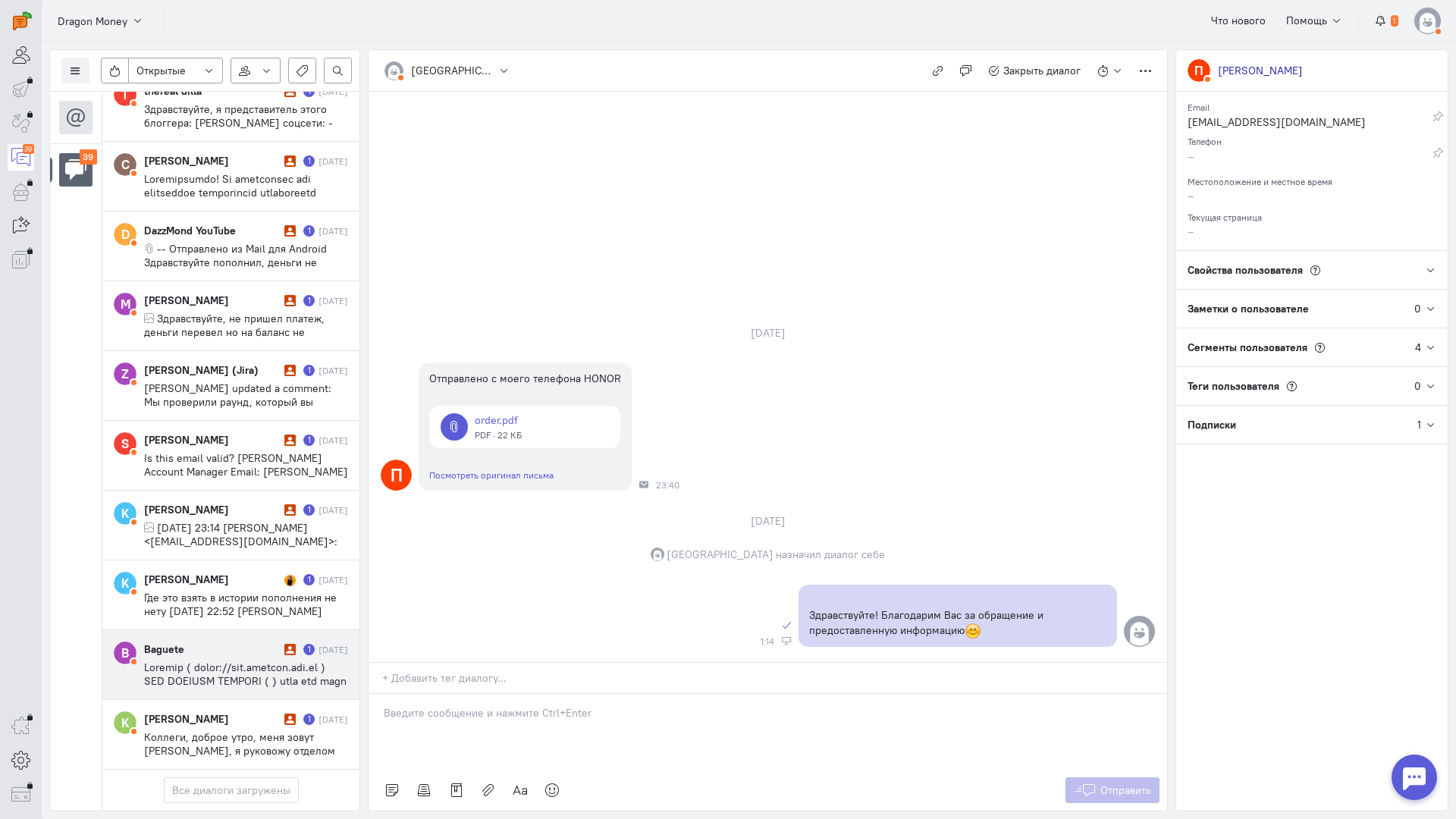
click at [249, 642] on div "Baguete" at bounding box center [212, 649] width 136 height 15
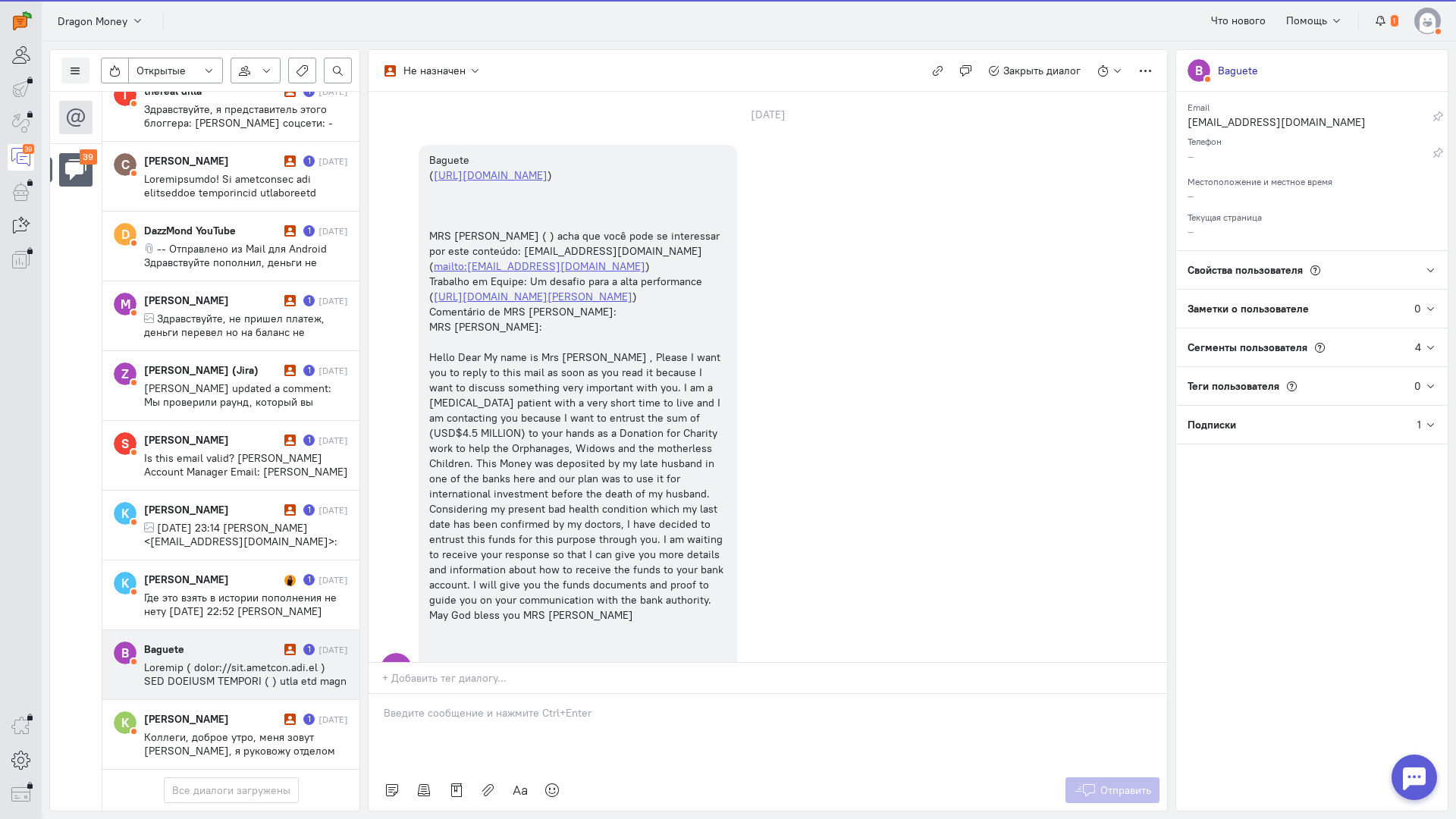
scroll to position [161, 0]
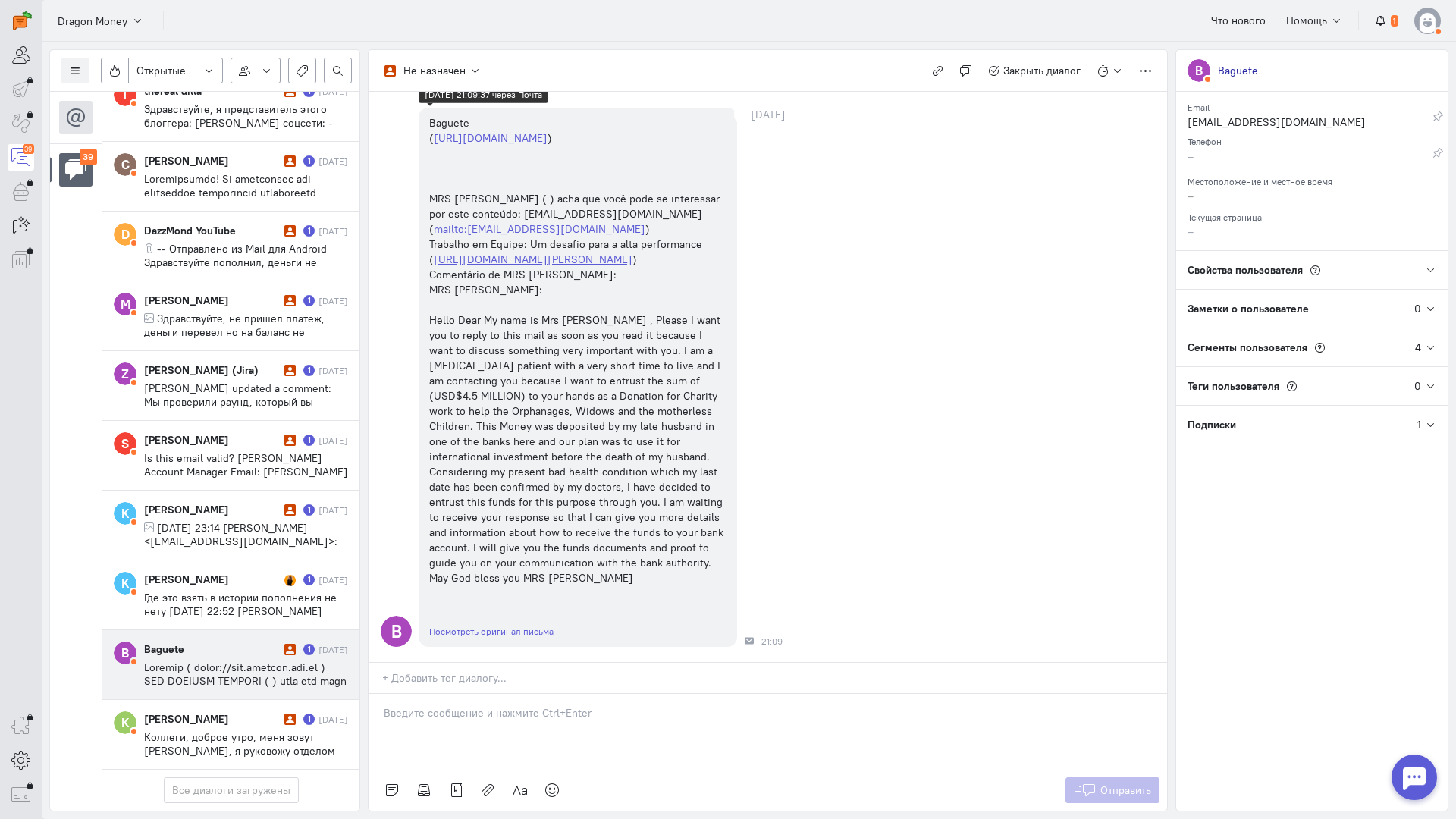
copy div "Hello Dear My name is Mrs [PERSON_NAME] , Please I want you to reply to this ma…"
drag, startPoint x: 554, startPoint y: 491, endPoint x: 425, endPoint y: 227, distance: 293.8
click at [425, 227] on div "Baguete ( [URL][DOMAIN_NAME] ) MRS [PERSON_NAME] ( ) acha que você pode se inte…" at bounding box center [578, 350] width 319 height 486
drag, startPoint x: 319, startPoint y: 561, endPoint x: 1037, endPoint y: 67, distance: 871.5
click at [1037, 67] on span "Закрыть диалог" at bounding box center [1041, 70] width 77 height 13
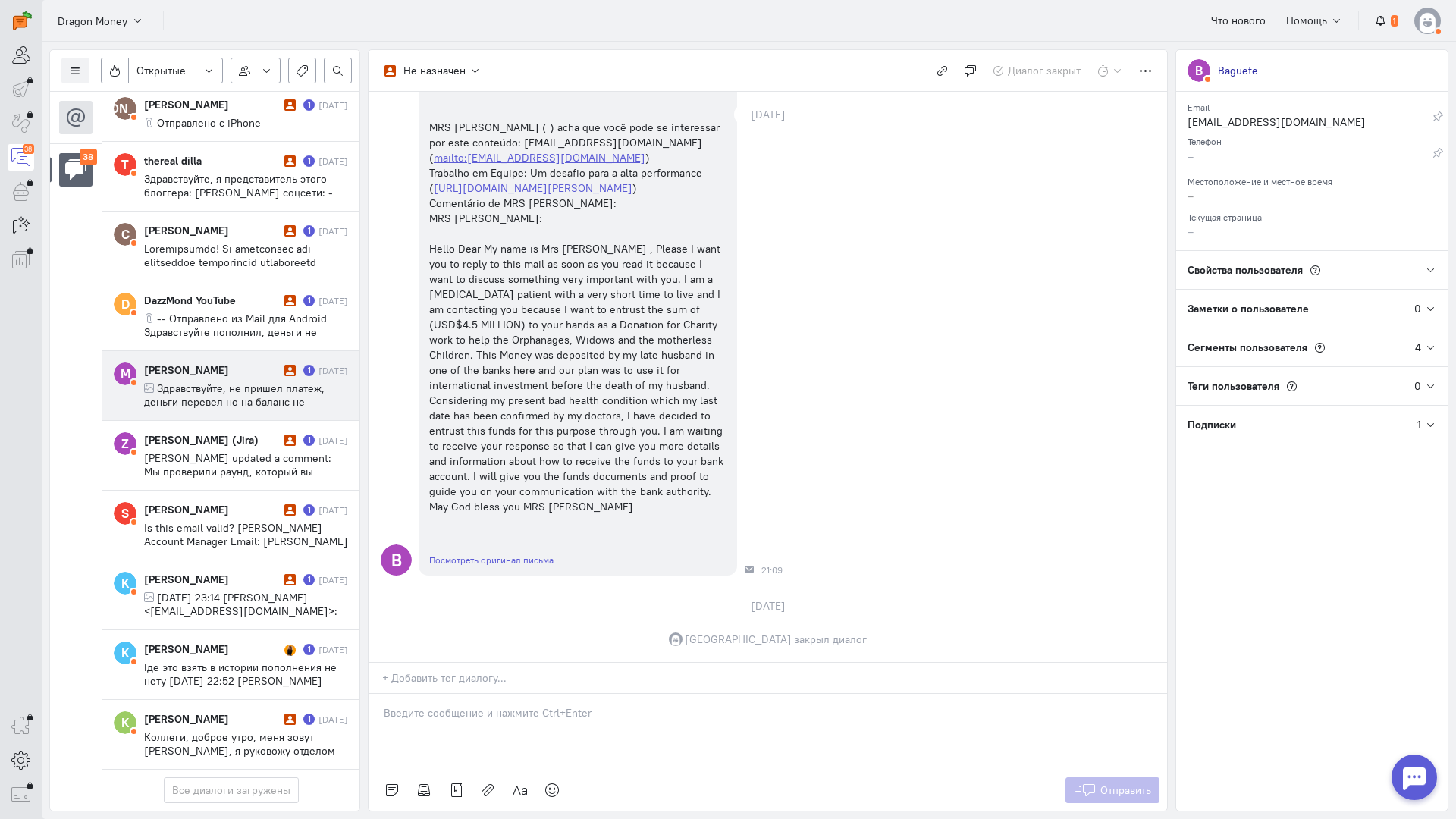
scroll to position [2218, 0]
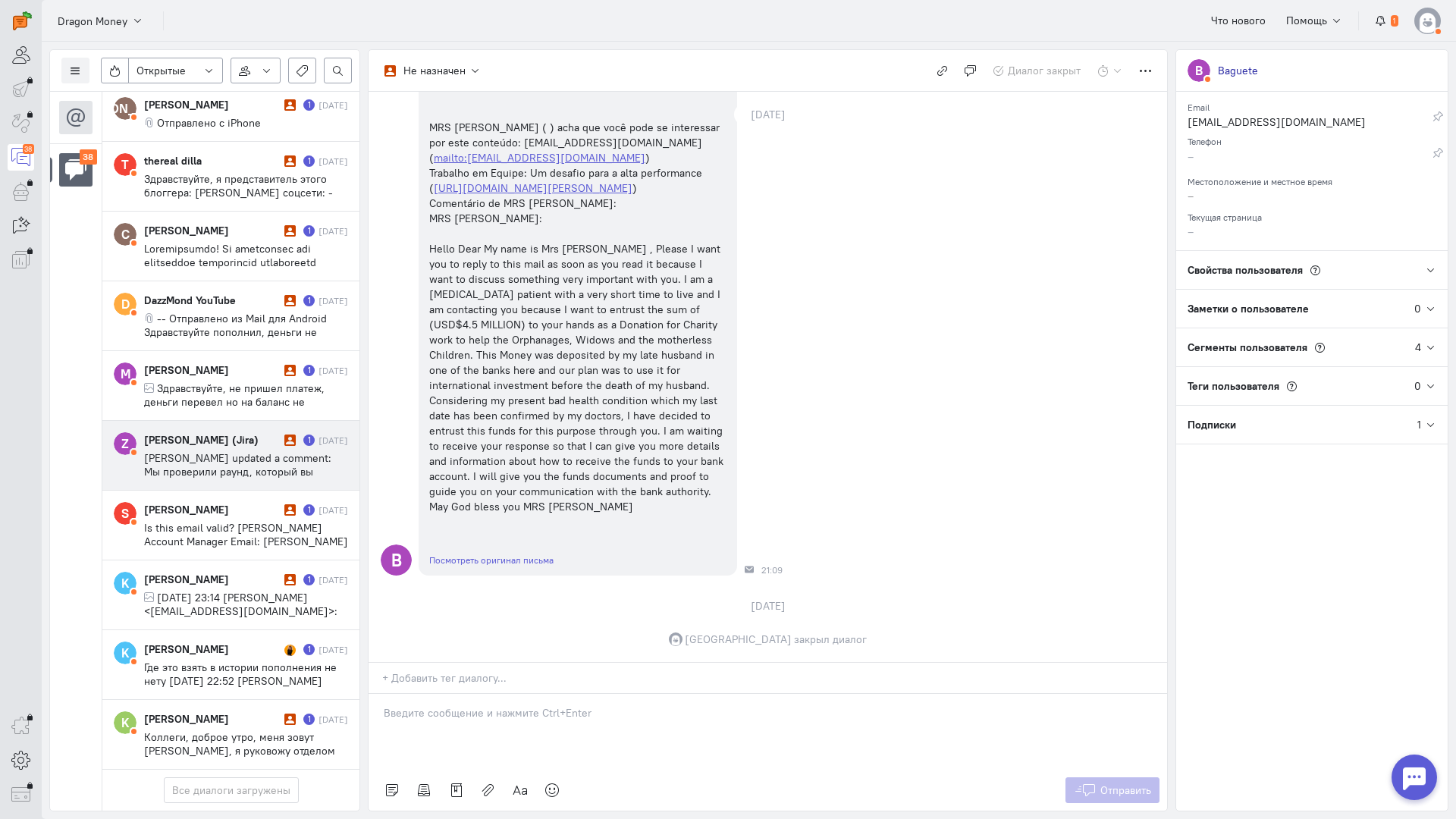
click at [251, 432] on div "[PERSON_NAME] (Jira)" at bounding box center [212, 439] width 136 height 15
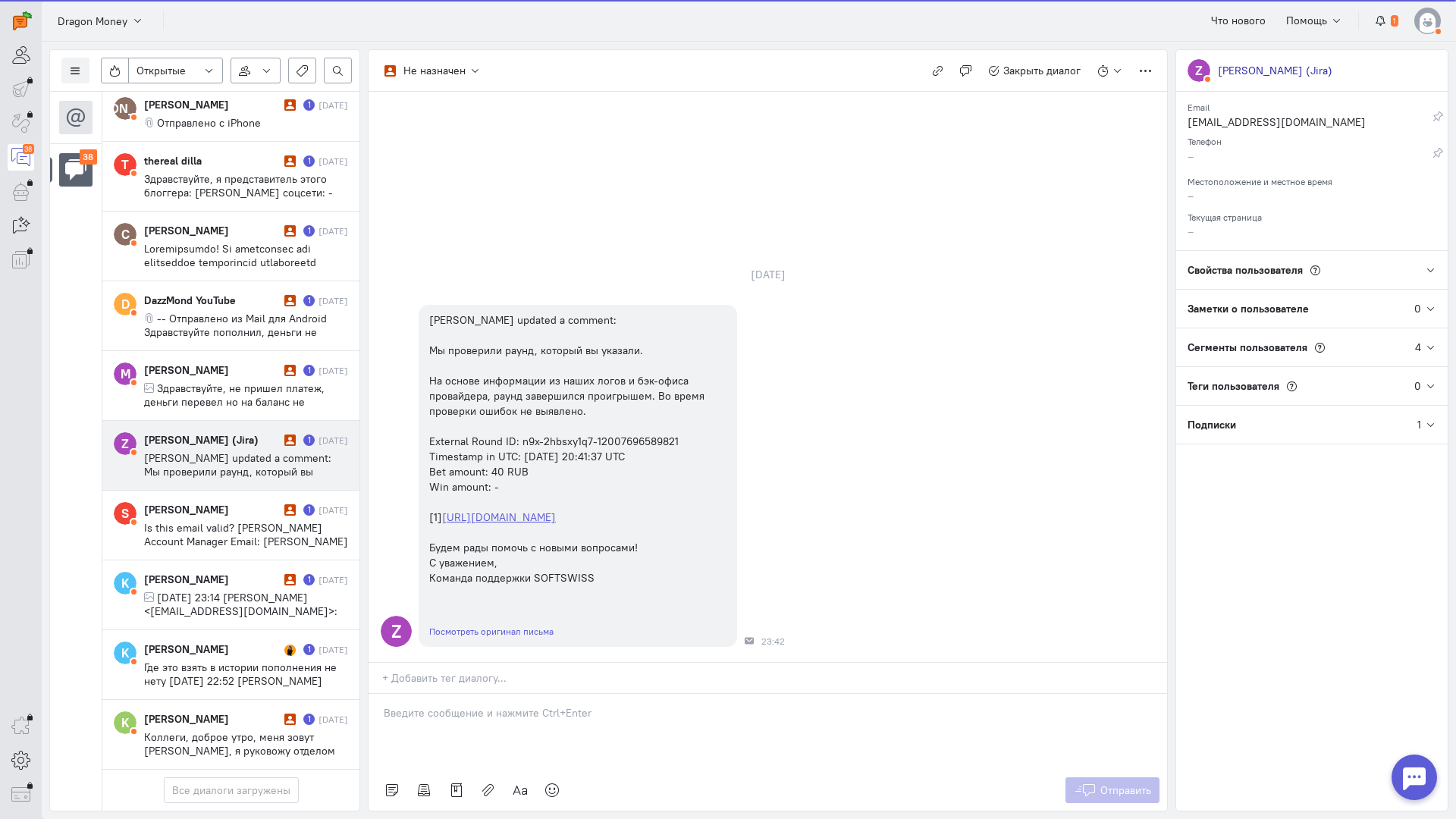
scroll to position [70, 0]
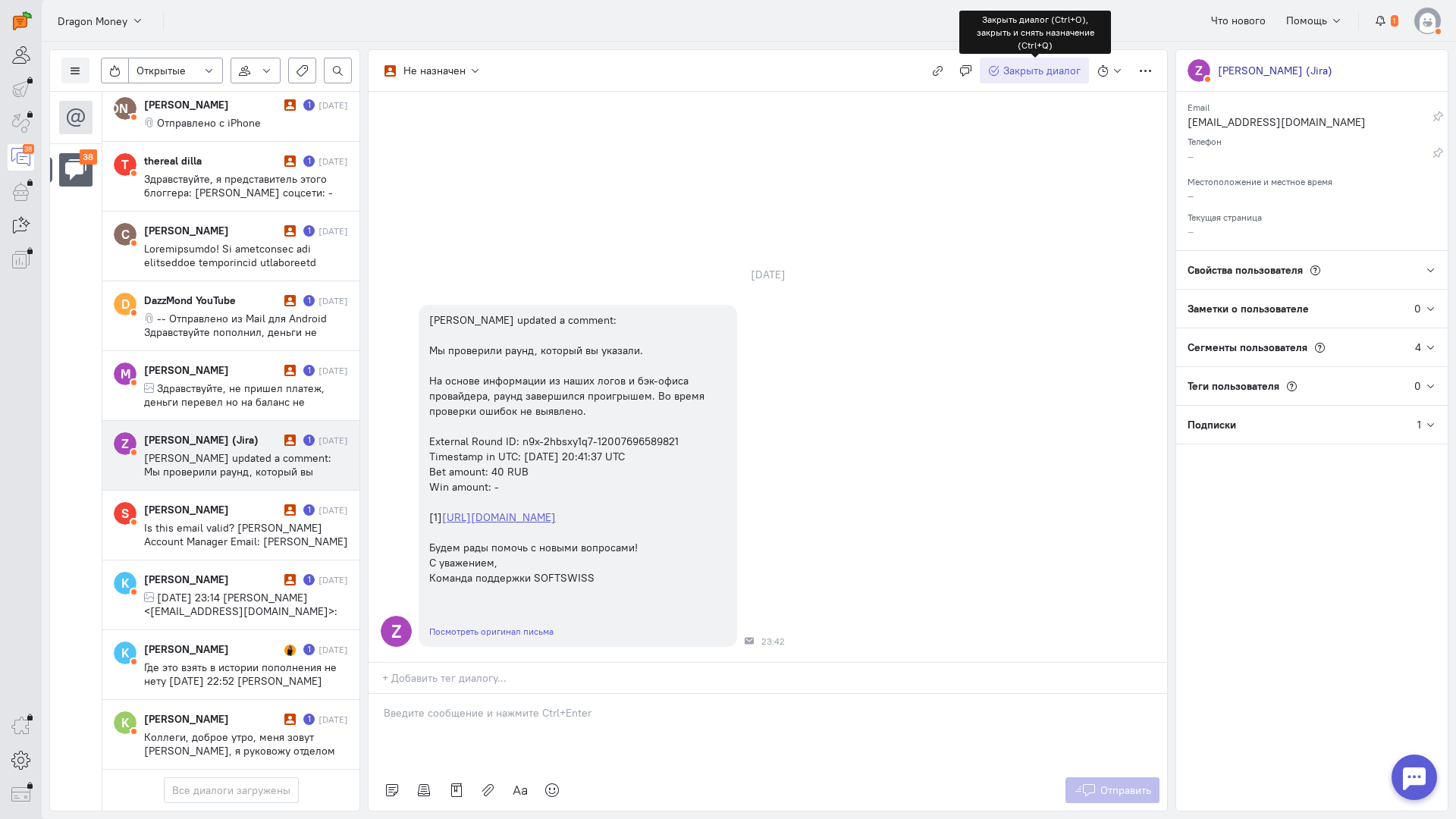
click at [1022, 72] on span "Закрыть диалог" at bounding box center [1041, 70] width 77 height 13
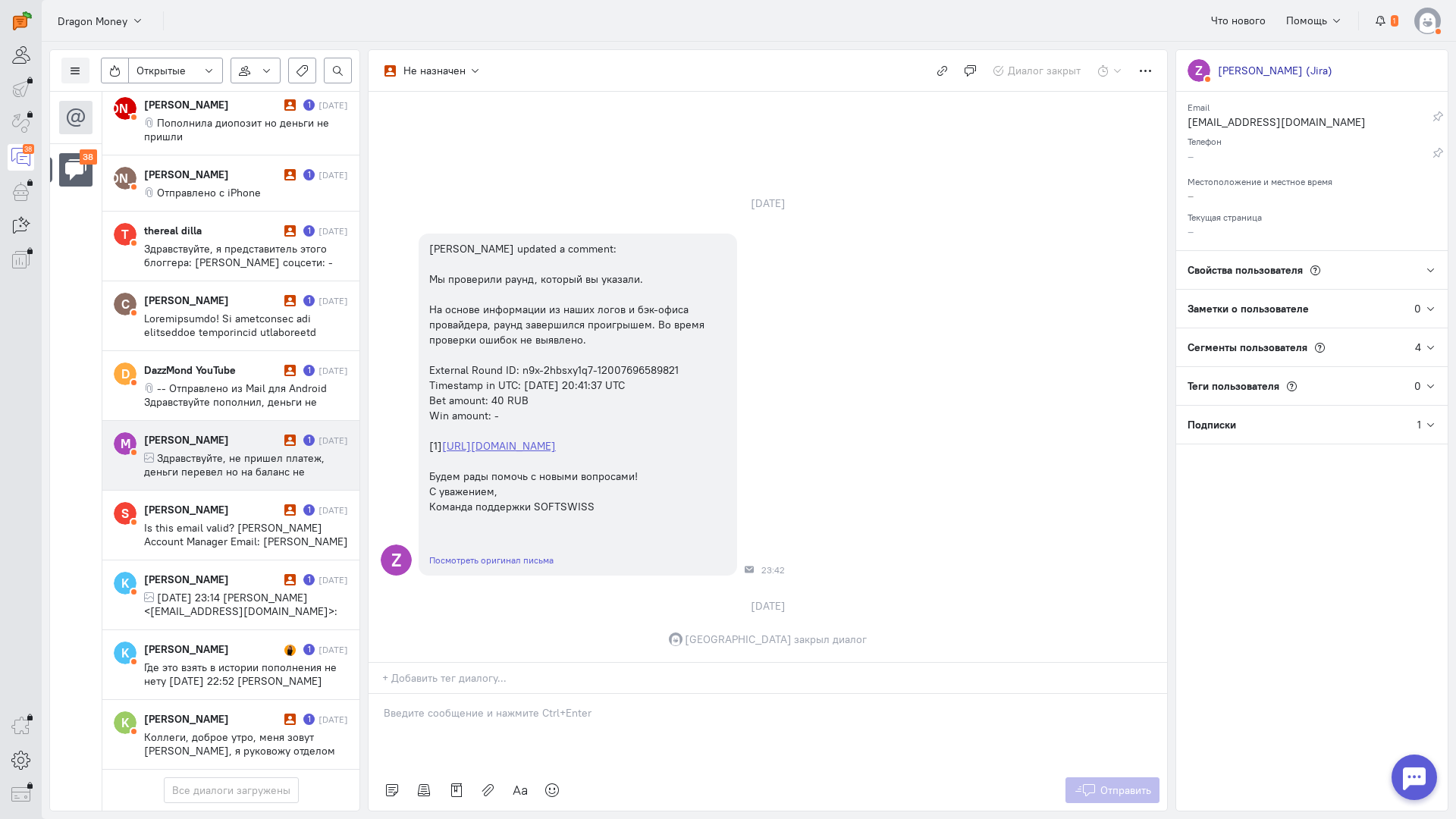
scroll to position [2136, 0]
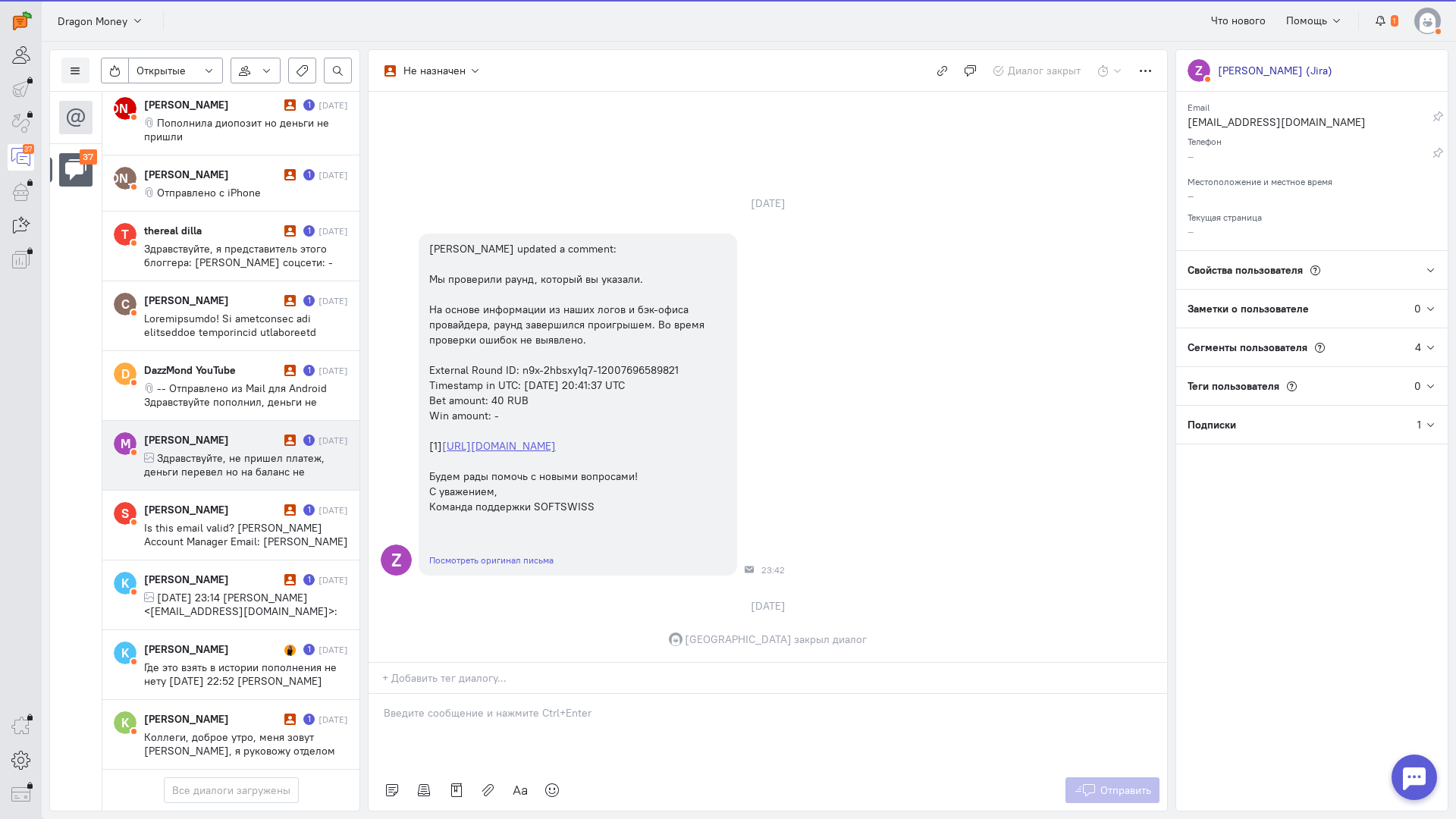
click at [243, 451] on span "Здравствуйте, не пришел платеж, деньги перевел но на баланс не пришло. id 15421…" at bounding box center [234, 472] width 180 height 41
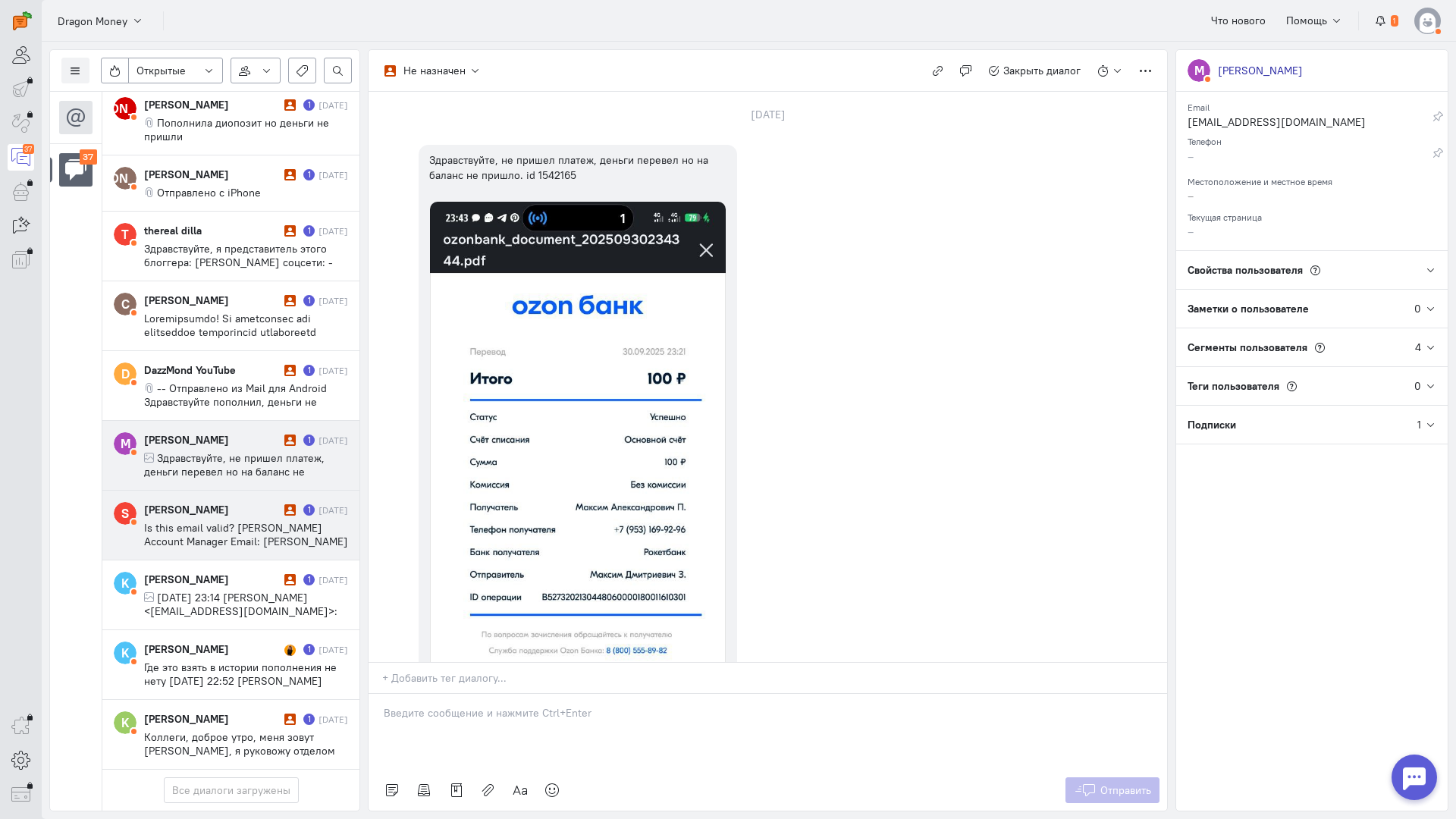
click at [284, 502] on div at bounding box center [290, 510] width 11 height 15
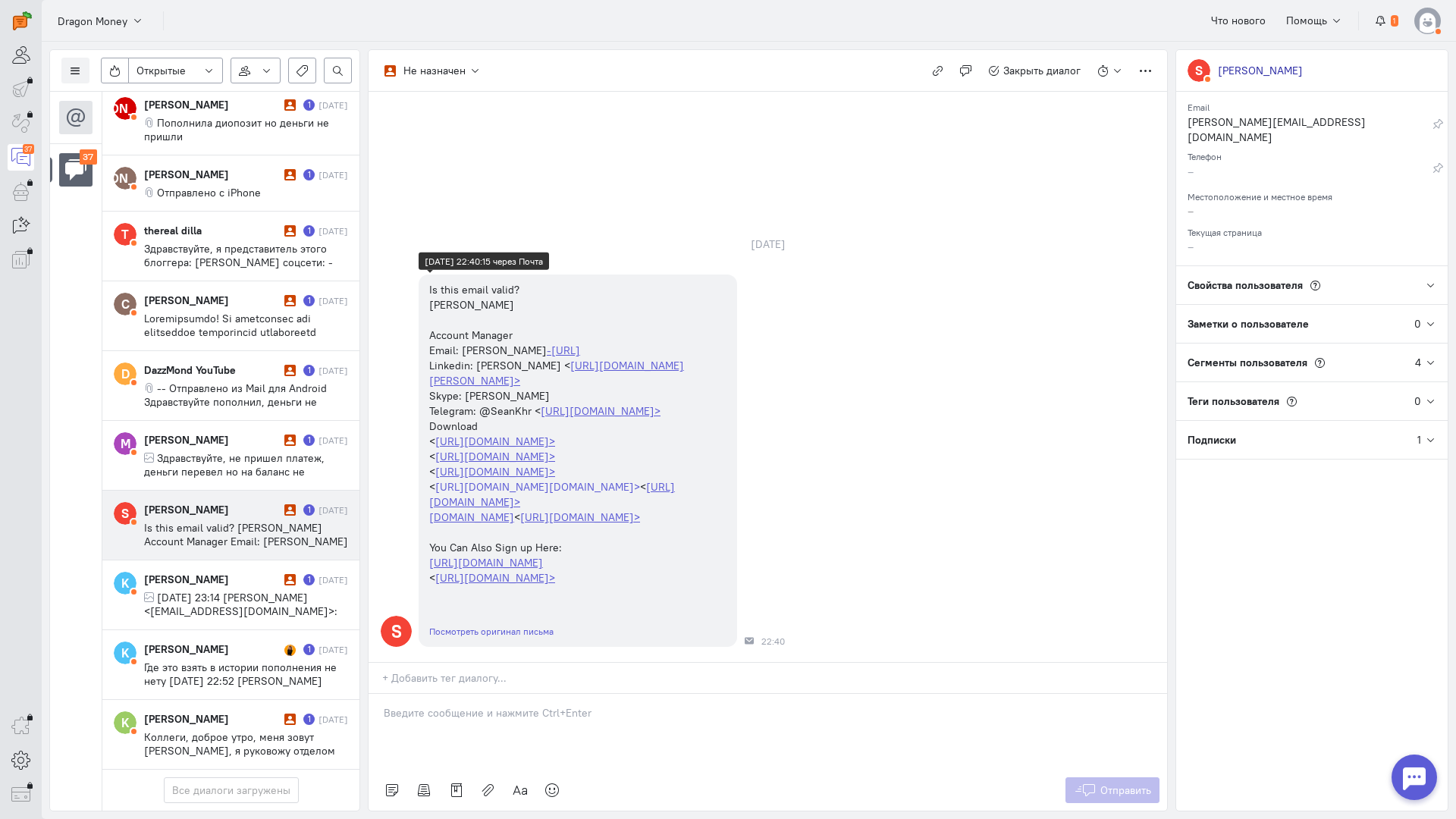
scroll to position [0, 0]
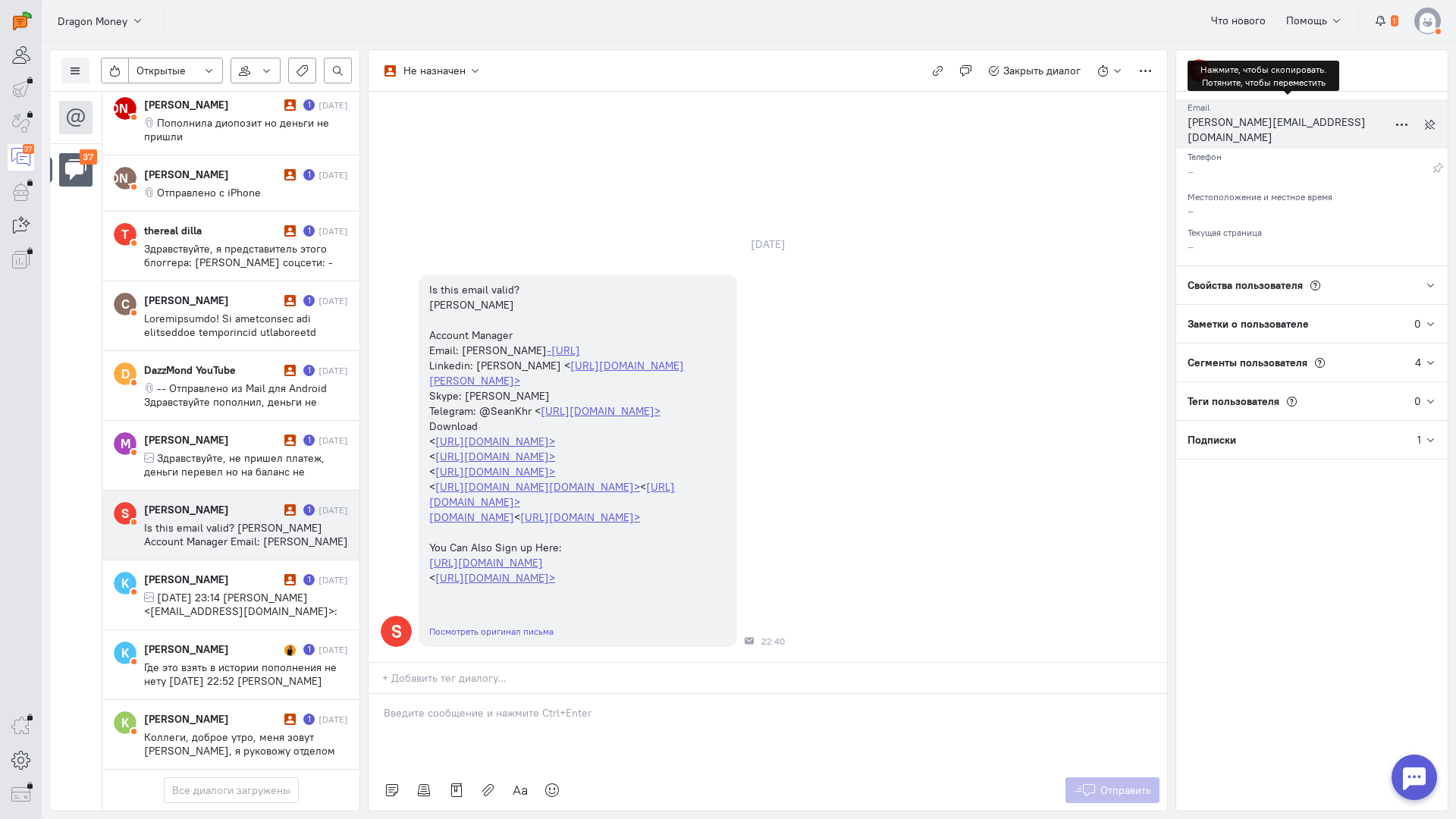
click at [1228, 122] on div "[PERSON_NAME][EMAIL_ADDRESS][DOMAIN_NAME]" at bounding box center [1288, 131] width 200 height 34
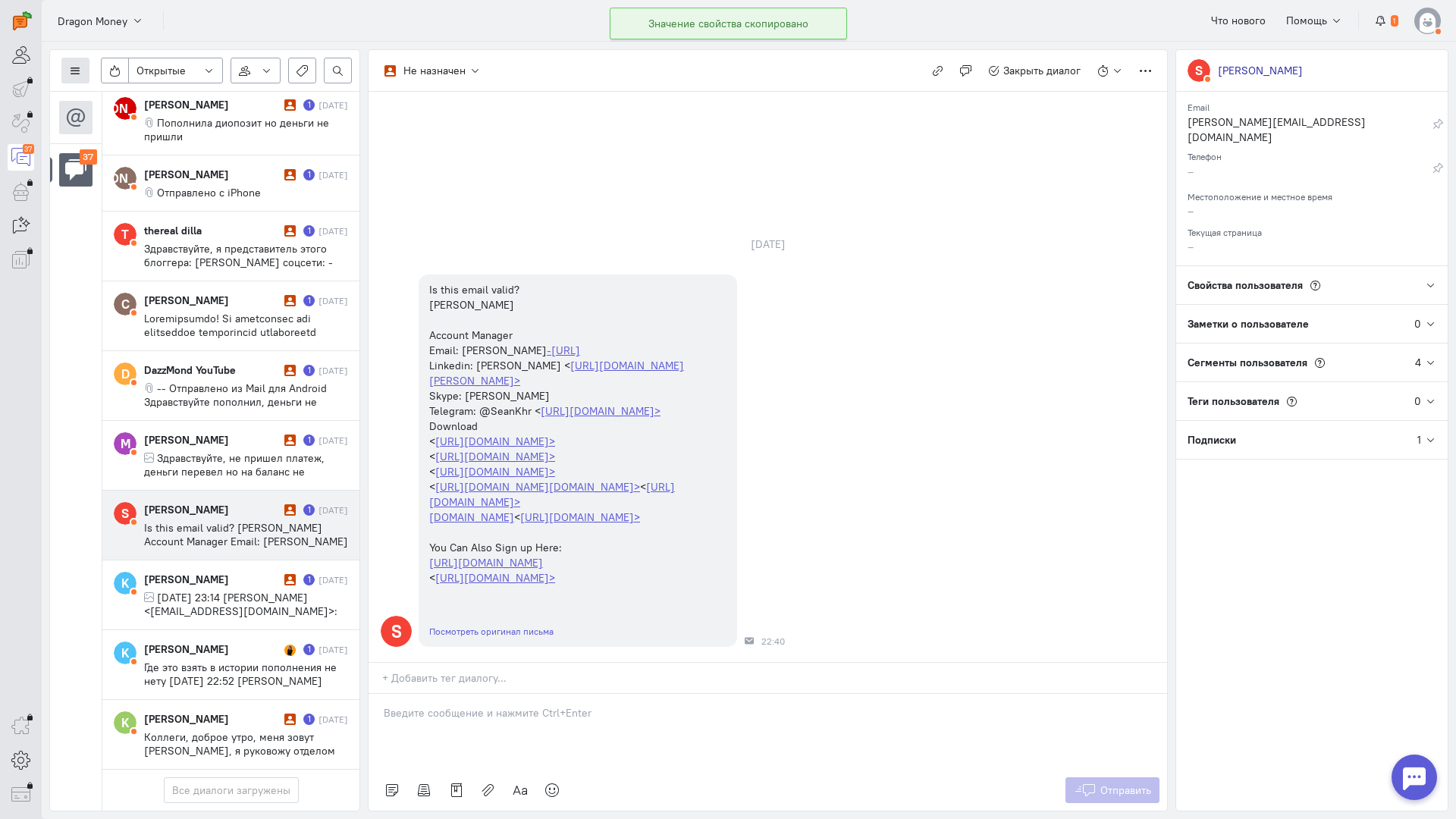
click at [72, 70] on icon at bounding box center [76, 71] width 11 height 11
click at [98, 98] on span "Список пользователей" at bounding box center [148, 100] width 113 height 13
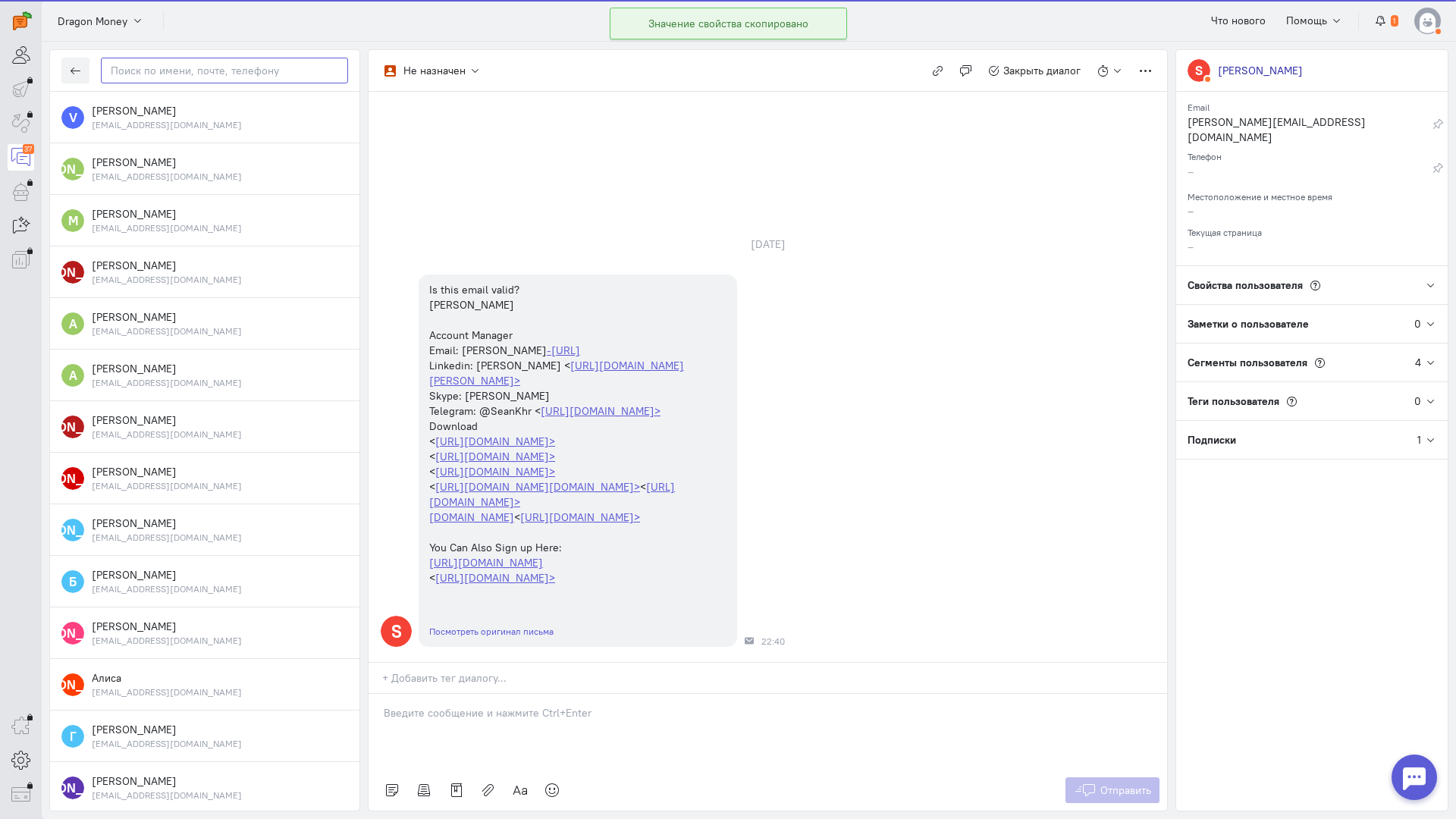
click at [190, 72] on input "text" at bounding box center [224, 70] width 247 height 26
paste input "[PERSON_NAME].k@ad-maven"
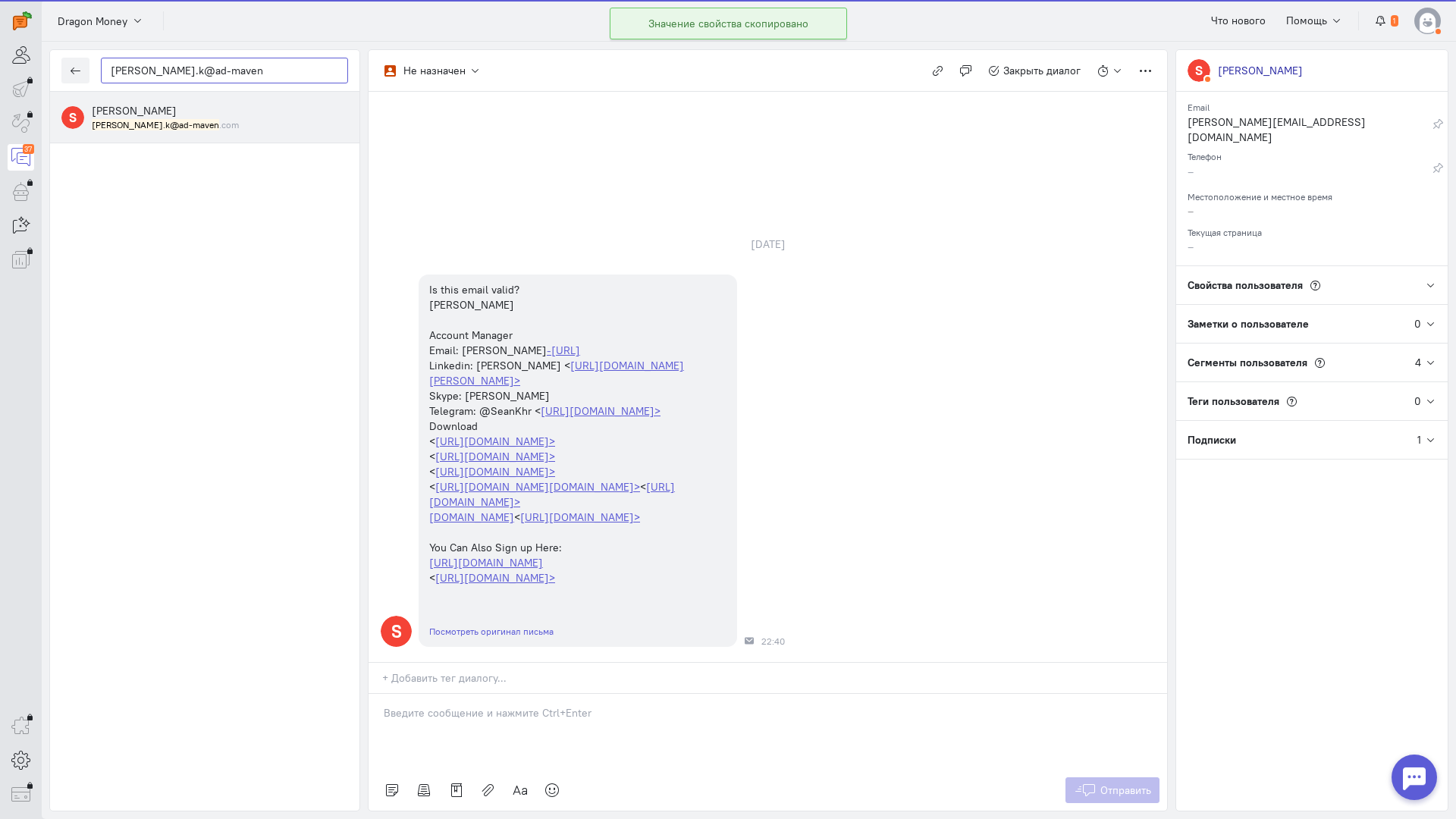
type input "[PERSON_NAME].k@ad-maven"
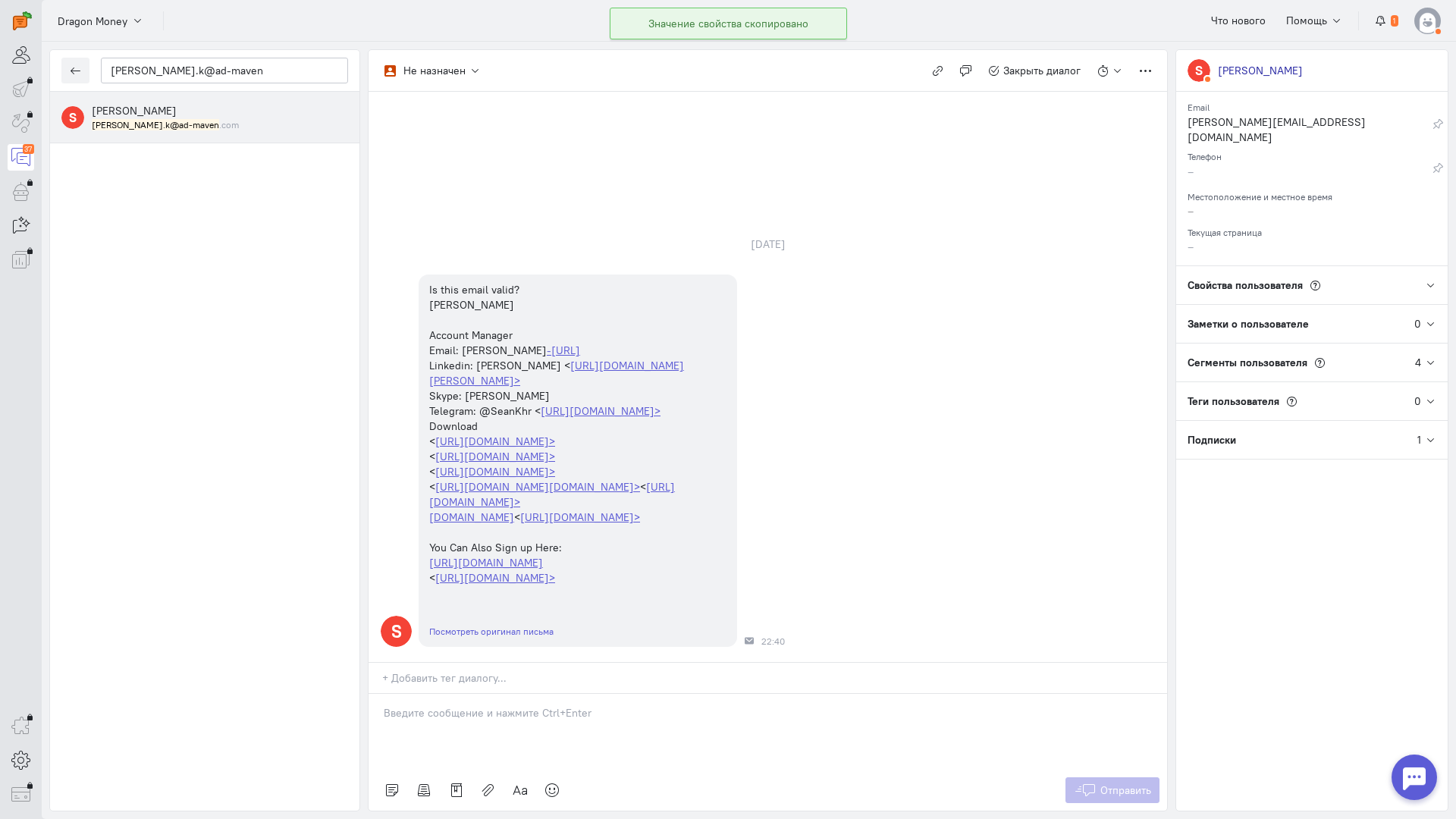
click at [184, 120] on small "[PERSON_NAME].k@ad-maven .com" at bounding box center [165, 124] width 147 height 13
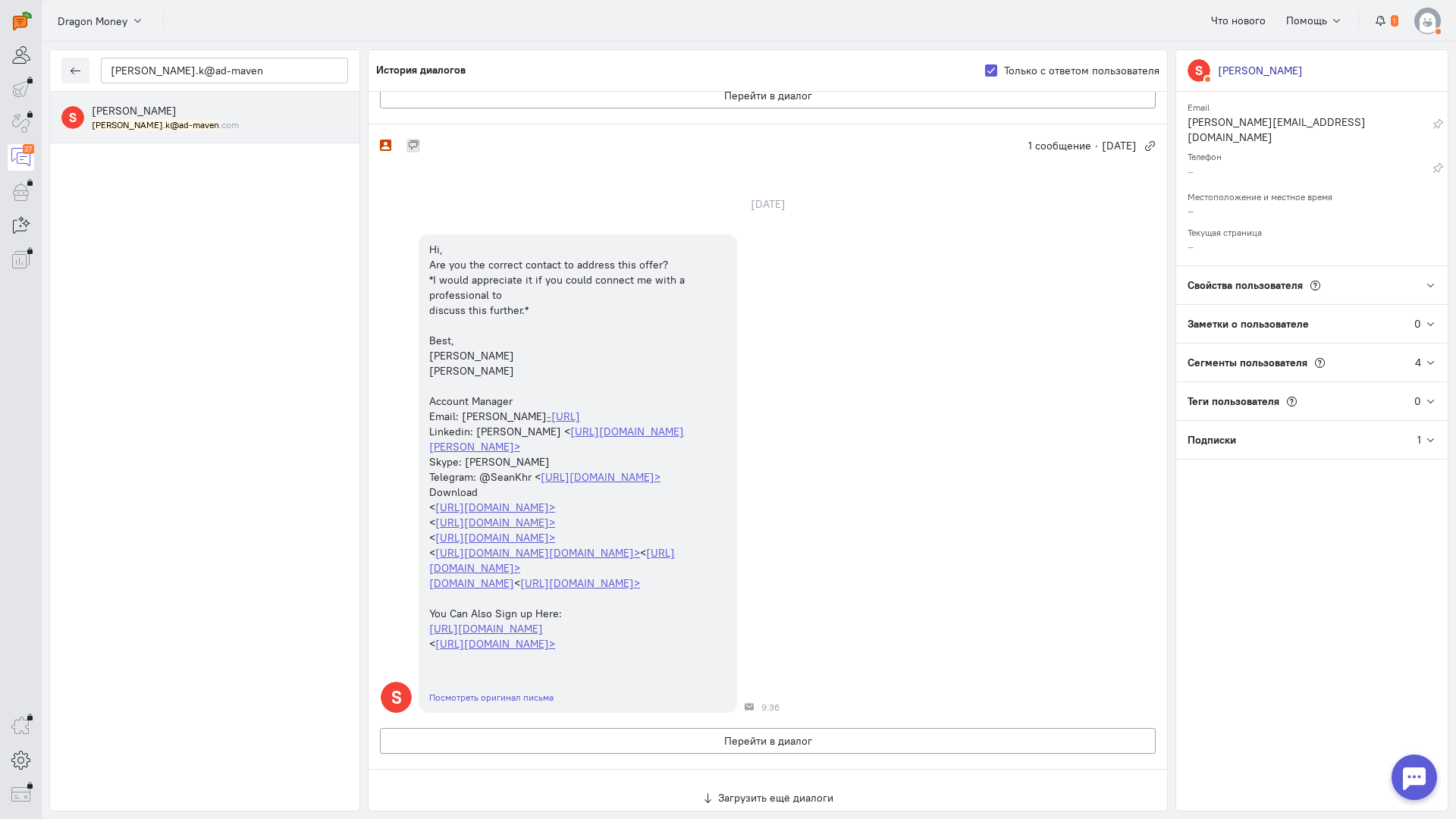
scroll to position [1138, 0]
drag, startPoint x: 521, startPoint y: 385, endPoint x: 425, endPoint y: 262, distance: 156.0
click at [425, 262] on div "Hi, Are you the correct contact to address this offer? *I would appreciate it i…" at bounding box center [578, 447] width 319 height 424
click at [81, 68] on button "button" at bounding box center [76, 70] width 28 height 26
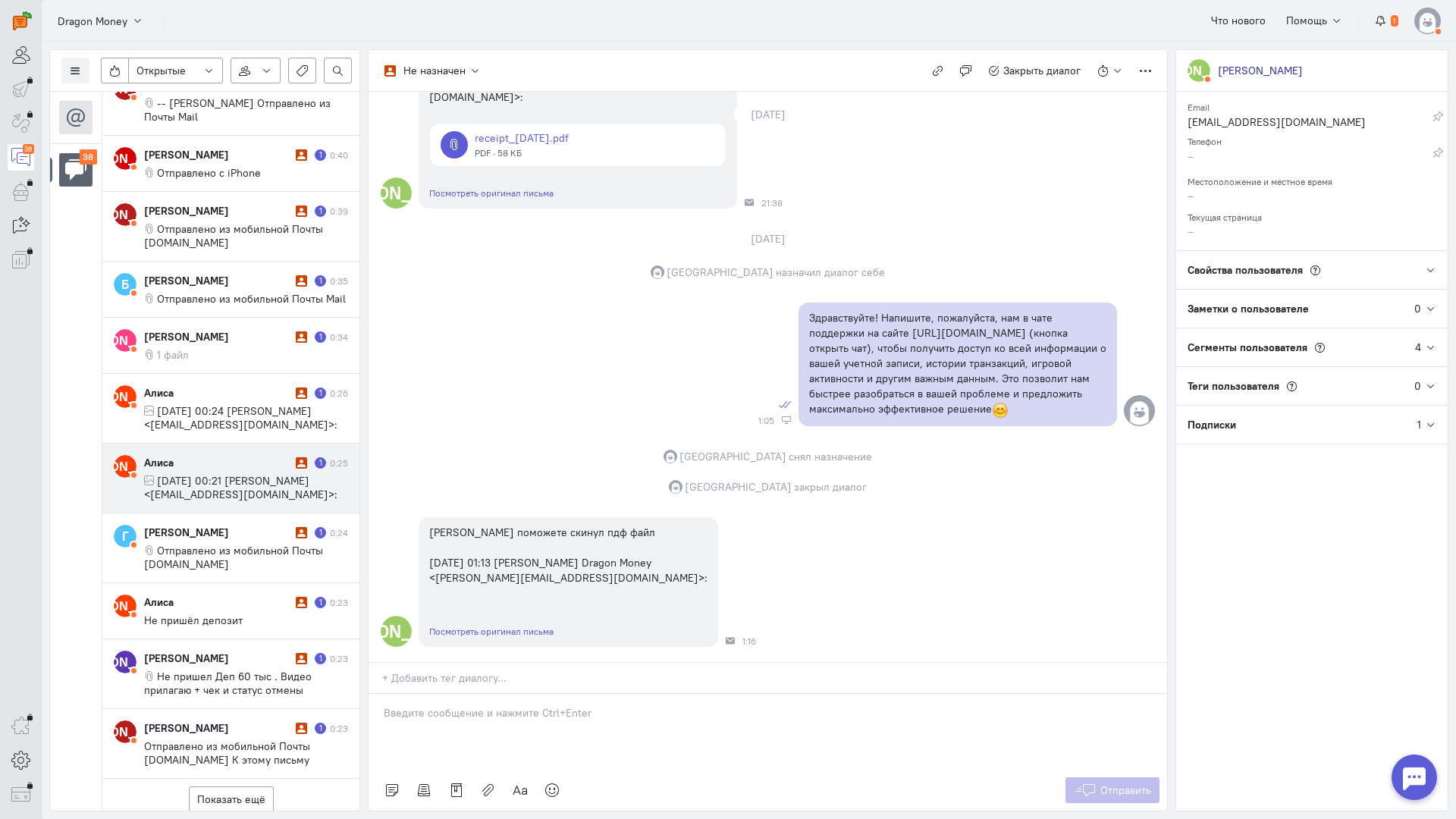
scroll to position [758, 0]
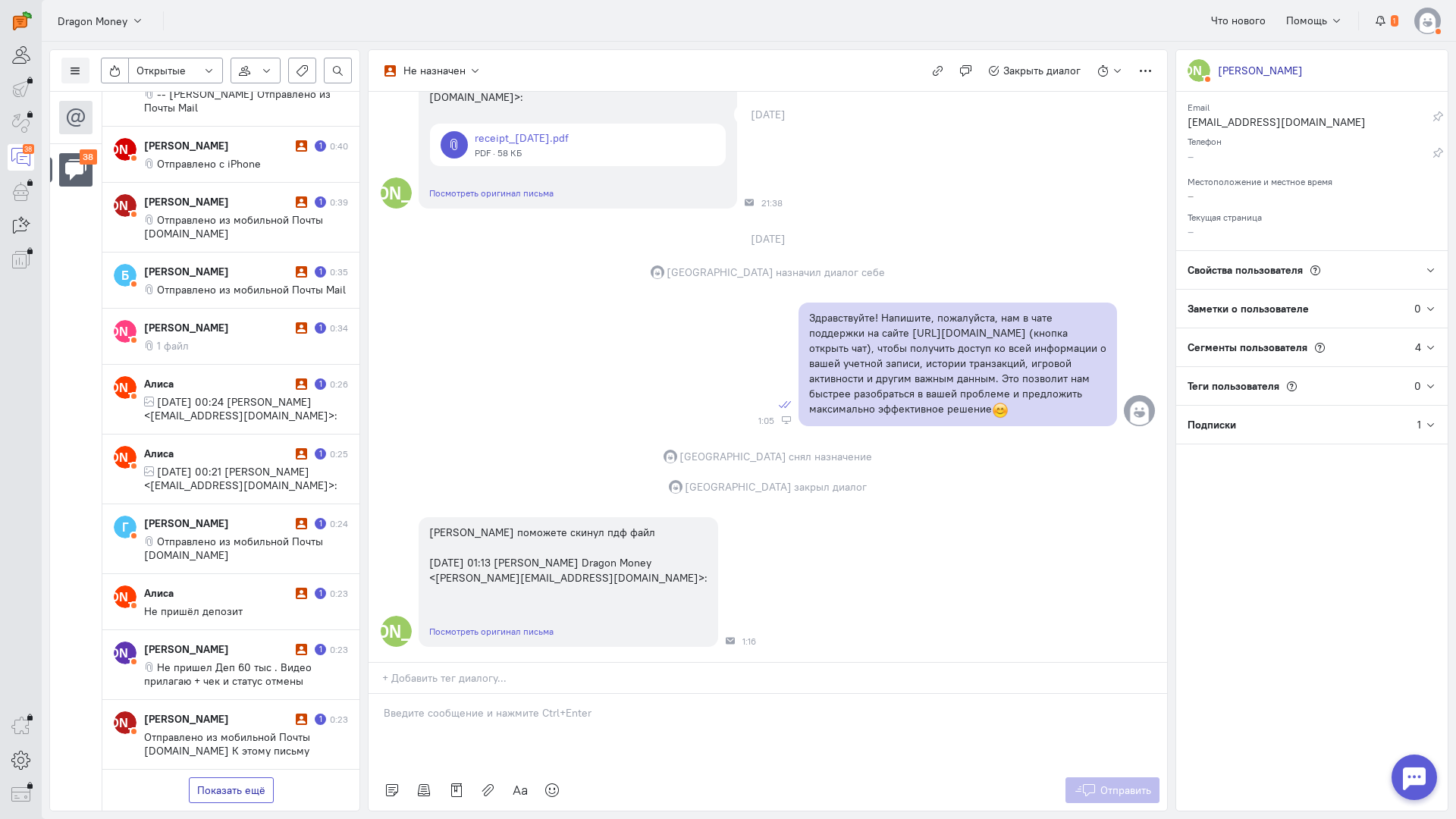
click at [209, 777] on button "Показать ещё" at bounding box center [231, 790] width 85 height 26
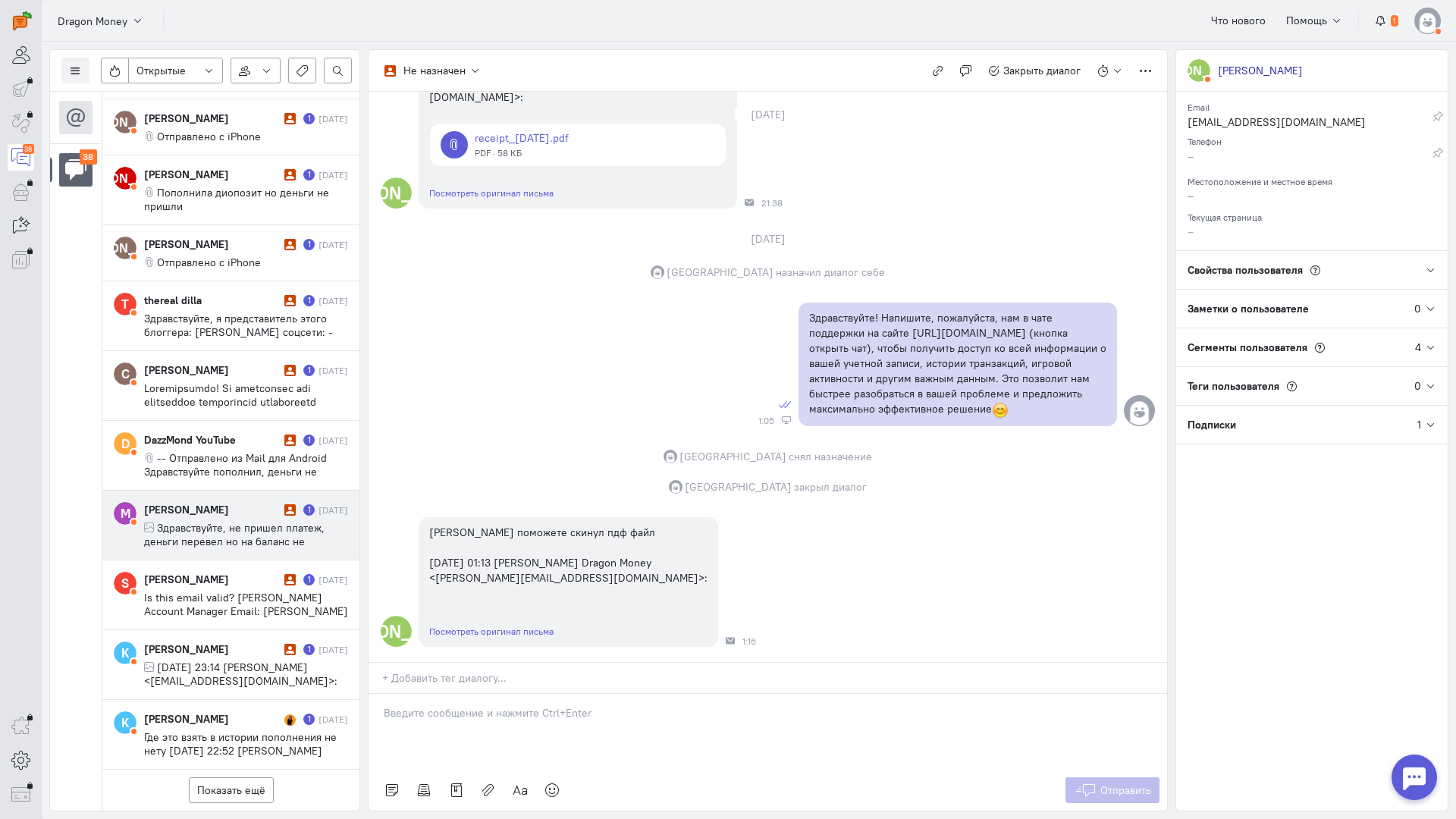
scroll to position [2123, 0]
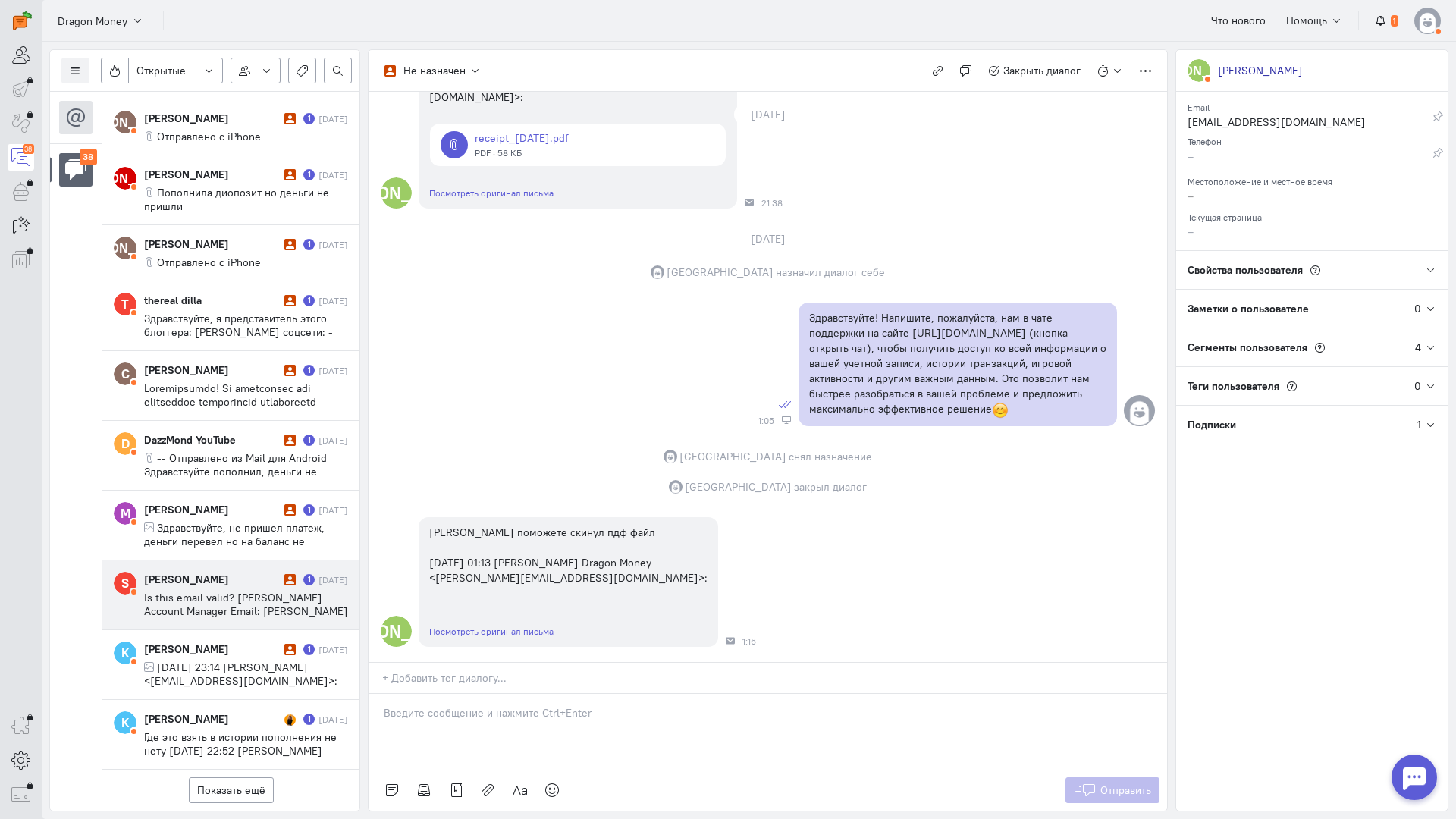
click at [231, 572] on div "[PERSON_NAME]" at bounding box center [212, 579] width 136 height 15
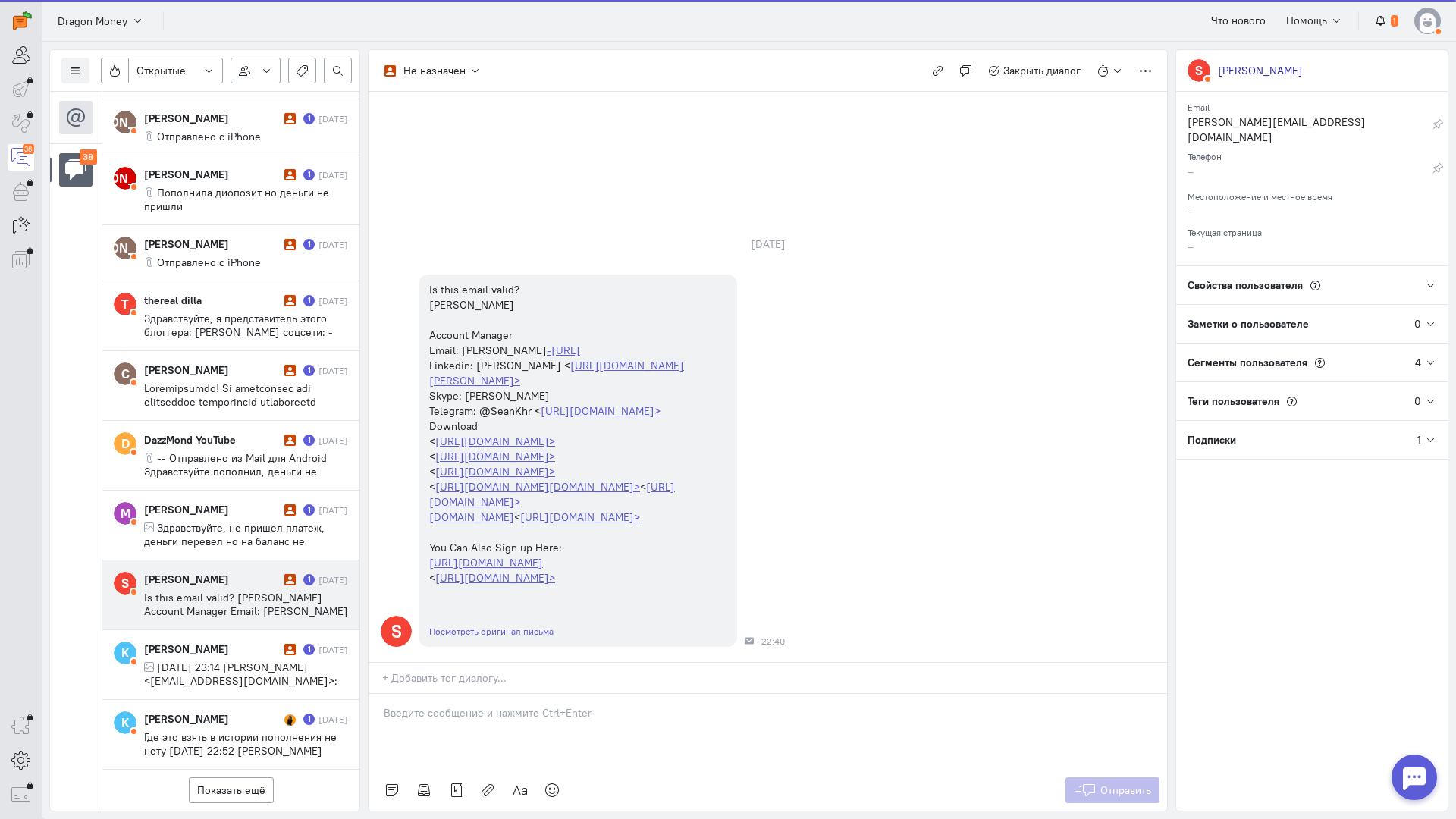
scroll to position [9, 0]
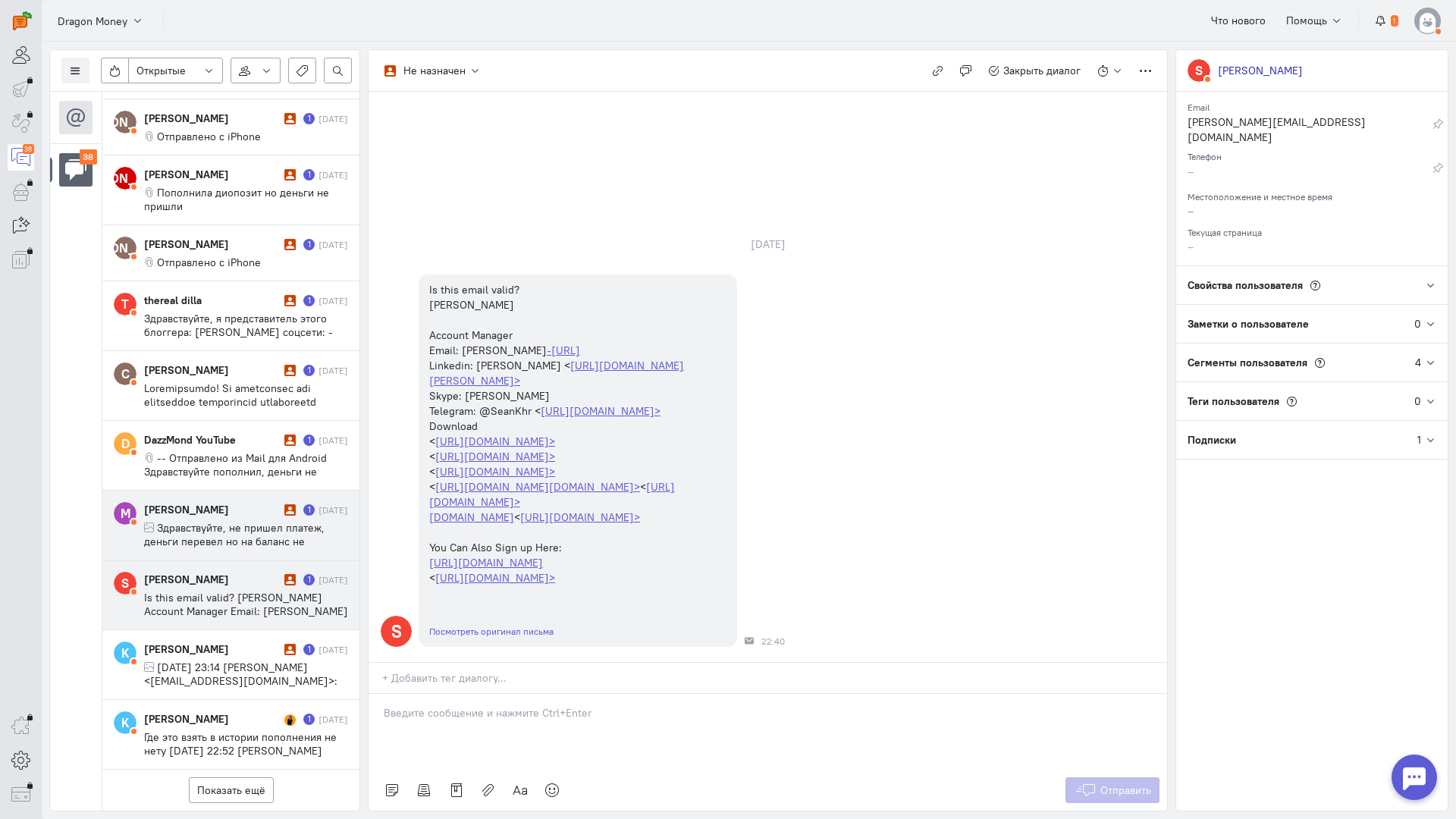
click at [243, 502] on div "[PERSON_NAME]" at bounding box center [212, 510] width 136 height 15
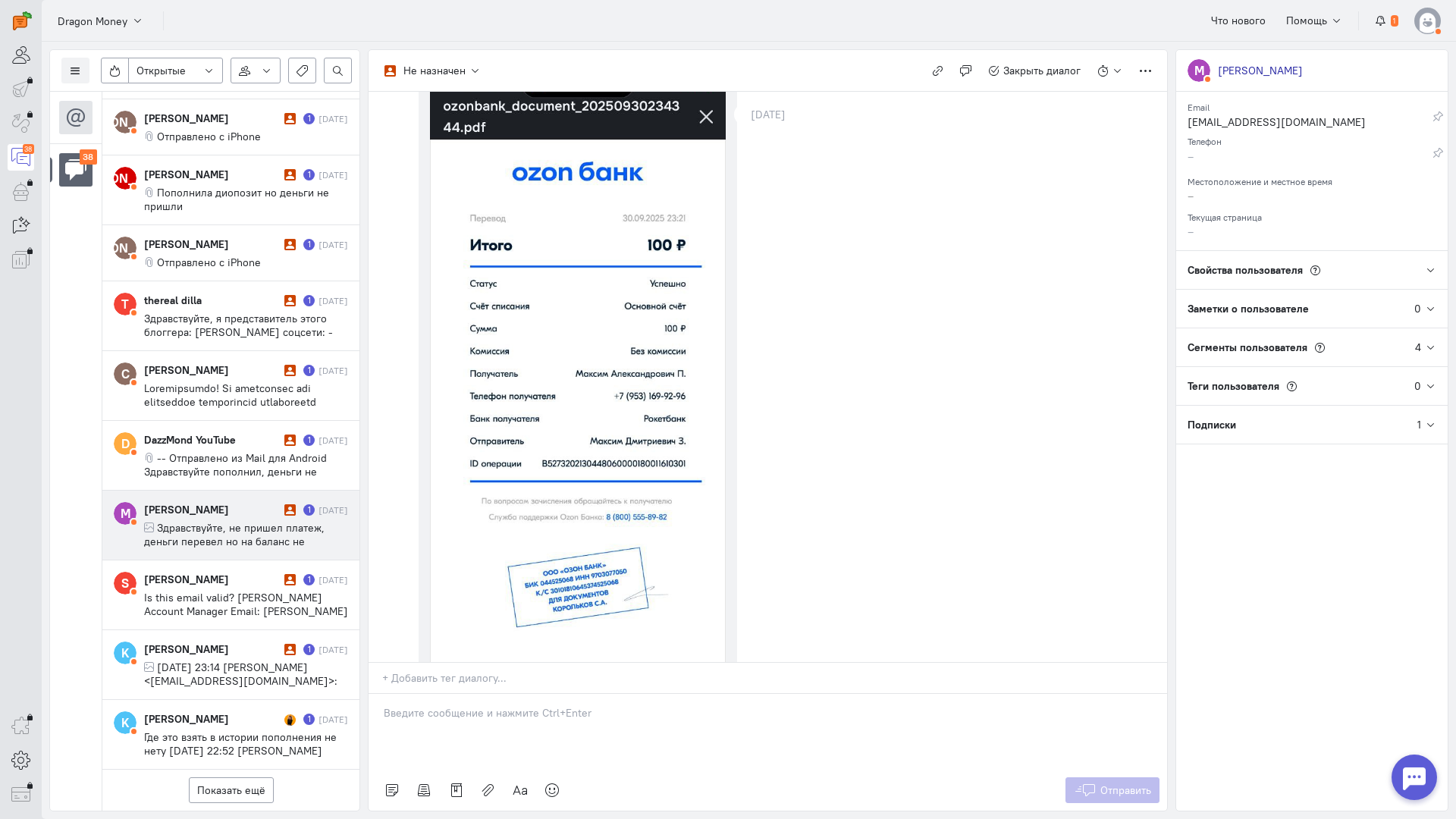
scroll to position [0, 0]
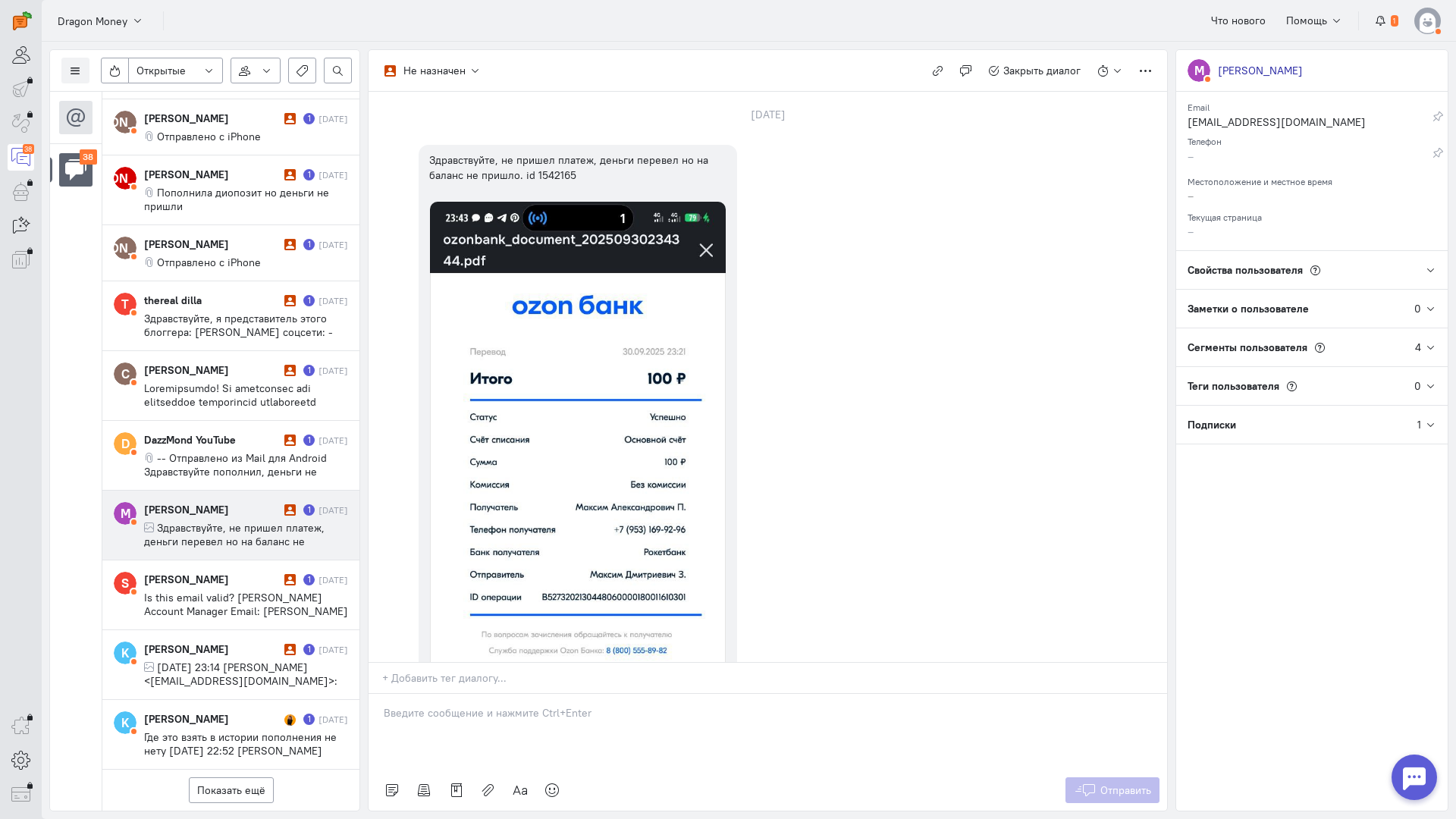
click at [521, 662] on ng-select "+ Добавить тег диалогу..." at bounding box center [767, 678] width 798 height 32
paste input "Здравствуйте! Напишите, пожалуйста, нам в чате поддержки на сайте [URL][DOMAIN_…"
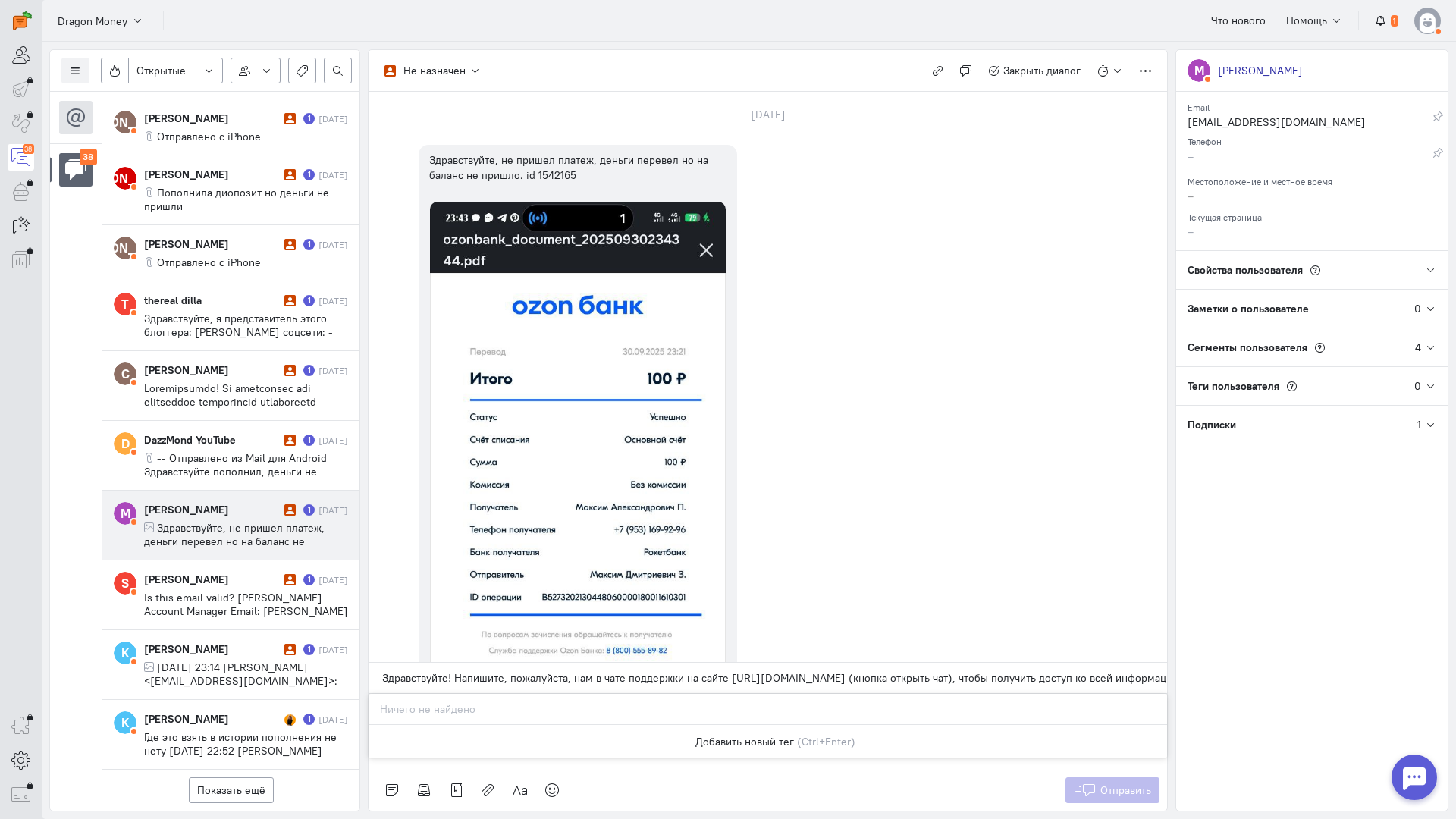
scroll to position [0, 1035]
type input "Здравствуйте! Напишите, пожалуйста, нам в чате поддержки на сайте [URL][DOMAIN_…"
click at [990, 469] on div "М Здравствуйте, не пришел платеж, деньги перевел но на баланс не пришло. id 154…" at bounding box center [767, 528] width 798 height 782
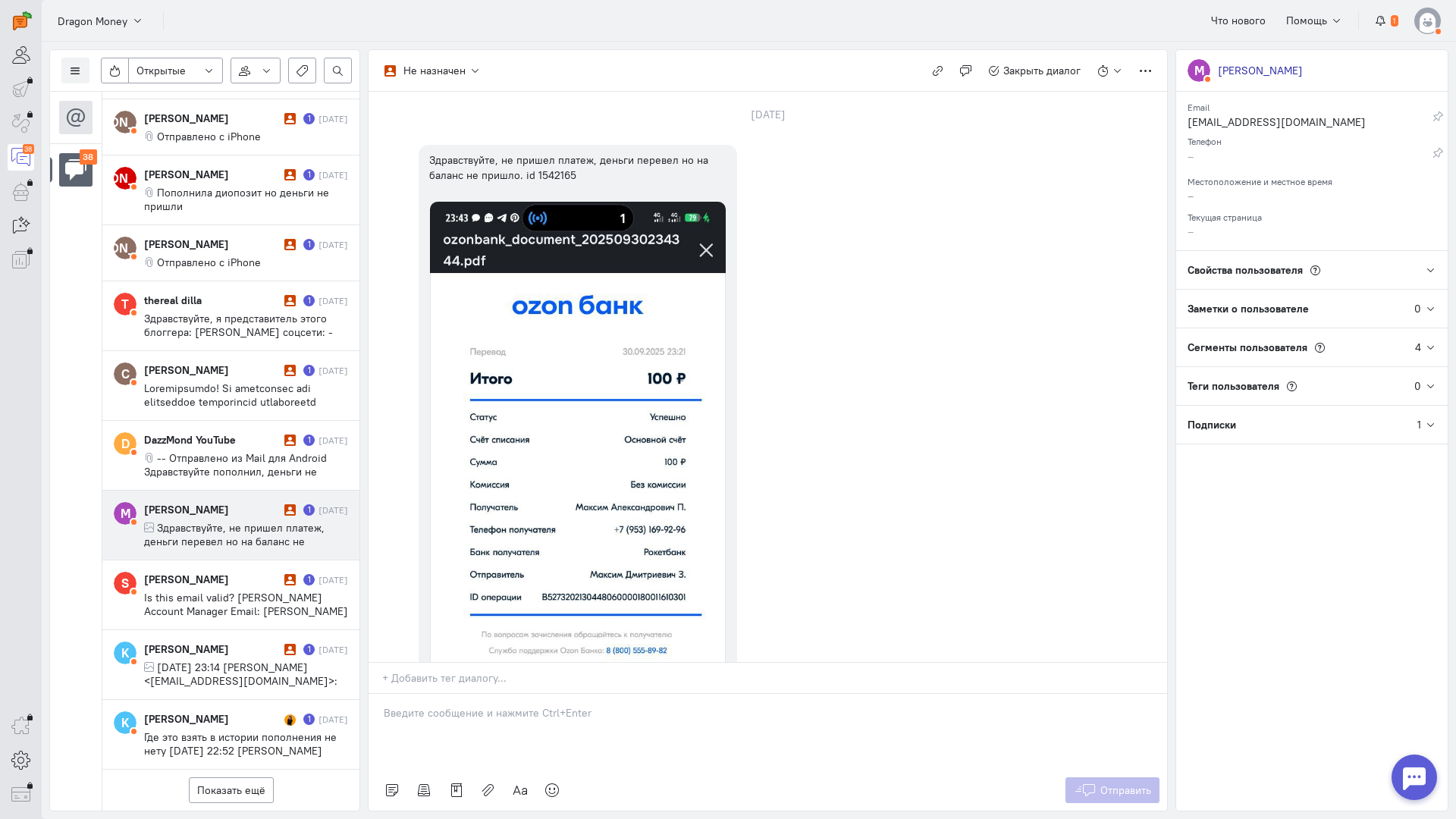
click at [472, 694] on div at bounding box center [767, 732] width 798 height 76
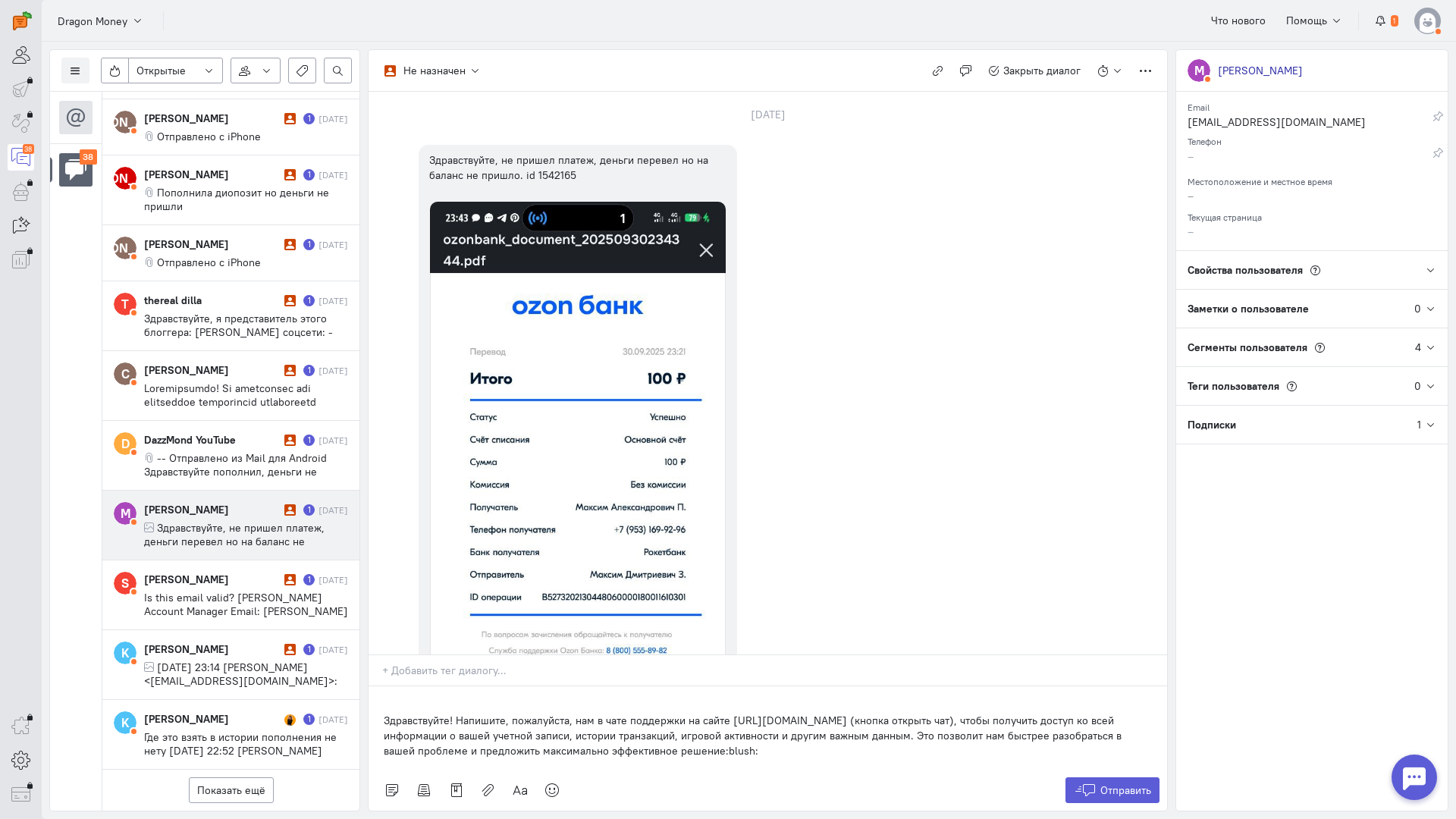
click at [379, 687] on div "Здравствуйте! Напишите, пожалуйста, нам в чате поддержки на сайте [URL][DOMAIN_…" at bounding box center [767, 728] width 798 height 83
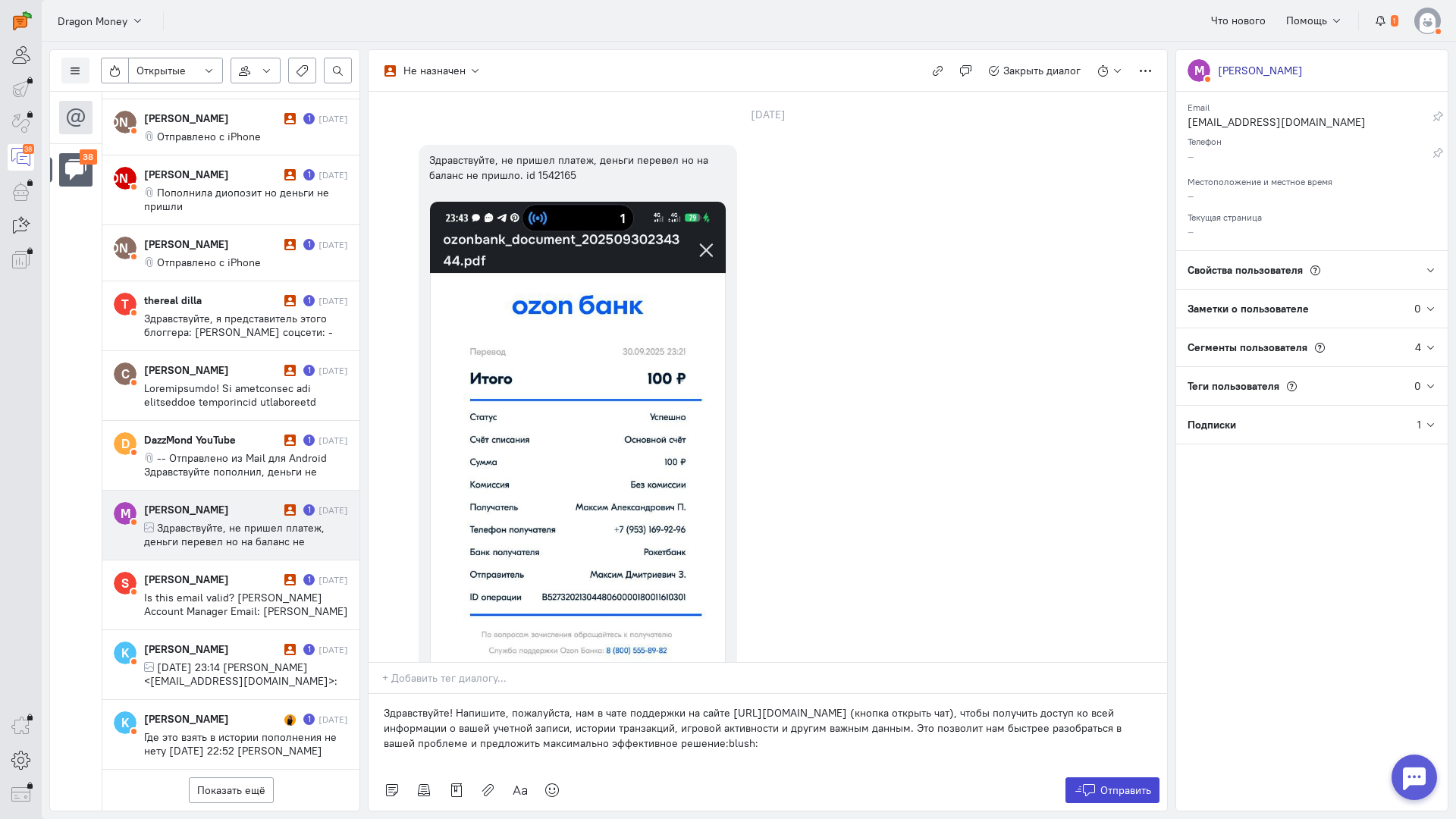
click at [1090, 783] on icon at bounding box center [1085, 790] width 23 height 15
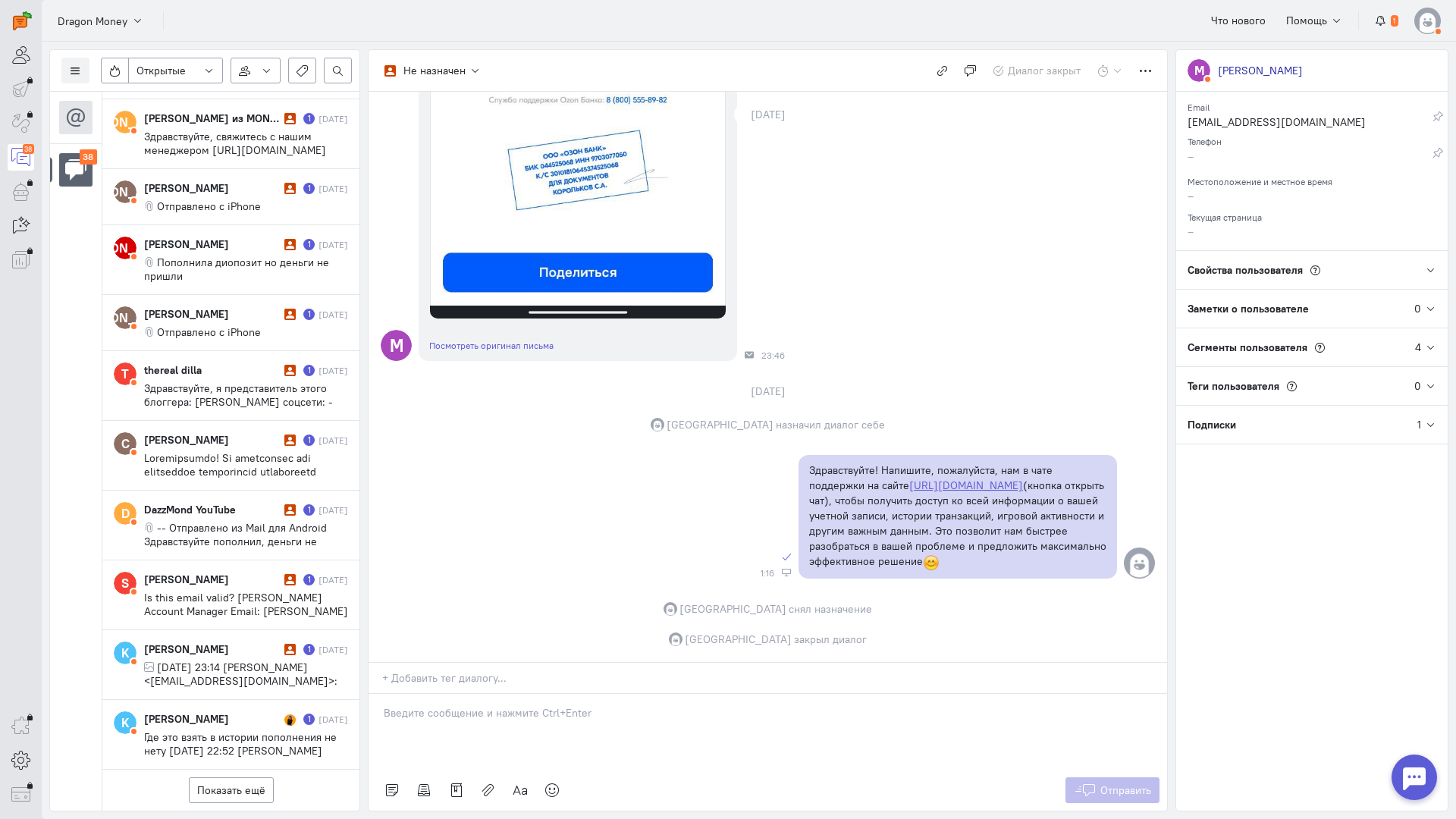
scroll to position [2041, 0]
click at [224, 502] on div "DazzMond YouTube" at bounding box center [212, 510] width 136 height 15
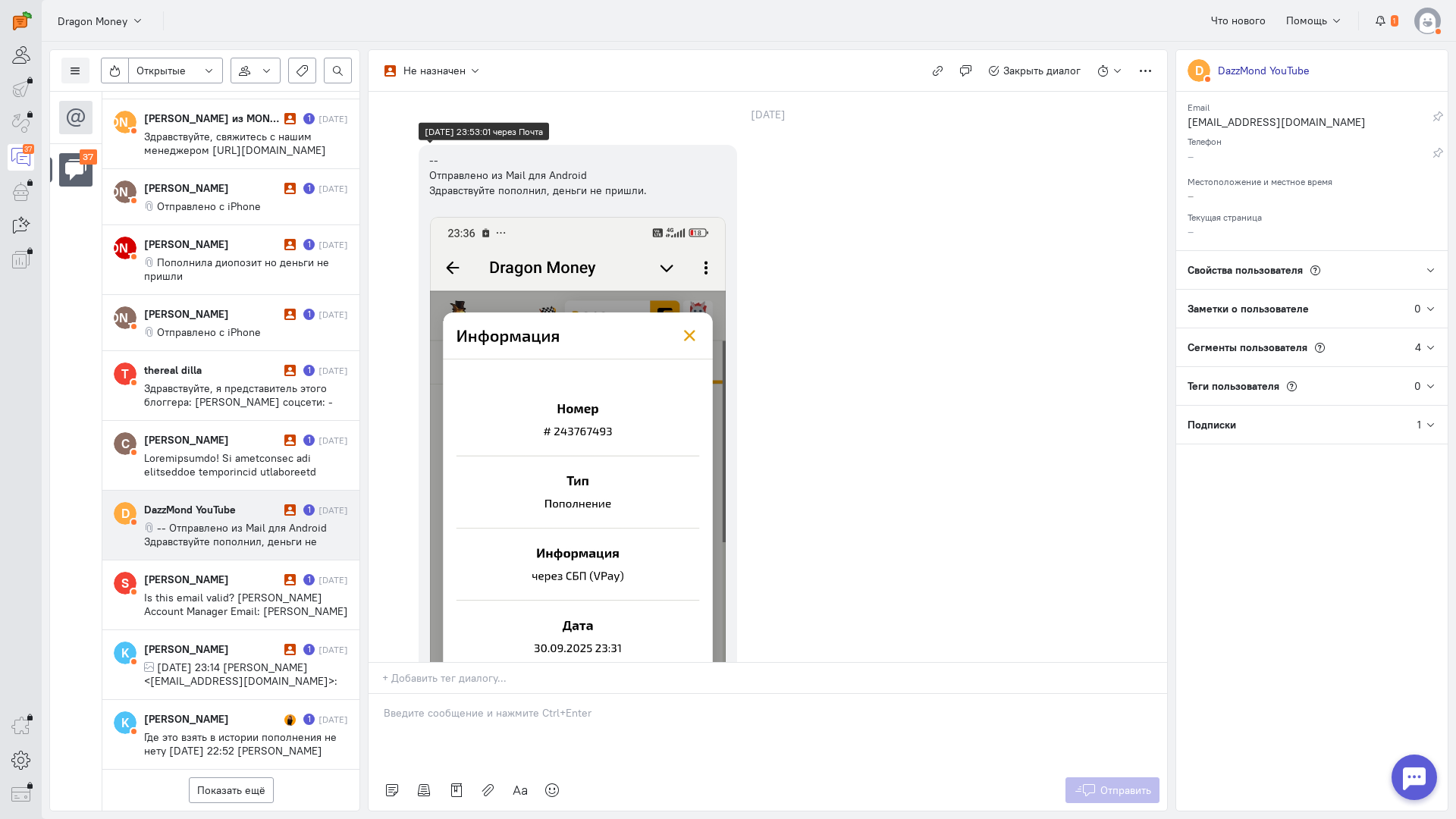
scroll to position [380, 0]
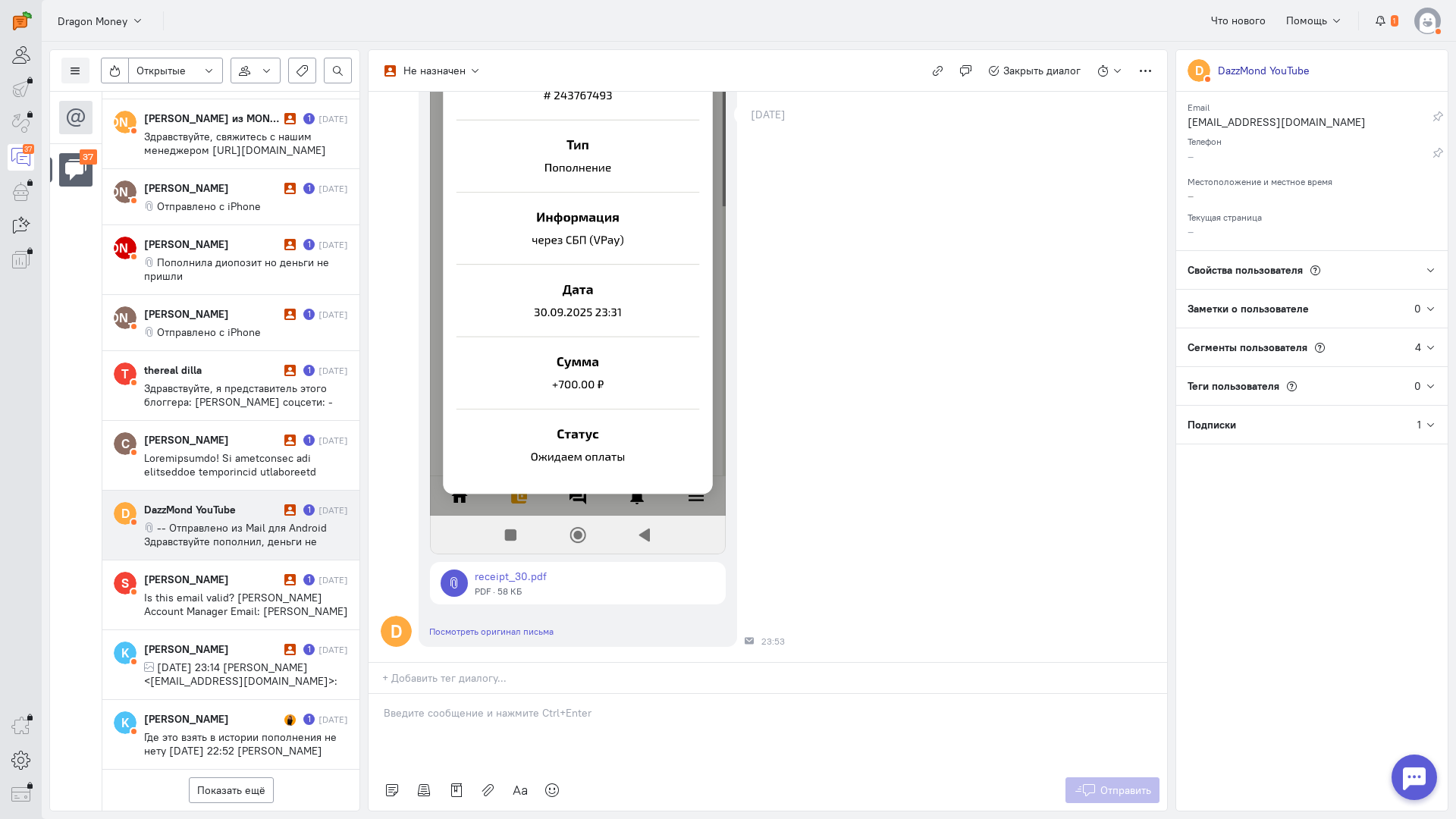
click at [431, 706] on p at bounding box center [767, 713] width 768 height 15
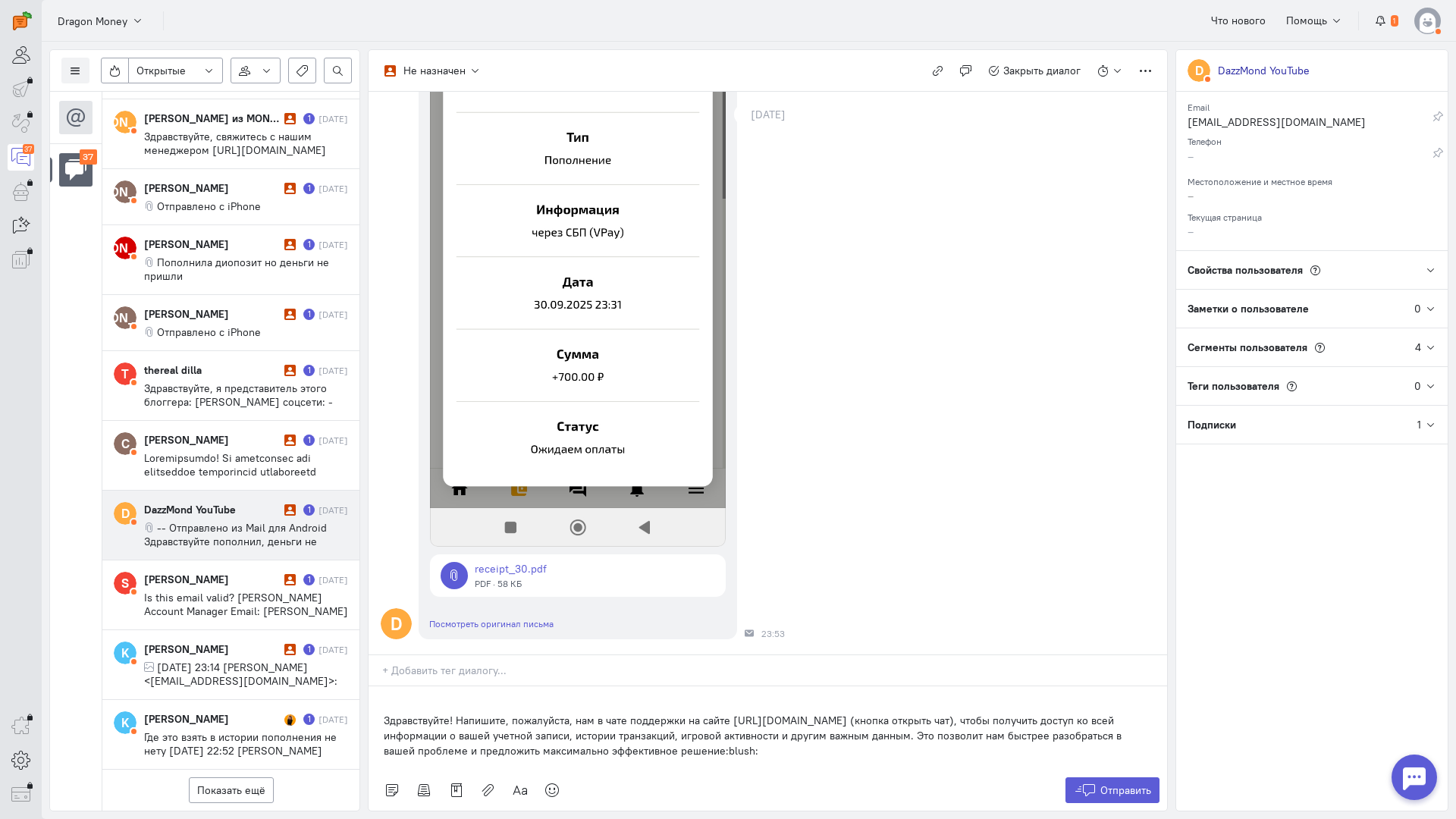
click at [382, 687] on div "Здравствуйте! Напишите, пожалуйста, нам в чате поддержки на сайте [URL][DOMAIN_…" at bounding box center [767, 728] width 798 height 83
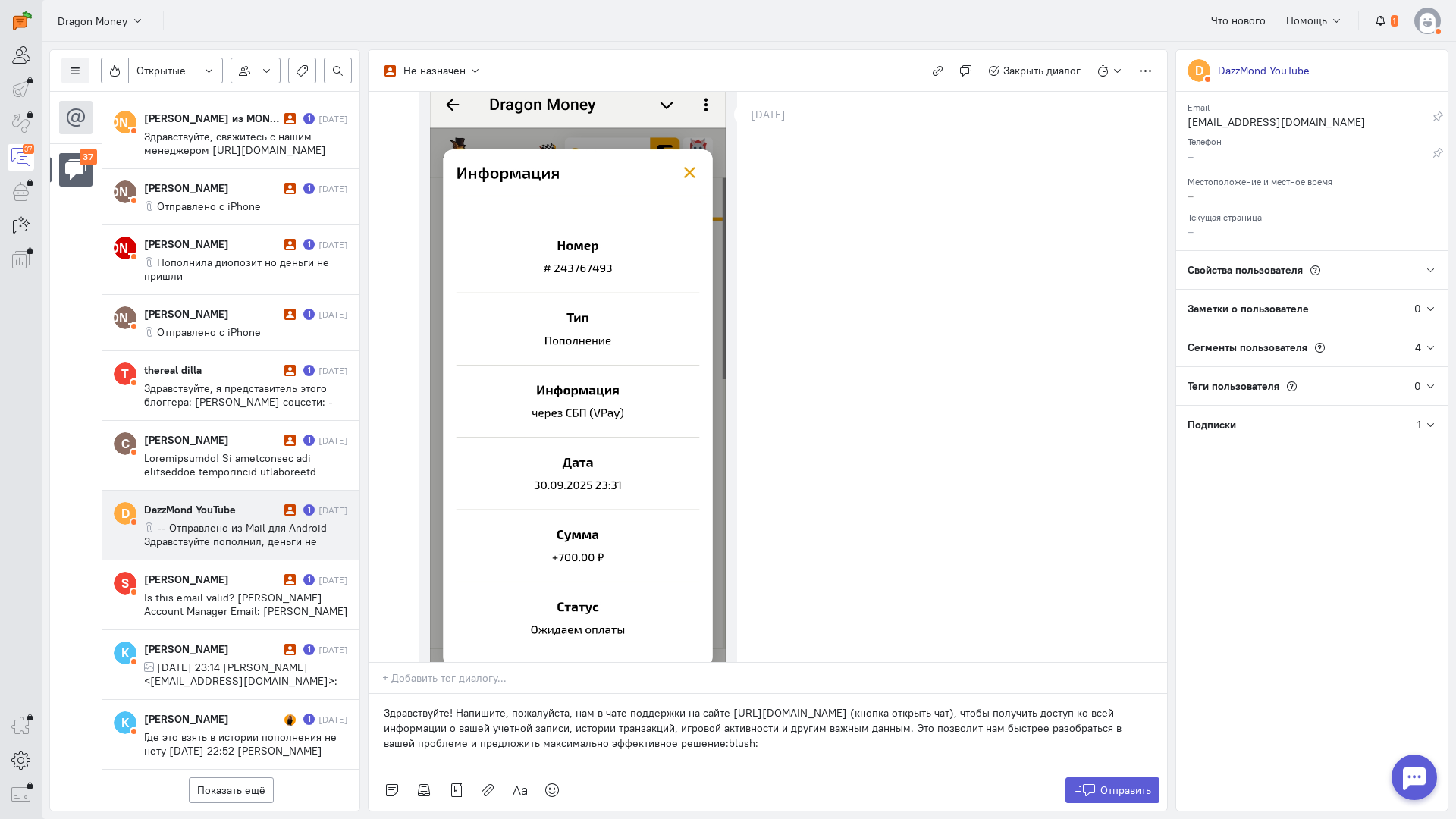
scroll to position [0, 0]
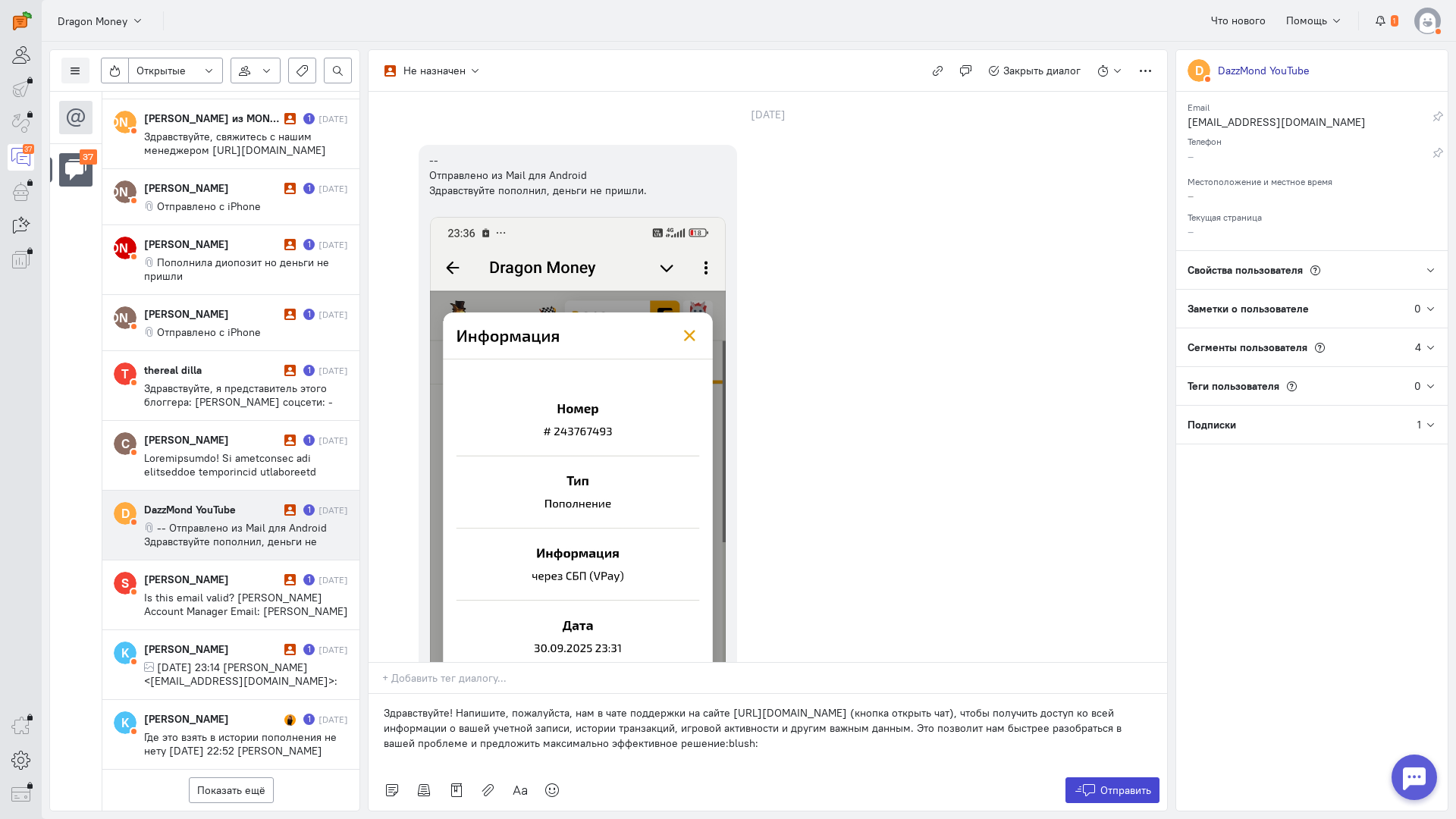
click at [1136, 784] on span "Отправить" at bounding box center [1125, 790] width 51 height 13
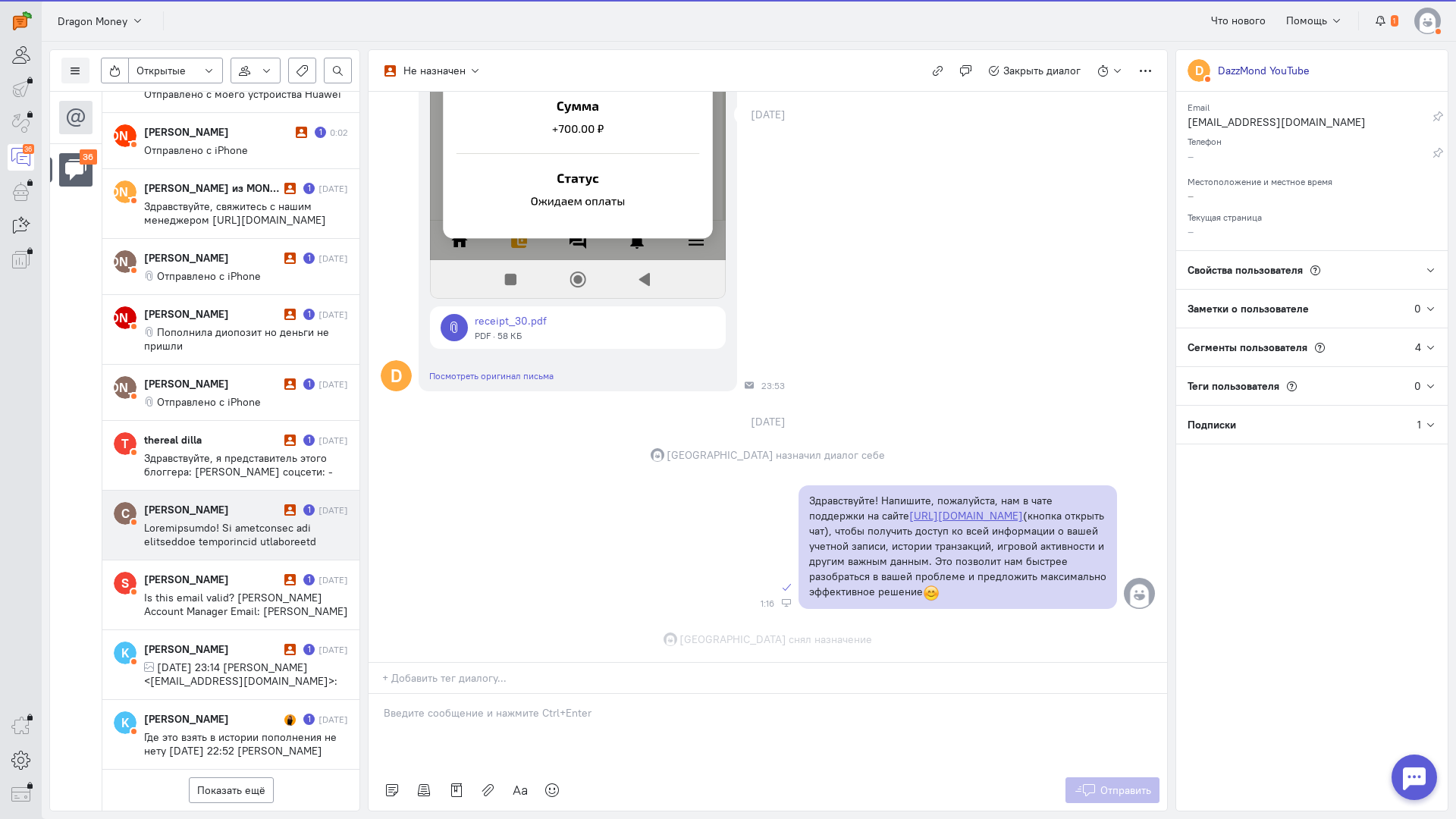
scroll to position [715, 0]
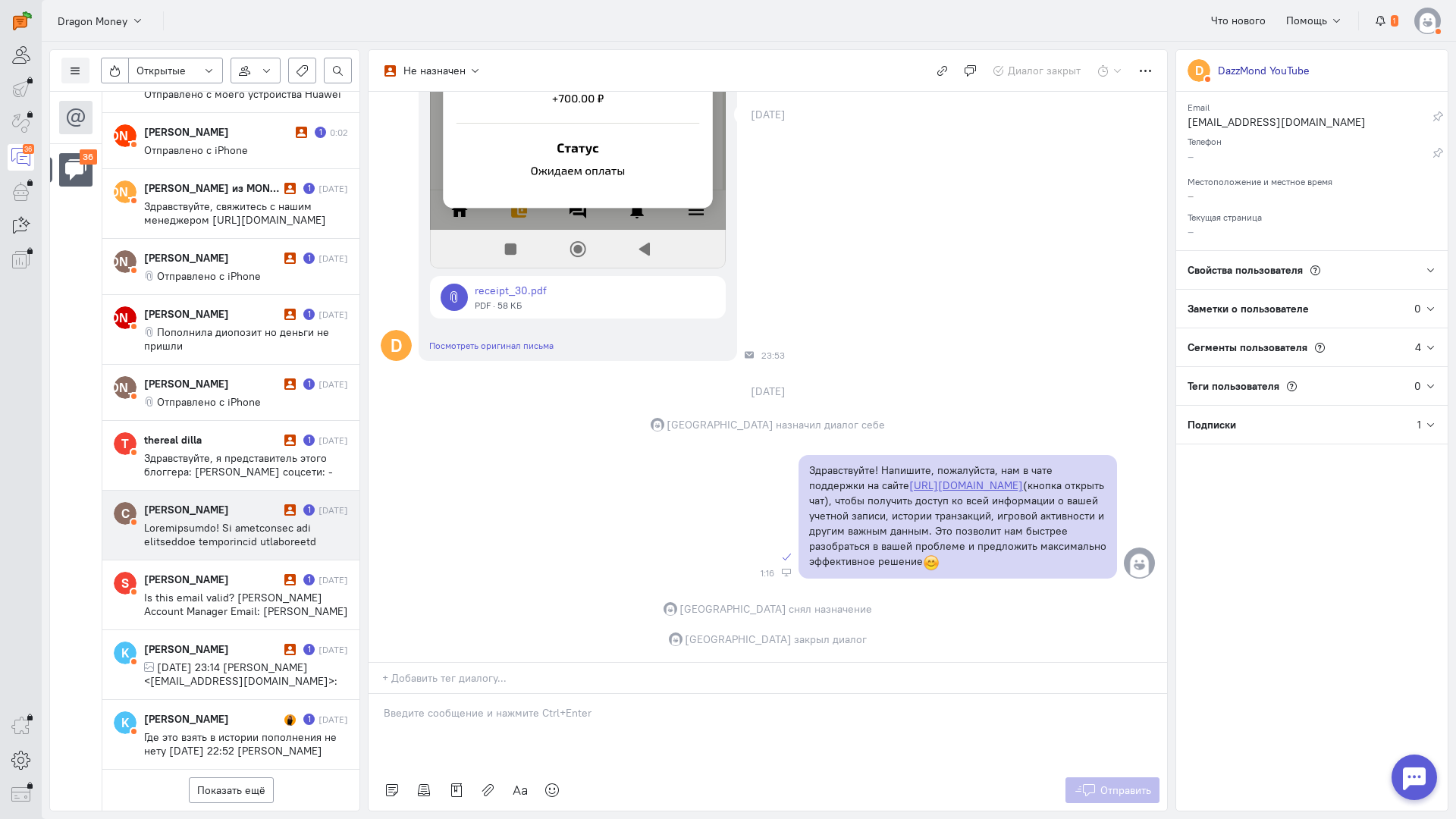
click at [215, 521] on span at bounding box center [246, 644] width 203 height 246
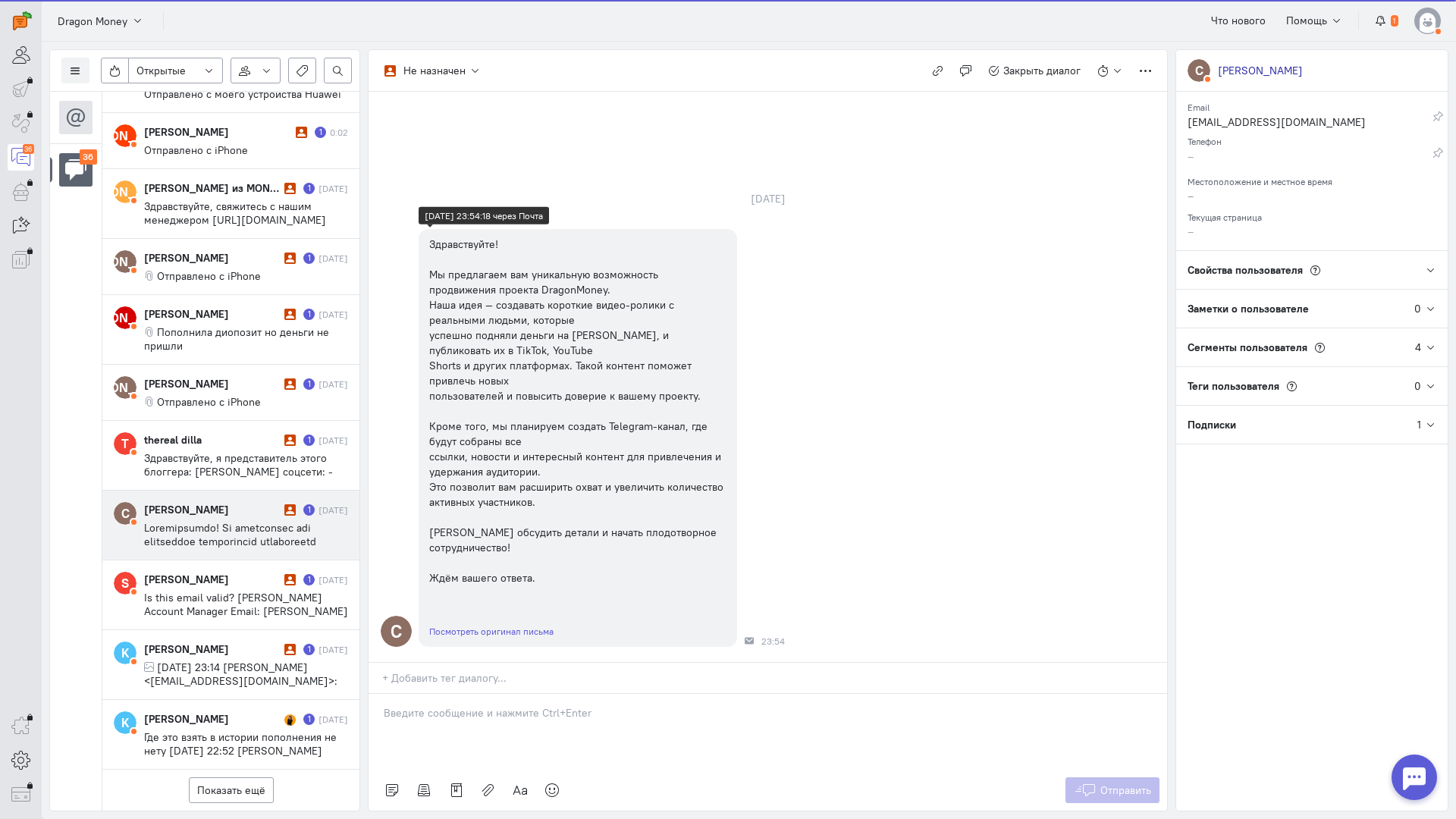
scroll to position [9, 0]
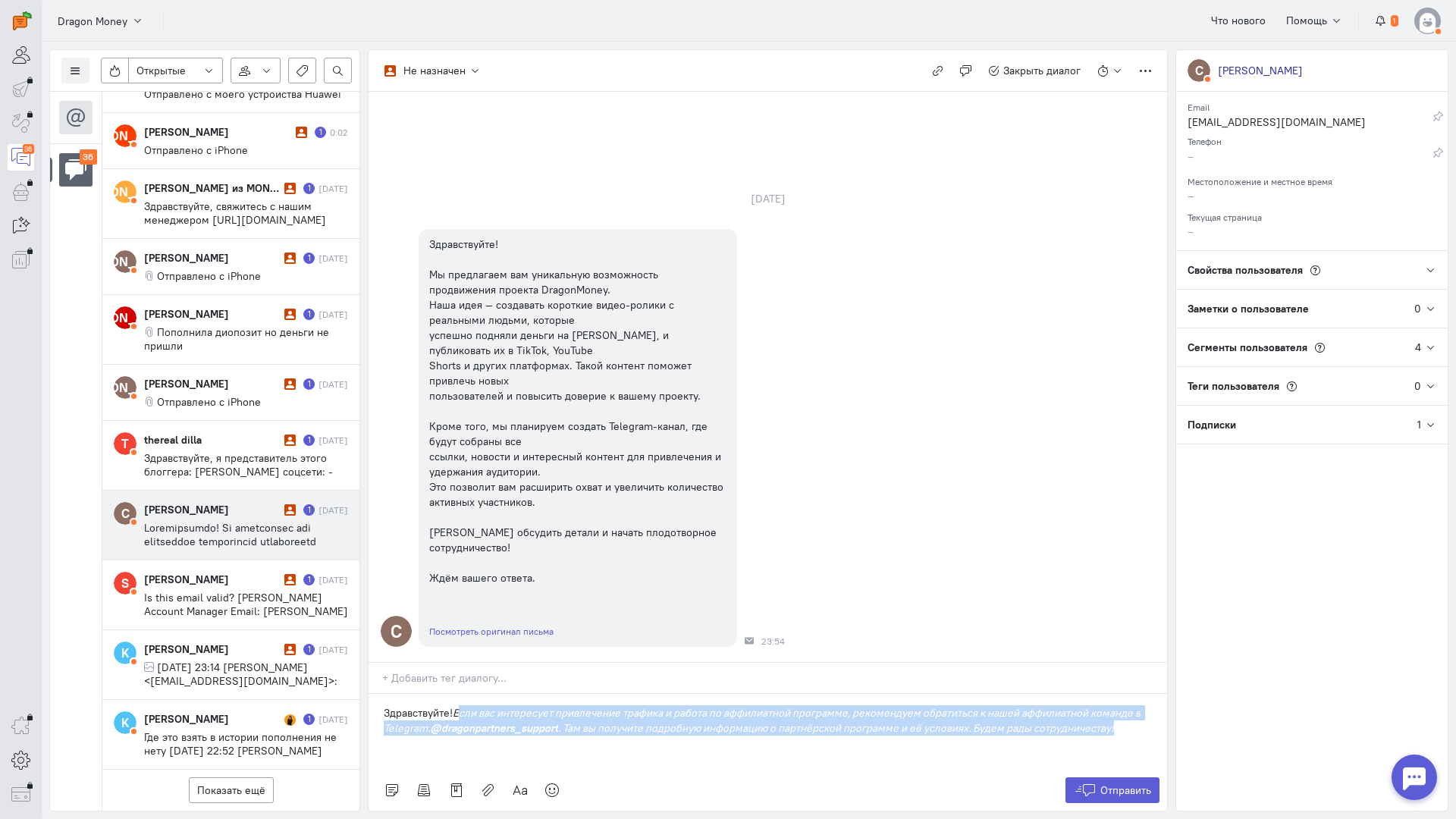
drag, startPoint x: 1135, startPoint y: 641, endPoint x: 542, endPoint y: 517, distance: 605.8
click at [460, 706] on p "Здравствуйте! Если вас интересует привлечение трафика и работа по аффилиатной п…" at bounding box center [767, 721] width 768 height 31
click at [1121, 694] on div "Здравствуйте! Если вас интересует привлечение трафика и работа по аффилиатной п…" at bounding box center [767, 732] width 798 height 76
drag, startPoint x: 1126, startPoint y: 642, endPoint x: 456, endPoint y: 624, distance: 670.2
click at [456, 706] on p "Здравствуйте! Если вас интересует привлечение трафика и работа по аффилиатной п…" at bounding box center [767, 721] width 768 height 31
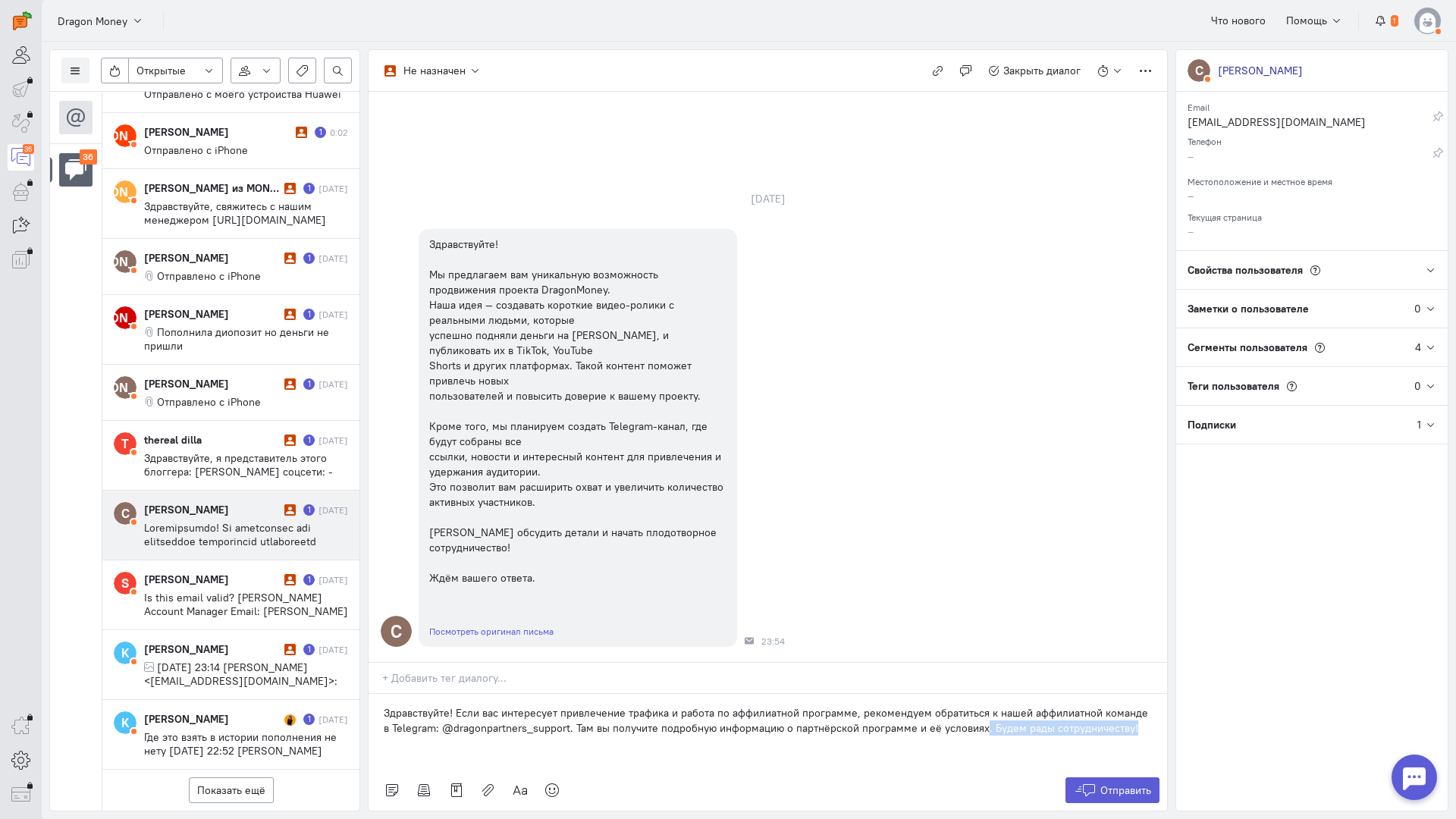
drag, startPoint x: 1133, startPoint y: 634, endPoint x: 971, endPoint y: 636, distance: 162.0
click at [971, 706] on p "Здравствуйте! Если вас интересует привлечение трафика и работа по аффилиатной п…" at bounding box center [767, 721] width 768 height 31
click at [1087, 783] on icon at bounding box center [1085, 790] width 23 height 15
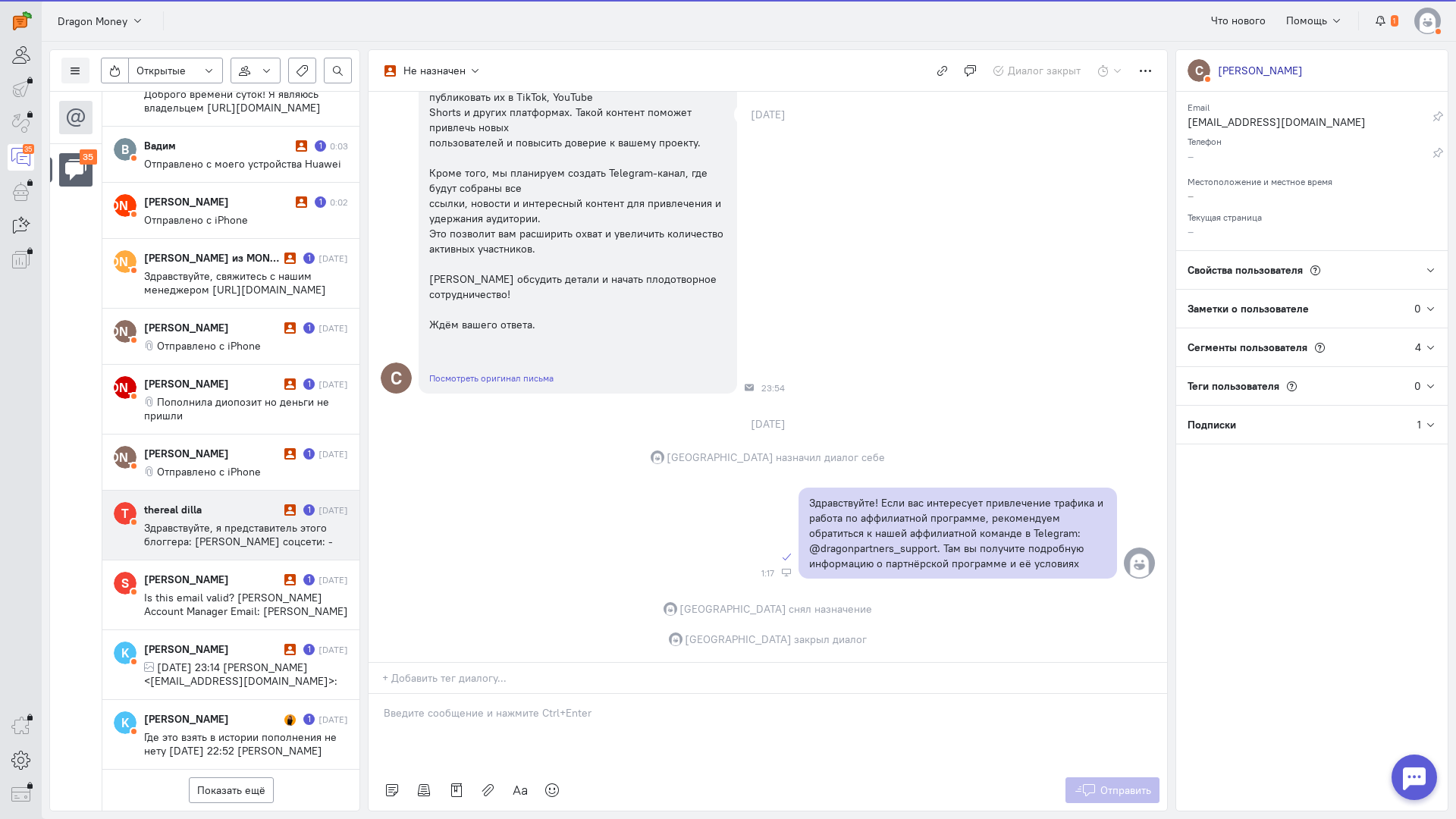
scroll to position [1905, 0]
click at [224, 491] on cq-conversation-card "T thereal dilla 1 [DATE] Здравствуйте, я представитель этого блоггера: [PERSON_…" at bounding box center [231, 525] width 257 height 70
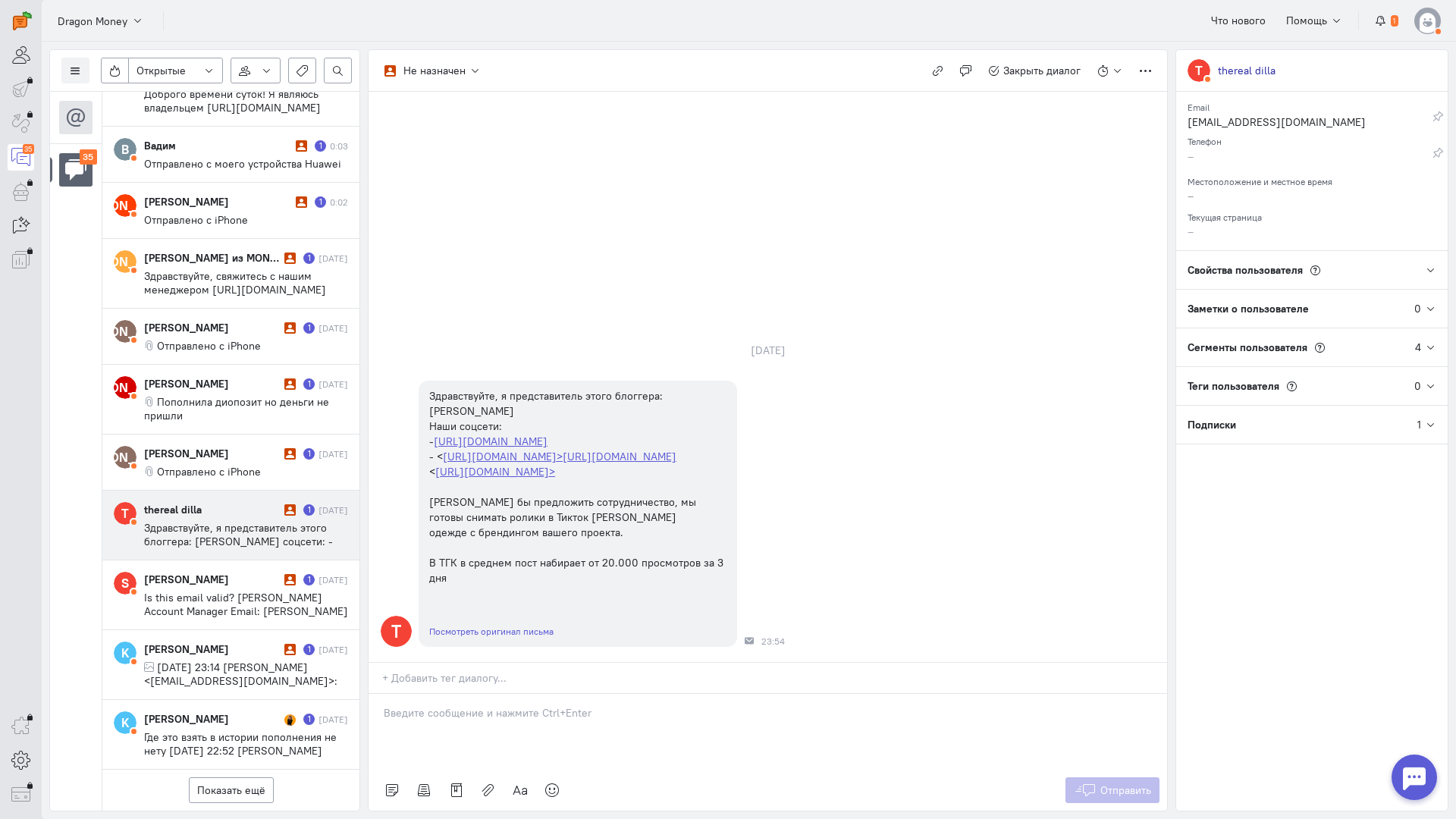
click at [508, 706] on p at bounding box center [767, 713] width 768 height 15
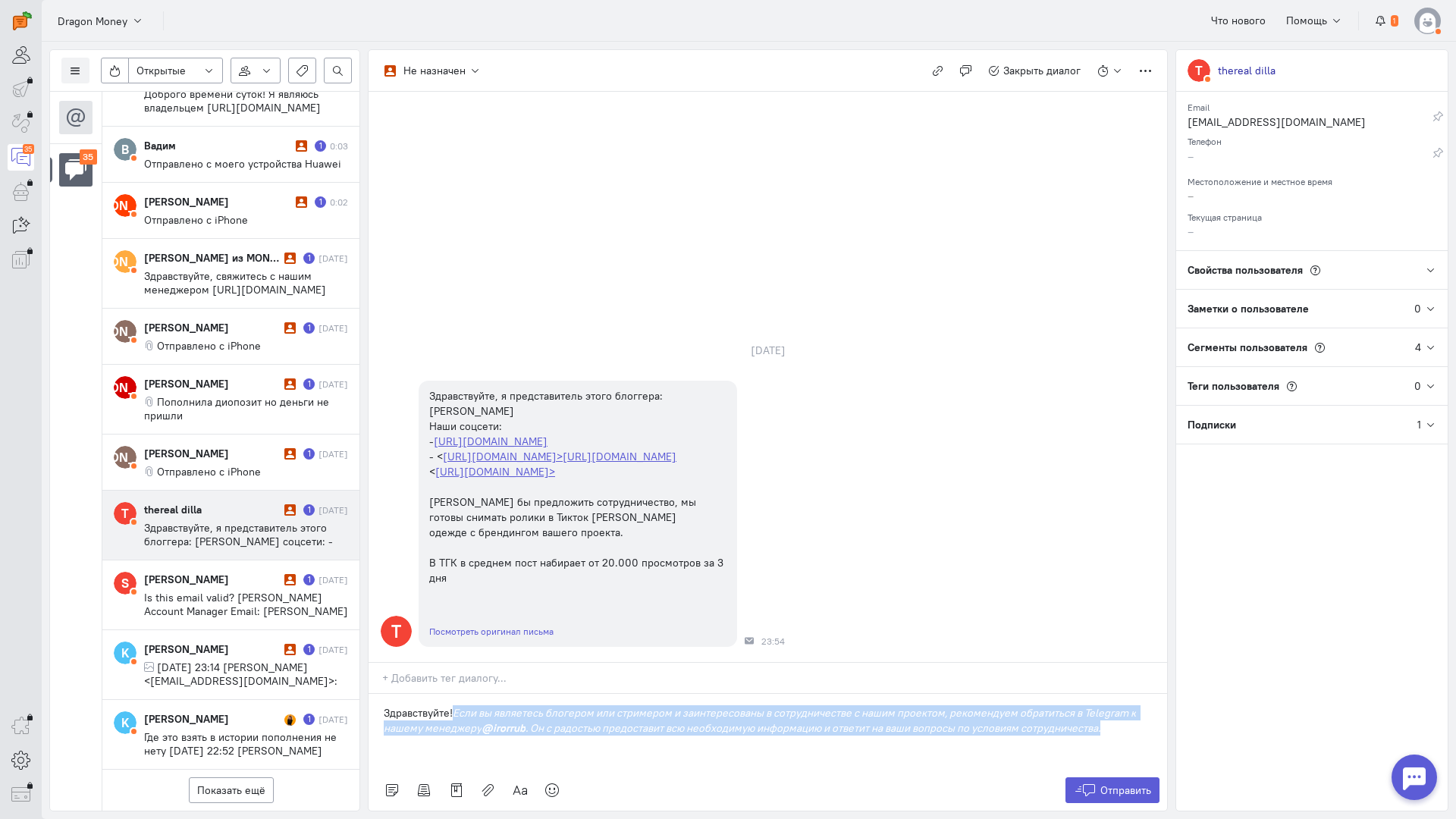
drag, startPoint x: 1116, startPoint y: 640, endPoint x: 458, endPoint y: 626, distance: 658.1
click at [458, 706] on p "Здравствуйте! Если вы являетесь блогером или стримером и заинтересованы в сотру…" at bounding box center [767, 721] width 768 height 31
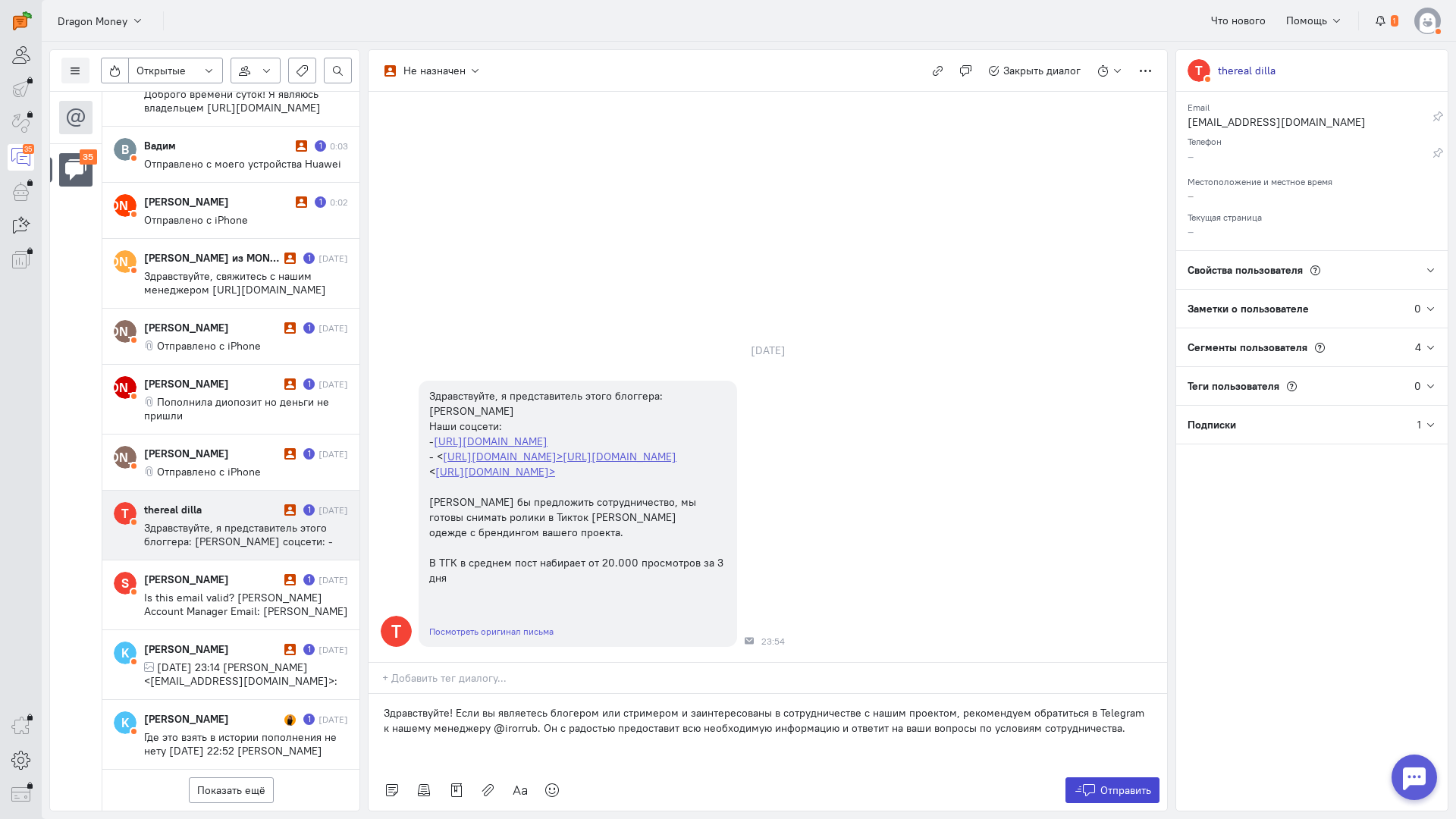
click at [1112, 784] on span "Отправить" at bounding box center [1125, 790] width 51 height 13
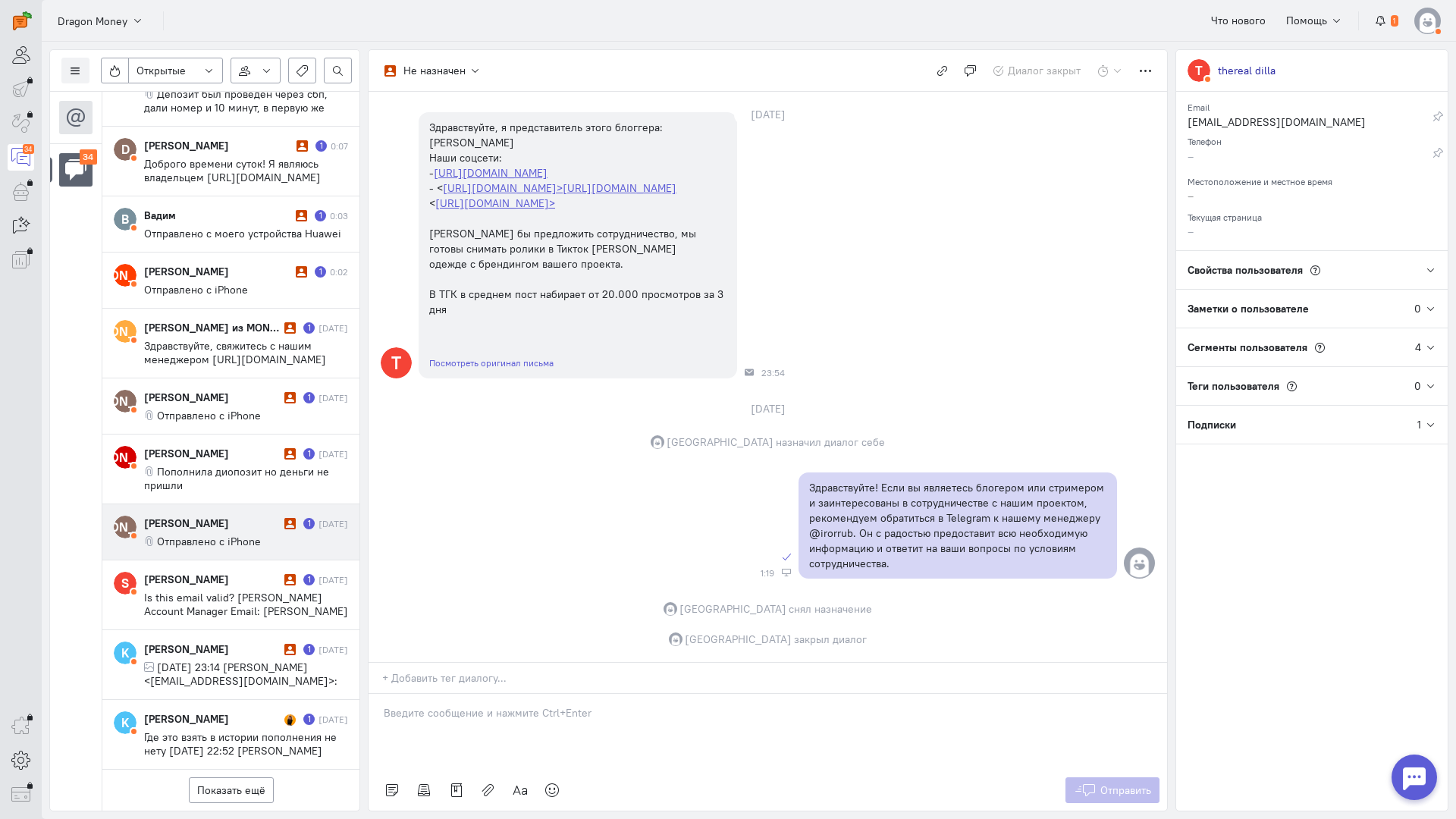
scroll to position [1836, 0]
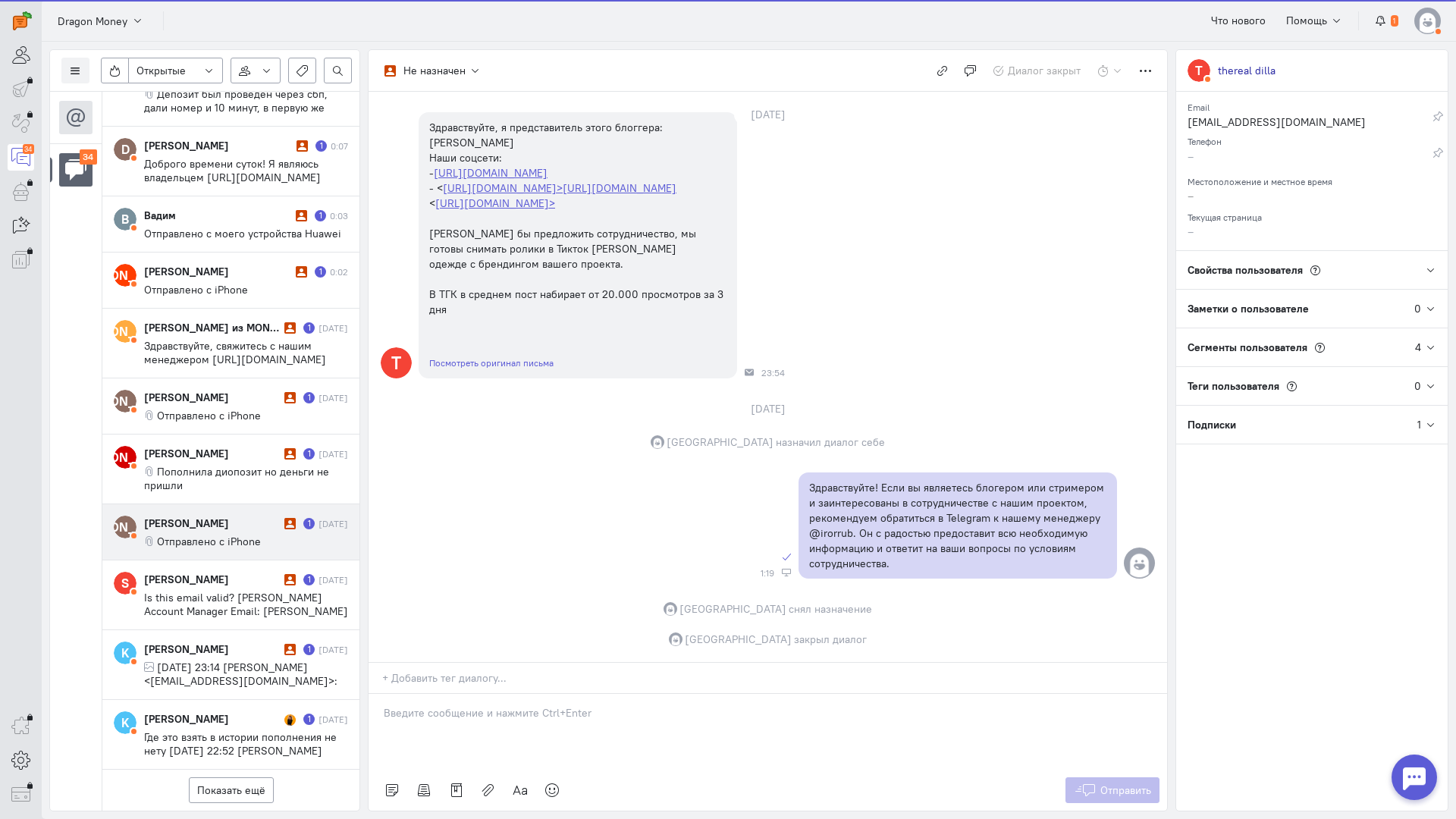
click at [255, 516] on div "[PERSON_NAME]" at bounding box center [212, 523] width 136 height 15
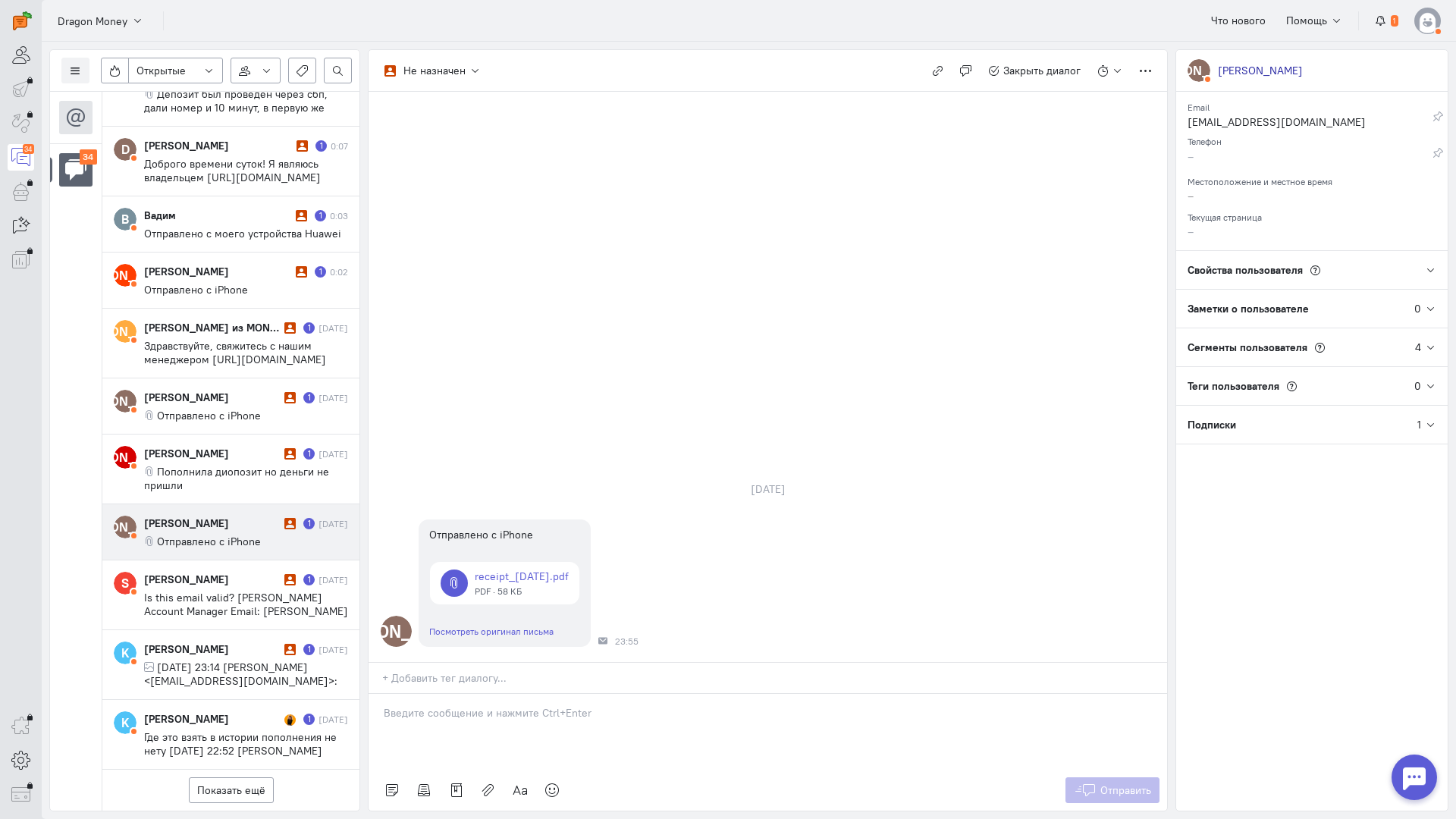
drag, startPoint x: 495, startPoint y: 620, endPoint x: 479, endPoint y: 622, distance: 16.1
click at [494, 706] on p at bounding box center [767, 713] width 768 height 15
click at [374, 694] on div "Здравствуйте! Благодарим Вас за обращение и предоставленную информацию:blush:" at bounding box center [767, 732] width 798 height 76
click at [1100, 784] on span "Отправить" at bounding box center [1125, 790] width 51 height 13
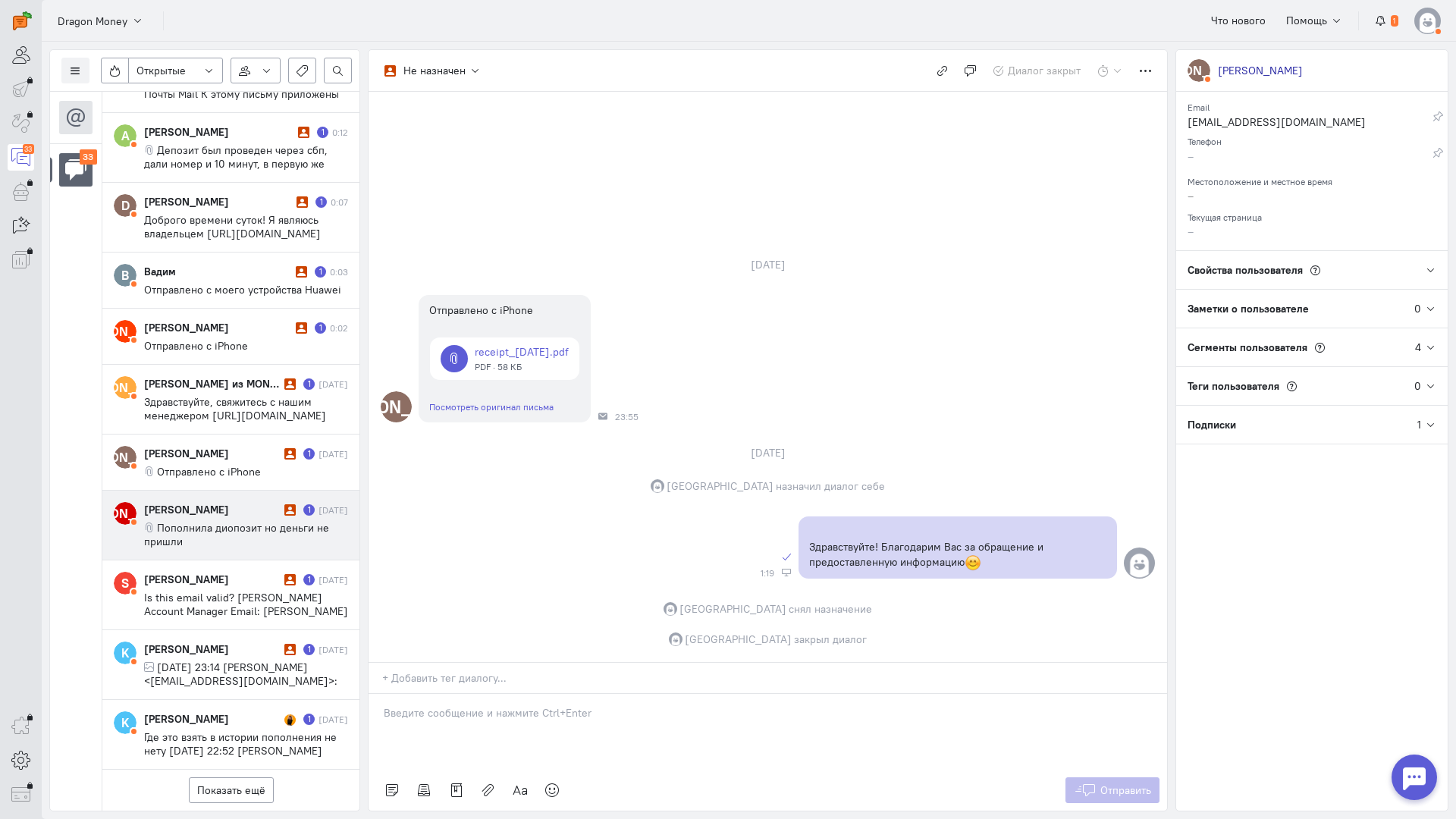
click at [238, 521] on span "Пополнила диопозит но деньги не пришли" at bounding box center [236, 535] width 185 height 28
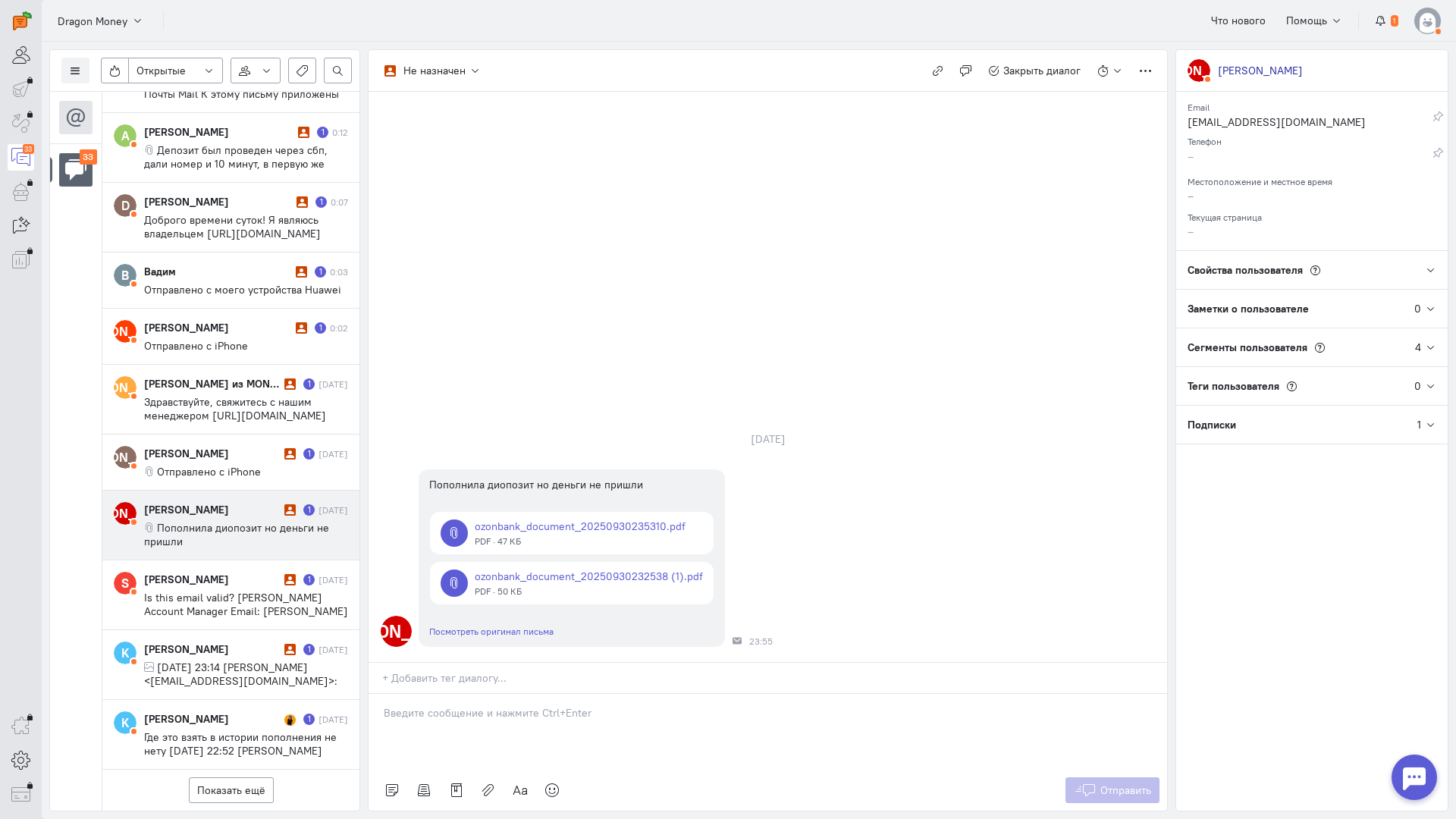
click at [501, 694] on div at bounding box center [767, 732] width 798 height 76
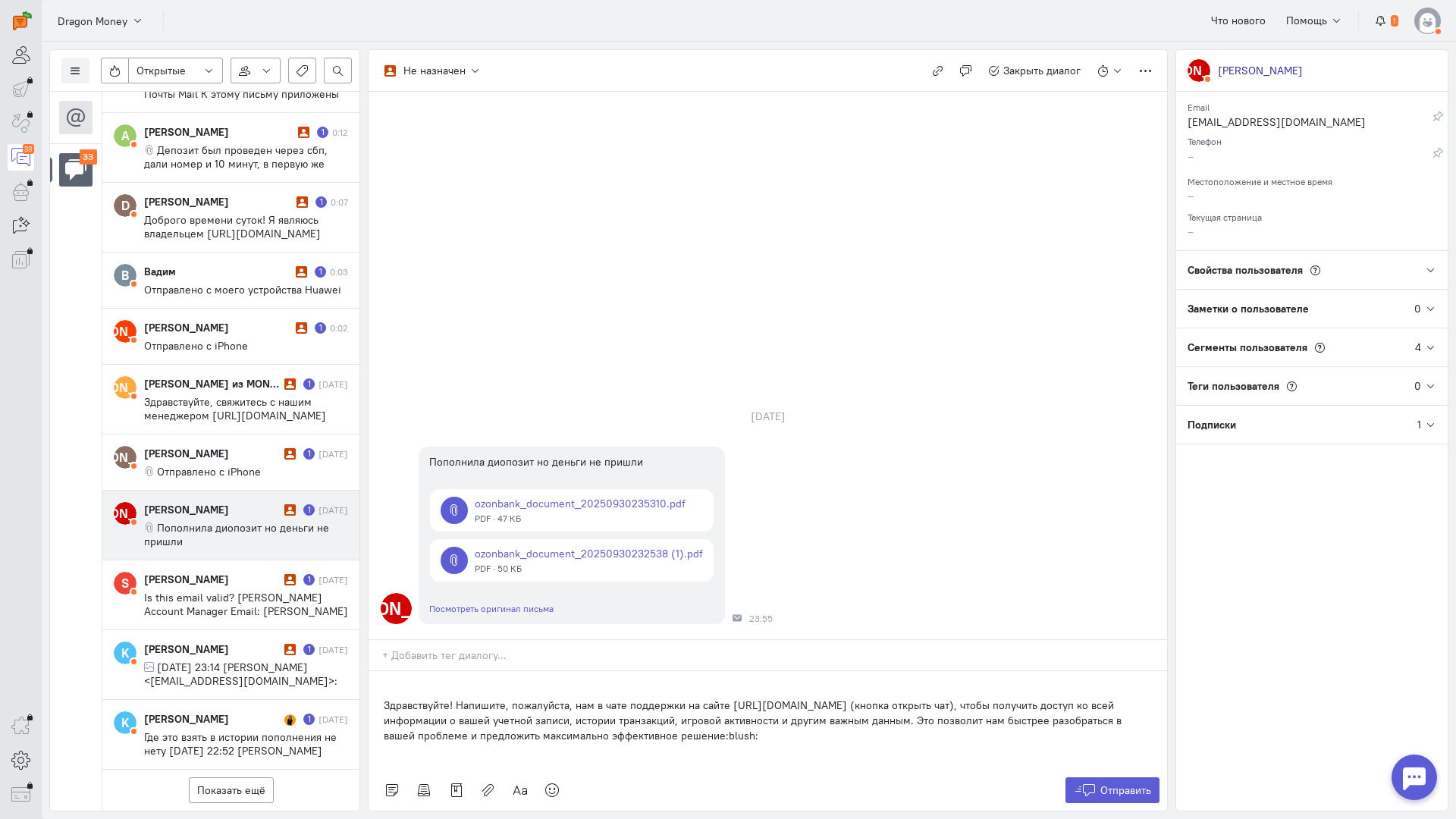
click at [375, 672] on div "Здравствуйте! Напишите, пожалуйста, нам в чате поддержки на сайте [URL][DOMAIN_…" at bounding box center [767, 721] width 798 height 98
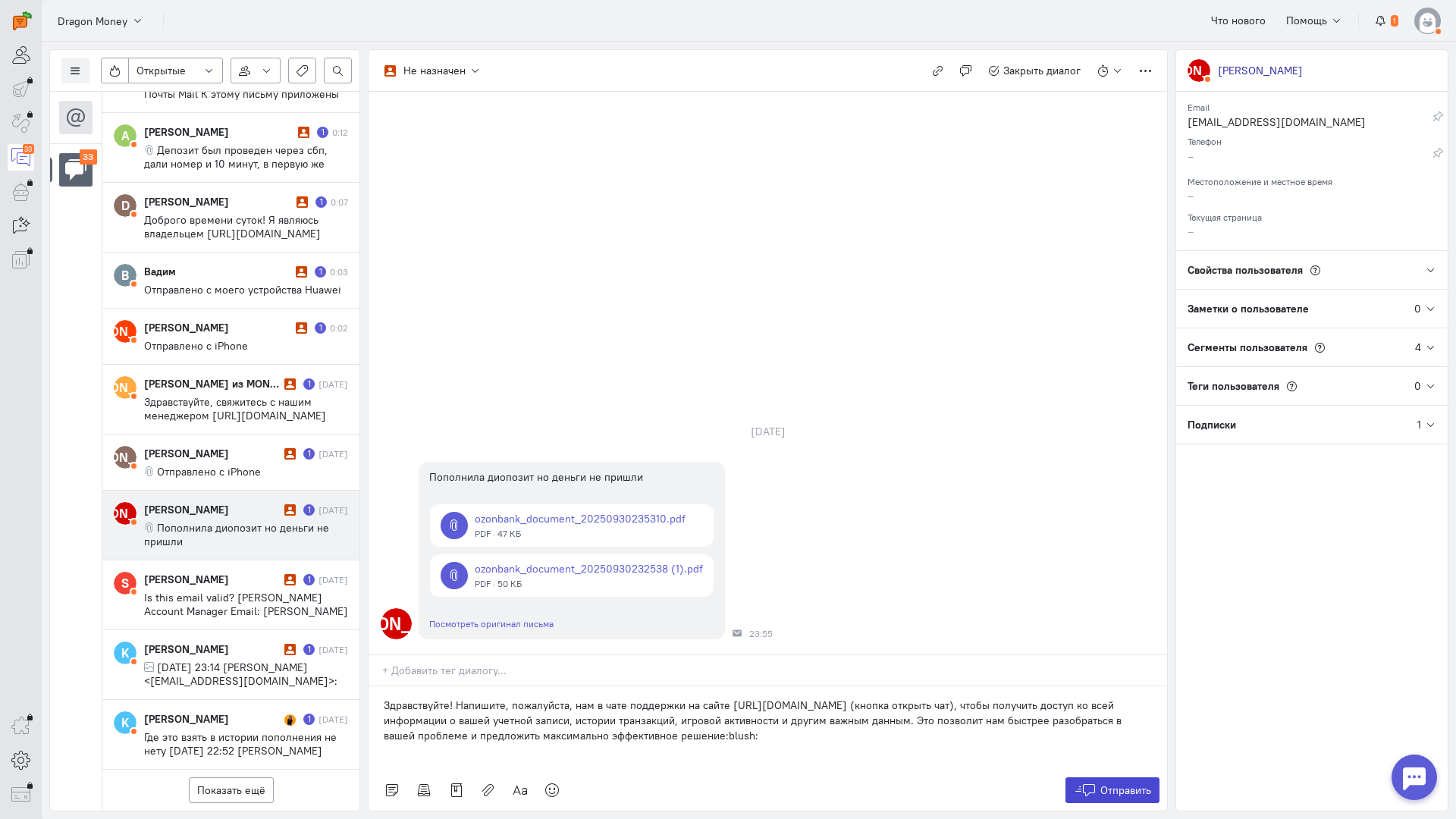
click at [1129, 777] on button "Отправить" at bounding box center [1112, 790] width 94 height 26
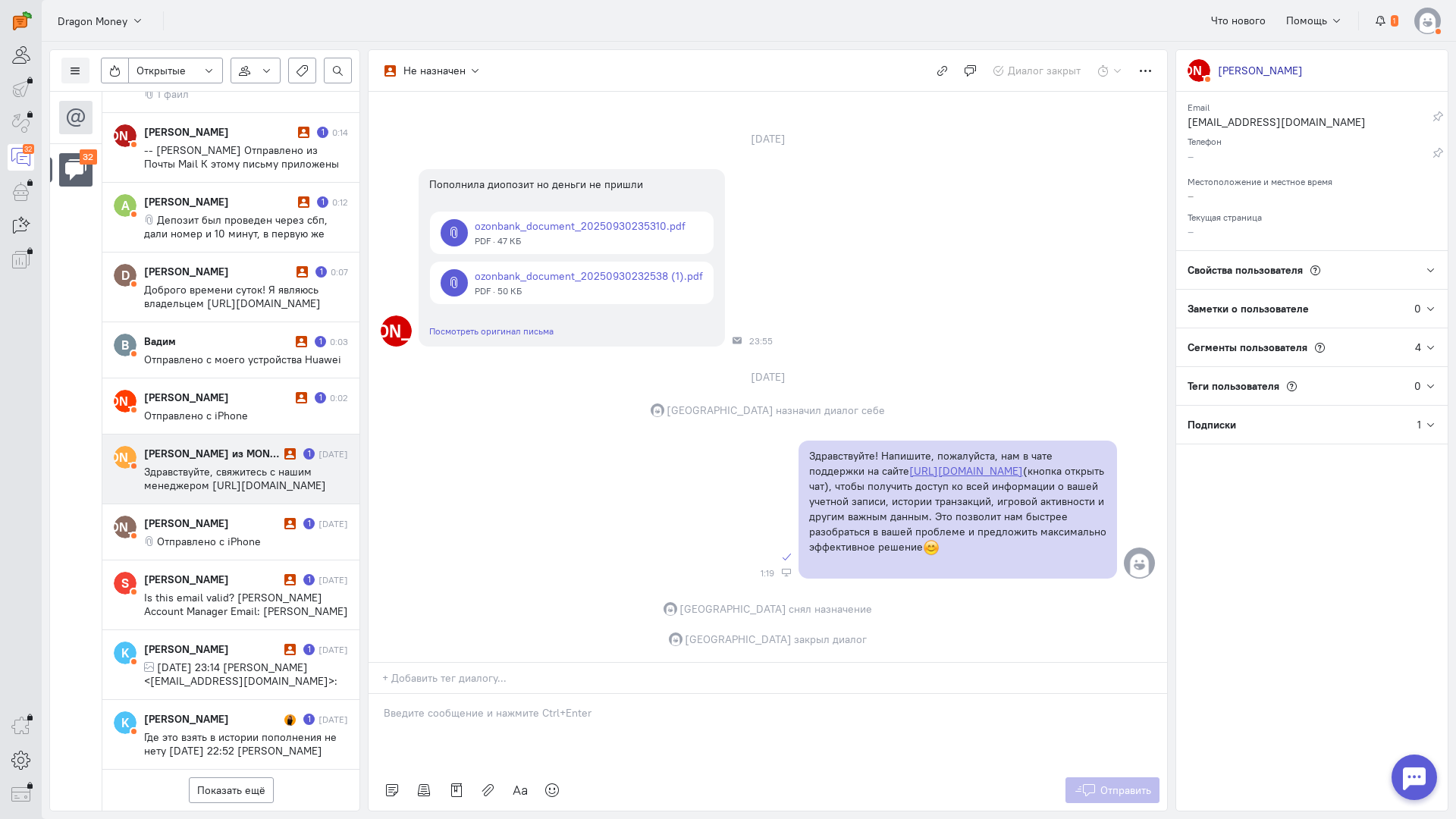
scroll to position [1686, 0]
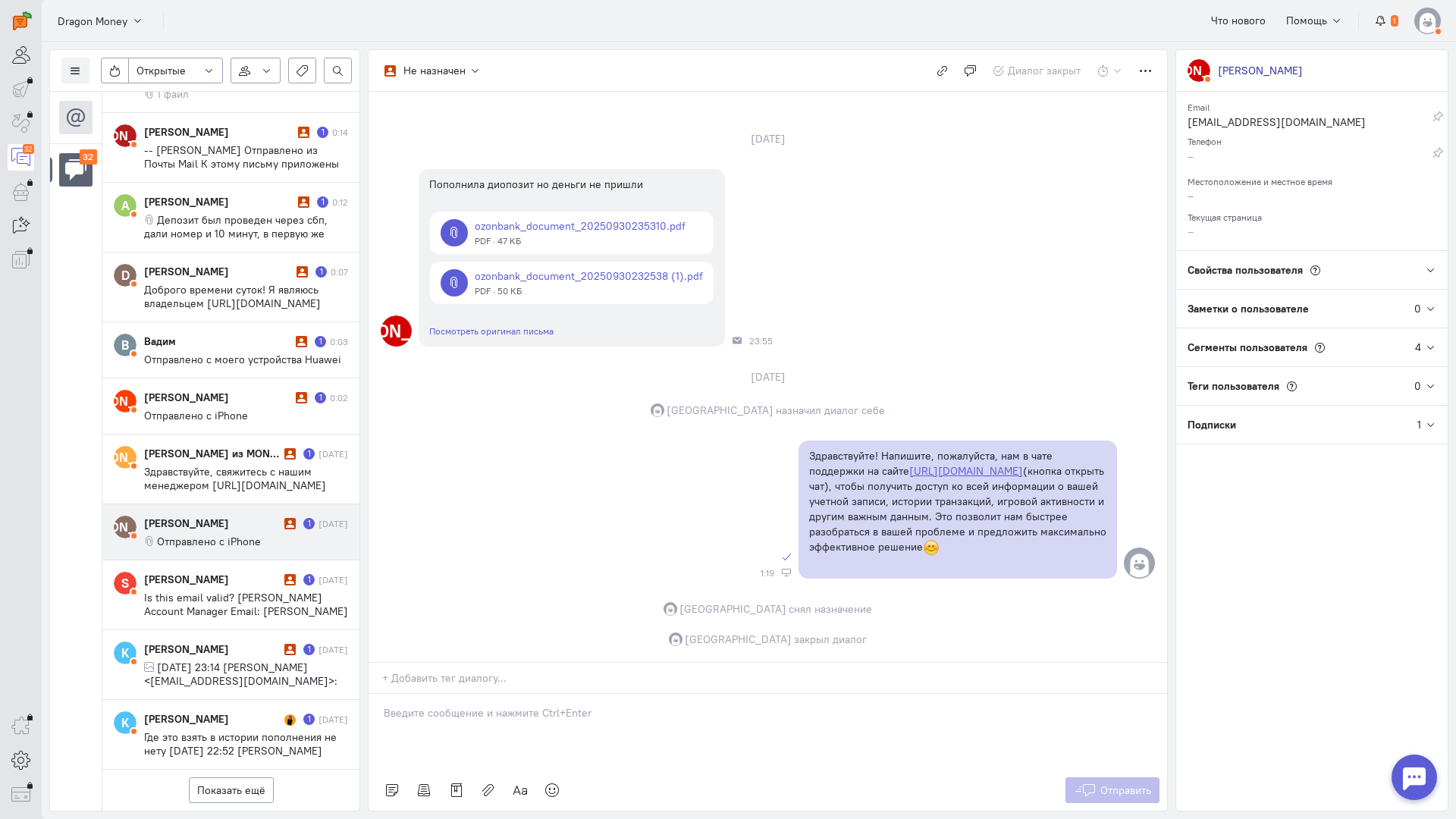
click at [218, 516] on div "[PERSON_NAME]" at bounding box center [212, 523] width 136 height 15
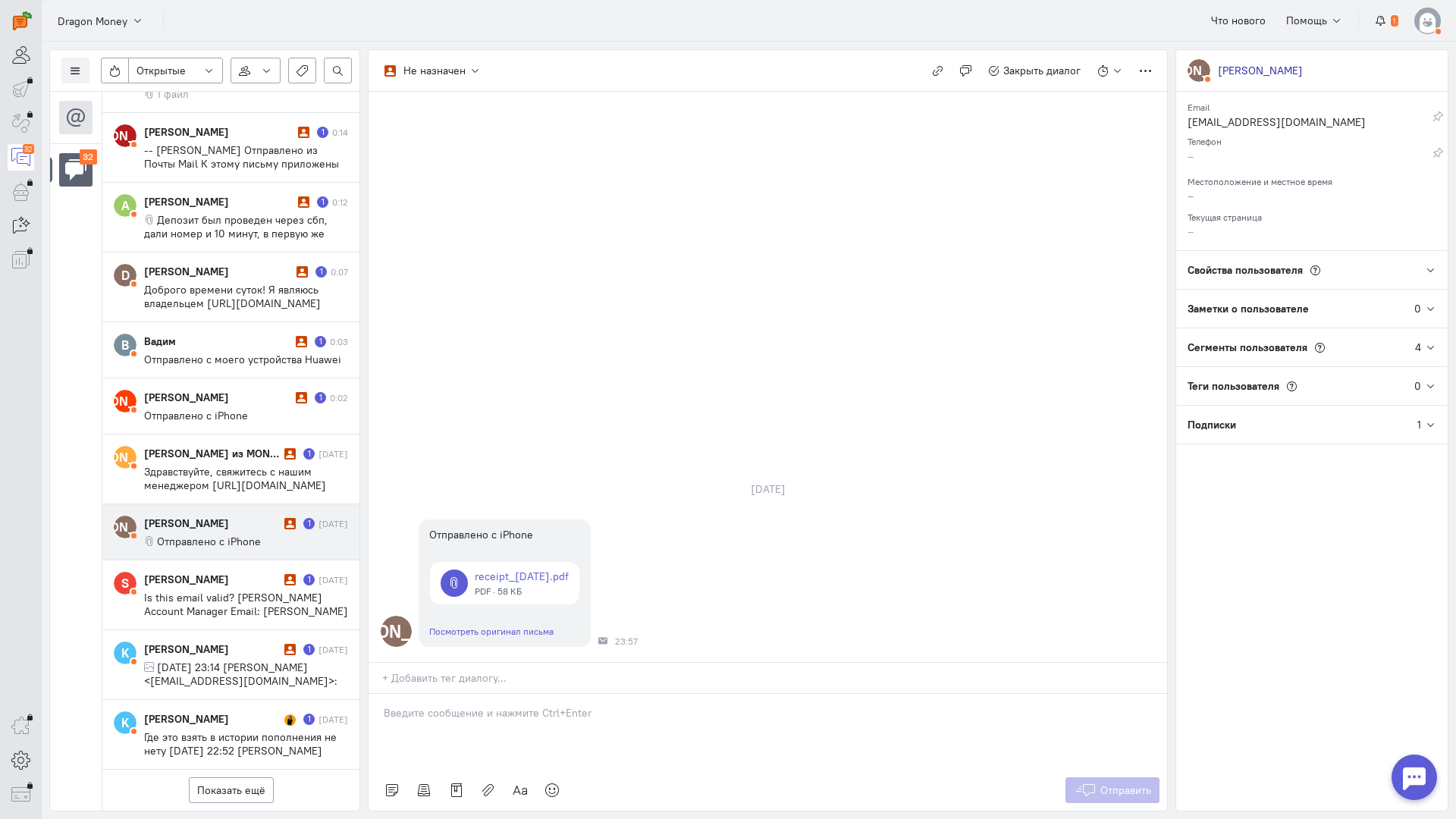
drag, startPoint x: 478, startPoint y: 605, endPoint x: 463, endPoint y: 610, distance: 15.8
click at [471, 694] on div at bounding box center [767, 732] width 798 height 76
click at [382, 694] on div "Здравствуйте! Благодарим Вас за обращение и предоставленную информацию:blush:" at bounding box center [767, 732] width 798 height 76
click at [1099, 777] on button "Отправить" at bounding box center [1112, 790] width 94 height 26
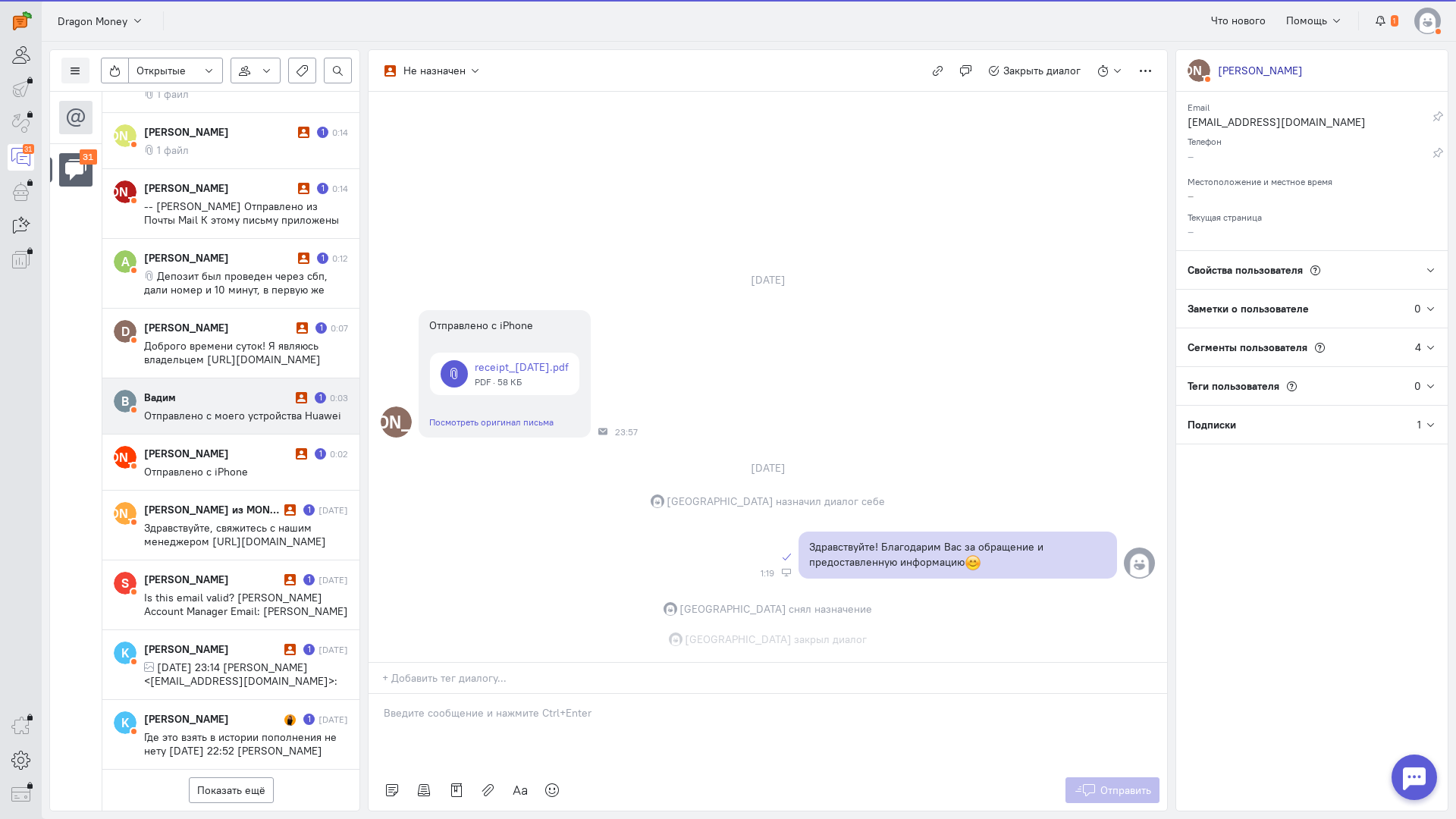
scroll to position [1632, 0]
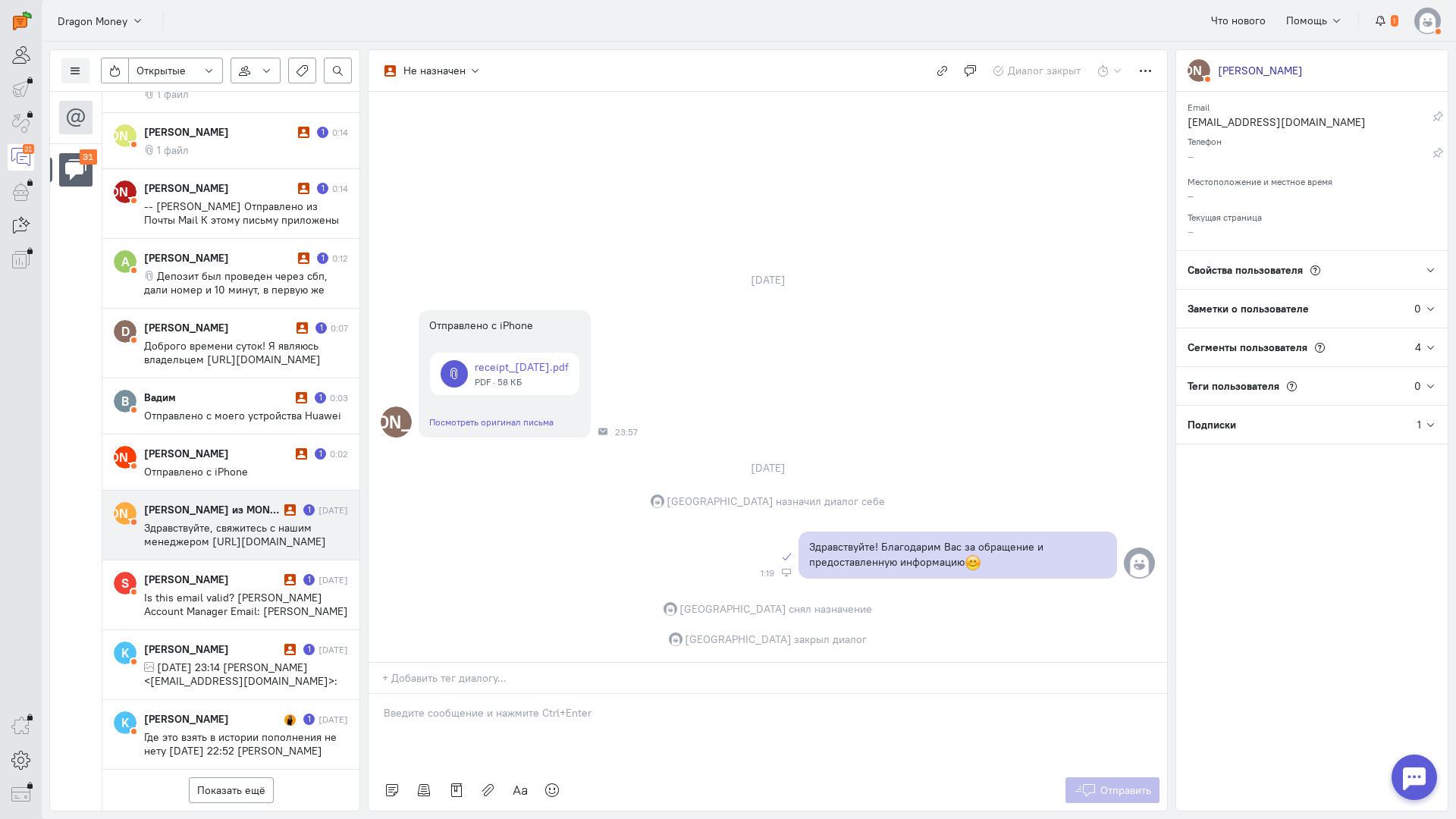
click at [218, 521] on span "Здравствуйте, свяжитесь с нашим менеджером [URL][DOMAIN_NAME]" at bounding box center [235, 535] width 182 height 28
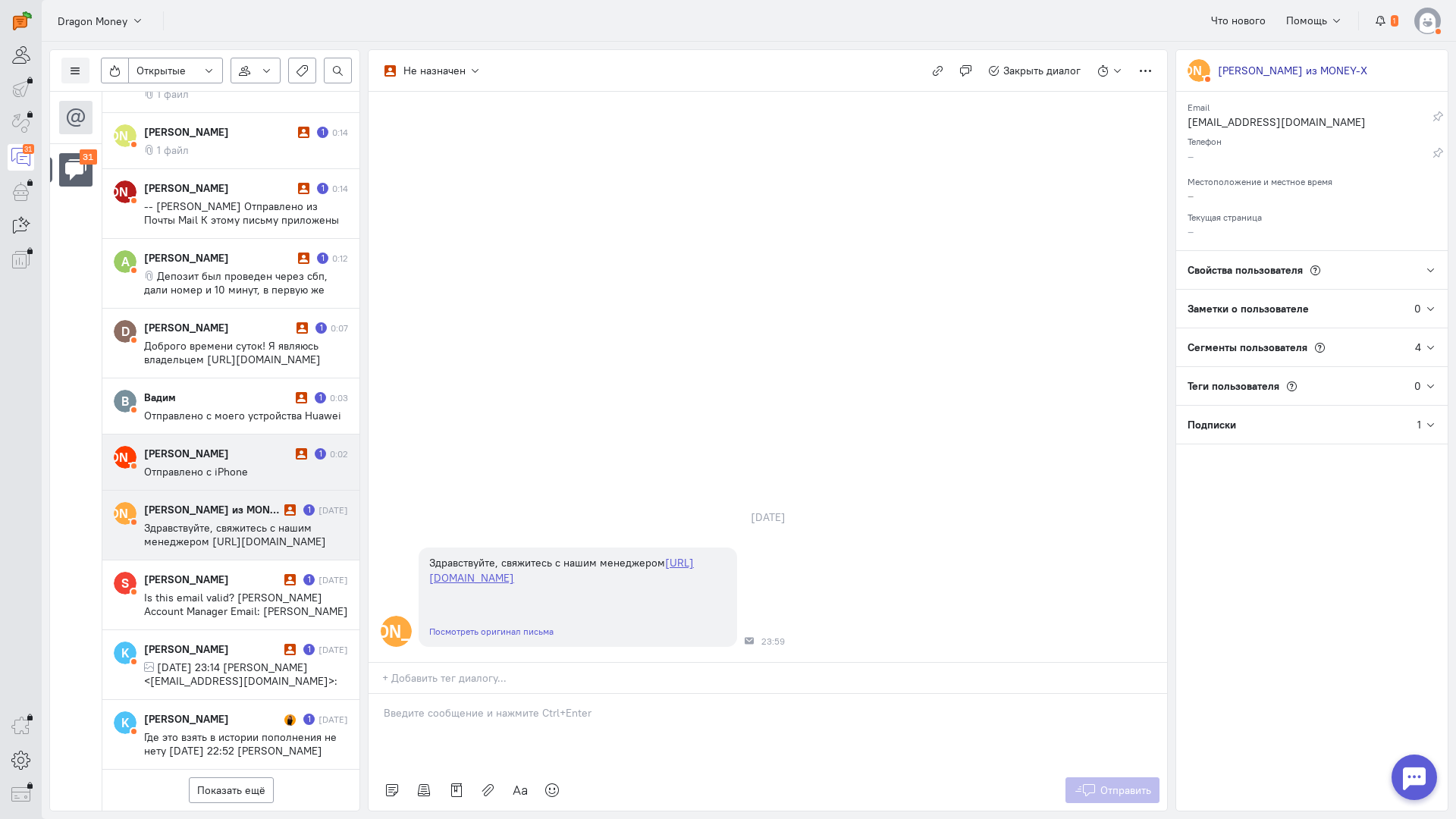
click at [205, 446] on div "[PERSON_NAME]" at bounding box center [218, 453] width 148 height 15
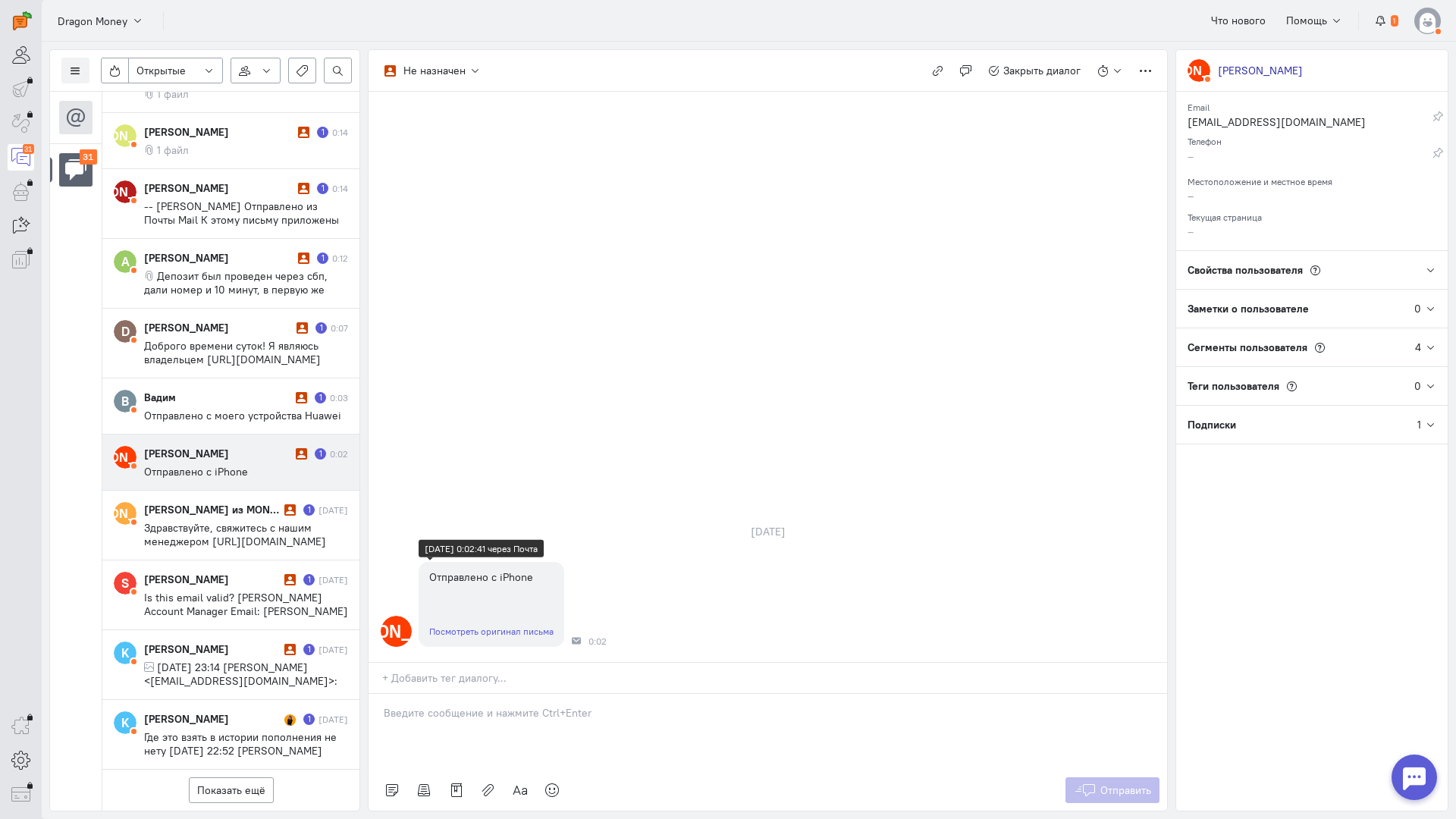
click at [501, 626] on link "Посмотреть оригинал письма" at bounding box center [491, 632] width 124 height 11
click at [516, 626] on link "Посмотреть оригинал письма" at bounding box center [491, 632] width 124 height 11
click at [486, 694] on div at bounding box center [767, 732] width 798 height 76
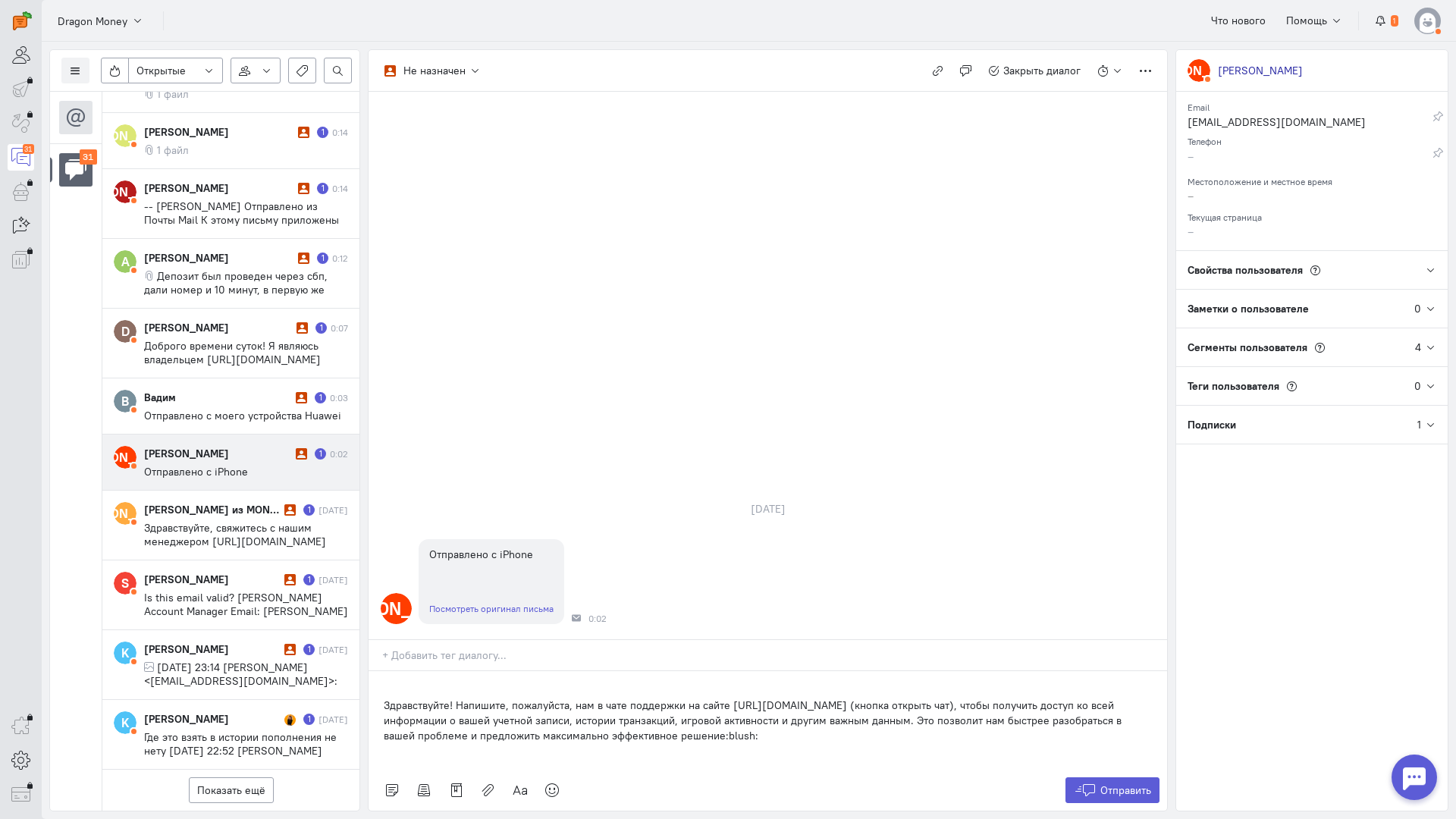
click at [379, 672] on div "Здравствуйте! Напишите, пожалуйста, нам в чате поддержки на сайте [URL][DOMAIN_…" at bounding box center [767, 721] width 798 height 98
click at [1111, 784] on span "Отправить" at bounding box center [1125, 790] width 51 height 13
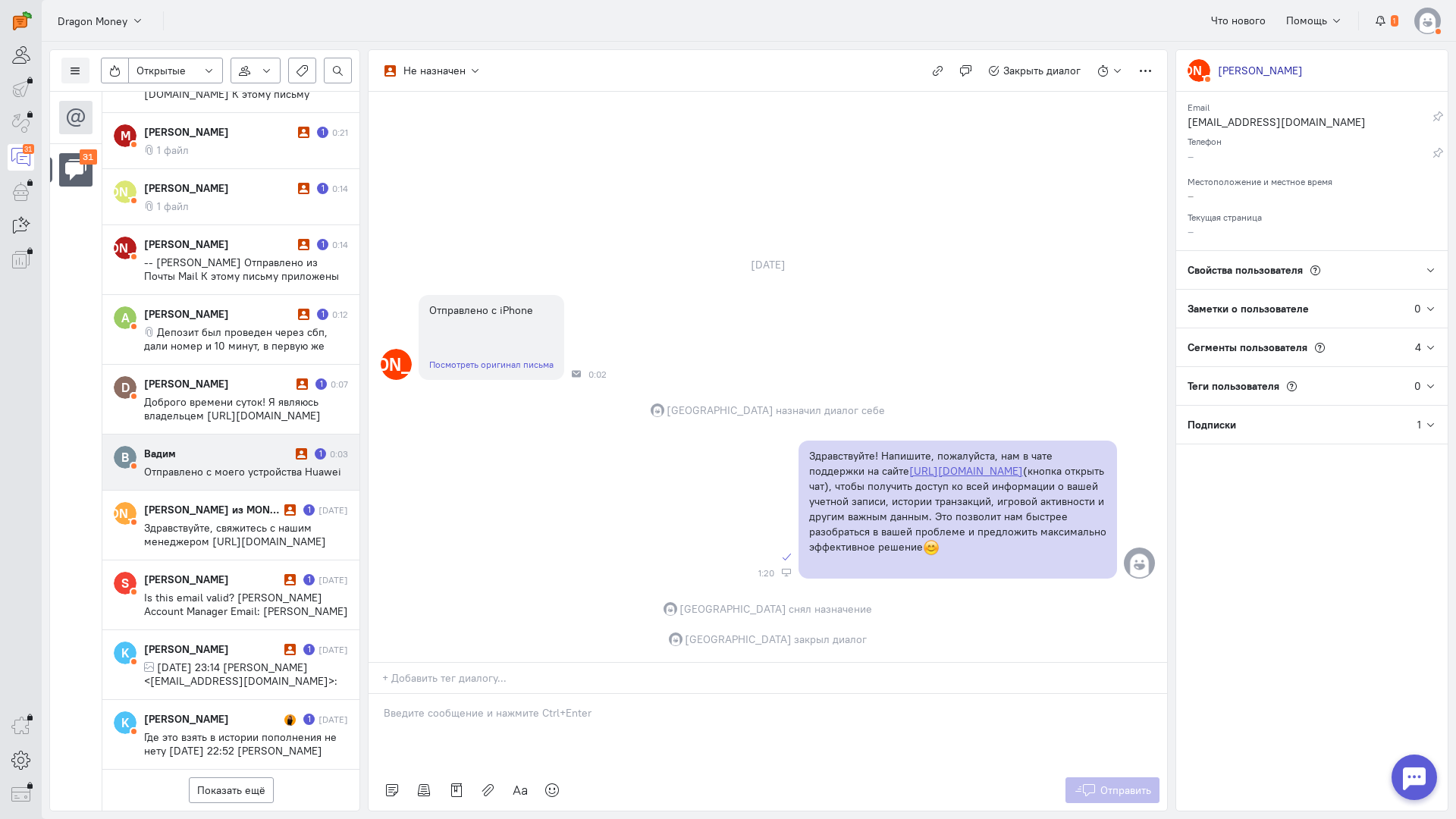
click at [219, 446] on div "Вадим" at bounding box center [218, 453] width 148 height 15
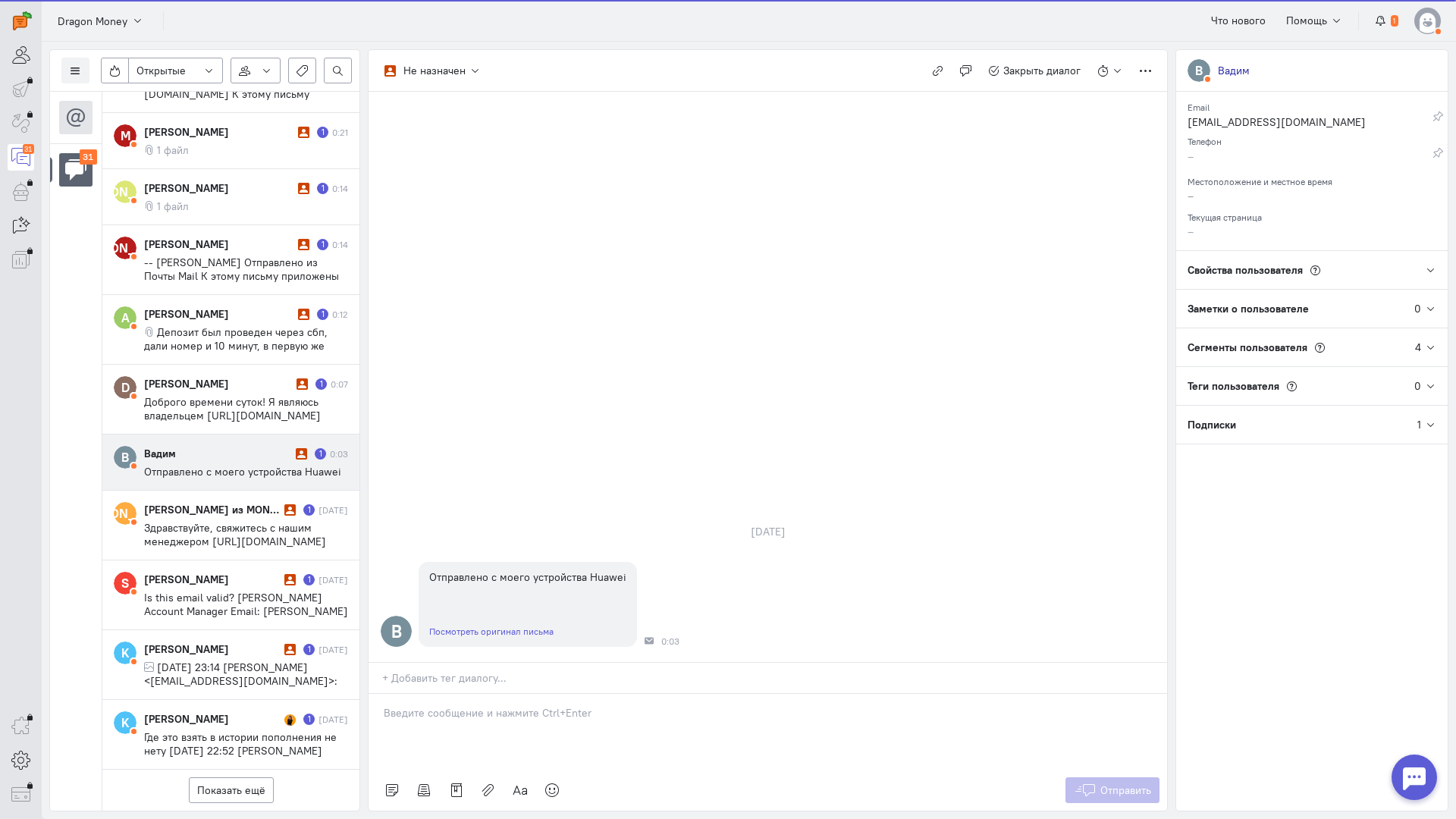
scroll to position [1563, 0]
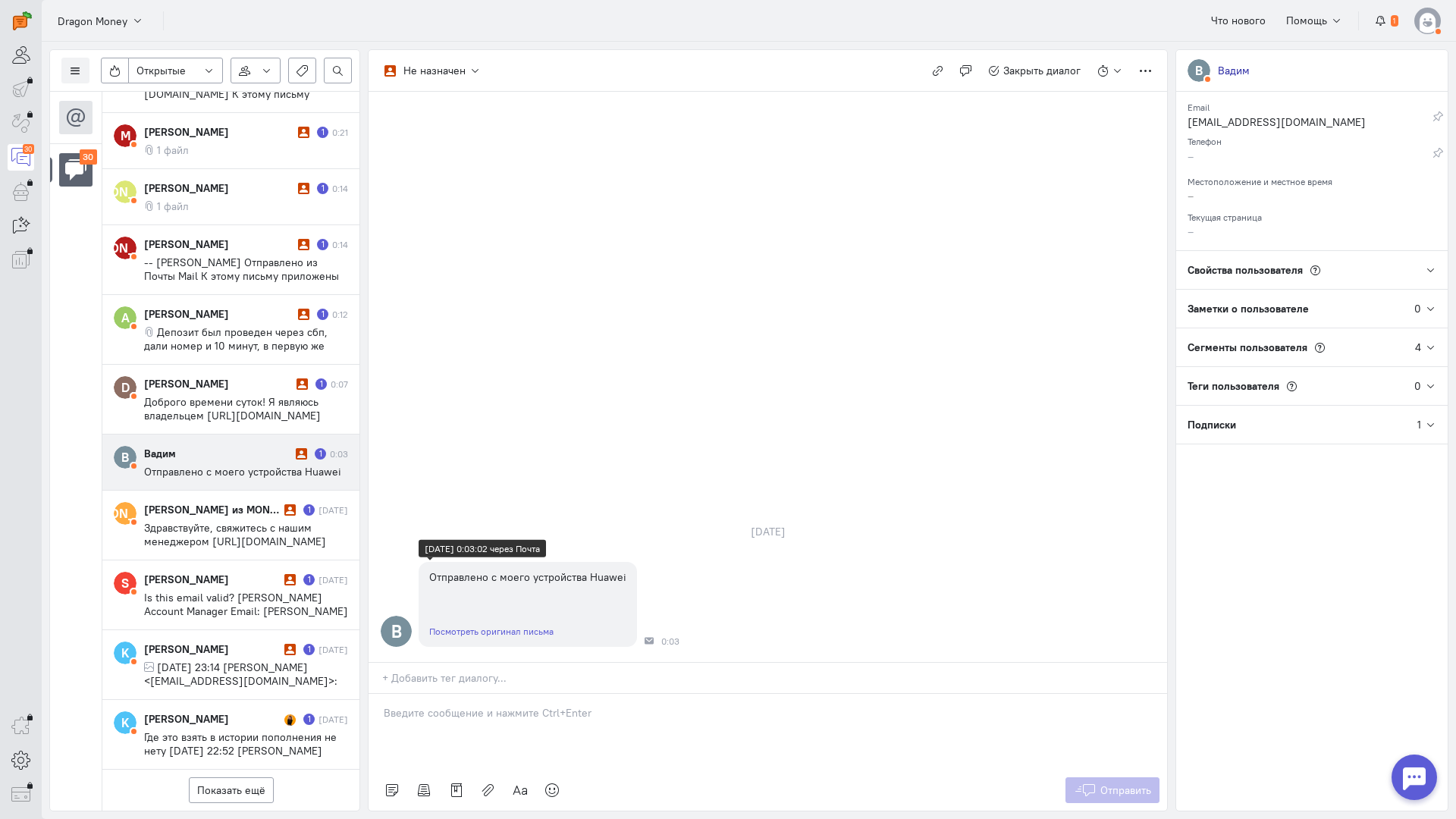
click at [470, 616] on div "Посмотреть оригинал письма" at bounding box center [527, 631] width 218 height 31
click at [470, 626] on link "Посмотреть оригинал письма" at bounding box center [491, 632] width 124 height 11
click at [445, 694] on div at bounding box center [767, 732] width 798 height 76
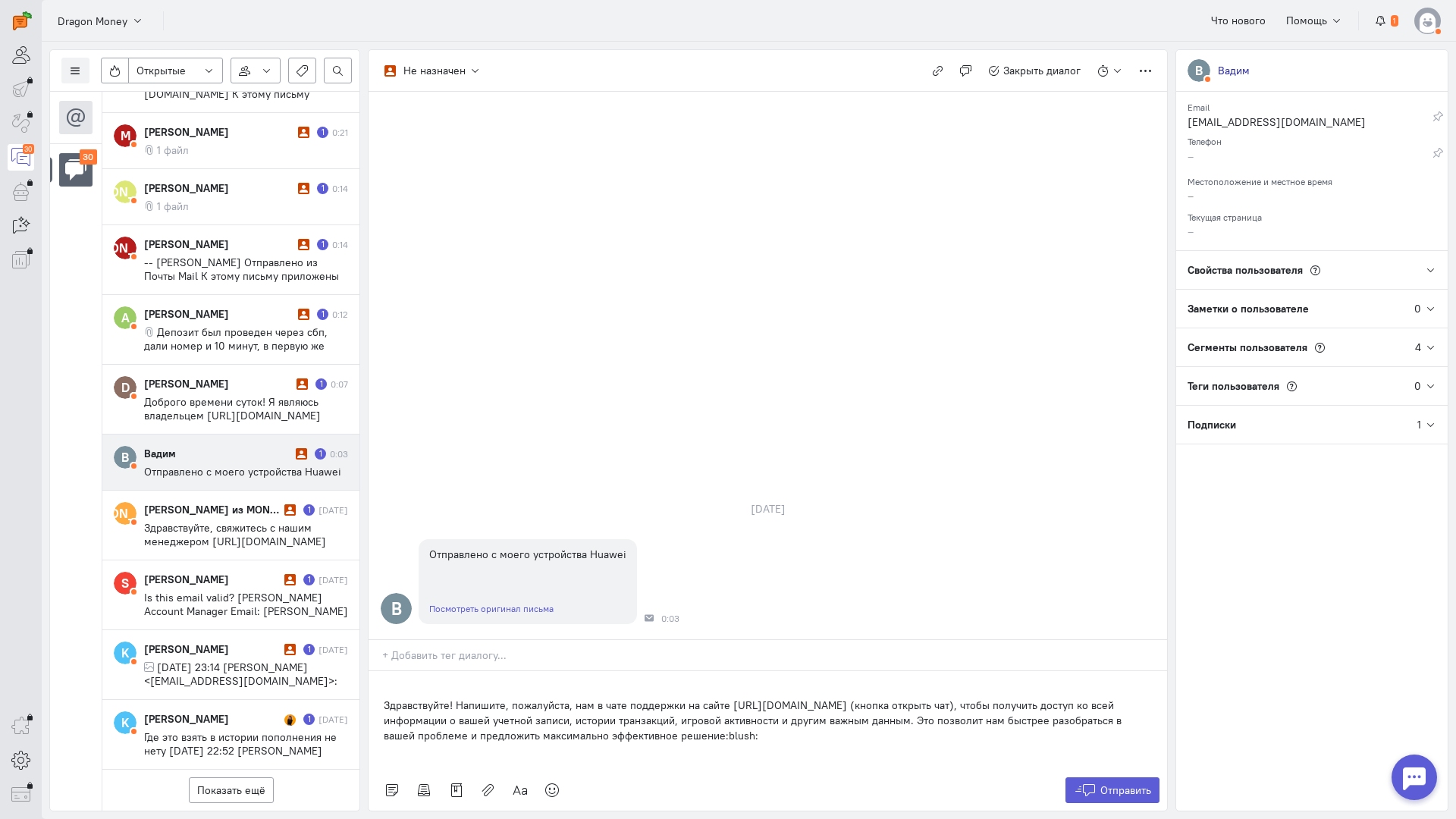
click at [382, 672] on div "Здравствуйте! Напишите, пожалуйста, нам в чате поддержки на сайте [URL][DOMAIN_…" at bounding box center [767, 721] width 798 height 98
click at [1104, 784] on span "Отправить" at bounding box center [1125, 790] width 51 height 13
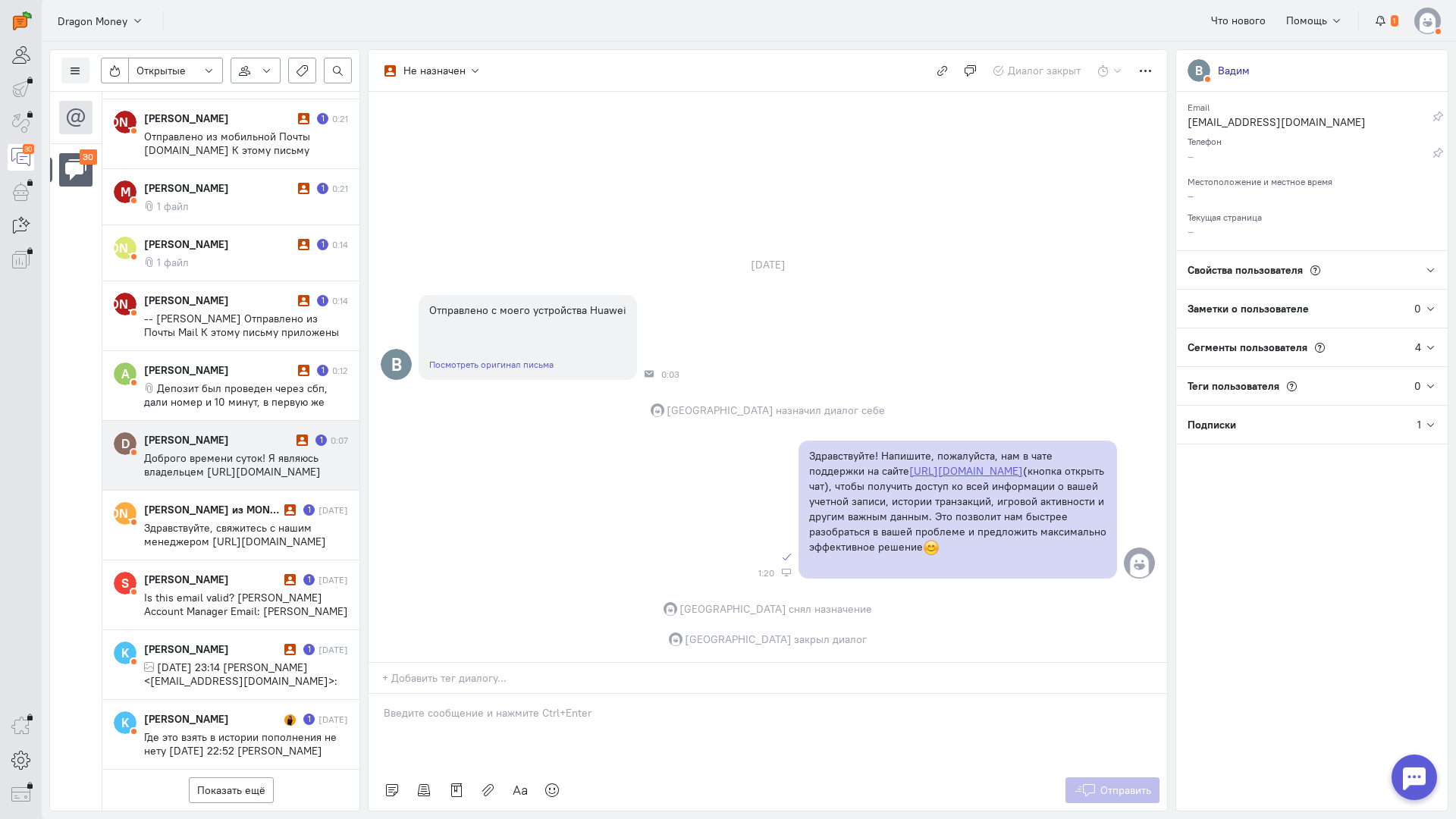
scroll to position [1509, 0]
click at [222, 451] on cq-message "Доброго времени суток! Я являюсь владельцем [URL][DOMAIN_NAME] Хотел бы узнать …" at bounding box center [246, 465] width 204 height 28
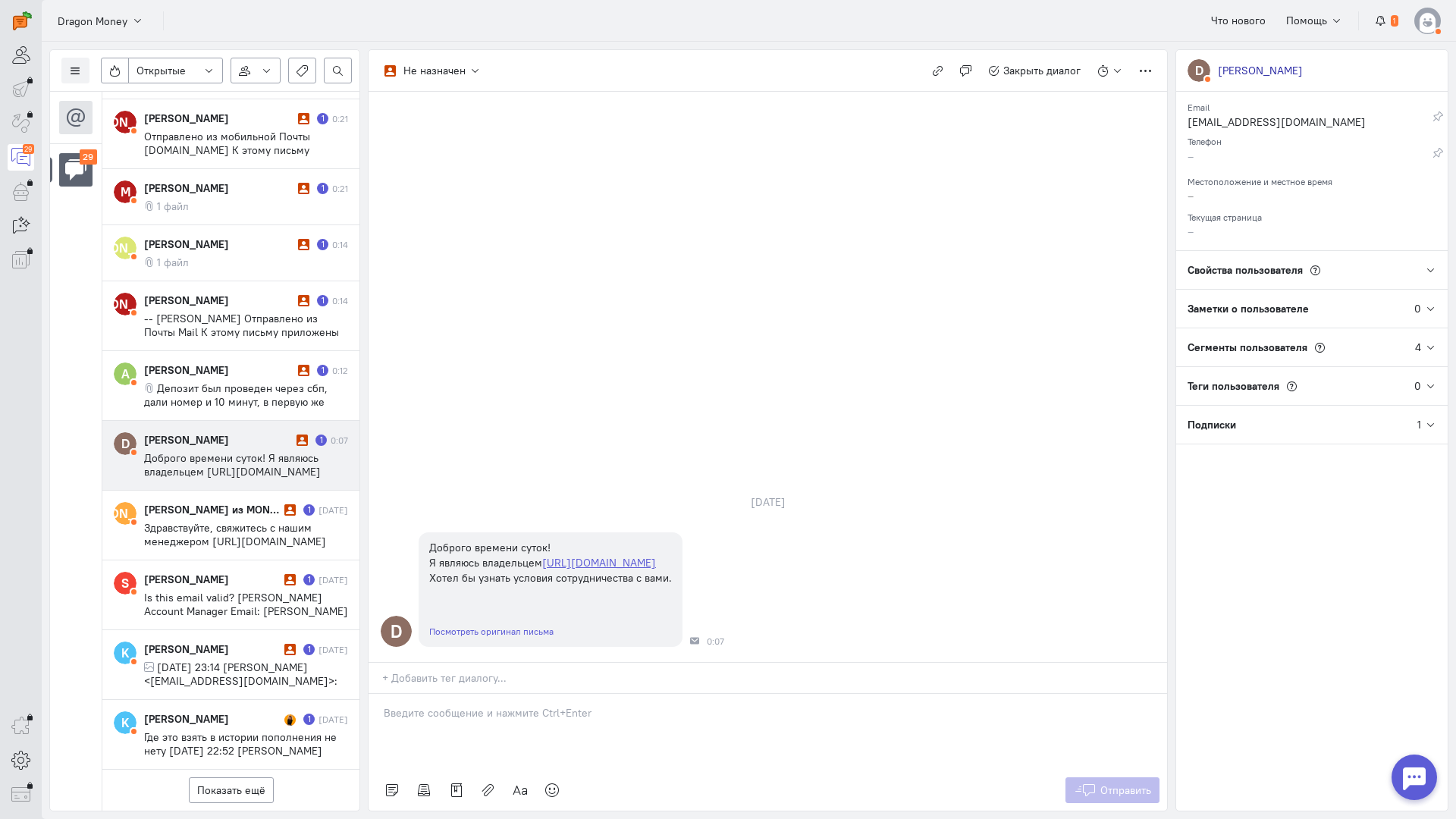
click at [562, 706] on p at bounding box center [767, 713] width 768 height 15
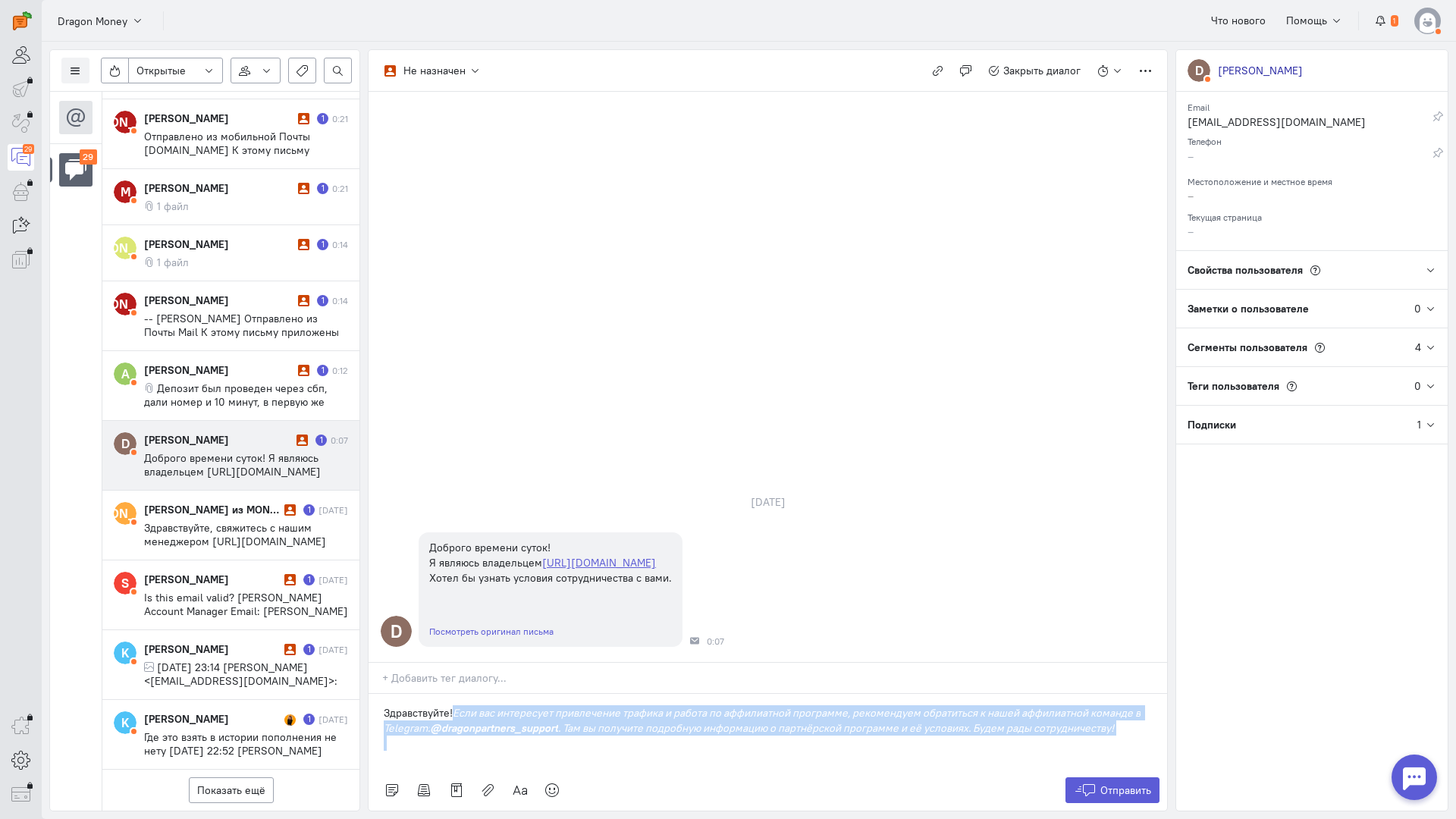
drag, startPoint x: 1057, startPoint y: 627, endPoint x: 456, endPoint y: 626, distance: 601.0
click at [456, 694] on div "Здравствуйте! Если вас интересует привлечение трафика и работа по аффилиатной п…" at bounding box center [767, 732] width 798 height 76
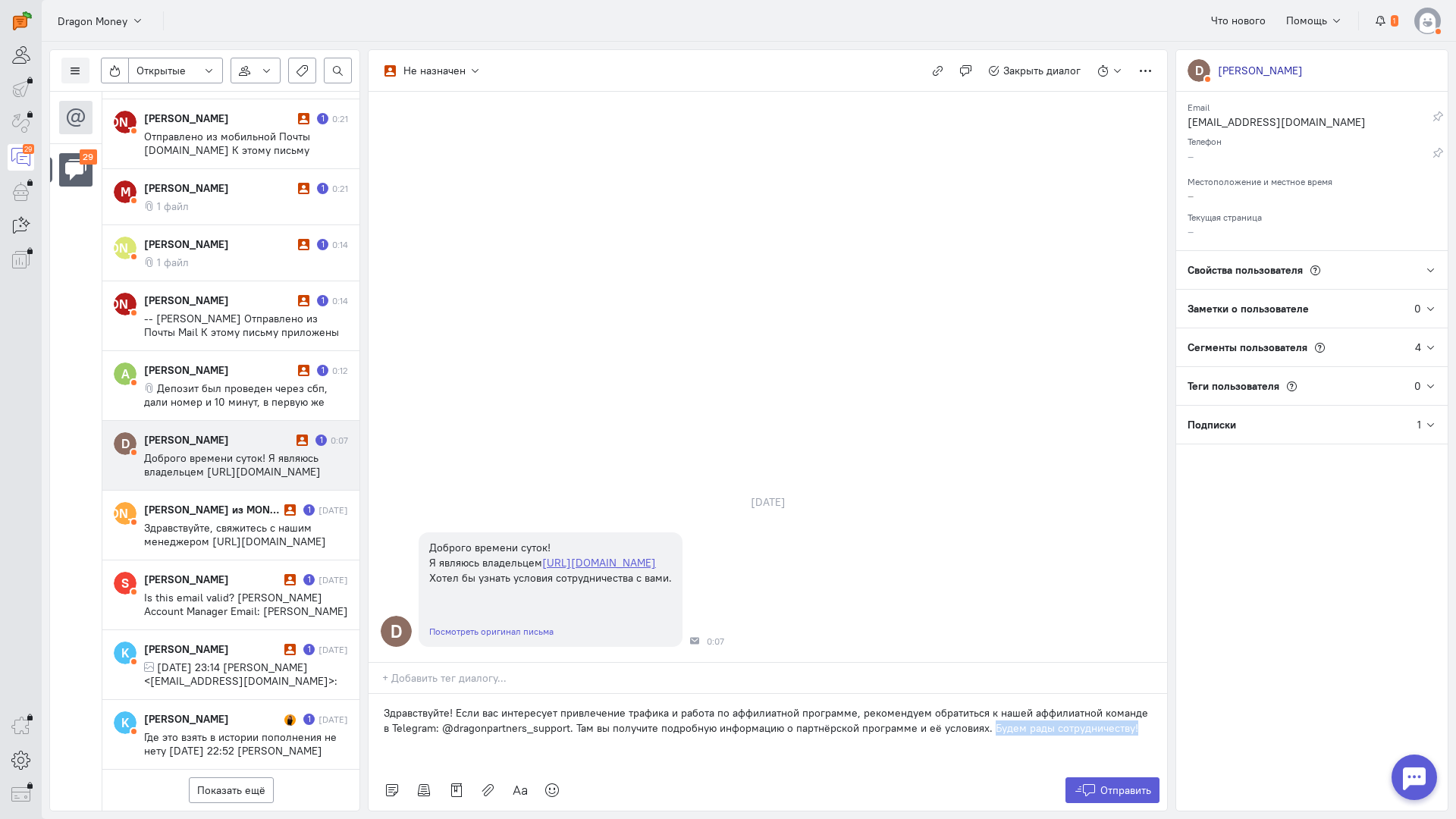
drag, startPoint x: 1130, startPoint y: 640, endPoint x: 977, endPoint y: 646, distance: 153.1
click at [977, 694] on div "Здравствуйте! Если вас интересует привлечение трафика и работа по аффилиатной п…" at bounding box center [767, 732] width 798 height 76
click at [1110, 784] on span "Отправить" at bounding box center [1125, 790] width 51 height 13
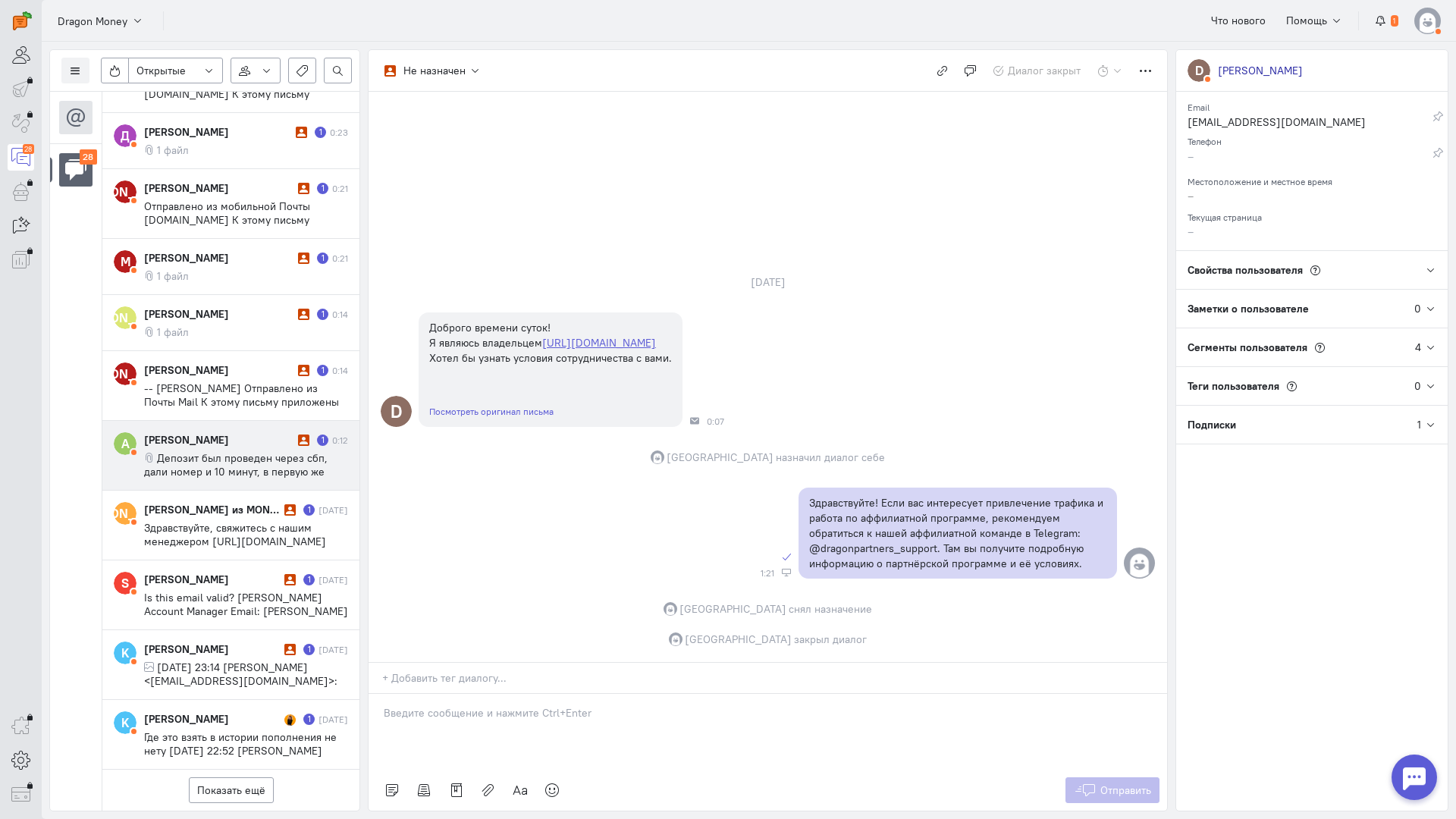
scroll to position [1440, 0]
click at [219, 451] on span "Депозит был проведен через сбп, дали номер и 10 минут, в первую же минуту оплат…" at bounding box center [243, 492] width 198 height 82
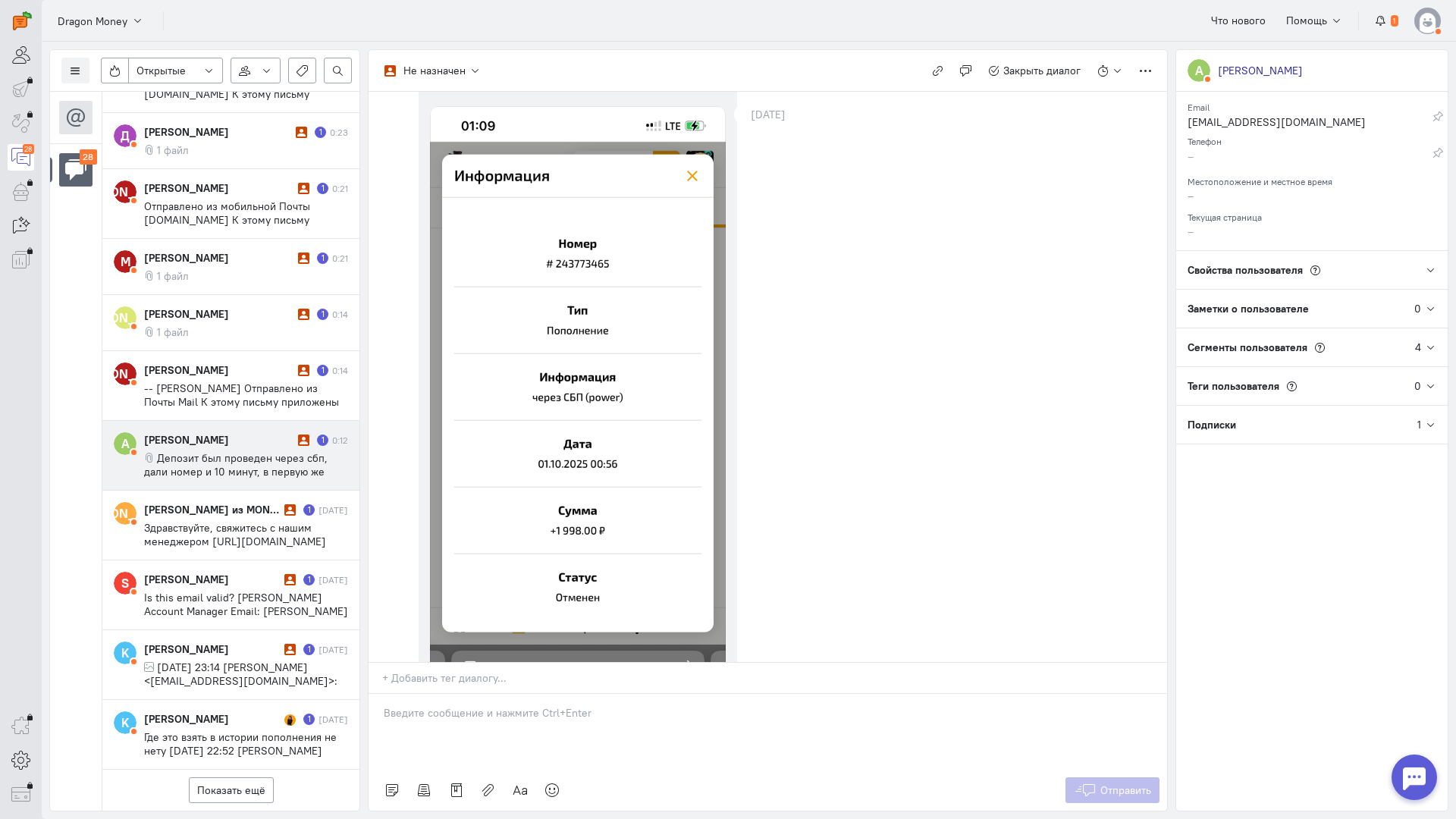
scroll to position [0, 0]
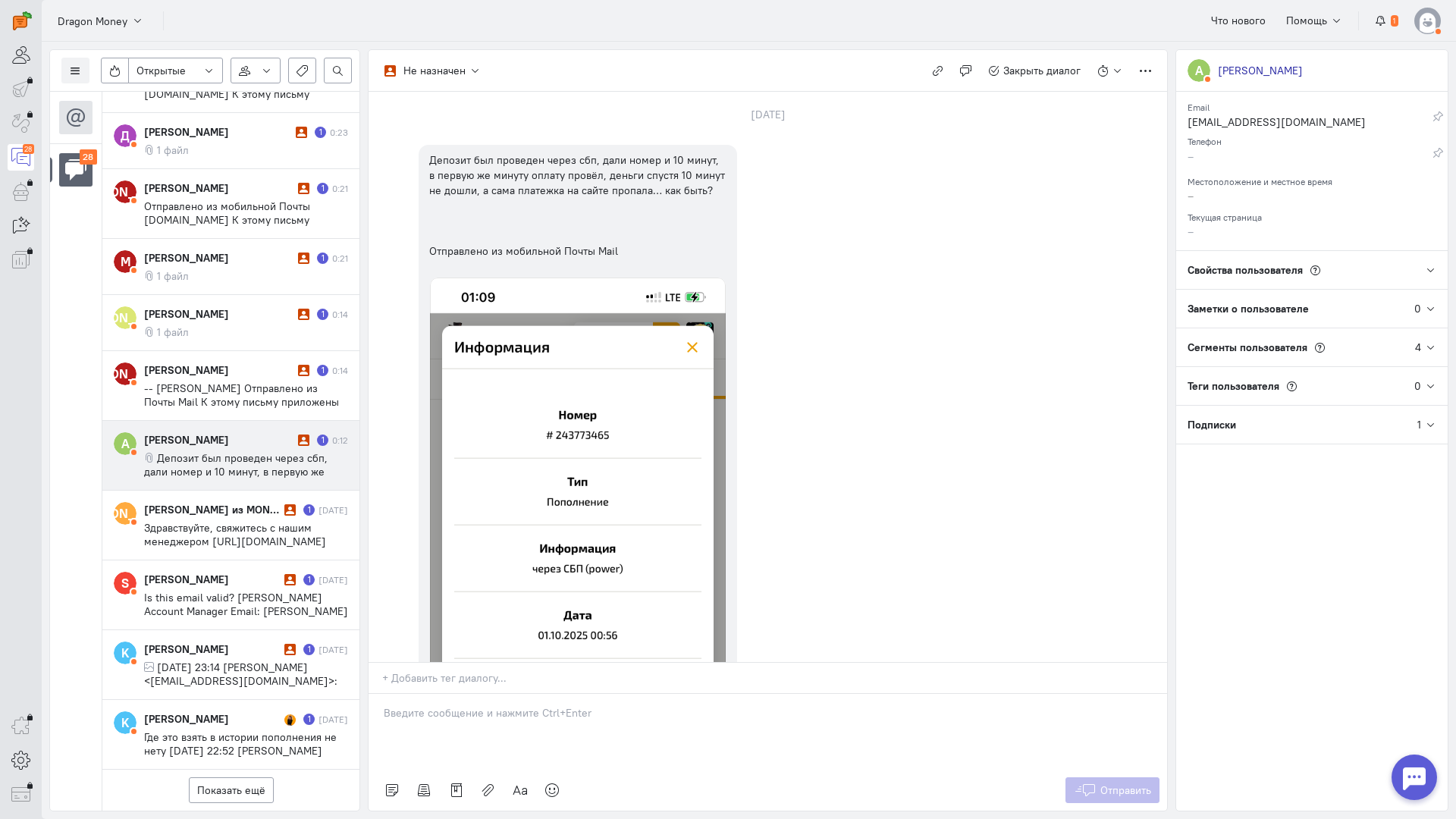
drag, startPoint x: 500, startPoint y: 631, endPoint x: 426, endPoint y: 633, distance: 74.0
click at [496, 694] on div at bounding box center [767, 732] width 798 height 76
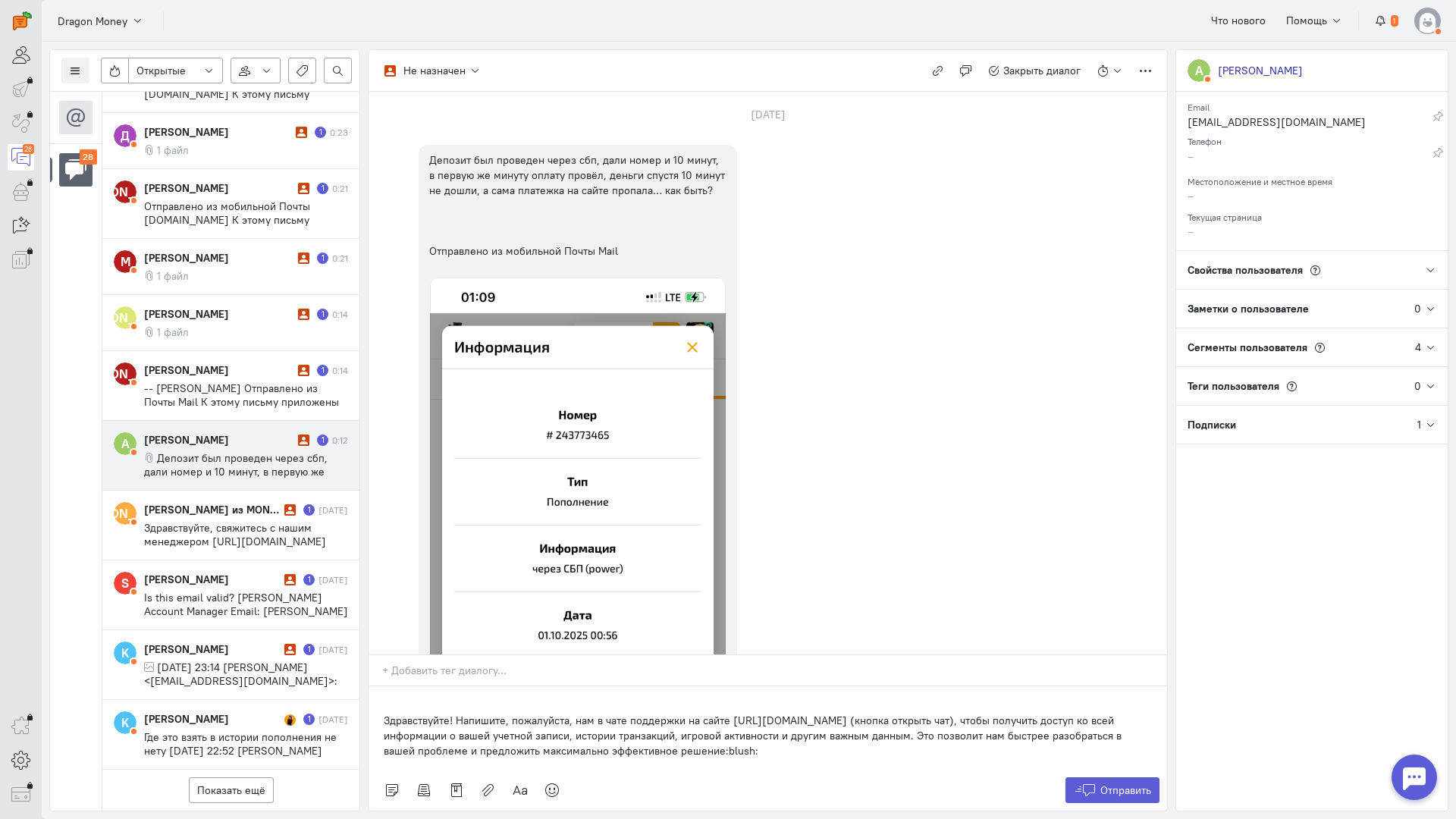
click at [379, 687] on div "Здравствуйте! Напишите, пожалуйста, нам в чате поддержки на сайте [URL][DOMAIN_…" at bounding box center [767, 728] width 798 height 83
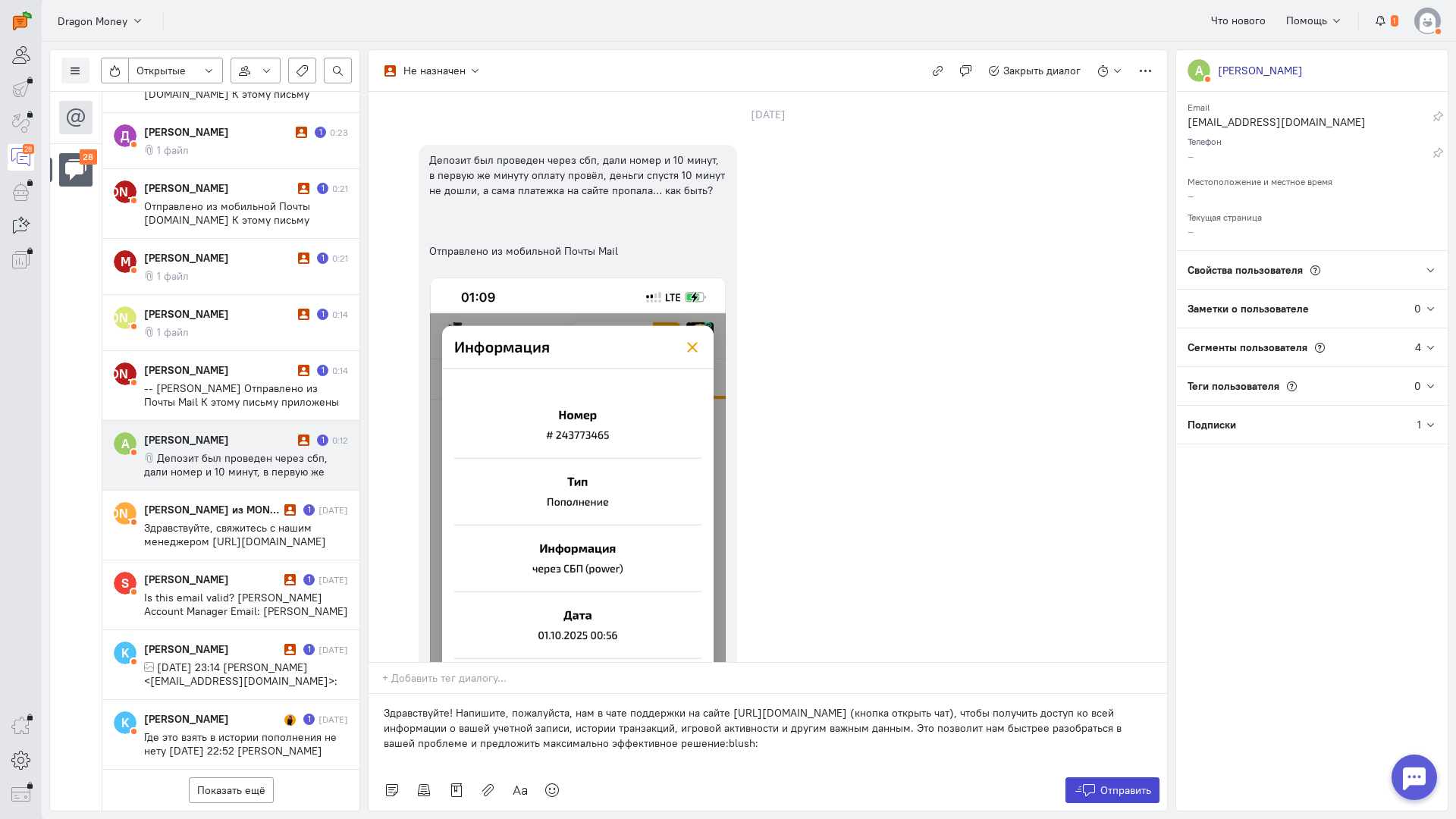
click at [1099, 777] on button "Отправить" at bounding box center [1112, 790] width 94 height 26
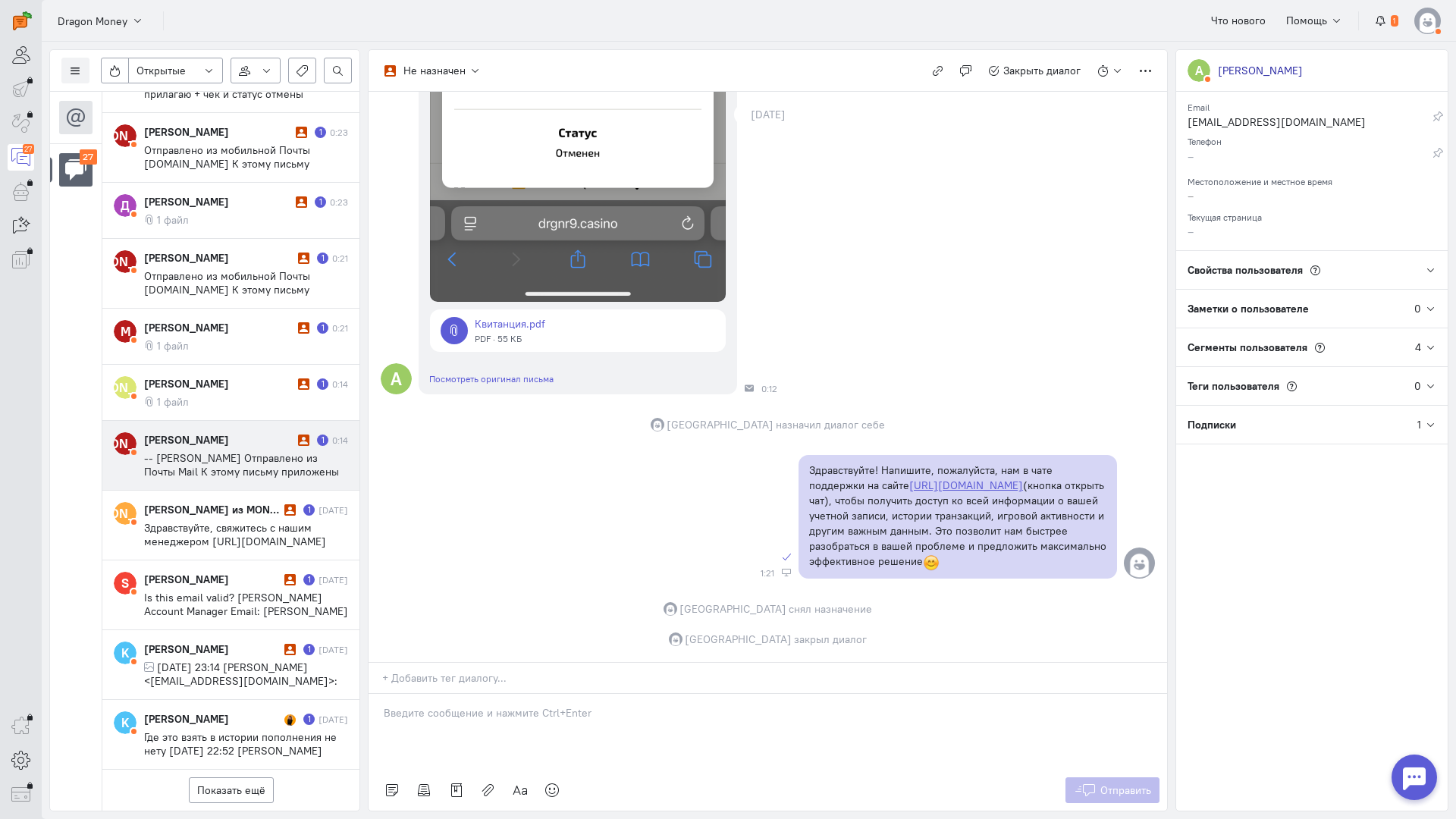
scroll to position [1358, 0]
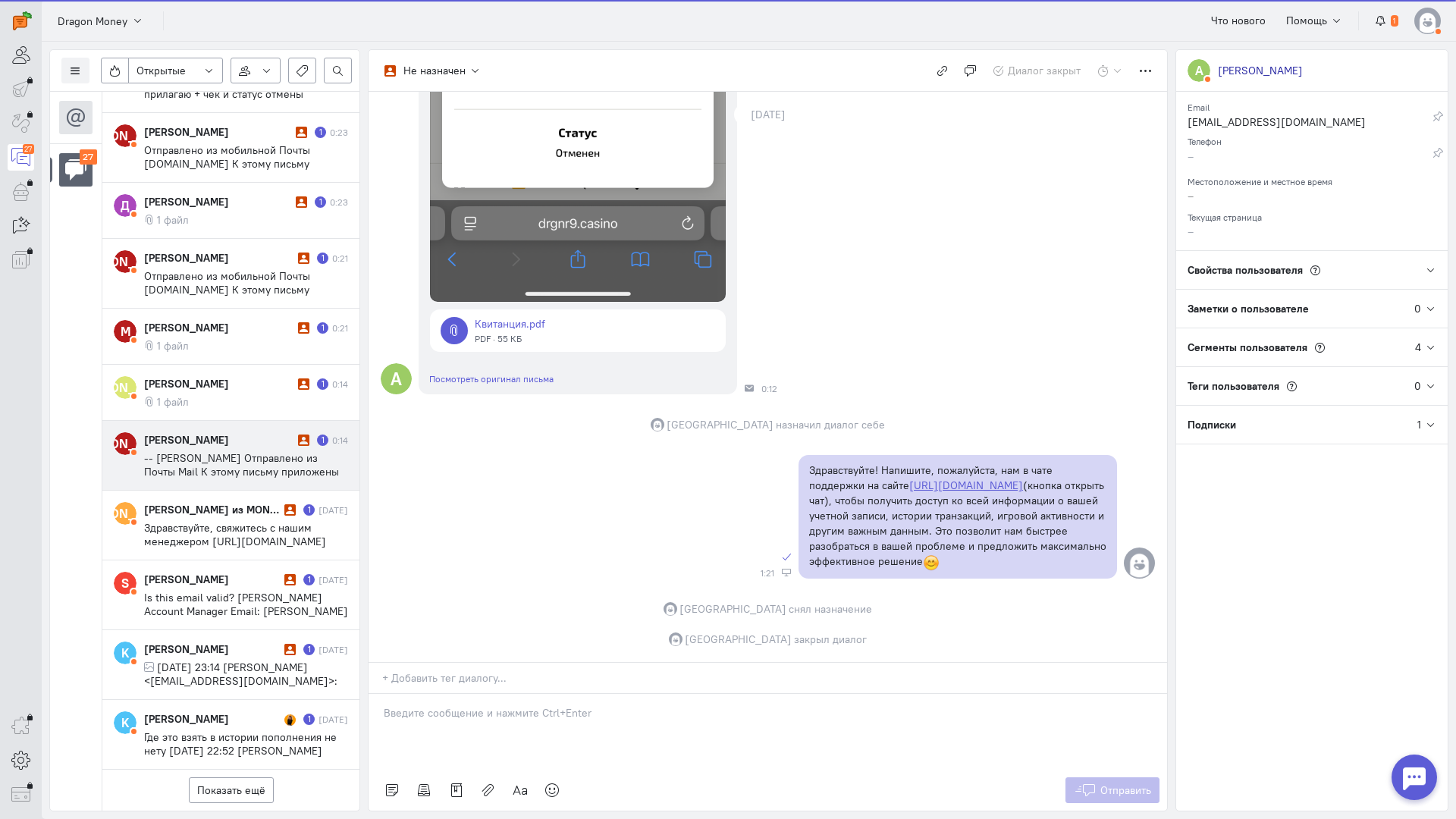
click at [227, 432] on div "[PERSON_NAME] 1 0:14 -- [PERSON_NAME] Отправлено из Почты Mail К этому письму п…" at bounding box center [246, 455] width 204 height 46
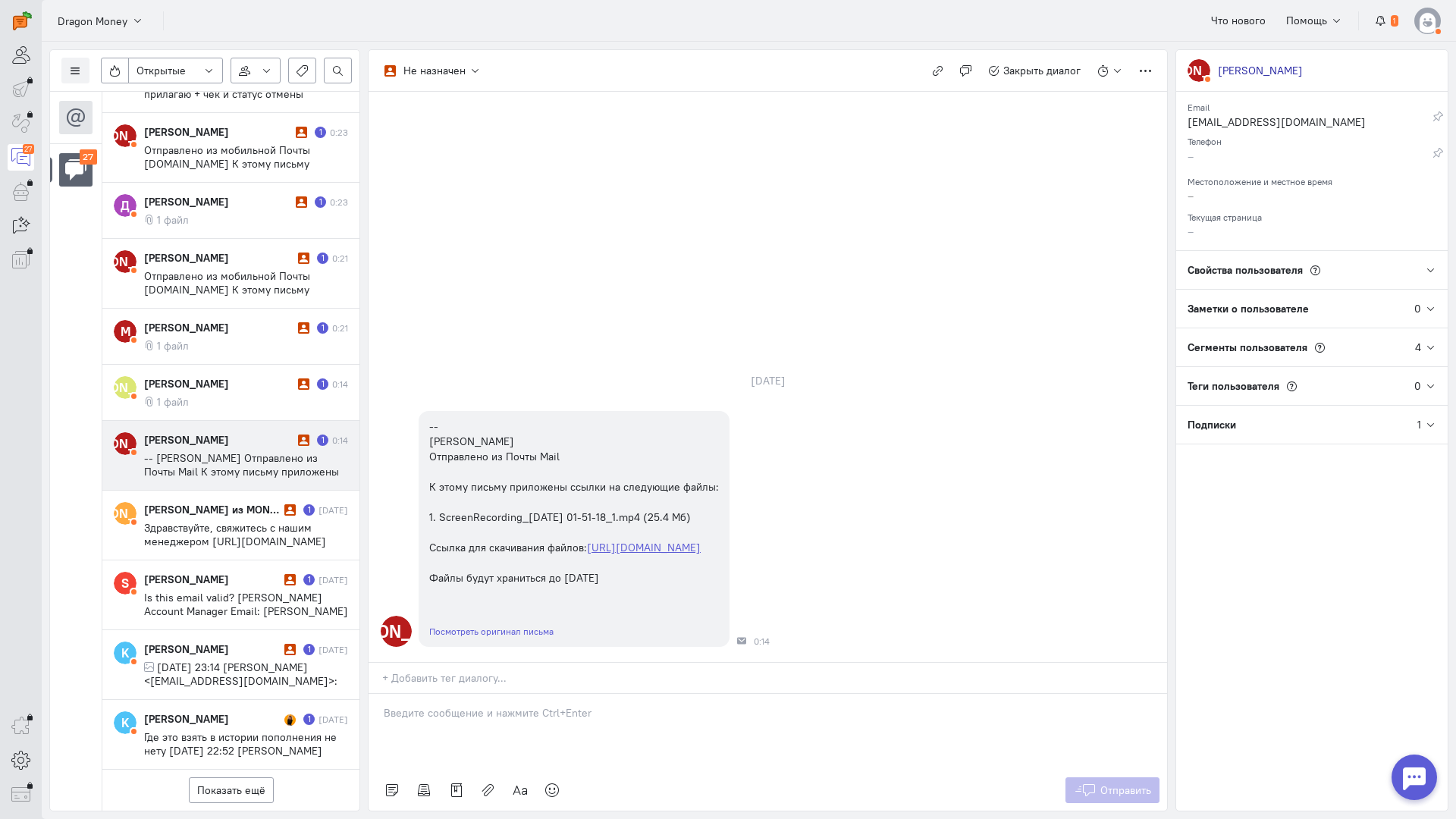
click at [448, 706] on p at bounding box center [767, 713] width 768 height 15
click at [380, 694] on div "Здравствуйте! Благодарим Вас за обращение и предоставленную информацию:blush:" at bounding box center [767, 732] width 798 height 76
click at [1095, 783] on icon at bounding box center [1085, 790] width 23 height 15
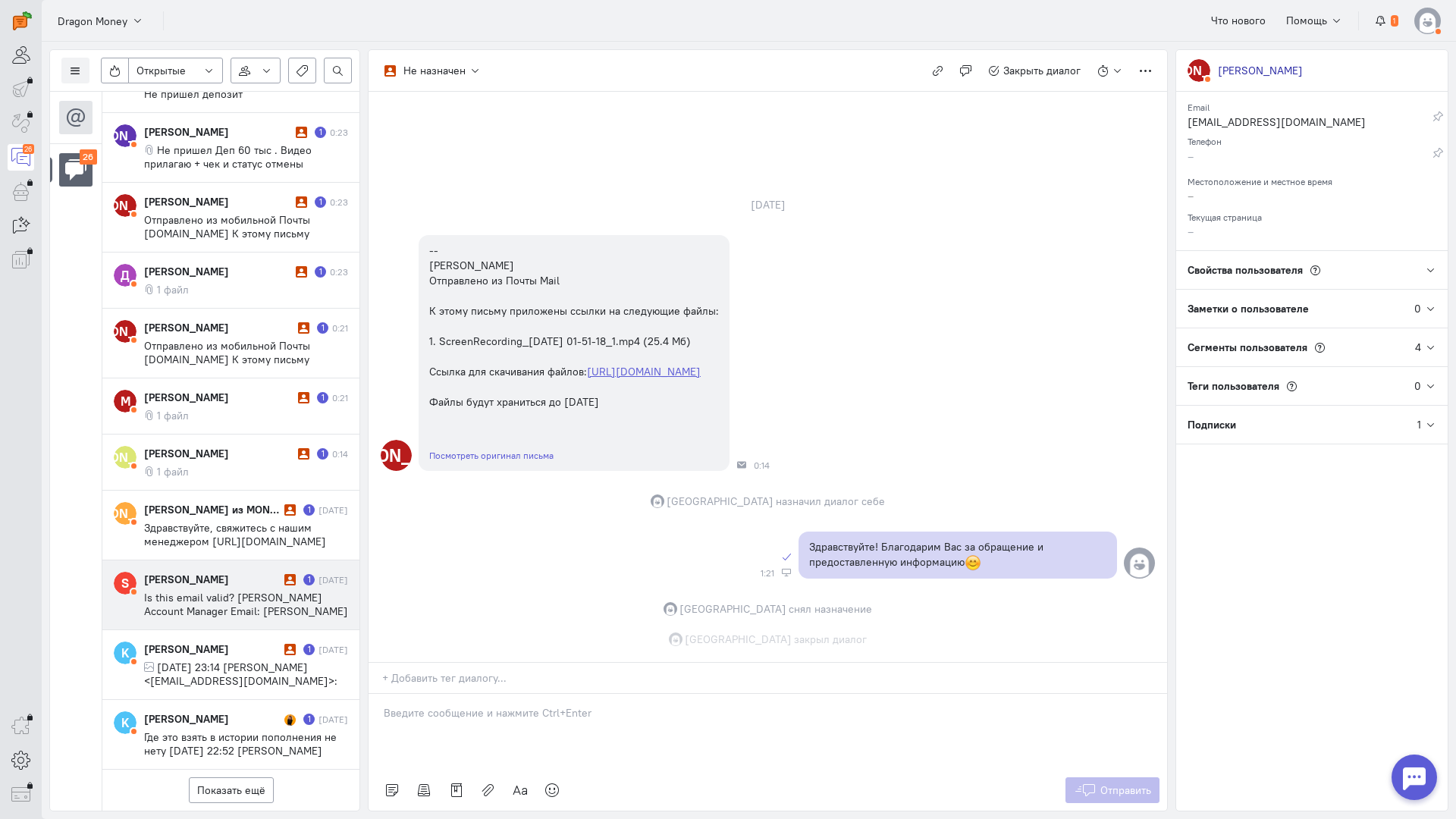
scroll to position [1291, 0]
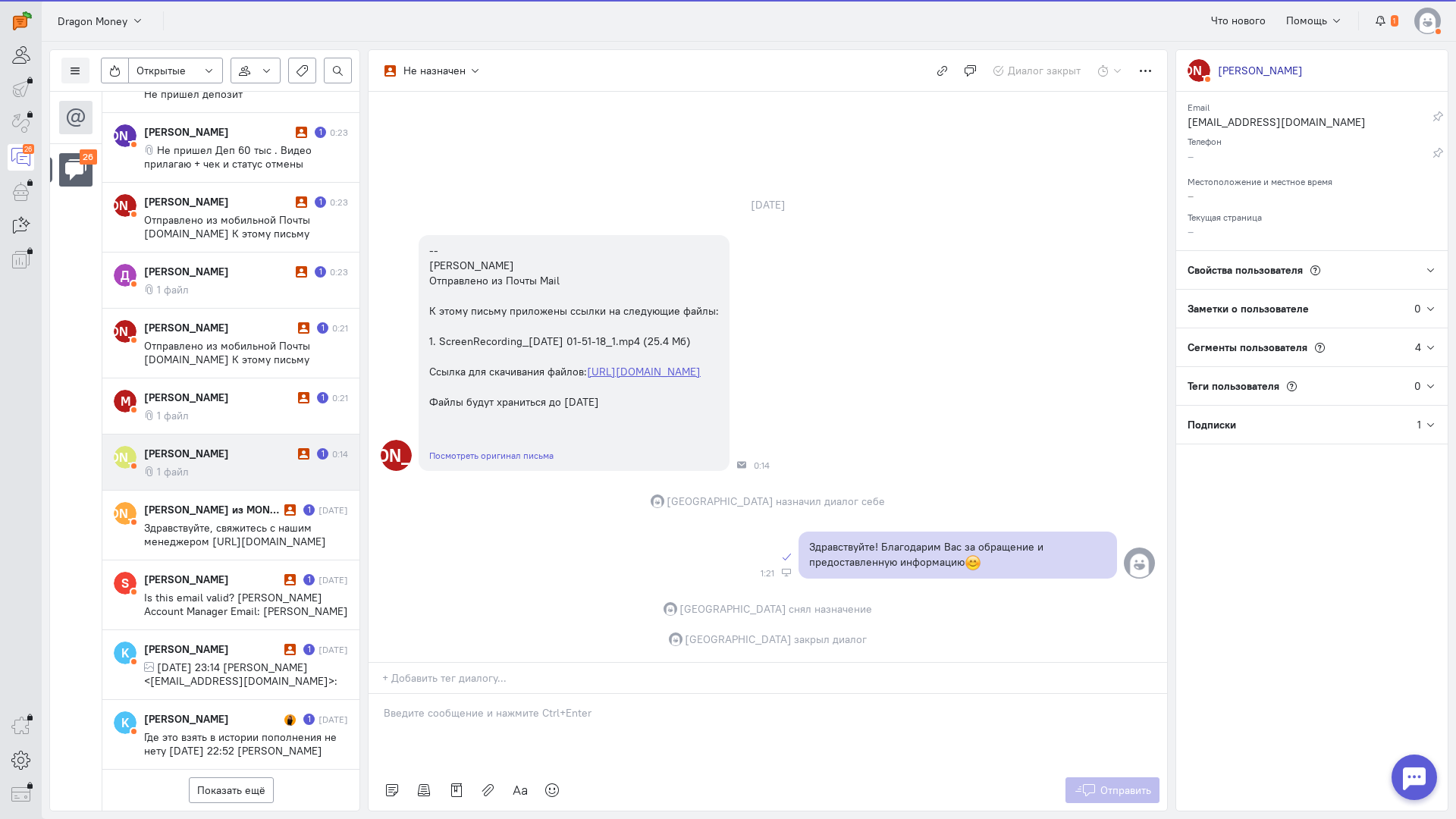
click at [184, 435] on cq-conversation-card "[PERSON_NAME] [PERSON_NAME] 1 0:14 1 файл" at bounding box center [231, 462] width 257 height 56
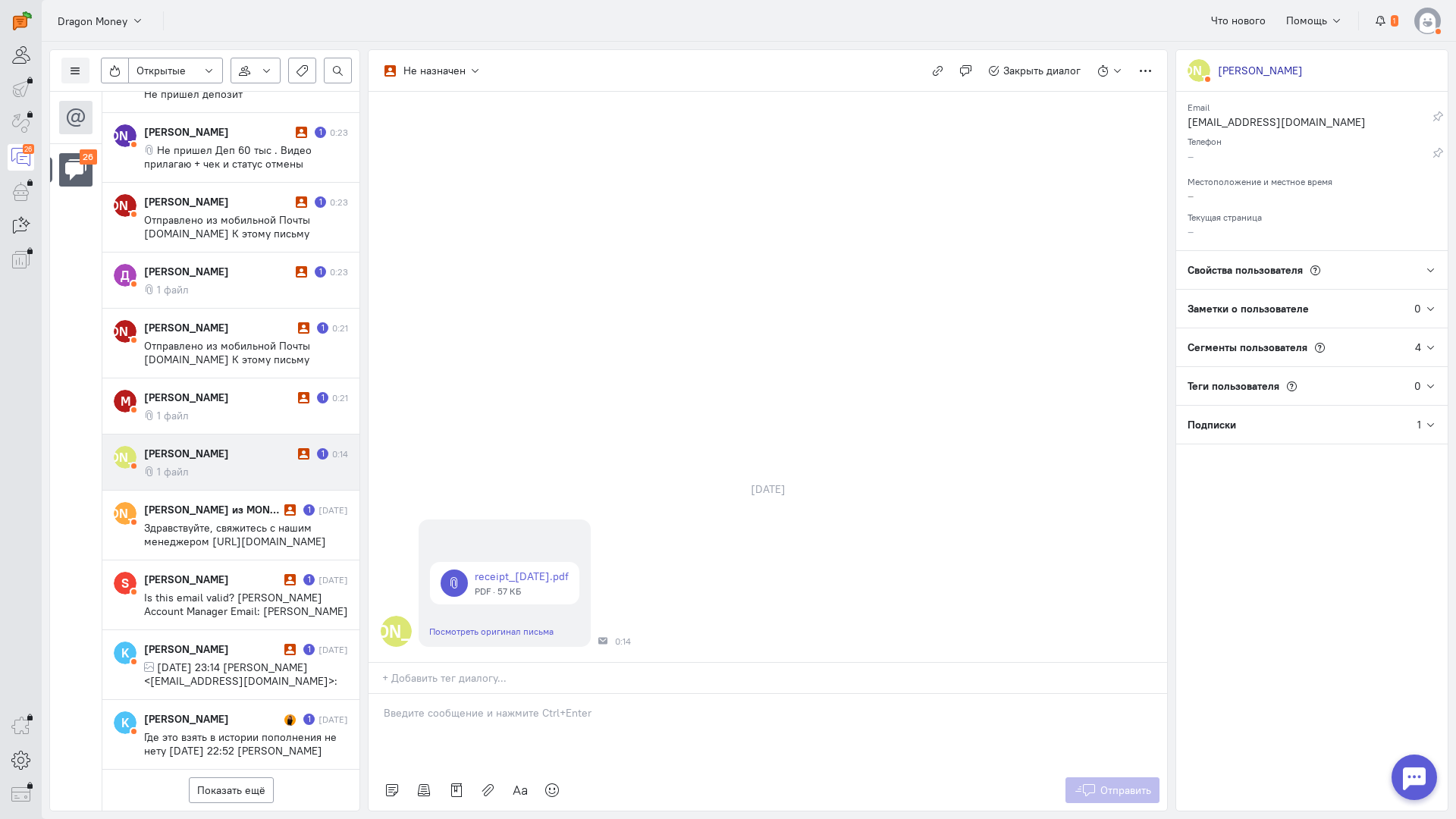
click at [425, 694] on div at bounding box center [767, 732] width 798 height 76
click at [377, 694] on div "Здравствуйте! Благодарим Вас за обращение и предоставленную информацию:blush:" at bounding box center [767, 732] width 798 height 76
click at [1137, 784] on span "Отправить" at bounding box center [1125, 790] width 51 height 13
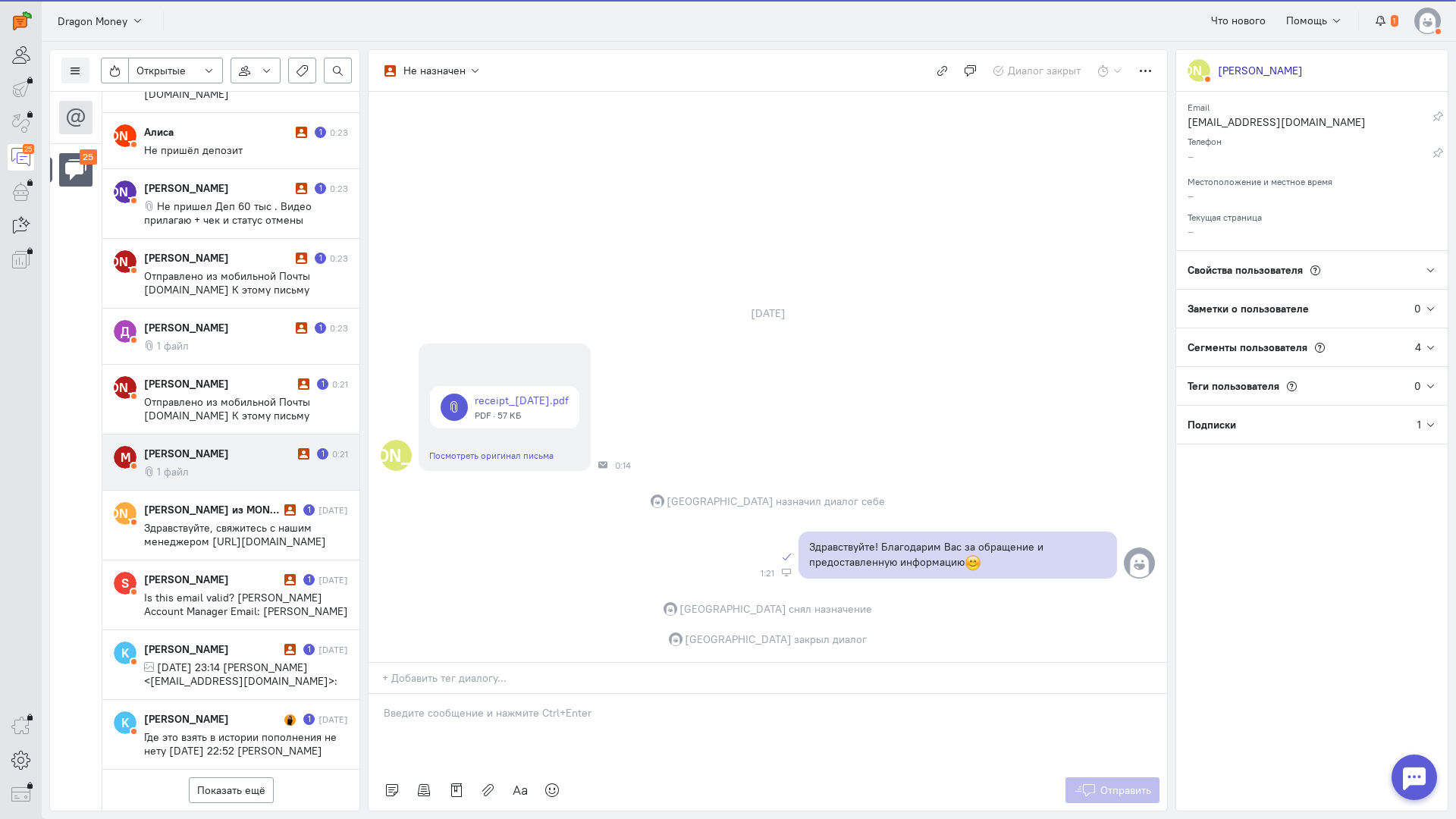
scroll to position [1236, 0]
click at [206, 446] on div "[PERSON_NAME] 1 0:21 1 файл" at bounding box center [246, 461] width 204 height 32
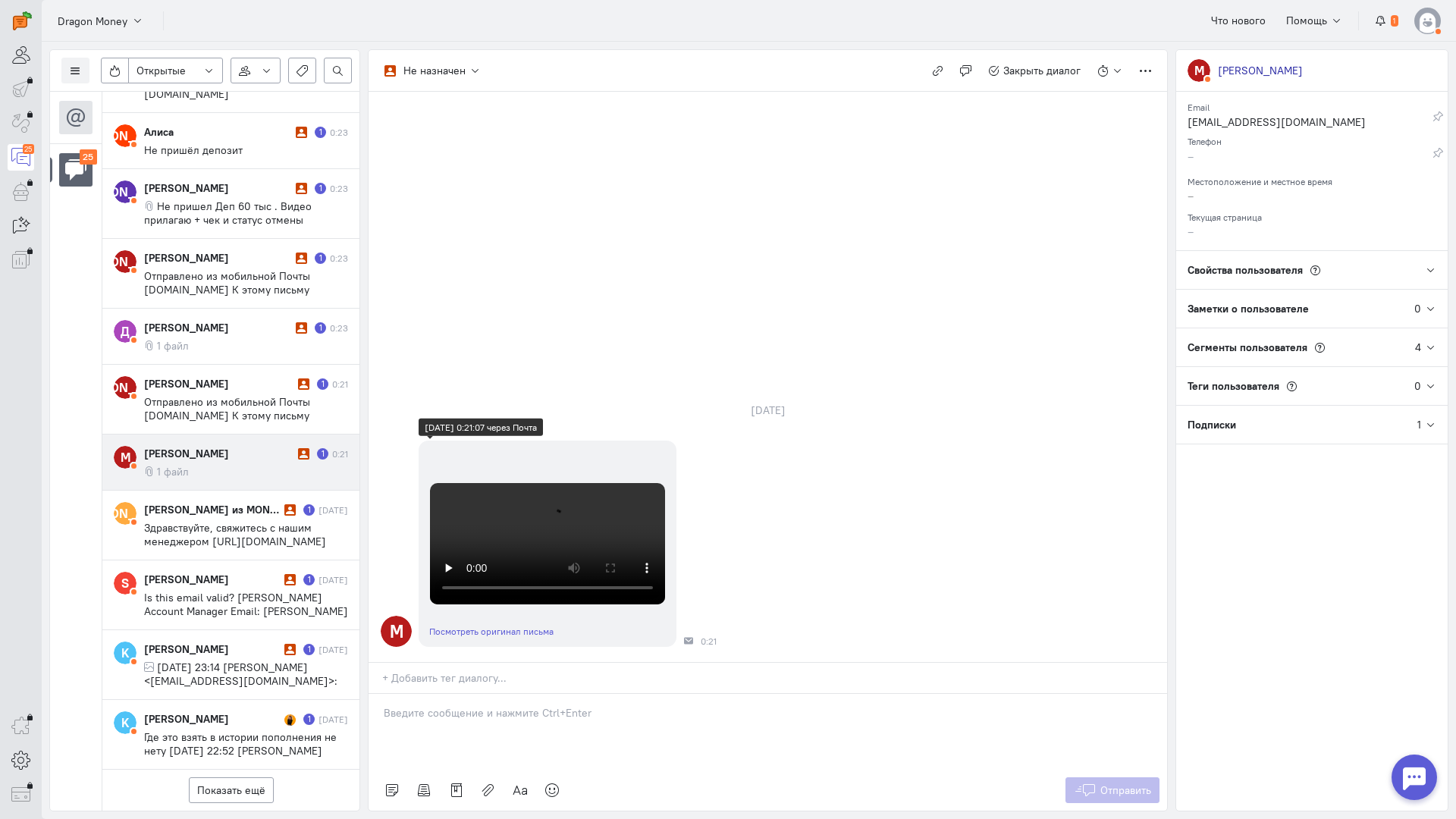
scroll to position [338, 0]
click at [462, 706] on p at bounding box center [767, 713] width 768 height 15
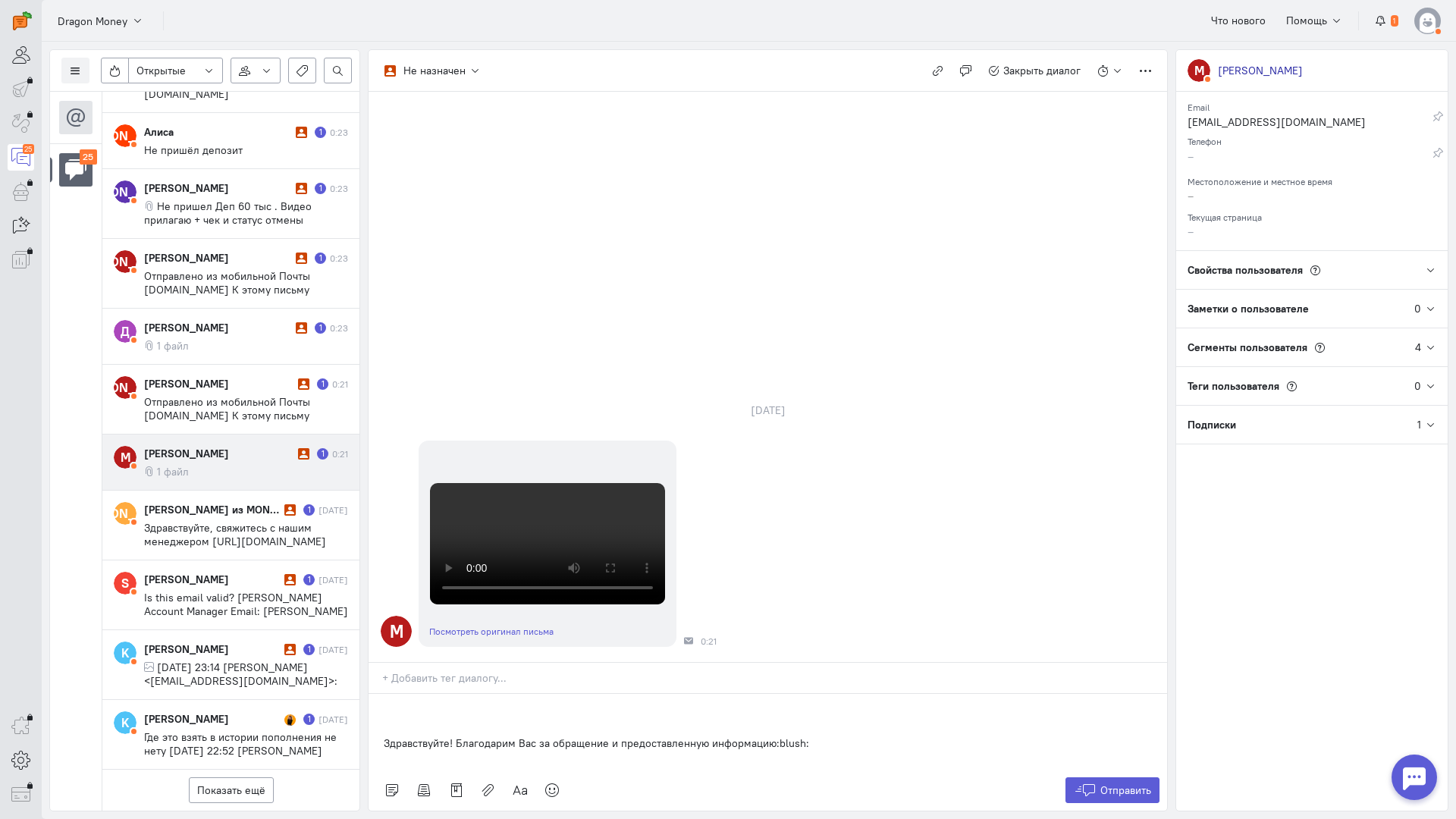
click at [377, 694] on div "Здравствуйте! Благодарим Вас за обращение и предоставленную информацию:blush:" at bounding box center [767, 732] width 798 height 76
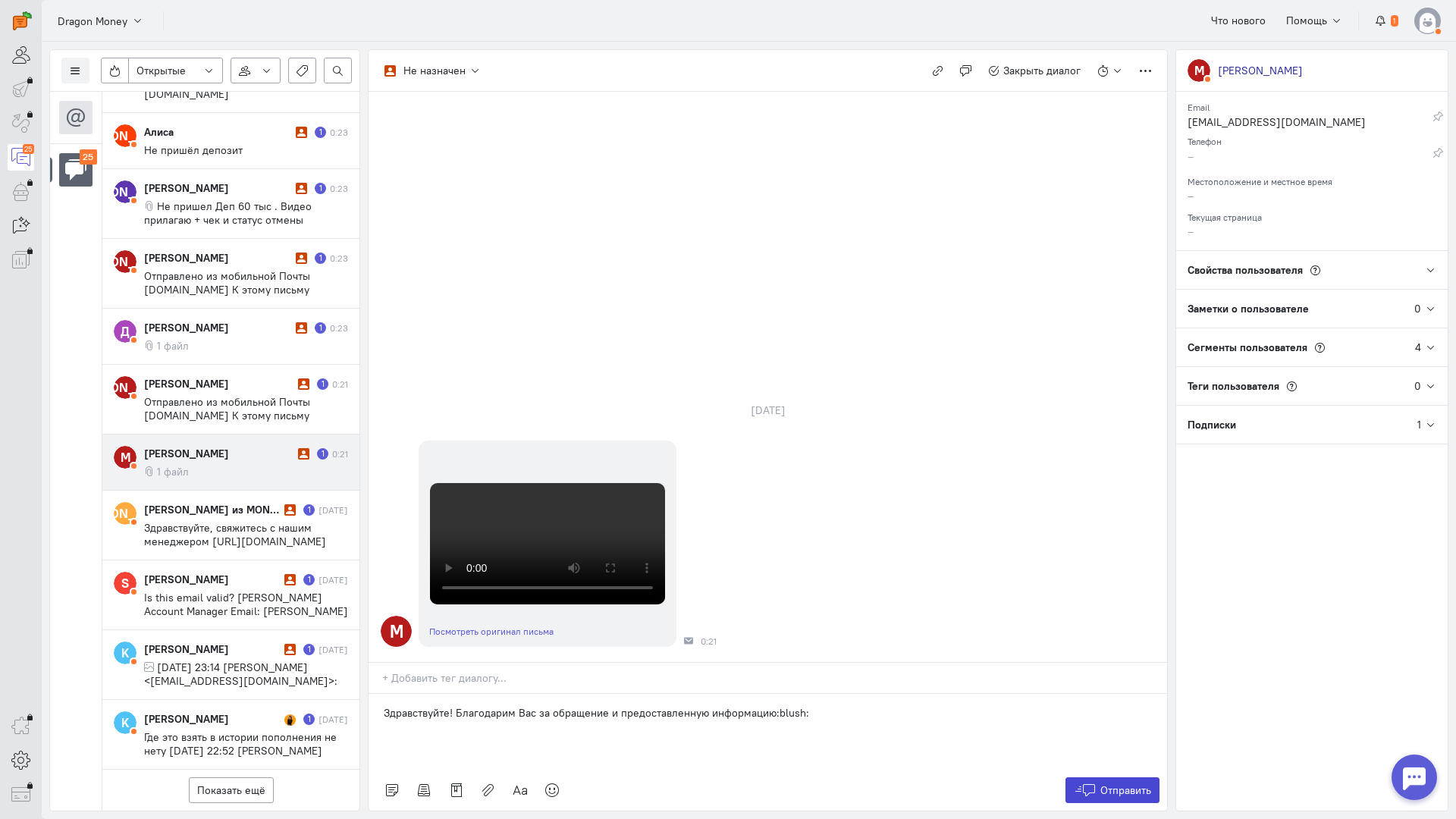
click at [1097, 777] on button "Отправить" at bounding box center [1112, 790] width 94 height 26
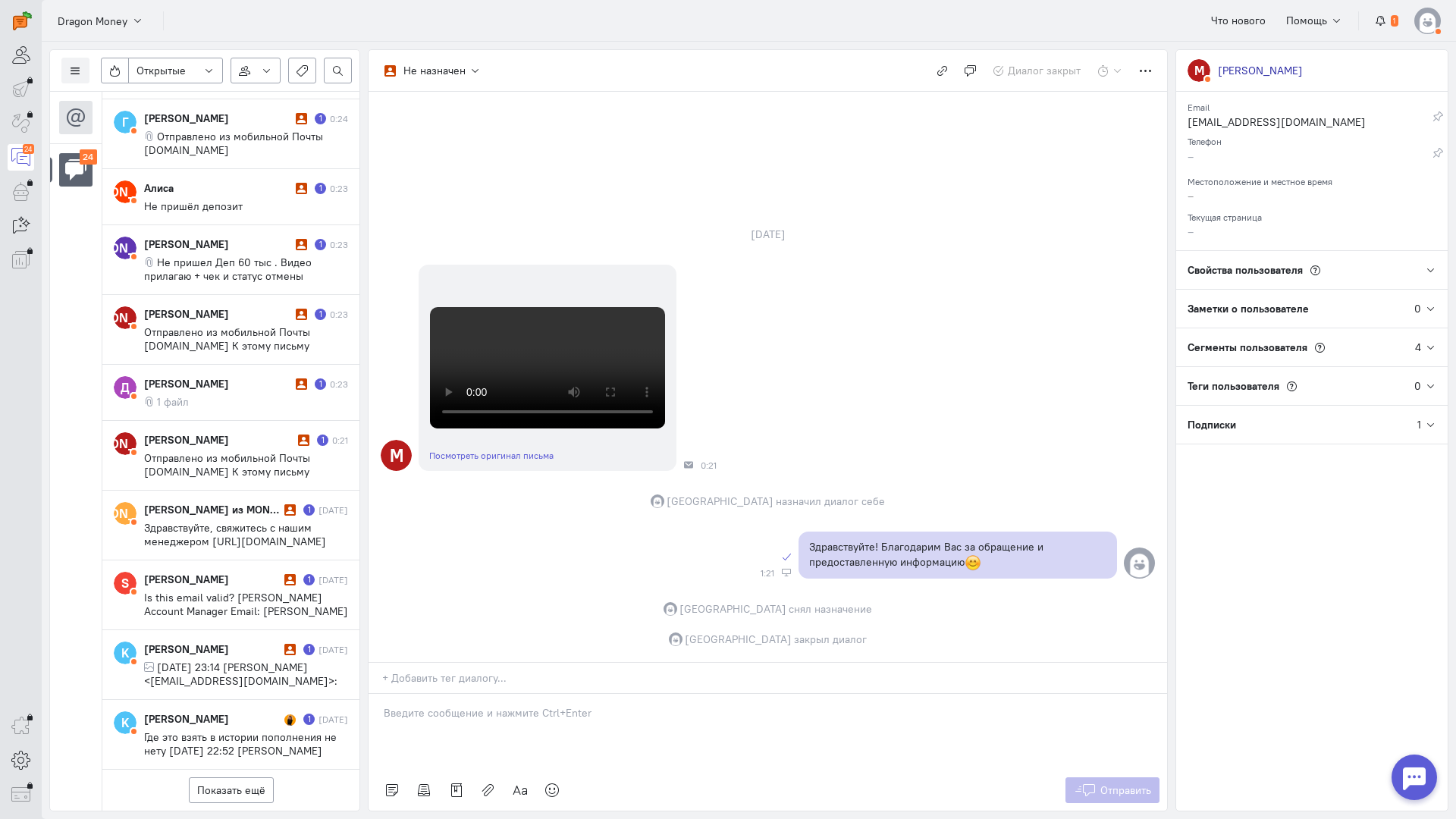
scroll to position [1180, 0]
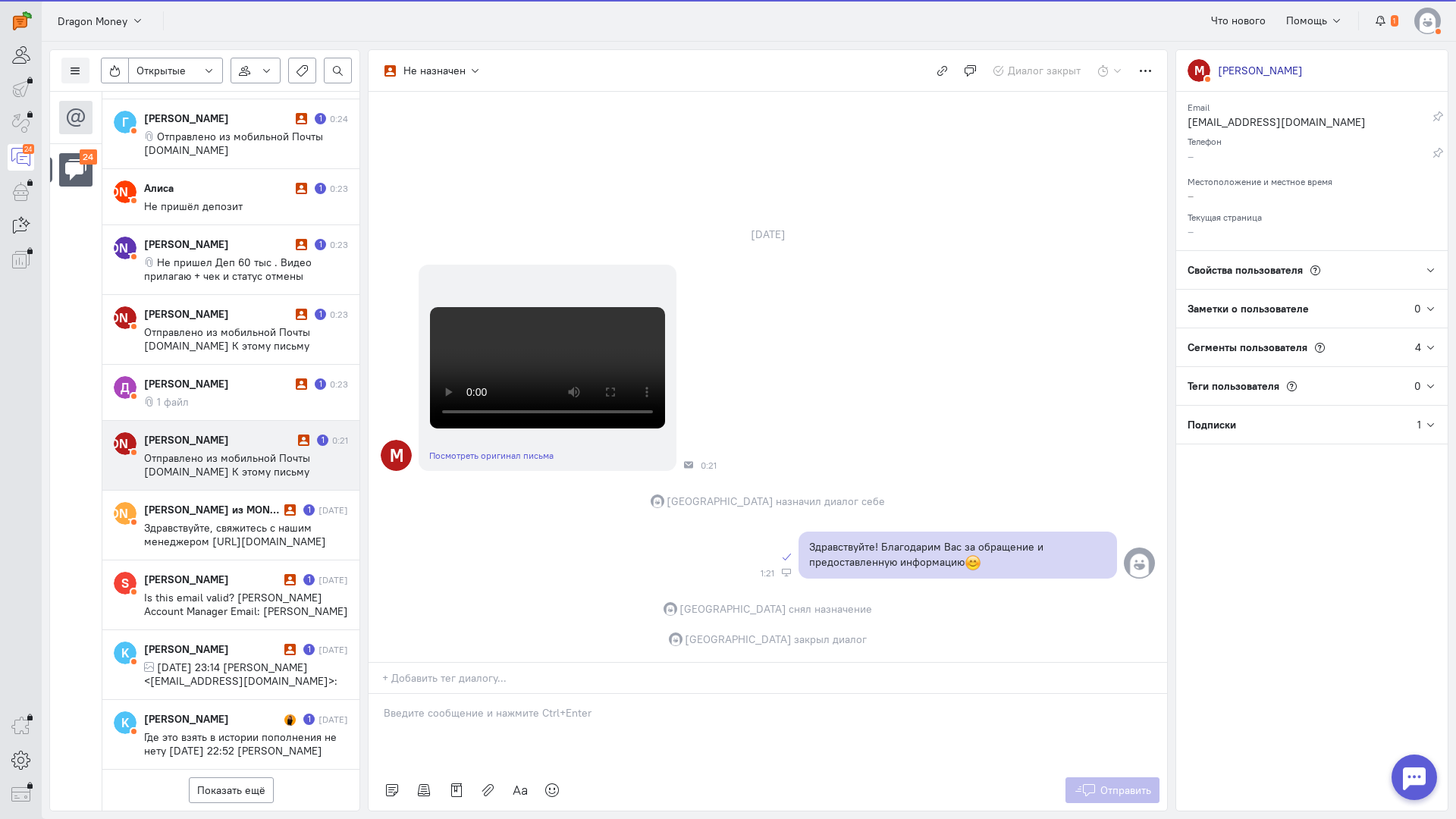
click at [191, 432] on div "[PERSON_NAME]" at bounding box center [219, 439] width 150 height 15
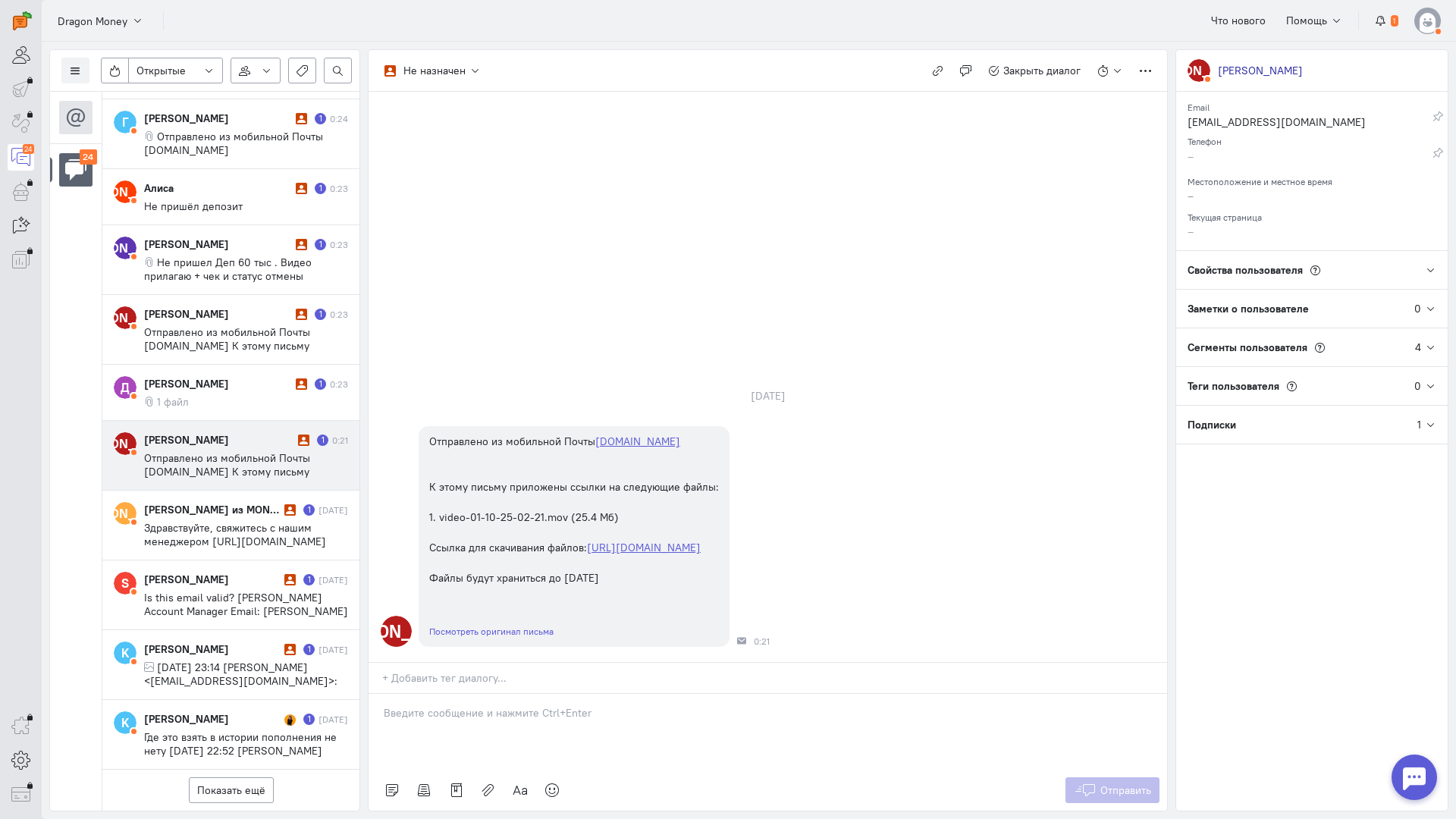
click at [520, 706] on p at bounding box center [767, 713] width 768 height 15
click at [378, 694] on div "Здравствуйте! Благодарим Вас за обращение и предоставленную информацию:blush:" at bounding box center [767, 732] width 798 height 76
click at [1088, 783] on icon at bounding box center [1085, 790] width 23 height 15
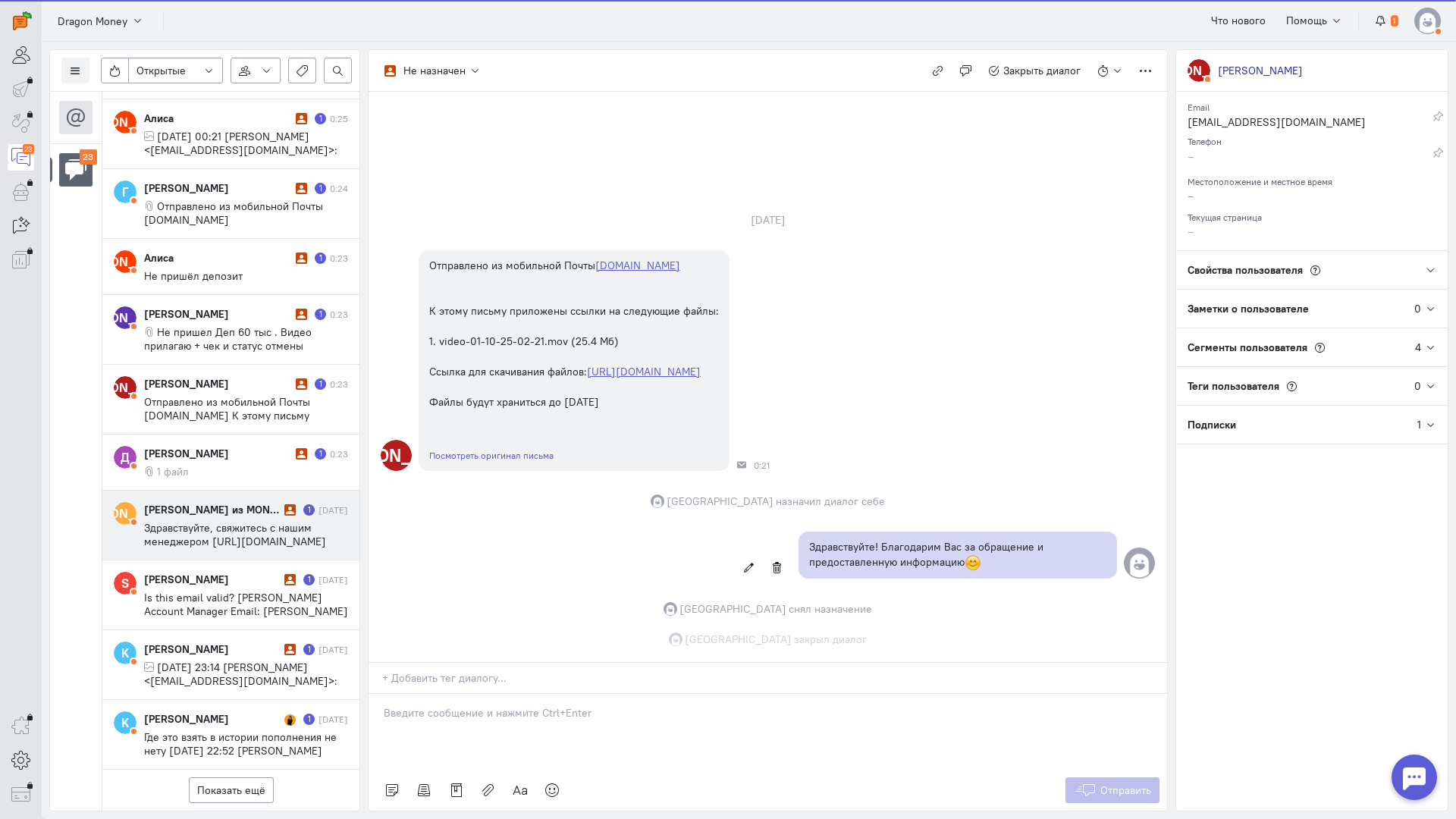
scroll to position [4, 0]
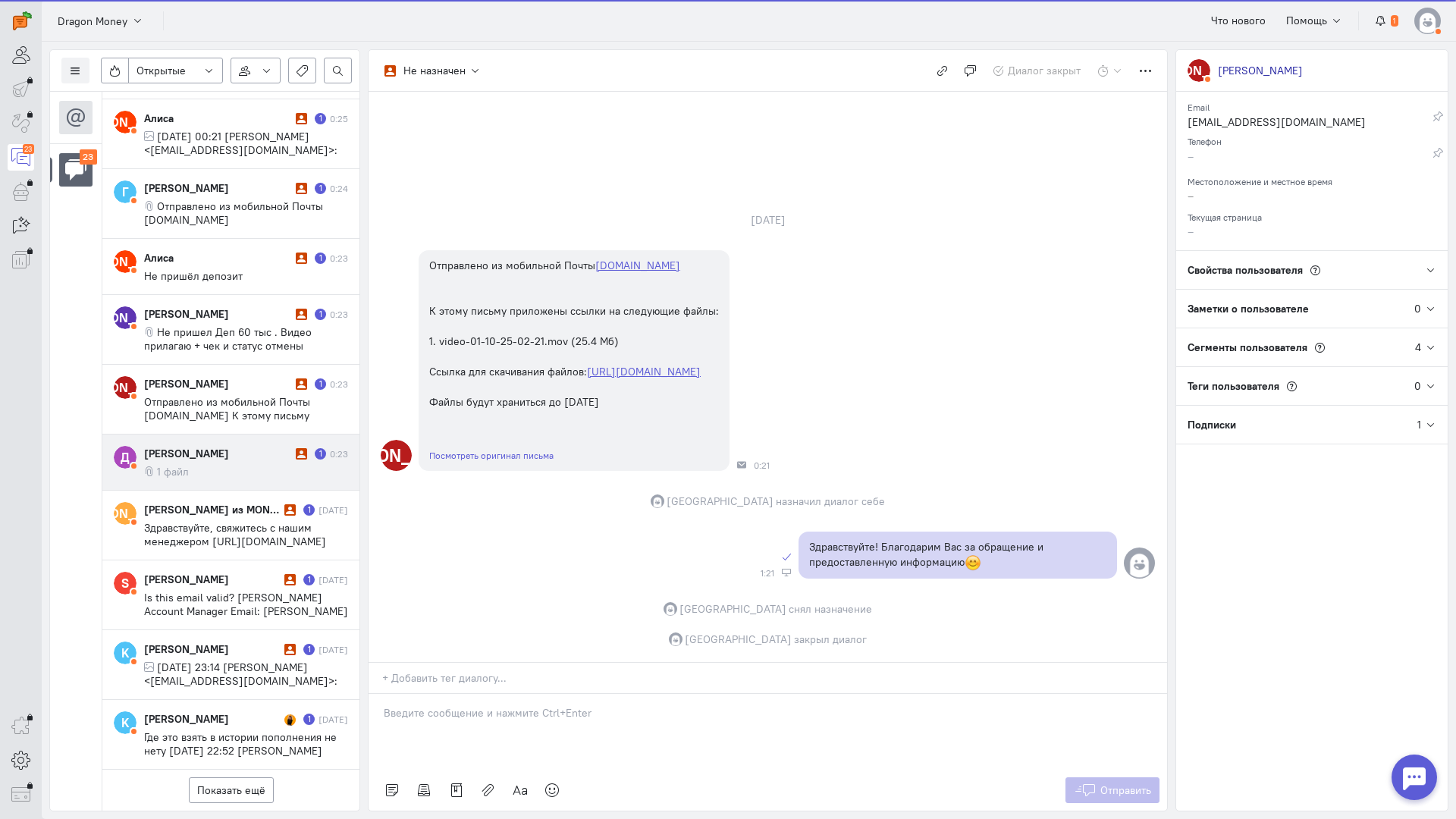
click at [238, 465] on cq-message "1 файл" at bounding box center [246, 472] width 204 height 13
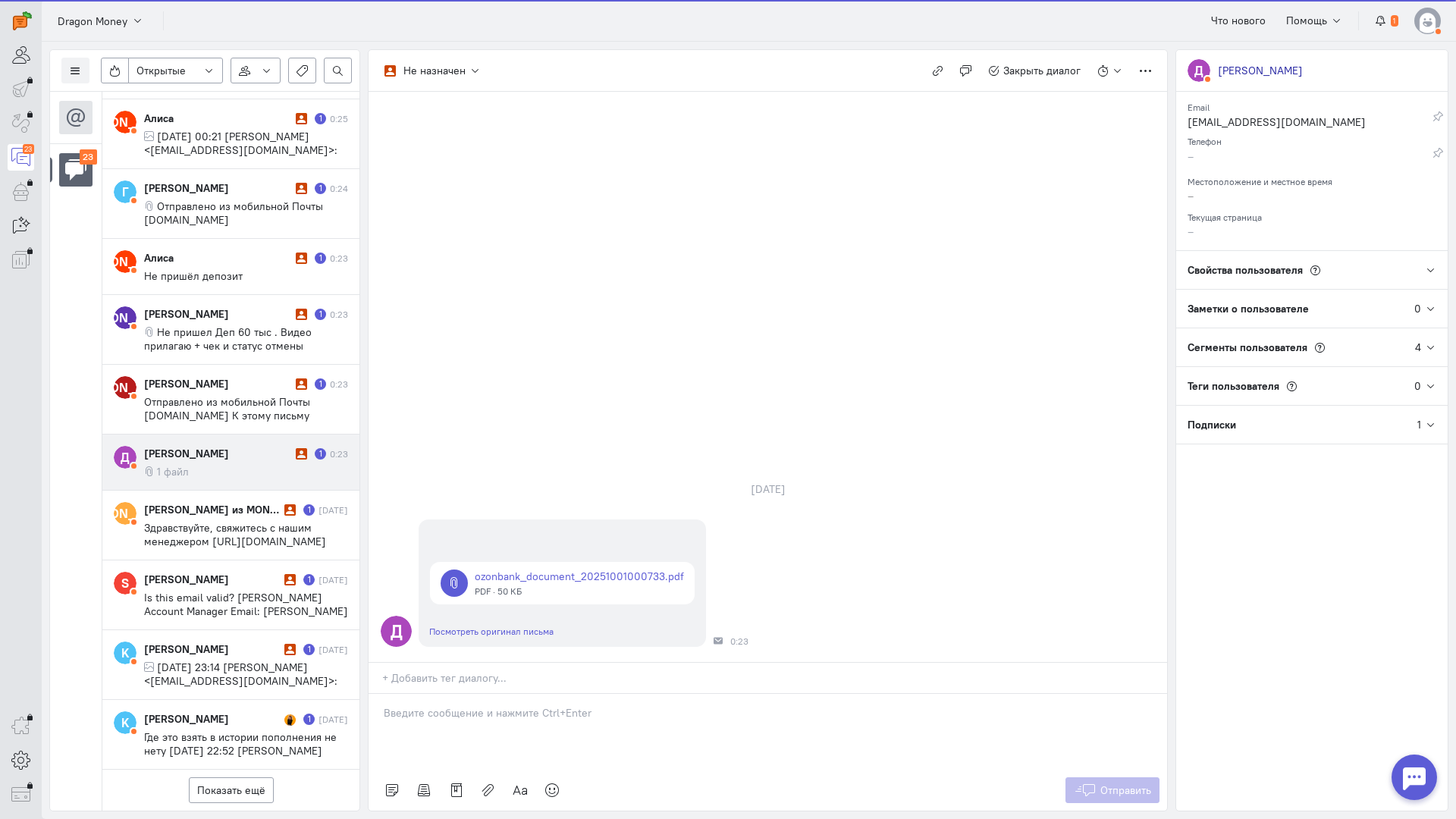
scroll to position [1111, 0]
click at [458, 694] on div at bounding box center [767, 732] width 798 height 76
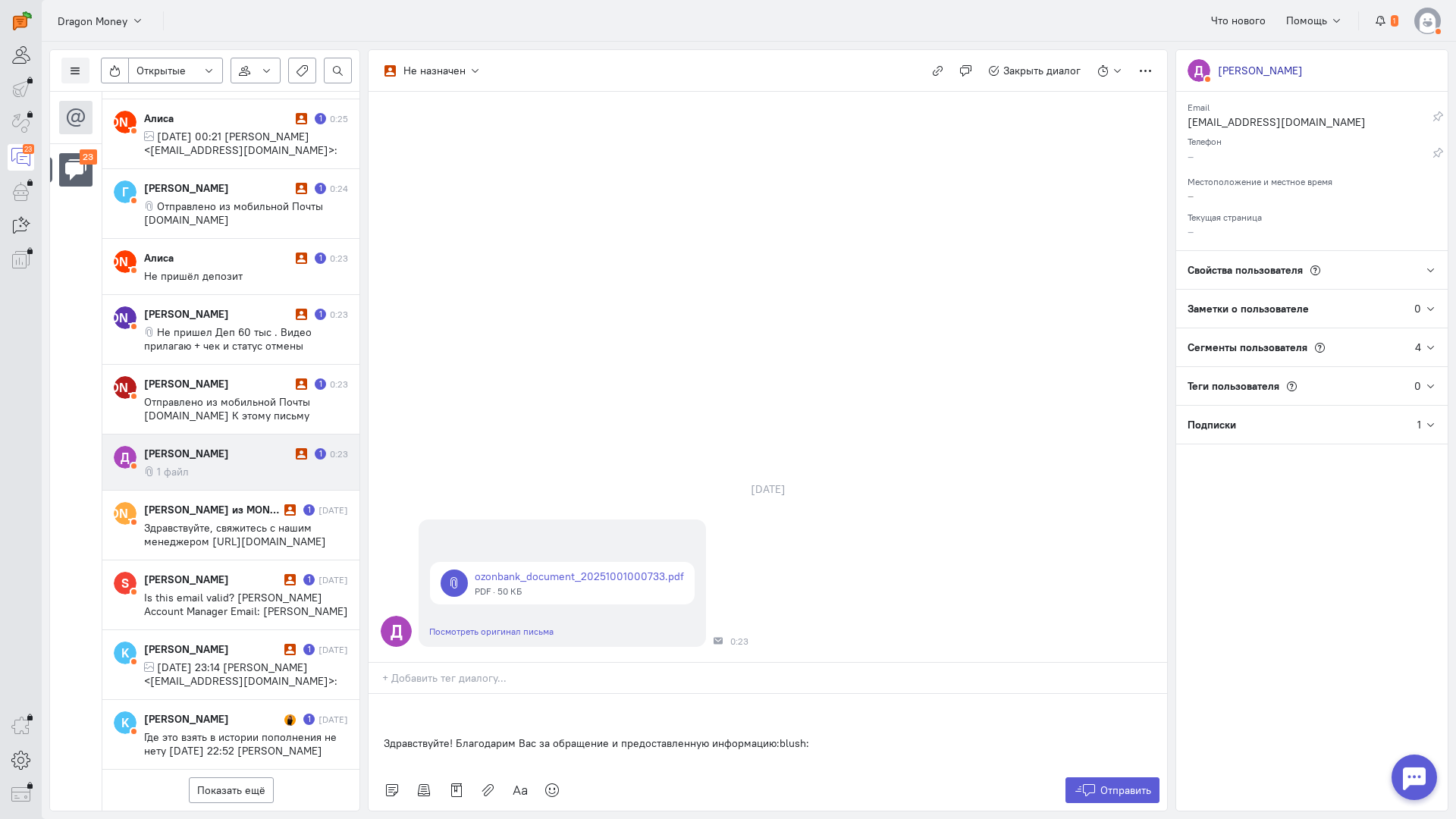
click at [386, 736] on p "Здравствуйте! Благодарим Вас за обращение и предоставленную информацию:blush:" at bounding box center [767, 743] width 768 height 15
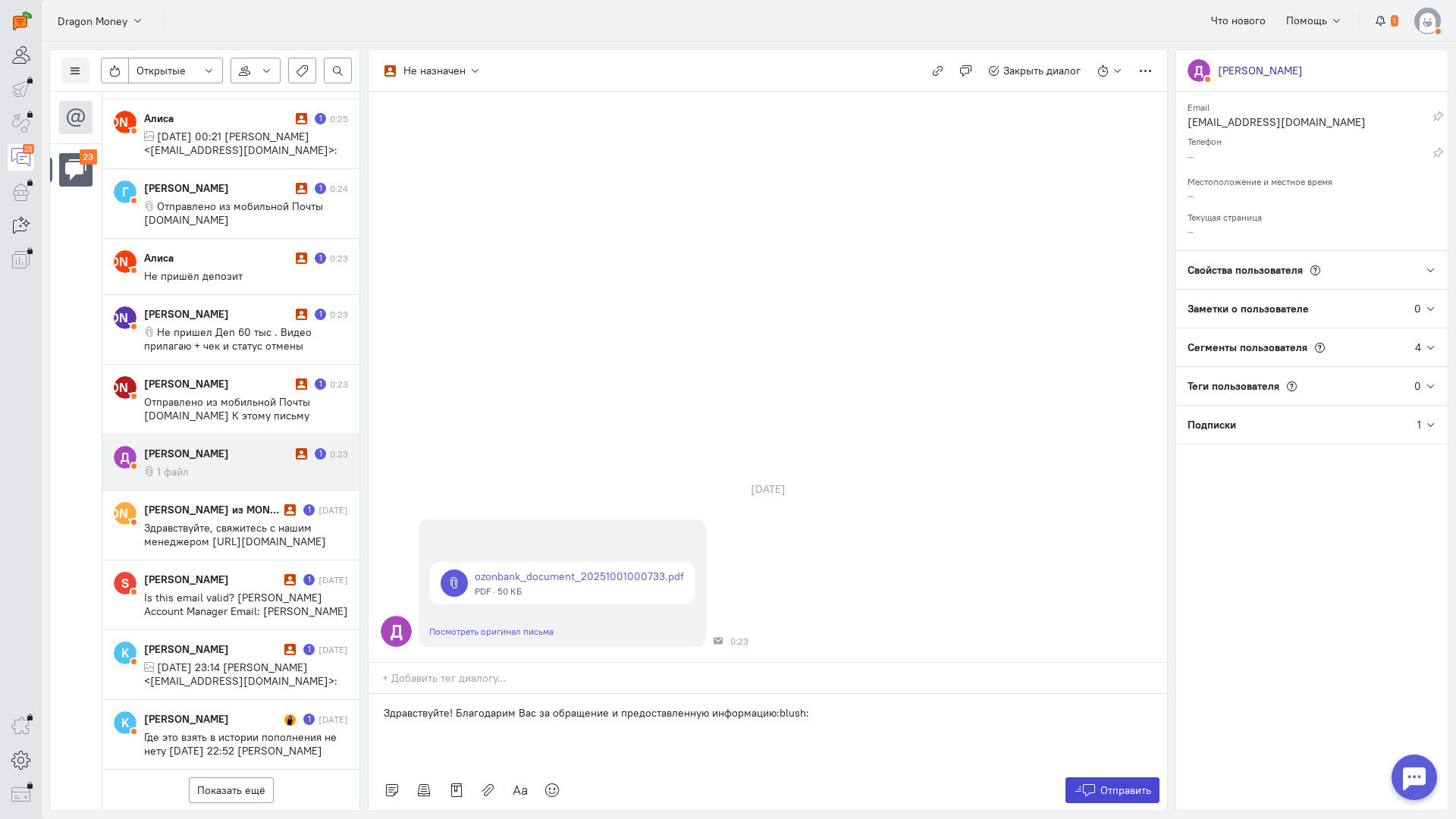
click at [1108, 784] on span "Отправить" at bounding box center [1125, 790] width 51 height 13
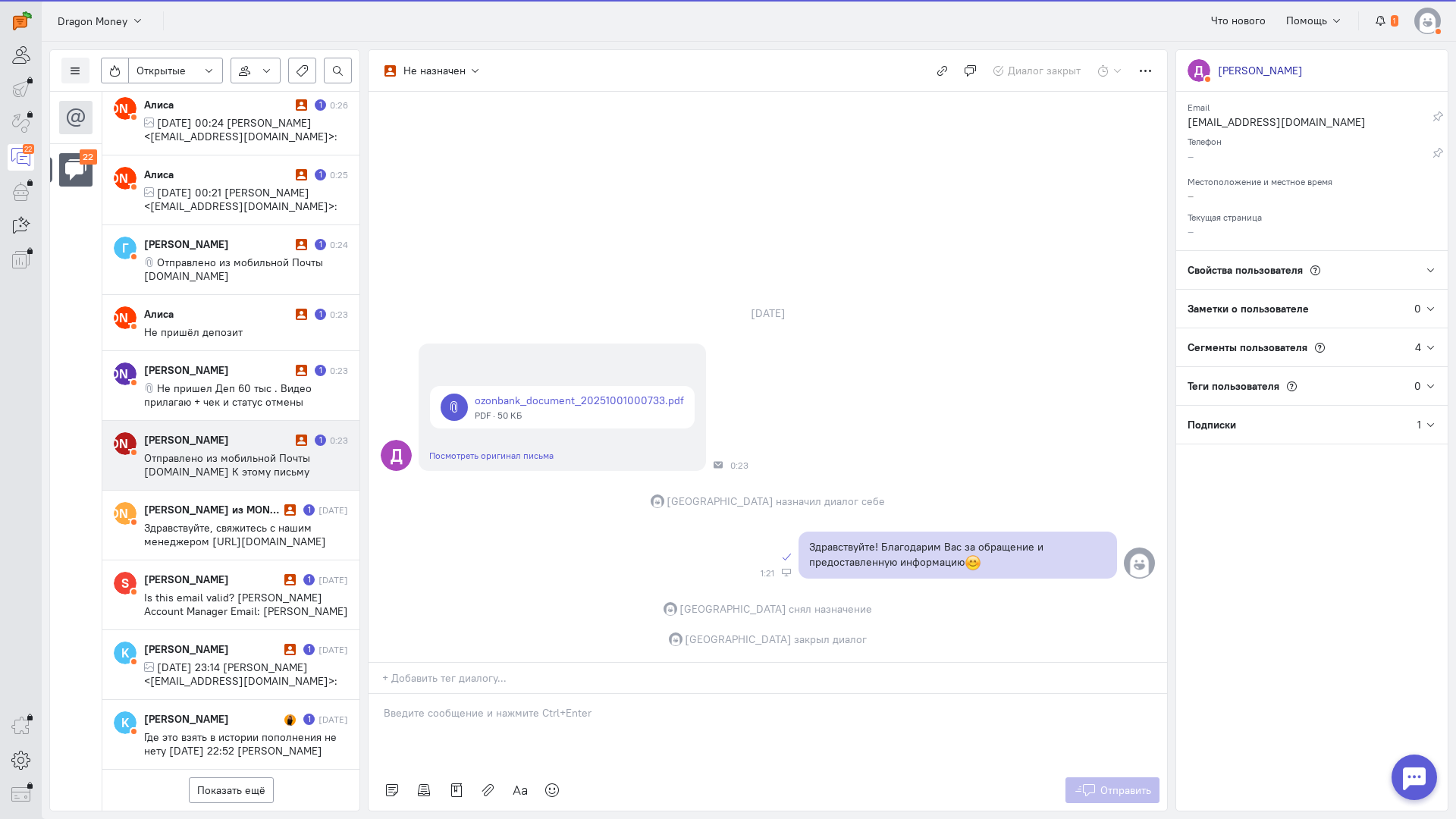
scroll to position [1043, 0]
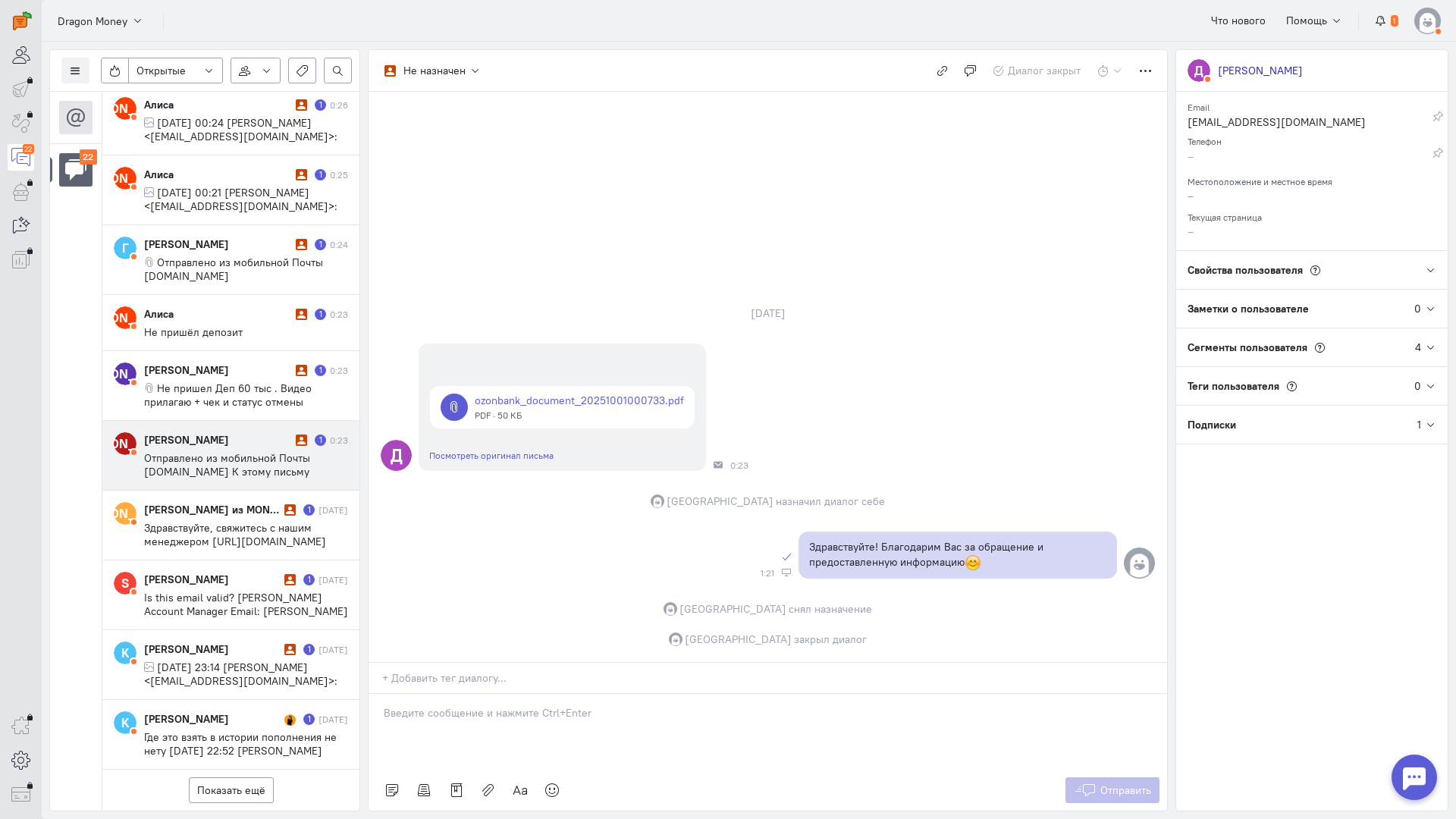
click at [233, 451] on span "Отправлено из мобильной Почты [DOMAIN_NAME] К этому письму приложены ссылки на …" at bounding box center [241, 498] width 194 height 95
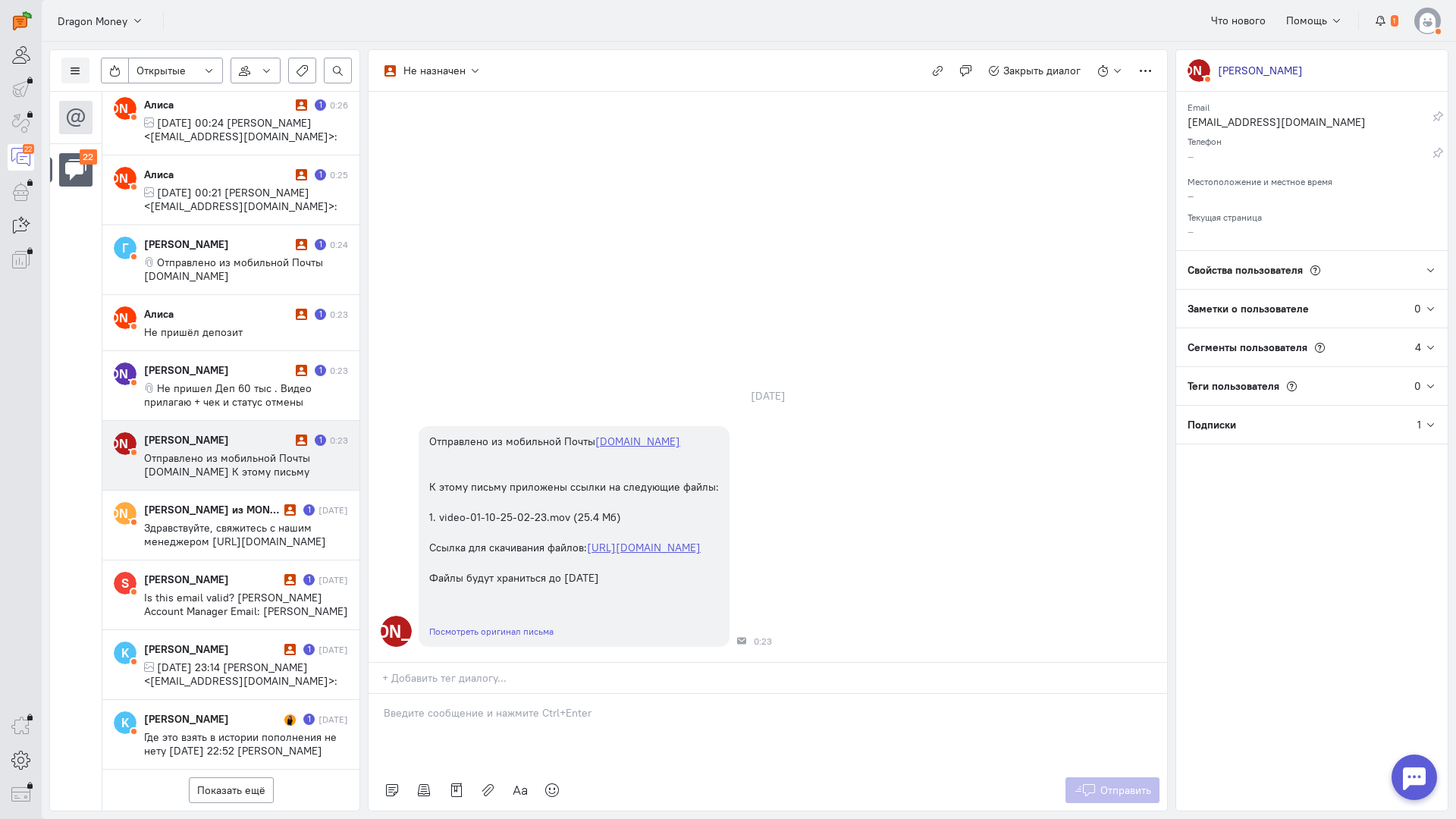
click at [444, 694] on div at bounding box center [767, 732] width 798 height 76
click at [375, 694] on div "Здравствуйте! Благодарим Вас за обращение и предоставленную информацию:blush:" at bounding box center [767, 732] width 798 height 76
click at [1122, 784] on span "Отправить" at bounding box center [1125, 790] width 51 height 13
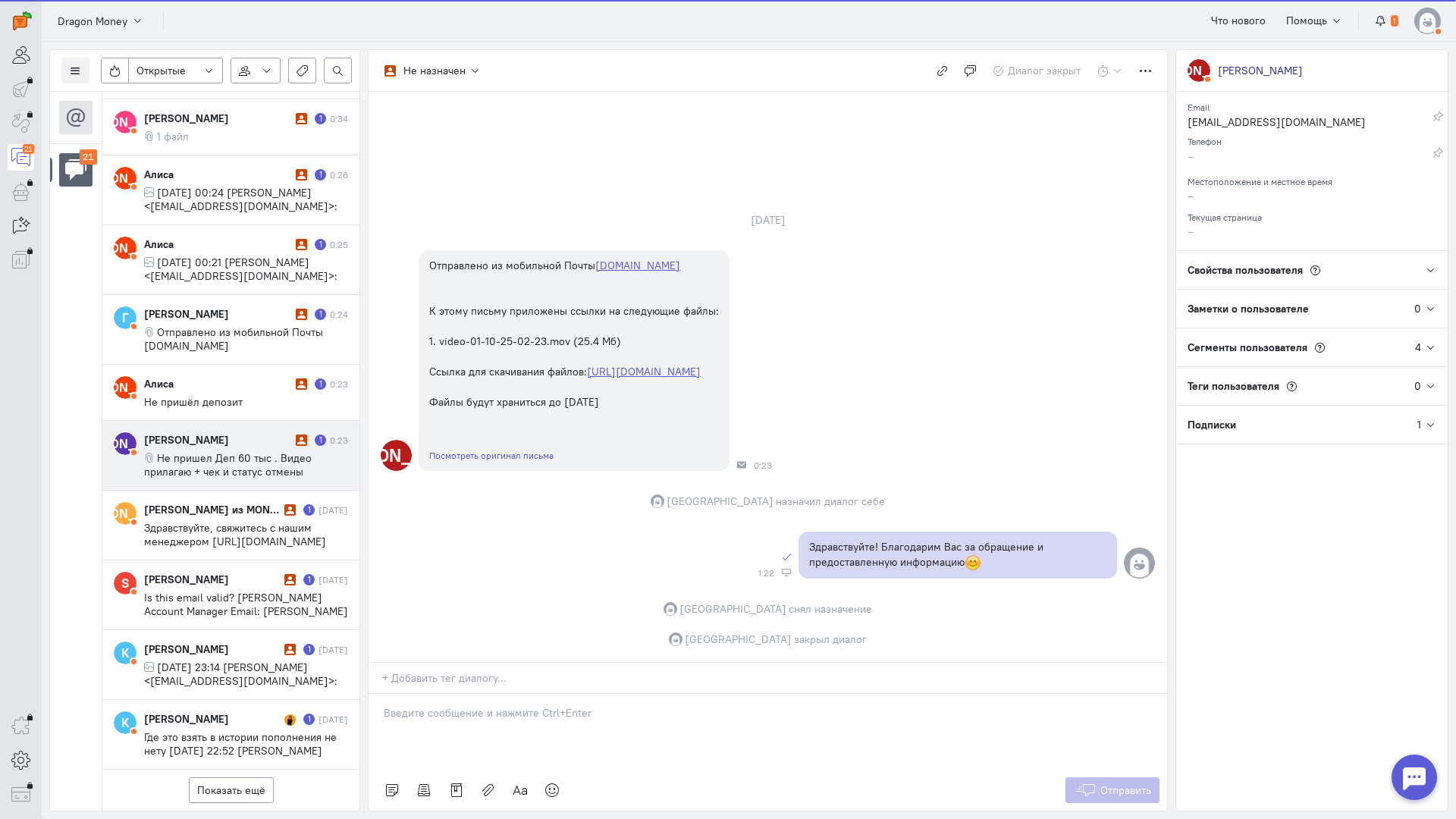
scroll to position [975, 0]
click at [216, 432] on div "[PERSON_NAME]" at bounding box center [218, 439] width 148 height 15
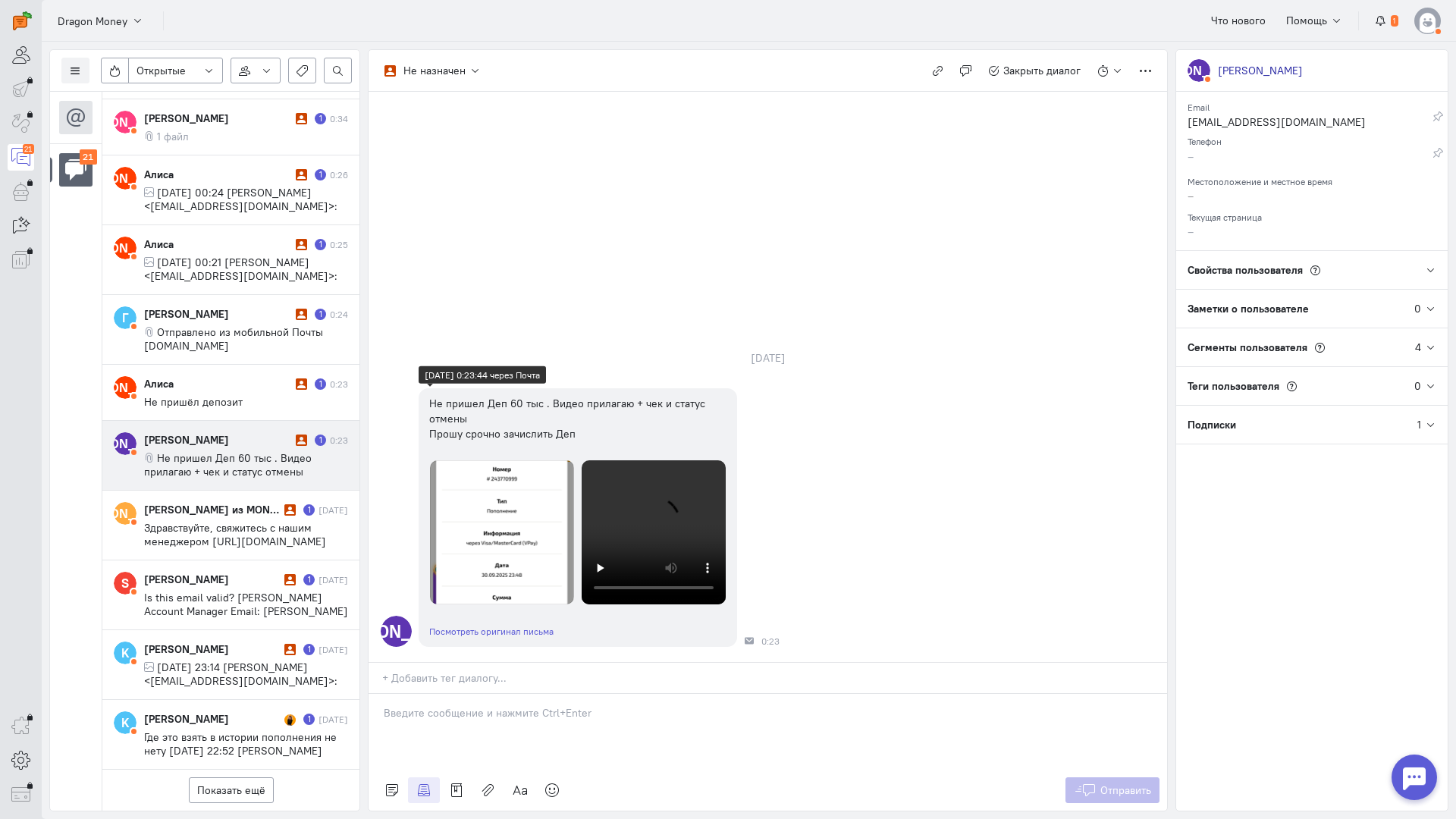
scroll to position [22, 0]
click at [477, 694] on div at bounding box center [767, 732] width 798 height 76
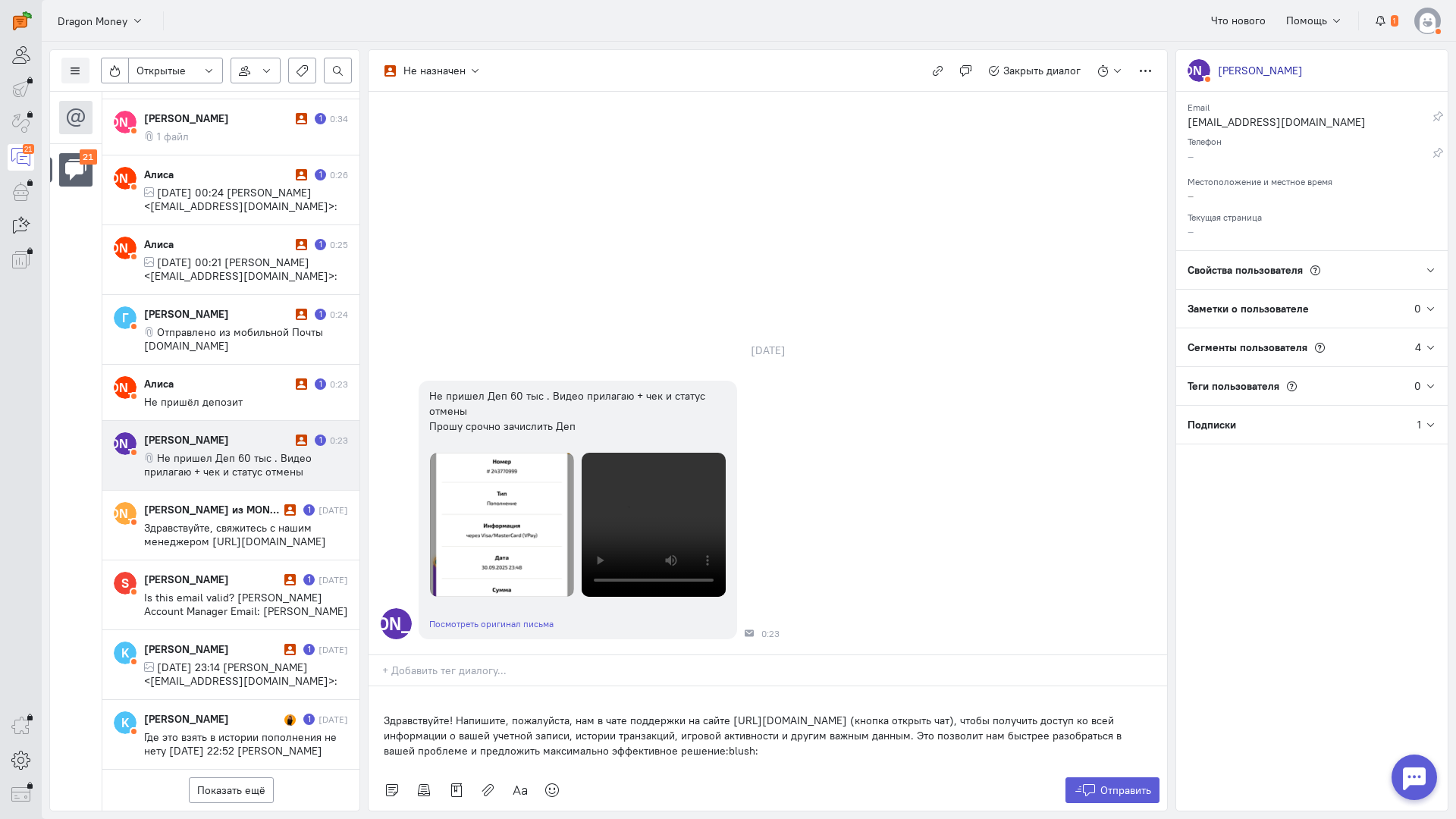
click at [369, 687] on div "Здравствуйте! Напишите, пожалуйста, нам в чате поддержки на сайте [URL][DOMAIN_…" at bounding box center [767, 728] width 798 height 83
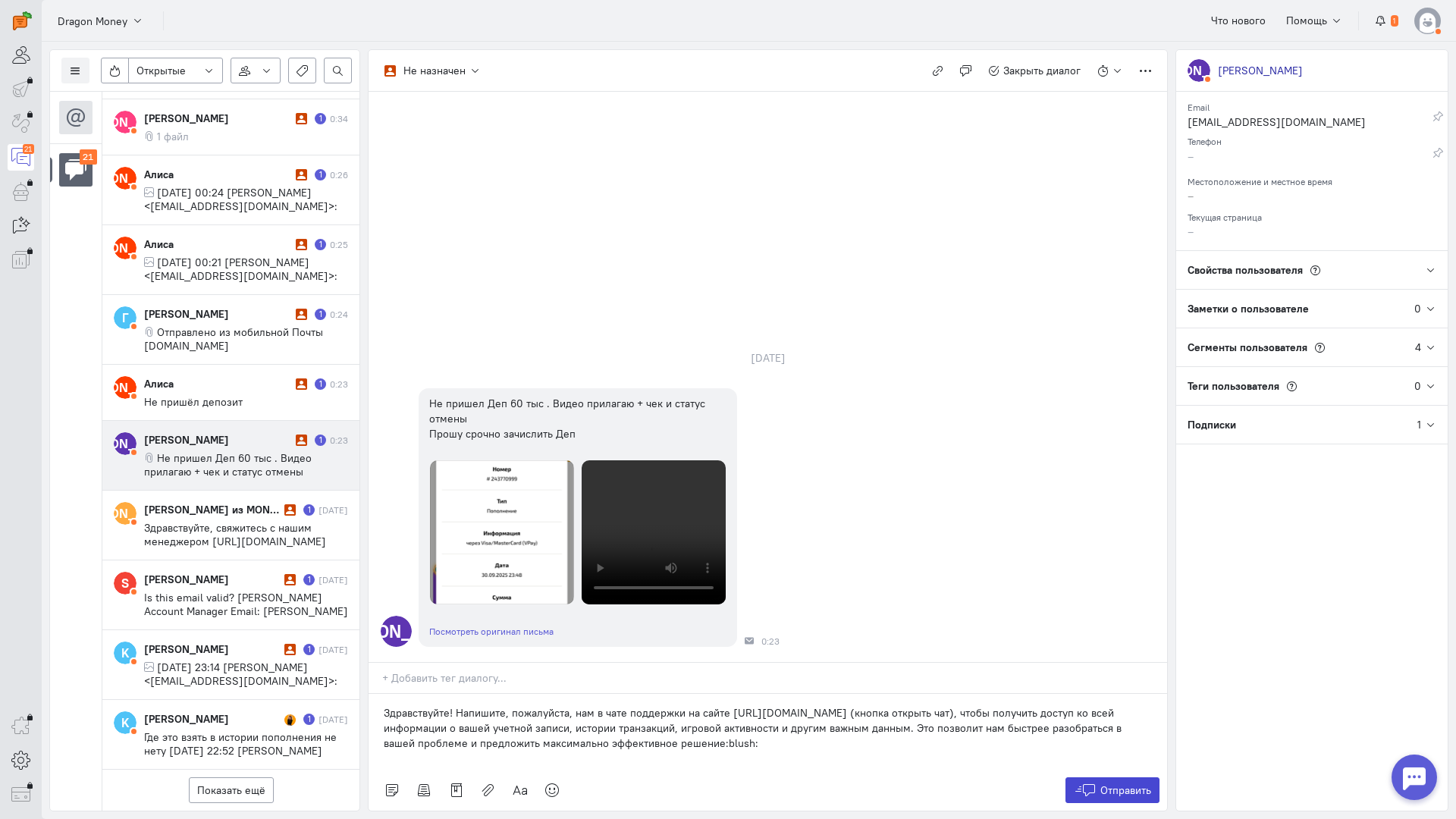
click at [1071, 777] on button "Отправить" at bounding box center [1112, 790] width 94 height 26
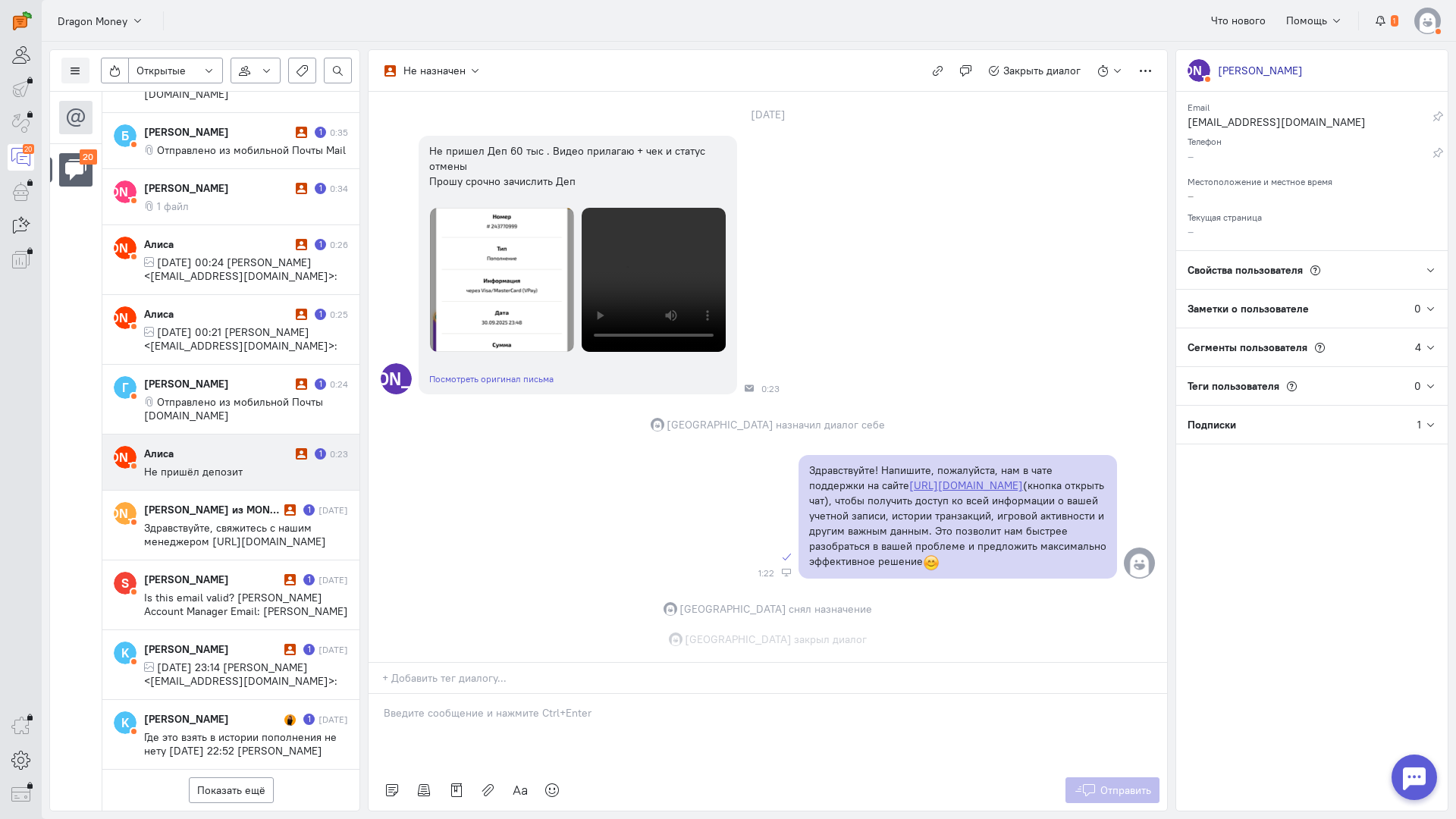
scroll to position [274, 0]
drag, startPoint x: 185, startPoint y: 366, endPoint x: 314, endPoint y: 393, distance: 131.8
click at [187, 446] on div "Алиса" at bounding box center [218, 453] width 148 height 15
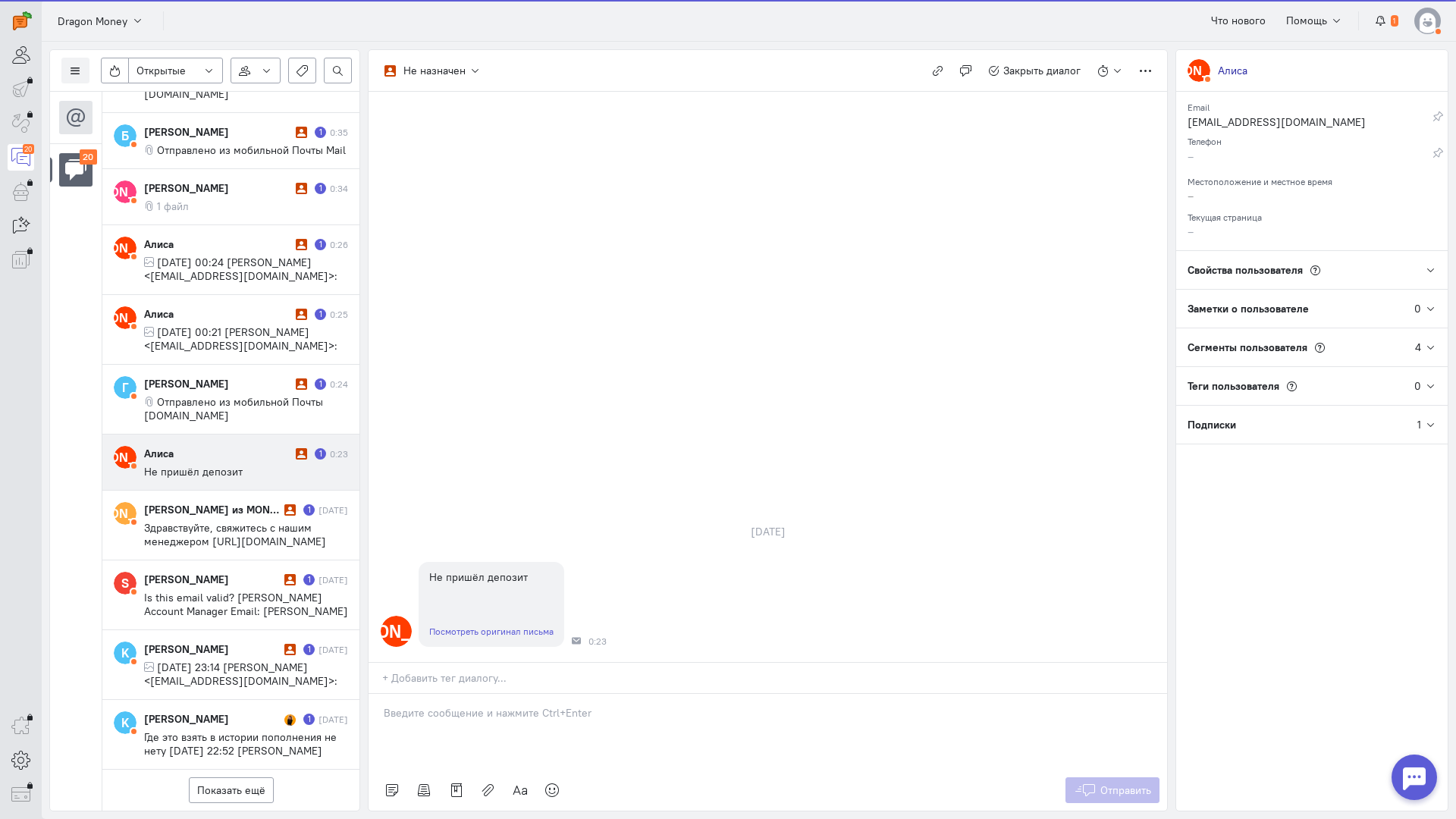
scroll to position [906, 0]
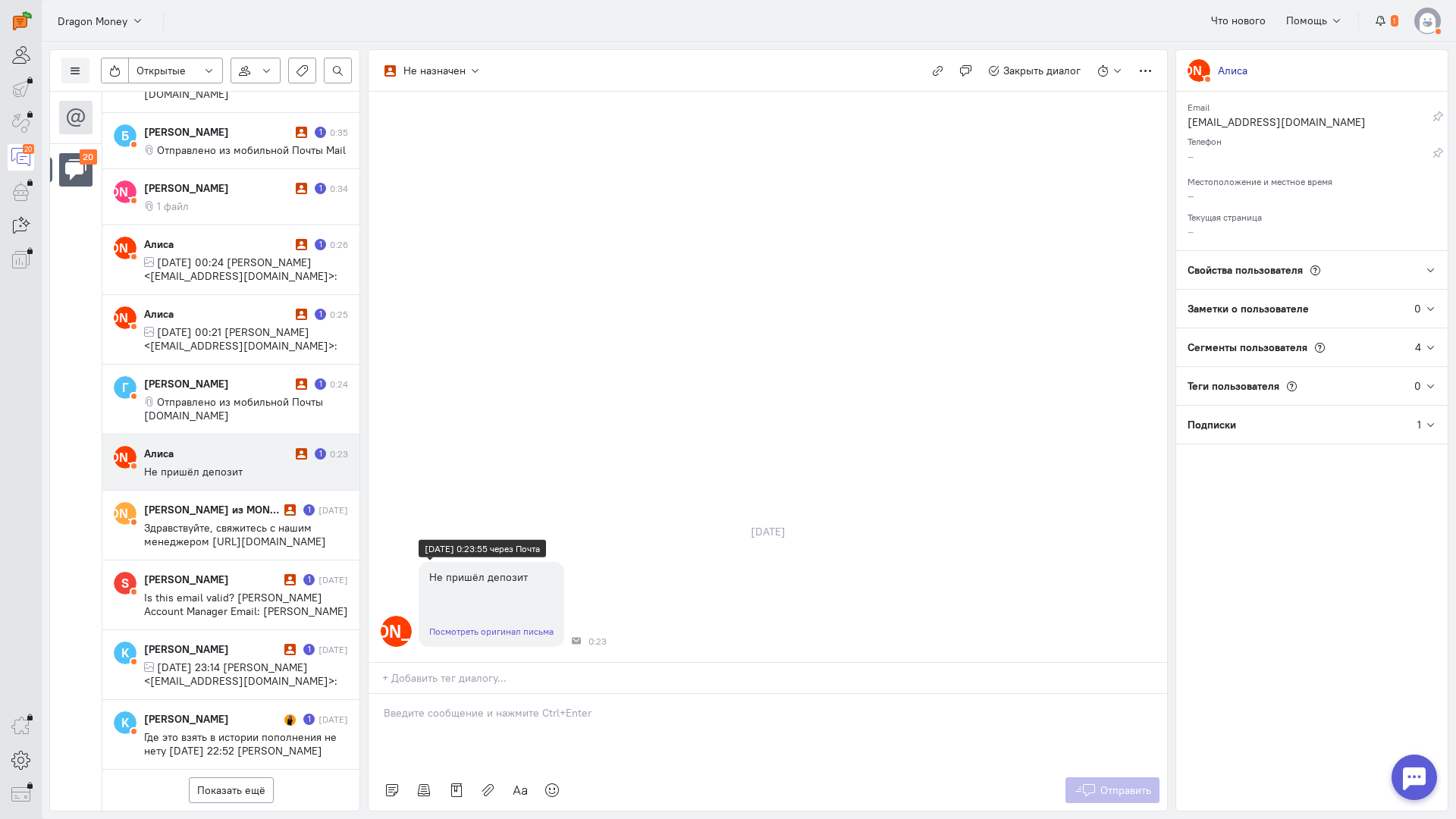
click at [464, 616] on div "Посмотреть оригинал письма" at bounding box center [491, 631] width 146 height 31
click at [464, 626] on link "Посмотреть оригинал письма" at bounding box center [491, 632] width 124 height 11
click at [430, 706] on p at bounding box center [767, 713] width 768 height 15
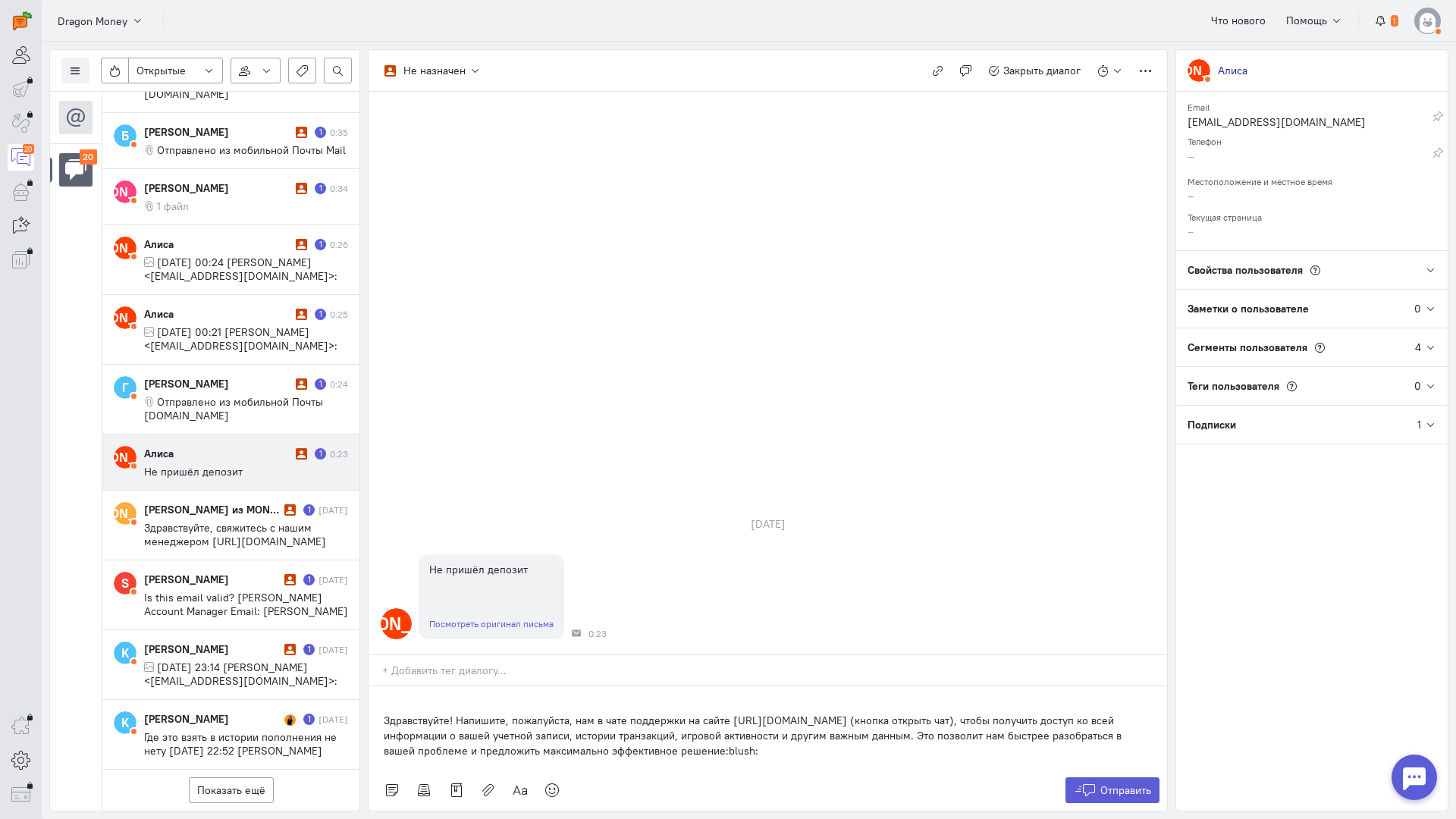
click at [380, 687] on div "Здравствуйте! Напишите, пожалуйста, нам в чате поддержки на сайте [URL][DOMAIN_…" at bounding box center [767, 728] width 798 height 83
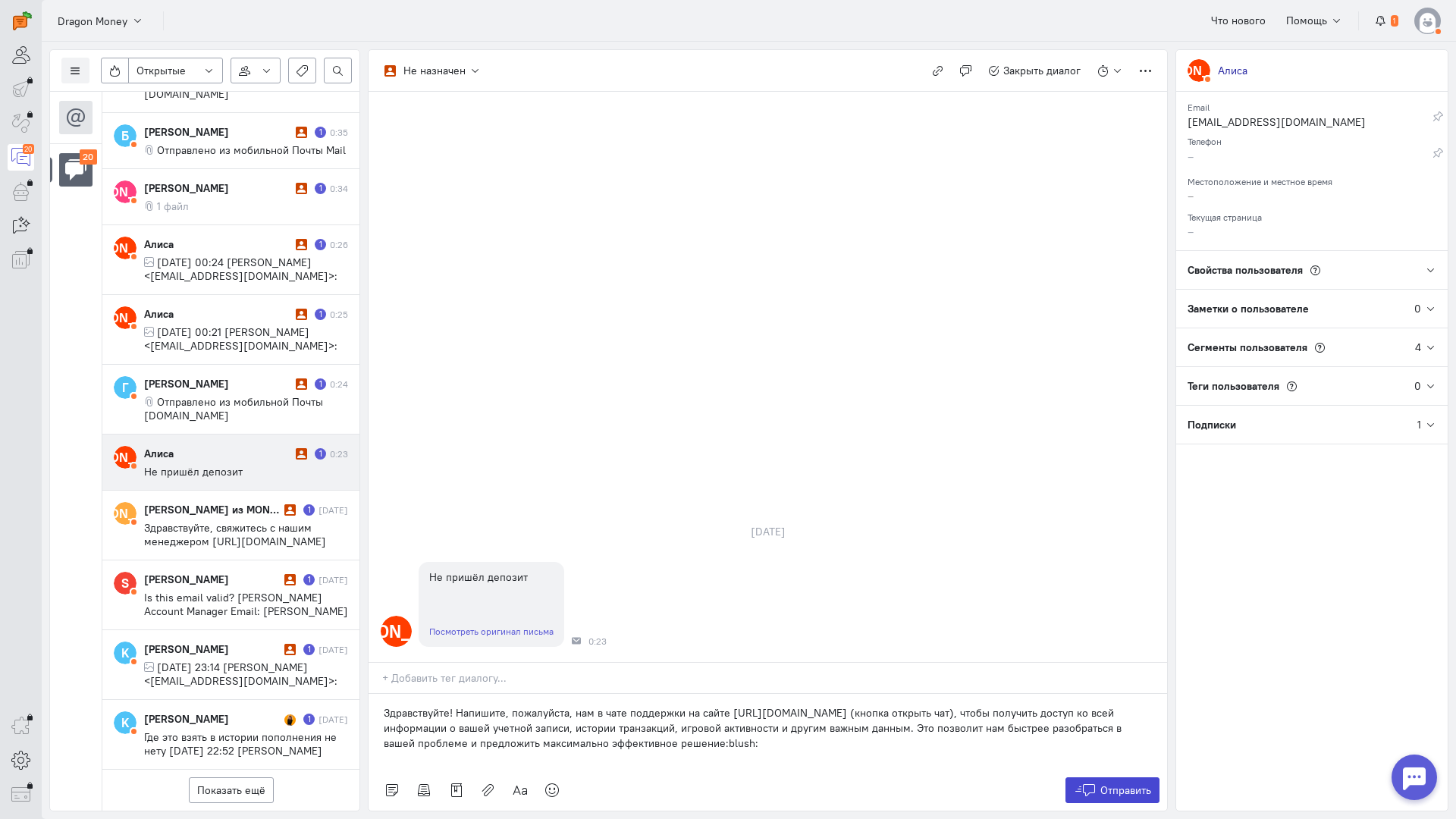
click at [1101, 784] on span "Отправить" at bounding box center [1125, 790] width 51 height 13
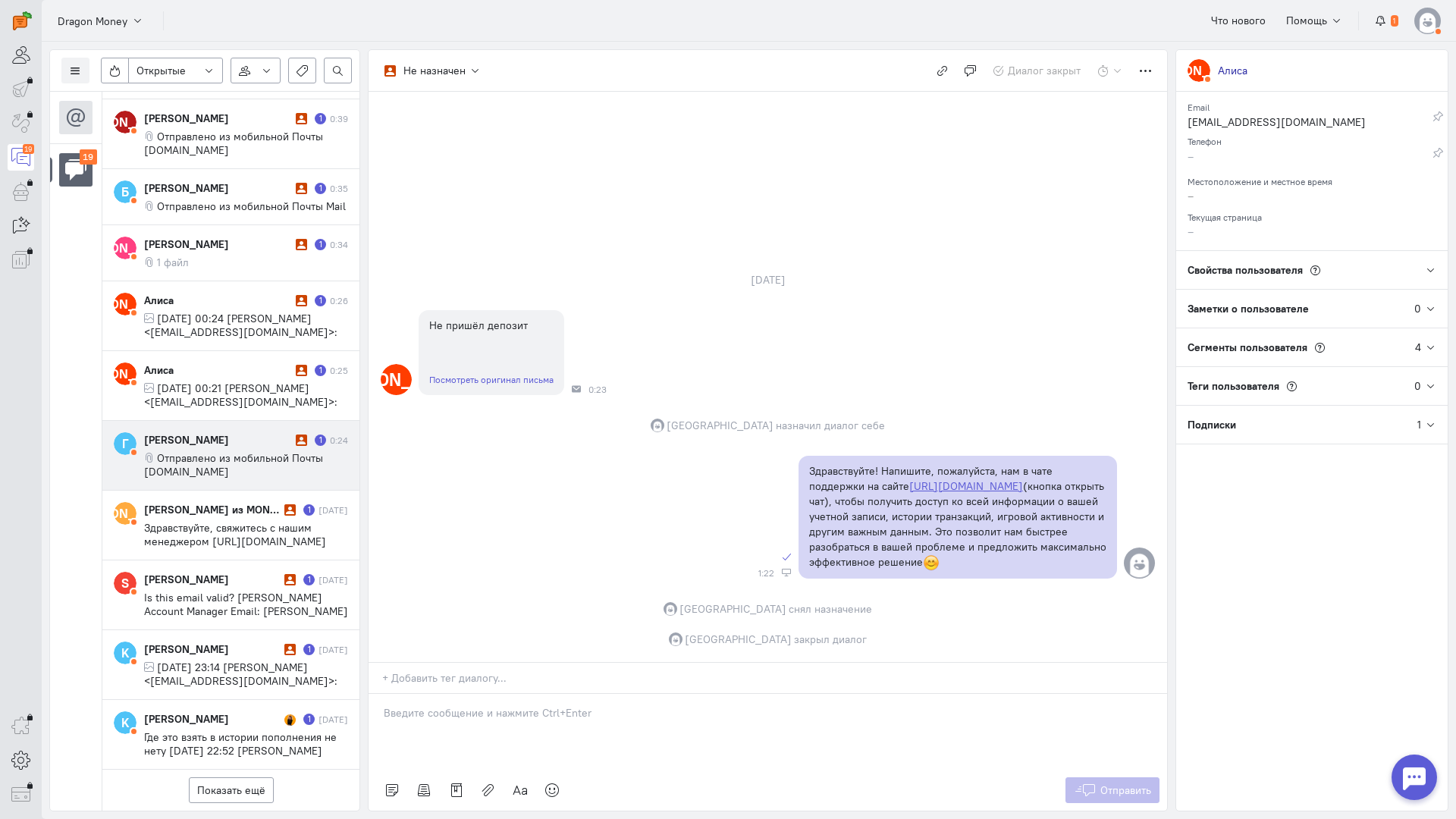
scroll to position [838, 0]
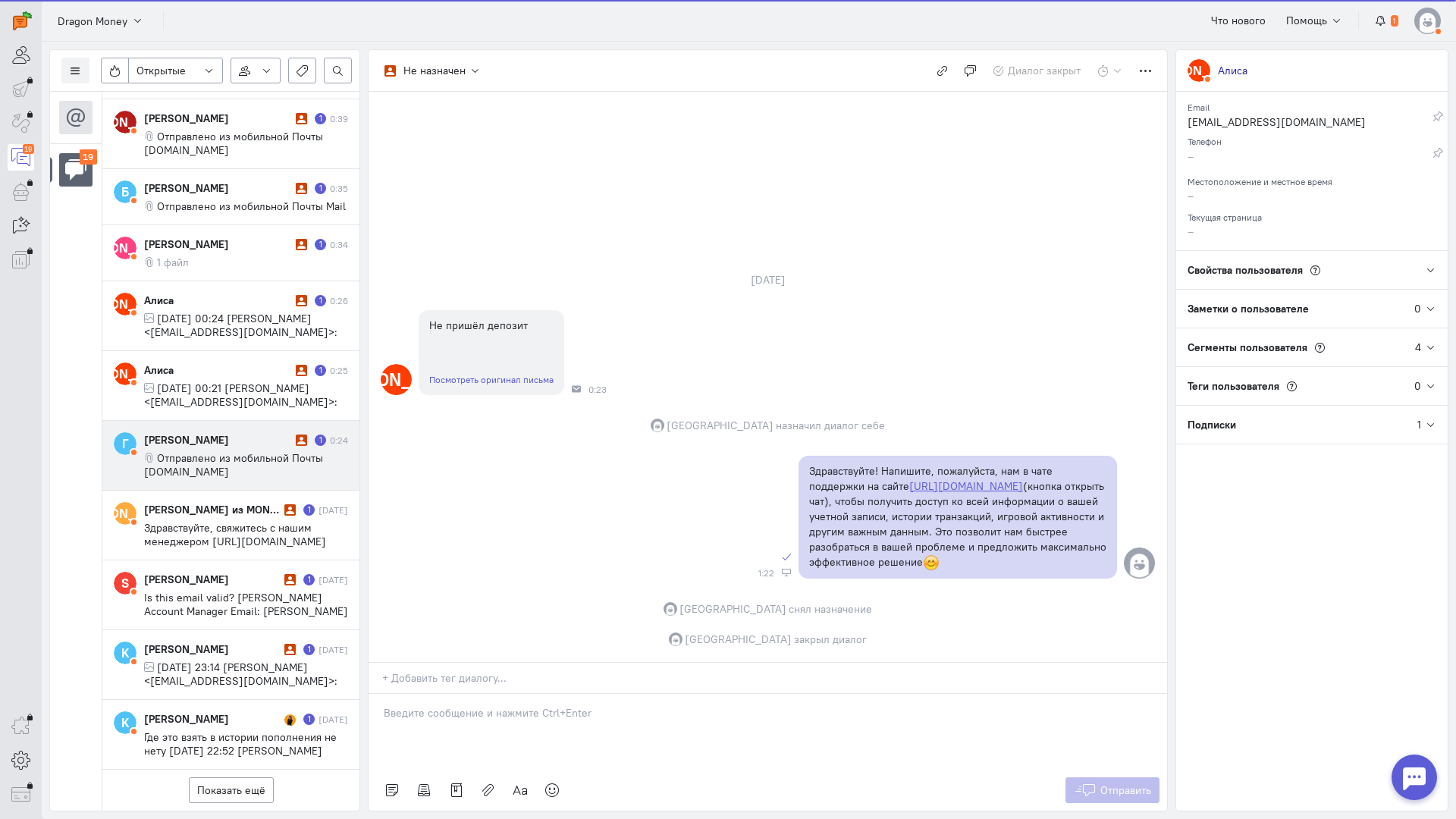
click at [202, 451] on span "Отправлено из мобильной Почты [DOMAIN_NAME]" at bounding box center [233, 465] width 179 height 28
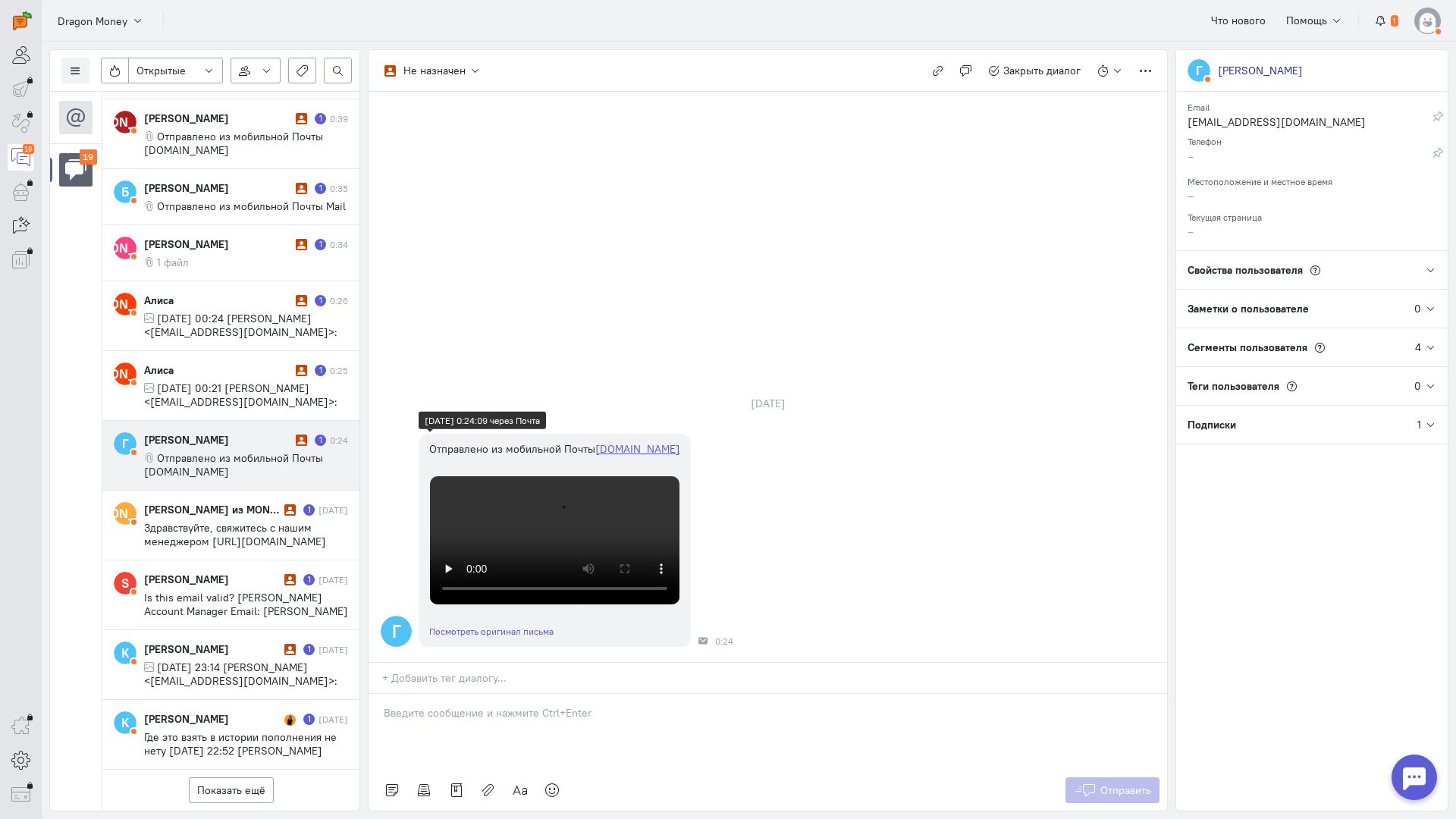
scroll to position [202, 0]
click at [482, 706] on p at bounding box center [767, 713] width 768 height 15
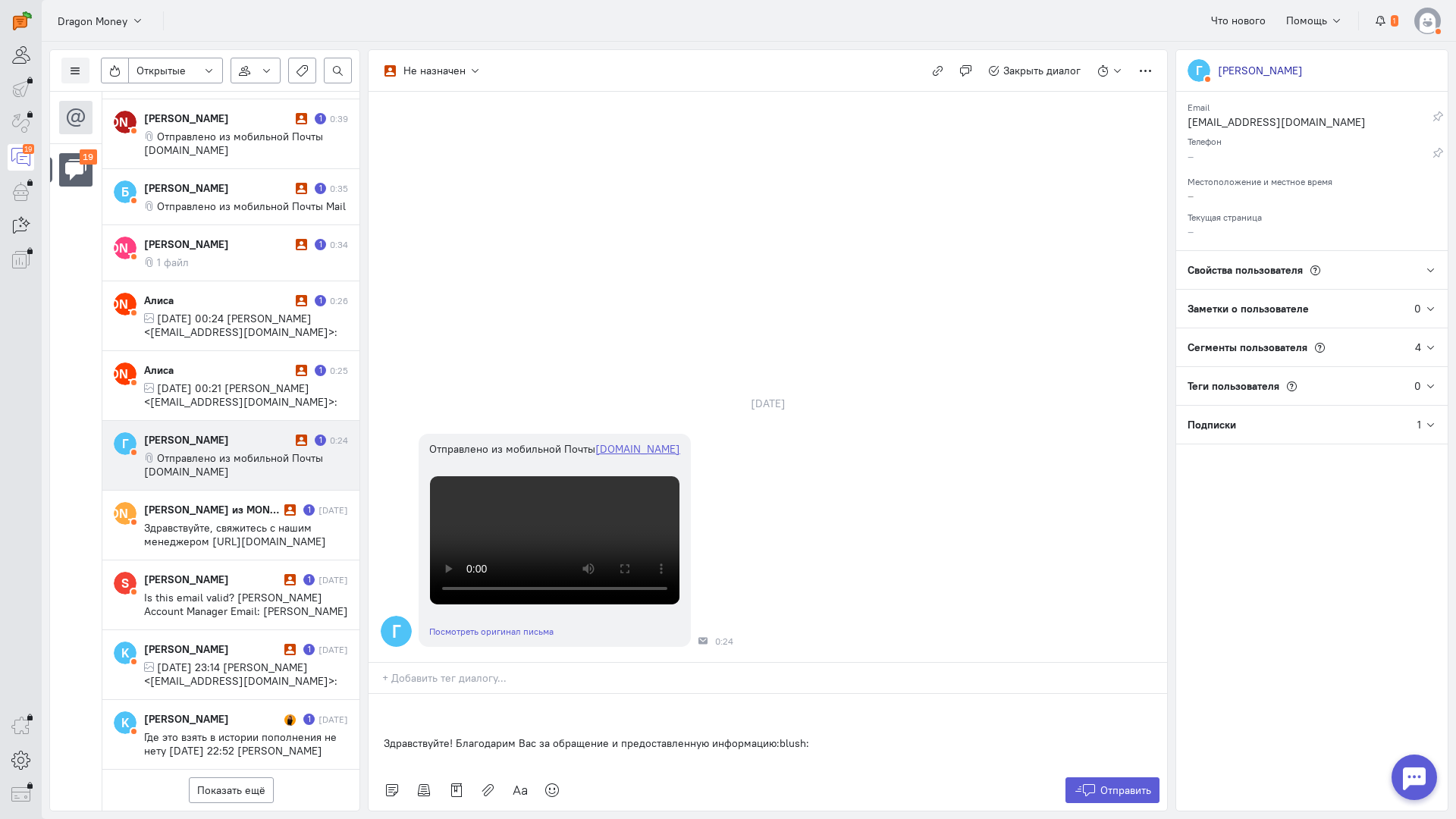
click at [375, 694] on div "Здравствуйте! Благодарим Вас за обращение и предоставленную информацию:blush:" at bounding box center [767, 732] width 798 height 76
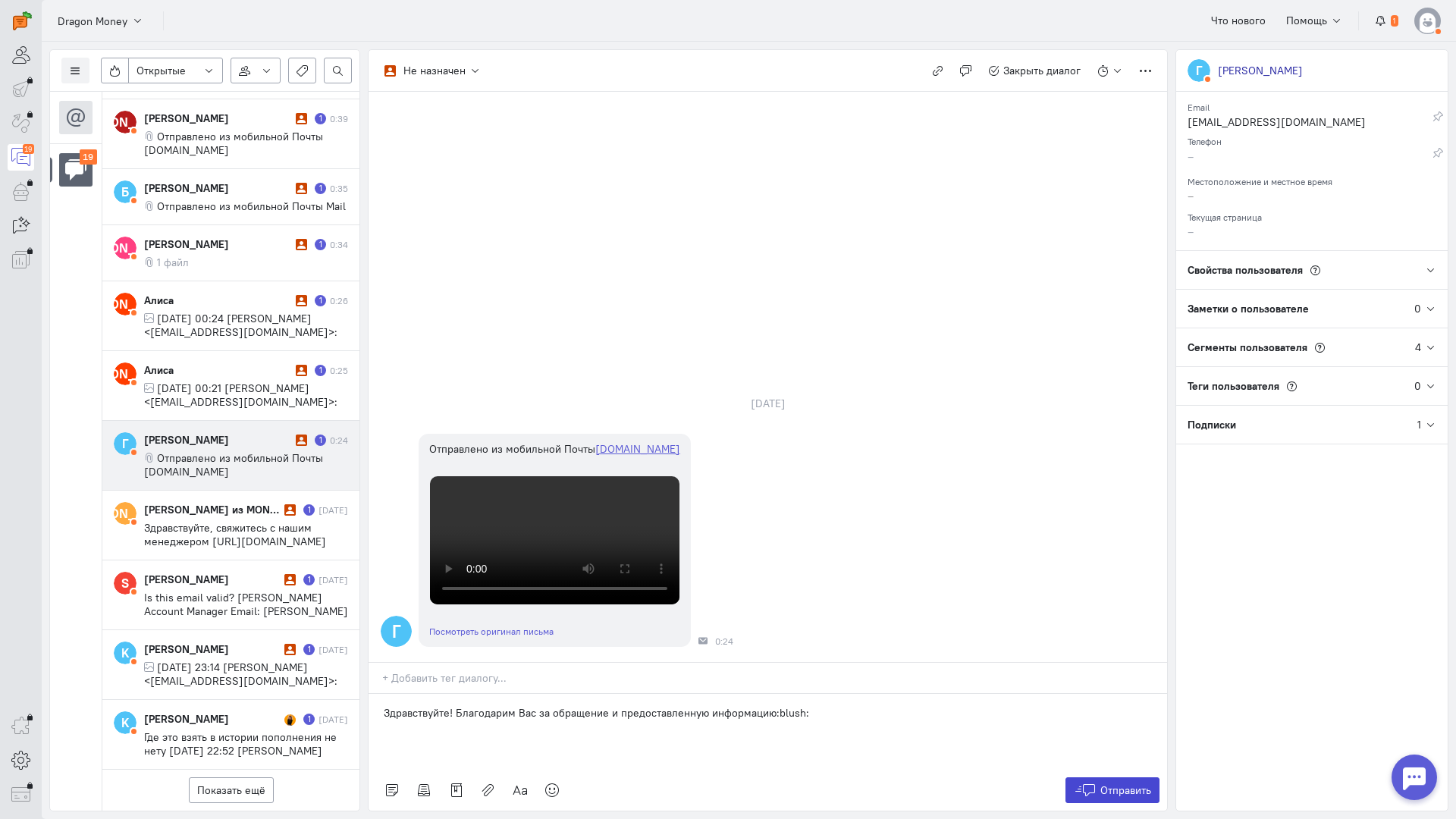
click at [1088, 783] on icon at bounding box center [1085, 790] width 23 height 15
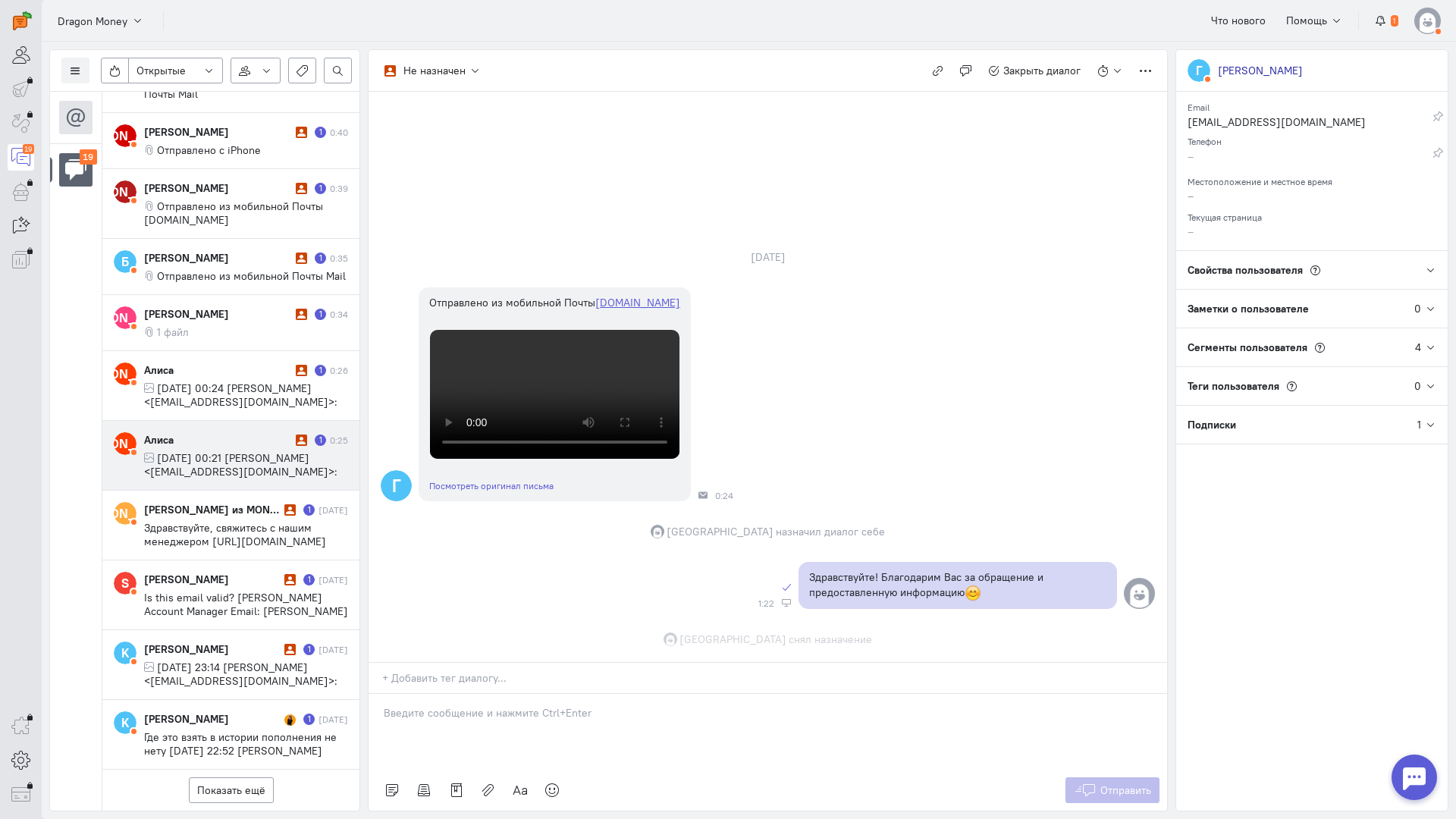
scroll to position [380, 0]
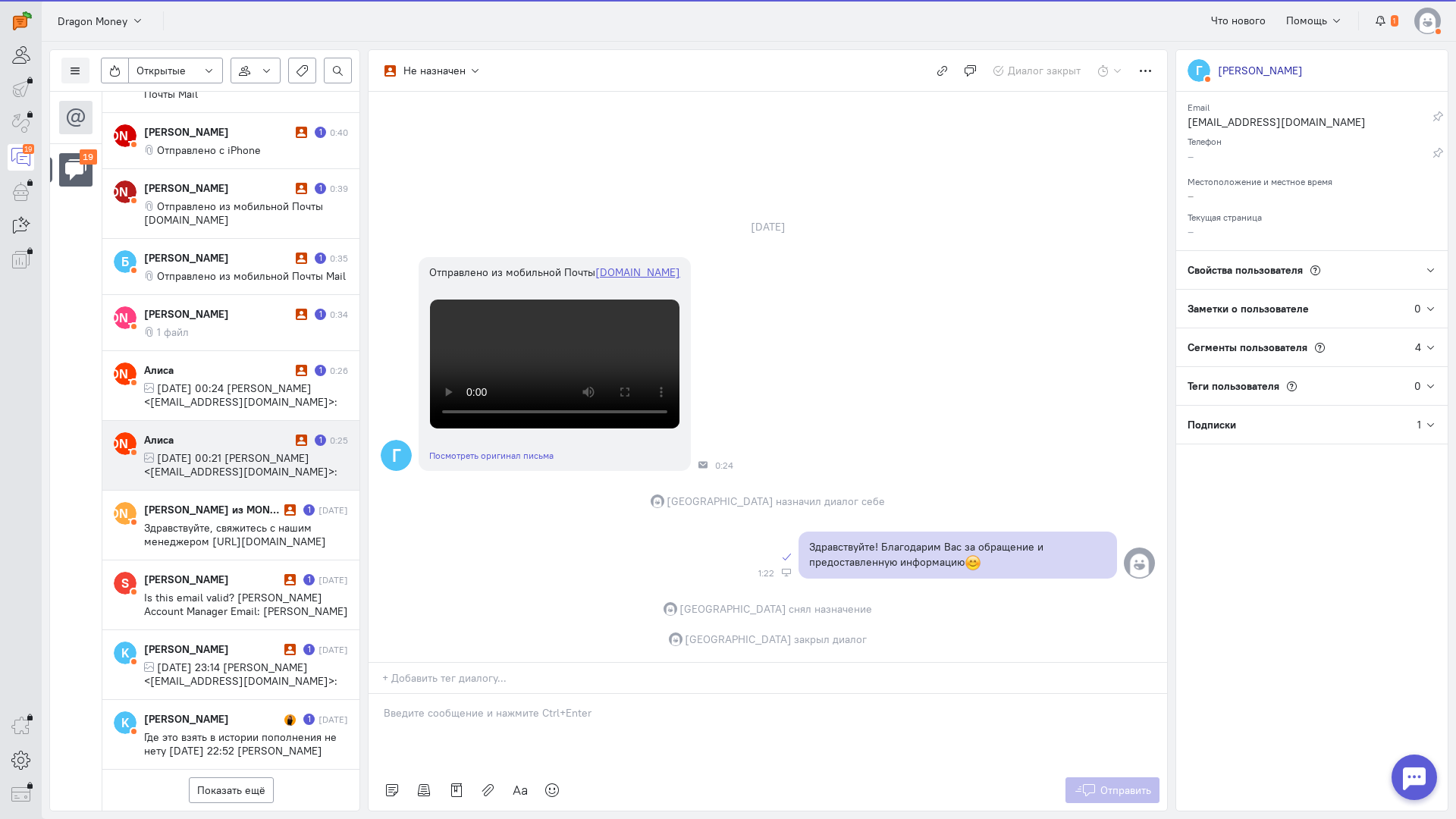
click at [164, 451] on span "[DATE] 00:21 [PERSON_NAME] <[EMAIL_ADDRESS][DOMAIN_NAME]>:" at bounding box center [241, 465] width 194 height 28
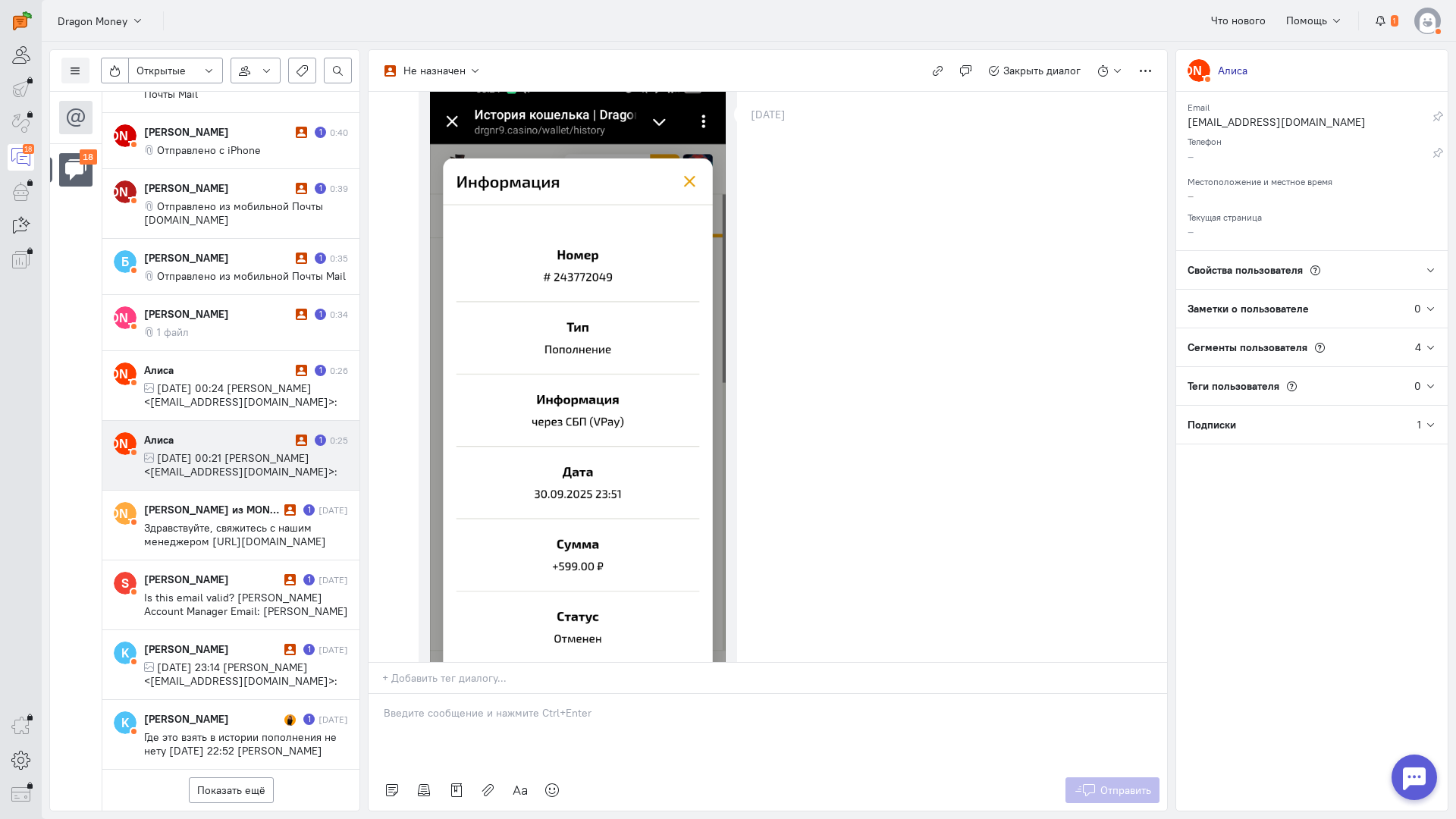
scroll to position [0, 0]
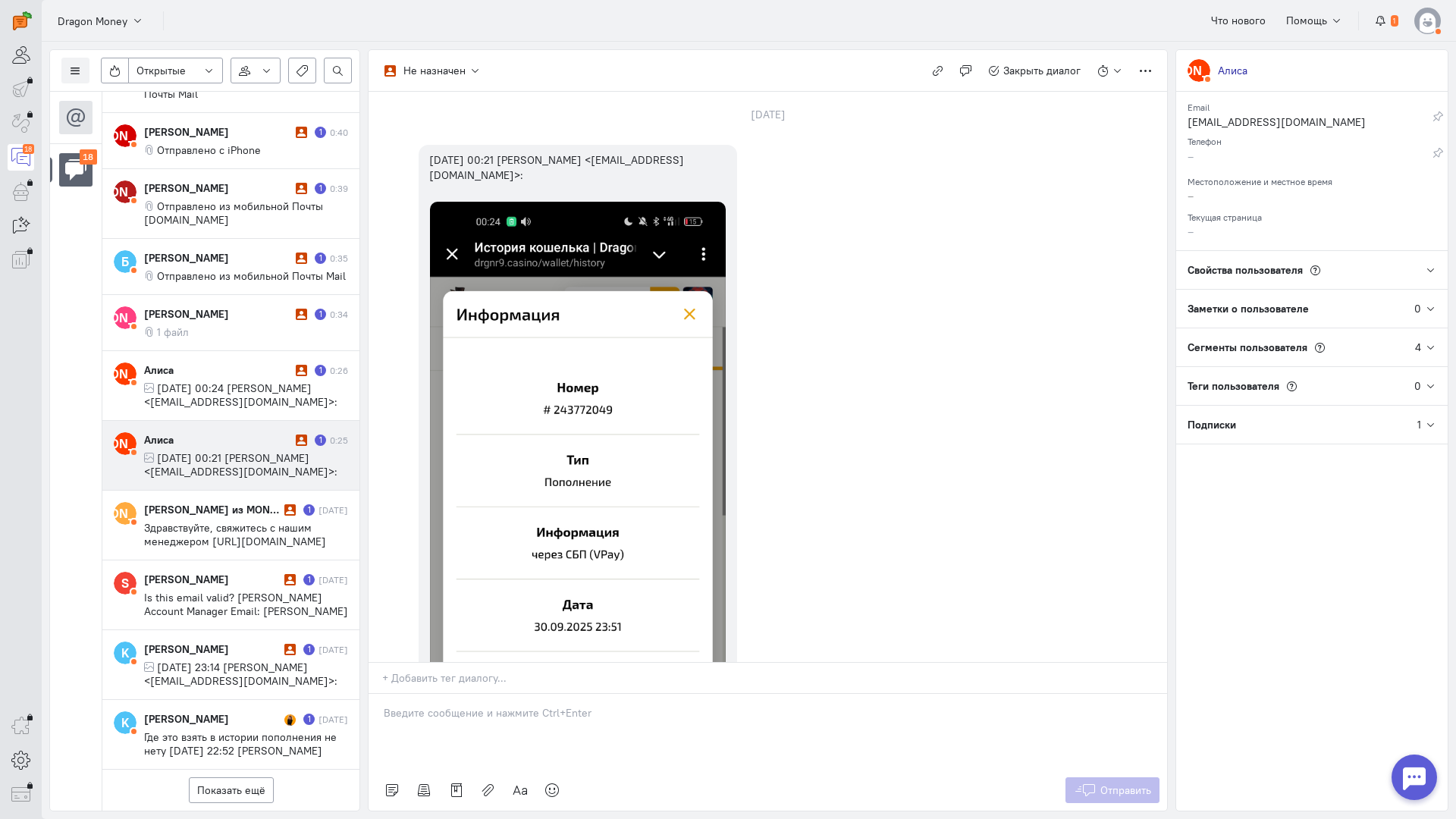
click at [467, 706] on p at bounding box center [767, 713] width 768 height 15
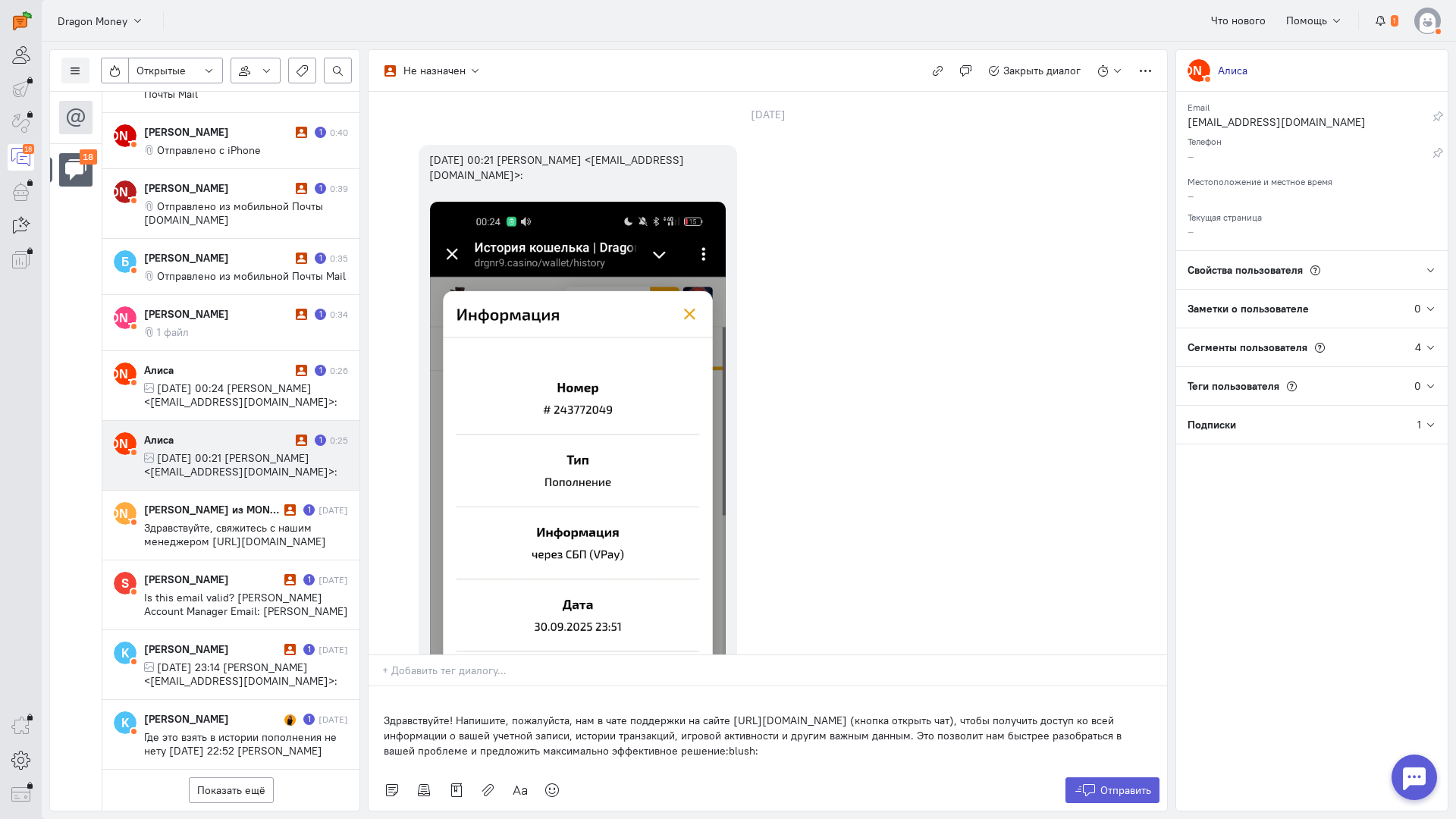
click at [379, 687] on div "Здравствуйте! Напишите, пожалуйста, нам в чате поддержки на сайте [URL][DOMAIN_…" at bounding box center [767, 728] width 798 height 83
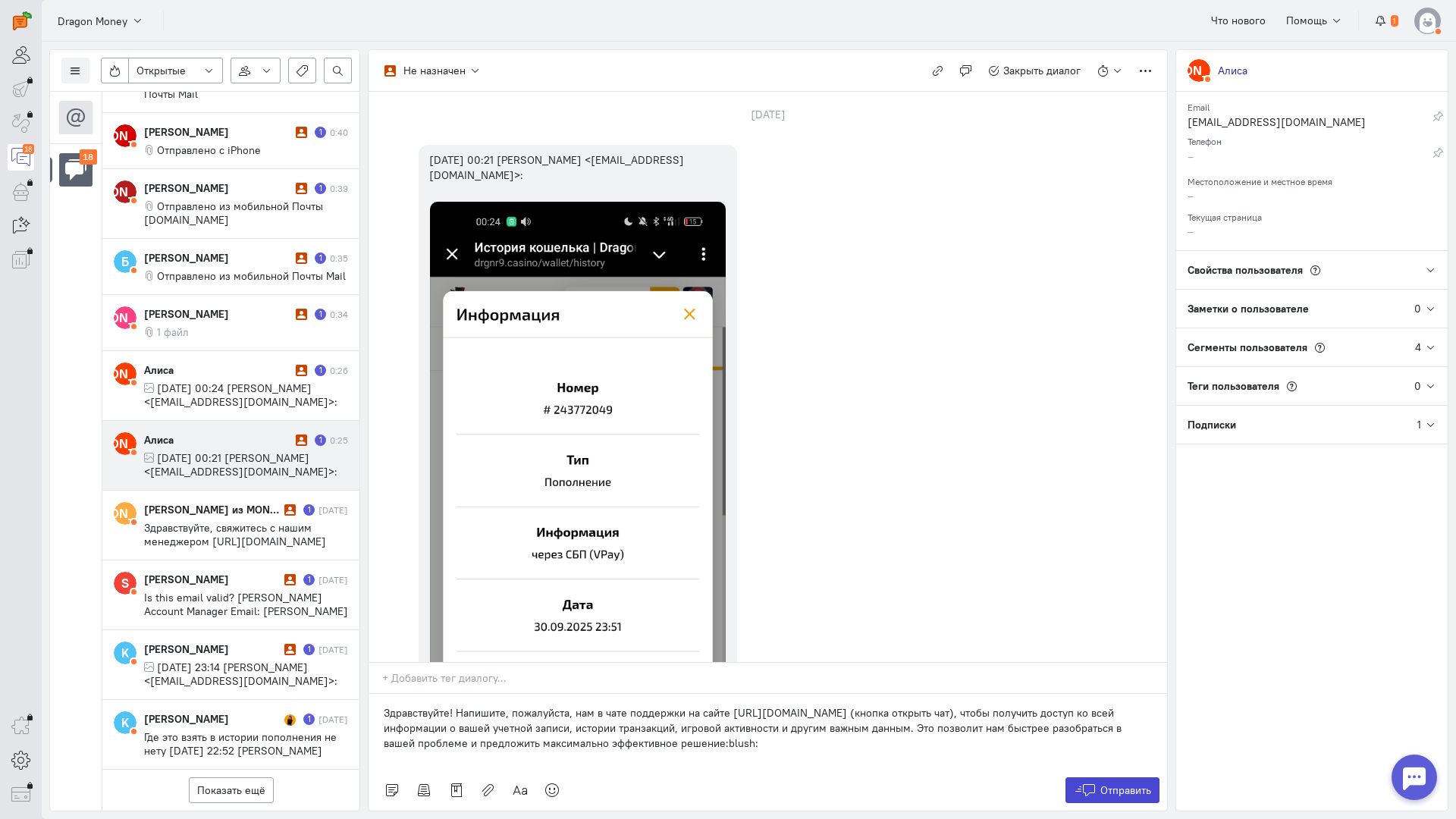
click at [1096, 777] on button "Отправить" at bounding box center [1112, 790] width 94 height 26
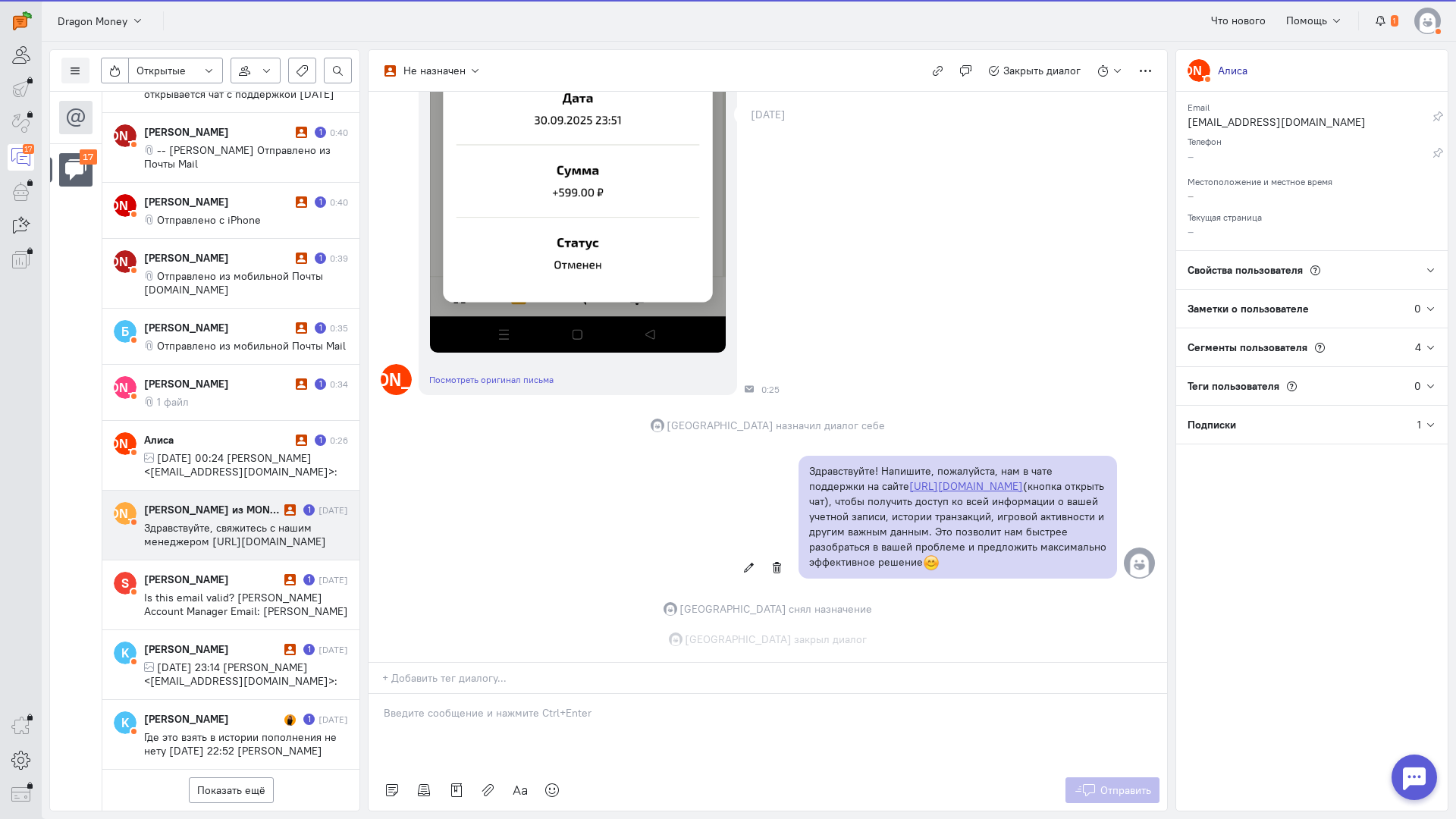
scroll to position [586, 0]
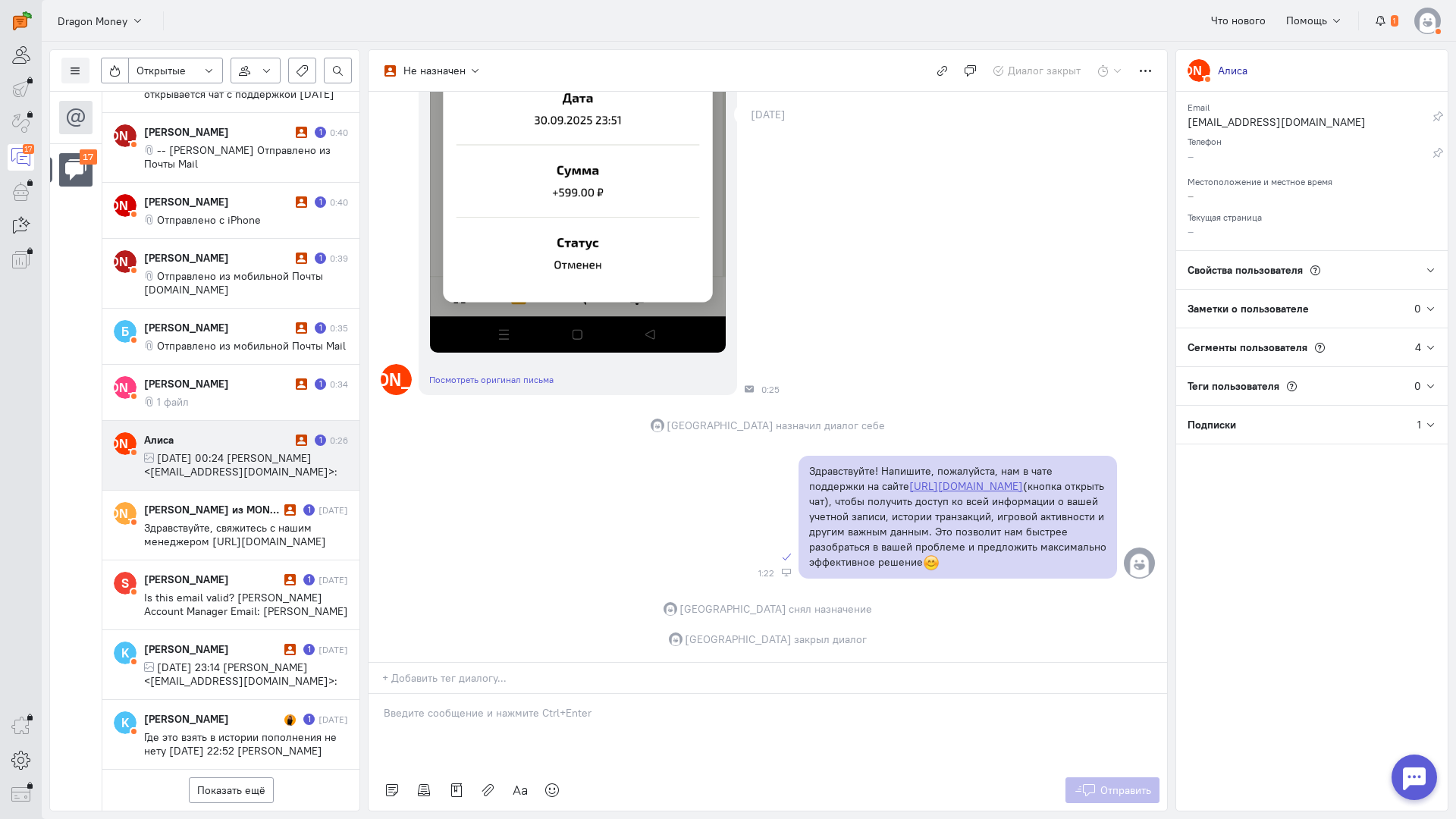
click at [209, 451] on span "[DATE] 00:24 [PERSON_NAME] <[EMAIL_ADDRESS][DOMAIN_NAME]>:" at bounding box center [241, 465] width 194 height 28
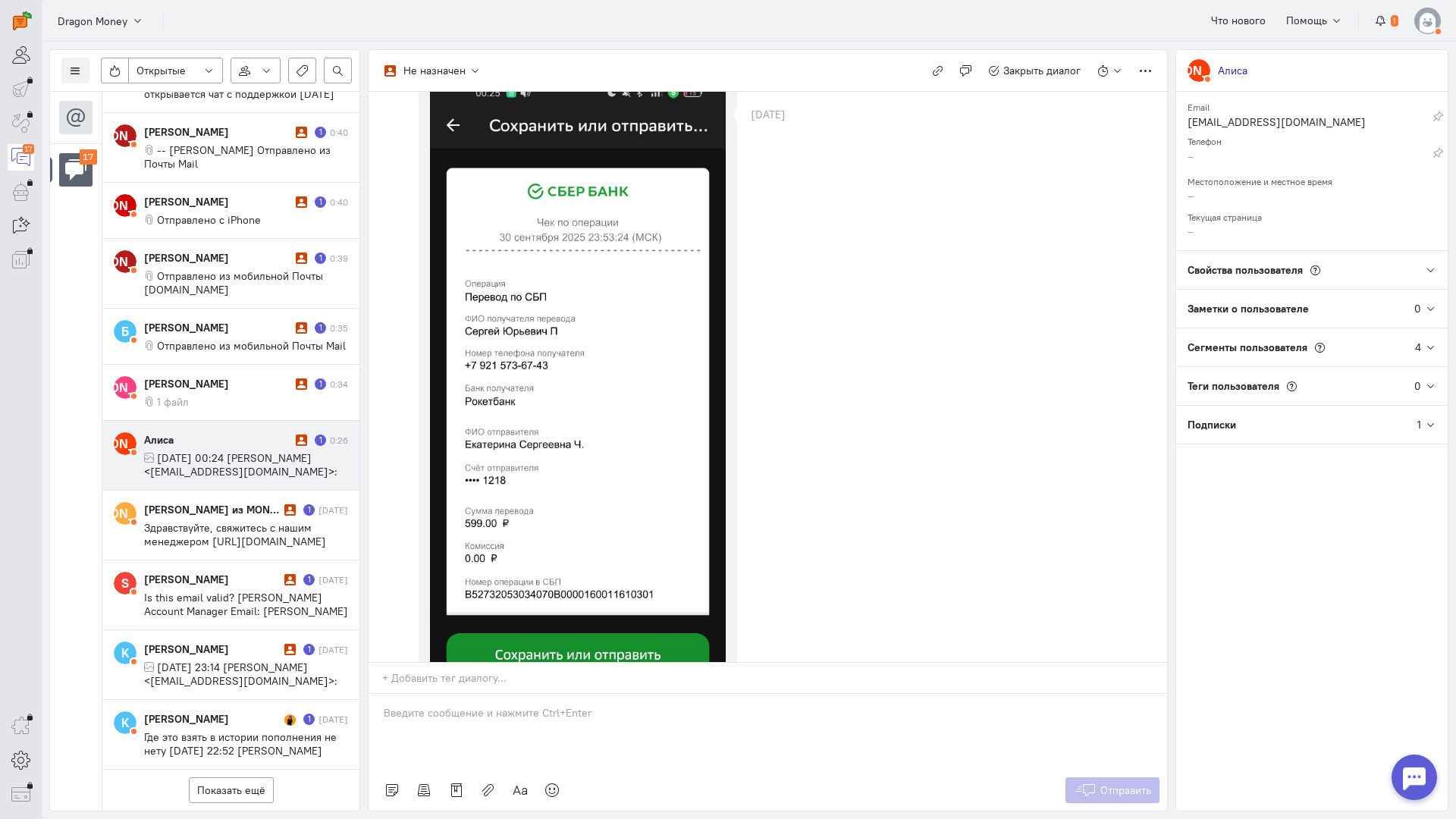
scroll to position [348, 0]
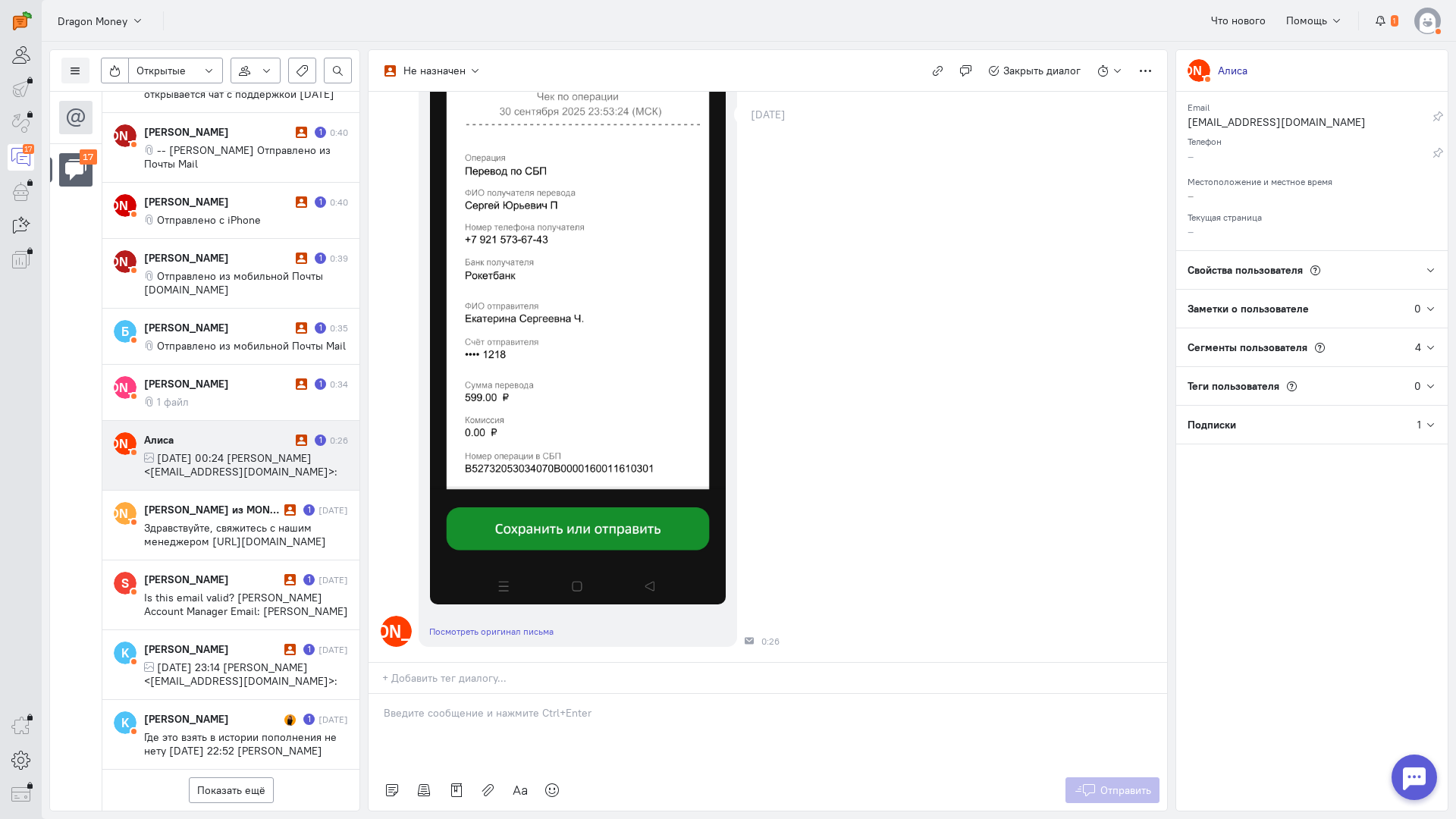
click at [435, 706] on p at bounding box center [767, 713] width 768 height 15
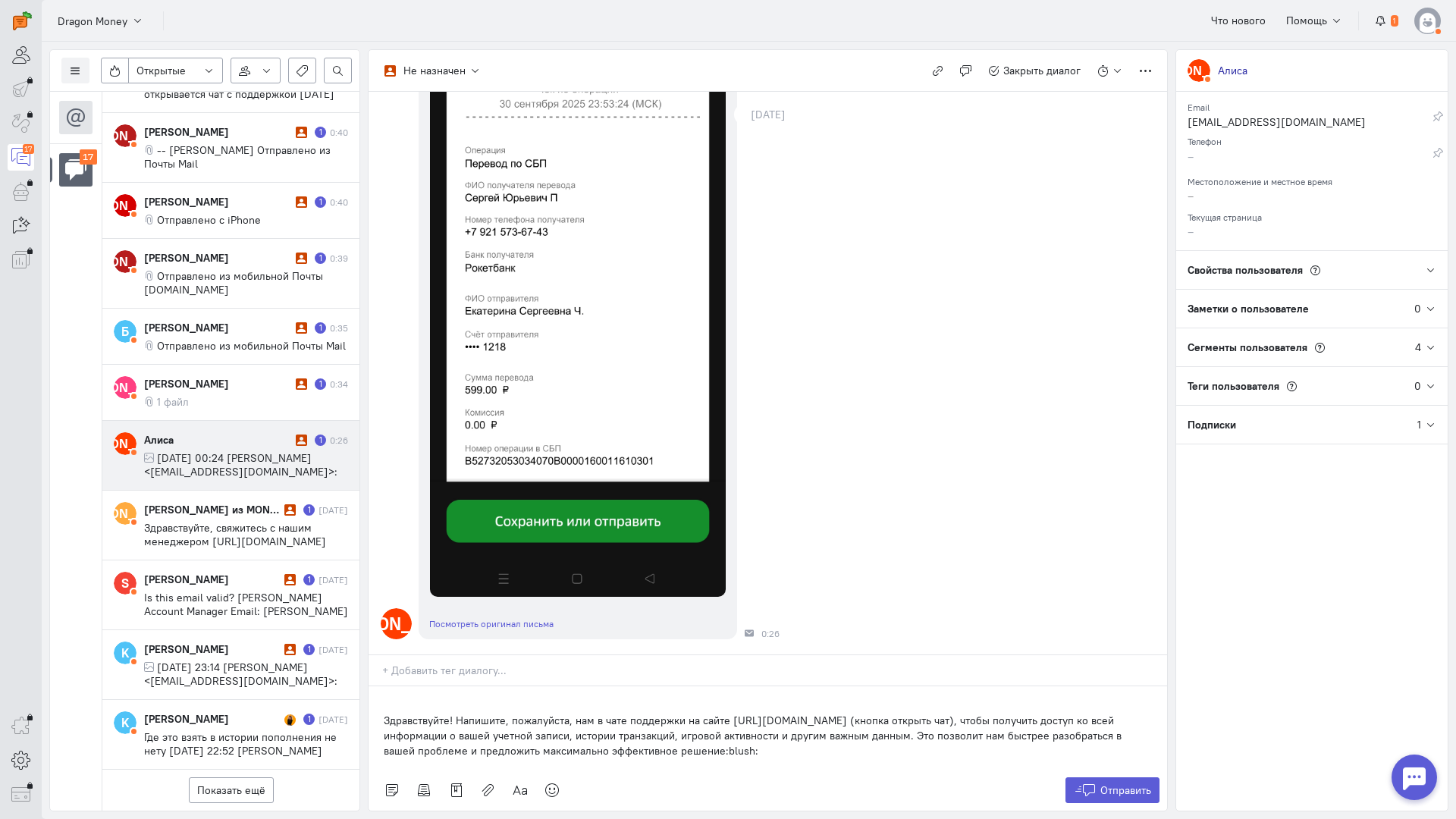
click at [372, 687] on div "Здравствуйте! Напишите, пожалуйста, нам в чате поддержки на сайте [URL][DOMAIN_…" at bounding box center [767, 728] width 798 height 83
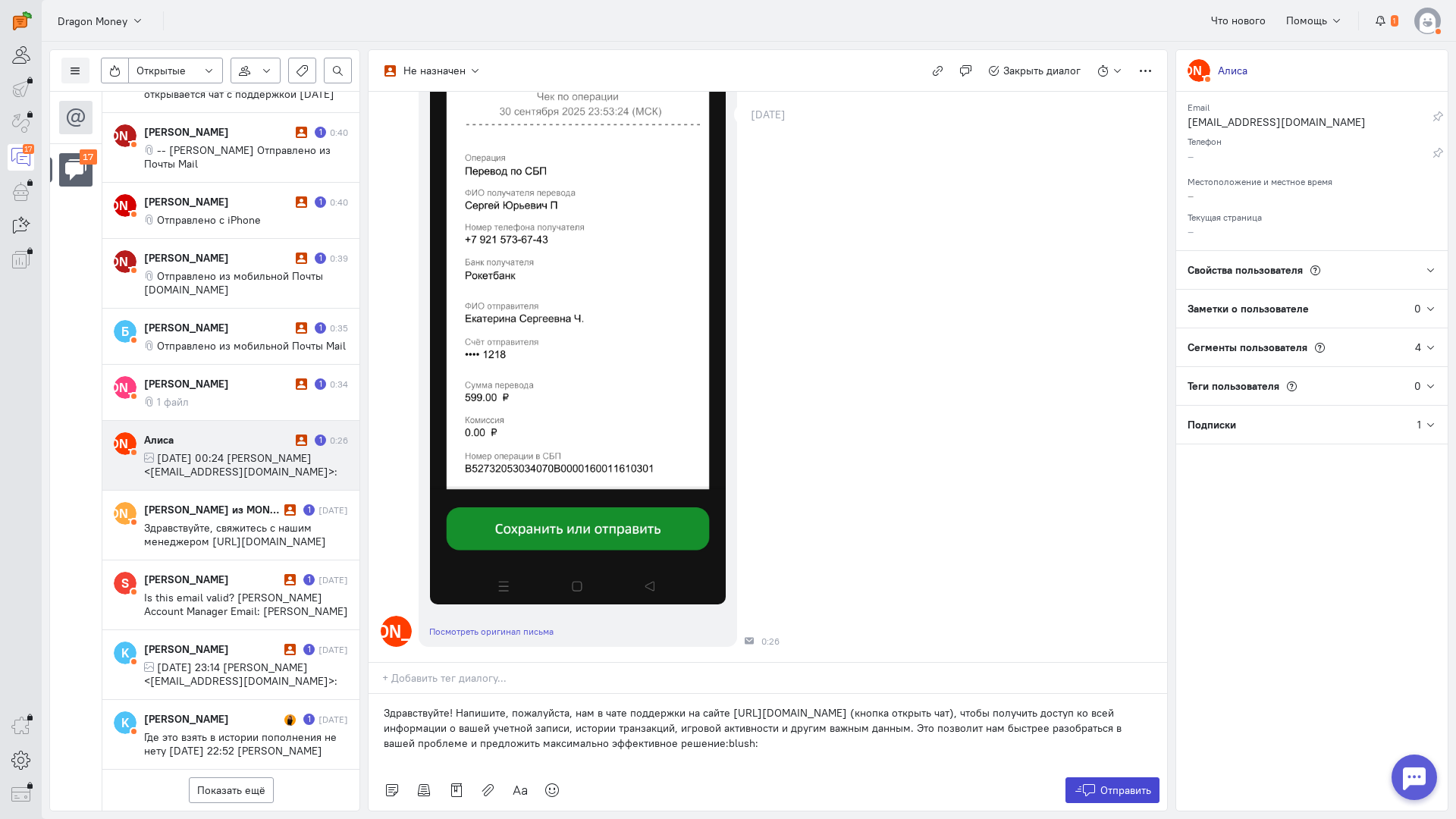
click at [1124, 784] on span "Отправить" at bounding box center [1125, 790] width 51 height 13
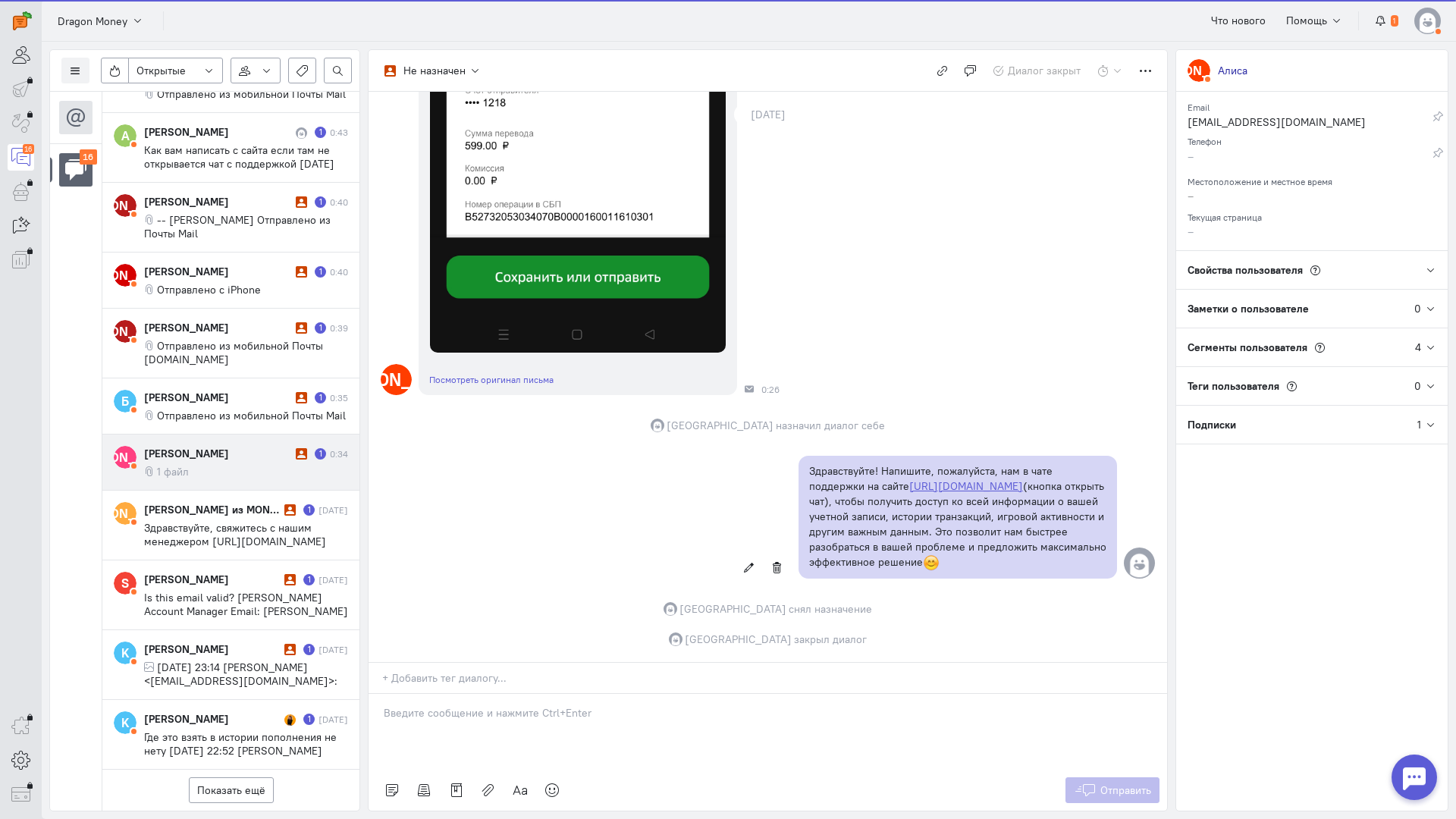
scroll to position [633, 0]
click at [224, 465] on cq-message "1 файл" at bounding box center [246, 472] width 204 height 13
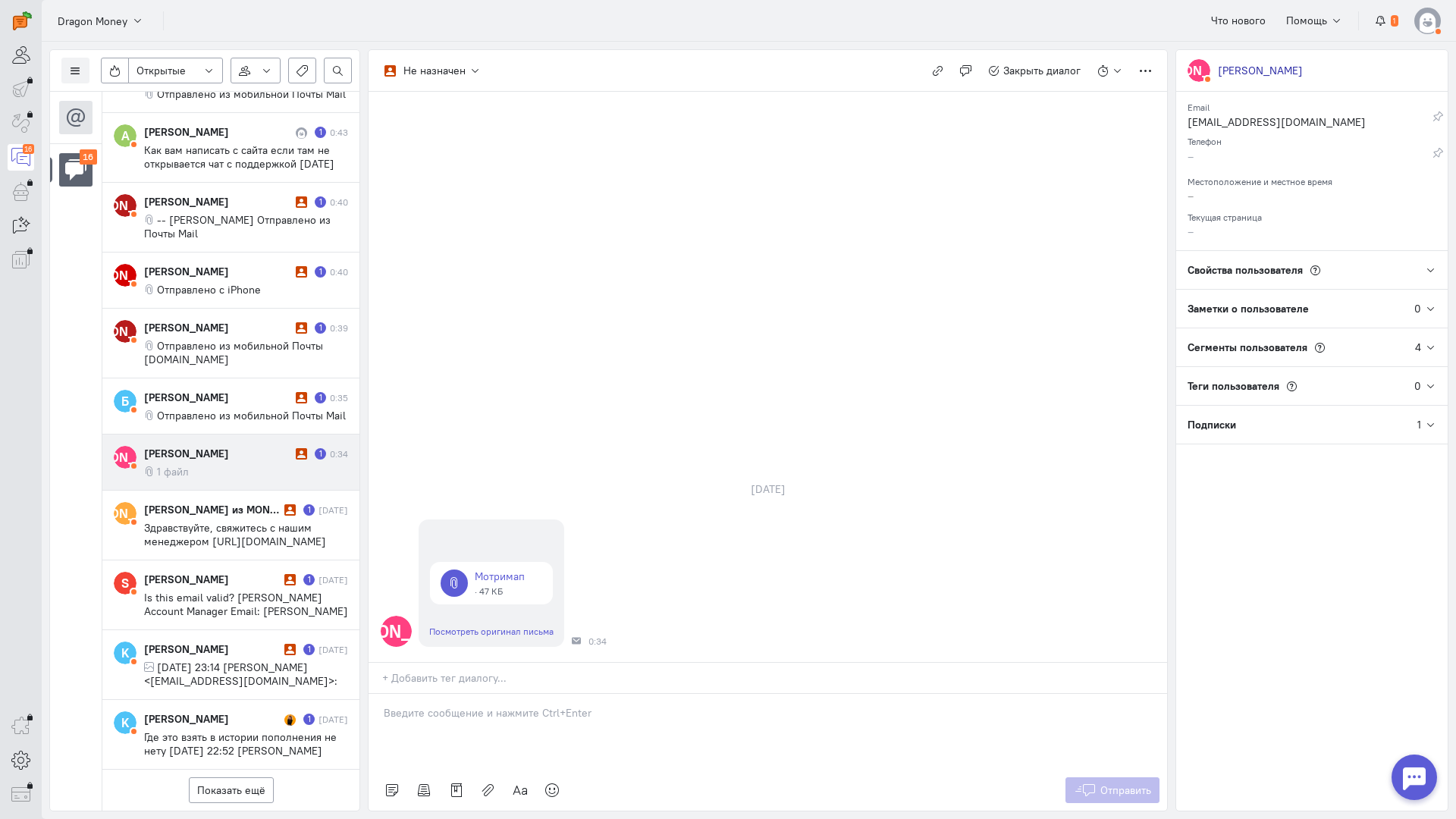
click at [470, 694] on div at bounding box center [767, 732] width 798 height 76
click at [382, 687] on div "Здравствуйте! Благодарим Вас за обращение и предоставленную информацию:blush:" at bounding box center [767, 728] width 798 height 83
click at [1117, 784] on span "Отправить" at bounding box center [1125, 790] width 51 height 13
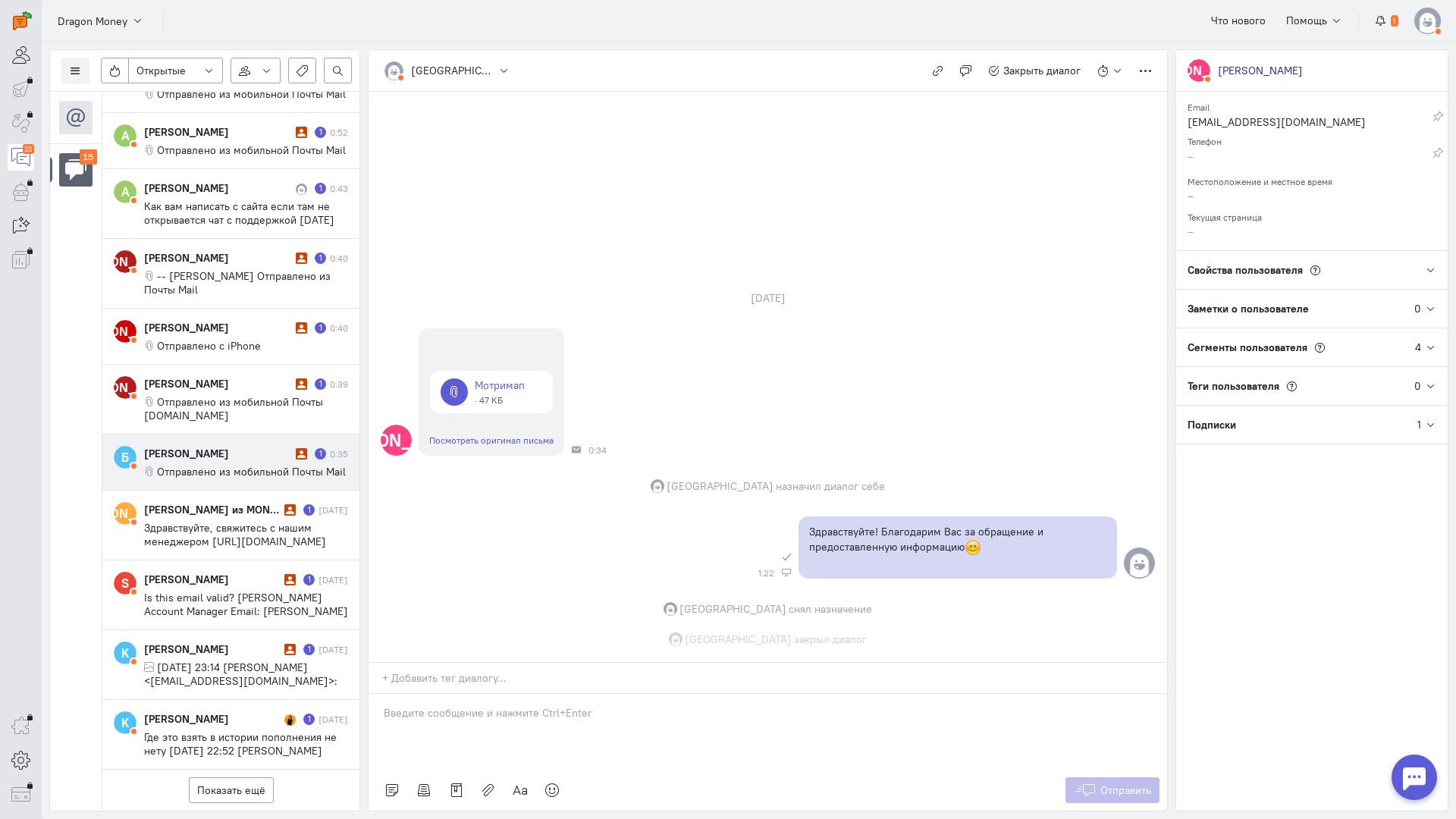
click at [280, 465] on span "Отправлено из мобильной Почты Mail" at bounding box center [251, 472] width 189 height 13
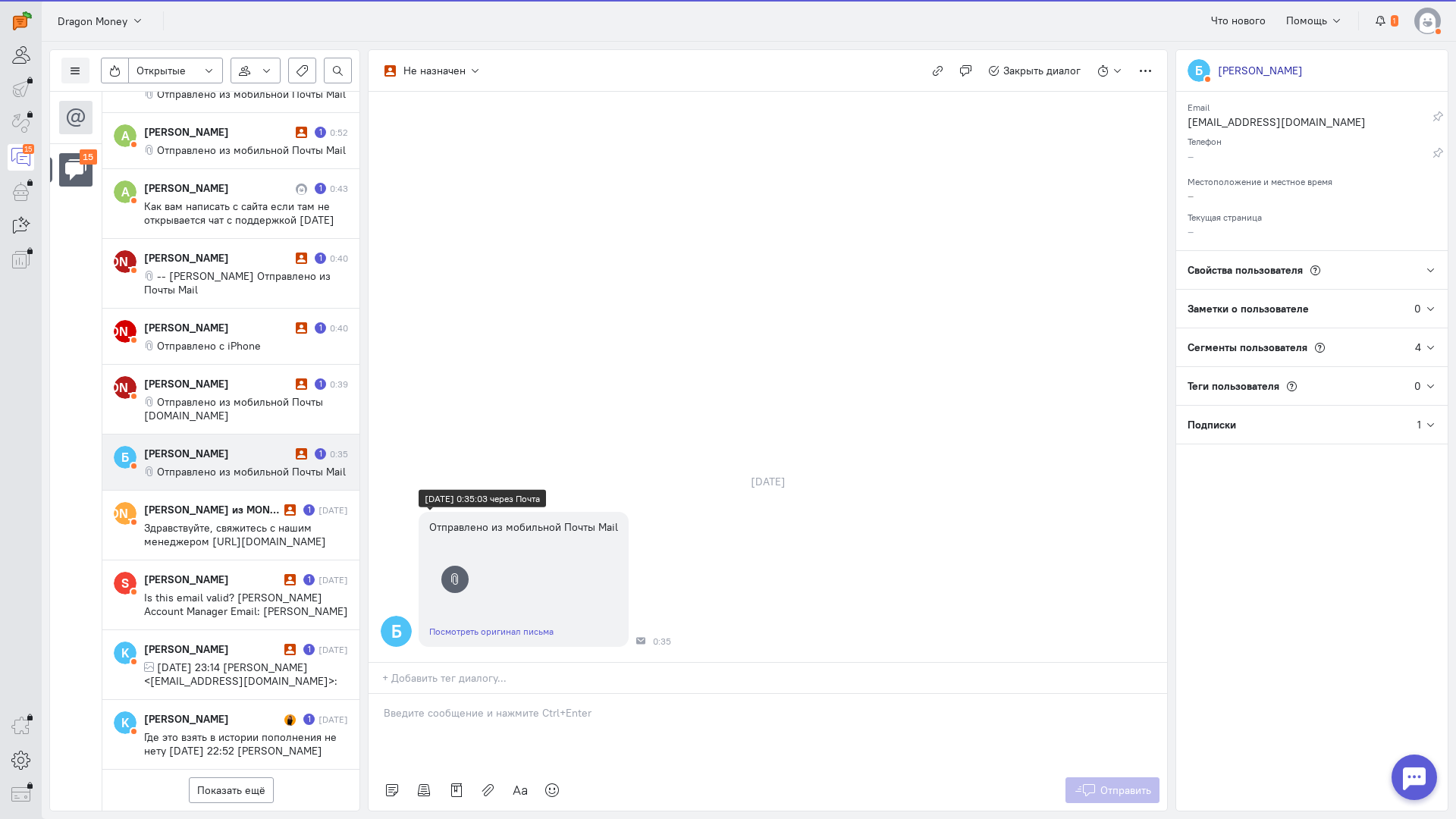
scroll to position [579, 0]
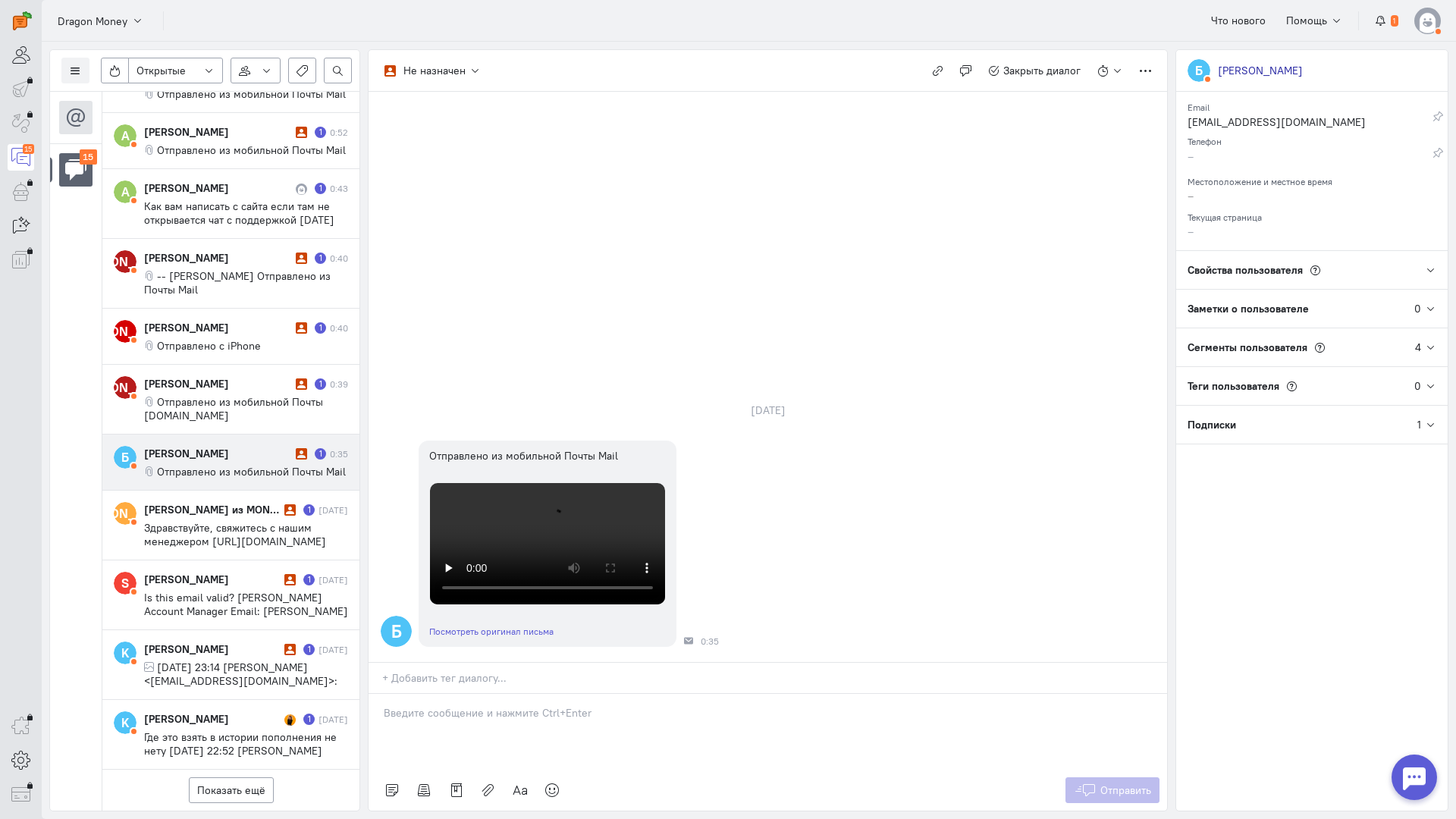
click at [459, 694] on div at bounding box center [767, 732] width 798 height 76
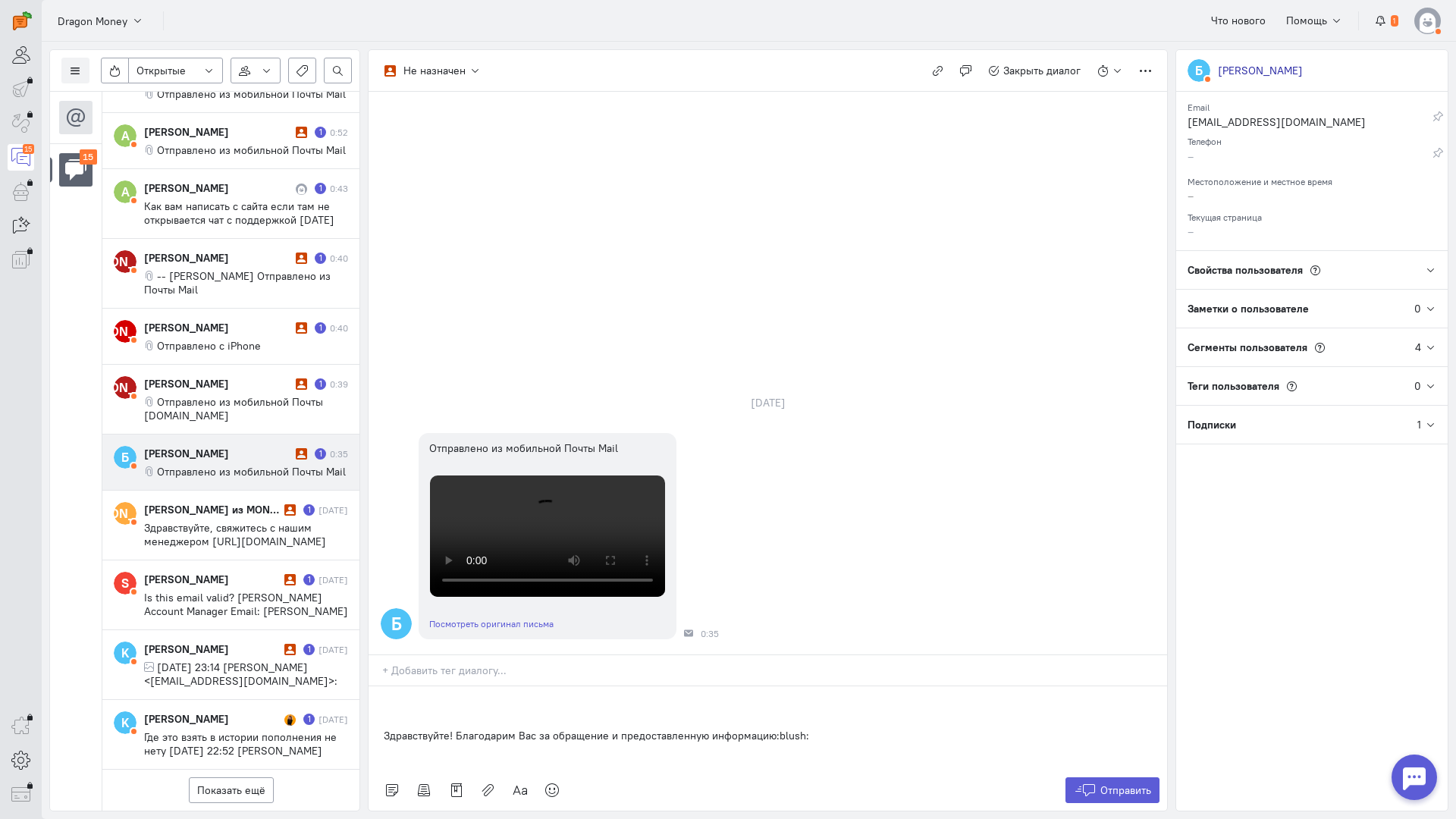
click at [376, 687] on div "Здравствуйте! Благодарим Вас за обращение и предоставленную информацию:blush:" at bounding box center [767, 728] width 798 height 83
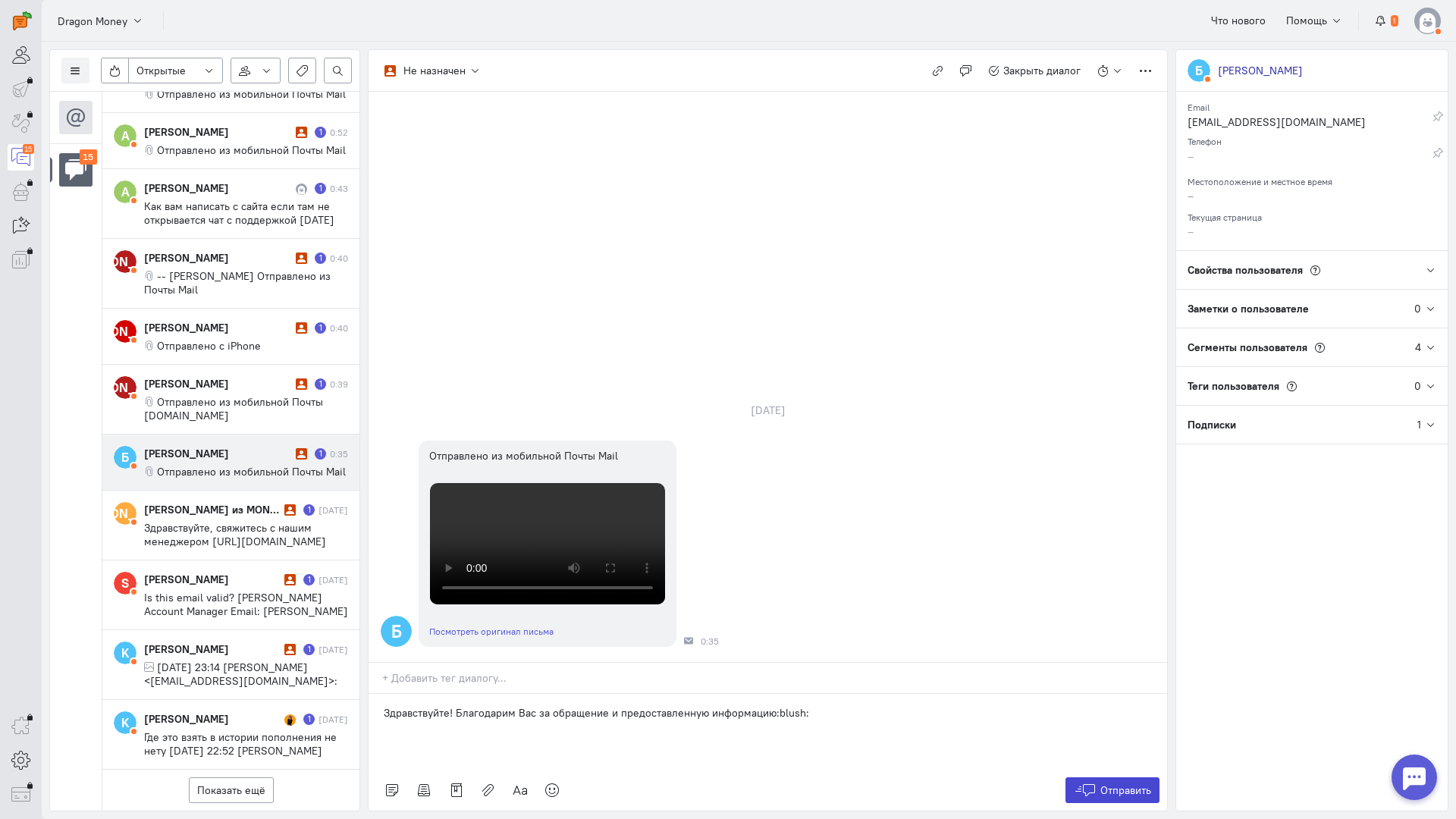
click at [1085, 777] on button "Отправить" at bounding box center [1112, 790] width 94 height 26
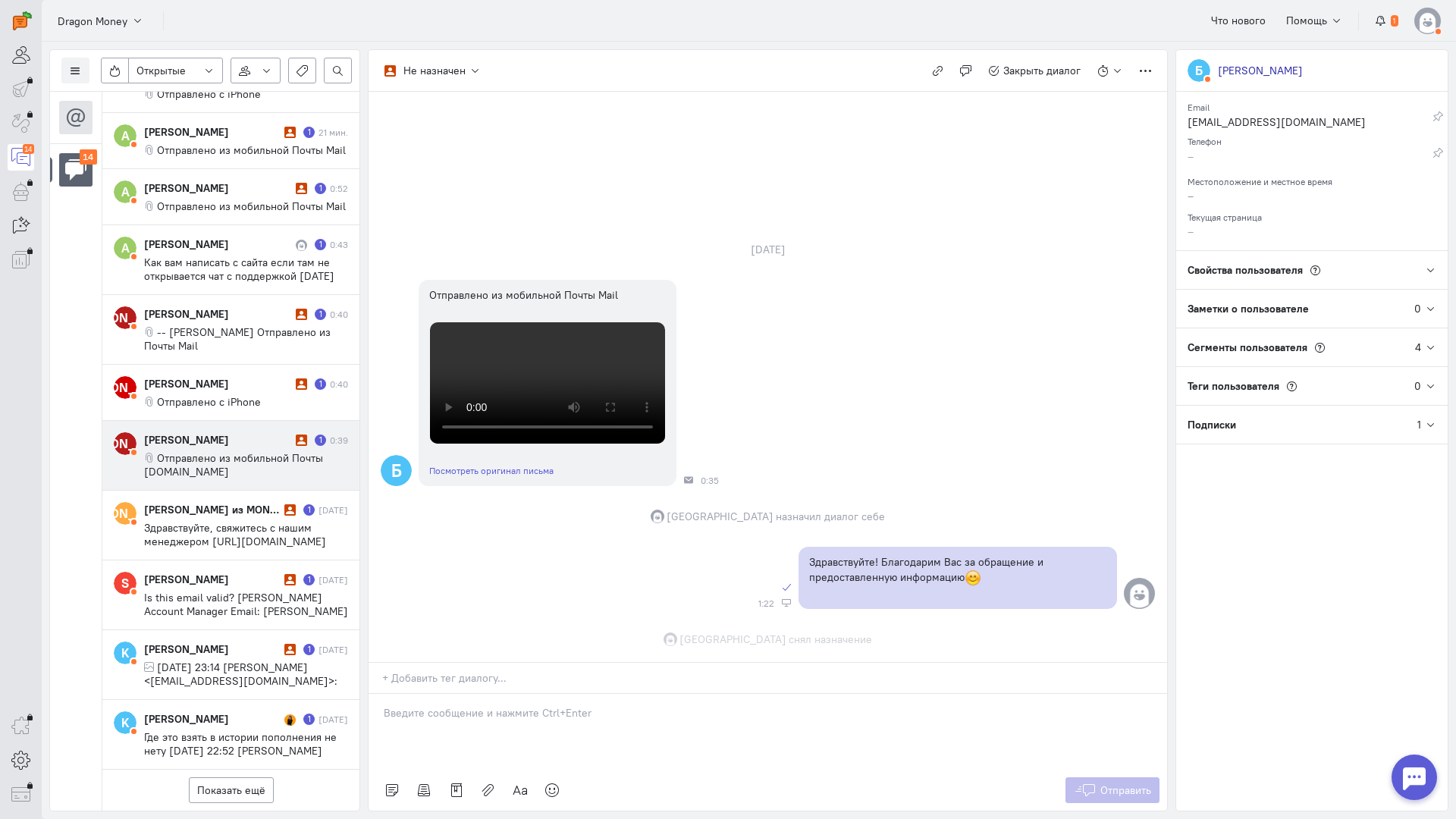
scroll to position [511, 0]
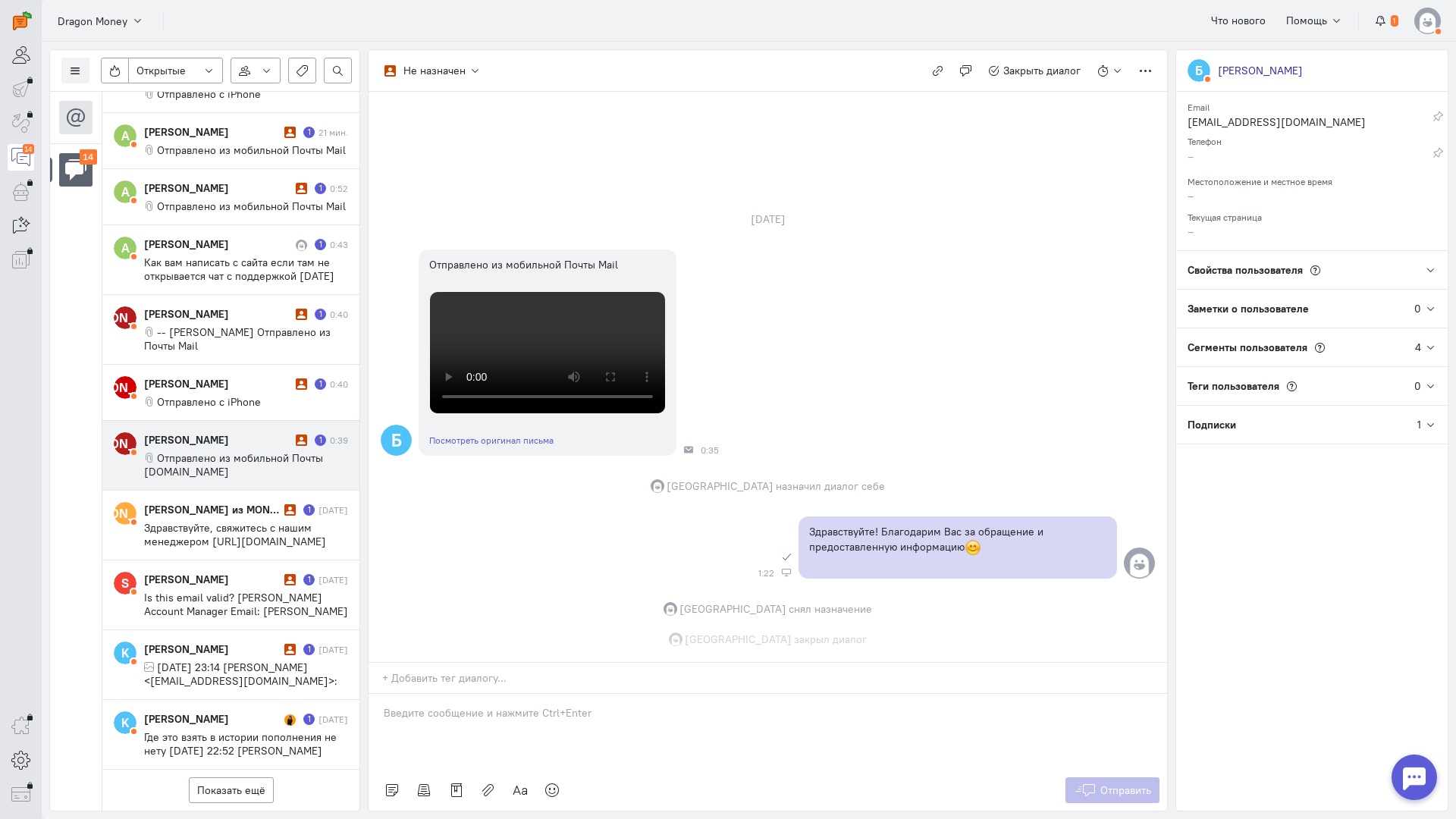
click at [218, 421] on cq-conversation-card "[PERSON_NAME] [PERSON_NAME] 1 0:39 Отправлено из мобильной Почты [DOMAIN_NAME]" at bounding box center [231, 456] width 257 height 70
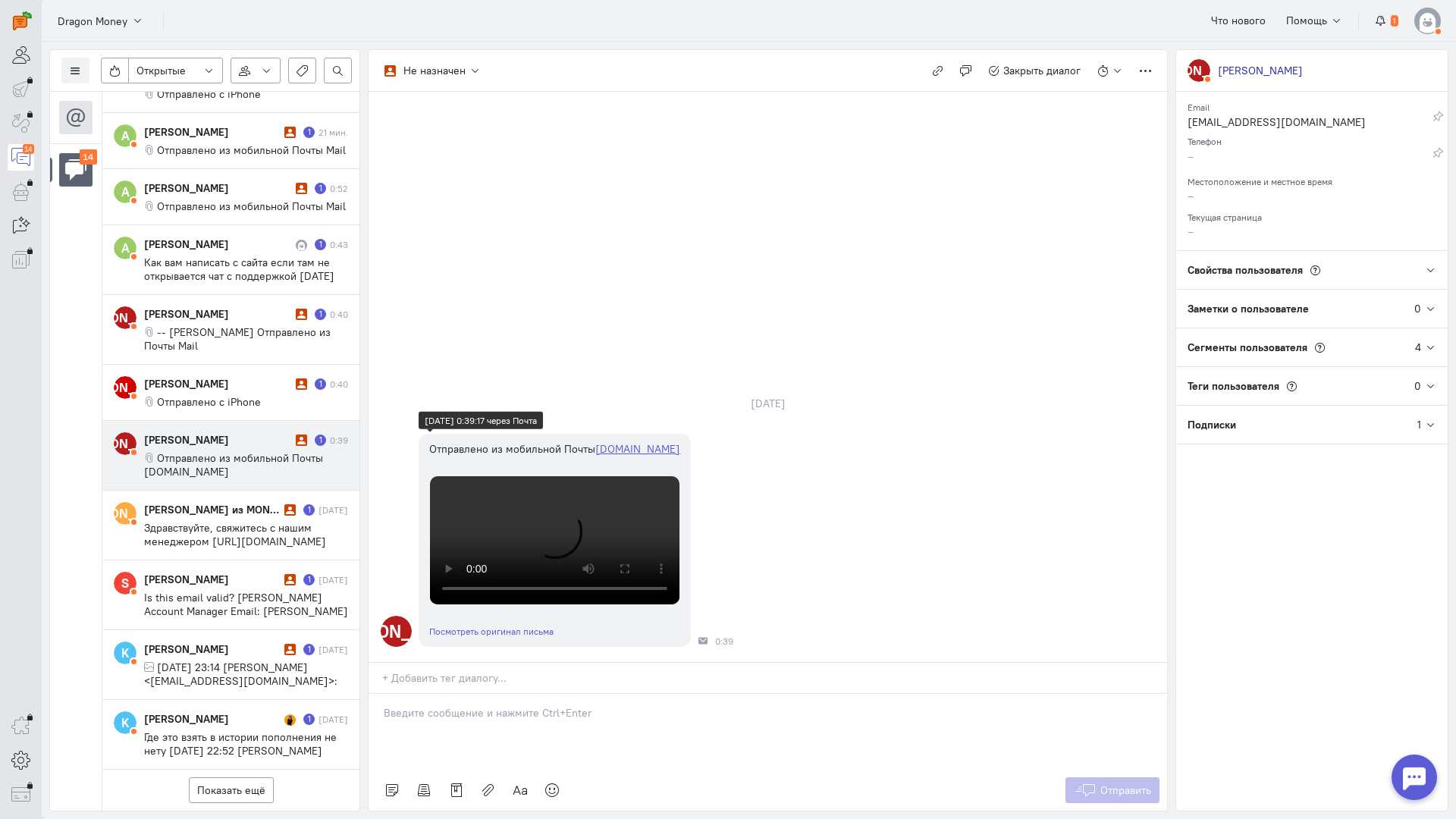
scroll to position [321, 0]
click at [447, 706] on p at bounding box center [767, 713] width 768 height 15
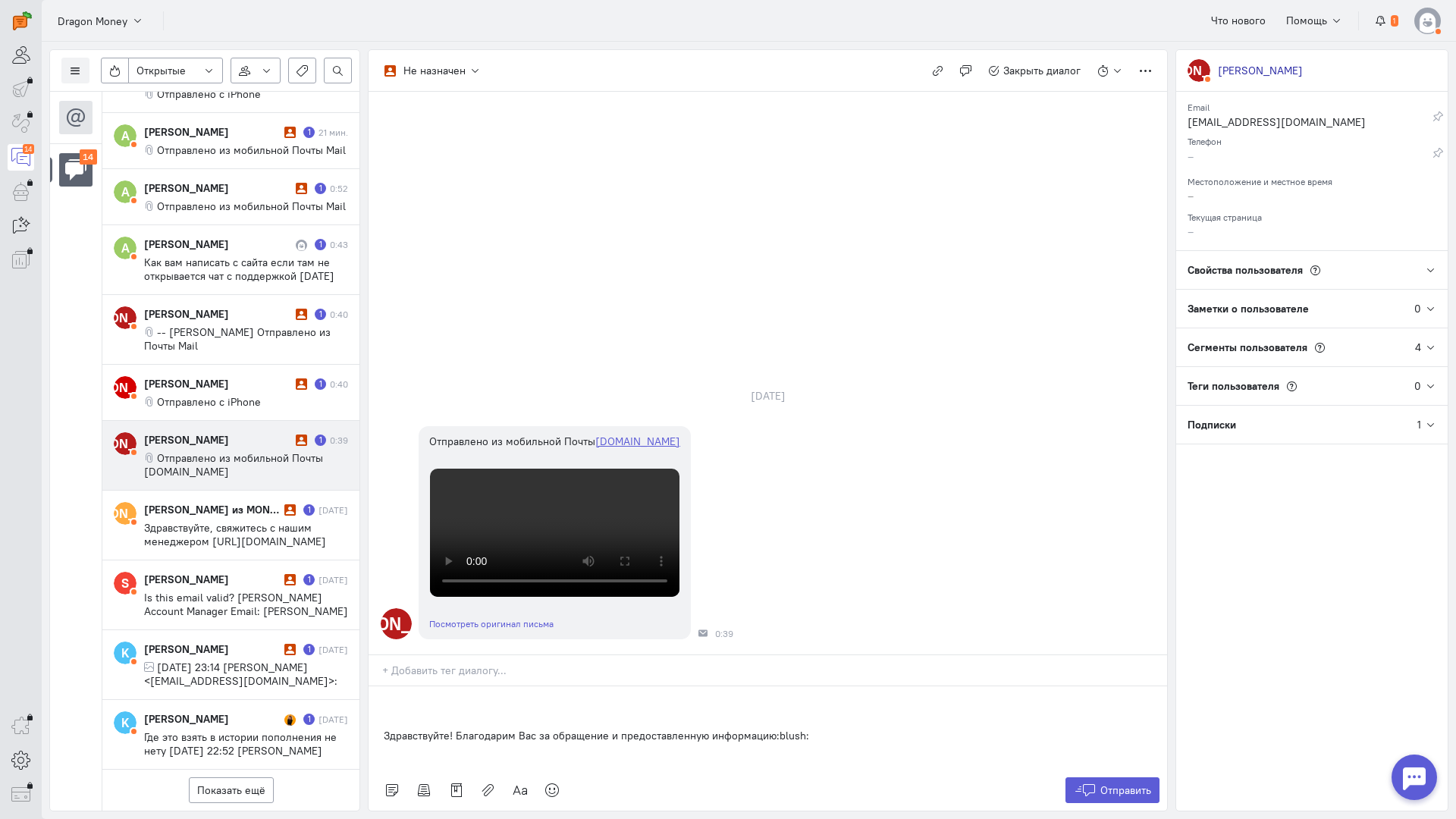
click at [377, 687] on div "Здравствуйте! Благодарим Вас за обращение и предоставленную информацию:blush:" at bounding box center [767, 728] width 798 height 83
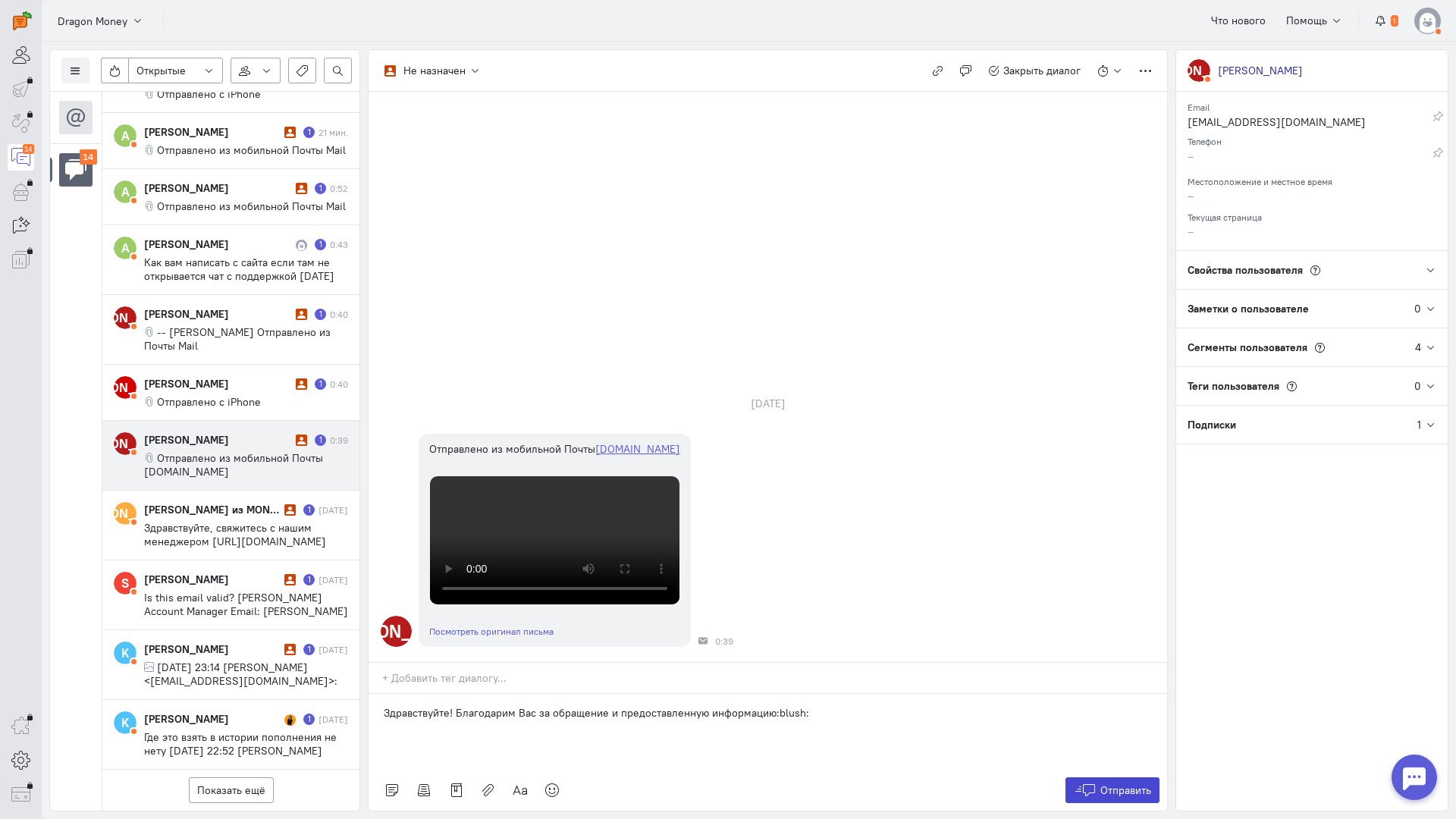
click at [1098, 777] on button "Отправить" at bounding box center [1112, 790] width 94 height 26
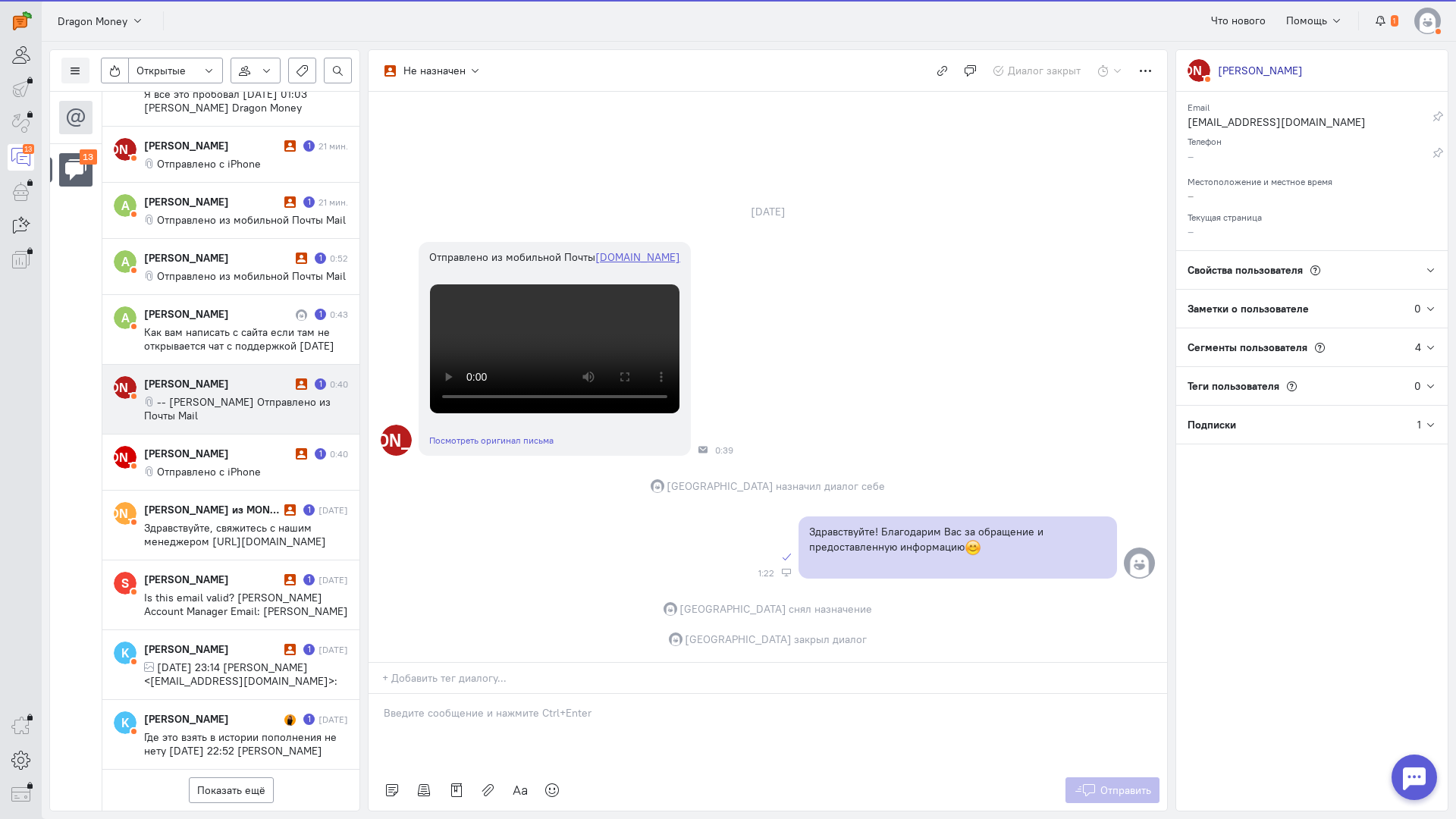
scroll to position [428, 0]
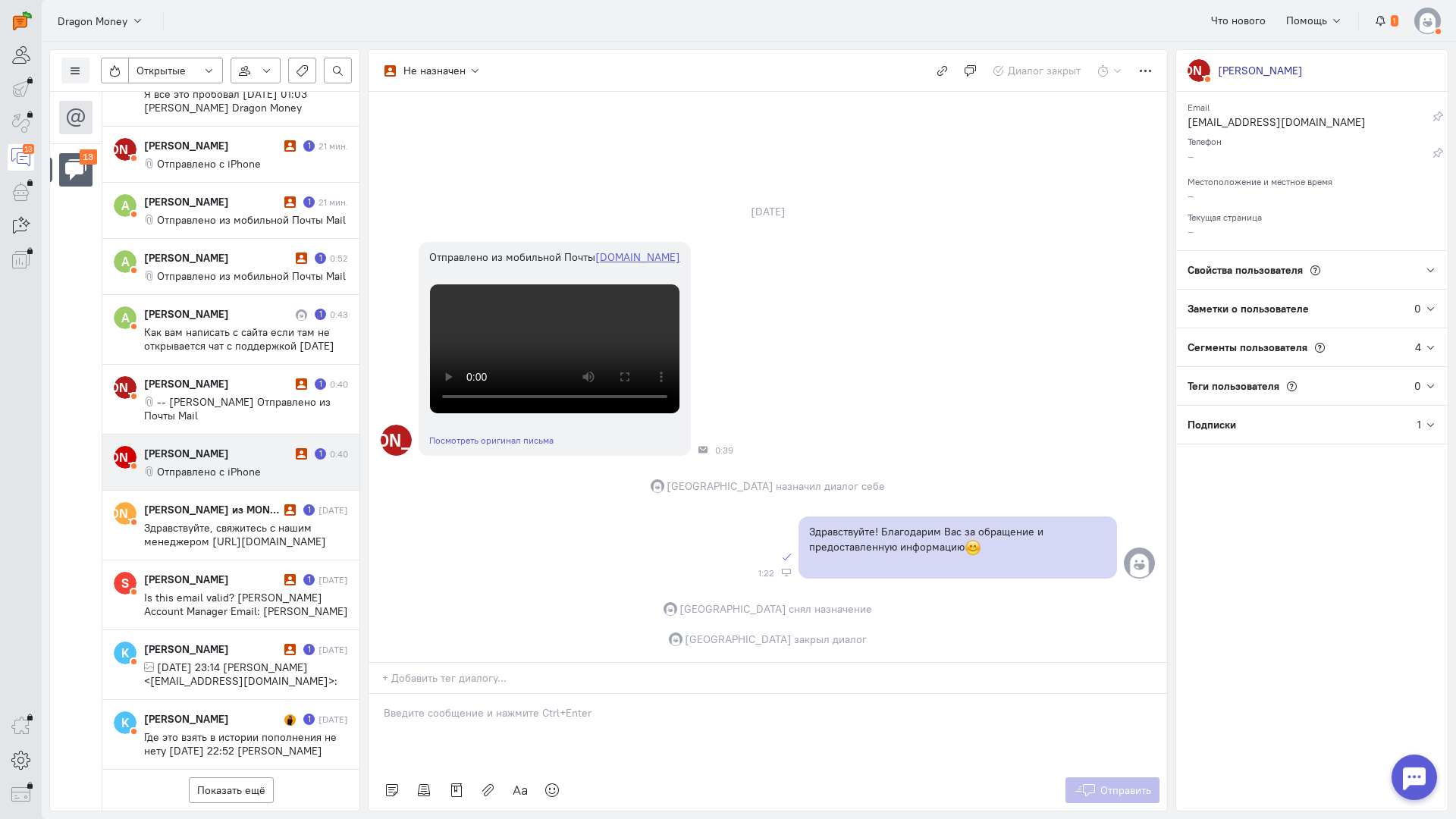
click at [228, 435] on cq-conversation-card "[PERSON_NAME] [PERSON_NAME] 1 0:40 Отправлено с iPhone" at bounding box center [231, 462] width 257 height 56
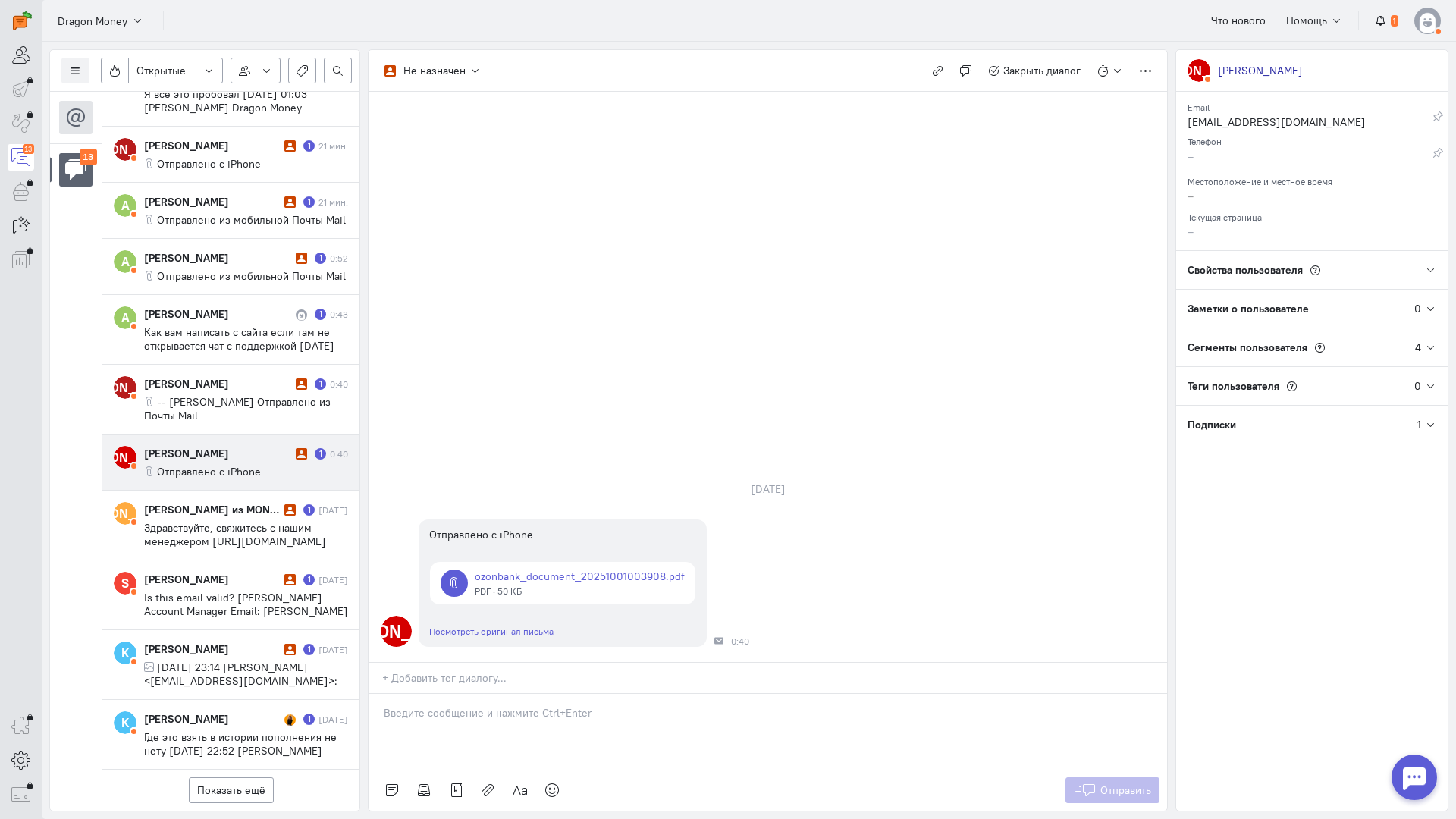
click at [487, 706] on p at bounding box center [767, 713] width 768 height 15
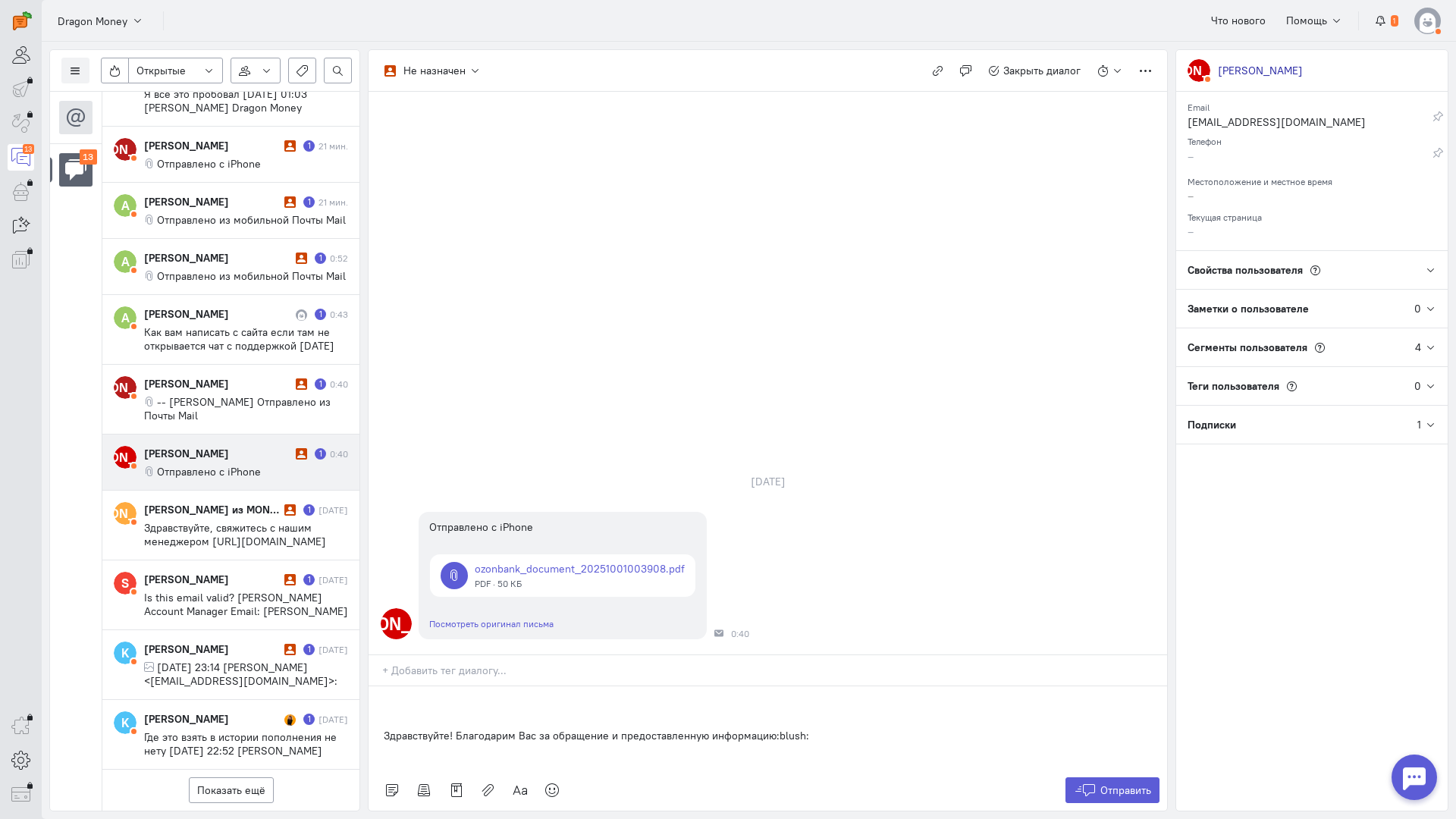
click at [382, 687] on div "Здравствуйте! Благодарим Вас за обращение и предоставленную информацию:blush:" at bounding box center [767, 728] width 798 height 83
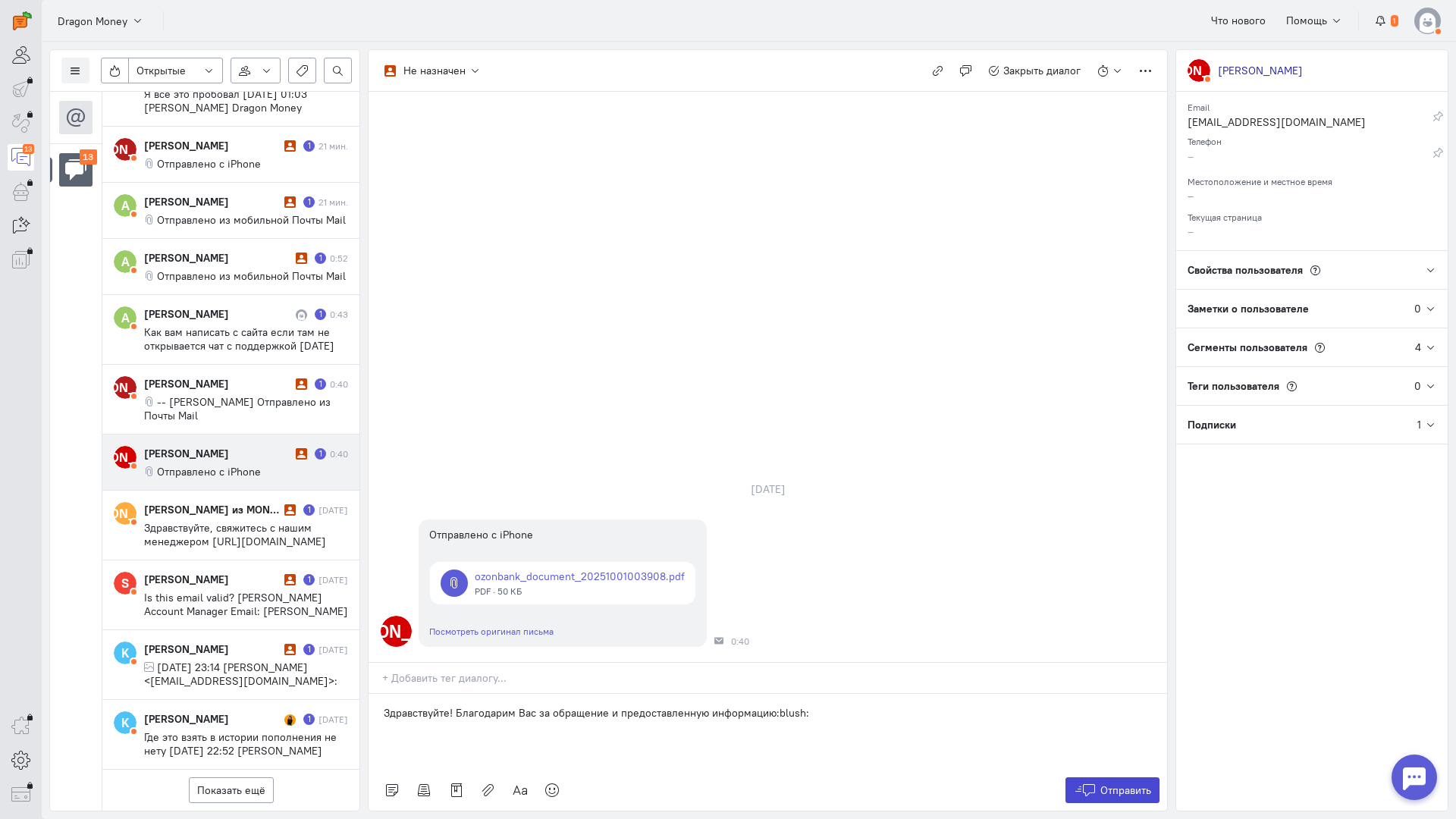
click at [1085, 783] on icon at bounding box center [1085, 790] width 23 height 15
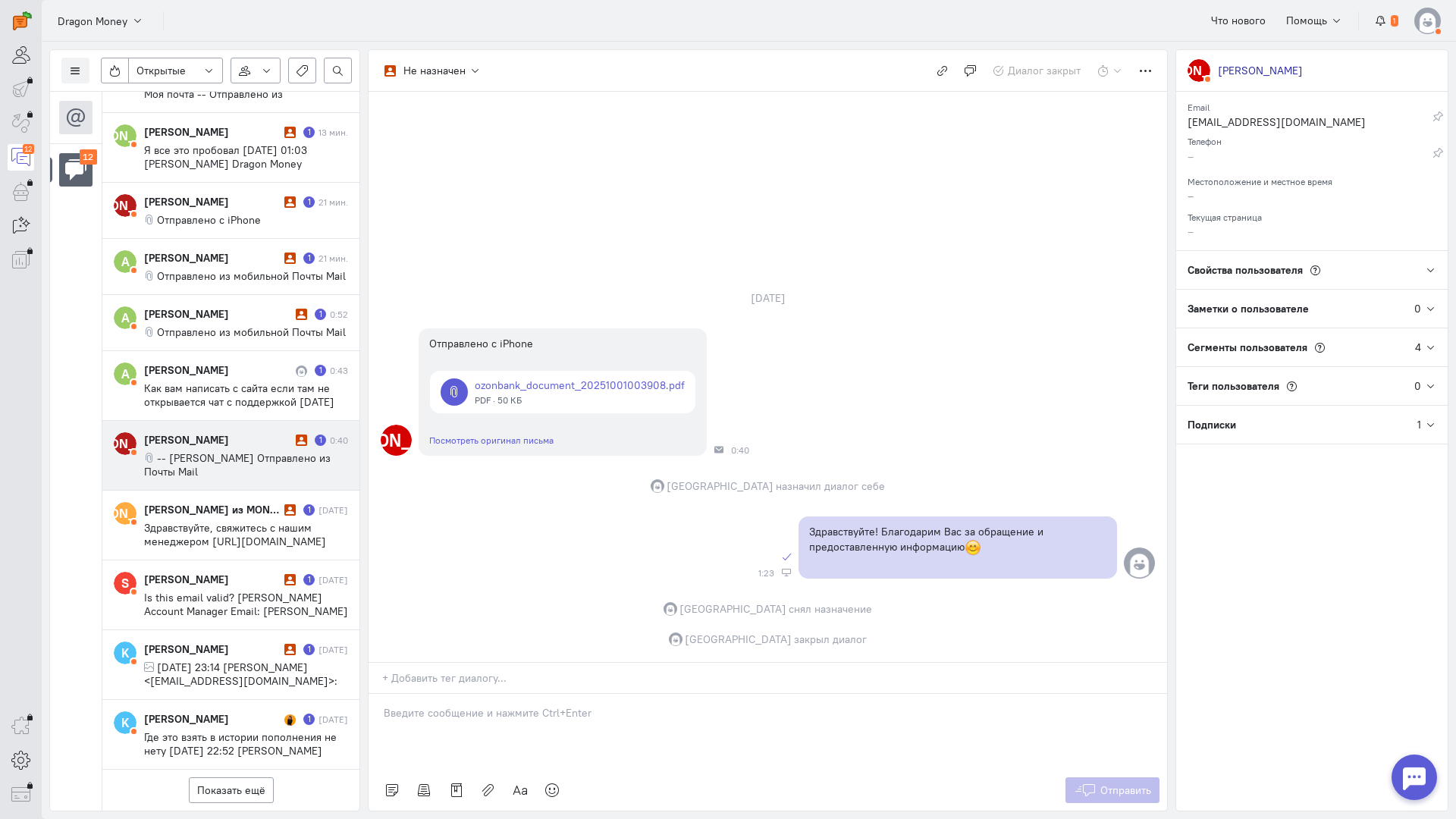
scroll to position [374, 0]
click at [208, 432] on div "[PERSON_NAME]" at bounding box center [218, 439] width 148 height 15
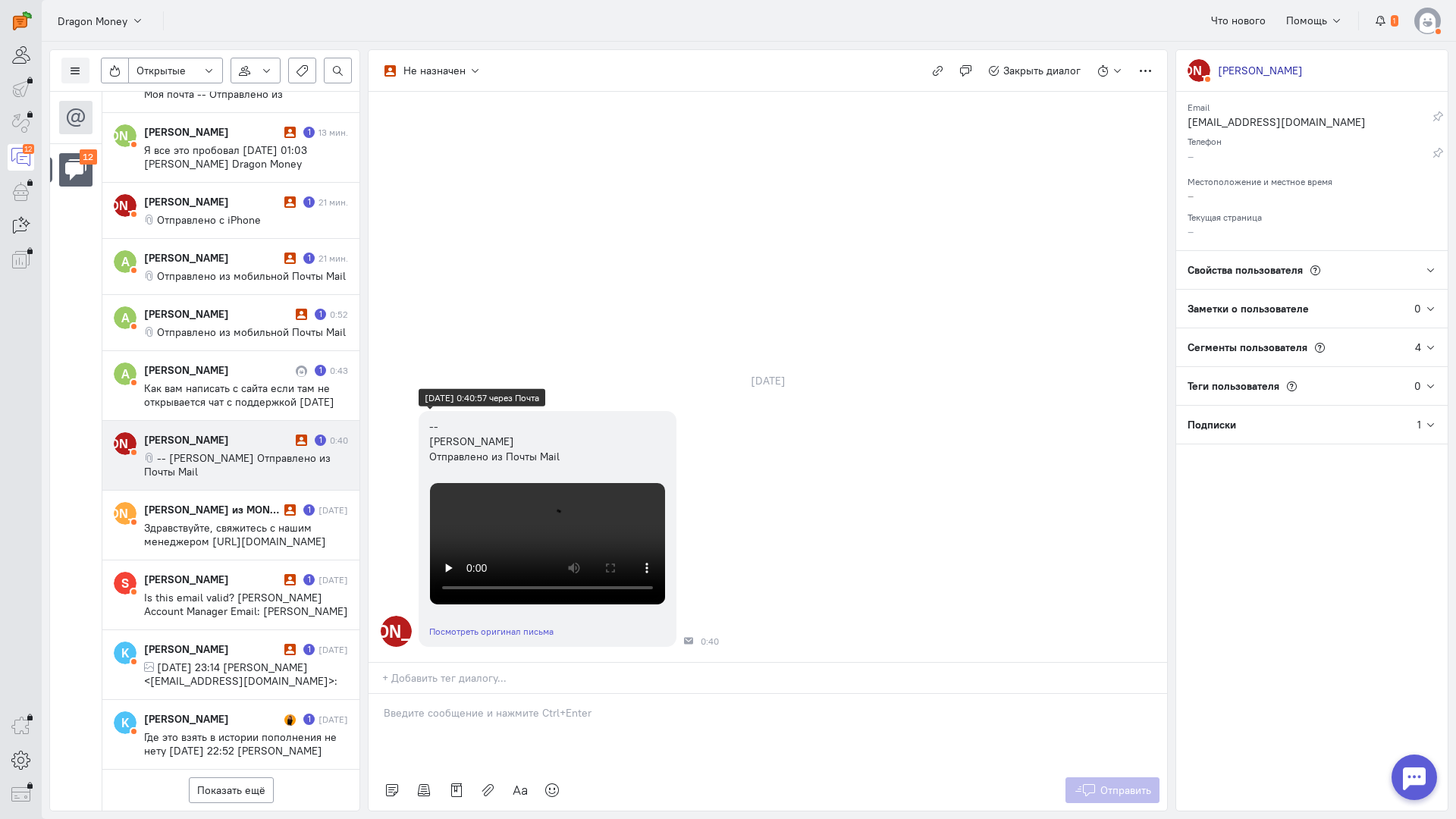
scroll to position [350, 0]
click at [465, 694] on div at bounding box center [767, 732] width 798 height 76
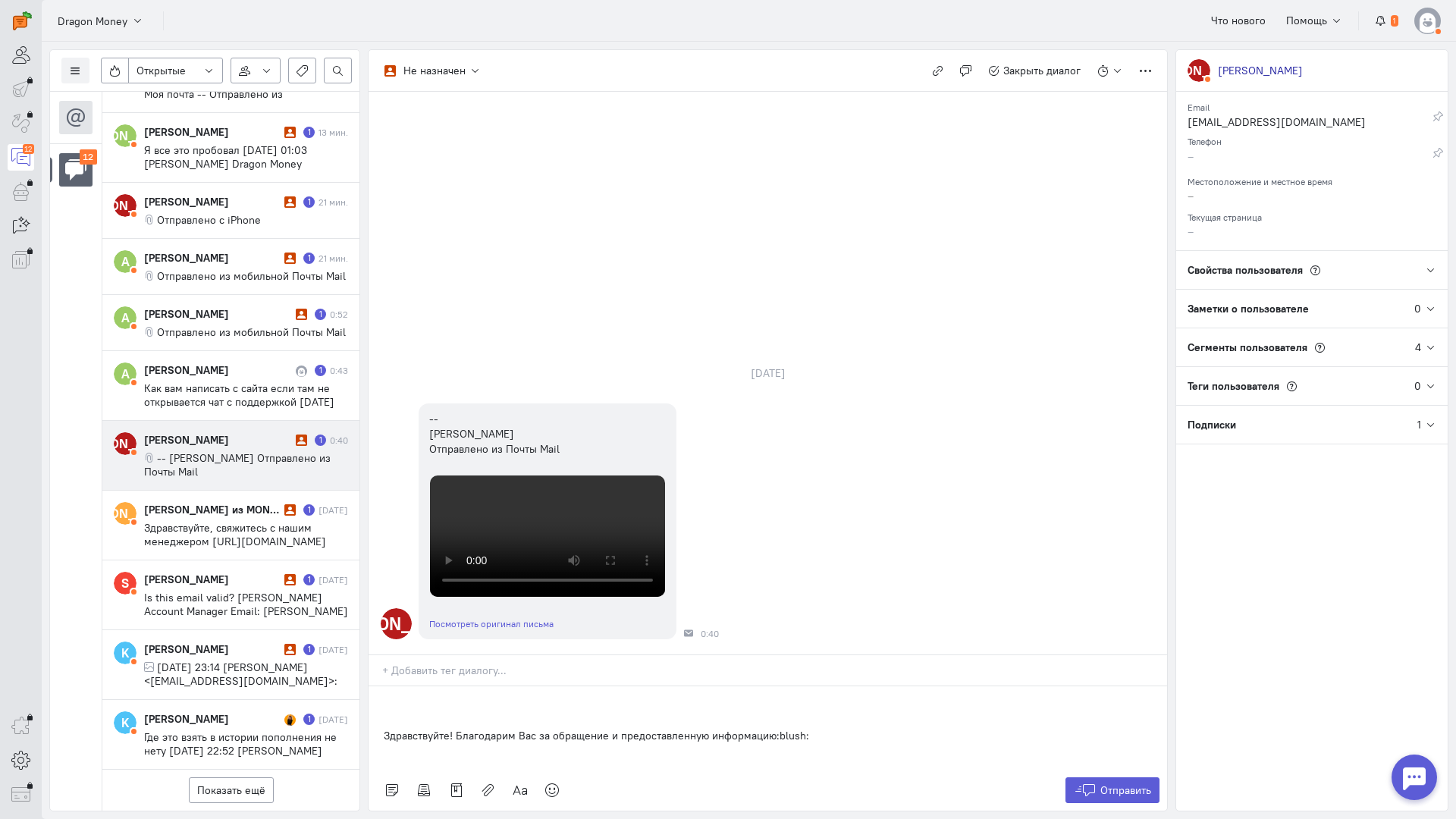
click at [382, 687] on div "Здравствуйте! Благодарим Вас за обращение и предоставленную информацию:blush:" at bounding box center [767, 728] width 798 height 83
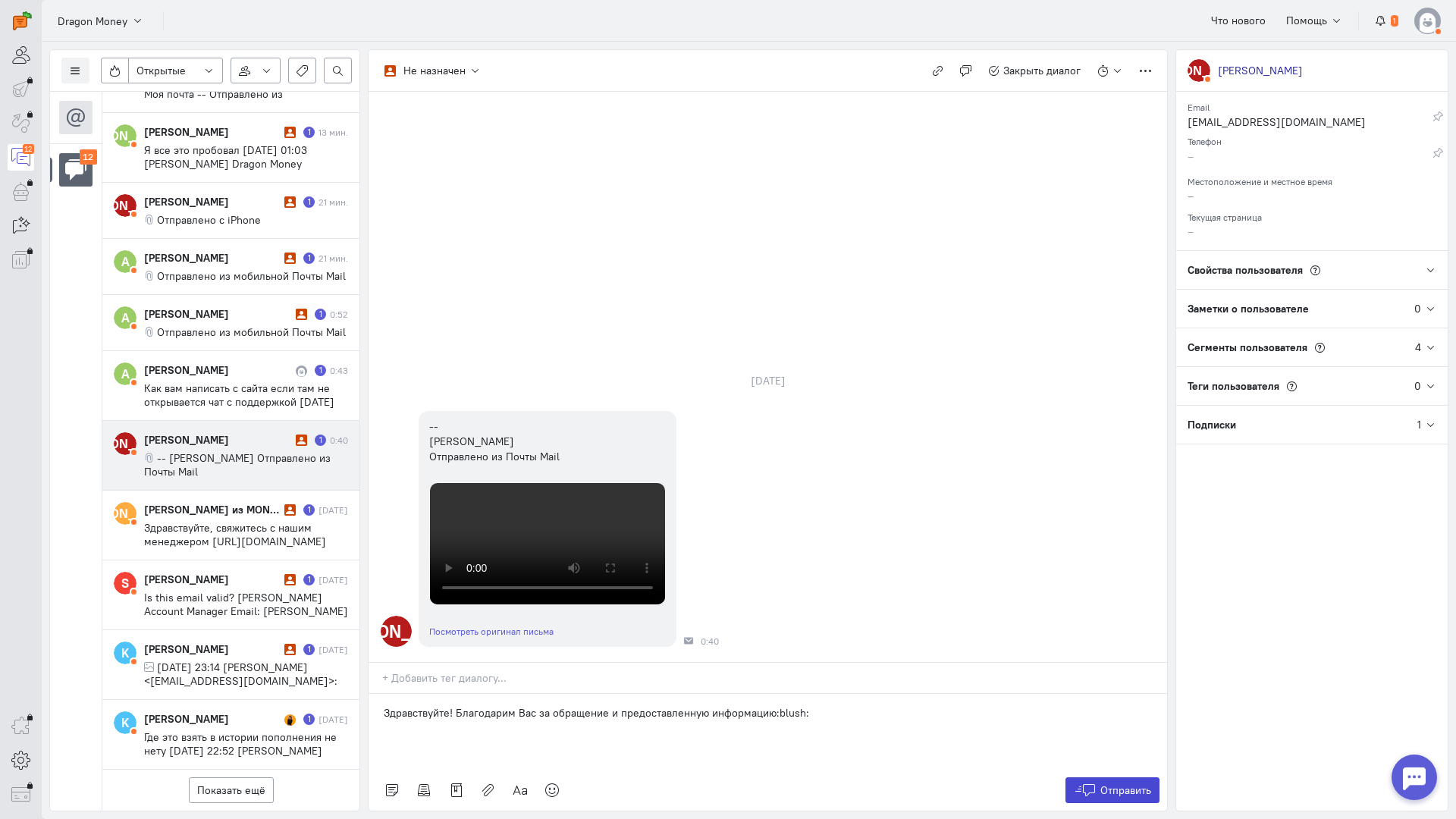
click at [1129, 784] on span "Отправить" at bounding box center [1125, 790] width 51 height 13
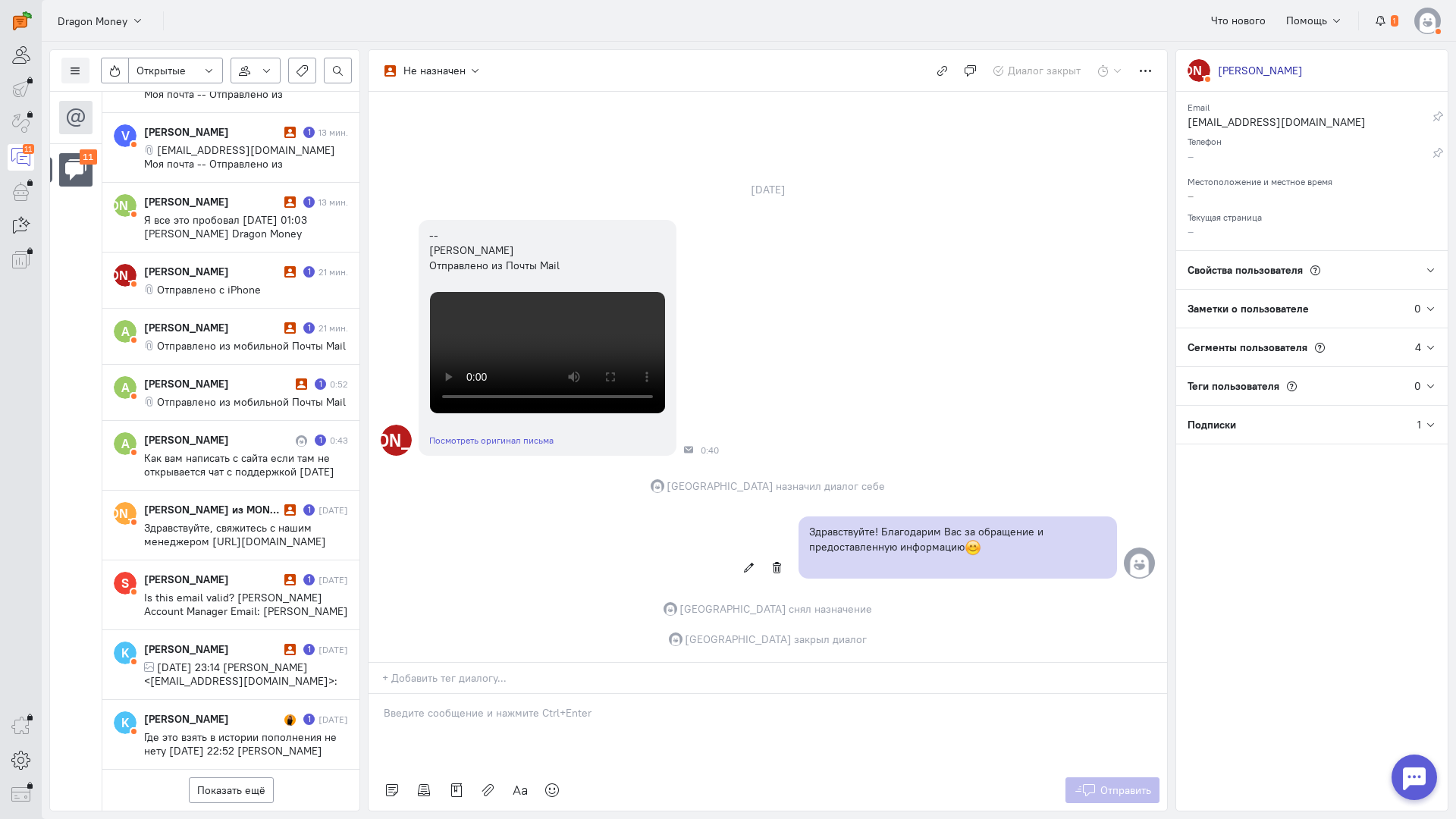
scroll to position [306, 0]
click at [201, 451] on span "Как вам написать с сайта если там не открывается чат с поддержкой [DATE] 06:53,…" at bounding box center [241, 478] width 194 height 54
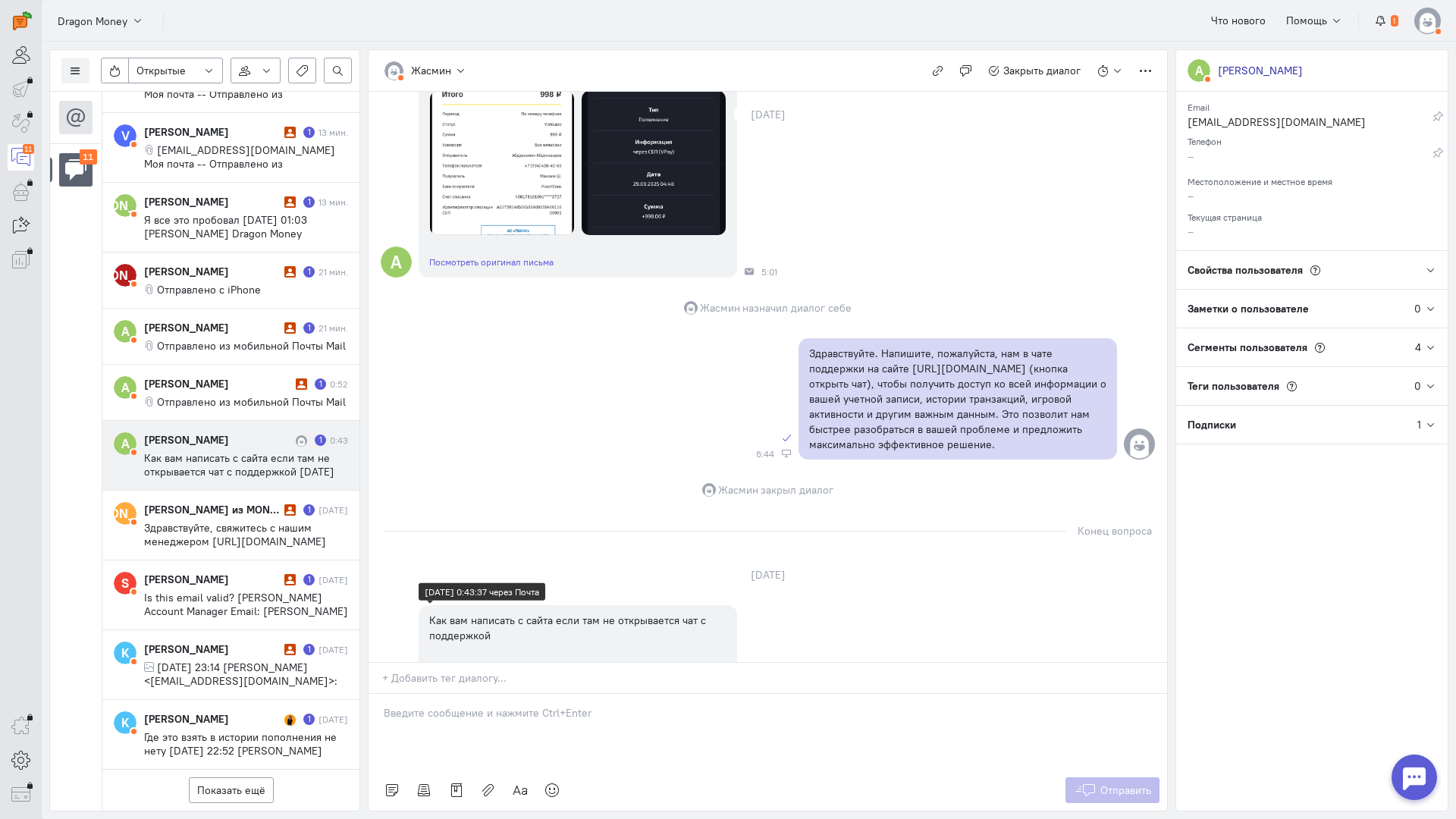
scroll to position [0, 0]
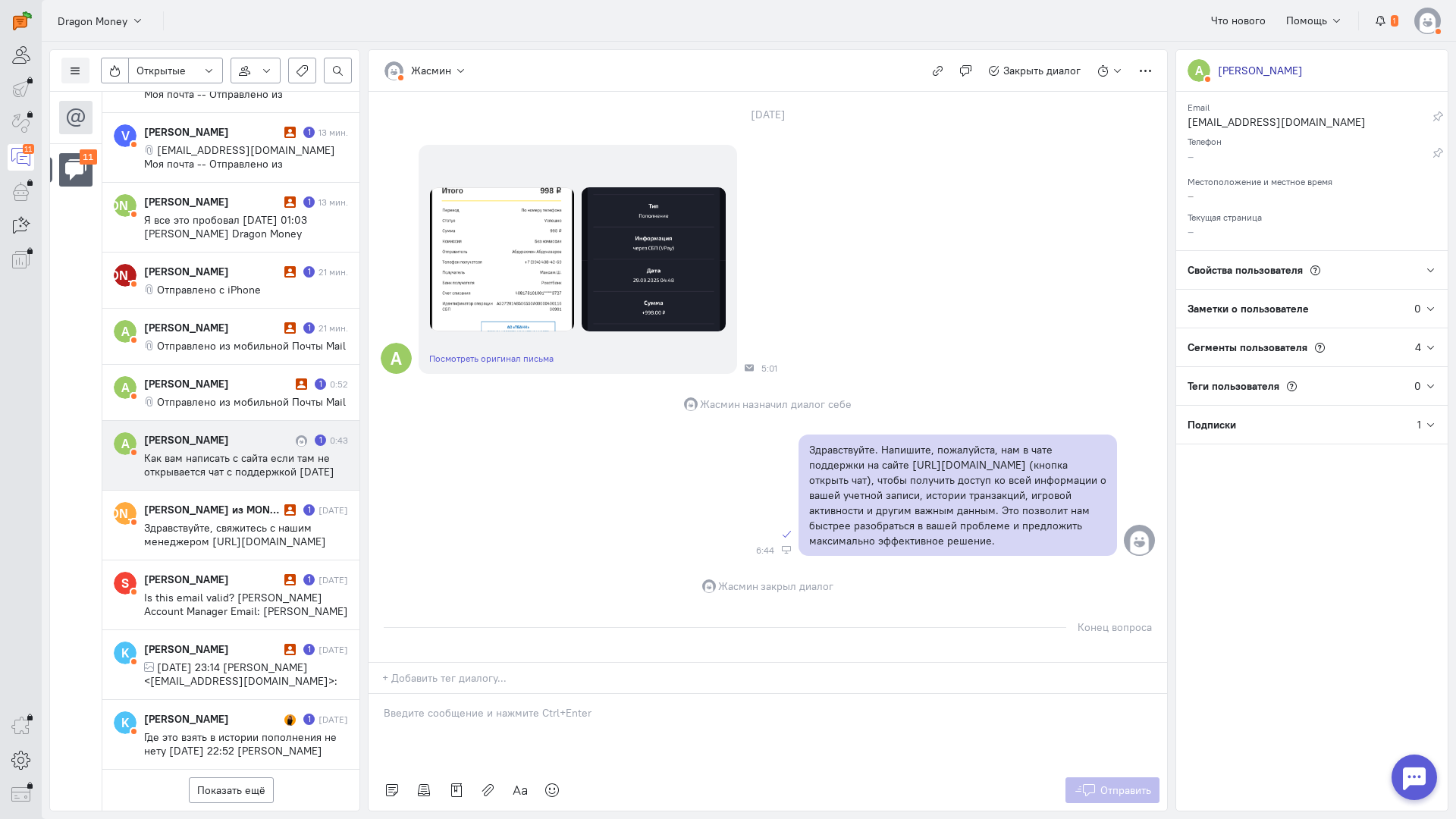
drag, startPoint x: 460, startPoint y: 611, endPoint x: 452, endPoint y: 615, distance: 8.9
click at [459, 694] on div at bounding box center [767, 732] width 798 height 76
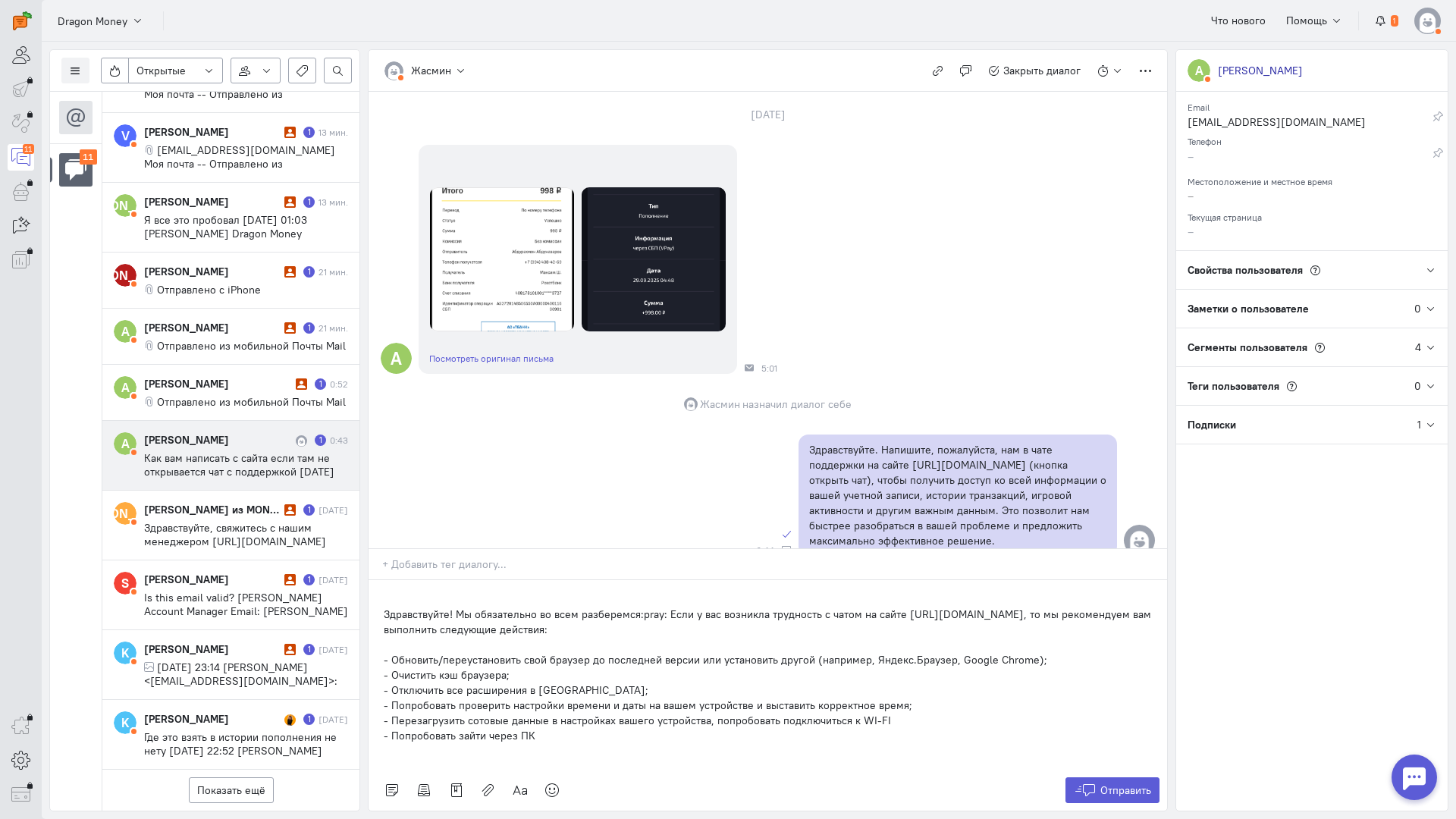
click at [382, 580] on div "Здравствуйте! Мы обязательно во всем разберемся:pray: Если у вас возникла трудн…" at bounding box center [767, 675] width 798 height 190
click at [1103, 784] on span "Отправить" at bounding box center [1125, 790] width 51 height 13
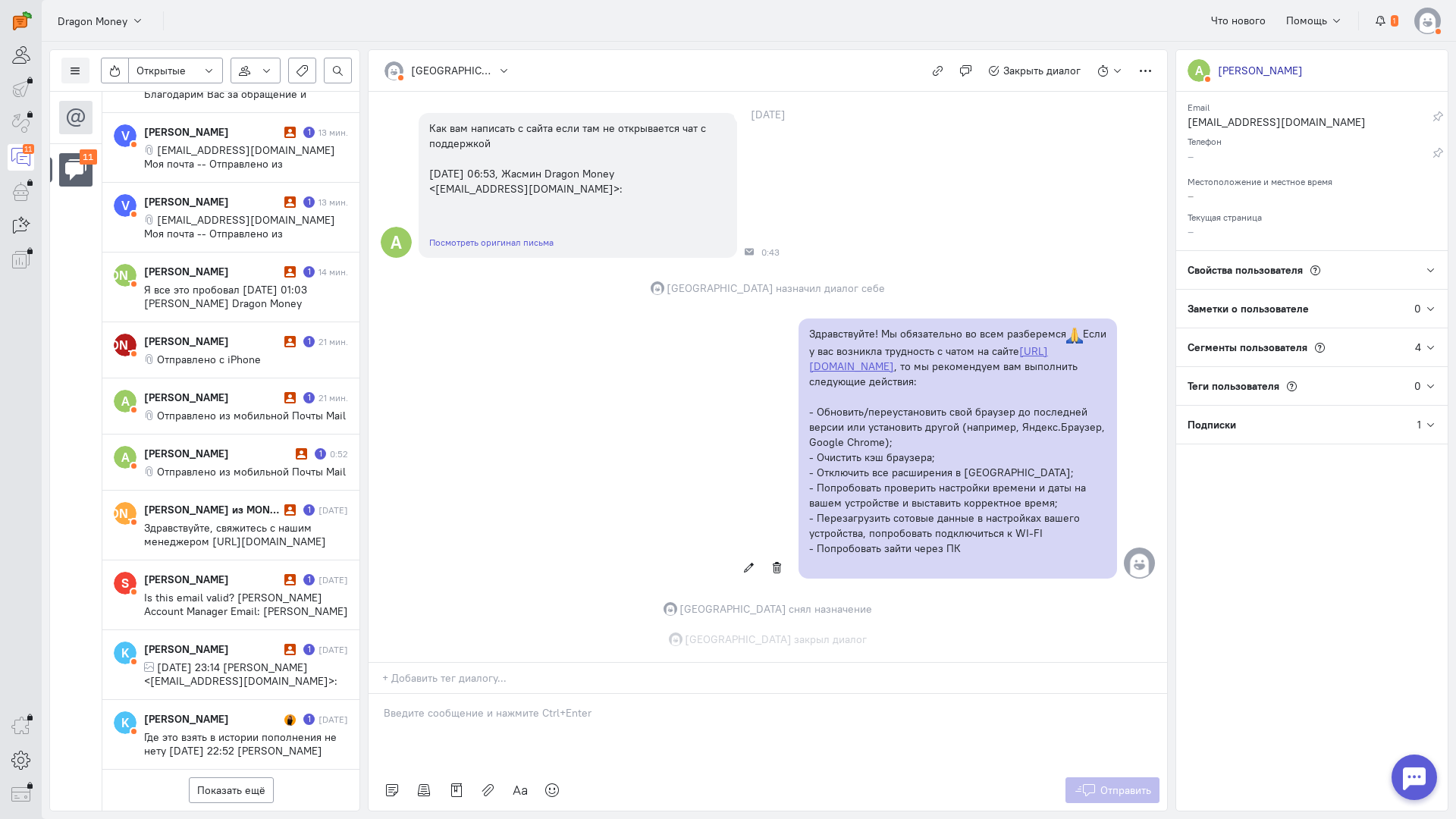
scroll to position [682, 0]
click at [209, 446] on div "[PERSON_NAME]" at bounding box center [218, 453] width 148 height 15
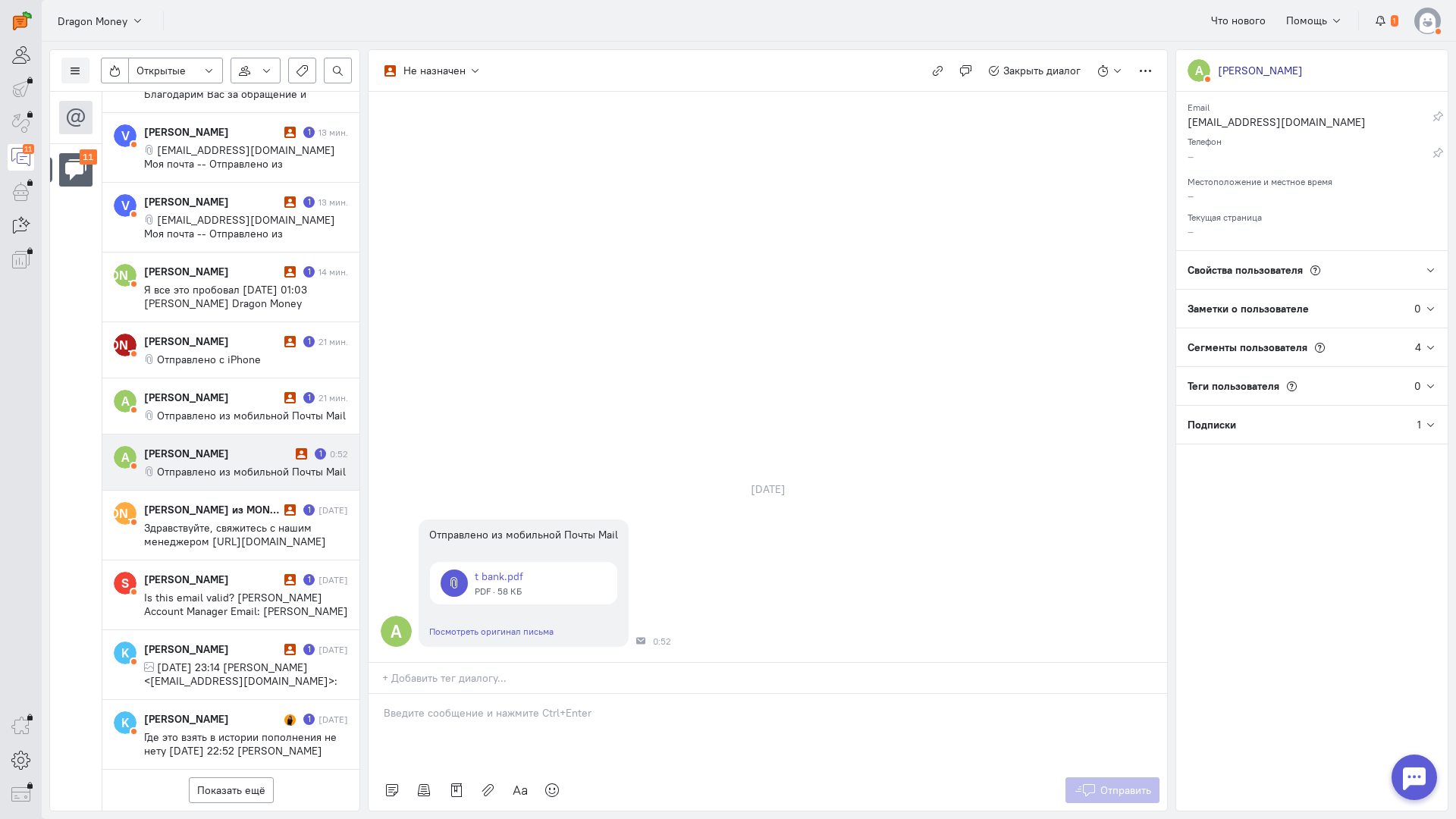
click at [451, 706] on p at bounding box center [767, 713] width 768 height 15
click at [377, 694] on div "Здравствуйте! Благодарим Вас за обращение и предоставленную информацию:blush:" at bounding box center [767, 732] width 798 height 76
click at [1110, 784] on span "Отправить" at bounding box center [1125, 790] width 51 height 13
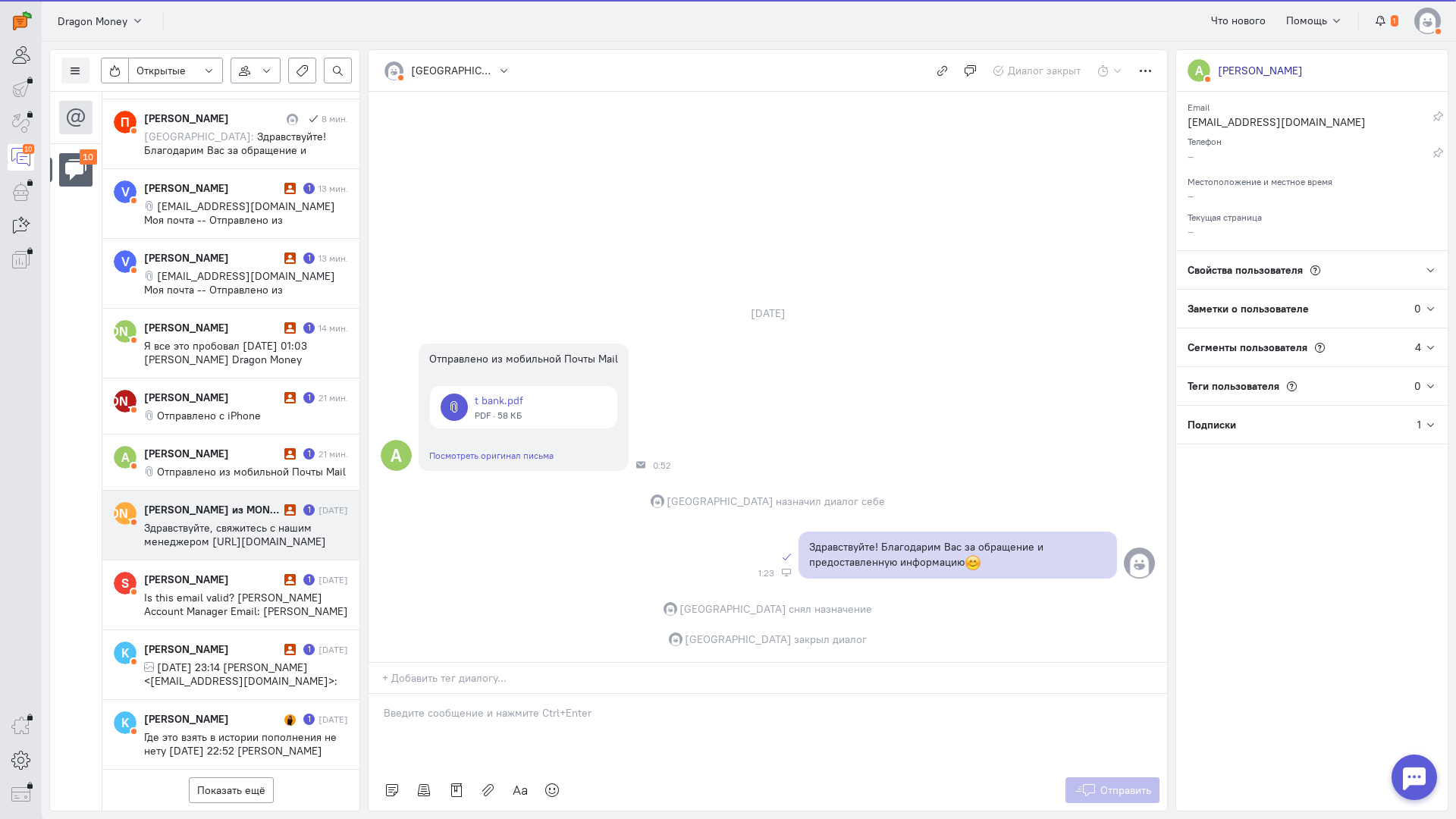
drag, startPoint x: 185, startPoint y: 361, endPoint x: 324, endPoint y: 405, distance: 145.8
click at [185, 465] on span "Отправлено из мобильной Почты Mail" at bounding box center [251, 472] width 189 height 13
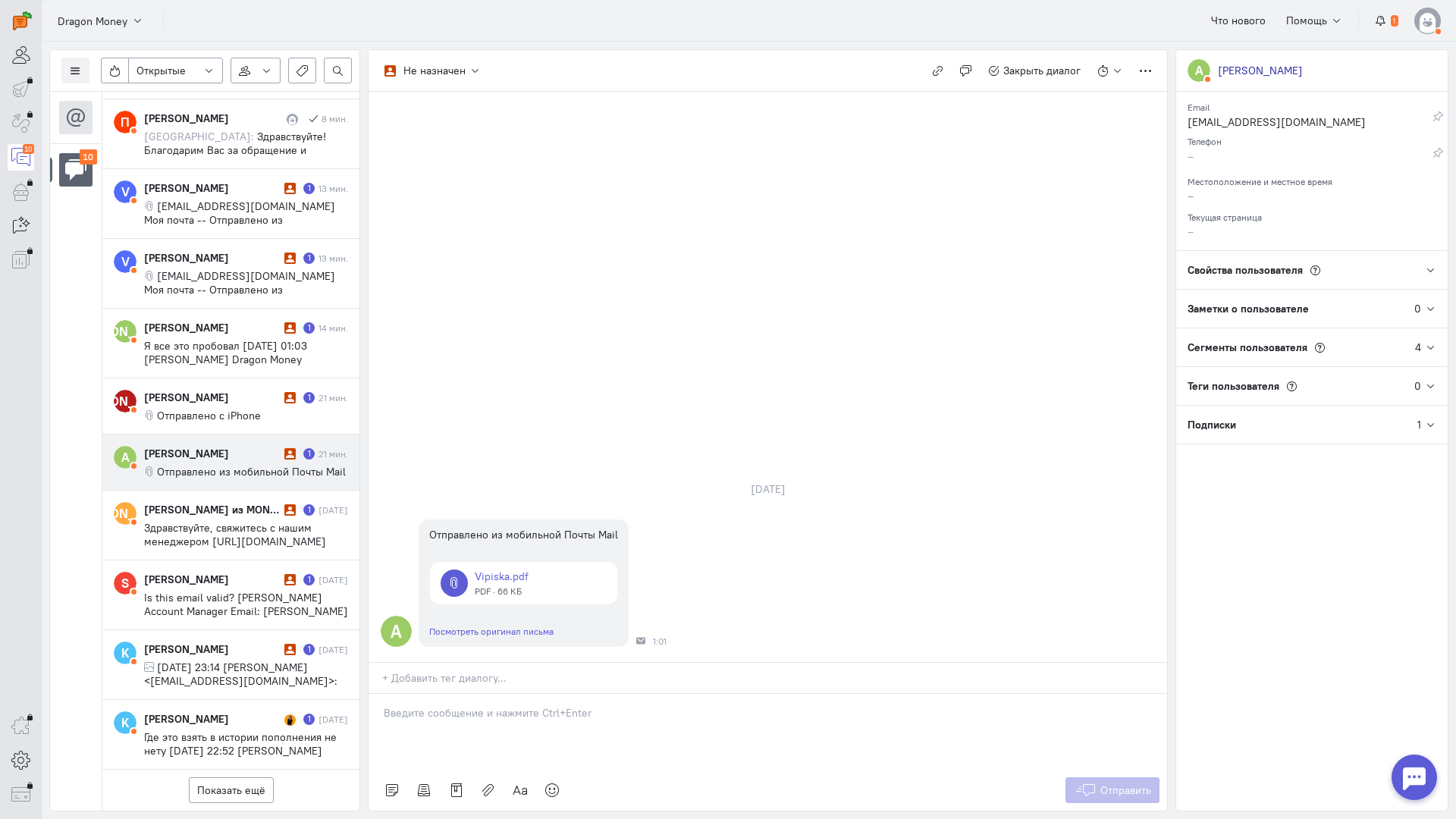
scroll to position [169, 0]
click at [457, 694] on div at bounding box center [767, 732] width 798 height 76
click at [375, 694] on div "Здравствуйте! Благодарим Вас за обращение и предоставленную информацию:blush:" at bounding box center [767, 732] width 798 height 76
click at [1121, 784] on span "Отправить" at bounding box center [1125, 790] width 51 height 13
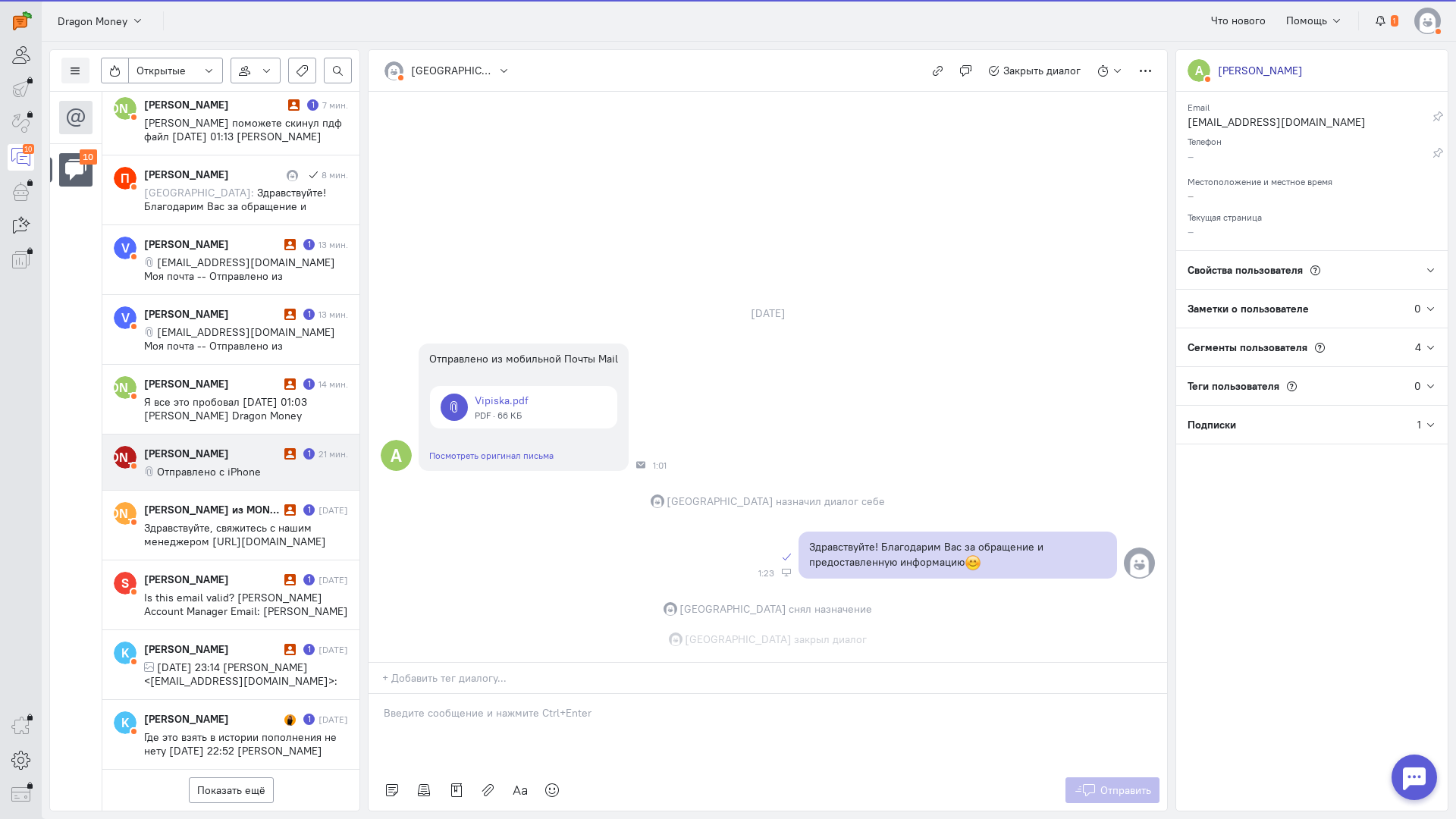
click at [216, 465] on span "Отправлено с iPhone" at bounding box center [209, 472] width 104 height 13
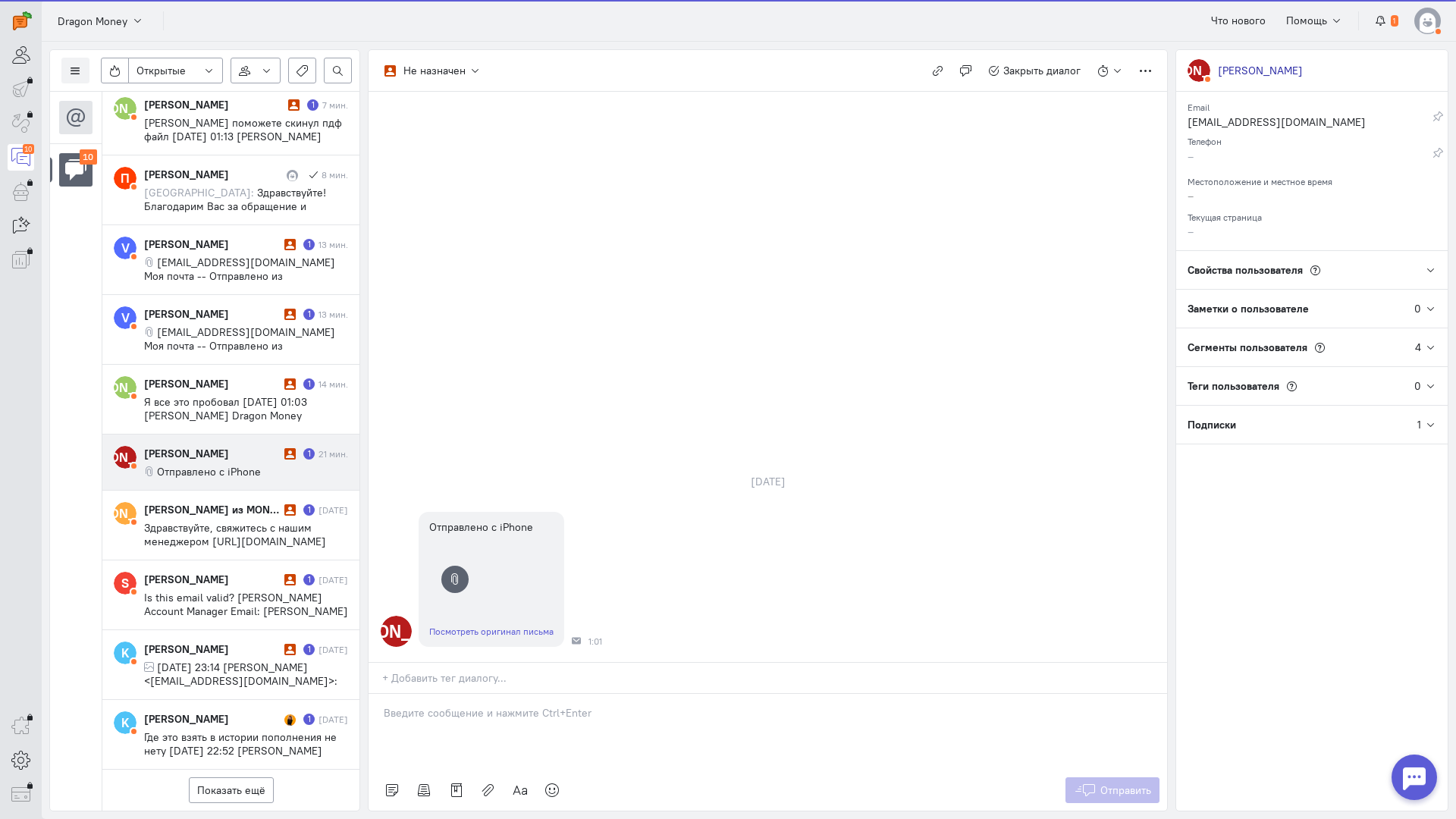
scroll to position [99, 0]
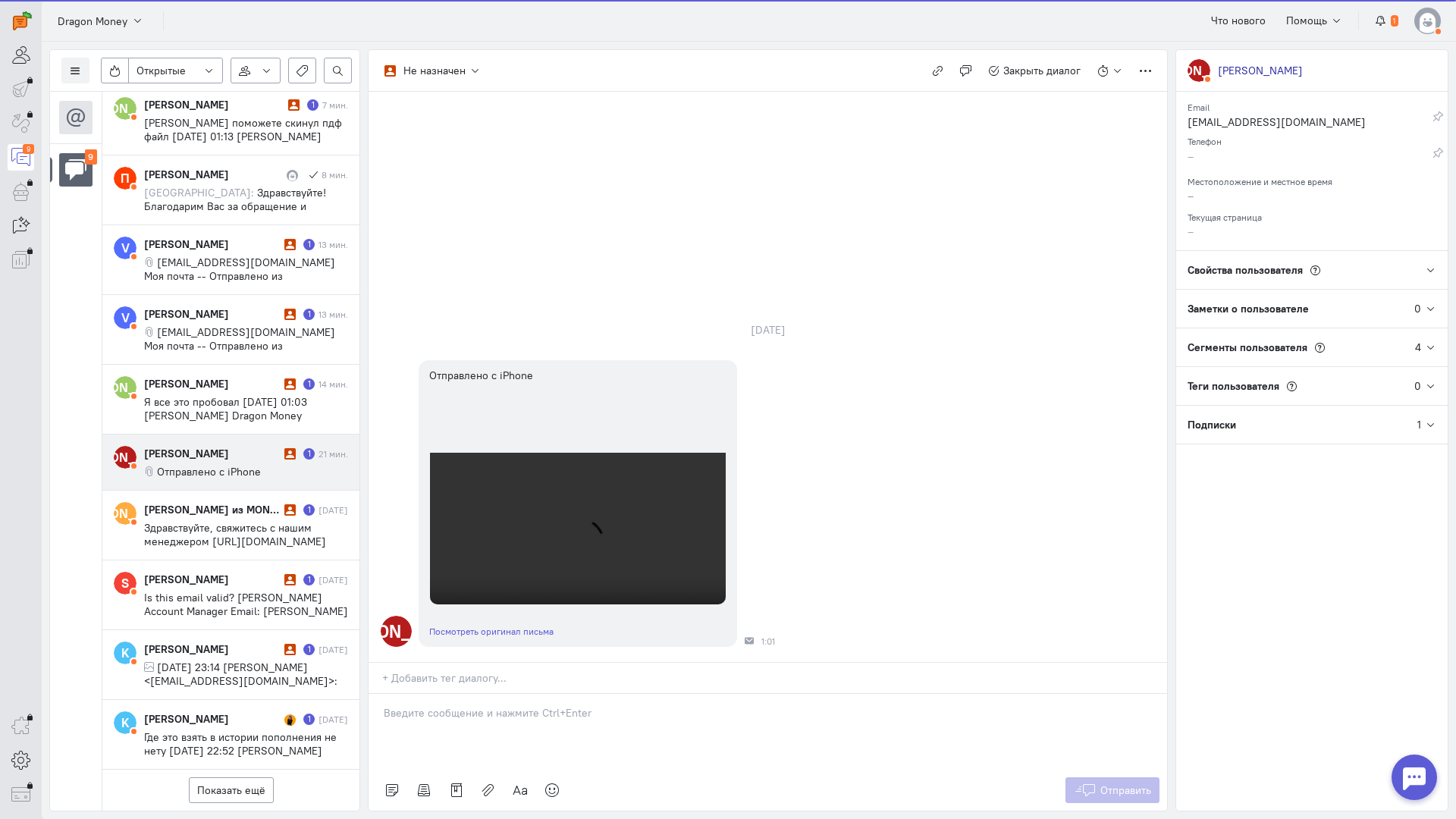
click at [485, 706] on p at bounding box center [767, 713] width 768 height 15
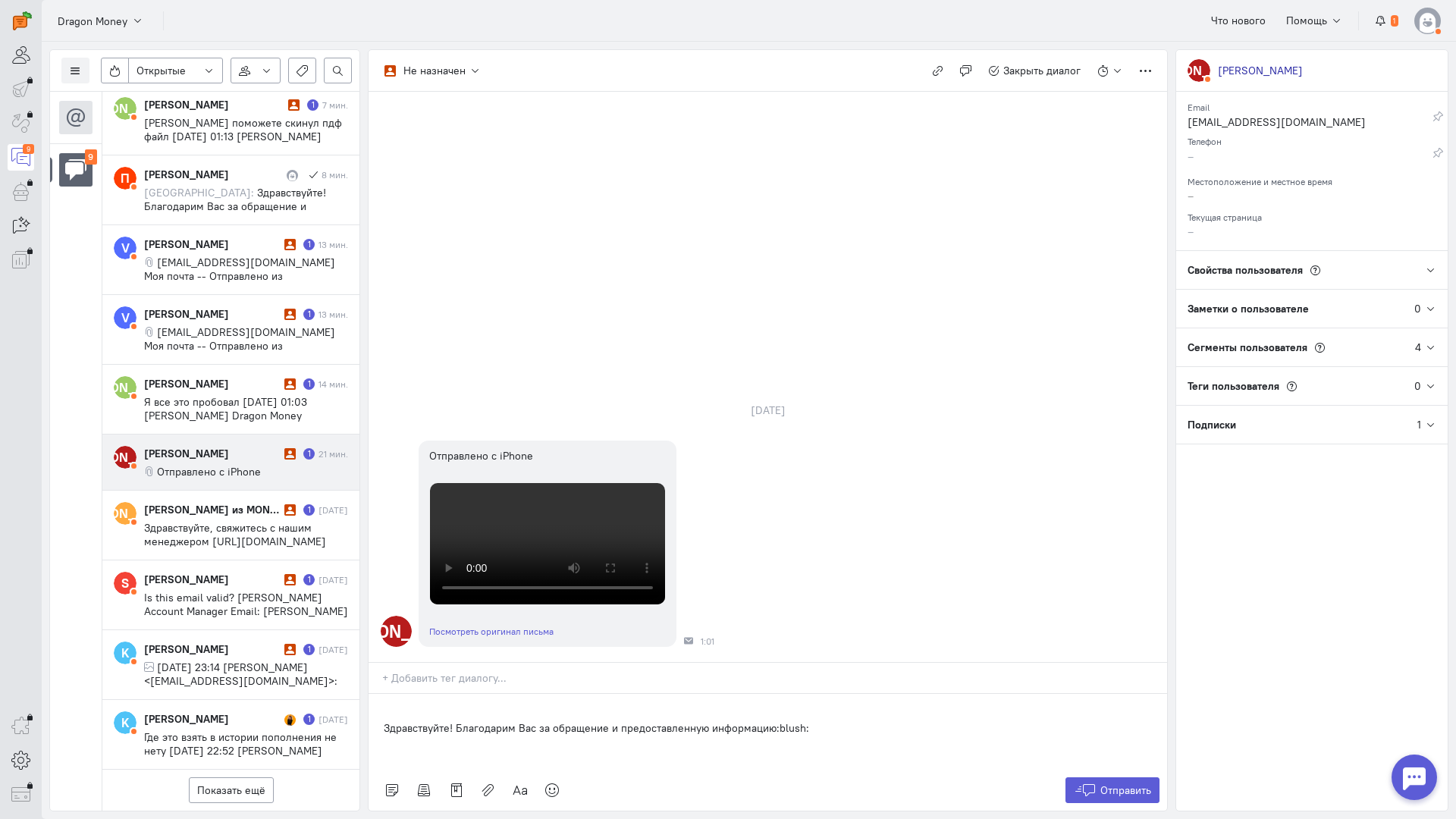
click at [374, 694] on div "Здравствуйте! Благодарим Вас за обращение и предоставленную информацию:blush:" at bounding box center [767, 732] width 798 height 76
click at [1130, 777] on button "Отправить" at bounding box center [1112, 790] width 94 height 26
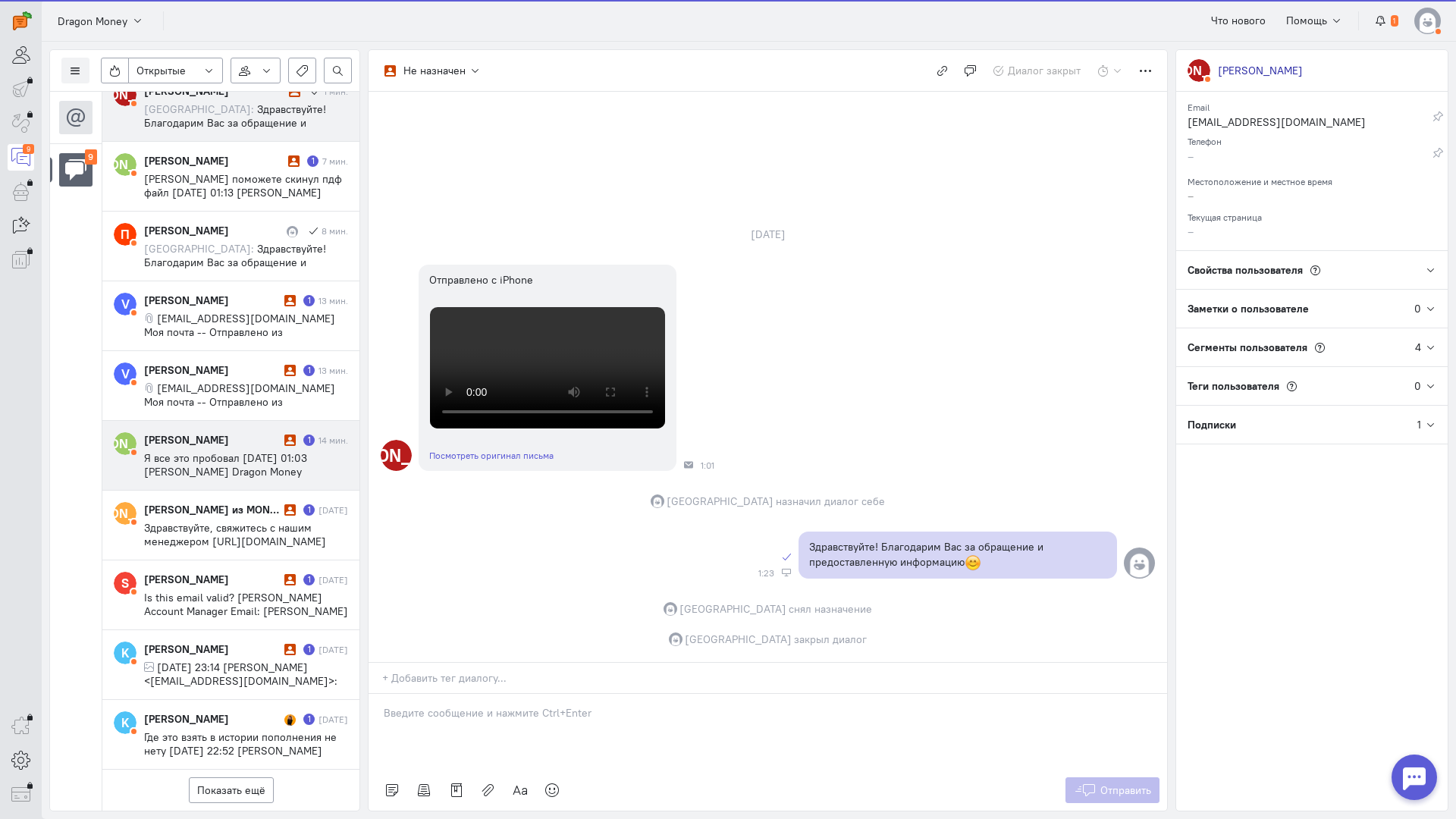
scroll to position [43, 0]
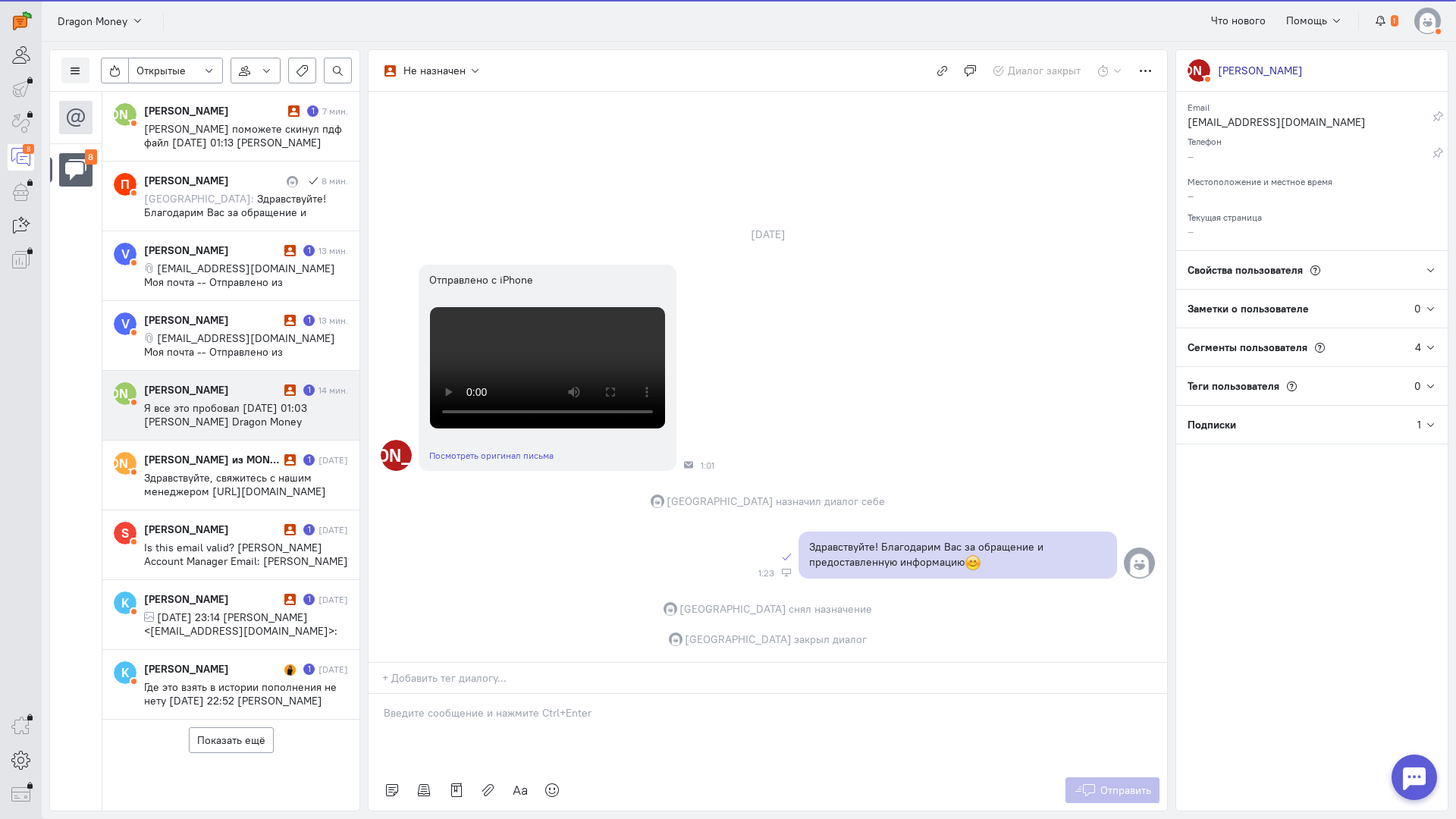
click at [194, 402] on span "Я все это пробовал [DATE] 01:03 [PERSON_NAME] Dragon Money <[PERSON_NAME][EMAIL…" at bounding box center [236, 428] width 184 height 54
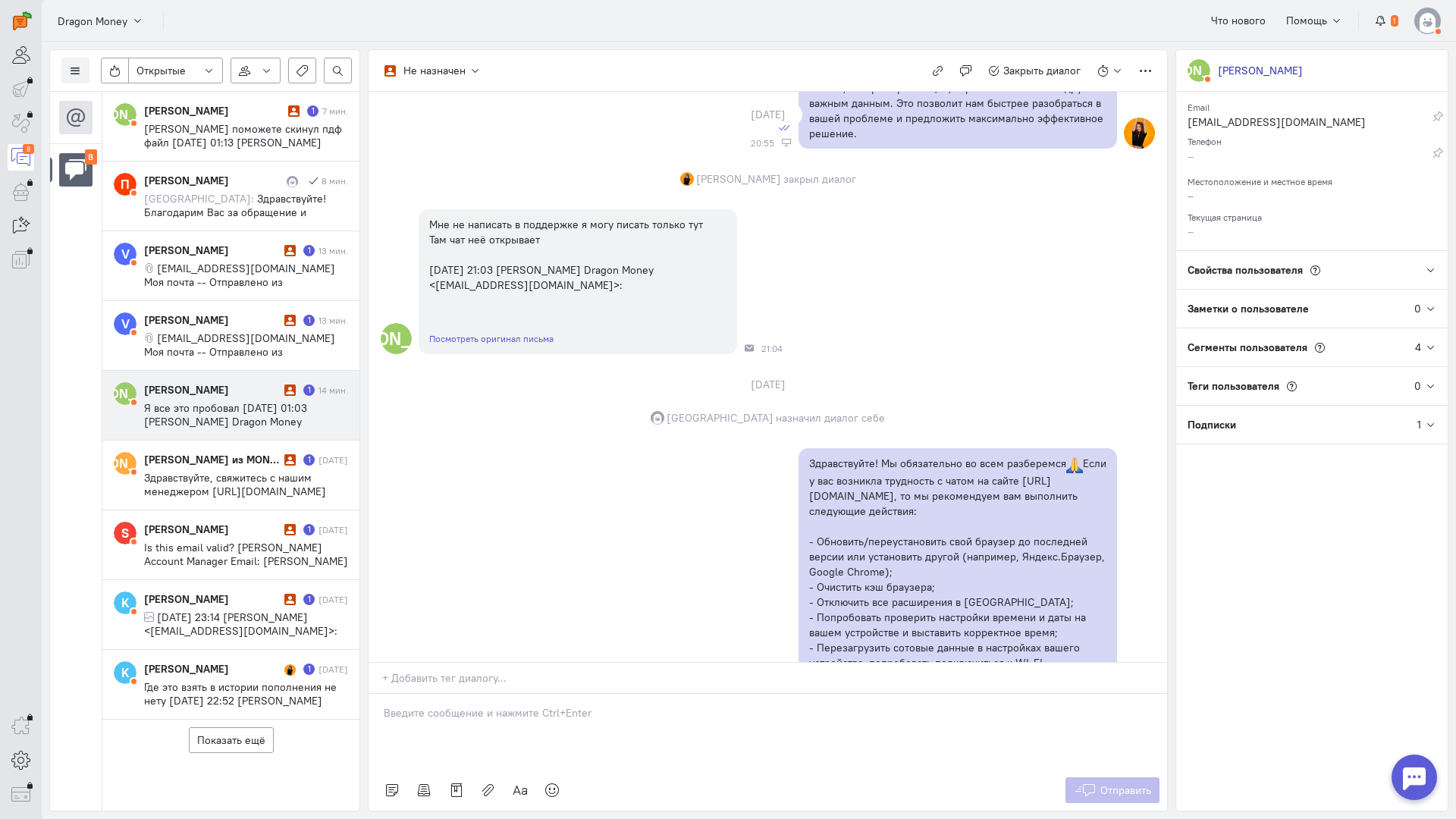
scroll to position [455, 0]
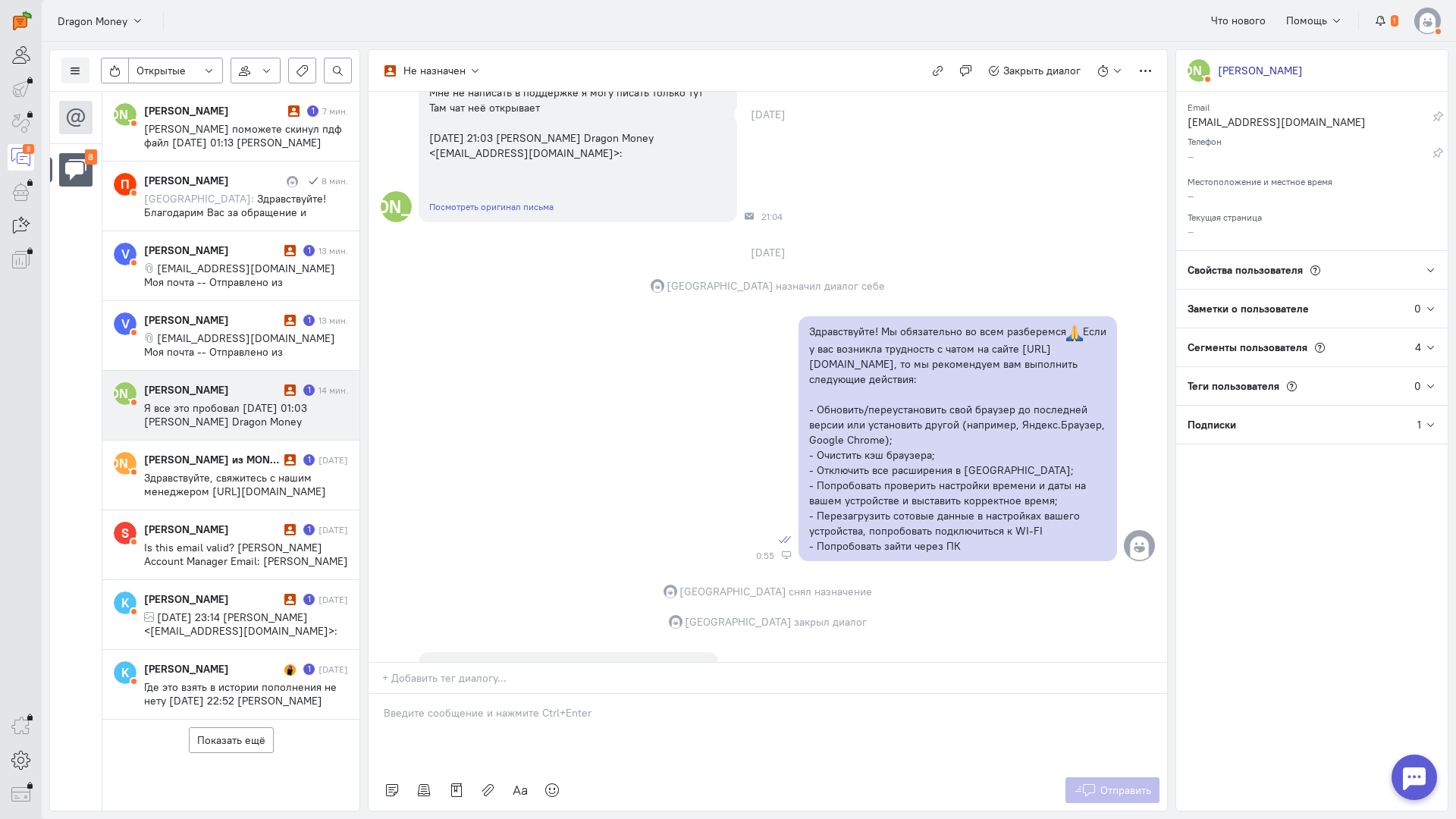
click at [478, 706] on p at bounding box center [767, 713] width 768 height 15
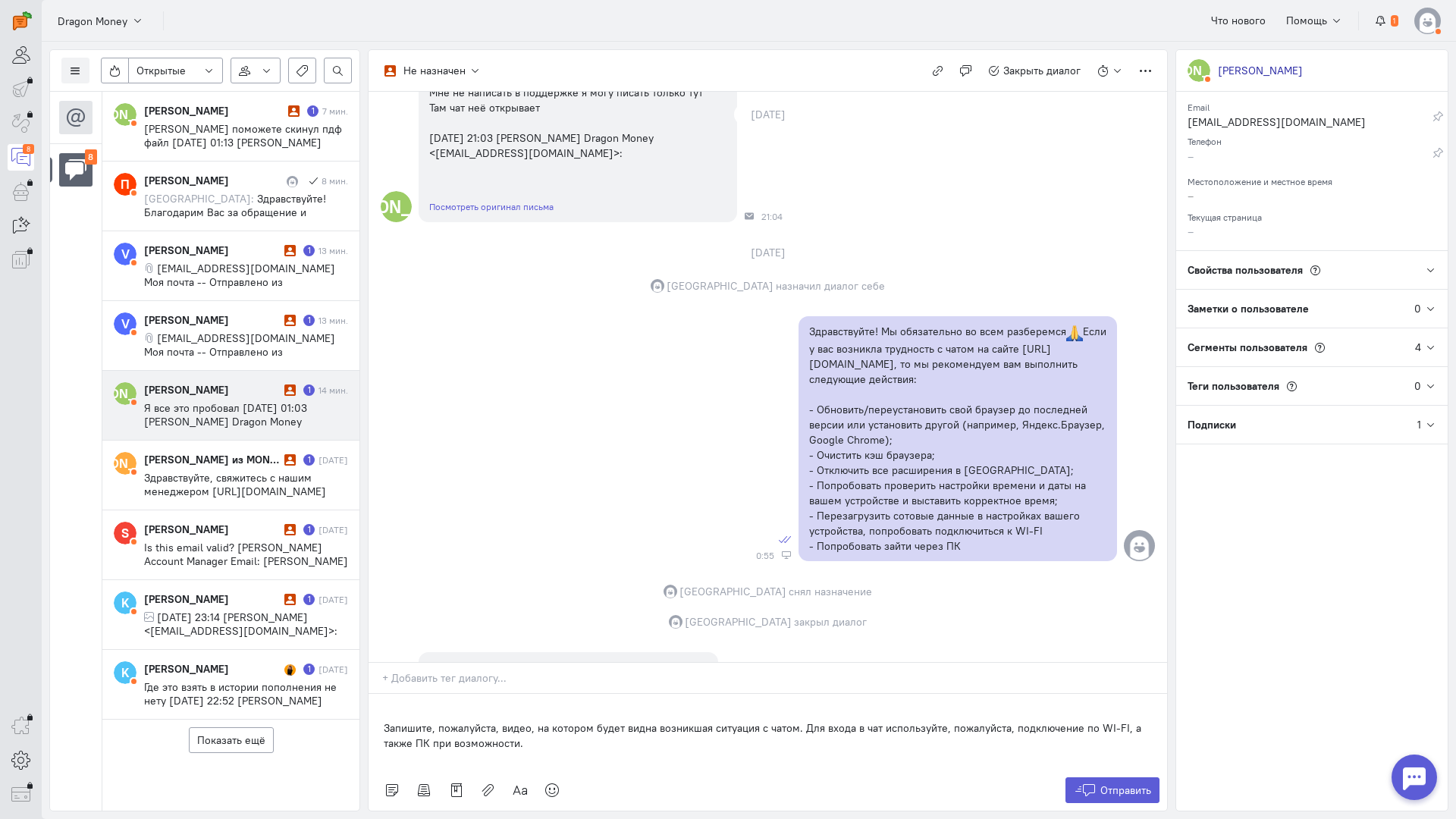
click at [382, 694] on div "Запишите, пожалуйста, видео, на котором будет видна возникшая ситуация с чатом.…" at bounding box center [767, 732] width 798 height 76
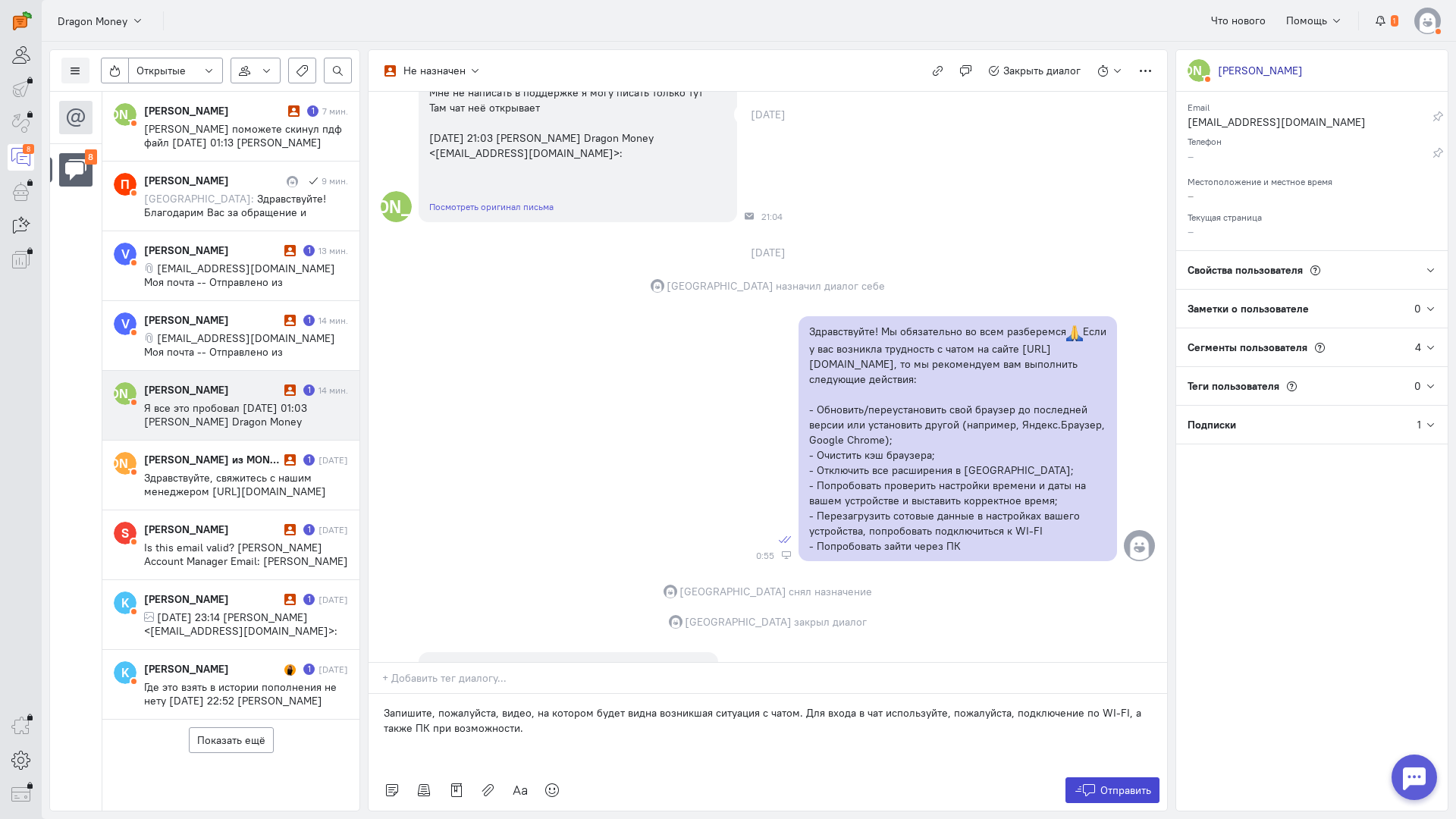
click at [1082, 783] on icon at bounding box center [1085, 790] width 23 height 15
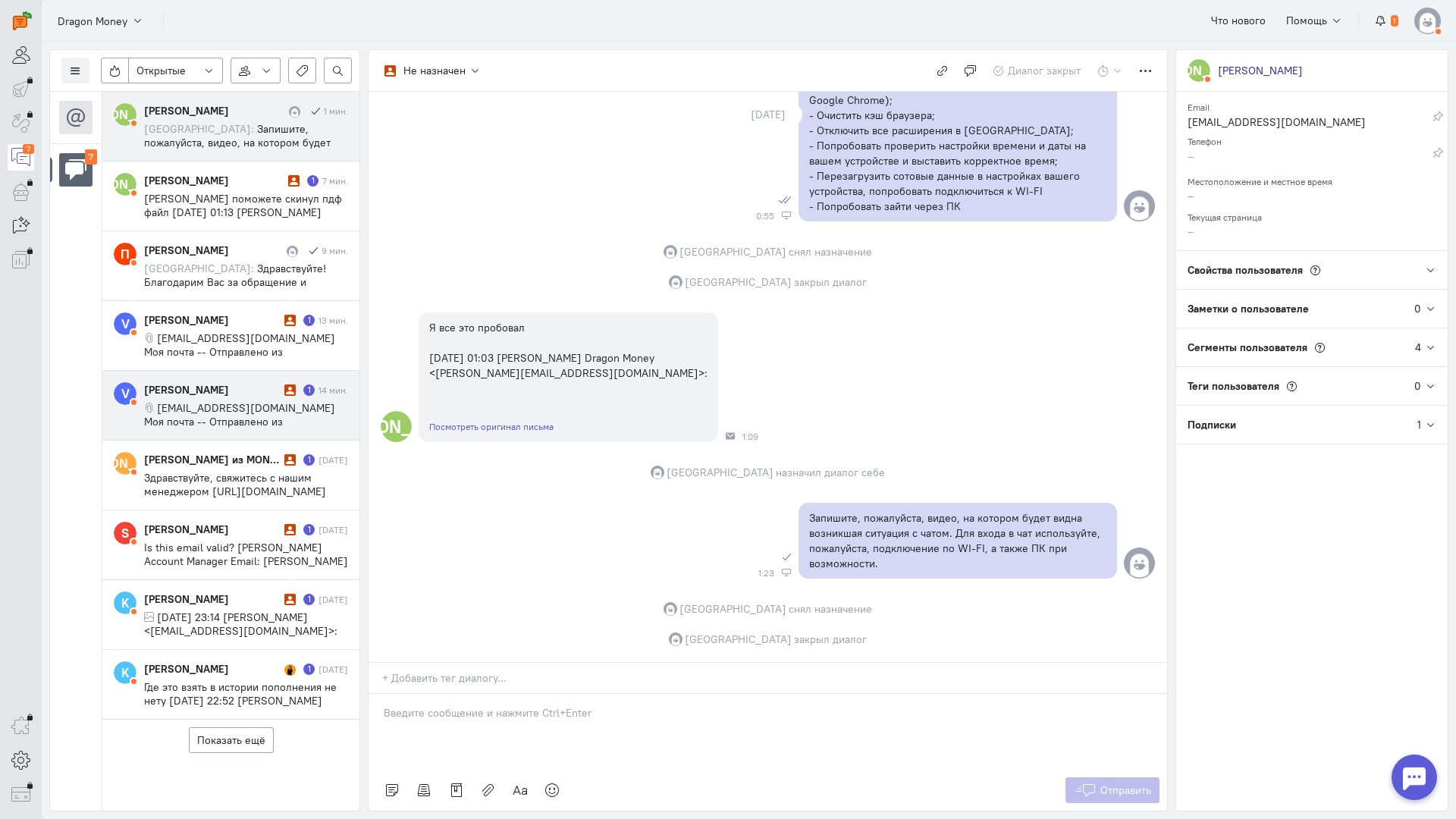
scroll to position [0, 0]
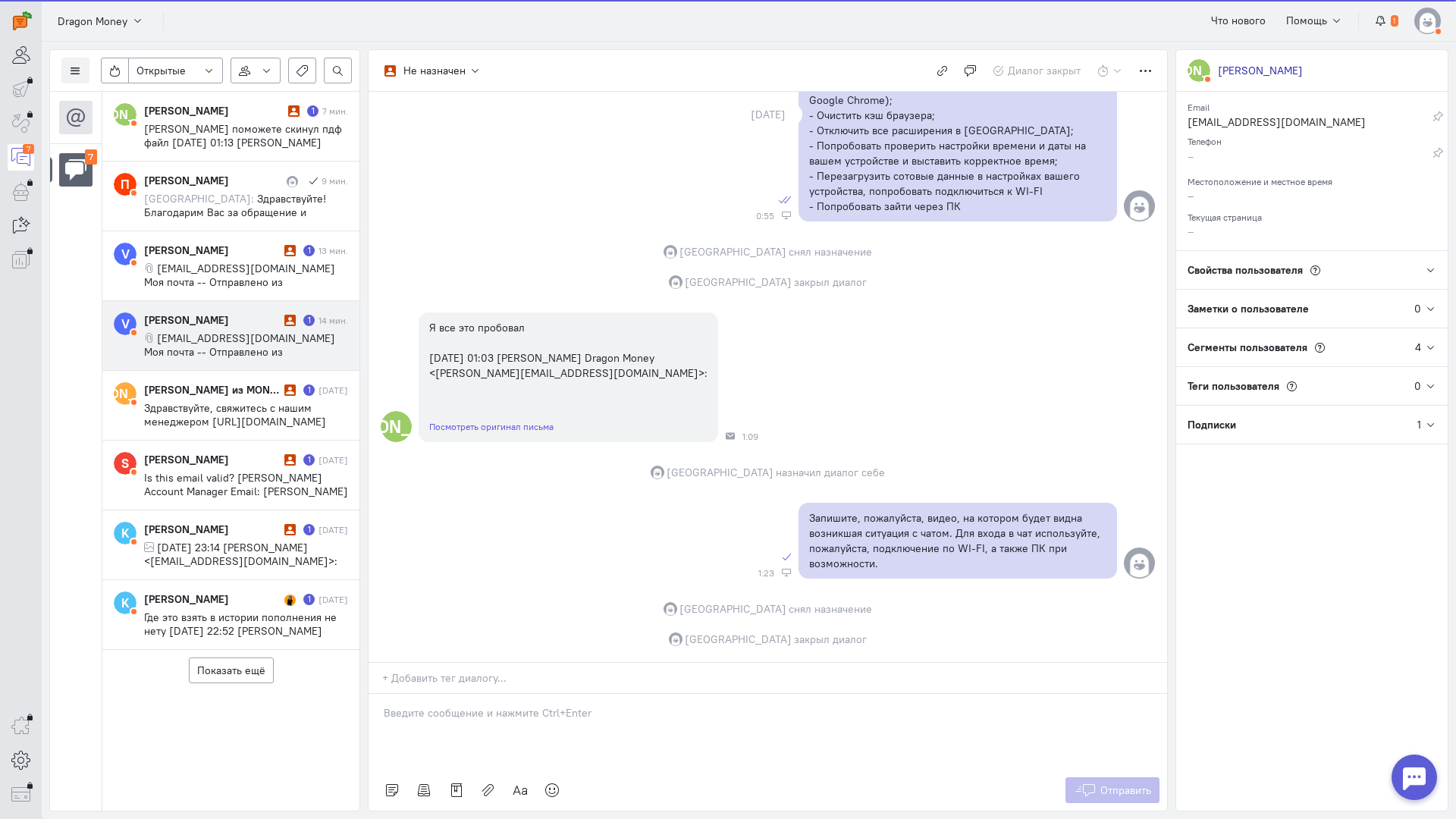
click at [221, 363] on cq-conversation-card "V [PERSON_NAME] 1 14 мин. [EMAIL_ADDRESS][DOMAIN_NAME] Моя почта -- Отправлено …" at bounding box center [231, 335] width 257 height 70
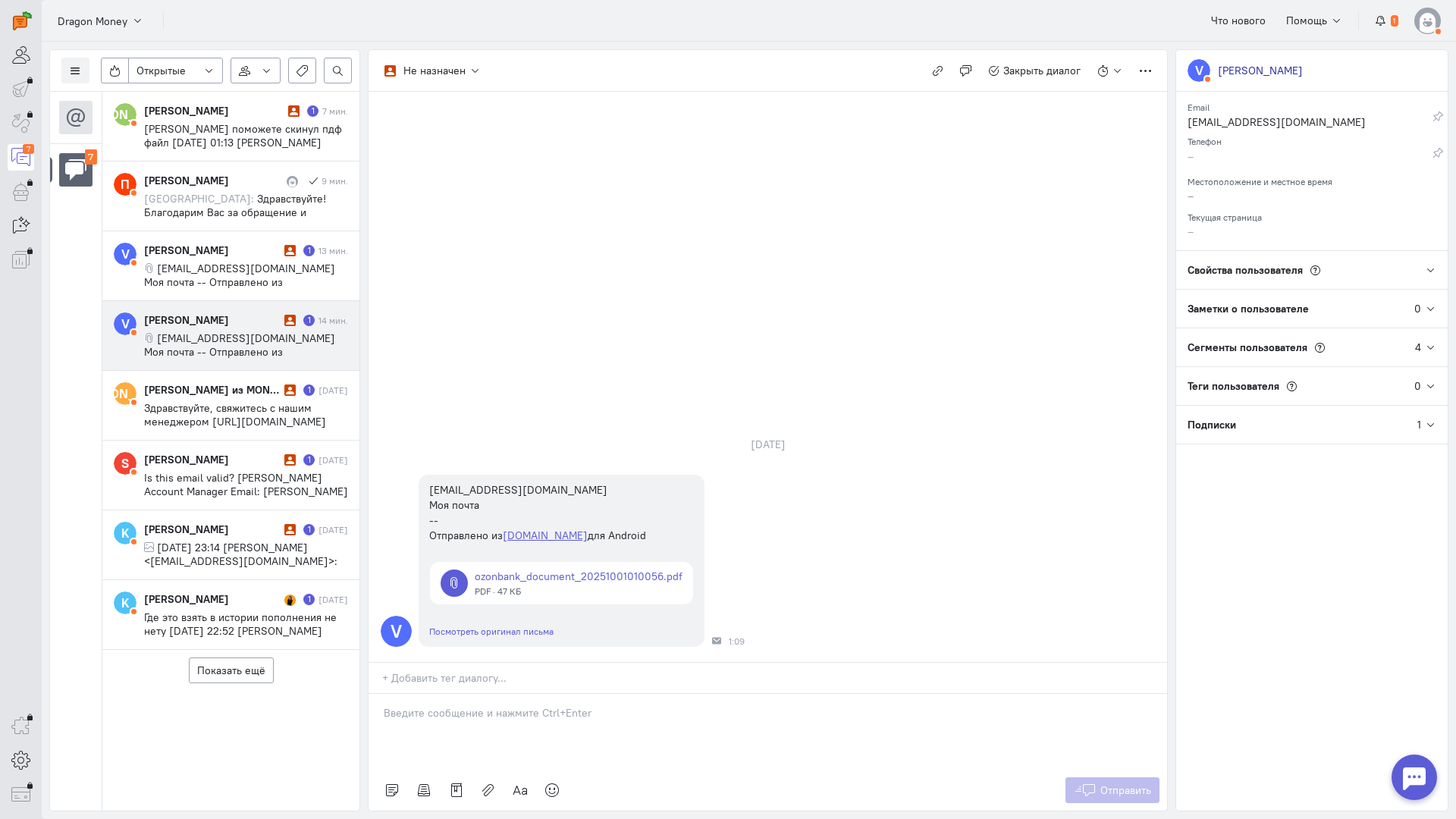
click at [481, 706] on p at bounding box center [767, 713] width 768 height 15
click at [382, 694] on div "Здравствуйте! Благодарим Вас за обращение и предоставленную информацию:blush:" at bounding box center [767, 732] width 798 height 76
click at [1102, 784] on span "Отправить" at bounding box center [1125, 790] width 51 height 13
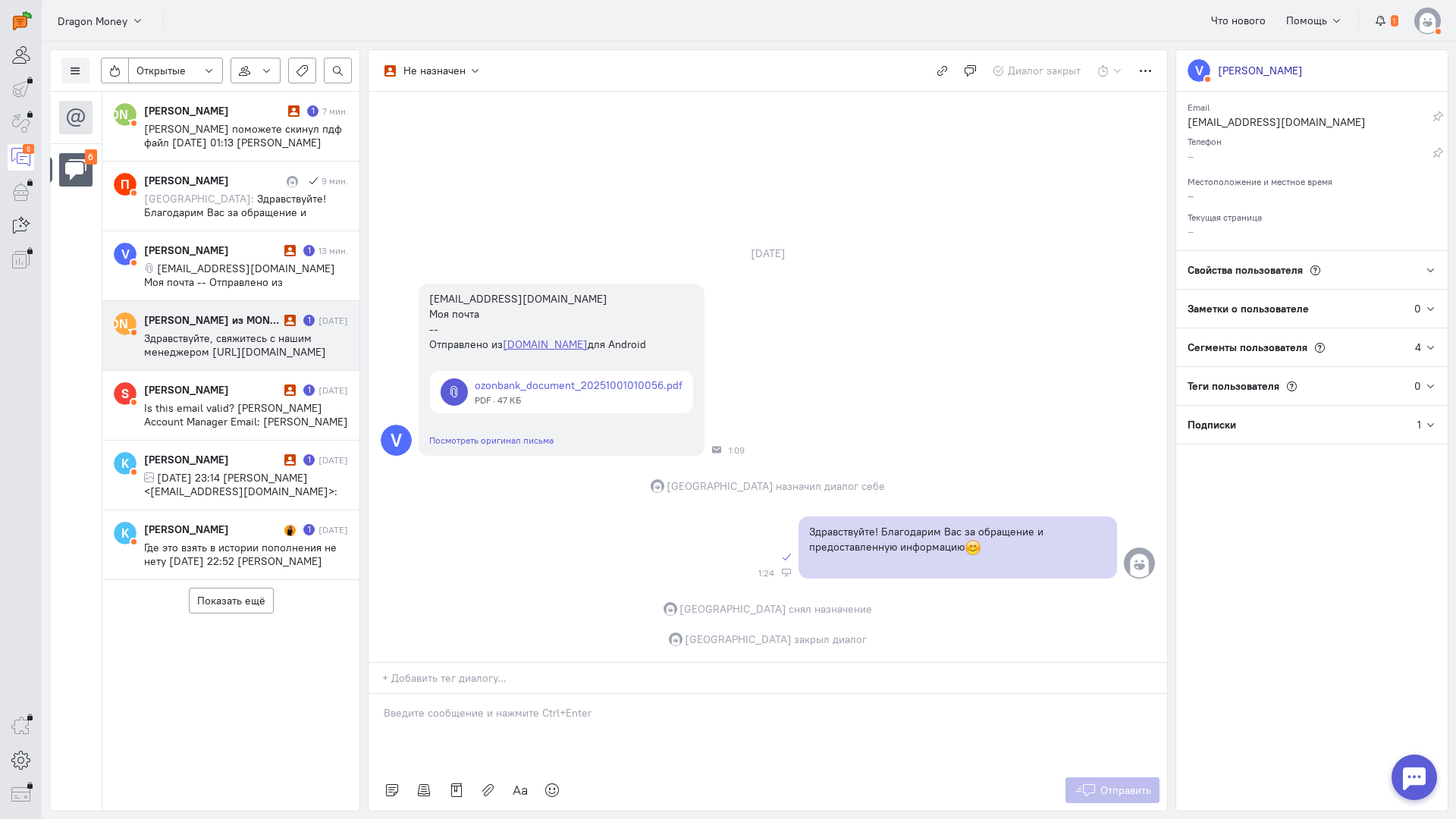
click at [217, 321] on div "[PERSON_NAME] из MONEY-X" at bounding box center [212, 320] width 136 height 15
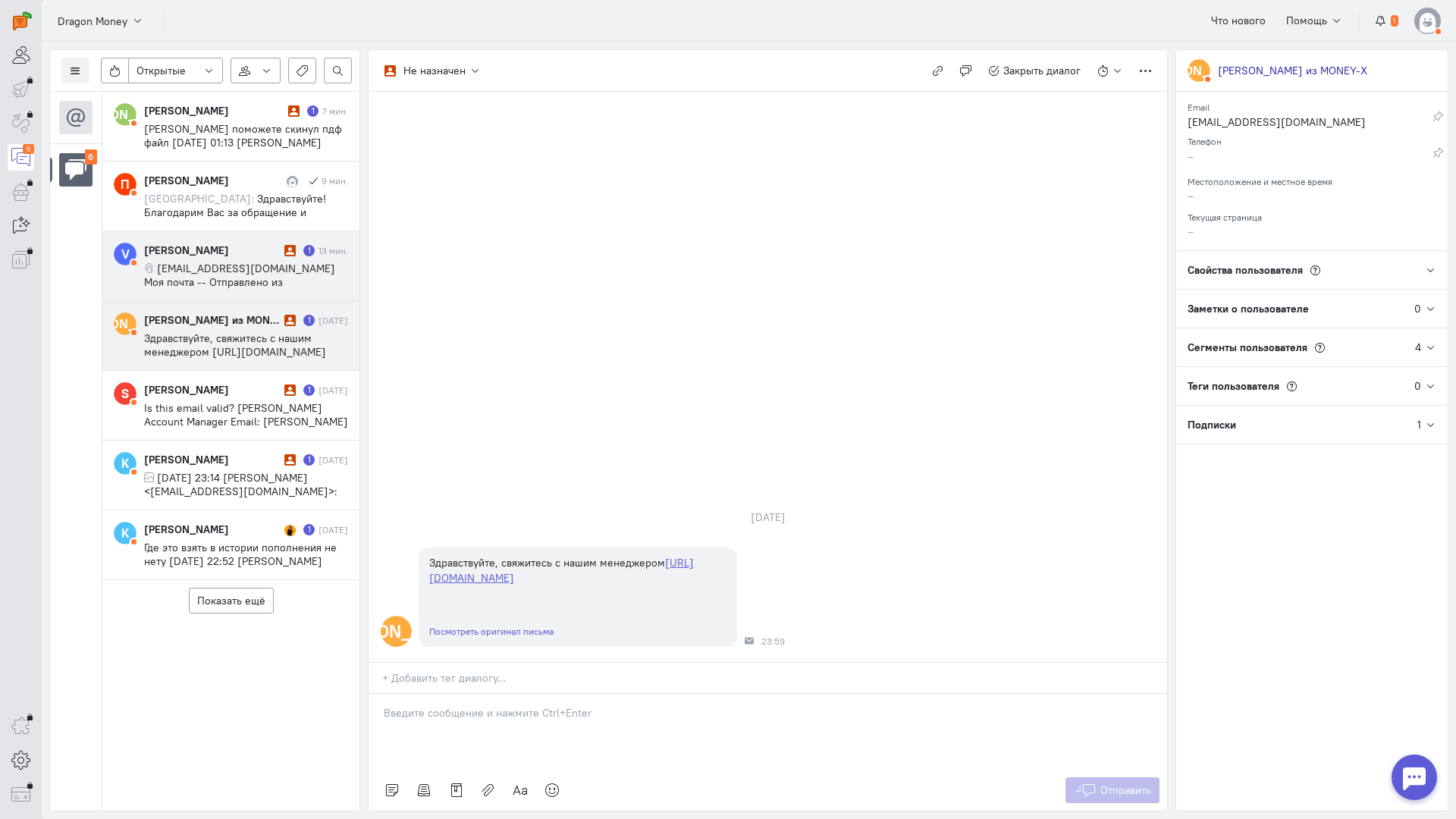
click at [219, 244] on div "[PERSON_NAME]" at bounding box center [212, 250] width 136 height 15
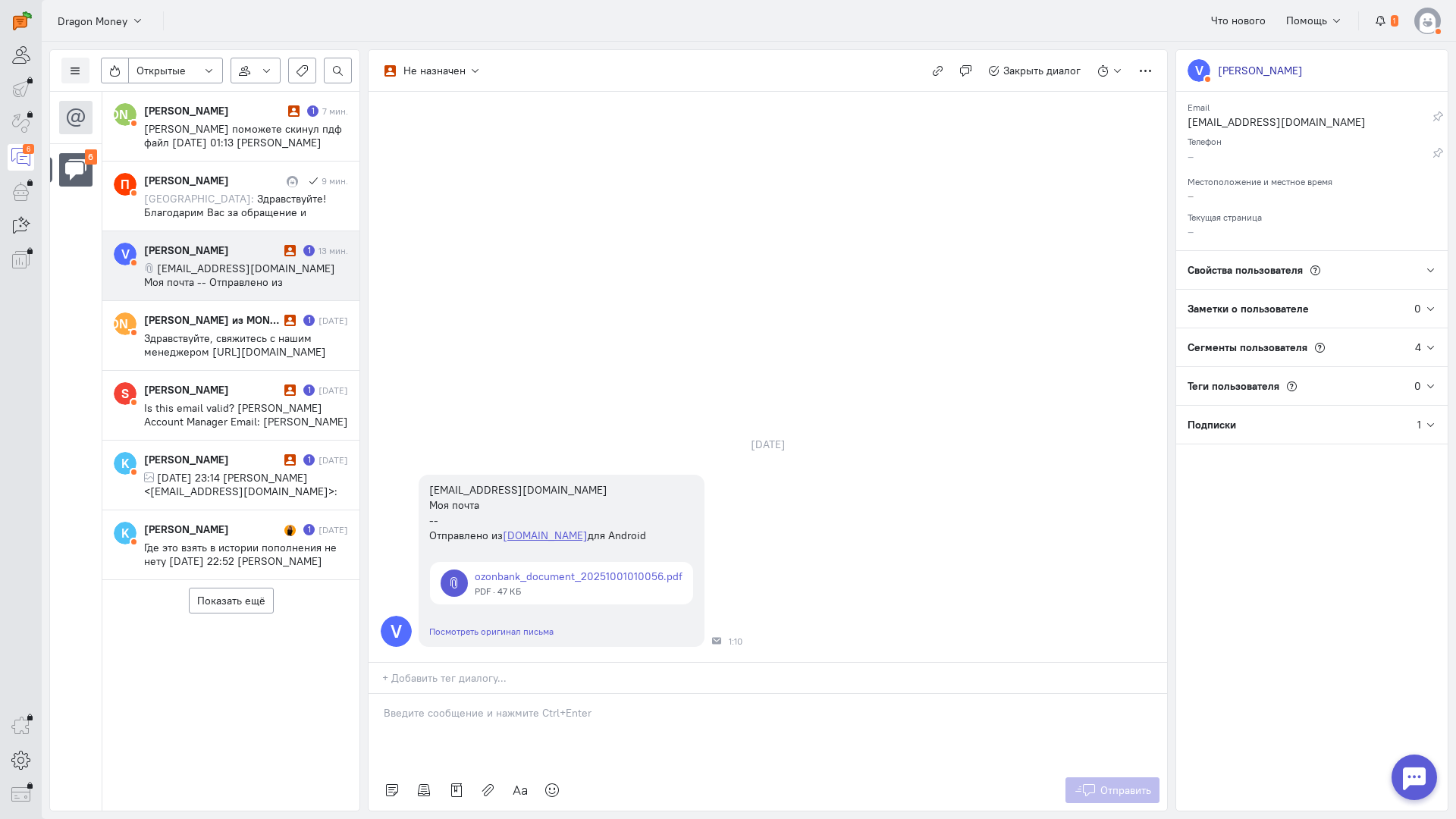
drag, startPoint x: 464, startPoint y: 622, endPoint x: 401, endPoint y: 631, distance: 63.6
click at [460, 706] on p at bounding box center [767, 713] width 768 height 15
drag, startPoint x: 378, startPoint y: 636, endPoint x: 533, endPoint y: 649, distance: 155.5
click at [377, 694] on div "Здравствуйте! Благодарим Вас за обращение и предоставленную информацию:blush:" at bounding box center [767, 732] width 798 height 76
click at [1148, 784] on span "Отправить" at bounding box center [1125, 790] width 51 height 13
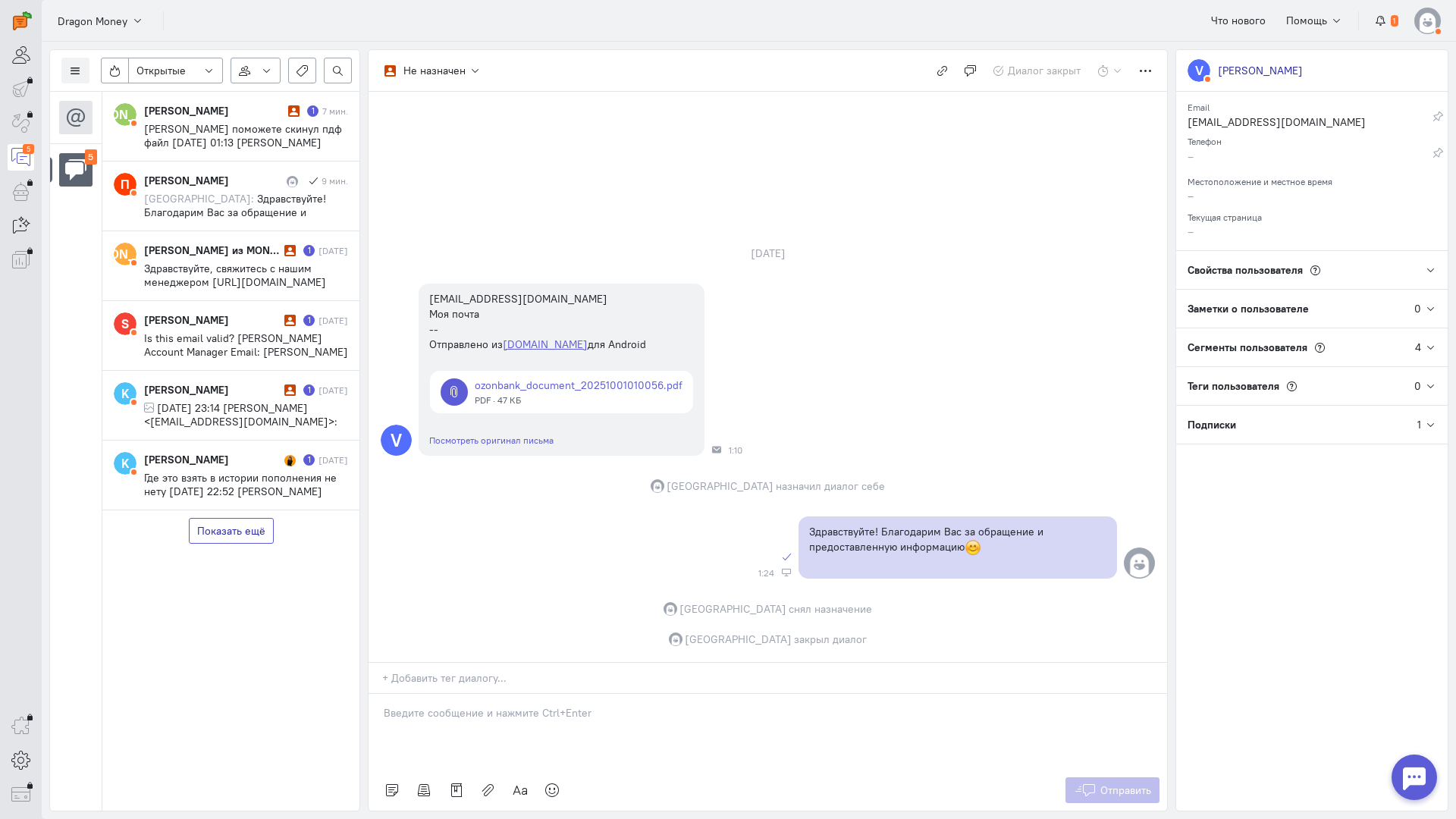
click at [235, 527] on button "Показать ещё" at bounding box center [231, 531] width 85 height 26
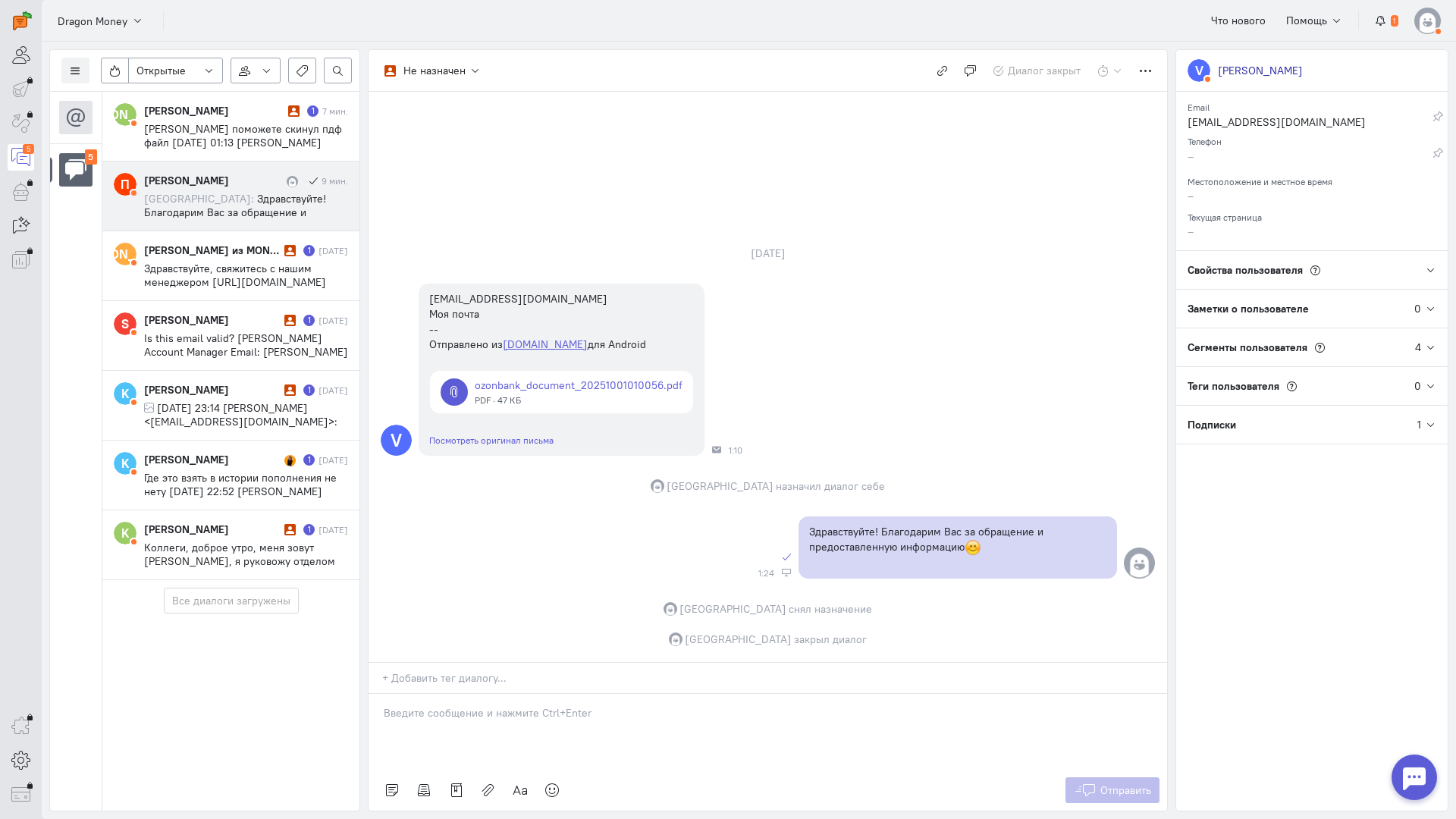
click at [212, 198] on span "Здравствуйте! Благодарим Вас за обращение и предоставленную информацию:blush:" at bounding box center [238, 213] width 188 height 41
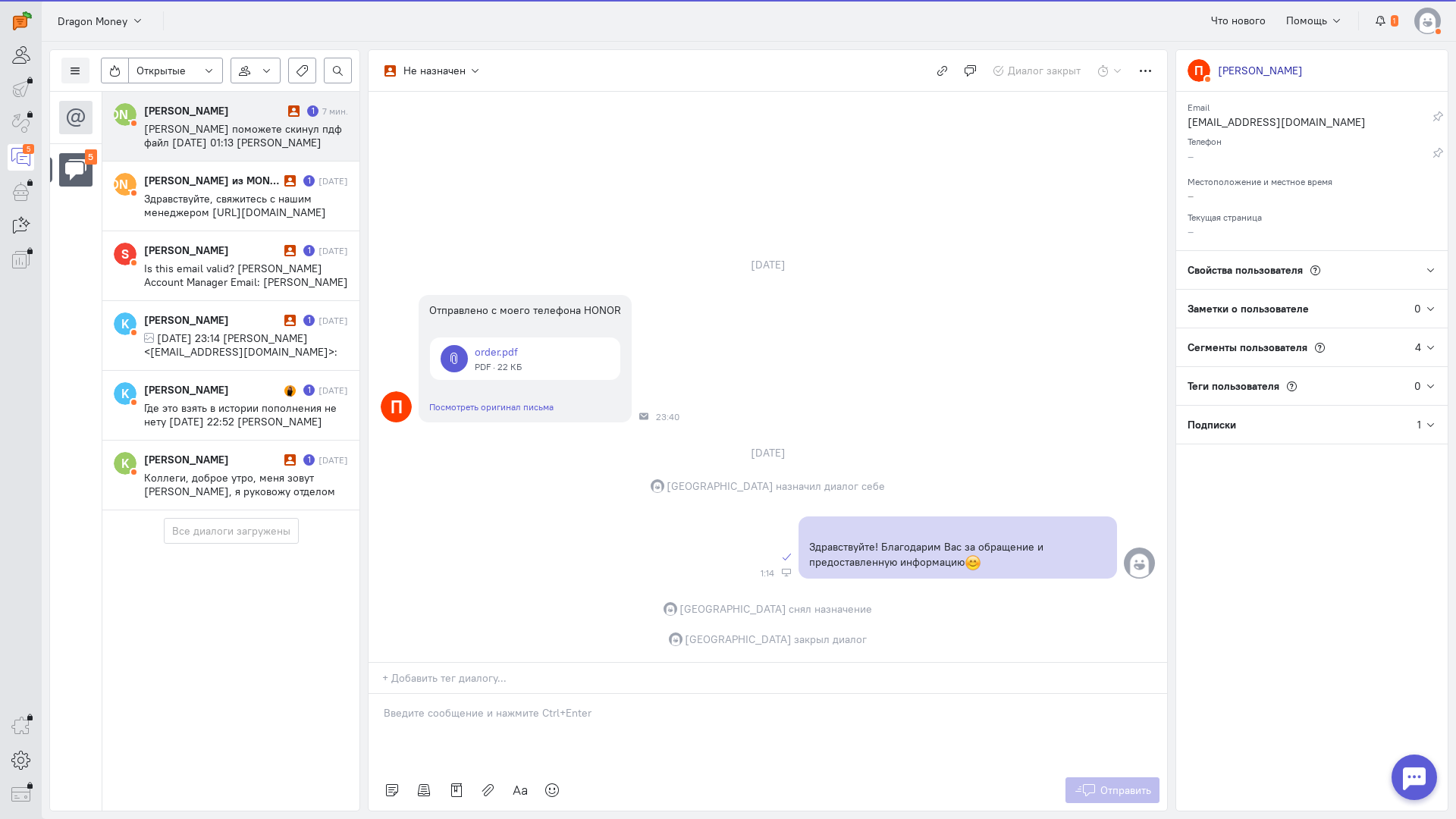
click at [238, 127] on span "[PERSON_NAME] поможете скинул пдф файл [DATE] 01:13 [PERSON_NAME] Dragon Money …" at bounding box center [242, 149] width 198 height 54
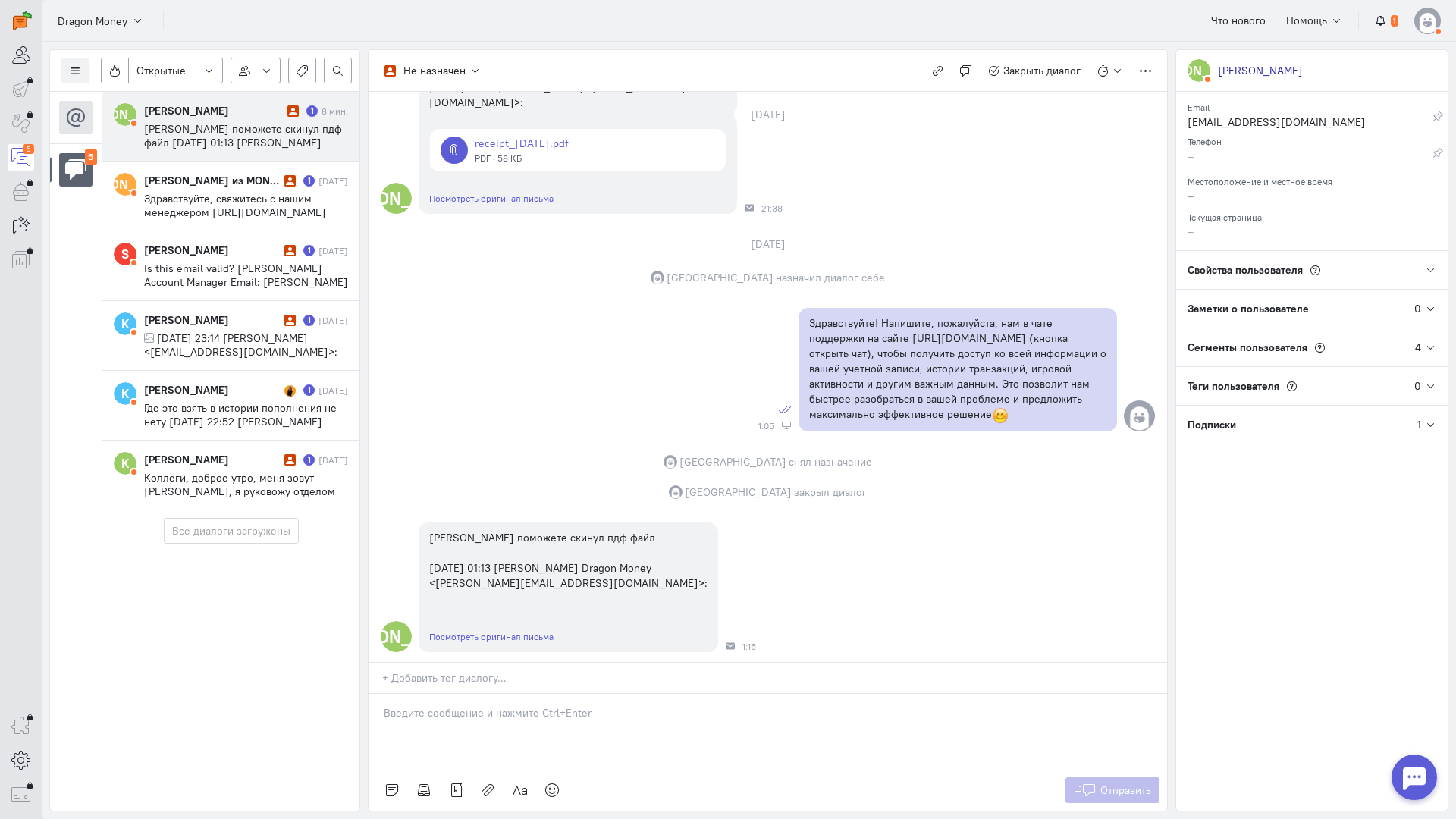
scroll to position [217, 0]
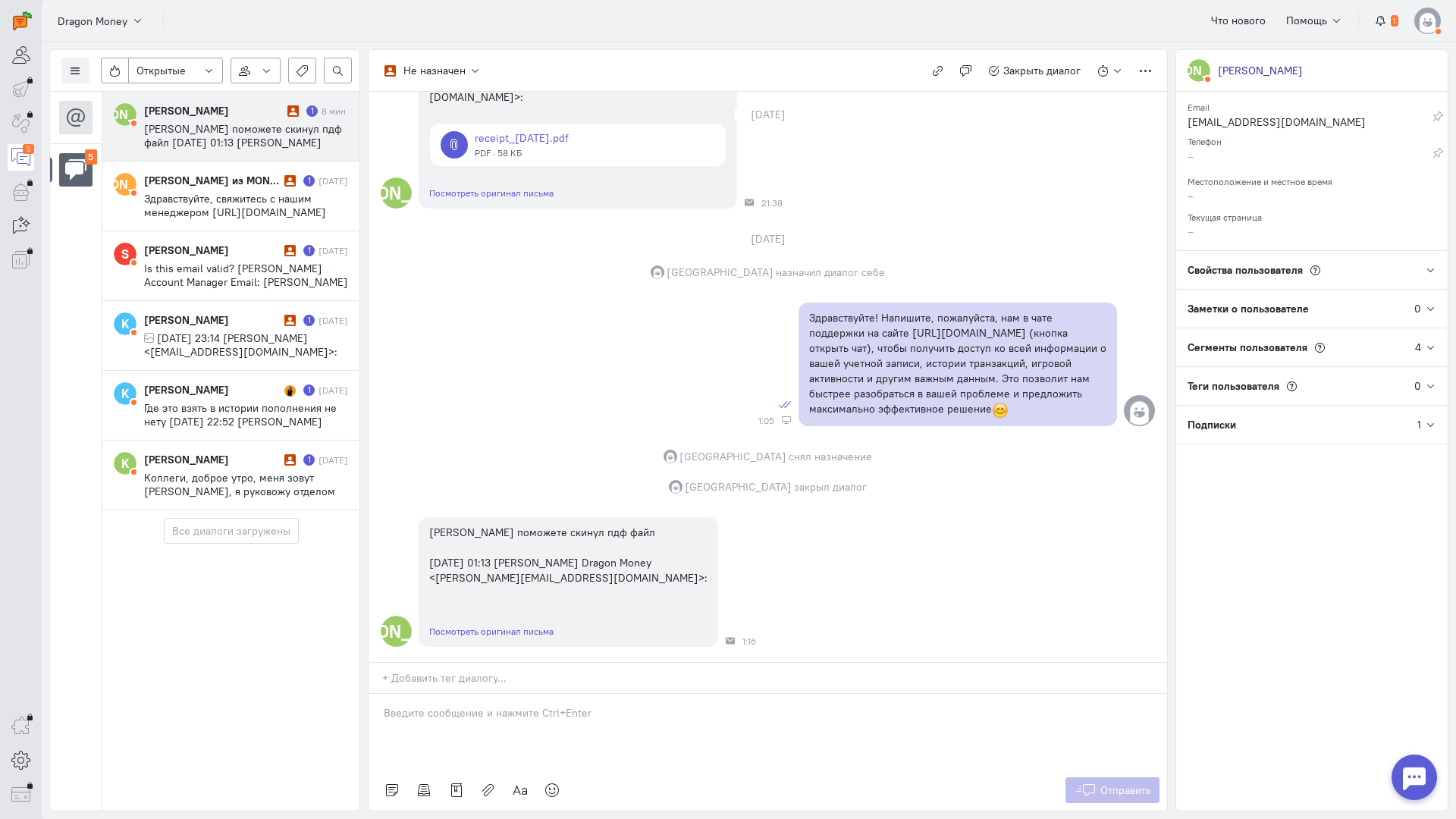
click at [506, 694] on div at bounding box center [767, 732] width 798 height 76
click at [1094, 783] on icon at bounding box center [1085, 790] width 23 height 15
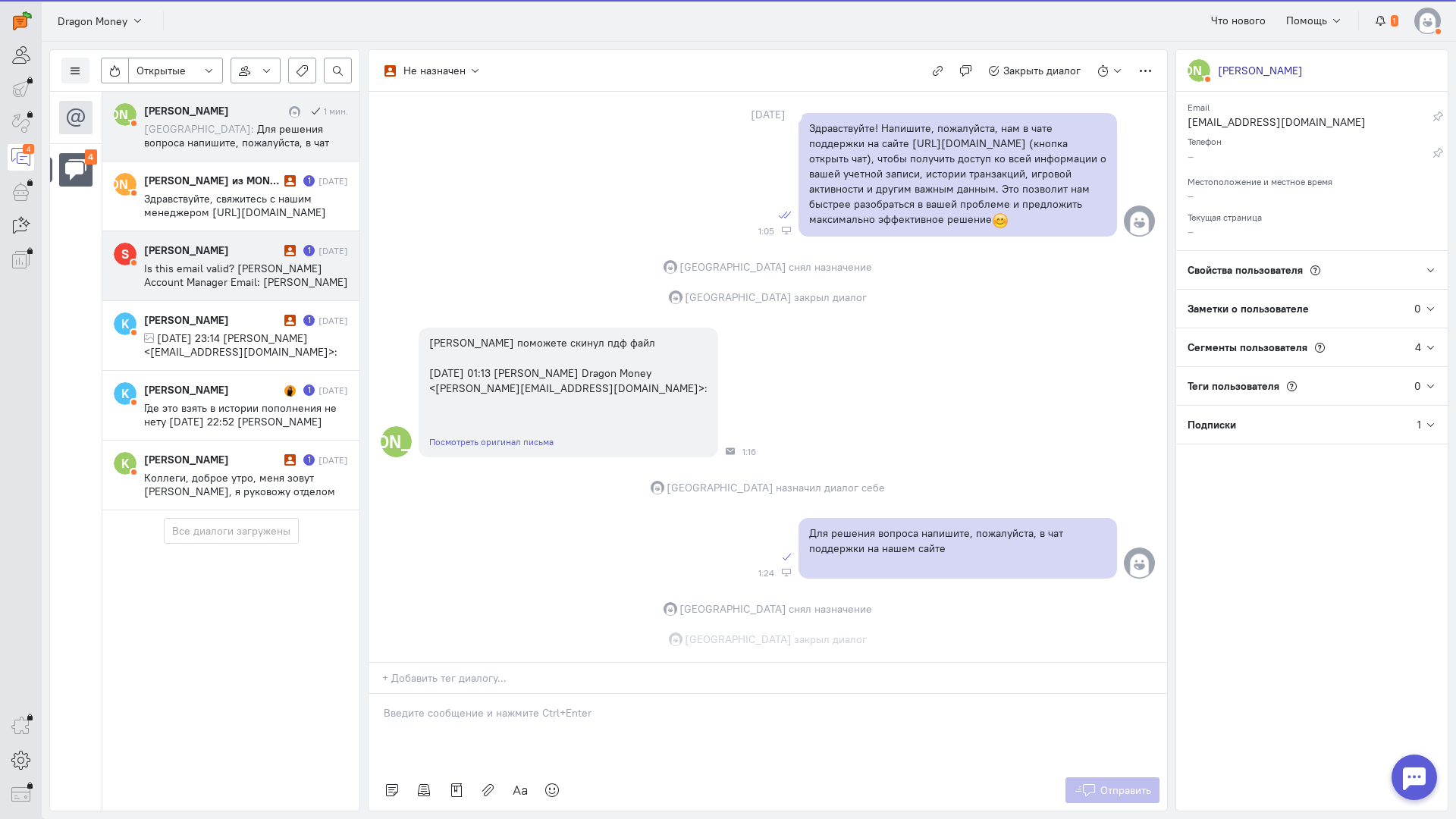
scroll to position [406, 0]
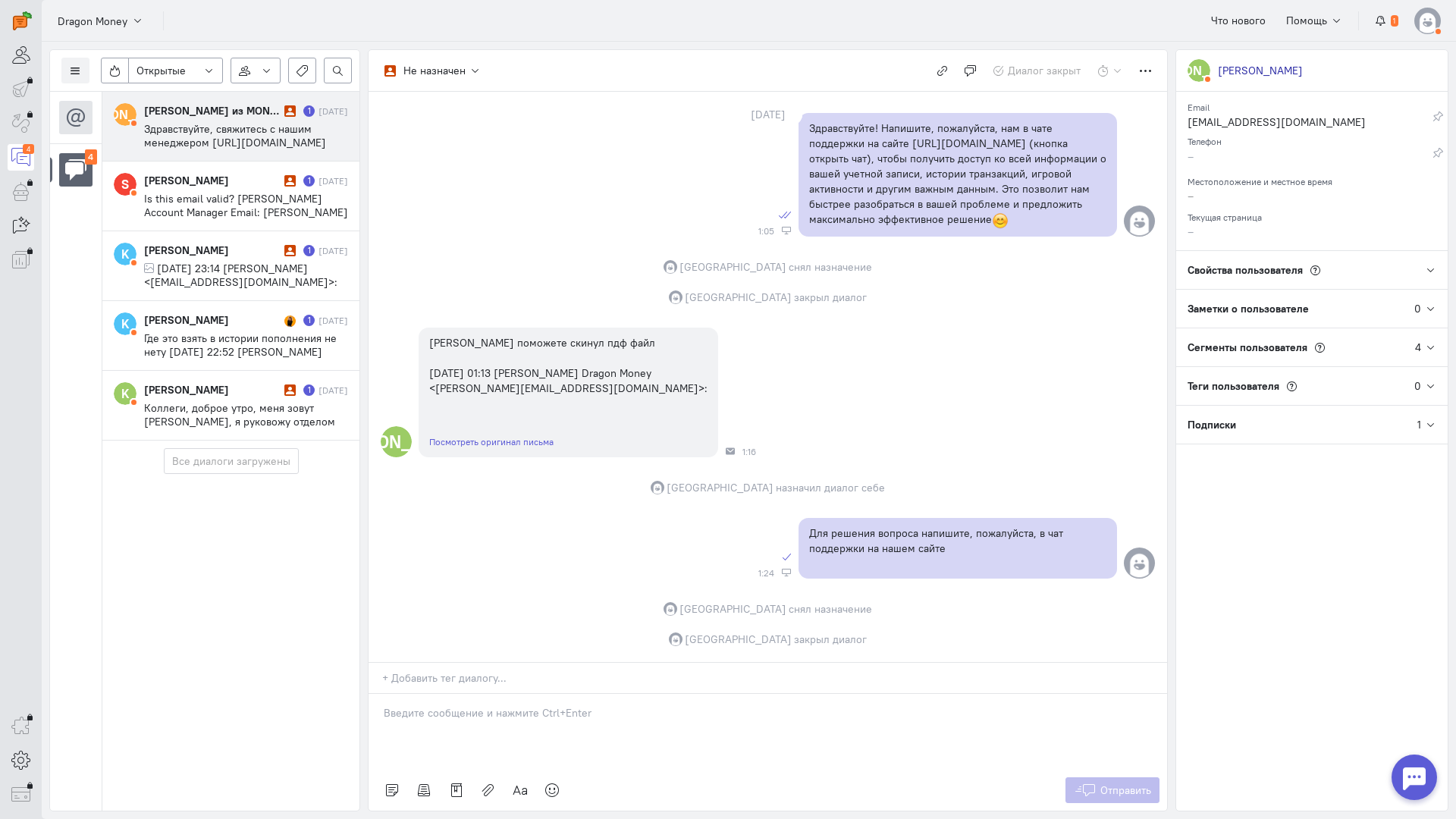
click at [261, 118] on div "[PERSON_NAME] из MONEY-X 1 [DATE] Здравствуйте, свяжитесь с нашим менеджером [U…" at bounding box center [246, 126] width 204 height 46
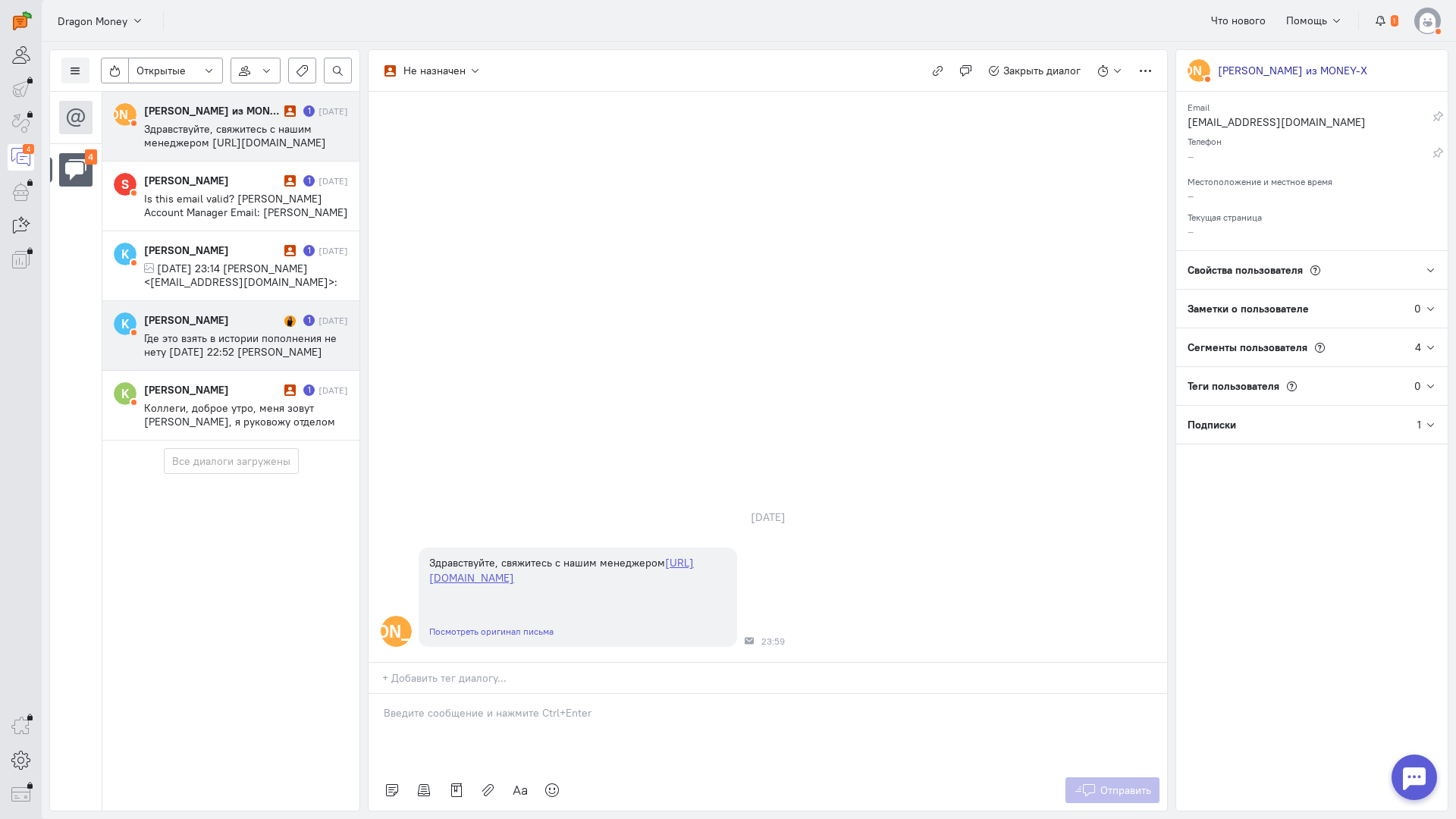
click at [244, 344] on span "Где это взять в истории пополнения не нету [DATE] 22:52 [PERSON_NAME] Dragon Mo…" at bounding box center [240, 358] width 193 height 54
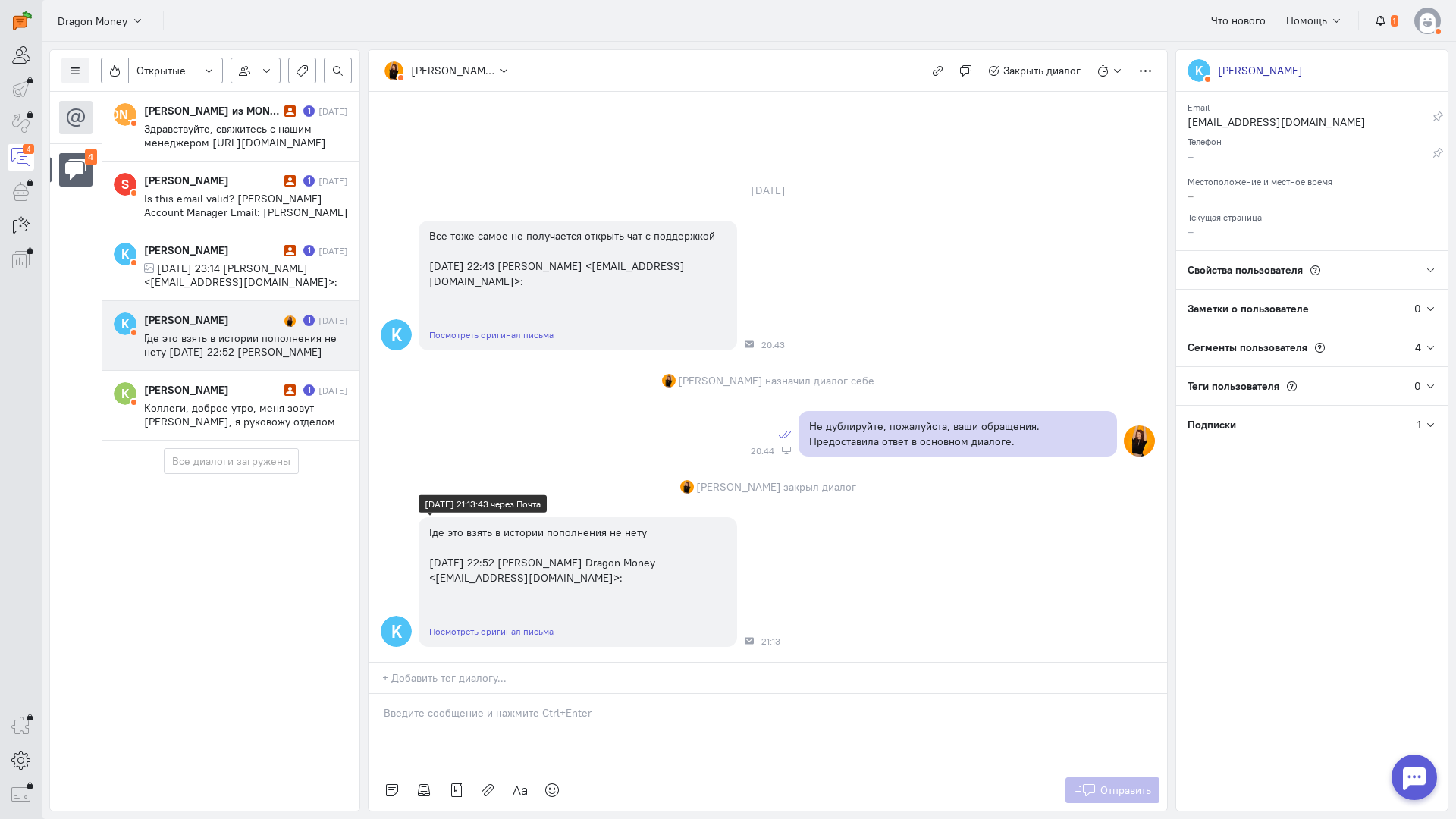
scroll to position [0, 0]
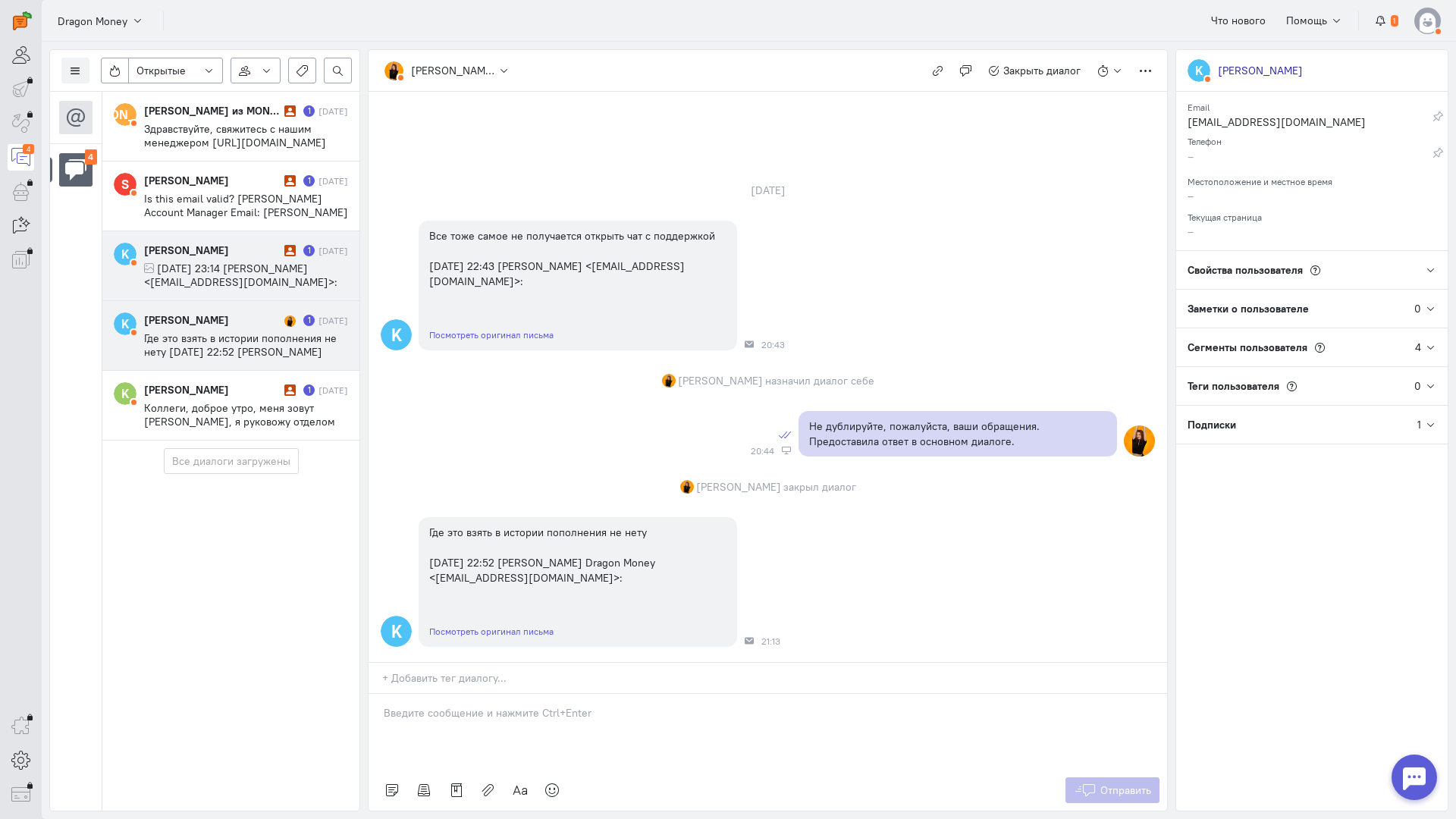
click at [236, 270] on span "[DATE] 23:14 [PERSON_NAME] <[EMAIL_ADDRESS][DOMAIN_NAME]>:" at bounding box center [241, 275] width 194 height 28
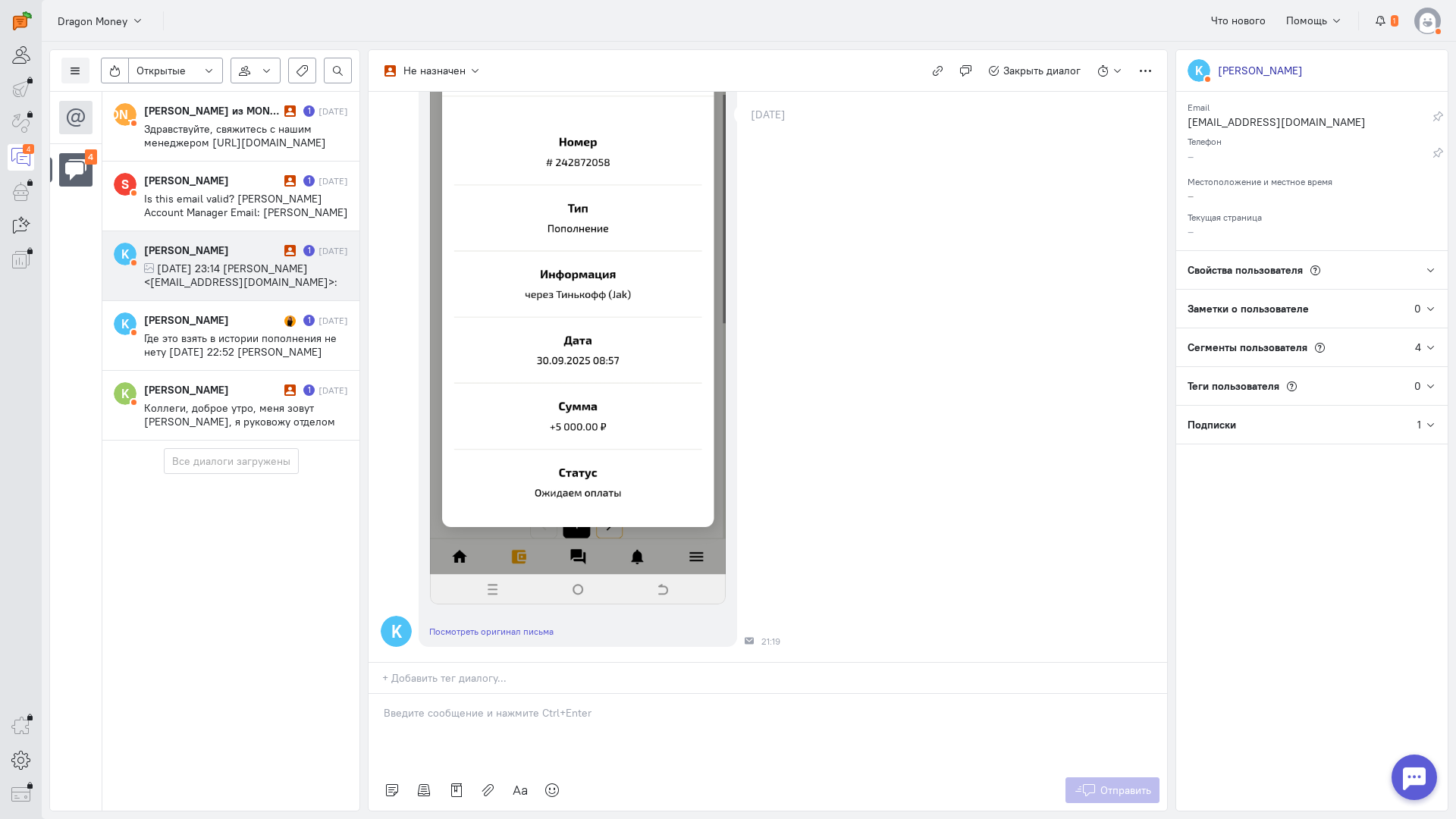
scroll to position [358, 0]
click at [229, 313] on div "[PERSON_NAME]" at bounding box center [212, 320] width 136 height 15
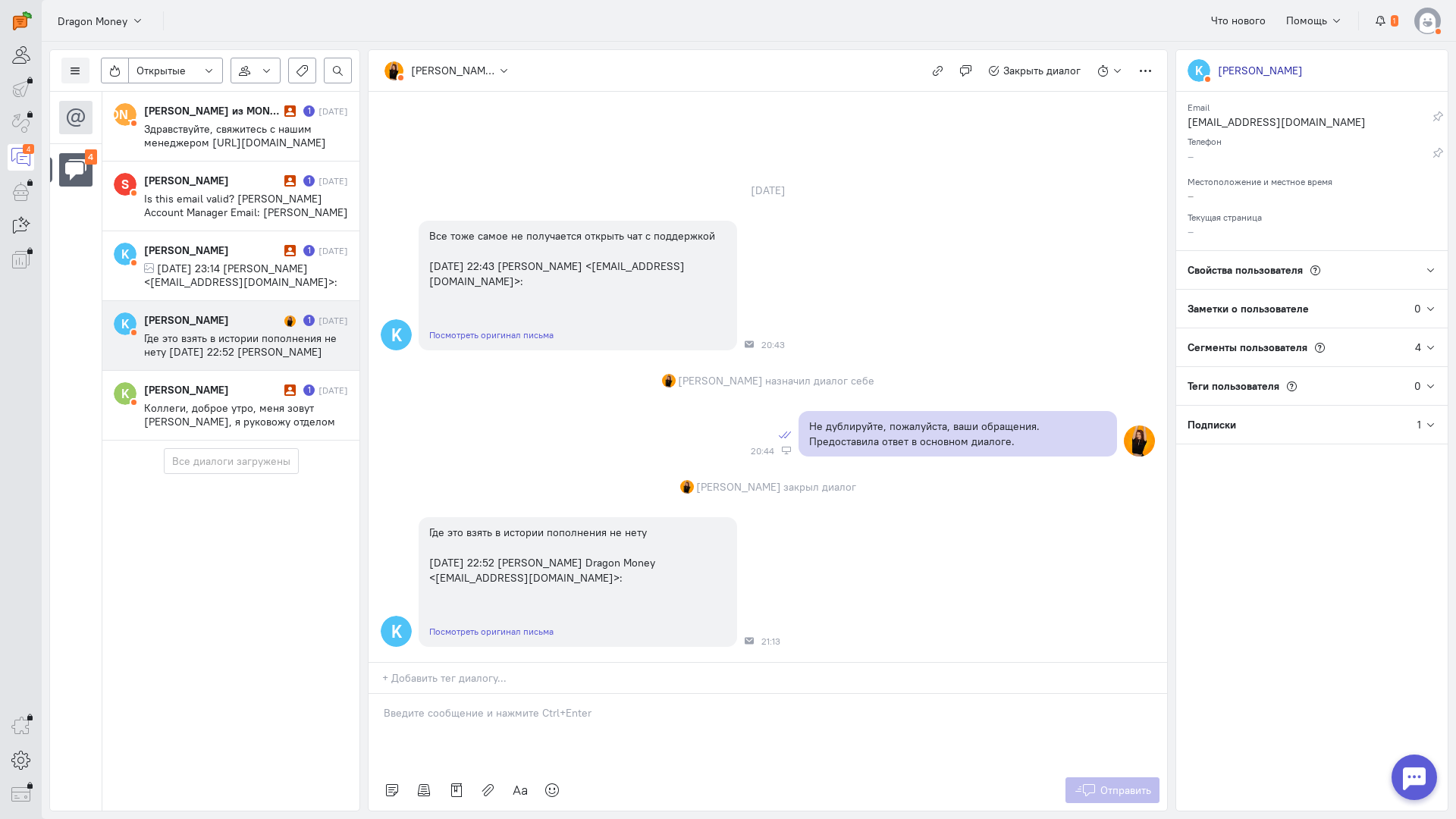
scroll to position [17, 0]
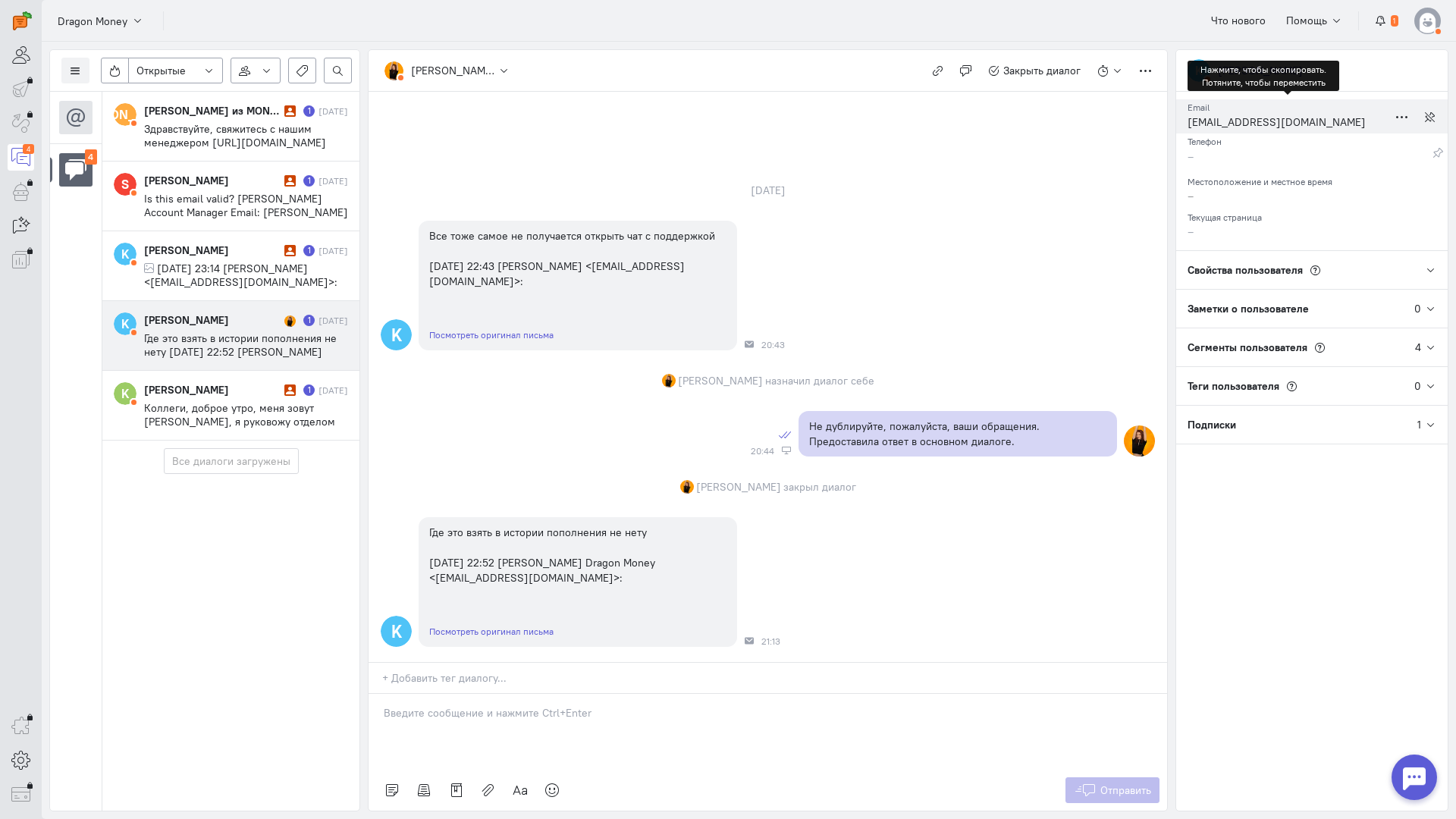
click at [1241, 124] on div "[EMAIL_ADDRESS][DOMAIN_NAME]" at bounding box center [1288, 124] width 200 height 19
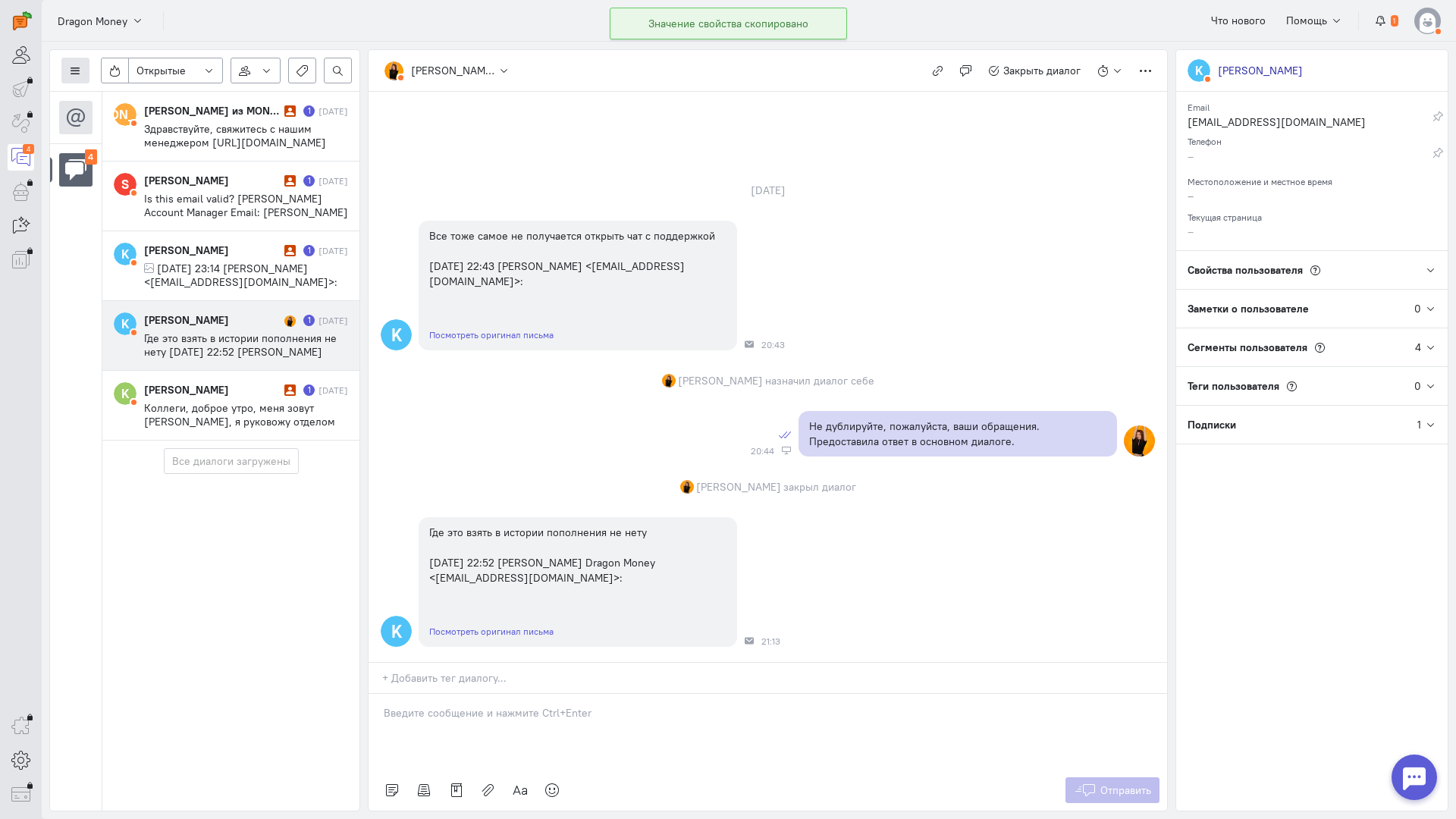
click at [69, 76] on button at bounding box center [76, 70] width 28 height 26
click at [153, 98] on span "Список пользователей" at bounding box center [148, 100] width 113 height 13
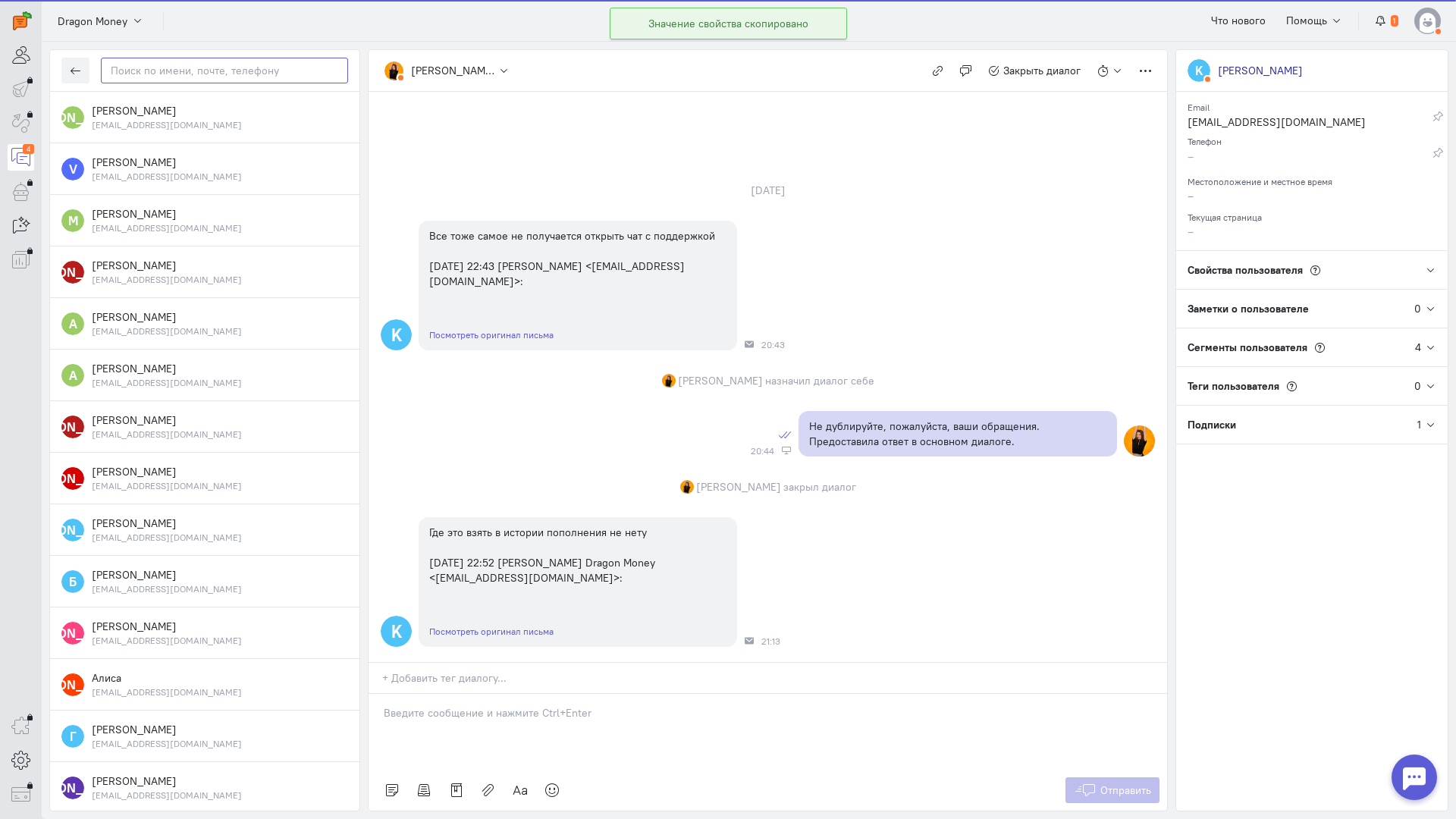
click at [253, 72] on input "text" at bounding box center [224, 70] width 247 height 26
paste input "kostyaazanov7@g"
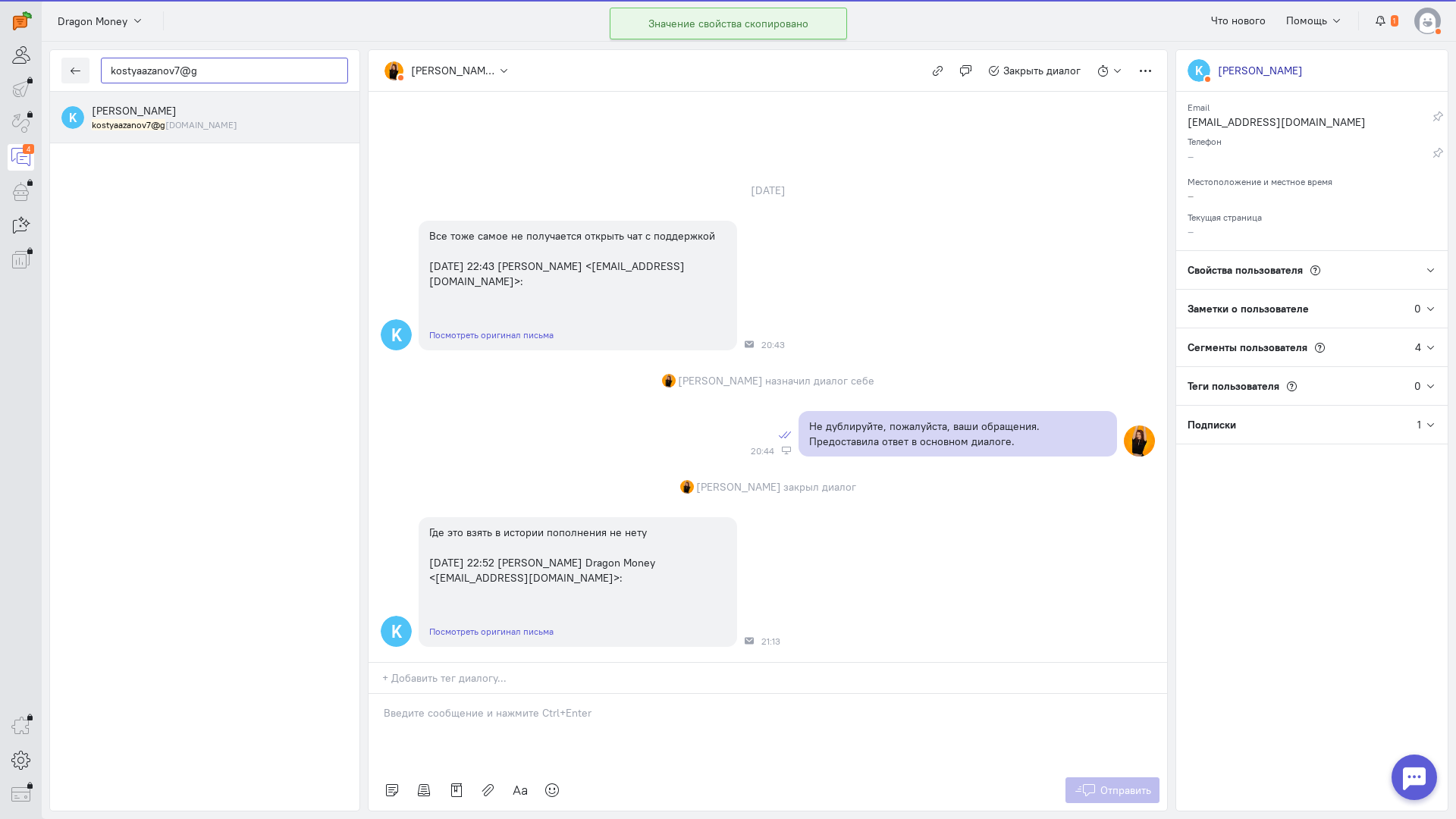
type input "kostyaazanov7@g"
click at [161, 115] on div "[PERSON_NAME] kostyaazanov7@g [DOMAIN_NAME]" at bounding box center [220, 117] width 257 height 28
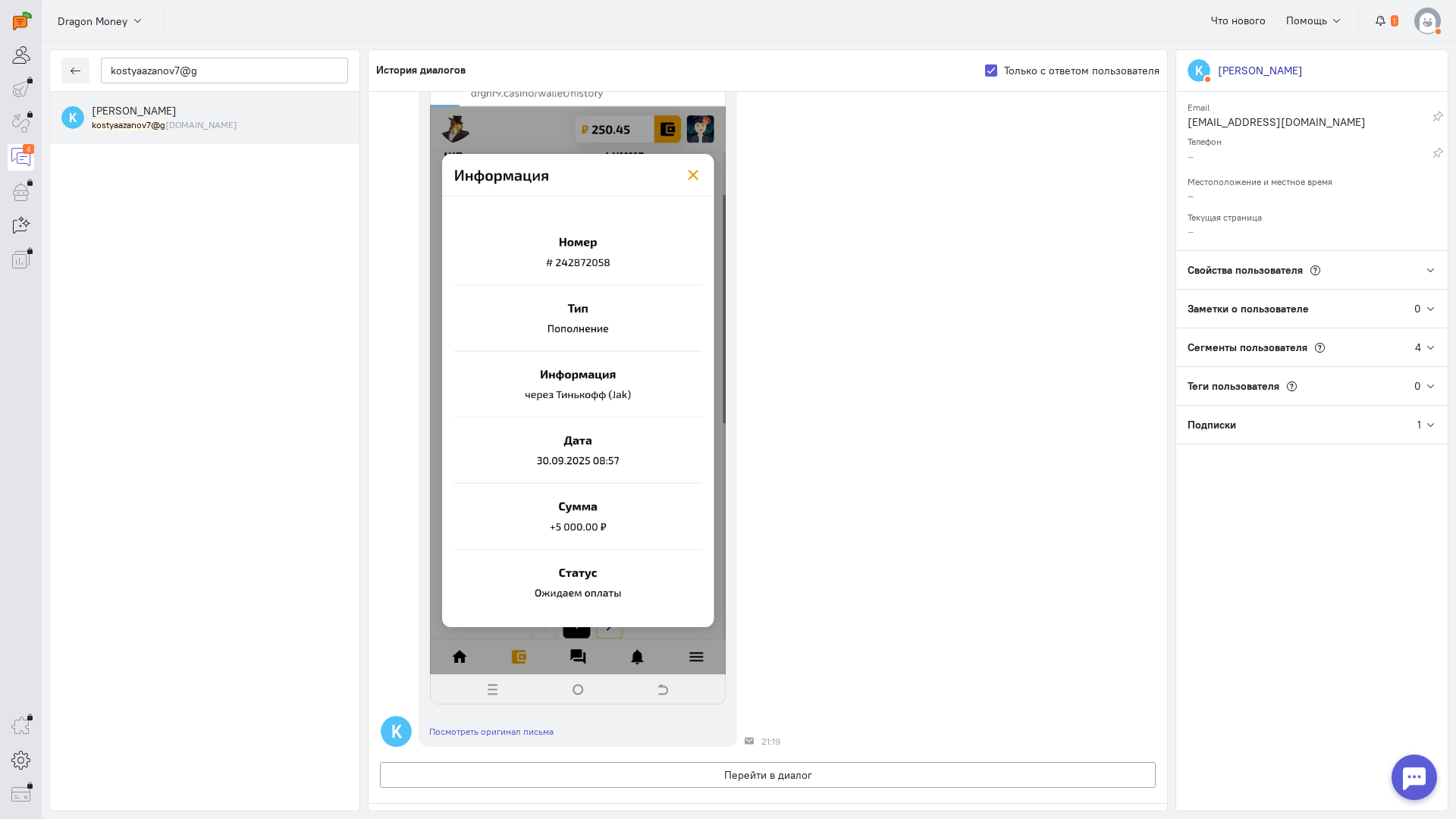
scroll to position [76, 0]
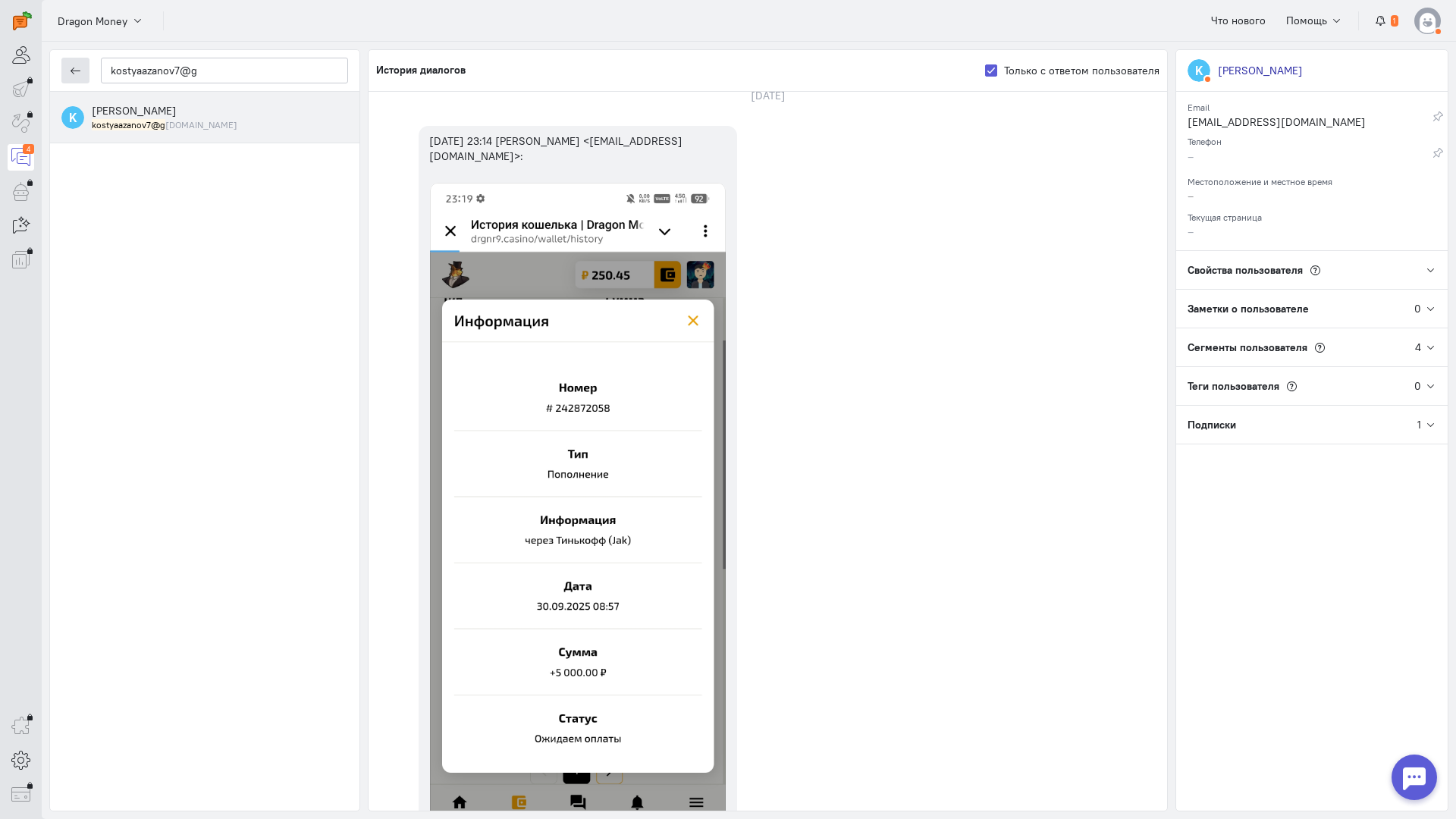
click at [84, 69] on button "button" at bounding box center [76, 70] width 28 height 26
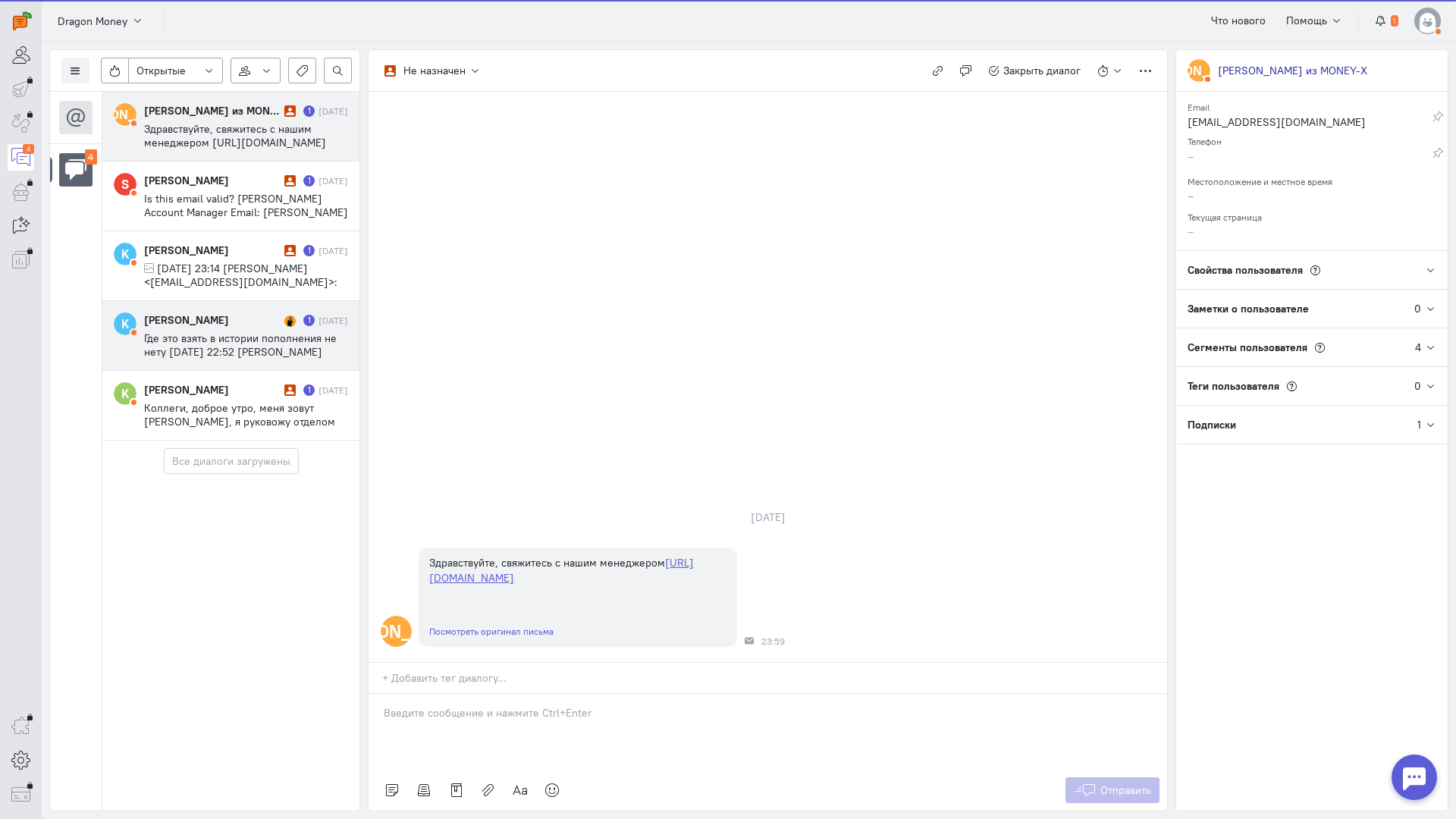
click at [226, 337] on span "Где это взять в истории пополнения не нету [DATE] 22:52 [PERSON_NAME] Dragon Mo…" at bounding box center [240, 358] width 193 height 54
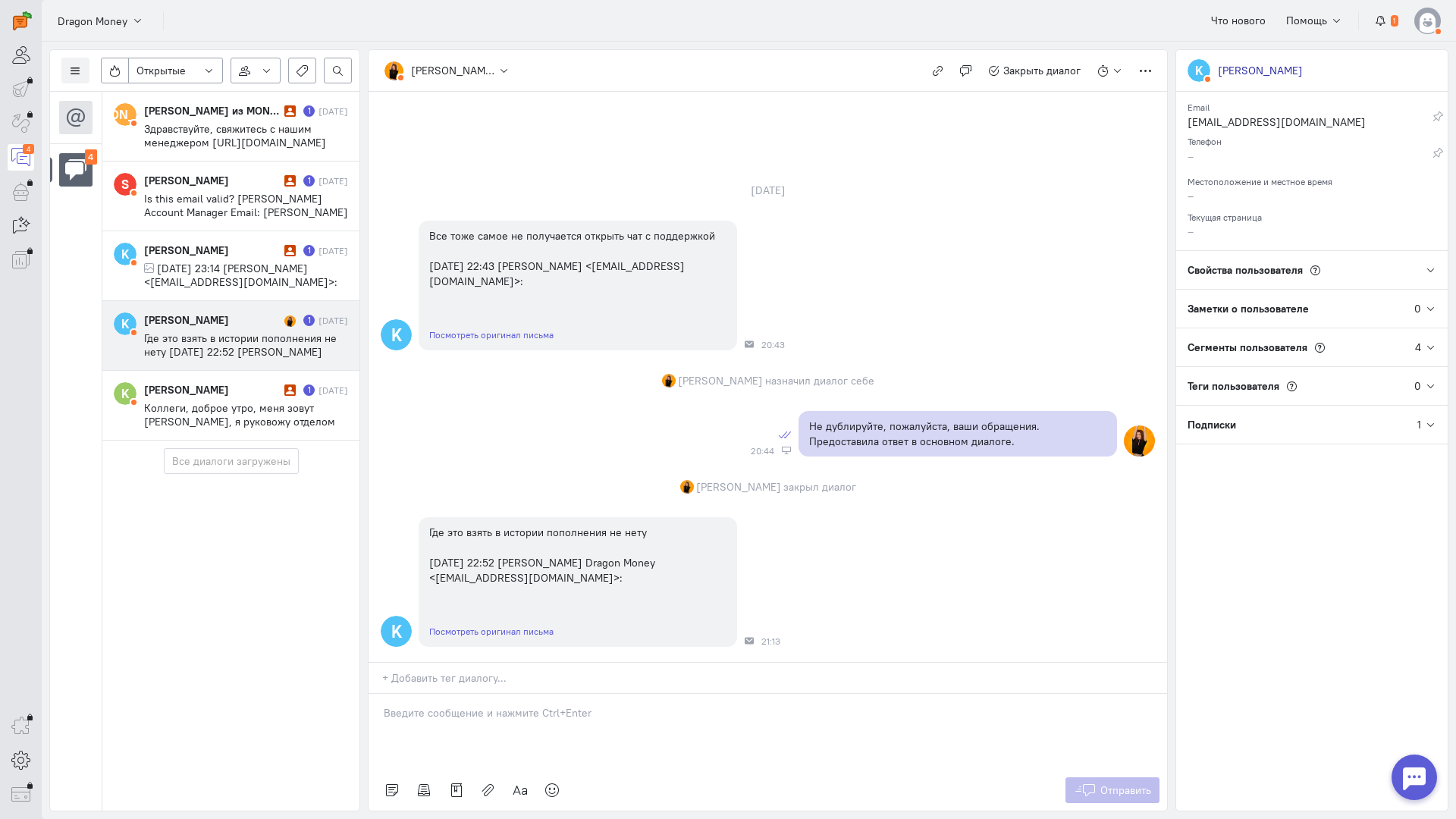
scroll to position [0, 0]
click at [467, 706] on p at bounding box center [767, 713] width 768 height 15
click at [380, 694] on div "Здравствуйте!" at bounding box center [767, 732] width 798 height 76
drag, startPoint x: 550, startPoint y: 627, endPoint x: 543, endPoint y: 628, distance: 7.1
click at [549, 706] on p "Здравствуйте!" at bounding box center [767, 713] width 768 height 15
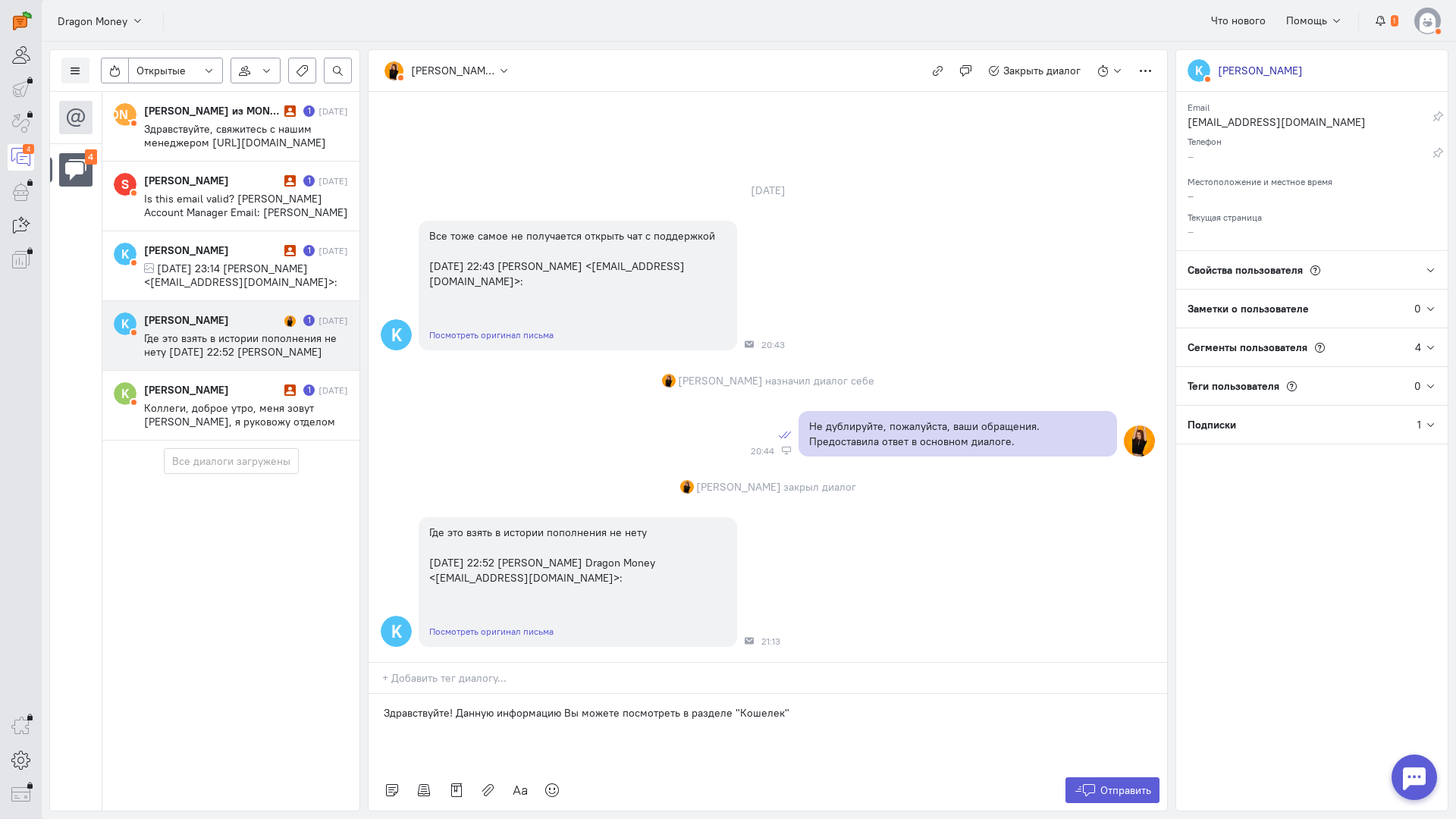
click at [826, 706] on p "Здравствуйте! Данную информацию Вы можете посмотреть в разделе "Кошелек"" at bounding box center [767, 713] width 768 height 15
click at [782, 706] on p "Здравствуйте! Данную информацию Вы можете посмотреть в разделе "Кошелек"Ю далее" at bounding box center [767, 713] width 768 height 15
click at [847, 694] on div "Здравствуйте! Данную информацию Вы можете посмотреть в разделе "Кошелек", далее" at bounding box center [767, 732] width 798 height 76
click at [1106, 784] on span "Отправить" at bounding box center [1125, 790] width 51 height 13
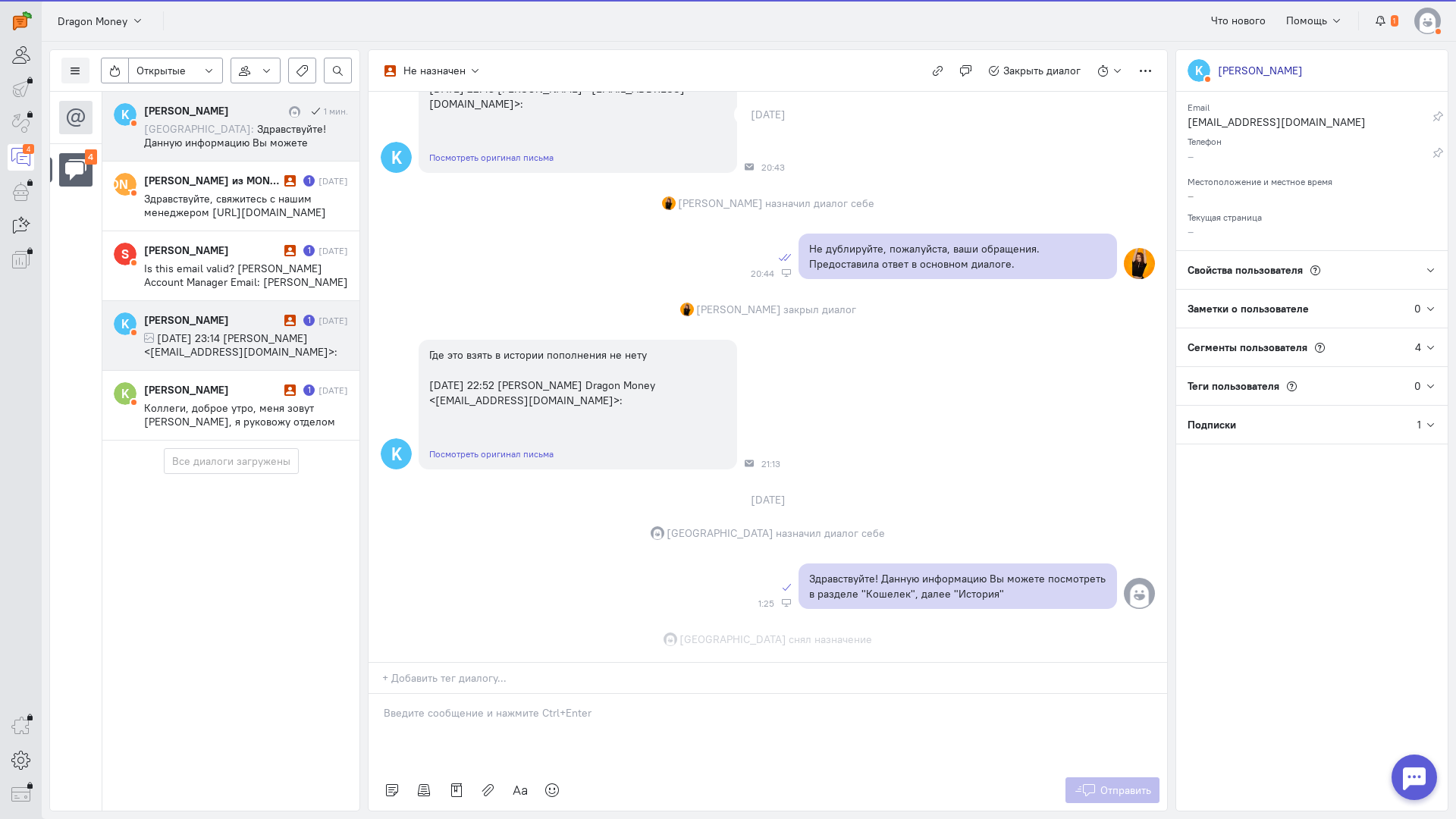
scroll to position [225, 0]
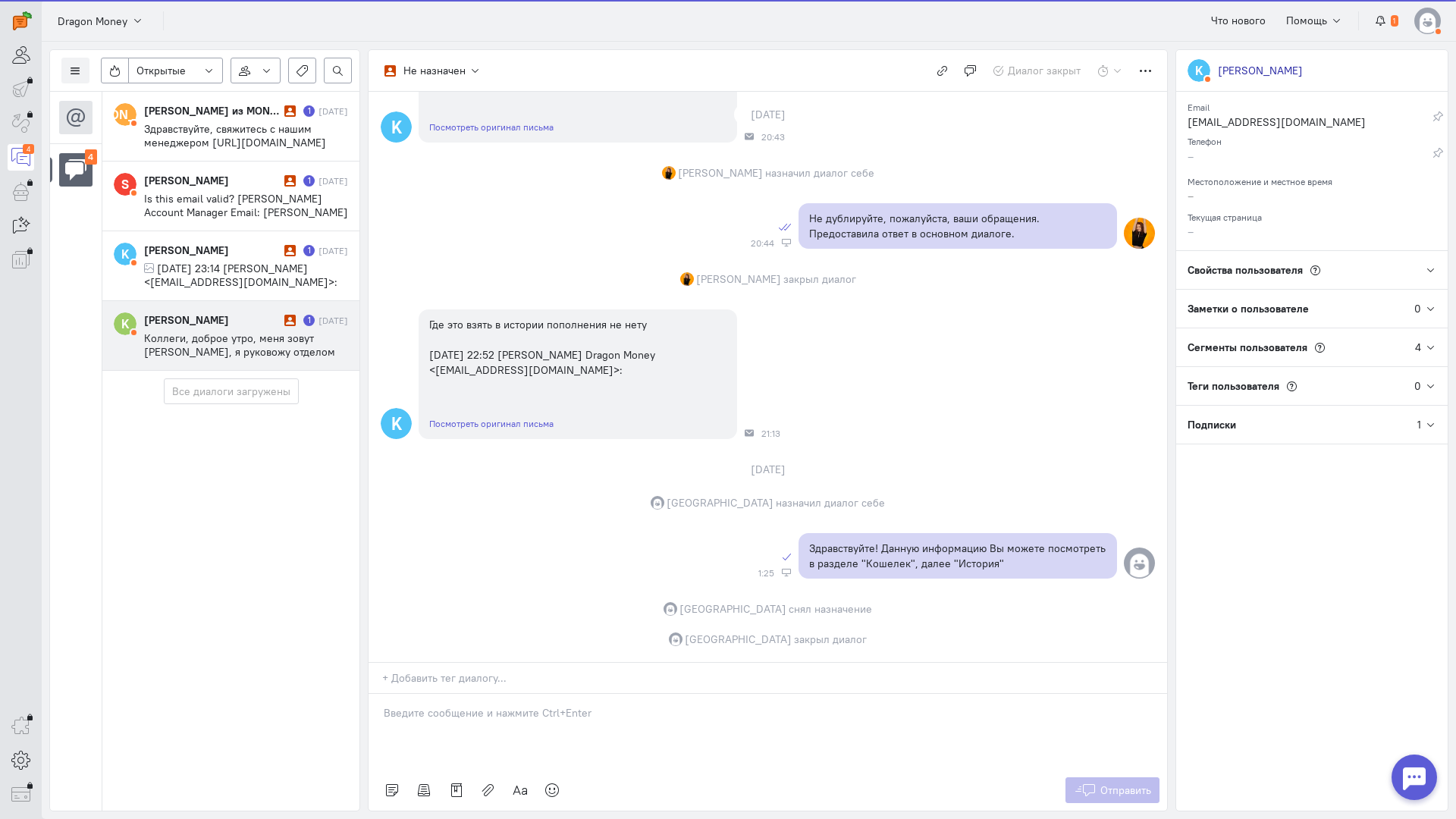
click at [261, 329] on div "[PERSON_NAME] 1 [DATE] [PERSON_NAME], доброе утро, меня зовут [PERSON_NAME], я …" at bounding box center [246, 335] width 204 height 46
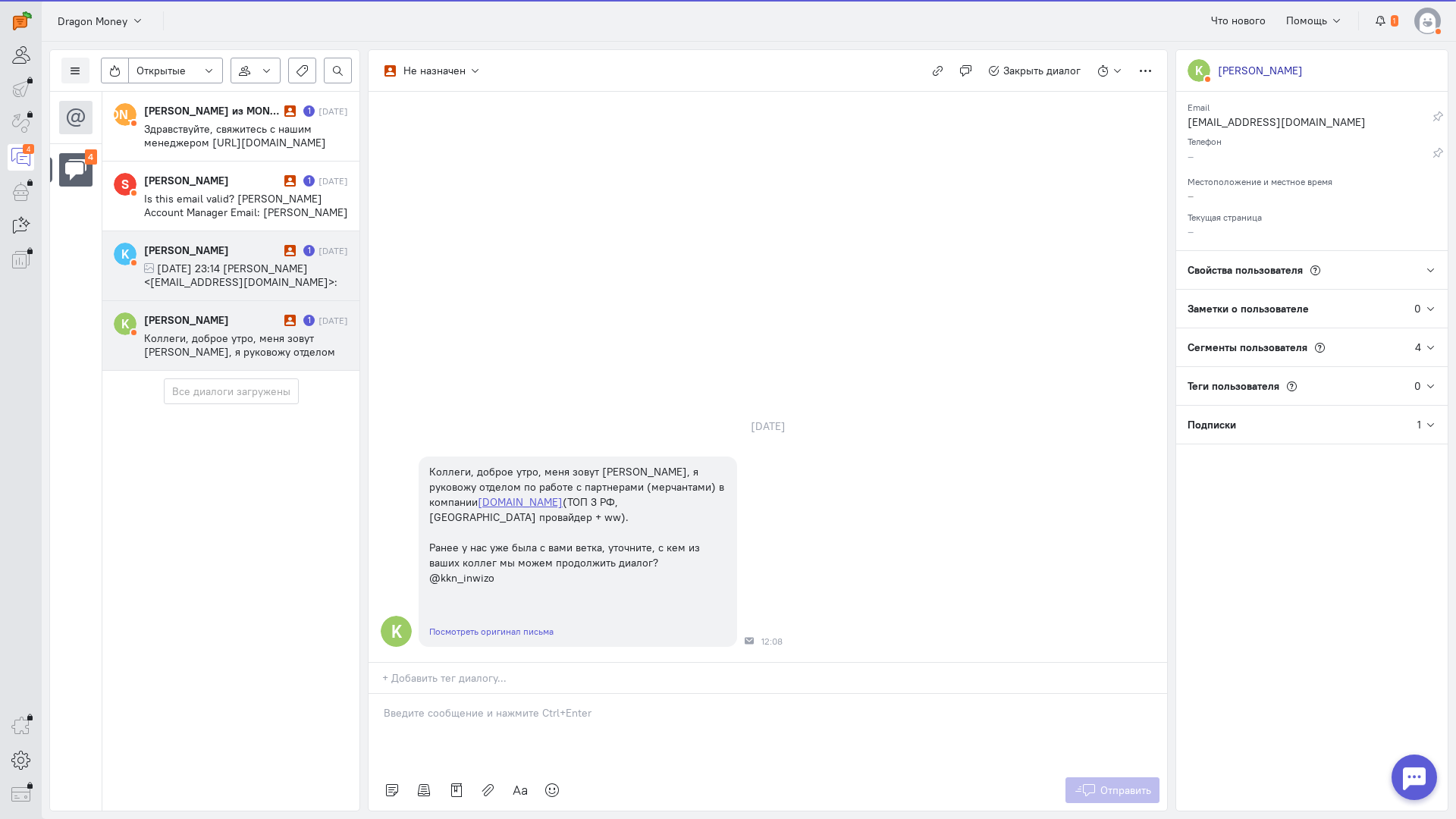
click at [275, 256] on div "[PERSON_NAME]" at bounding box center [212, 250] width 136 height 15
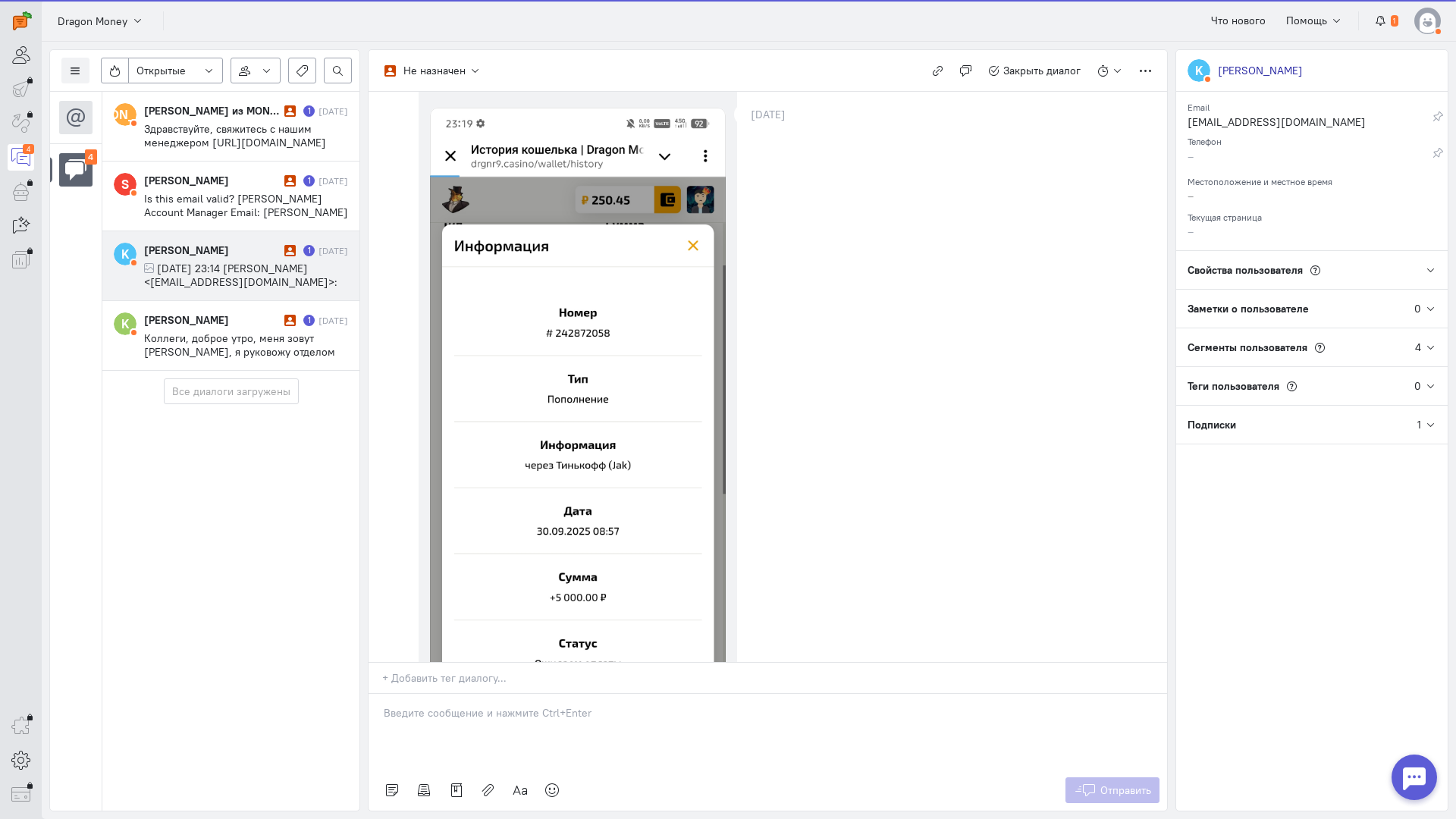
scroll to position [358, 0]
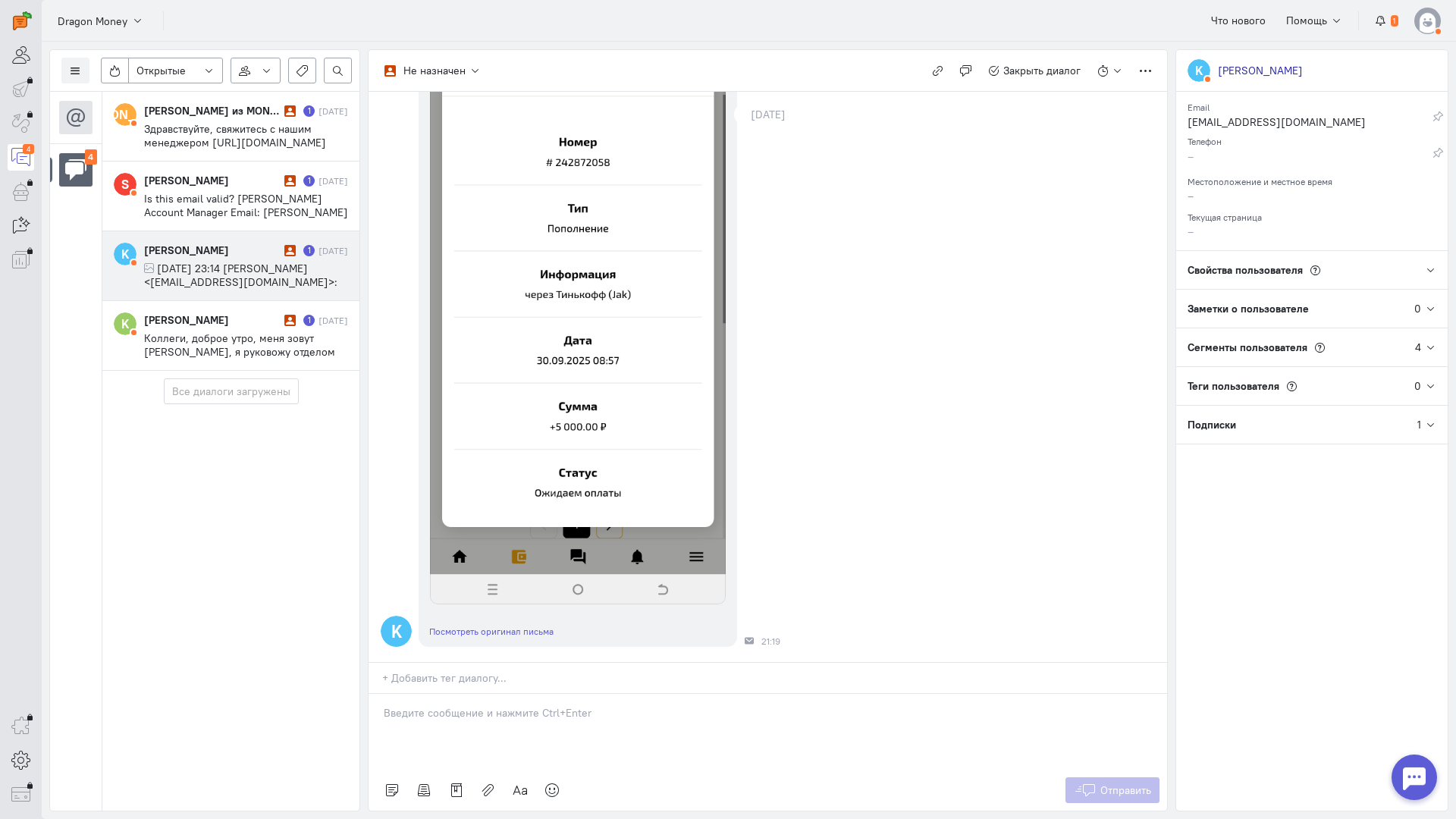
click at [473, 706] on p at bounding box center [767, 713] width 768 height 15
click at [376, 694] on div "Здравствуйте!" at bounding box center [767, 732] width 798 height 76
click at [482, 706] on p "Здравствуйте!" at bounding box center [767, 713] width 768 height 15
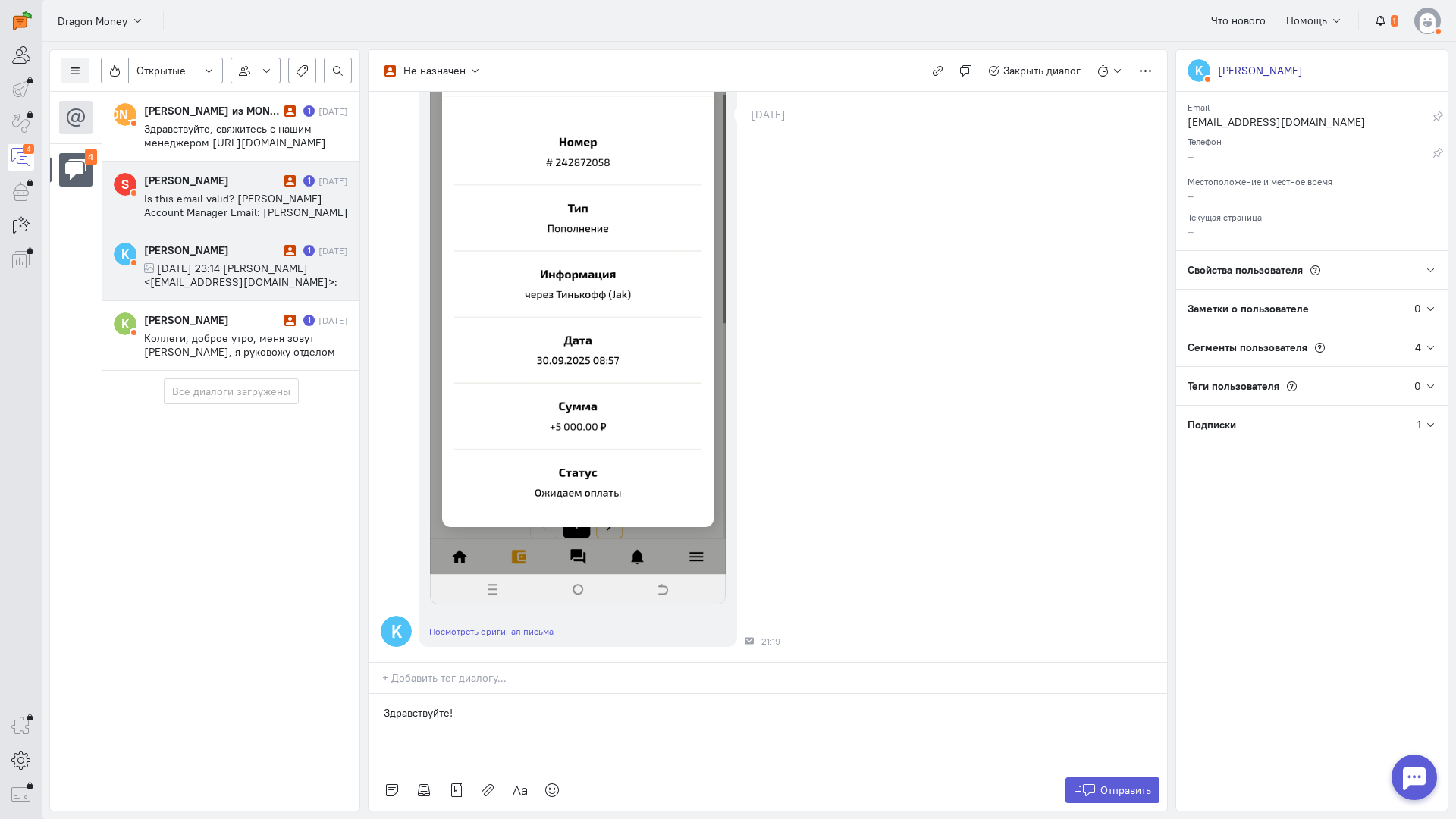
click at [261, 196] on span "Is this email valid? [PERSON_NAME] Account Manager Email: [PERSON_NAME] -[URL] …" at bounding box center [246, 308] width 204 height 232
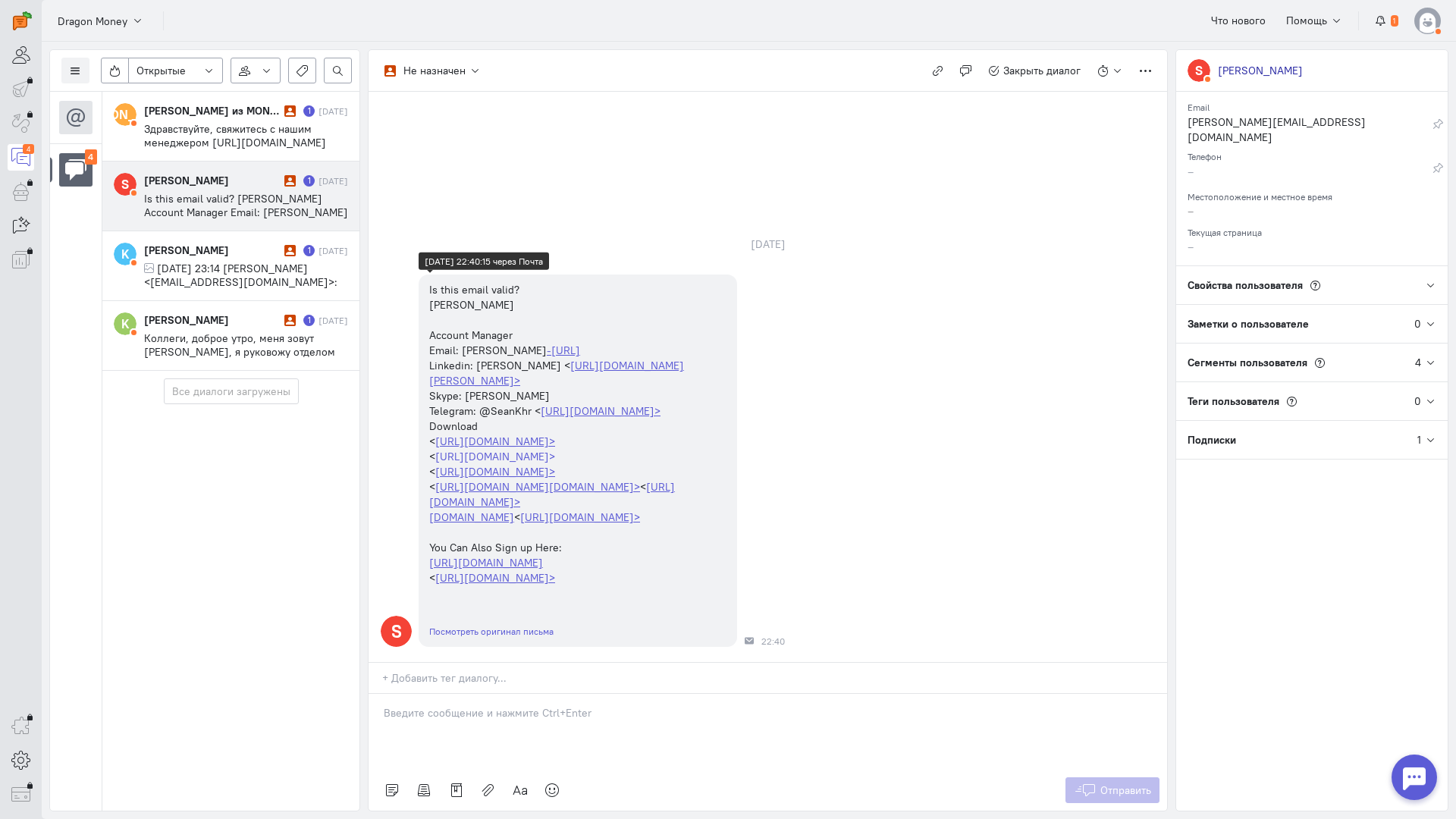
scroll to position [0, 0]
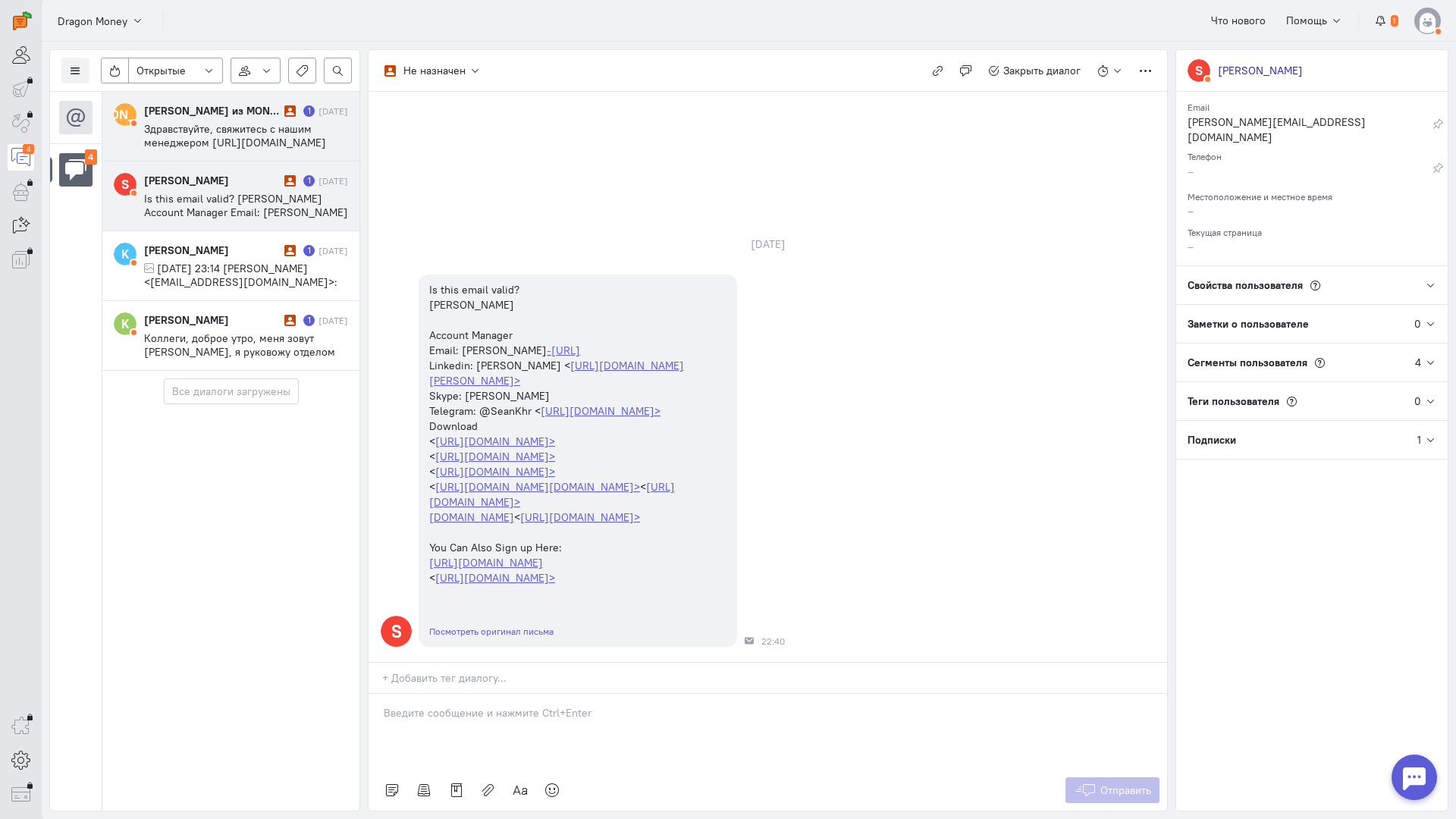
click at [240, 120] on div "[PERSON_NAME] из MONEY-X 1 [DATE] Здравствуйте, свяжитесь с нашим менеджером [U…" at bounding box center [246, 126] width 204 height 46
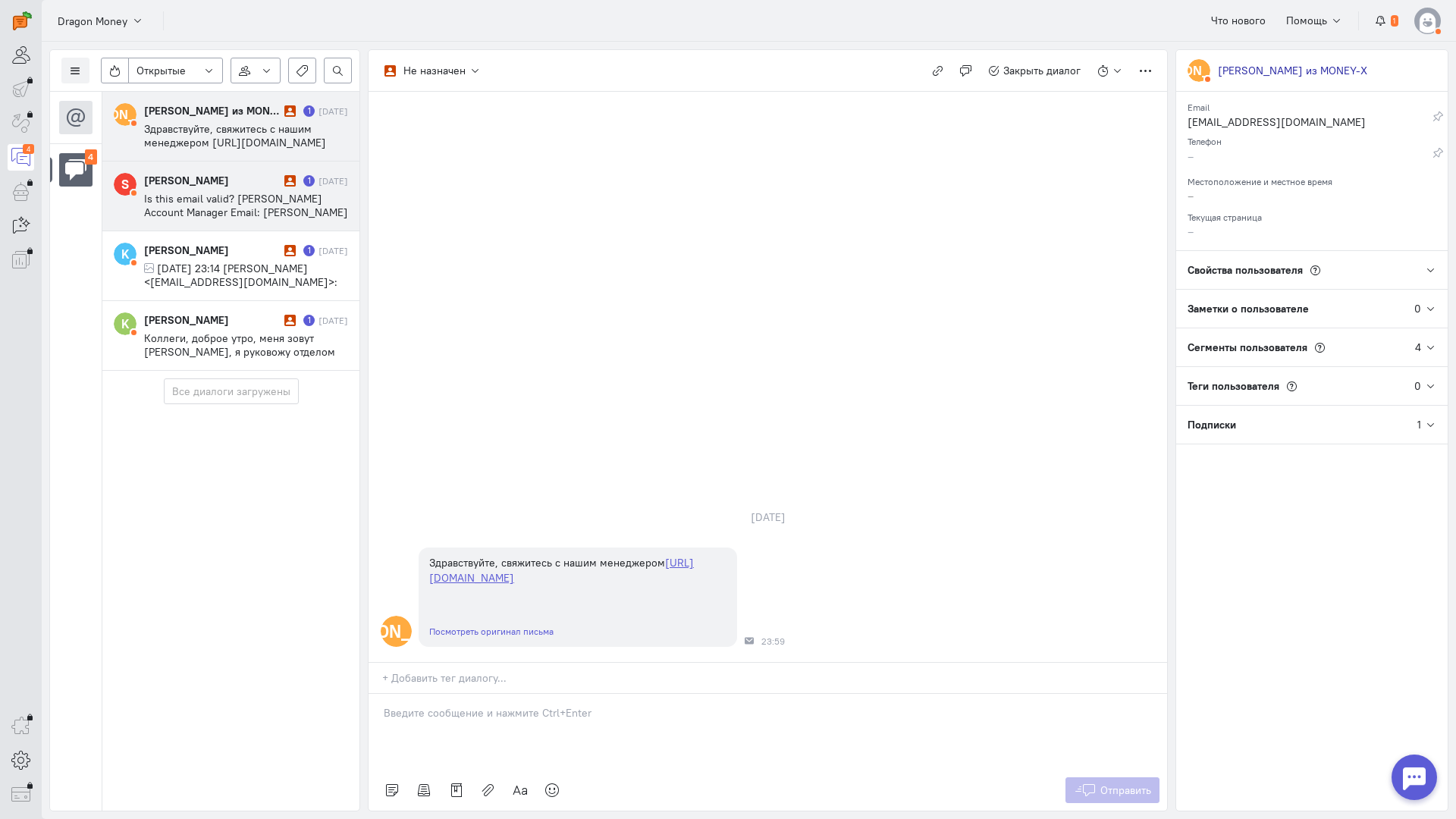
click at [252, 172] on cq-conversation-card "S [PERSON_NAME] 1 [DATE] Is this email valid? [PERSON_NAME] Account Manager Ema…" at bounding box center [231, 196] width 257 height 70
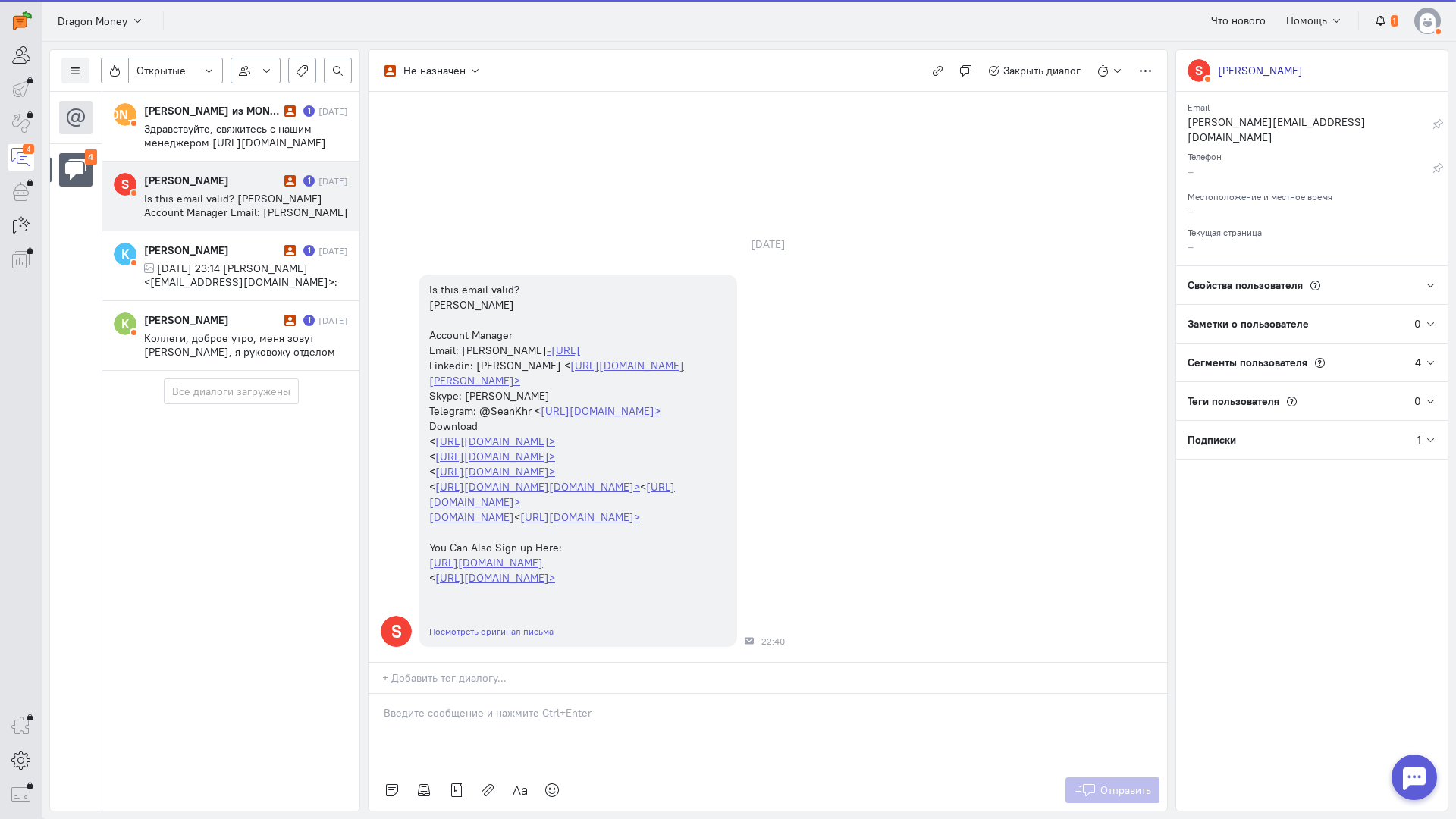
scroll to position [9, 0]
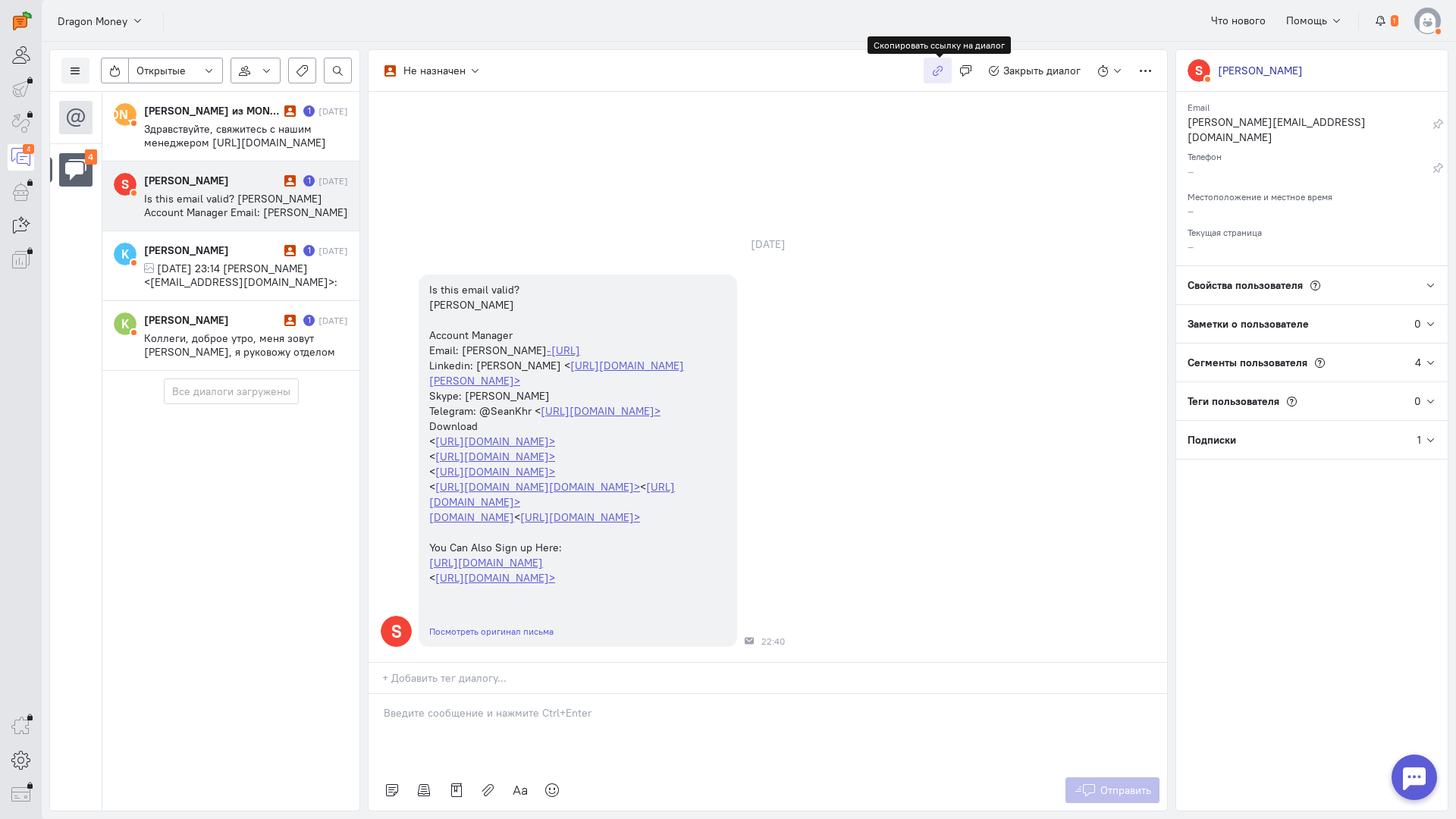
click at [939, 72] on icon "button" at bounding box center [937, 71] width 11 height 11
click at [237, 185] on div "[PERSON_NAME]" at bounding box center [212, 180] width 136 height 15
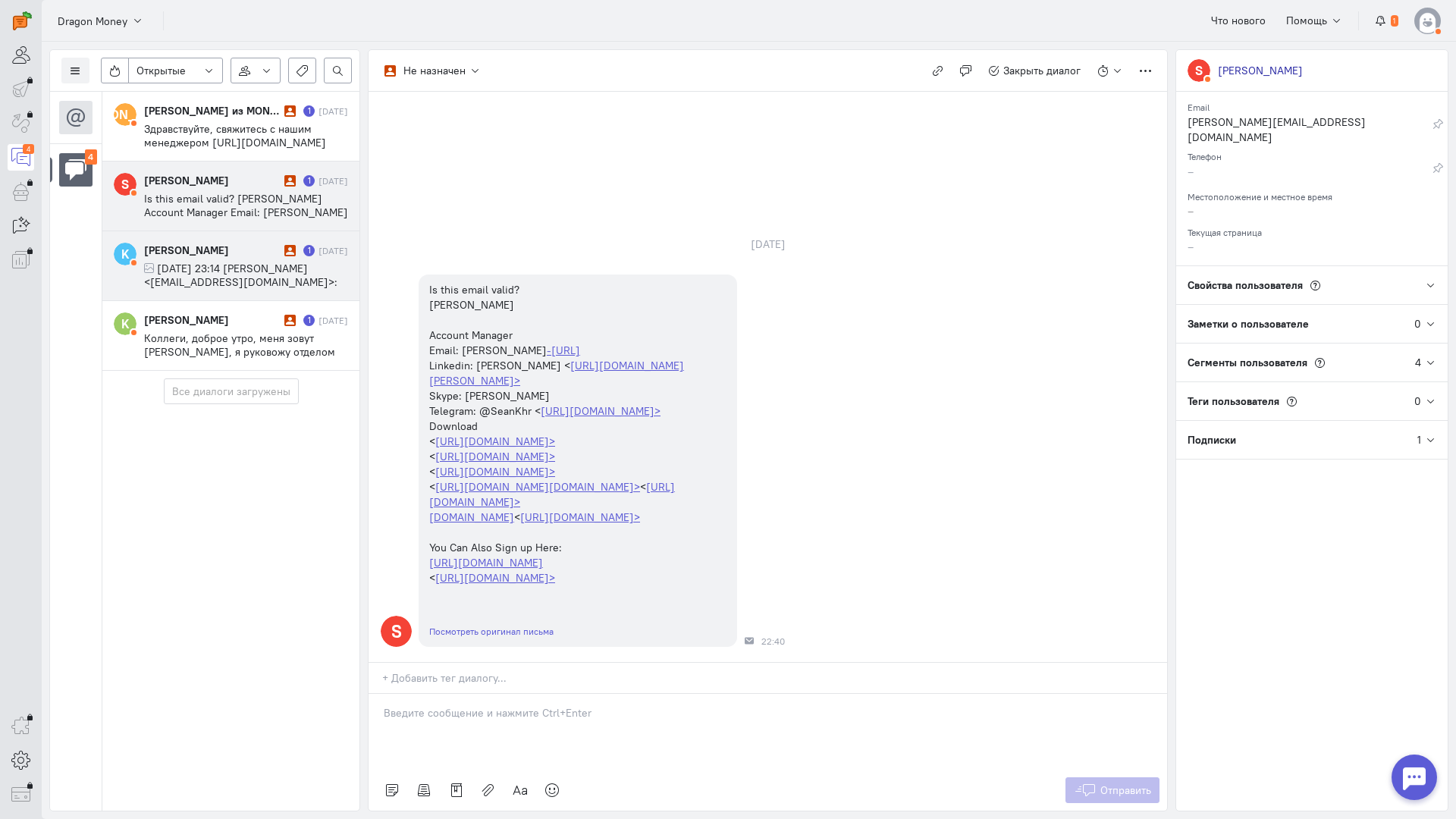
click at [253, 267] on span "[DATE] 23:14 [PERSON_NAME] <[EMAIL_ADDRESS][DOMAIN_NAME]>:" at bounding box center [241, 275] width 194 height 28
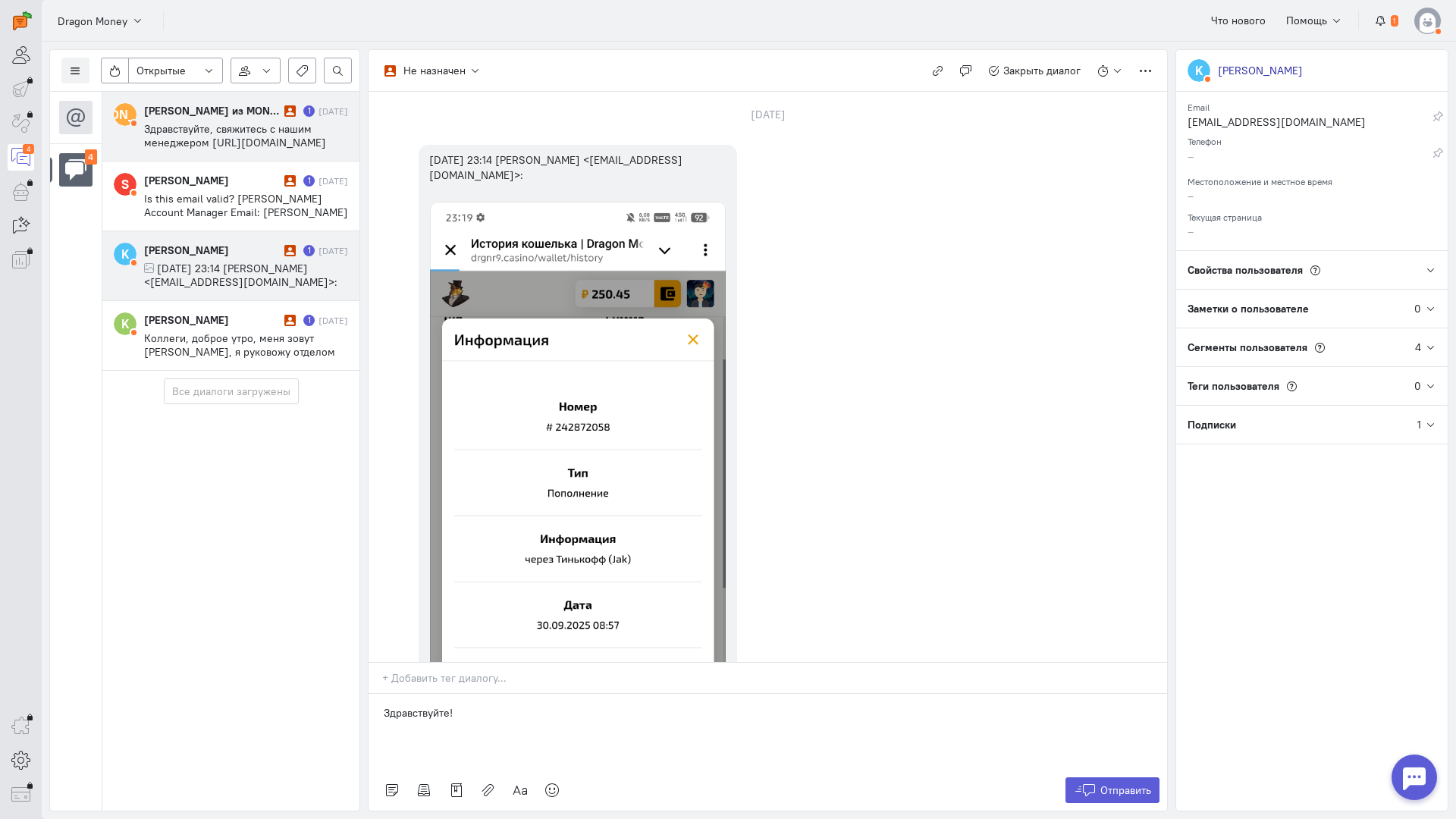
click at [234, 111] on div "[PERSON_NAME] из MONEY-X" at bounding box center [212, 110] width 136 height 15
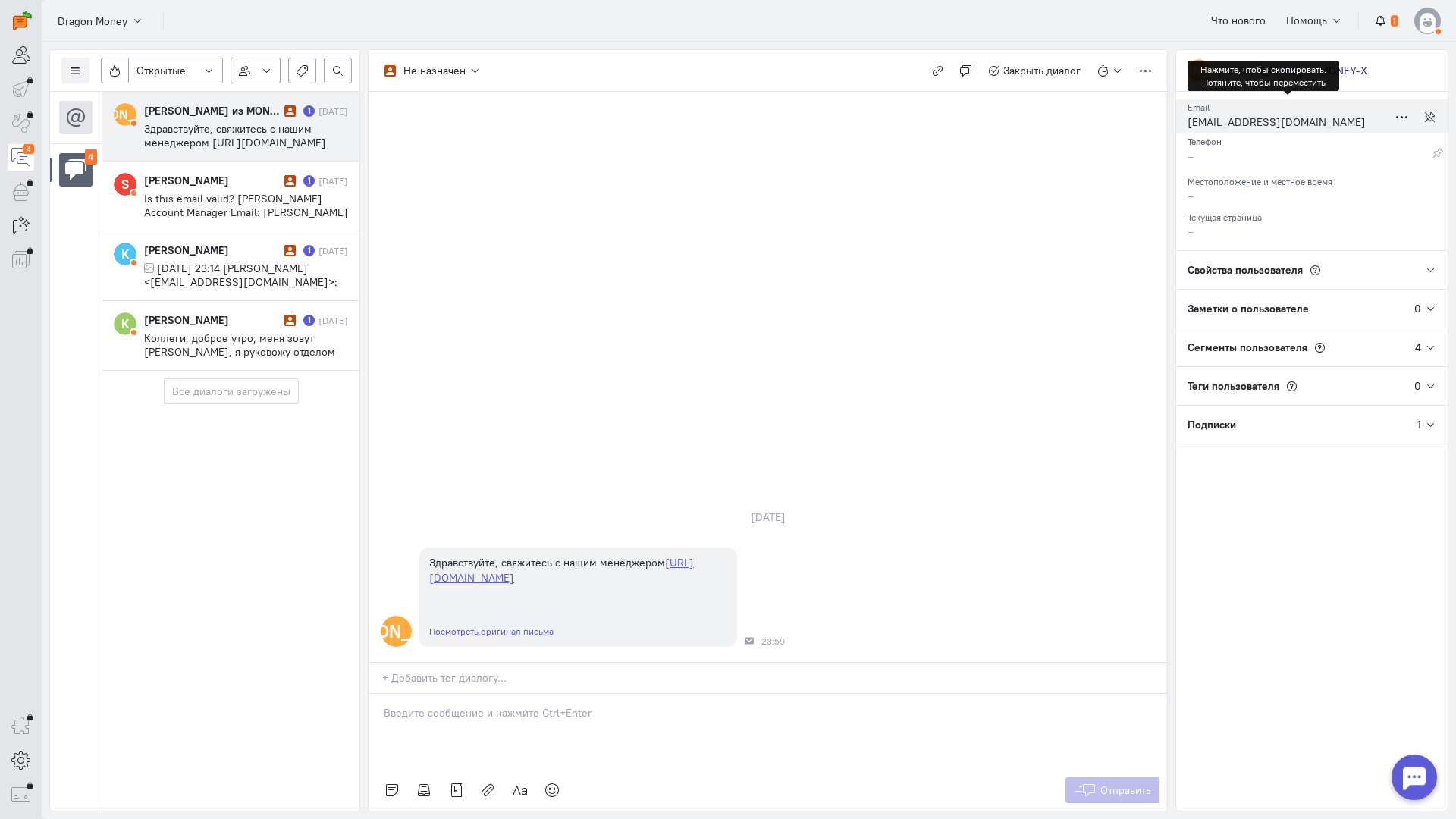
click at [1255, 123] on div "[EMAIL_ADDRESS][DOMAIN_NAME]" at bounding box center [1288, 124] width 200 height 19
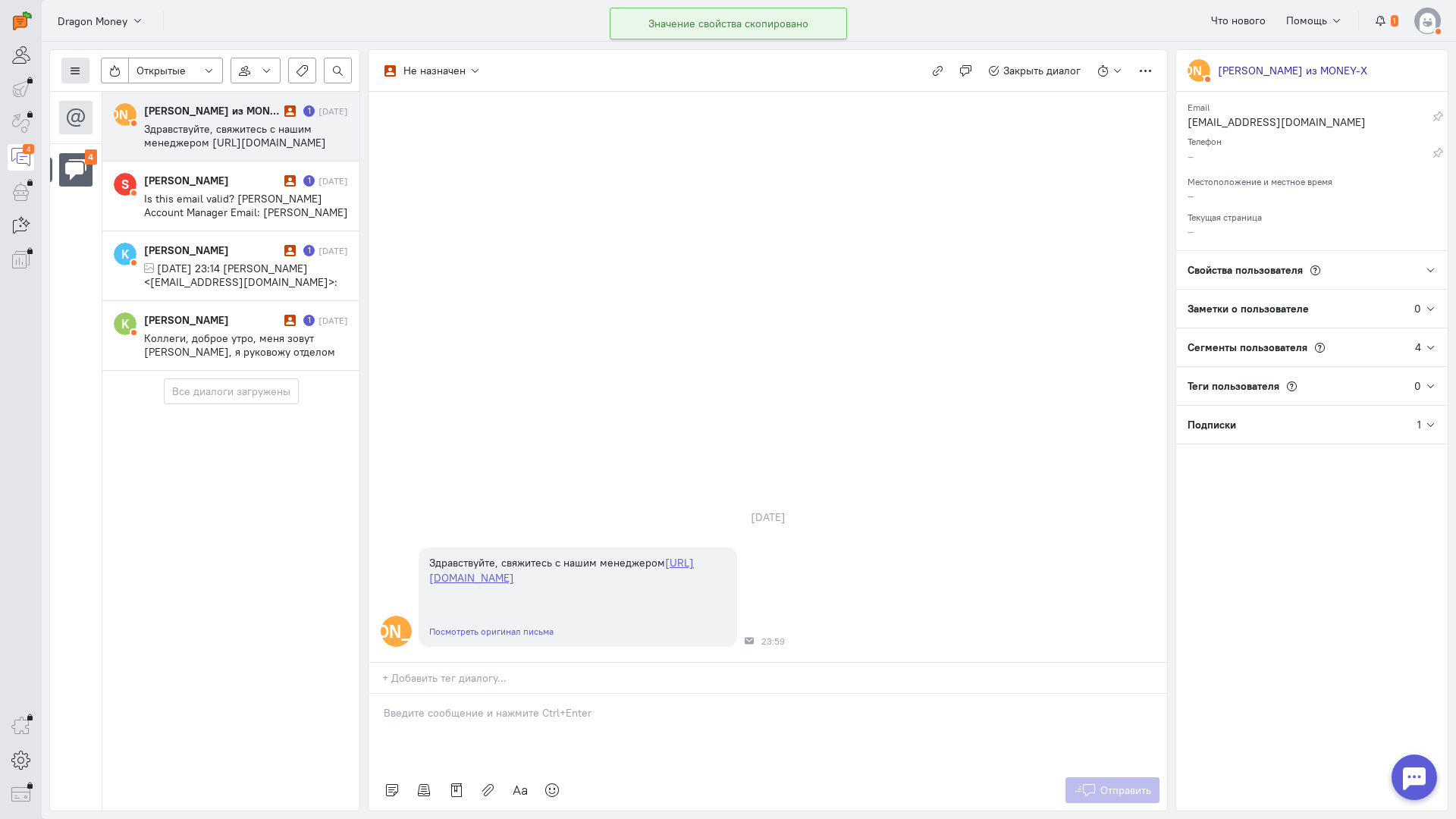
click at [77, 70] on icon at bounding box center [76, 71] width 11 height 11
click at [99, 94] on span "Список пользователей" at bounding box center [148, 100] width 113 height 13
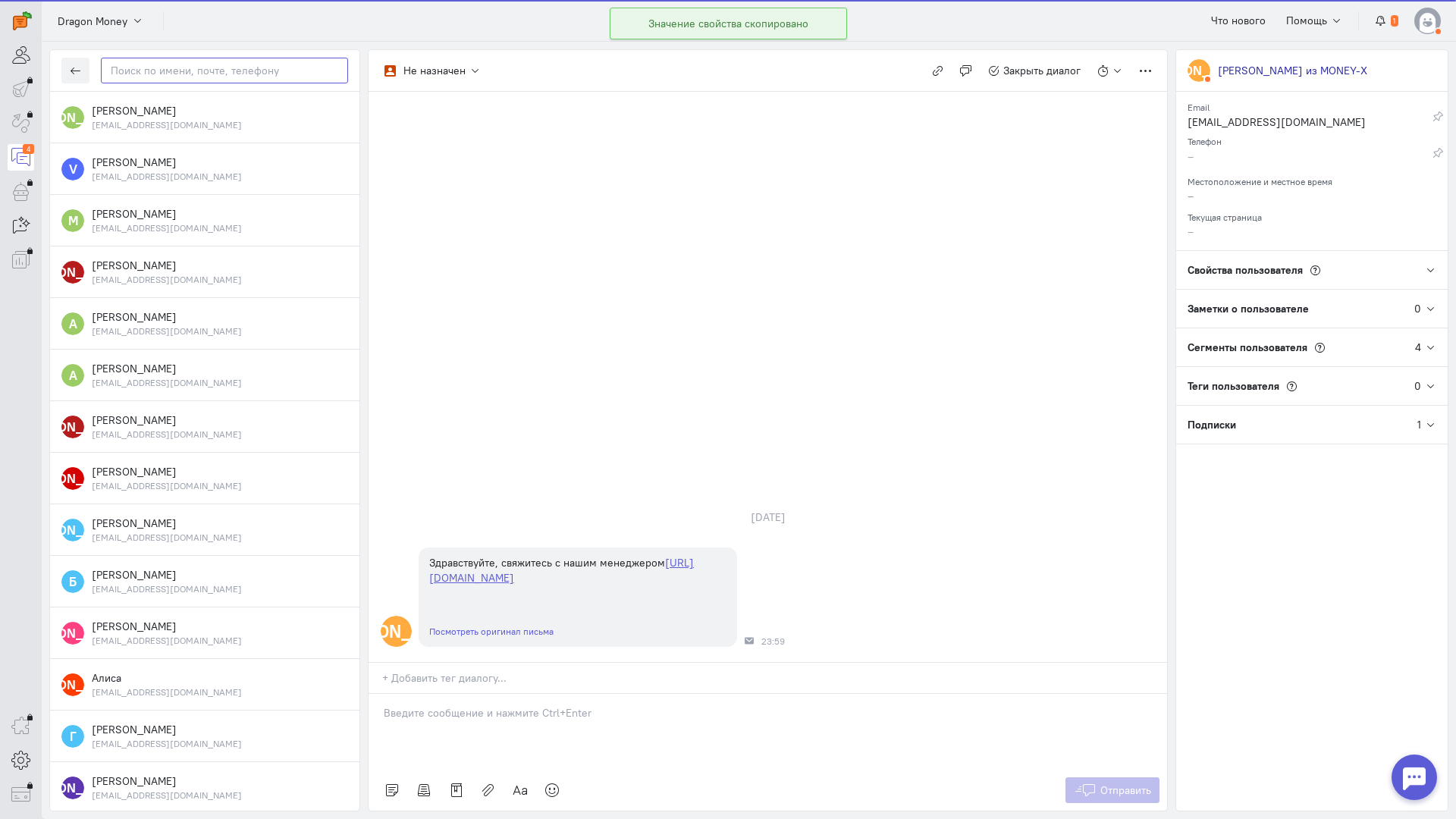
click at [175, 76] on input "text" at bounding box center [224, 70] width 247 height 26
paste input "support@money-x"
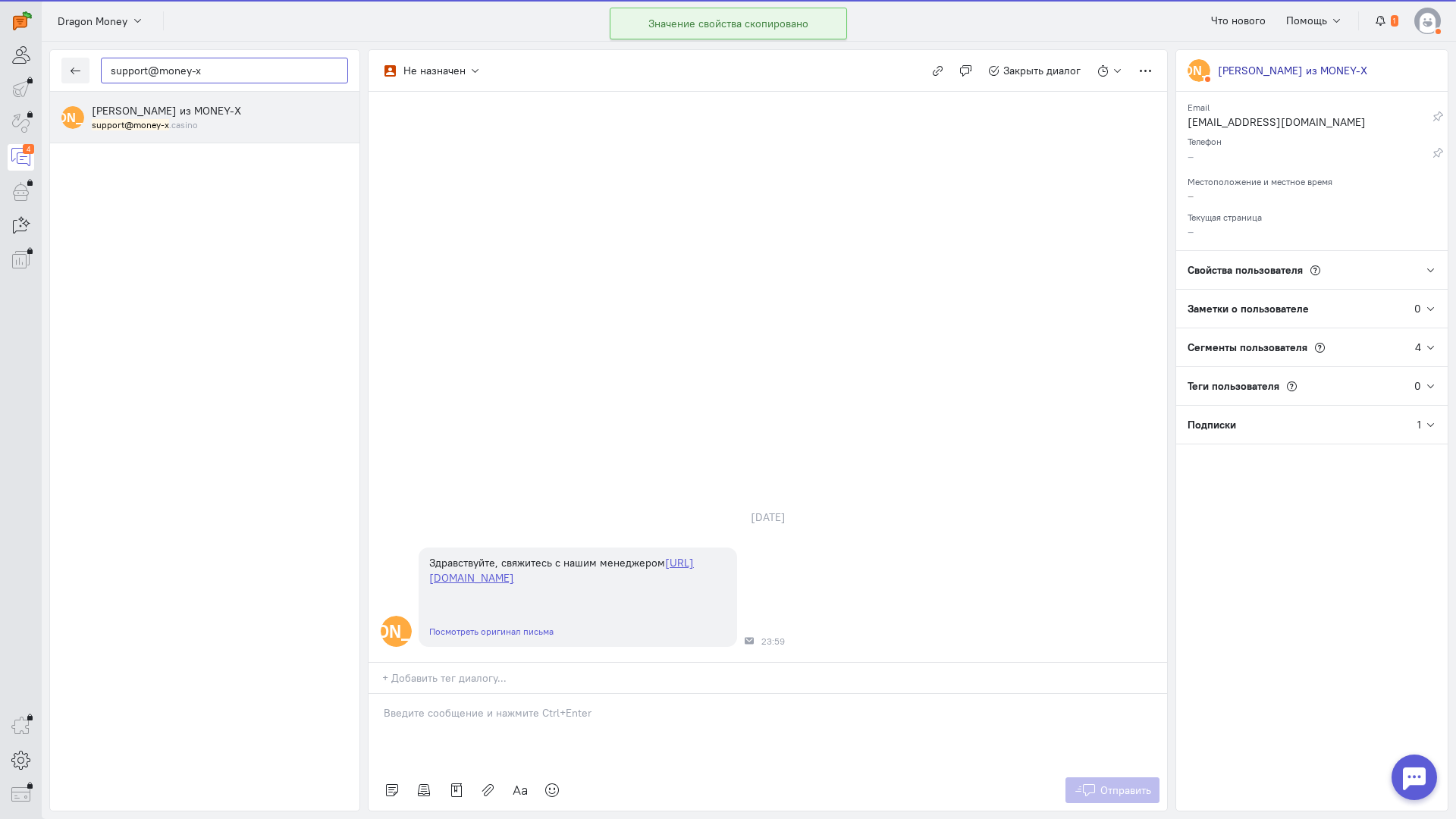
type input "support@money-x"
click at [196, 123] on div "support@money-x .casino" at bounding box center [220, 124] width 257 height 13
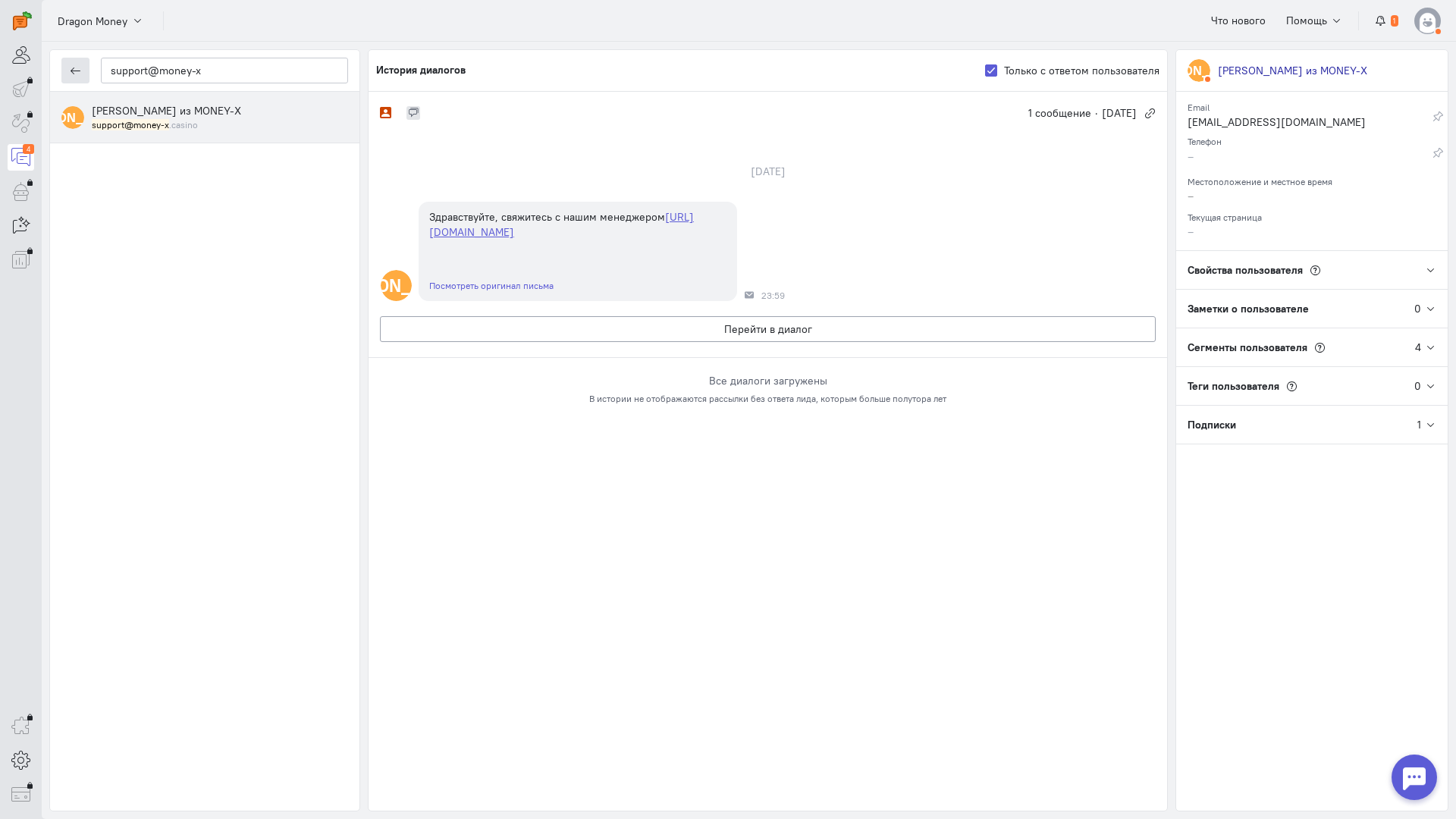
click at [80, 73] on icon "button" at bounding box center [76, 71] width 11 height 11
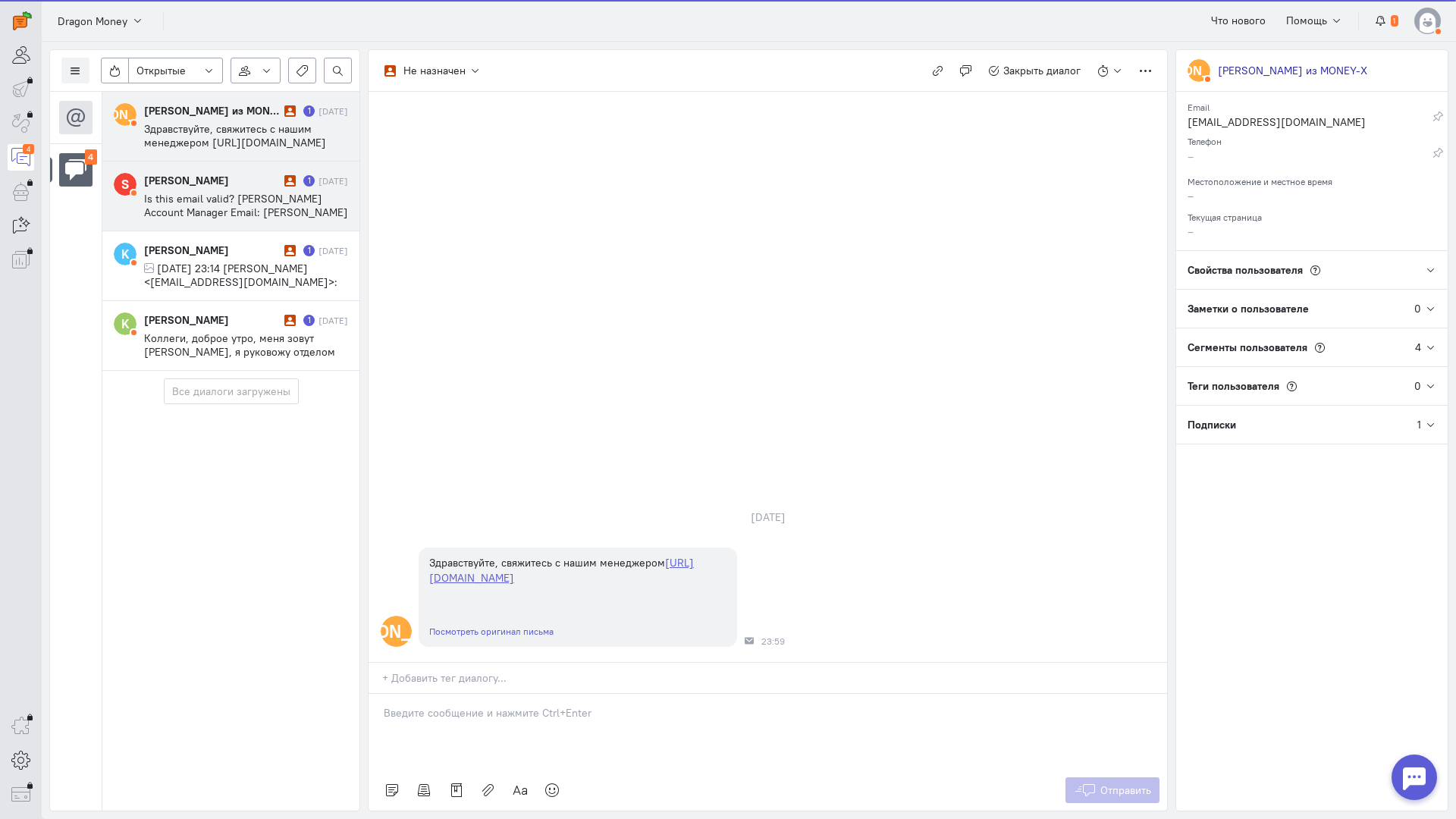
click at [199, 189] on div "[PERSON_NAME] 1 [DATE] Is this email valid? [PERSON_NAME] Account Manager Email…" at bounding box center [246, 196] width 204 height 46
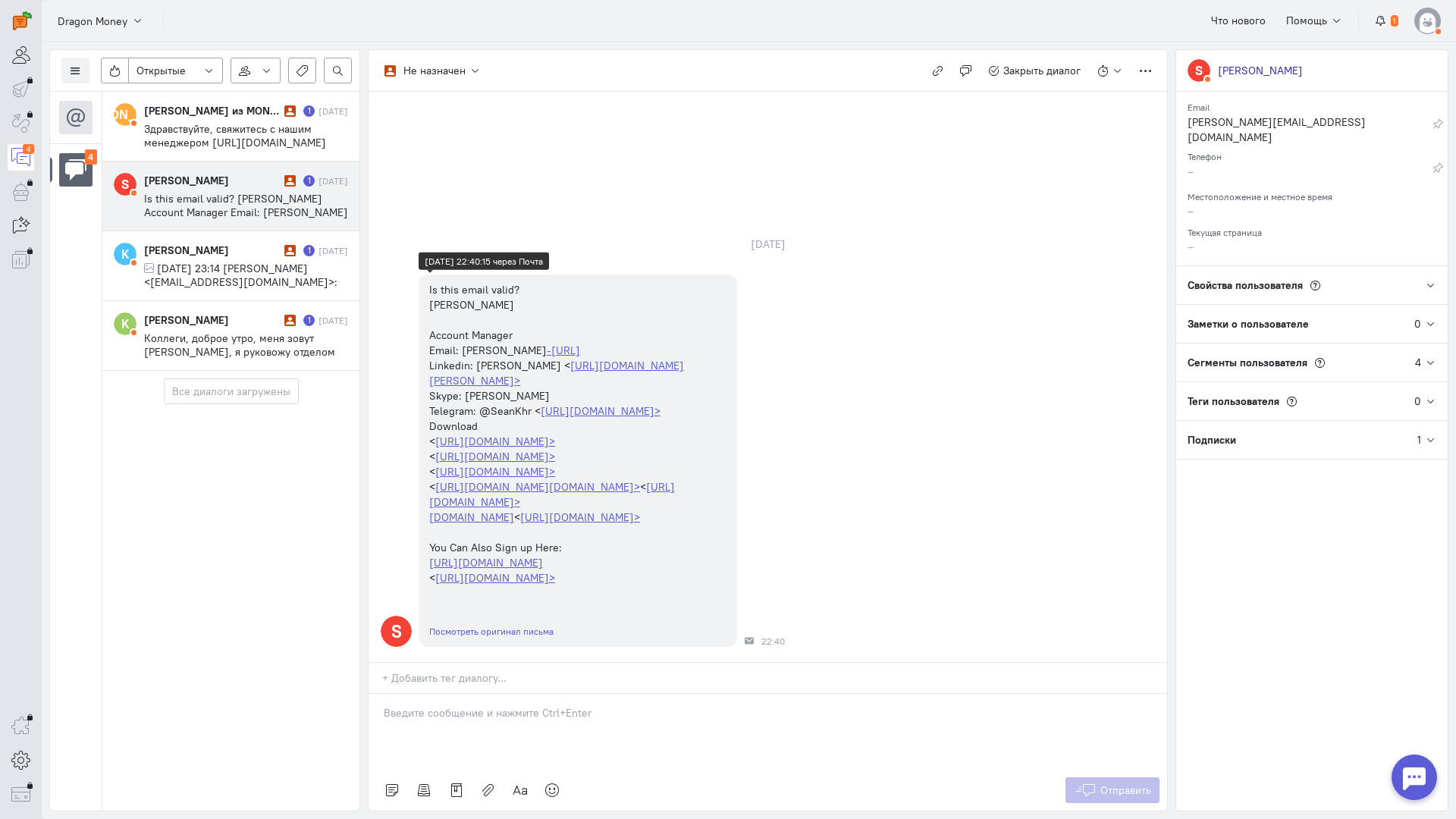
scroll to position [0, 0]
click at [241, 209] on span "Is this email valid? [PERSON_NAME] Account Manager Email: [PERSON_NAME] -[URL] …" at bounding box center [246, 308] width 204 height 232
click at [939, 72] on icon "button" at bounding box center [937, 71] width 11 height 11
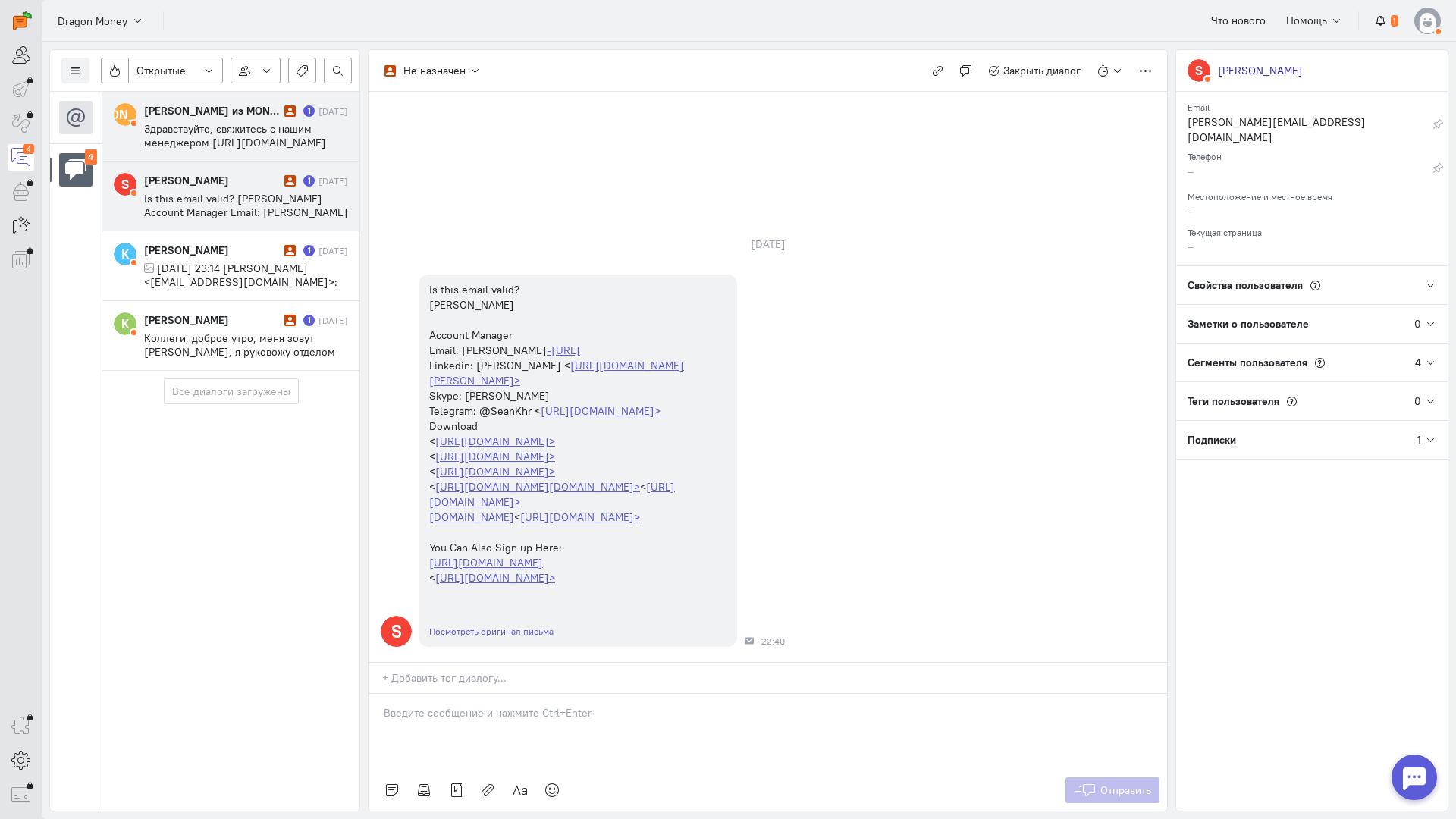
click at [216, 135] on span "Здравствуйте, свяжитесь с нашим менеджером [URL][DOMAIN_NAME]" at bounding box center [235, 135] width 182 height 28
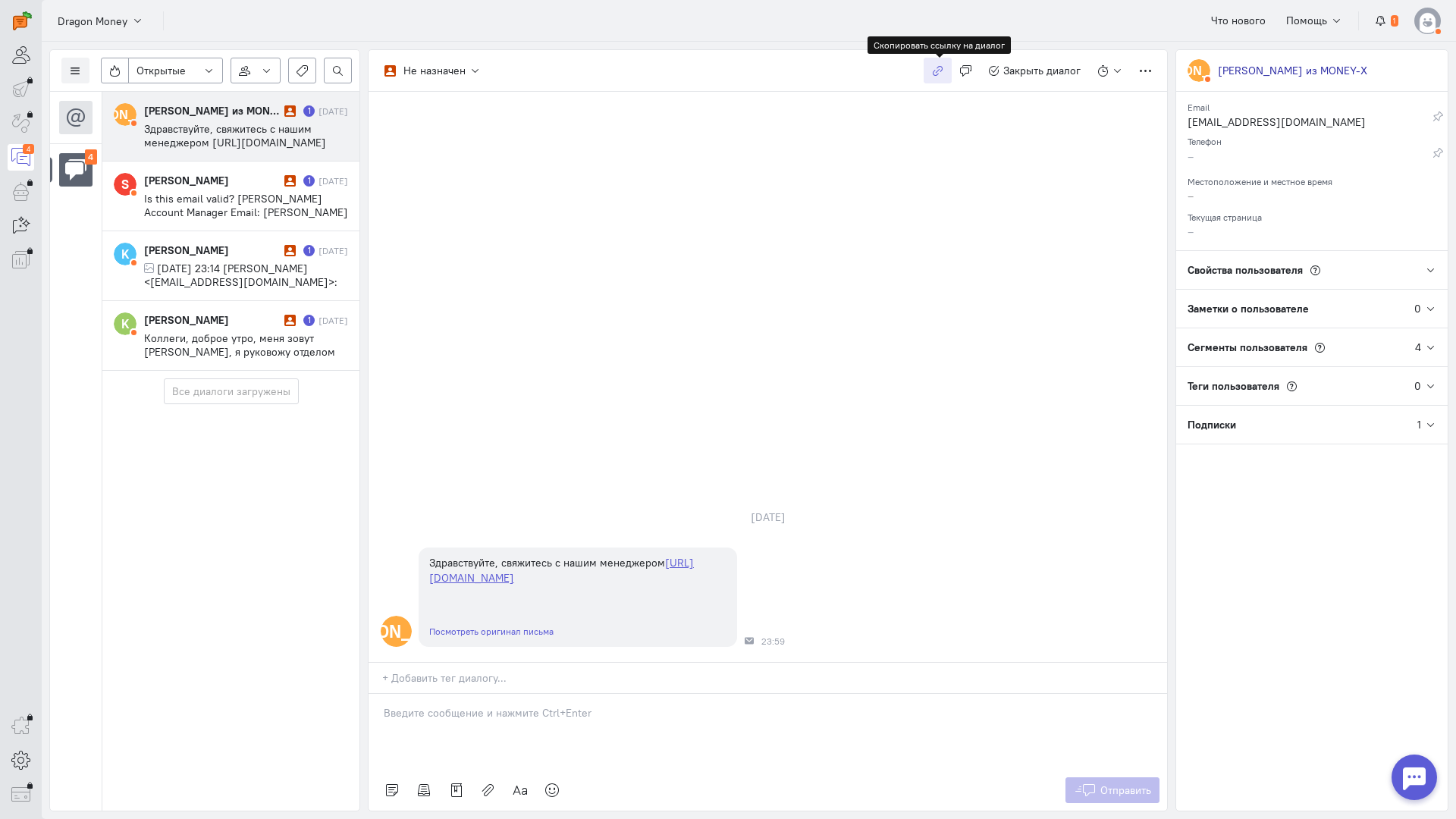
click at [946, 64] on button "button" at bounding box center [937, 70] width 28 height 26
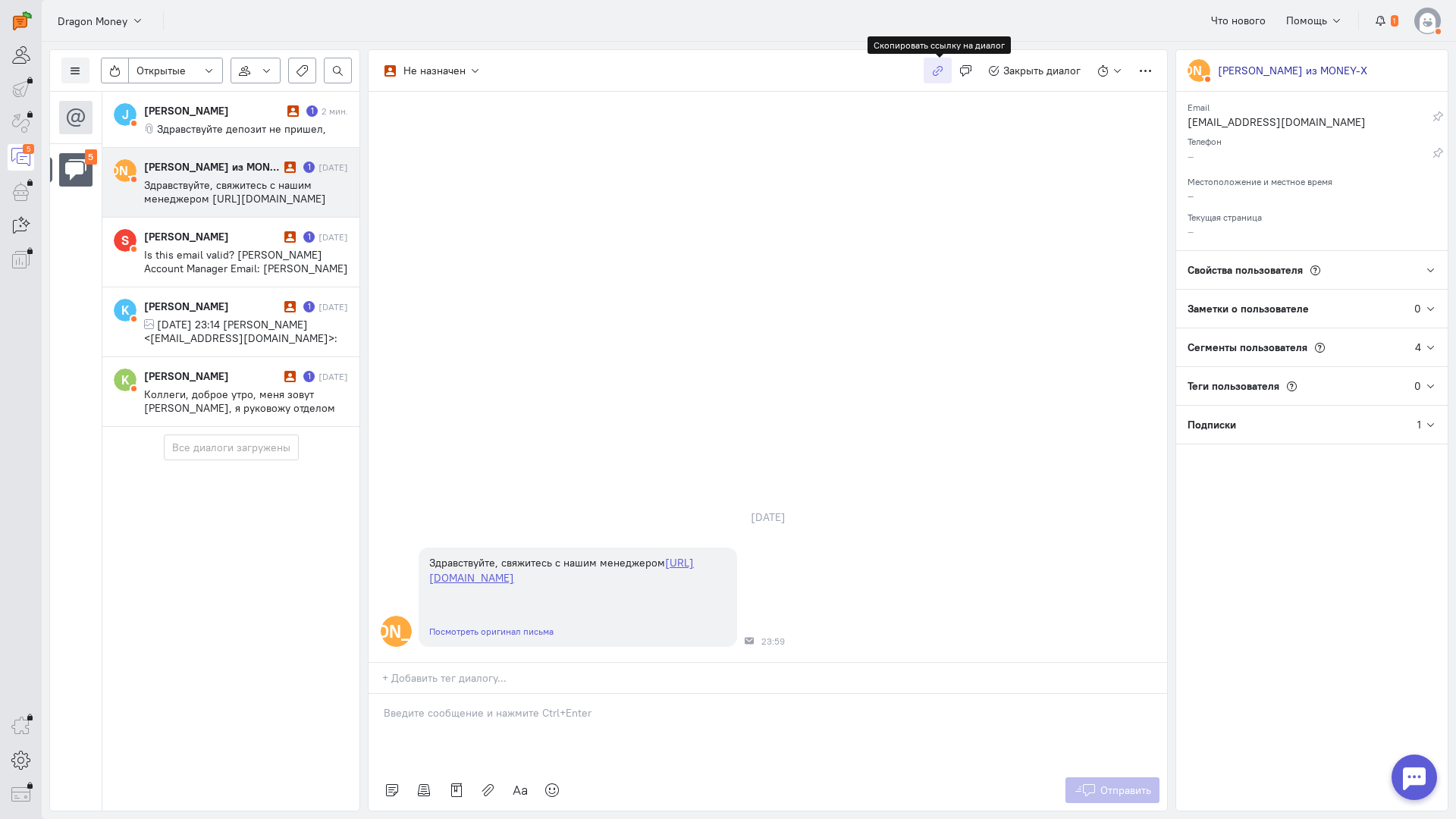
click at [940, 66] on icon "button" at bounding box center [937, 71] width 11 height 11
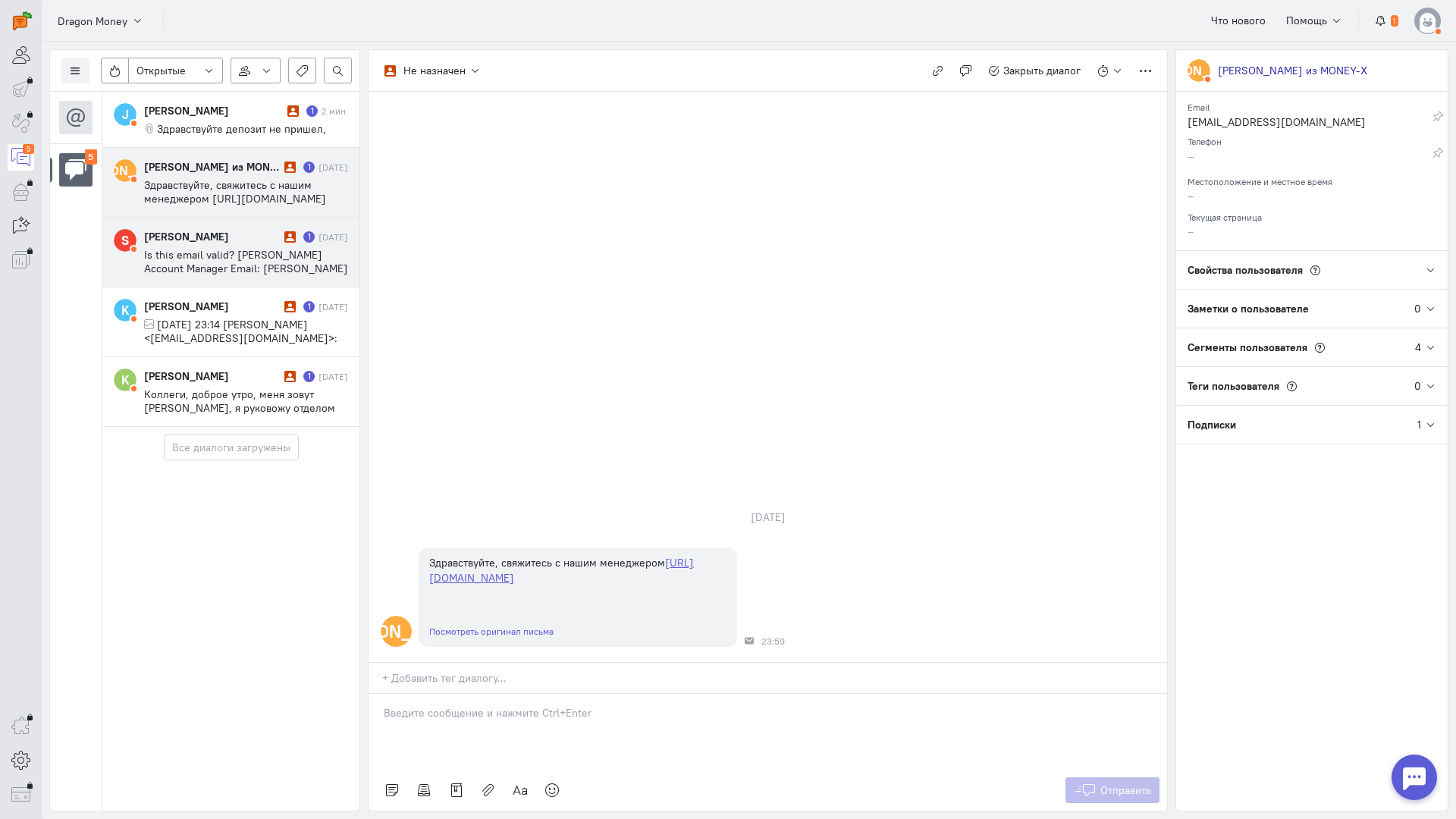
click at [207, 241] on div "[PERSON_NAME]" at bounding box center [212, 236] width 136 height 15
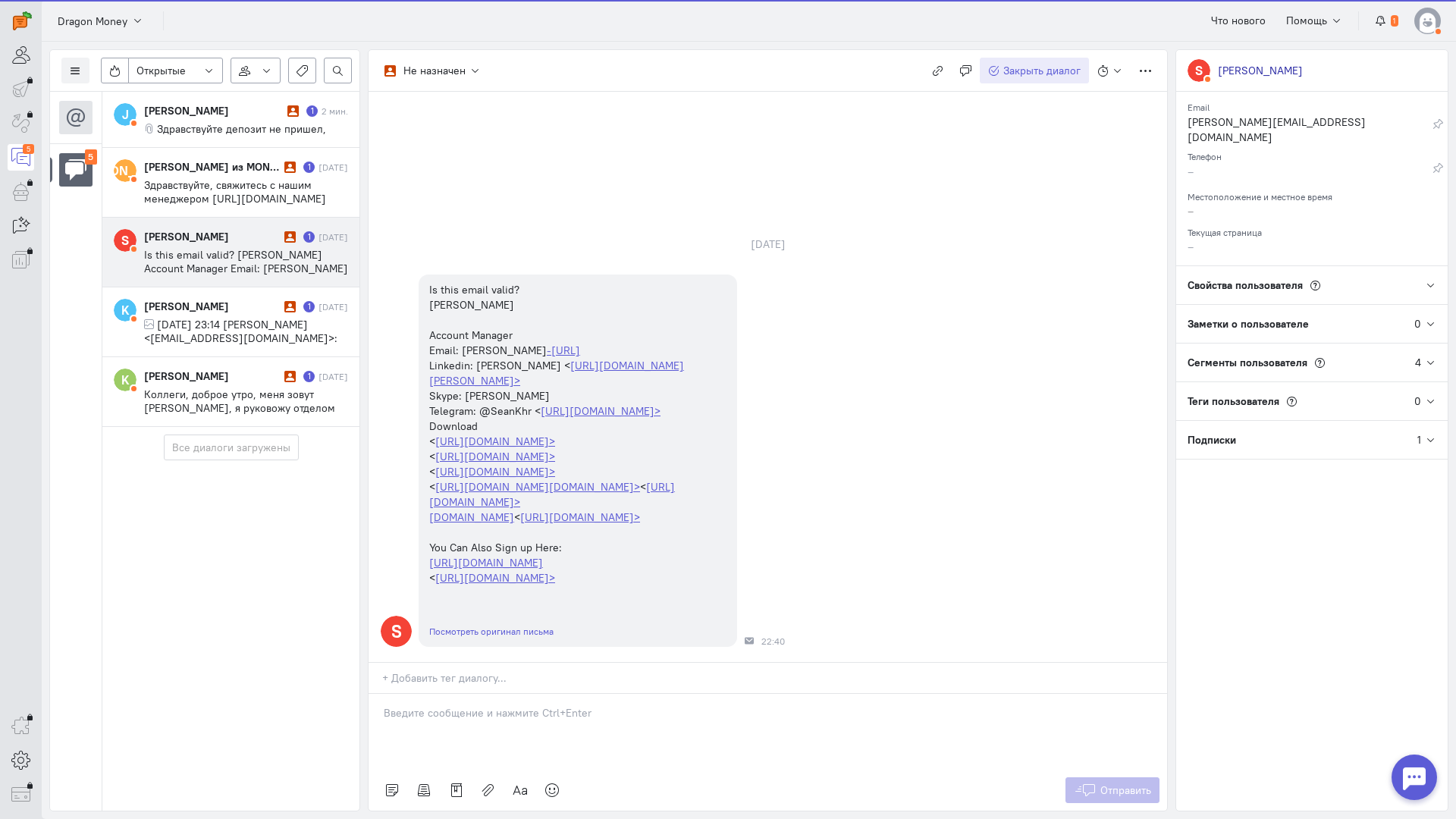
scroll to position [9, 0]
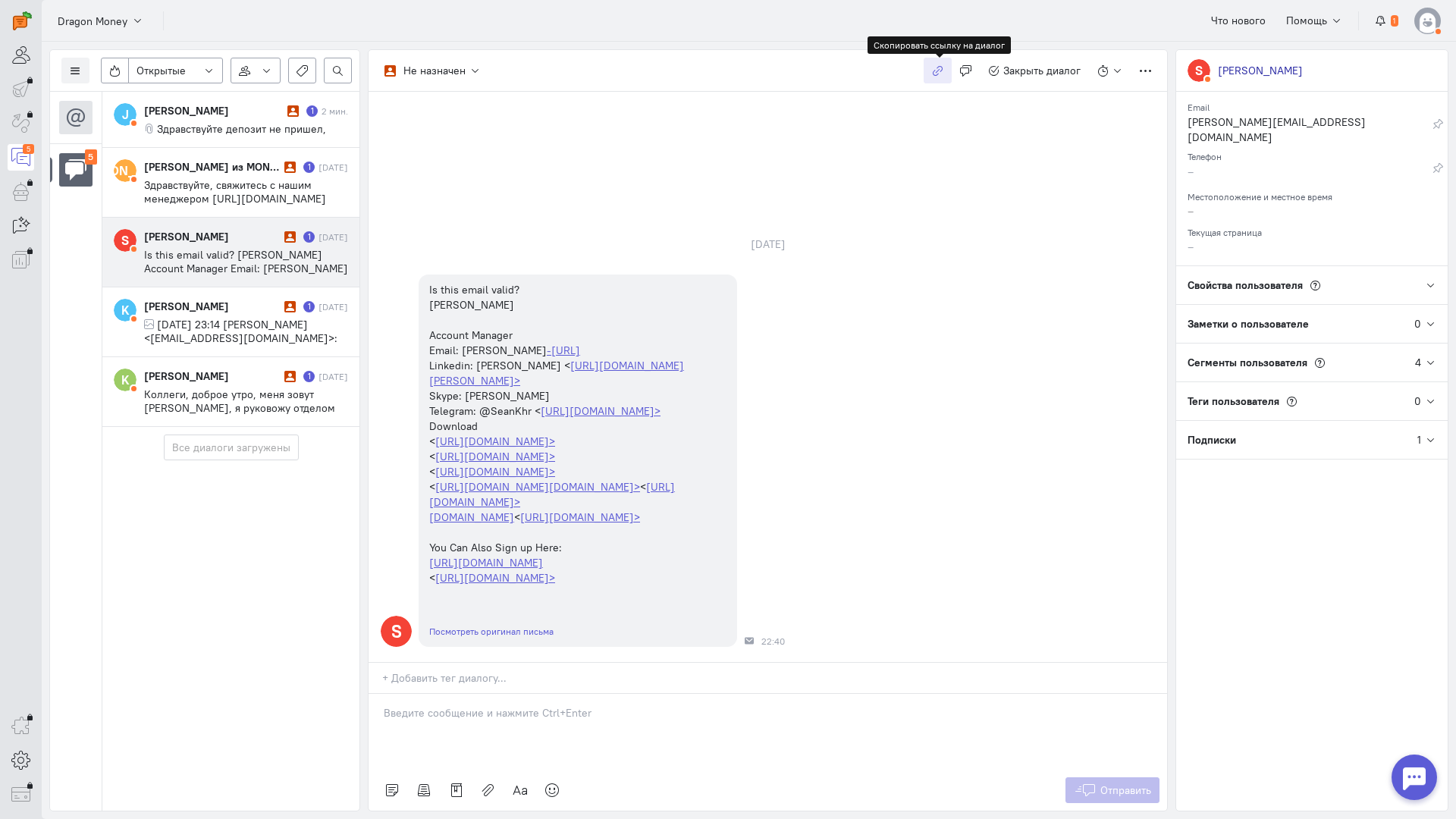
click at [937, 69] on icon "button" at bounding box center [937, 71] width 11 height 11
click at [227, 259] on span "Is this email valid? [PERSON_NAME] Account Manager Email: [PERSON_NAME] -[URL] …" at bounding box center [246, 364] width 204 height 232
click at [463, 694] on div at bounding box center [767, 732] width 798 height 76
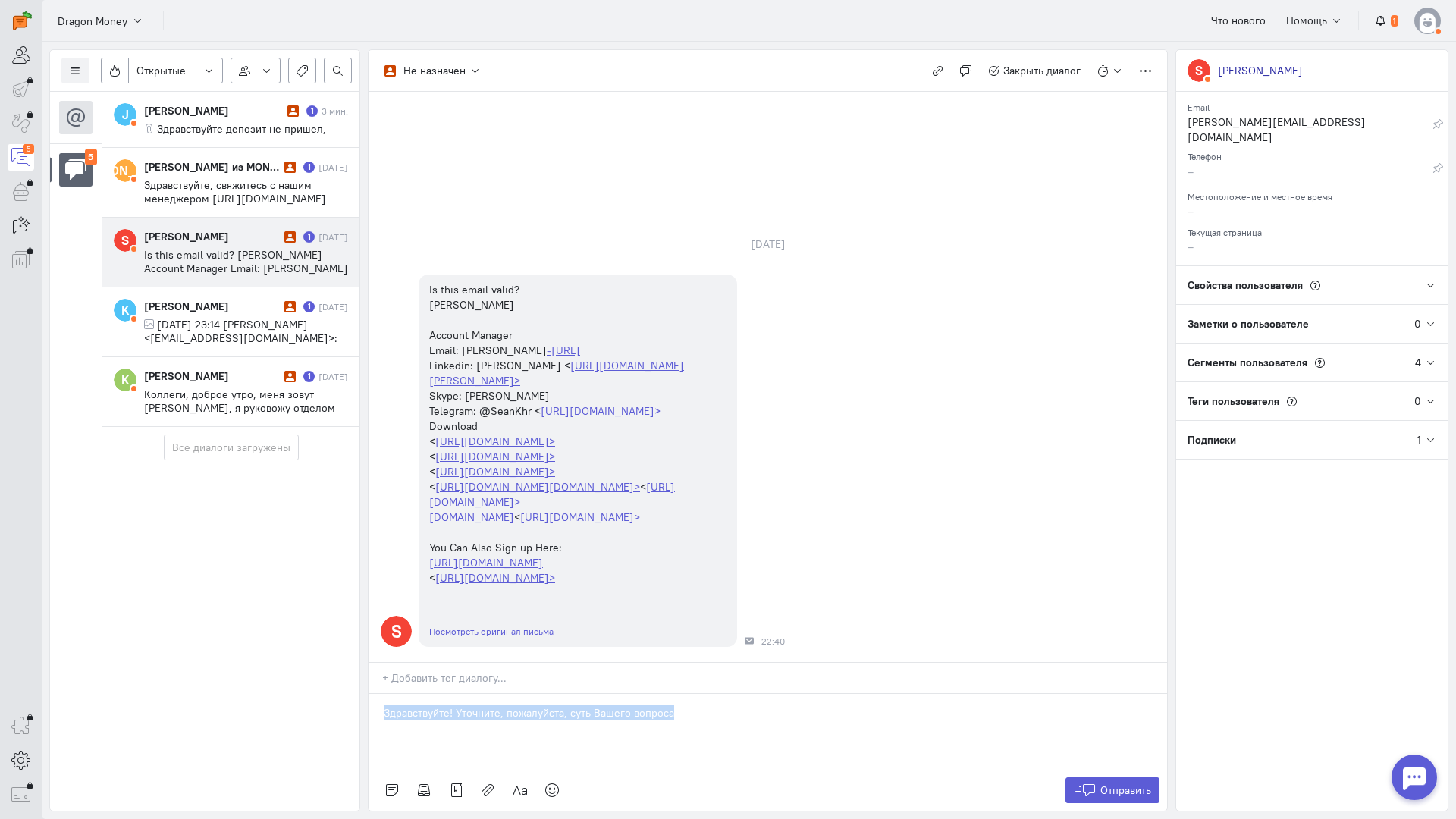
drag, startPoint x: 737, startPoint y: 630, endPoint x: 349, endPoint y: 602, distance: 389.0
click at [349, 602] on div "Список пользователей Включить темную тему Открытые Открытые диалоги Отложенные …" at bounding box center [748, 430] width 1414 height 777
click at [708, 706] on p "Здравствуйте! Уточните, пожалуйста, суть Вашего вопроса" at bounding box center [767, 713] width 768 height 15
drag, startPoint x: 719, startPoint y: 621, endPoint x: 259, endPoint y: 596, distance: 460.7
click at [259, 596] on div "Список пользователей Включить темную тему Открытые Открытые диалоги Отложенные …" at bounding box center [748, 430] width 1414 height 777
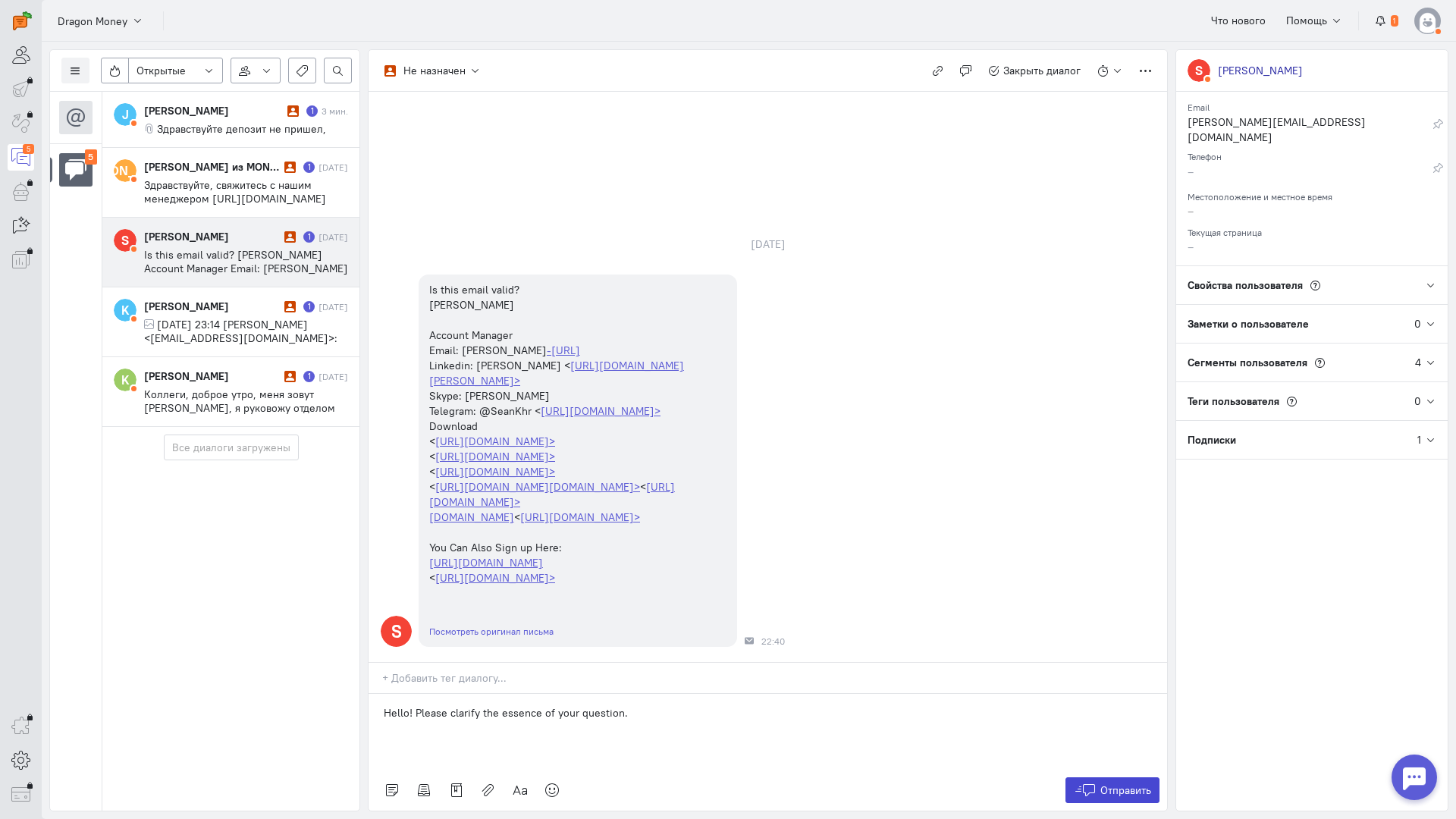
click at [1090, 777] on button "Отправить" at bounding box center [1112, 790] width 94 height 26
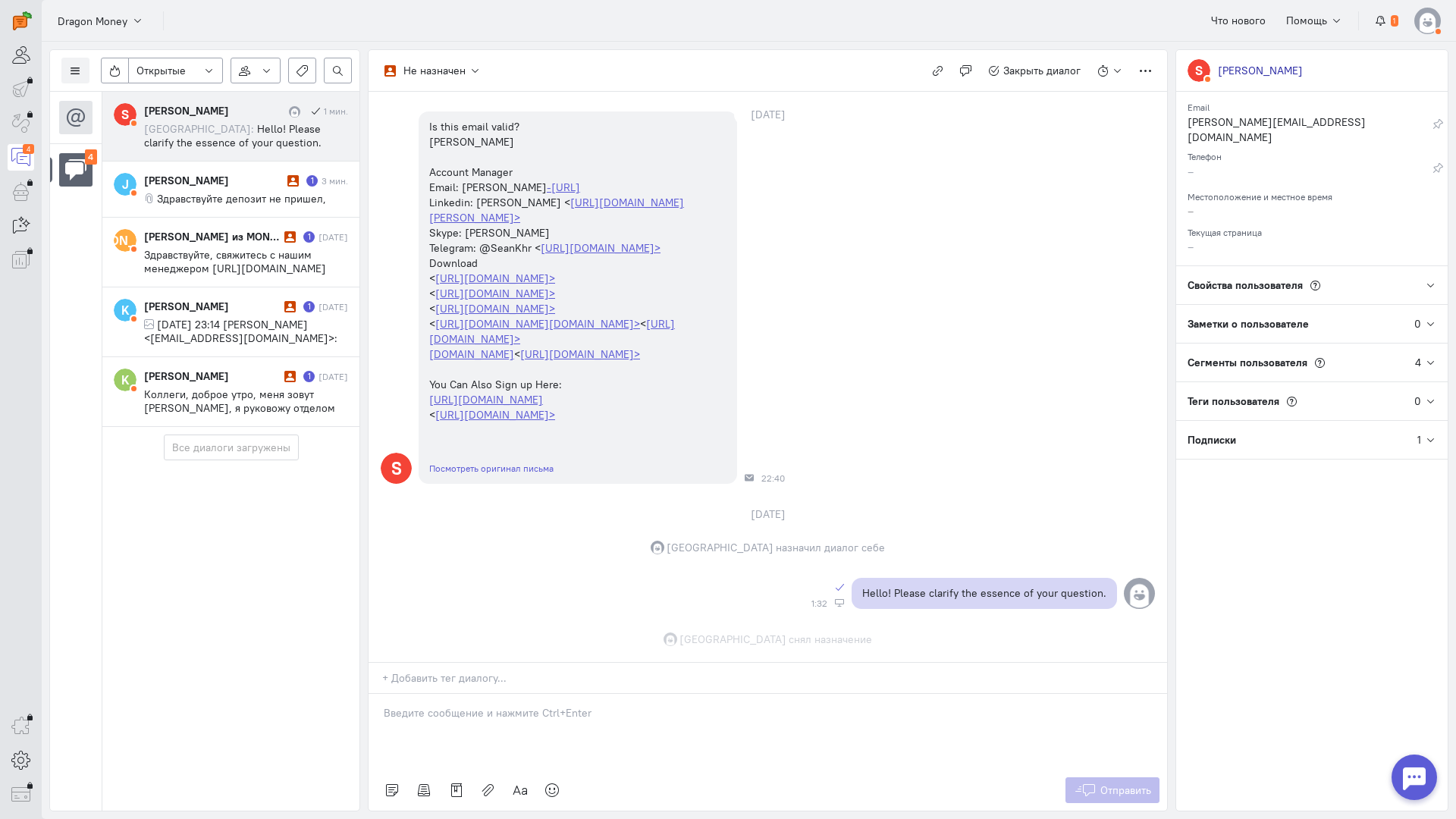
scroll to position [202, 0]
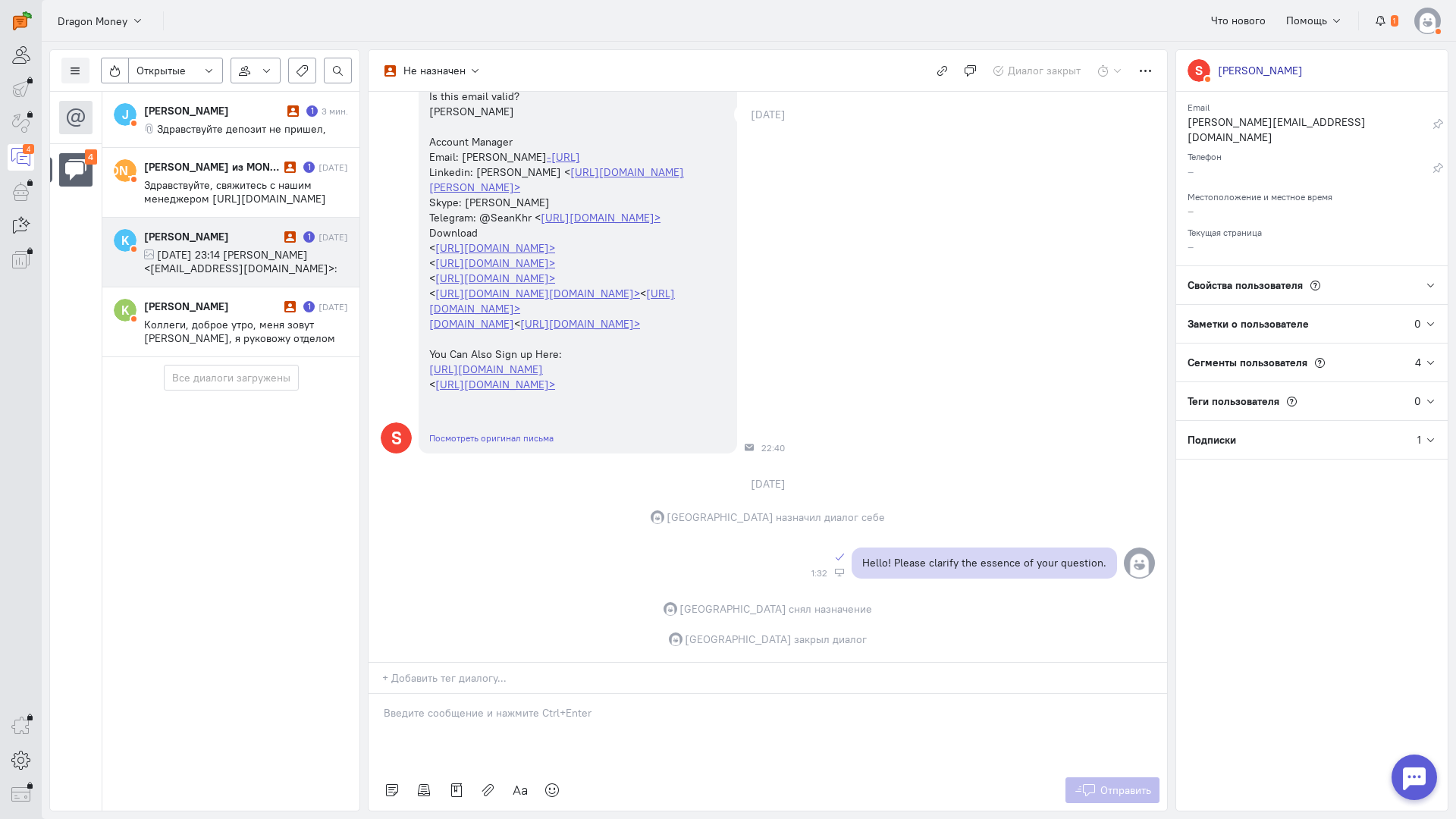
click at [232, 258] on span "[DATE] 23:14 [PERSON_NAME] <[EMAIL_ADDRESS][DOMAIN_NAME]>:" at bounding box center [241, 261] width 194 height 28
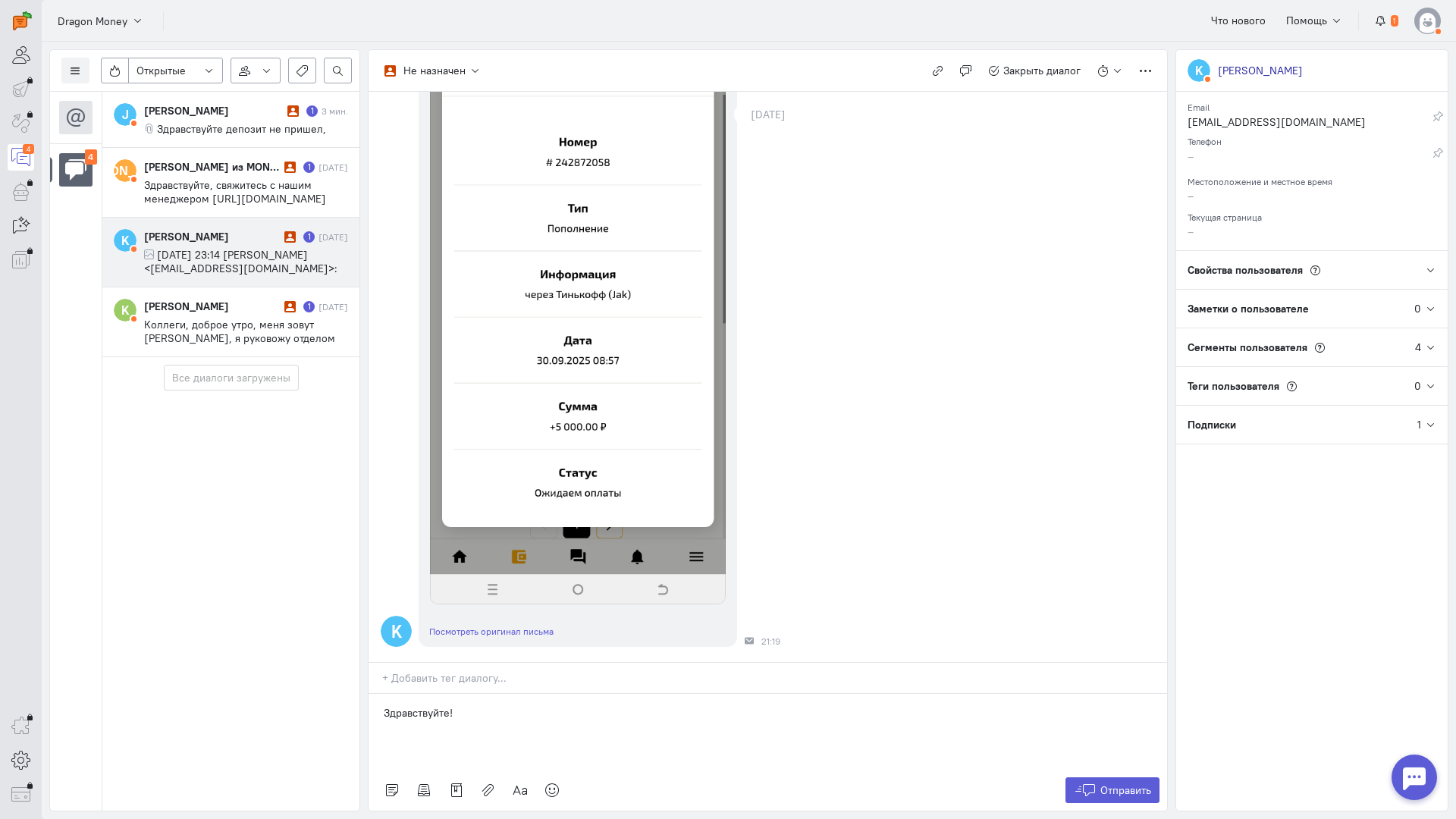
scroll to position [358, 0]
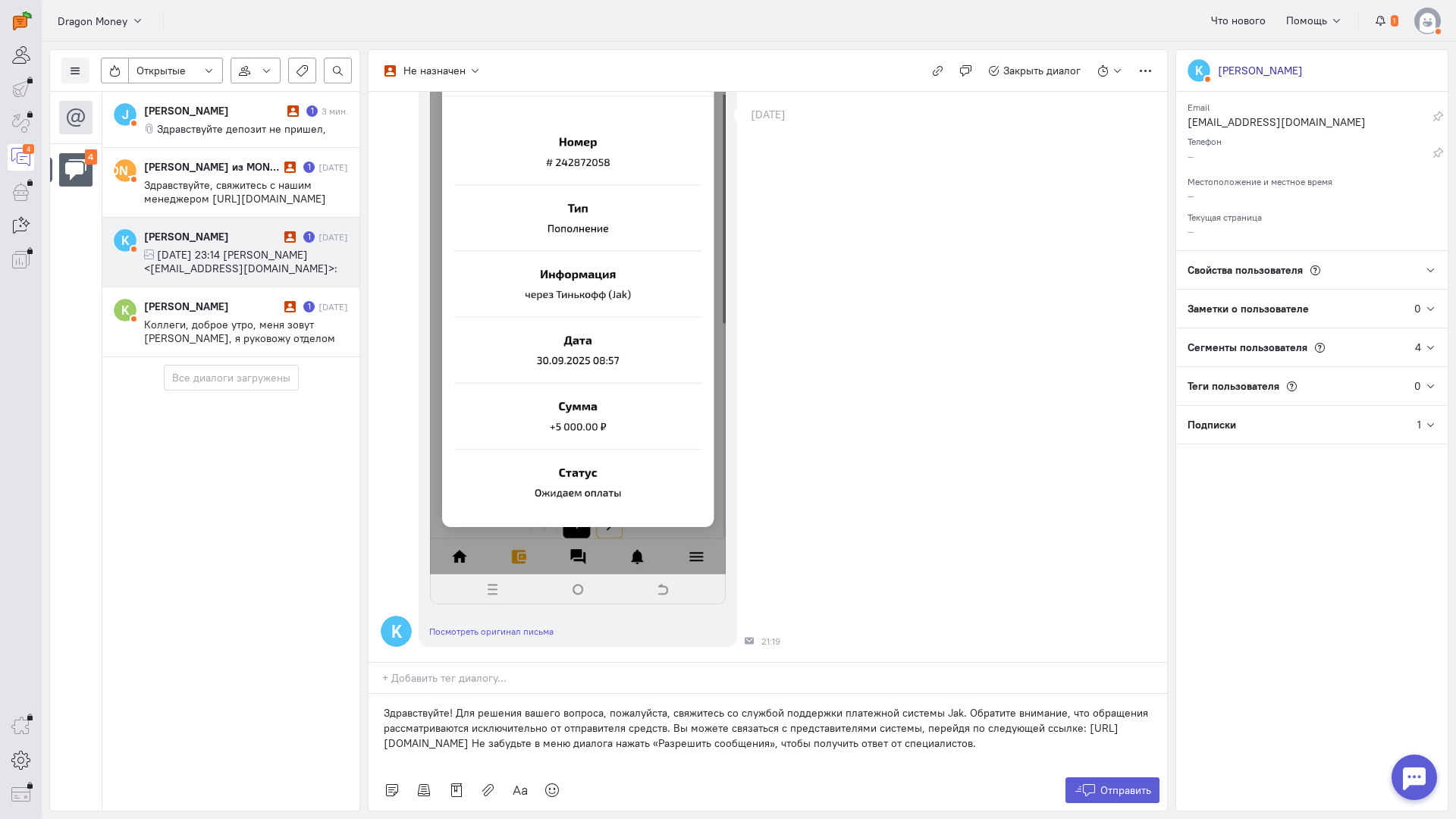
click at [600, 706] on p "Здравствуйте! Для решения вашего вопроса, пожалуйста, свяжитесь со службой подд…" at bounding box center [767, 728] width 768 height 46
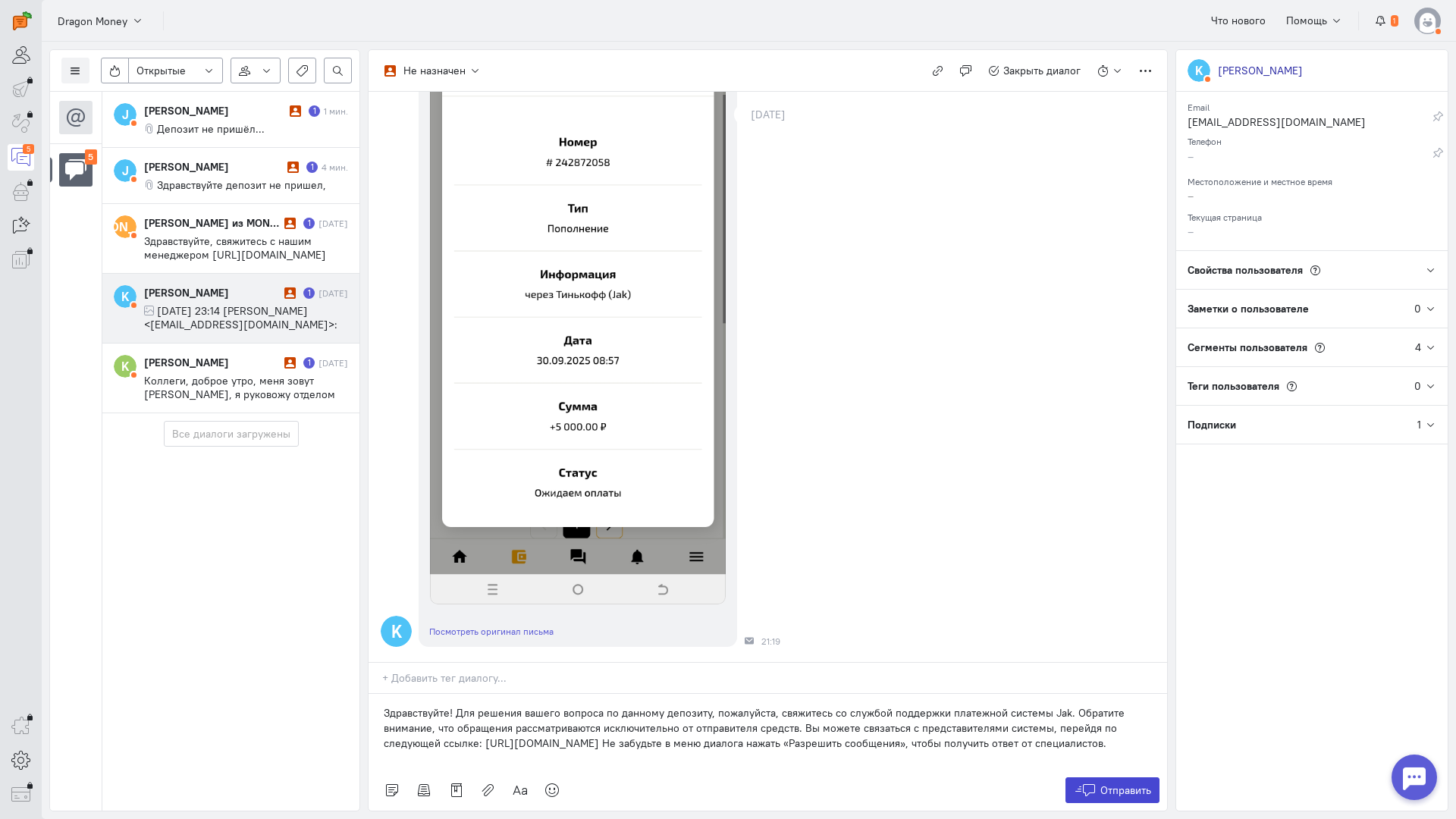
click at [1081, 783] on icon at bounding box center [1085, 790] width 23 height 15
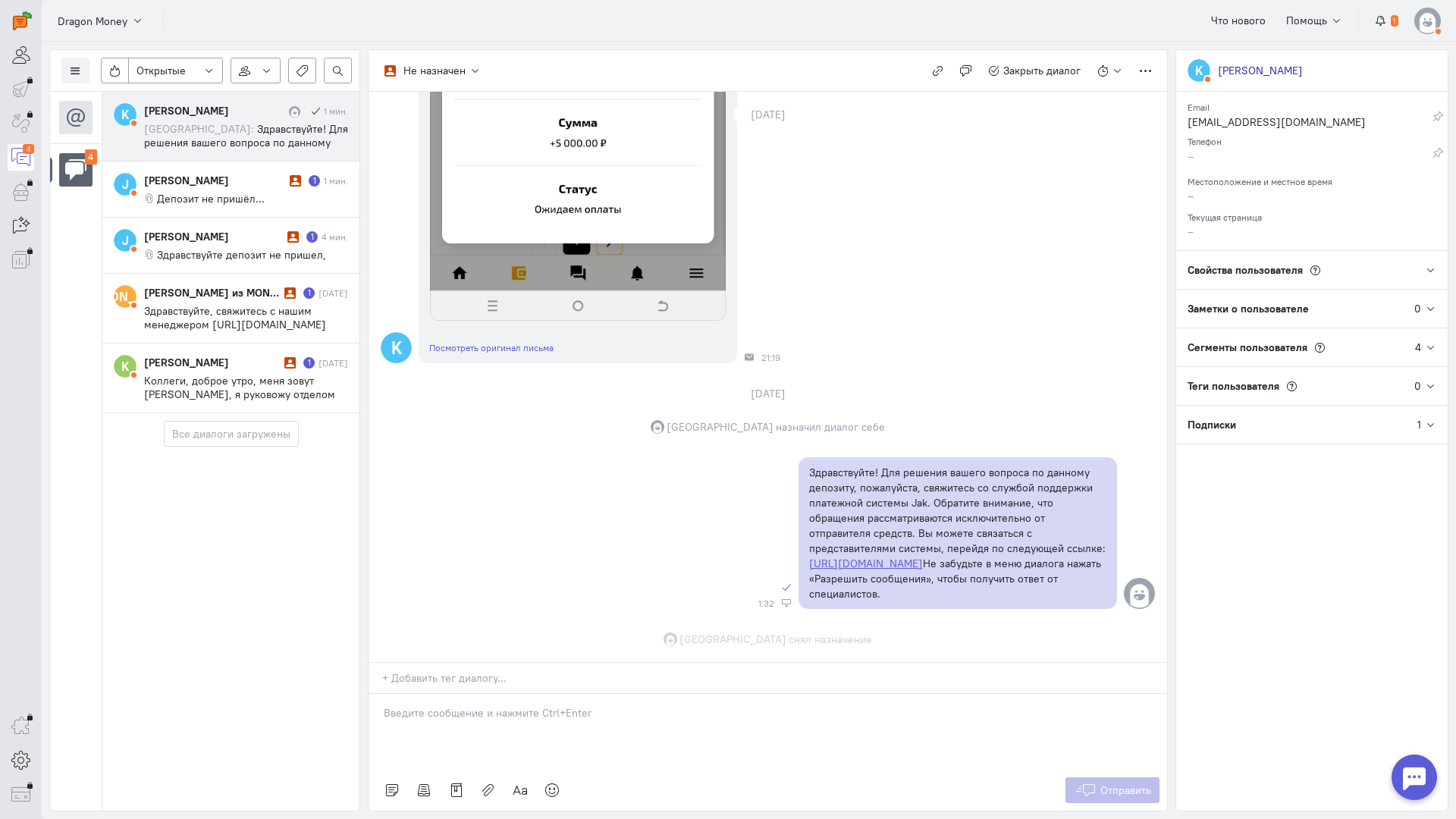
scroll to position [672, 0]
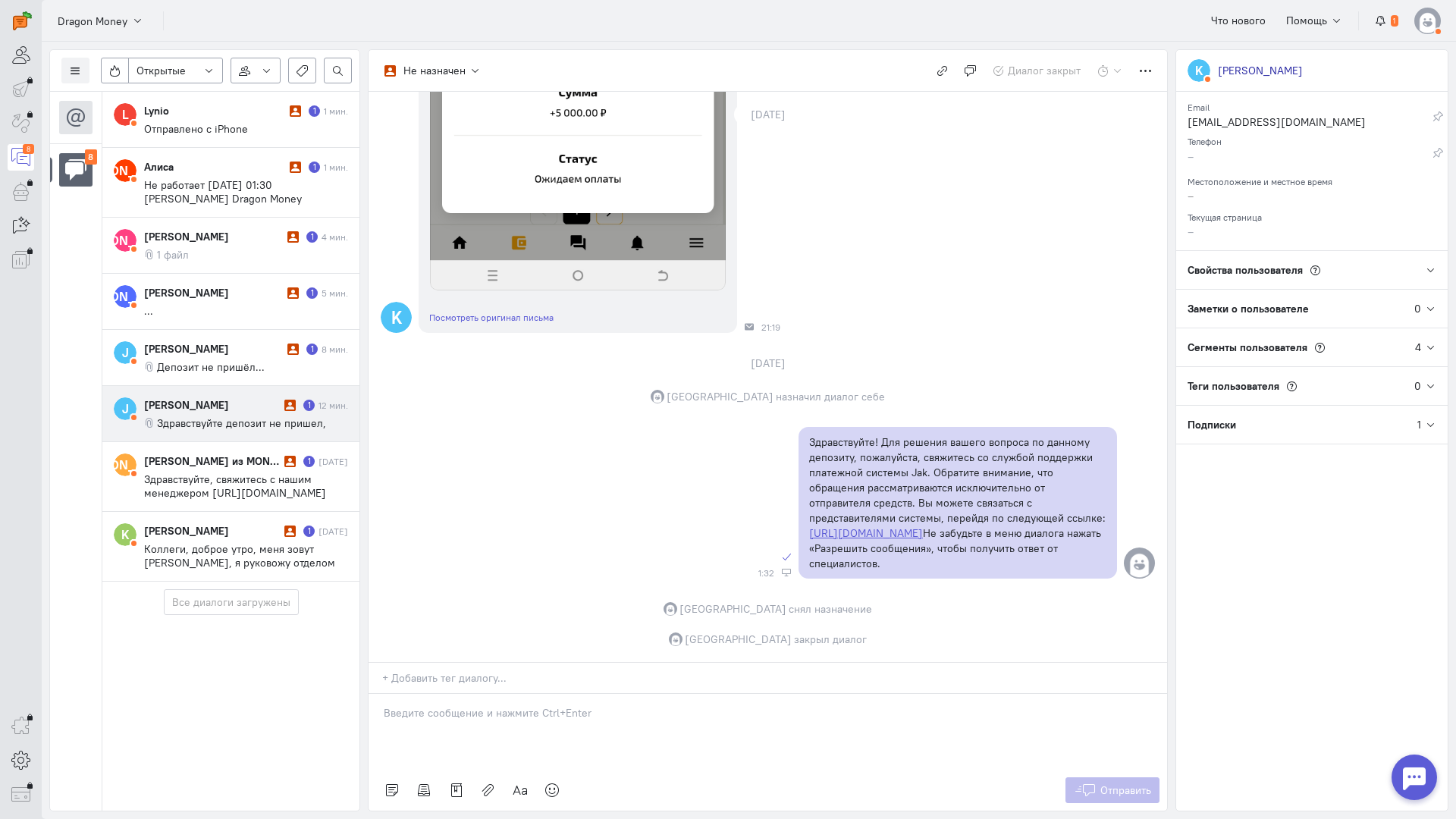
click at [253, 395] on cq-conversation-card "J [PERSON_NAME] 1 12 мин. Здравствуйте депозит не пришел," at bounding box center [231, 413] width 257 height 56
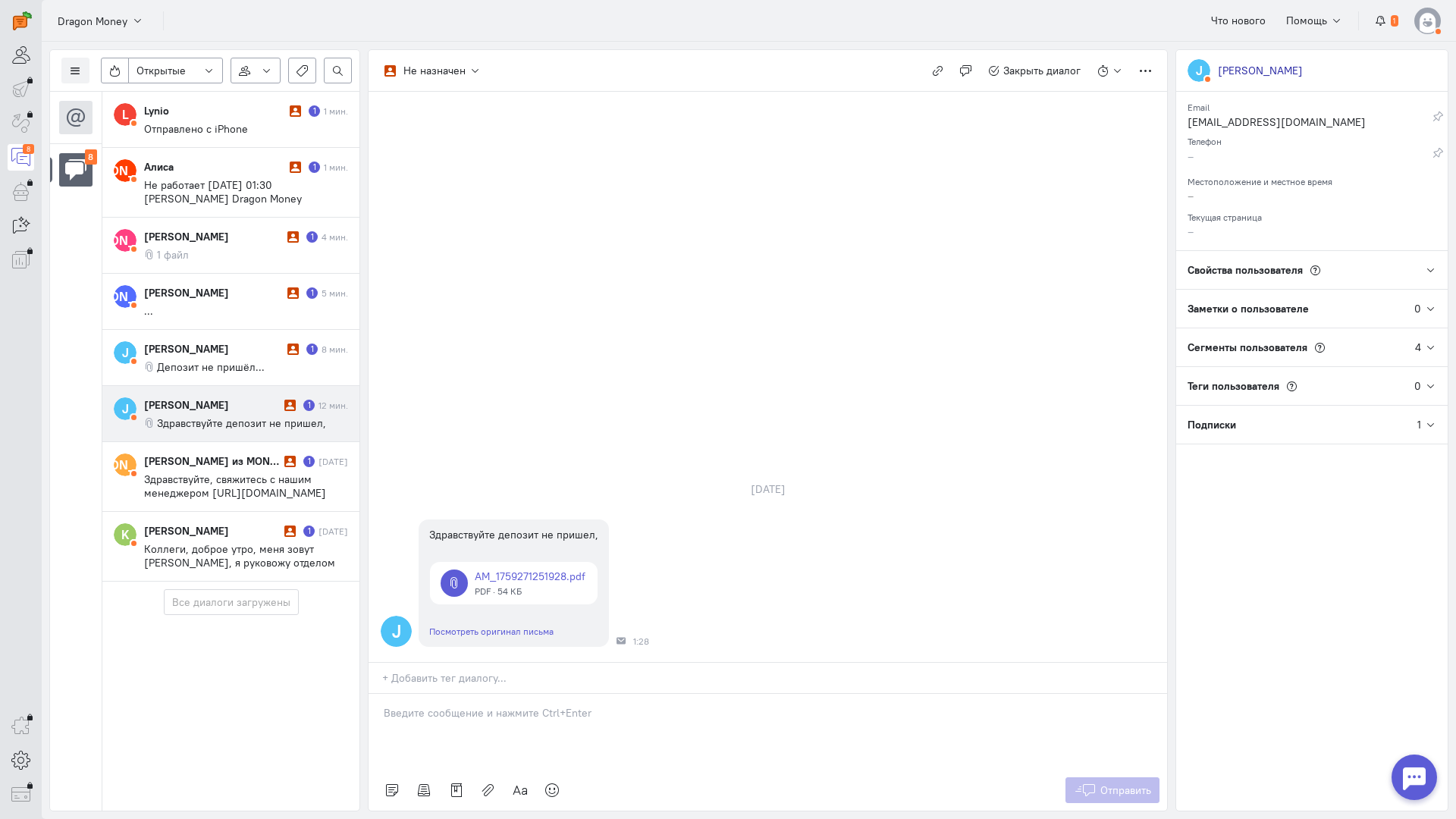
drag, startPoint x: 233, startPoint y: 364, endPoint x: 243, endPoint y: 397, distance: 34.5
click at [233, 364] on span "Депозит не пришёл..." at bounding box center [210, 367] width 108 height 13
click at [246, 416] on div "[PERSON_NAME] 1 12 мин. Здравствуйте депозит не пришел," at bounding box center [246, 413] width 204 height 32
click at [513, 694] on div at bounding box center [767, 732] width 798 height 76
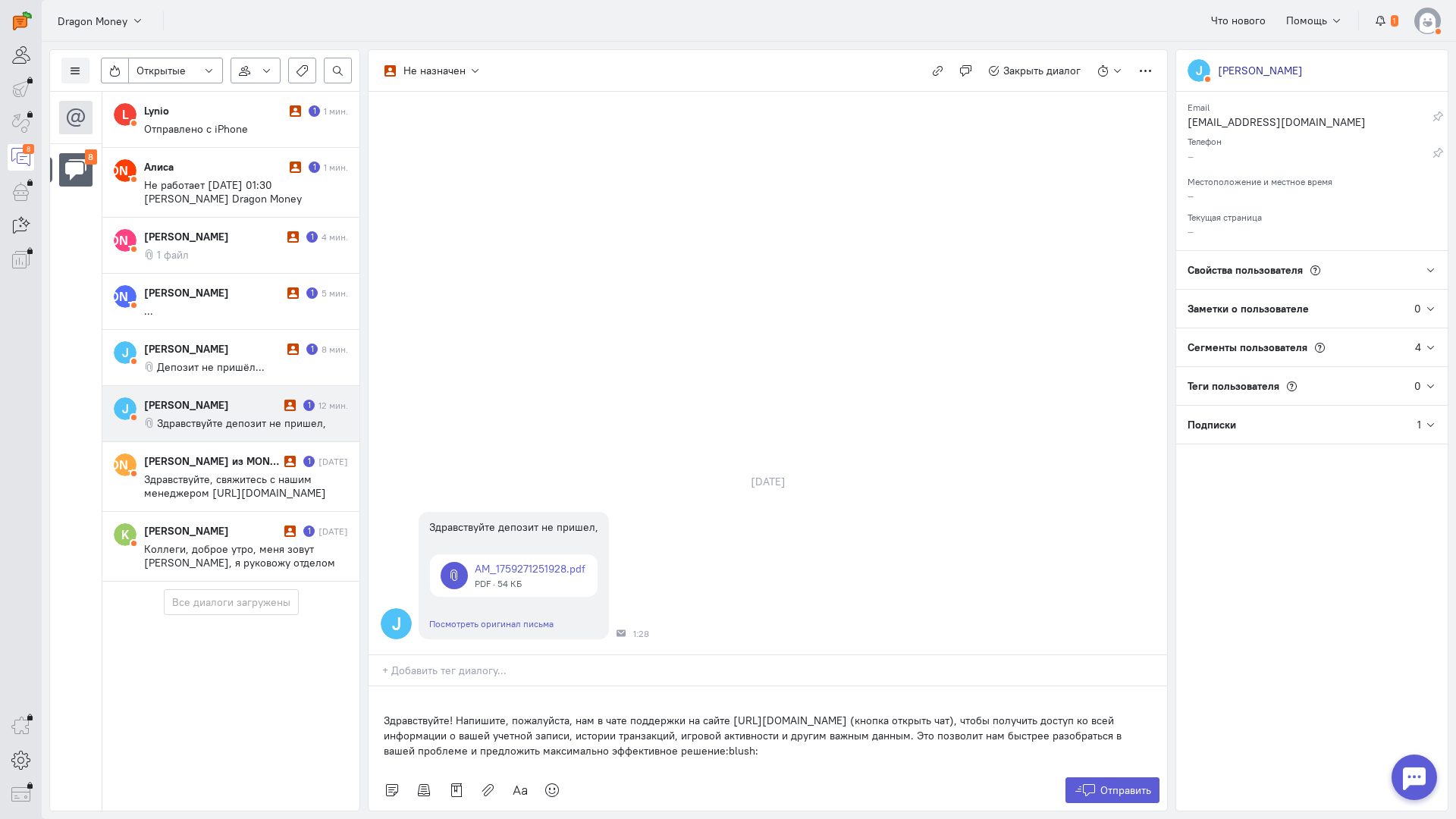
click at [379, 687] on div "Здравствуйте! Напишите, пожалуйста, нам в чате поддержки на сайте [URL][DOMAIN_…" at bounding box center [767, 728] width 798 height 83
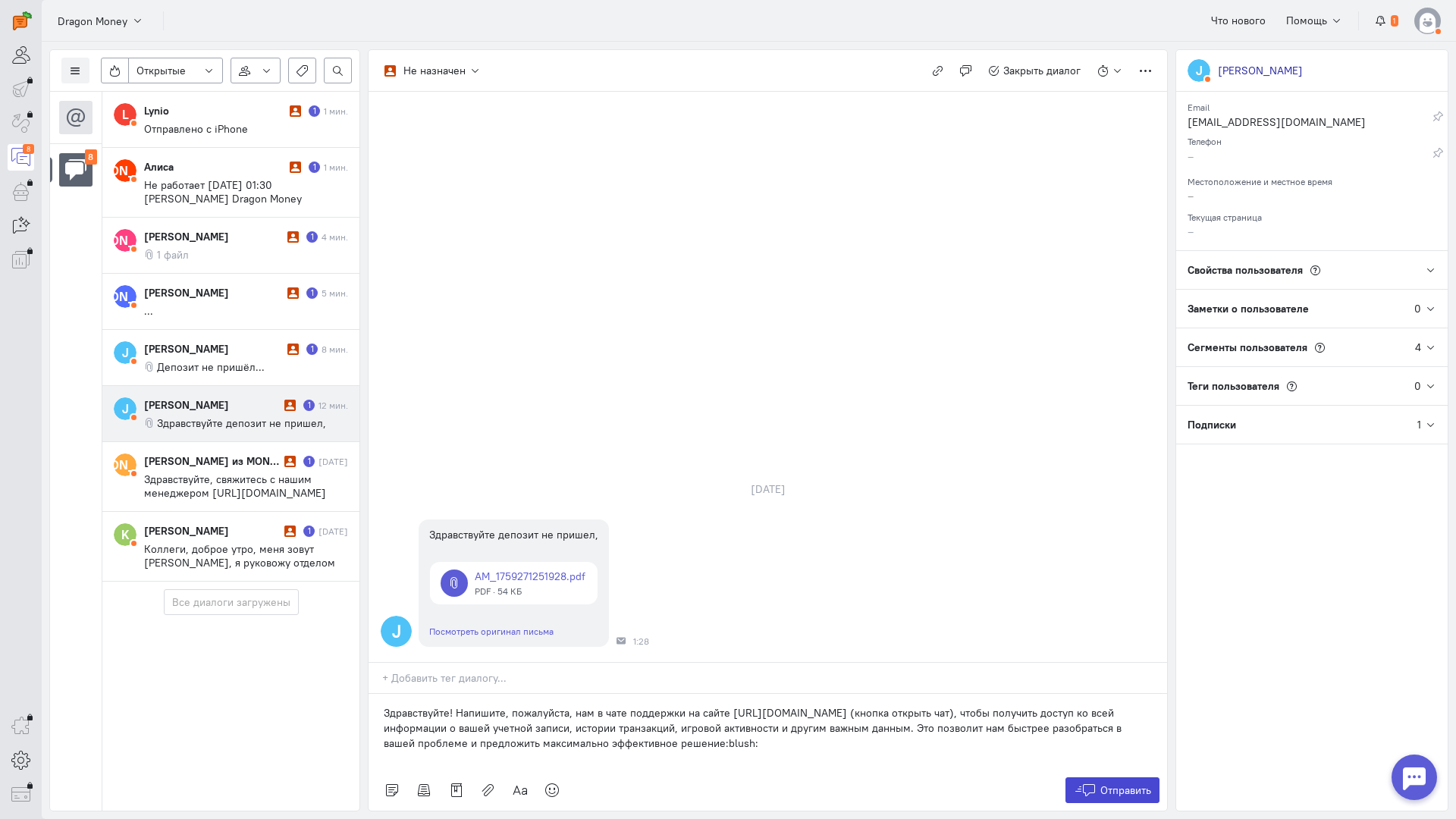
click at [1097, 777] on button "Отправить" at bounding box center [1112, 790] width 94 height 26
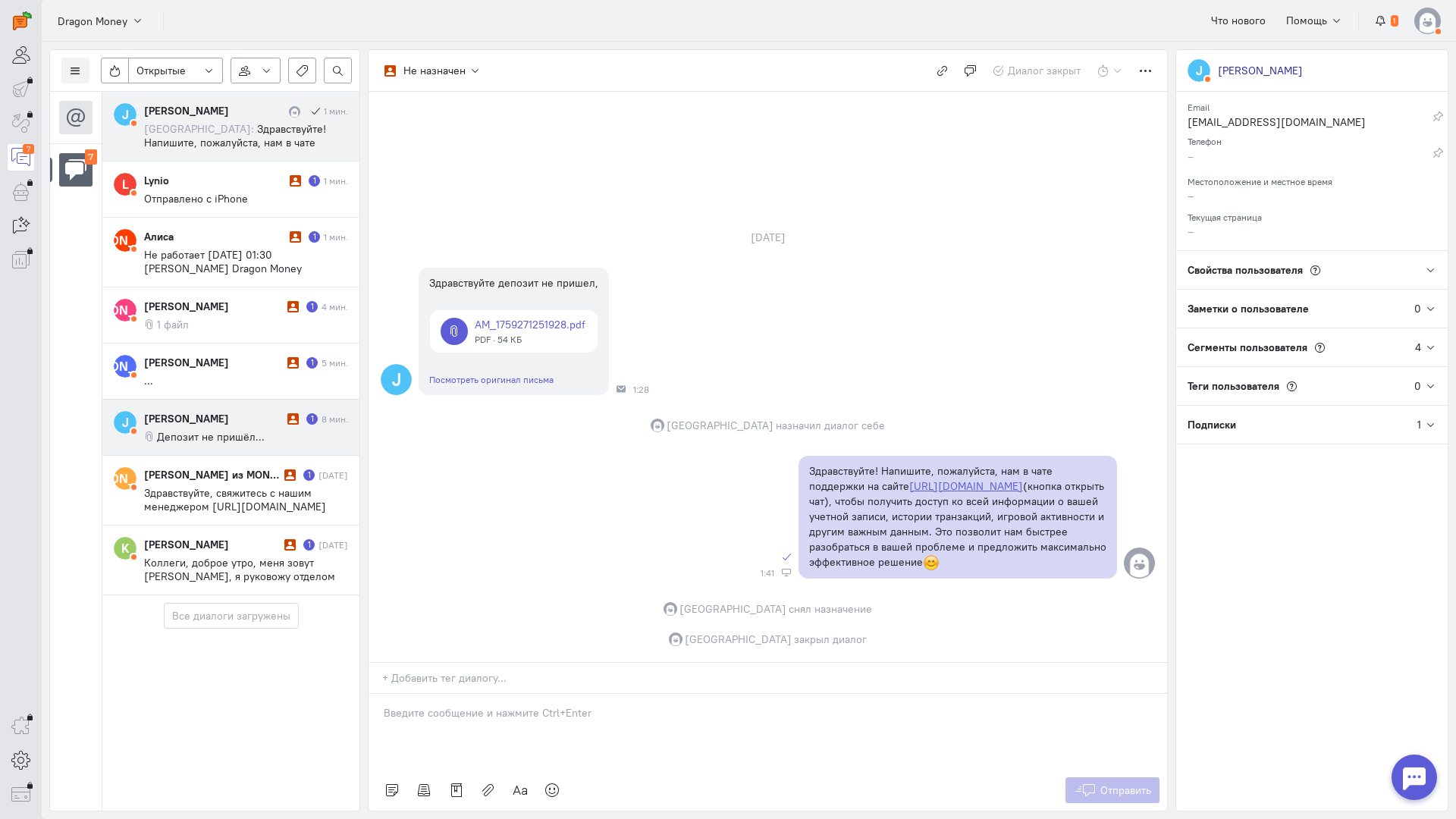
drag, startPoint x: 213, startPoint y: 414, endPoint x: 348, endPoint y: 447, distance: 139.0
click at [215, 414] on div "[PERSON_NAME]" at bounding box center [213, 418] width 139 height 15
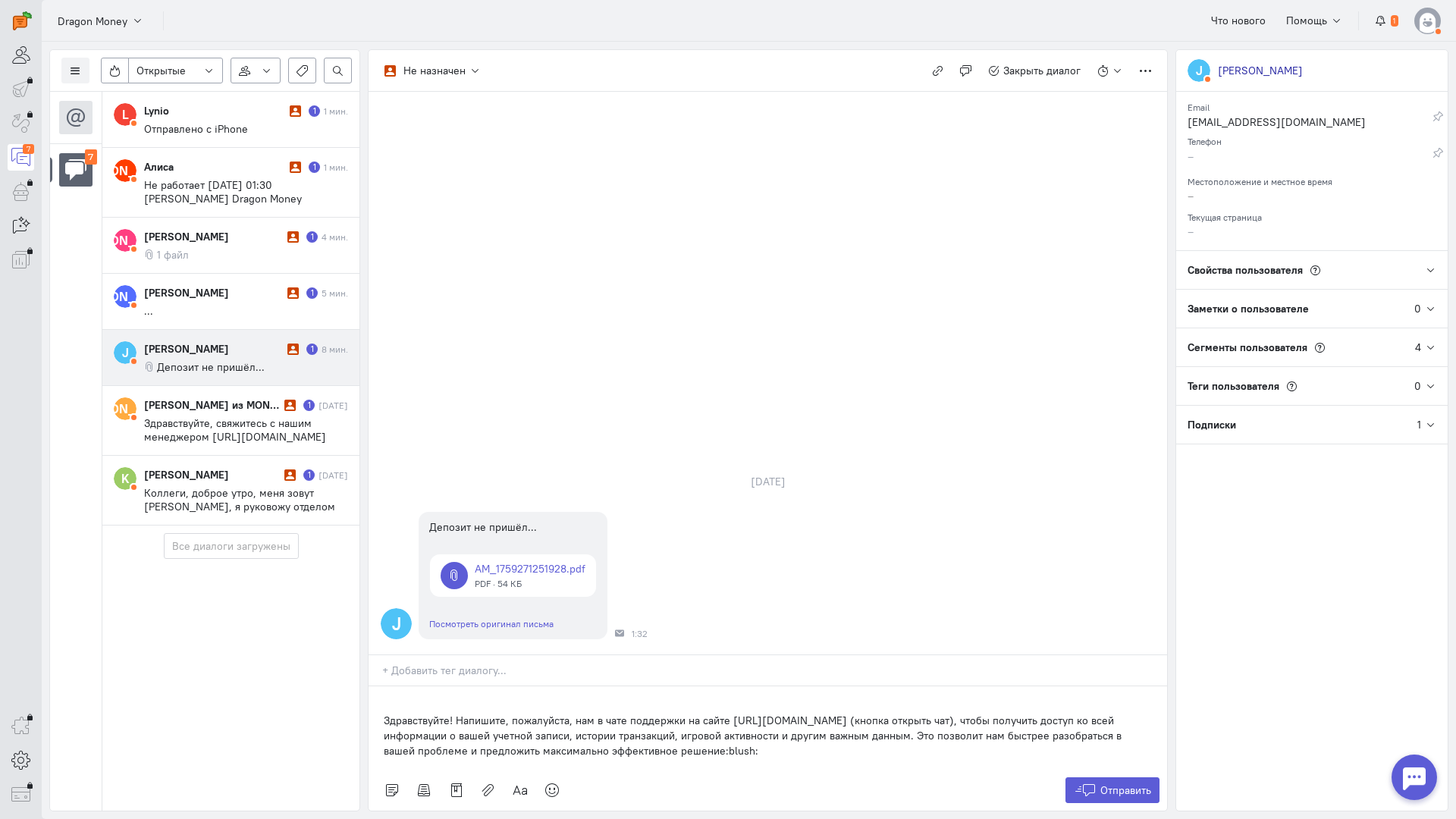
click at [379, 687] on div "Здравствуйте! Напишите, пожалуйста, нам в чате поддержки на сайте [URL][DOMAIN_…" at bounding box center [767, 728] width 798 height 83
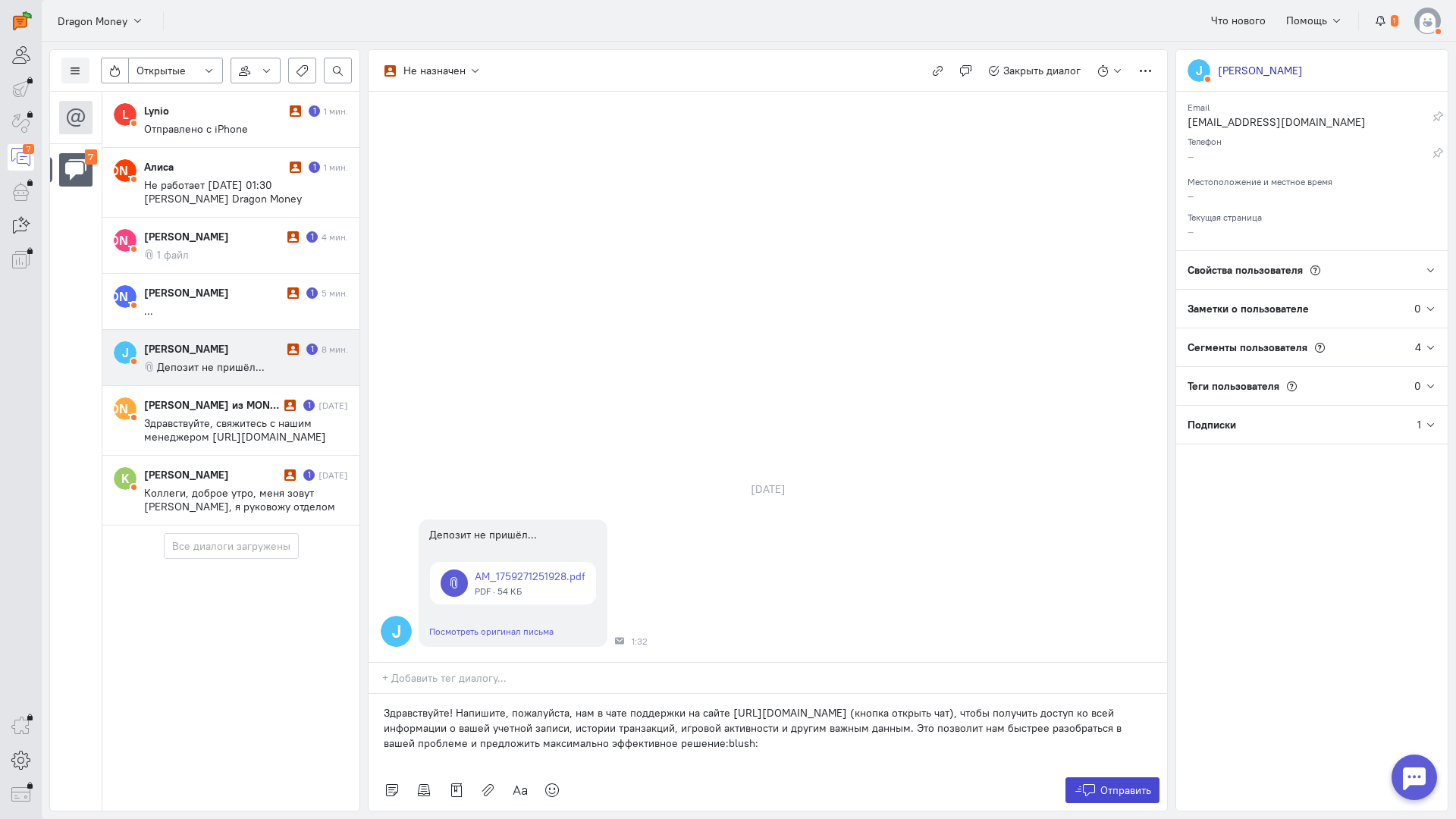
click at [1093, 777] on button "Отправить" at bounding box center [1112, 790] width 94 height 26
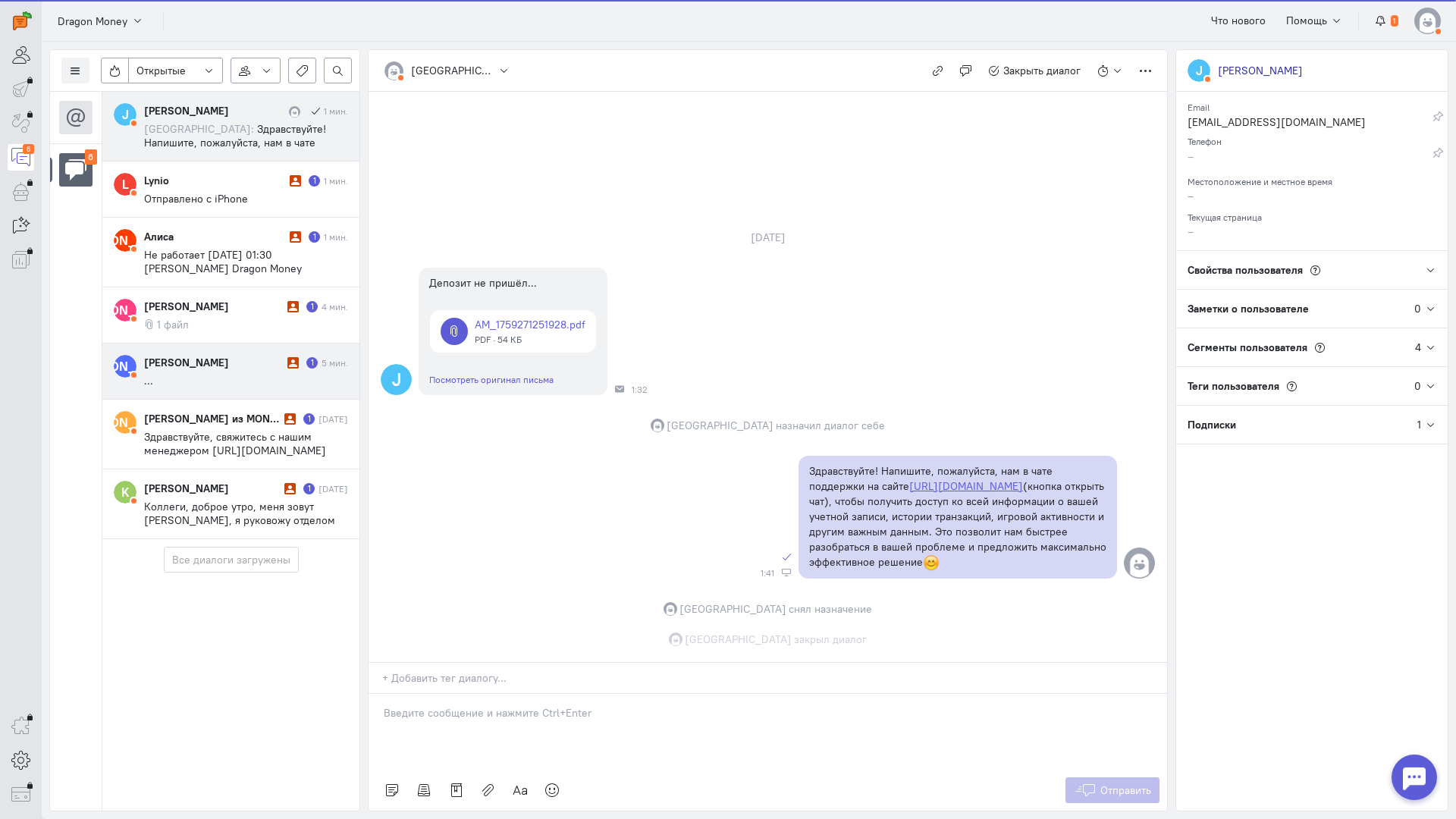
click at [209, 358] on div "[PERSON_NAME]" at bounding box center [213, 362] width 139 height 15
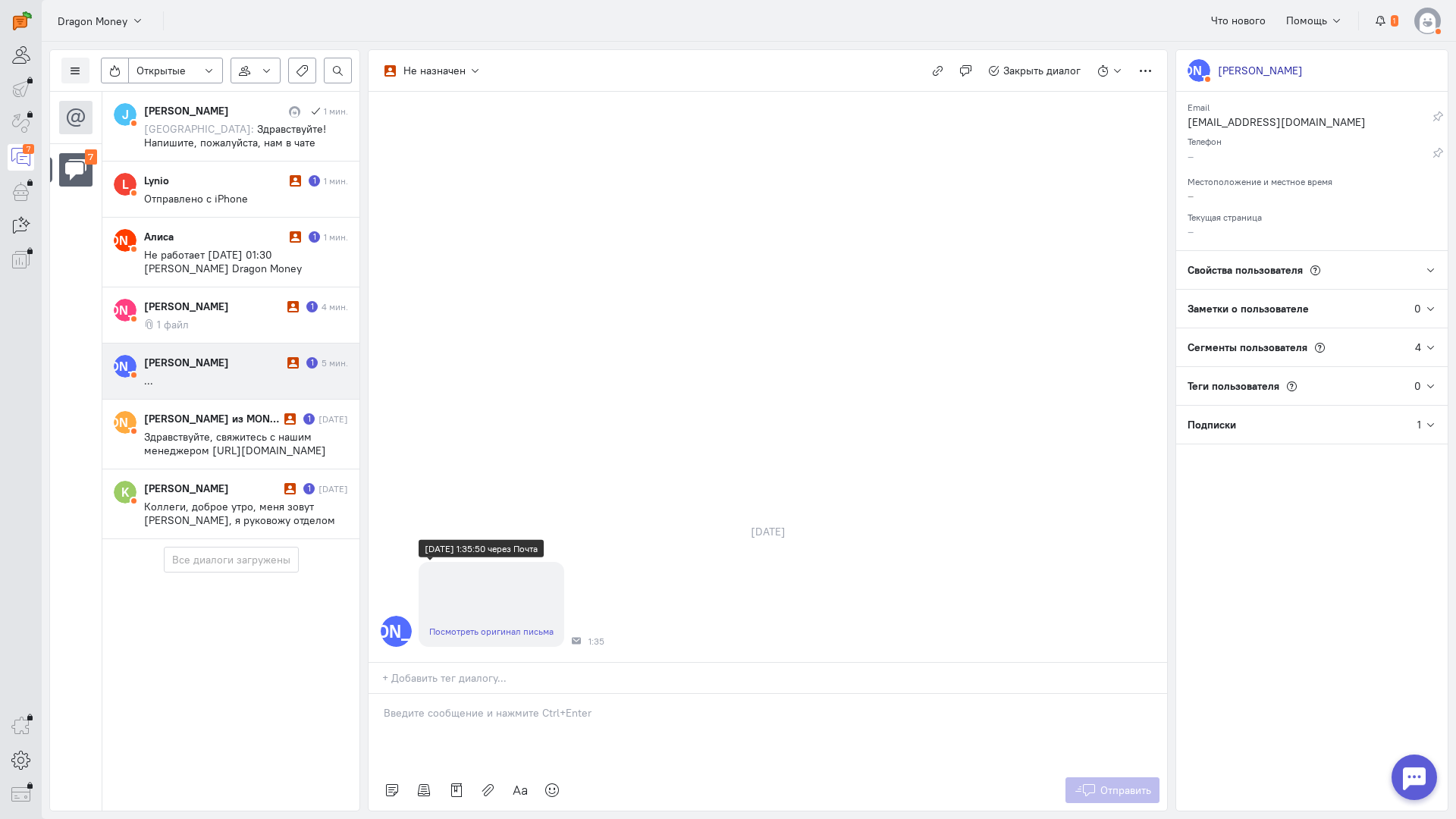
click at [491, 626] on link "Посмотреть оригинал письма" at bounding box center [491, 632] width 124 height 11
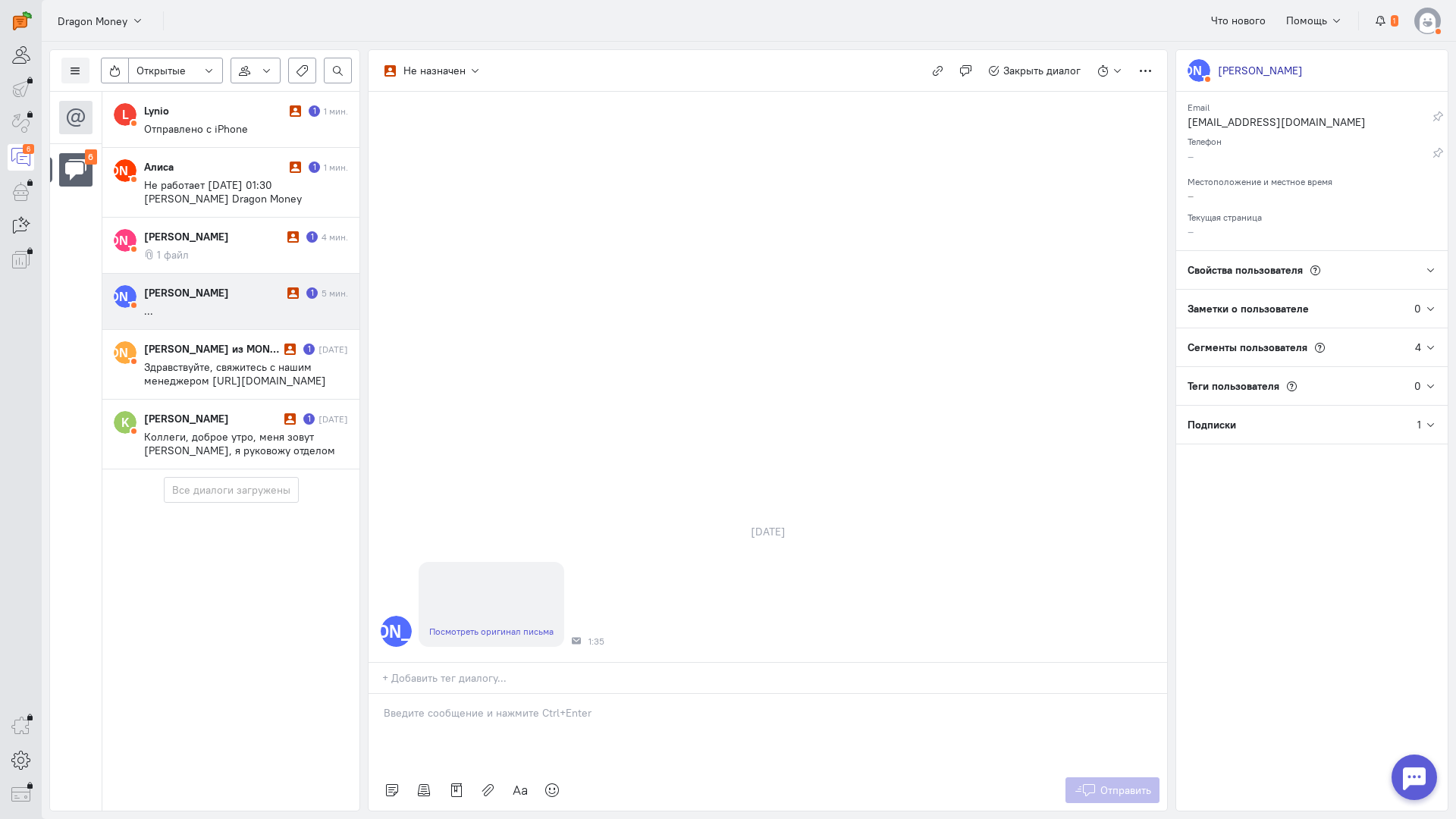
click at [475, 694] on div at bounding box center [767, 732] width 798 height 76
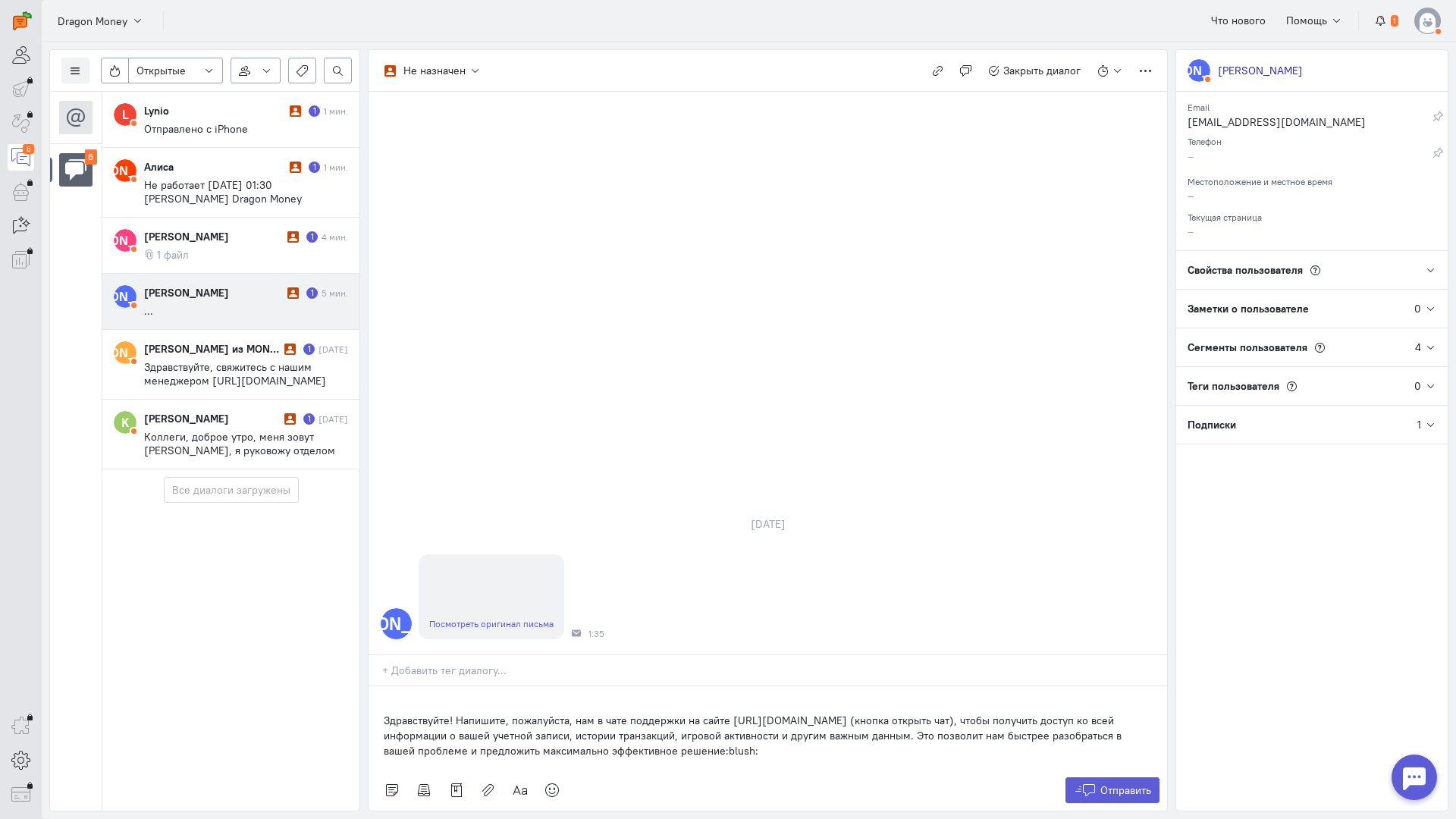
click at [364, 632] on div "Список пользователей Включить темную тему Открытые Открытые диалоги Отложенные …" at bounding box center [748, 430] width 1414 height 777
click at [385, 713] on p "Здравствуйте! Напишите, пожалуйста, нам в чате поддержки на сайте [URL][DOMAIN_…" at bounding box center [767, 736] width 768 height 46
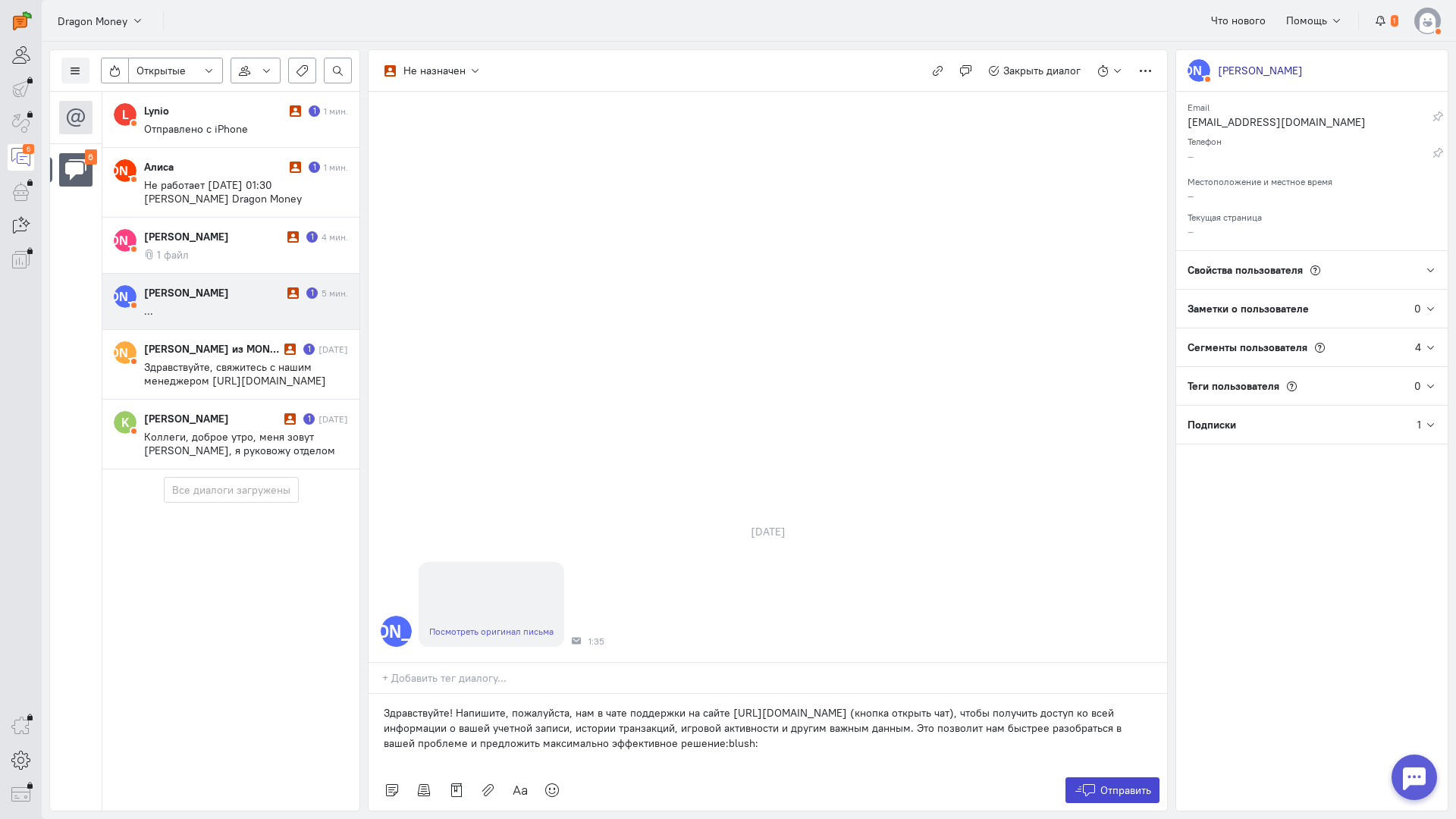
click at [1107, 784] on span "Отправить" at bounding box center [1125, 790] width 51 height 13
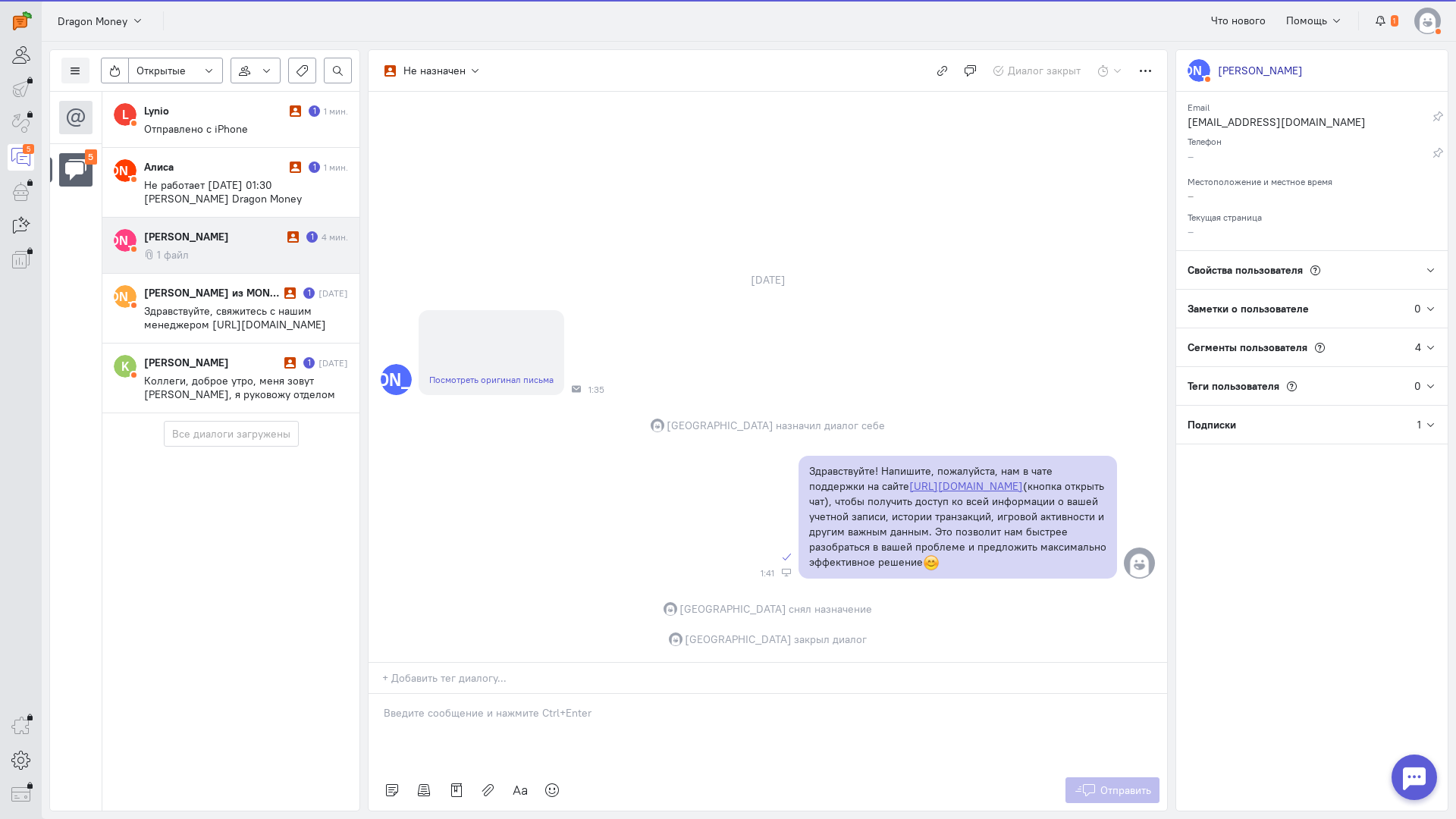
click at [203, 243] on div "[PERSON_NAME]" at bounding box center [213, 236] width 139 height 15
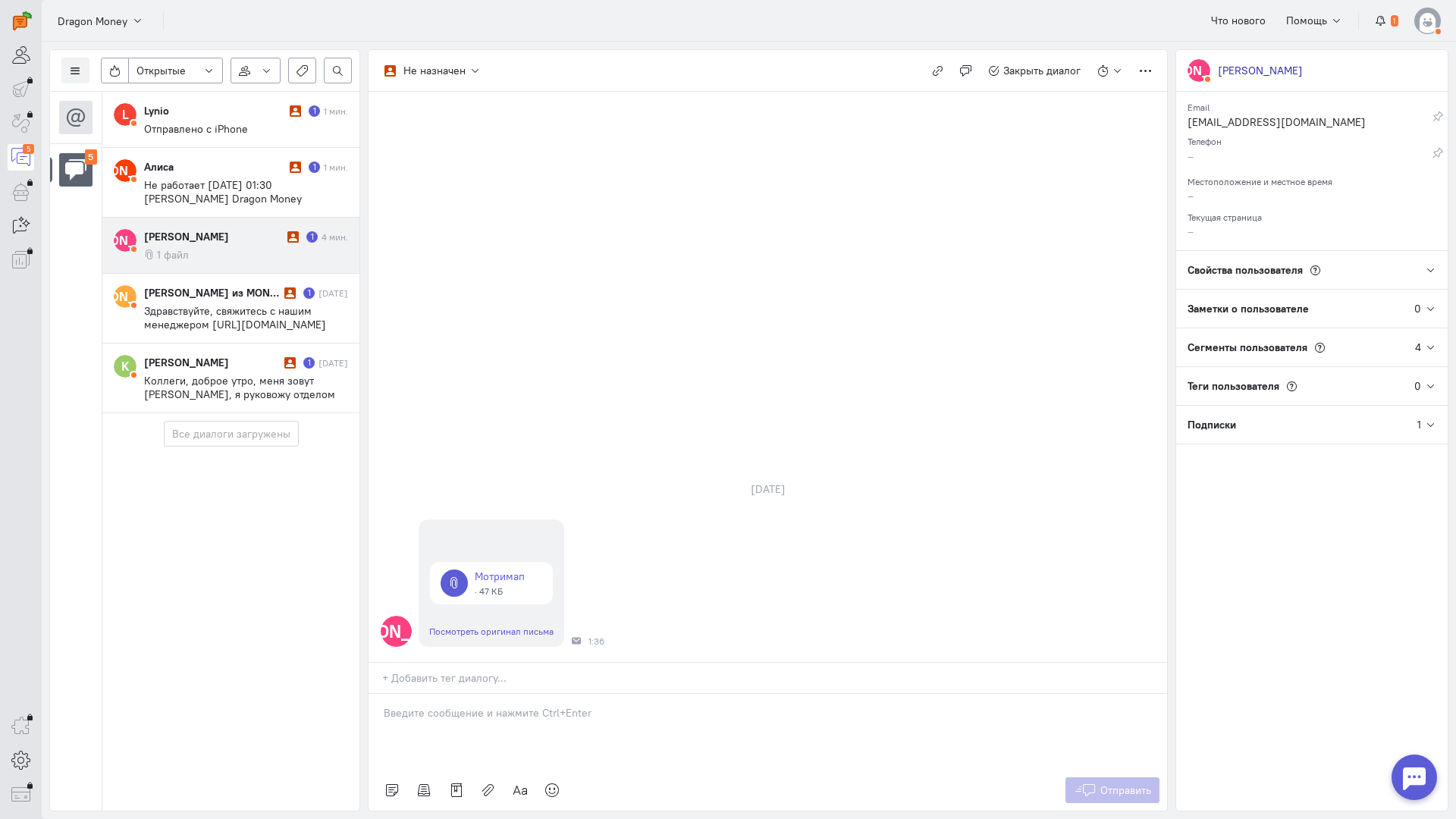
click at [493, 706] on p at bounding box center [767, 713] width 768 height 15
click at [382, 694] on div "Здравствуйте! Благодарим Вас за обращение и предоставленную информацию:blush:" at bounding box center [767, 732] width 798 height 76
click at [1119, 784] on span "Отправить" at bounding box center [1125, 790] width 51 height 13
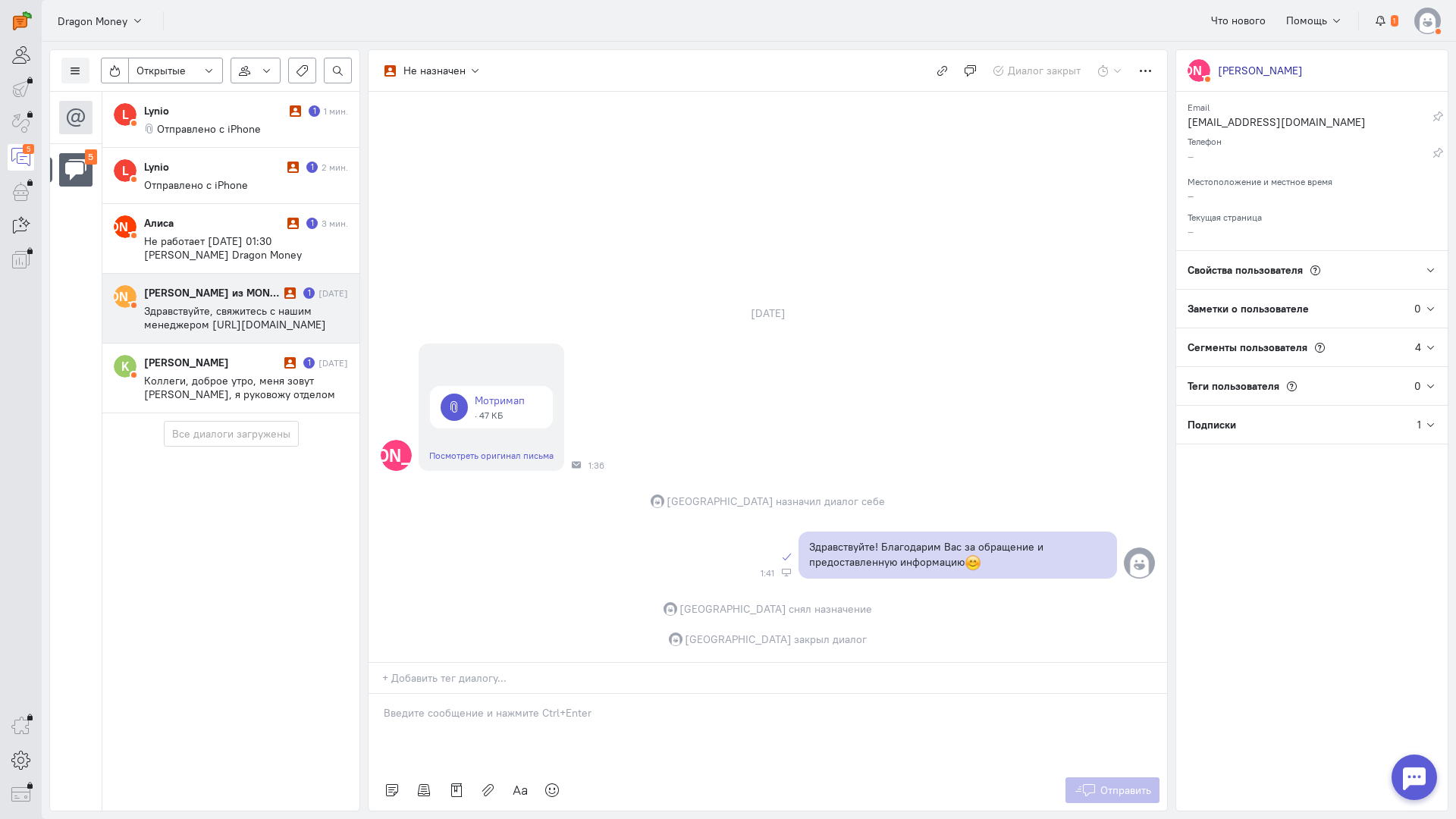
click at [245, 317] on span "Здравствуйте, свяжитесь с нашим менеджером [URL][DOMAIN_NAME]" at bounding box center [235, 317] width 182 height 28
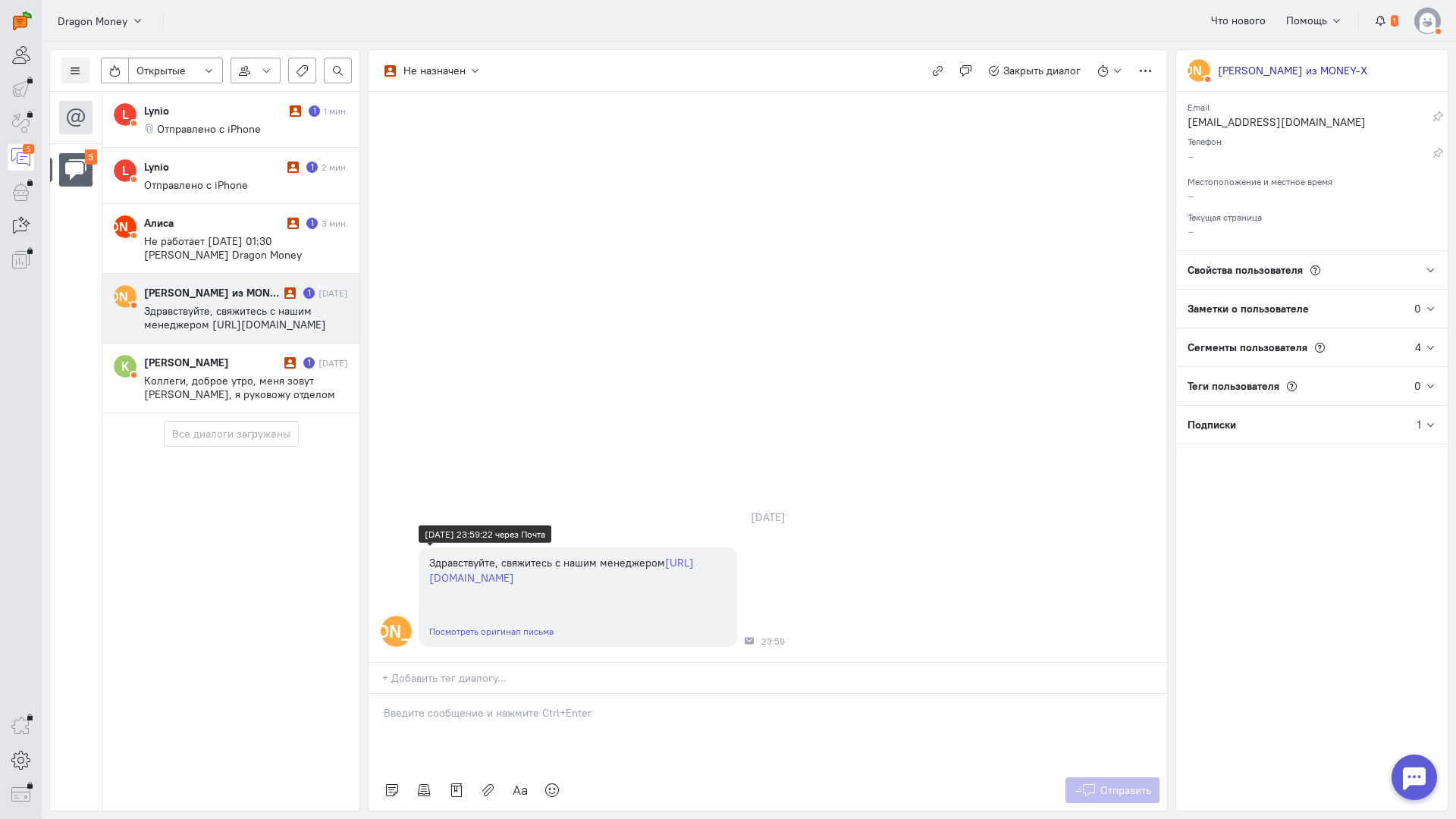
drag, startPoint x: 545, startPoint y: 488, endPoint x: 493, endPoint y: 491, distance: 52.1
click at [493, 555] on div "Здравствуйте, свяжитесь с нашим менеджером [URL][DOMAIN_NAME]" at bounding box center [578, 570] width 297 height 31
click at [420, 245] on div "[DATE] А Здравствуйте, свяжитесь с нашим менеджером [URL][DOMAIN_NAME] Посмотре…" at bounding box center [767, 377] width 798 height 570
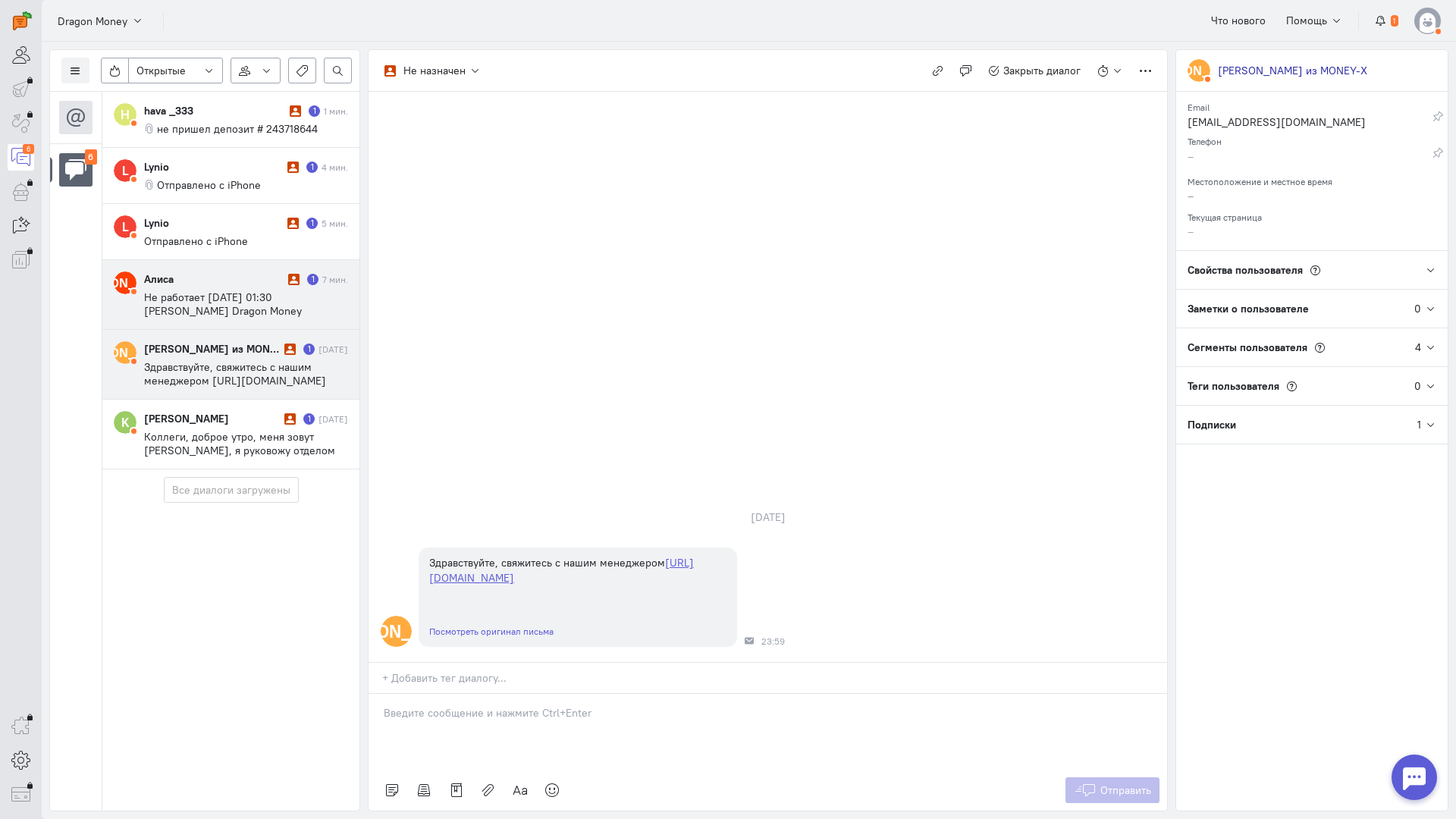
click at [231, 299] on span "Не работает [DATE] 01:30 [PERSON_NAME] Dragon Money <[PERSON_NAME][EMAIL_ADDRES…" at bounding box center [236, 317] width 184 height 54
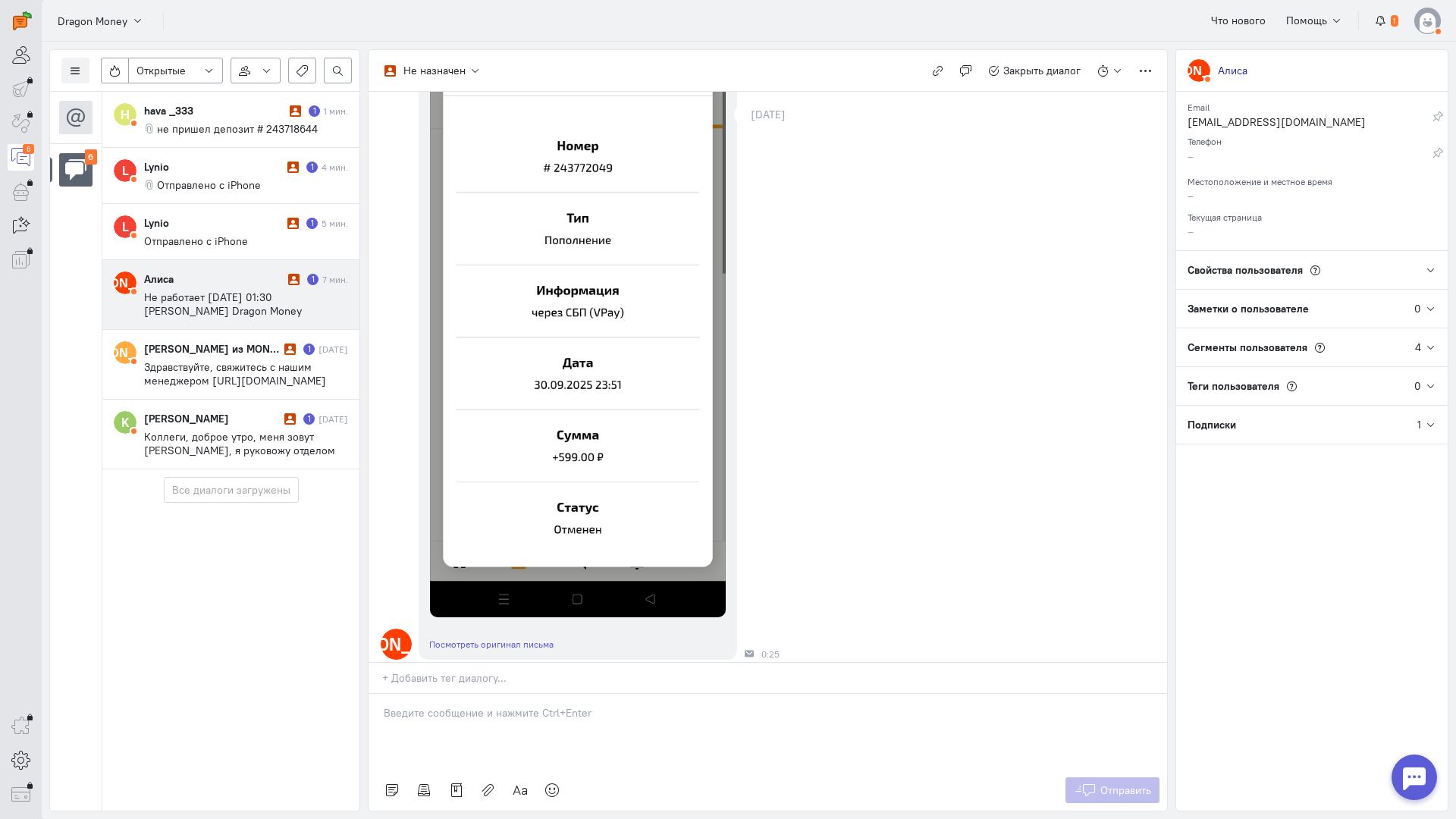
scroll to position [607, 0]
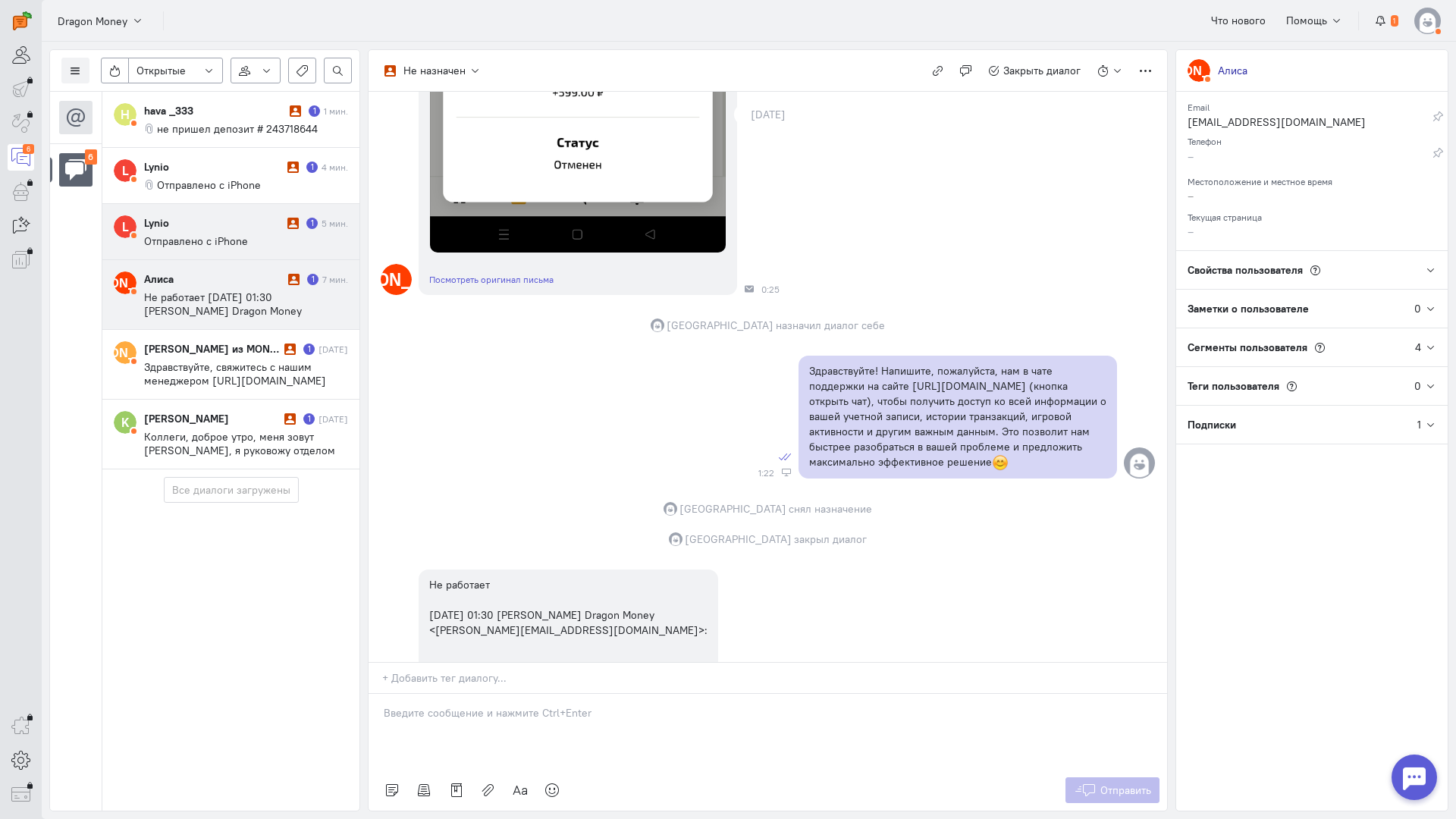
drag, startPoint x: 183, startPoint y: 239, endPoint x: 196, endPoint y: 238, distance: 13.0
click at [184, 239] on span "Отправлено с iPhone" at bounding box center [196, 241] width 104 height 13
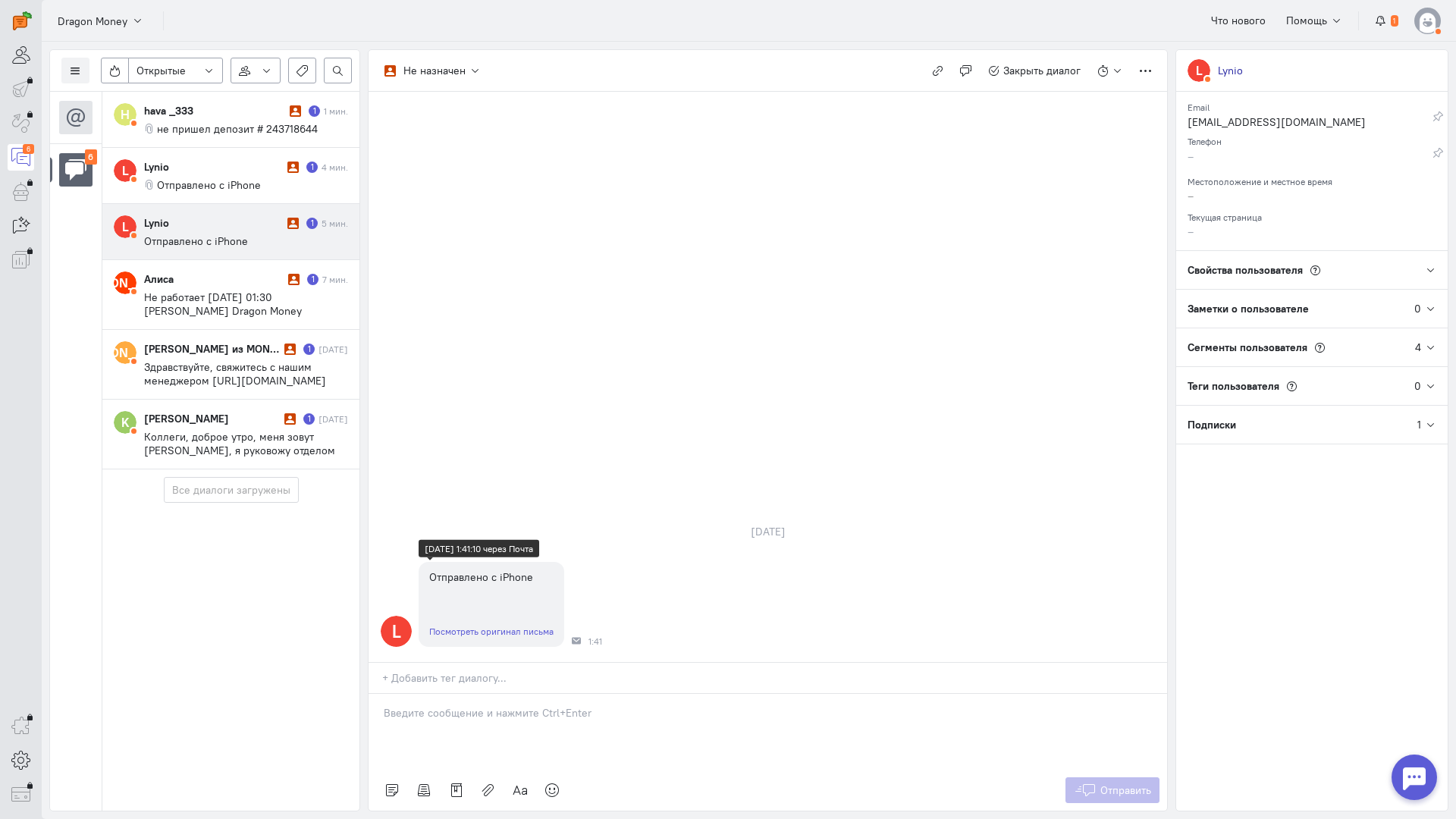
click at [492, 626] on link "Посмотреть оригинал письма" at bounding box center [491, 632] width 124 height 11
click at [239, 191] on cq-conversation-card "L Lynio 1 4 мин. Отправлено с iPhone" at bounding box center [231, 176] width 257 height 56
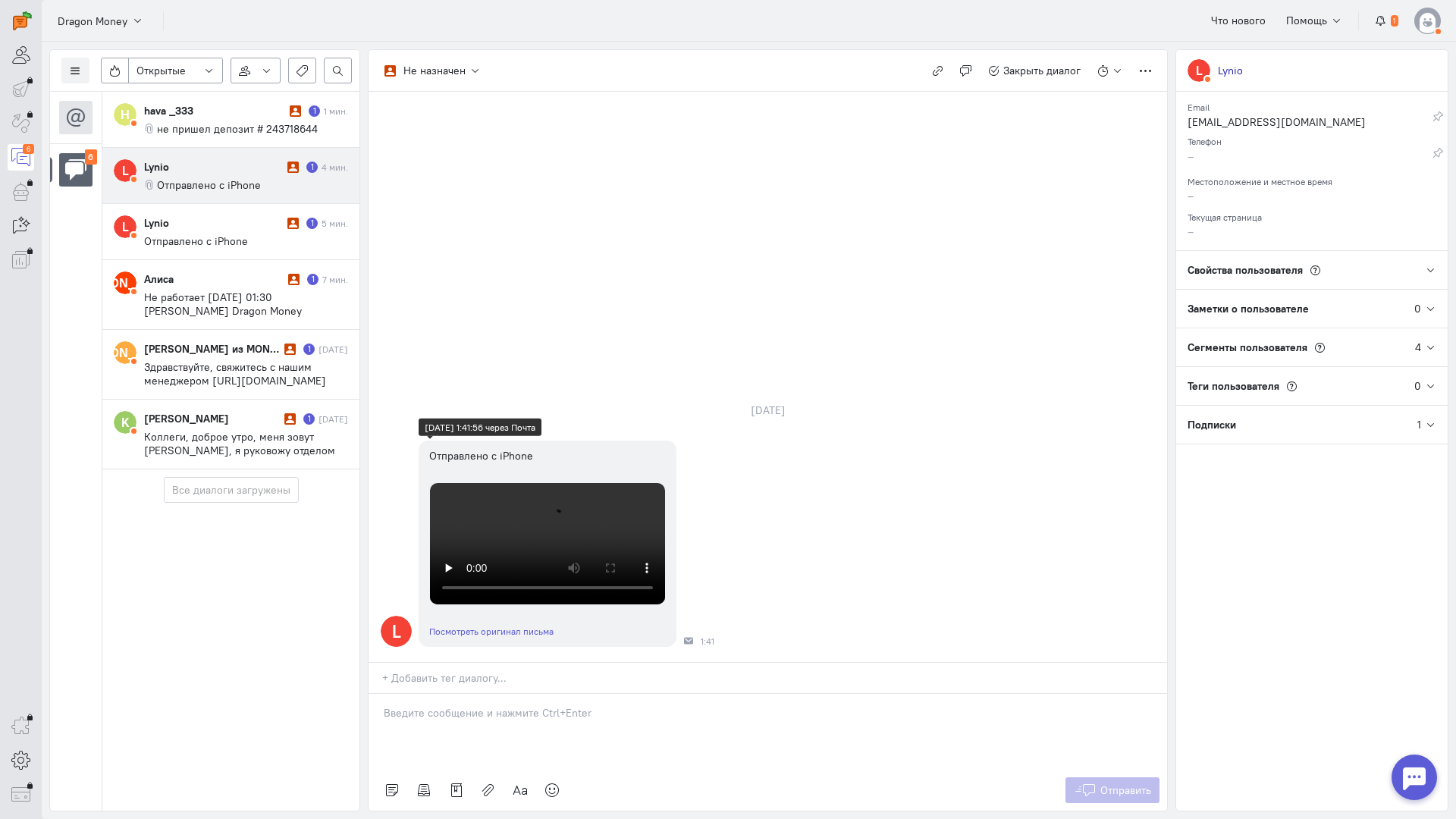
scroll to position [48, 0]
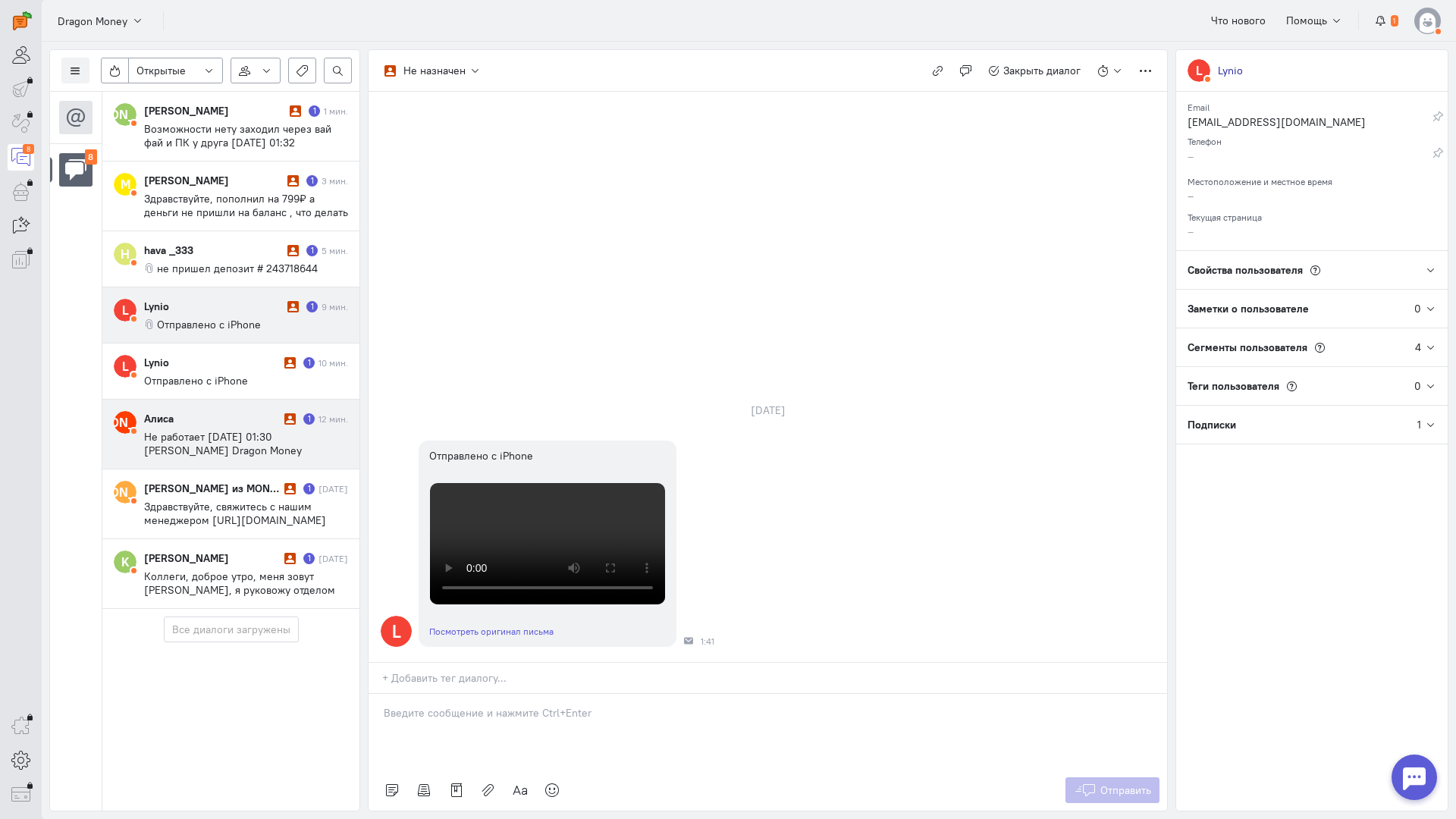
click at [257, 424] on div "Алиса" at bounding box center [212, 418] width 136 height 15
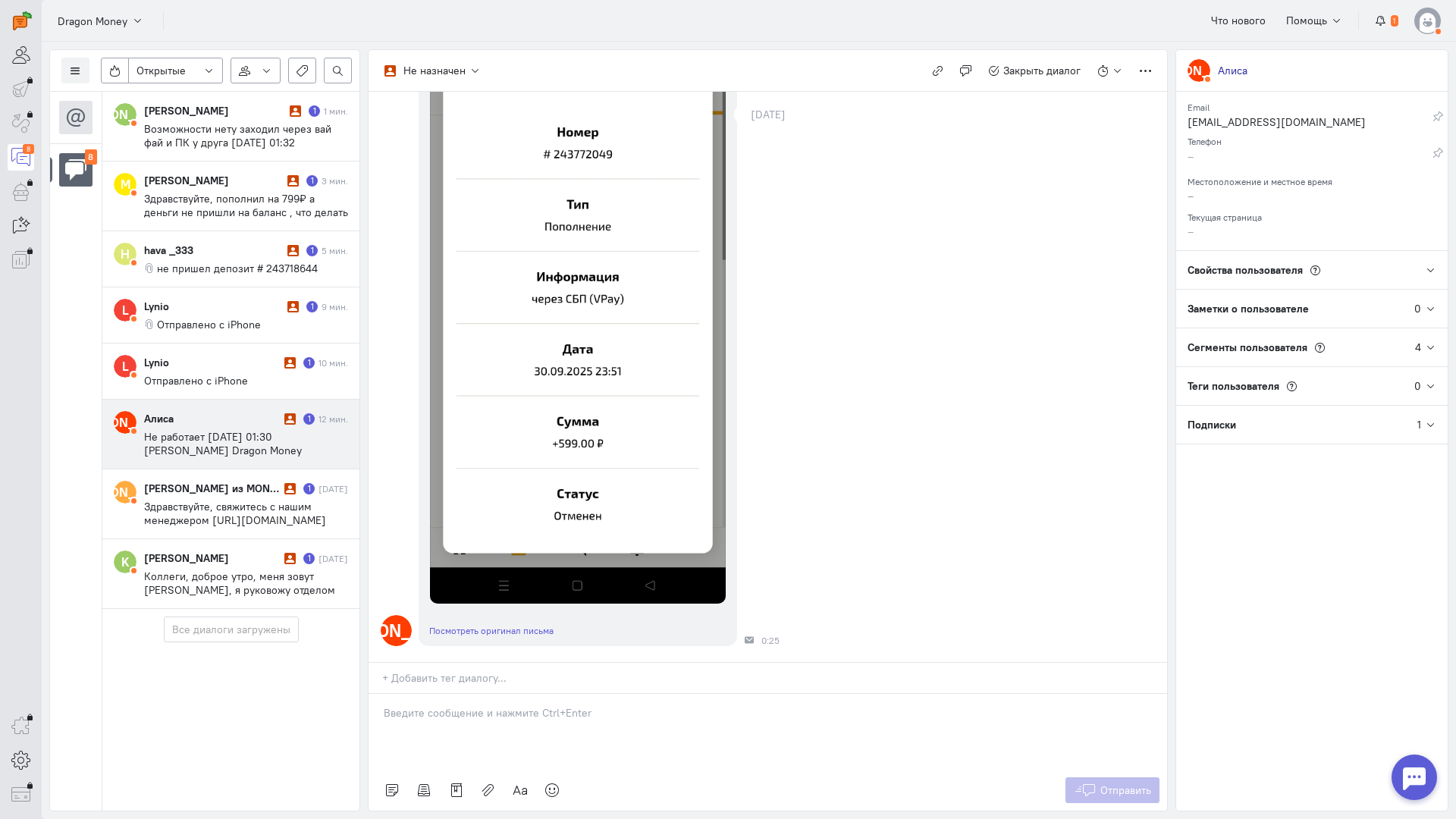
scroll to position [0, 0]
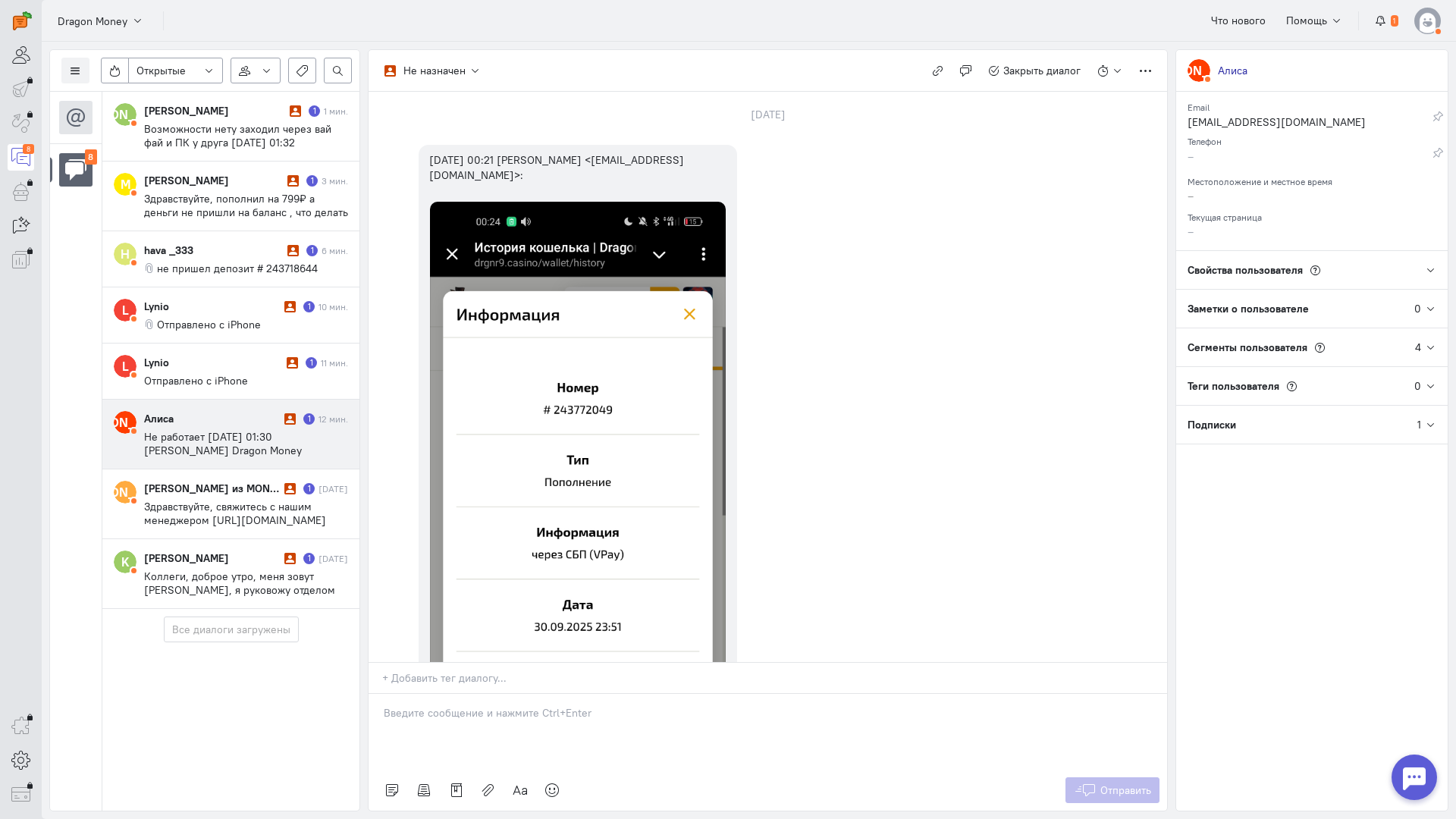
click at [504, 694] on div at bounding box center [767, 732] width 798 height 76
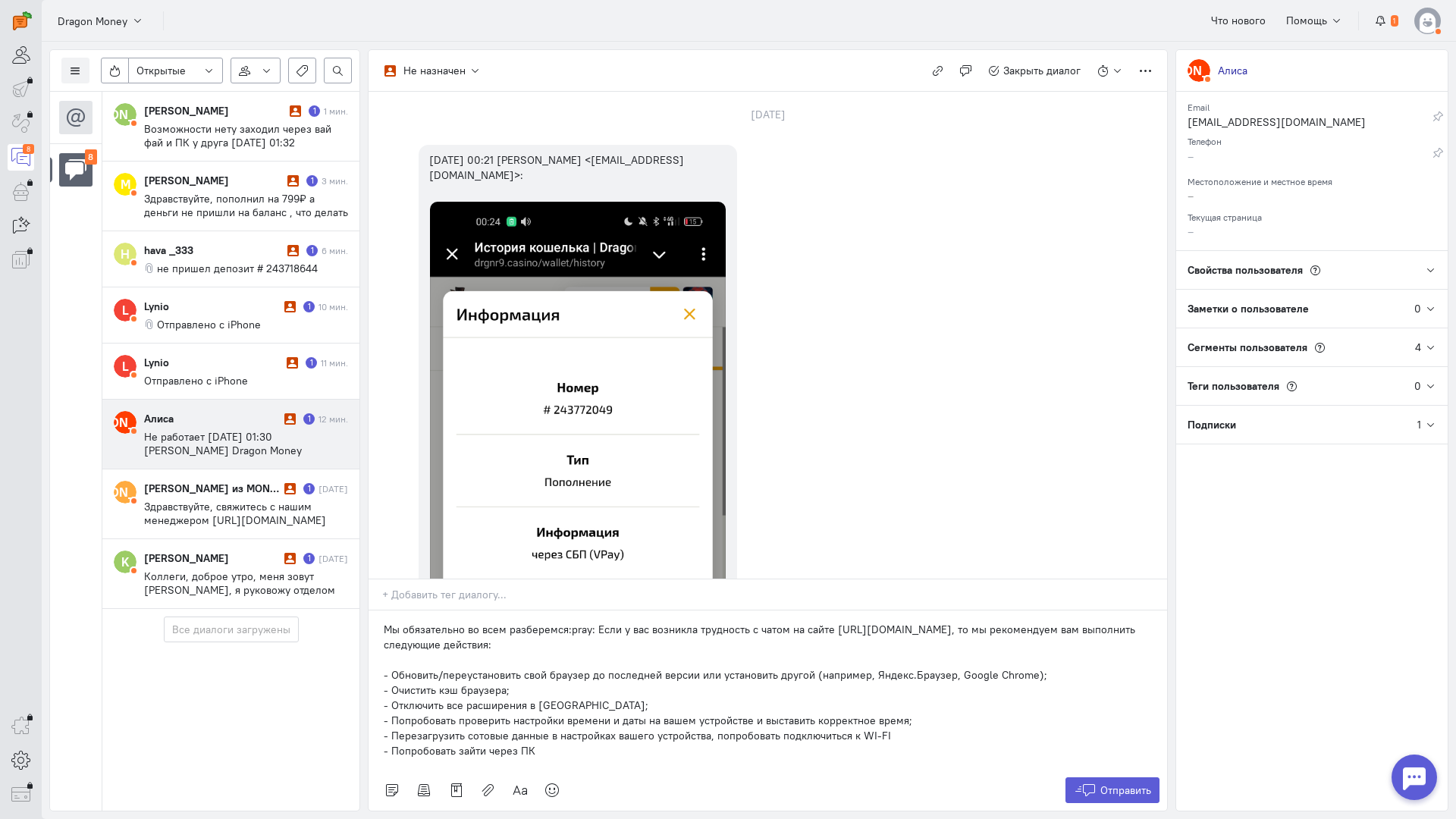
click at [376, 610] on div "Мы обязательно во всем разберемся:pray: Если у вас возникла трудность с чатом н…" at bounding box center [767, 690] width 798 height 159
drag, startPoint x: 1085, startPoint y: 694, endPoint x: 913, endPoint y: 606, distance: 193.2
click at [1085, 783] on icon at bounding box center [1085, 790] width 23 height 15
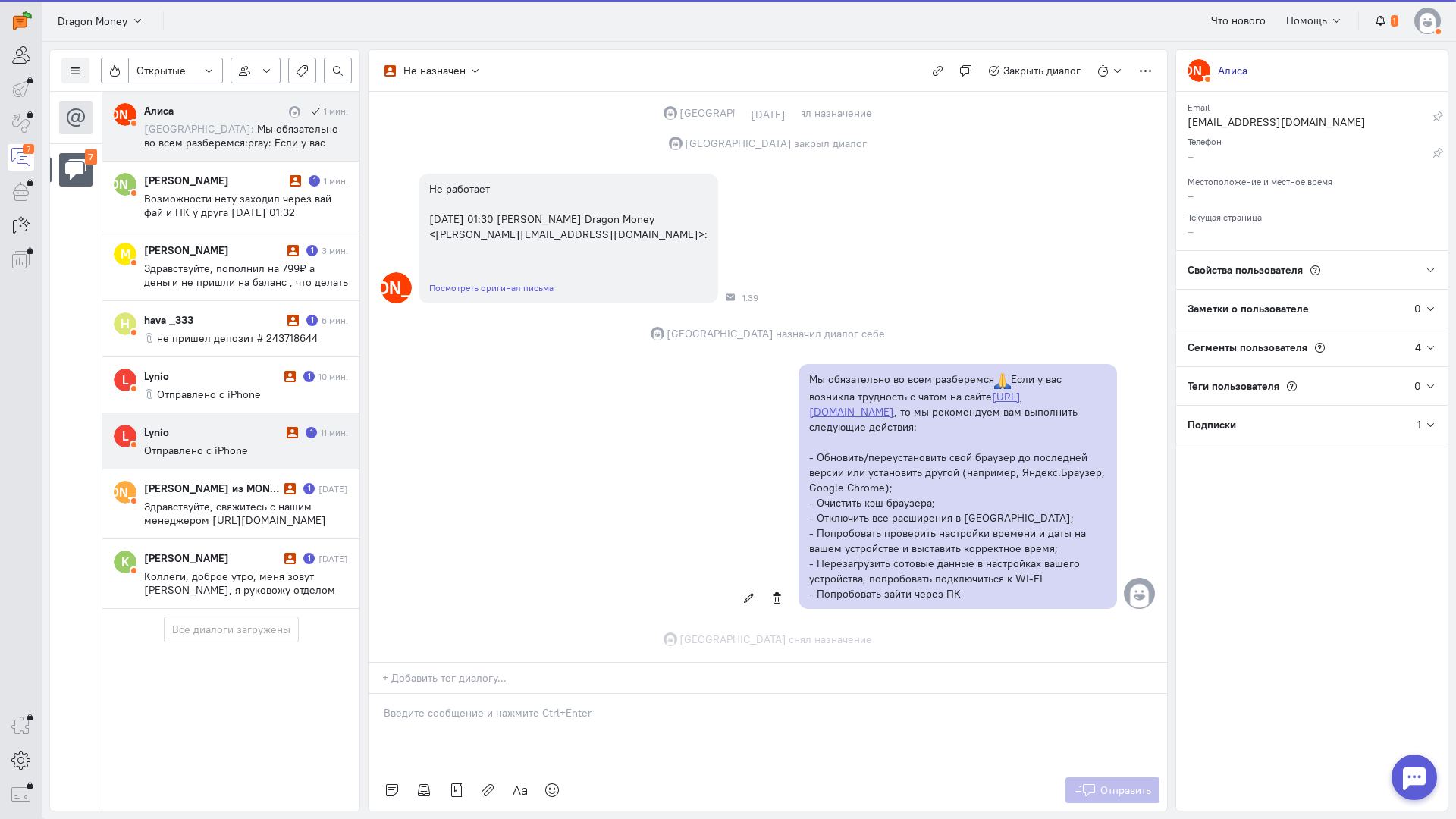
scroll to position [1097, 0]
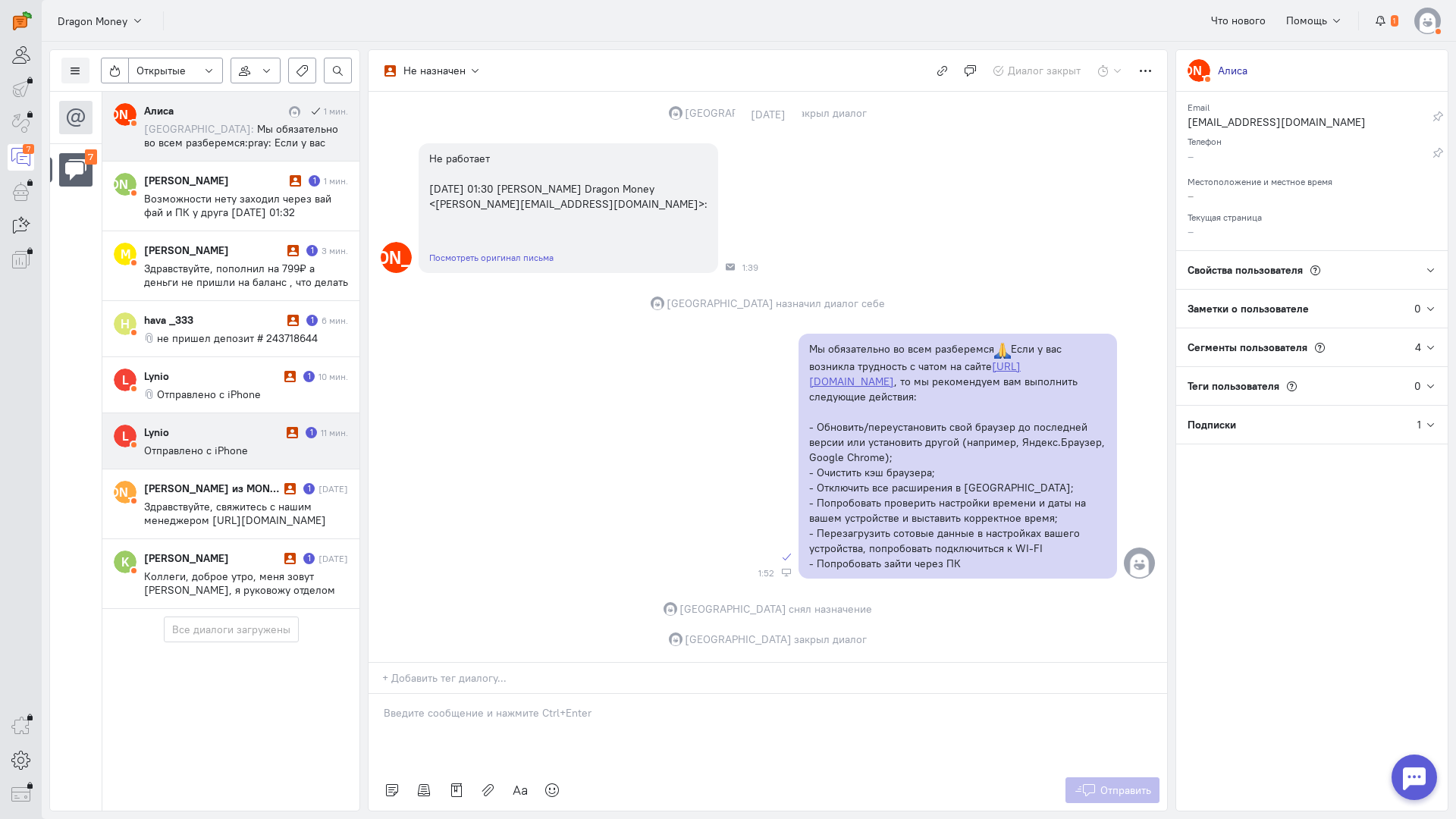
click at [223, 450] on span "Отправлено с iPhone" at bounding box center [196, 450] width 104 height 13
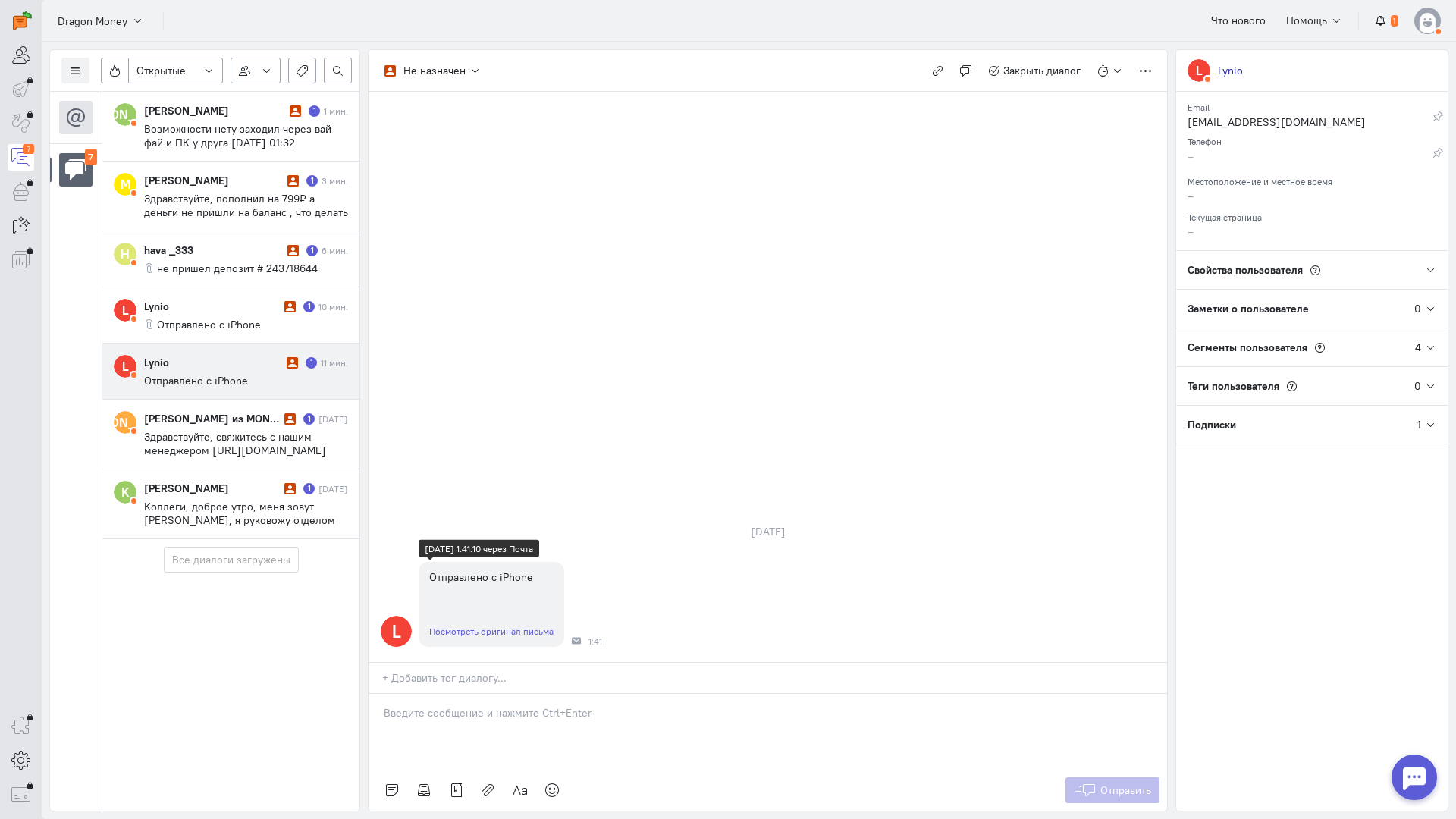
click at [482, 626] on link "Посмотреть оригинал письма" at bounding box center [491, 632] width 124 height 11
drag, startPoint x: 498, startPoint y: 625, endPoint x: 467, endPoint y: 625, distance: 31.0
click at [497, 706] on p at bounding box center [767, 713] width 768 height 15
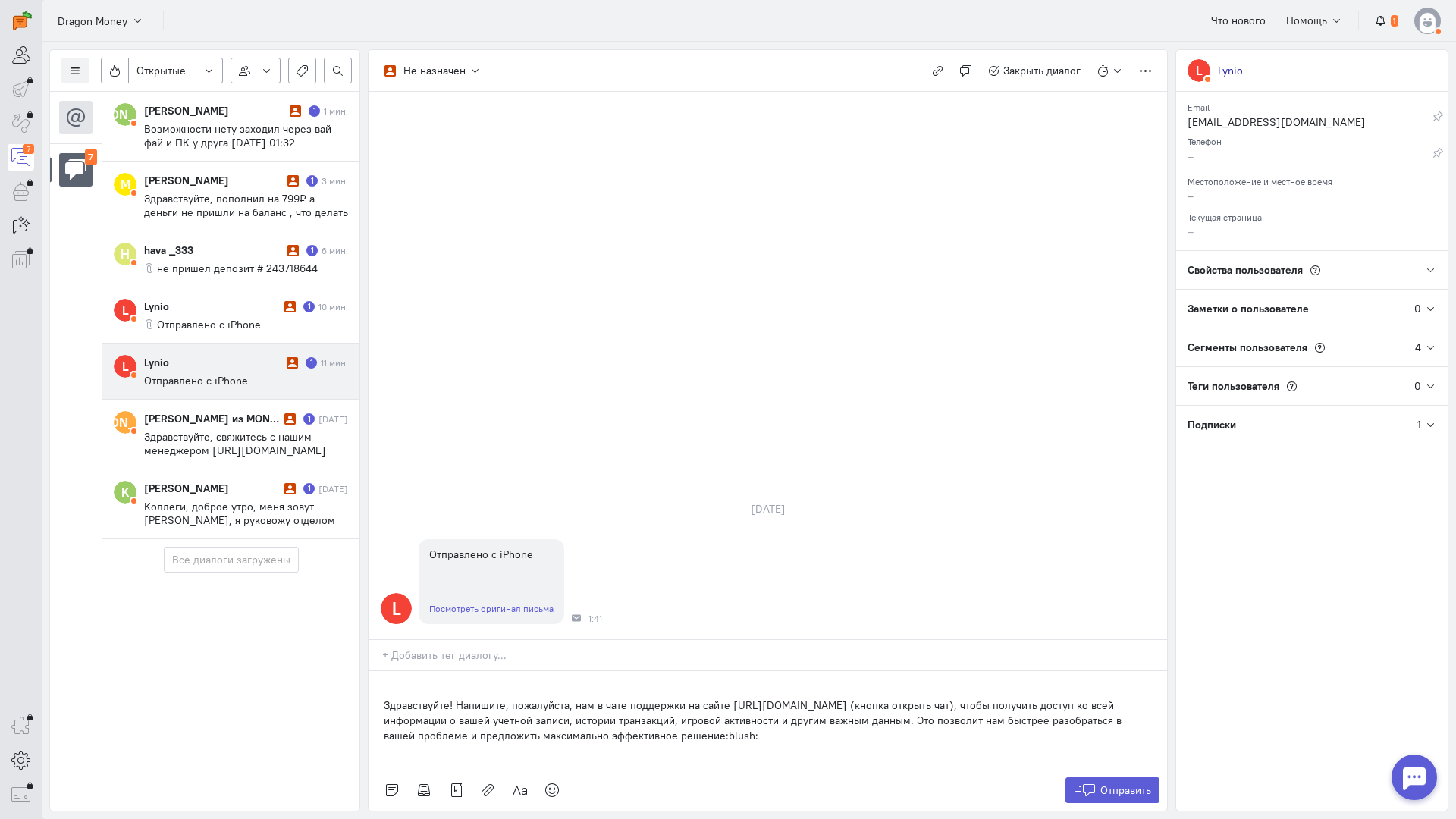
click at [384, 698] on p "Здравствуйте! Напишите, пожалуйста, нам в чате поддержки на сайте [URL][DOMAIN_…" at bounding box center [767, 721] width 768 height 46
click at [1130, 784] on span "Отправить" at bounding box center [1125, 790] width 51 height 13
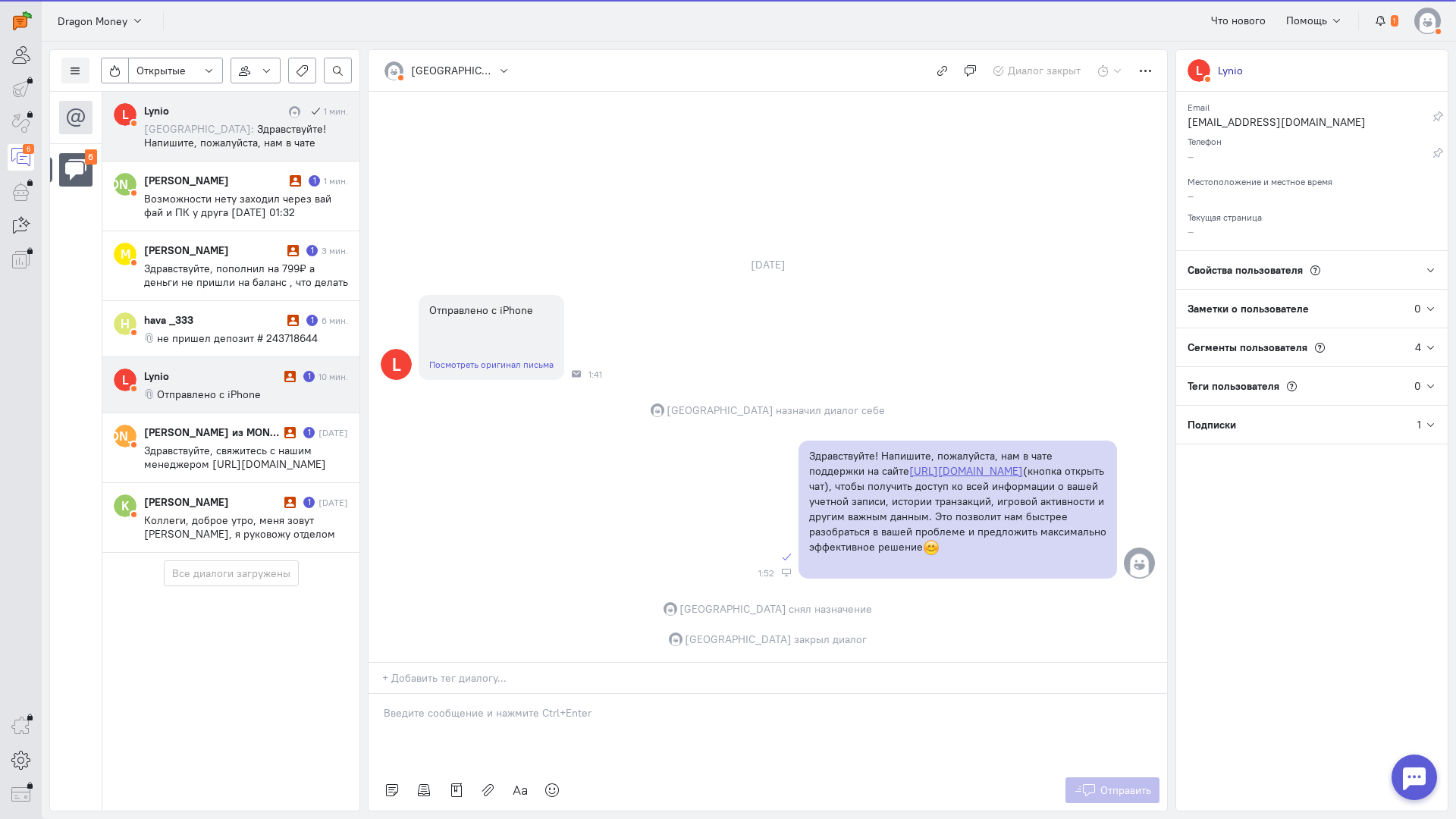
click at [253, 372] on div "Lynio" at bounding box center [212, 376] width 136 height 15
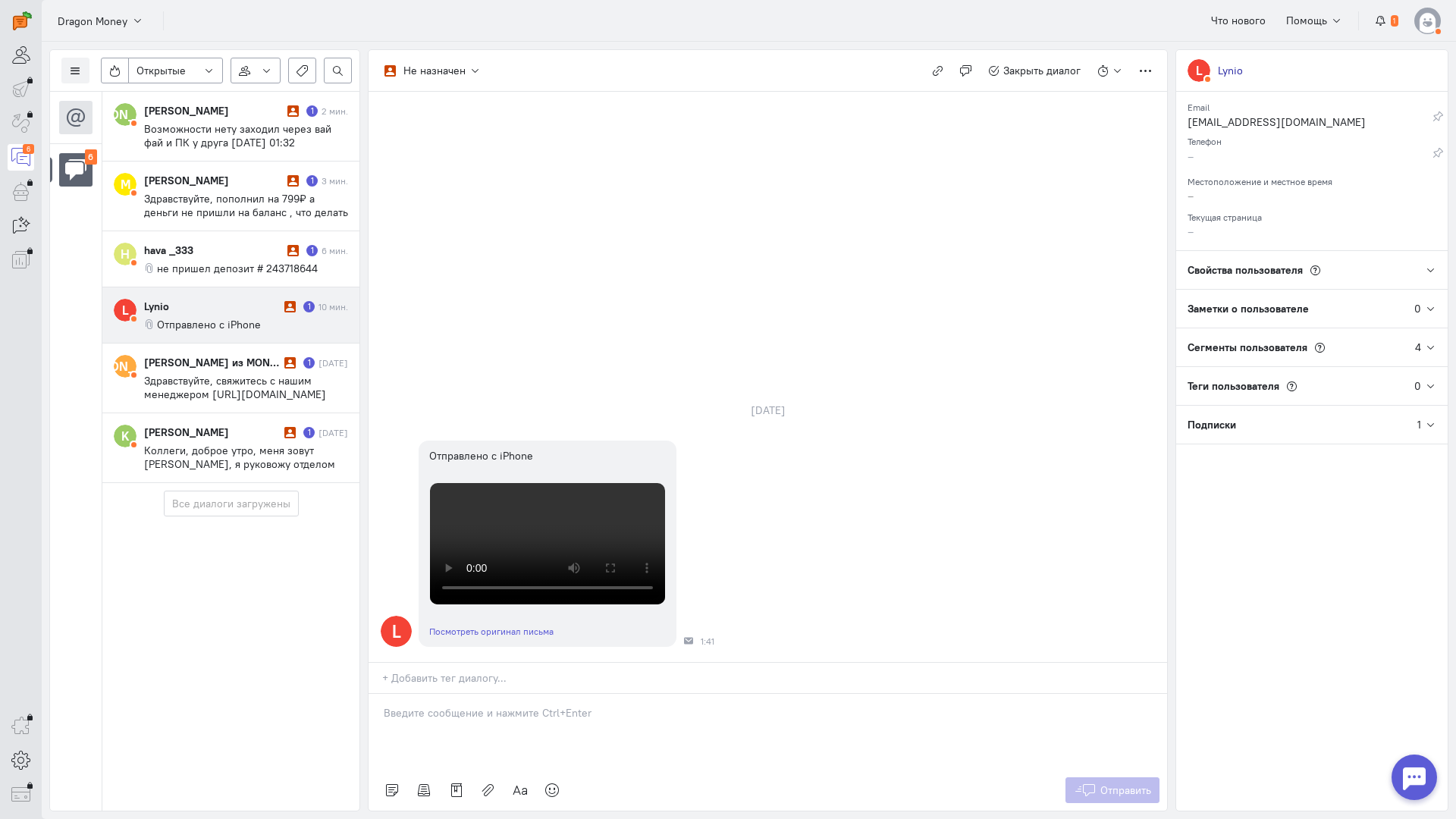
drag, startPoint x: 447, startPoint y: 639, endPoint x: 403, endPoint y: 630, distance: 44.9
click at [448, 694] on div at bounding box center [767, 732] width 798 height 76
click at [382, 694] on div "Здравствуйте! Благодарим Вас за обращение и предоставленную информацию:blush:" at bounding box center [767, 732] width 798 height 76
click at [1119, 784] on span "Отправить" at bounding box center [1125, 790] width 51 height 13
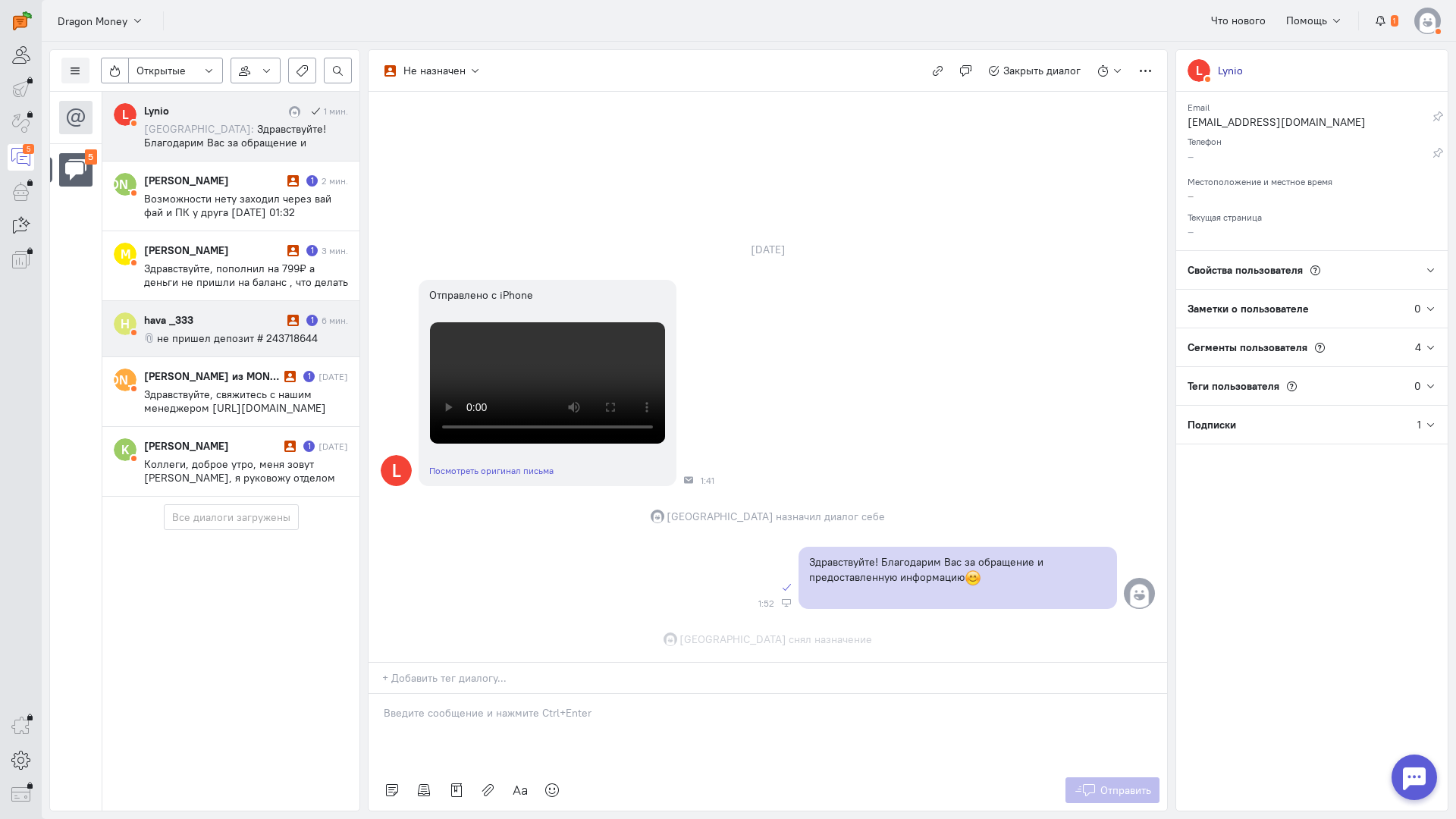
scroll to position [239, 0]
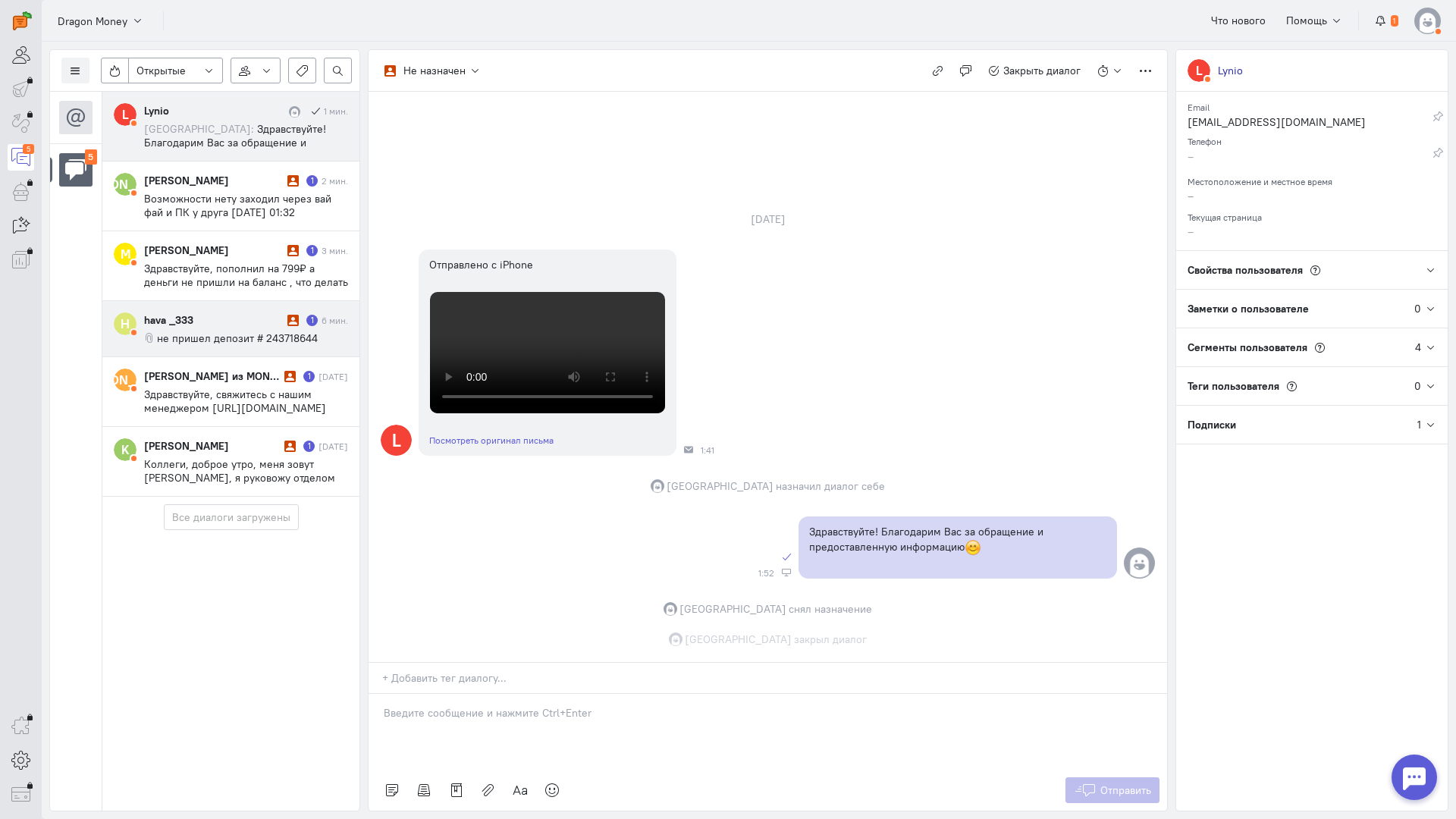
click at [247, 332] on span "не пришел депозит # 243718644" at bounding box center [237, 338] width 161 height 13
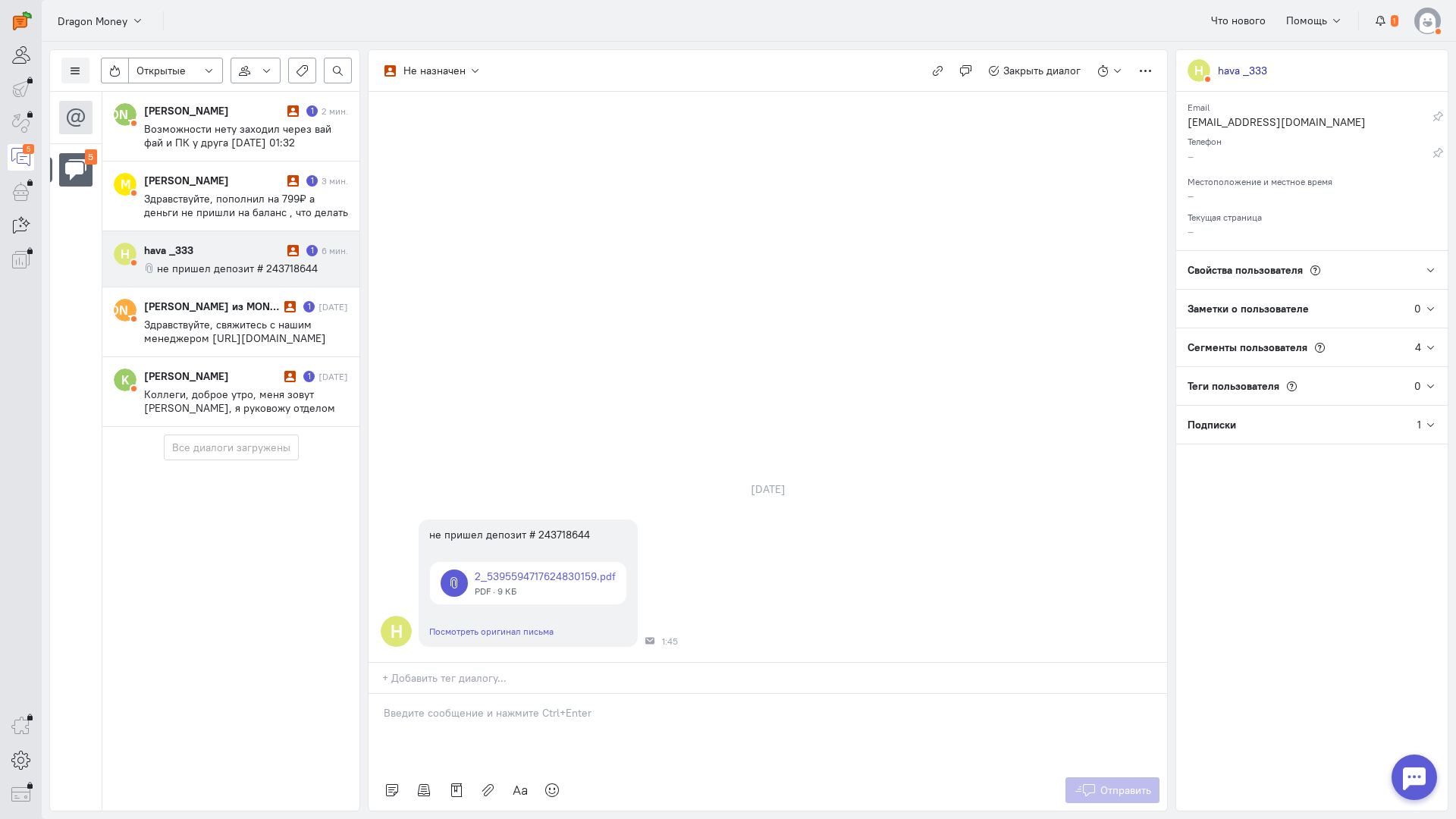
click at [516, 706] on p at bounding box center [767, 713] width 768 height 15
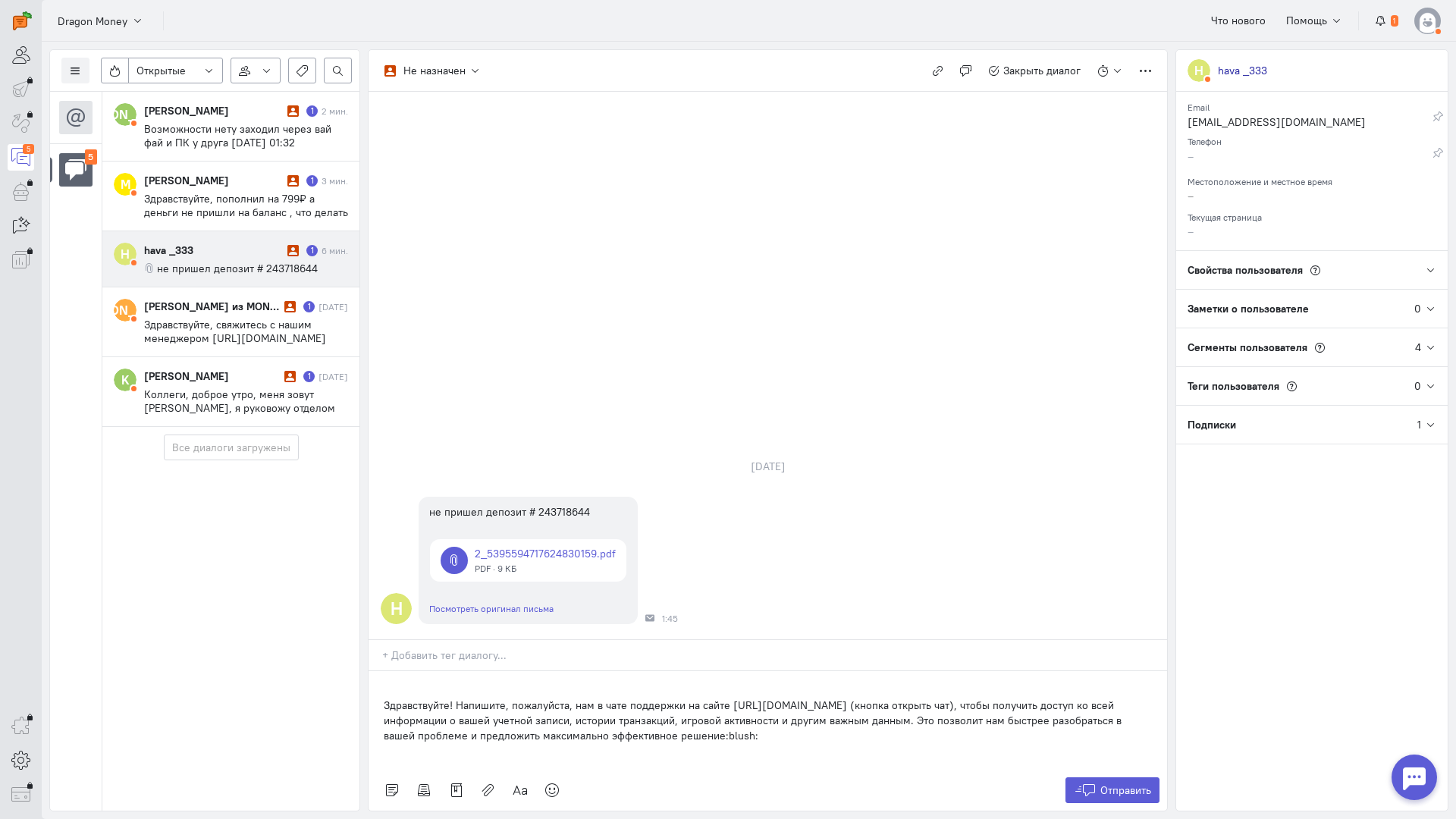
click at [382, 672] on div "Здравствуйте! Напишите, пожалуйста, нам в чате поддержки на сайте [URL][DOMAIN_…" at bounding box center [767, 721] width 798 height 98
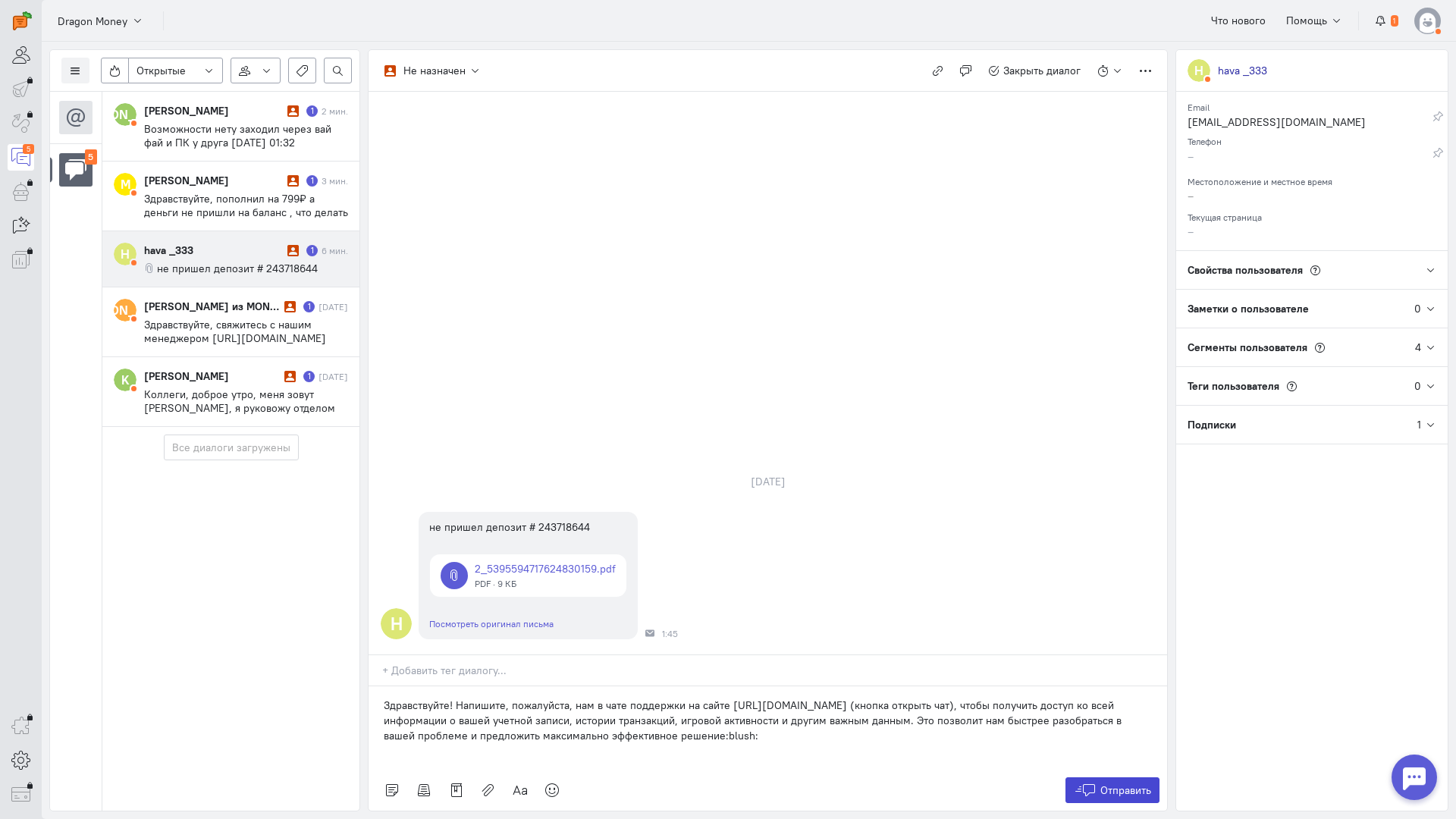
click at [1104, 784] on span "Отправить" at bounding box center [1125, 790] width 51 height 13
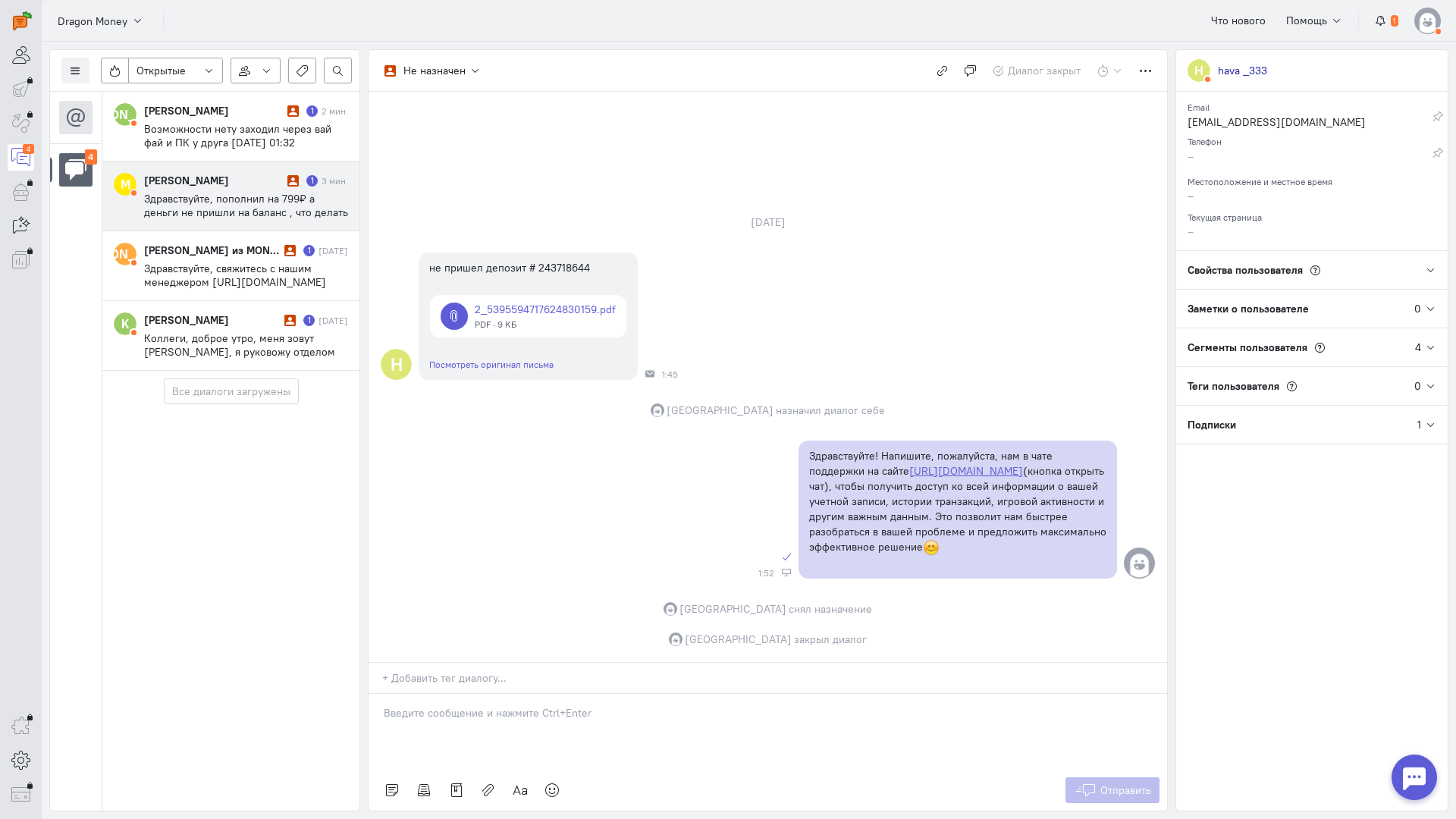
click at [283, 200] on span "Здравствуйте, пополнил на 799₽ а деньги не пришли на баланс , что делать ? Отпр…" at bounding box center [246, 213] width 204 height 41
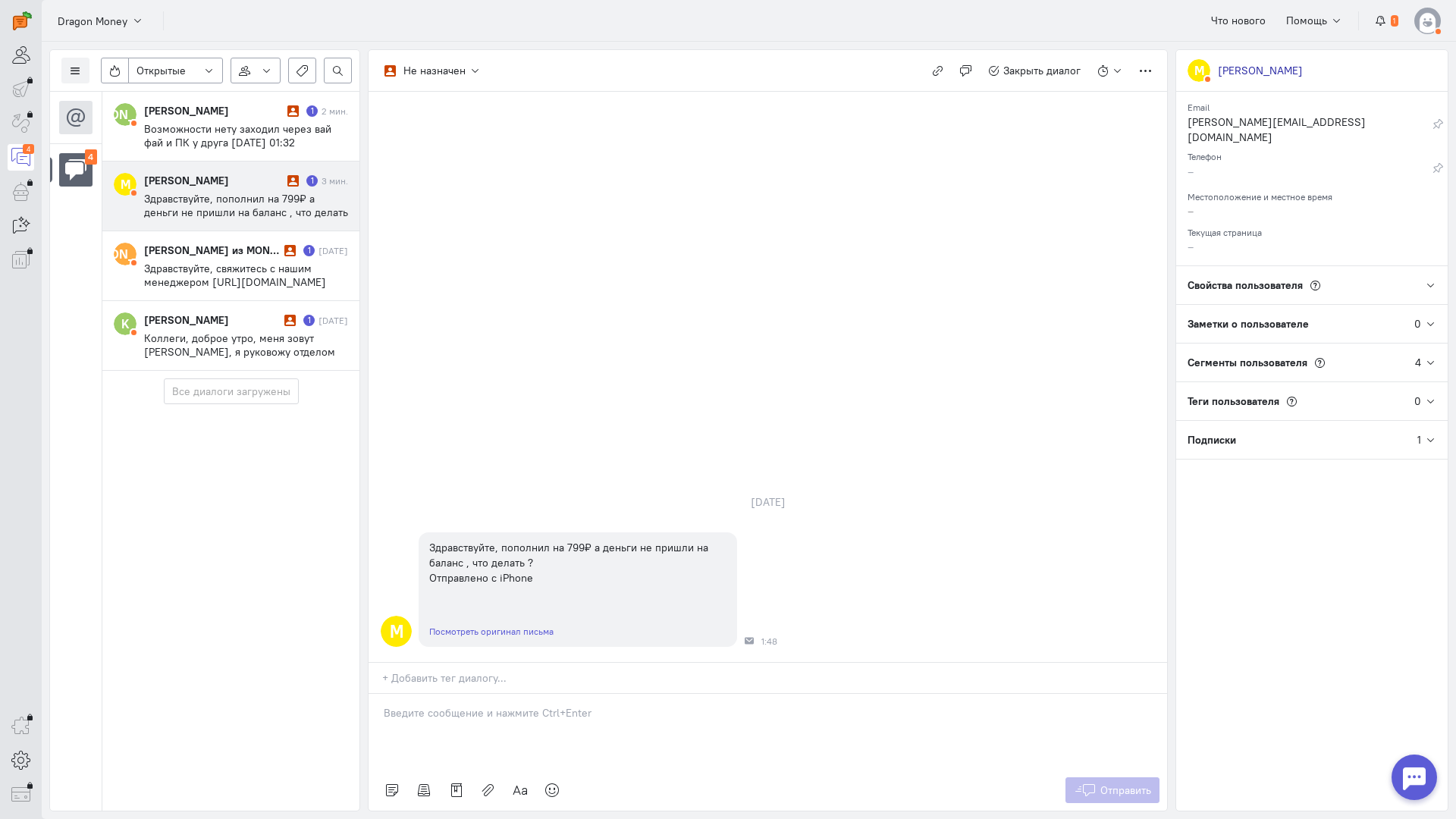
drag, startPoint x: 485, startPoint y: 611, endPoint x: 463, endPoint y: 611, distance: 22.0
click at [482, 694] on div at bounding box center [767, 732] width 798 height 76
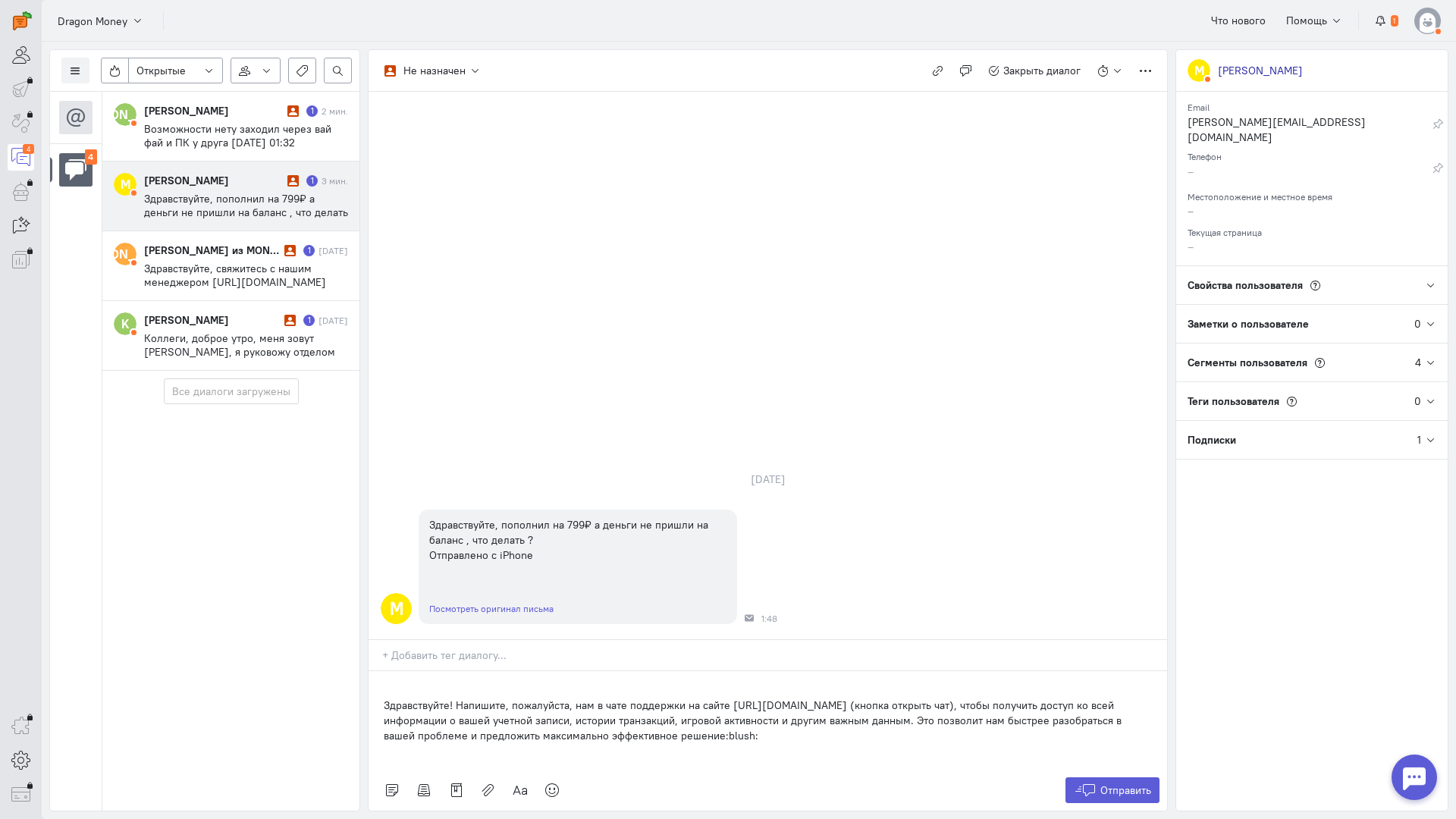
click at [382, 672] on div "Здравствуйте! Напишите, пожалуйста, нам в чате поддержки на сайте [URL][DOMAIN_…" at bounding box center [767, 721] width 798 height 98
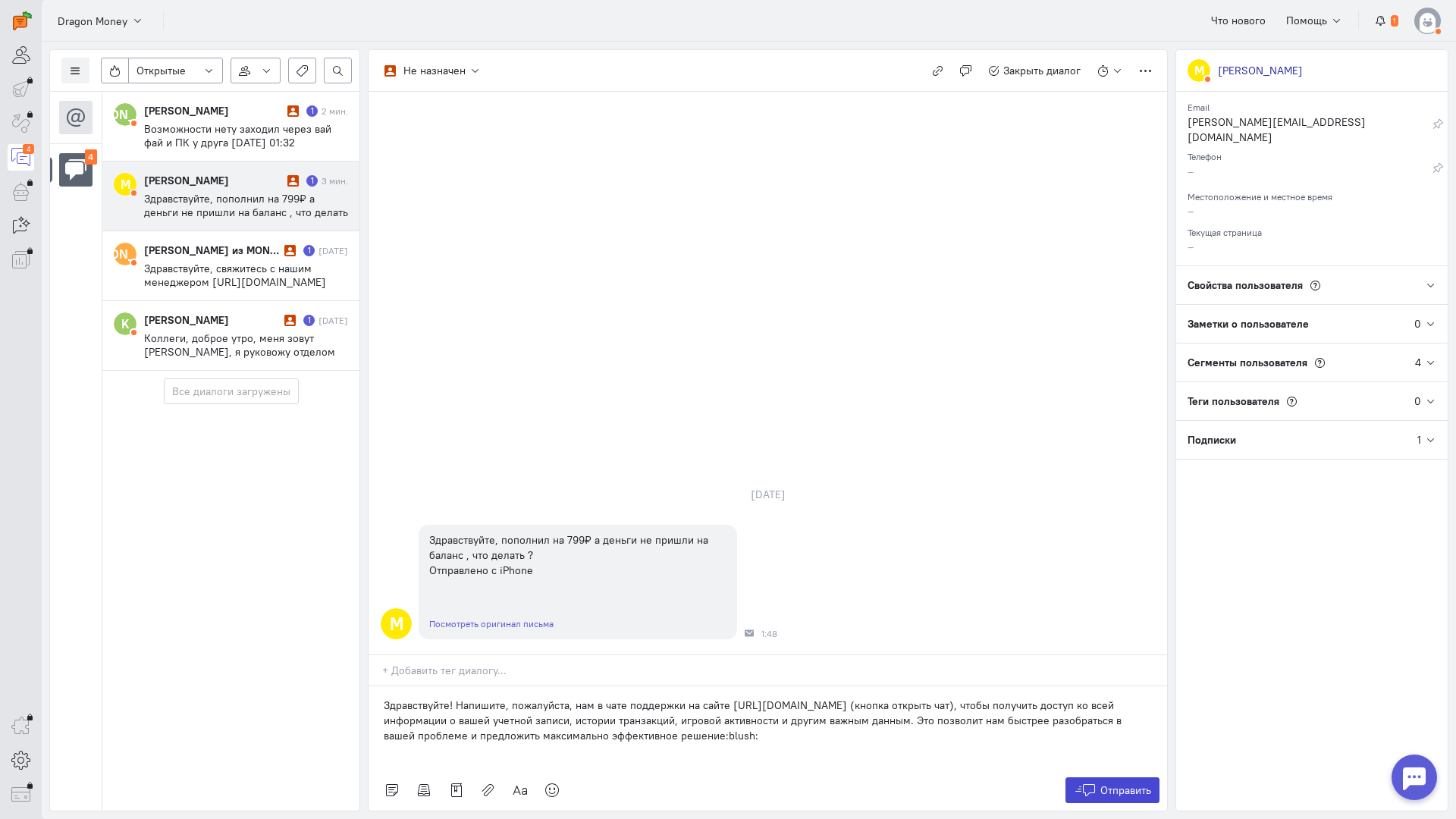
click at [1080, 783] on icon at bounding box center [1085, 790] width 23 height 15
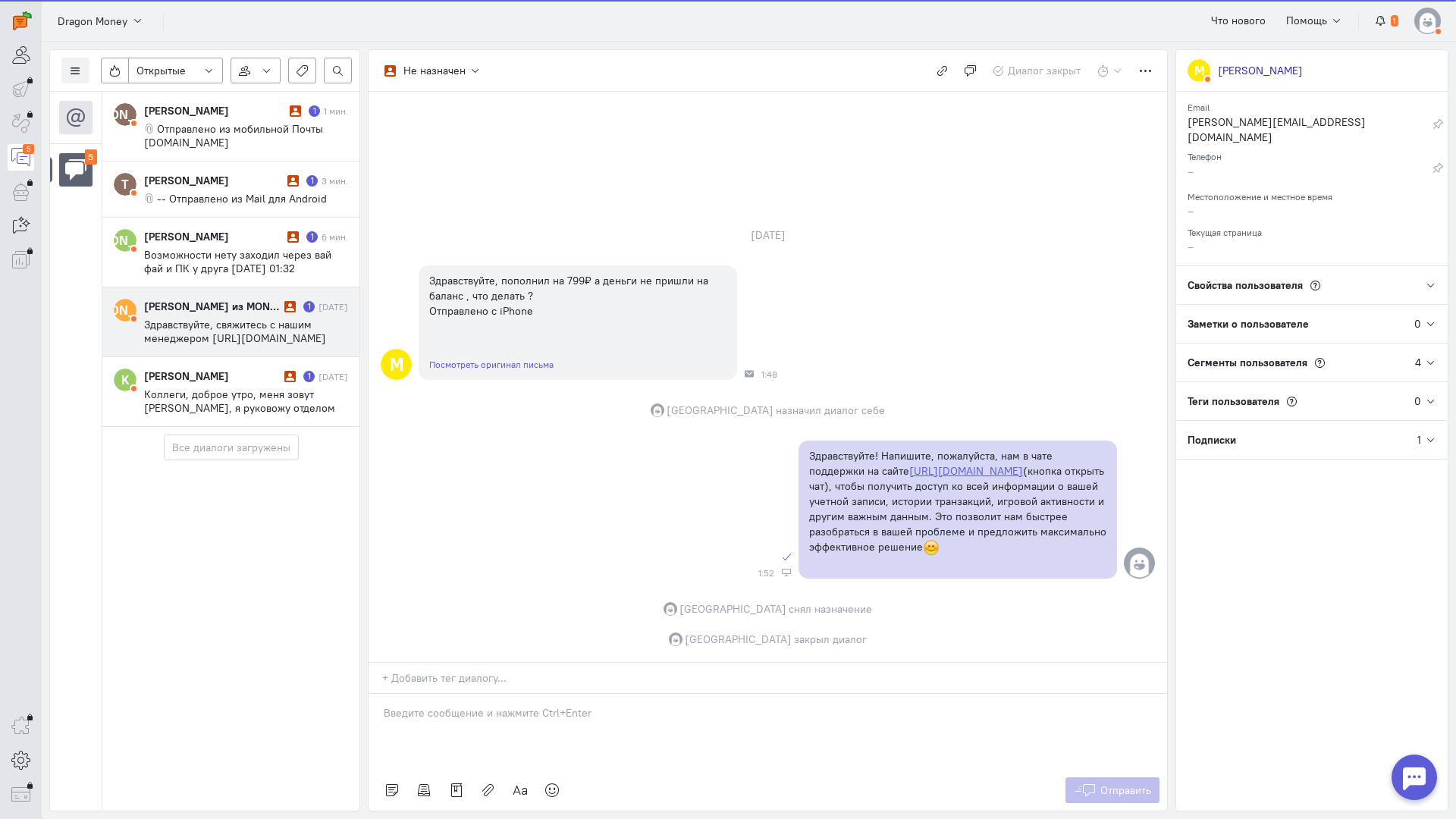
click at [196, 317] on div "[PERSON_NAME] из MONEY-X 1 [DATE] Здравствуйте, свяжитесь с нашим менеджером [U…" at bounding box center [246, 322] width 204 height 46
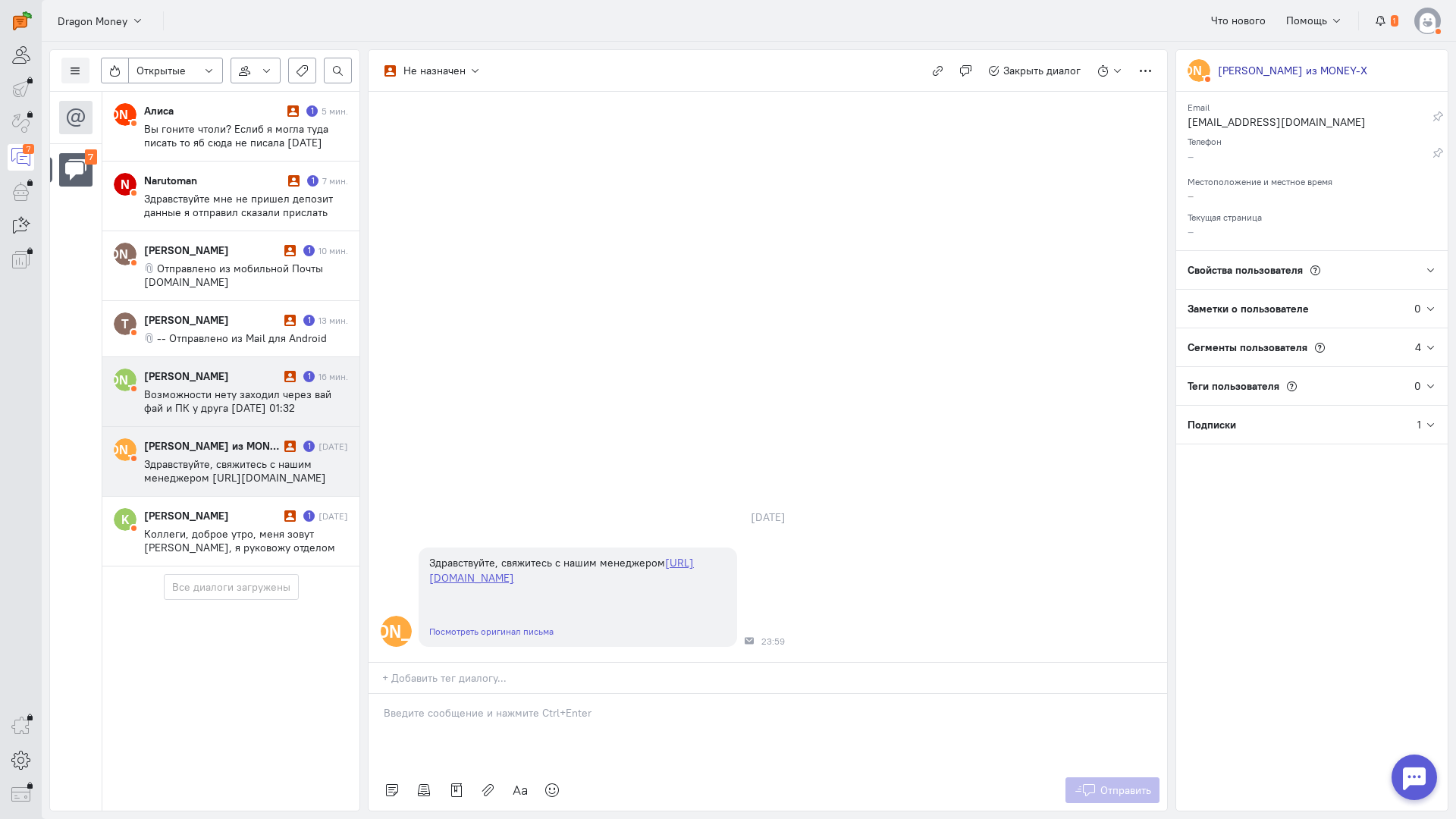
click at [264, 386] on div "[PERSON_NAME] 1 16 мин. Возможности нету заходил через вай фай и ПК у друга [DA…" at bounding box center [246, 391] width 204 height 46
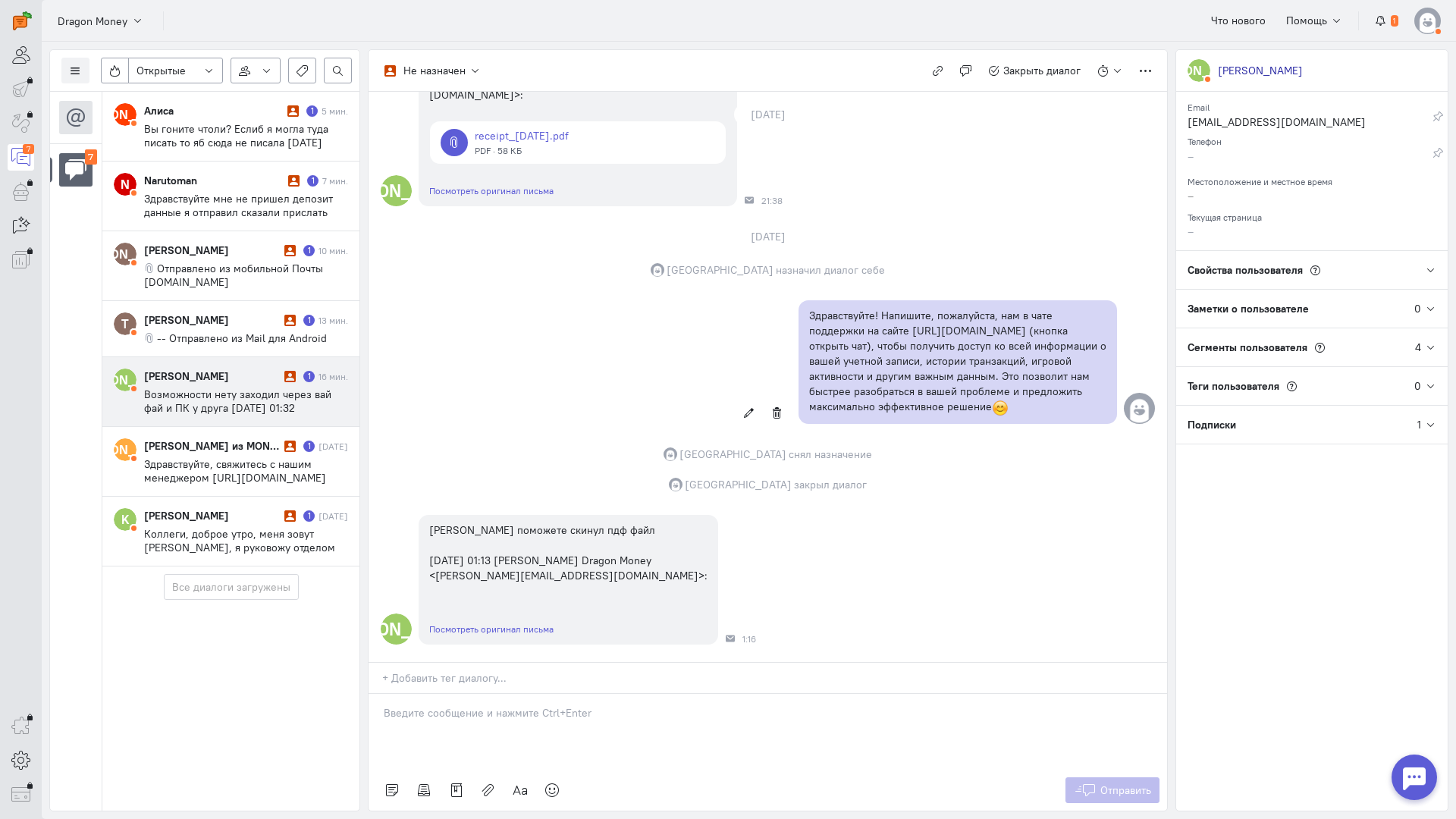
scroll to position [0, 0]
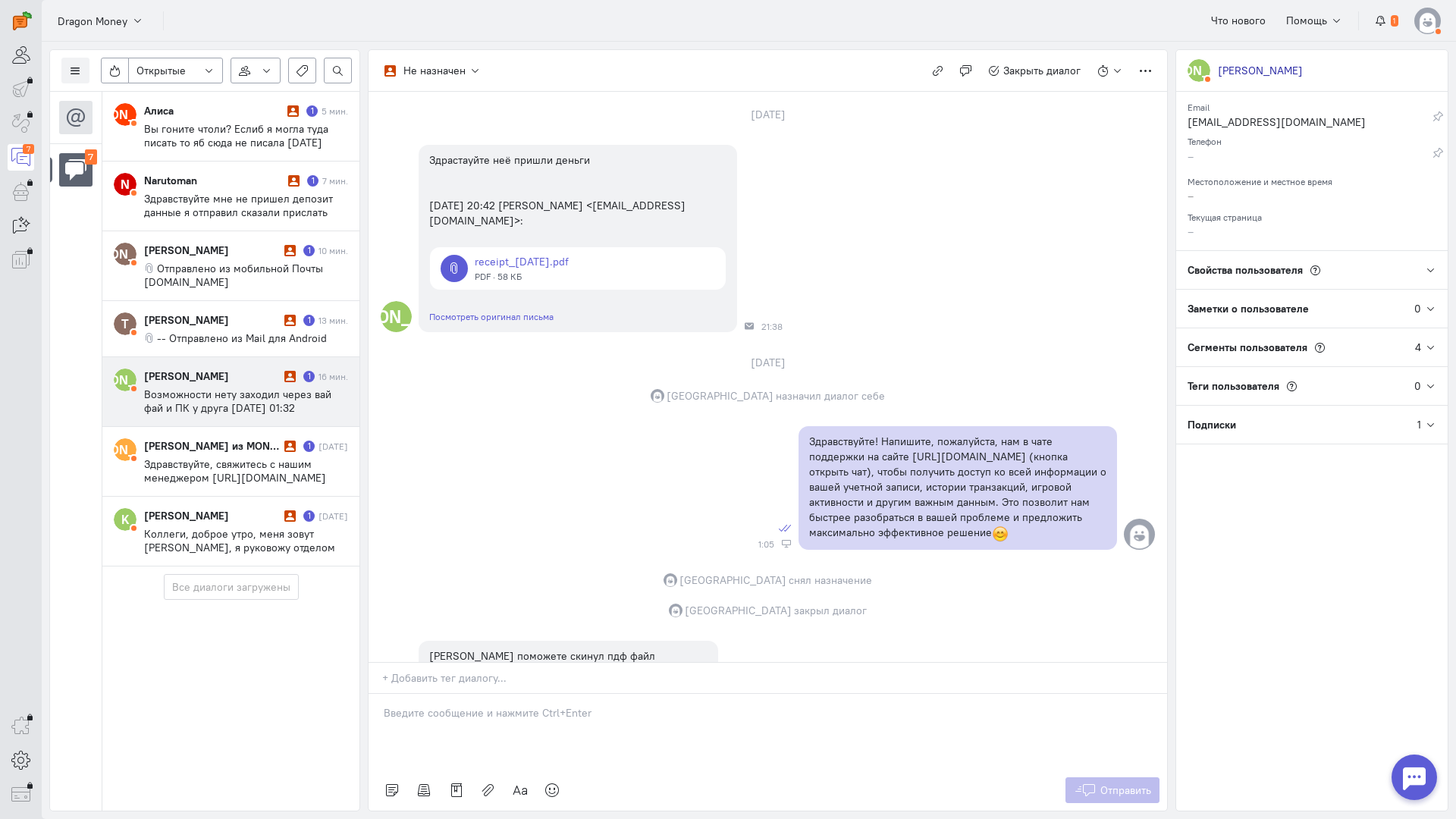
click at [571, 694] on div at bounding box center [767, 732] width 798 height 76
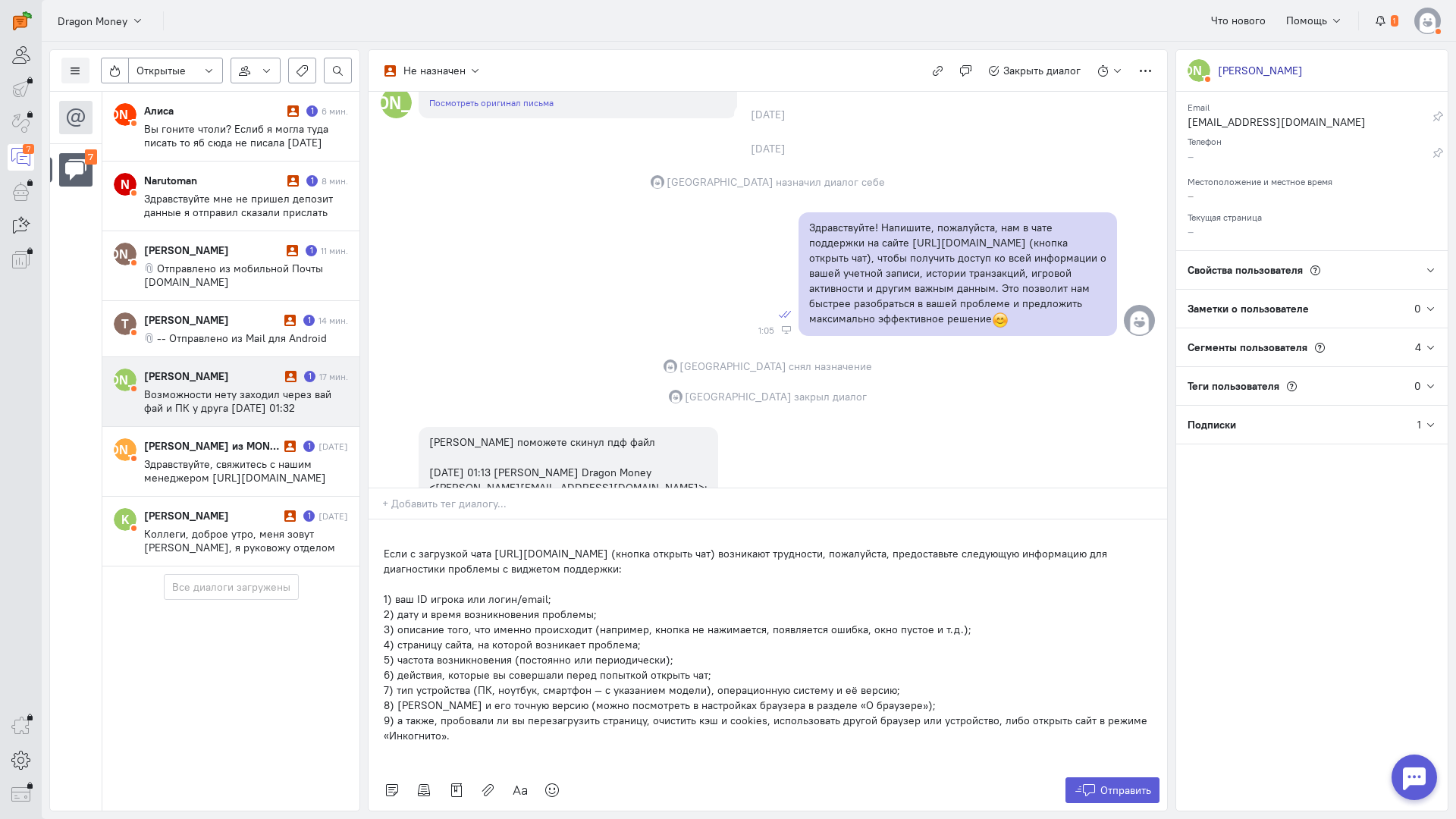
scroll to position [380, 0]
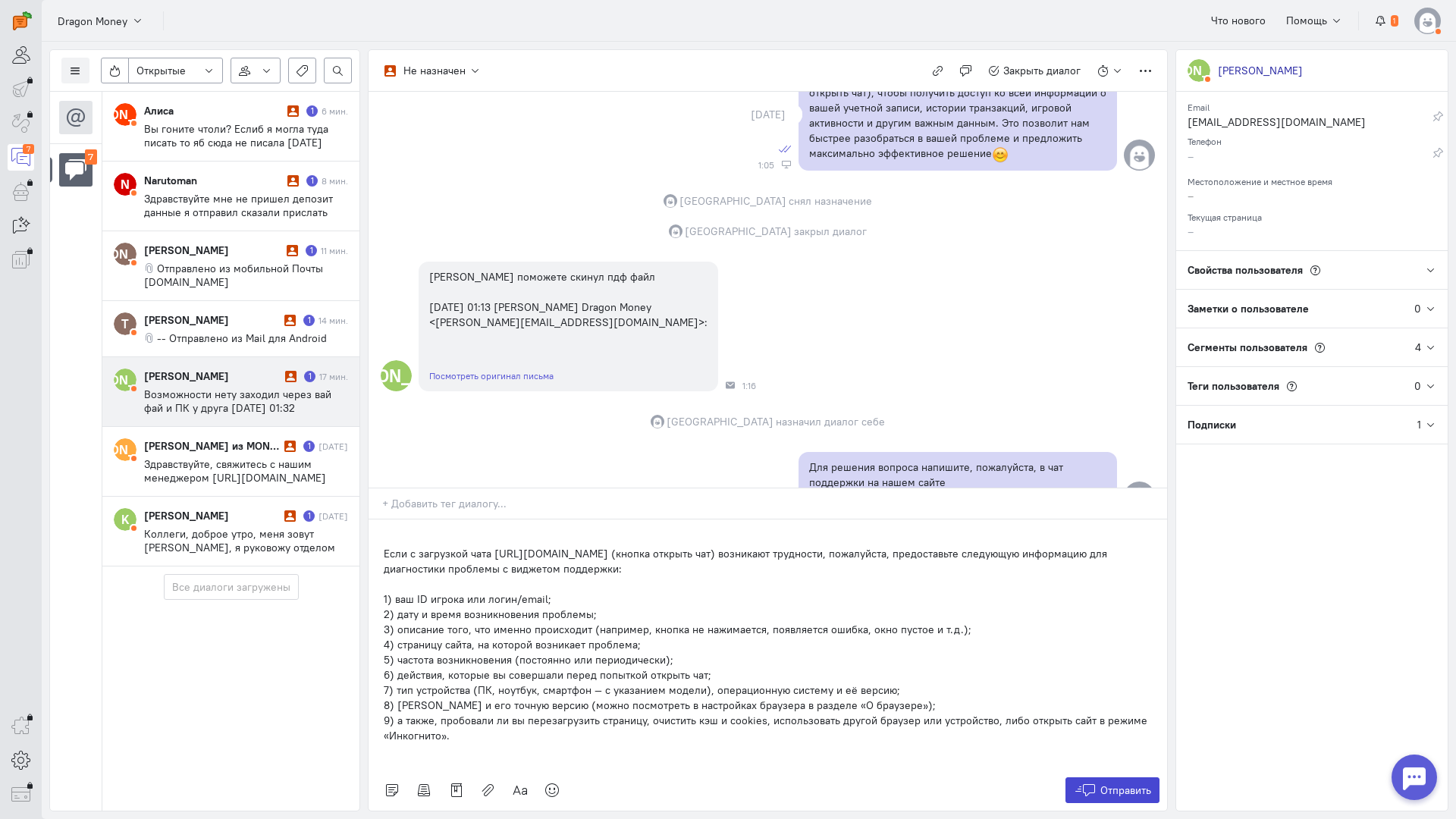
click at [1097, 777] on button "Отправить" at bounding box center [1112, 790] width 94 height 26
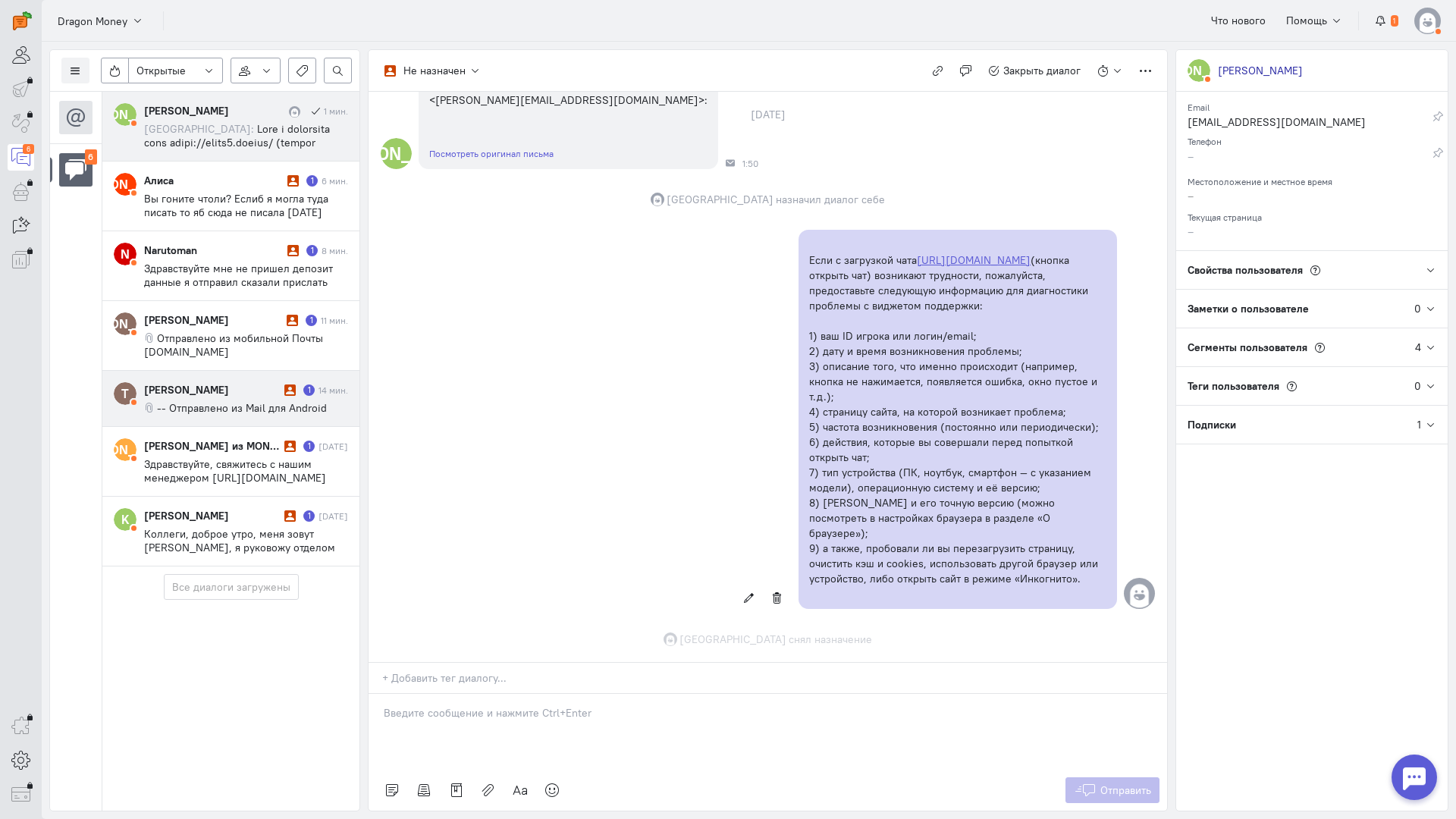
scroll to position [1052, 0]
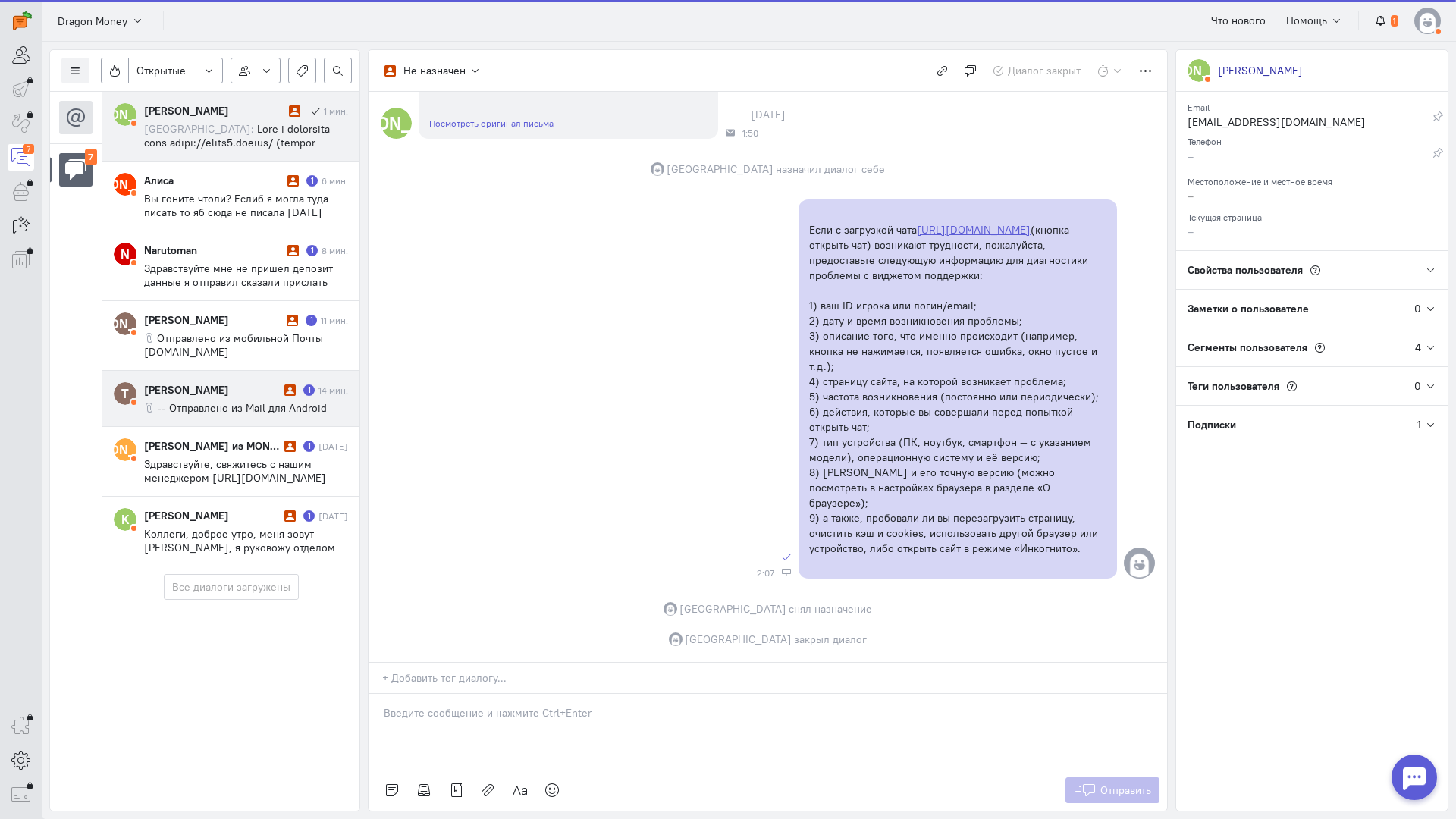
click at [216, 380] on cq-conversation-card "Т [PERSON_NAME] 1 14 мин. -- Отправлено из Mail для Android" at bounding box center [231, 398] width 257 height 56
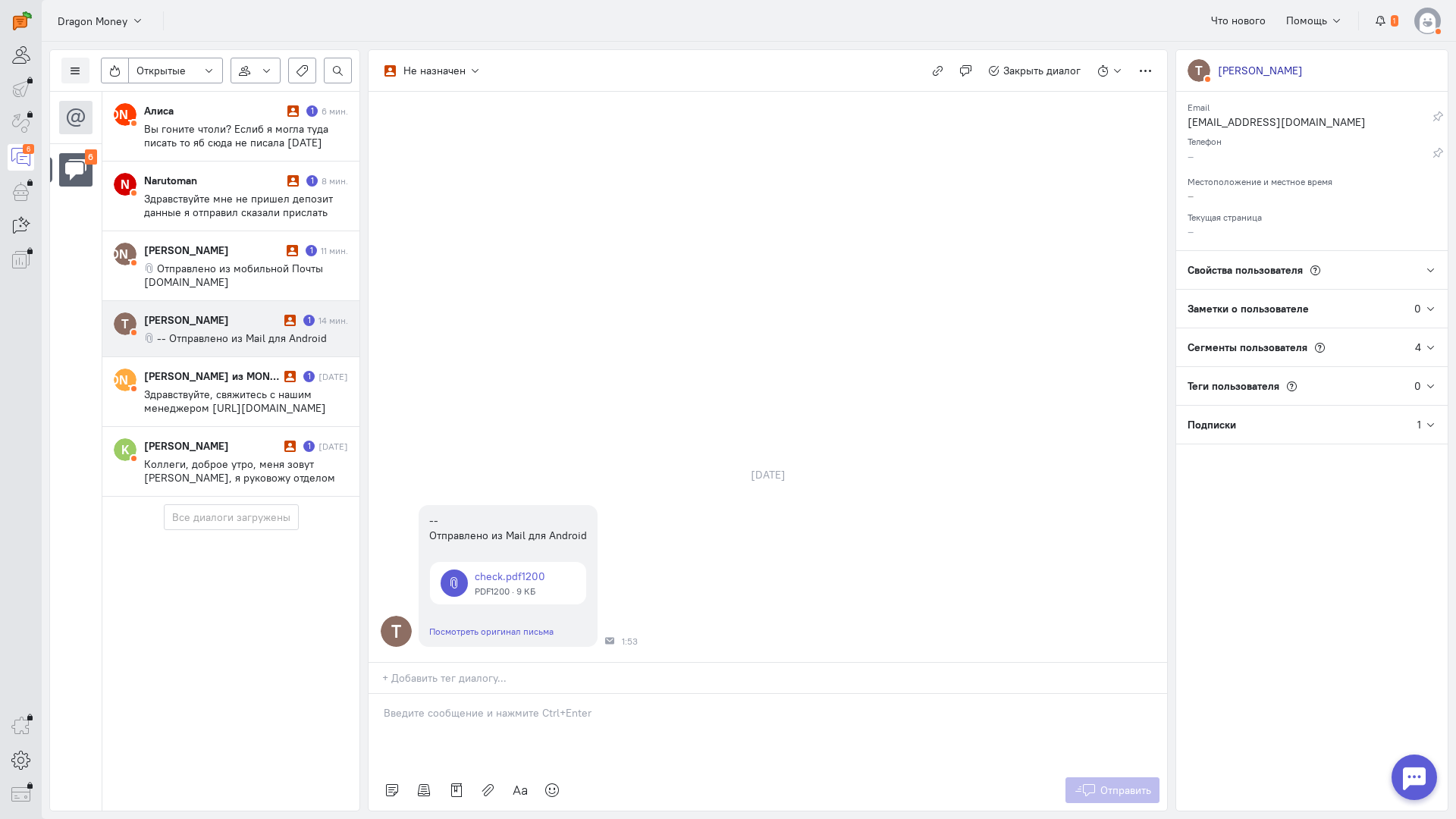
click at [469, 694] on div at bounding box center [767, 732] width 798 height 76
click at [380, 694] on div "Здравствуйте! Благодарим Вас за обращение и предоставленную информацию:blush:" at bounding box center [767, 732] width 798 height 76
click at [236, 307] on cq-conversation-card "Т [PERSON_NAME] 1 14 мин. -- Отправлено из Mail для Android" at bounding box center [231, 328] width 257 height 56
click at [1103, 784] on span "Отправить" at bounding box center [1125, 790] width 51 height 13
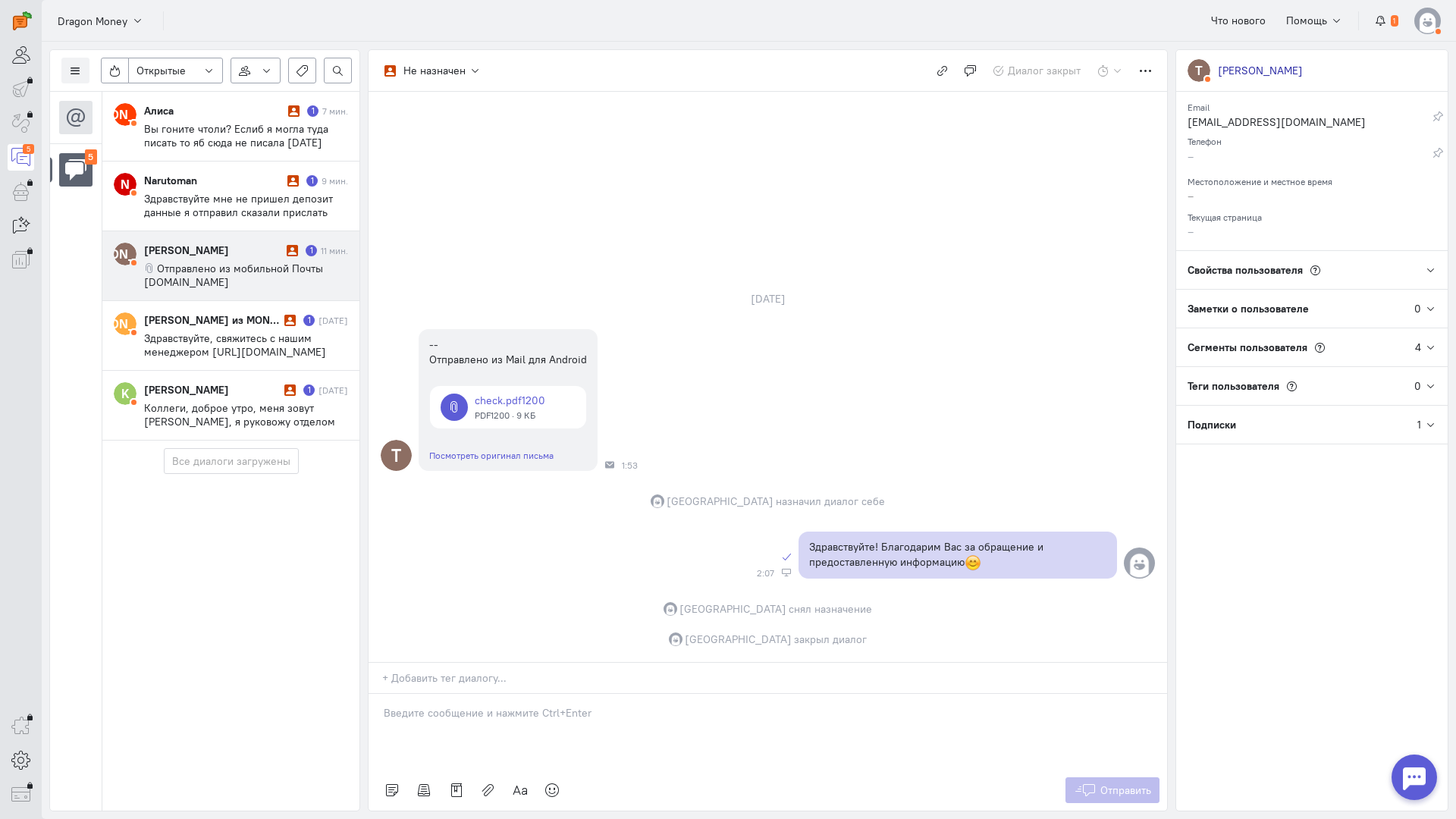
click at [244, 272] on span "Отправлено из мобильной Почты [DOMAIN_NAME]" at bounding box center [233, 275] width 179 height 28
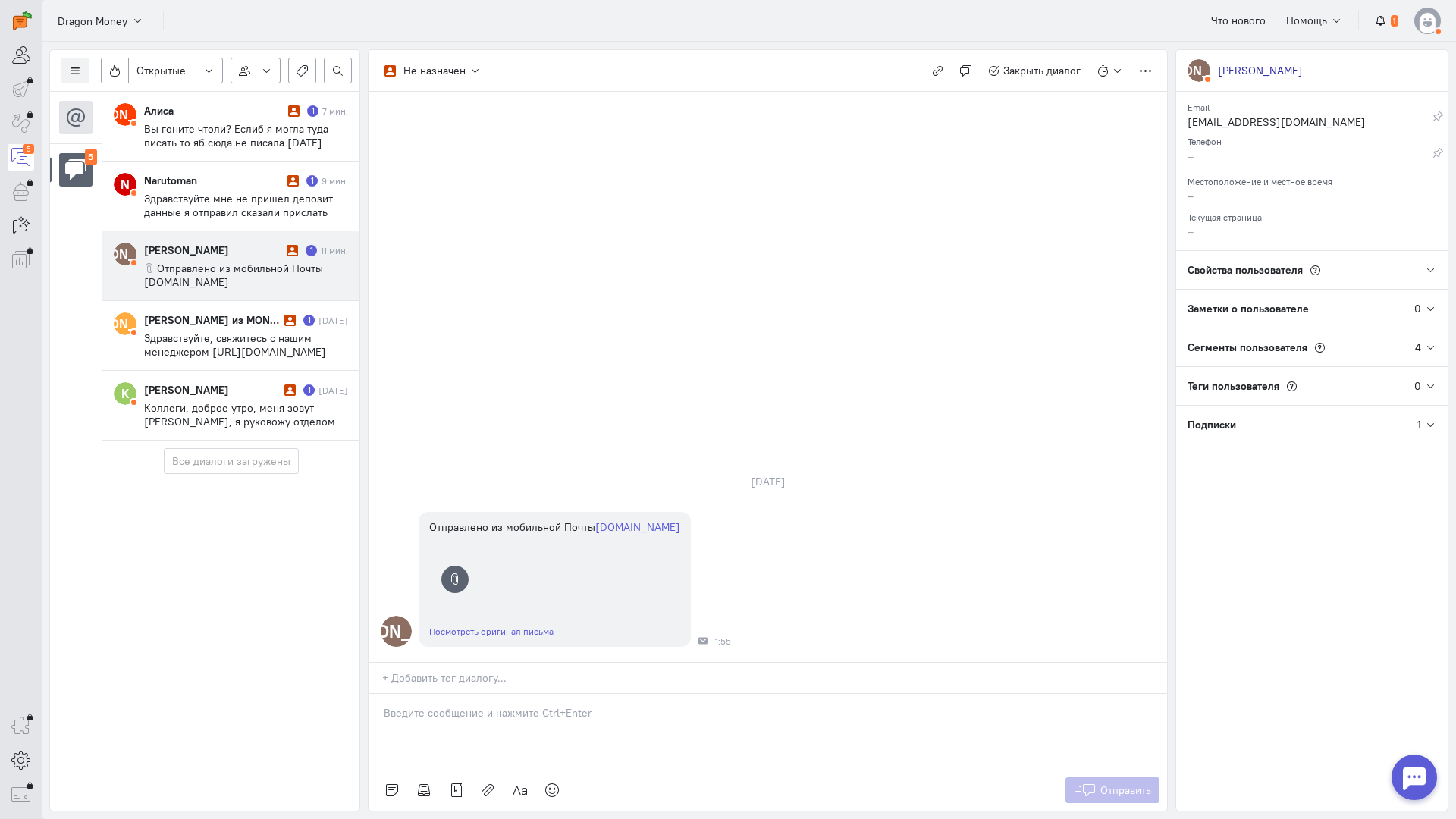
click at [472, 706] on p at bounding box center [767, 713] width 768 height 15
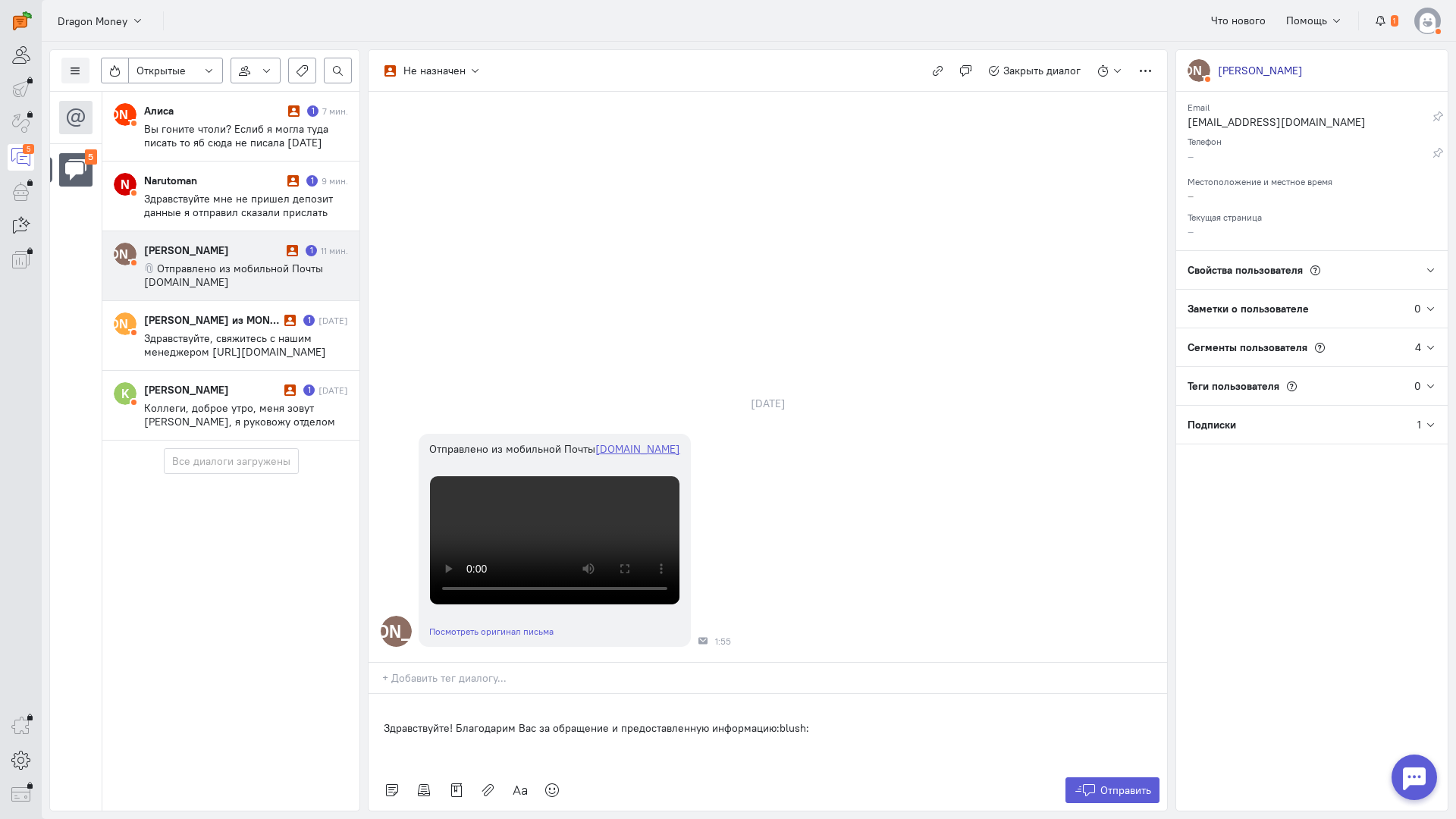
click at [368, 694] on div "Здравствуйте! Благодарим Вас за обращение и предоставленную информацию:blush:" at bounding box center [767, 732] width 798 height 76
click at [1091, 777] on button "Отправить" at bounding box center [1112, 790] width 94 height 26
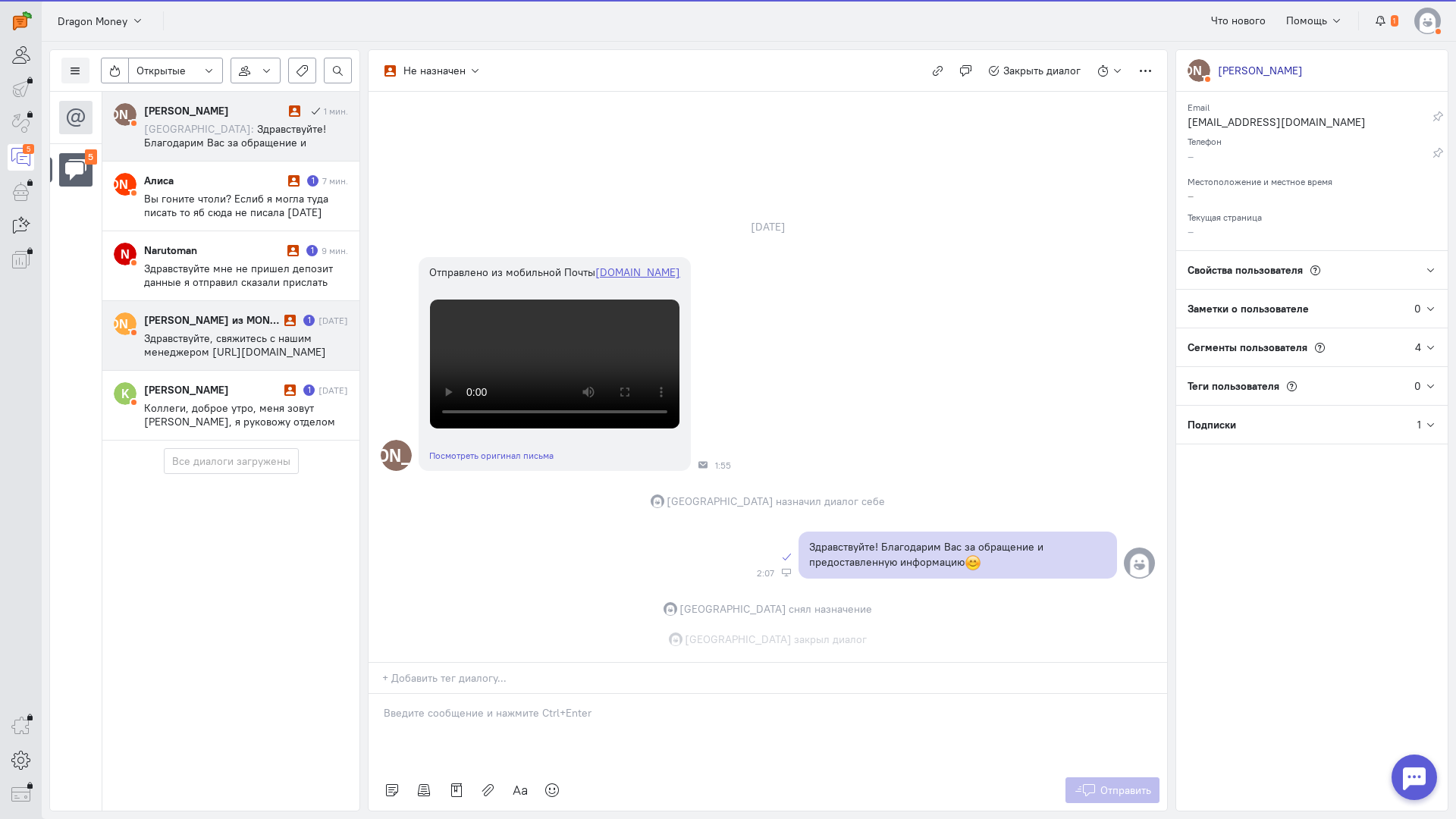
scroll to position [498, 0]
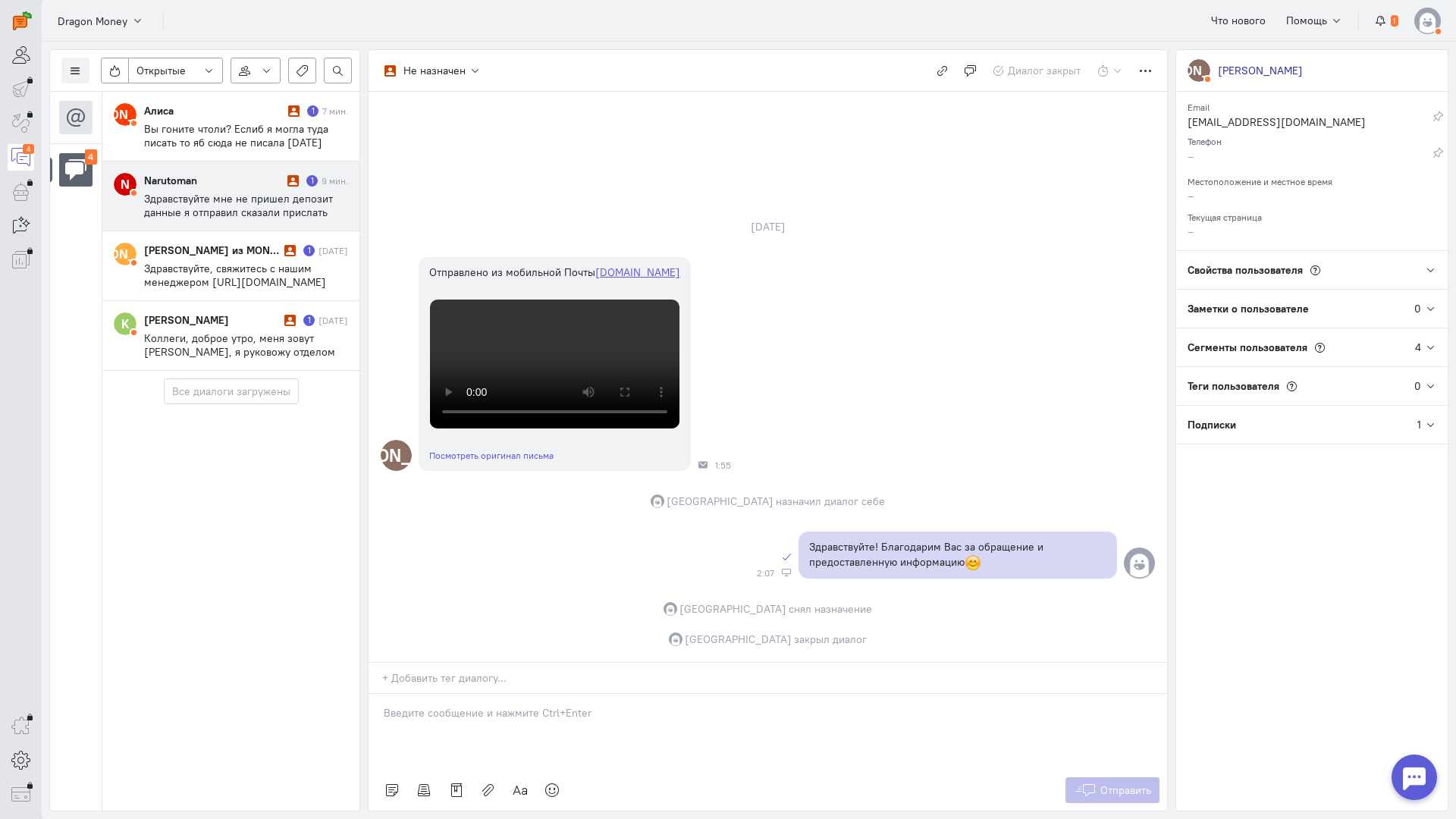
click at [227, 206] on span "Здравствуйте мне не пришел депозит данные я отправил сказали прислать видео по …" at bounding box center [238, 213] width 189 height 41
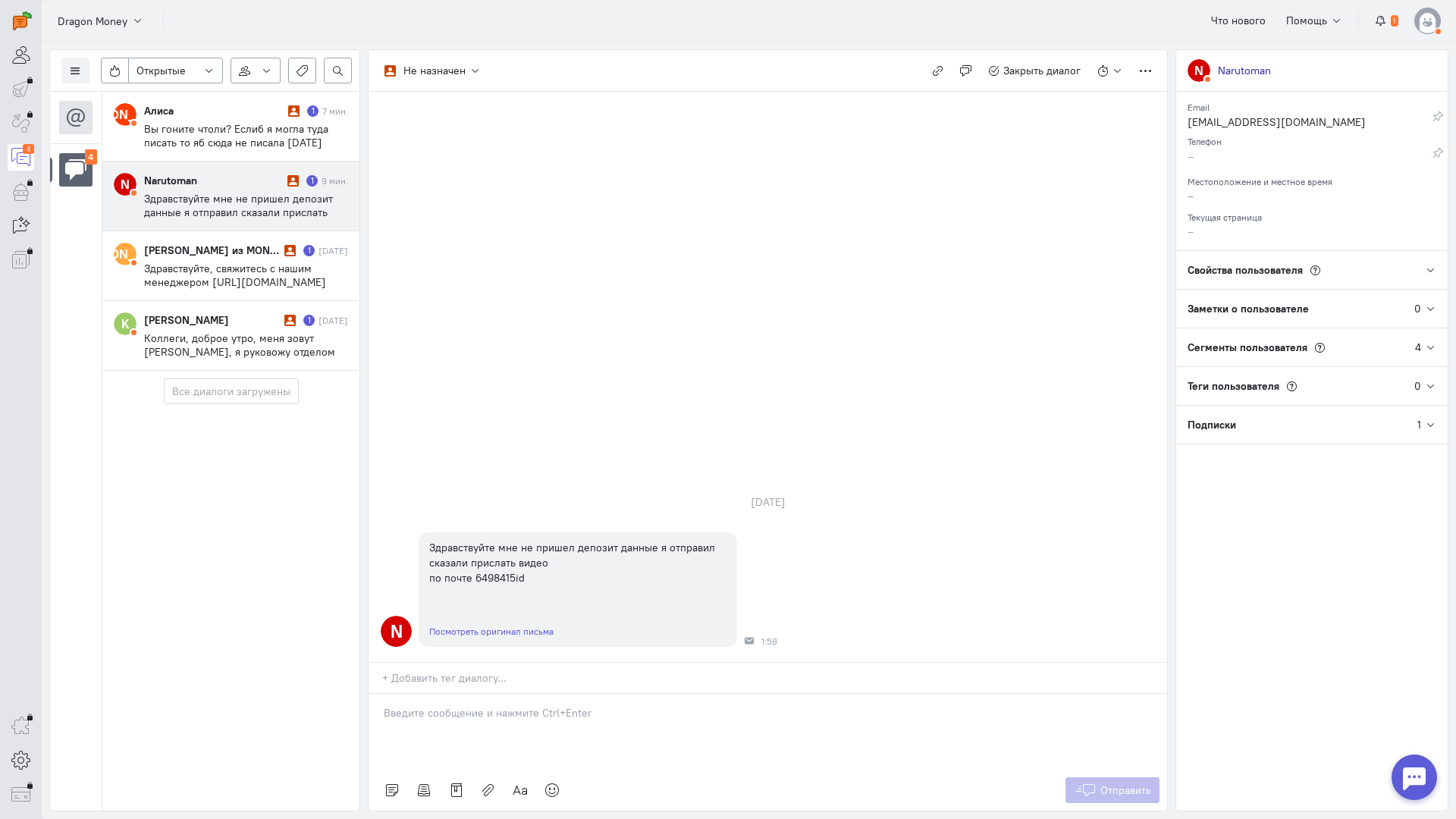
drag, startPoint x: 515, startPoint y: 637, endPoint x: 513, endPoint y: 629, distance: 8.2
click at [516, 694] on div at bounding box center [767, 732] width 798 height 76
click at [471, 706] on p at bounding box center [767, 713] width 768 height 15
click at [374, 694] on div "Здравствуйте! Благодарим Вас за обращение и предоставленную информацию:blush:" at bounding box center [767, 732] width 798 height 76
click at [1107, 784] on span "Отправить" at bounding box center [1125, 790] width 51 height 13
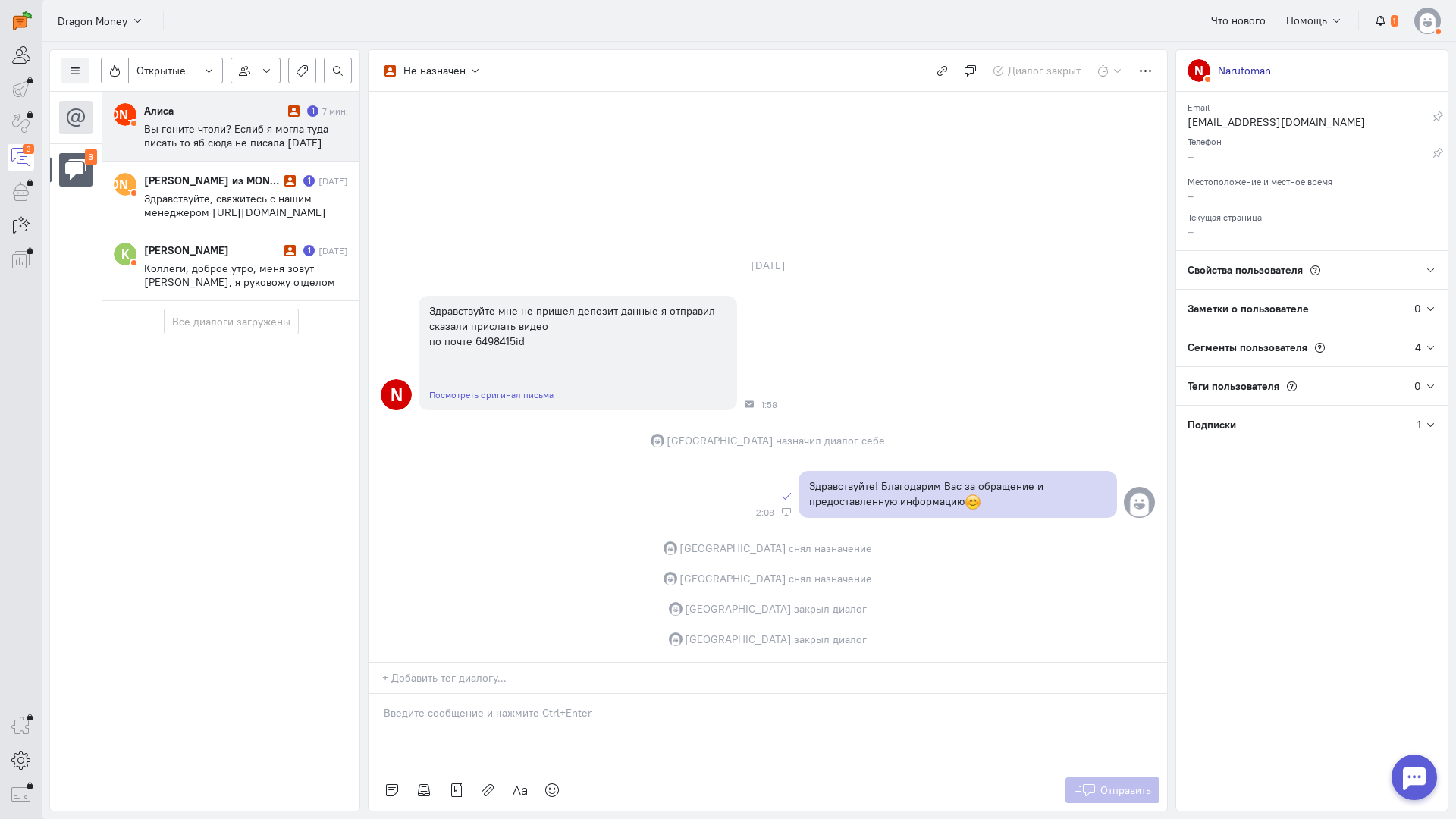
click at [222, 133] on span "Вы гоните чтоли? Еслиб я могла туда писать то яб сюда не писала [DATE] 01:38 [P…" at bounding box center [241, 149] width 194 height 54
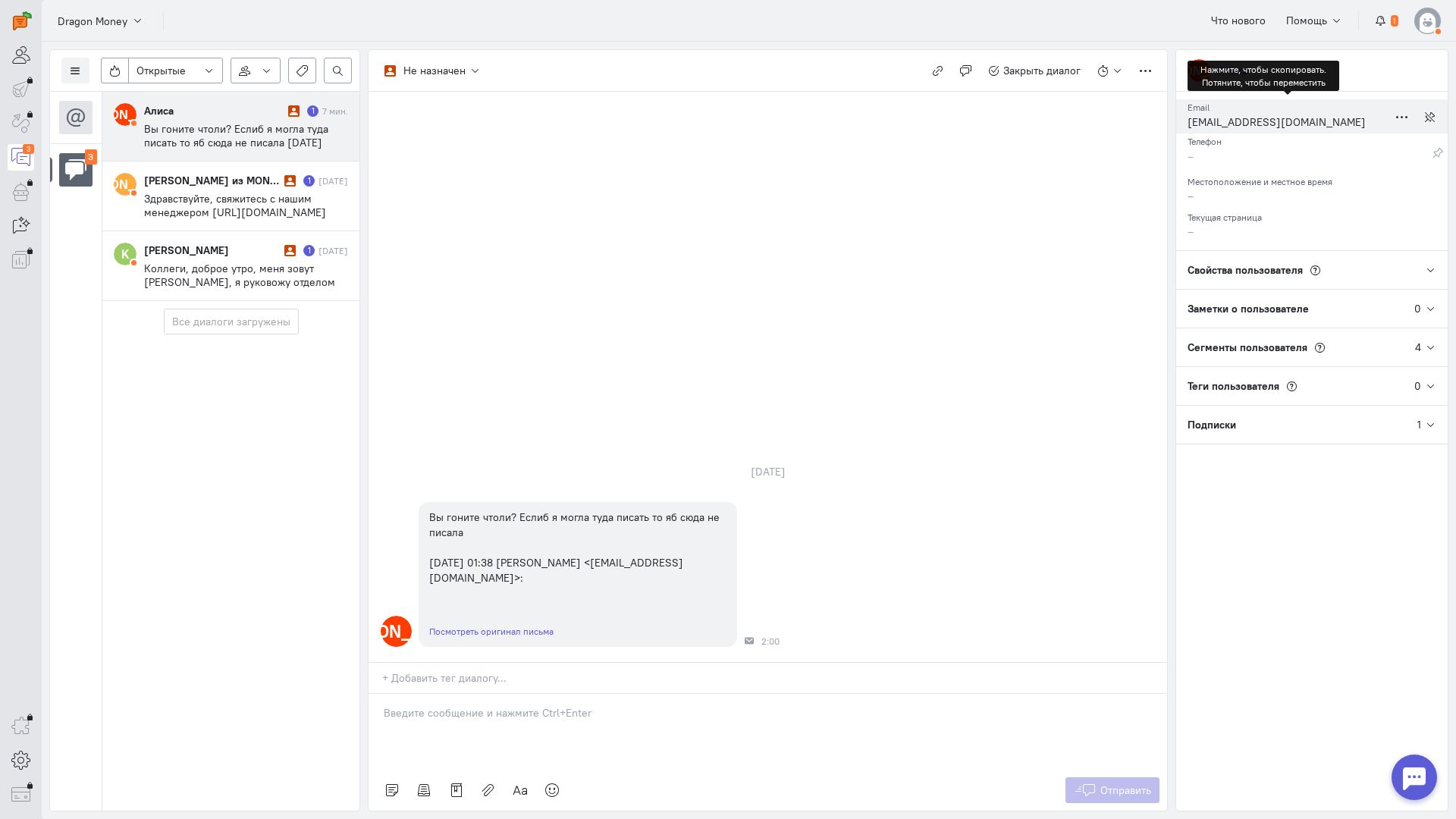
click at [1249, 122] on div "[EMAIL_ADDRESS][DOMAIN_NAME]" at bounding box center [1288, 124] width 200 height 19
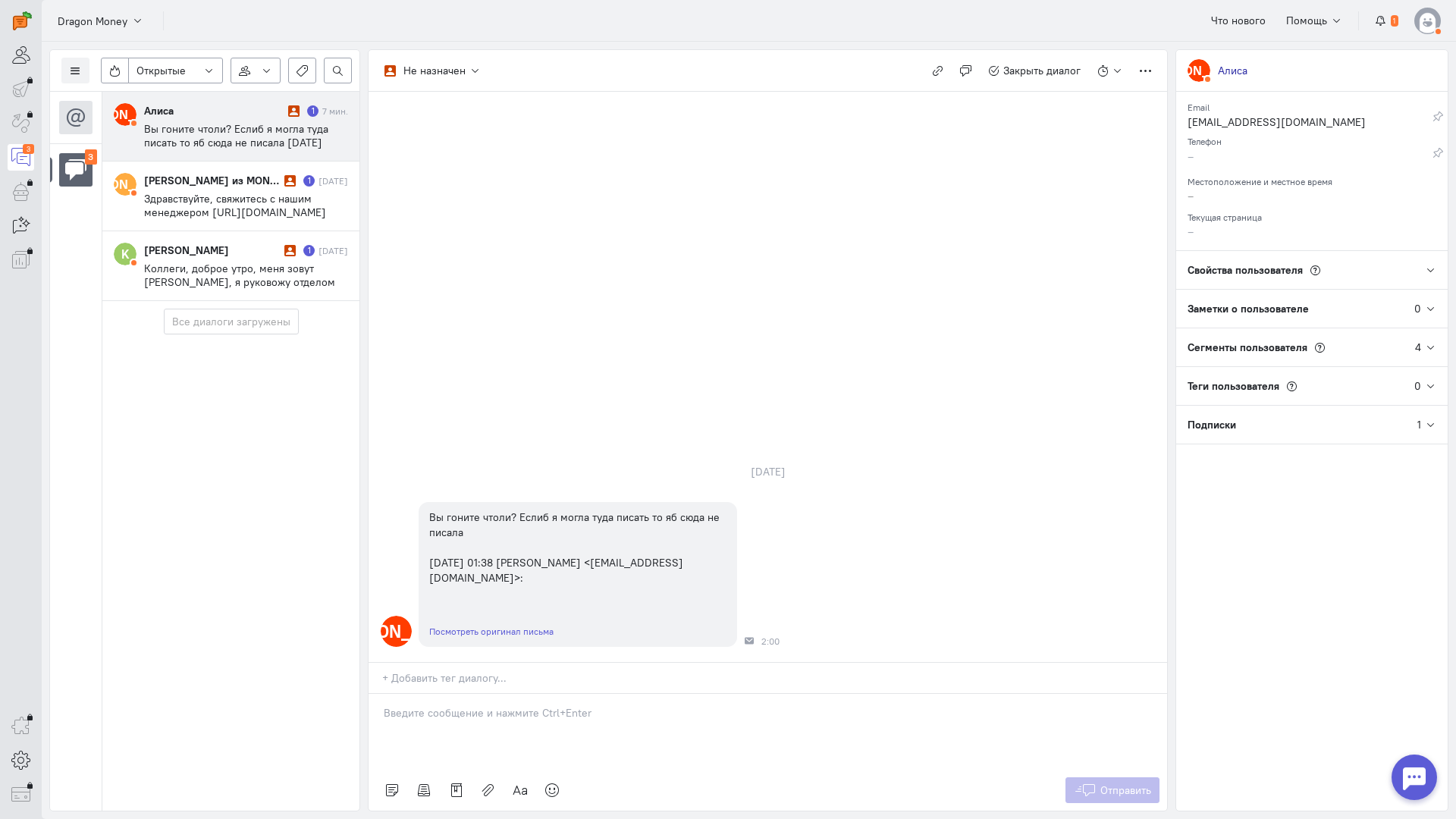
click at [194, 117] on div "Алиса" at bounding box center [214, 110] width 140 height 15
click at [257, 127] on span "Вы гоните чтоли? Еслиб я могла туда писать то яб сюда не писала [DATE] 01:38 [P…" at bounding box center [241, 149] width 194 height 54
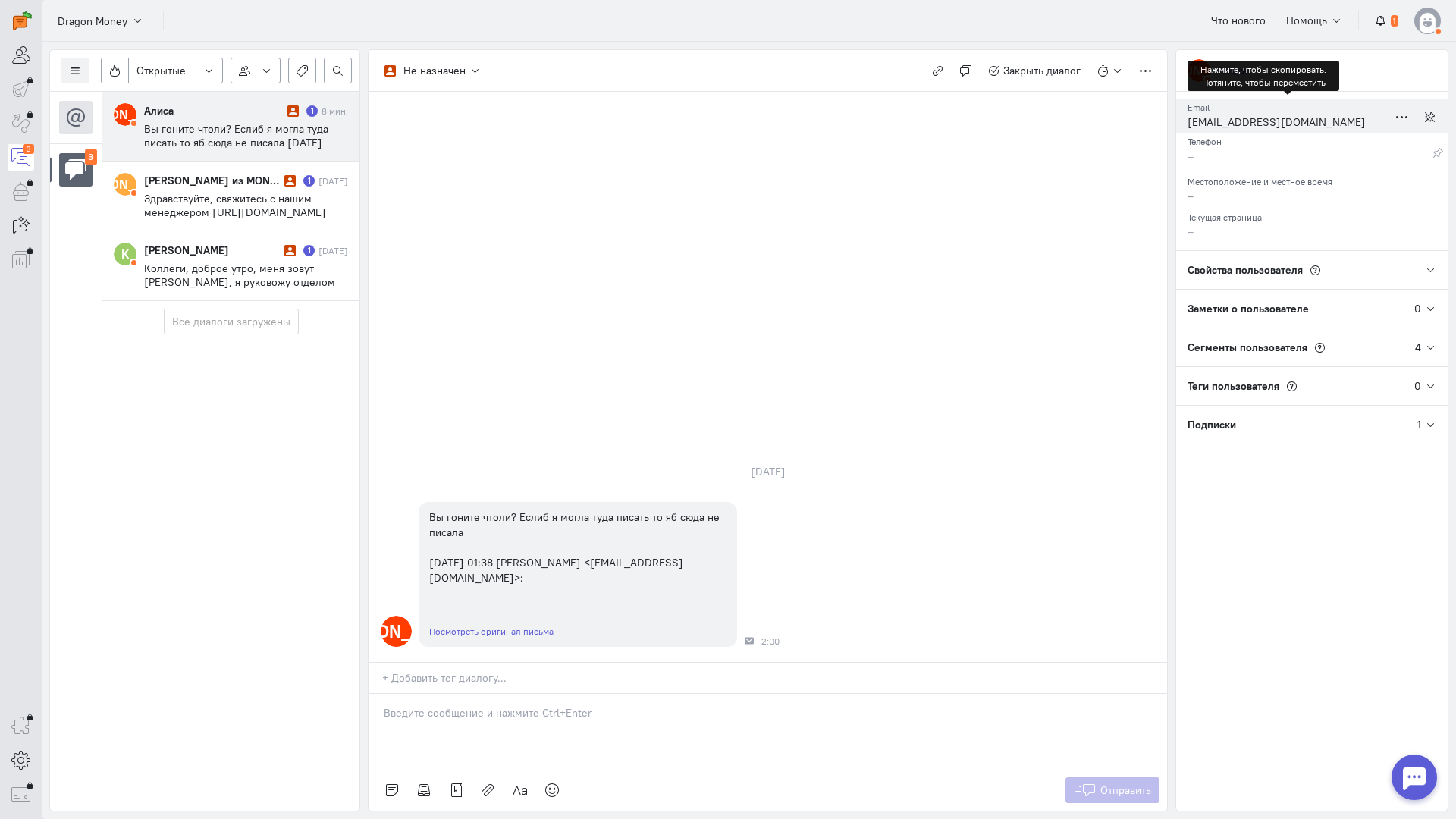
click at [1221, 127] on div "[EMAIL_ADDRESS][DOMAIN_NAME]" at bounding box center [1288, 124] width 200 height 19
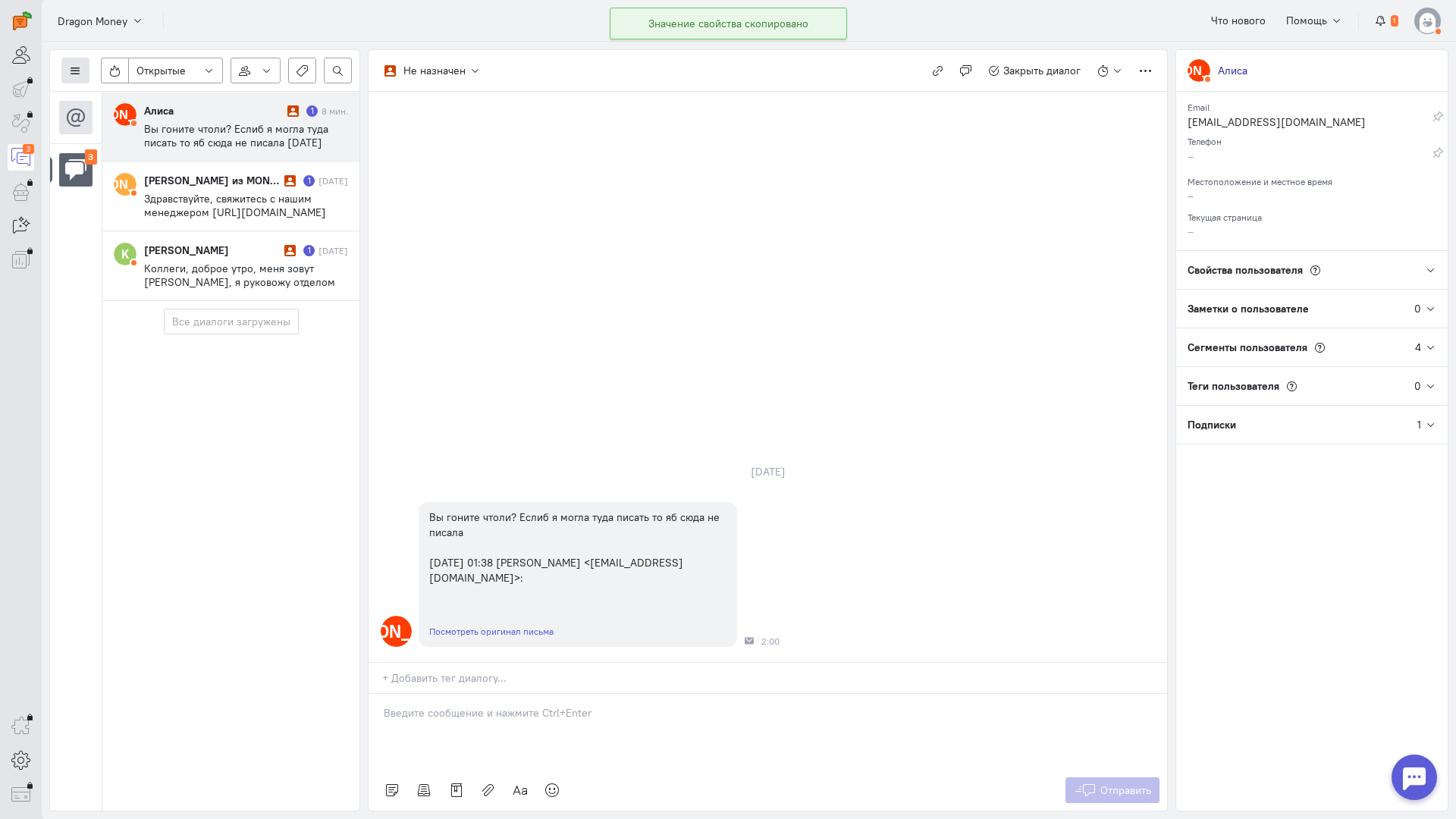
click at [83, 65] on button at bounding box center [76, 70] width 28 height 26
click at [140, 91] on button "Список пользователей" at bounding box center [139, 101] width 155 height 24
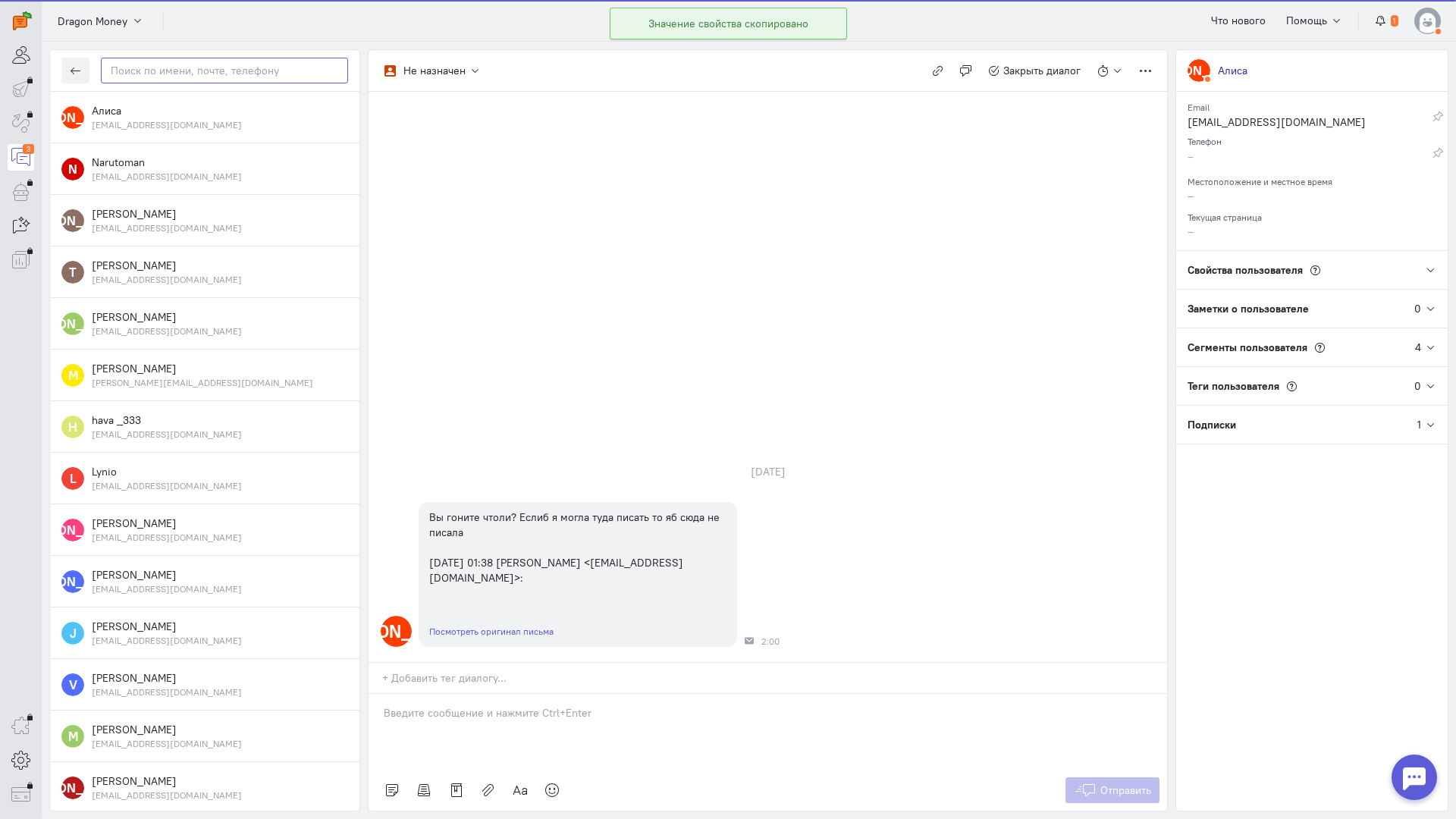
click at [174, 71] on input "text" at bounding box center [224, 70] width 247 height 26
paste input "killedpride0895"
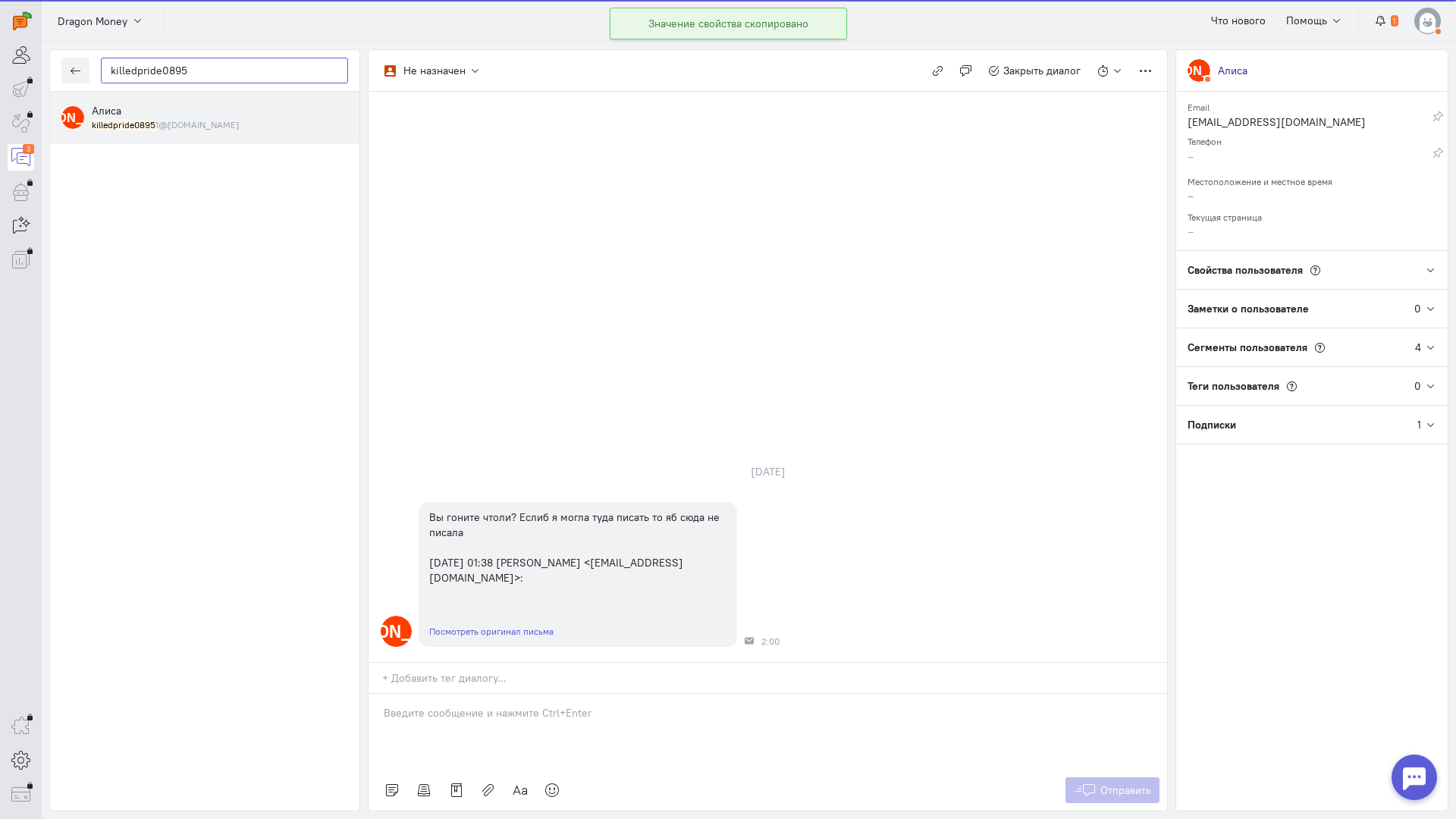
type input "killedpride0895"
click at [137, 115] on div "[PERSON_NAME] killedpride0895 1@[DOMAIN_NAME]" at bounding box center [220, 117] width 257 height 28
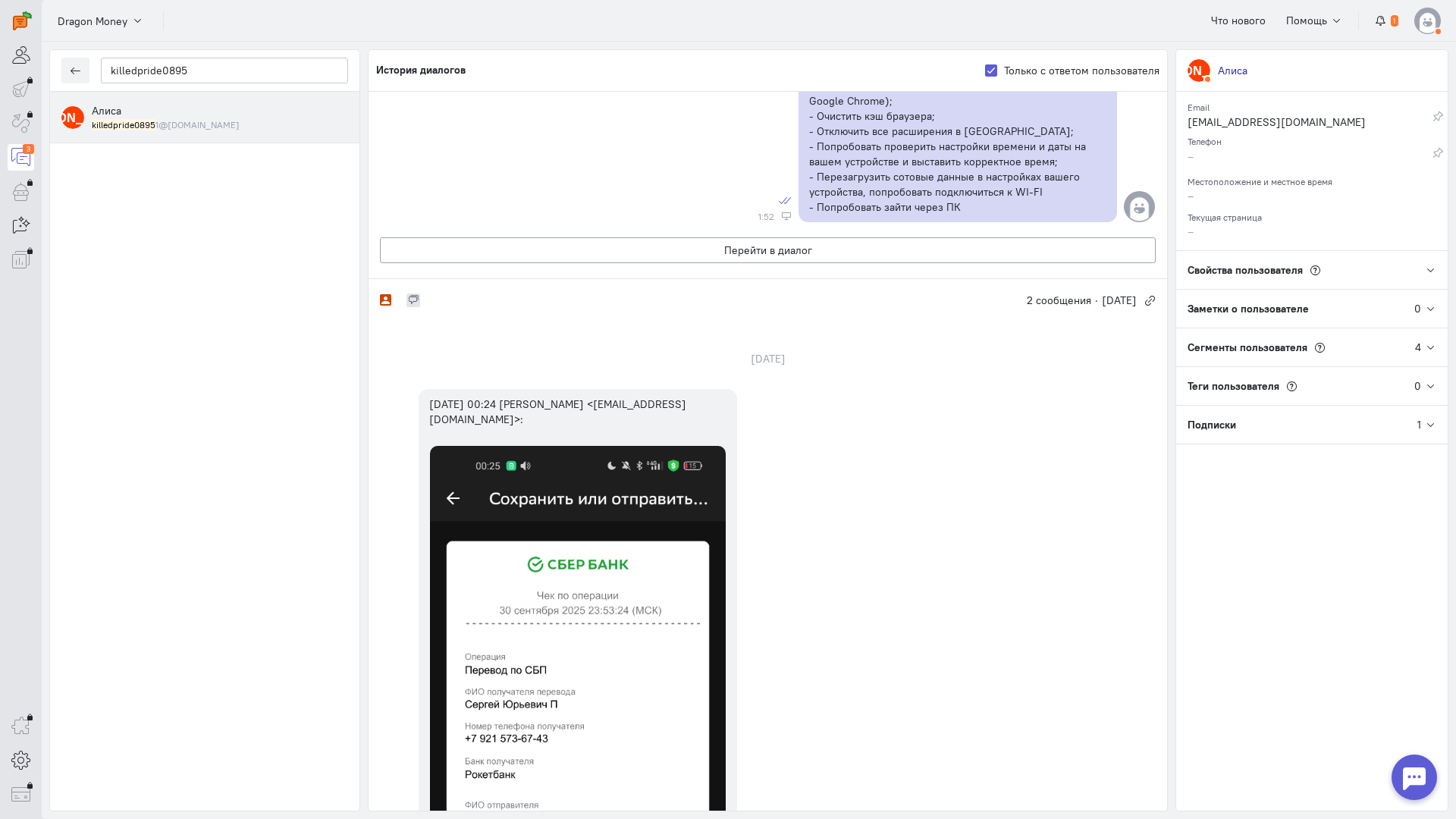
scroll to position [706, 0]
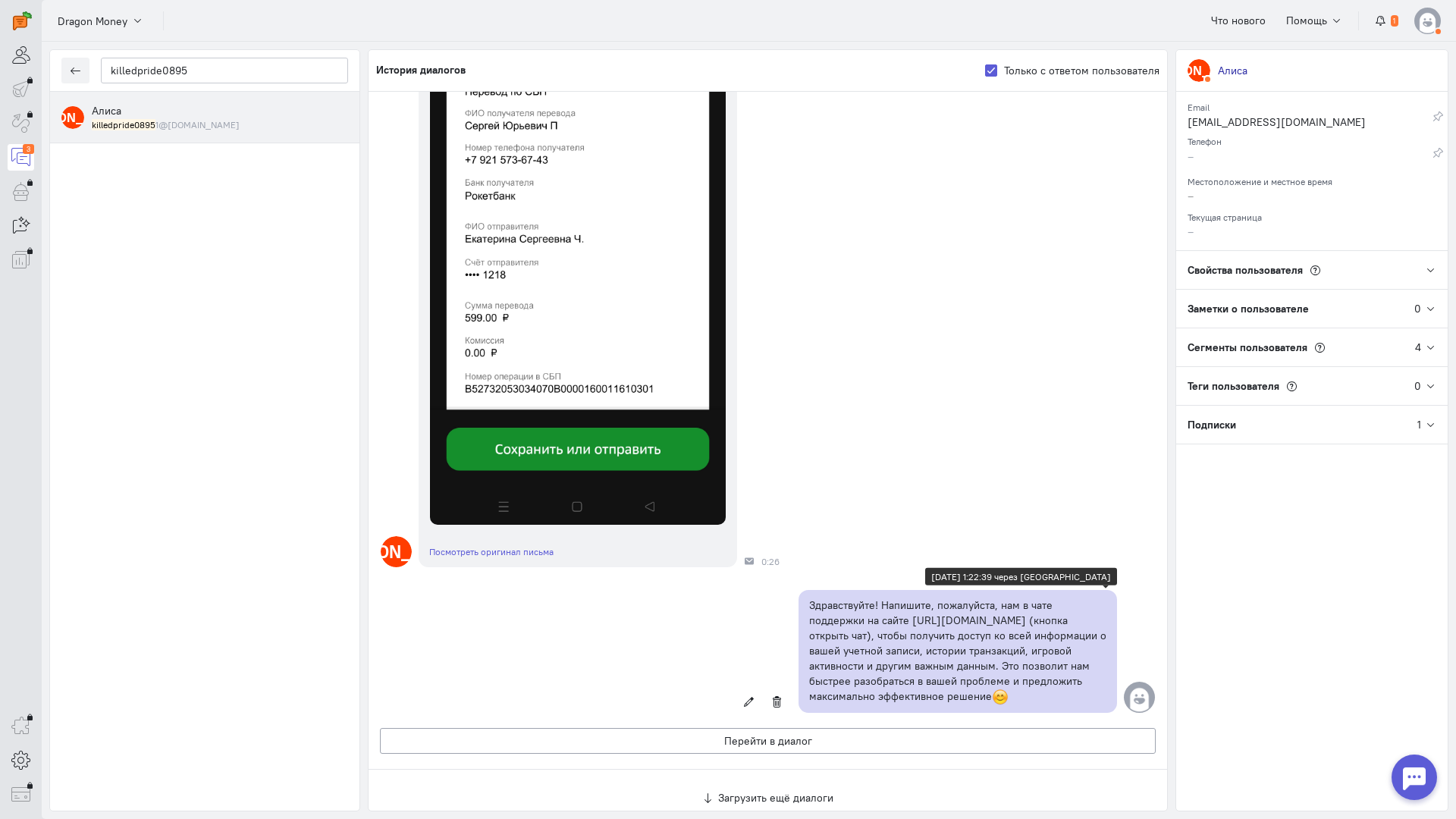
scroll to position [1477, 0]
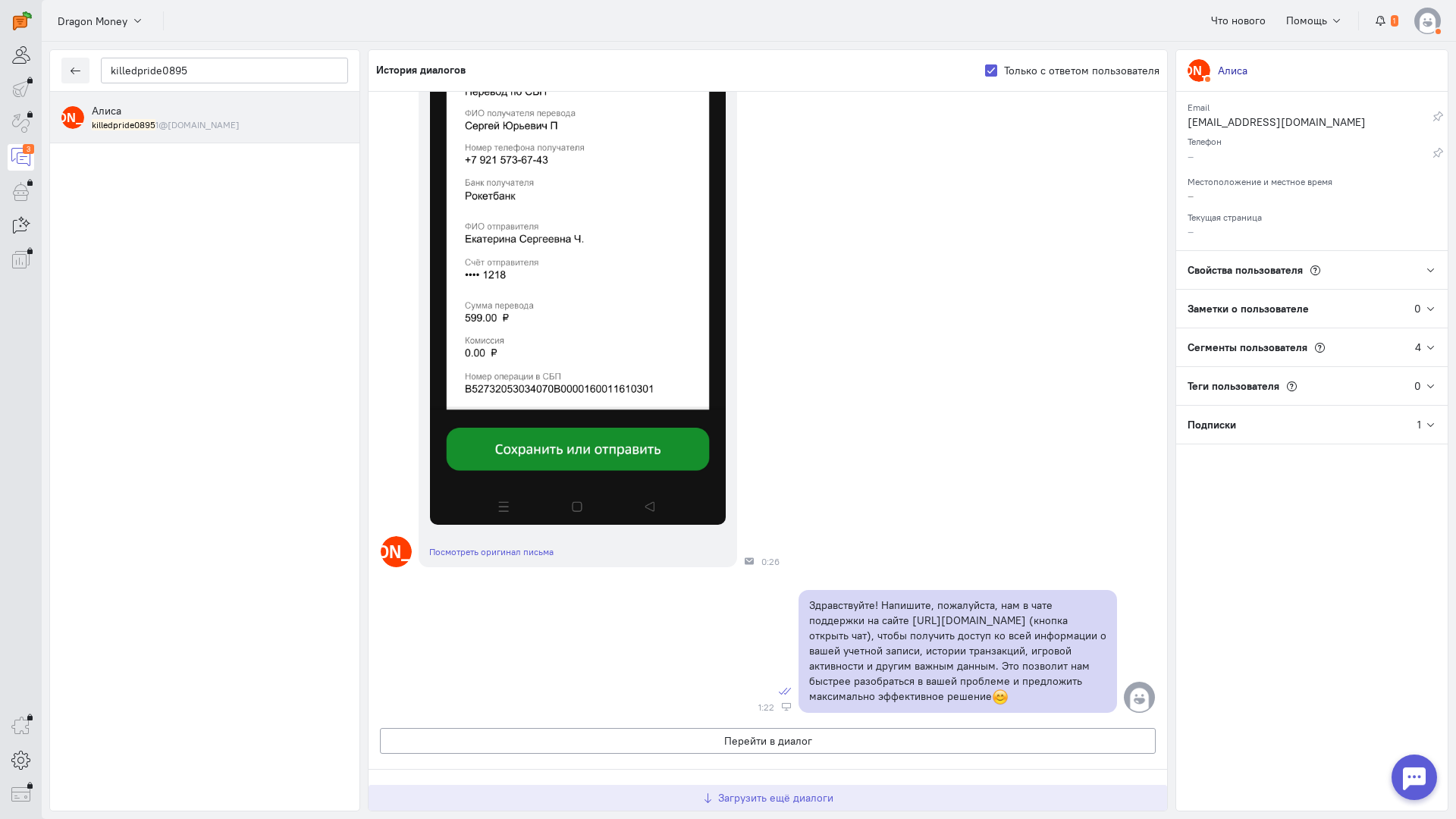
click at [734, 791] on span "Загрузить ещё диалоги" at bounding box center [775, 798] width 115 height 13
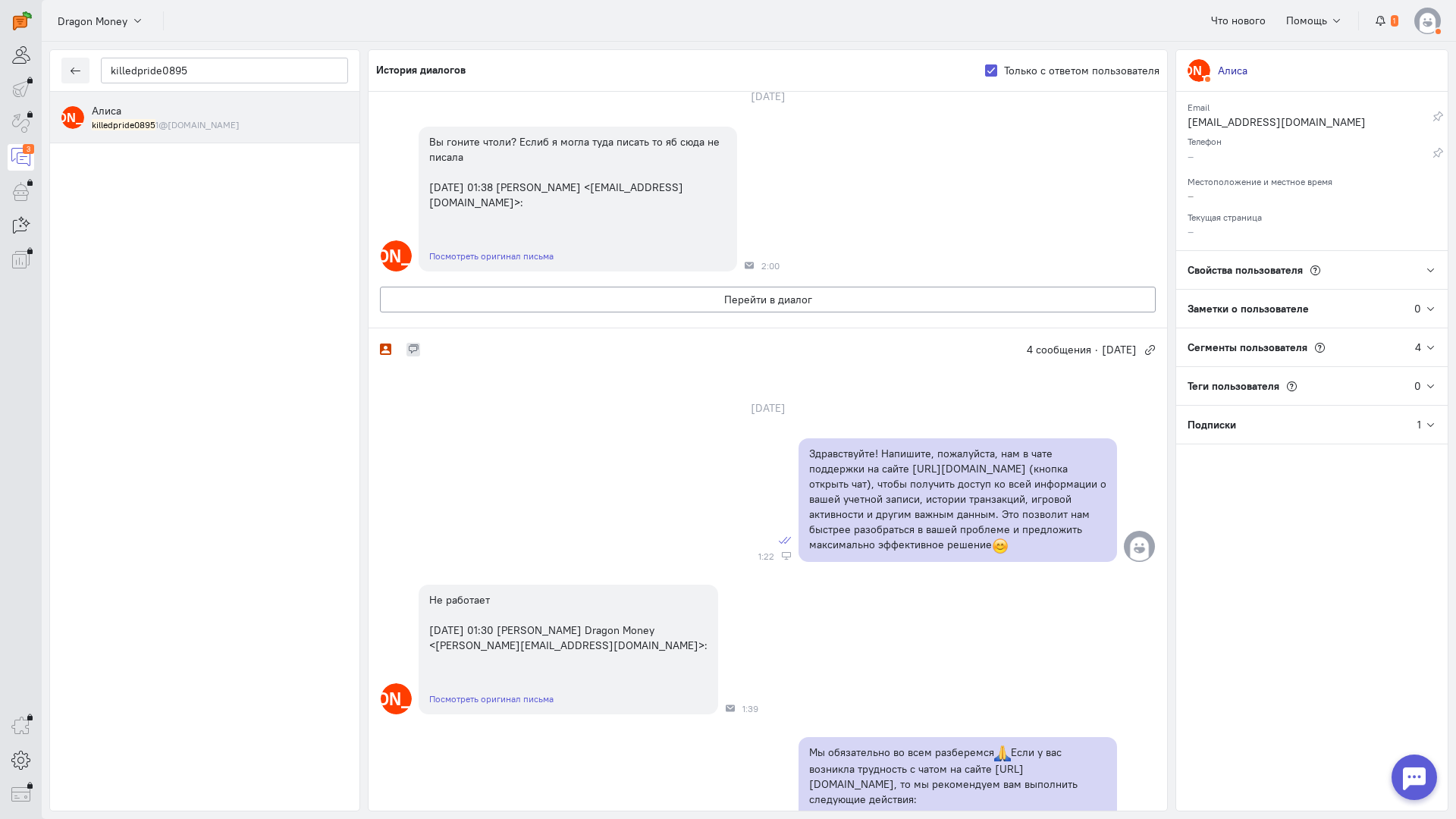
scroll to position [0, 0]
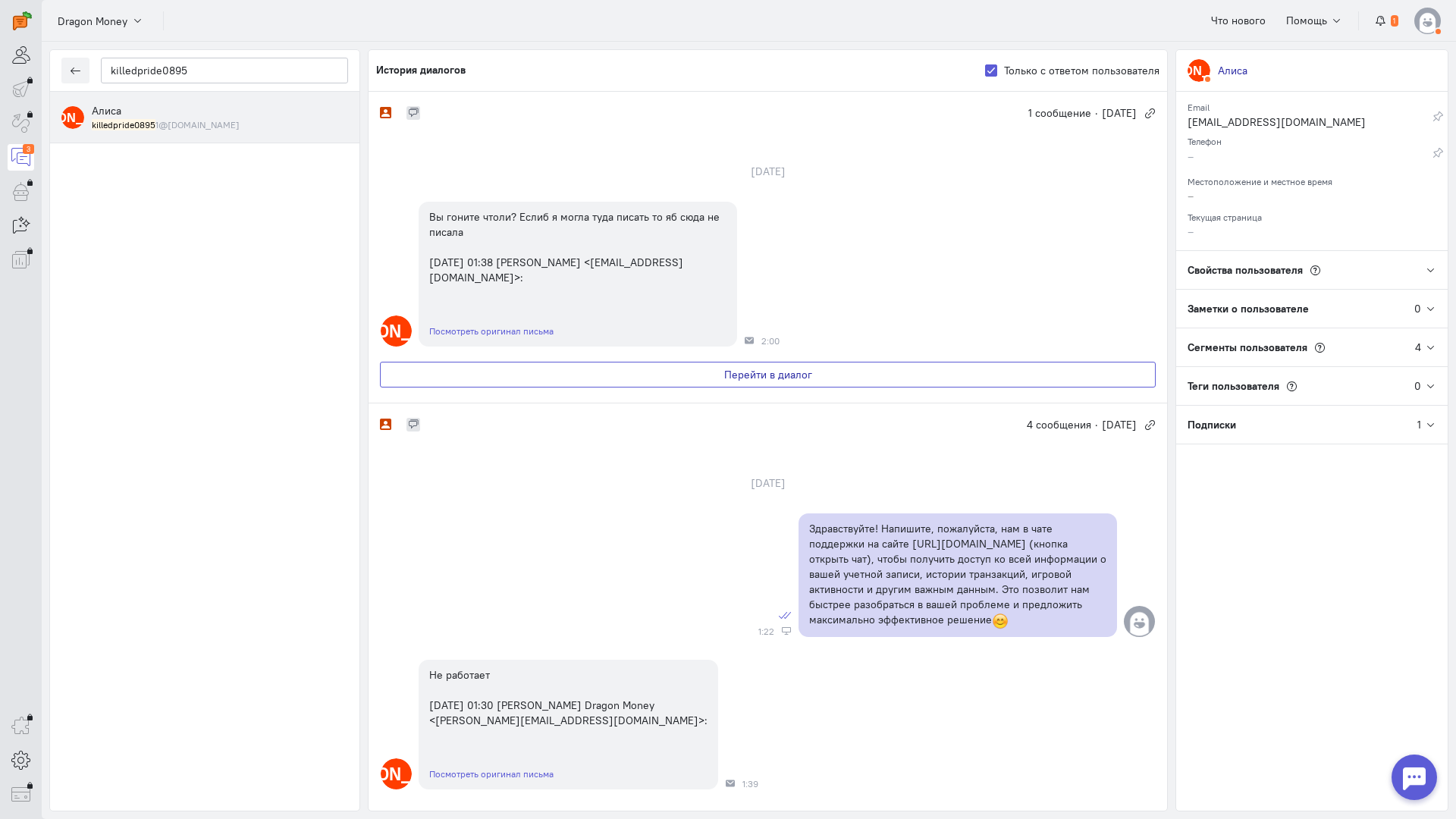
drag, startPoint x: 221, startPoint y: 371, endPoint x: 571, endPoint y: 350, distance: 350.6
click at [238, 369] on div "[PERSON_NAME] [PERSON_NAME] killedpride0895 1@[DOMAIN_NAME]" at bounding box center [205, 451] width 309 height 719
click at [617, 362] on button "Перейти в диалог" at bounding box center [767, 375] width 775 height 26
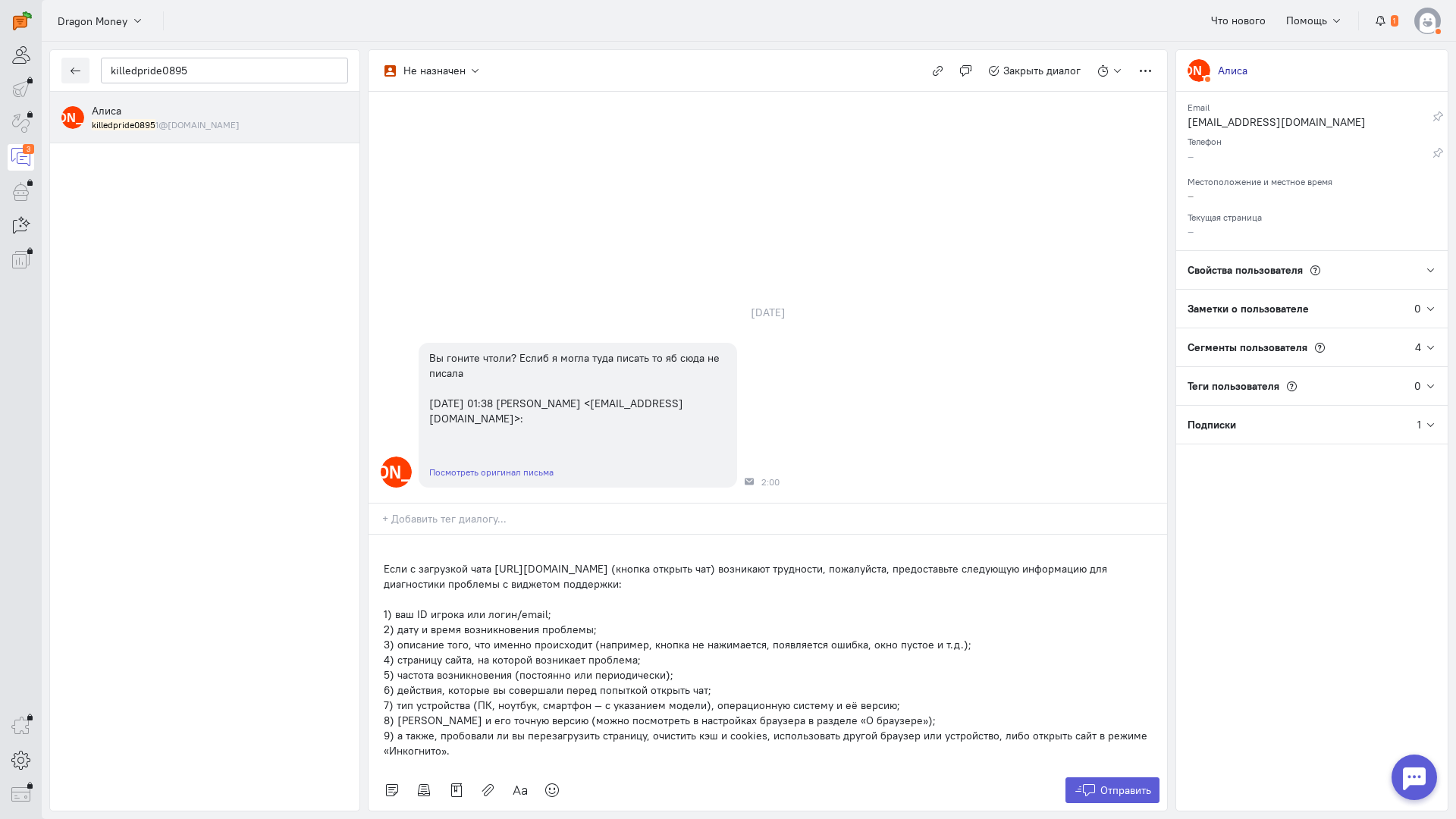
click at [382, 535] on div "Если с загрузкой чата [URL][DOMAIN_NAME] (кнопка открыть чат) возникают труднос…" at bounding box center [767, 652] width 798 height 235
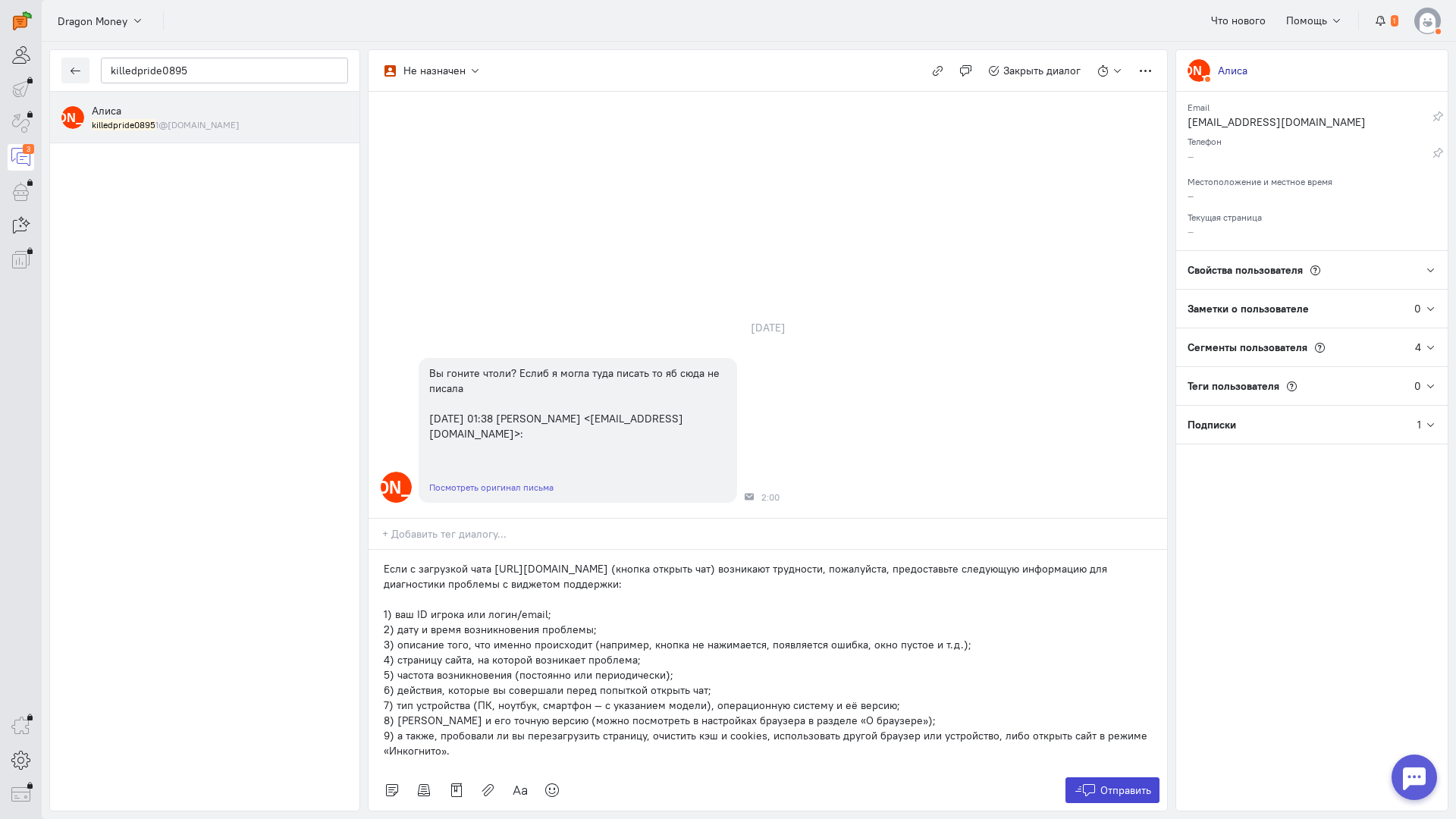
click at [1132, 784] on span "Отправить" at bounding box center [1125, 790] width 51 height 13
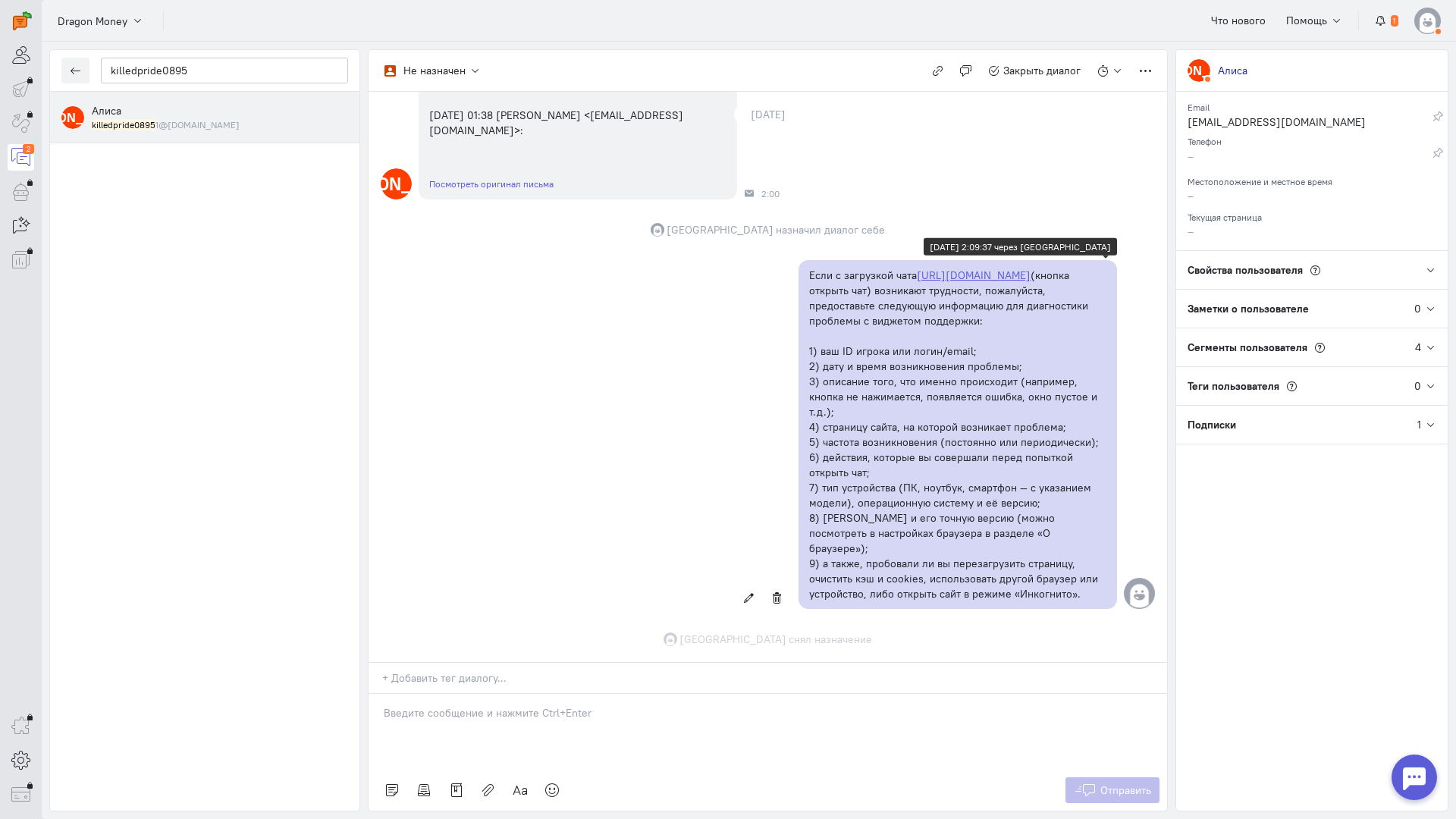
scroll to position [183, 0]
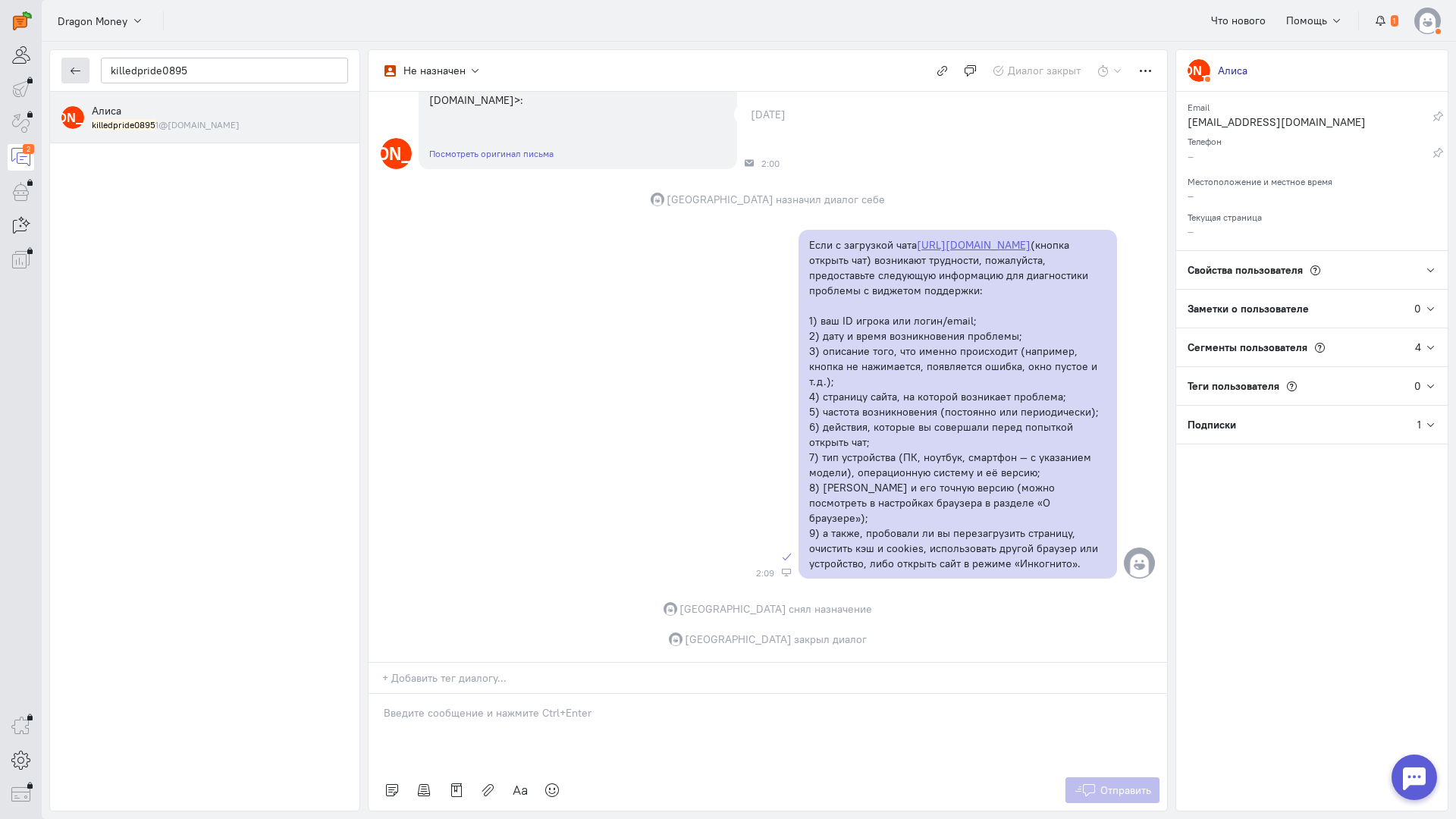
click at [81, 65] on button "button" at bounding box center [76, 70] width 28 height 26
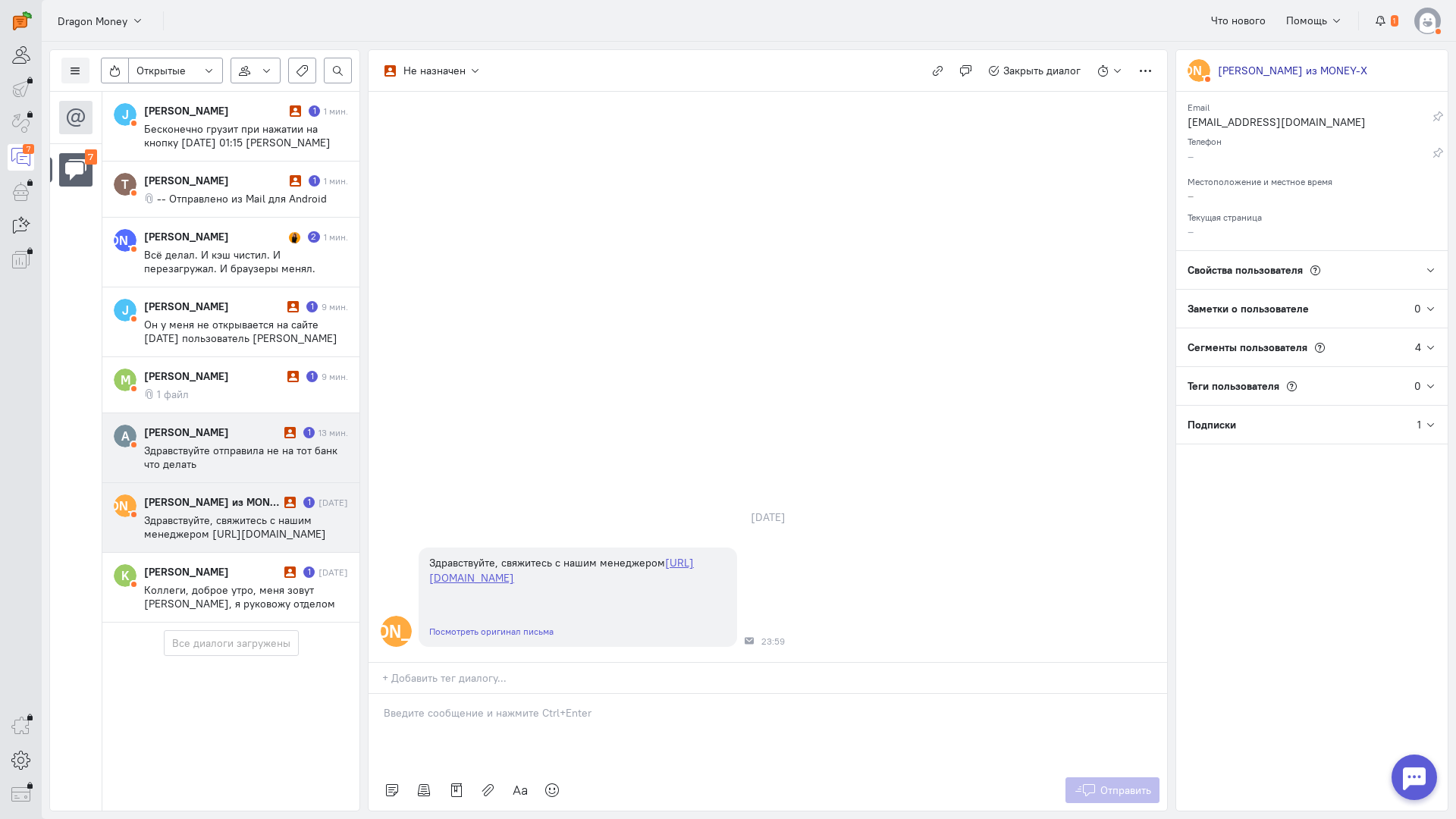
click at [212, 460] on cq-message "Здравствуйте отправила не на тот банк что делать" at bounding box center [246, 458] width 204 height 28
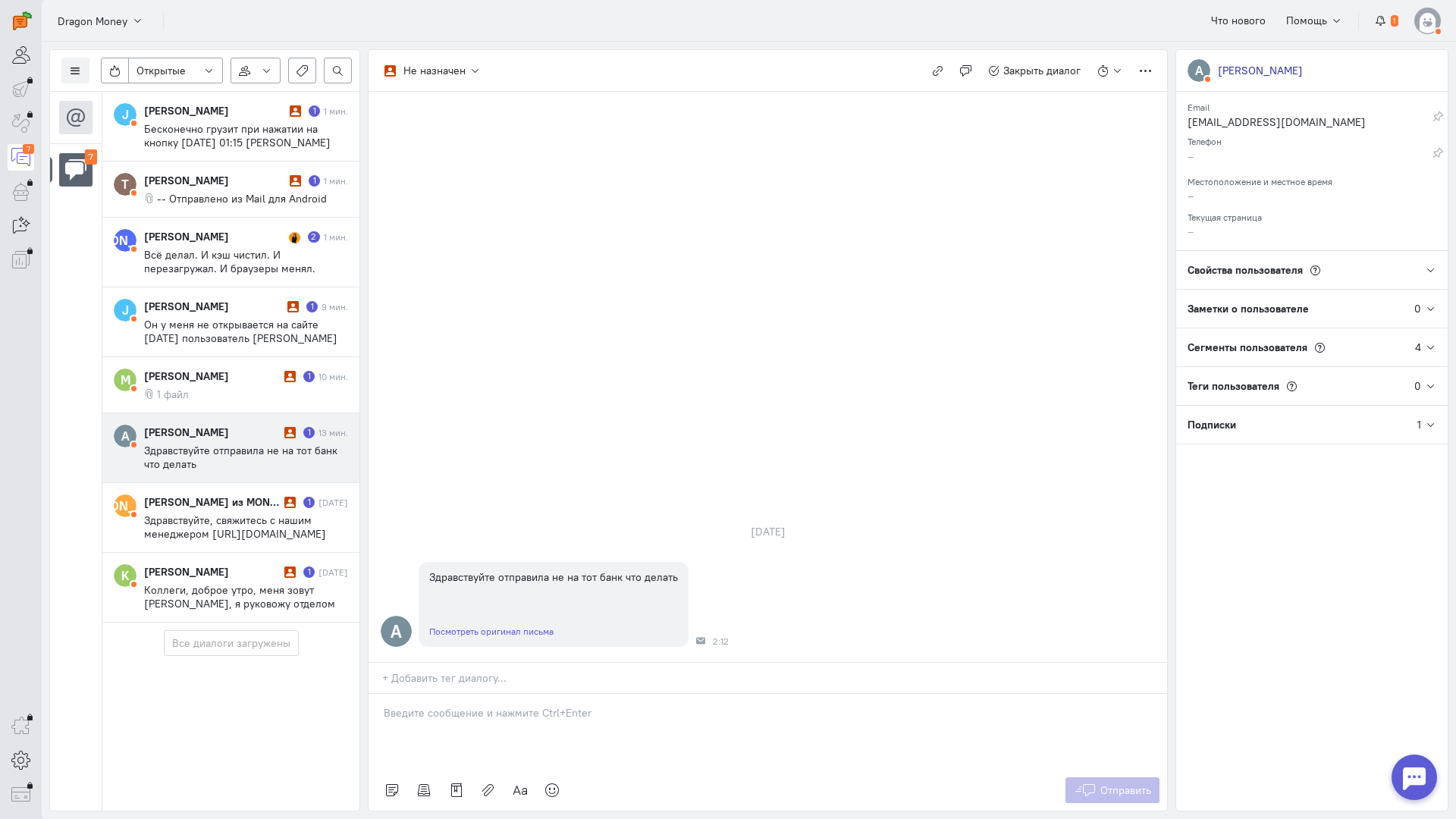
click at [527, 694] on div at bounding box center [767, 732] width 798 height 76
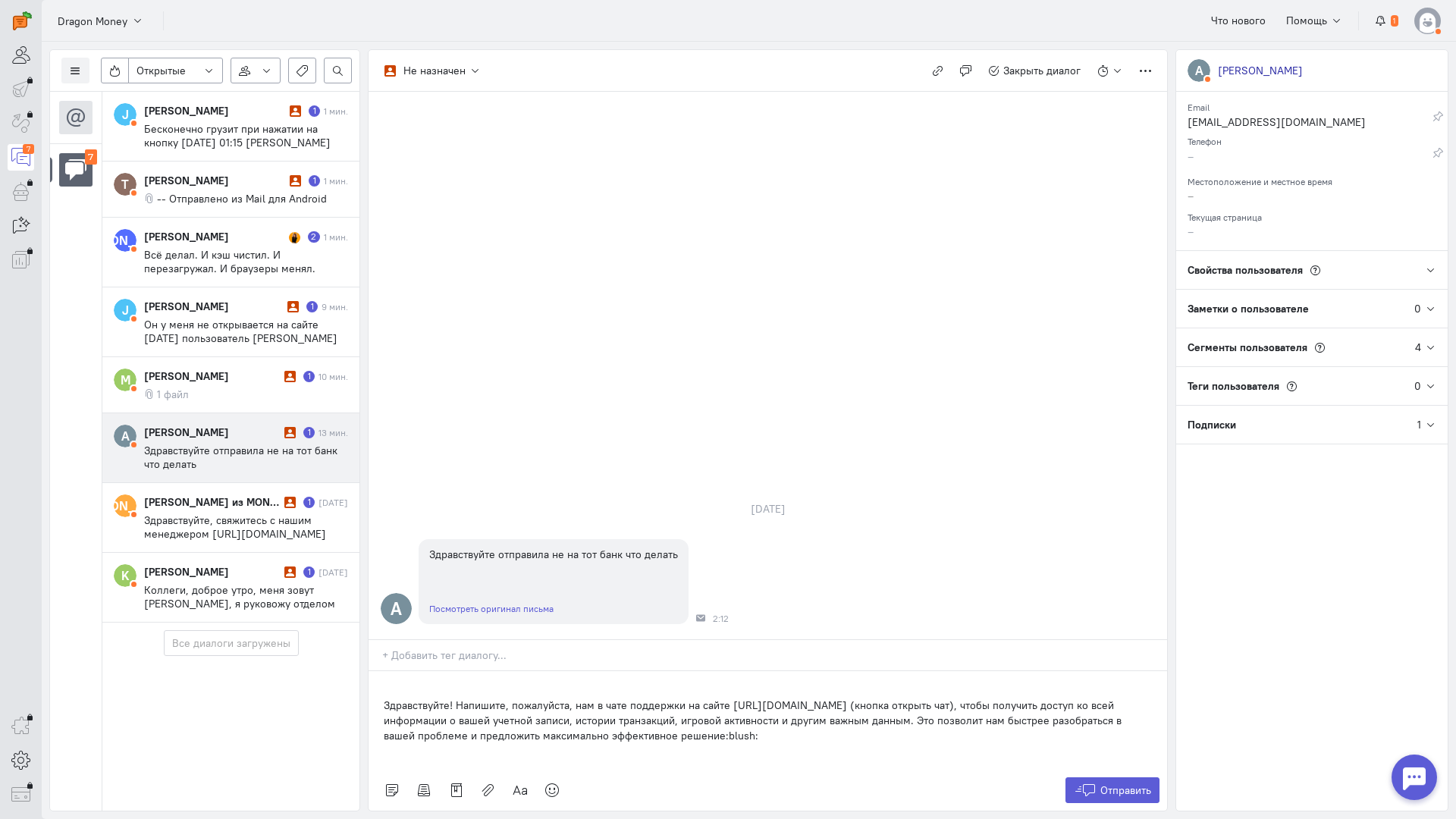
click at [379, 672] on div "Здравствуйте! Напишите, пожалуйста, нам в чате поддержки на сайте [URL][DOMAIN_…" at bounding box center [767, 721] width 798 height 98
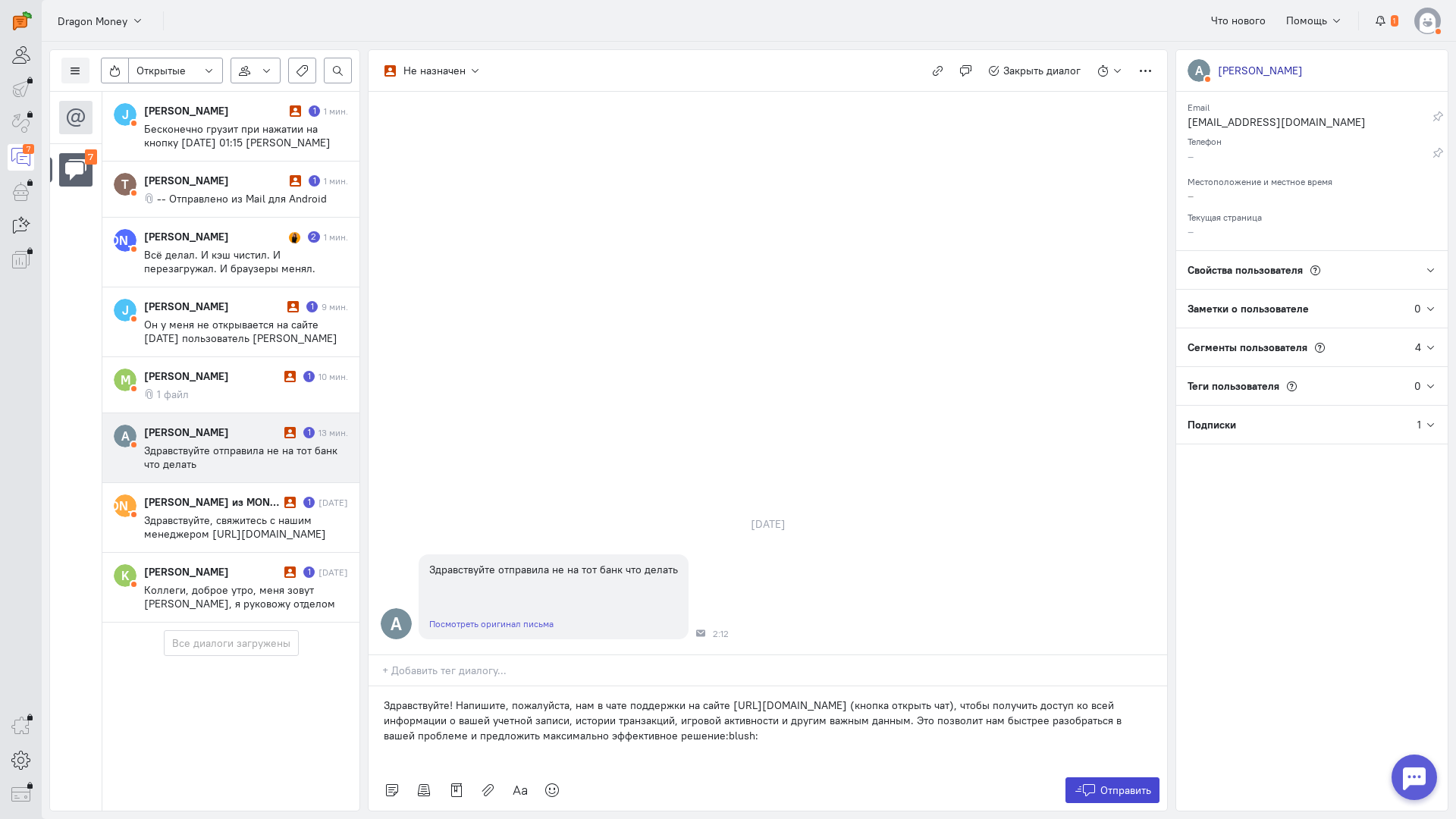
click at [1125, 784] on span "Отправить" at bounding box center [1125, 790] width 51 height 13
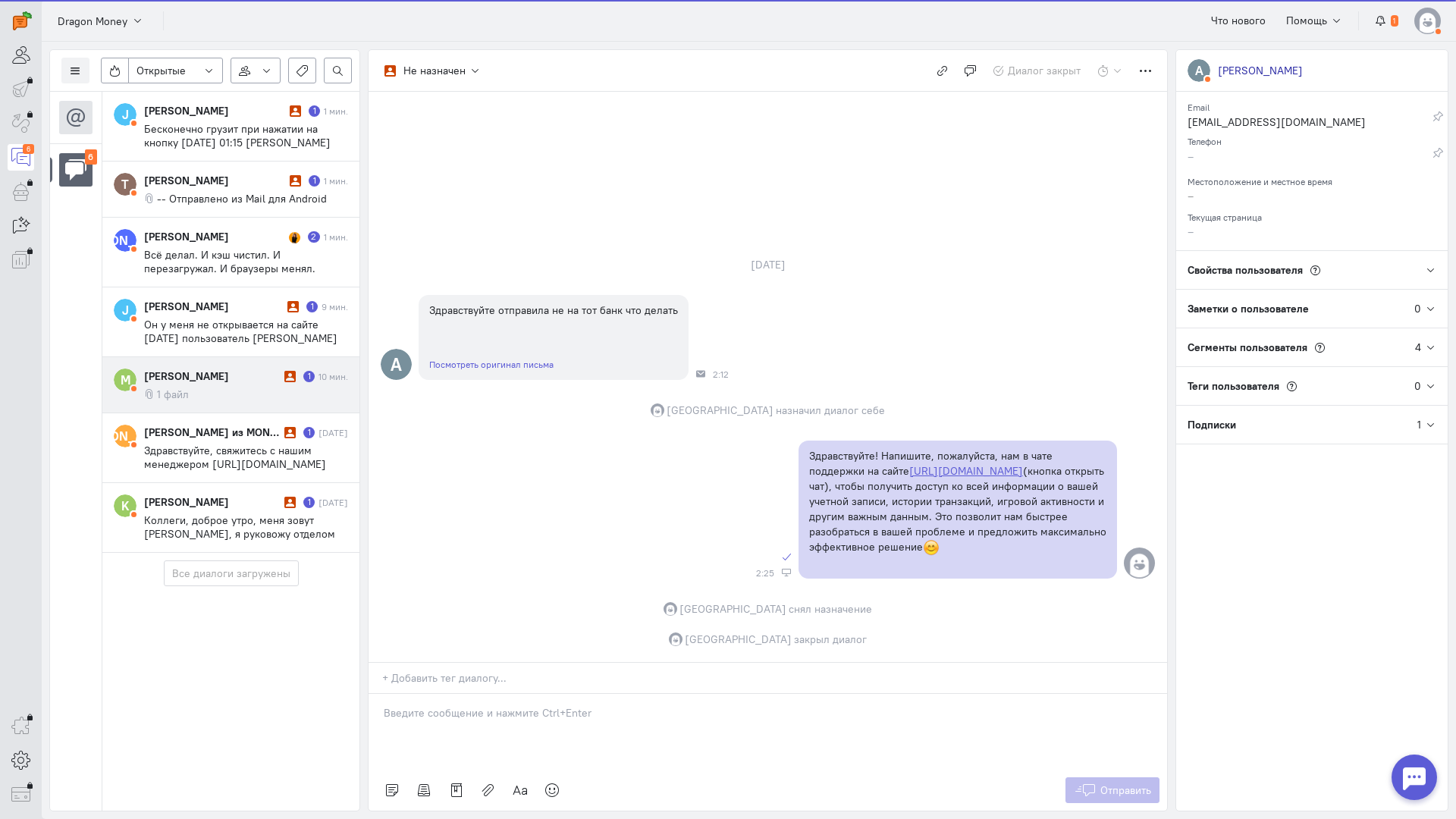
click at [225, 395] on cq-message "1 файл" at bounding box center [246, 394] width 204 height 13
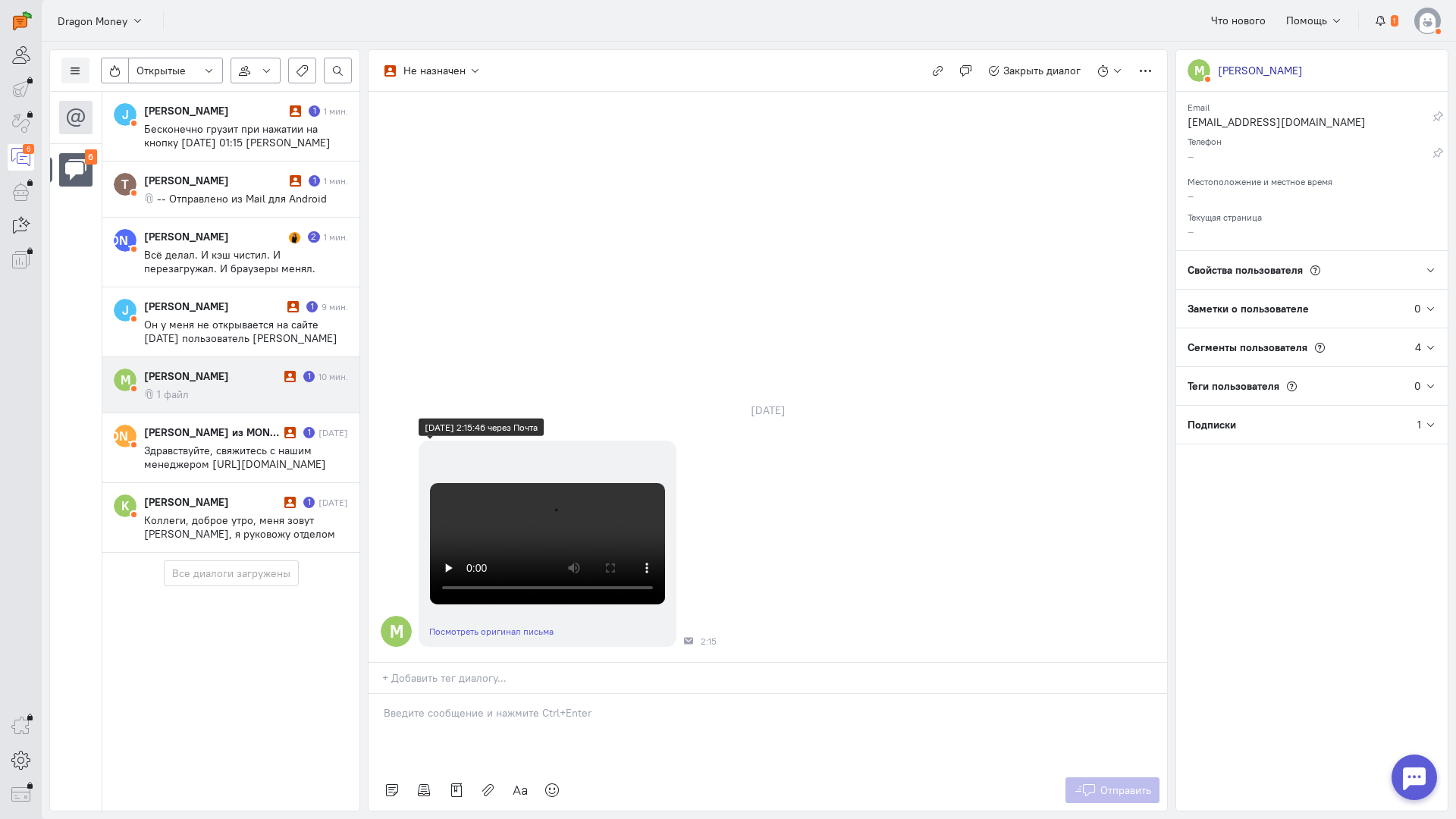
scroll to position [321, 0]
click at [466, 694] on div at bounding box center [767, 732] width 798 height 76
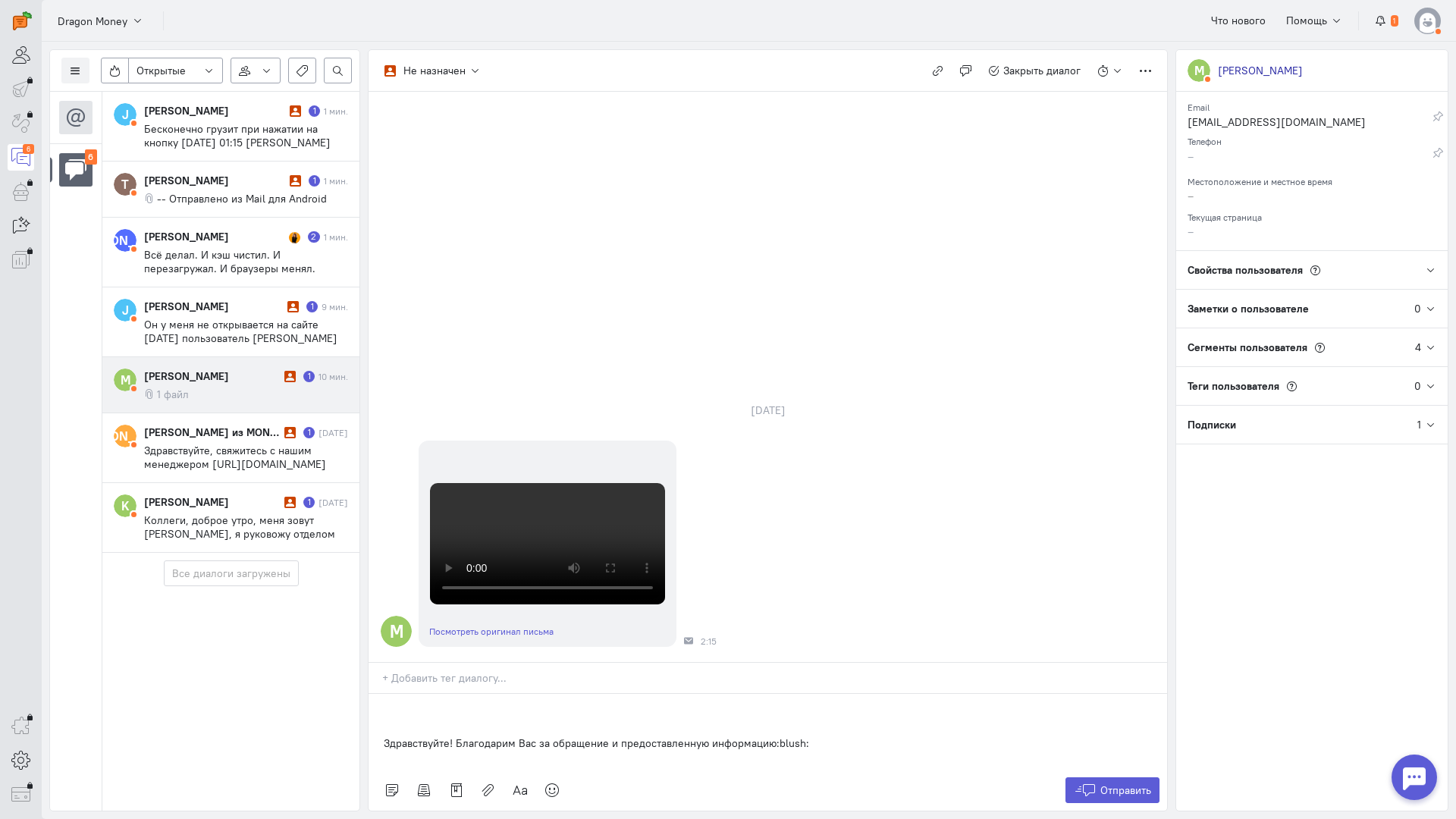
drag, startPoint x: 378, startPoint y: 641, endPoint x: 637, endPoint y: 664, distance: 260.0
click at [379, 694] on div "Здравствуйте! Благодарим Вас за обращение и предоставленную информацию:blush:" at bounding box center [767, 732] width 798 height 76
click at [380, 694] on div "Здравствуйте! Благодарим Вас за обращение и предоставленную информацию:blush:" at bounding box center [767, 732] width 798 height 76
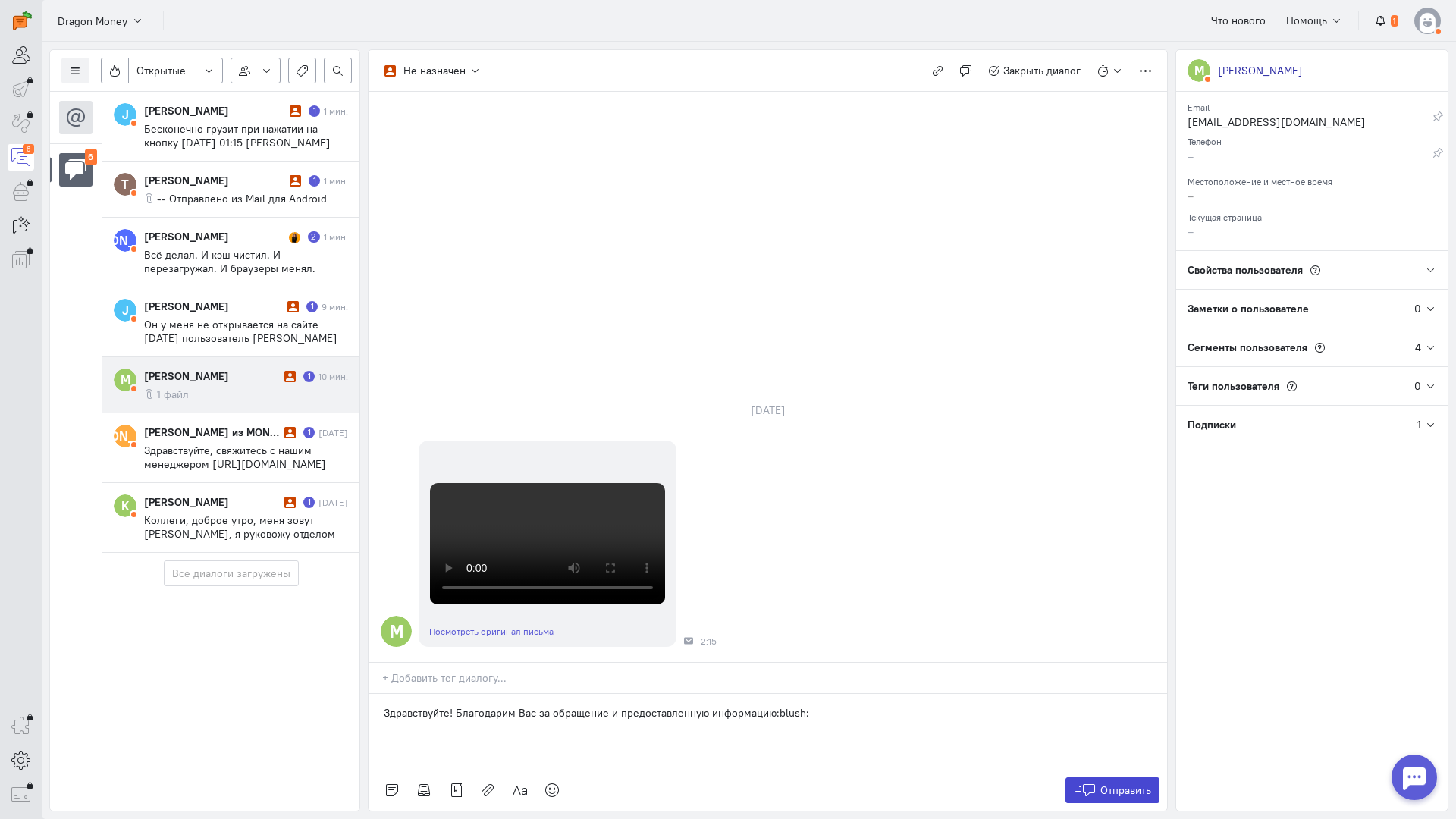
click at [1144, 784] on span "Отправить" at bounding box center [1125, 790] width 51 height 13
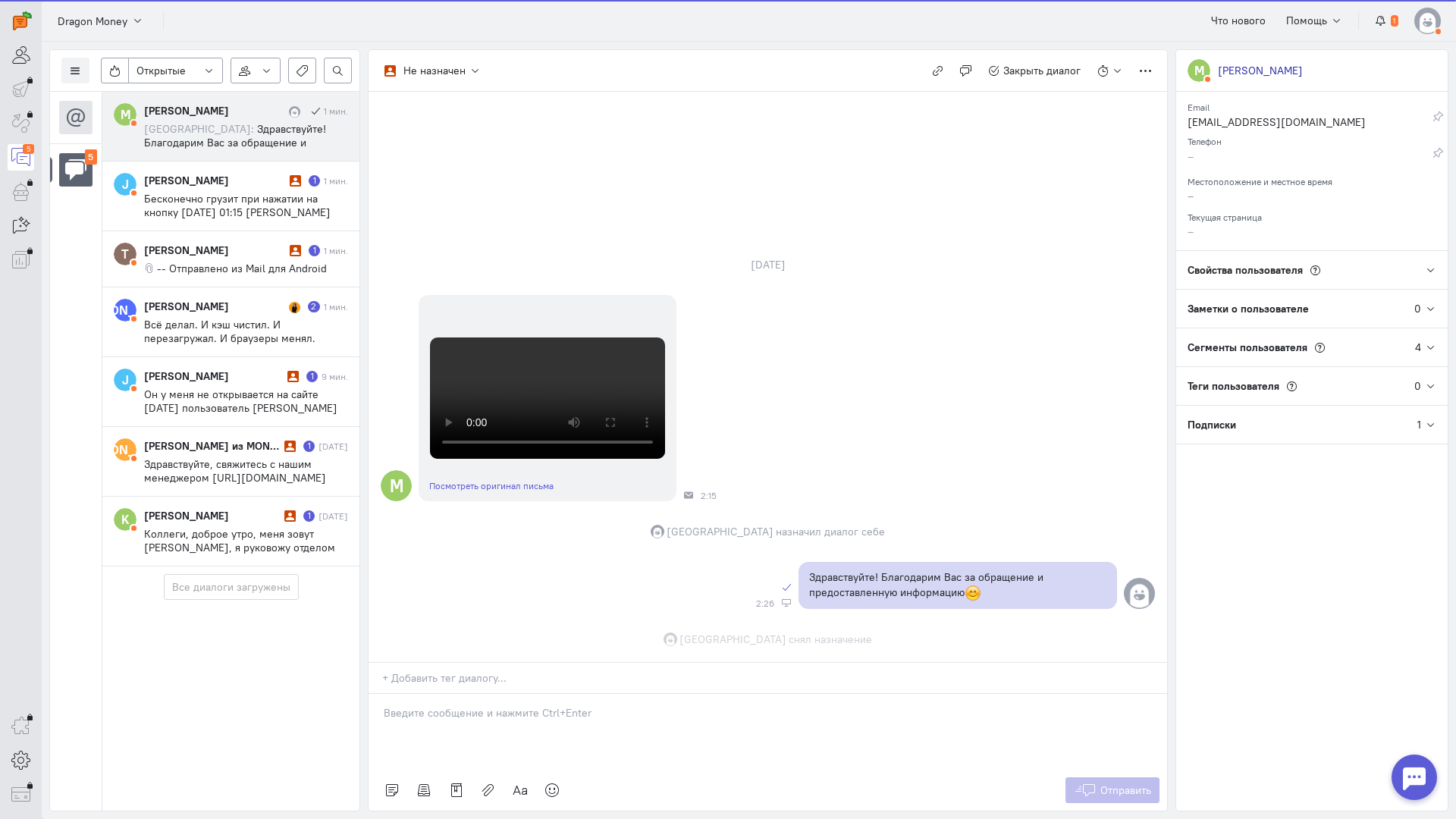
scroll to position [498, 0]
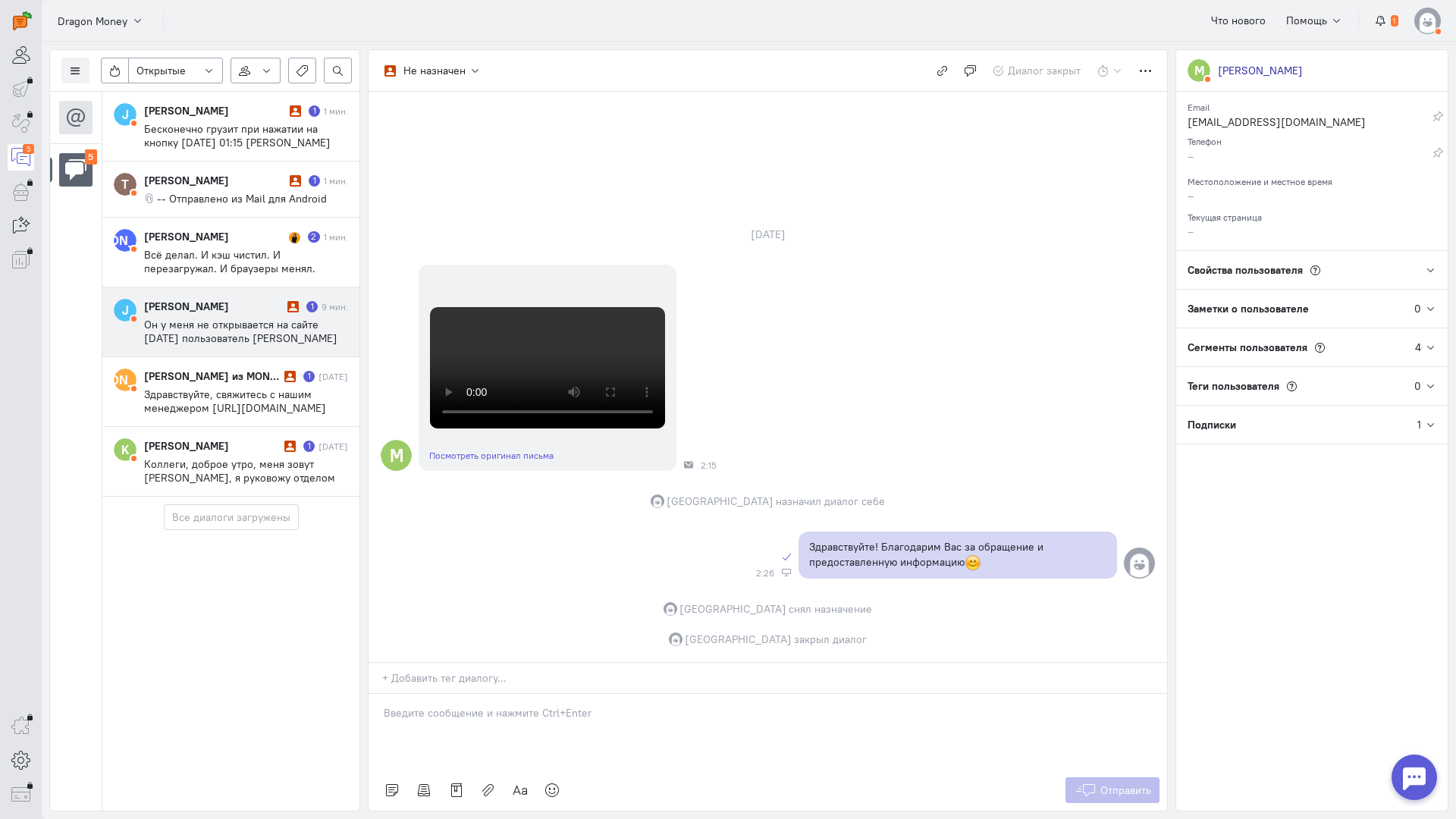
drag, startPoint x: 177, startPoint y: 314, endPoint x: 241, endPoint y: 316, distance: 64.0
click at [178, 314] on div "Josef Stalin 1 9 мин. Он у меня не открывается на сайте среда, 1 октября 2025 г…" at bounding box center [246, 322] width 204 height 46
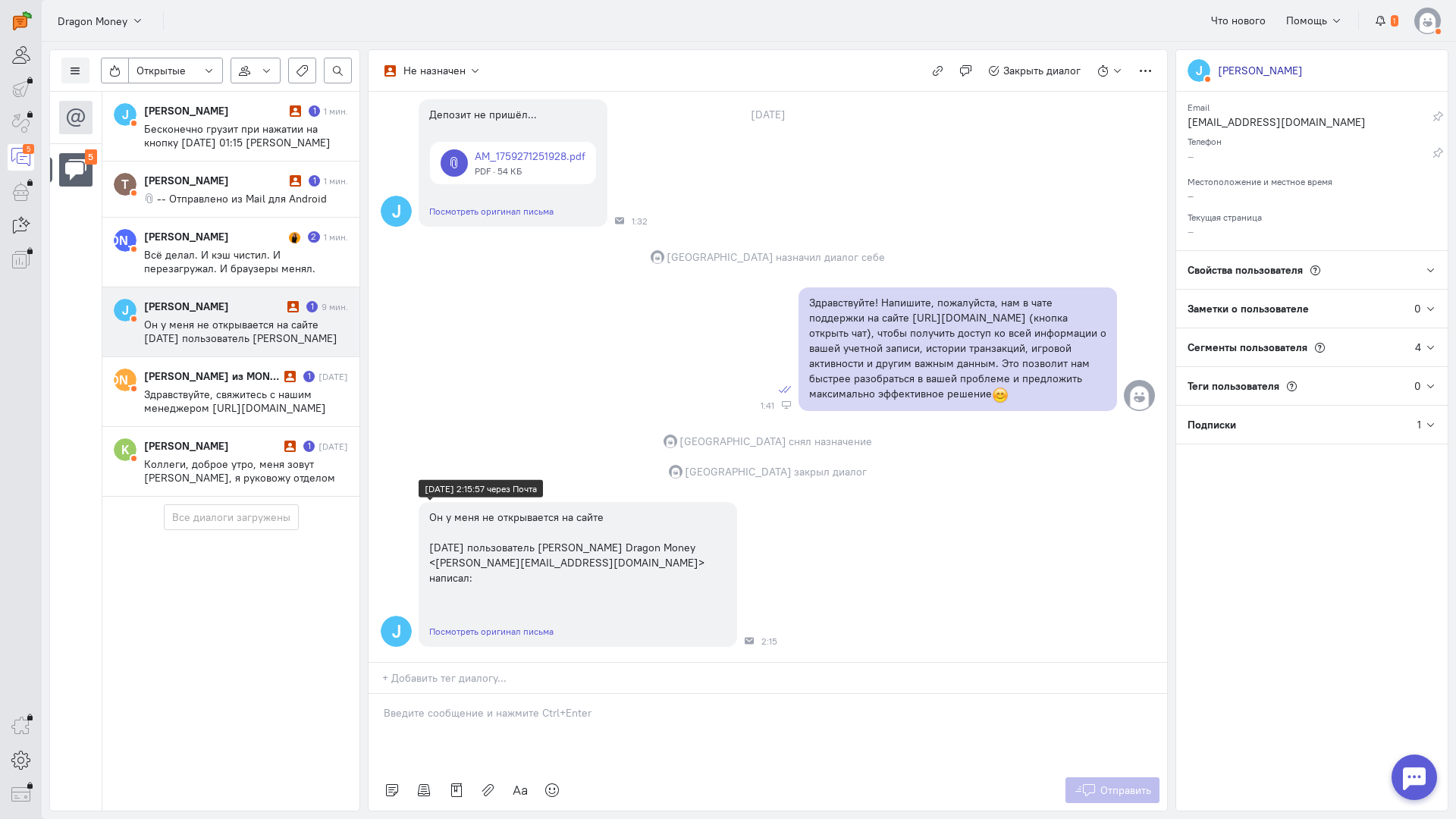
scroll to position [124, 0]
click at [522, 706] on p at bounding box center [767, 713] width 768 height 15
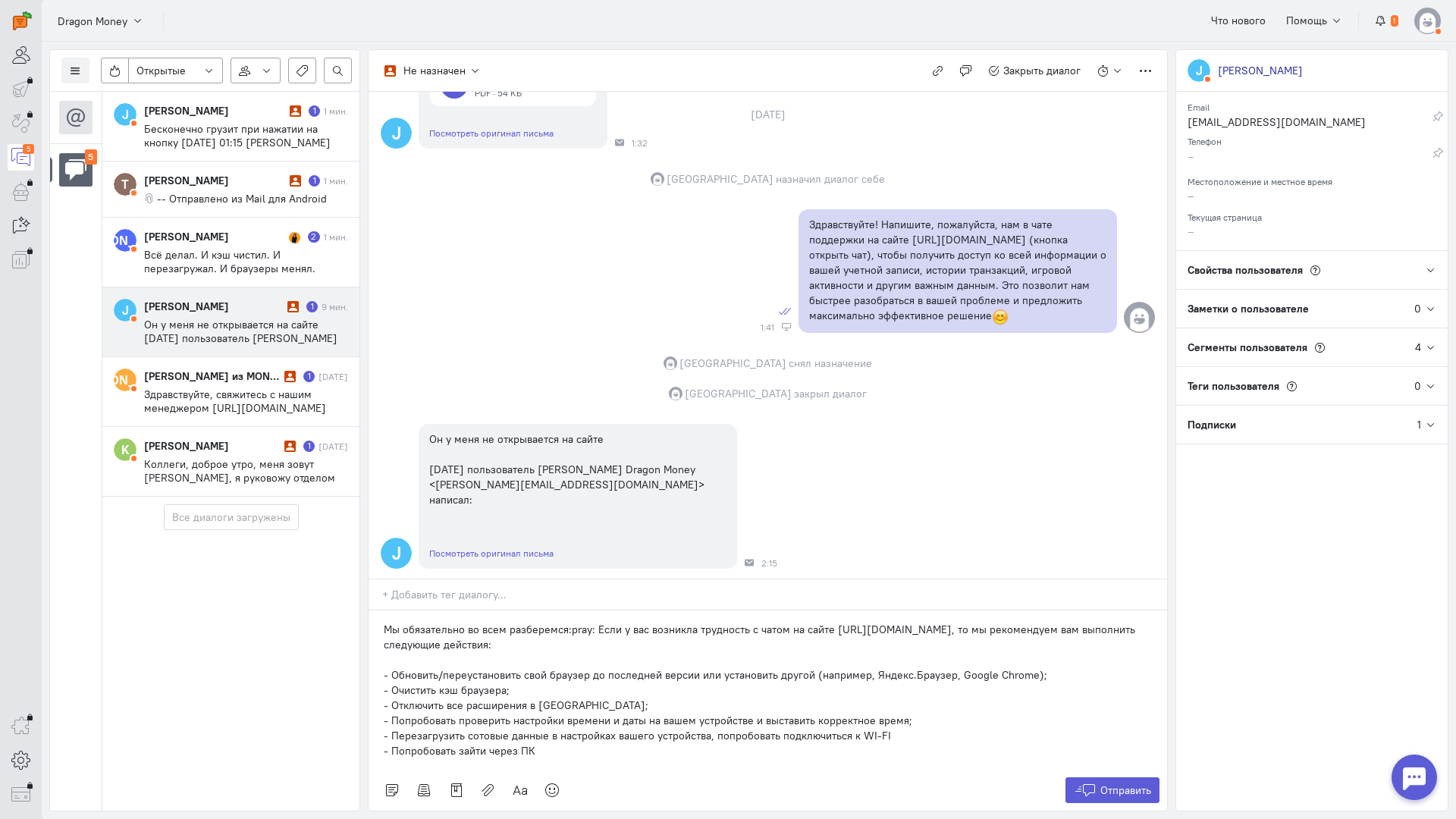
click at [378, 610] on div "Мы обязательно во всем разберемся:pray: Если у вас возникла трудность с чатом н…" at bounding box center [767, 690] width 798 height 159
click at [1104, 784] on span "Отправить" at bounding box center [1125, 790] width 51 height 13
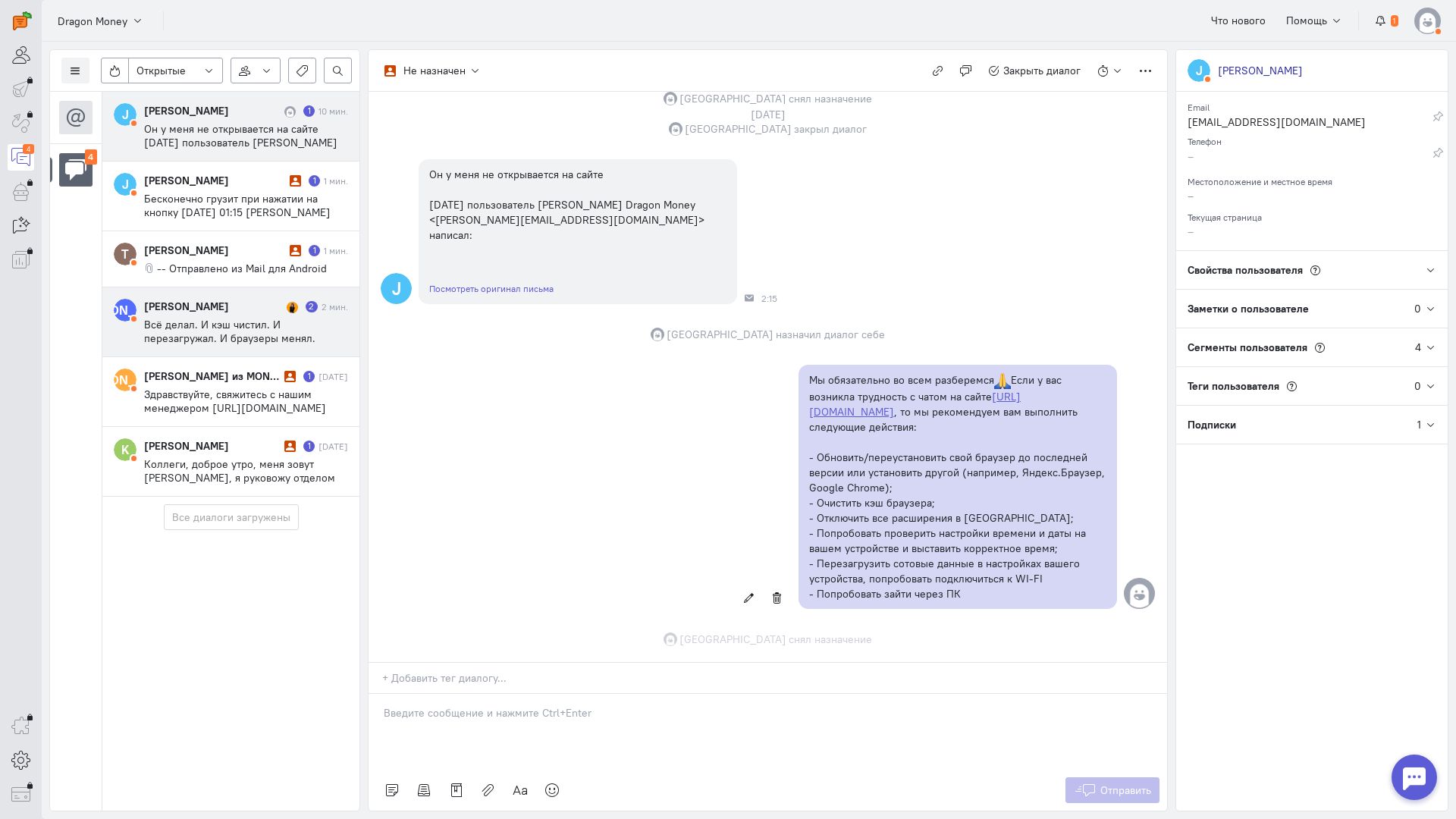
scroll to position [482, 0]
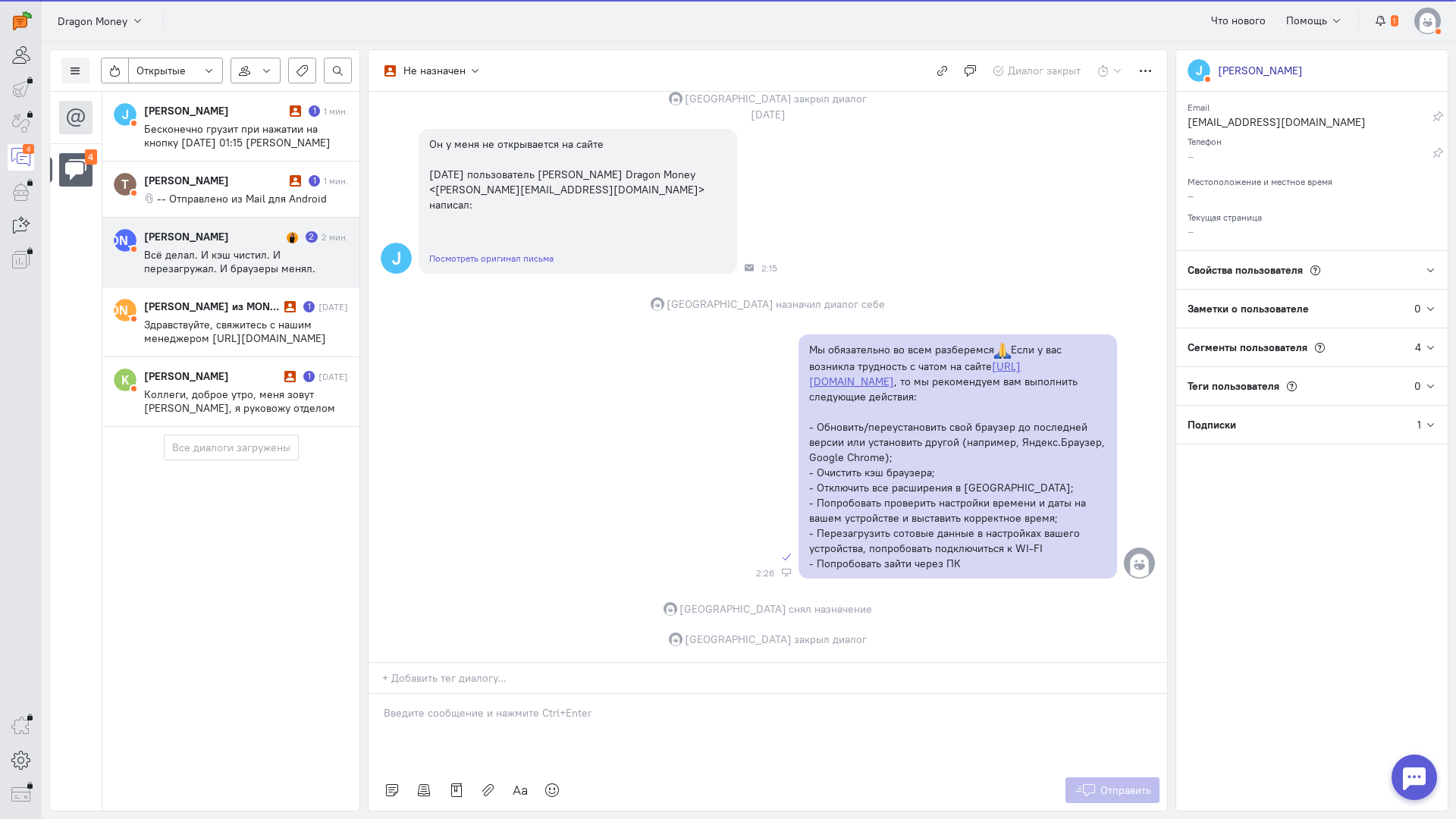
click at [238, 251] on span "Всё делал. И кэш чистил. И перезагружал. И браузеры менял. Везде одно и тоже. -…" at bounding box center [242, 289] width 197 height 82
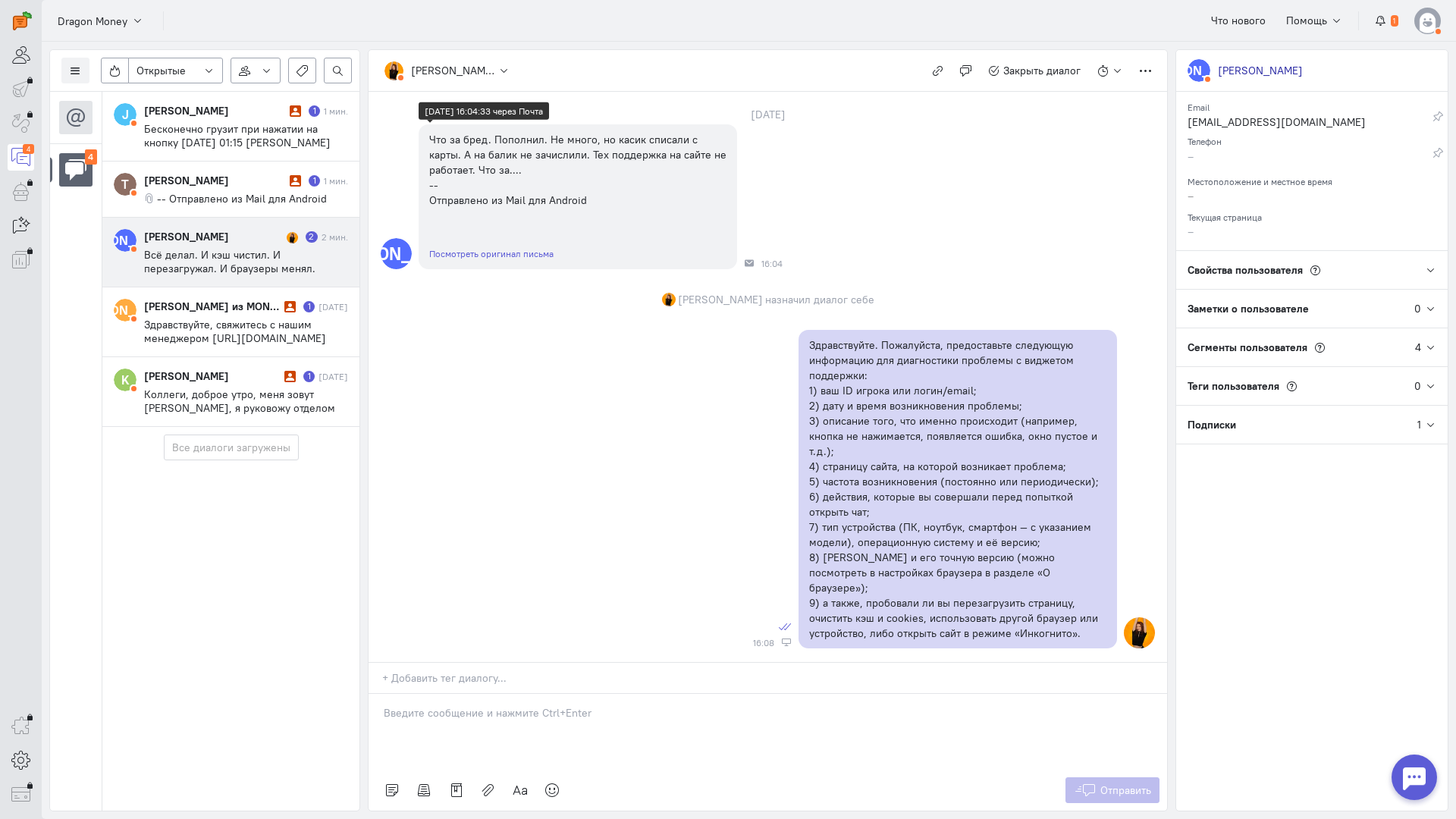
scroll to position [0, 0]
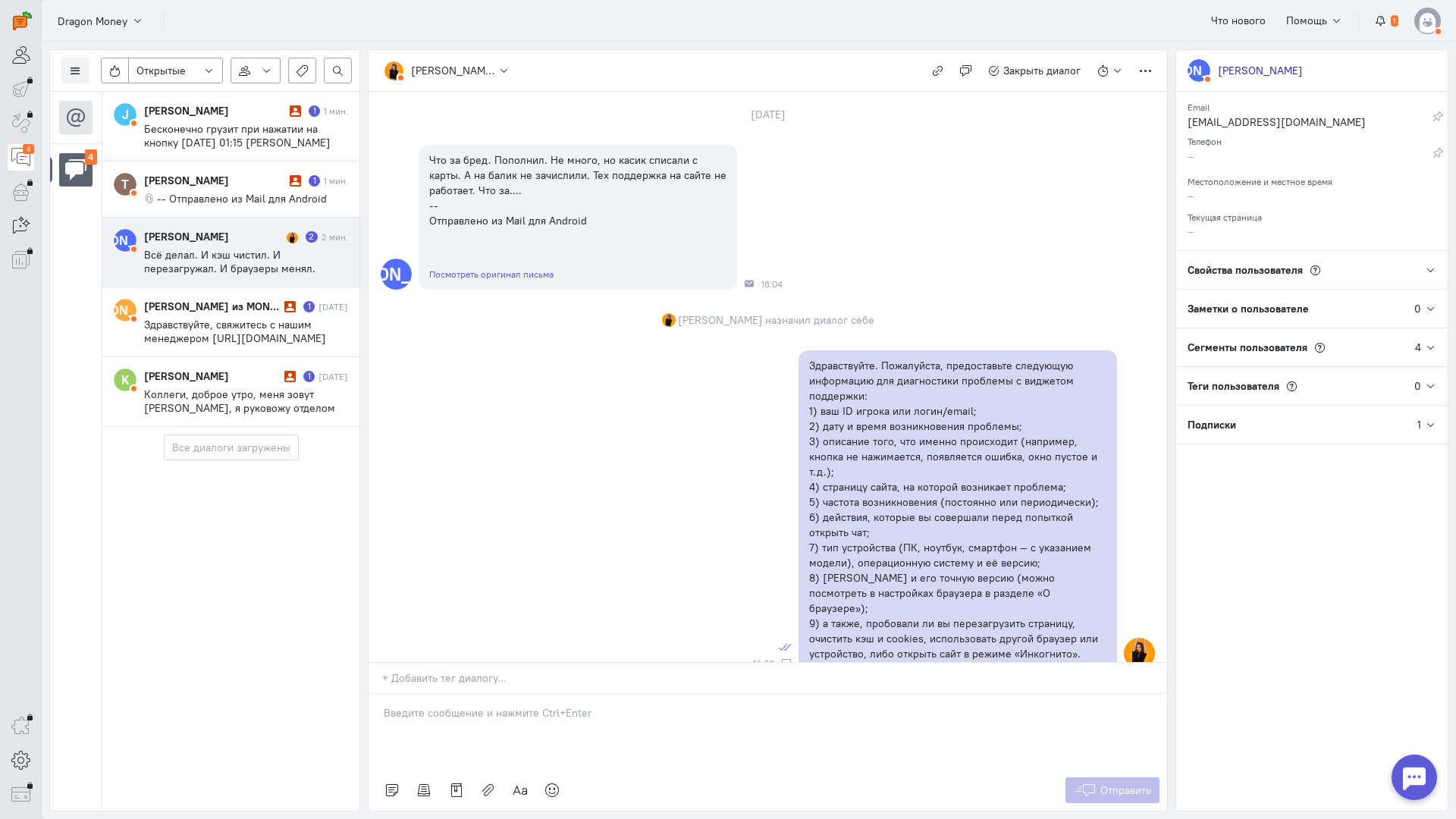
drag, startPoint x: 212, startPoint y: 195, endPoint x: 339, endPoint y: 227, distance: 131.0
click at [212, 195] on span "-- Отправлено из Mail для Android" at bounding box center [242, 198] width 170 height 13
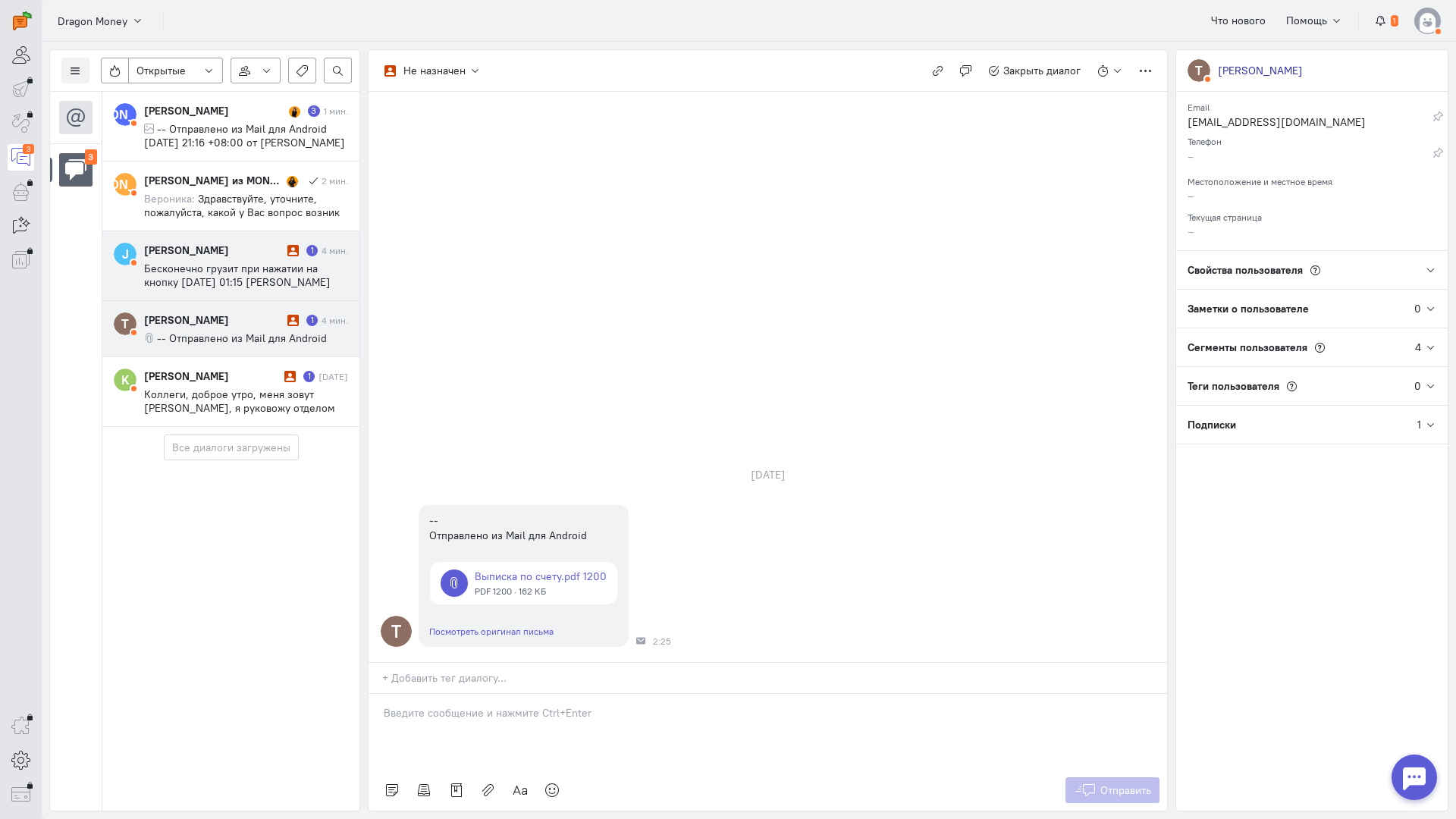
click at [242, 258] on div "Josef Stalin 1 4 мин. Бесконечно грузит при нажатии на кнопку ср, 1 окт. 2025 г…" at bounding box center [246, 265] width 204 height 46
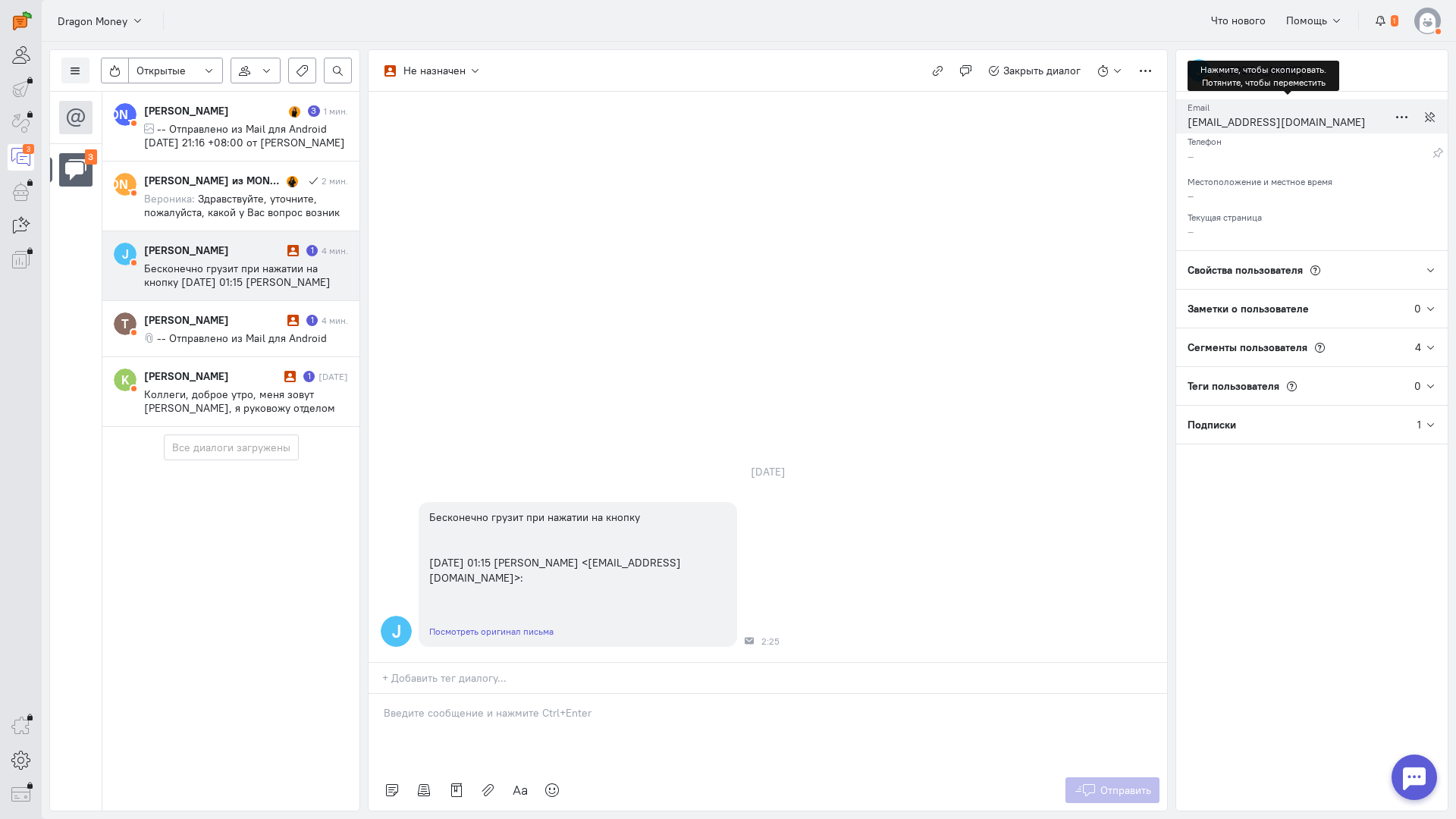
click at [1232, 122] on div "[EMAIL_ADDRESS][DOMAIN_NAME]" at bounding box center [1288, 124] width 200 height 19
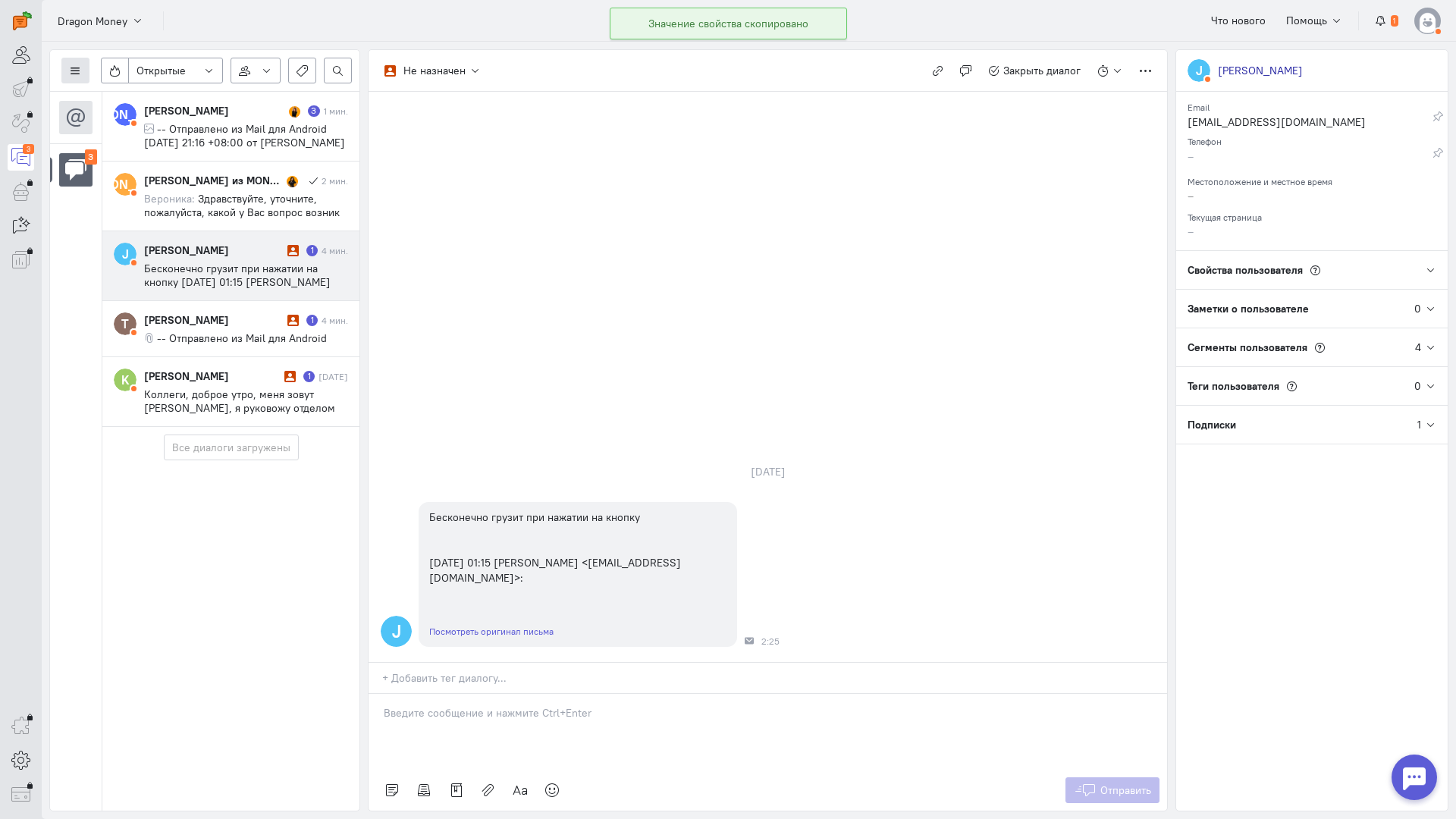
click at [75, 72] on icon at bounding box center [76, 71] width 11 height 11
click at [137, 91] on button "Список пользователей" at bounding box center [139, 101] width 155 height 24
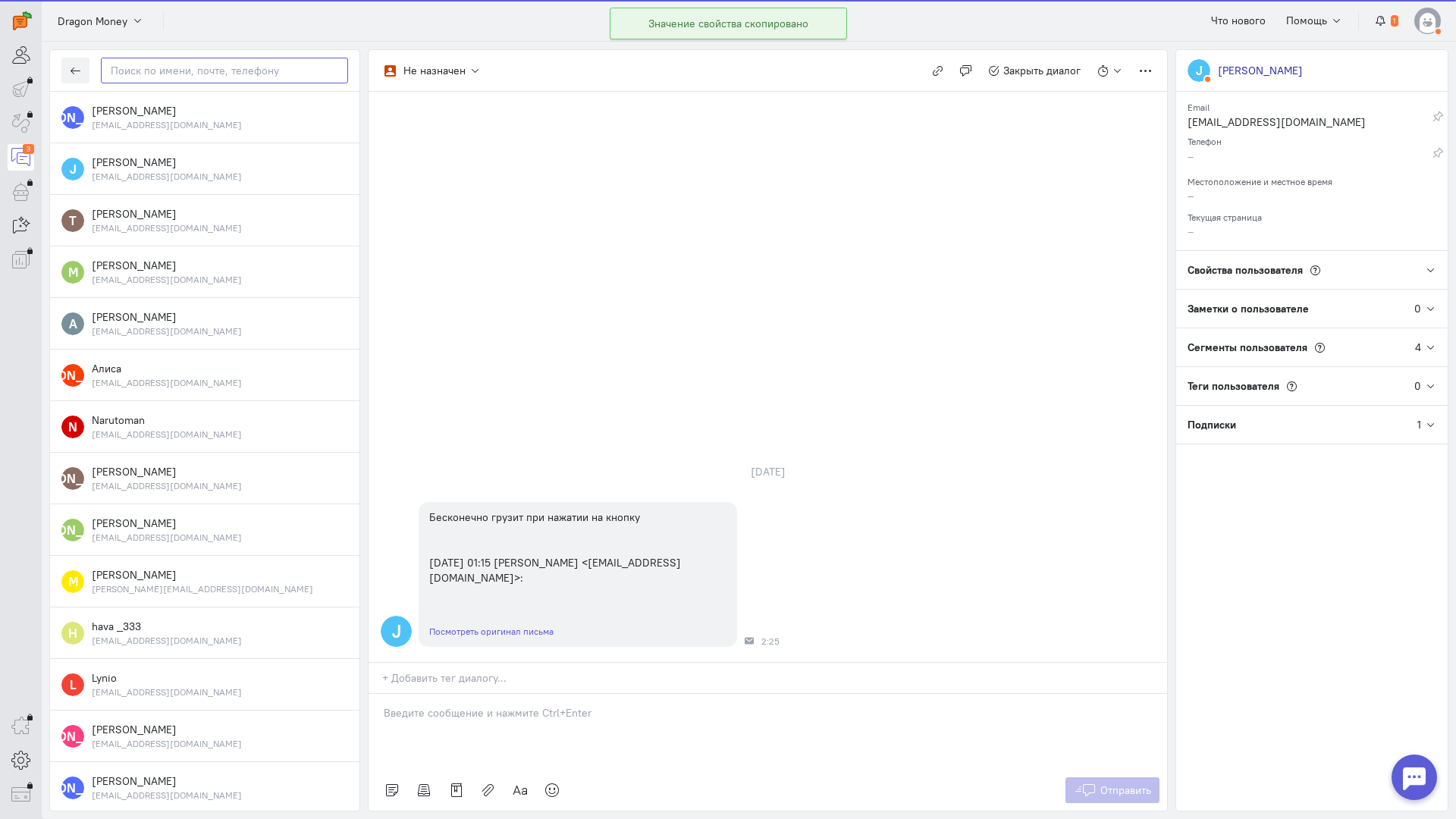
click at [192, 64] on input "text" at bounding box center [224, 70] width 247 height 26
paste input "gigabaet04@gmai"
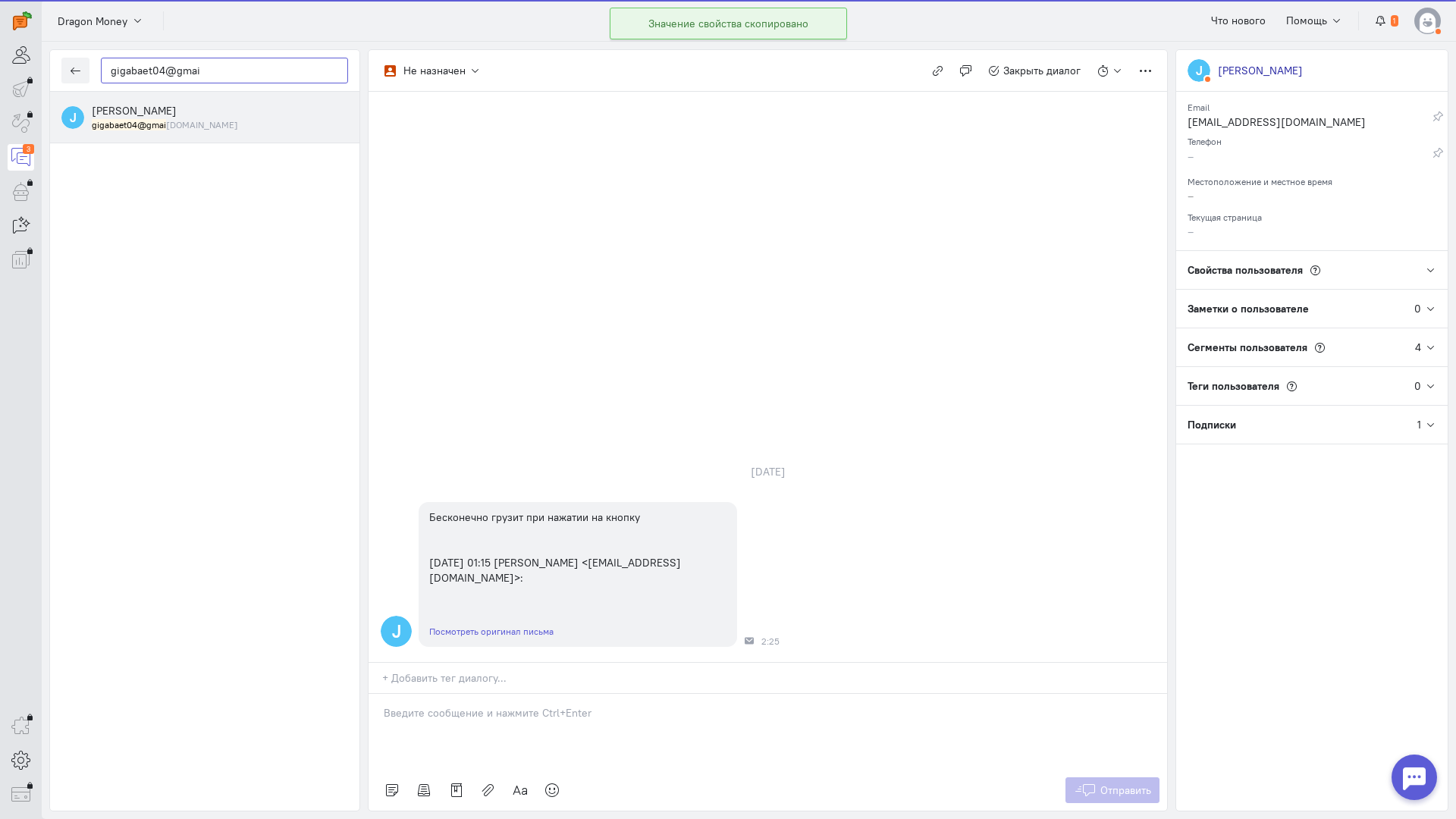
type input "gigabaet04@gmai"
click at [190, 119] on div "gigabaet04@gmai l.com" at bounding box center [220, 124] width 257 height 13
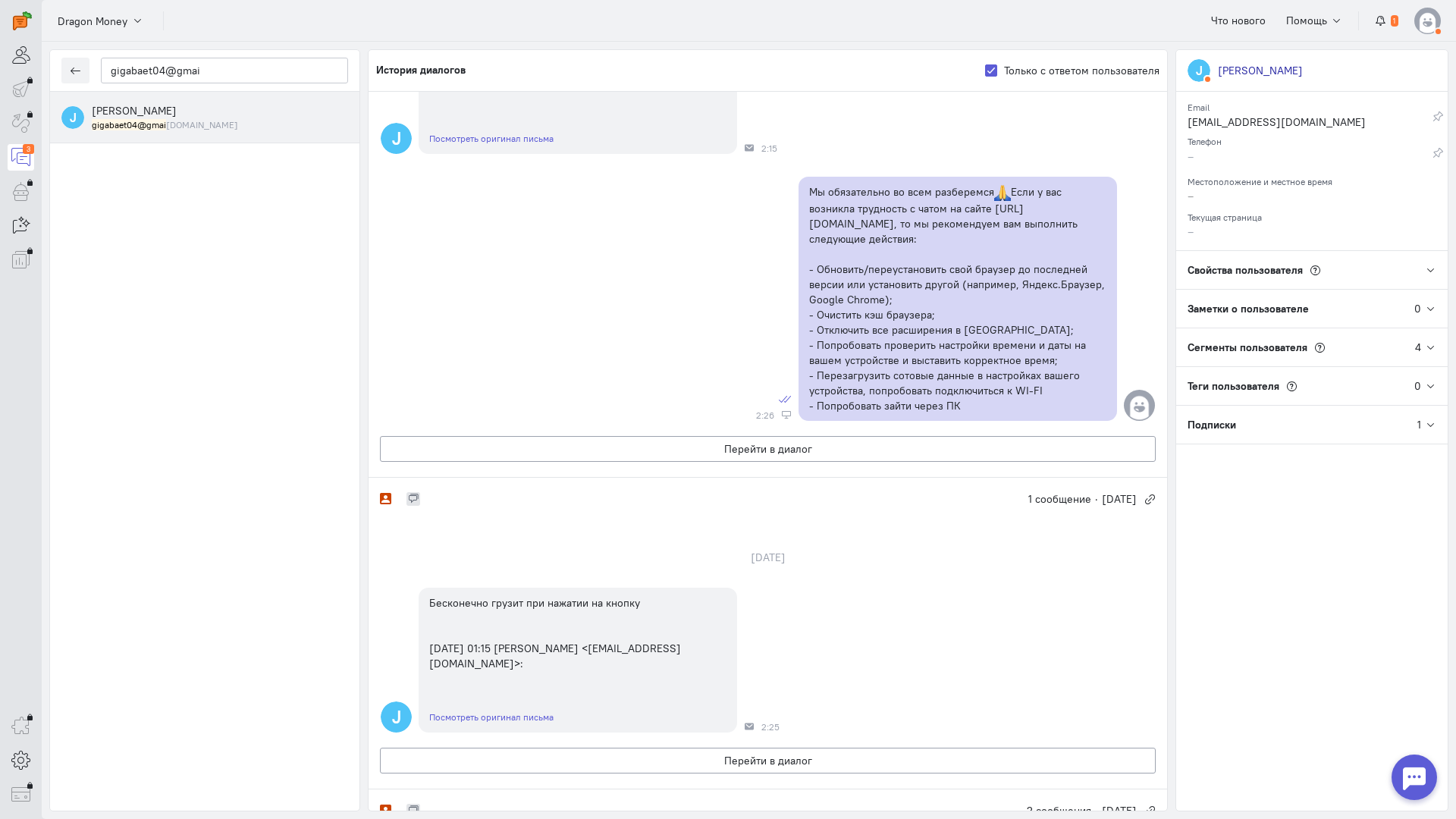
scroll to position [338, 0]
click at [83, 67] on button "button" at bounding box center [76, 70] width 28 height 26
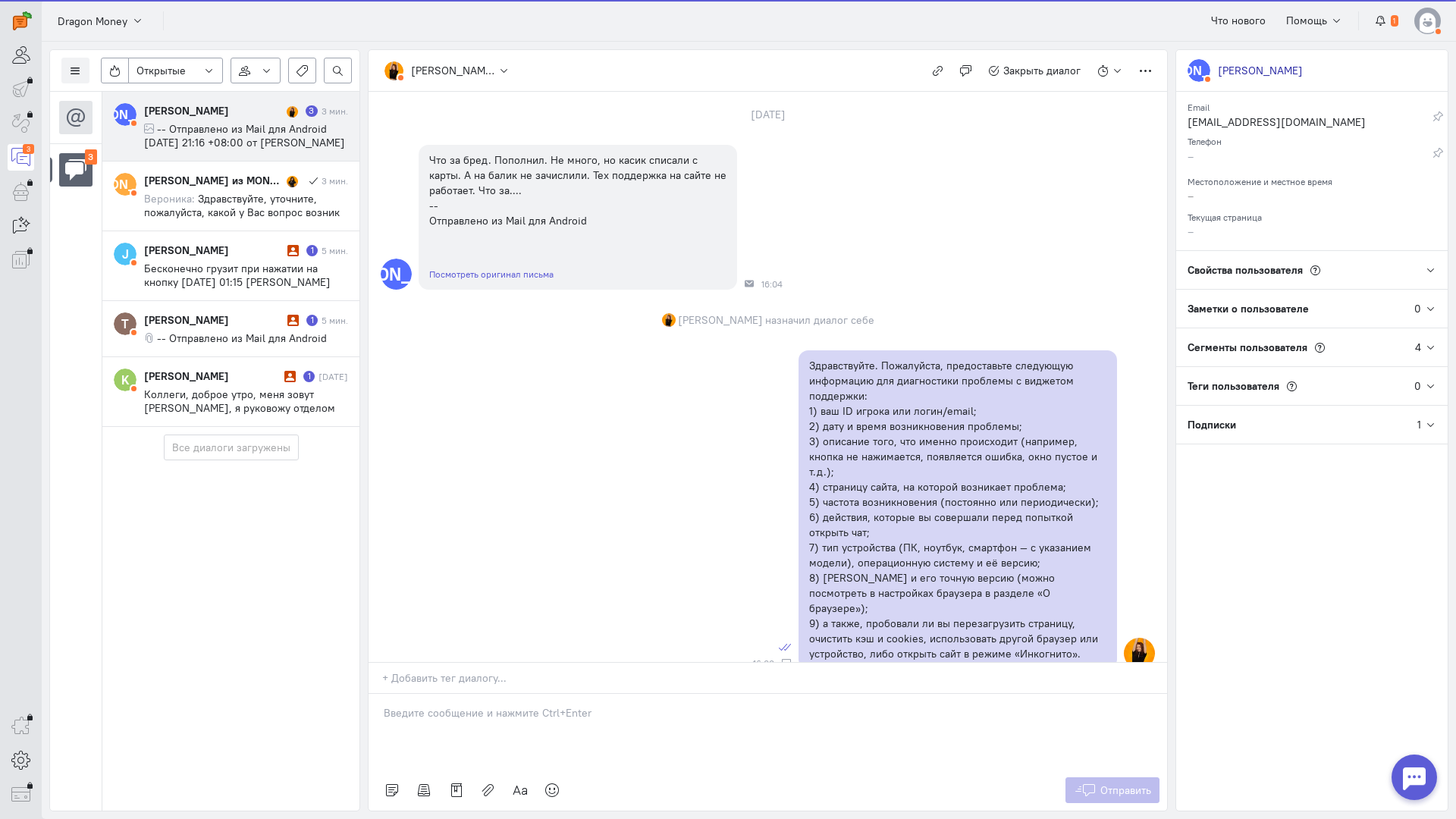
scroll to position [1411, 0]
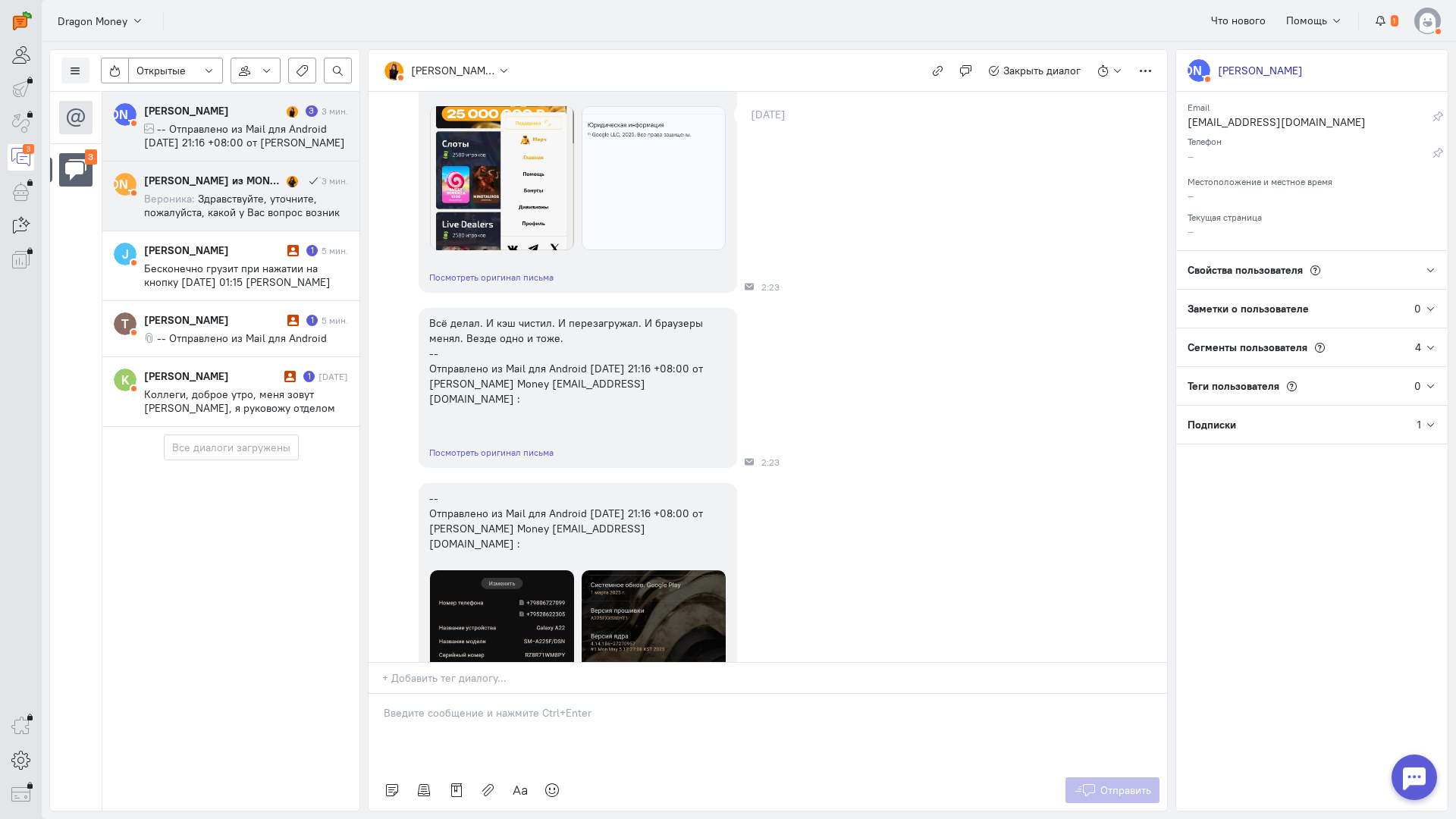
click at [242, 209] on span "Здравствуйте, уточните, пожалуйста, какой у Вас вопрос возник по нашему проекту?" at bounding box center [242, 213] width 196 height 41
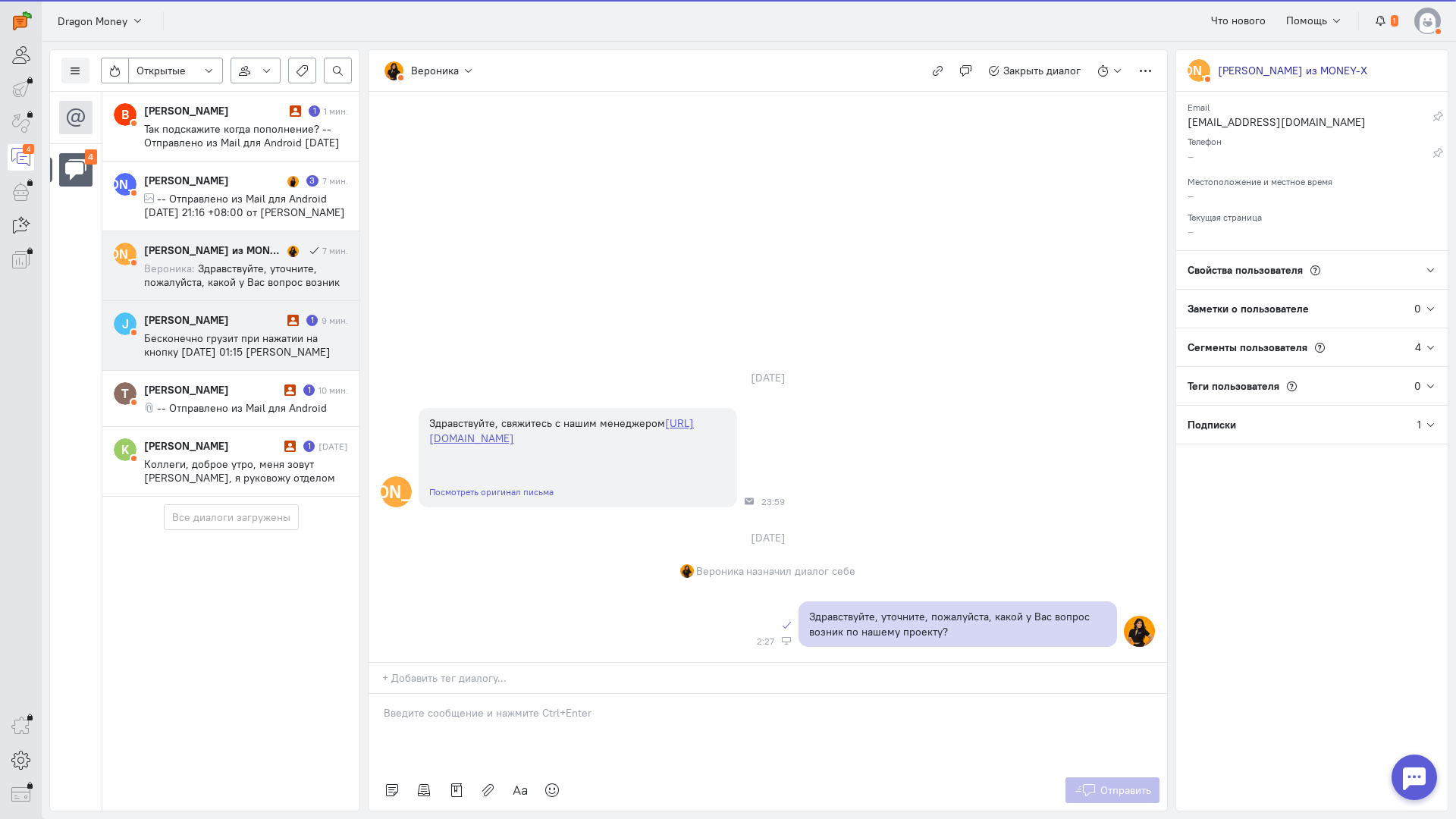
click at [228, 339] on span "Бесконечно грузит при нажатии на кнопку ср, 1 окт. 2025 г., 01:15 Josef Stalin …" at bounding box center [241, 352] width 194 height 41
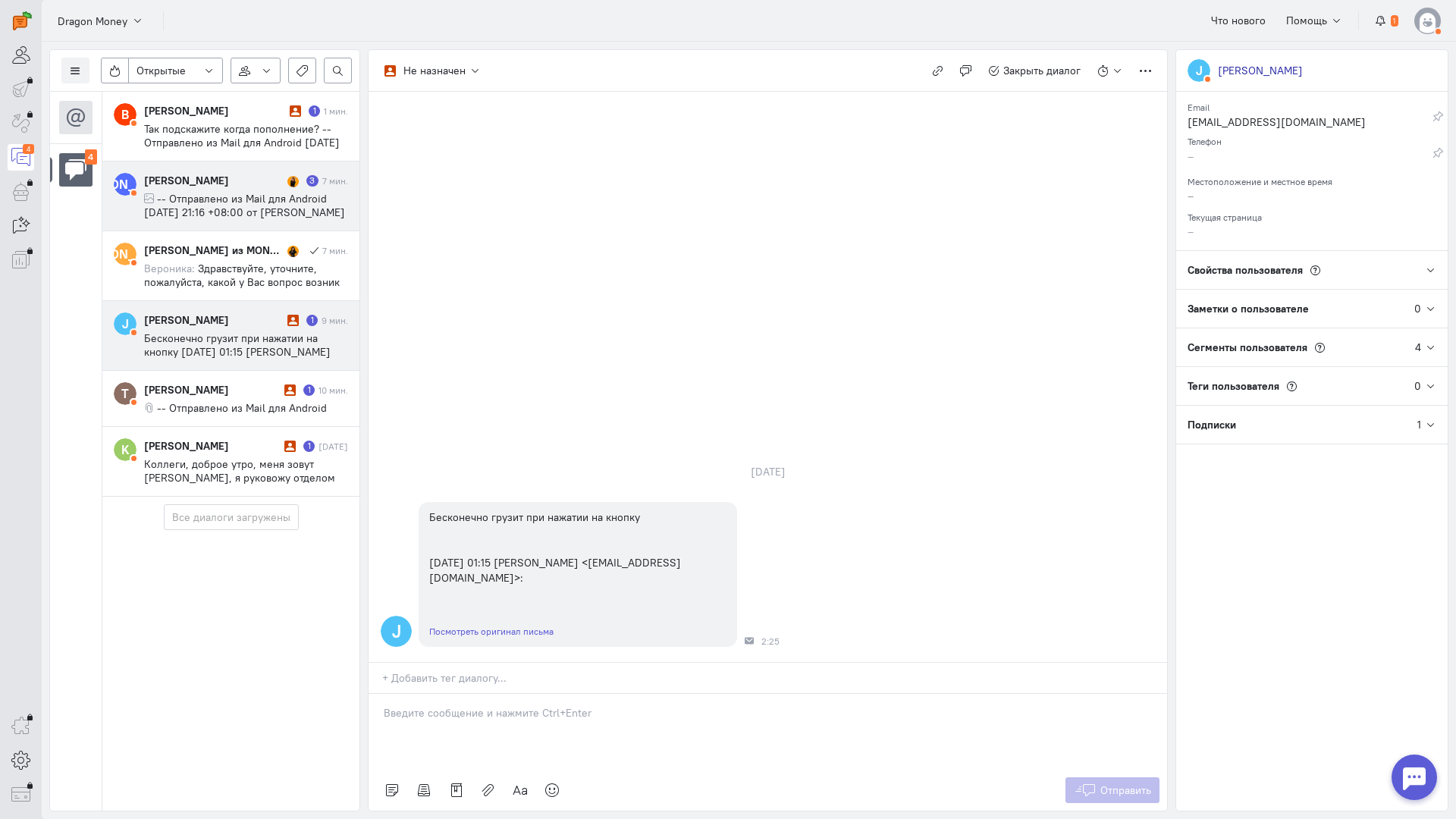
click at [217, 196] on span "-- Отправлено из Mail для Android вторник, 30 сентября 2025г., 21:16 +08:00 от …" at bounding box center [244, 219] width 201 height 54
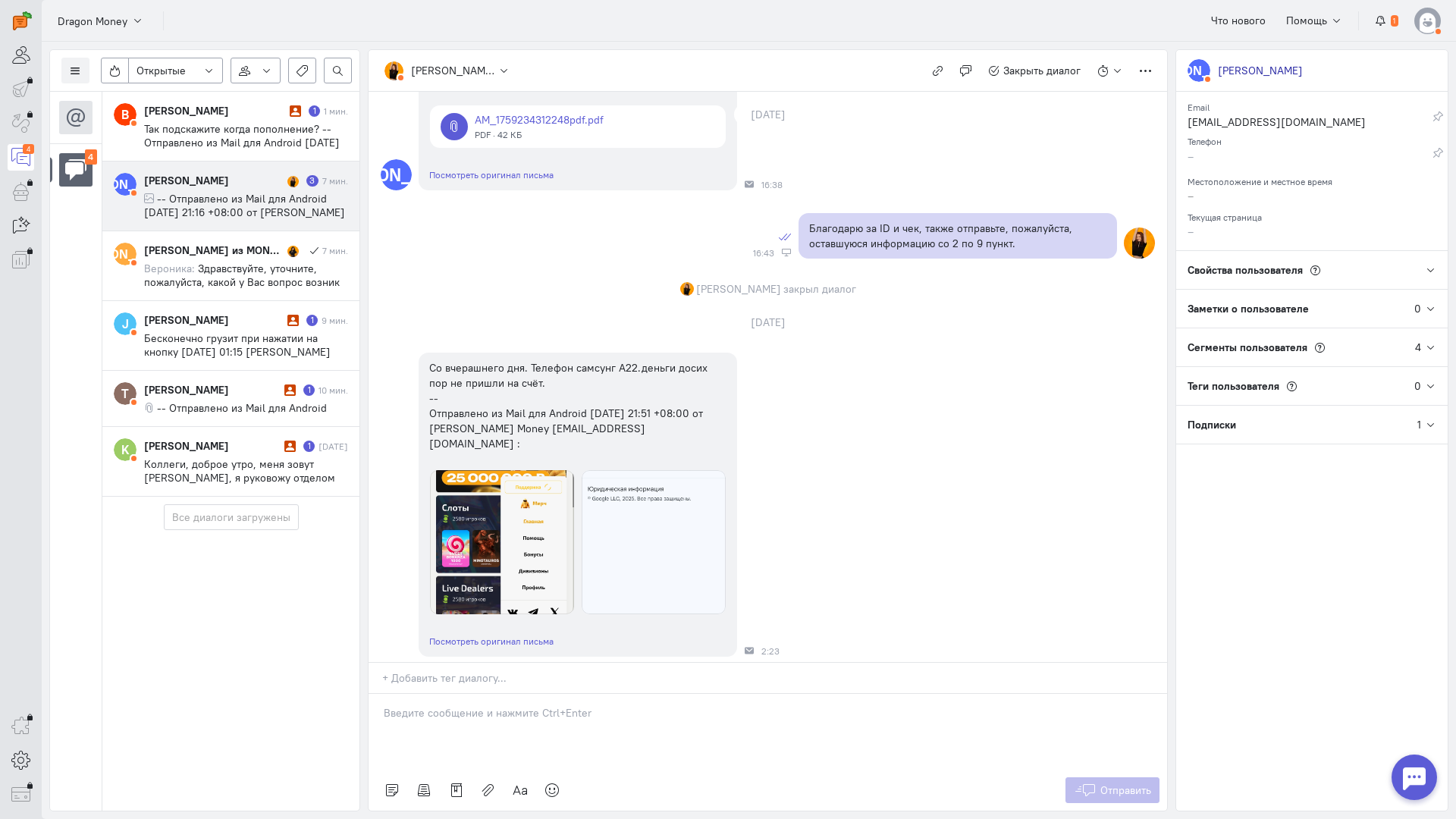
scroll to position [917, 0]
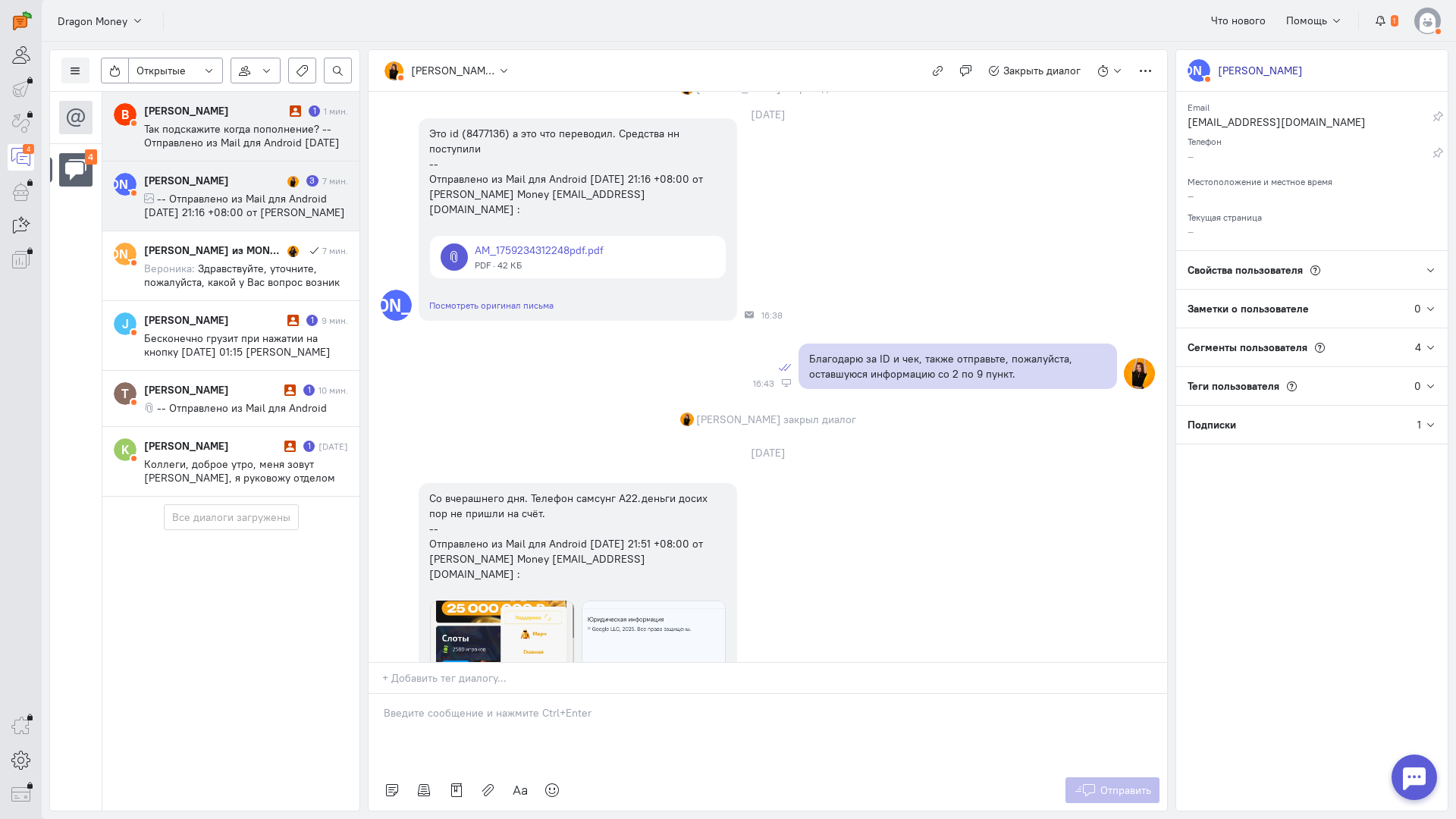
click at [238, 122] on span "Так подскажите когда пополнение? -- Отправлено из Mail для Android среда, 01 ок…" at bounding box center [246, 156] width 204 height 69
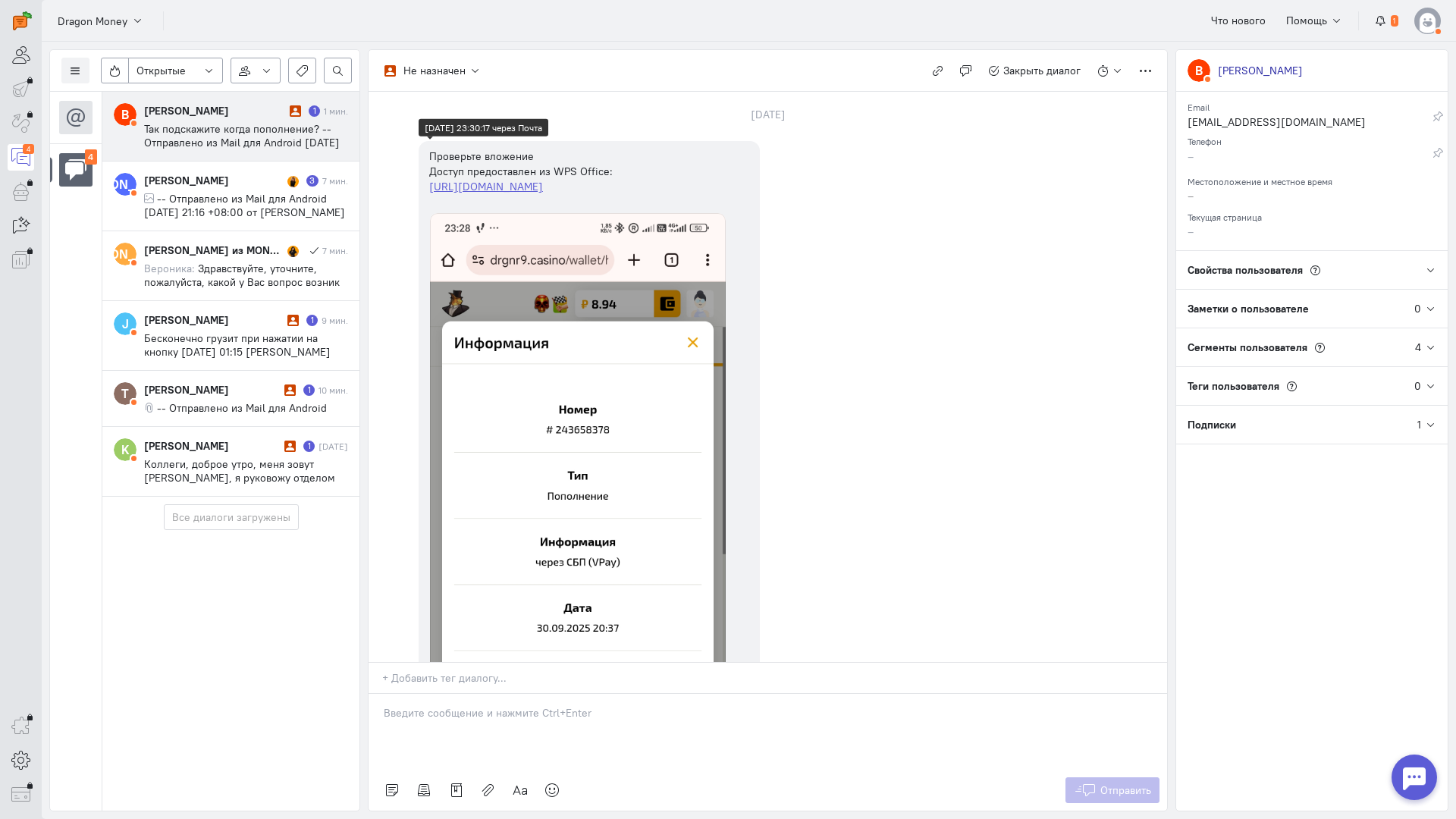
scroll to position [0, 0]
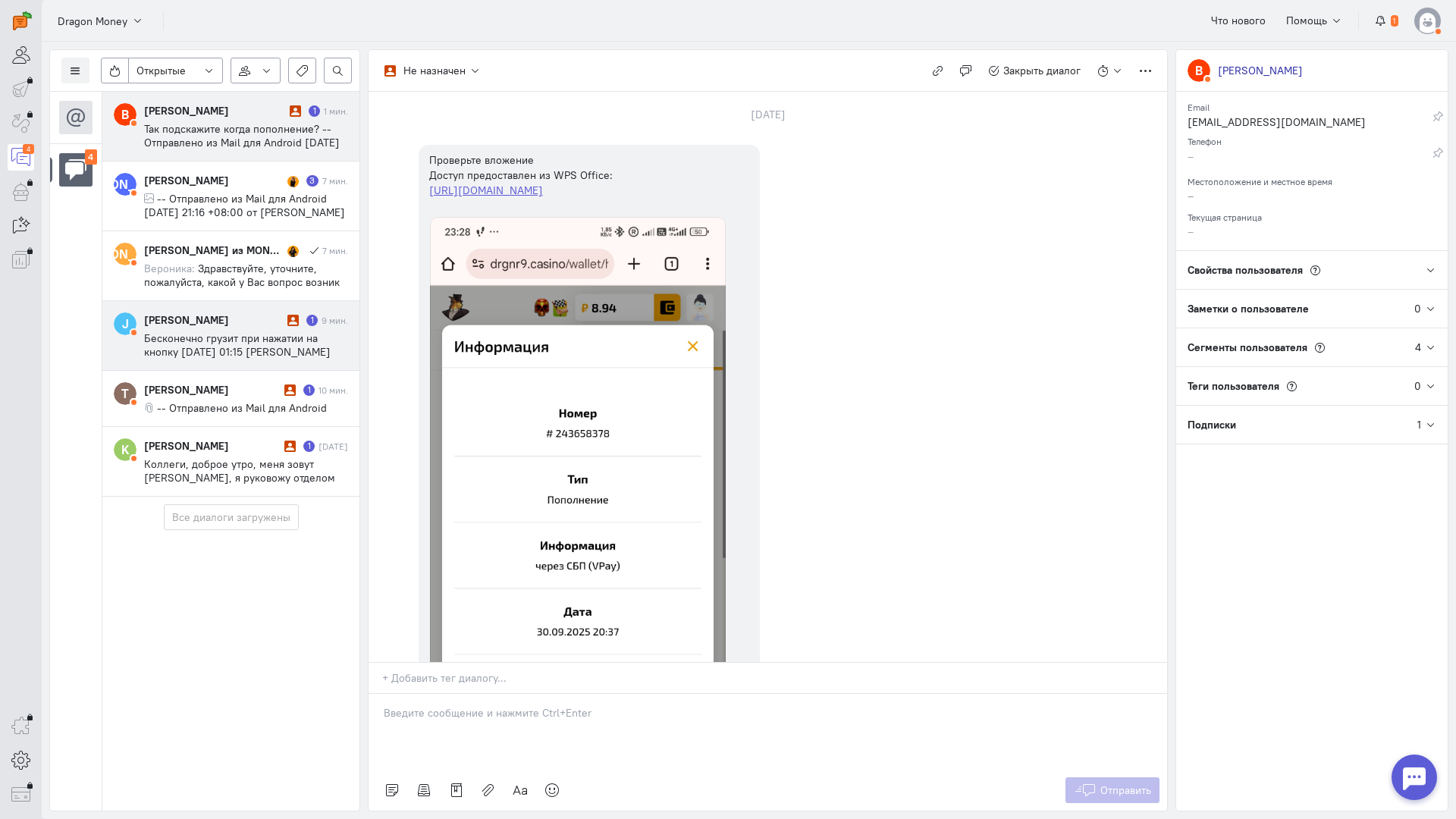
click at [204, 326] on div "[PERSON_NAME]" at bounding box center [213, 320] width 139 height 15
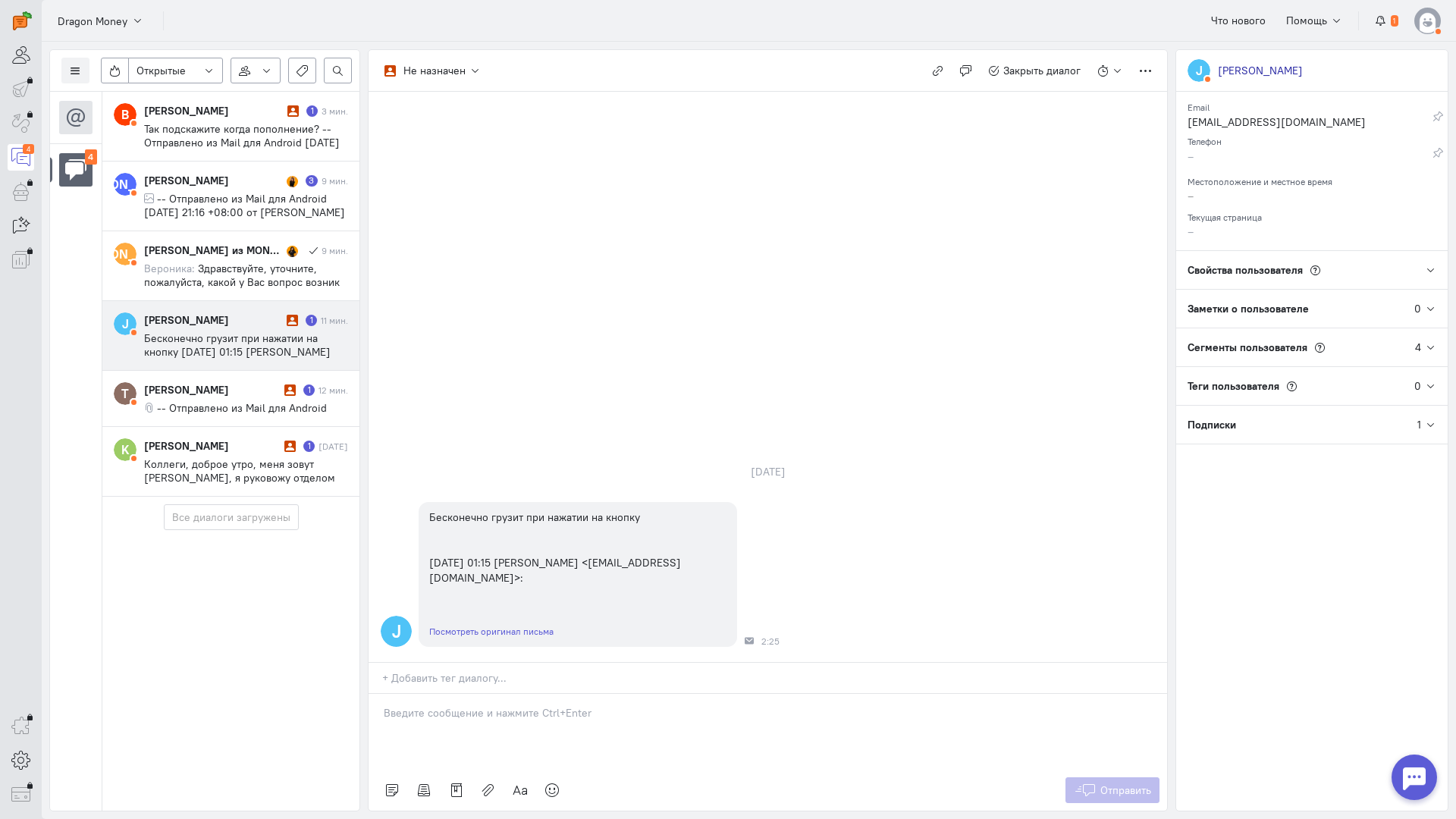
click at [456, 694] on div at bounding box center [767, 732] width 798 height 76
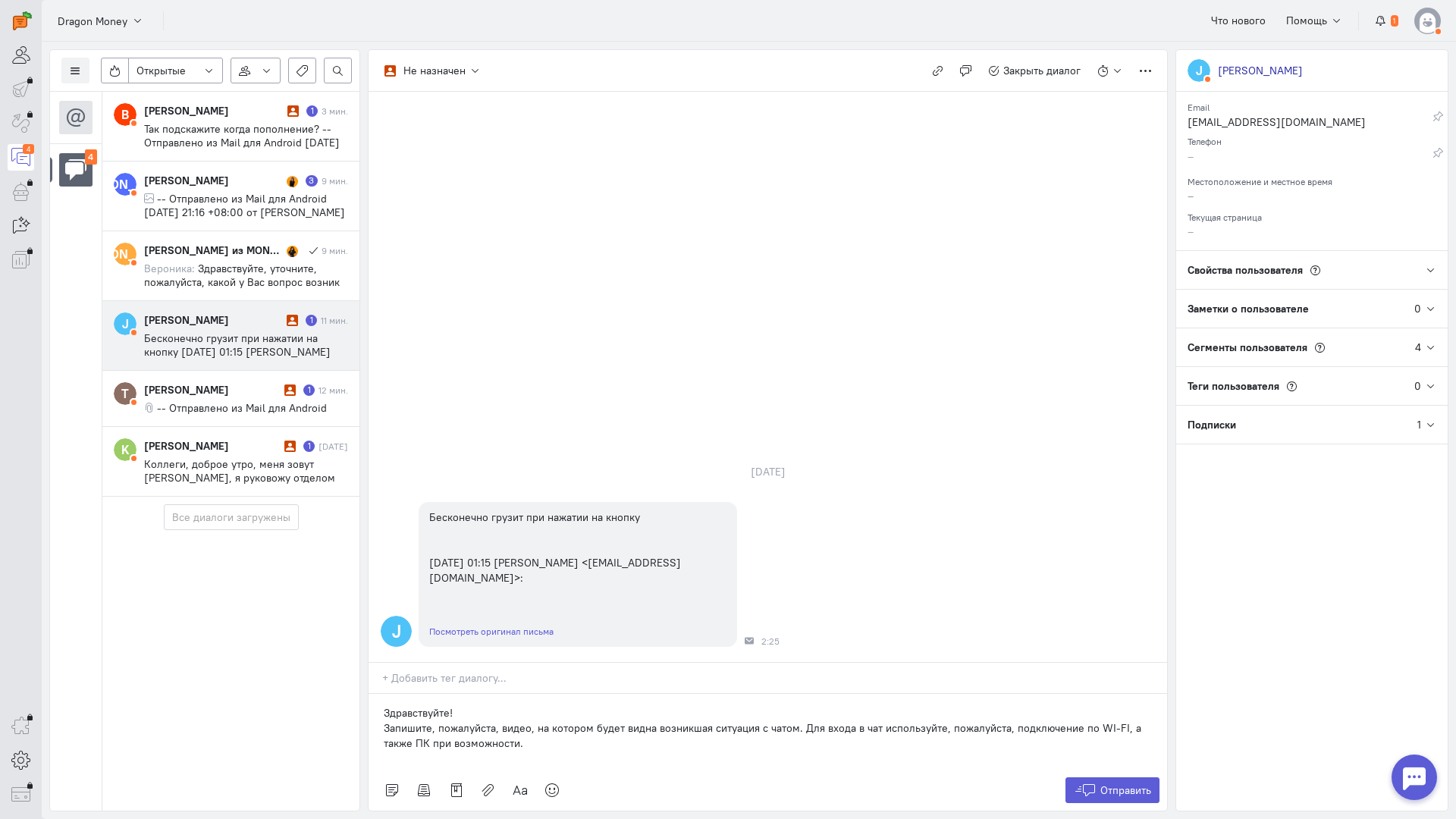
click at [382, 694] on div "Здравствуйте! Запишите, пожалуйста, видео, на котором будет видна возникшая сит…" at bounding box center [767, 732] width 798 height 76
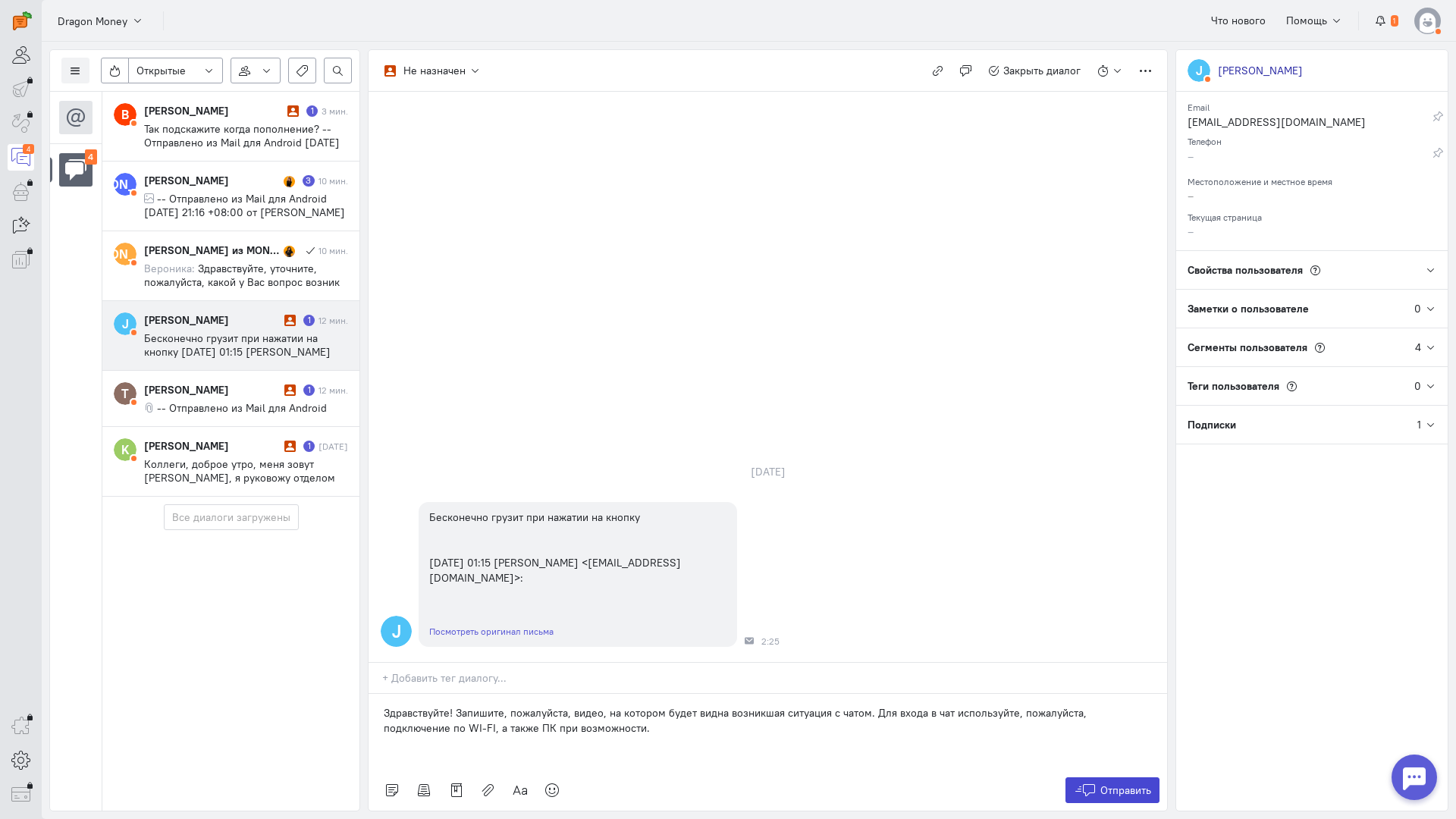
click at [1096, 777] on button "Отправить" at bounding box center [1112, 790] width 94 height 26
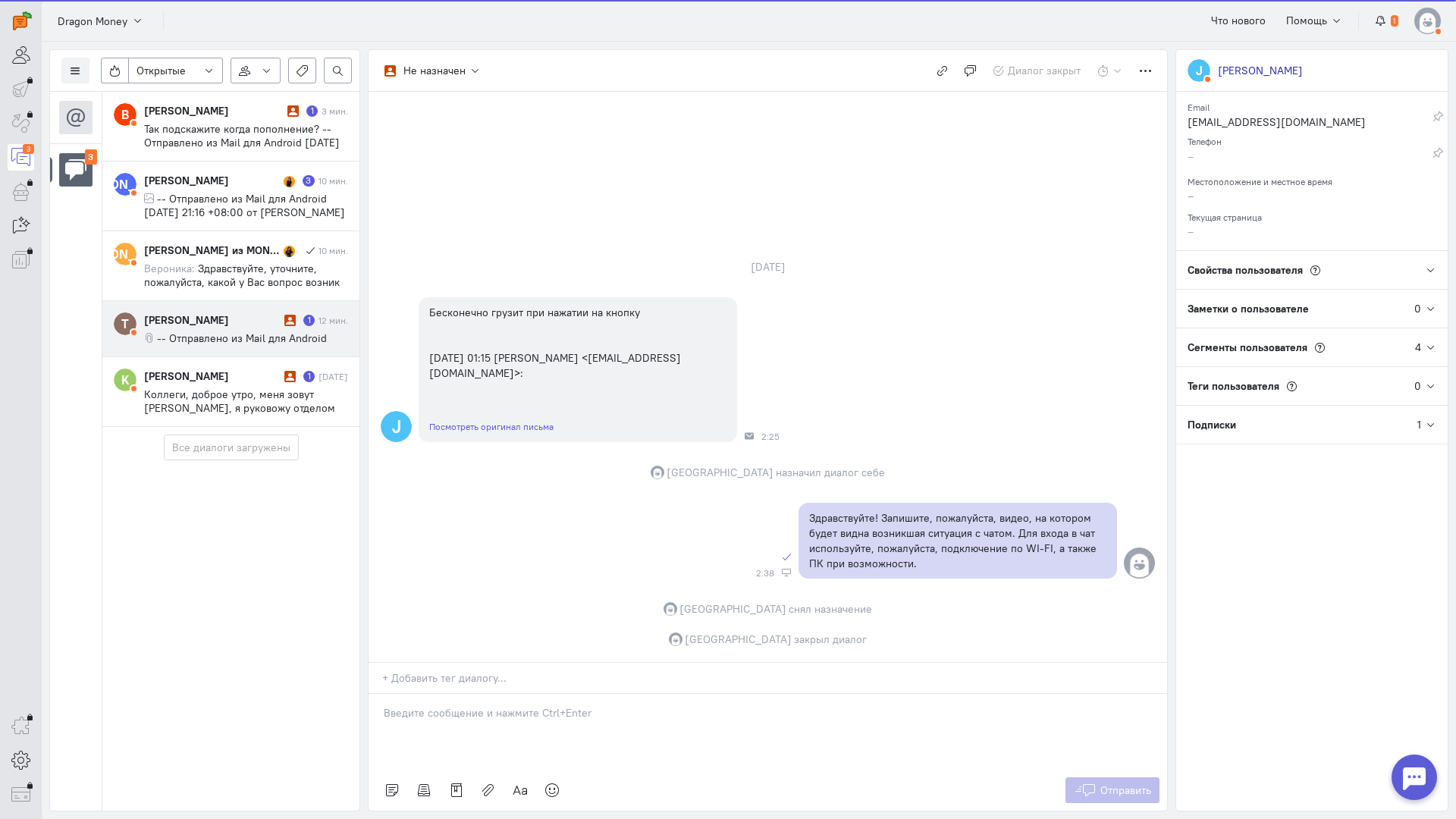
click at [241, 332] on span "-- Отправлено из Mail для Android" at bounding box center [242, 338] width 170 height 13
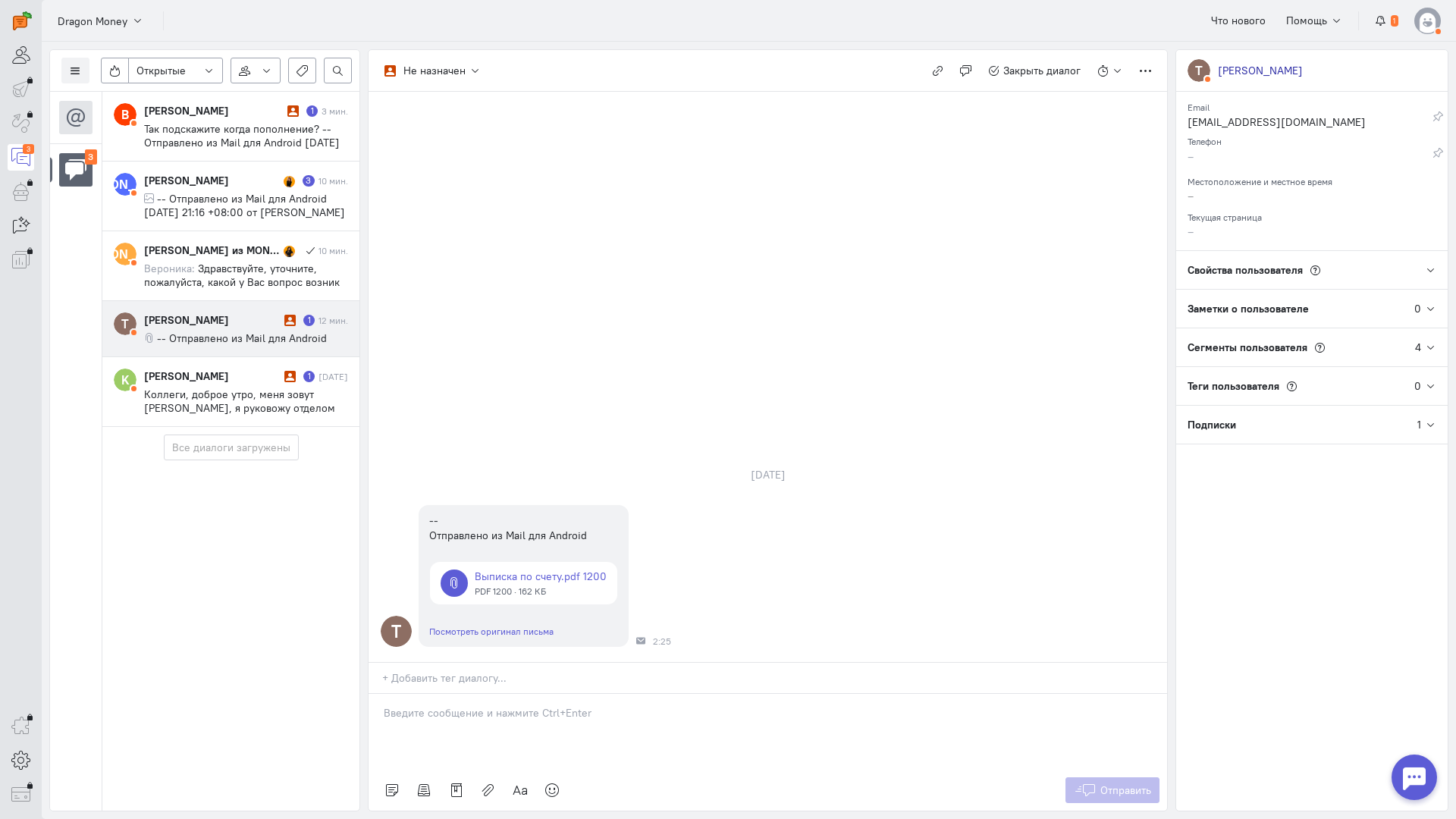
click at [477, 706] on p at bounding box center [767, 713] width 768 height 15
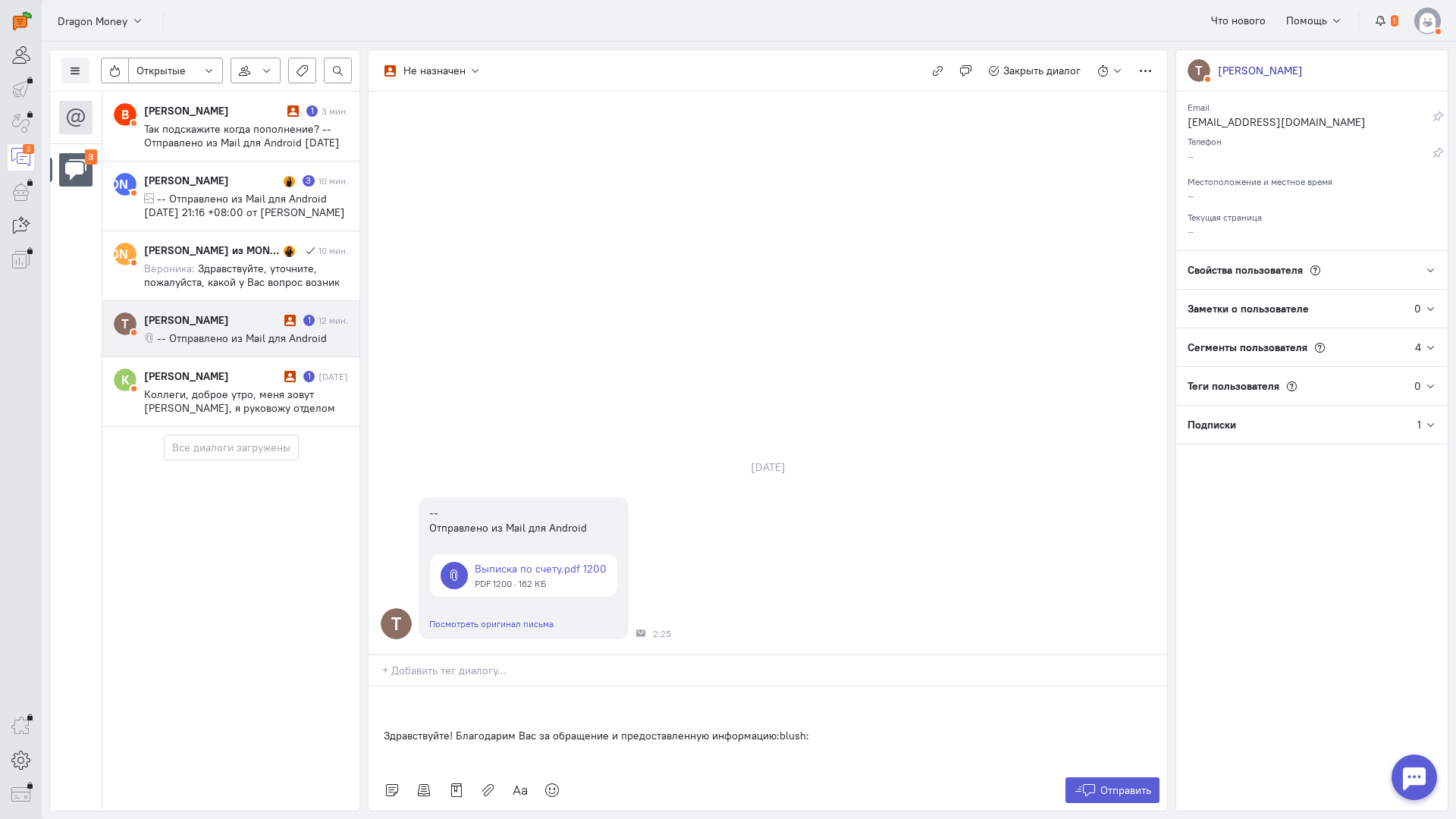
click at [379, 687] on div "Здравствуйте! Благодарим Вас за обращение и предоставленную информацию:blush:" at bounding box center [767, 728] width 798 height 83
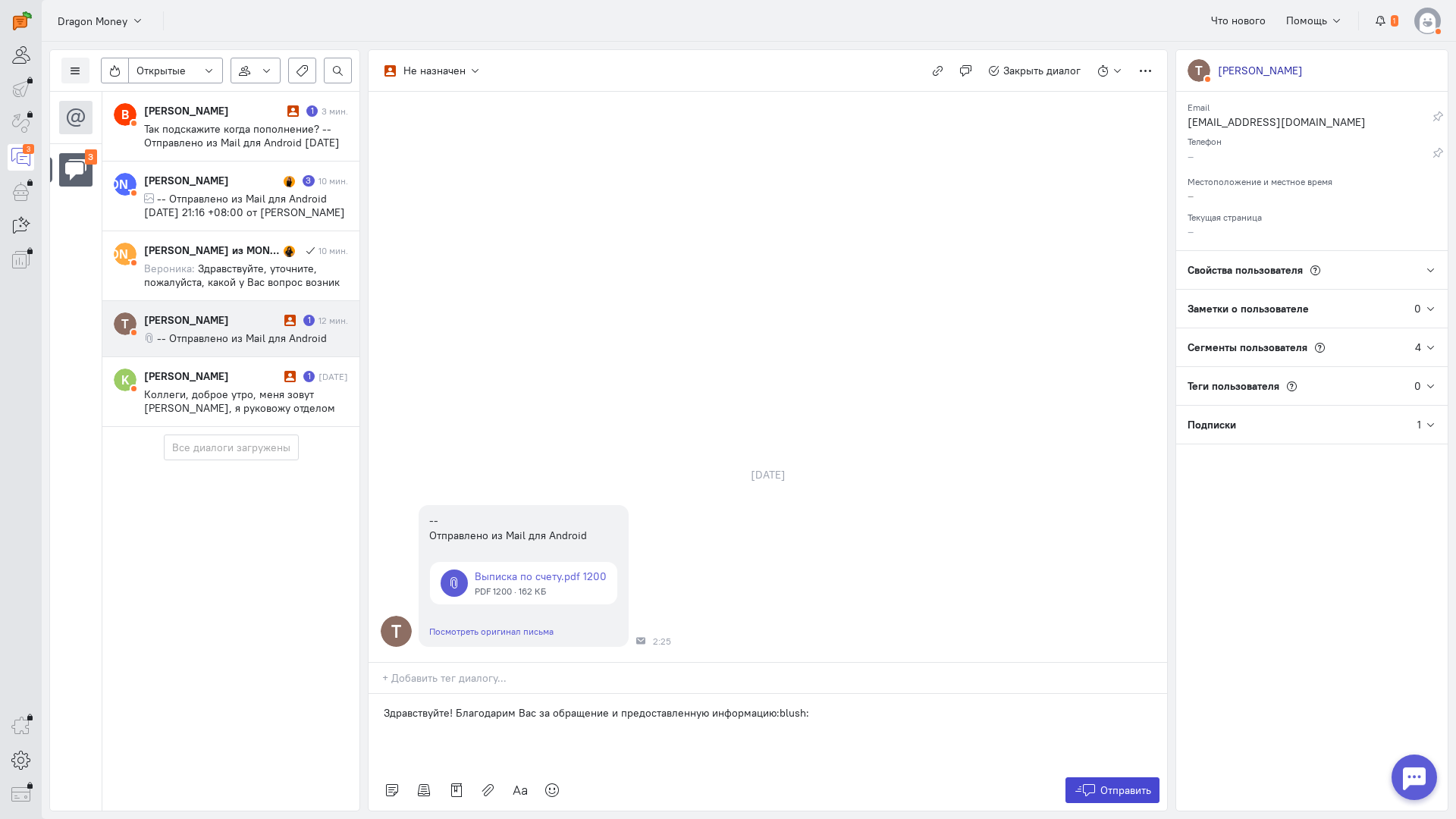
click at [1115, 784] on span "Отправить" at bounding box center [1125, 790] width 51 height 13
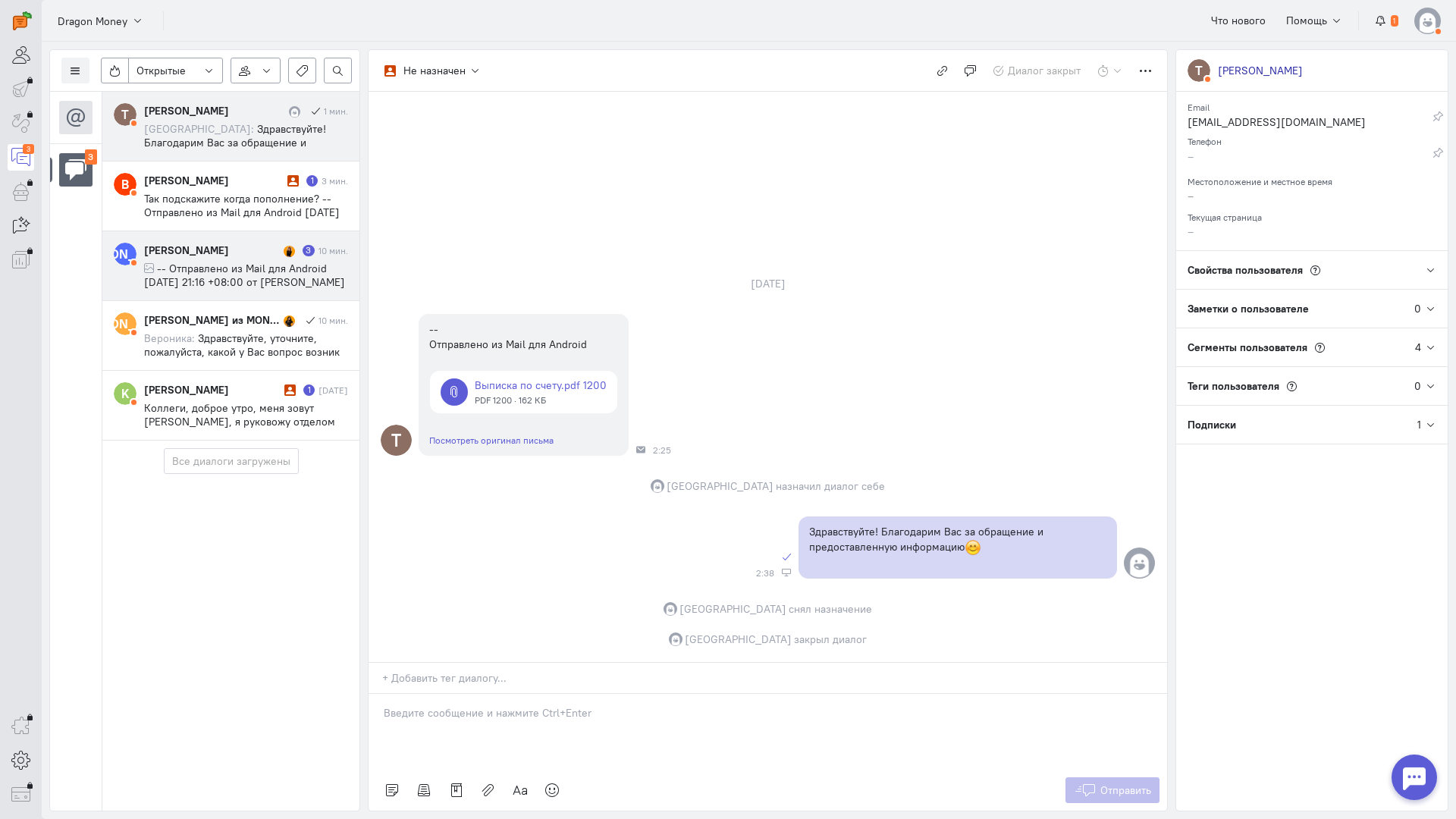
click at [183, 247] on div "Т Тимур Сайфуллин 1 мин. София: Здравствуйте! Благодарим Вас за обращение и пре…" at bounding box center [231, 266] width 257 height 349
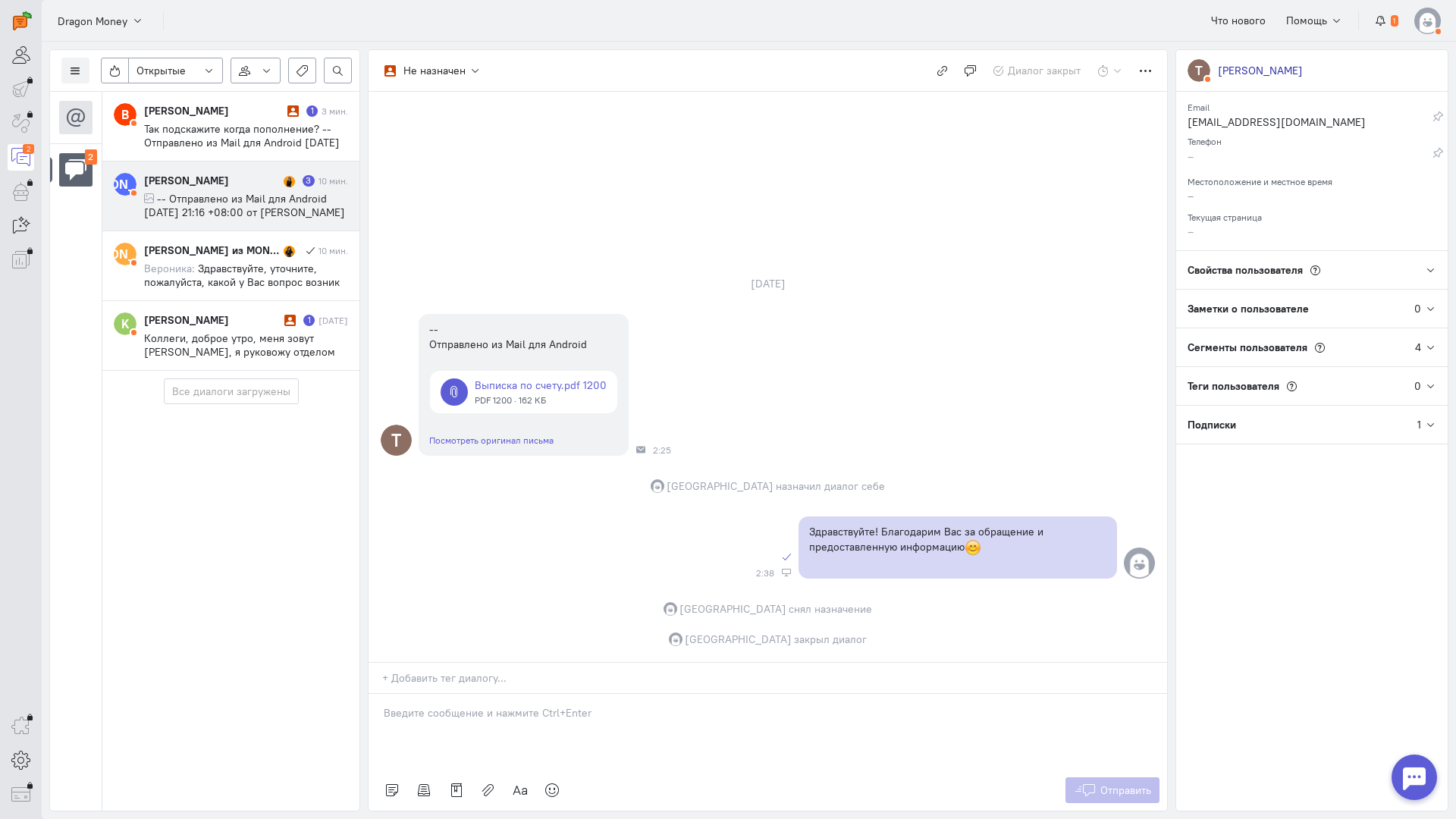
click at [263, 185] on div "Алекс Буров" at bounding box center [212, 180] width 135 height 15
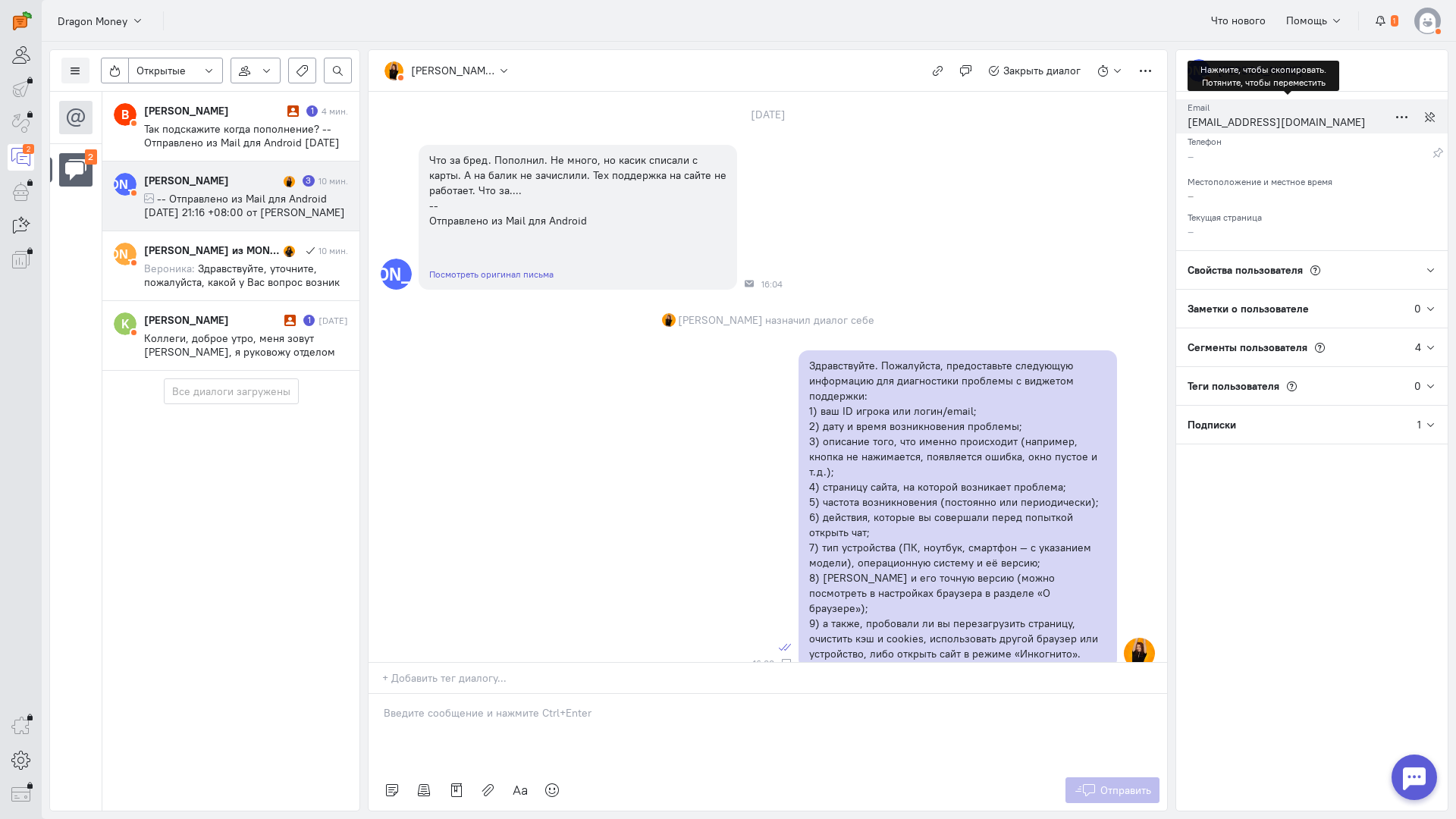
click at [1219, 125] on div "antinub.disya@mail.ru" at bounding box center [1288, 124] width 200 height 19
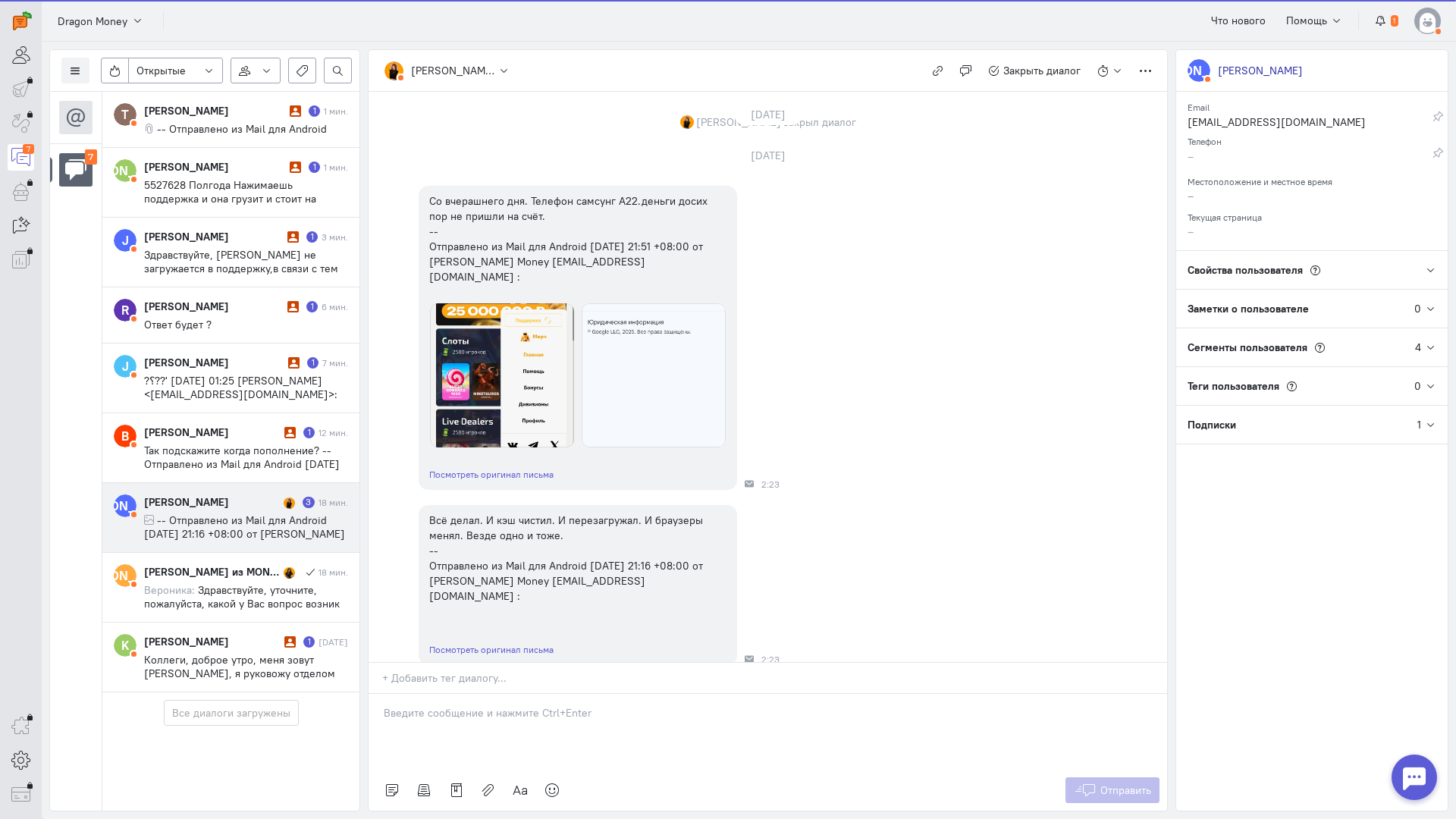
scroll to position [16, 0]
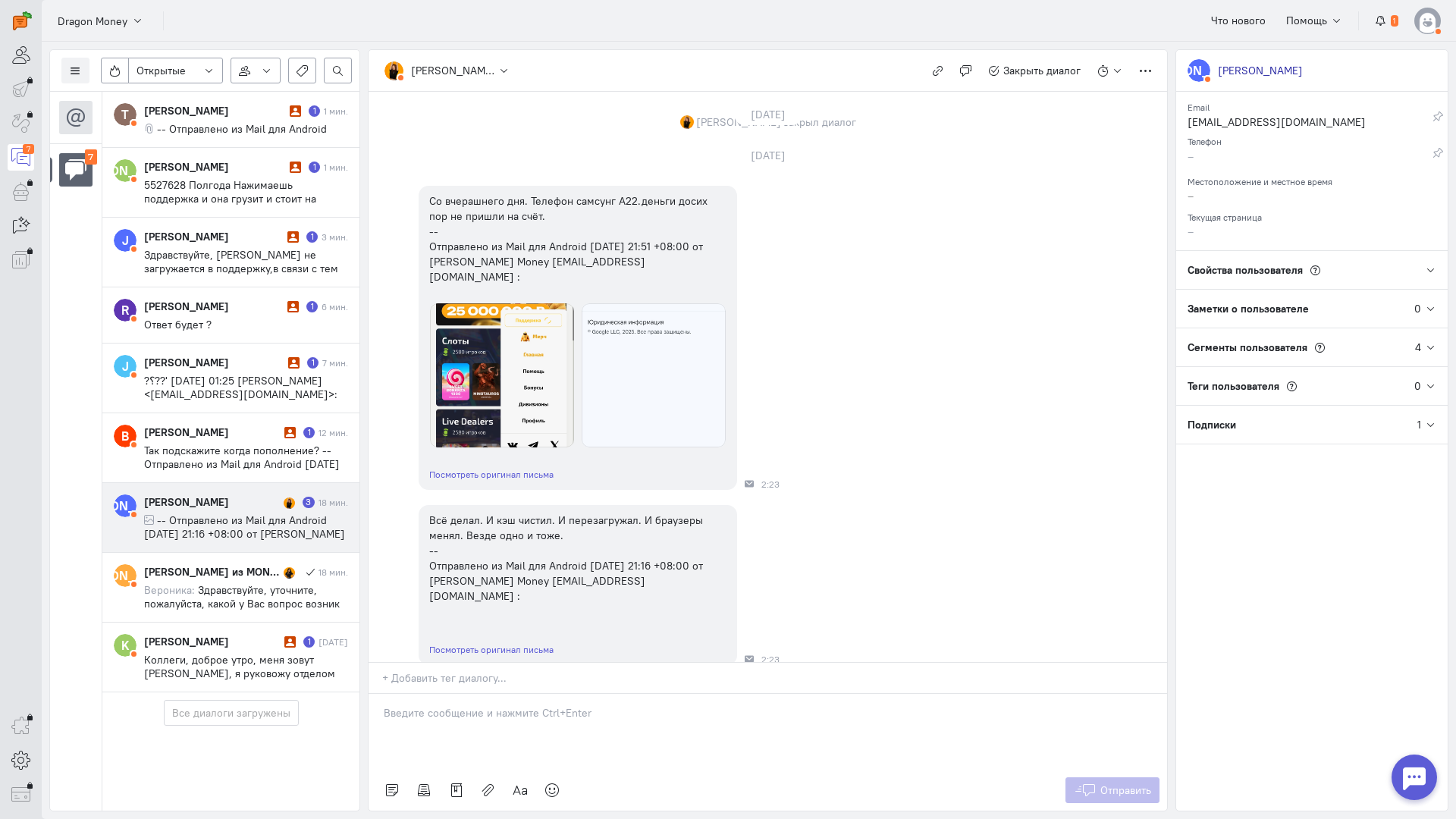
click at [209, 495] on div "Алекс Буров" at bounding box center [212, 502] width 135 height 15
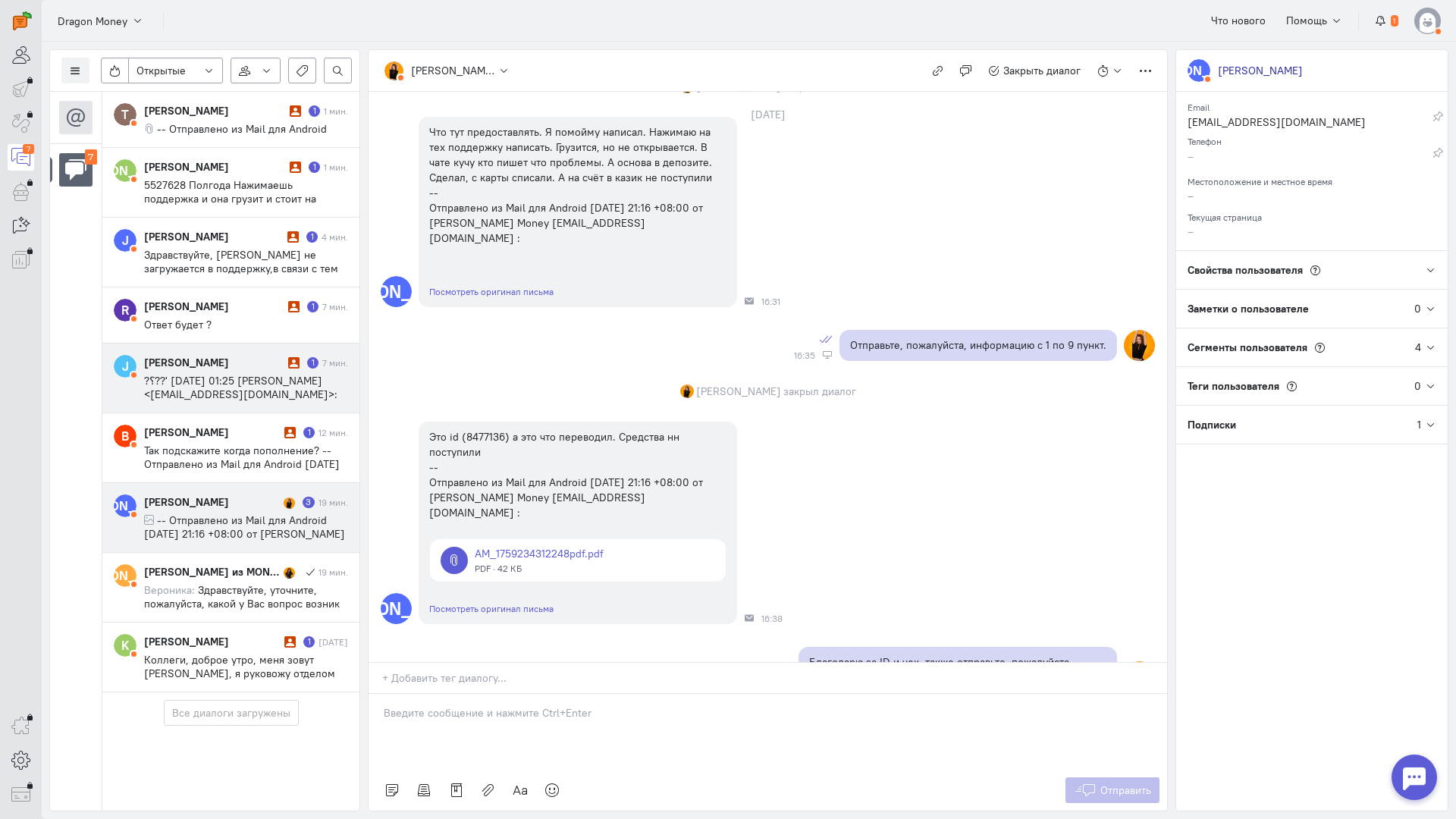
scroll to position [0, 0]
click at [88, 543] on cq-conversations-channel-list "7" at bounding box center [76, 451] width 52 height 719
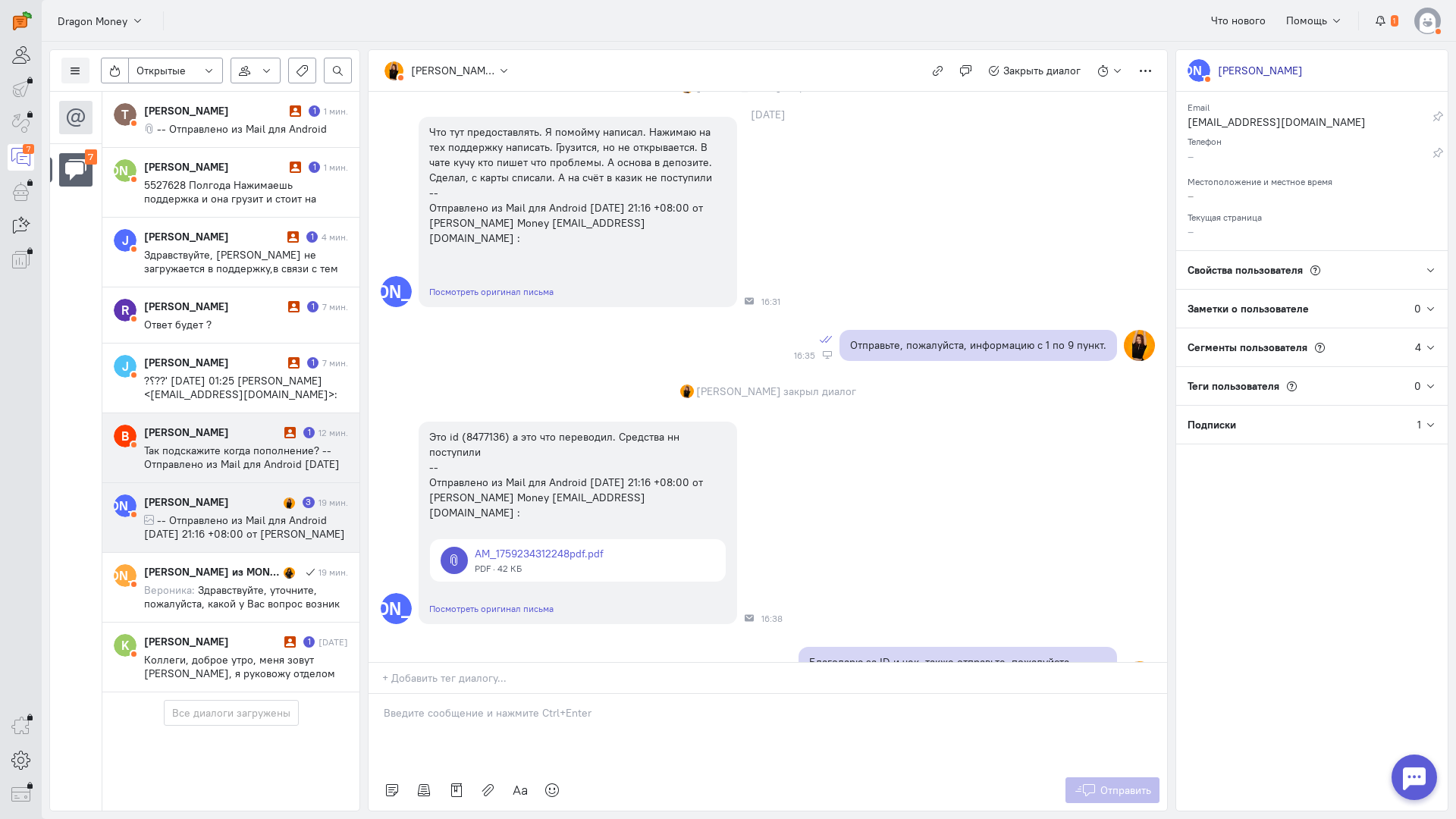
click at [233, 455] on span "Так подскажите когда пополнение? -- Отправлено из Mail для Android среда, 01 ок…" at bounding box center [246, 478] width 204 height 69
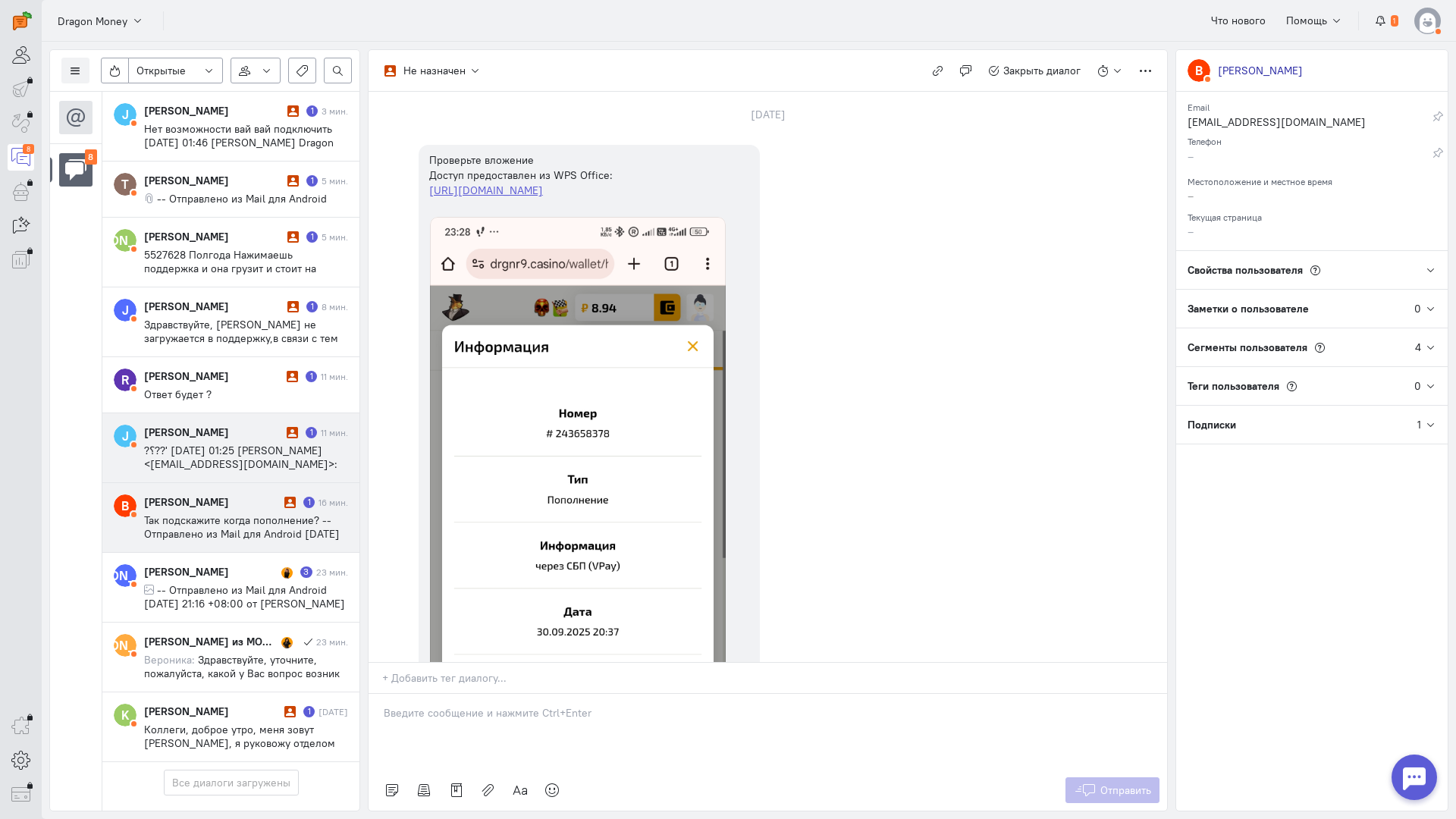
click at [198, 450] on span "?؟??' ср, 1 окт. 2025 г., 01:25 Josef Stalin <gigabaet04@gmail.com>:" at bounding box center [241, 458] width 194 height 28
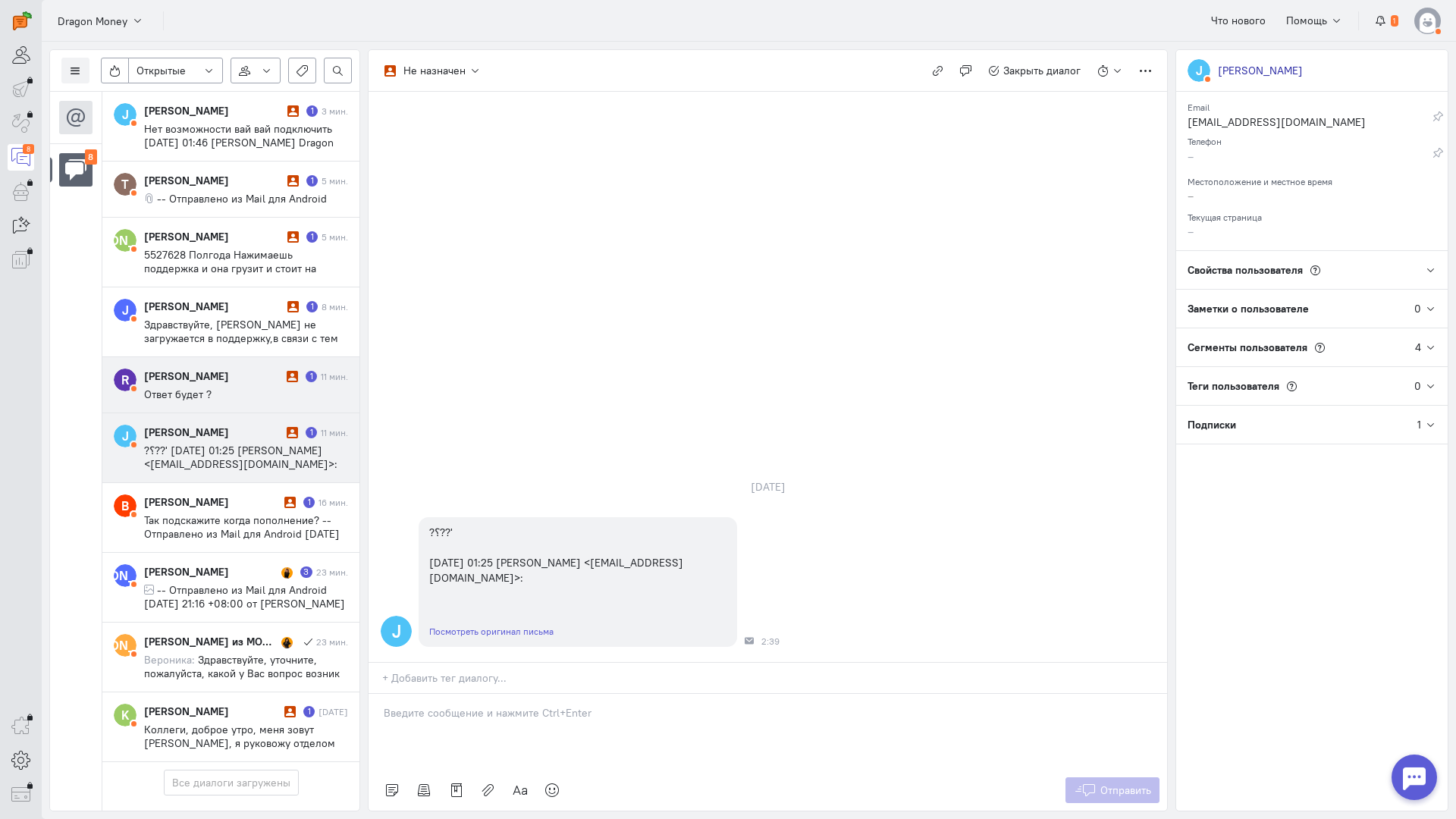
click at [228, 383] on div "rasim Guseinov" at bounding box center [213, 376] width 139 height 15
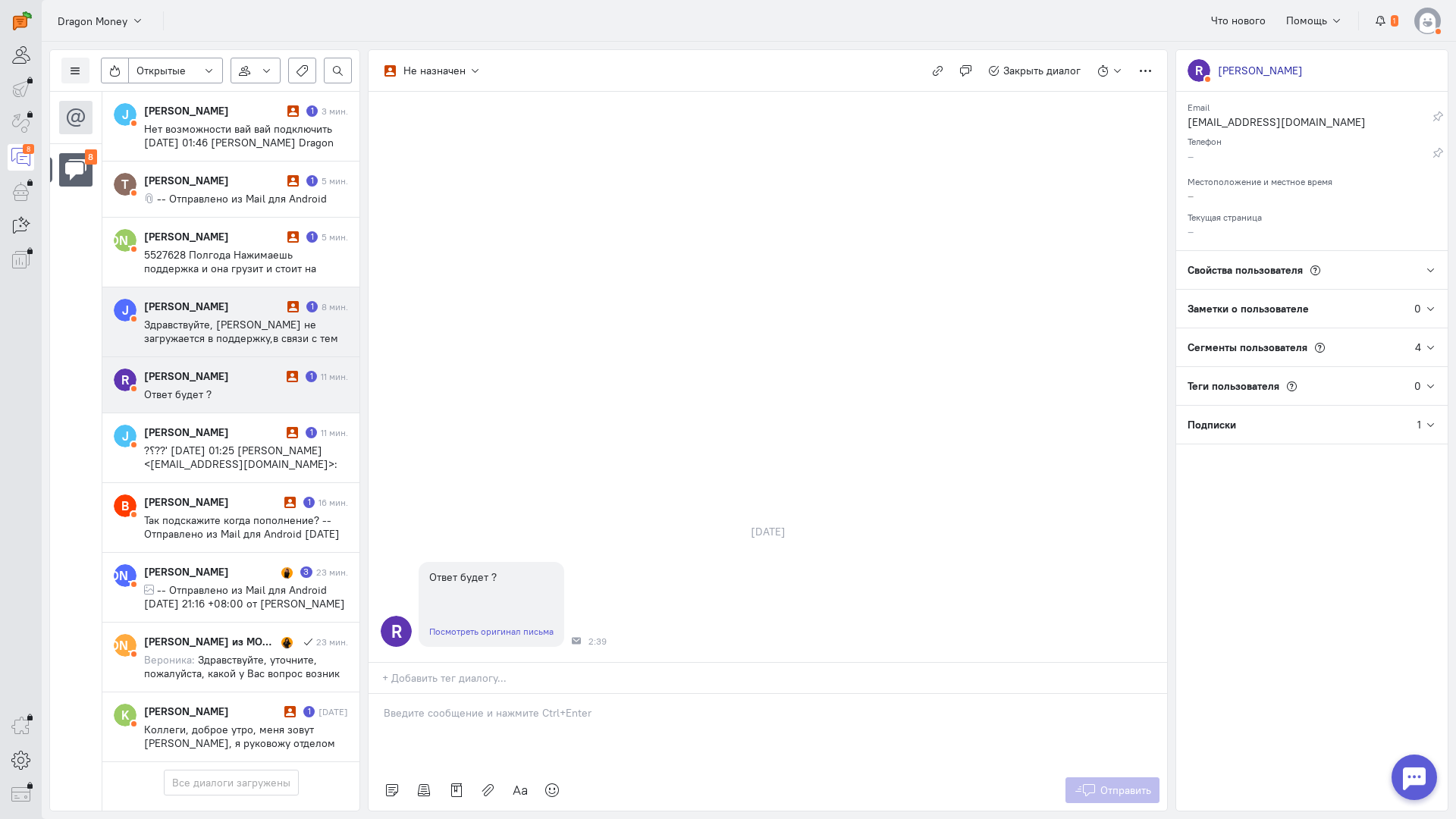
click at [224, 325] on span "Здравствуйте, Драгон Мани не загружается в поддержку,в связи с тем что я положи…" at bounding box center [241, 345] width 194 height 54
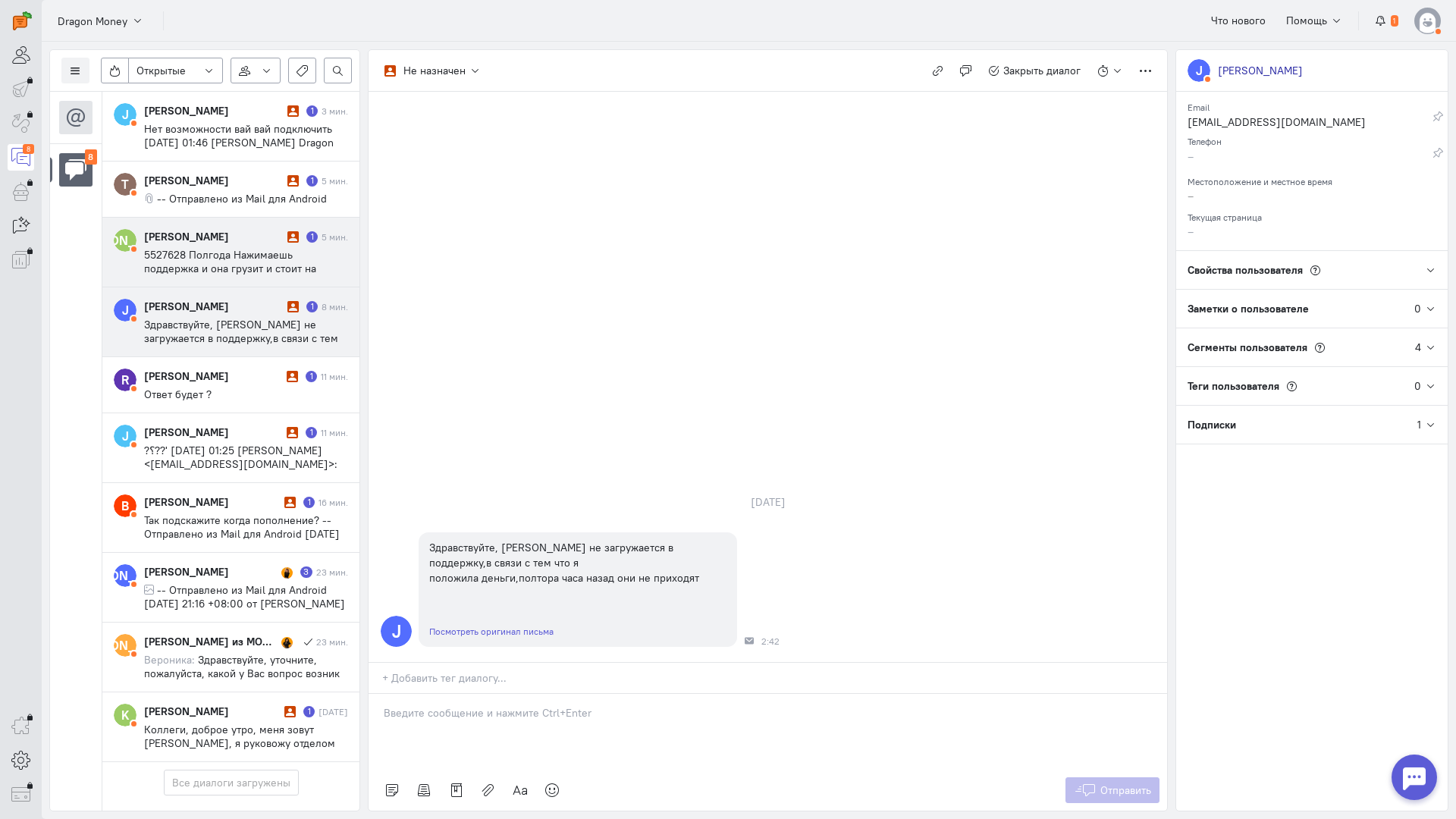
click at [237, 254] on span "5527628 Полгода Нажимаешь поддержка и она грузит и стоит на месте Через телегра…" at bounding box center [242, 316] width 195 height 136
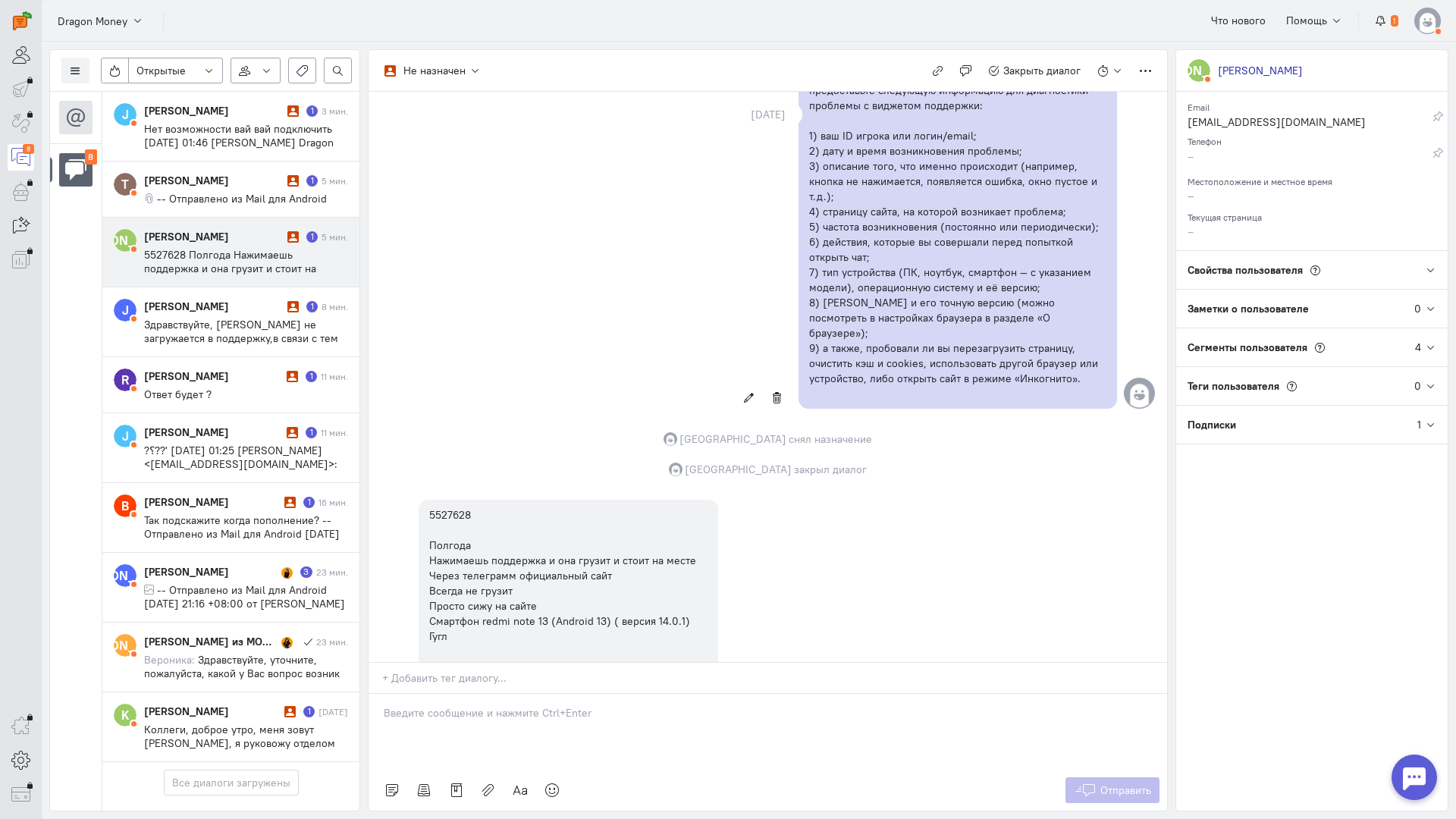
scroll to position [1372, 0]
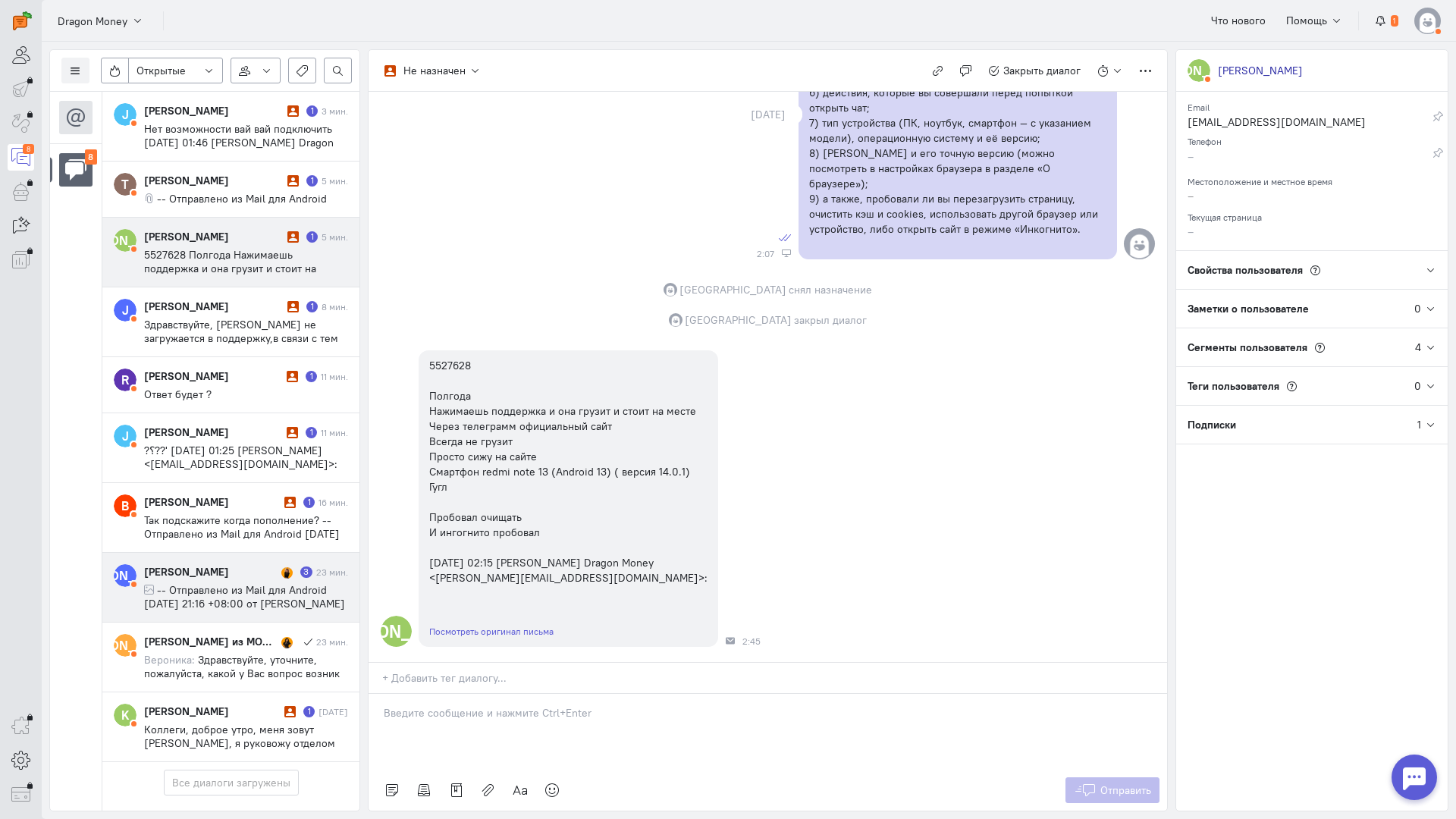
click at [215, 595] on span "-- Отправлено из Mail для Android вторник, 30 сентября 2025г., 21:16 +08:00 от …" at bounding box center [244, 610] width 201 height 54
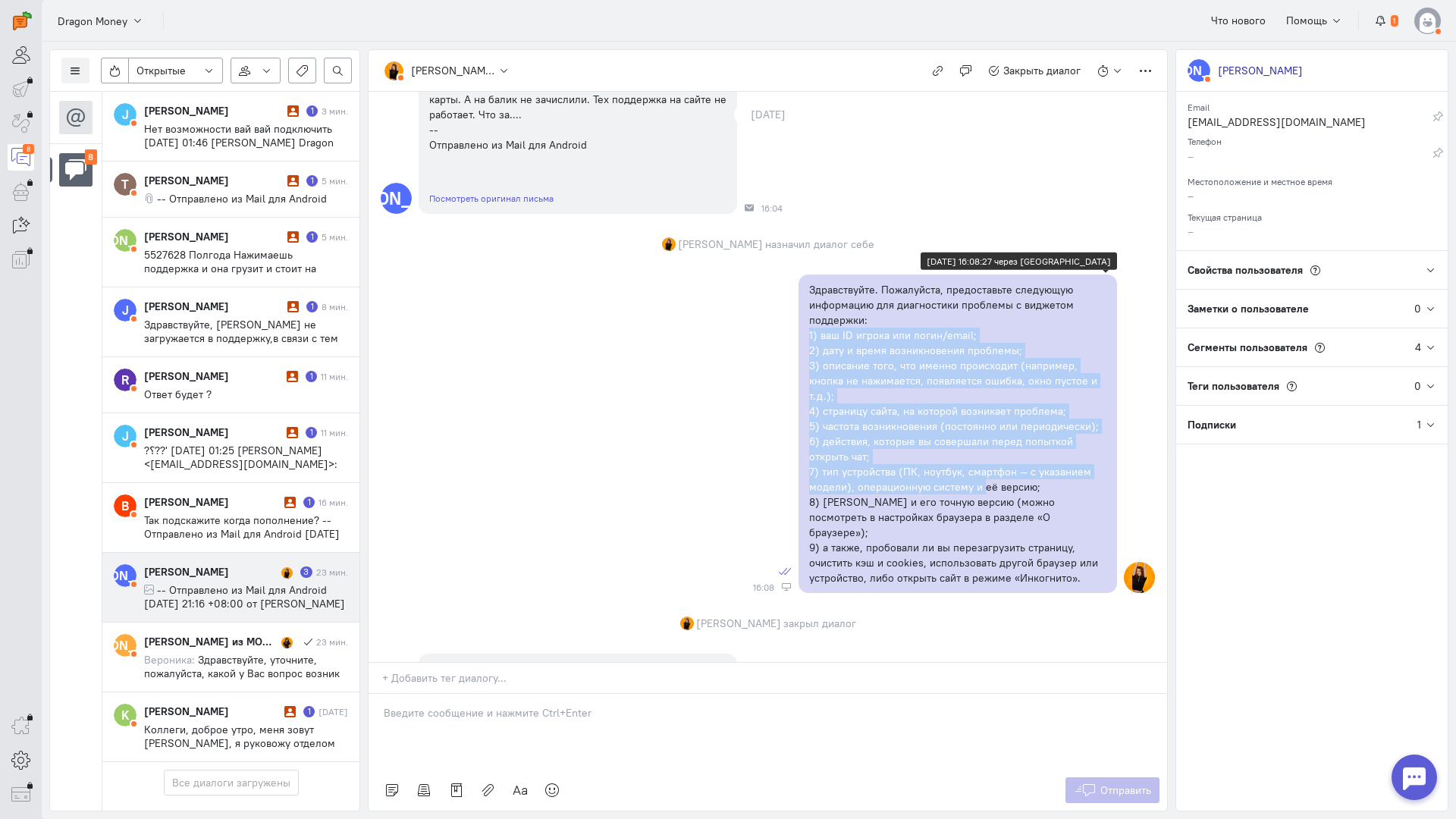
scroll to position [228, 0]
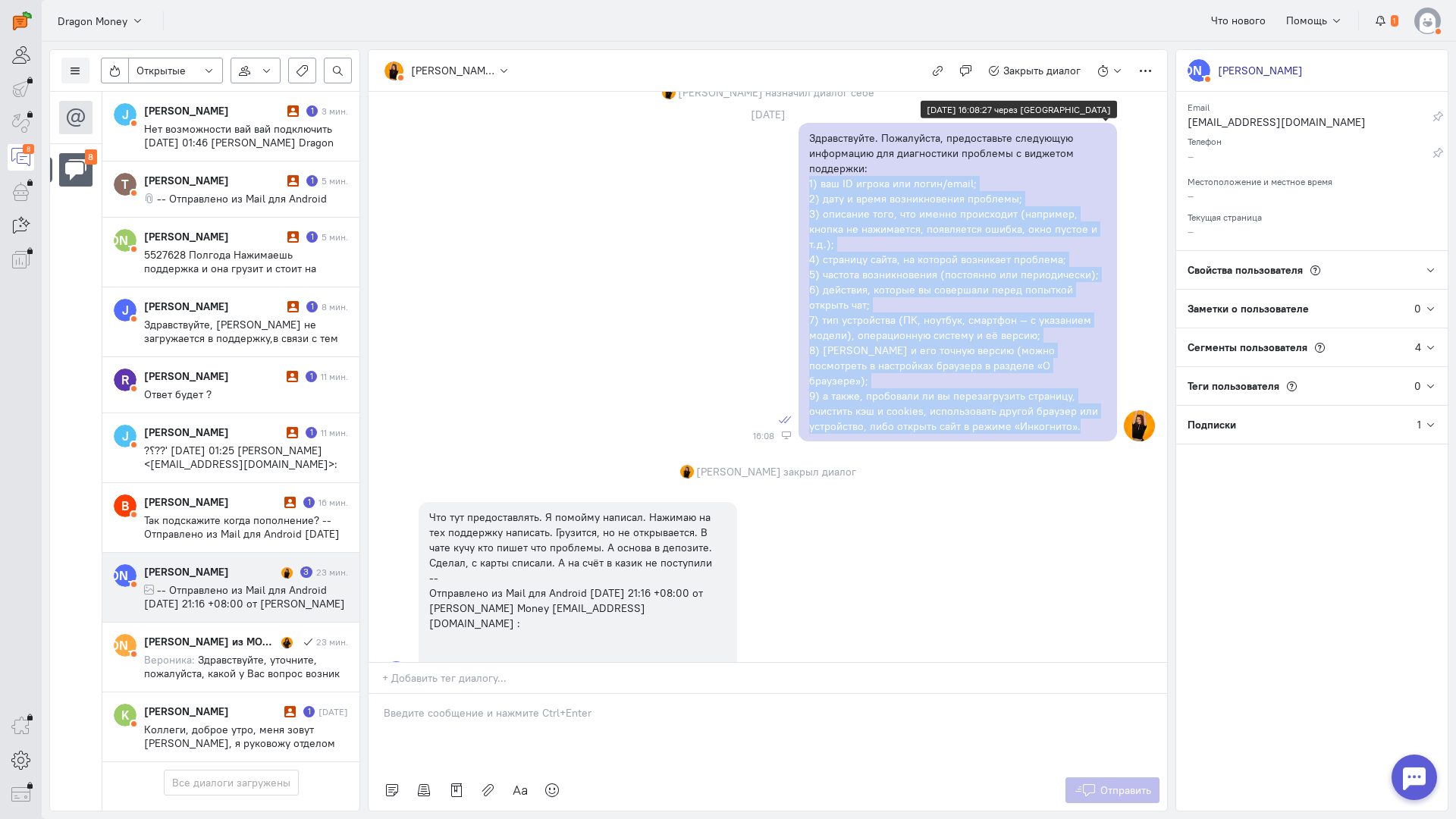
copy div "1) ваш ID игрока или логин/email; 2) дату и время возникновения проблемы; 3) оп…"
drag, startPoint x: 807, startPoint y: 334, endPoint x: 1079, endPoint y: 414, distance: 283.5
click at [1079, 414] on div "Здравствуйте. Пожалуйста, предоставьте следующую информацию для диагностики про…" at bounding box center [958, 282] width 297 height 303
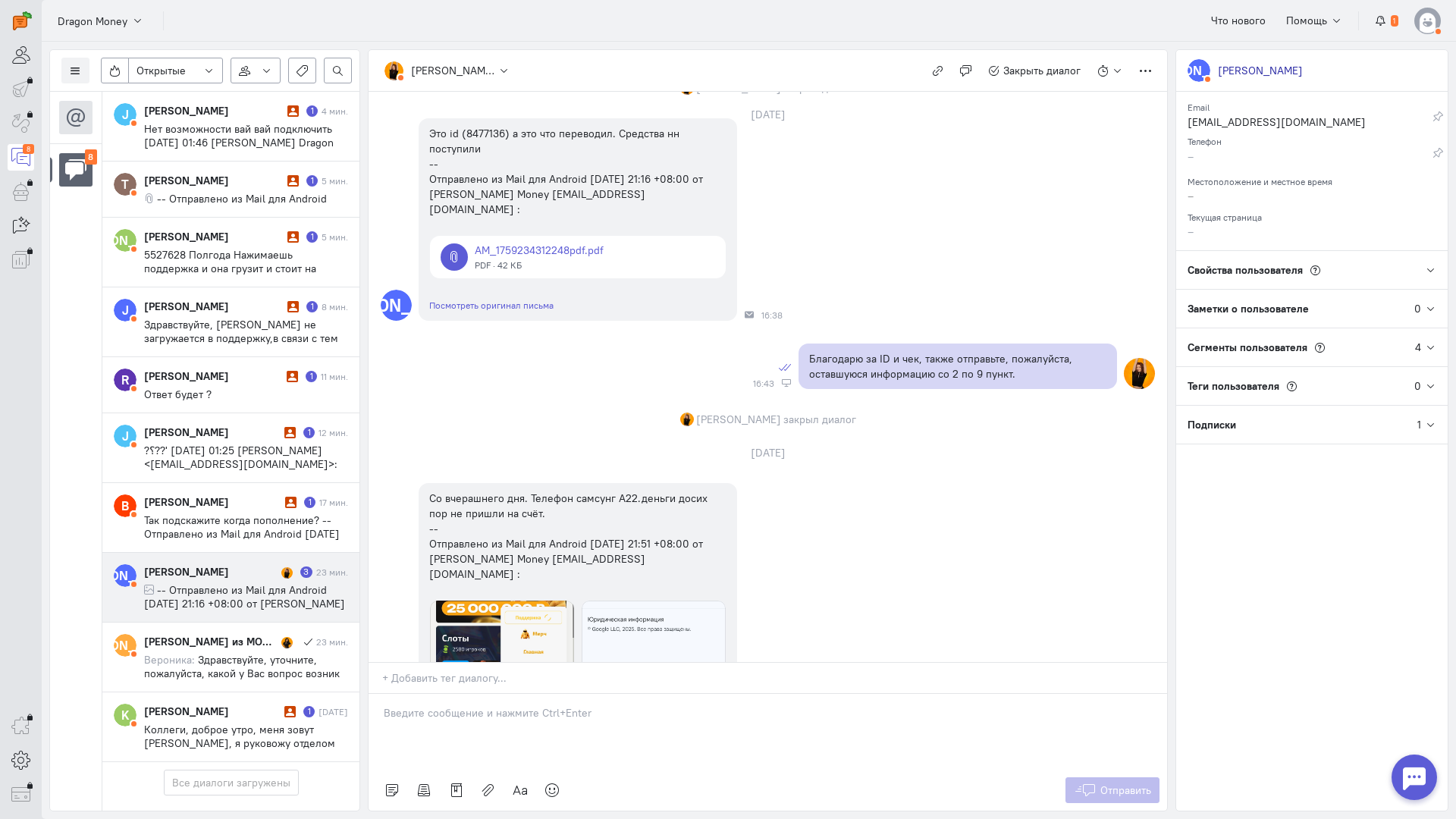
scroll to position [689, 0]
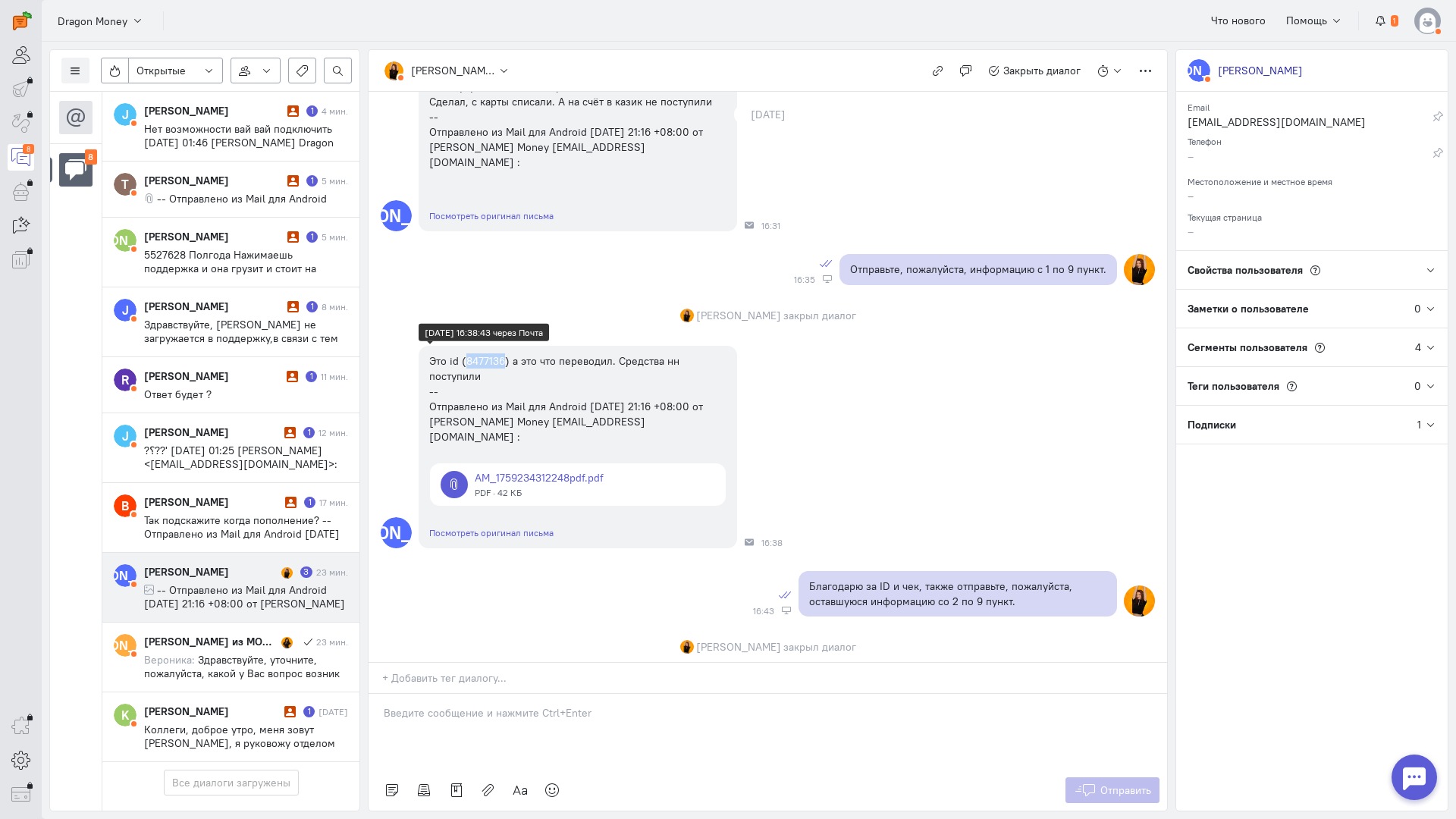
copy div "8477136"
drag, startPoint x: 503, startPoint y: 346, endPoint x: 466, endPoint y: 347, distance: 37.0
click at [466, 354] on div "Это id (8477136) а это что переводил. Средства нн поступили -- Отправлено из Ma…" at bounding box center [578, 399] width 297 height 91
click at [386, 402] on div "А Это id (8477136) а это что переводил. Средства нн поступили -- Отправлено из …" at bounding box center [767, 447] width 798 height 217
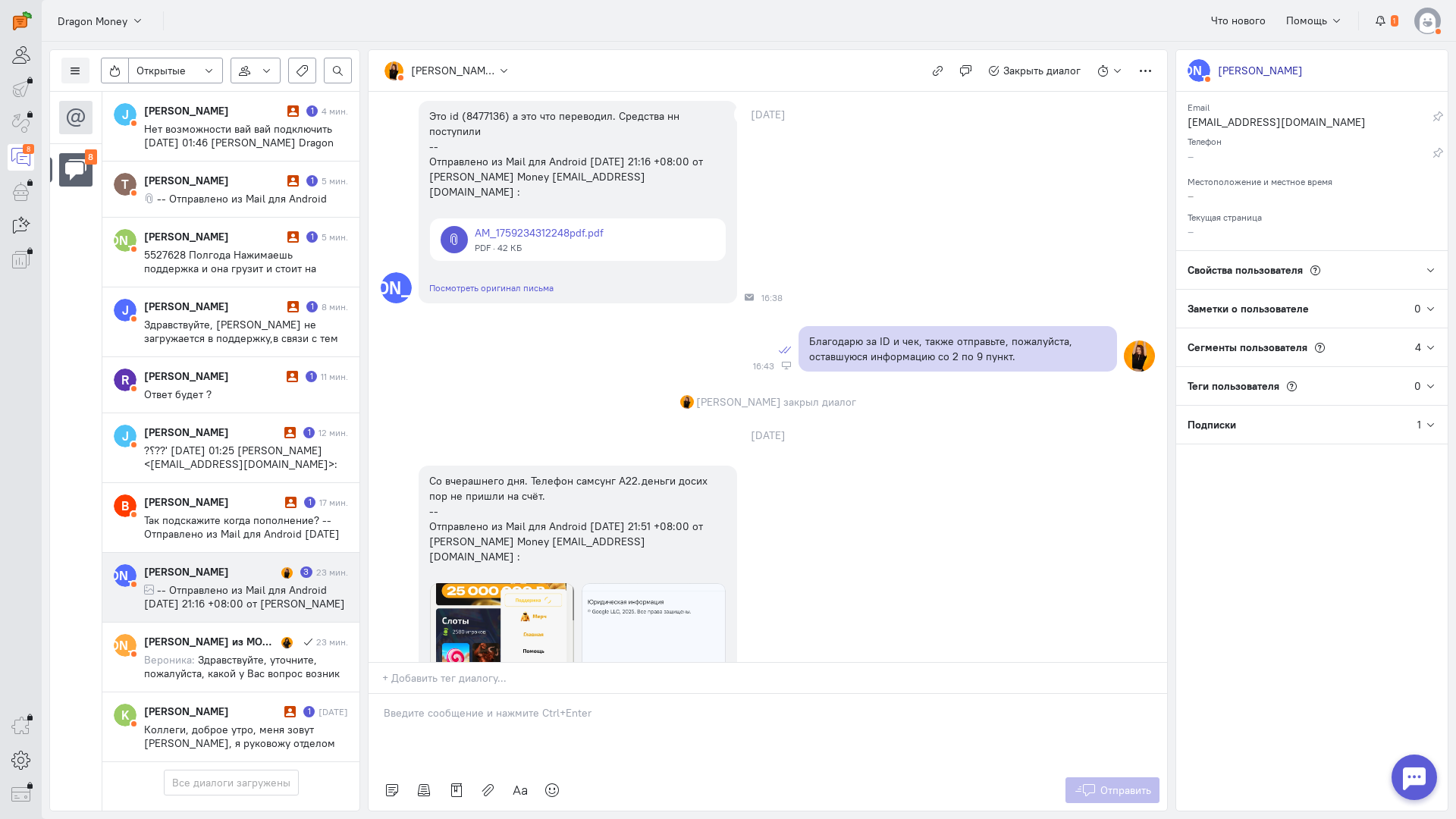
scroll to position [1068, 0]
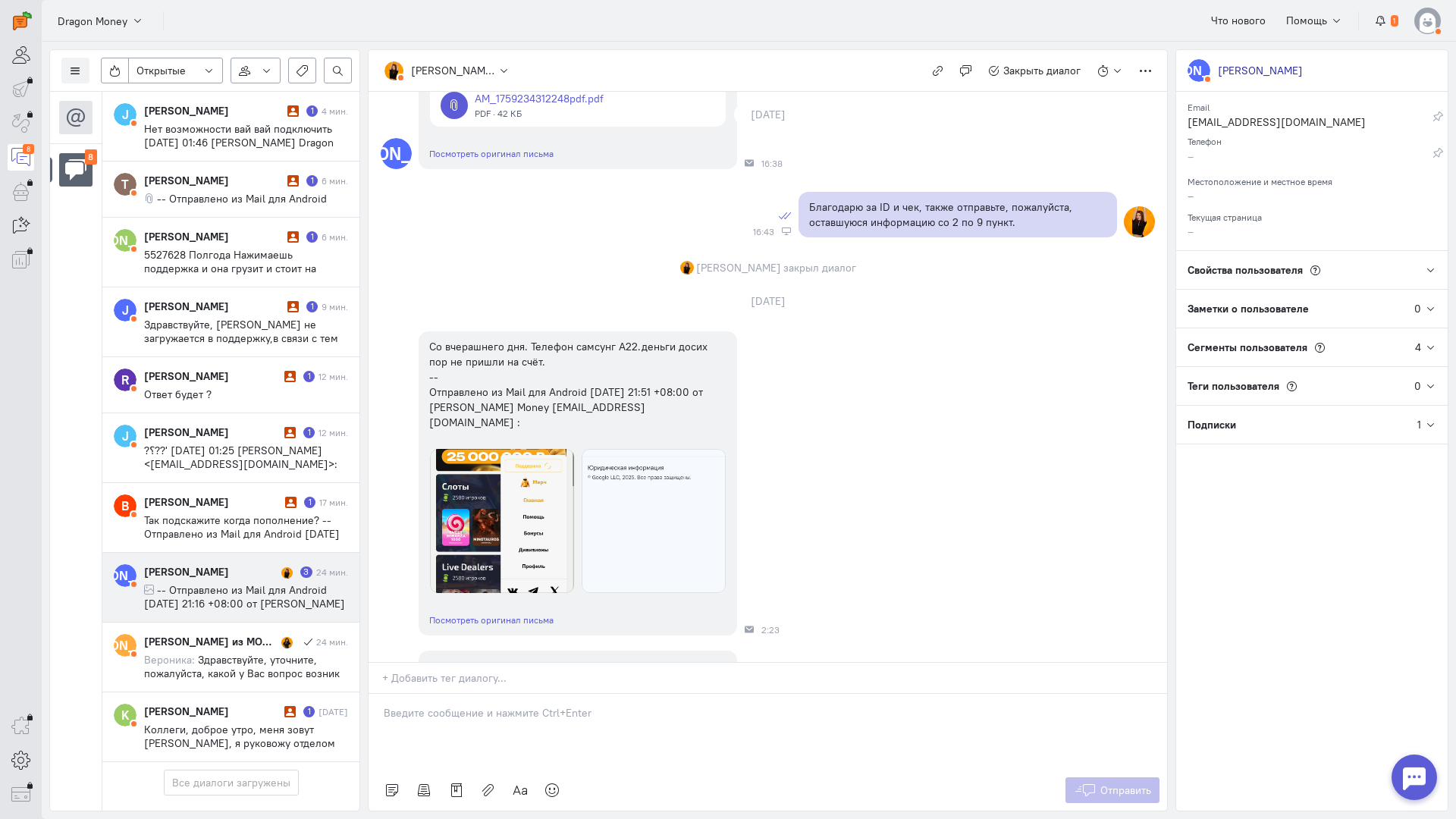
click at [423, 276] on div "30 сентября А Что за бред. Пополнил. Не много, но касик списали с карты. А на б…" at bounding box center [767, 69] width 798 height 2092
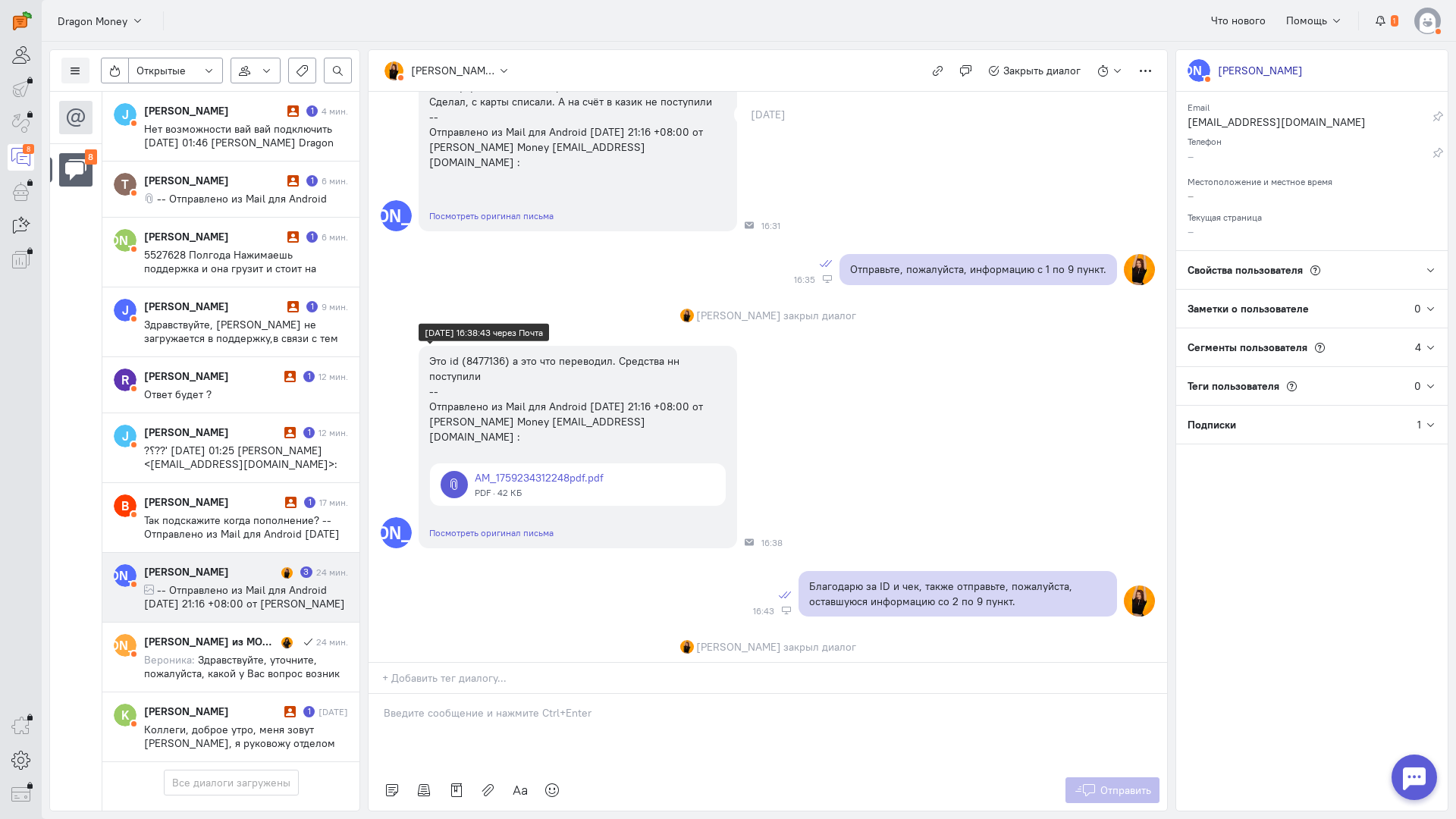
scroll to position [461, 0]
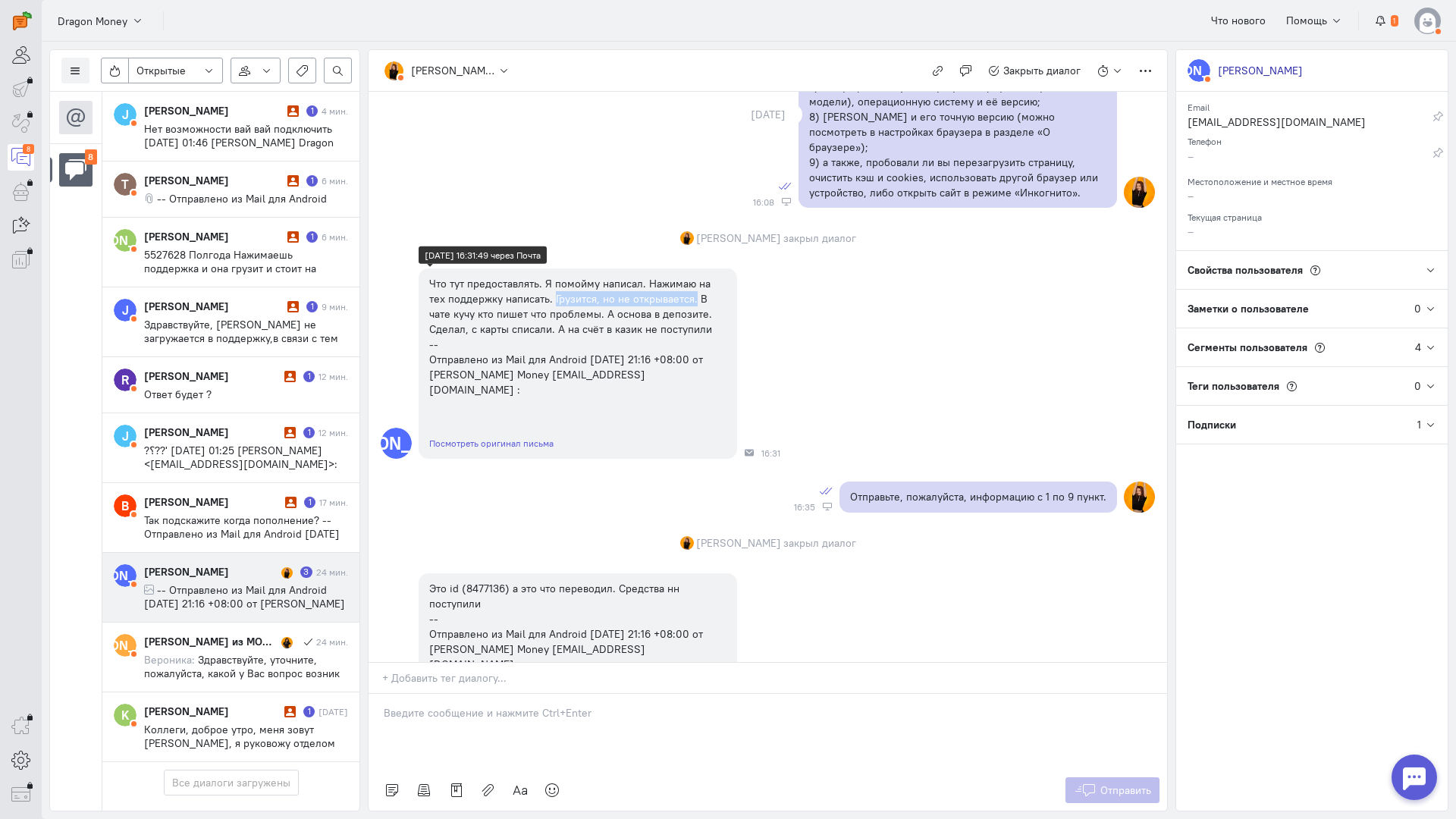
copy div "Грузится, но не открывается."
drag, startPoint x: 537, startPoint y: 282, endPoint x: 674, endPoint y: 284, distance: 137.0
click at [674, 284] on div "Что тут предоставлять. Я помойму написал. Нажимаю на тех поддержку написать. Гр…" at bounding box center [578, 337] width 297 height 121
click at [428, 173] on div "Здравствуйте. Пожалуйста, предоставьте следующую информацию для диагностики про…" at bounding box center [767, 49] width 798 height 334
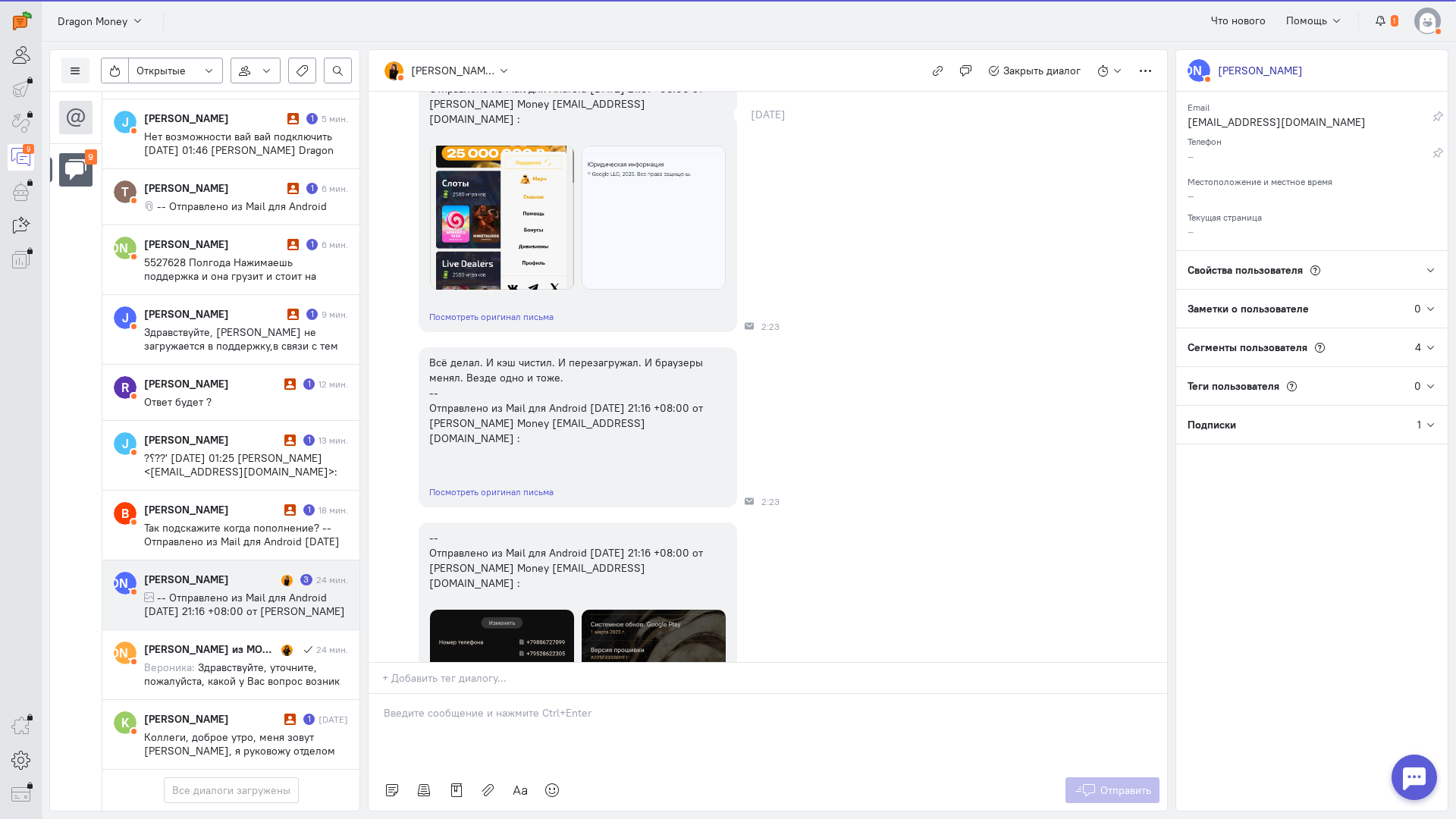
scroll to position [155, 0]
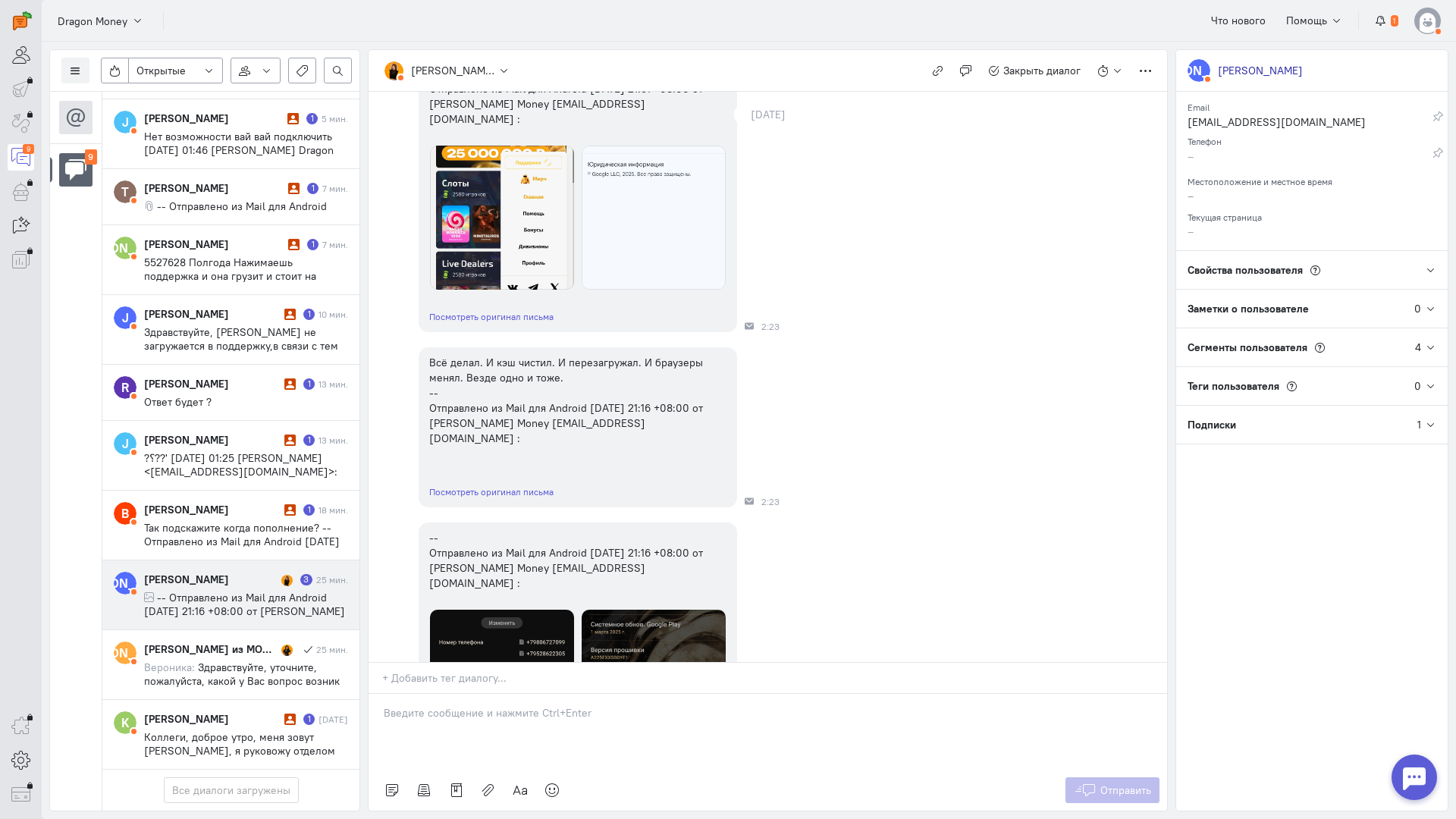
click at [412, 340] on div "Всё делал. И кэш чистил. И перезагружал. И браузеры менял. Везде одно и тоже. -…" at bounding box center [786, 428] width 760 height 176
copy div "Всё делал. И кэш чистил. И перезагружал. И браузеры менял. Везде одно и тоже."
drag, startPoint x: 574, startPoint y: 365, endPoint x: 426, endPoint y: 351, distance: 148.7
click at [426, 351] on div "Всё делал. И кэш чистил. И перезагружал. И браузеры менял. Везде одно и тоже. -…" at bounding box center [578, 400] width 319 height 106
click at [394, 345] on div "Всё делал. И кэш чистил. И перезагружал. И браузеры менял. Везде одно и тоже. -…" at bounding box center [767, 428] width 798 height 176
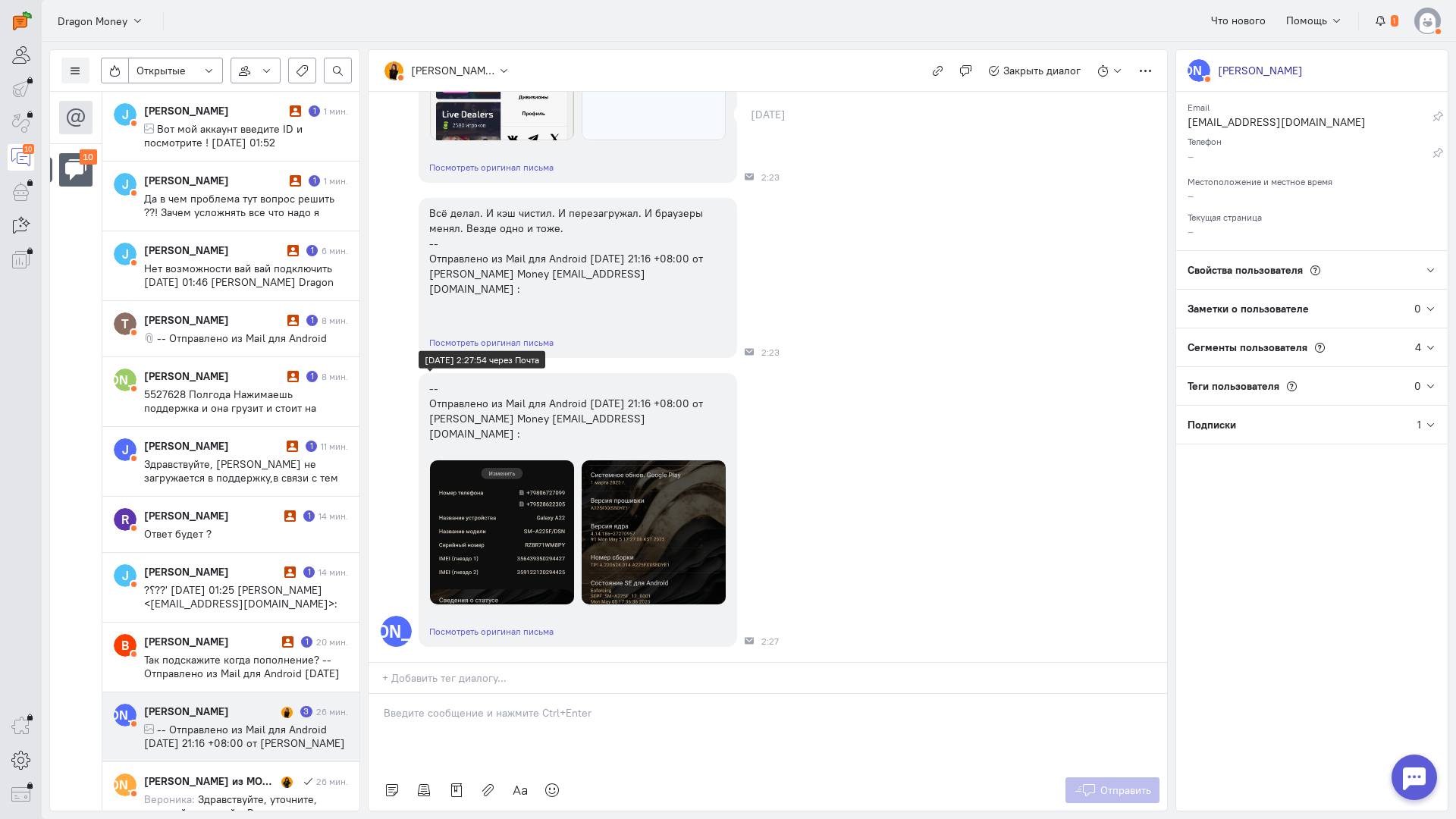
scroll to position [1599, 0]
click at [417, 365] on div "А -- Отправлено из Mail для Android вторник, 30 сентября 2025г., 21:16 +08:00 о…" at bounding box center [767, 510] width 798 height 289
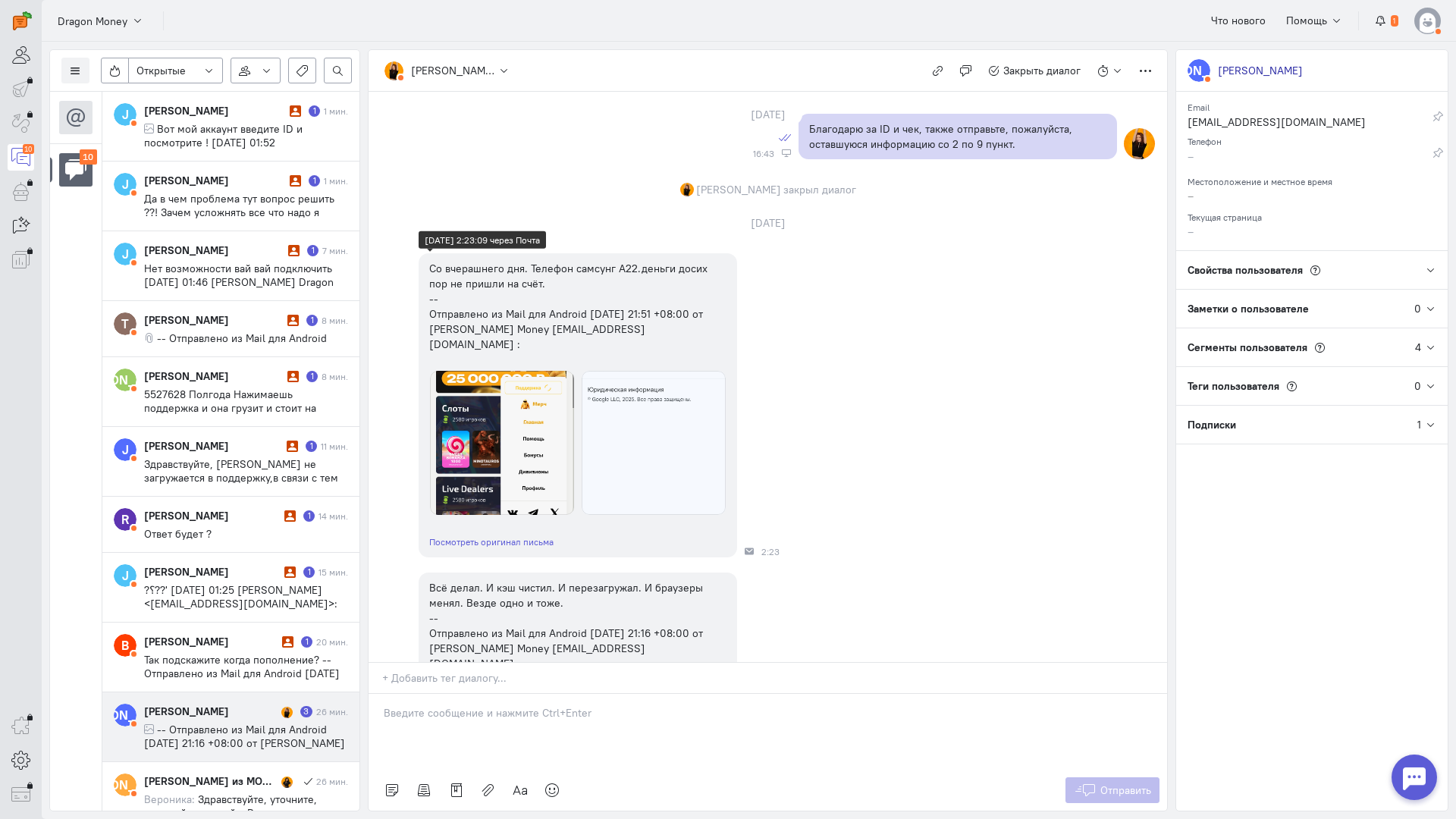
scroll to position [1144, 0]
copy div "Телефон самсунг А22"
drag, startPoint x: 530, startPoint y: 253, endPoint x: 633, endPoint y: 258, distance: 103.1
click at [633, 263] on div "Со вчерашнего дня. Телефон самсунг А22.деньги досих пор не пришли на счёт. -- О…" at bounding box center [578, 309] width 297 height 91
click at [399, 324] on div "Со вчерашнего дня. Телефон самсунг А22.деньги досих пор не пришли на счёт. -- О…" at bounding box center [767, 408] width 798 height 320
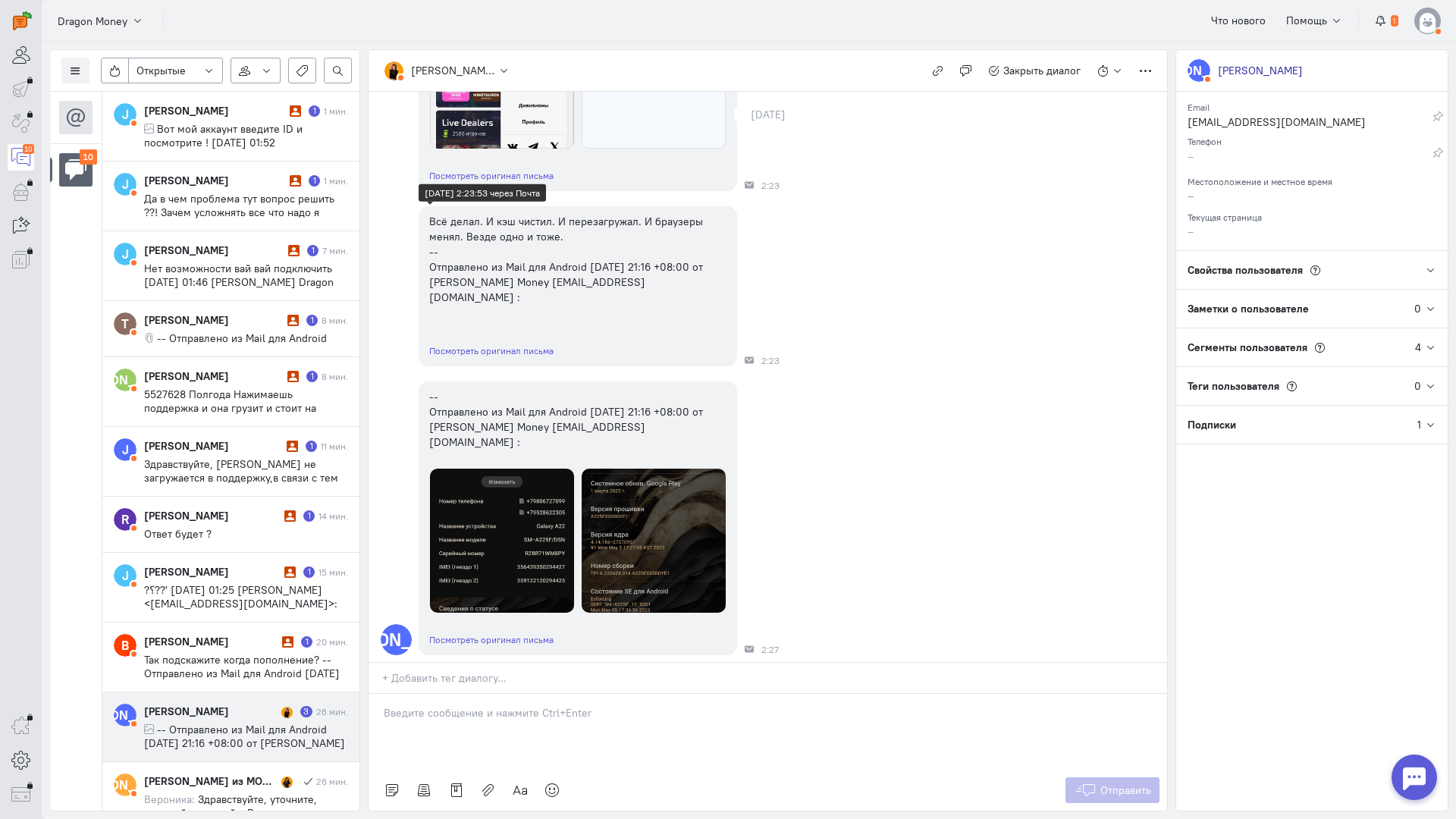
scroll to position [1599, 0]
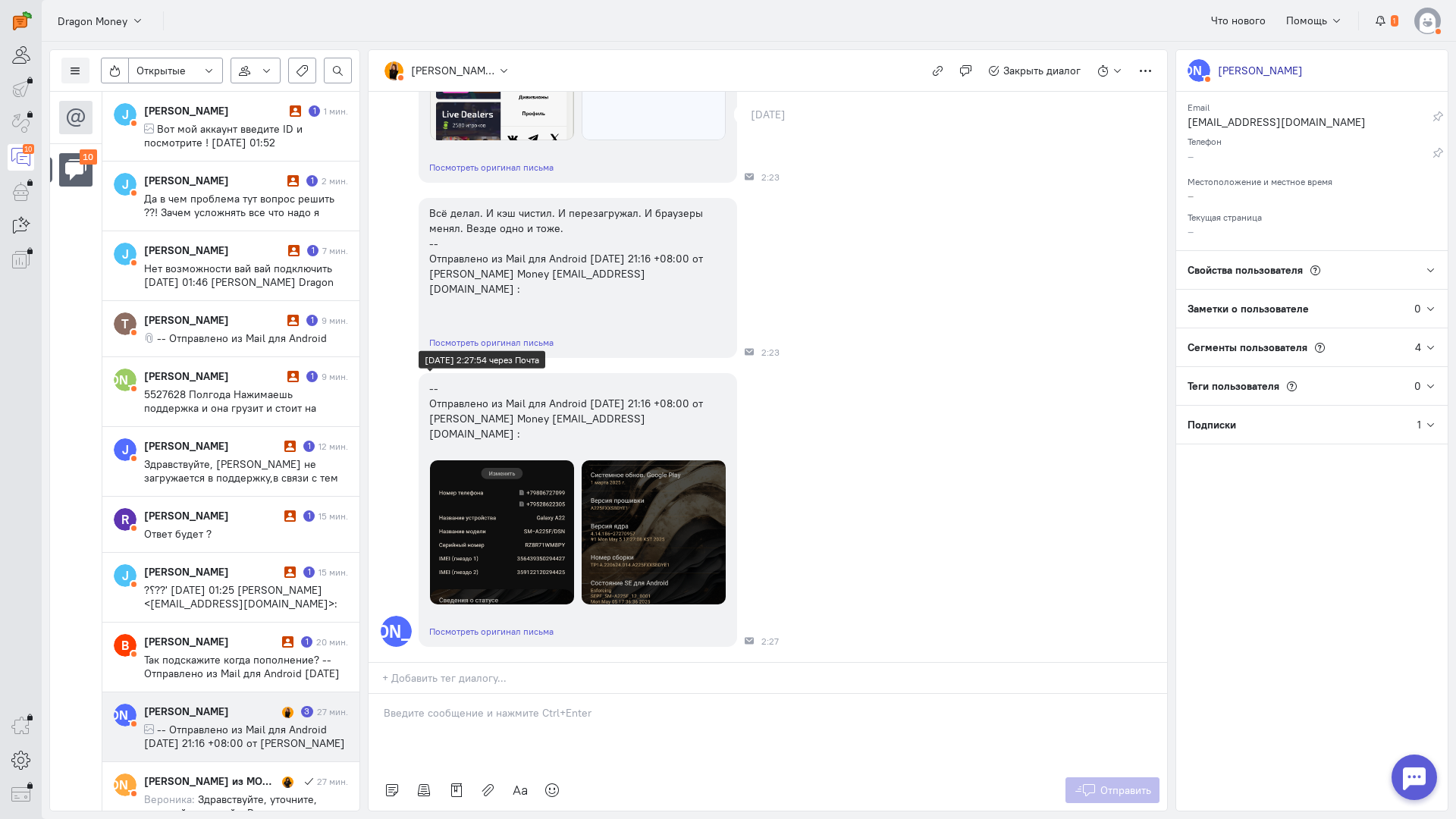
click at [613, 461] on img at bounding box center [653, 532] width 144 height 144
click at [498, 461] on img at bounding box center [501, 532] width 144 height 144
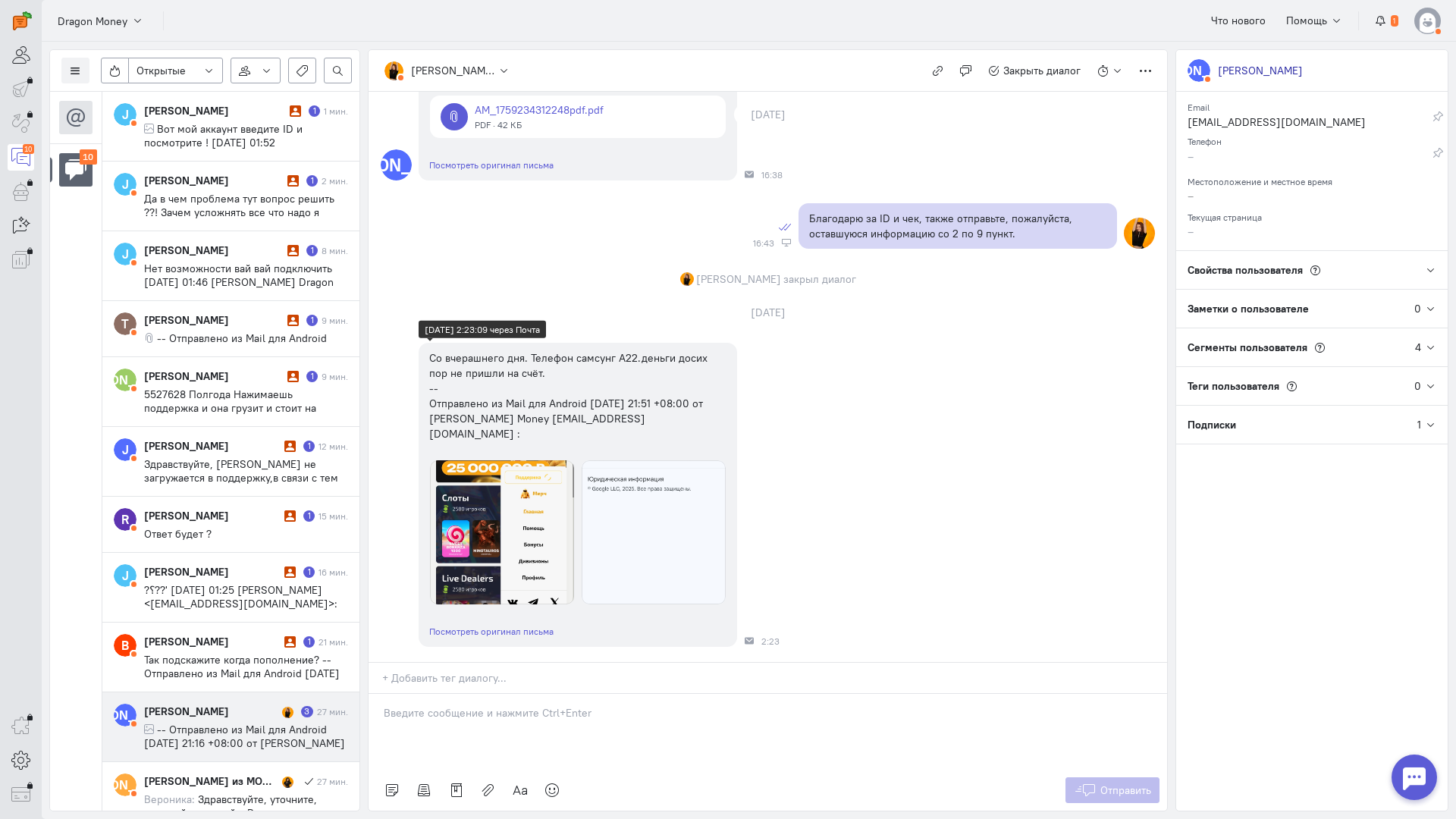
scroll to position [1144, 0]
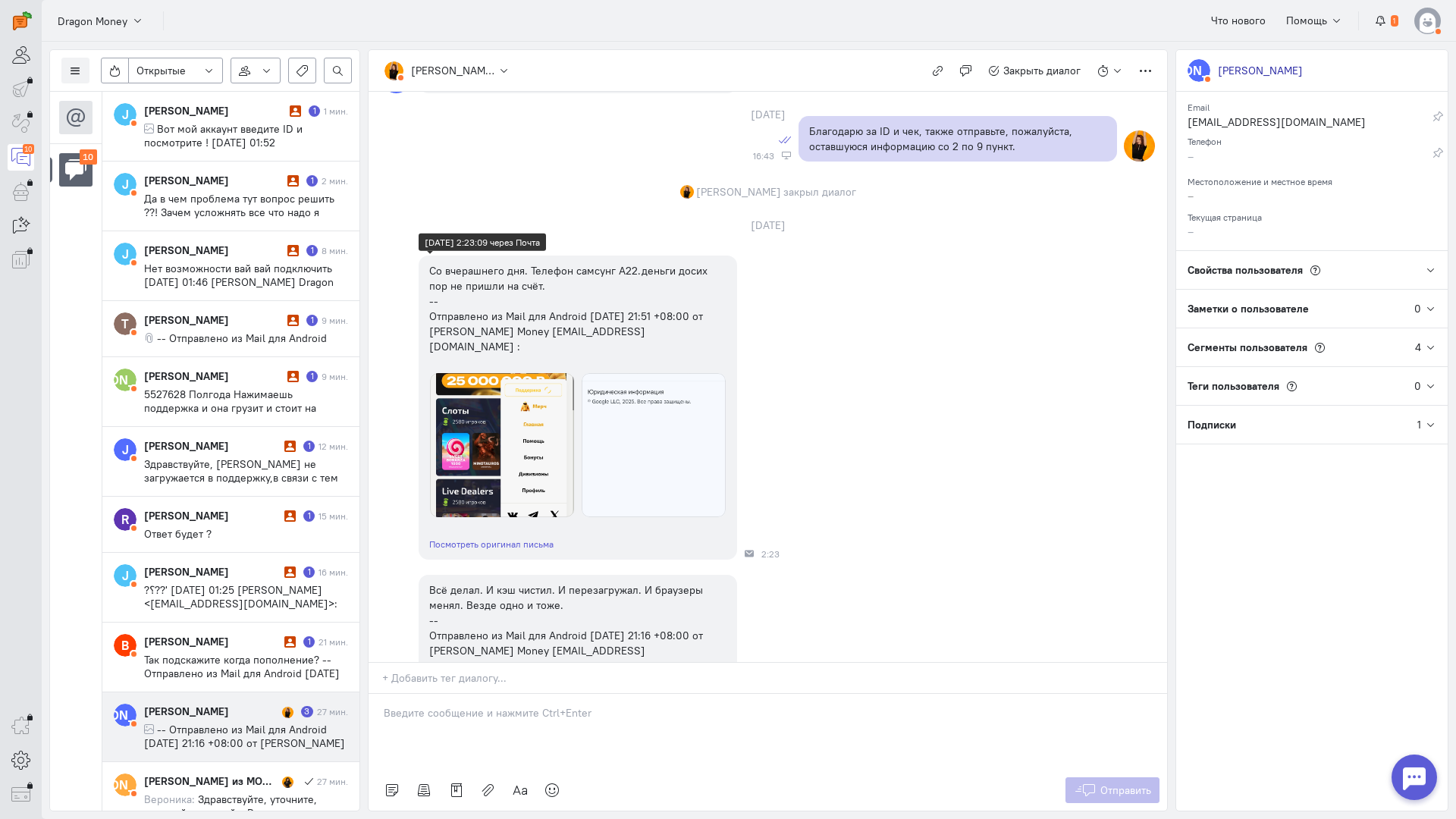
click at [615, 460] on img at bounding box center [653, 445] width 144 height 144
click at [405, 269] on div "Со вчерашнего дня. Телефон самсунг А22.деньги досих пор не пришли на счёт. -- О…" at bounding box center [767, 408] width 798 height 320
click at [614, 412] on img at bounding box center [653, 445] width 144 height 144
click at [390, 301] on div "Со вчерашнего дня. Телефон самсунг А22.деньги досих пор не пришли на счёт. -- О…" at bounding box center [767, 408] width 798 height 320
click at [631, 406] on img at bounding box center [653, 445] width 144 height 144
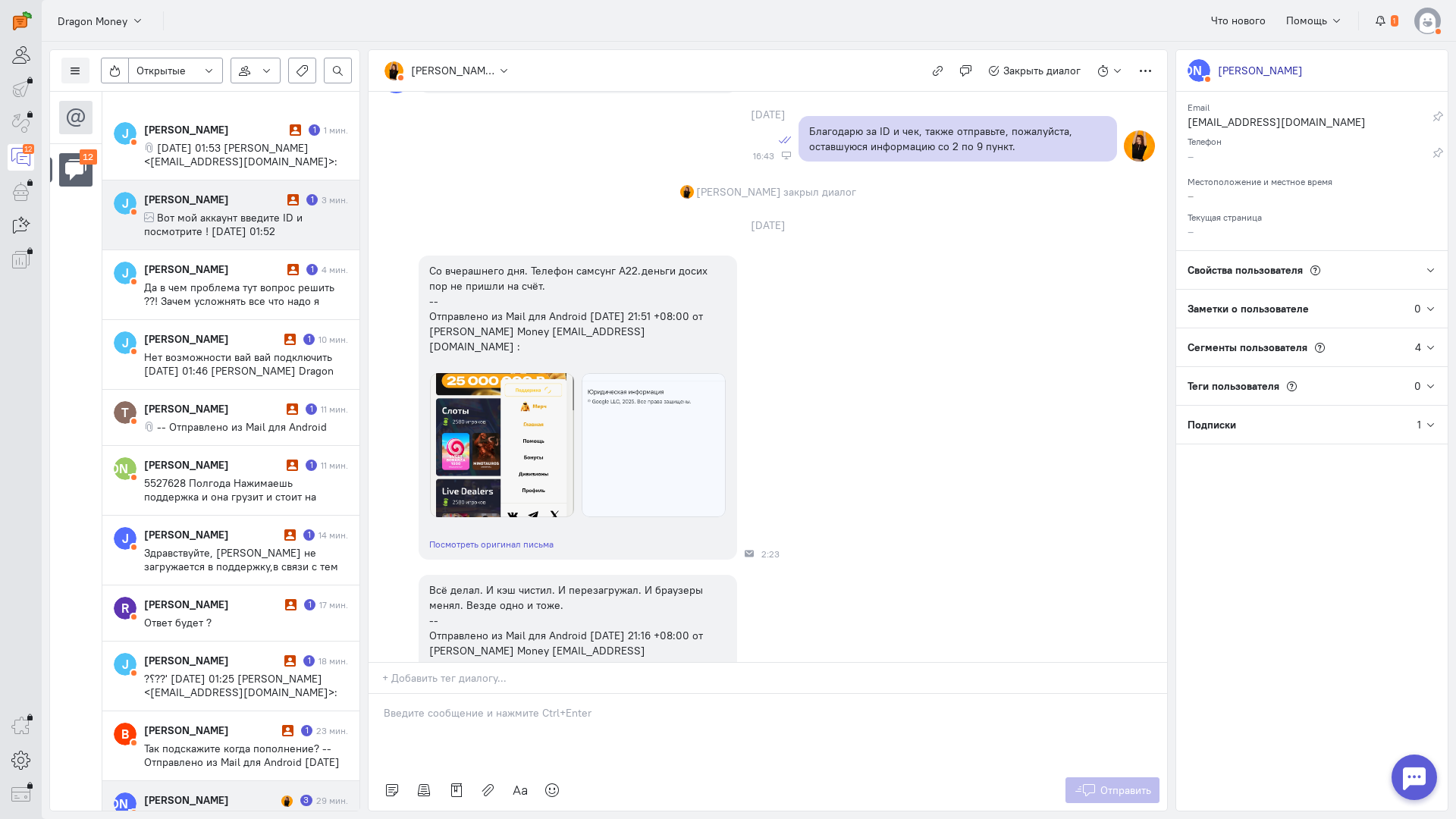
scroll to position [0, 0]
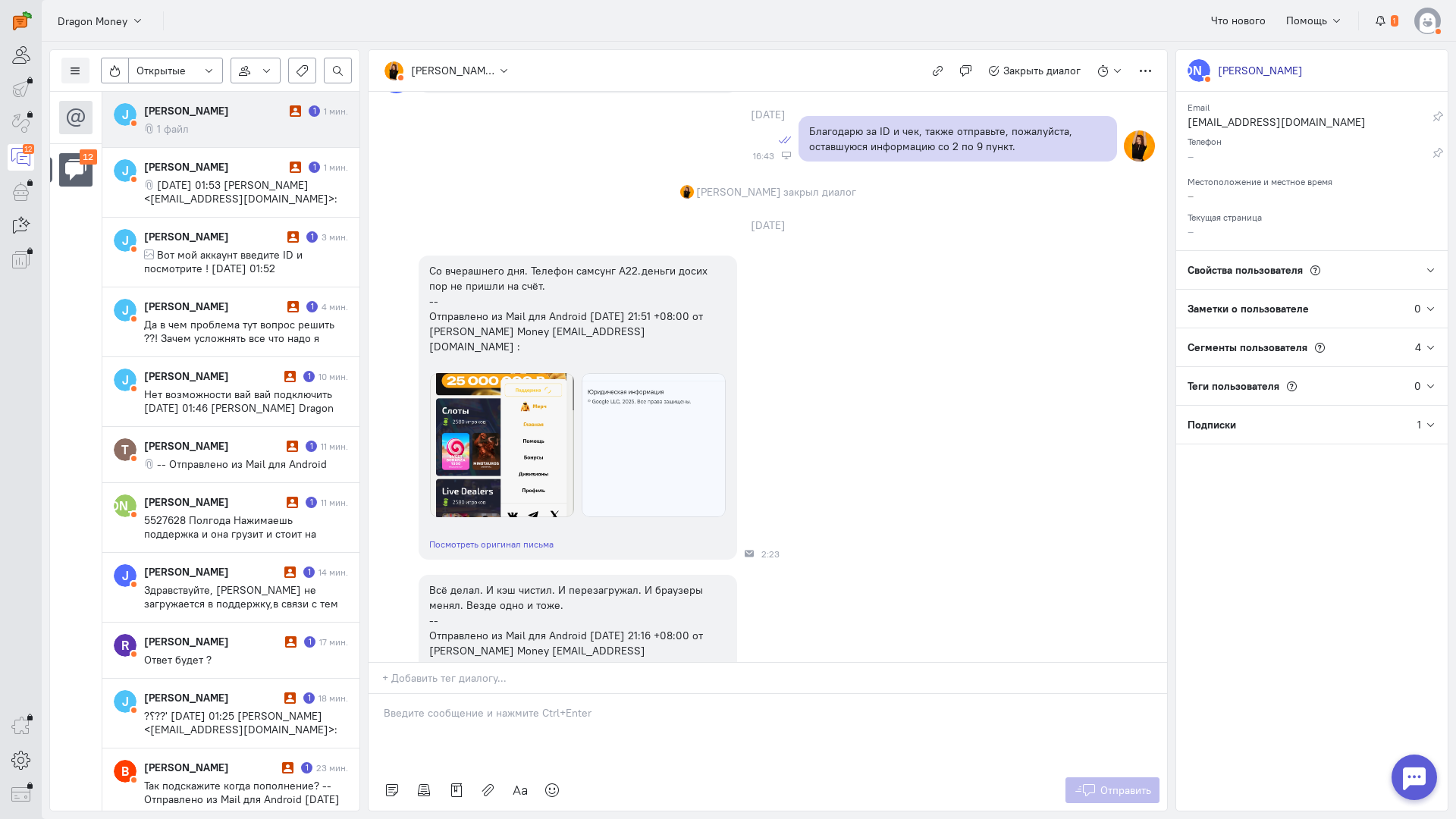
click at [225, 132] on cq-message "1 файл" at bounding box center [246, 128] width 204 height 13
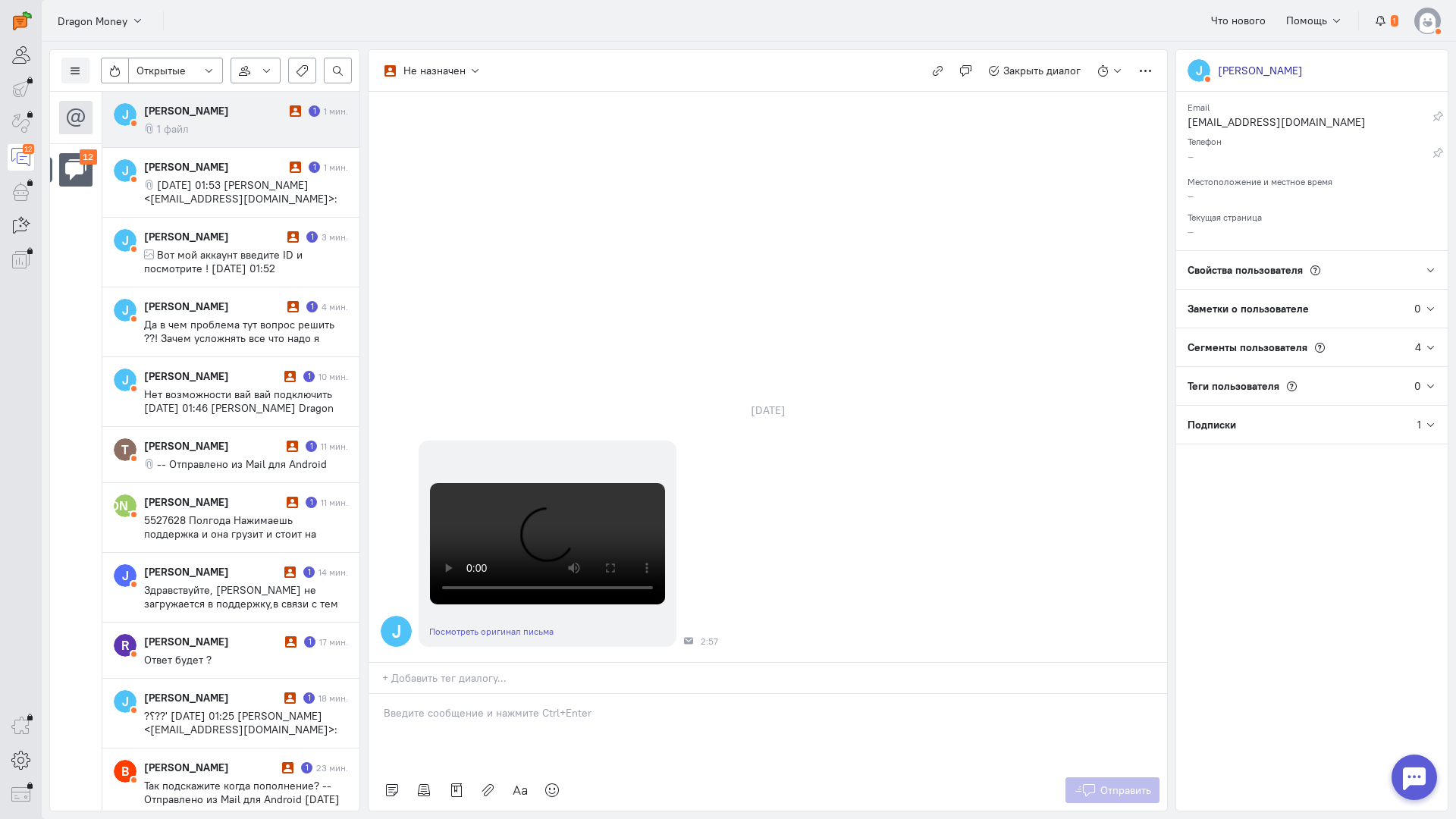
click at [494, 694] on div at bounding box center [767, 732] width 798 height 76
click at [1087, 783] on icon at bounding box center [1085, 790] width 23 height 15
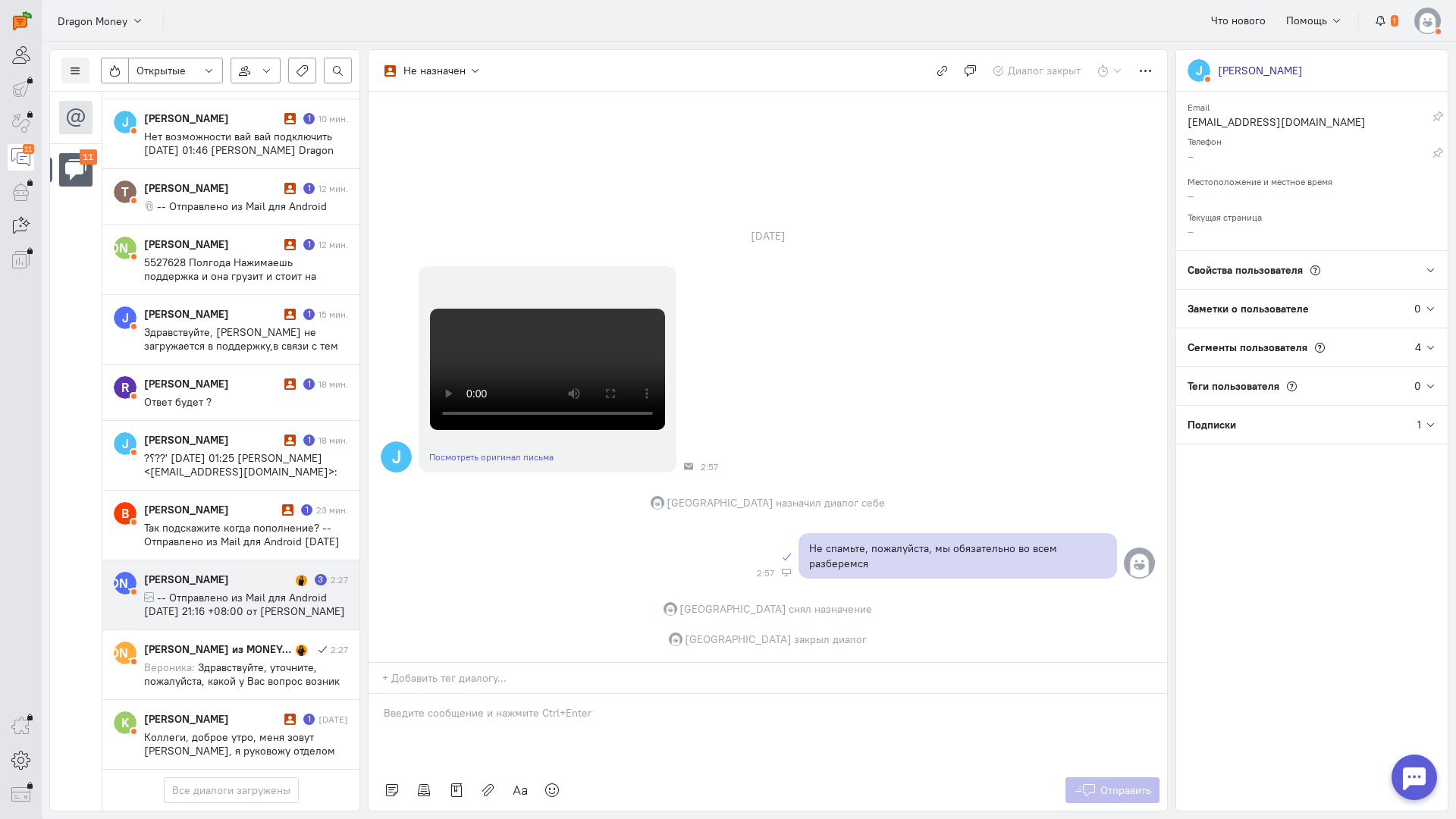
scroll to position [292, 0]
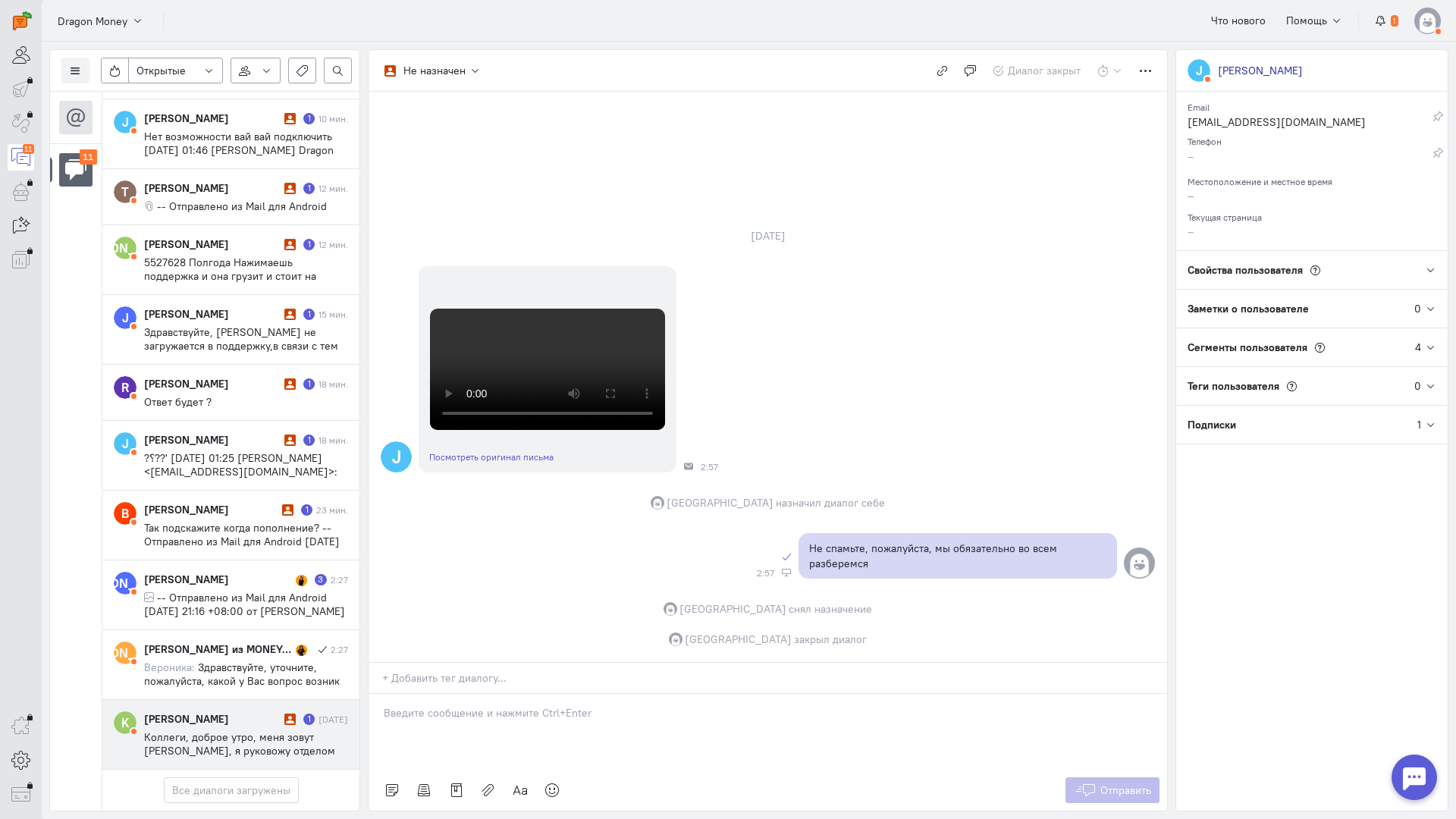
click at [227, 731] on span "Коллеги, доброе утро, меня зовут [PERSON_NAME], я руковожу отделом по работе с …" at bounding box center [244, 792] width 200 height 123
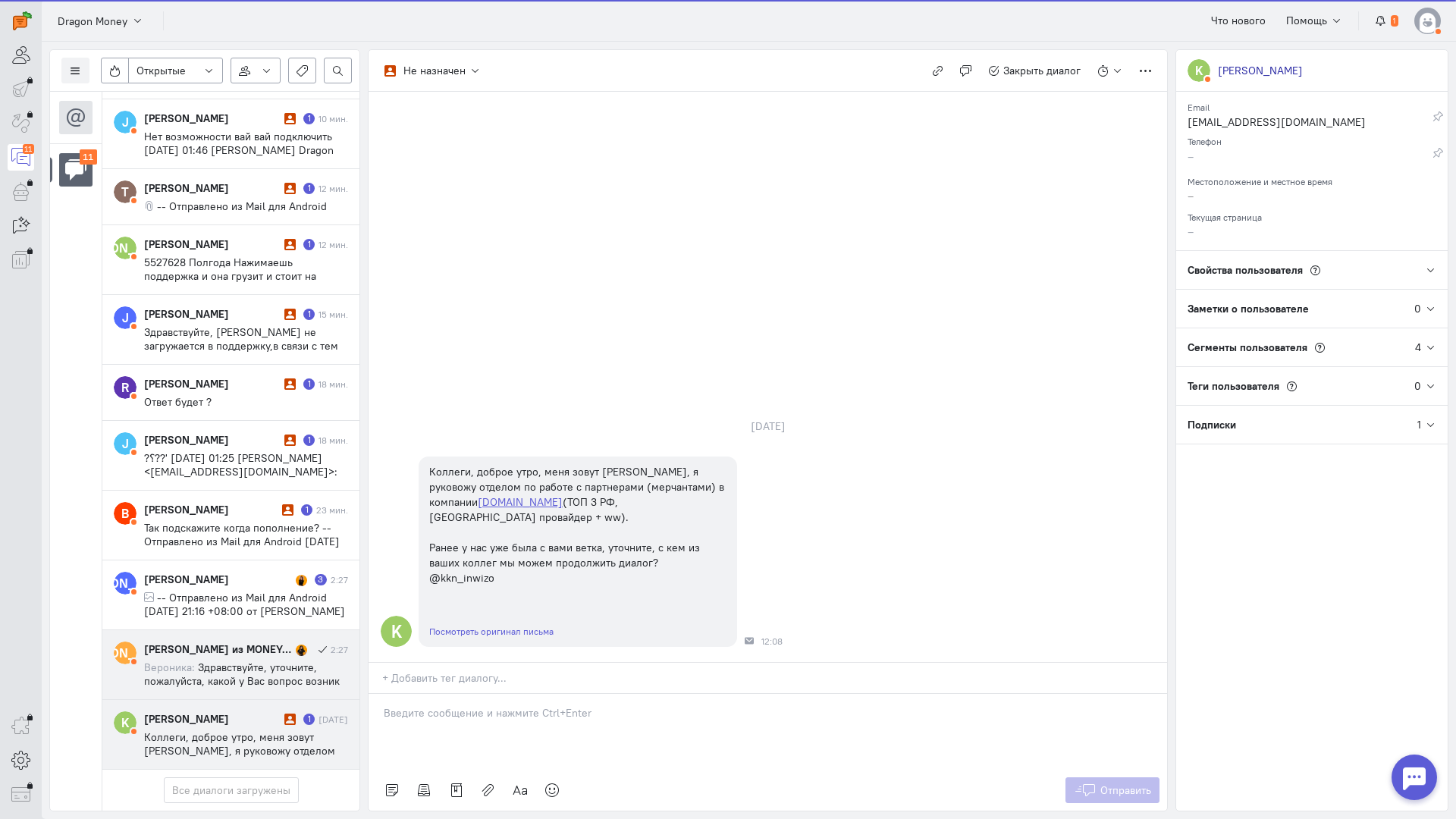
drag, startPoint x: 246, startPoint y: 572, endPoint x: 246, endPoint y: 563, distance: 9.0
click at [246, 661] on span "Здравствуйте, уточните, пожалуйста, какой у Вас вопрос возник по нашему проекту?" at bounding box center [242, 681] width 196 height 41
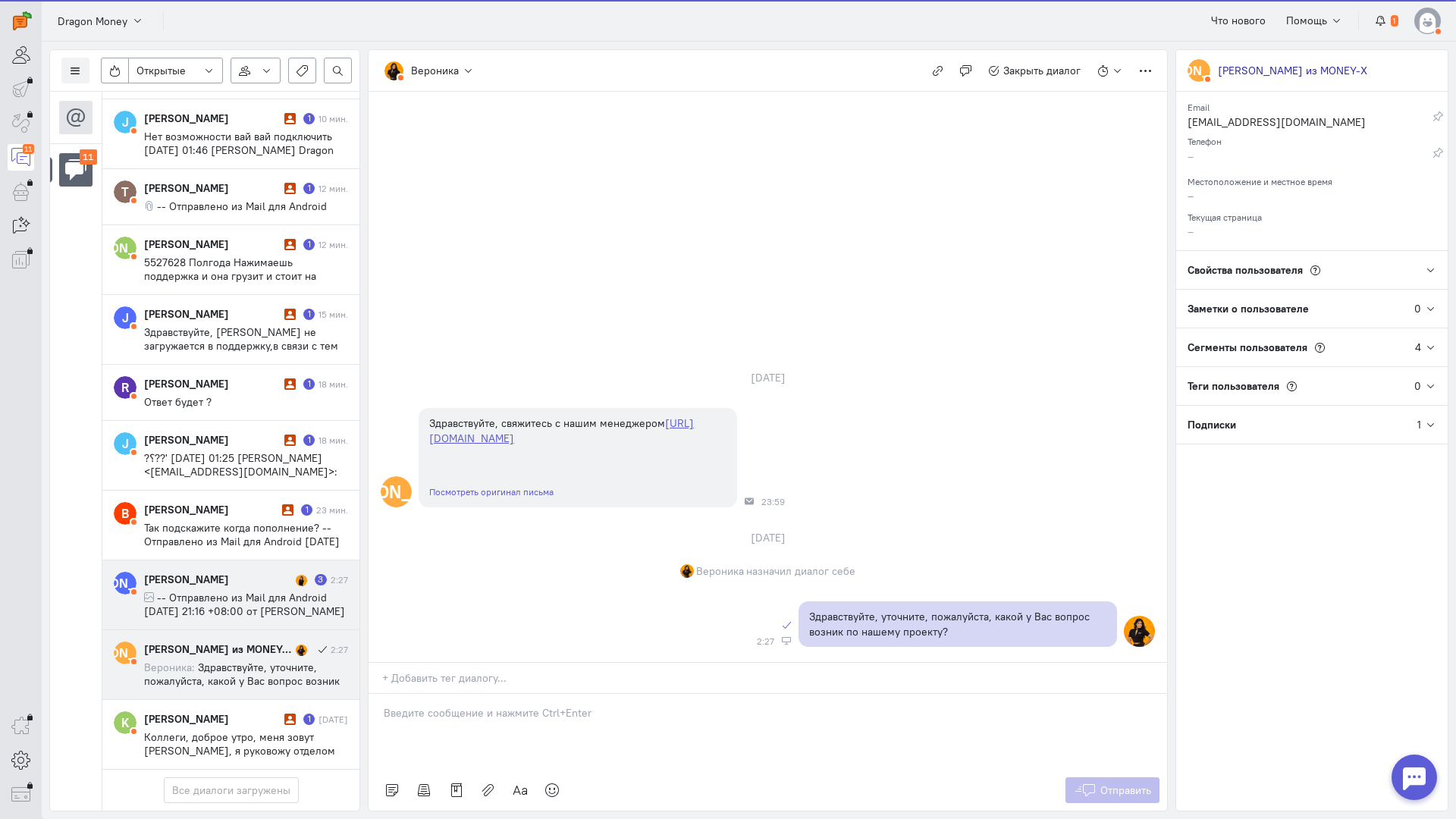
click at [257, 572] on div "Алекс Буров 3 2:27 -- Отправлено из Mail для Android вторник, 30 сентября 2025г…" at bounding box center [246, 595] width 204 height 46
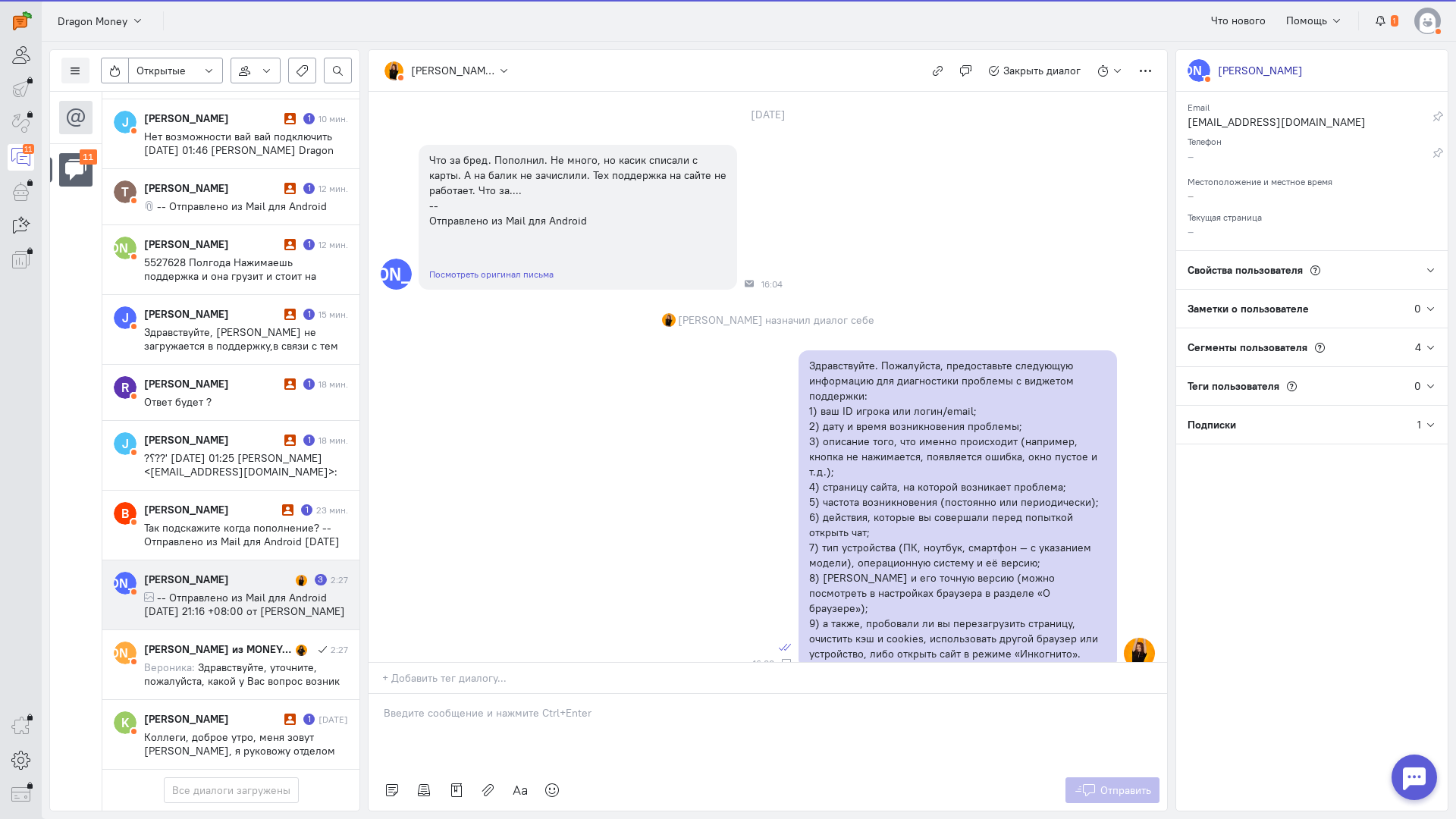
scroll to position [1411, 0]
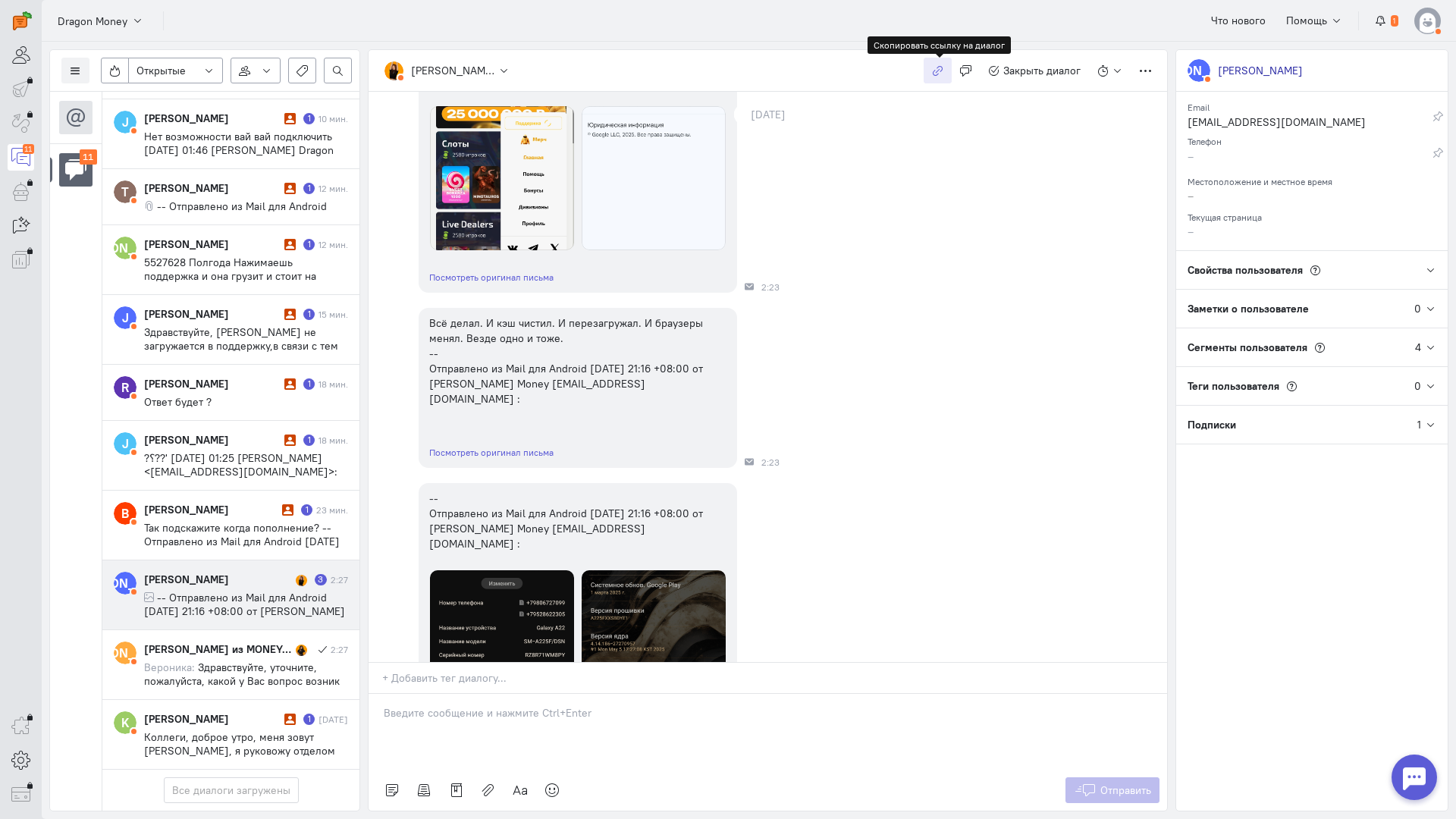
drag, startPoint x: 933, startPoint y: 73, endPoint x: 926, endPoint y: 82, distance: 11.4
click at [933, 73] on icon "button" at bounding box center [937, 71] width 11 height 11
click at [234, 591] on span "-- Отправлено из Mail для Android вторник, 30 сентября 2025г., 21:16 +08:00 от …" at bounding box center [244, 617] width 201 height 54
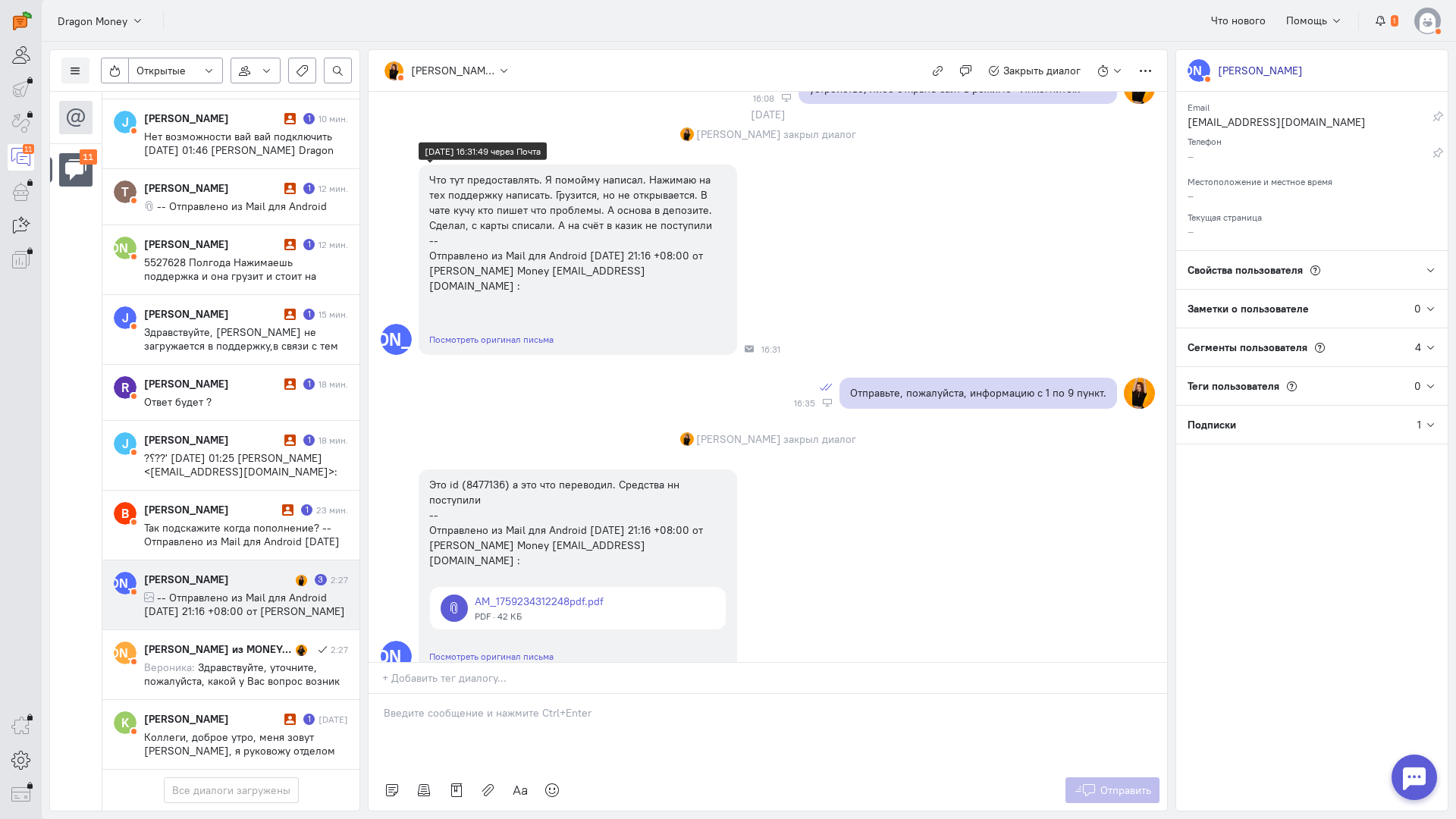
scroll to position [683, 0]
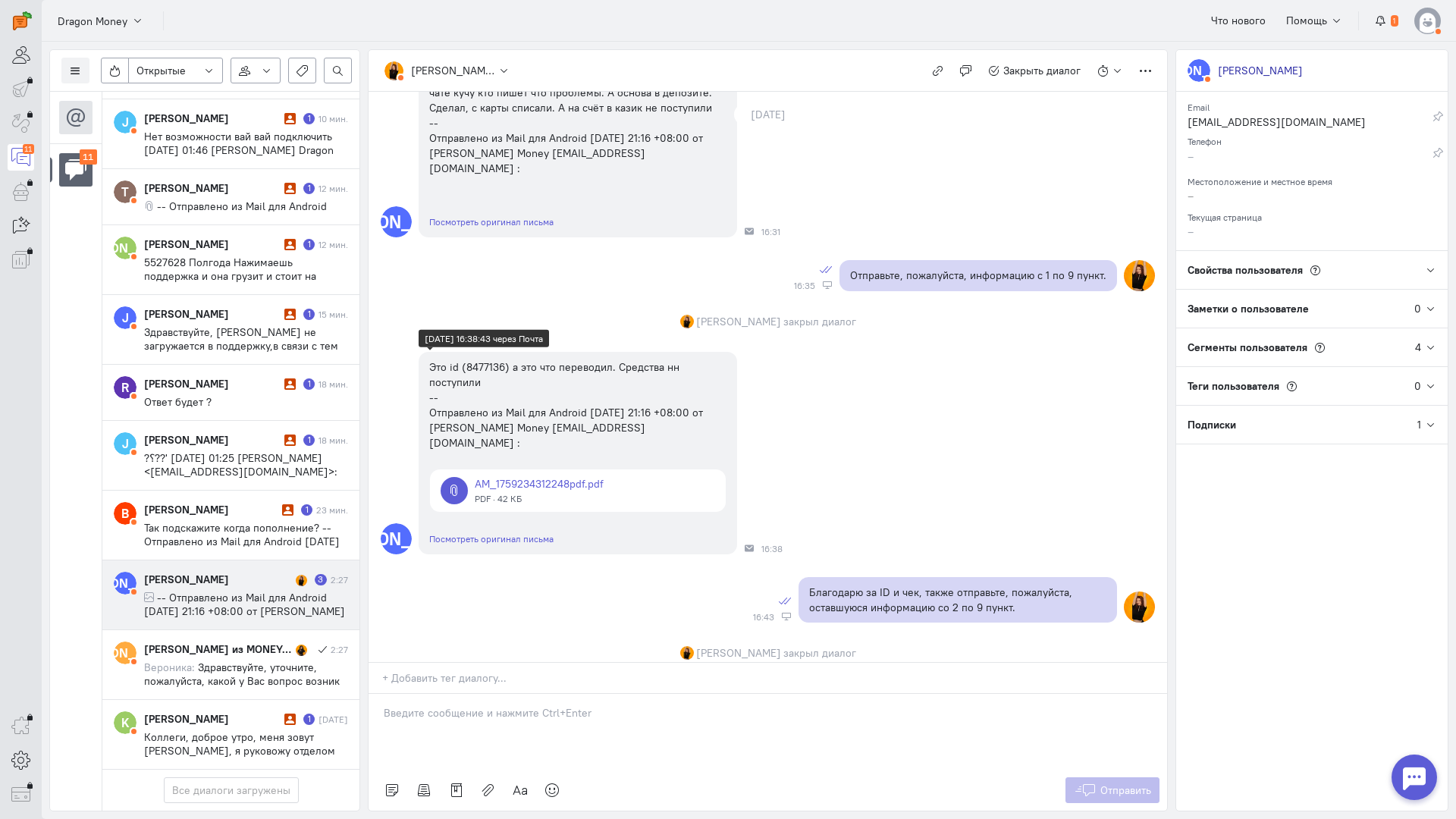
click at [488, 360] on div "Это id (8477136) а это что переводил. Средства нн поступили -- Отправлено из Ma…" at bounding box center [578, 406] width 297 height 91
copy div "8477136"
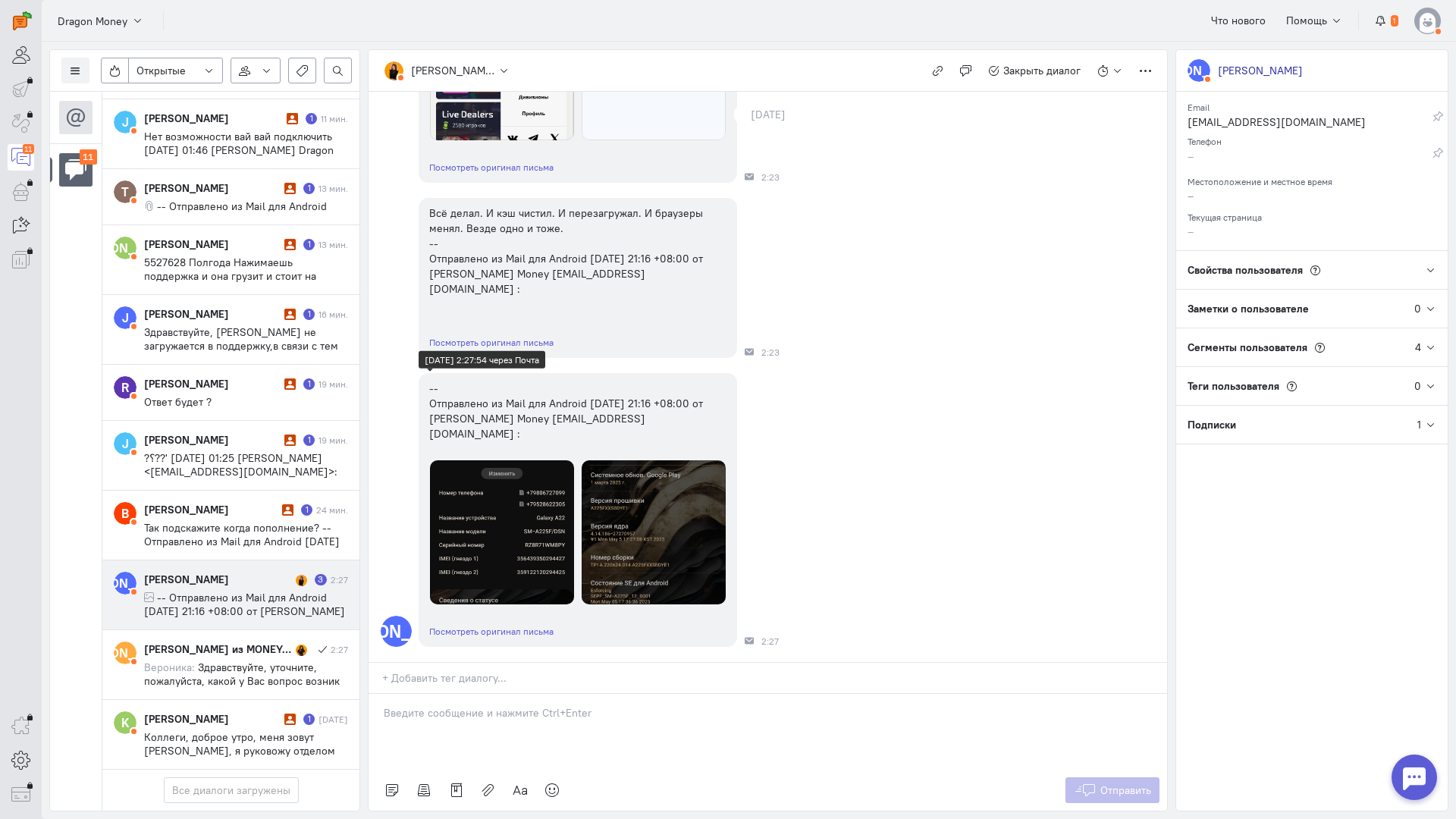
scroll to position [1599, 0]
click at [502, 694] on div at bounding box center [767, 732] width 798 height 76
click at [552, 783] on icon at bounding box center [552, 790] width 15 height 15
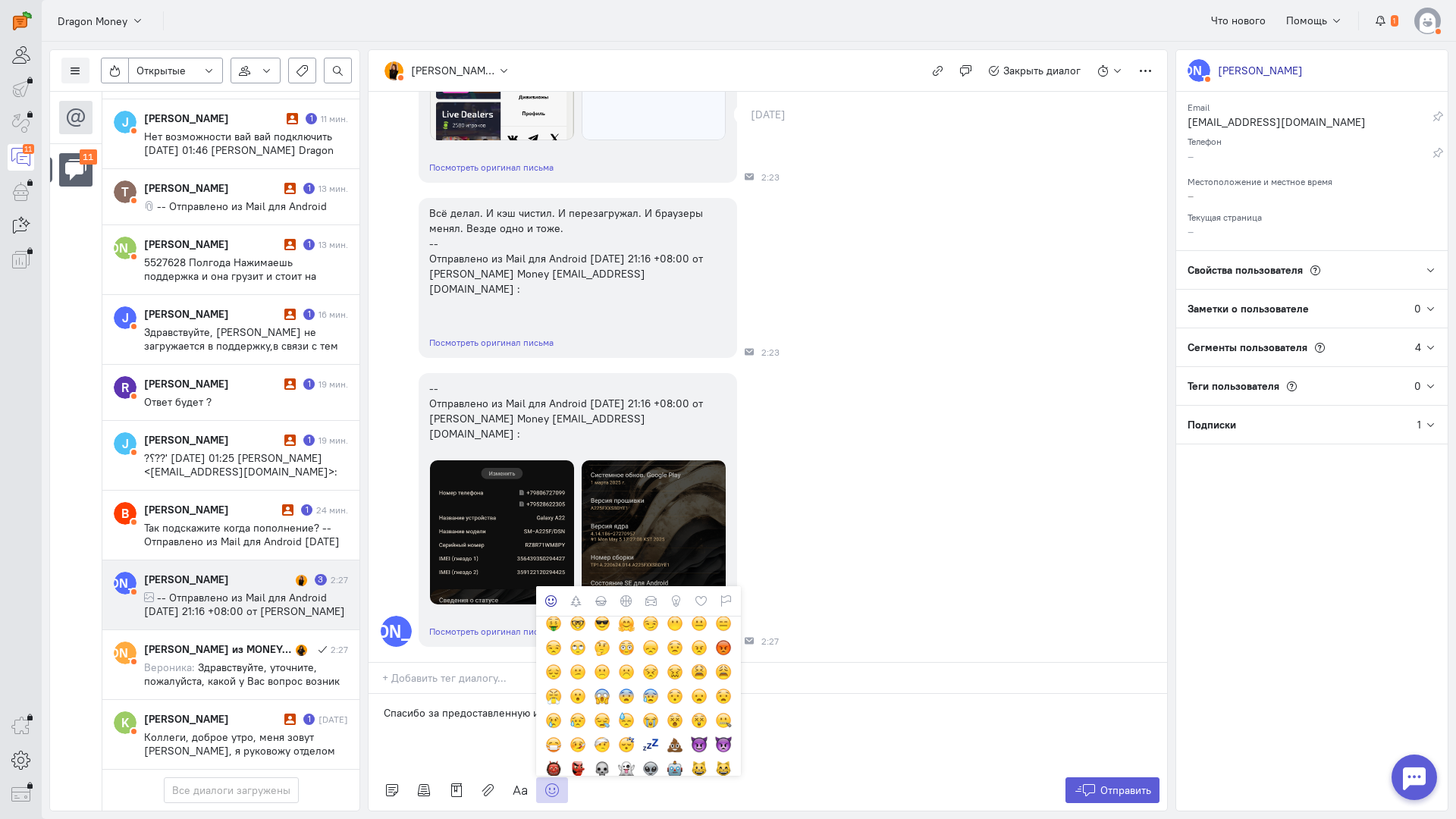
scroll to position [228, 0]
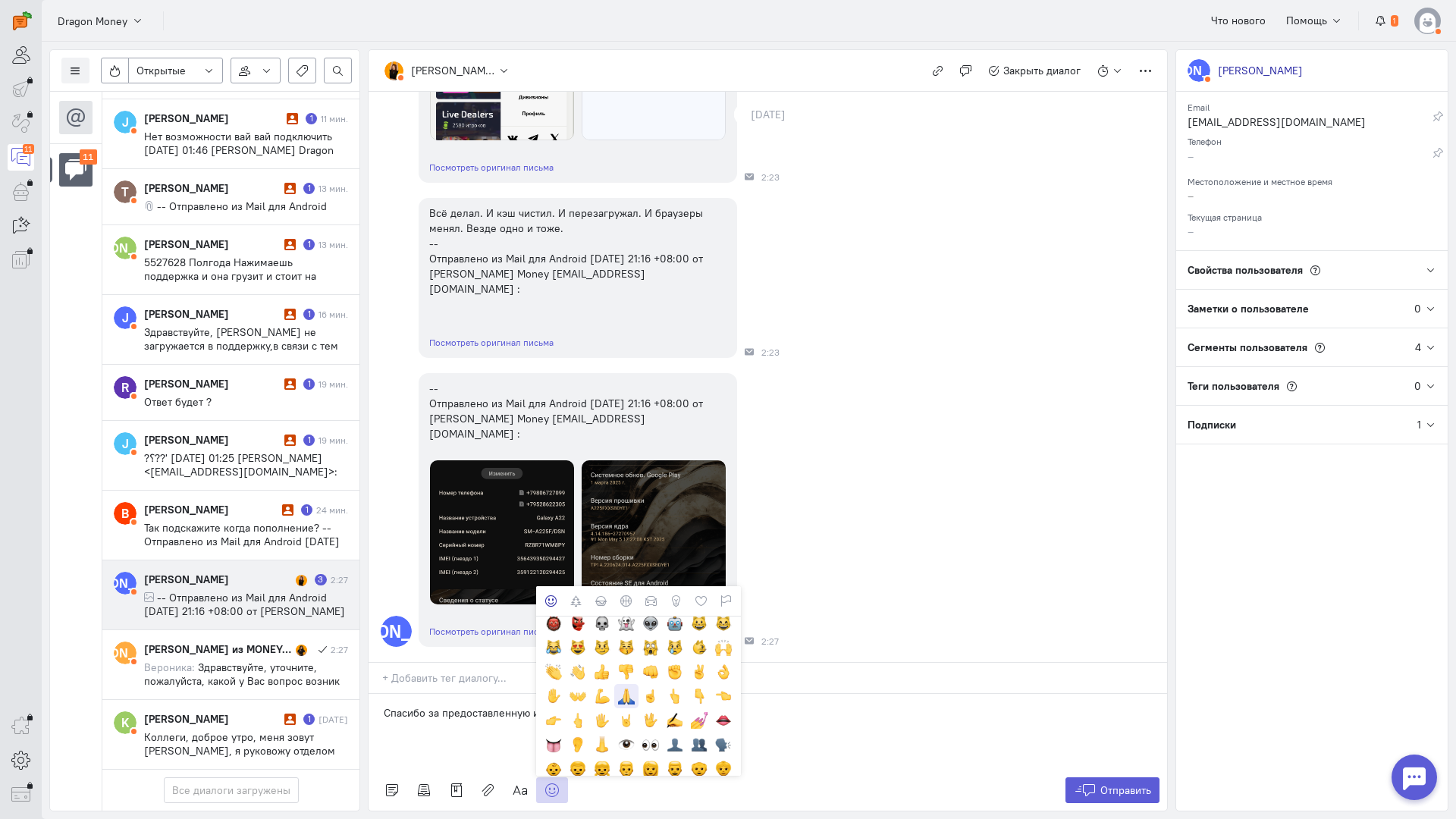
click at [627, 688] on div at bounding box center [626, 696] width 17 height 17
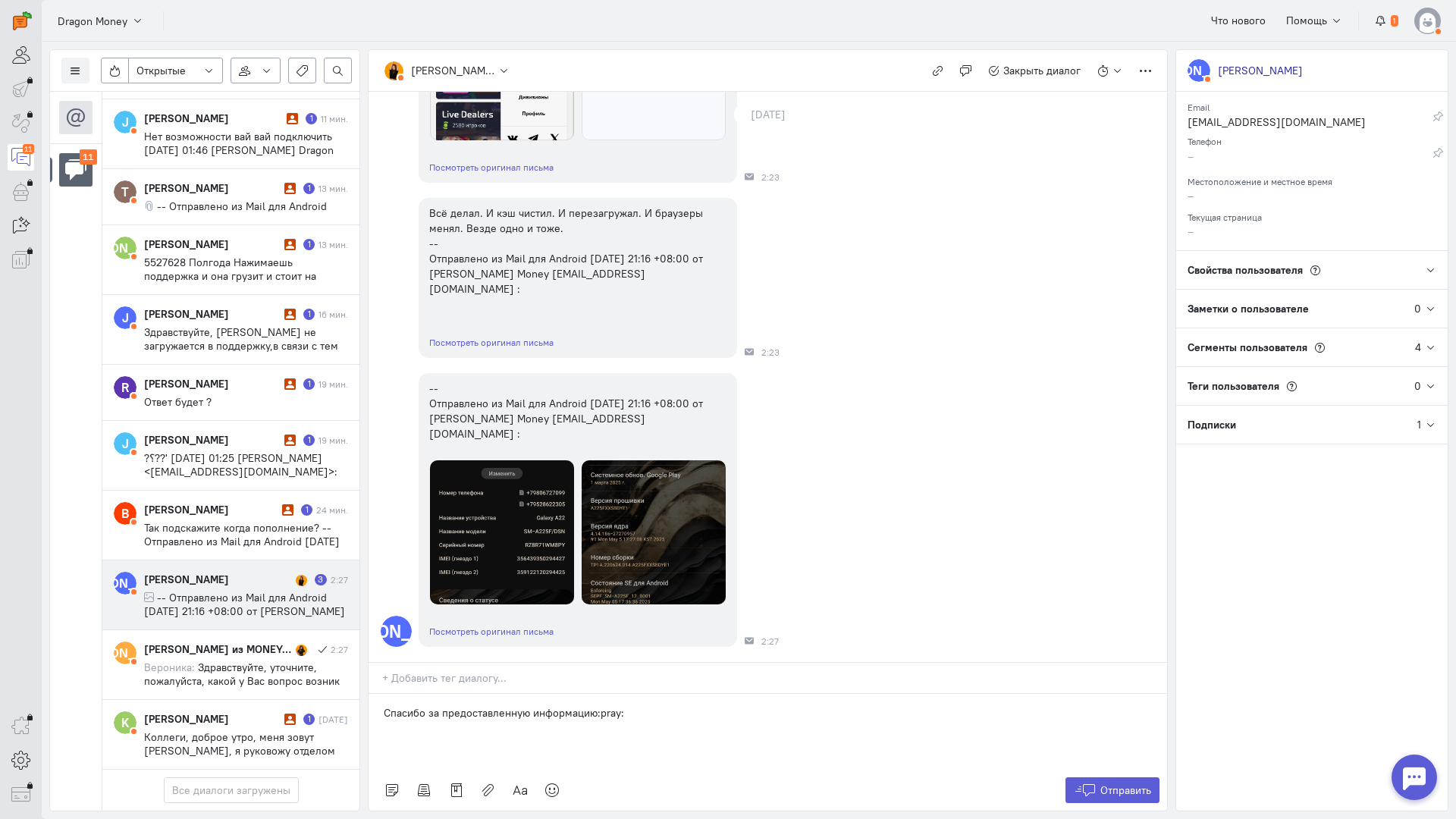
click at [685, 694] on div "Спасибо за предоставленную информацию:pray:" at bounding box center [767, 732] width 798 height 76
click at [486, 694] on div "Спасибо за предоставленную информацию:pray: Для решения вопроса по депозиту нап…" at bounding box center [767, 732] width 798 height 76
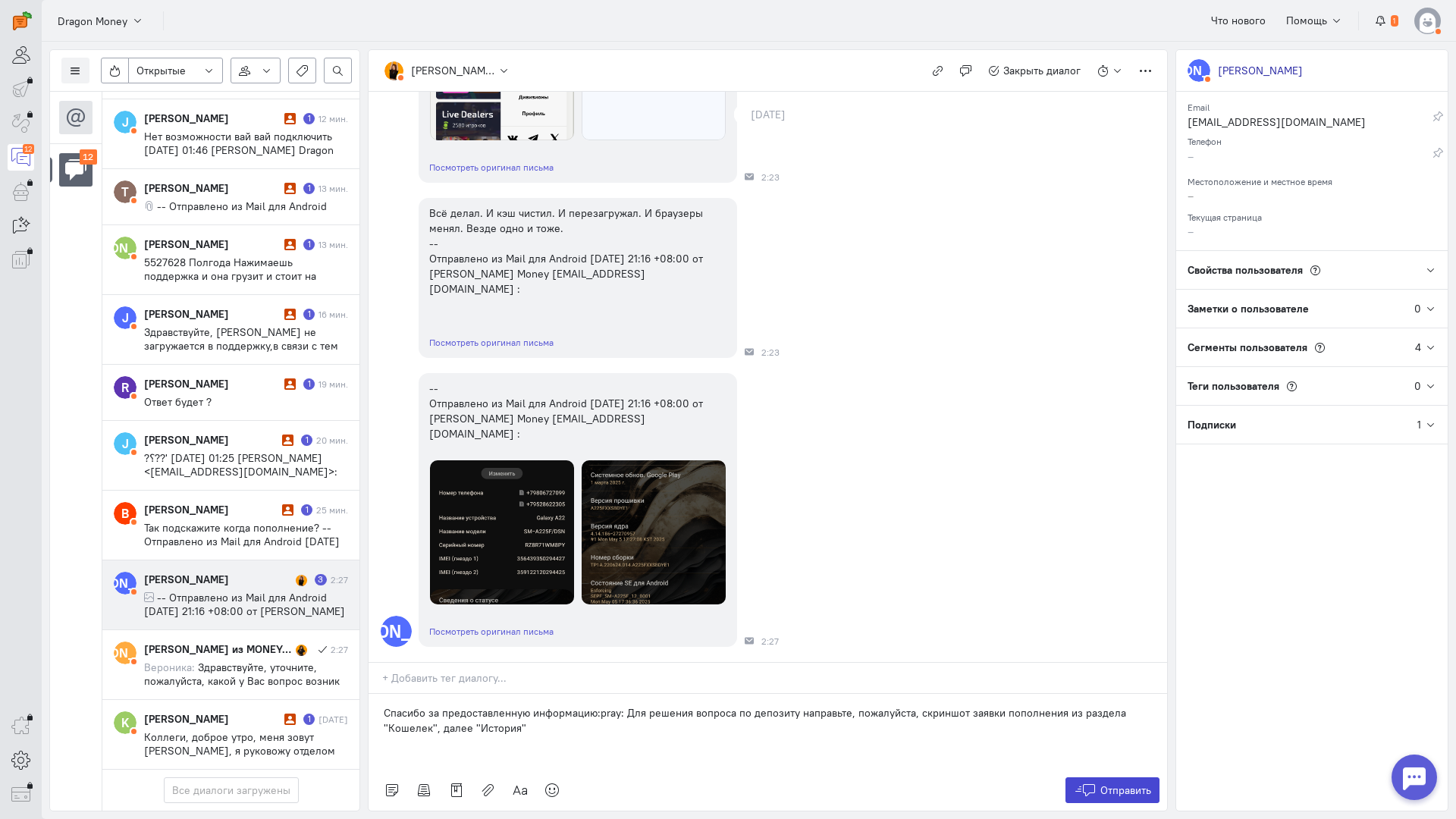
click at [1110, 784] on span "Отправить" at bounding box center [1125, 790] width 51 height 13
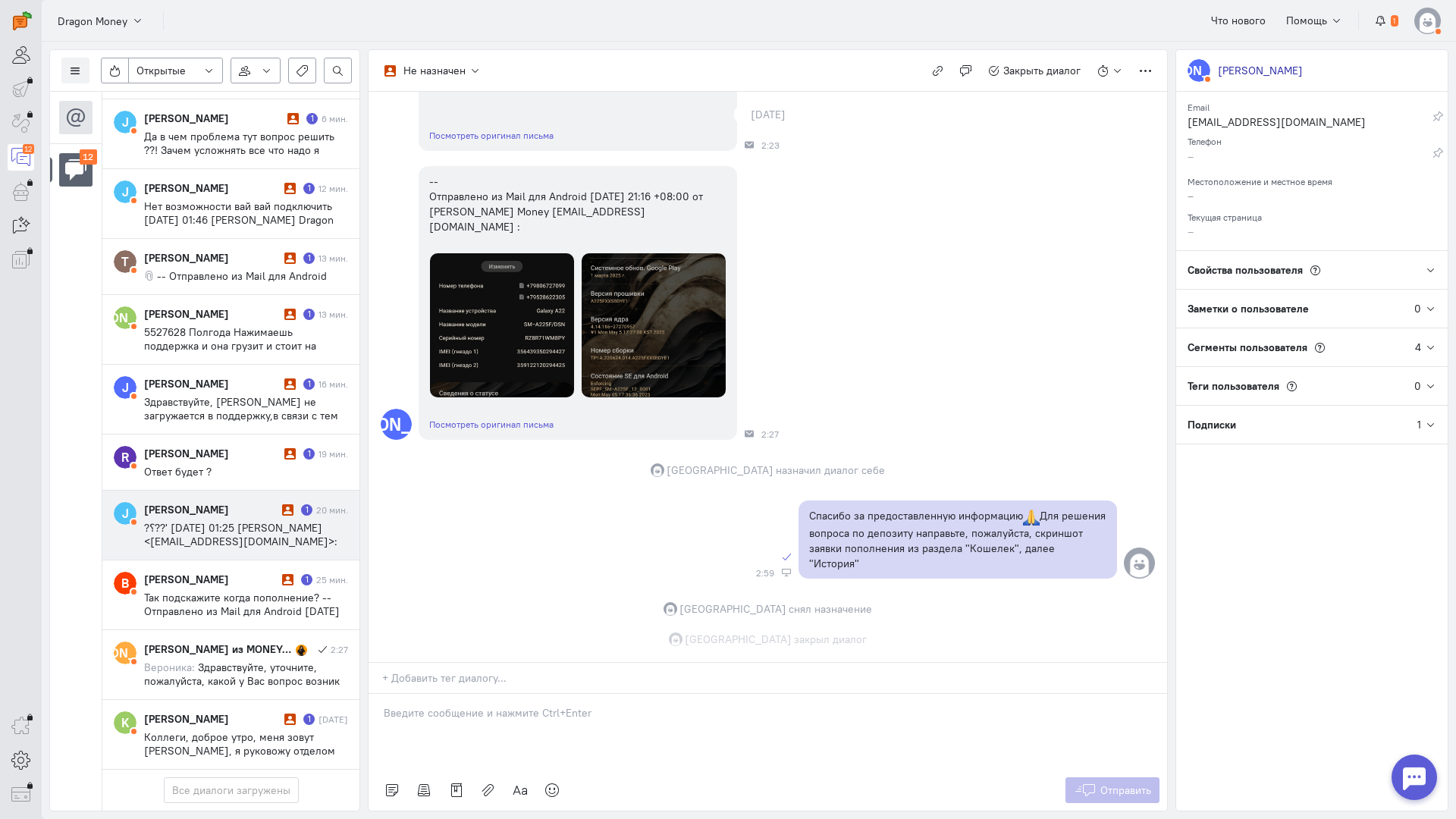
scroll to position [1791, 0]
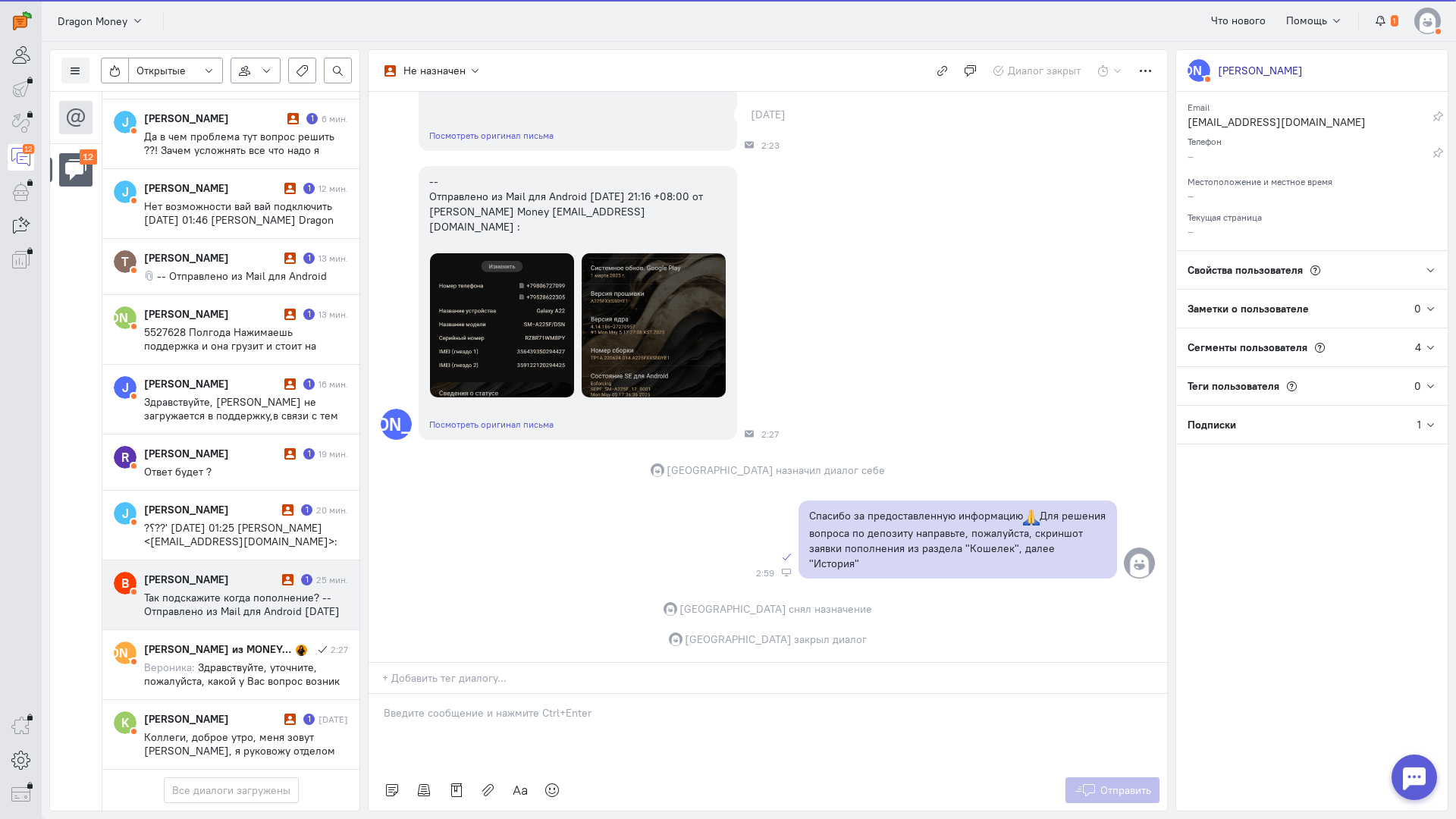
click at [301, 574] on div "1" at bounding box center [306, 580] width 11 height 11
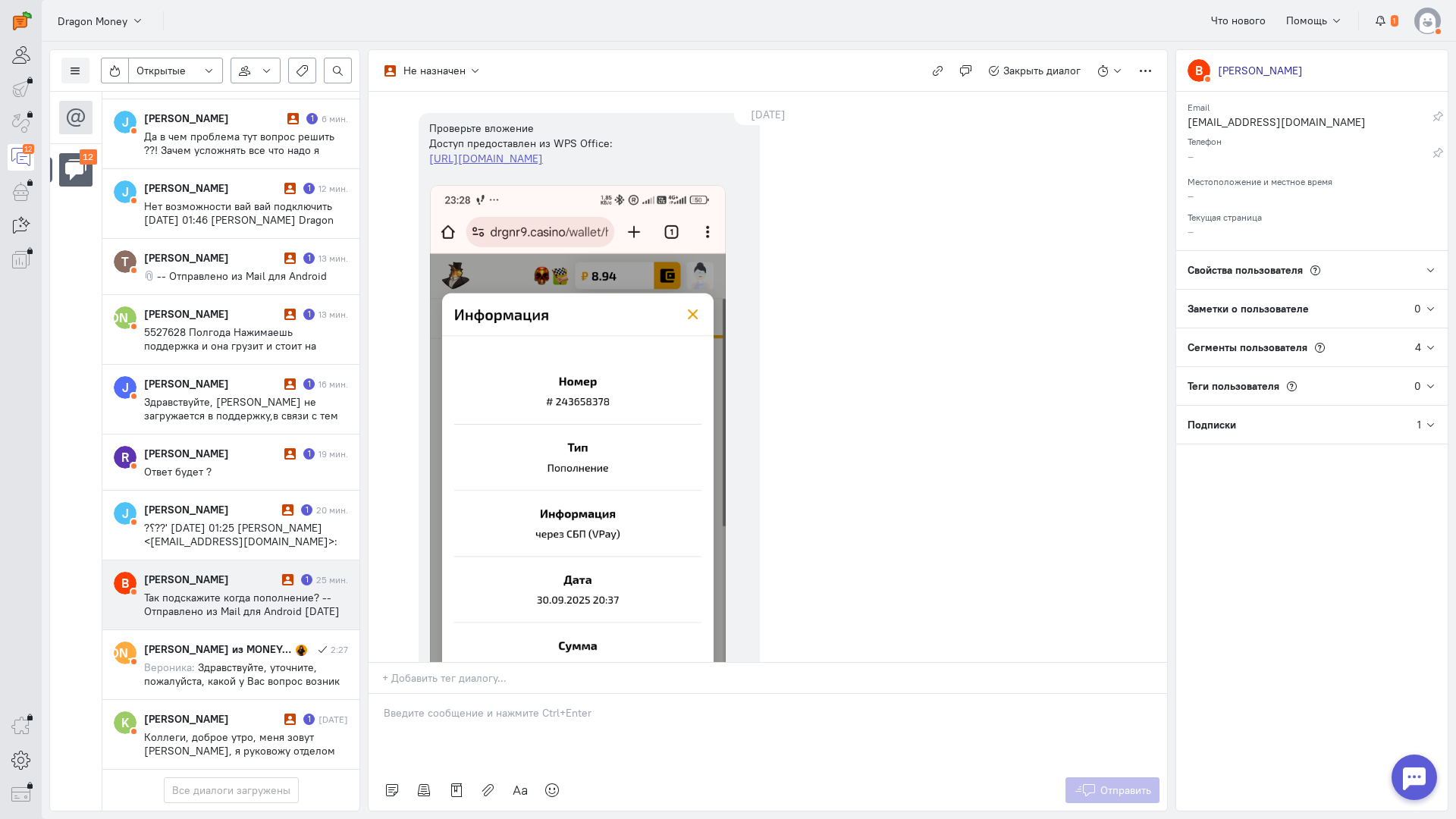
scroll to position [0, 0]
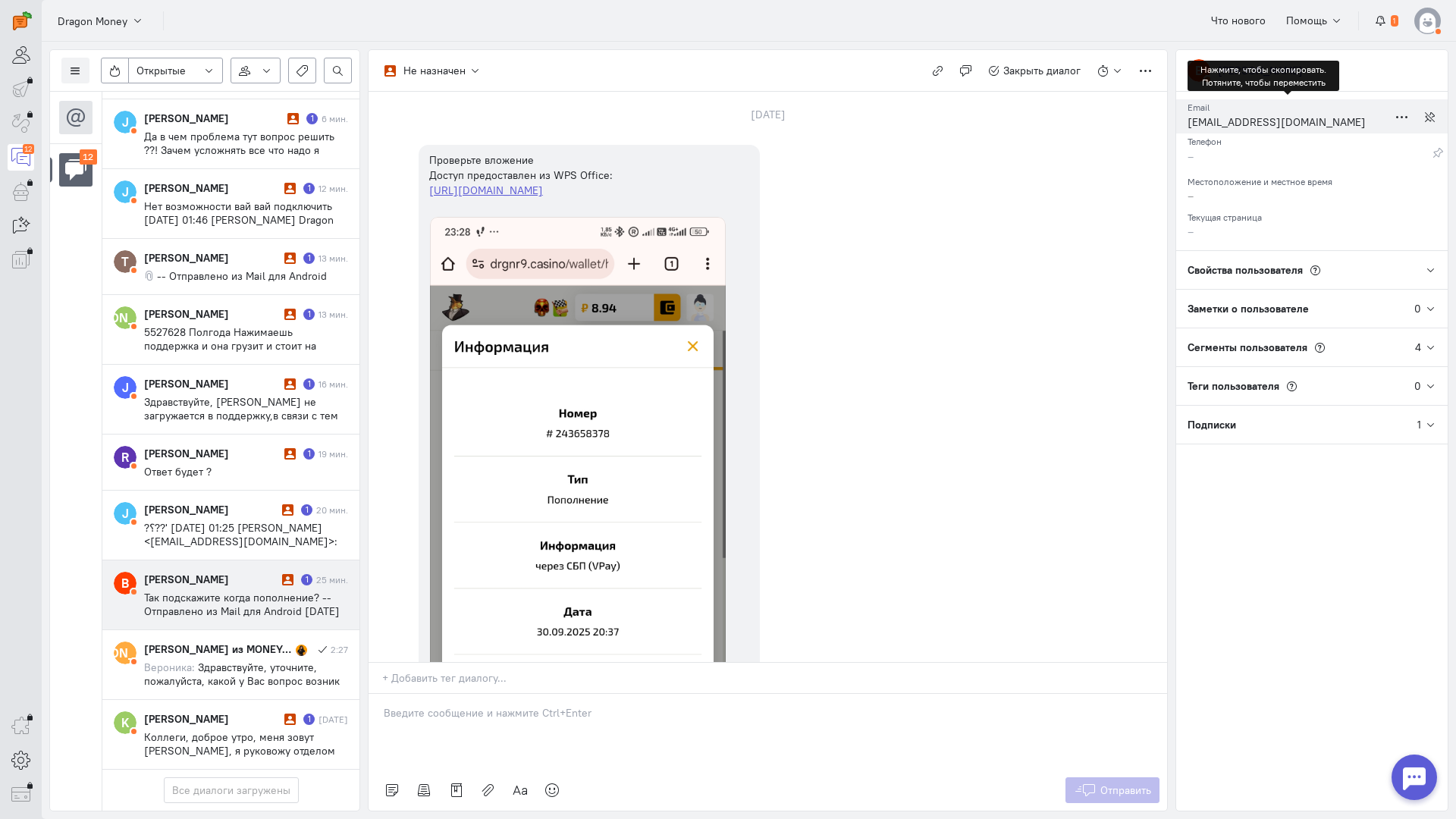
click at [1231, 121] on div "[EMAIL_ADDRESS][DOMAIN_NAME]" at bounding box center [1288, 124] width 200 height 19
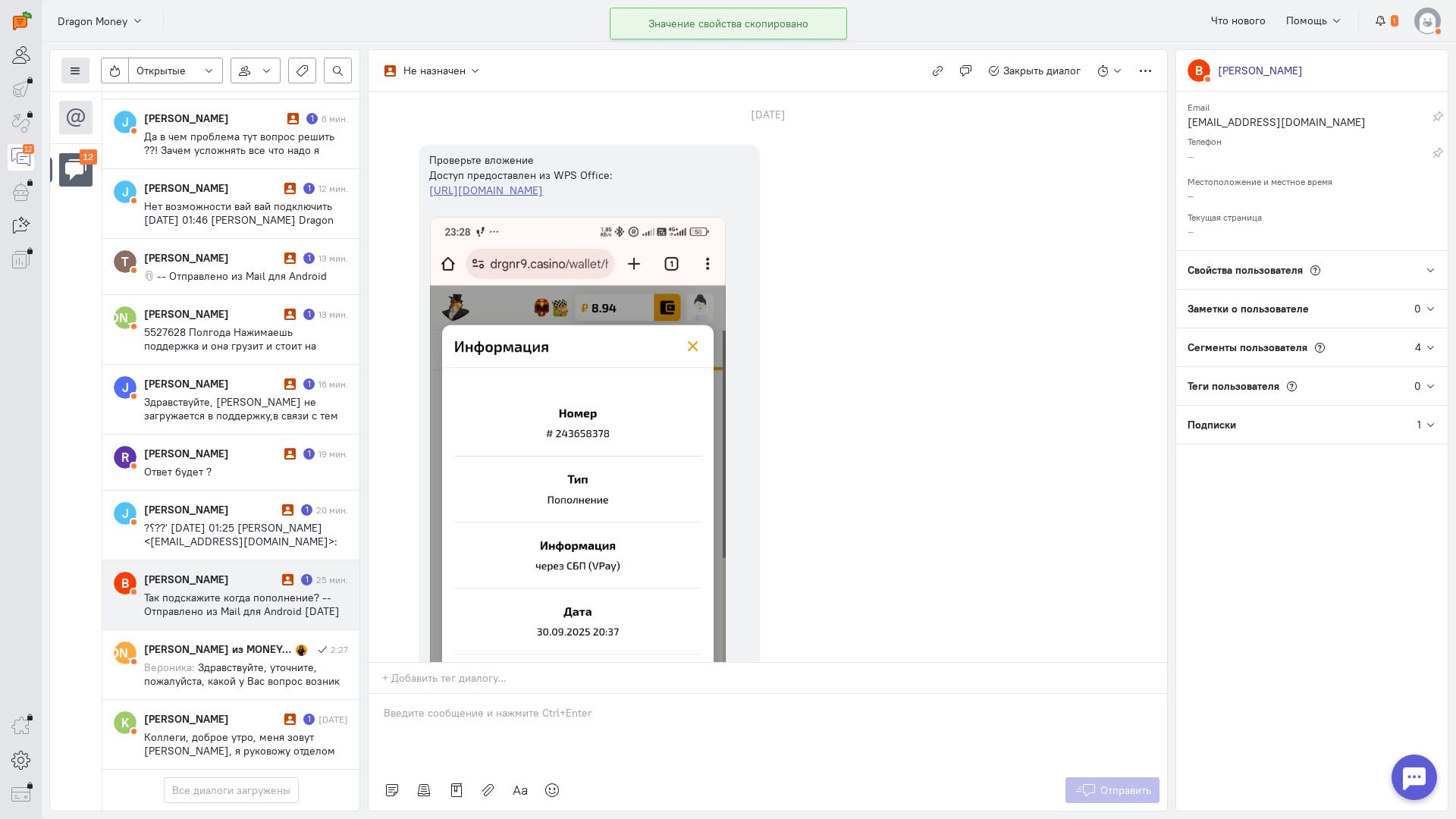
click at [72, 66] on icon at bounding box center [76, 71] width 11 height 11
click at [148, 95] on span "Список пользователей" at bounding box center [148, 100] width 113 height 13
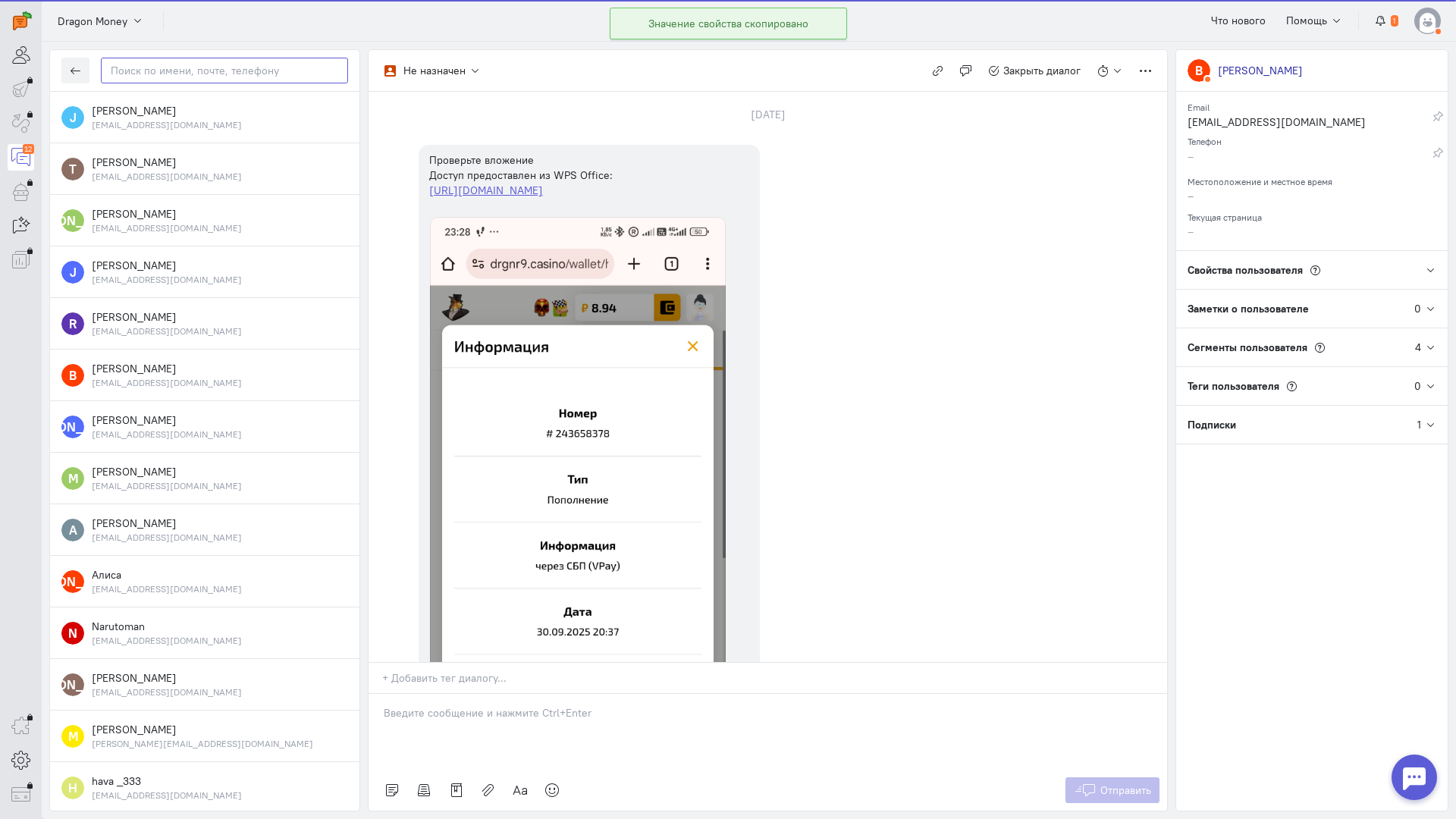
click at [189, 69] on input "text" at bounding box center [224, 70] width 247 height 26
paste input "[EMAIL_ADDRESS][DOMAIN_NAME]"
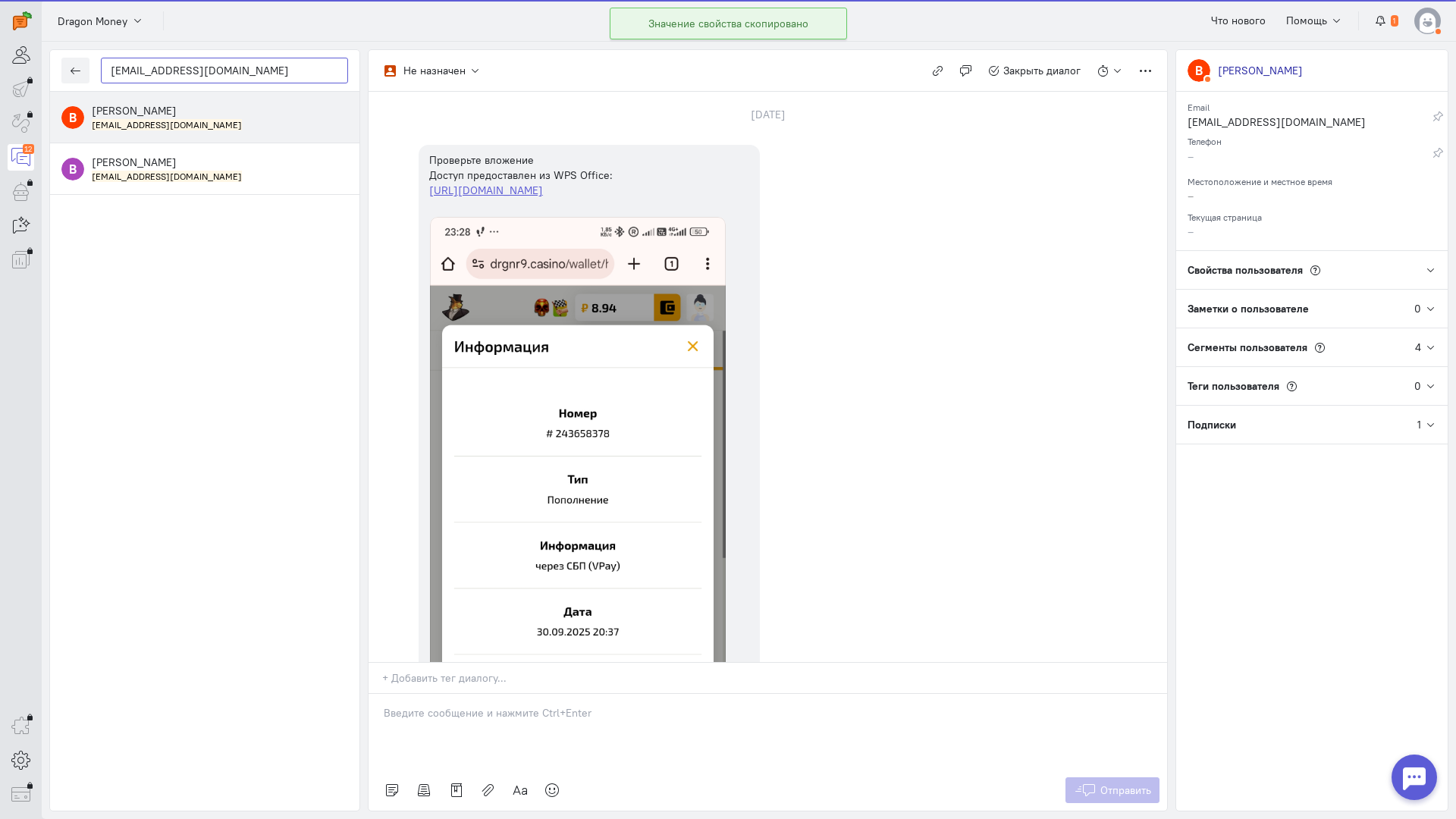
type input "[EMAIL_ADDRESS][DOMAIN_NAME]"
click at [176, 111] on div "виталя горбик 8907726@mail.ru" at bounding box center [220, 117] width 257 height 28
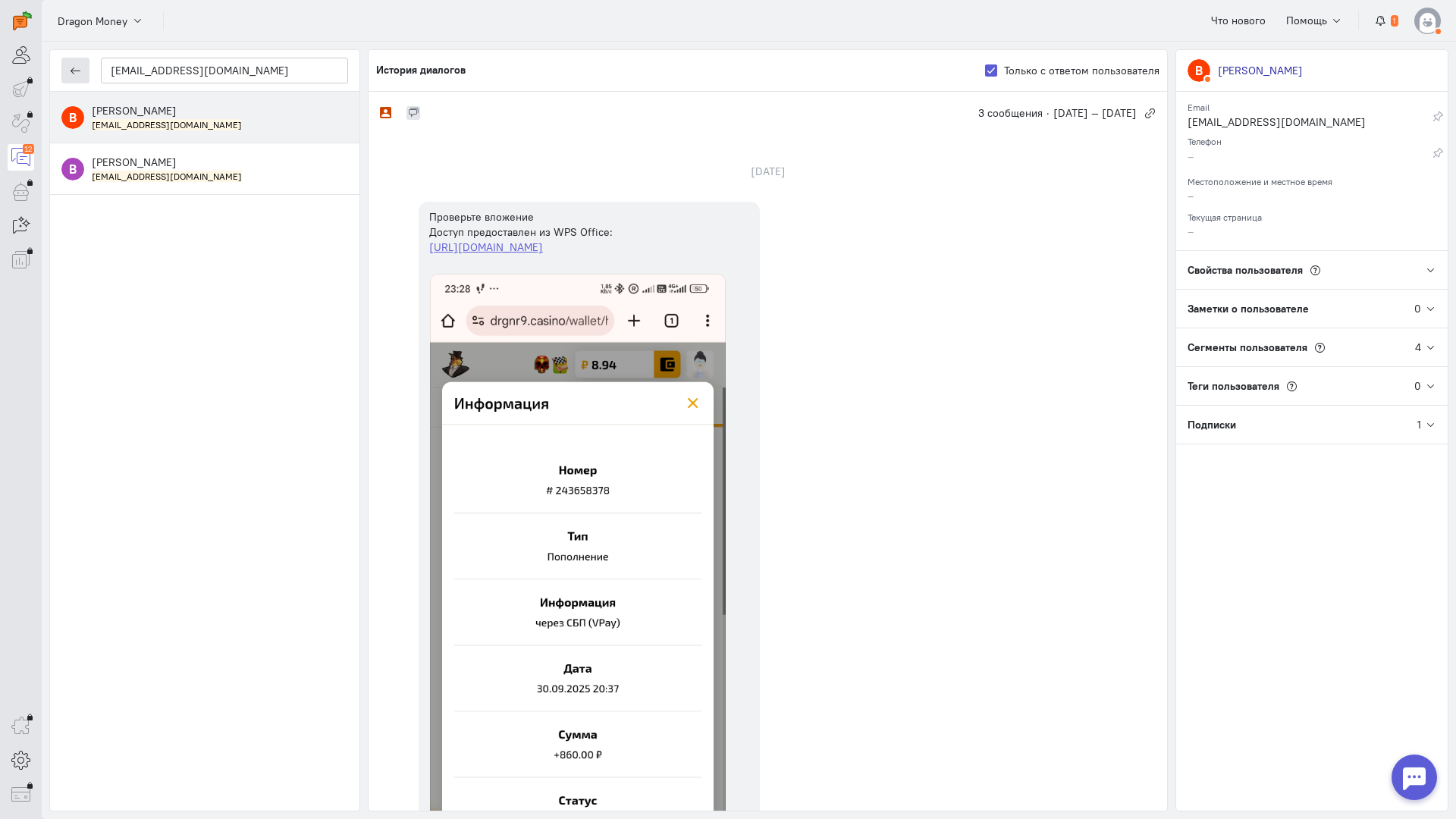
click at [82, 62] on button "button" at bounding box center [76, 70] width 28 height 26
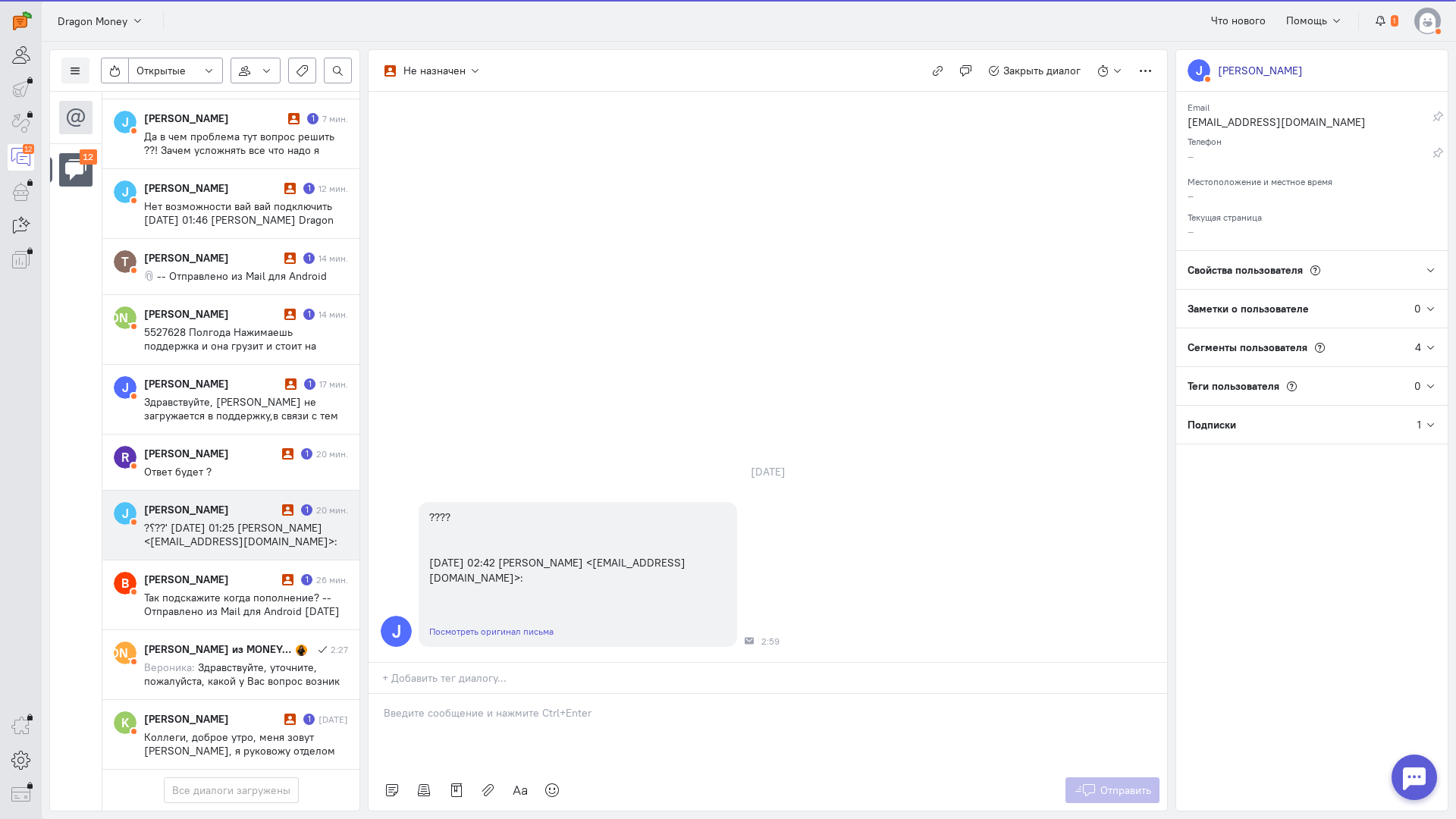
scroll to position [292, 0]
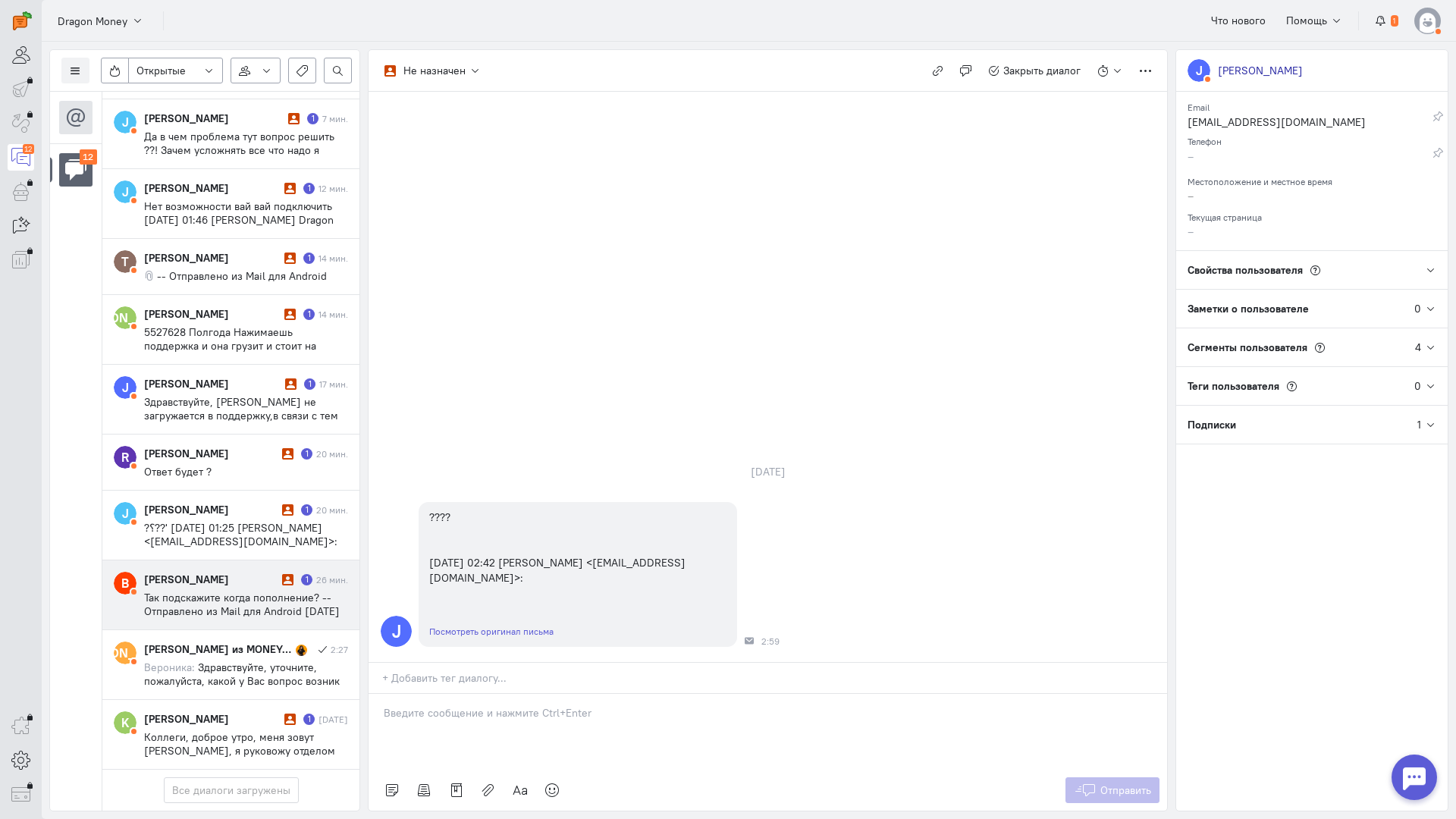
click at [250, 572] on div "[PERSON_NAME]" at bounding box center [211, 579] width 135 height 15
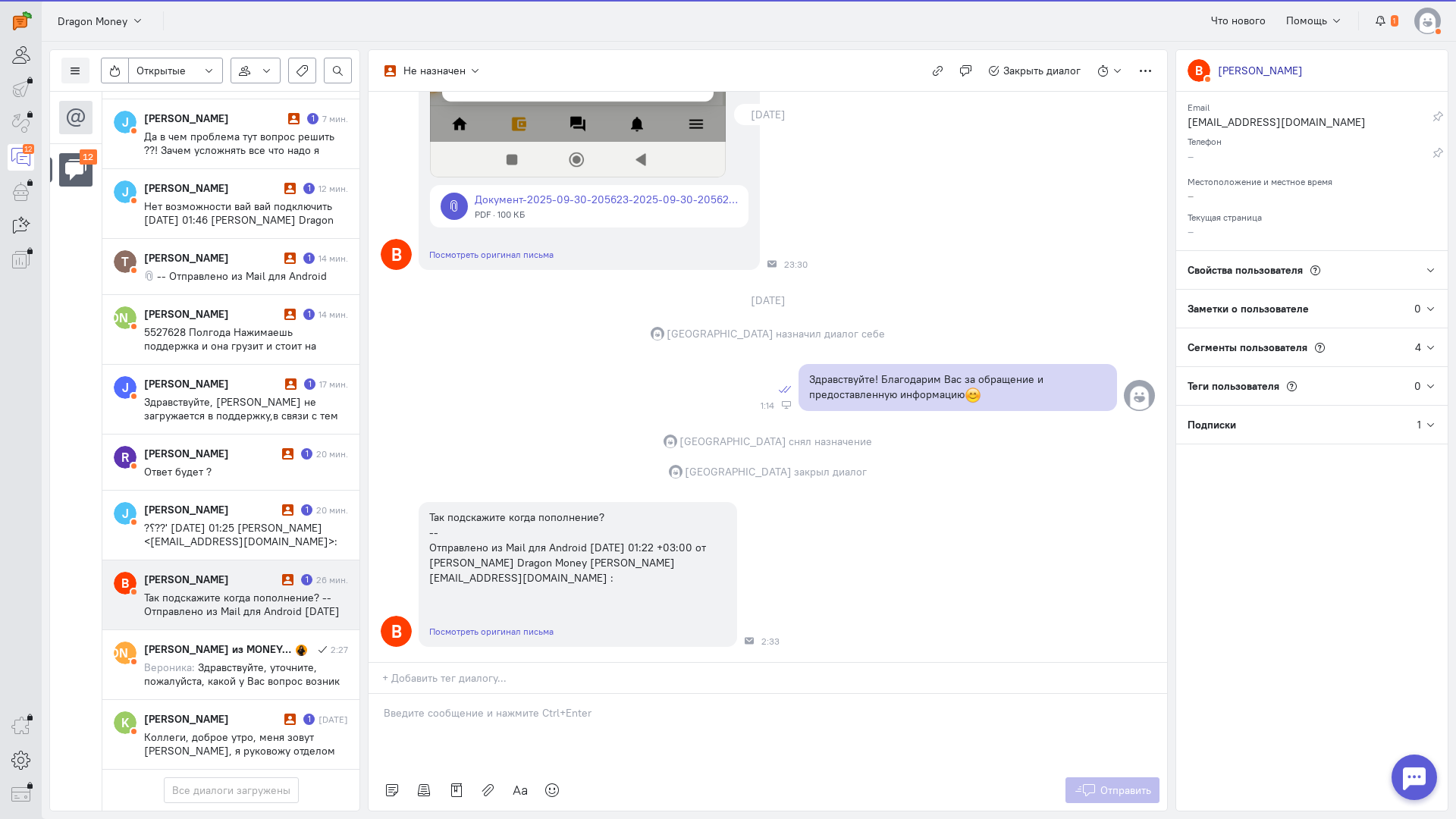
scroll to position [791, 0]
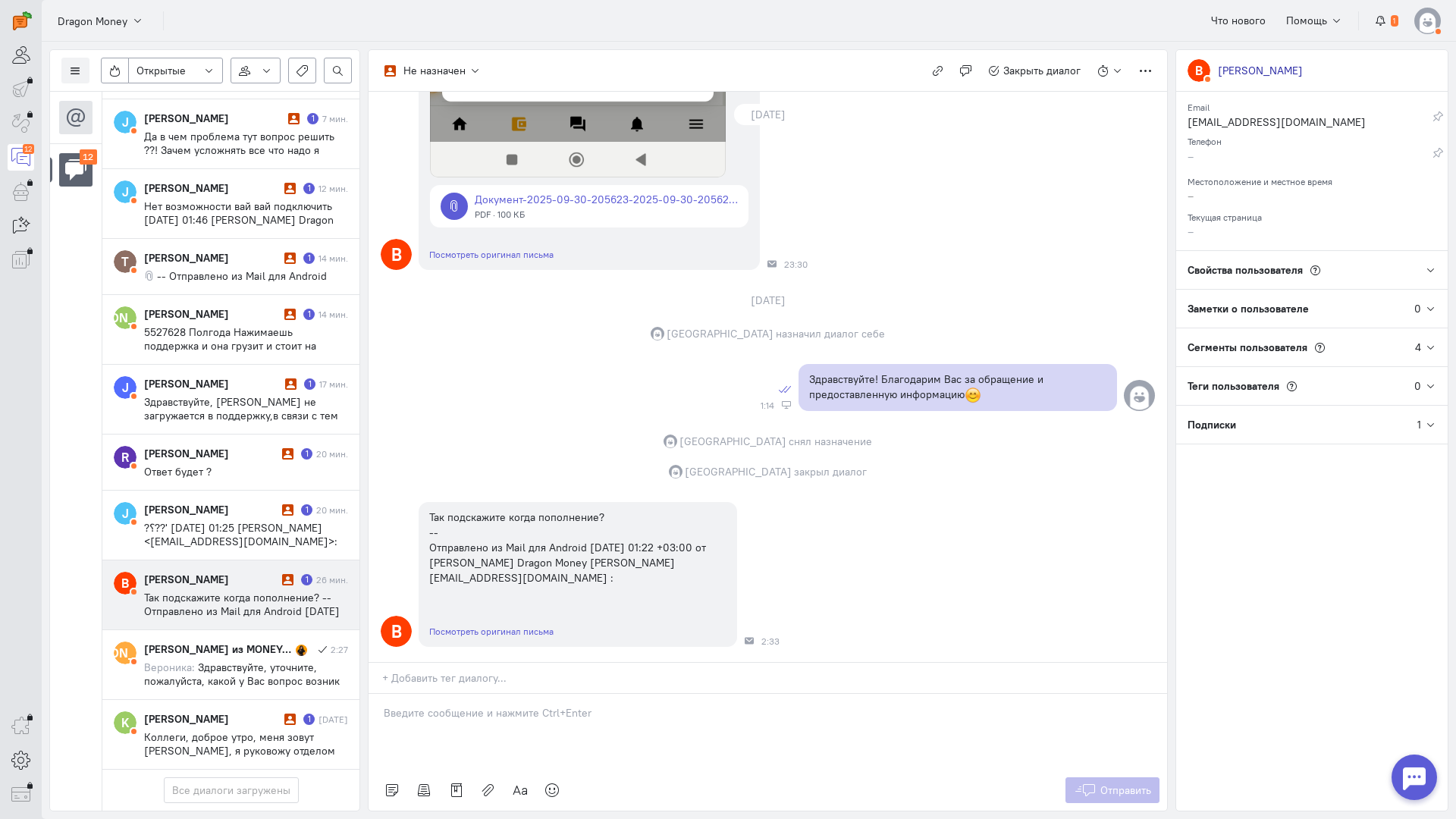
click at [591, 694] on div at bounding box center [767, 732] width 798 height 76
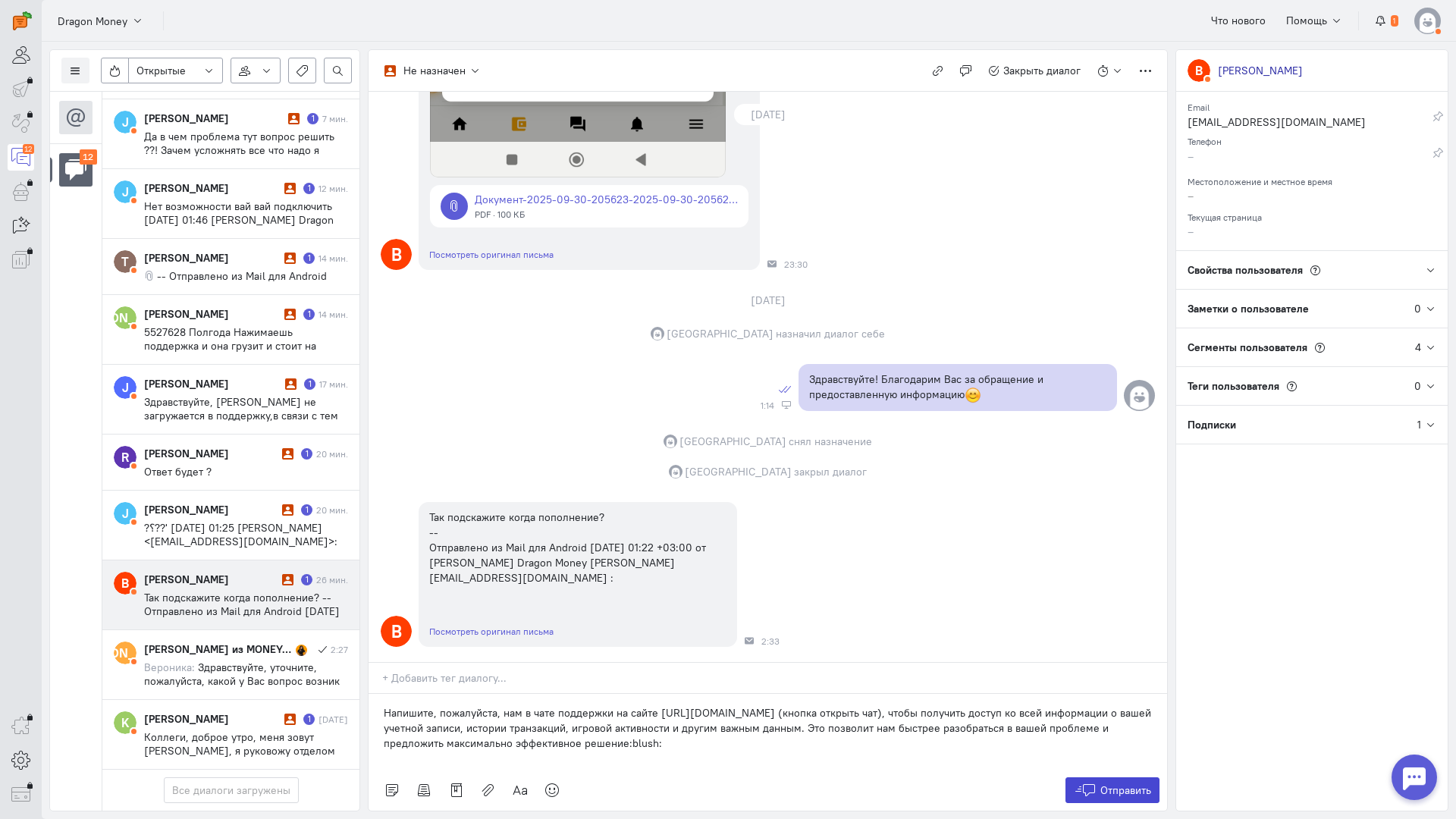
click at [1125, 784] on span "Отправить" at bounding box center [1125, 790] width 51 height 13
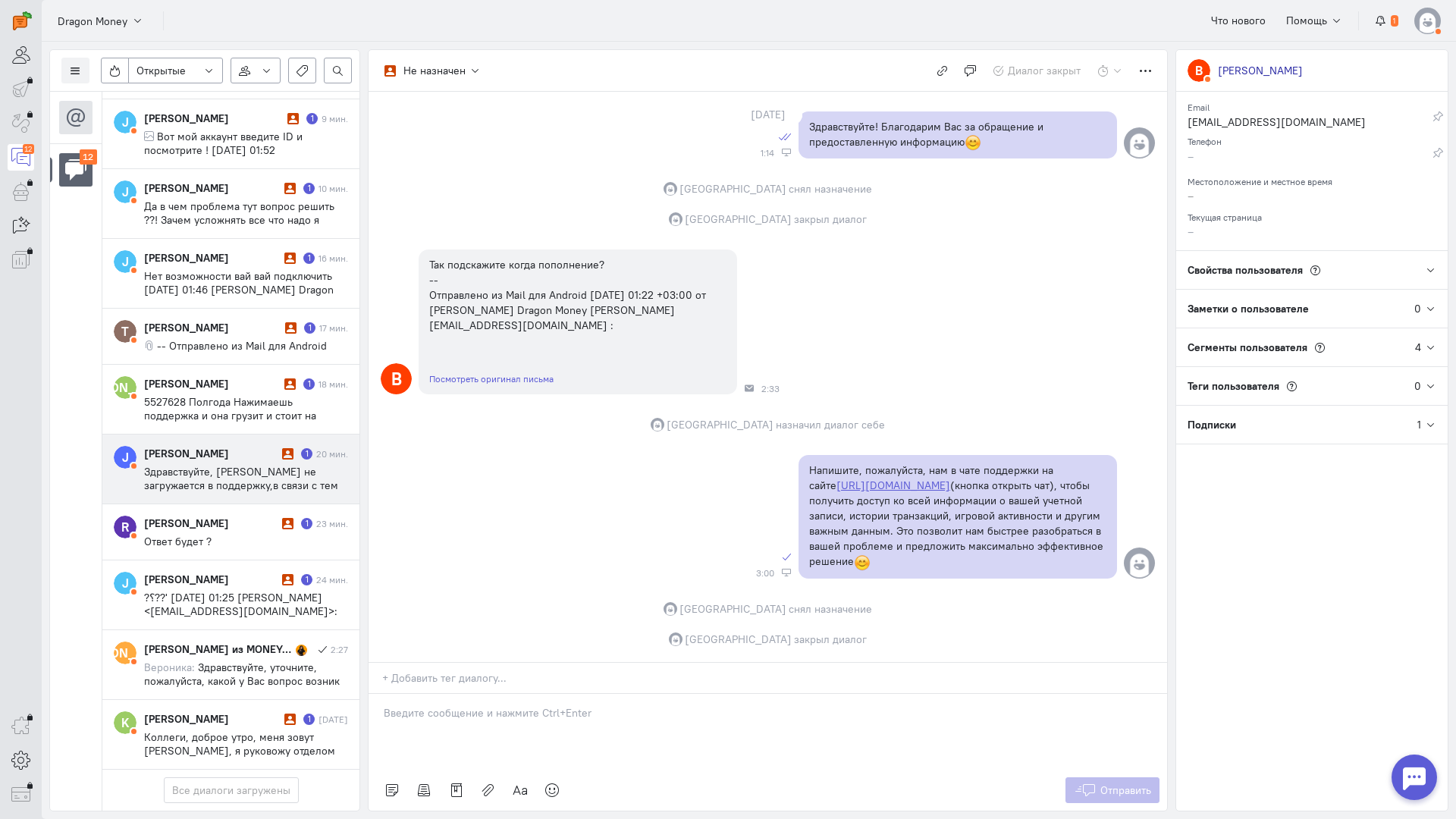
scroll to position [292, 0]
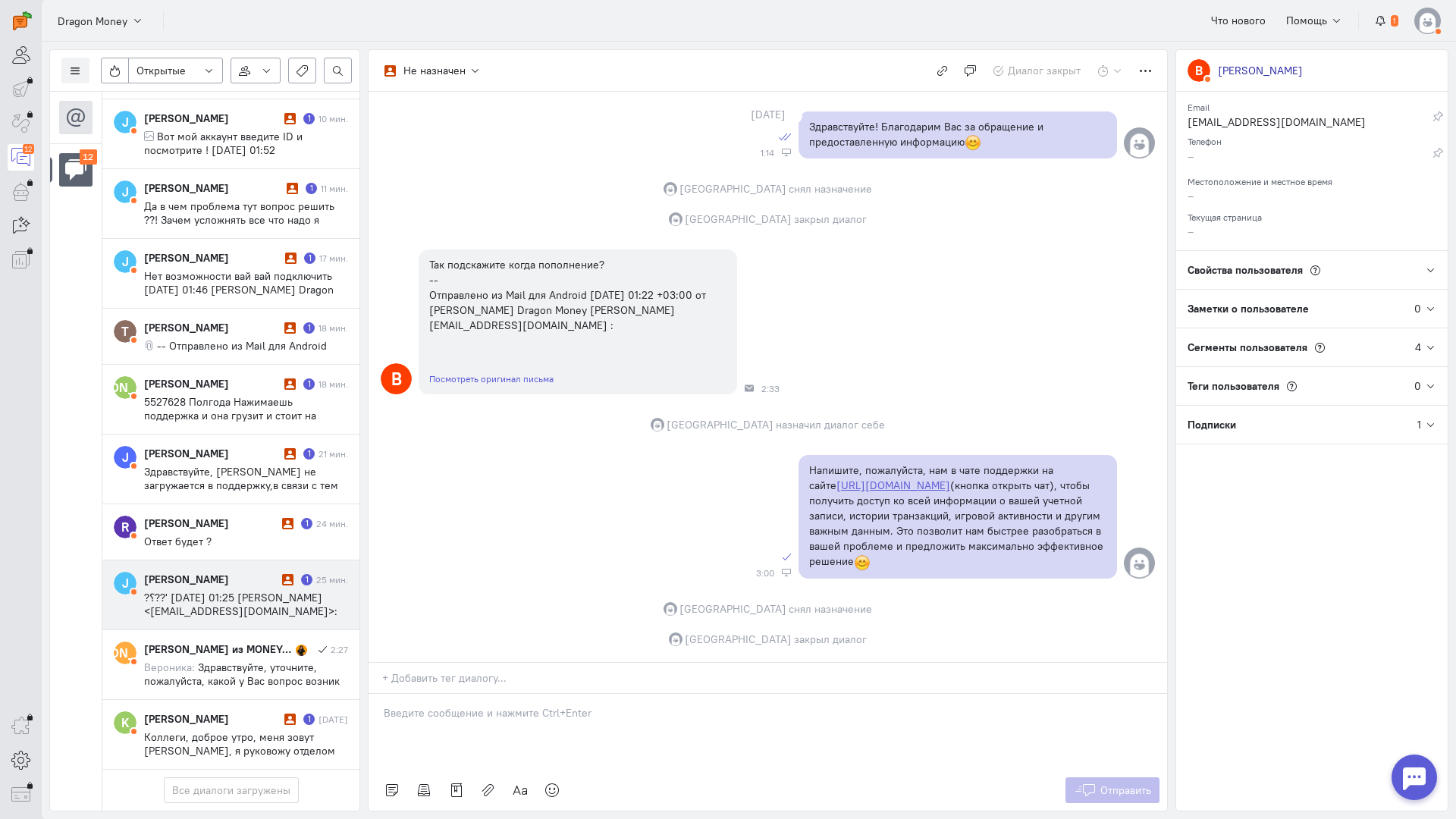
click at [246, 591] on span "?؟??' ср, 1 окт. 2025 г., 01:25 Josef Stalin <gigabaet04@gmail.com>:" at bounding box center [241, 604] width 194 height 28
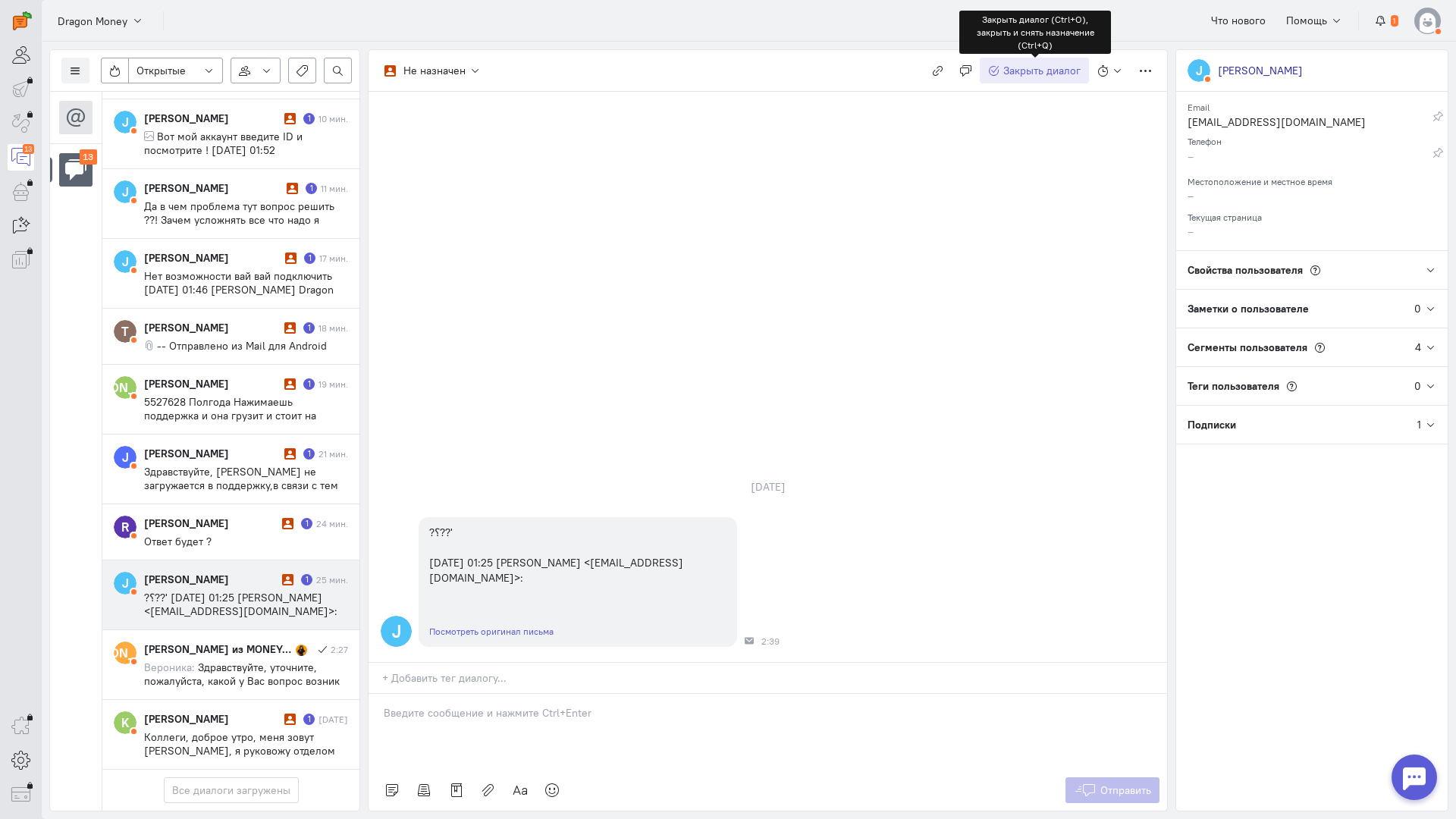
scroll to position [361, 0]
click at [1025, 65] on span "Закрыть диалог" at bounding box center [1041, 70] width 77 height 13
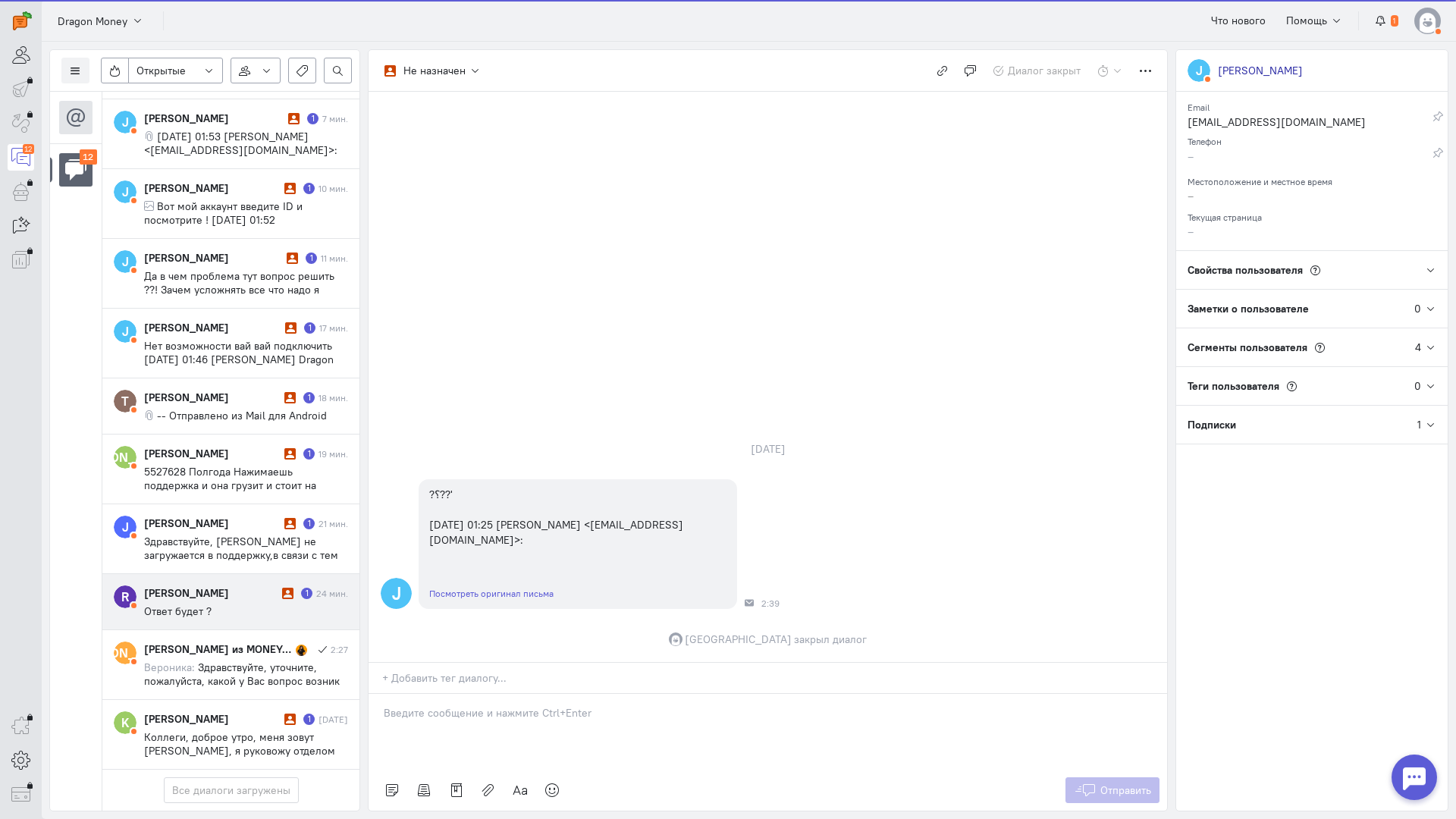
scroll to position [292, 0]
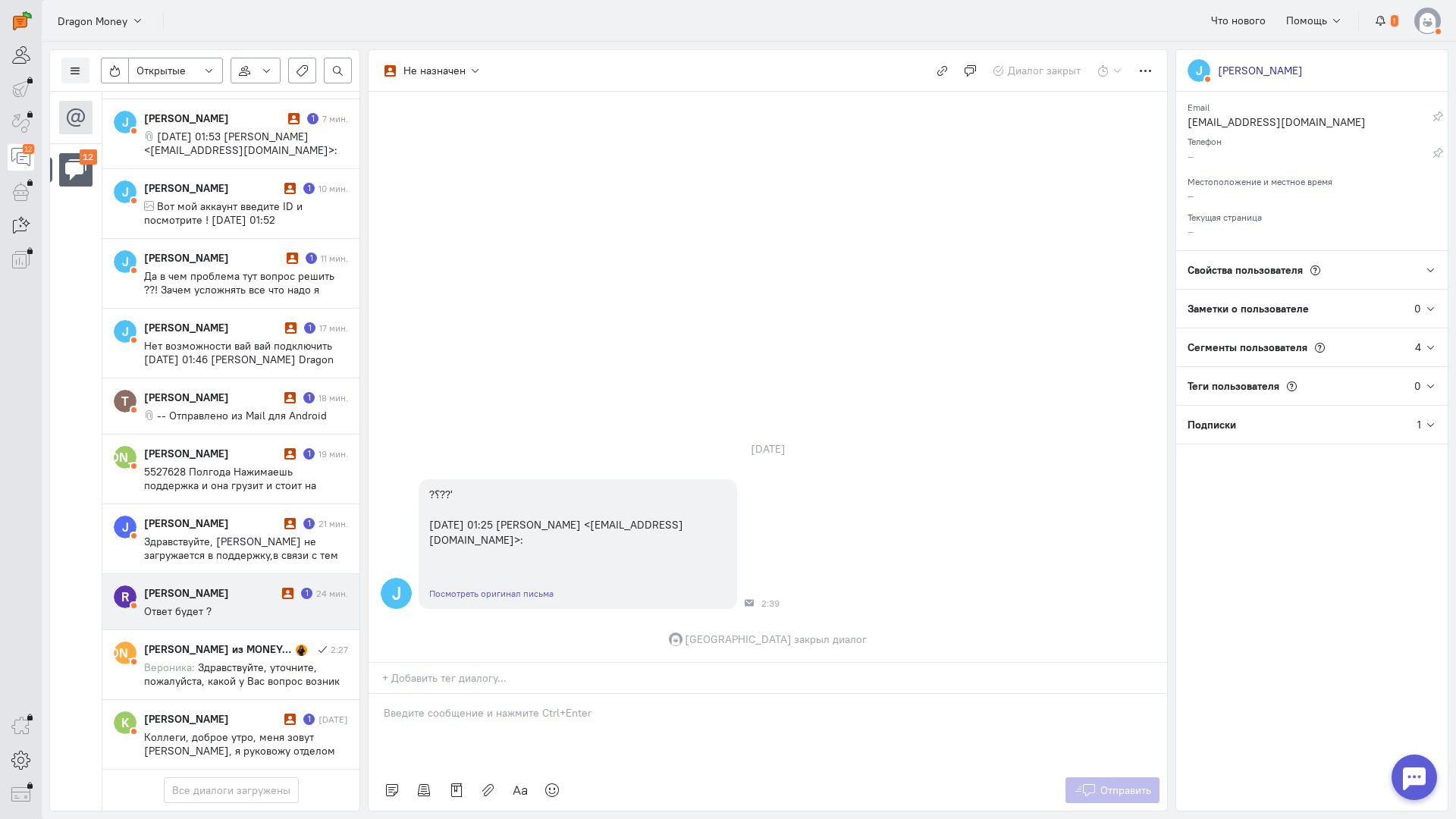
drag, startPoint x: 229, startPoint y: 511, endPoint x: 238, endPoint y: 506, distance: 10.3
click at [231, 586] on div "rasim Guseinov 1 24 мин. Ответ будет ?" at bounding box center [246, 602] width 204 height 32
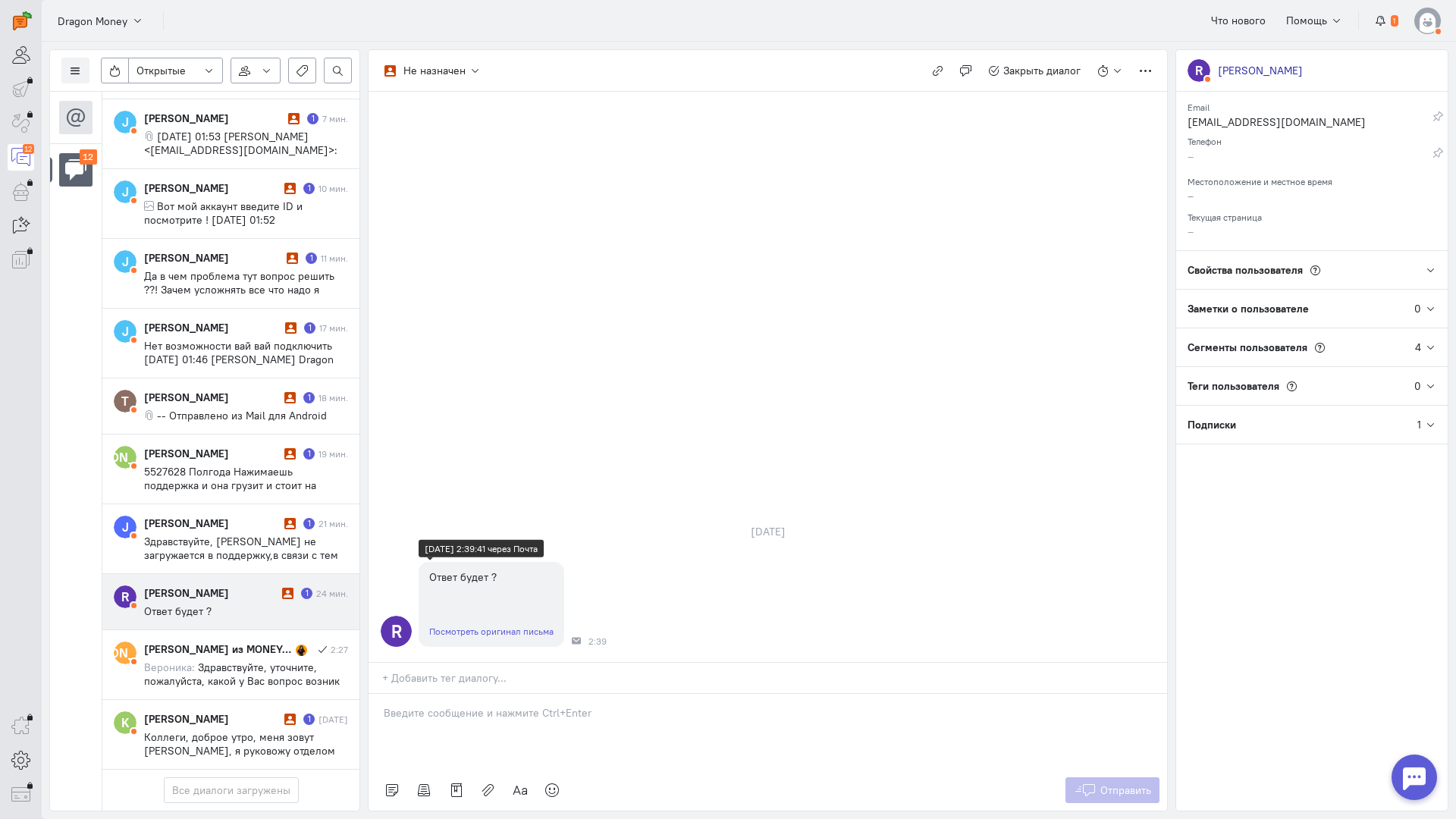
click at [508, 626] on link "Посмотреть оригинал письма" at bounding box center [491, 632] width 124 height 11
click at [538, 706] on p at bounding box center [767, 713] width 768 height 15
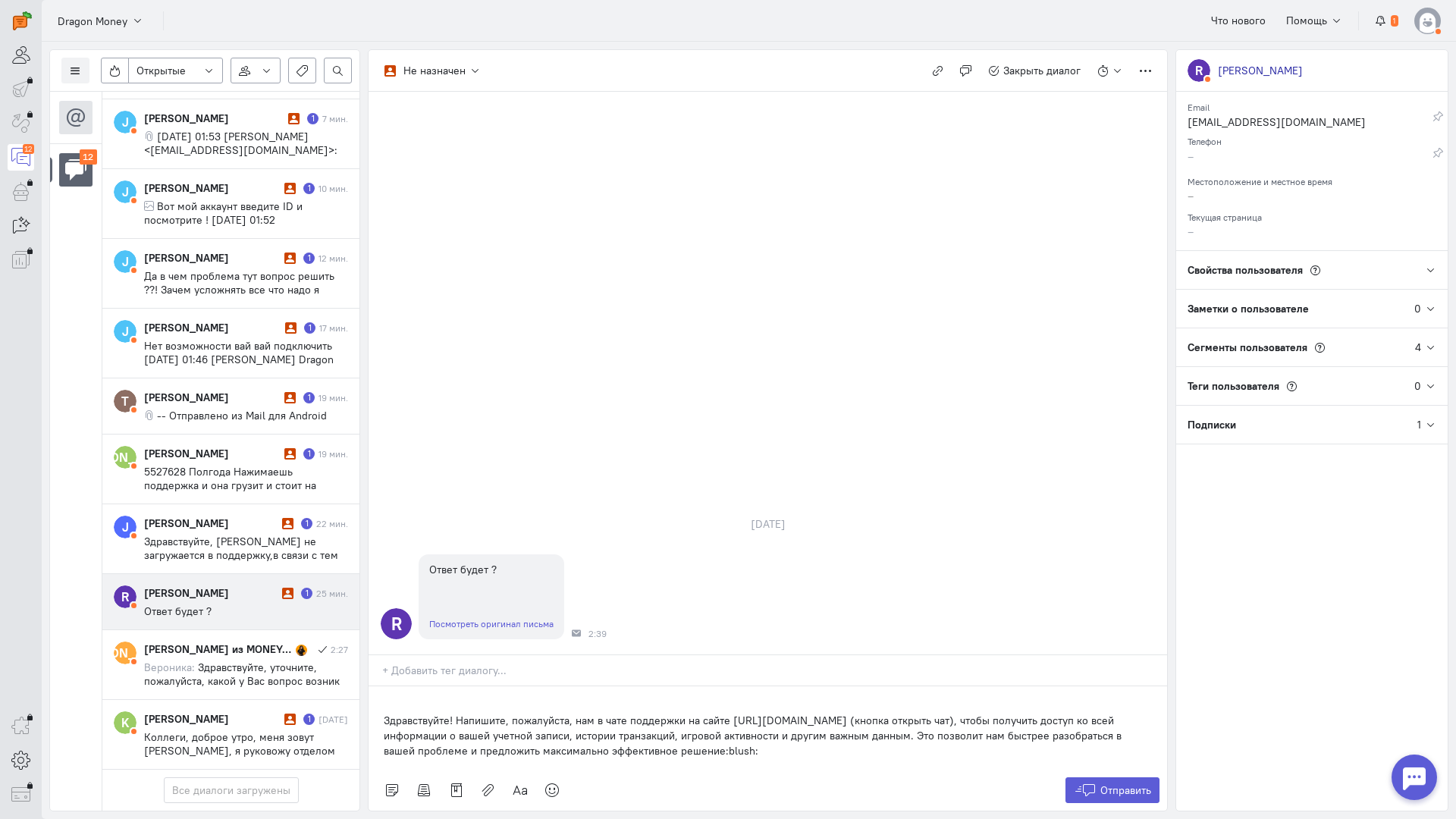
click at [381, 687] on div "Здравствуйте! Напишите, пожалуйста, нам в чате поддержки на сайте [URL][DOMAIN_…" at bounding box center [767, 728] width 798 height 83
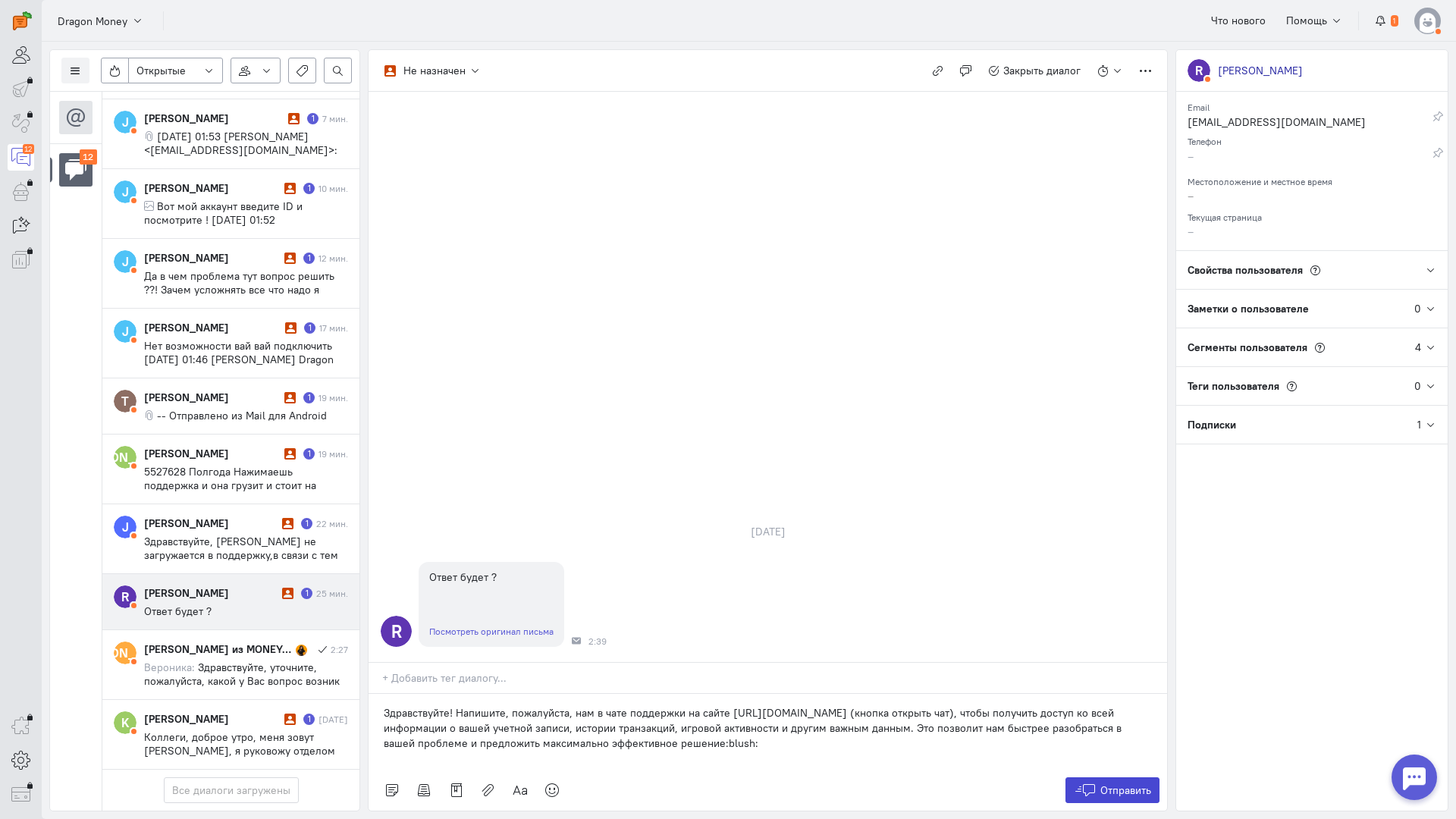
click at [1116, 784] on span "Отправить" at bounding box center [1125, 790] width 51 height 13
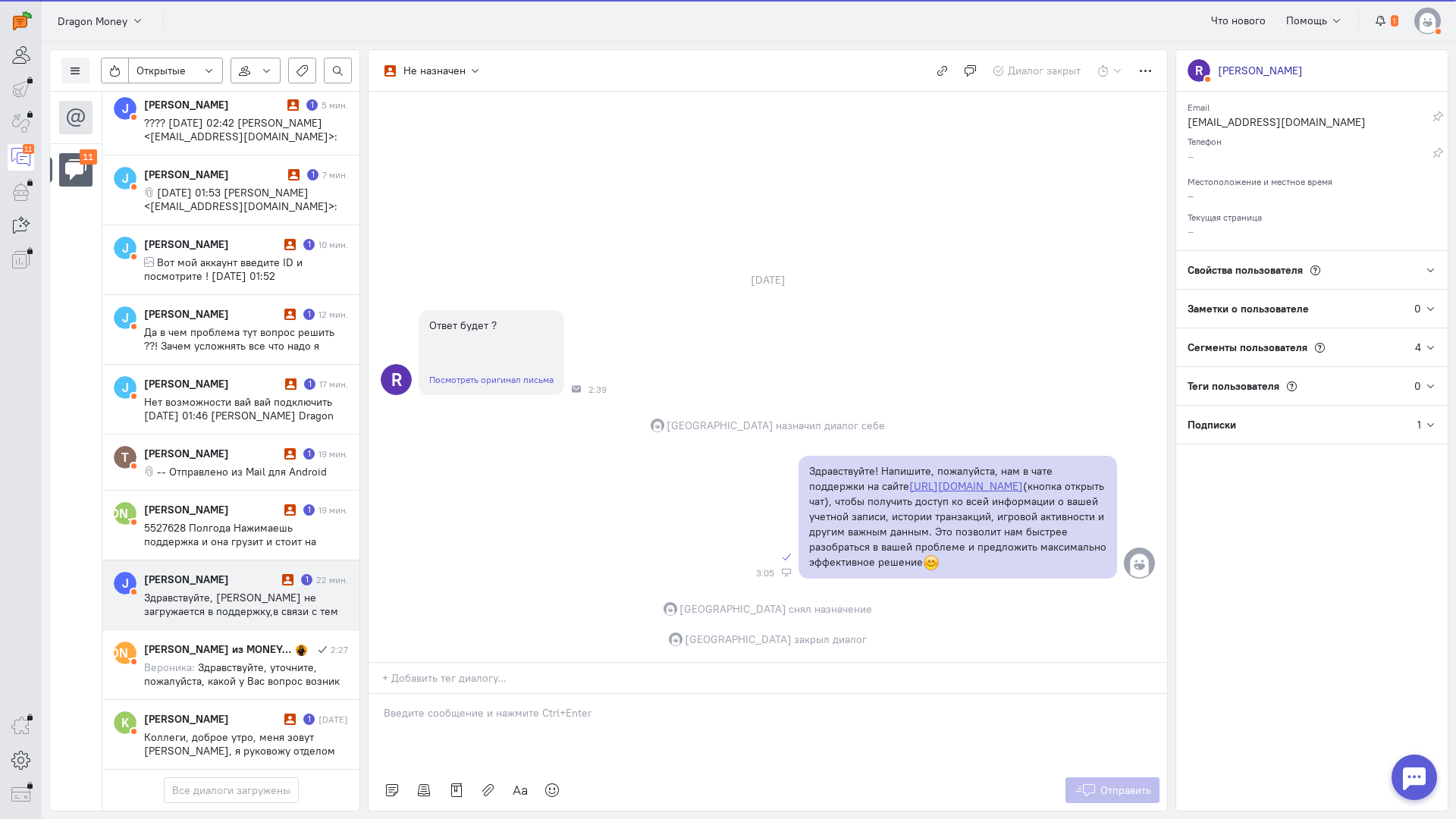
scroll to position [224, 0]
click at [197, 591] on span "Здравствуйте, Драгон Мани не загружается в поддержку,в связи с тем что я положи…" at bounding box center [241, 617] width 194 height 54
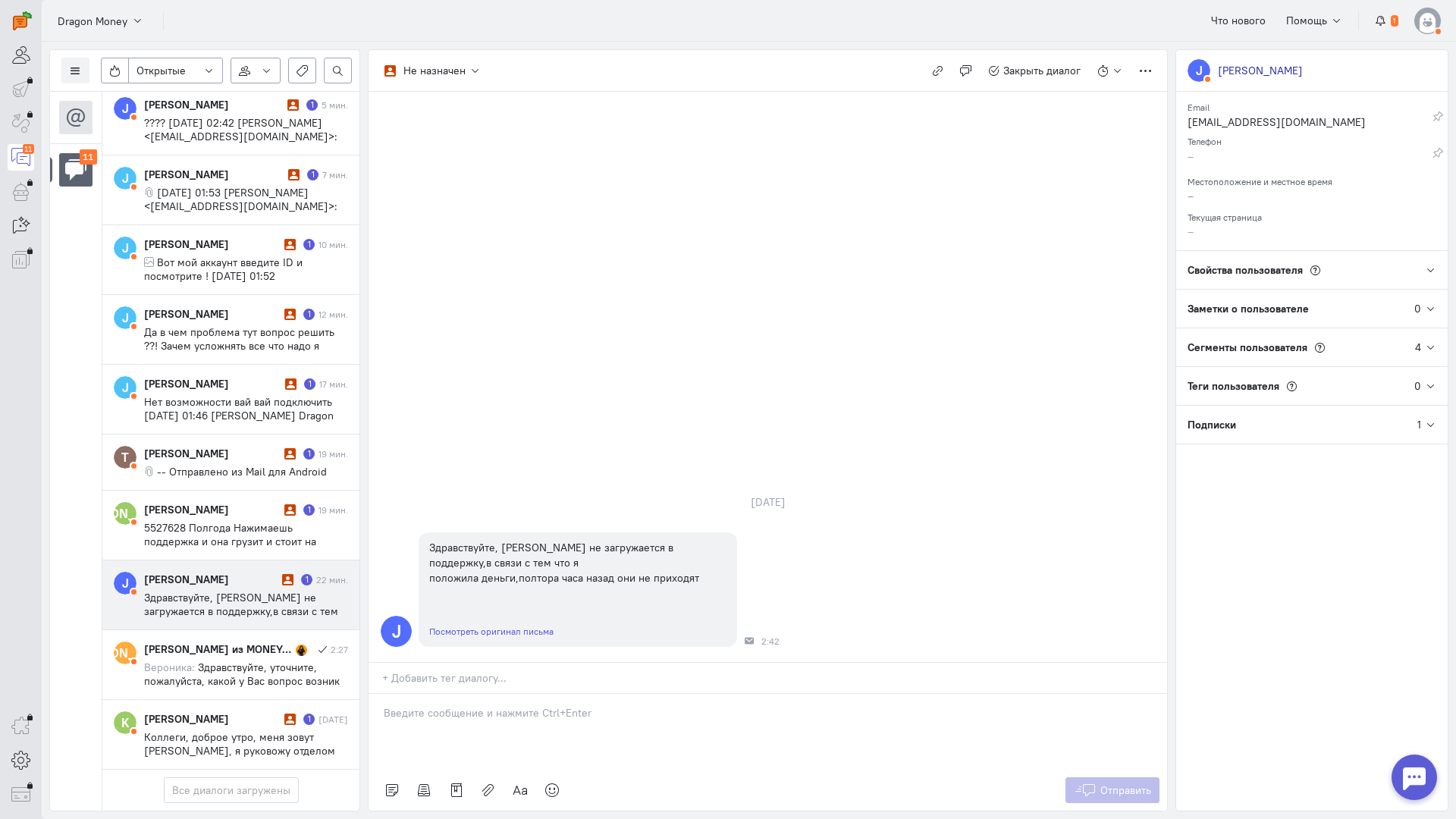
click at [446, 694] on div at bounding box center [767, 732] width 798 height 76
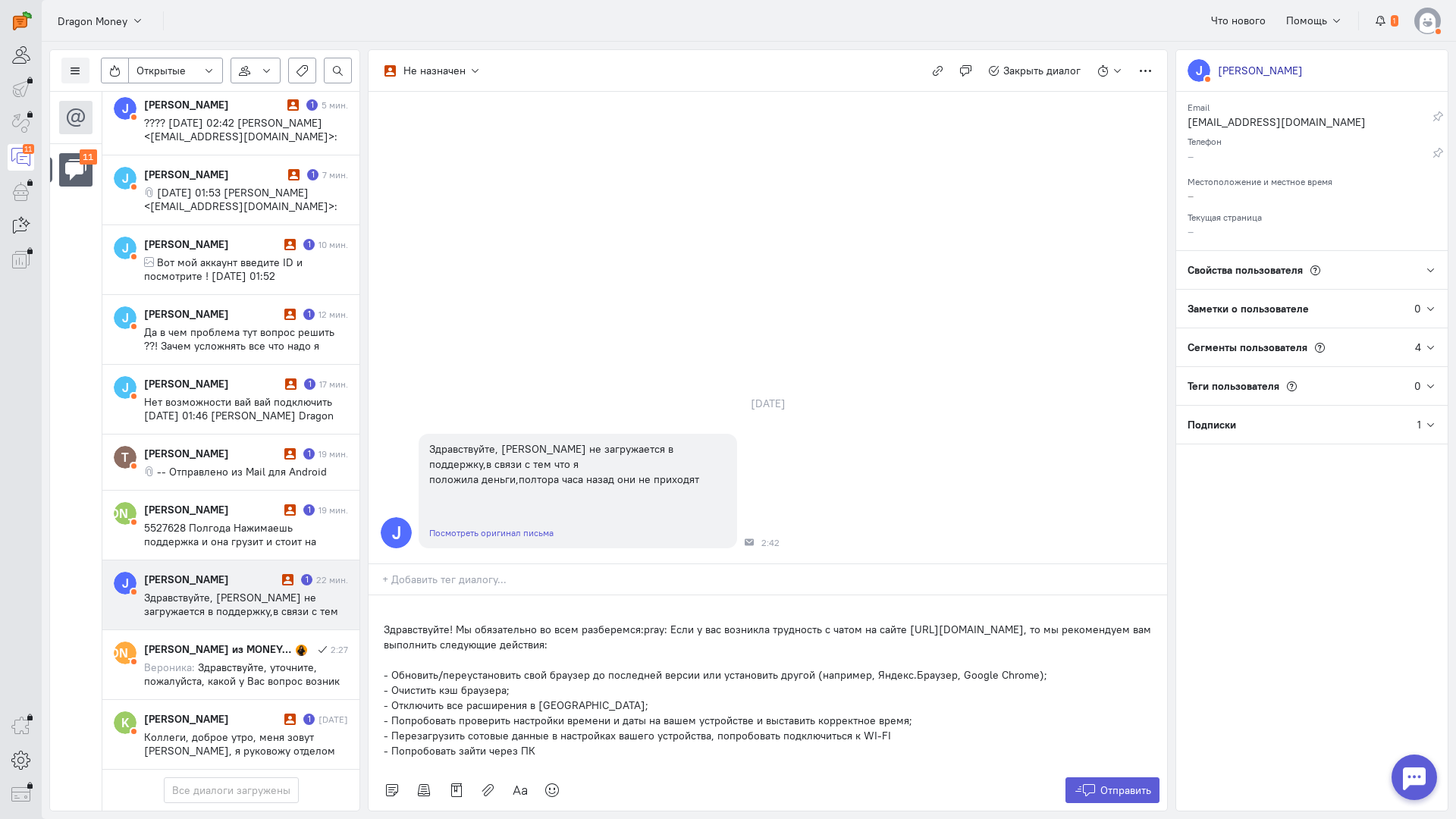
click at [375, 595] on div "Здравствуйте! Мы обязательно во всем разберемся:pray: Если у вас возникла трудн…" at bounding box center [767, 683] width 798 height 175
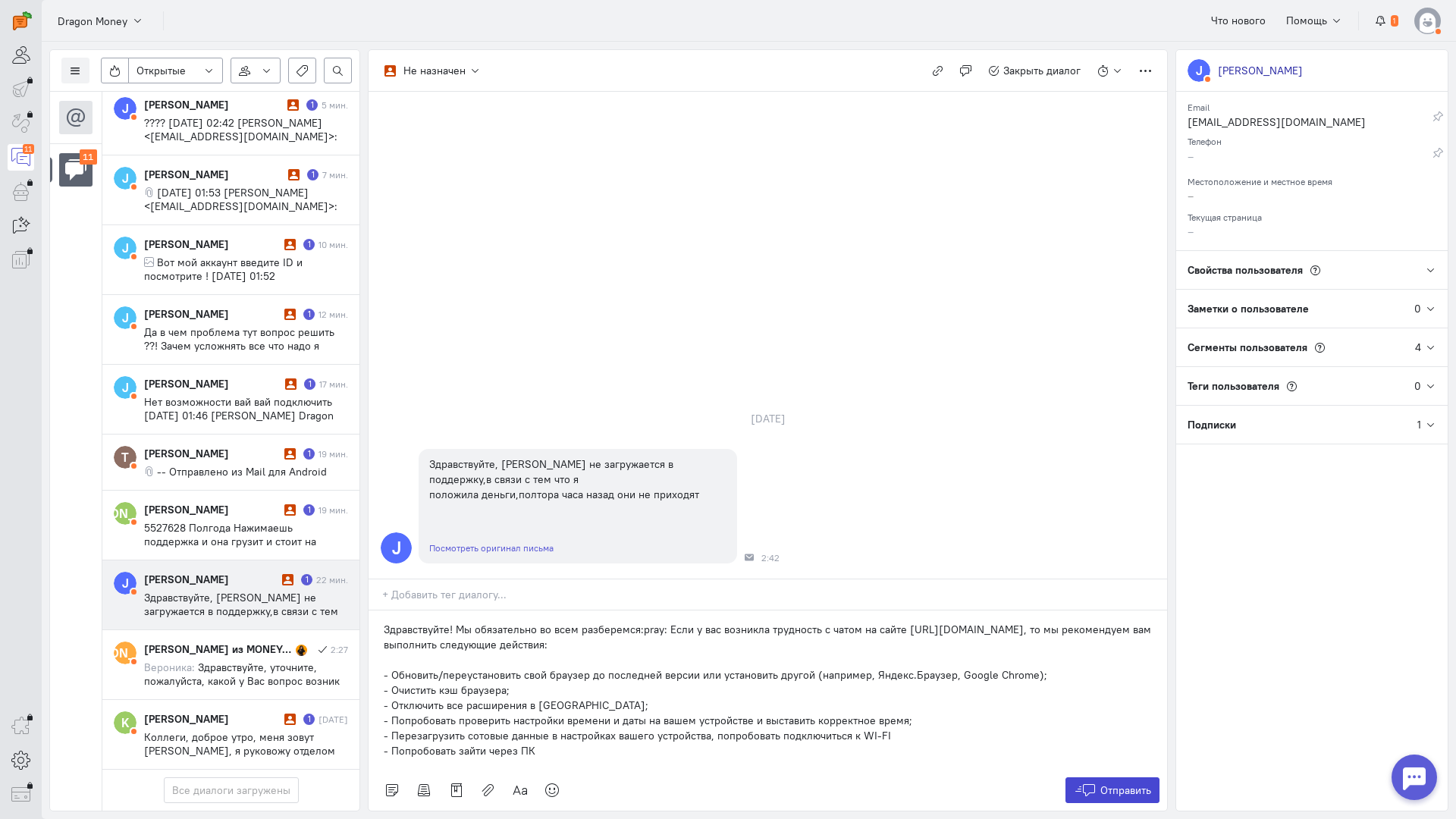
click at [1126, 784] on span "Отправить" at bounding box center [1125, 790] width 51 height 13
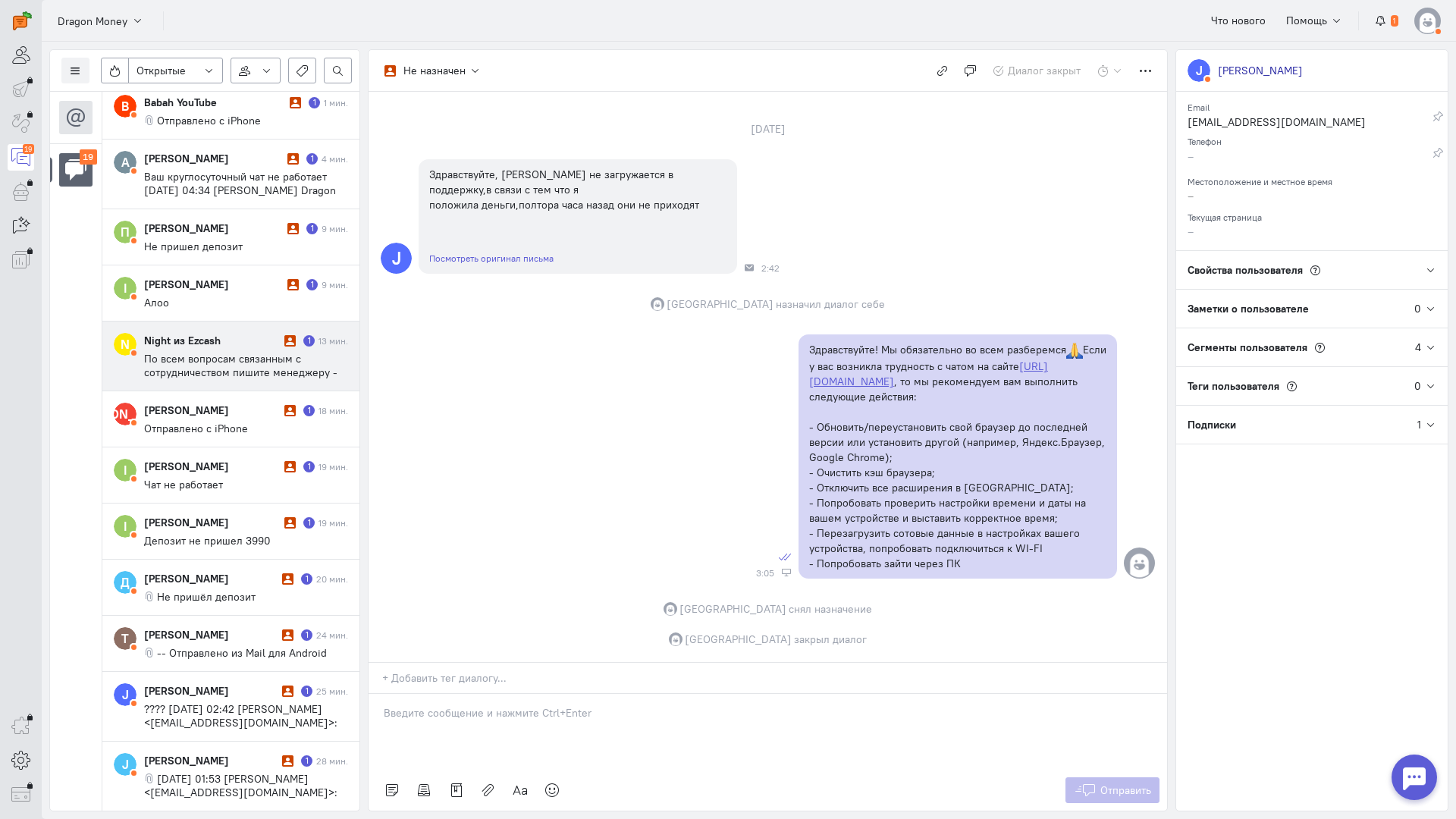
scroll to position [0, 0]
